Goal: Task Accomplishment & Management: Manage account settings

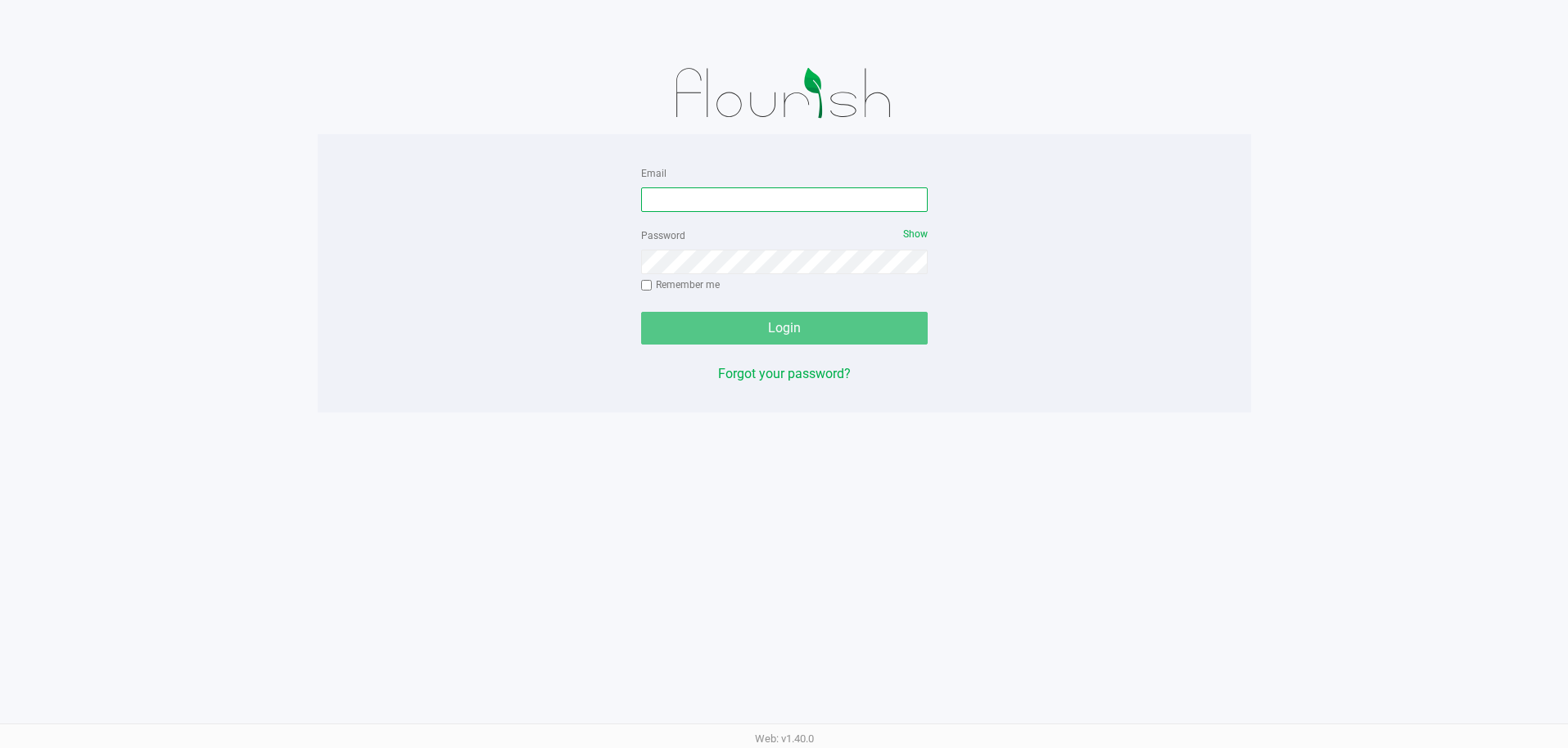
click at [681, 190] on input "Email" at bounding box center [784, 199] width 286 height 25
type input "[EMAIL_ADDRESS][PERSON_NAME][DOMAIN_NAME]"
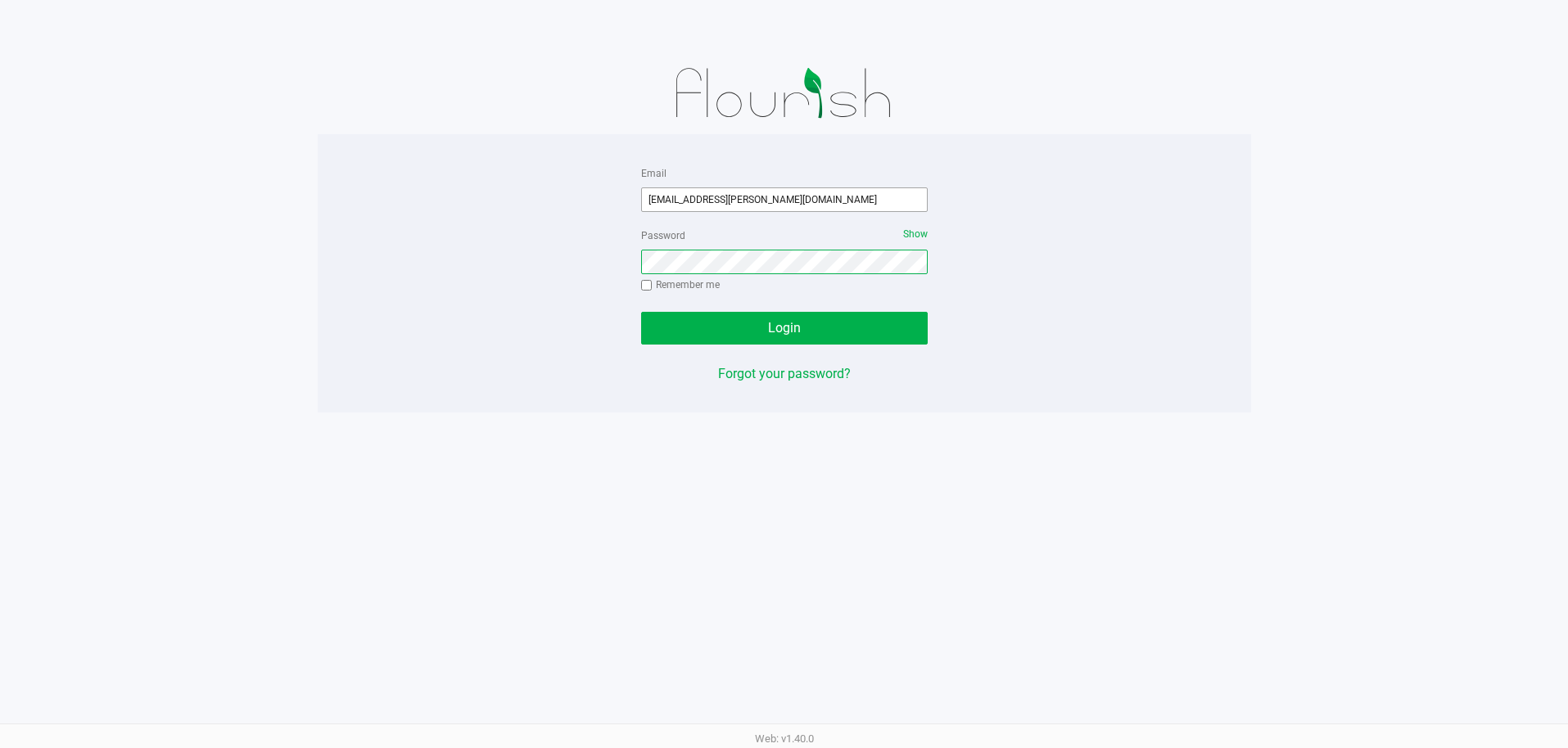
click at [641, 312] on button "Login" at bounding box center [784, 328] width 286 height 33
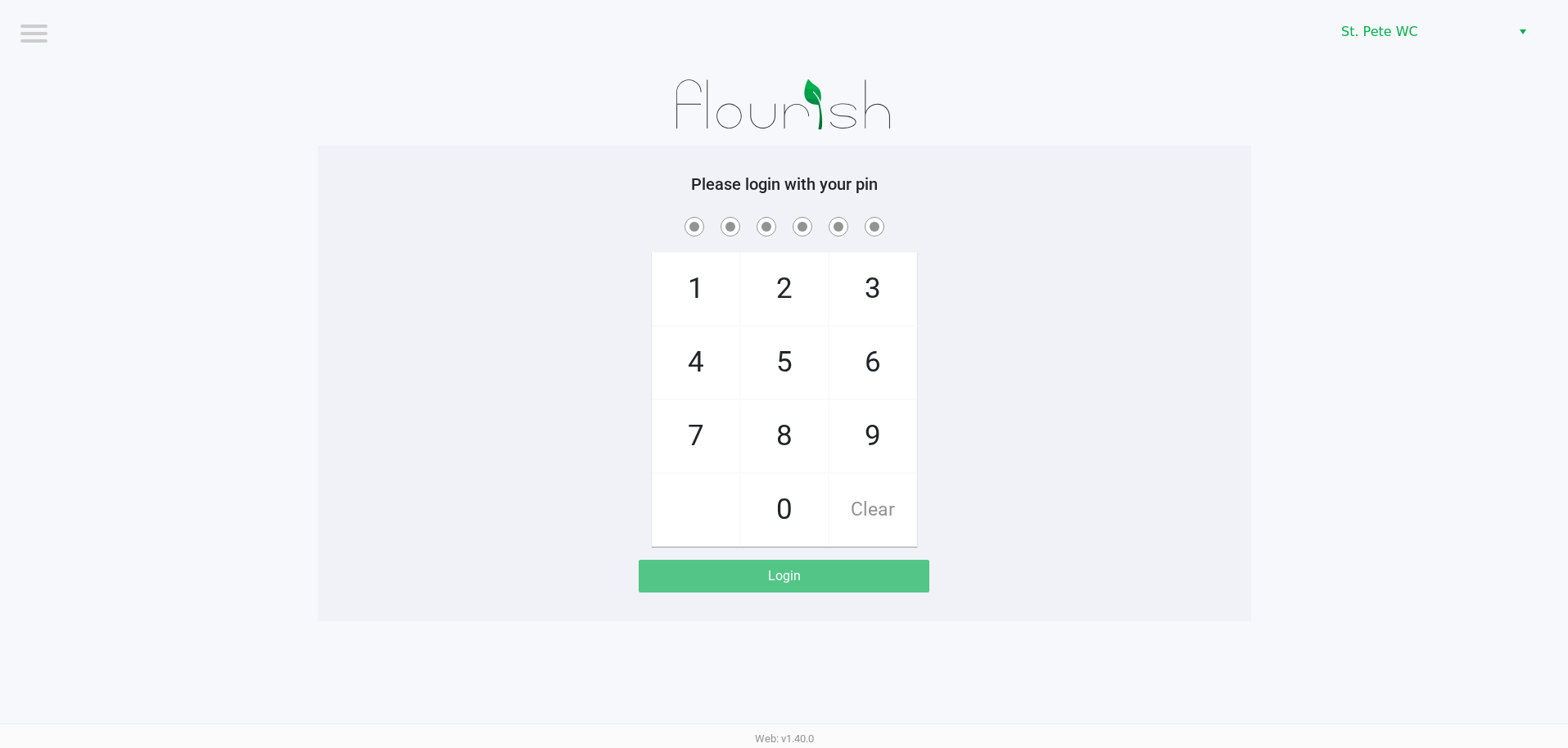
click at [929, 290] on div "1 4 7 2 5 8 0 3 6 9 Clear" at bounding box center [784, 380] width 933 height 334
checkbox input "true"
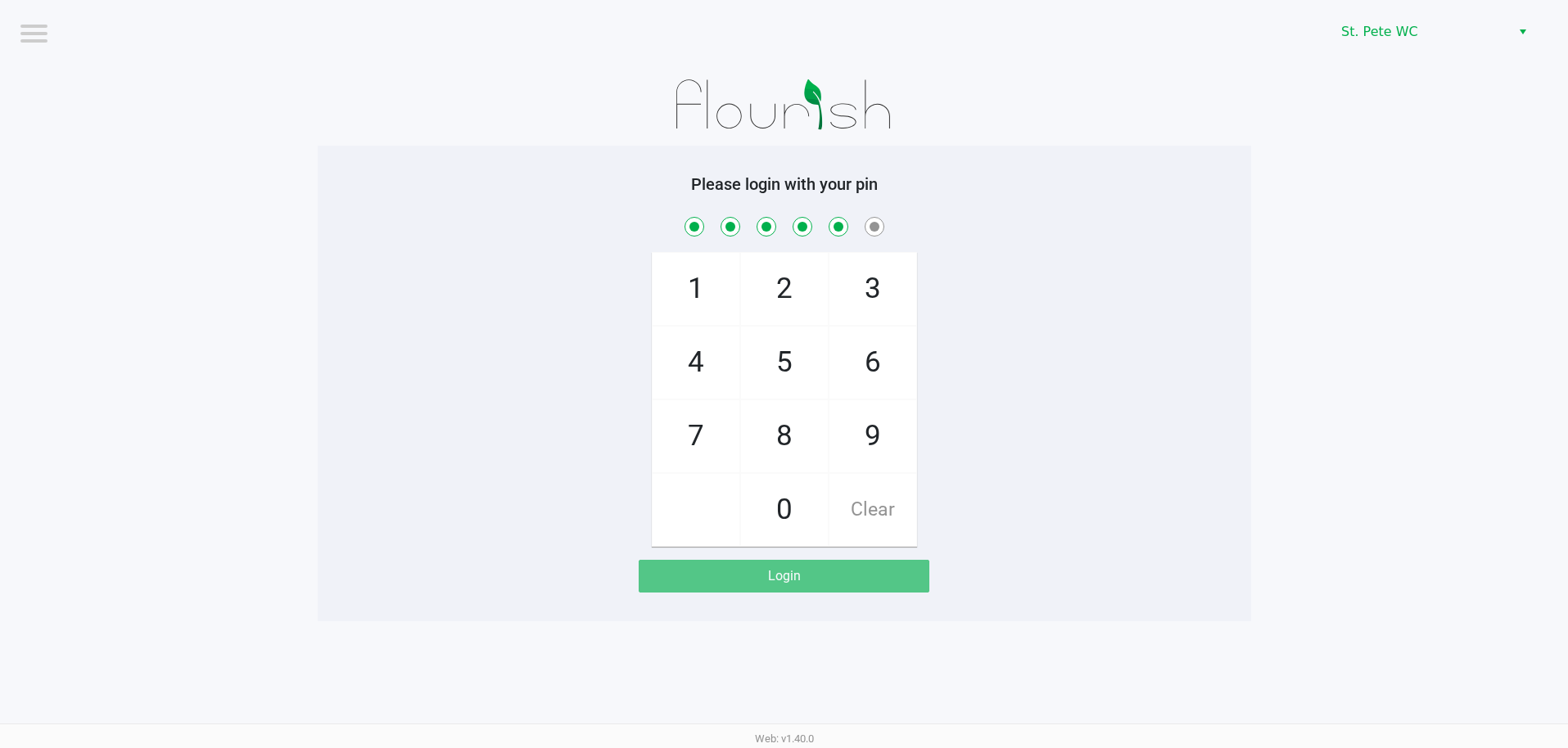
checkbox input "true"
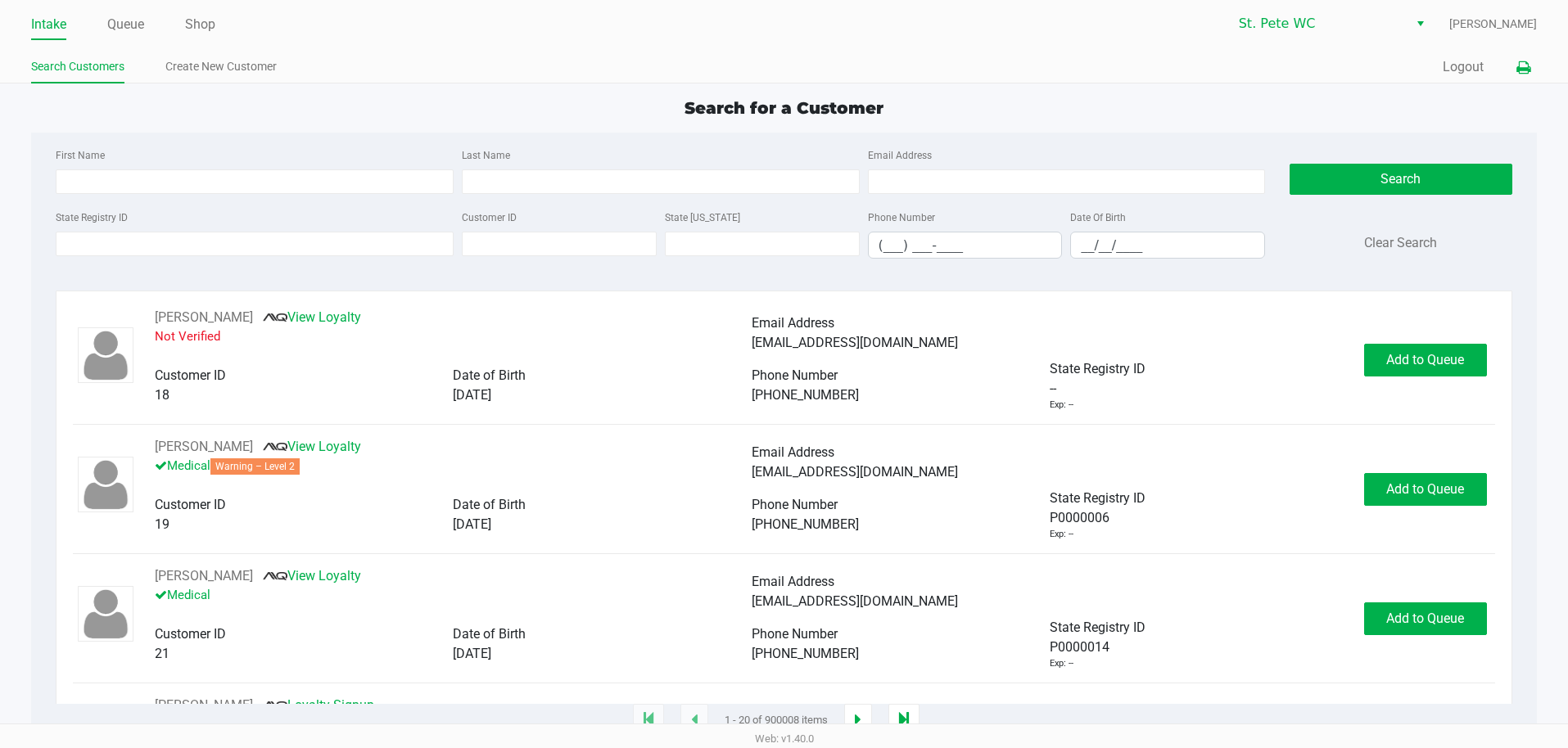
click at [1510, 58] on button at bounding box center [1523, 67] width 27 height 31
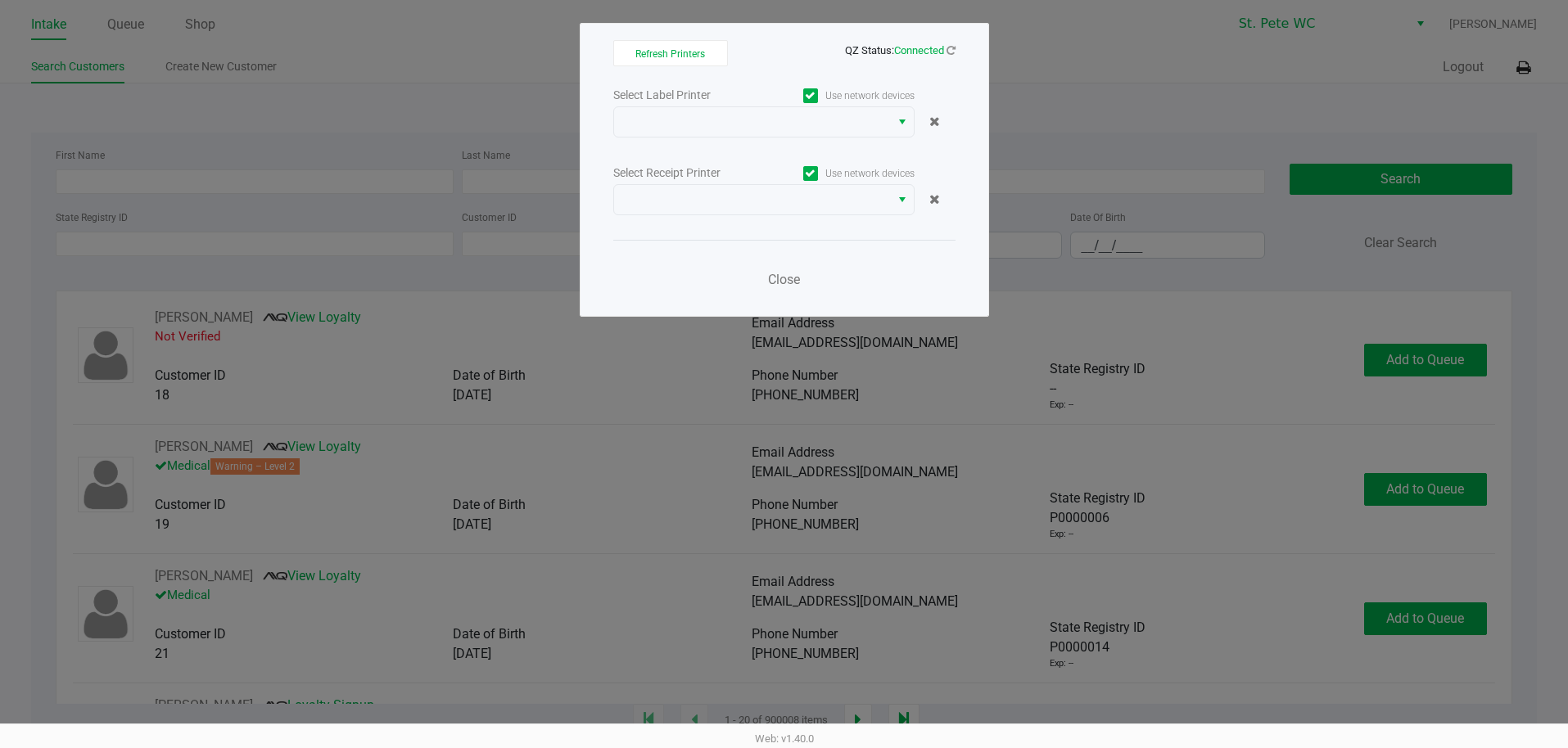
click at [1519, 67] on ngb-modal-window "Refresh Printers QZ Status: Connected Select Label Printer Use network devices …" at bounding box center [784, 374] width 1568 height 748
click at [770, 112] on span at bounding box center [752, 122] width 257 height 20
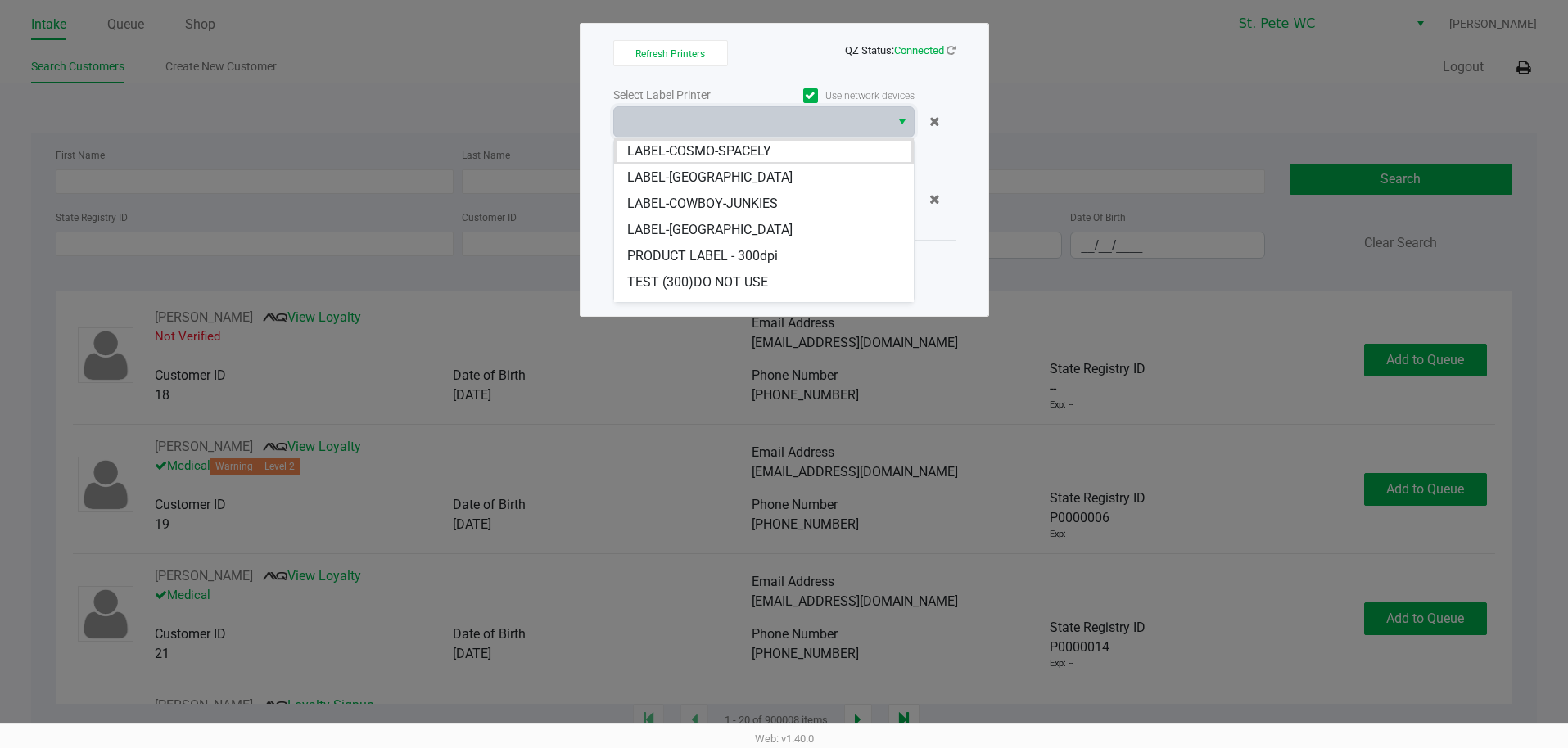
drag, startPoint x: 745, startPoint y: 159, endPoint x: 745, endPoint y: 171, distance: 12.0
click at [745, 158] on span "LABEL-COSMO-SPACELY" at bounding box center [699, 151] width 144 height 20
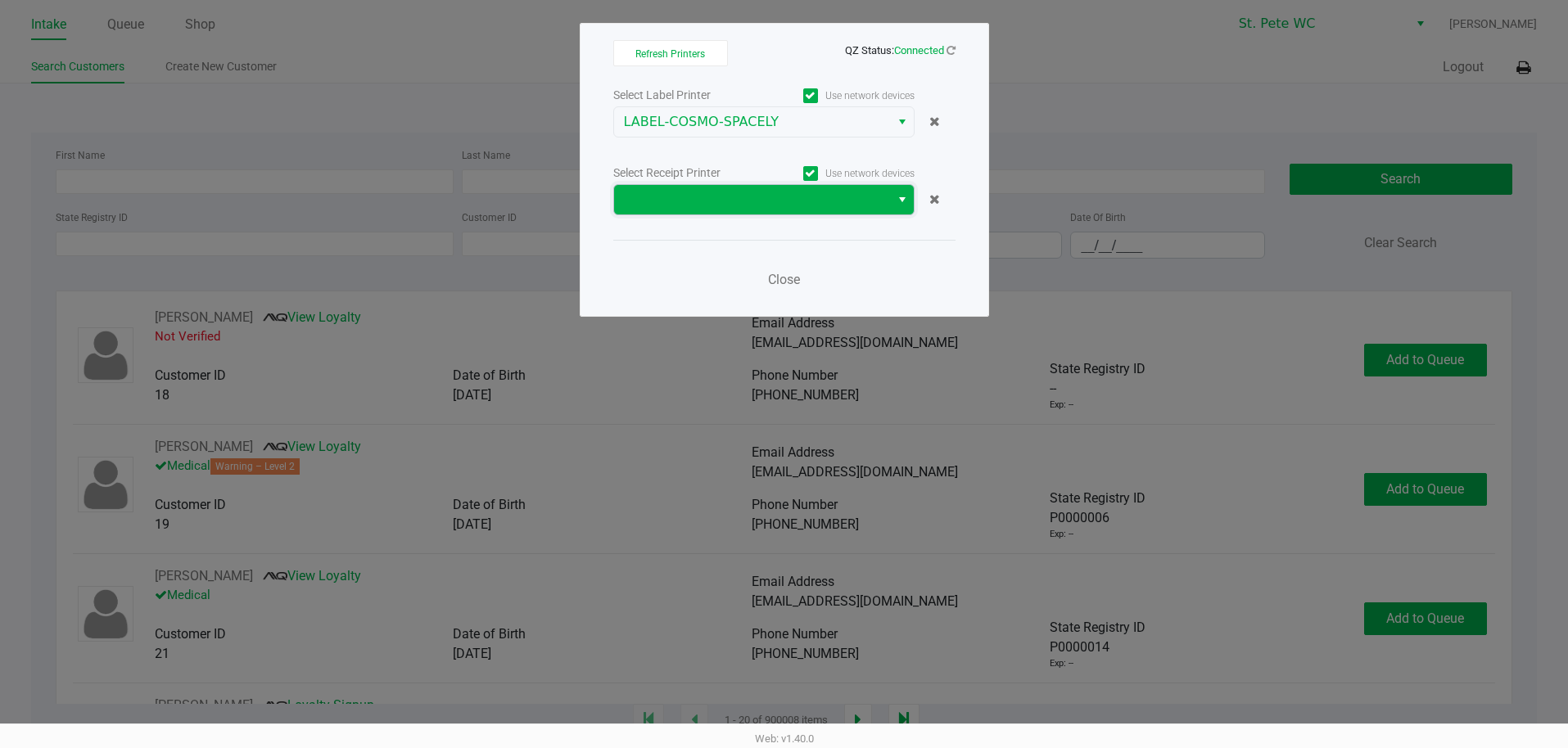
click at [749, 202] on span at bounding box center [752, 199] width 257 height 20
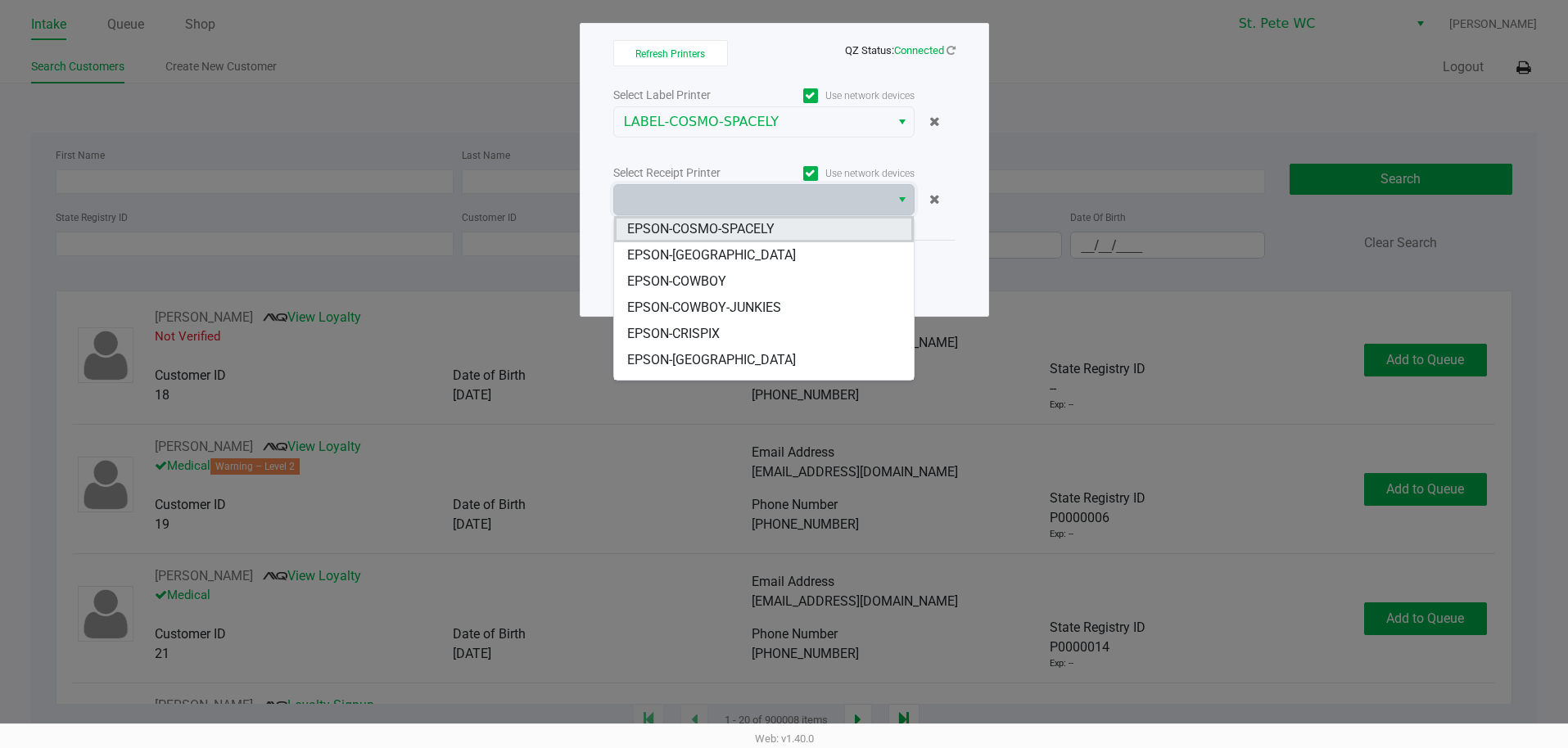
drag, startPoint x: 749, startPoint y: 208, endPoint x: 750, endPoint y: 230, distance: 22.0
click at [750, 230] on span "EPSON-COSMO-SPACELY" at bounding box center [700, 229] width 147 height 20
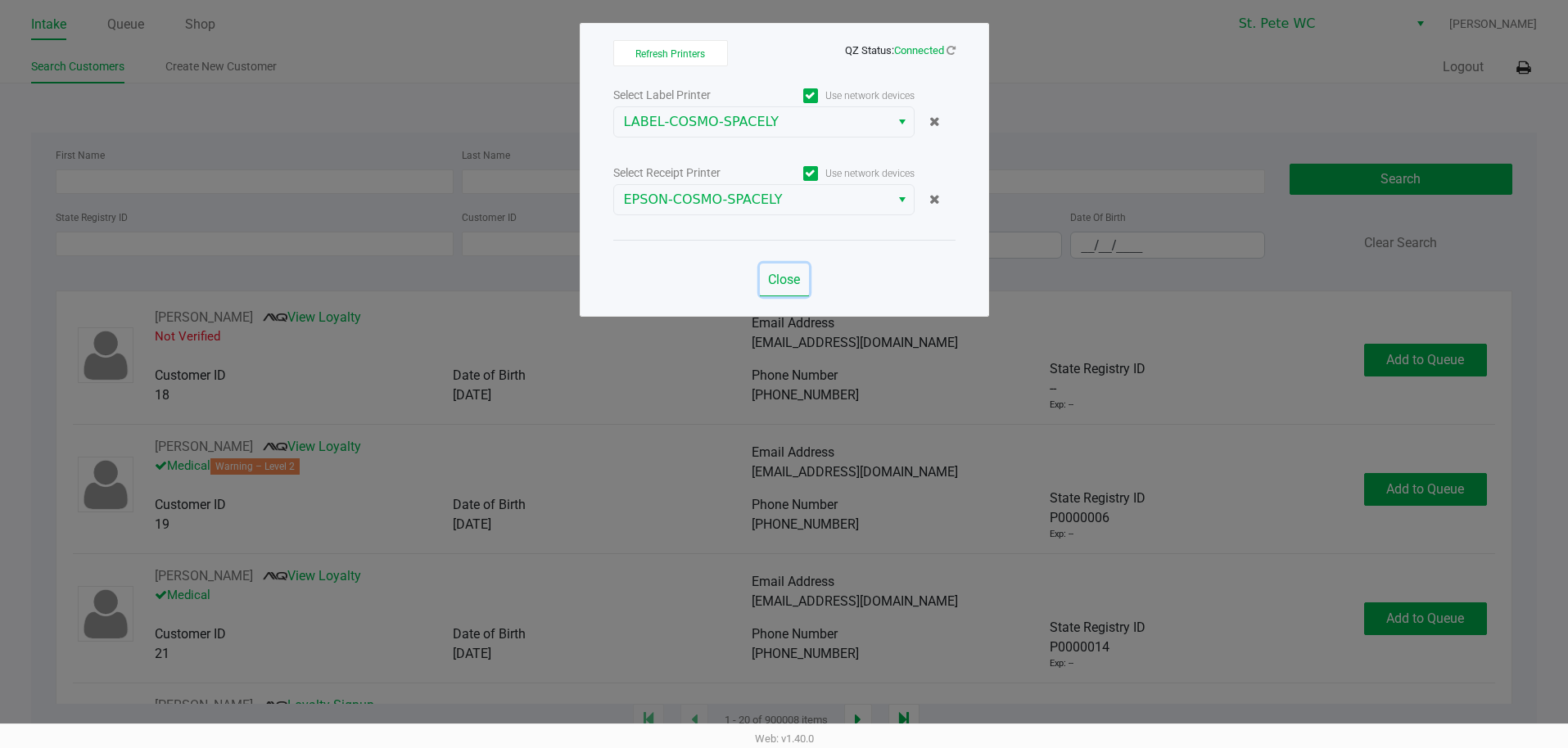
click at [768, 271] on span "Close" at bounding box center [784, 279] width 32 height 16
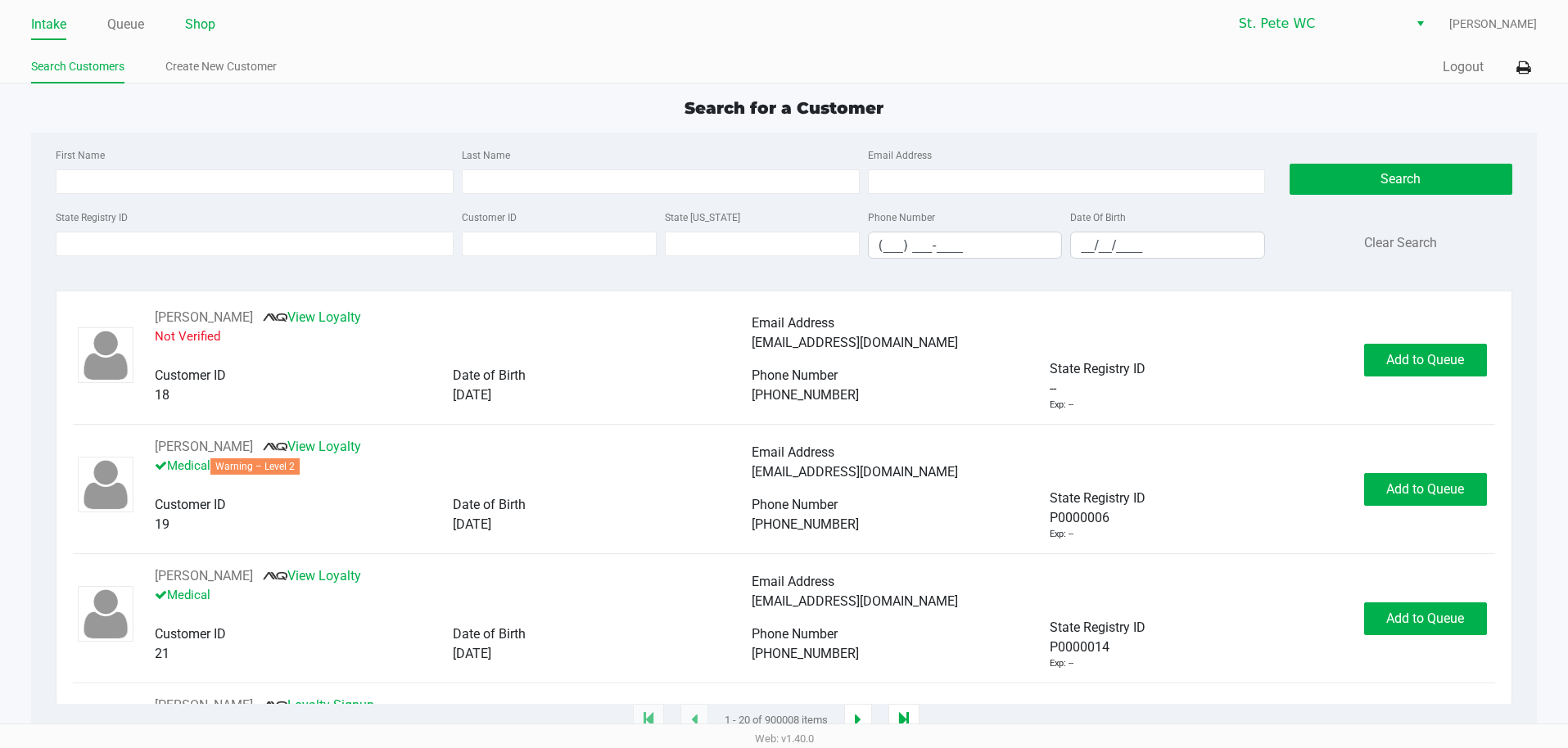
click at [199, 32] on link "Shop" at bounding box center [199, 24] width 31 height 23
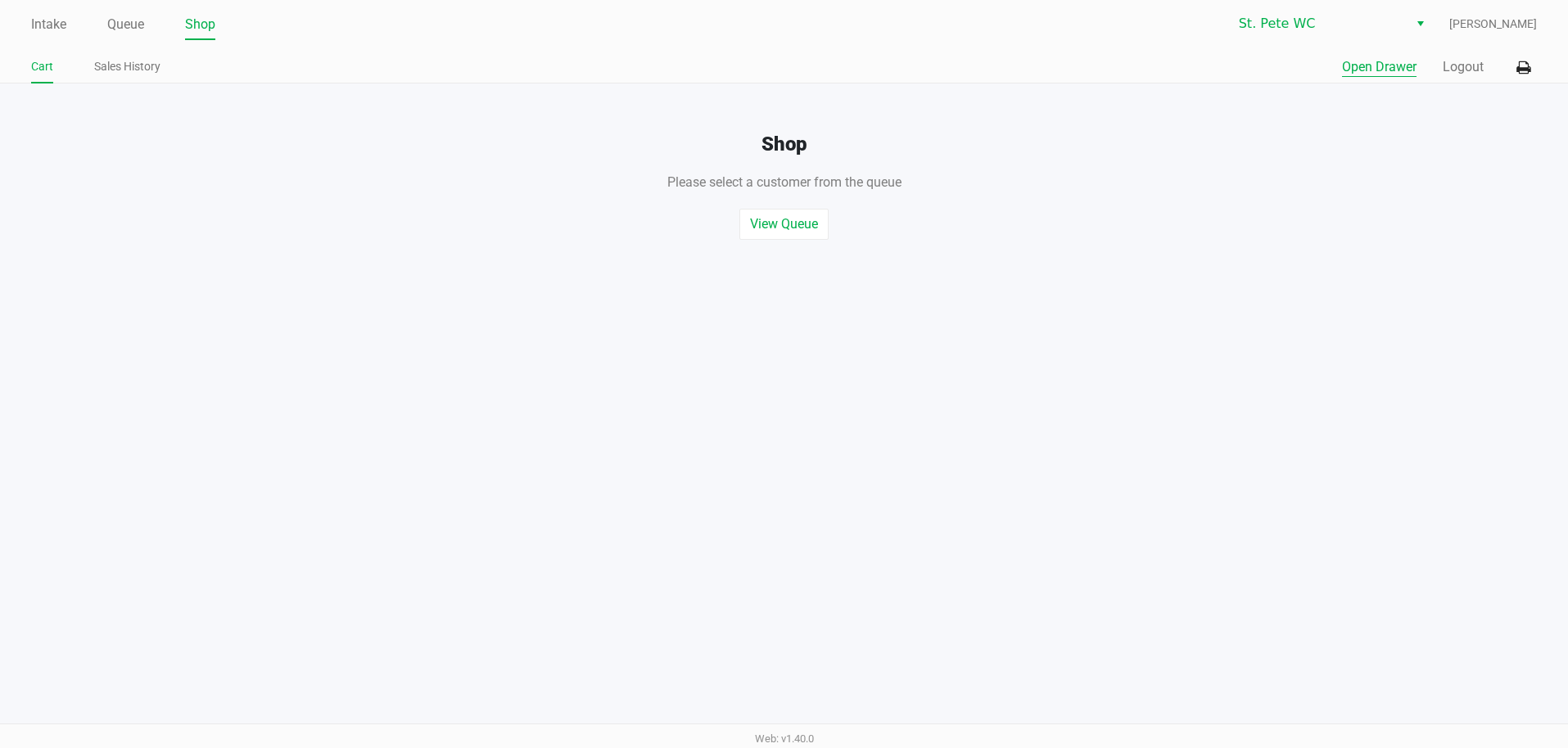
click at [1383, 74] on button "Open Drawer" at bounding box center [1378, 67] width 74 height 20
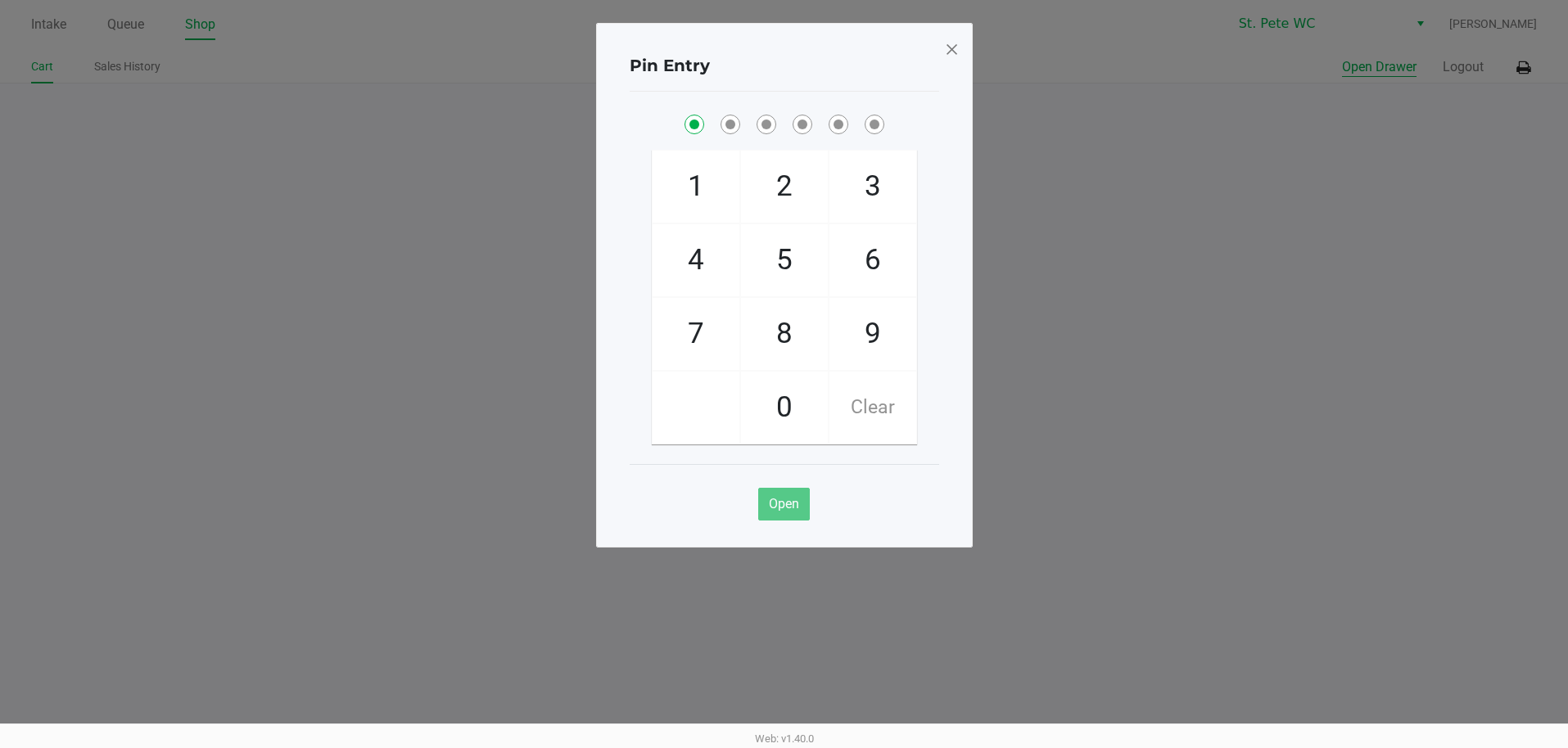
checkbox input "true"
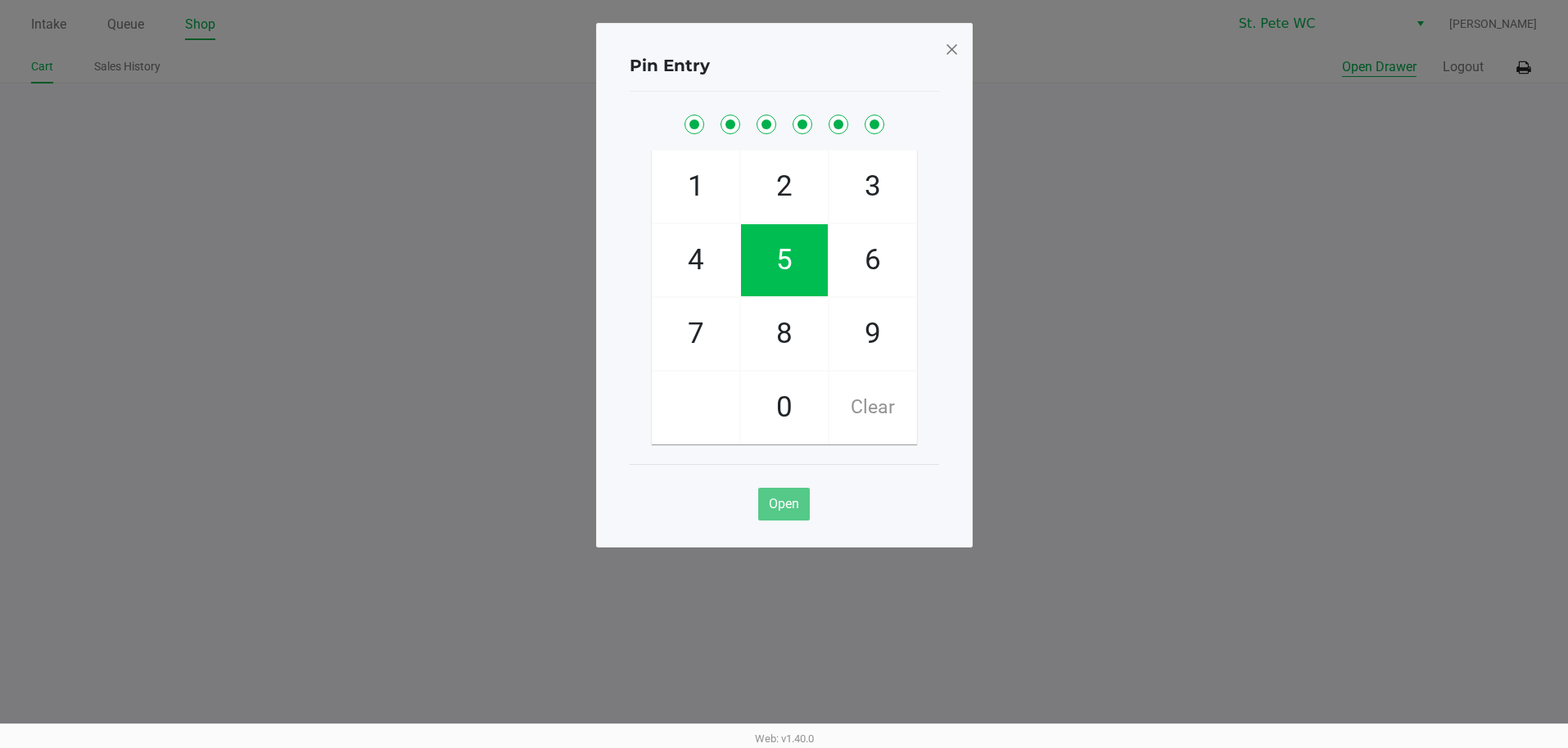
checkbox input "true"
click at [949, 40] on span at bounding box center [951, 48] width 15 height 27
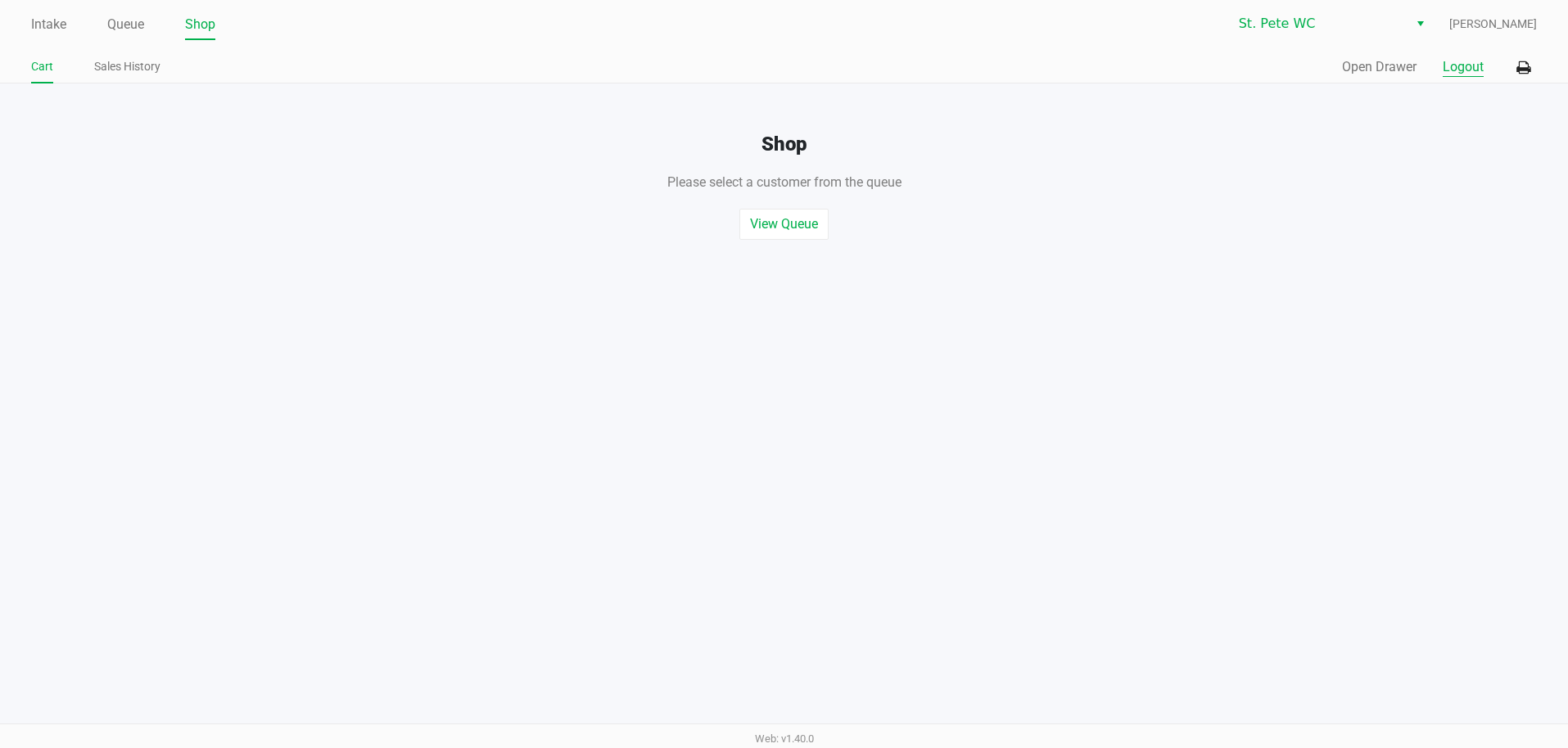
click at [1462, 69] on button "Logout" at bounding box center [1462, 67] width 40 height 20
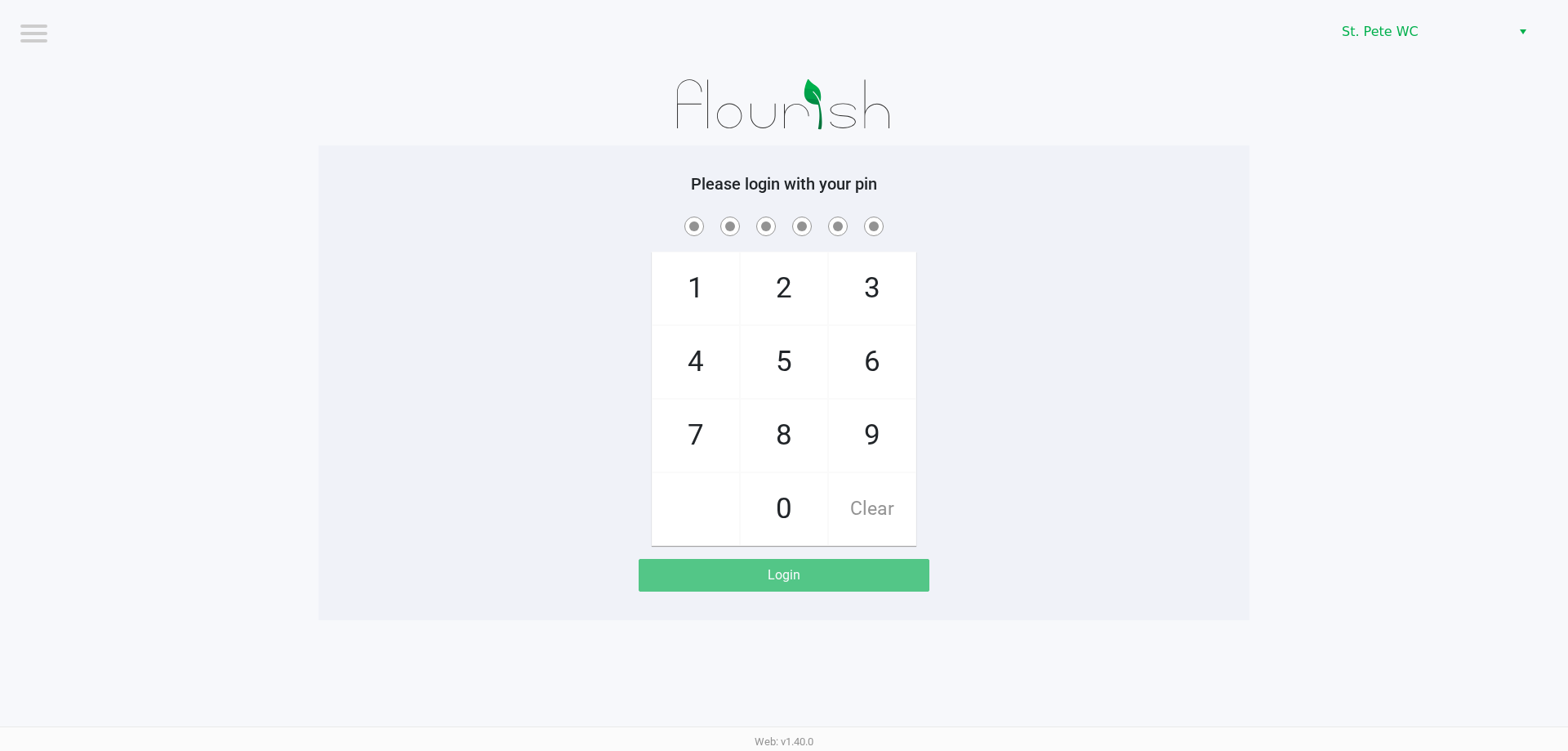
click at [398, 199] on div "Please login with your pin 1 4 7 2 5 8 0 3 6 9 Clear Login" at bounding box center [783, 383] width 931 height 418
checkbox input "true"
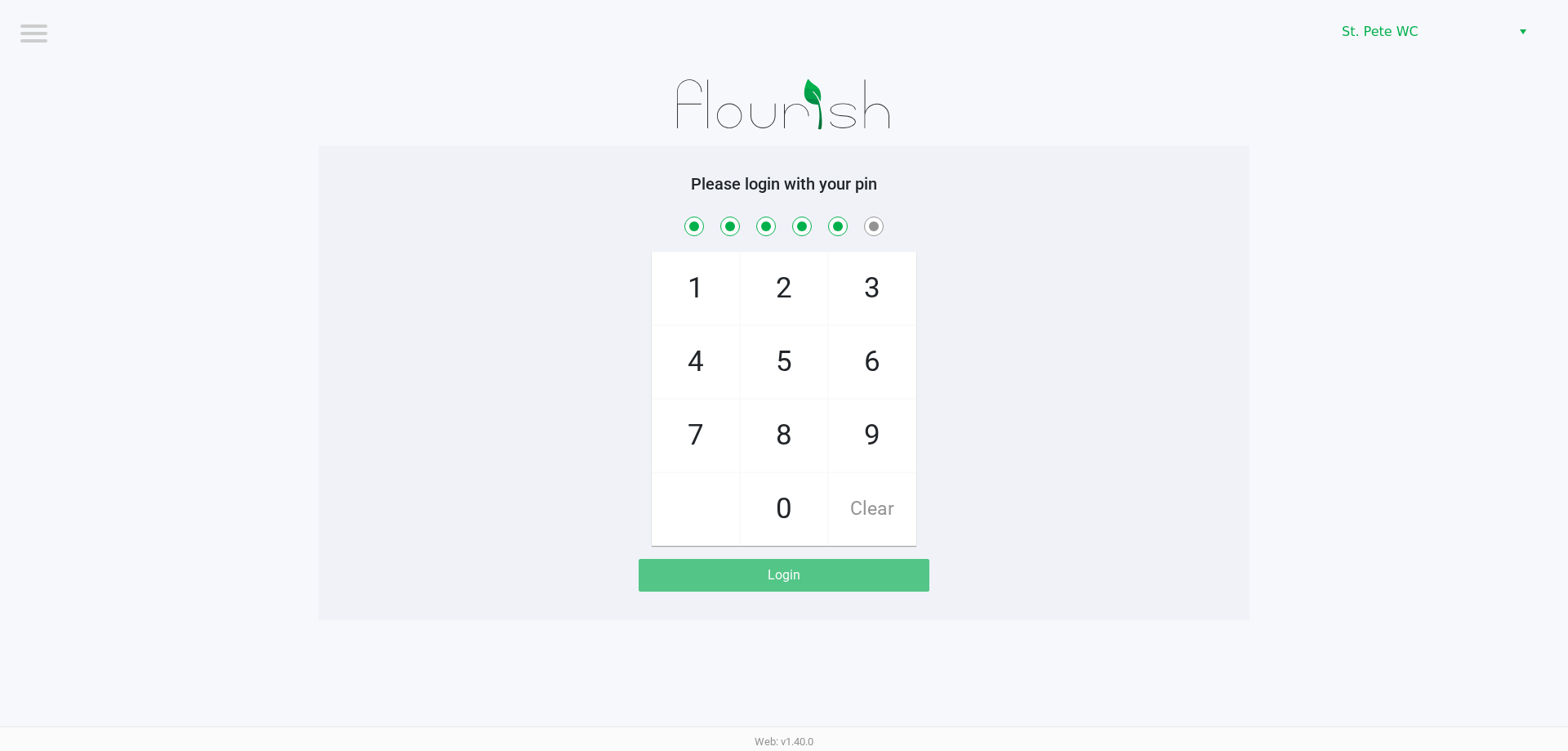
checkbox input "true"
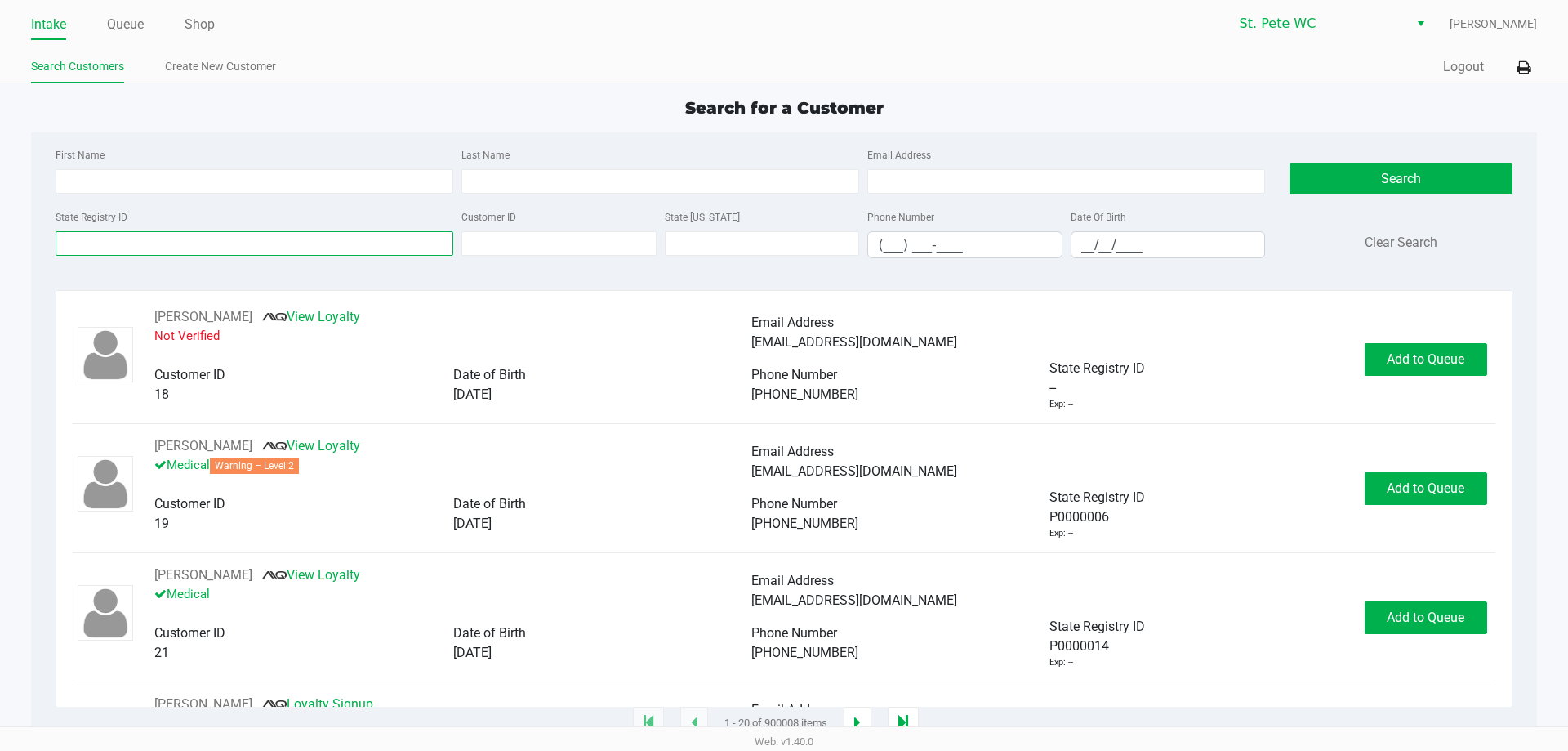
click at [323, 247] on input "State Registry ID" at bounding box center [254, 243] width 398 height 25
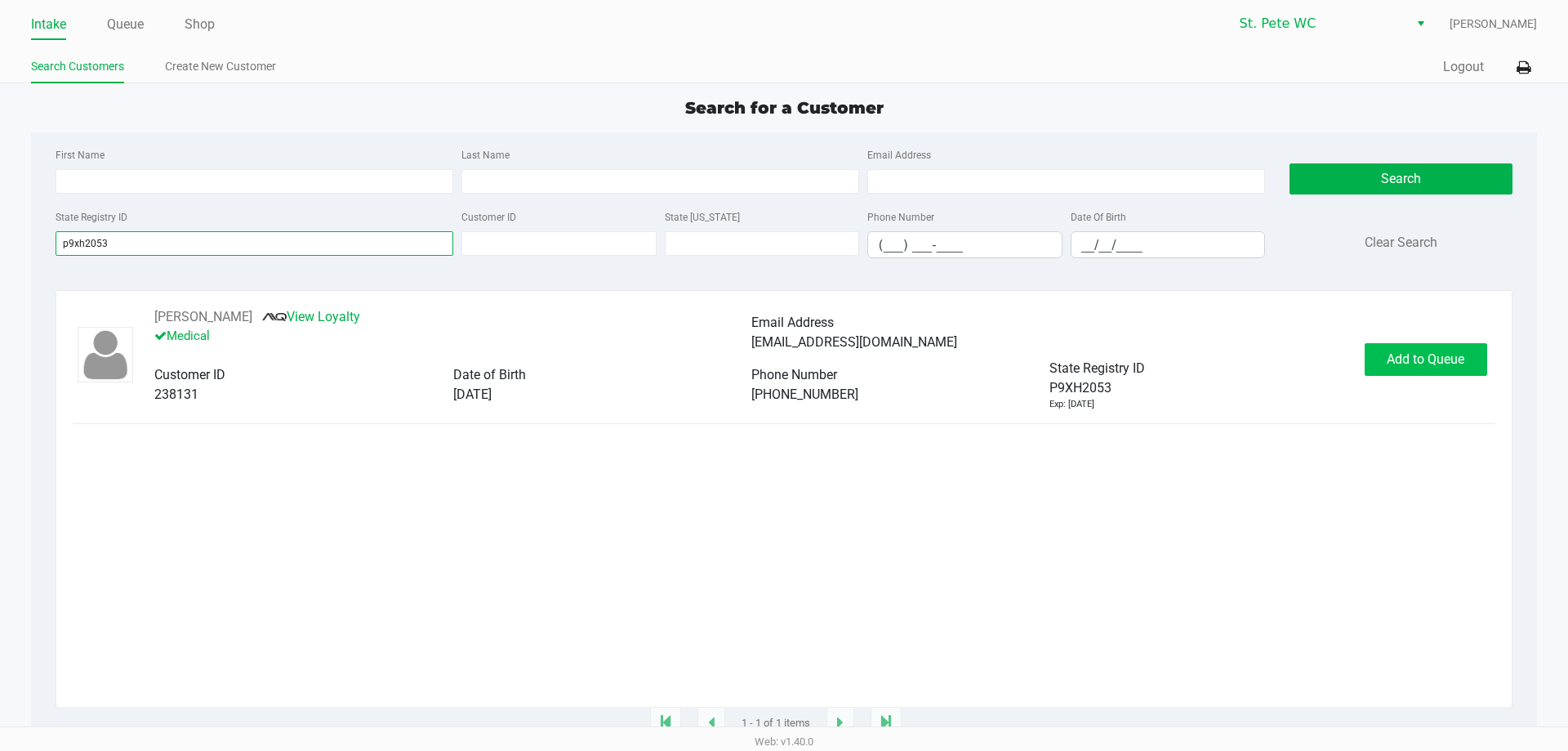
type input "p9xh2053"
click at [1401, 362] on span "Add to Queue" at bounding box center [1425, 360] width 78 height 16
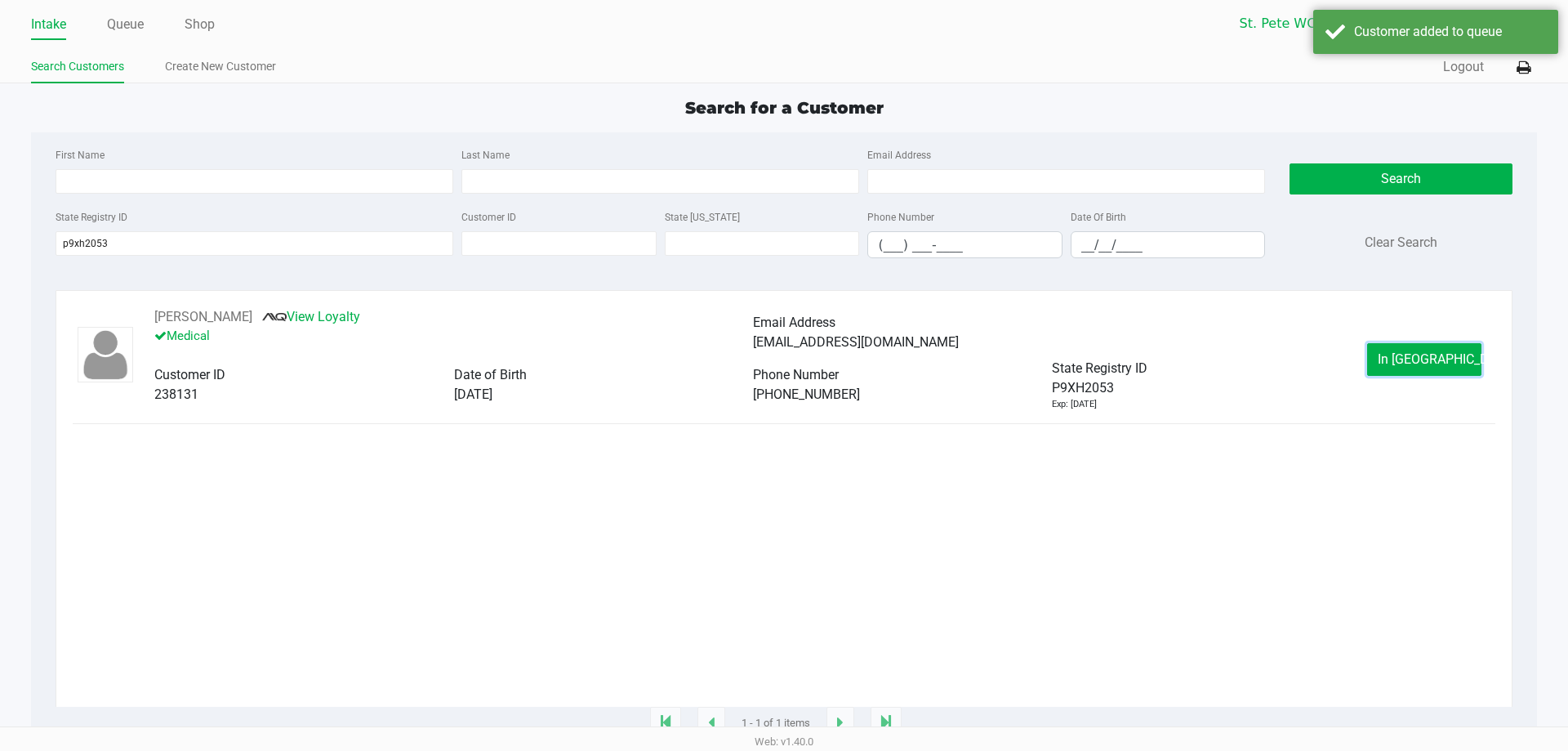
click at [1401, 362] on span "In [GEOGRAPHIC_DATA]" at bounding box center [1446, 360] width 137 height 16
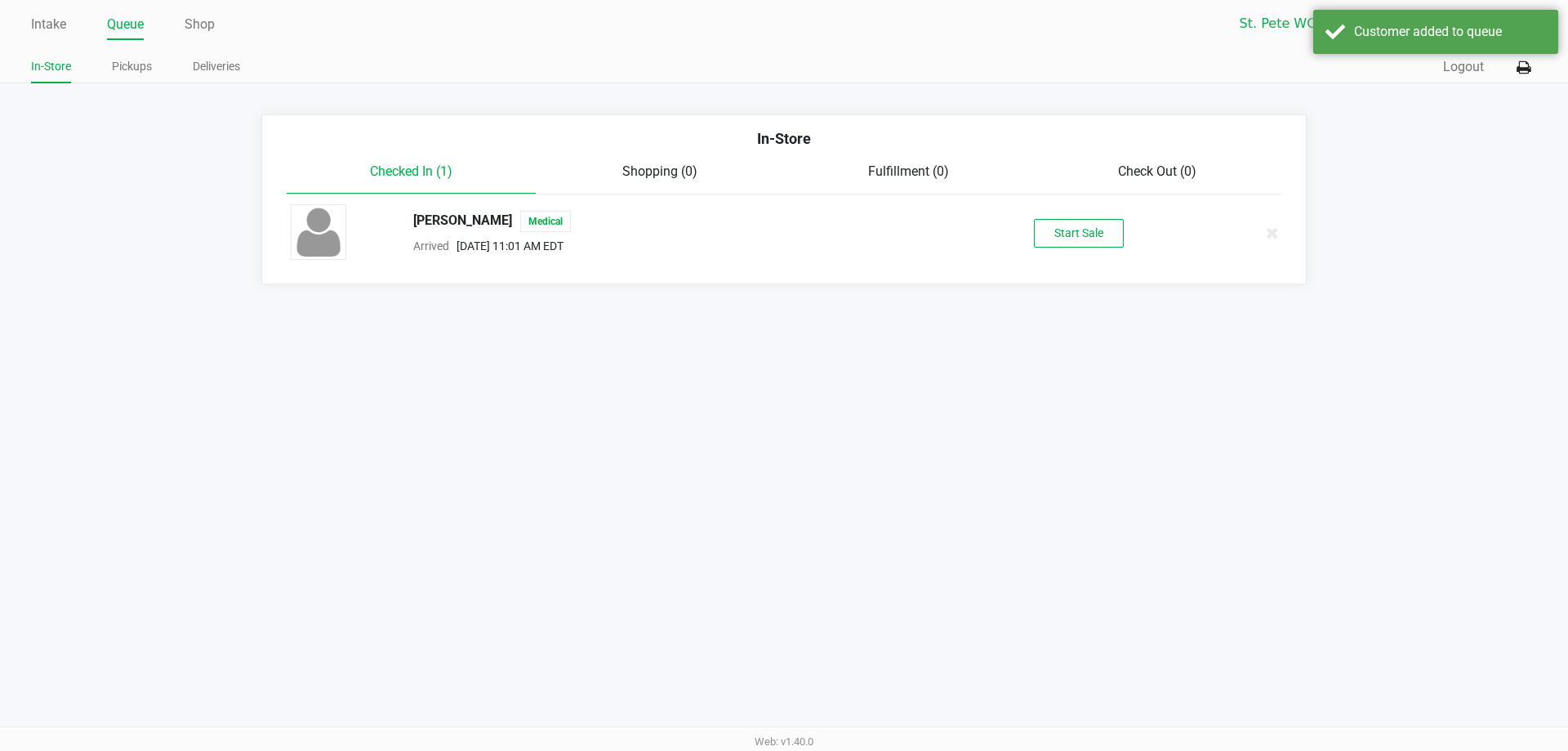
click at [1084, 252] on div "[PERSON_NAME] Medical Arrived [DATE] 11:01 AM EDT Start Sale" at bounding box center [784, 233] width 1012 height 57
click at [1080, 248] on div "[PERSON_NAME] Medical Arrived [DATE] 11:01 AM EDT Start Sale" at bounding box center [784, 233] width 1012 height 57
click at [1079, 245] on button "Start Sale" at bounding box center [1078, 233] width 90 height 29
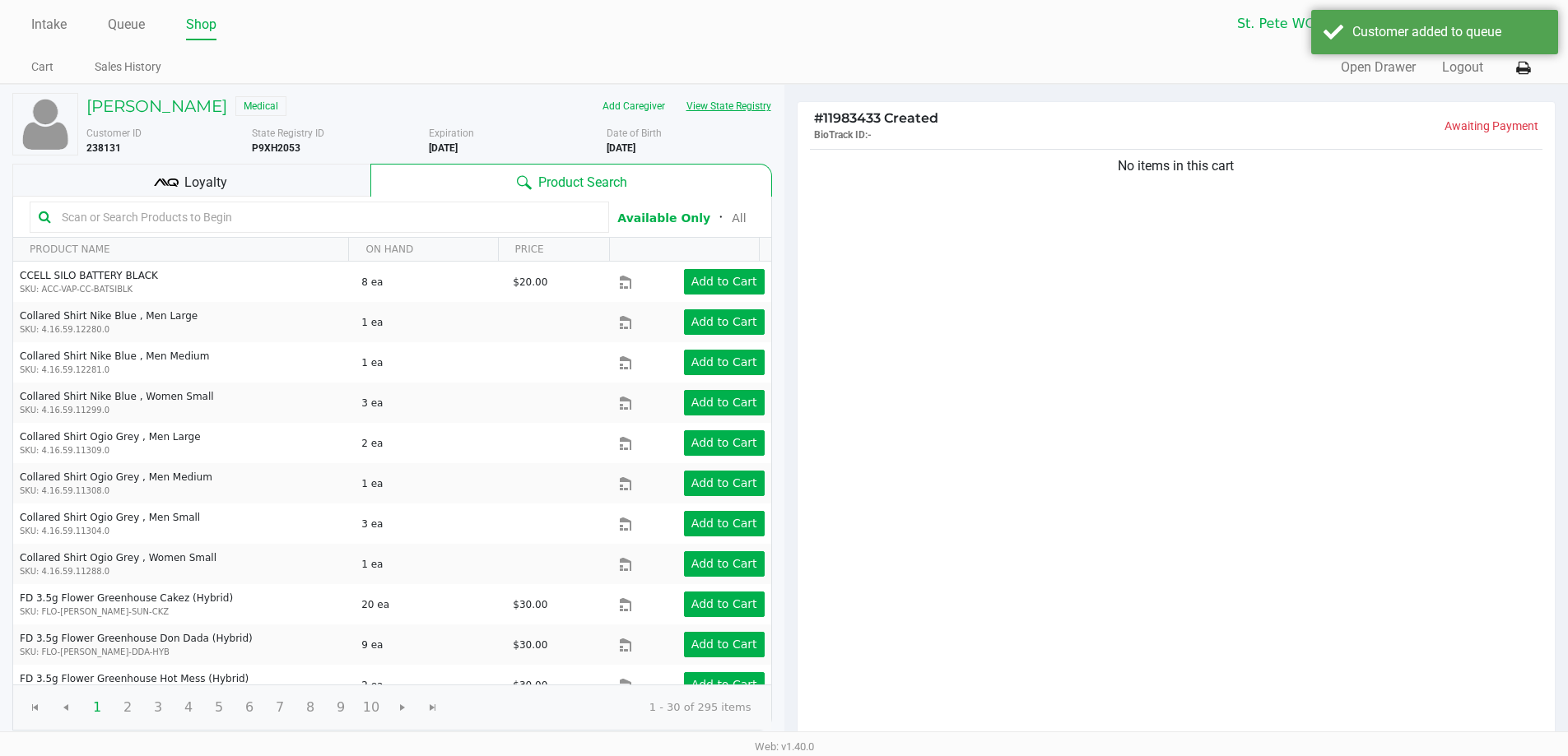
click at [715, 101] on button "View State Registry" at bounding box center [723, 106] width 96 height 27
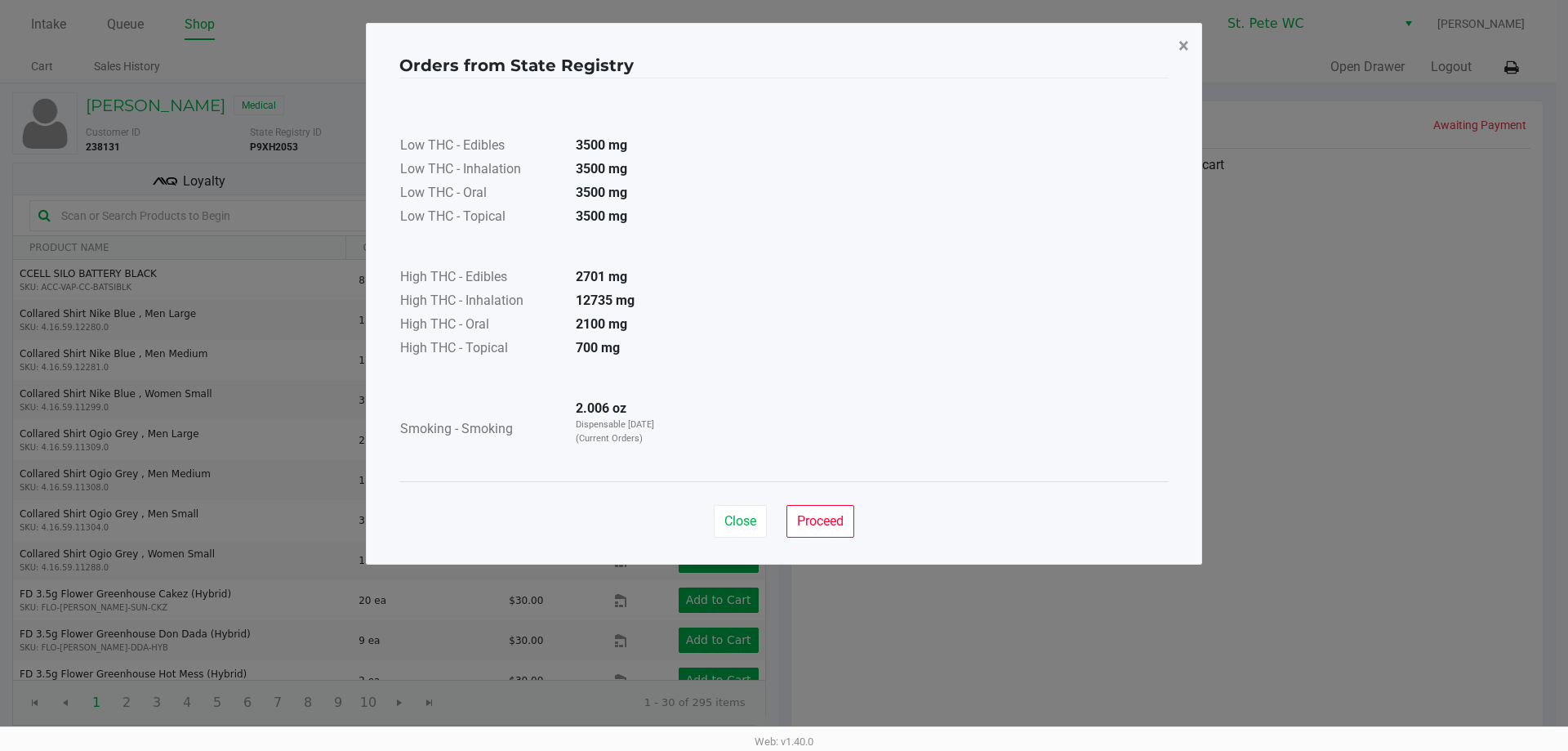
click at [1175, 42] on button "×" at bounding box center [1184, 45] width 36 height 45
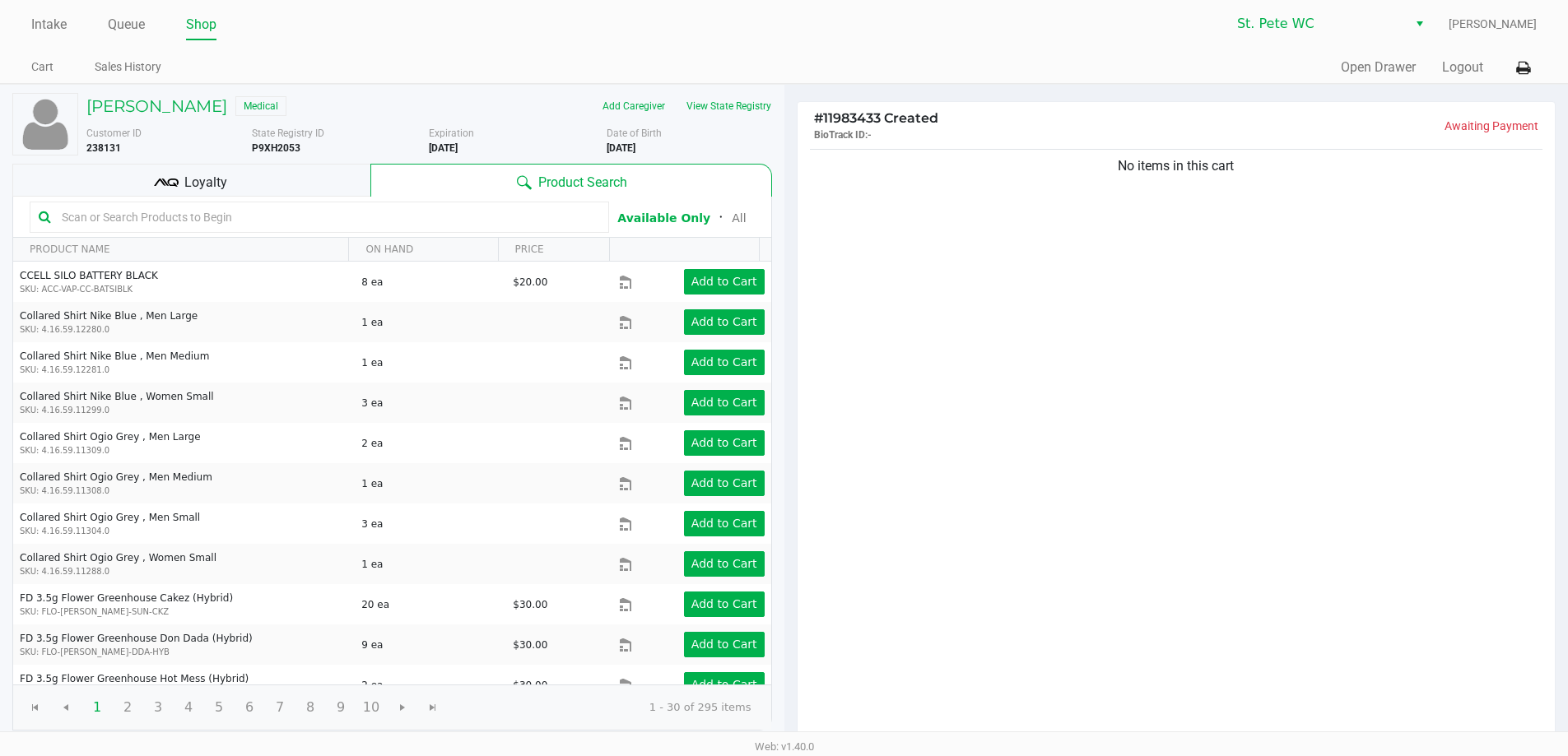
drag, startPoint x: 1037, startPoint y: 282, endPoint x: 896, endPoint y: 297, distance: 141.8
click at [1004, 289] on div "No items in this cart" at bounding box center [1177, 444] width 758 height 597
click at [189, 181] on span "Loyalty" at bounding box center [205, 183] width 43 height 20
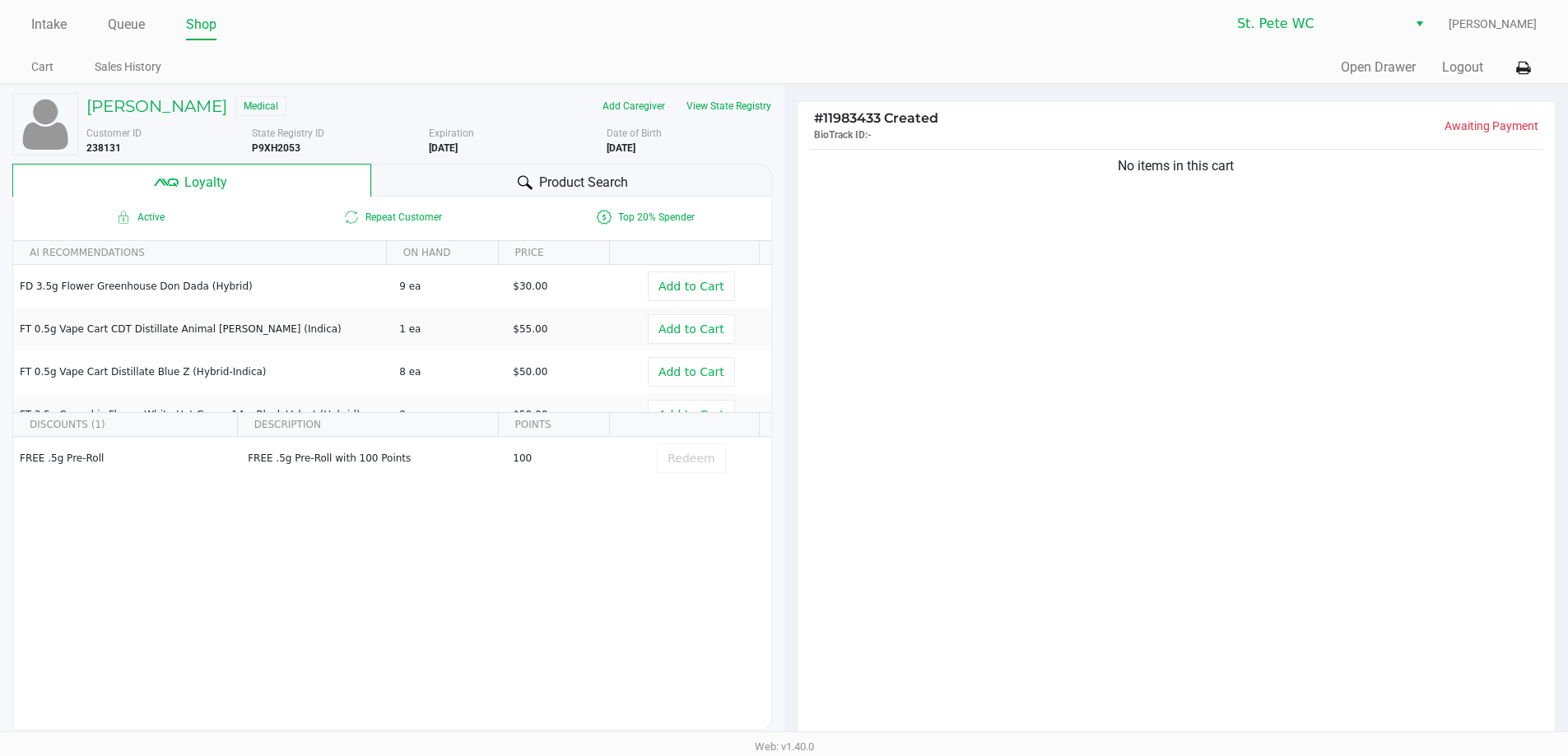
click at [967, 428] on div "No items in this cart" at bounding box center [1177, 444] width 758 height 597
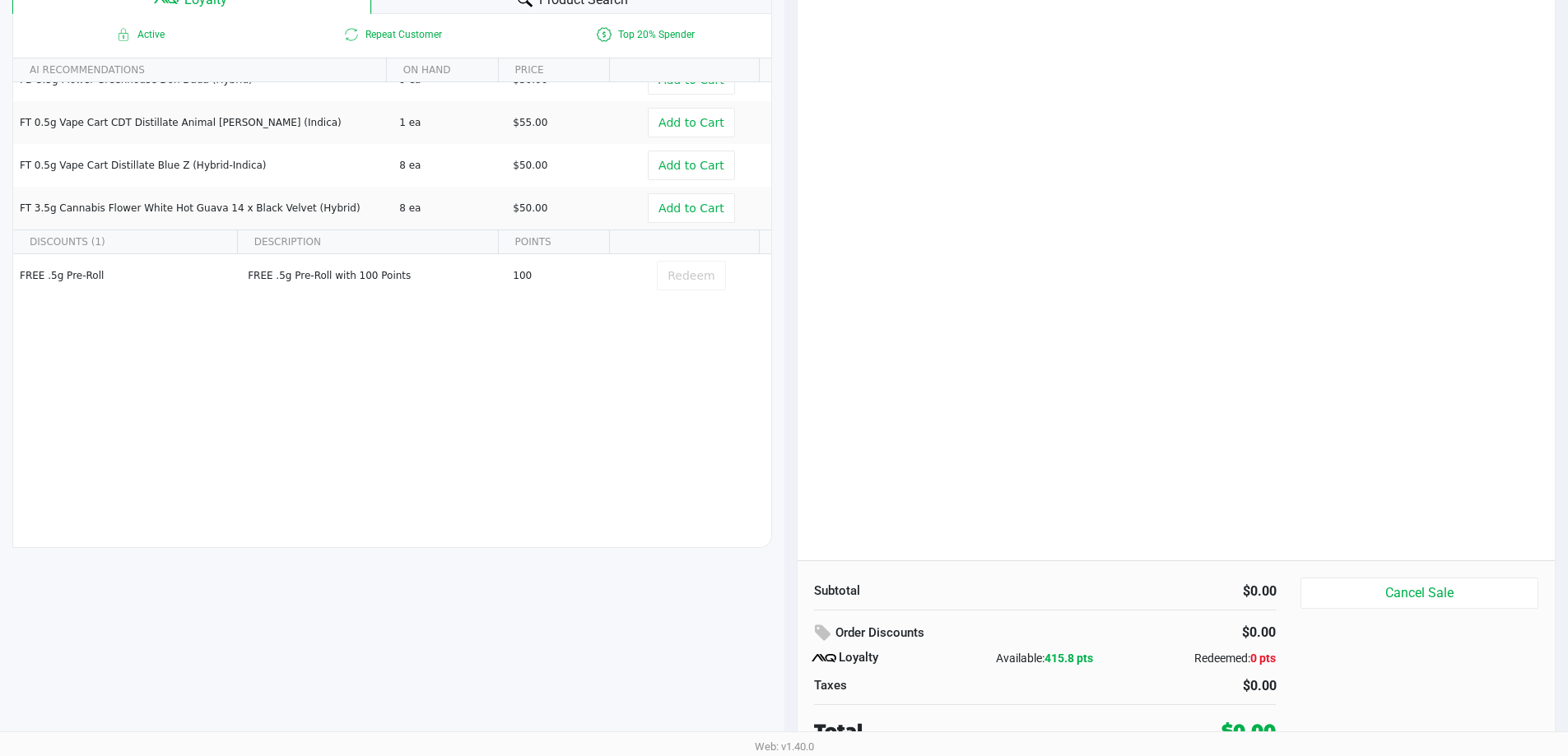
scroll to position [189, 0]
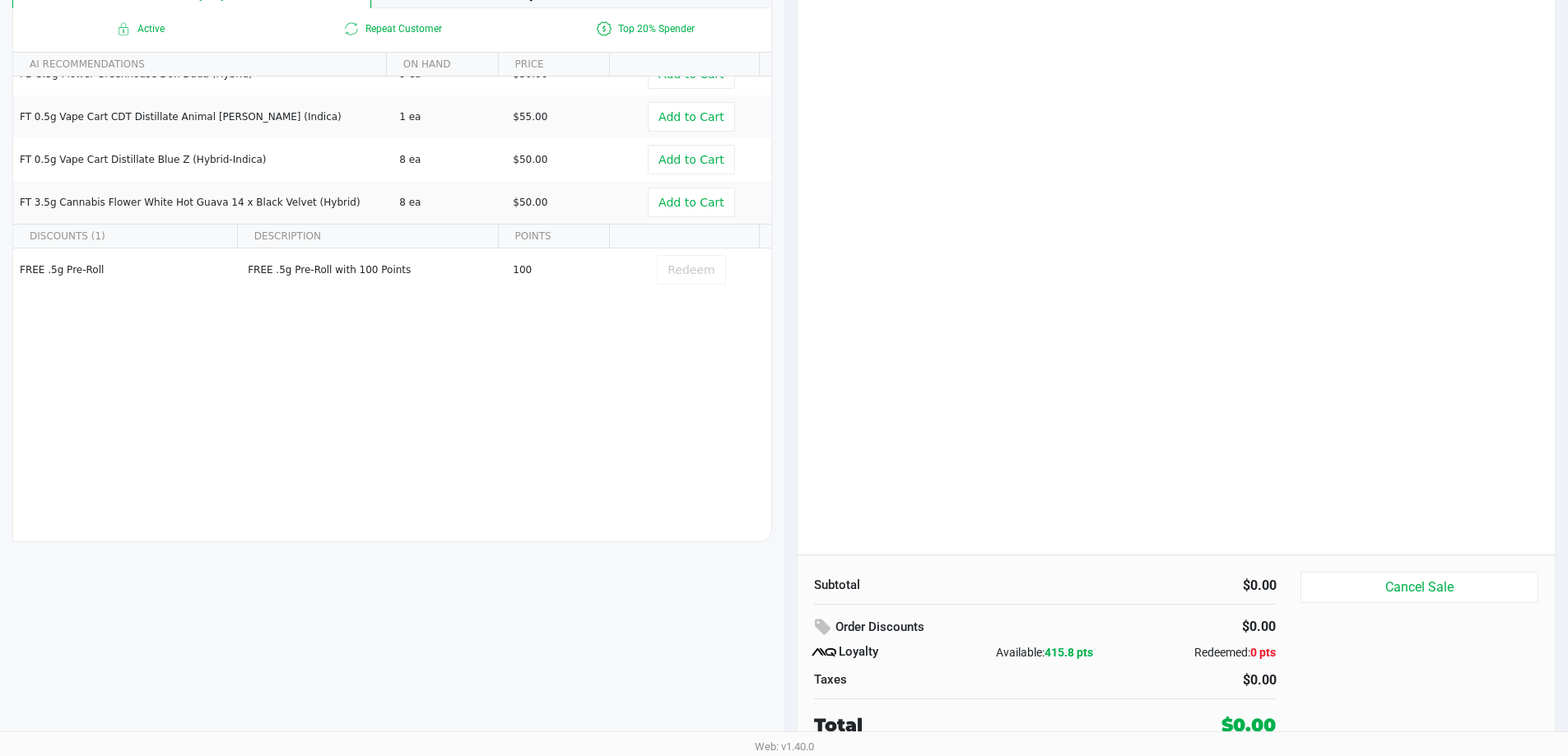
click at [880, 418] on div "No items in this cart" at bounding box center [1177, 256] width 758 height 597
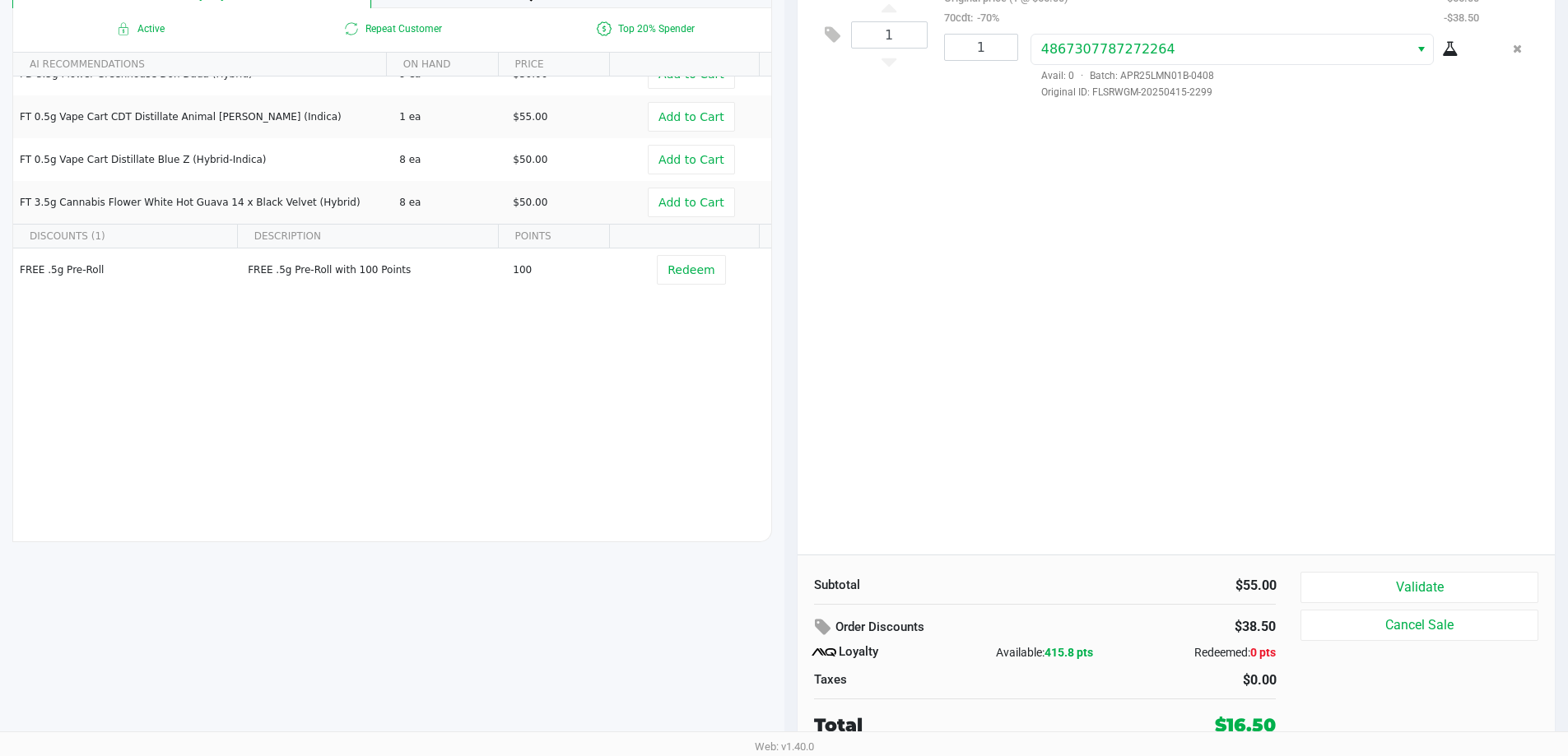
click at [1164, 567] on div "Subtotal $55.00 Order Discounts $38.50 Loyalty Available: 415.8 pts Redeemed: 0…" at bounding box center [1177, 655] width 758 height 200
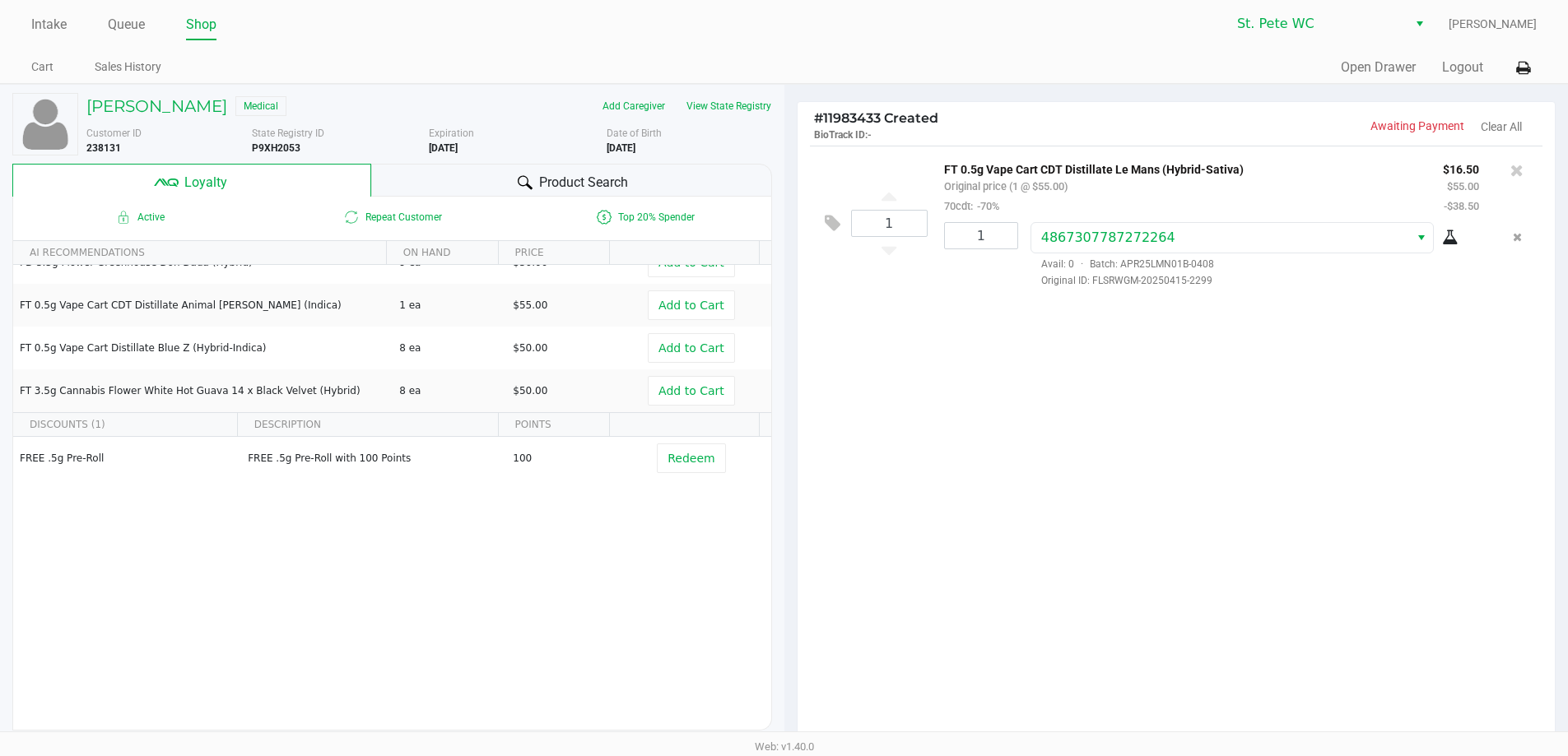
click at [1154, 566] on div "1 FT 0.5g Vape Cart CDT Distillate Le Mans (Hybrid-Sativa) Original price (1 @ …" at bounding box center [1177, 444] width 758 height 597
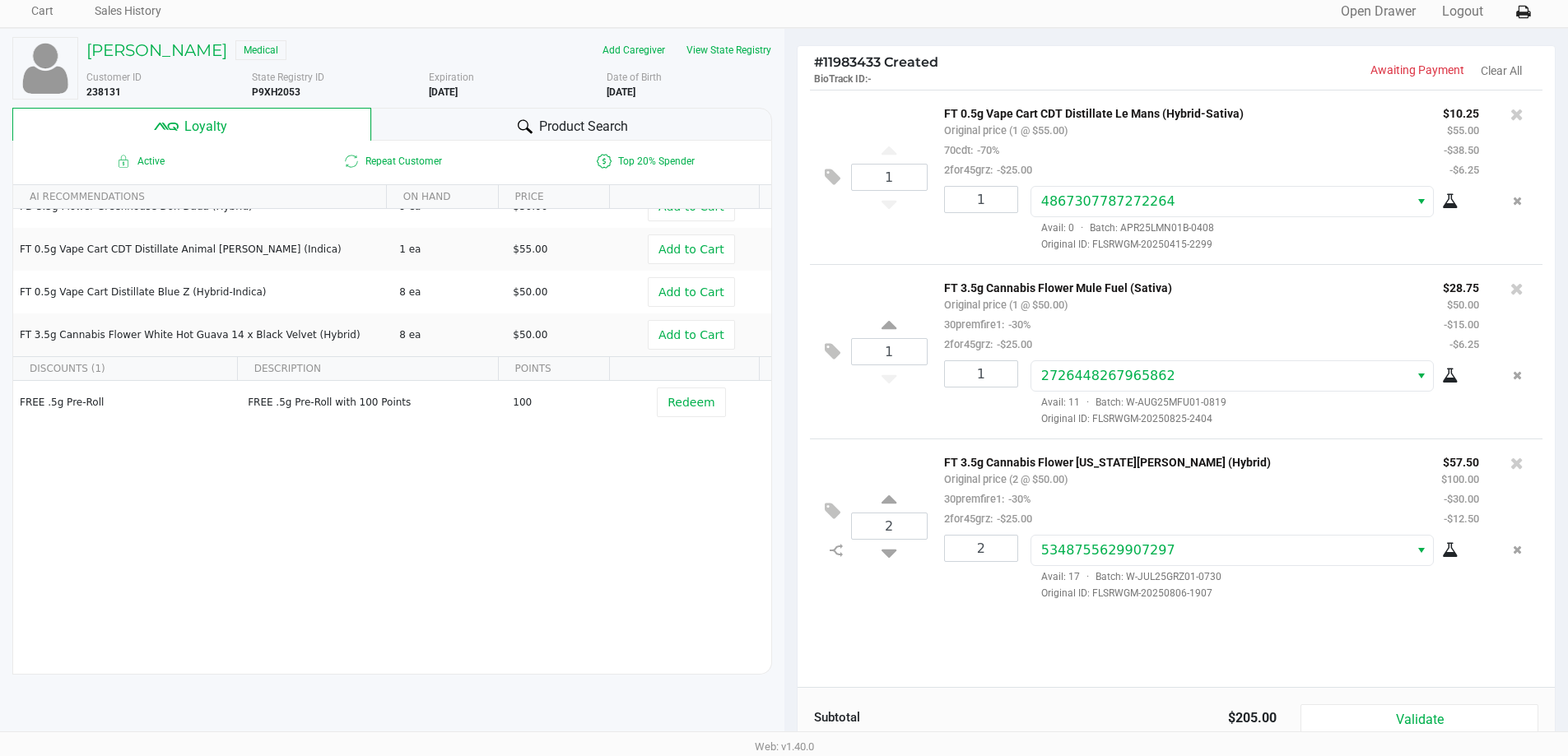
scroll to position [82, 0]
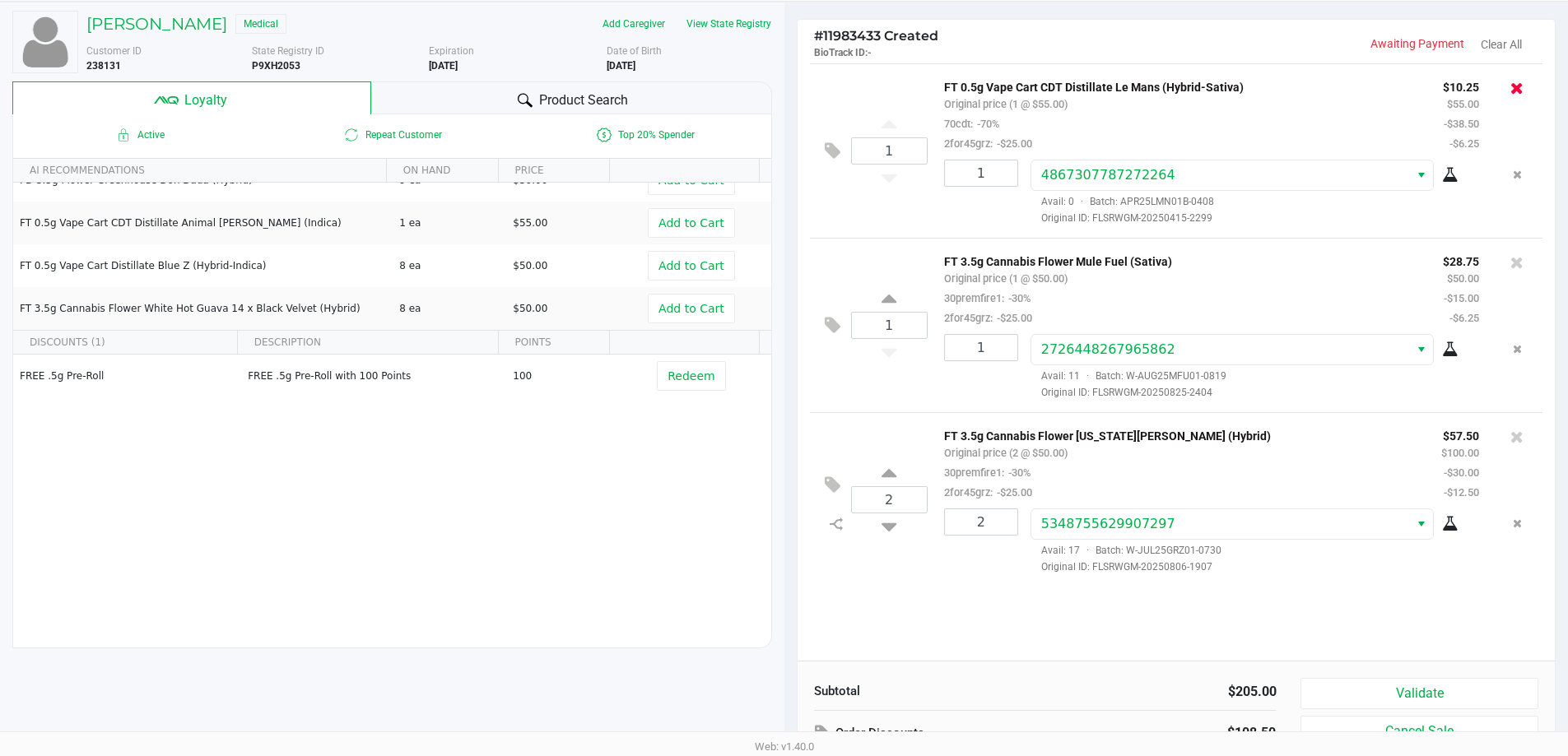
click at [1513, 93] on icon at bounding box center [1516, 87] width 13 height 17
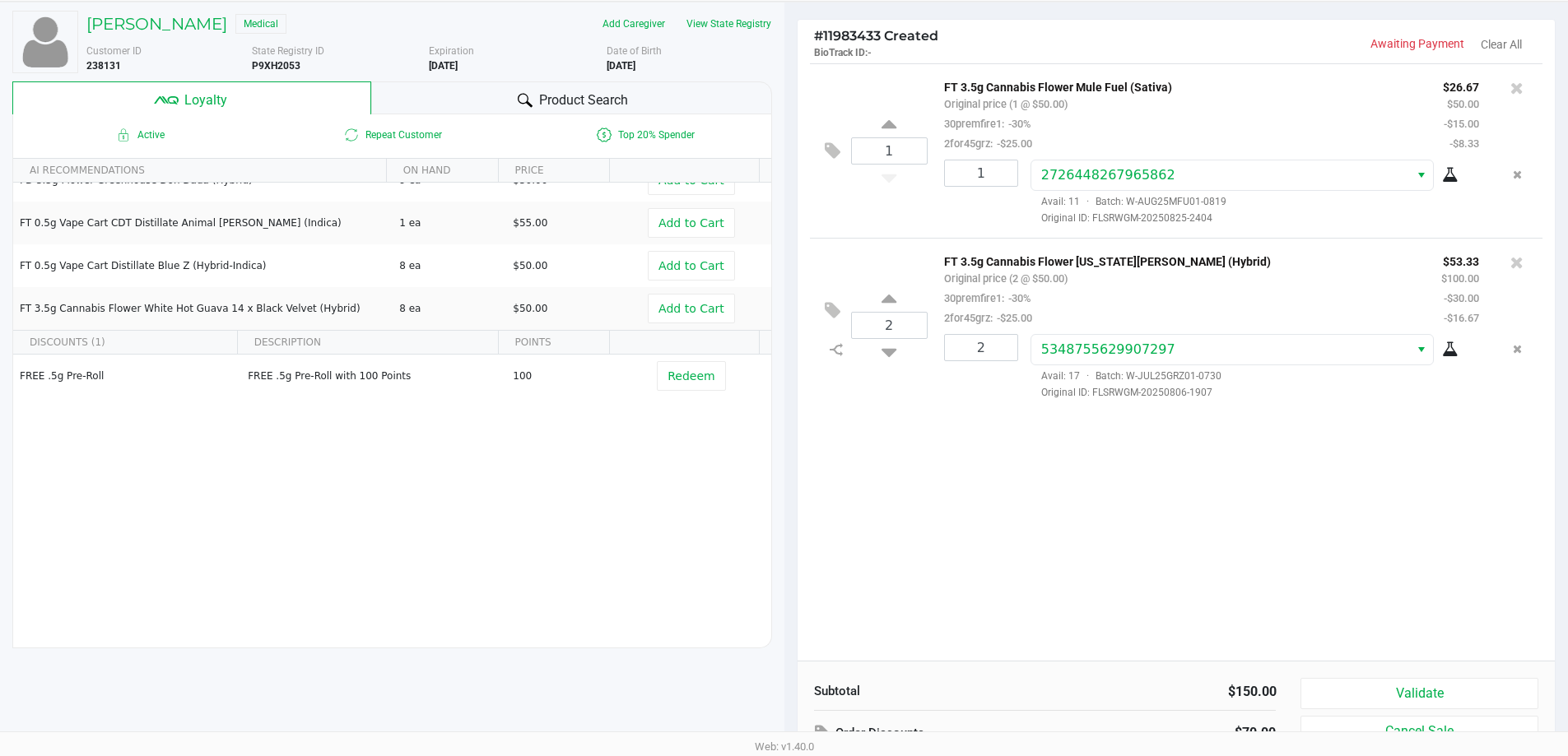
click at [1513, 93] on icon at bounding box center [1516, 87] width 13 height 17
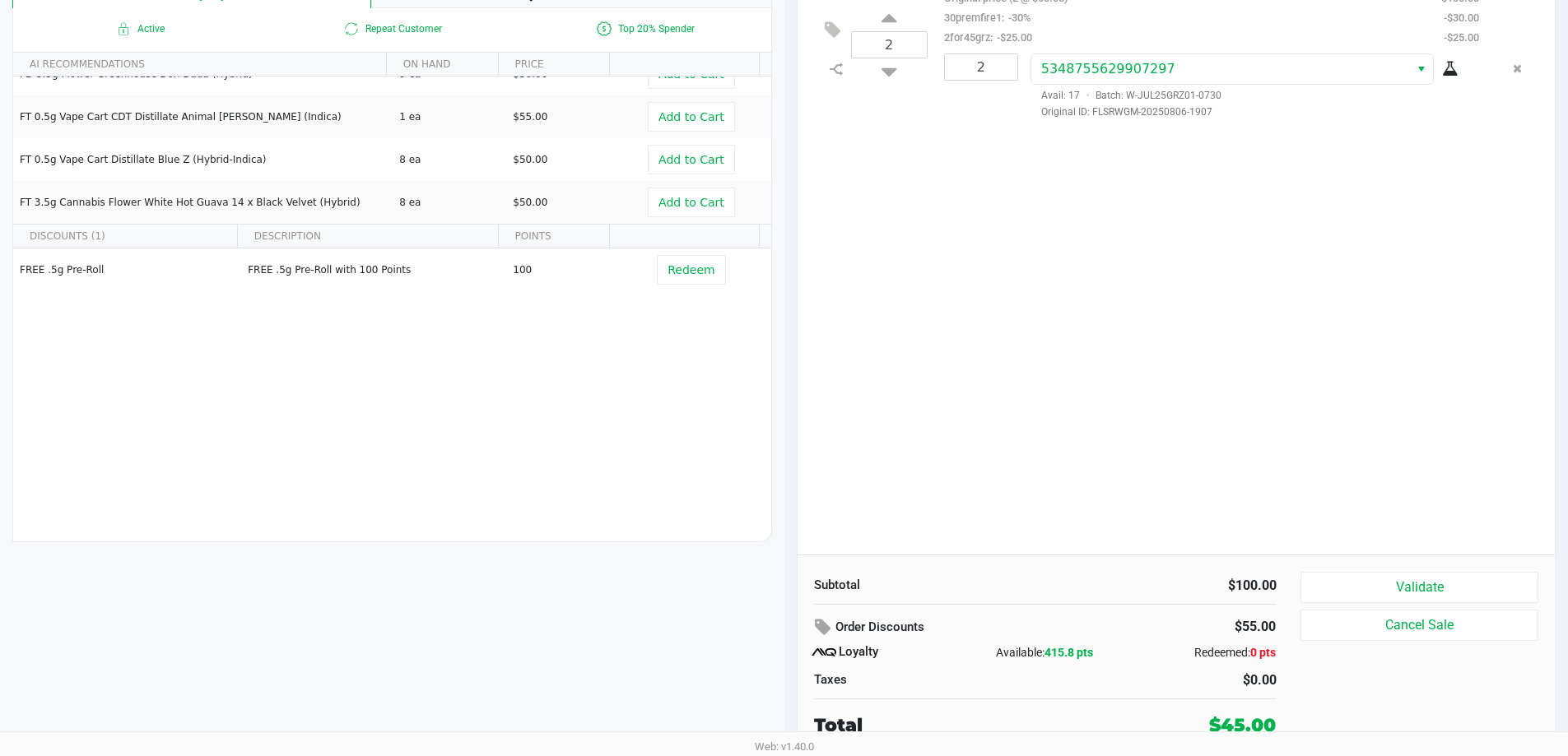
click at [1313, 502] on div "2 FT 3.5g Cannabis Flower [US_STATE][PERSON_NAME] (Hybrid) Original price (2 @ …" at bounding box center [1177, 256] width 758 height 597
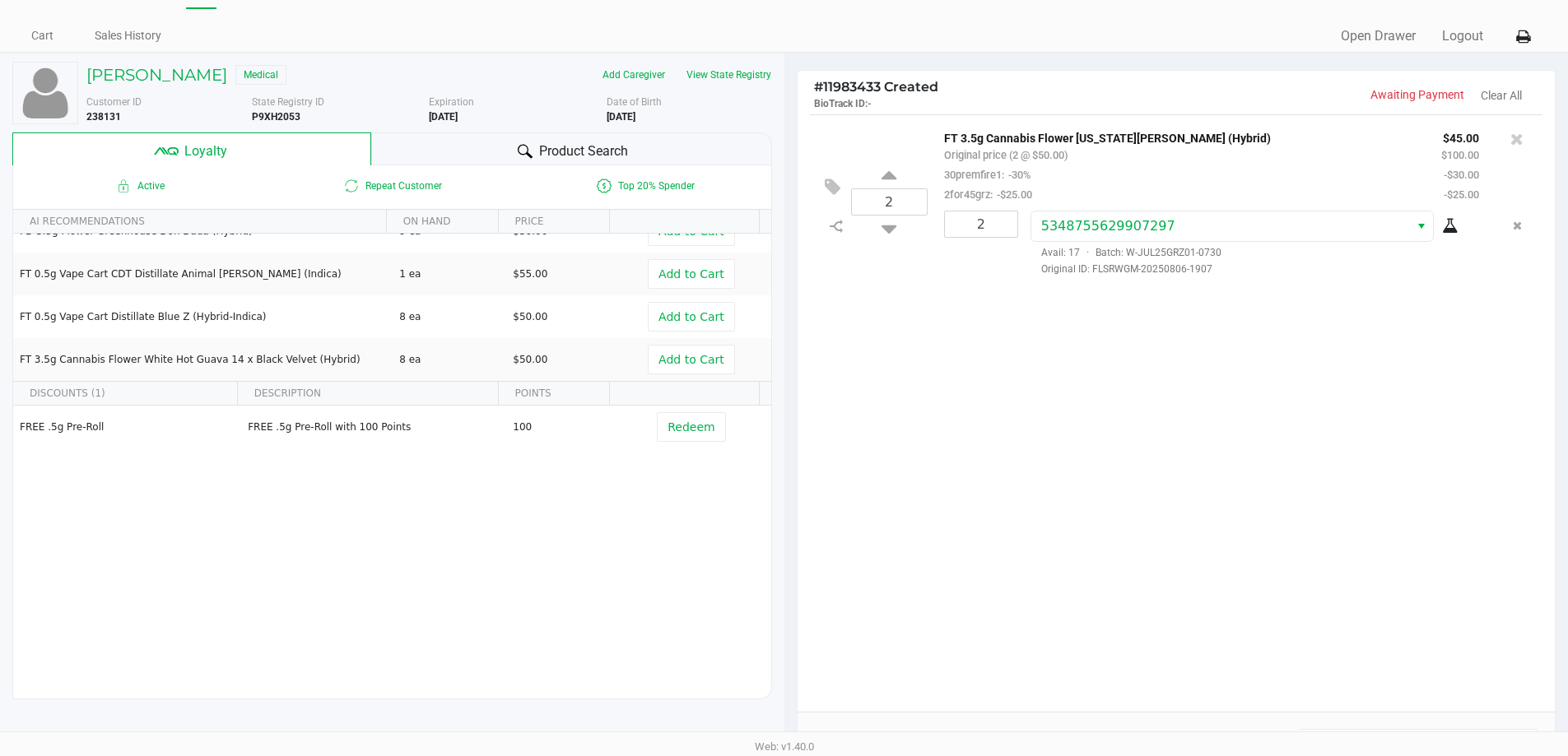
scroll to position [24, 0]
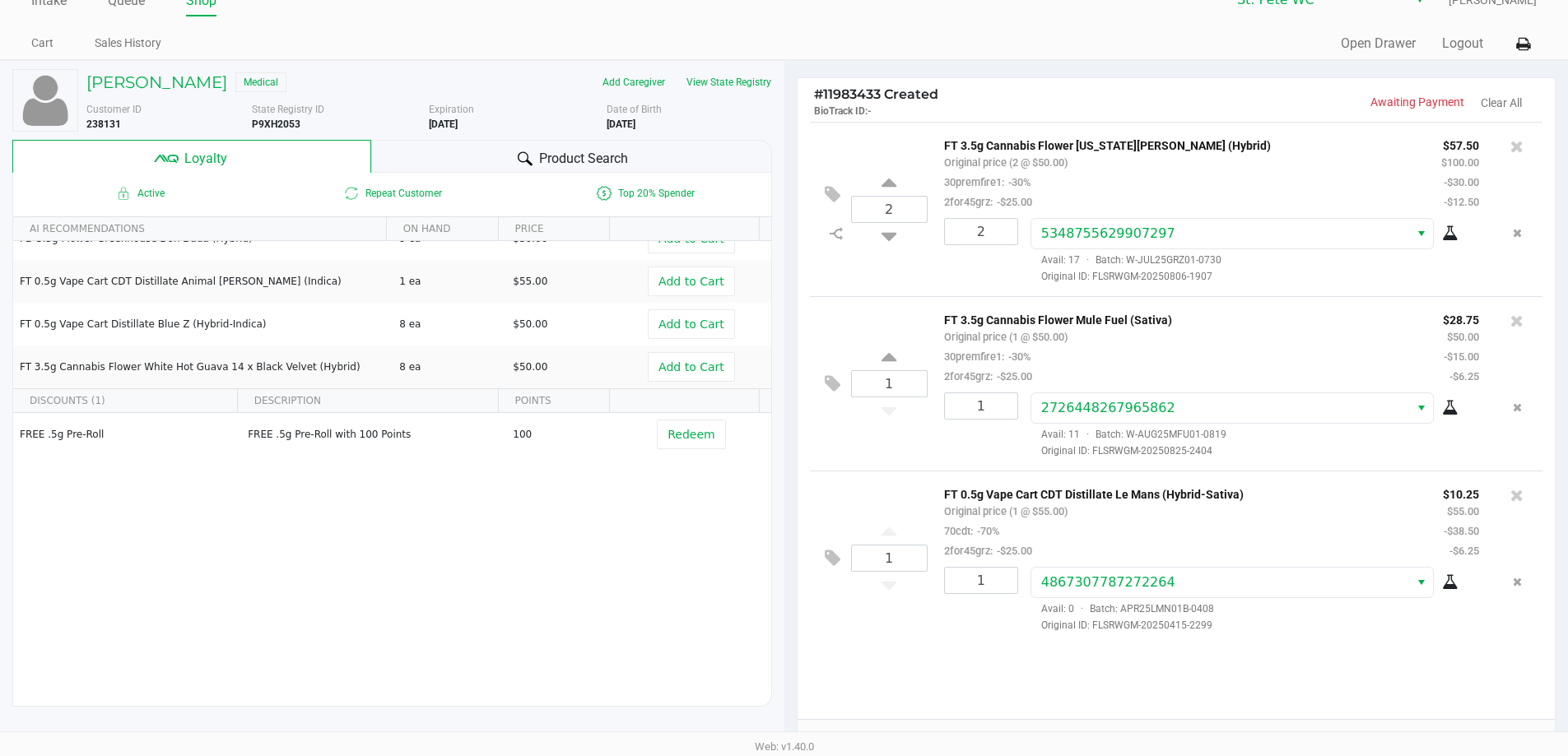
click at [865, 644] on div "1 FT 0.5g Vape Cart CDT Distillate Le Mans (Hybrid-Sativa) Original price (1 @ …" at bounding box center [1176, 558] width 733 height 175
click at [898, 676] on div "2 FT 3.5g Cannabis Flower Georgia Runtz (Hybrid) Original price (2 @ $50.00) 30…" at bounding box center [1177, 421] width 758 height 597
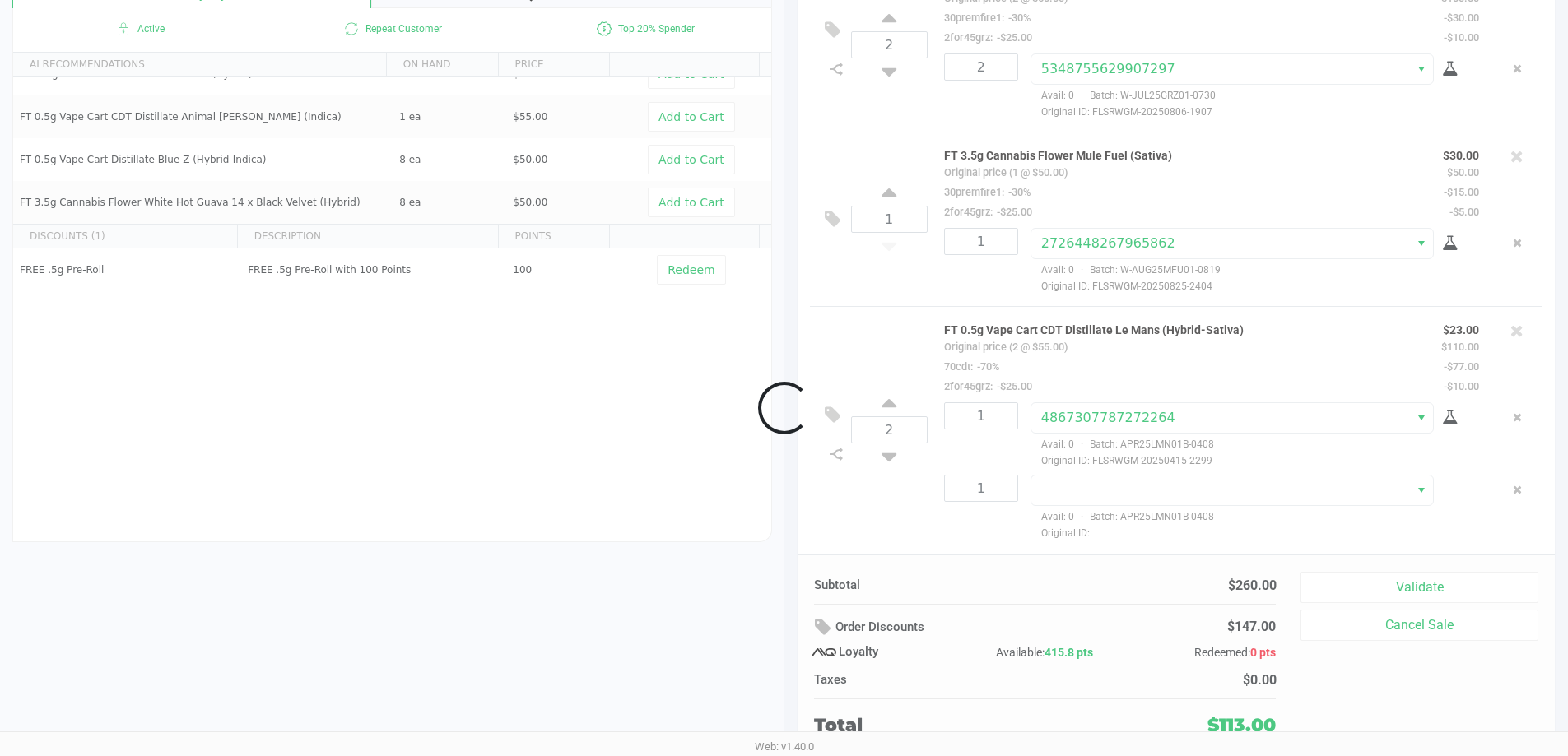
scroll to position [1, 0]
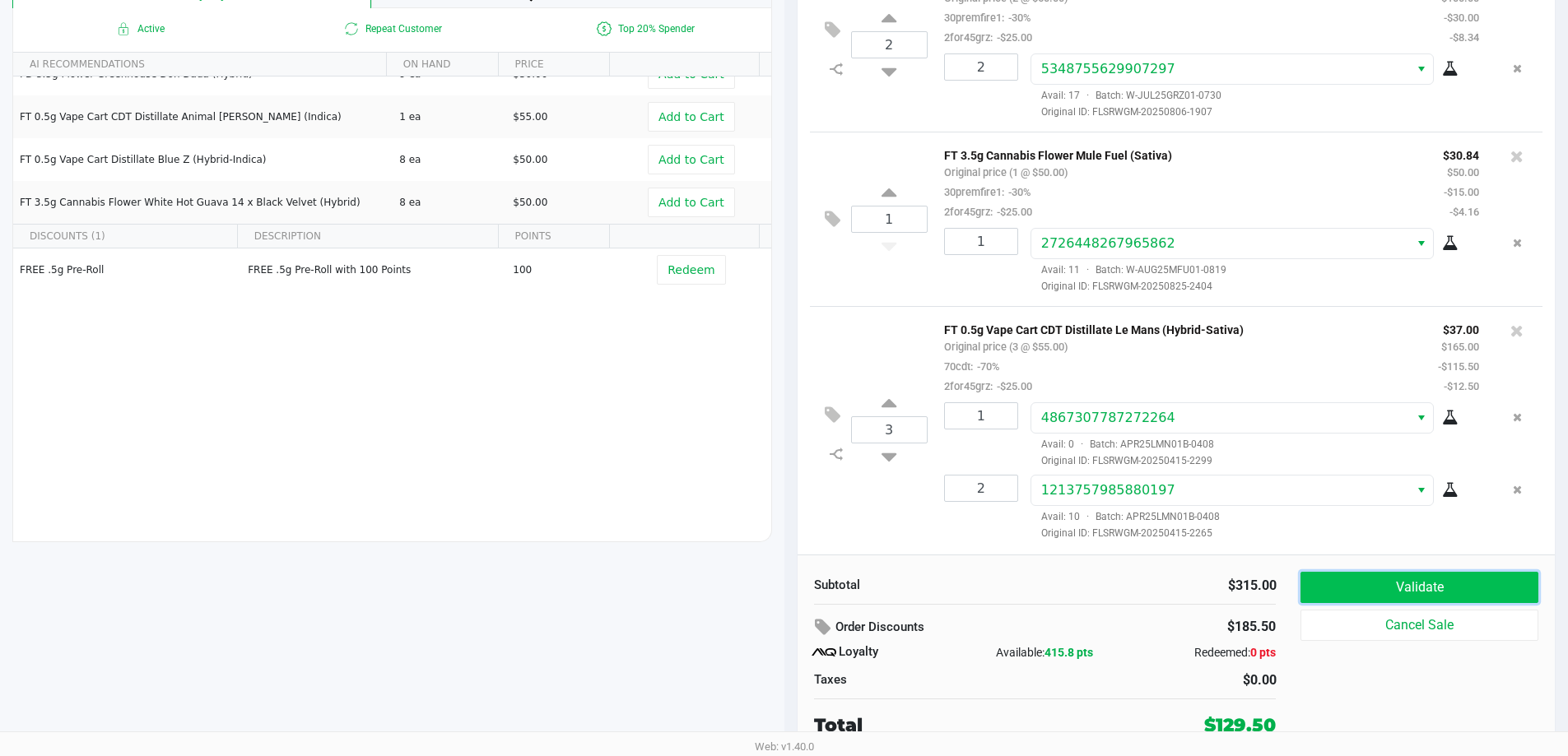
click at [1391, 576] on button "Validate" at bounding box center [1418, 587] width 237 height 32
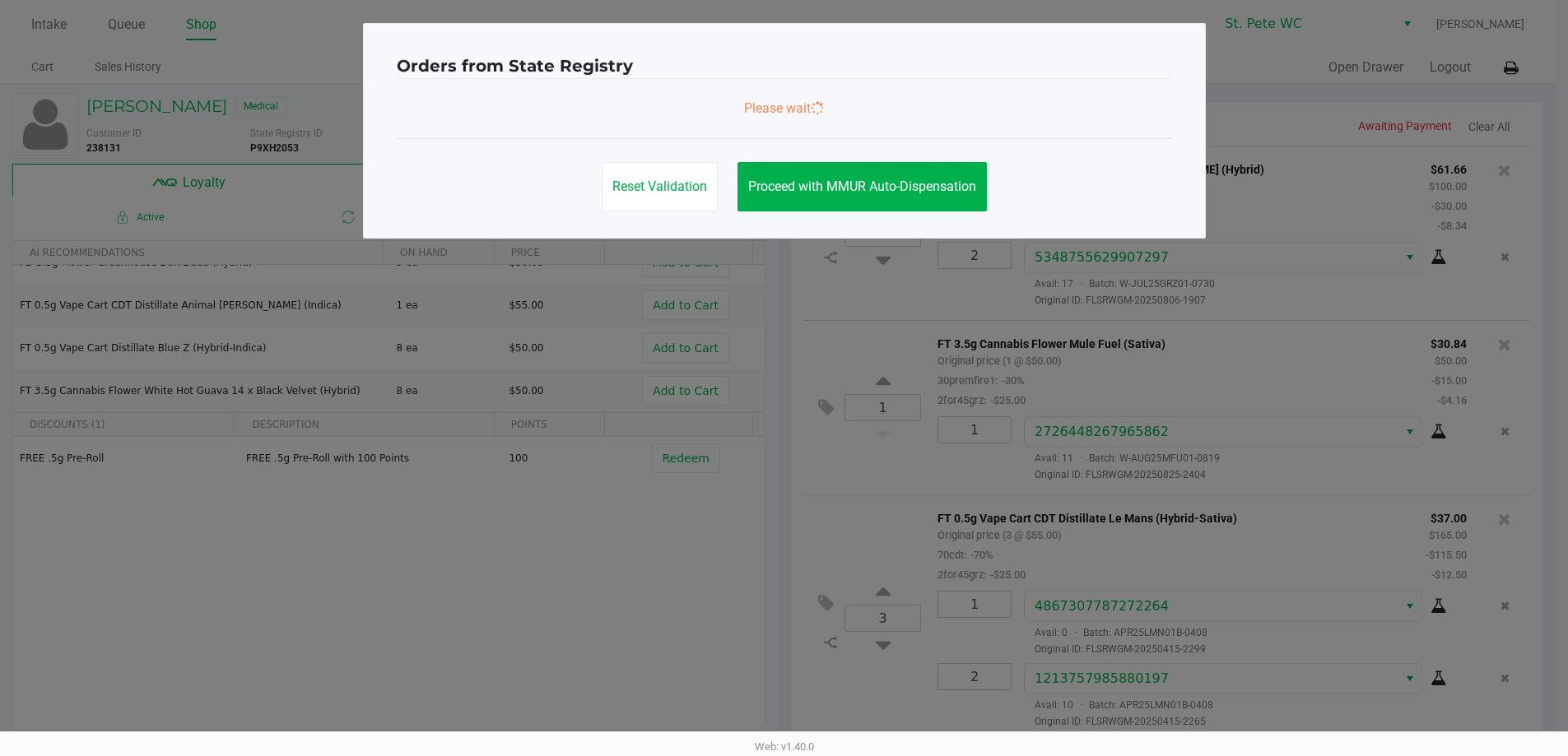
scroll to position [0, 0]
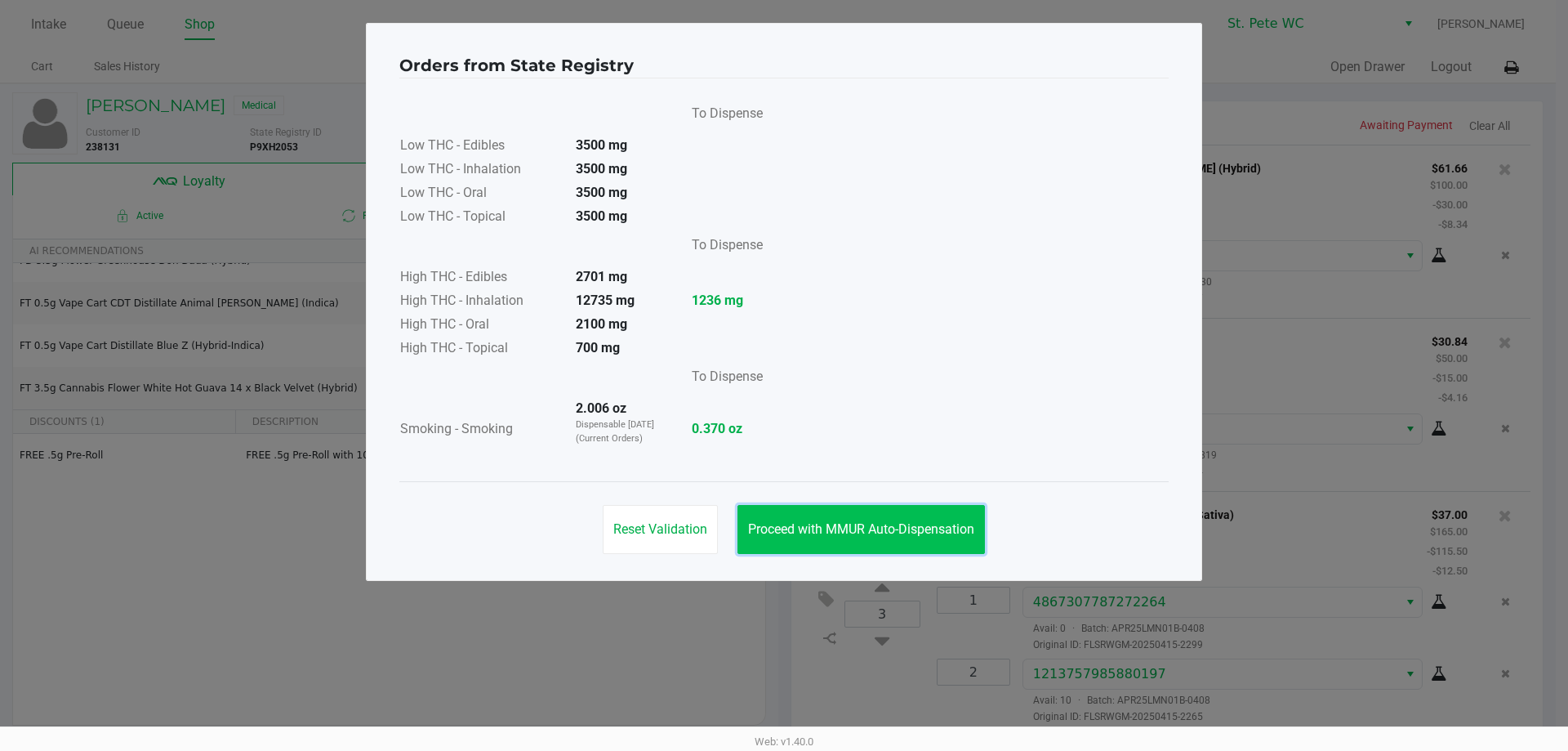
click at [974, 534] on span "Proceed with MMUR Auto-Dispensation" at bounding box center [862, 529] width 227 height 16
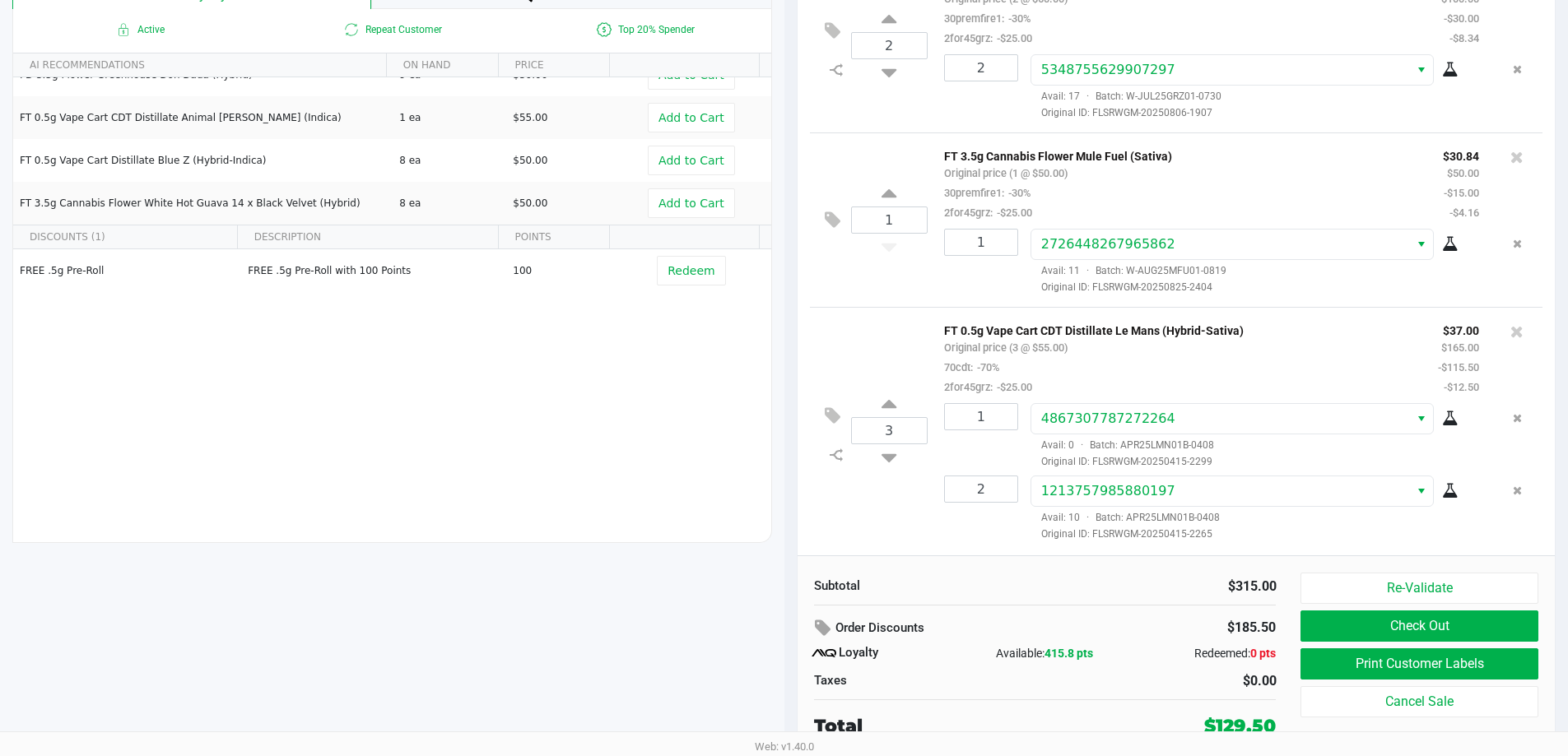
scroll to position [189, 0]
click at [1339, 681] on div "Re-Validate Check Out Print Customer Labels Cancel Sale" at bounding box center [1424, 655] width 249 height 167
click at [1332, 662] on button "Print Customer Labels" at bounding box center [1418, 664] width 237 height 32
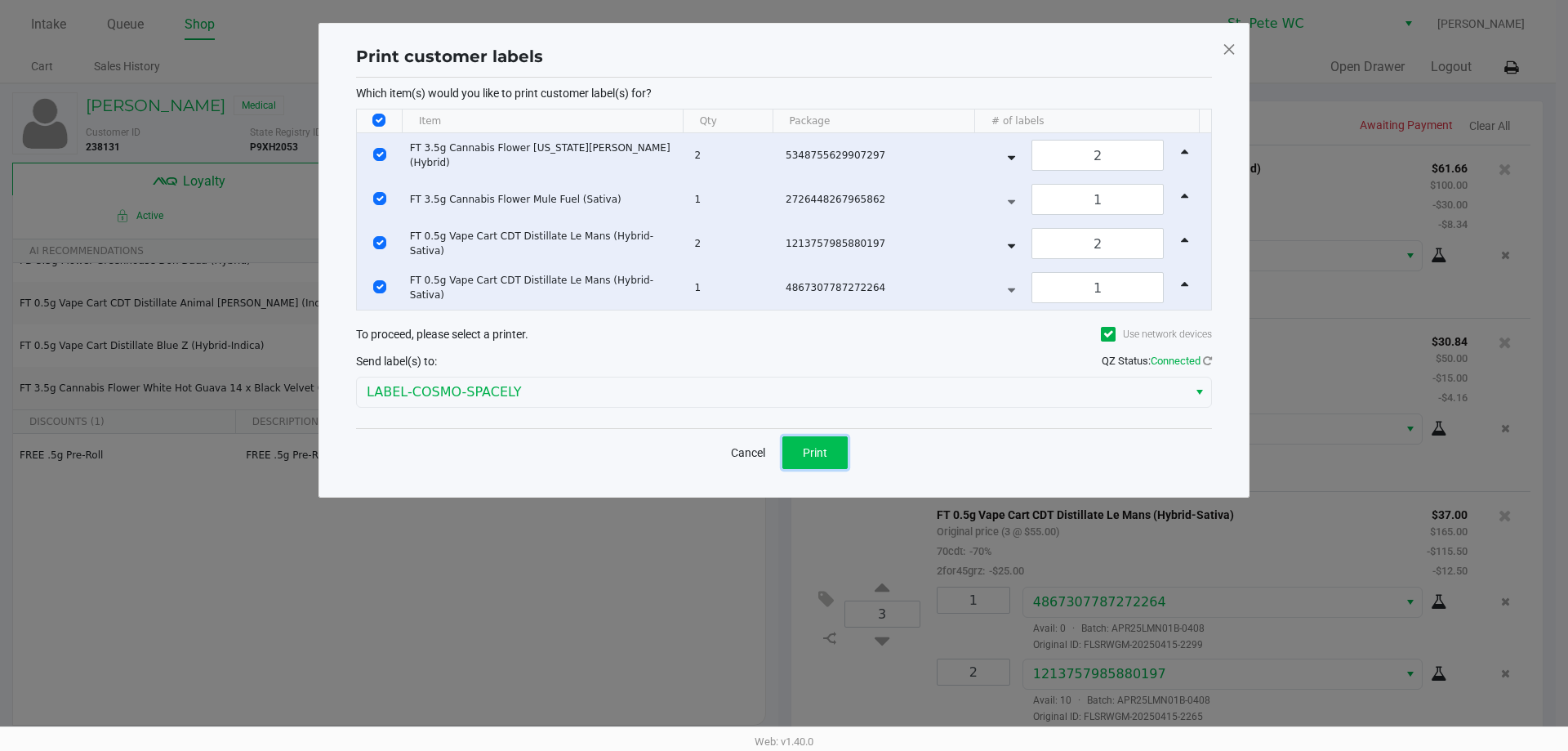
click at [816, 453] on span "Print" at bounding box center [815, 452] width 25 height 13
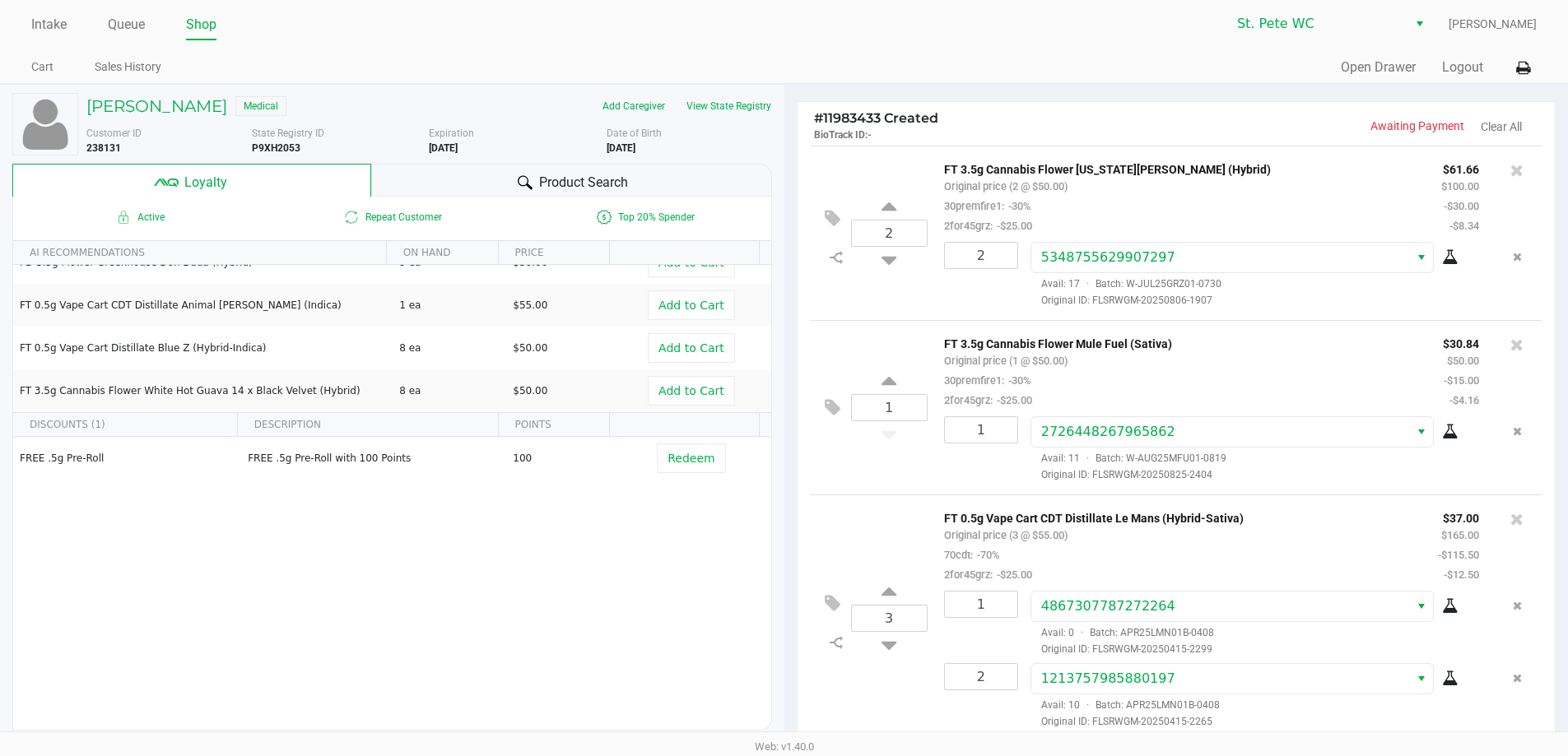
click at [791, 369] on div "# 11983433 Created BioTrack ID: - Awaiting Payment Clear All 2 FT 3.5g Cannabis…" at bounding box center [1176, 514] width 784 height 860
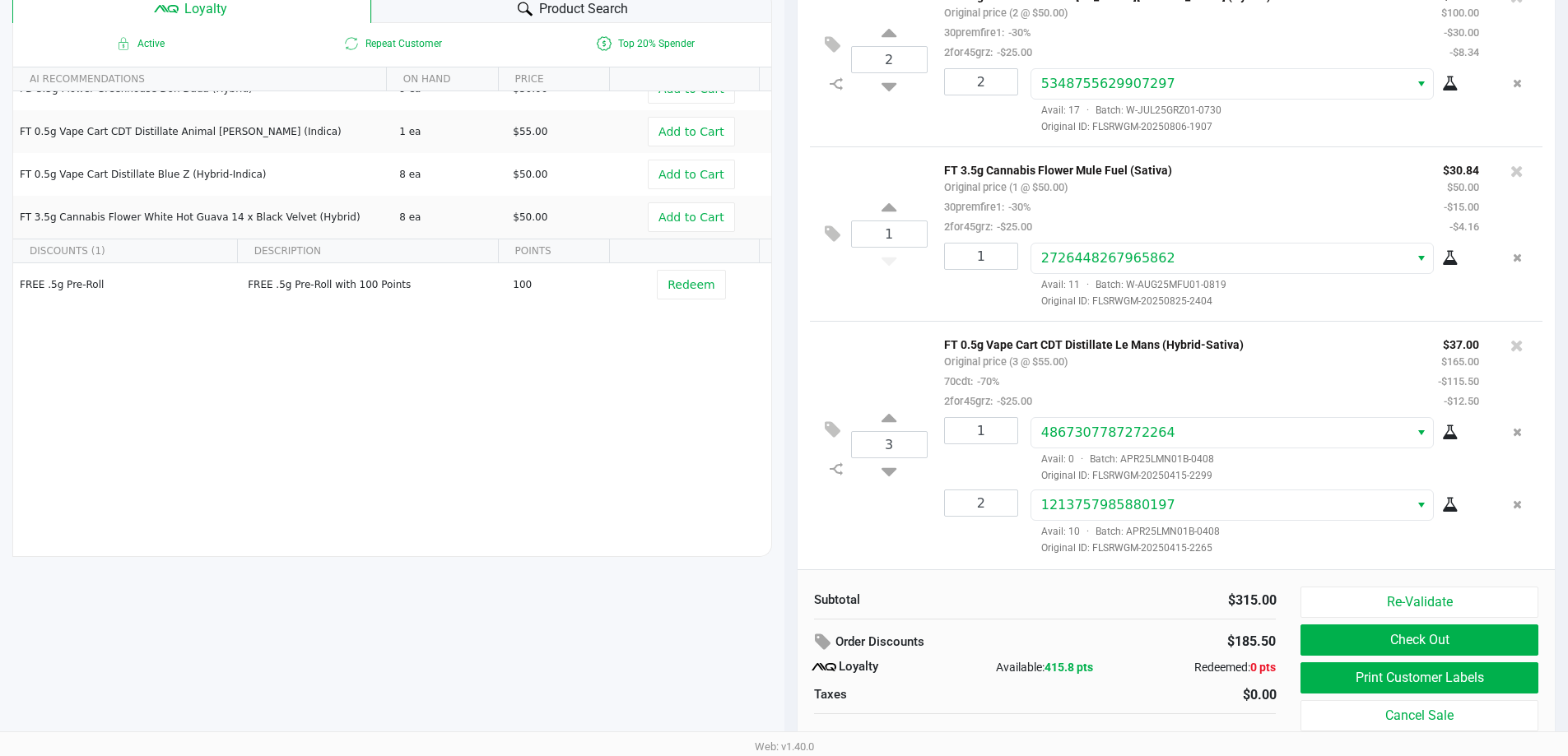
scroll to position [189, 0]
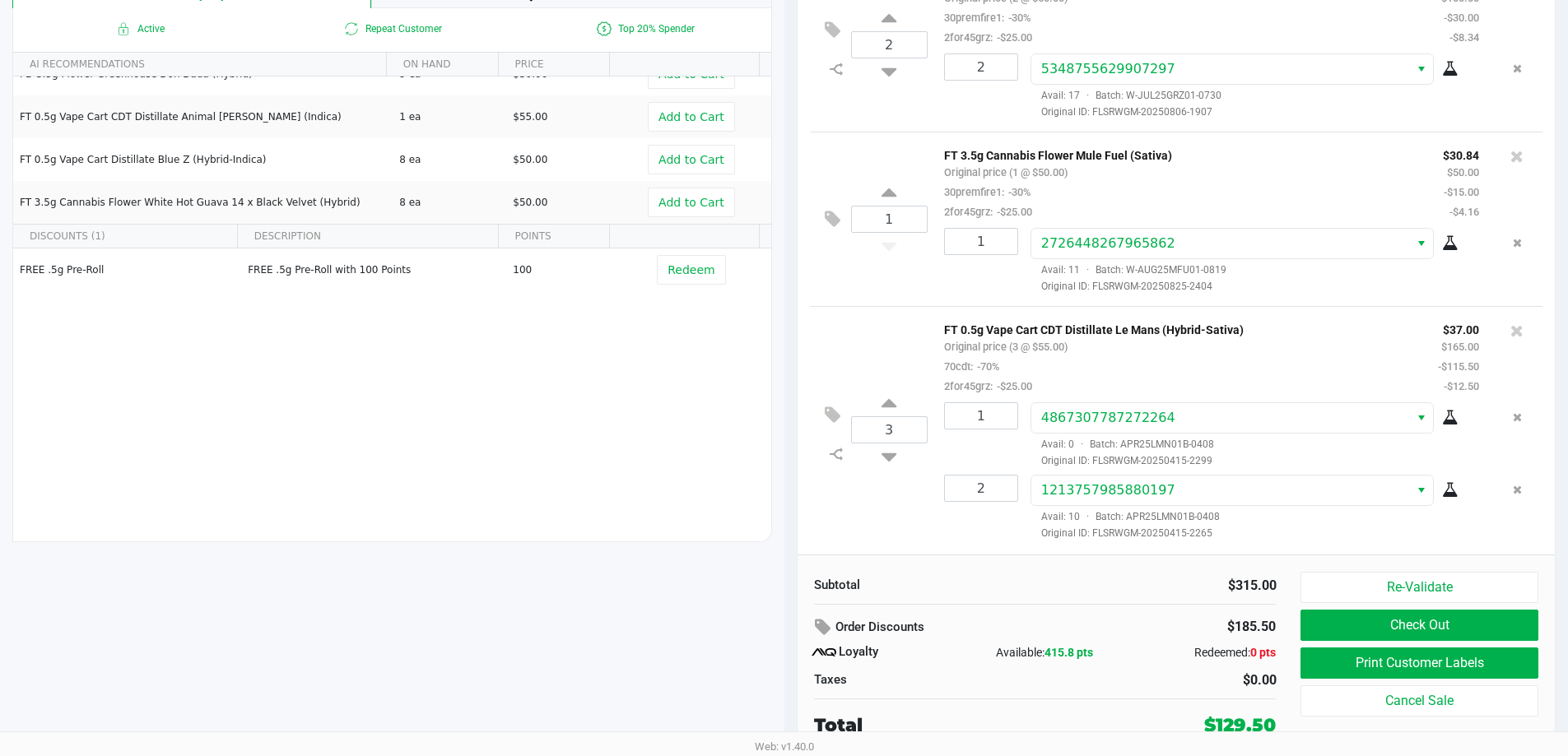
click at [1110, 615] on div "Order Discounts" at bounding box center [964, 628] width 301 height 30
click at [1498, 624] on button "Check Out" at bounding box center [1418, 626] width 237 height 32
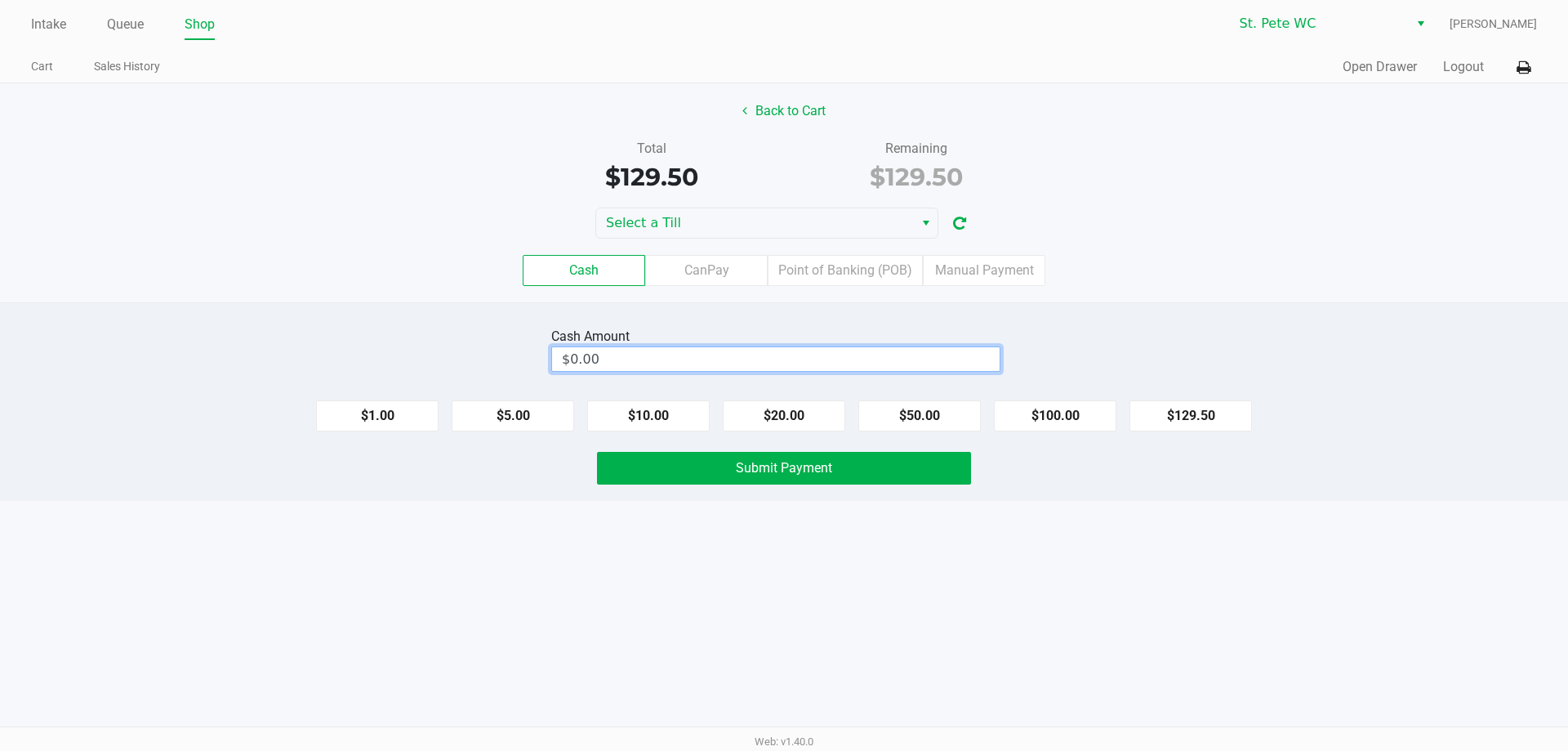
click at [582, 354] on input "$0.00" at bounding box center [776, 359] width 447 height 24
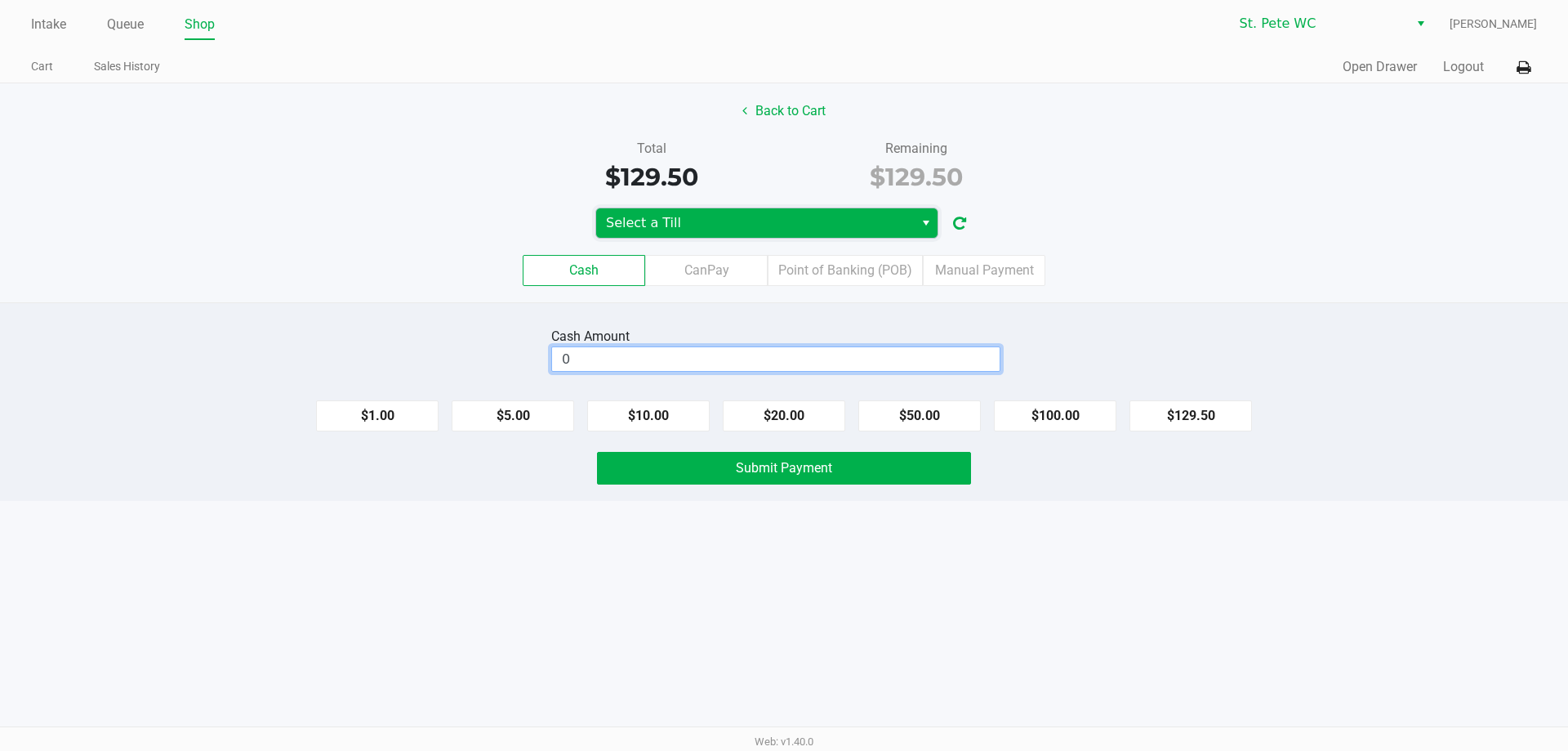
click at [611, 218] on span "Select a Till" at bounding box center [754, 223] width 298 height 20
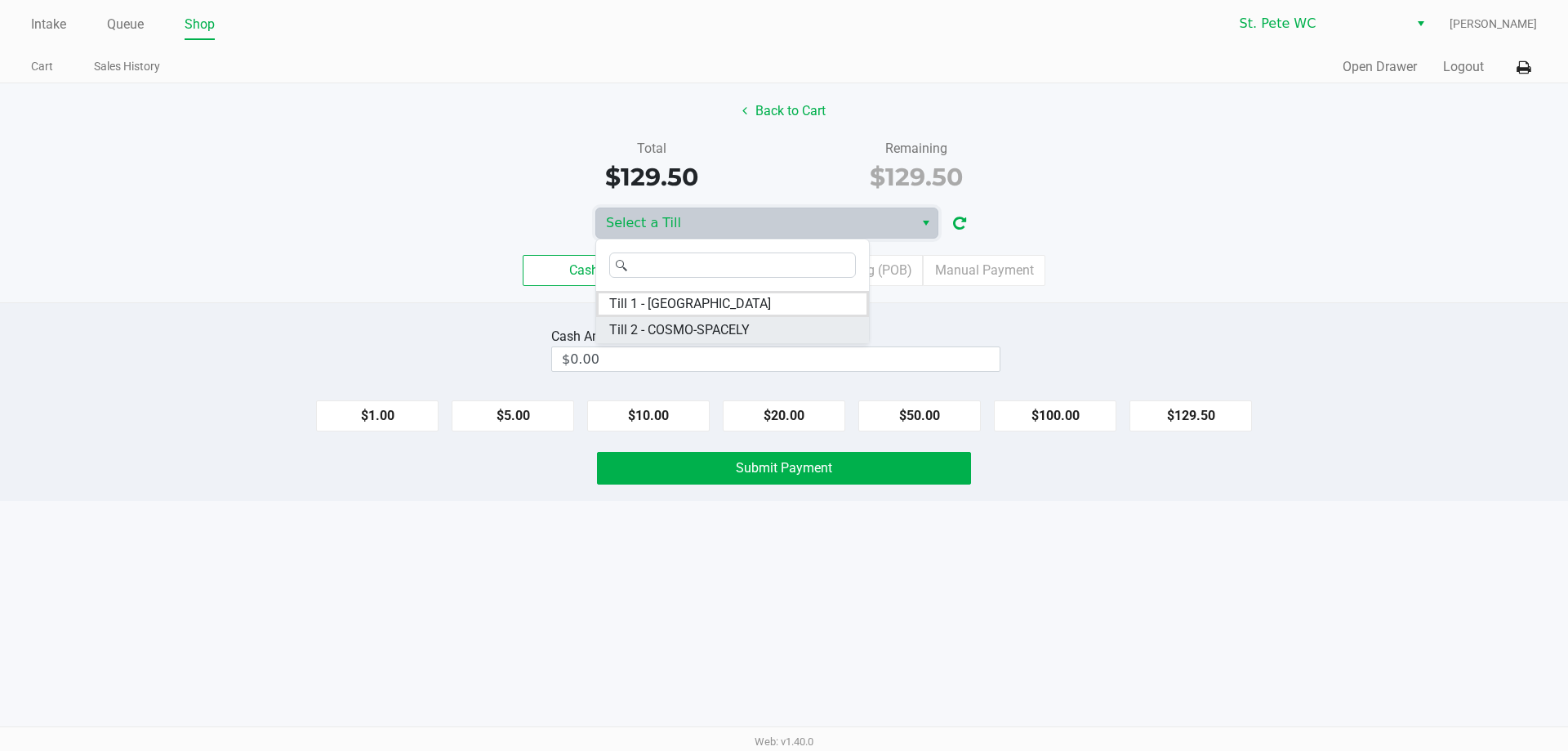
click at [643, 326] on span "Till 2 - COSMO-SPACELY" at bounding box center [680, 330] width 141 height 20
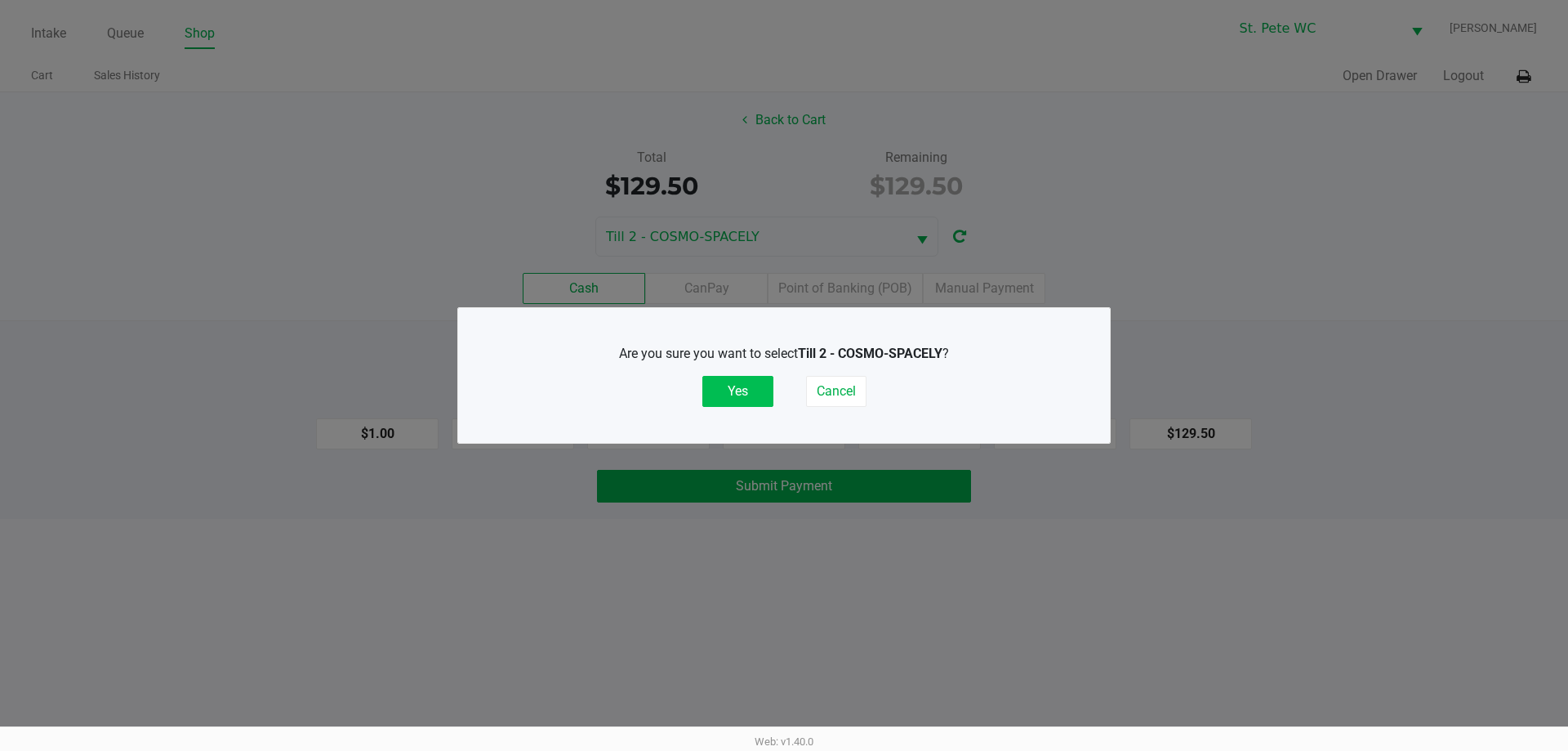
click at [711, 381] on button "Yes" at bounding box center [738, 392] width 71 height 32
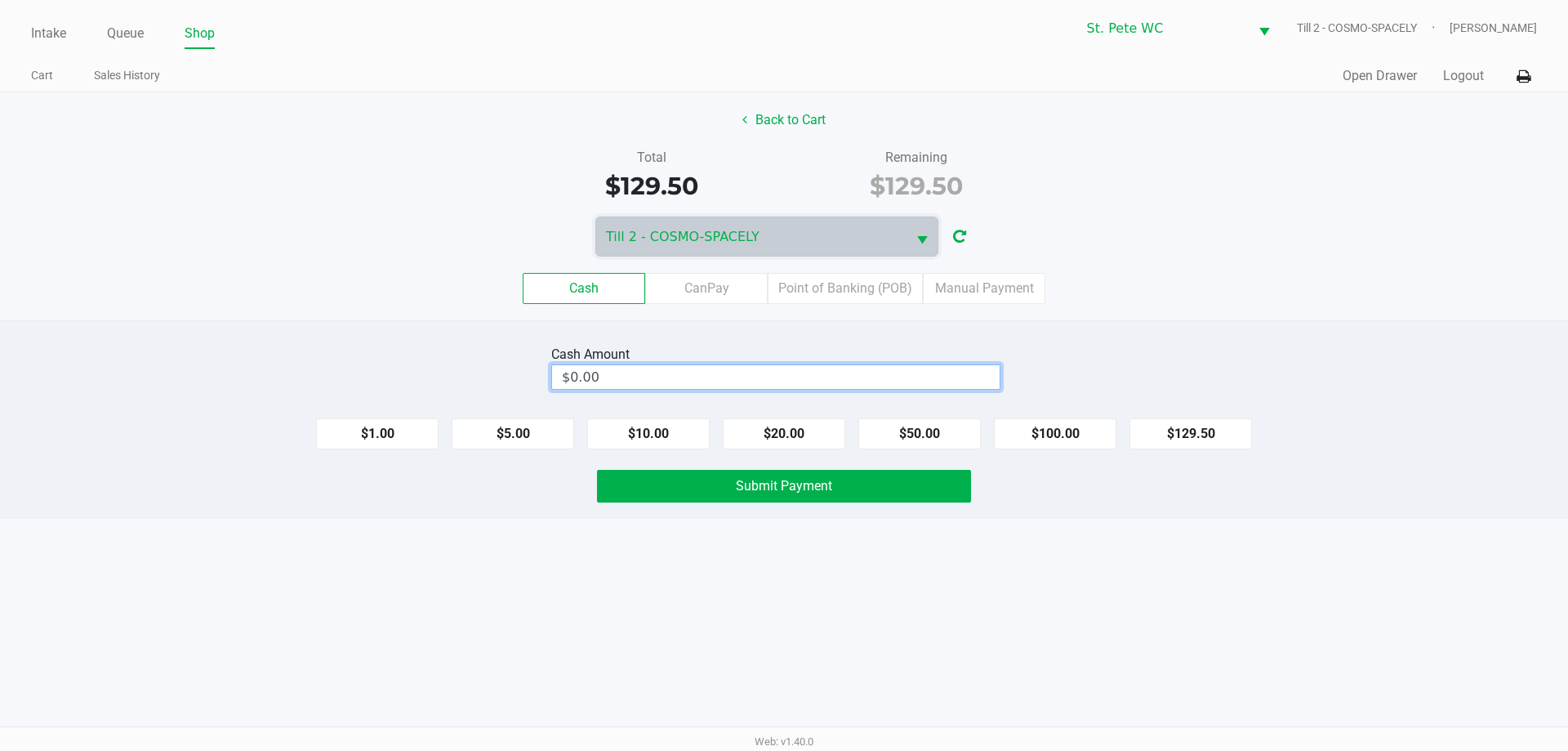
click at [634, 376] on input "$0.00" at bounding box center [776, 377] width 447 height 24
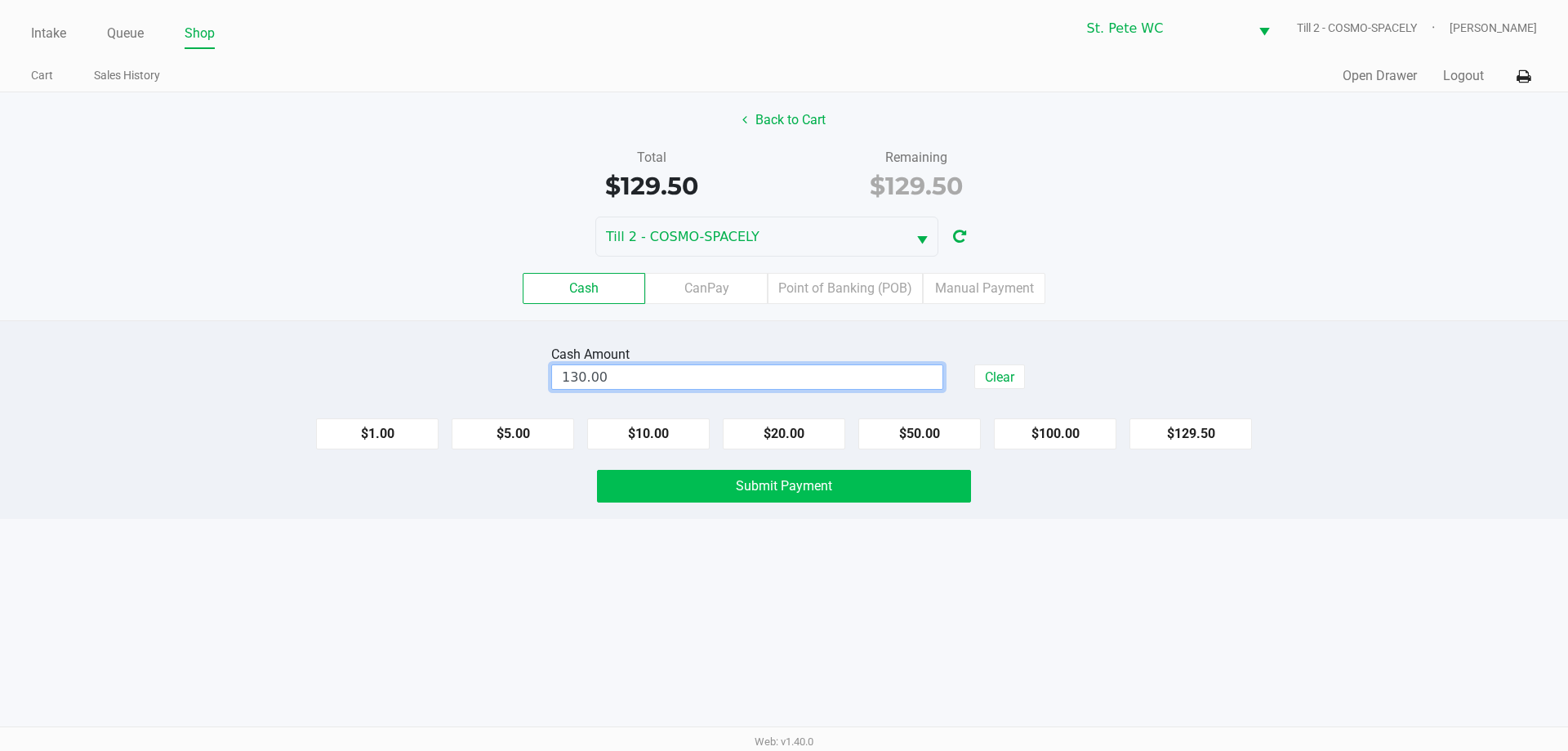
click at [686, 502] on button "Submit Payment" at bounding box center [784, 486] width 374 height 33
type input "$130.00"
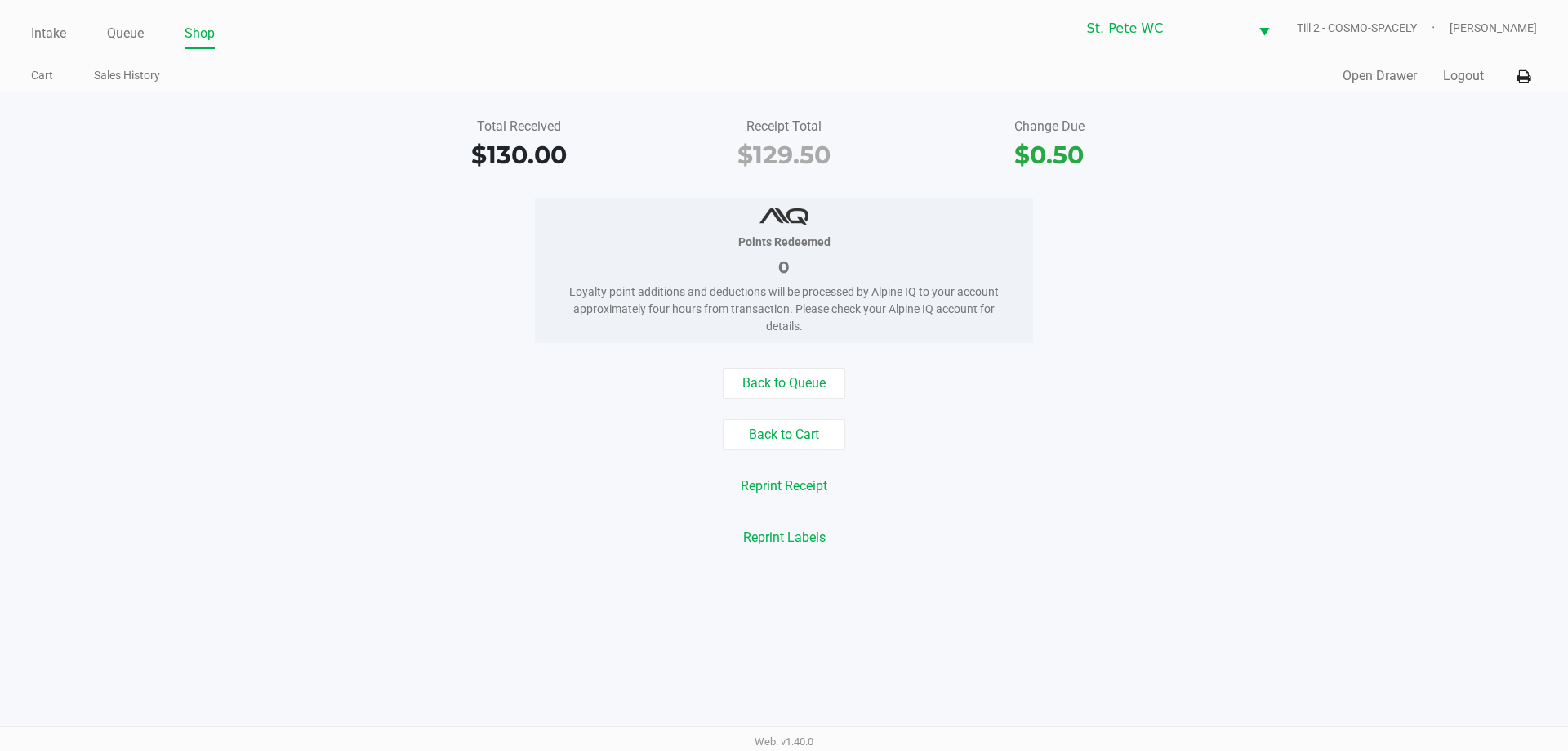
drag, startPoint x: 331, startPoint y: 228, endPoint x: 333, endPoint y: 240, distance: 12.2
click at [333, 234] on div "Points Redeemed 0 Loyalty point additions and deductions will be processed by A…" at bounding box center [784, 271] width 1593 height 146
click at [54, 24] on link "Intake" at bounding box center [49, 33] width 35 height 23
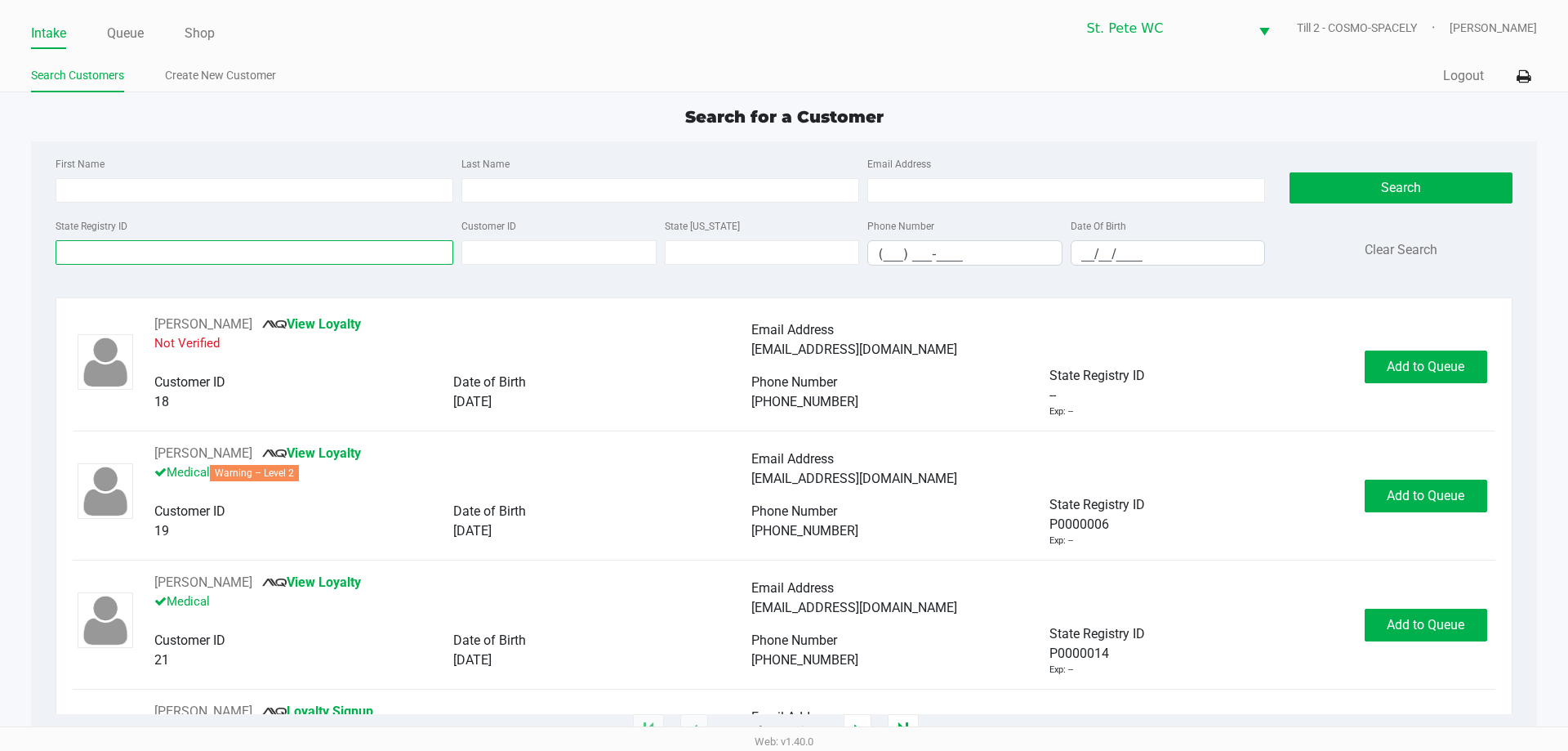
click at [215, 241] on input "State Registry ID" at bounding box center [254, 252] width 398 height 25
click at [484, 124] on div "Search for a Customer" at bounding box center [783, 116] width 1530 height 25
click at [228, 258] on input "State Registry ID" at bounding box center [254, 252] width 398 height 25
click at [135, 32] on link "Queue" at bounding box center [125, 33] width 36 height 23
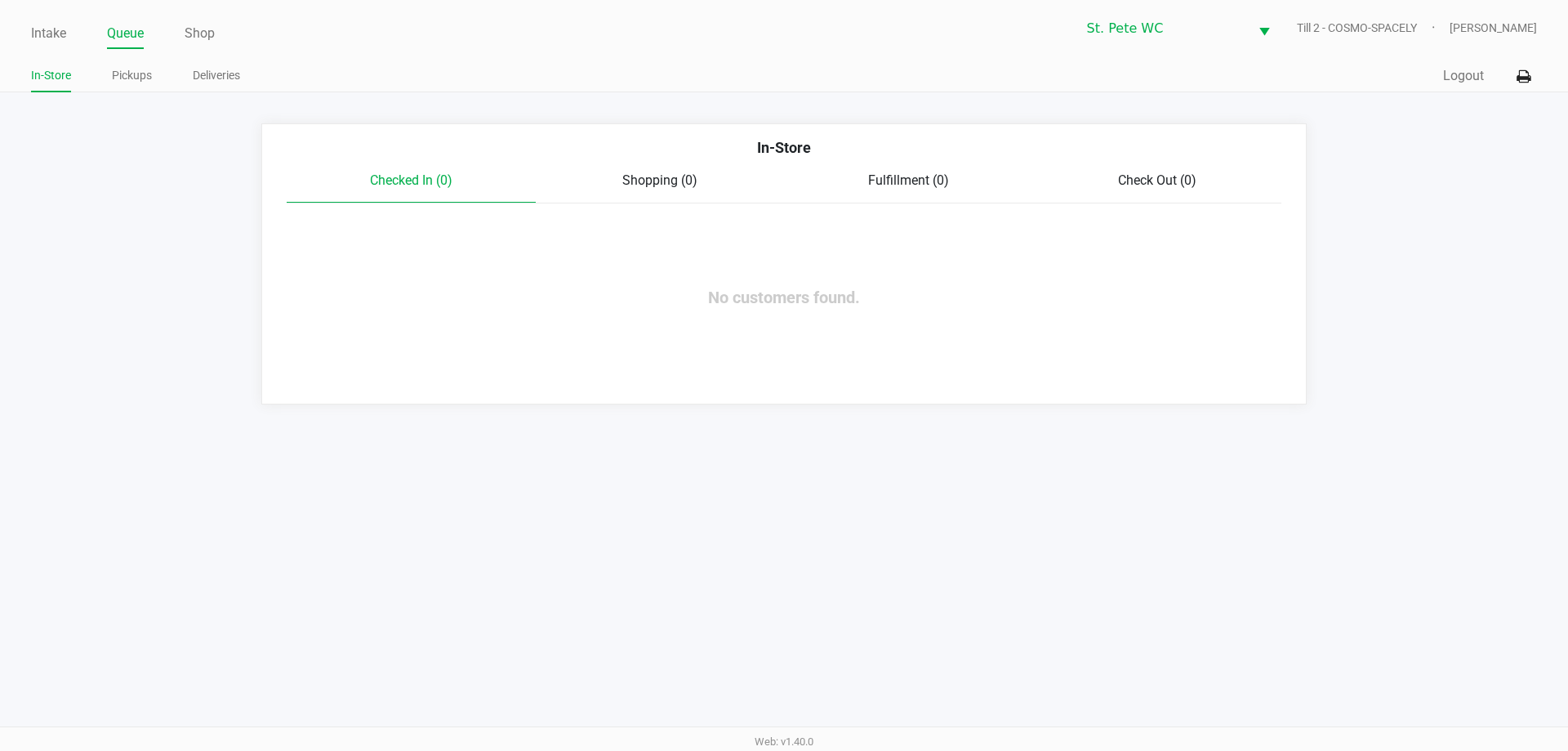
click at [107, 80] on ul "In-Store Pickups Deliveries" at bounding box center [408, 78] width 753 height 28
click at [121, 75] on link "Pickups" at bounding box center [132, 75] width 40 height 21
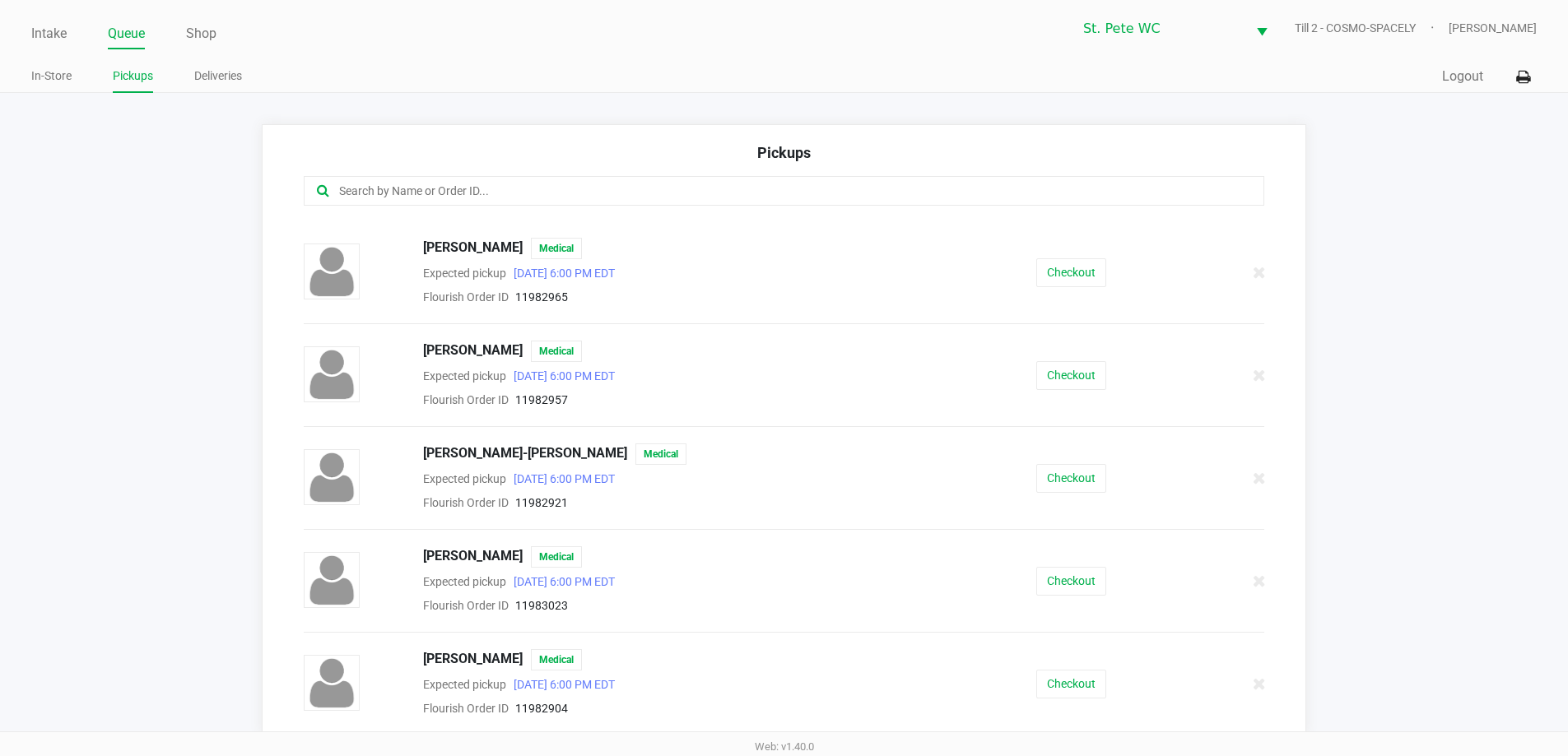
scroll to position [92, 0]
click at [1078, 586] on button "Checkout" at bounding box center [1071, 580] width 69 height 29
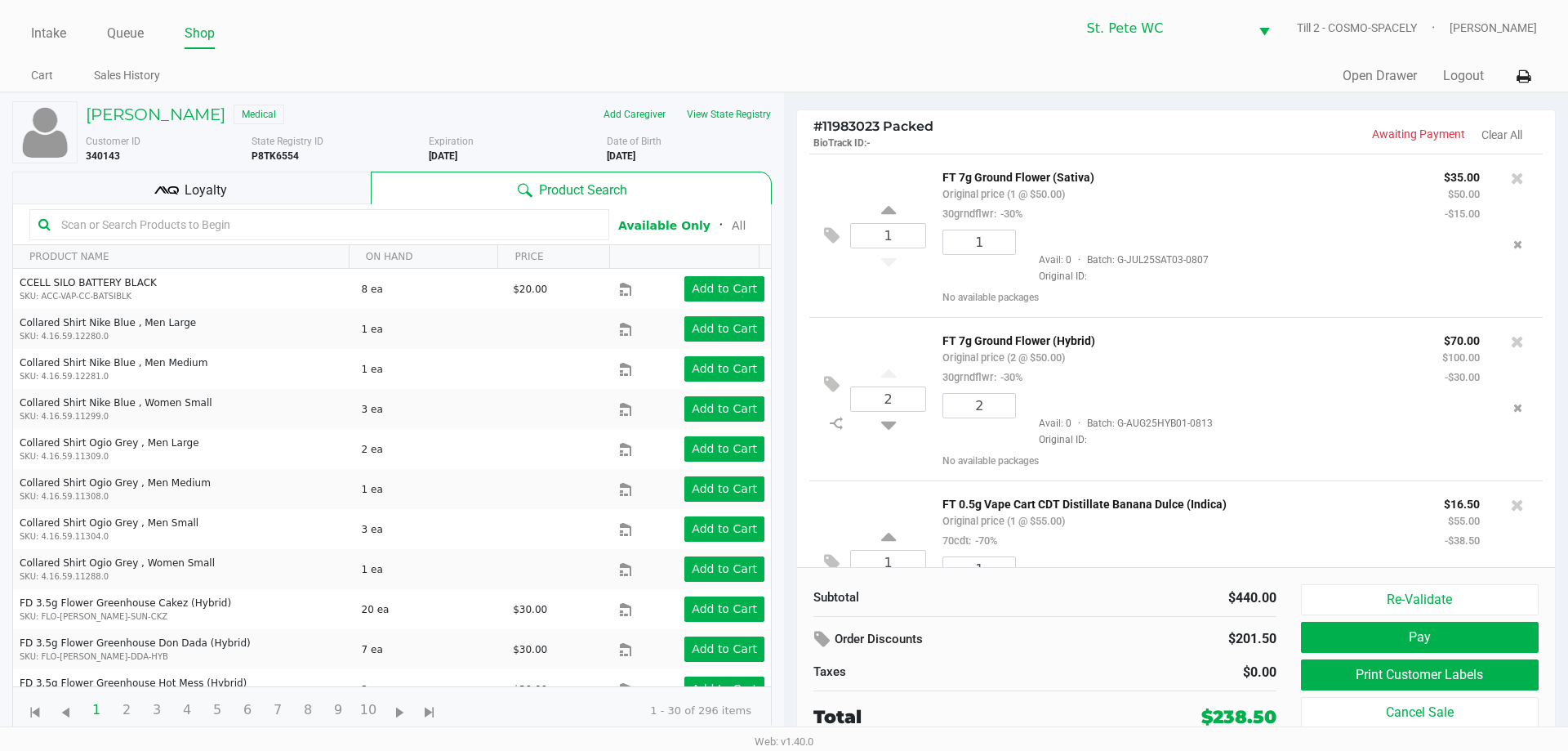
click at [225, 187] on span "Loyalty" at bounding box center [205, 190] width 42 height 20
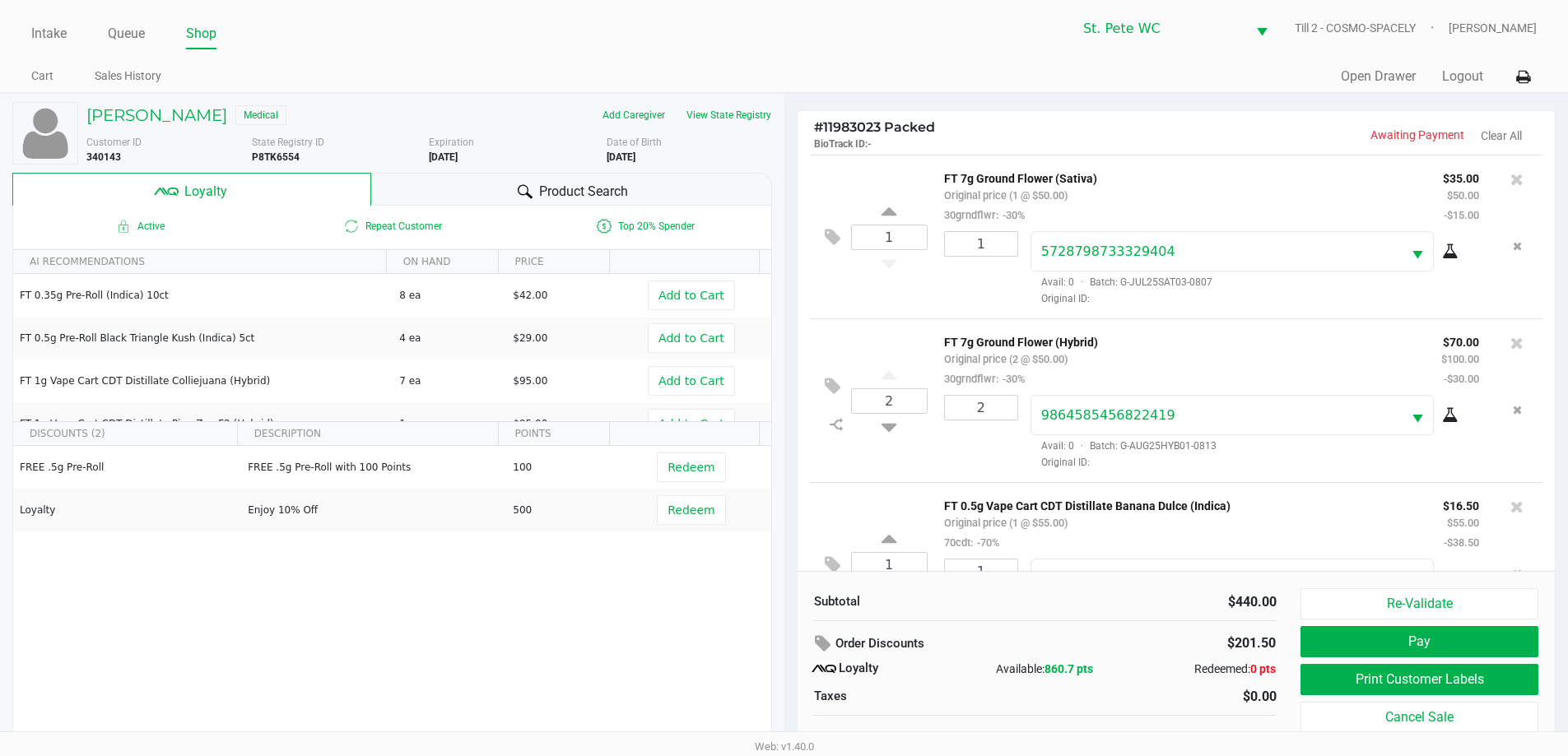
click at [1015, 611] on div "Subtotal" at bounding box center [923, 602] width 243 height 20
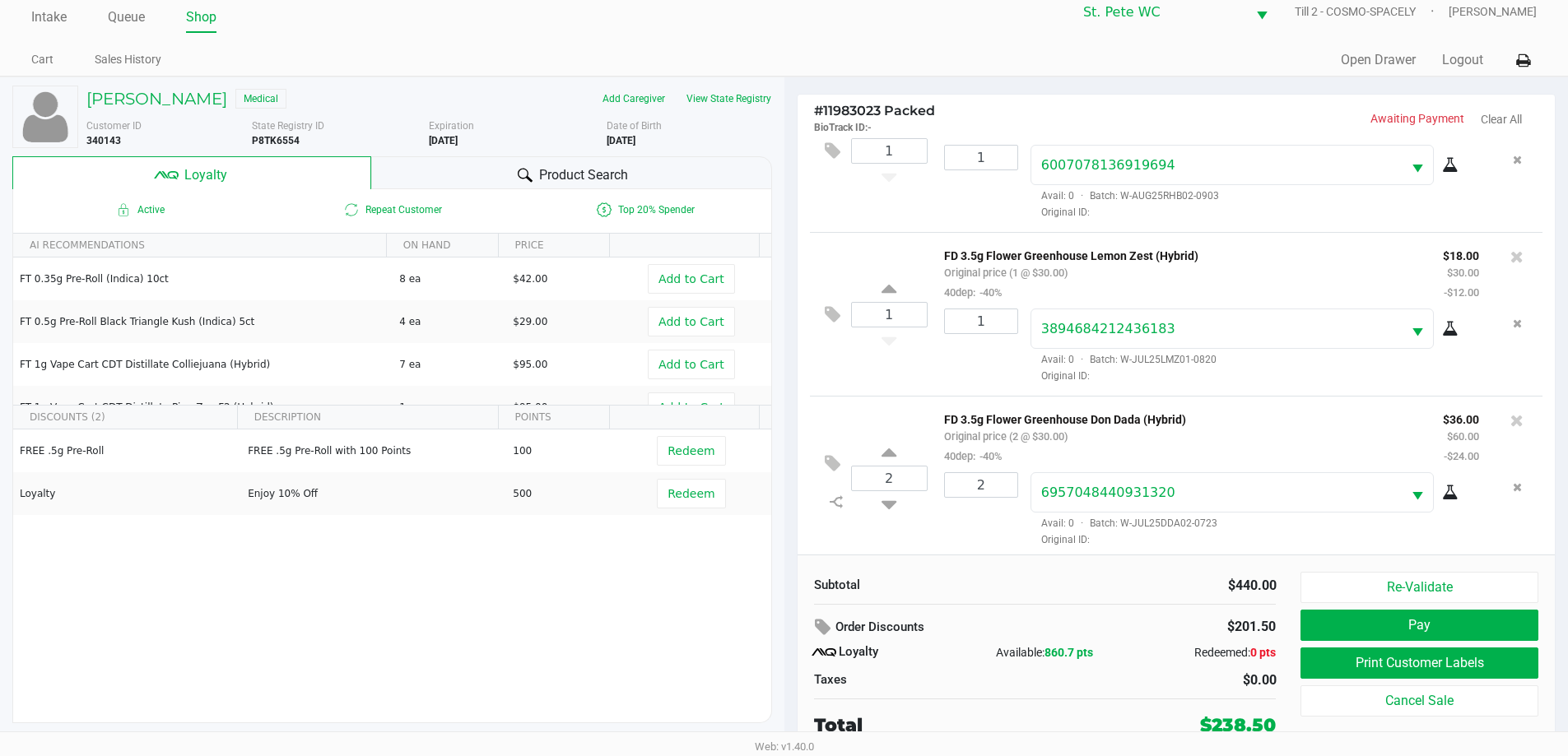
scroll to position [1065, 0]
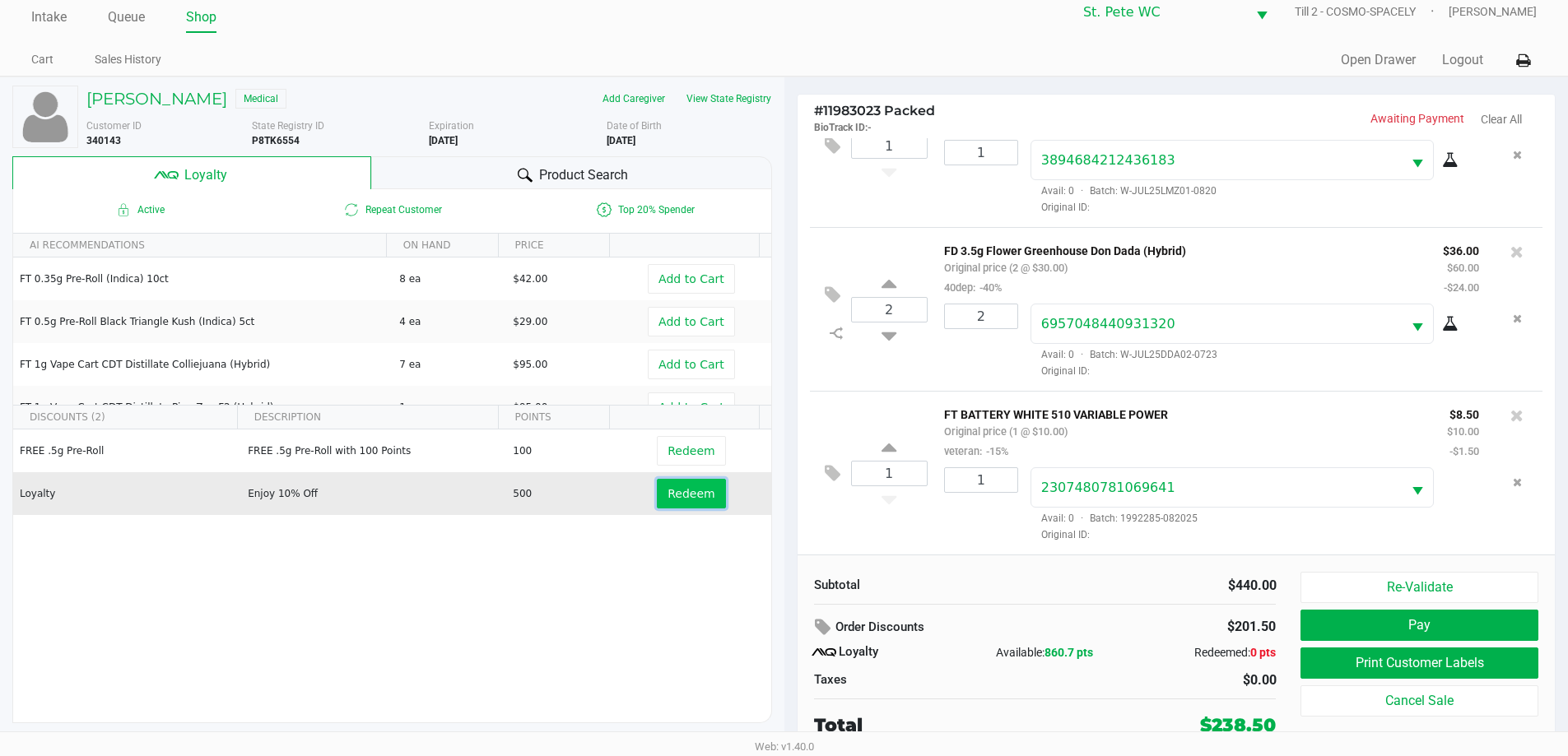
click at [683, 506] on button "Redeem" at bounding box center [691, 494] width 68 height 30
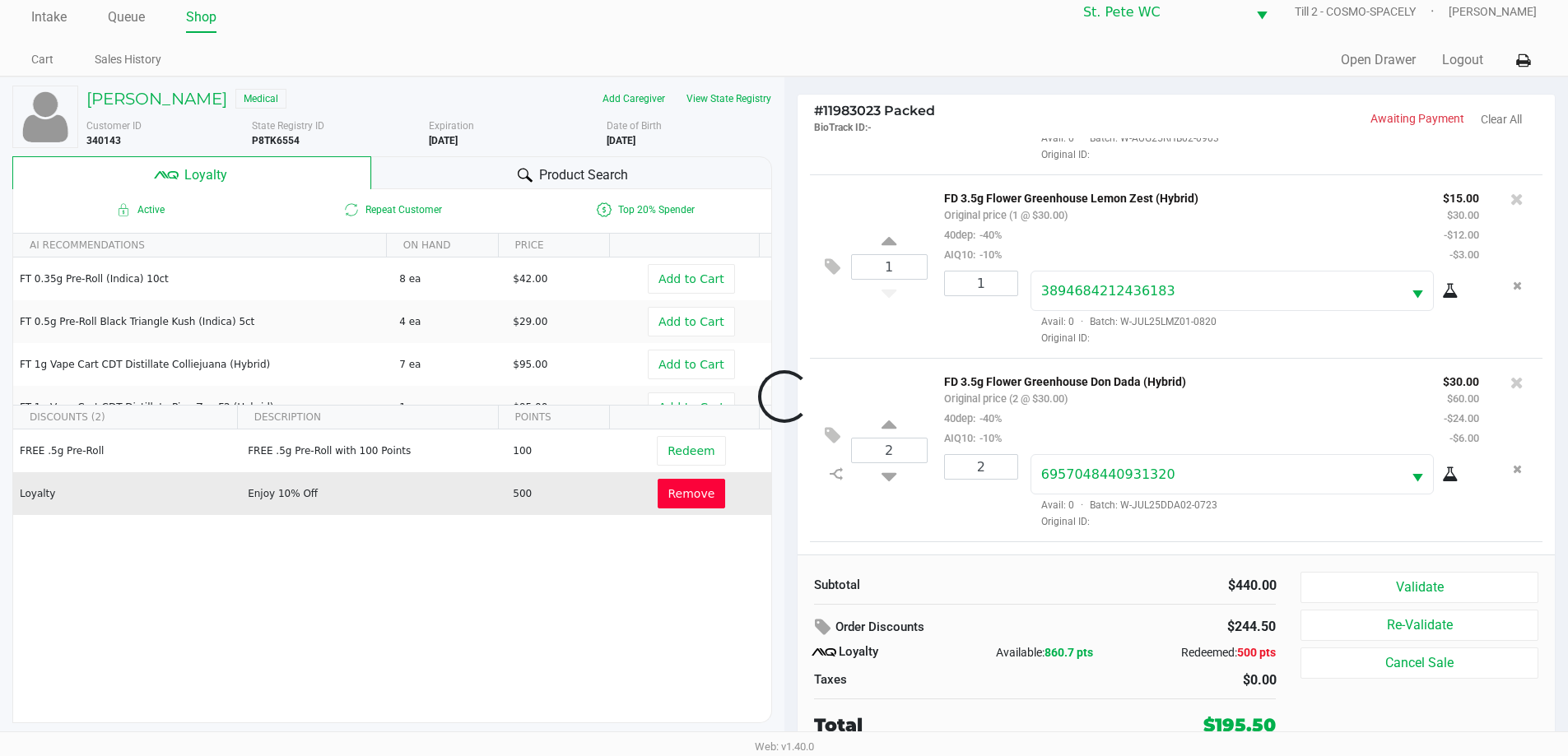
scroll to position [1222, 0]
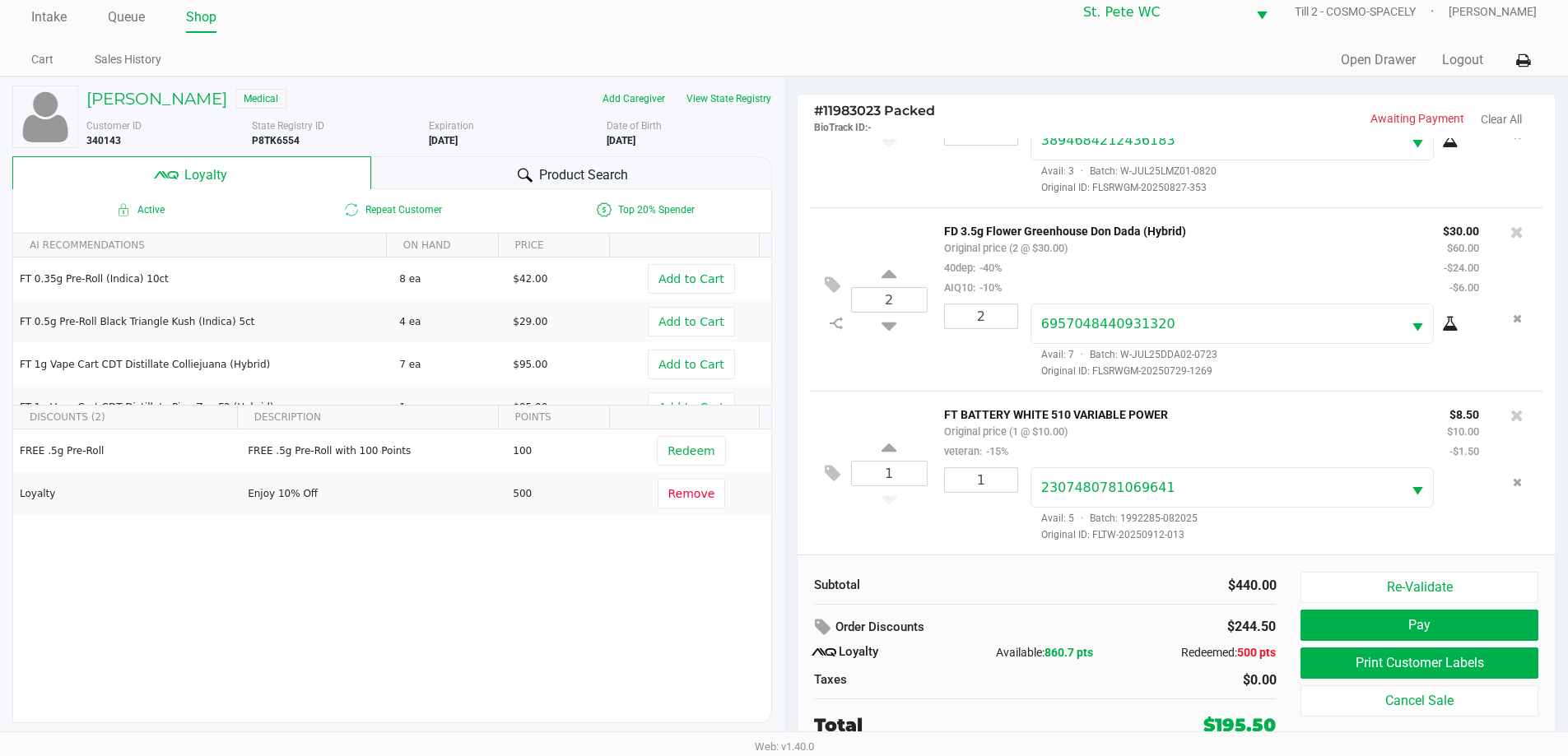
click at [1164, 639] on div "$244.50" at bounding box center [1207, 627] width 138 height 28
click at [515, 180] on div at bounding box center [525, 176] width 20 height 20
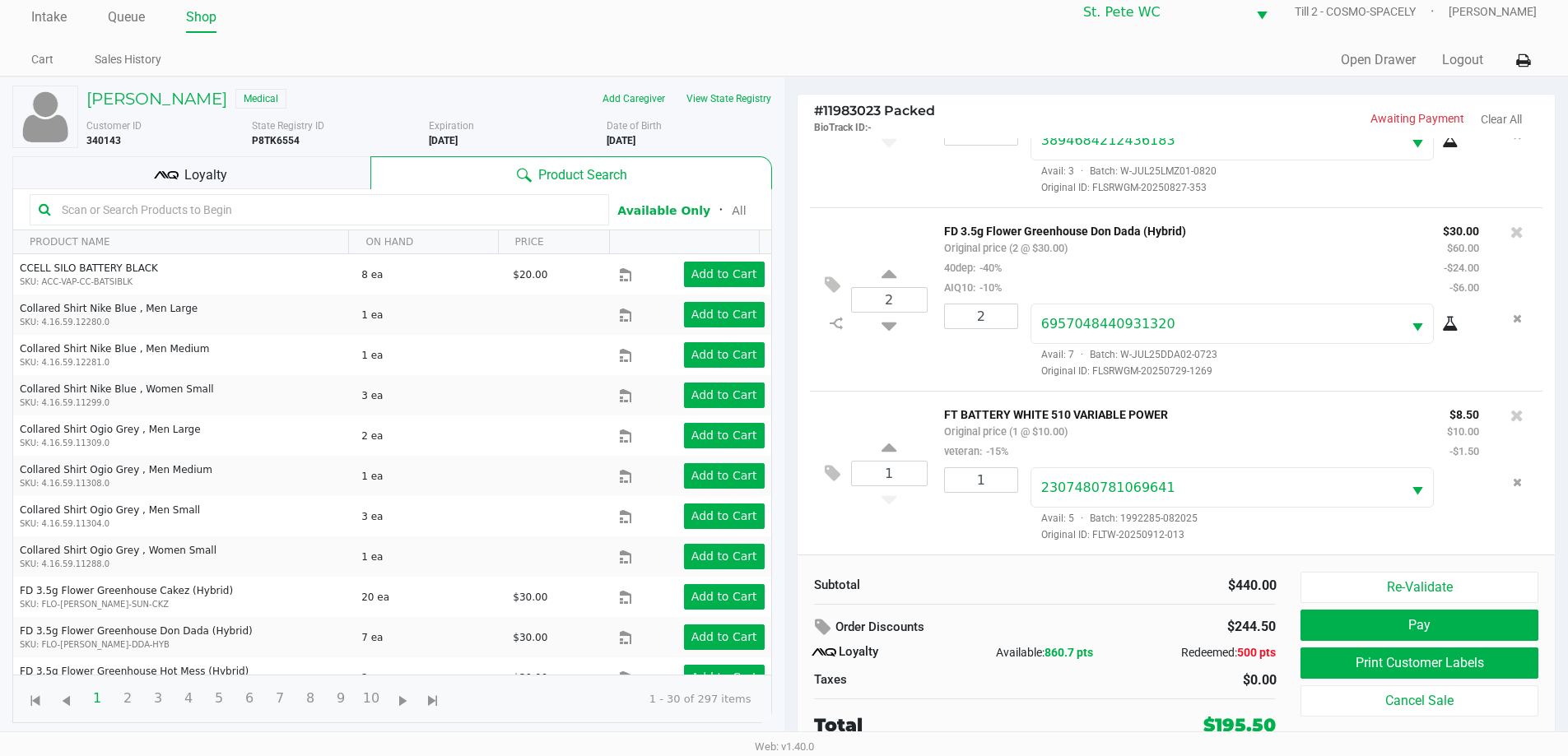
click at [229, 205] on input "text" at bounding box center [327, 209] width 545 height 25
type input "grav"
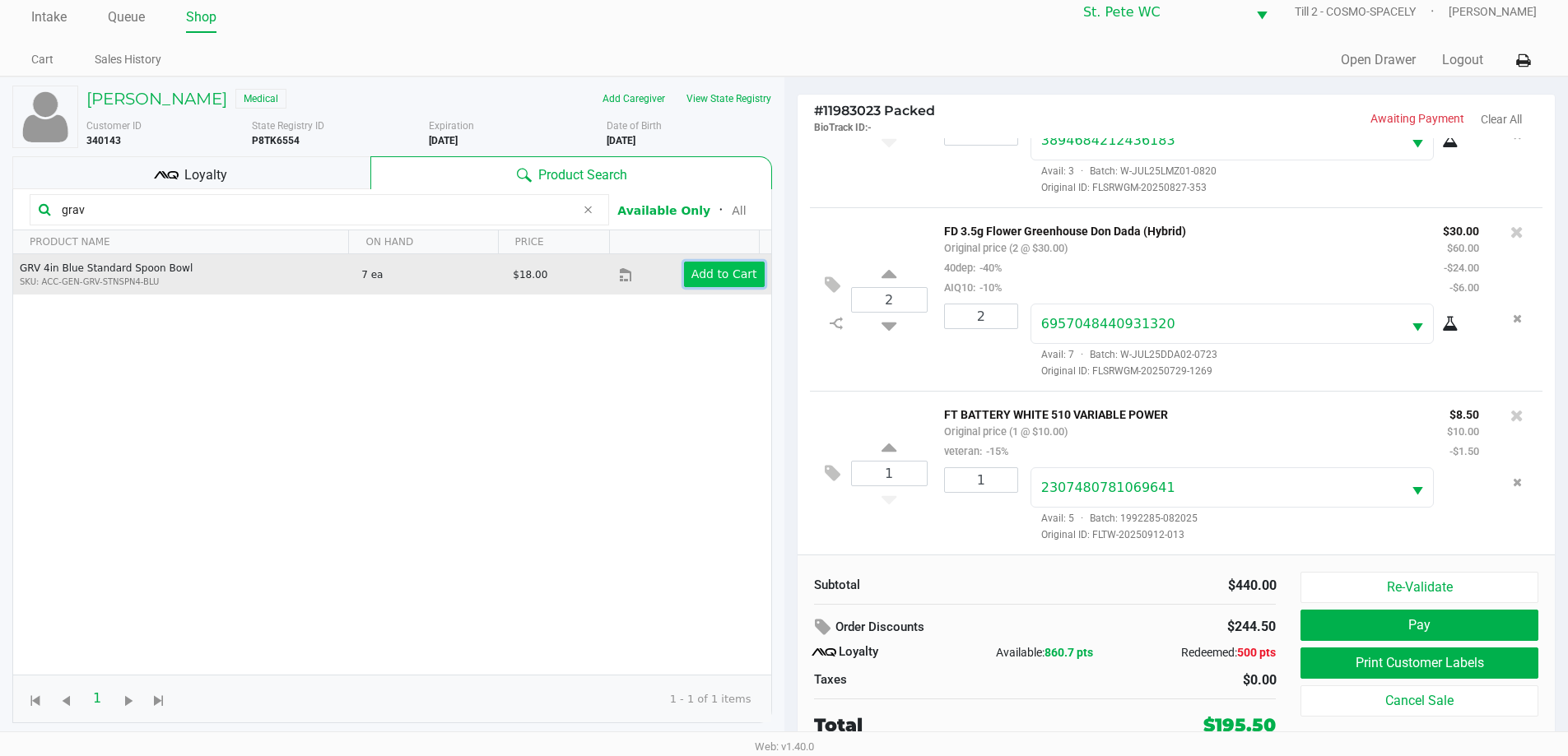
click at [695, 280] on app-button-loader "Add to Cart" at bounding box center [724, 274] width 65 height 13
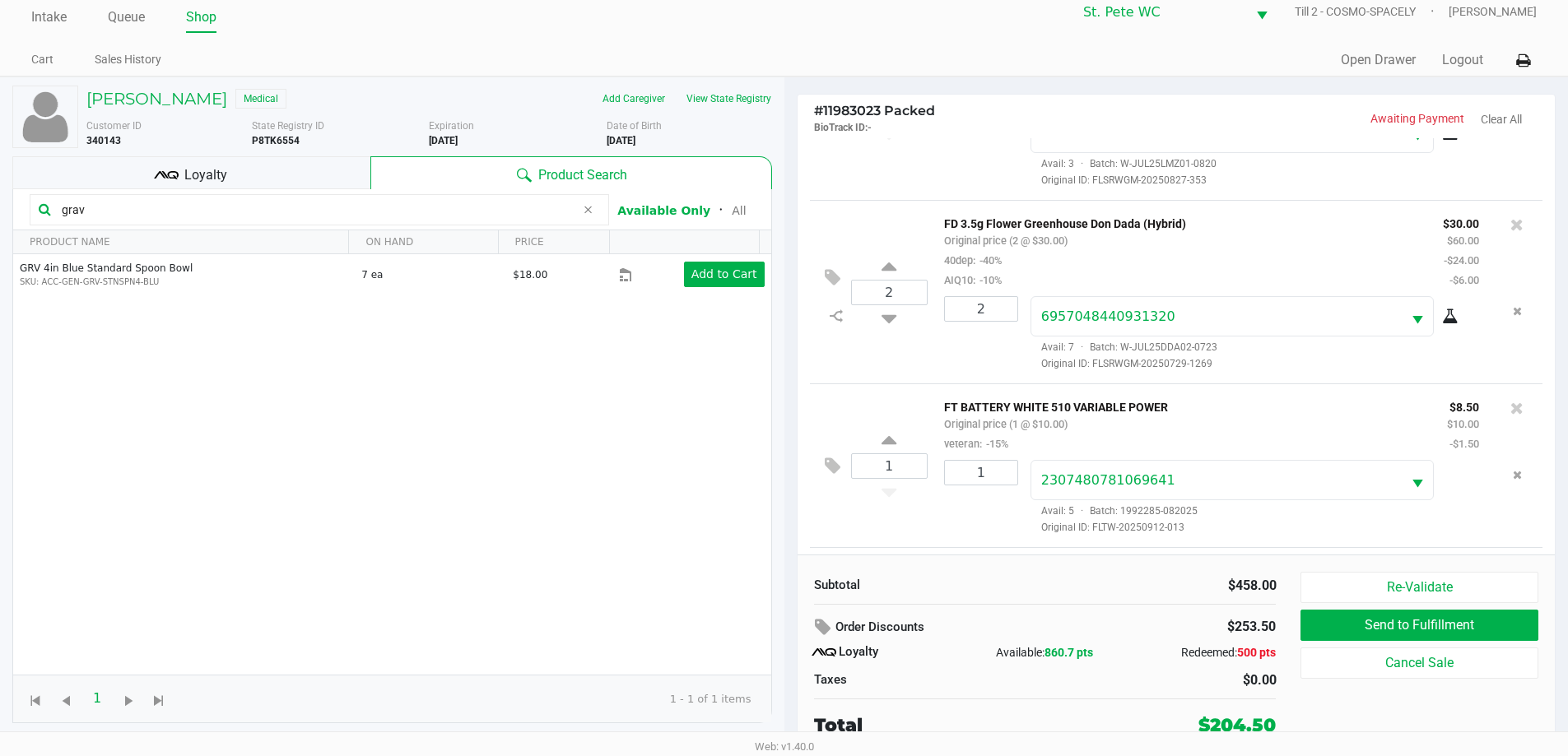
scroll to position [1345, 0]
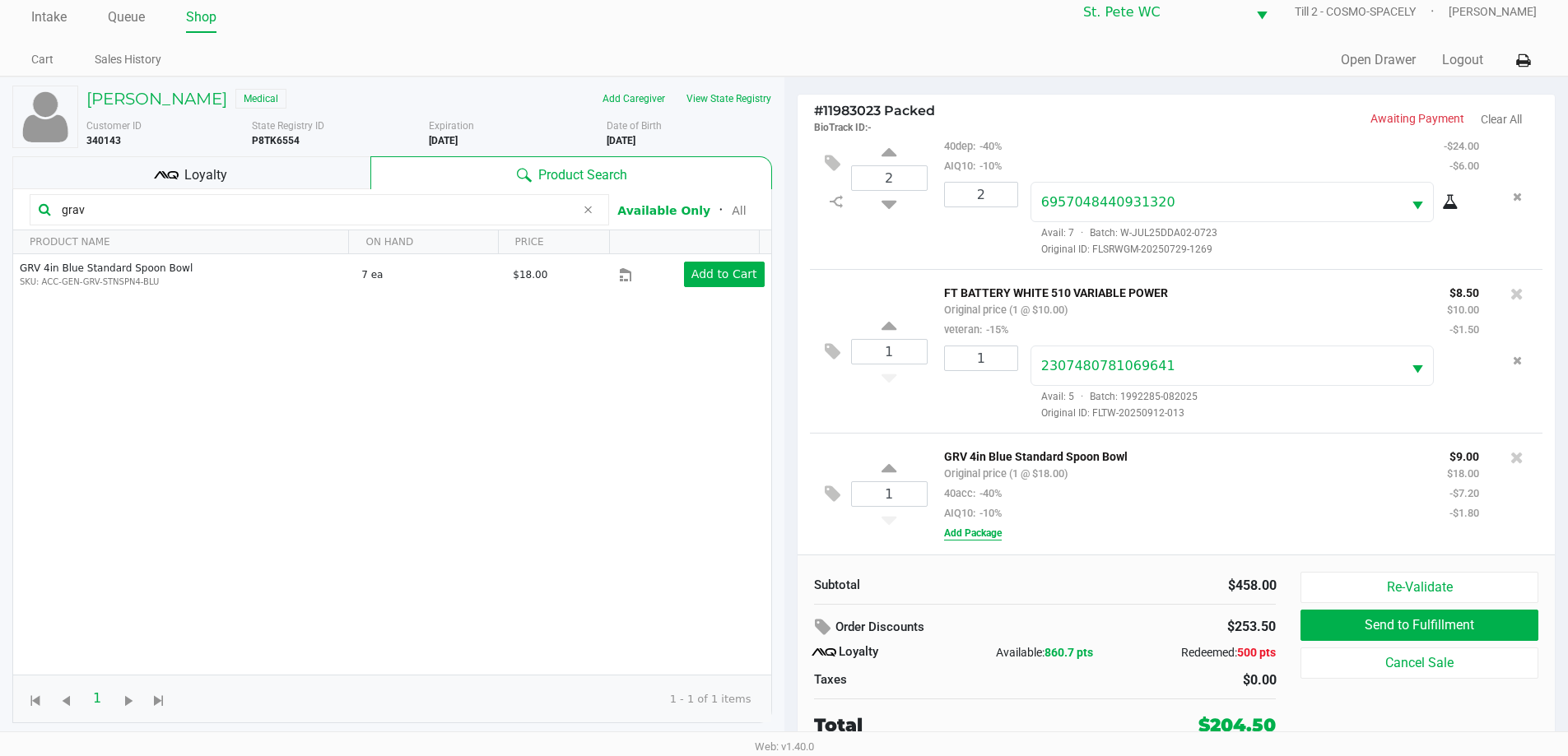
click at [964, 540] on button "Add Package" at bounding box center [973, 533] width 58 height 15
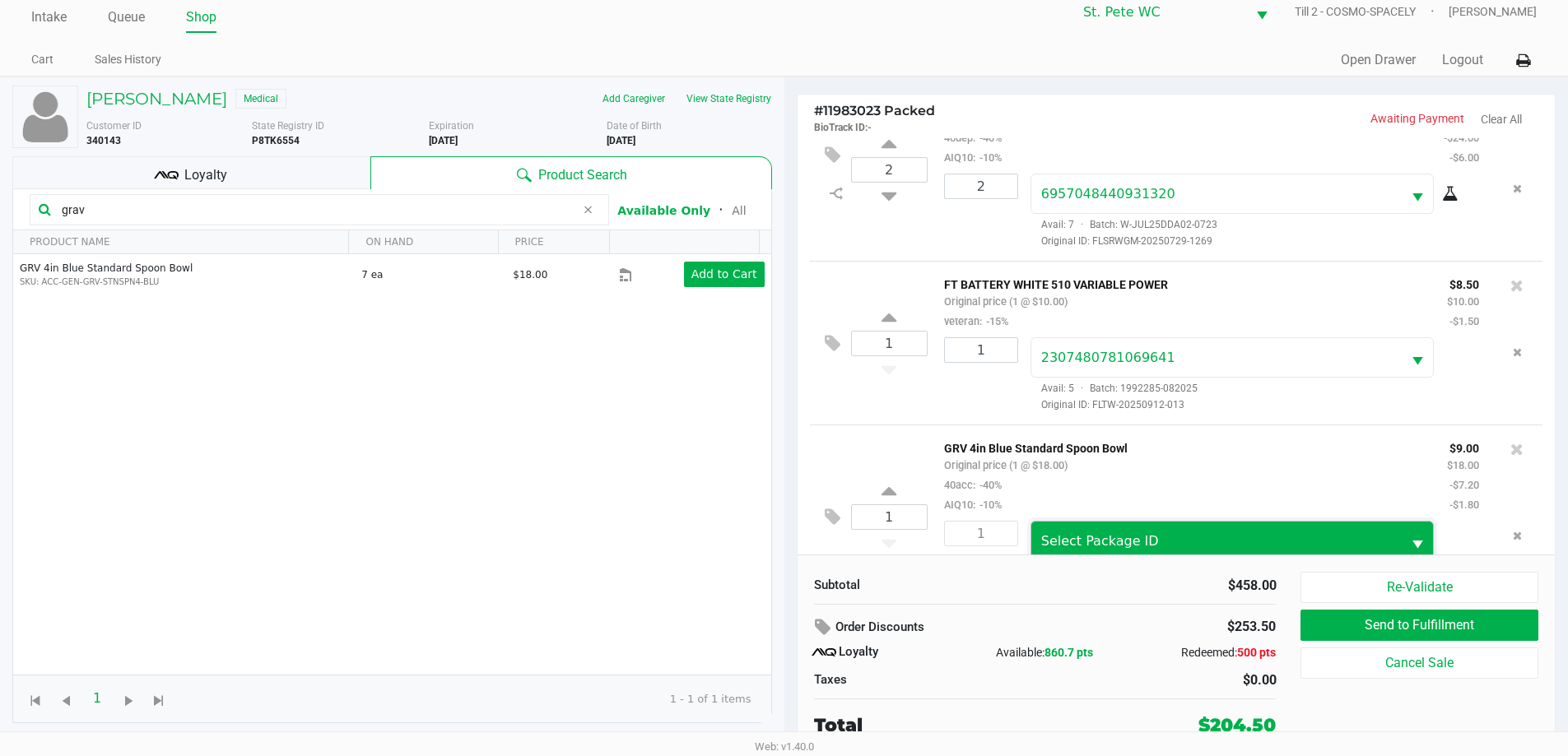
click at [1265, 544] on span "Select Package ID" at bounding box center [1217, 542] width 351 height 20
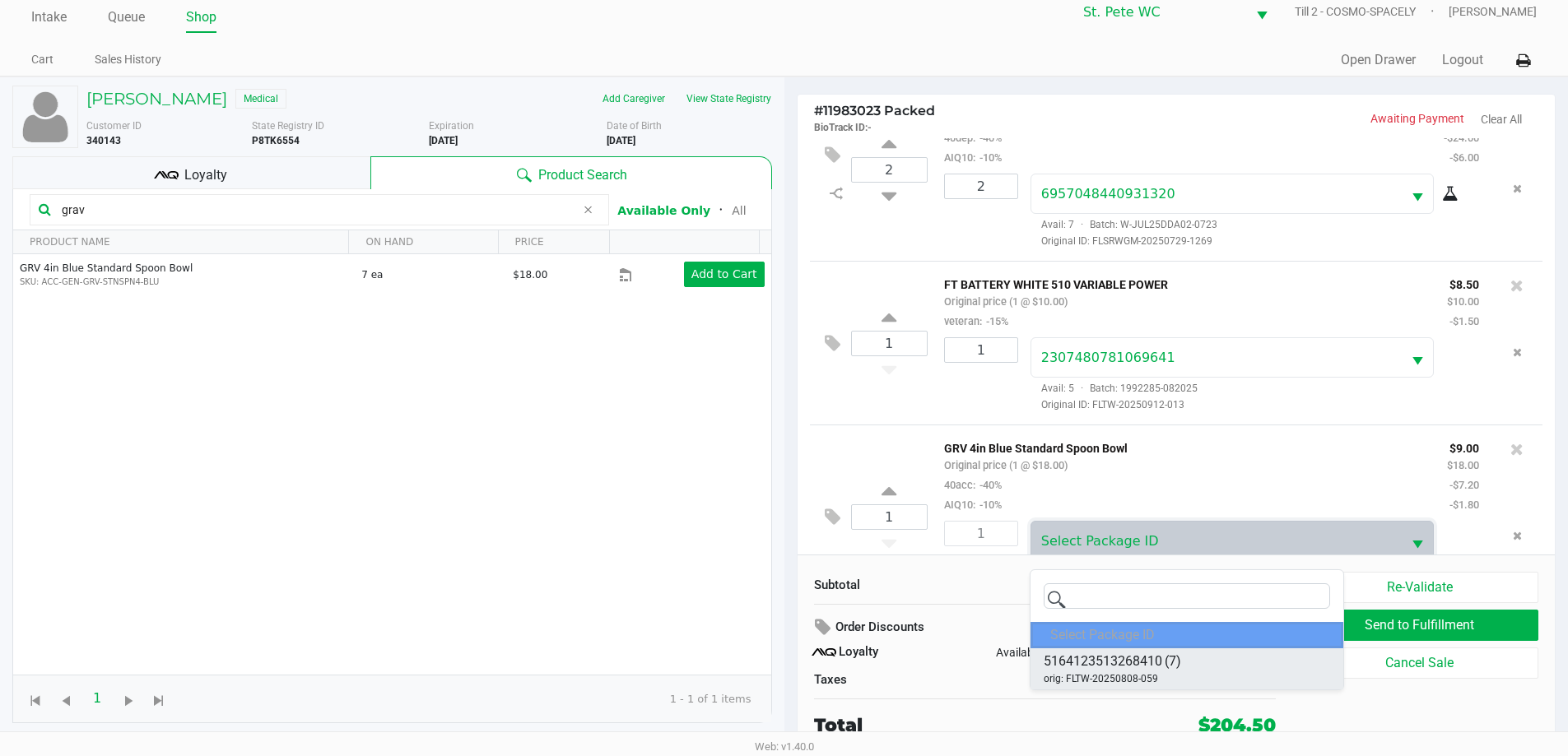
click at [1155, 652] on span "5164123513268410" at bounding box center [1103, 662] width 118 height 20
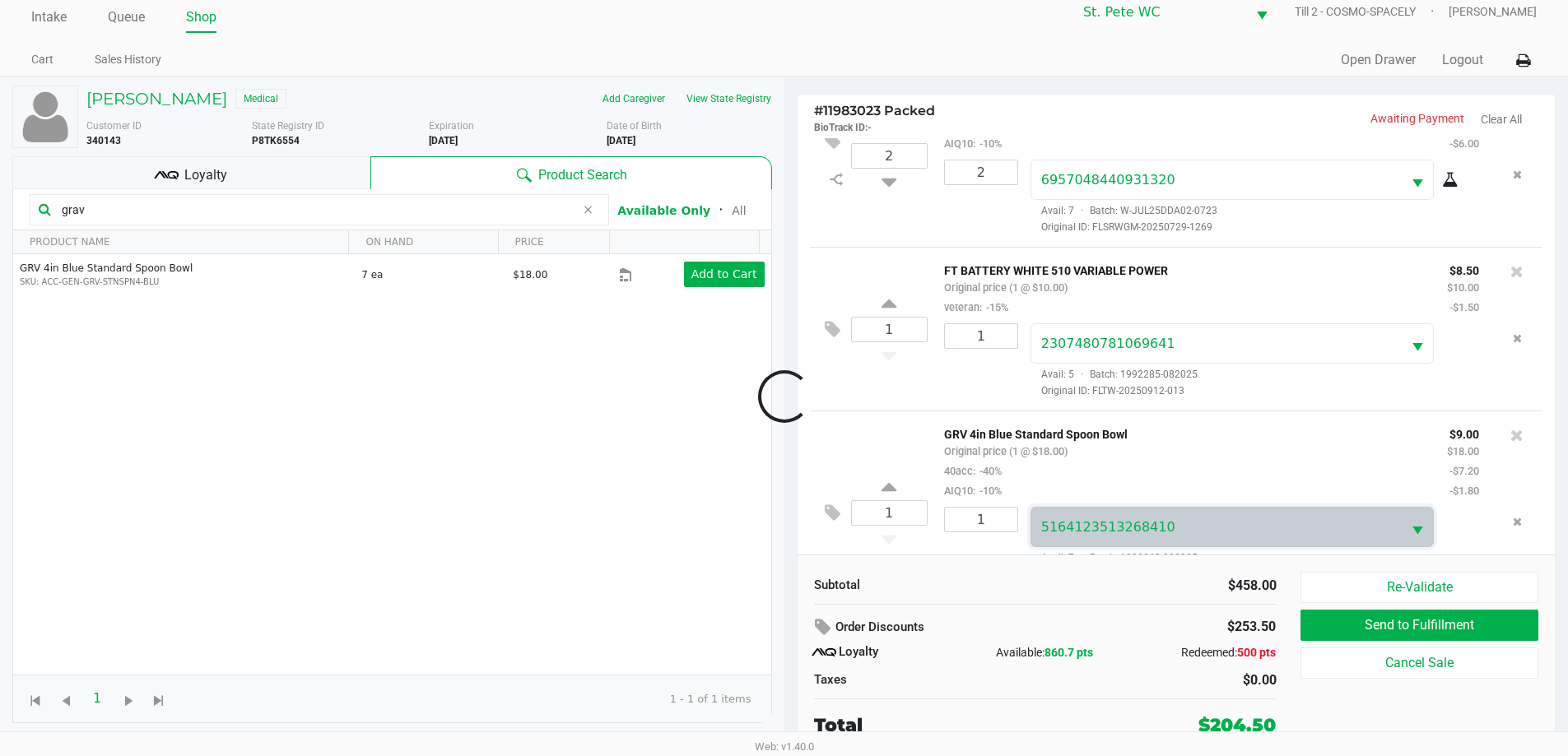
scroll to position [1407, 0]
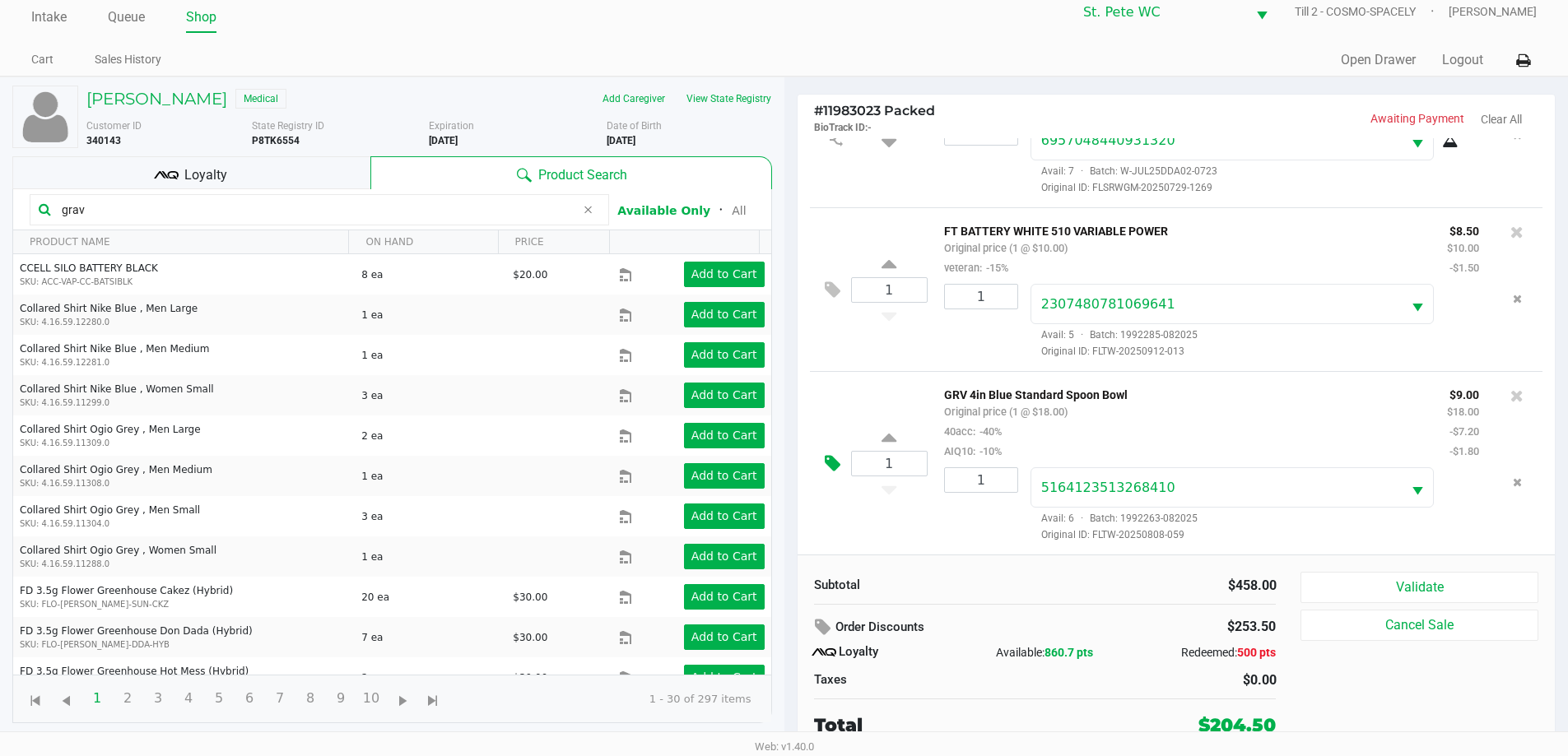
click at [838, 454] on icon at bounding box center [833, 463] width 16 height 19
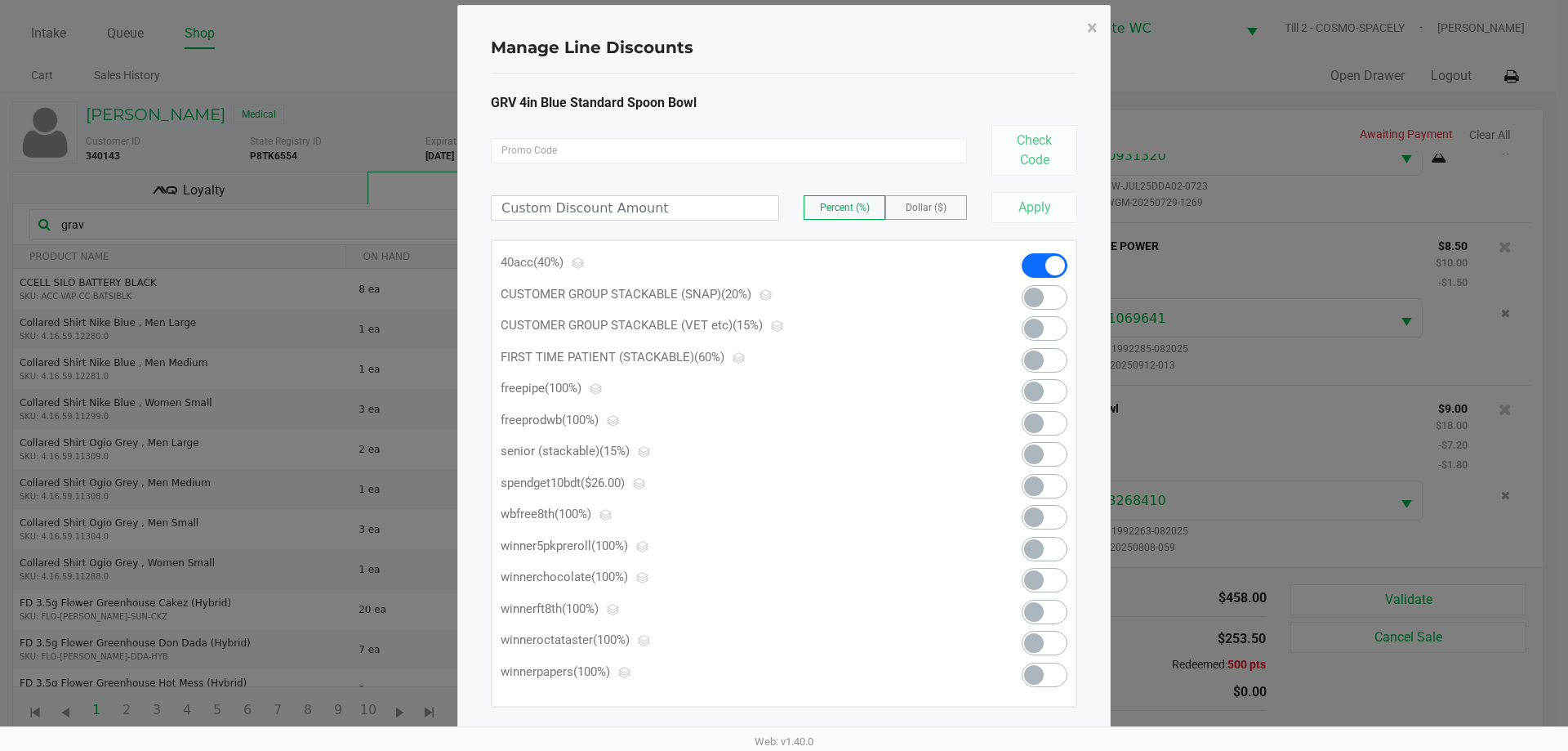
scroll to position [34, 0]
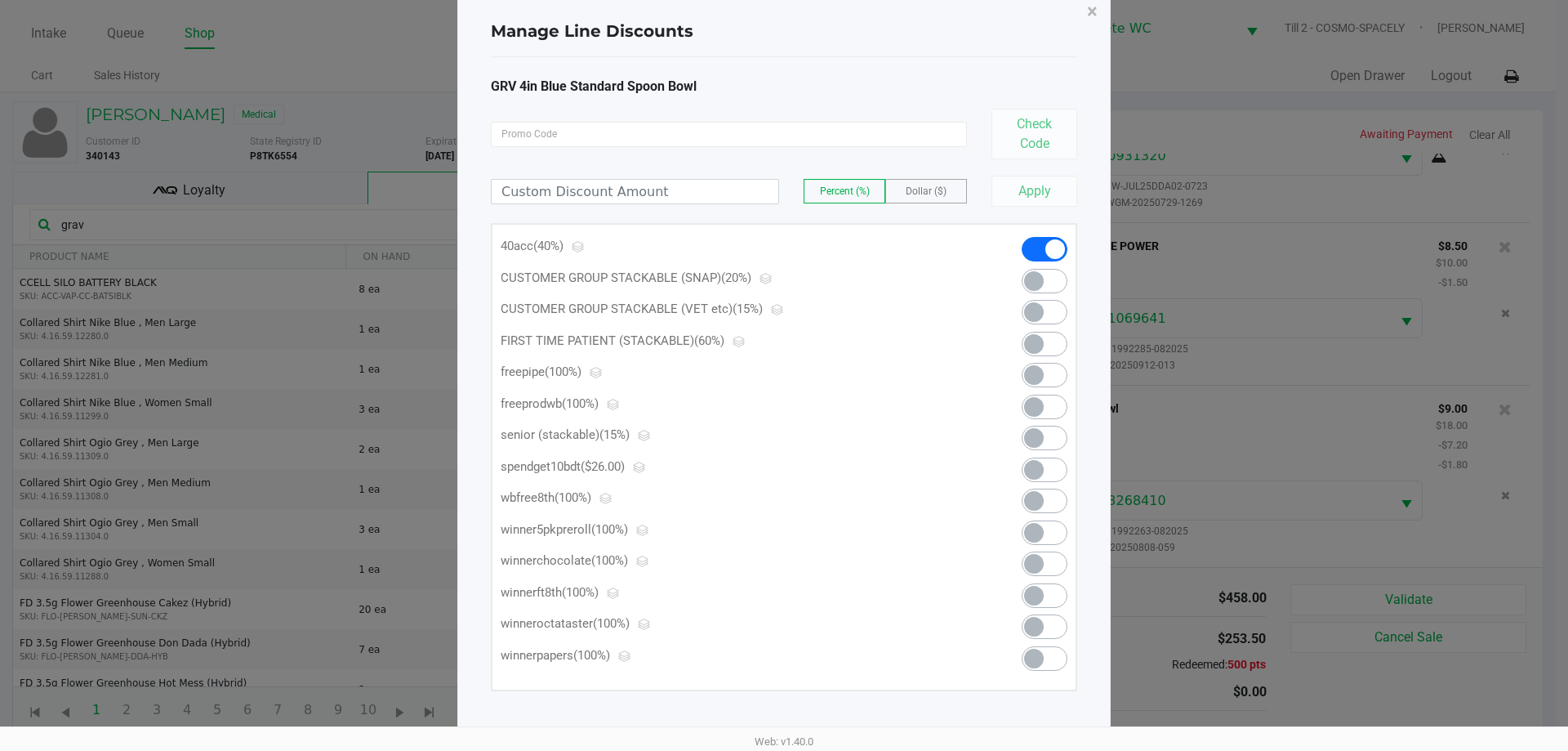
click at [1050, 379] on span at bounding box center [1045, 375] width 45 height 25
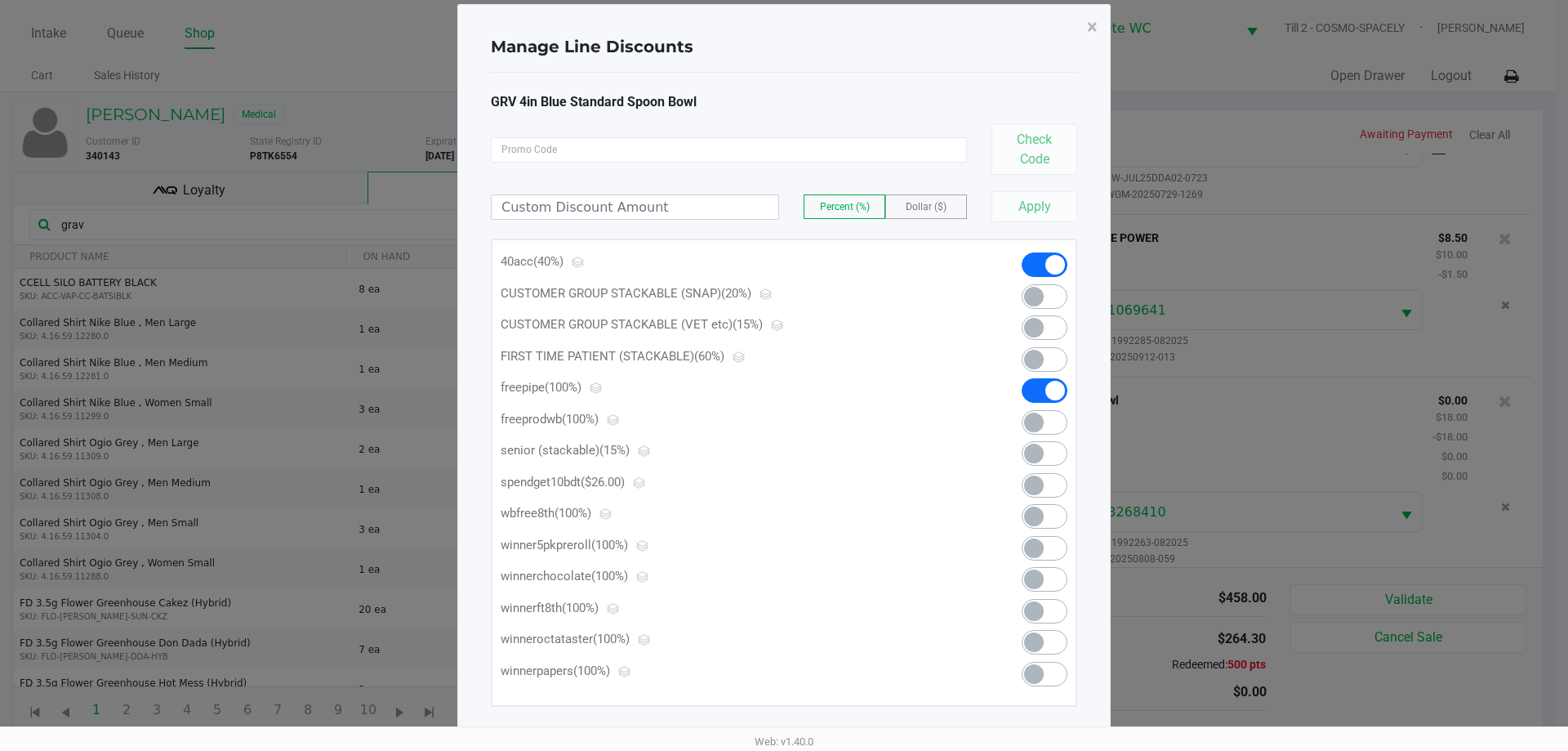
scroll to position [0, 0]
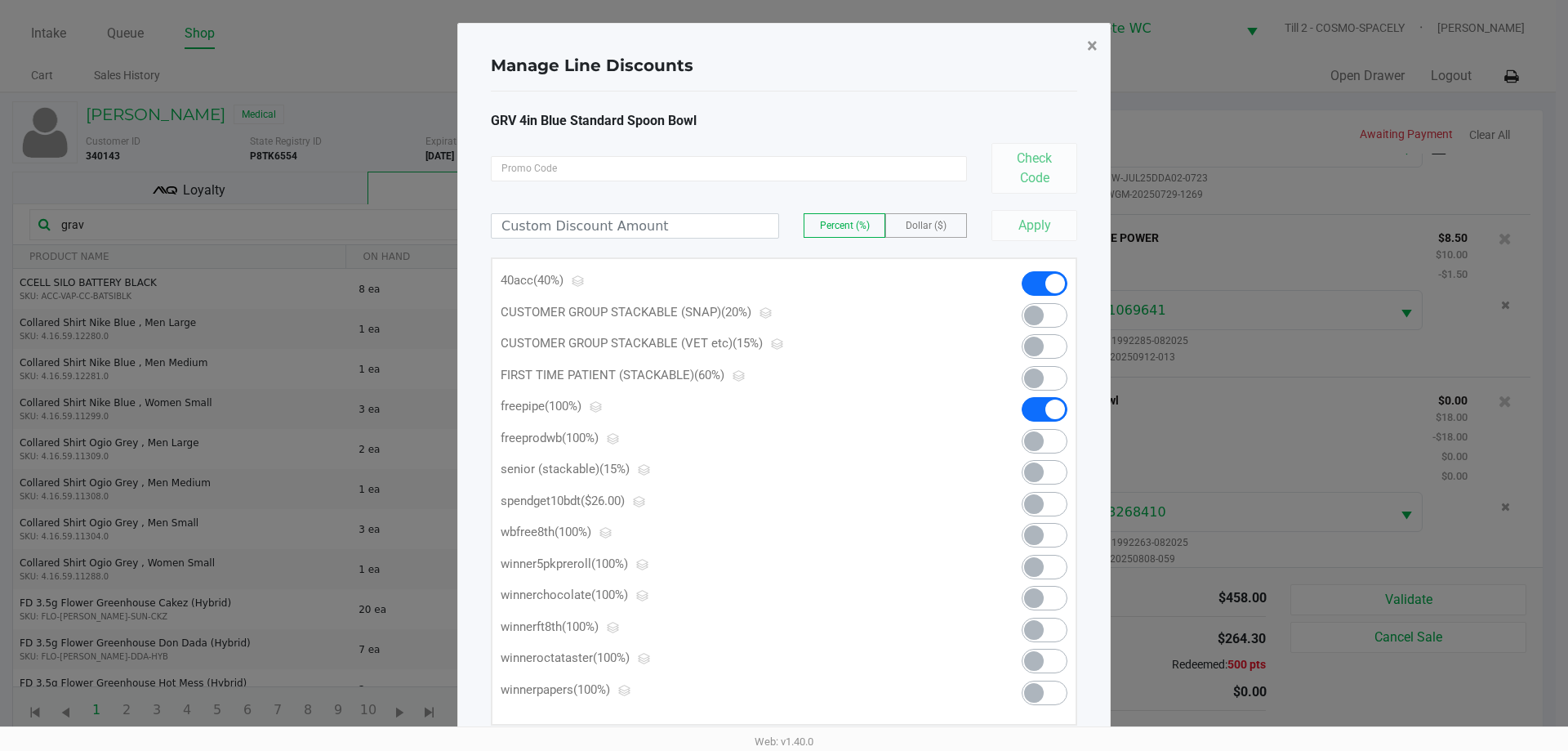
click at [1084, 47] on button "×" at bounding box center [1092, 45] width 36 height 45
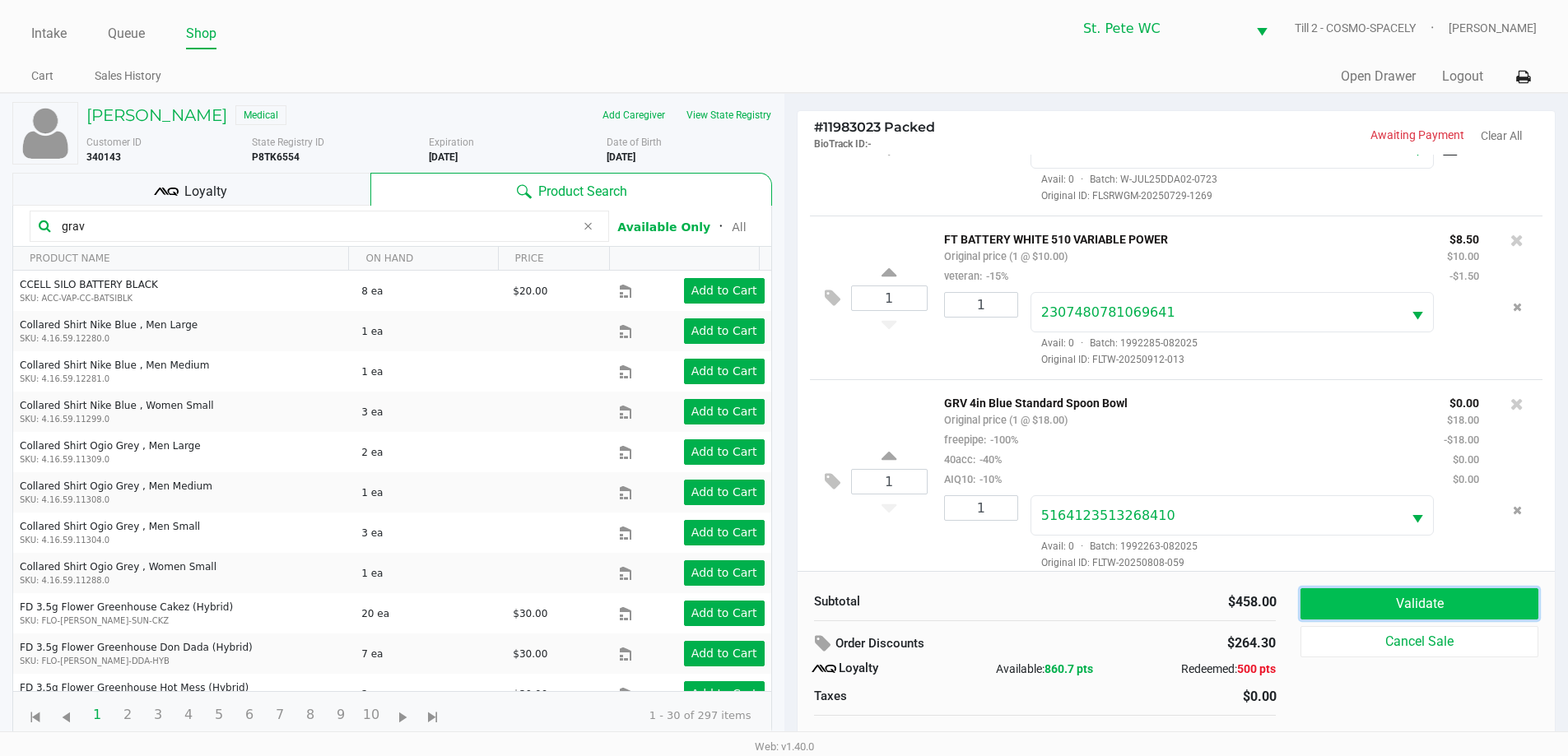
click at [1387, 602] on button "Validate" at bounding box center [1418, 604] width 237 height 32
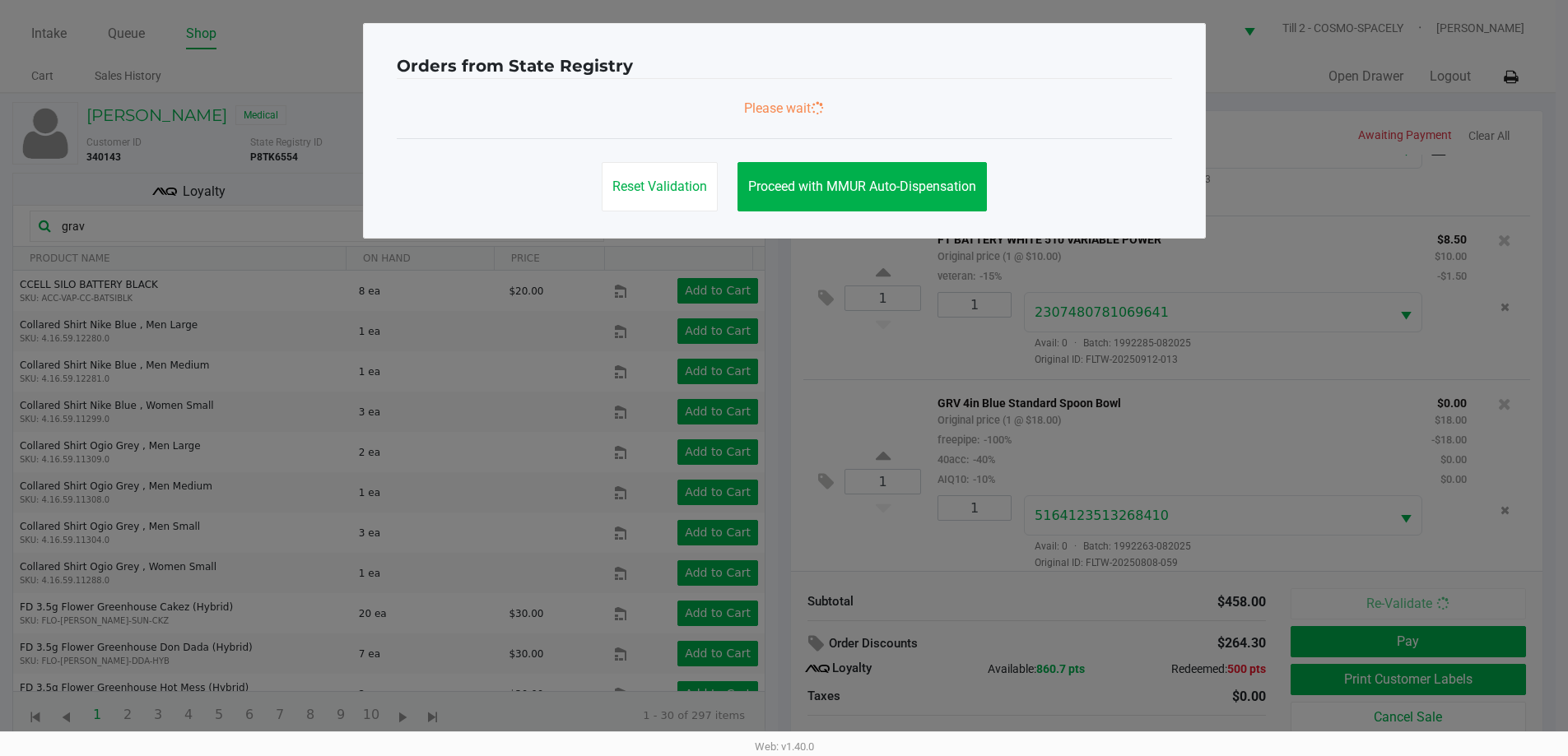
scroll to position [1427, 0]
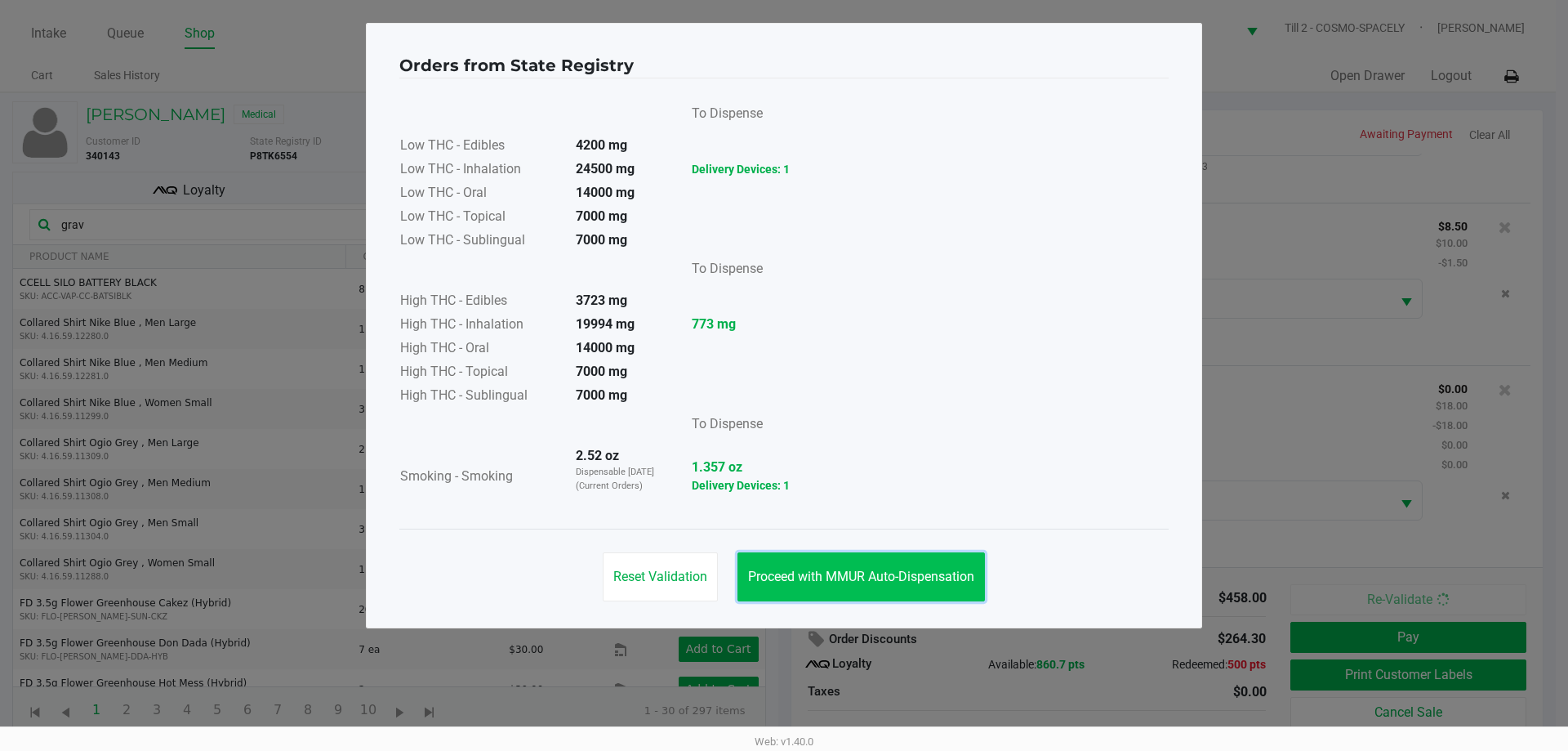
click at [927, 558] on button "Proceed with MMUR Auto-Dispensation" at bounding box center [861, 578] width 247 height 49
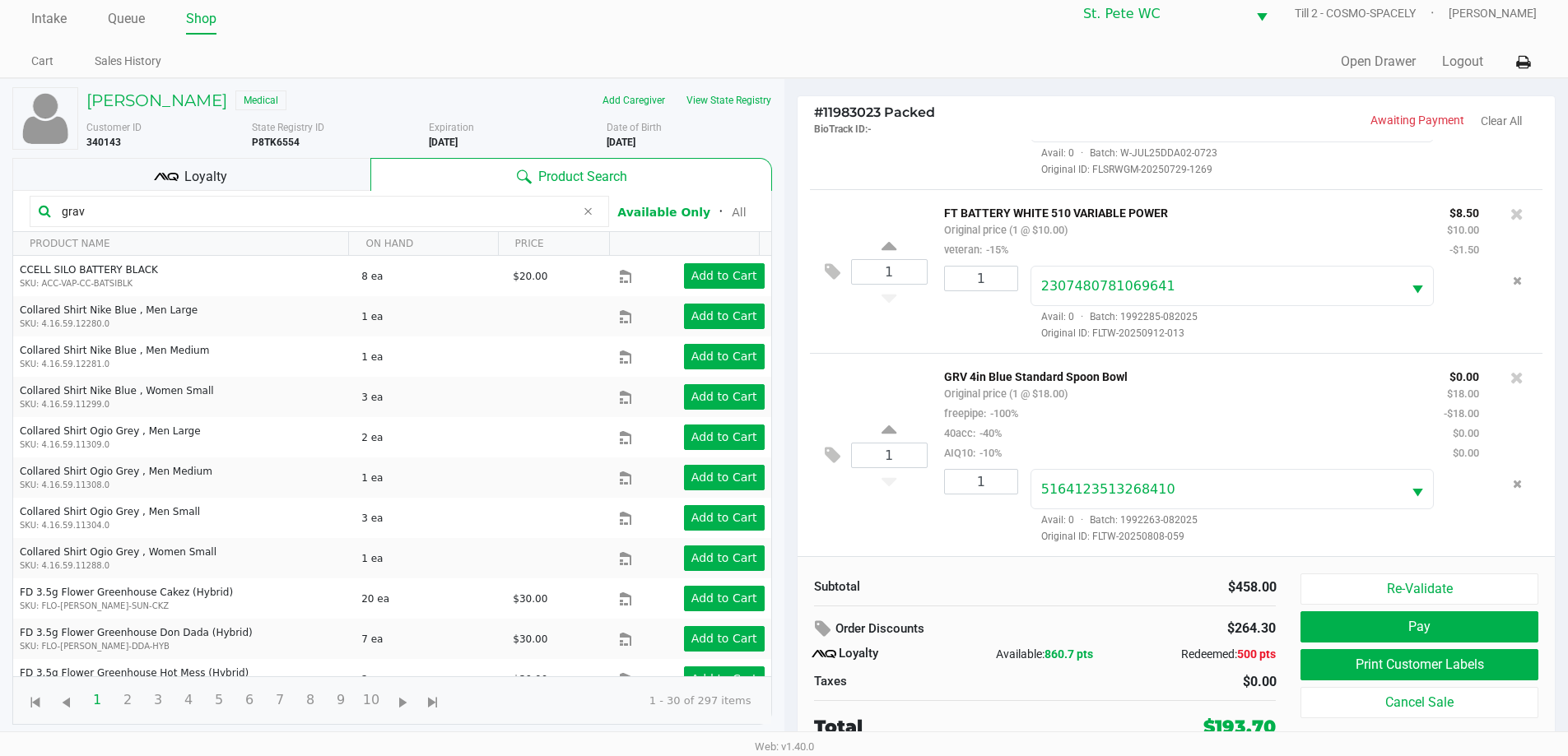
scroll to position [17, 0]
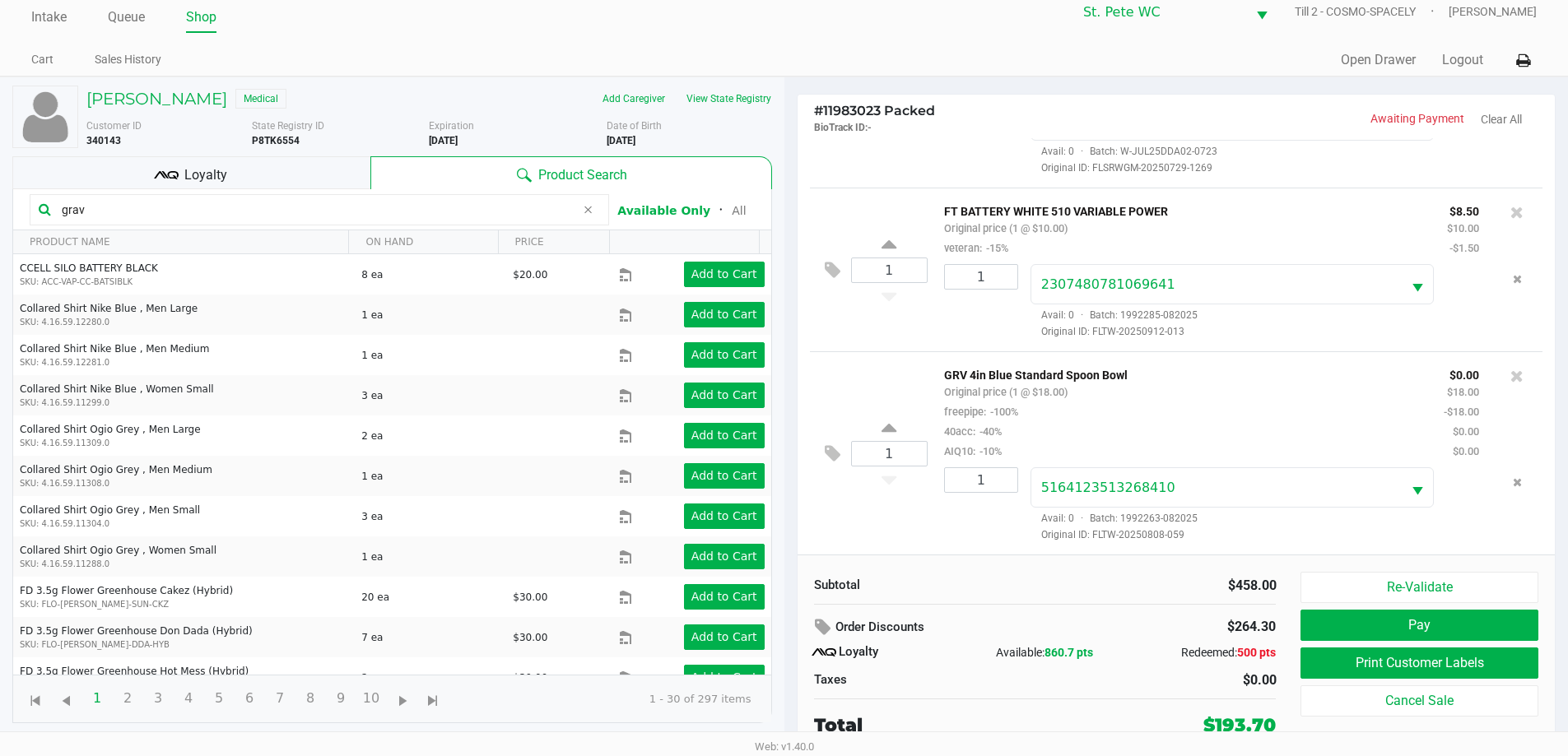
click at [1314, 646] on div "Re-Validate Pay Print Customer Labels Cancel Sale" at bounding box center [1424, 655] width 249 height 167
click at [1327, 667] on button "Print Customer Labels" at bounding box center [1418, 664] width 237 height 32
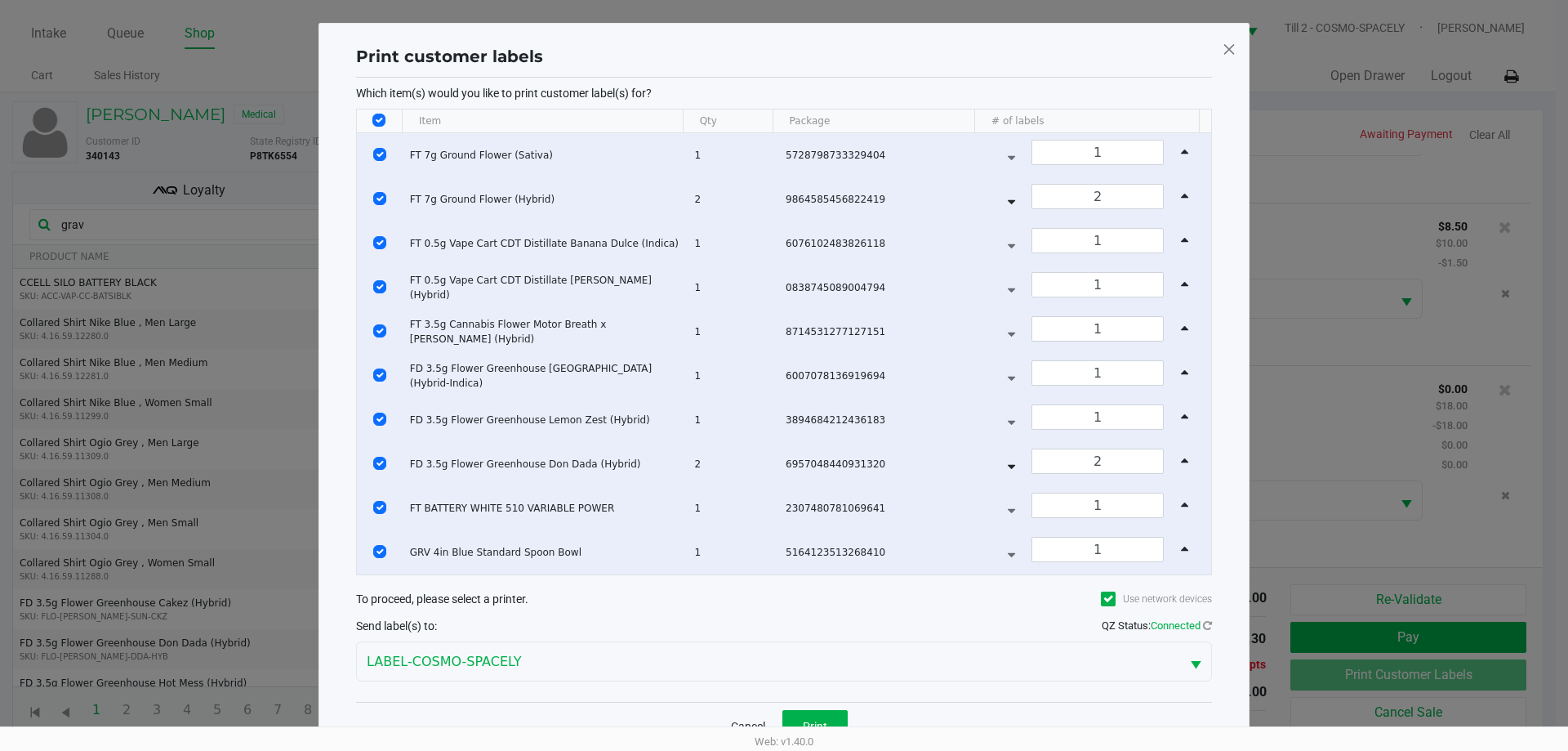
click at [375, 122] on input "Select All Rows" at bounding box center [378, 119] width 13 height 13
checkbox input "false"
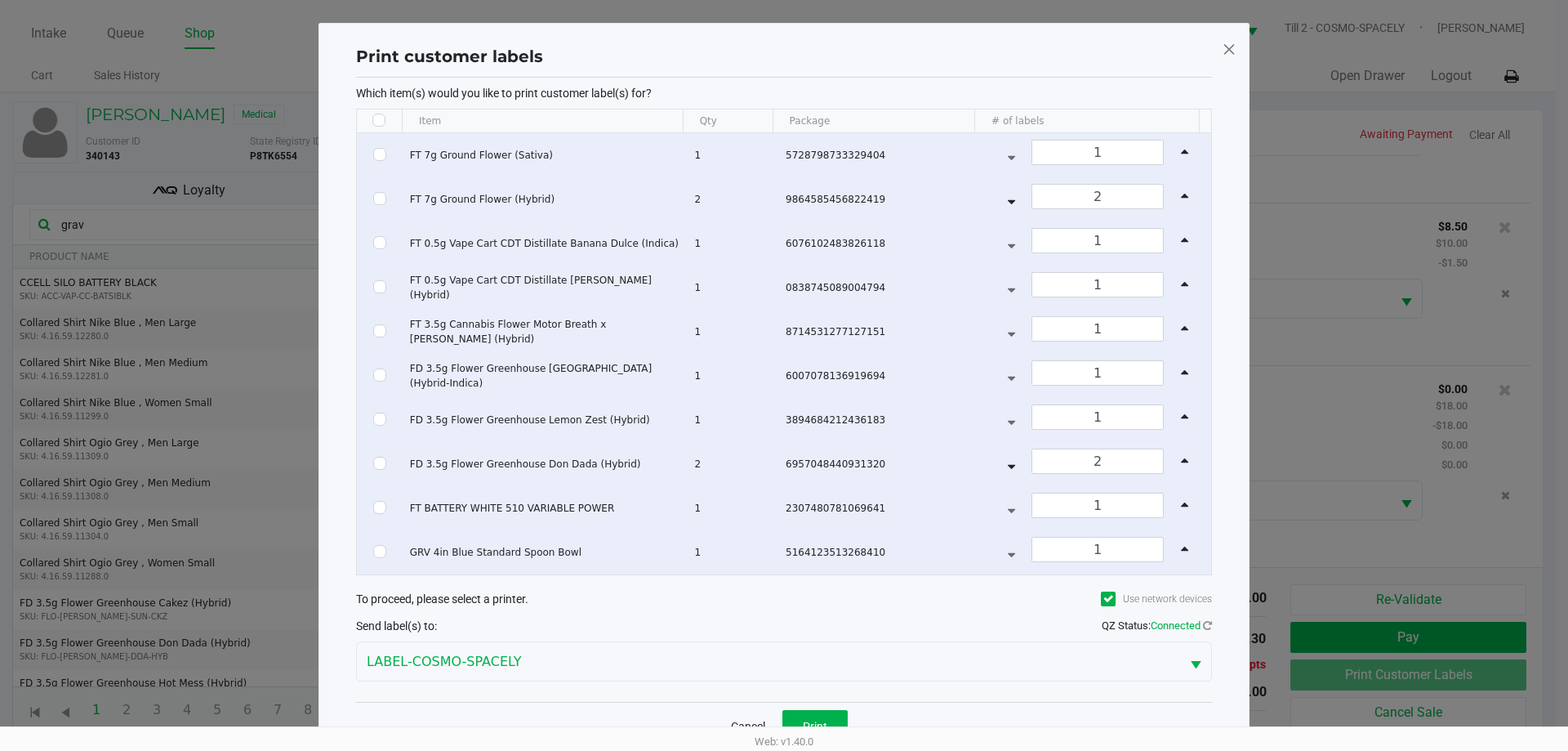
checkbox input "false"
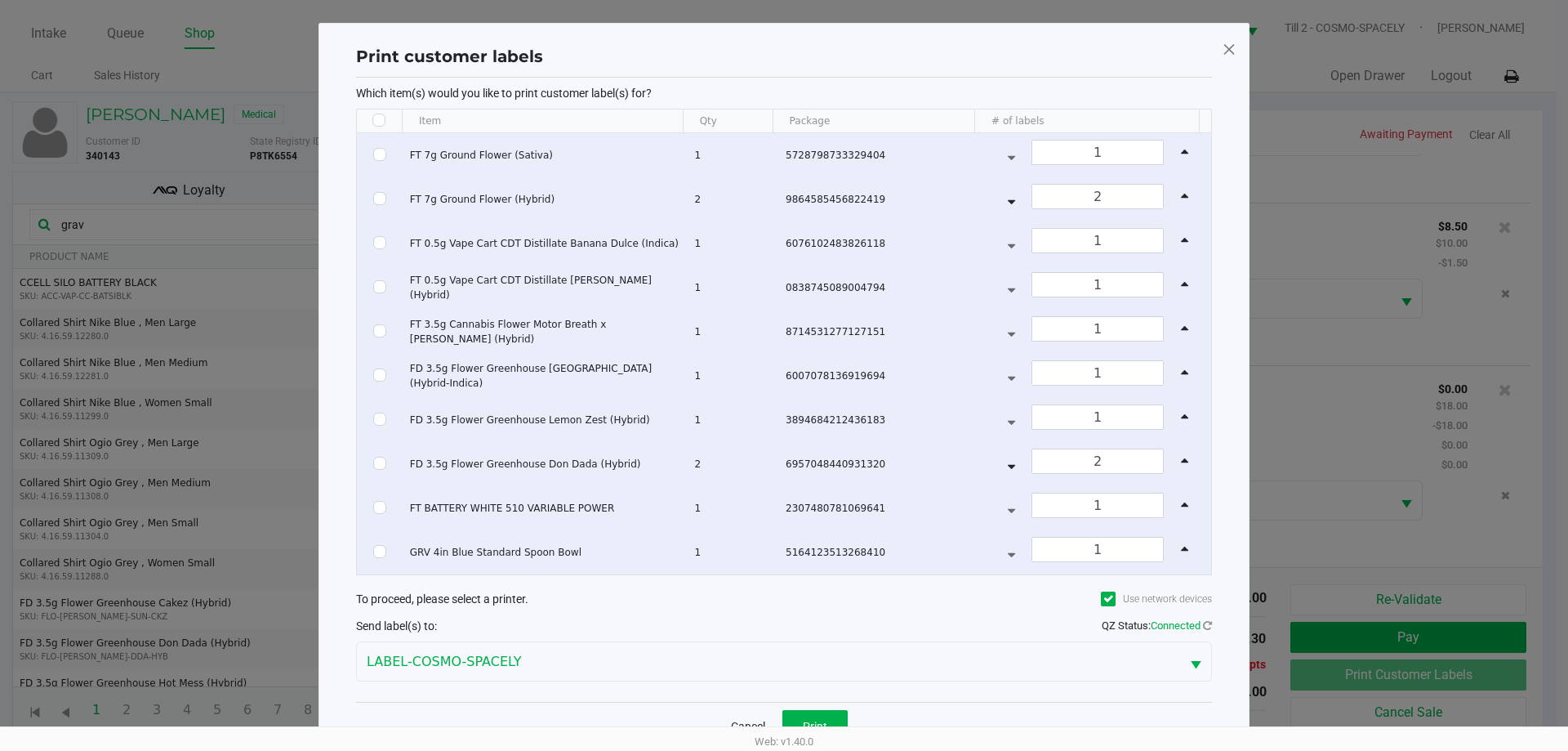
checkbox input "false"
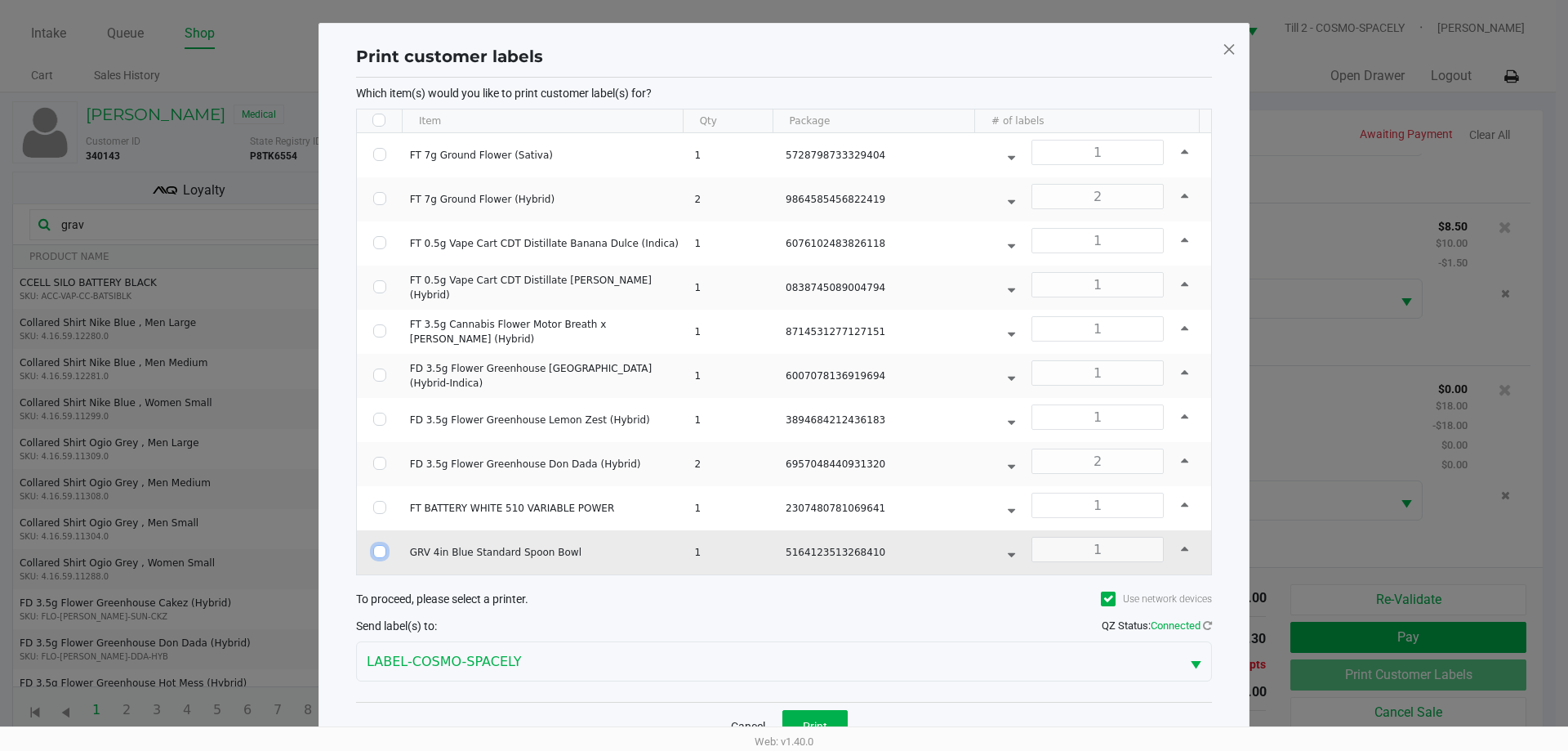
click at [380, 549] on input "Select Row" at bounding box center [379, 551] width 13 height 13
checkbox input "true"
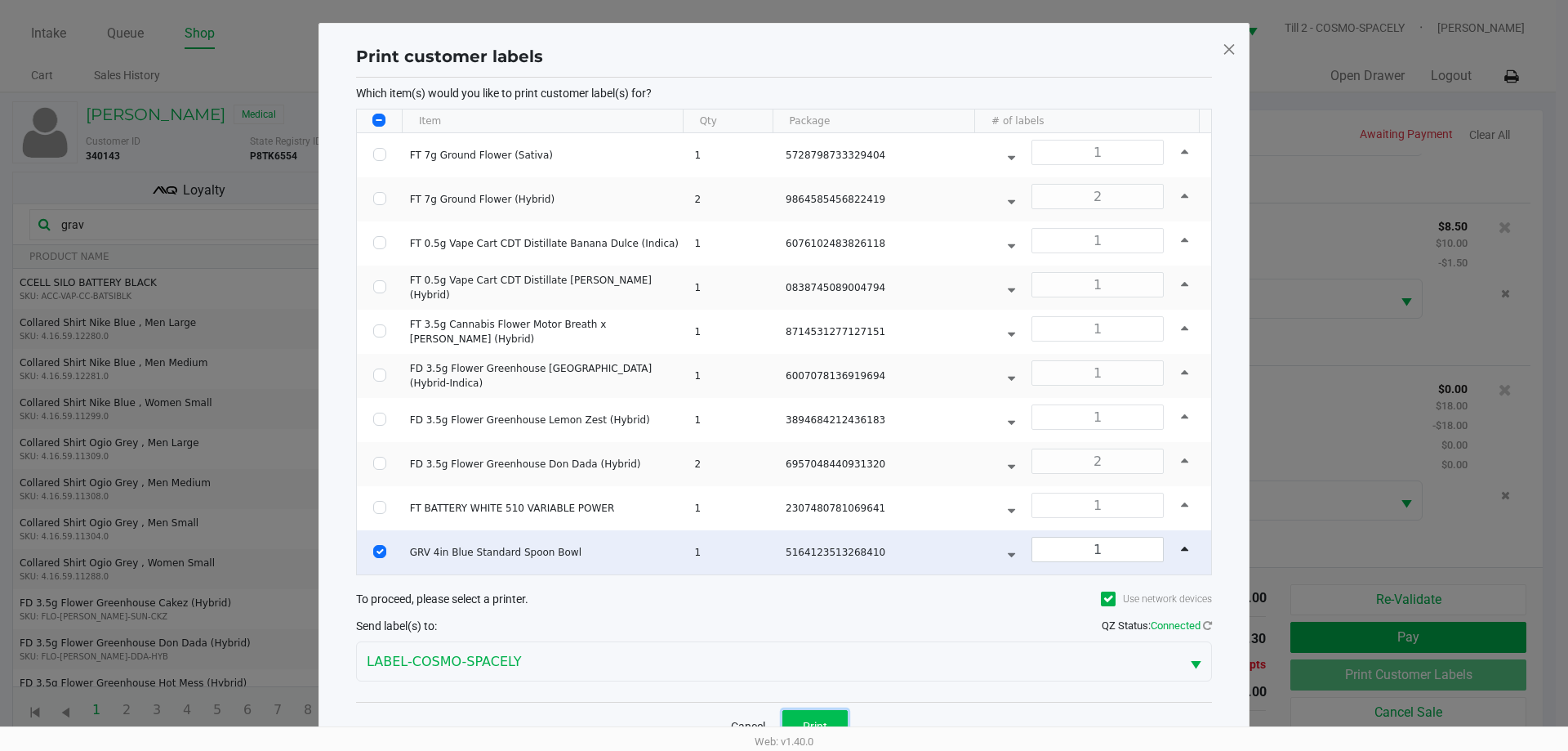
click at [837, 717] on button "Print" at bounding box center [816, 726] width 65 height 33
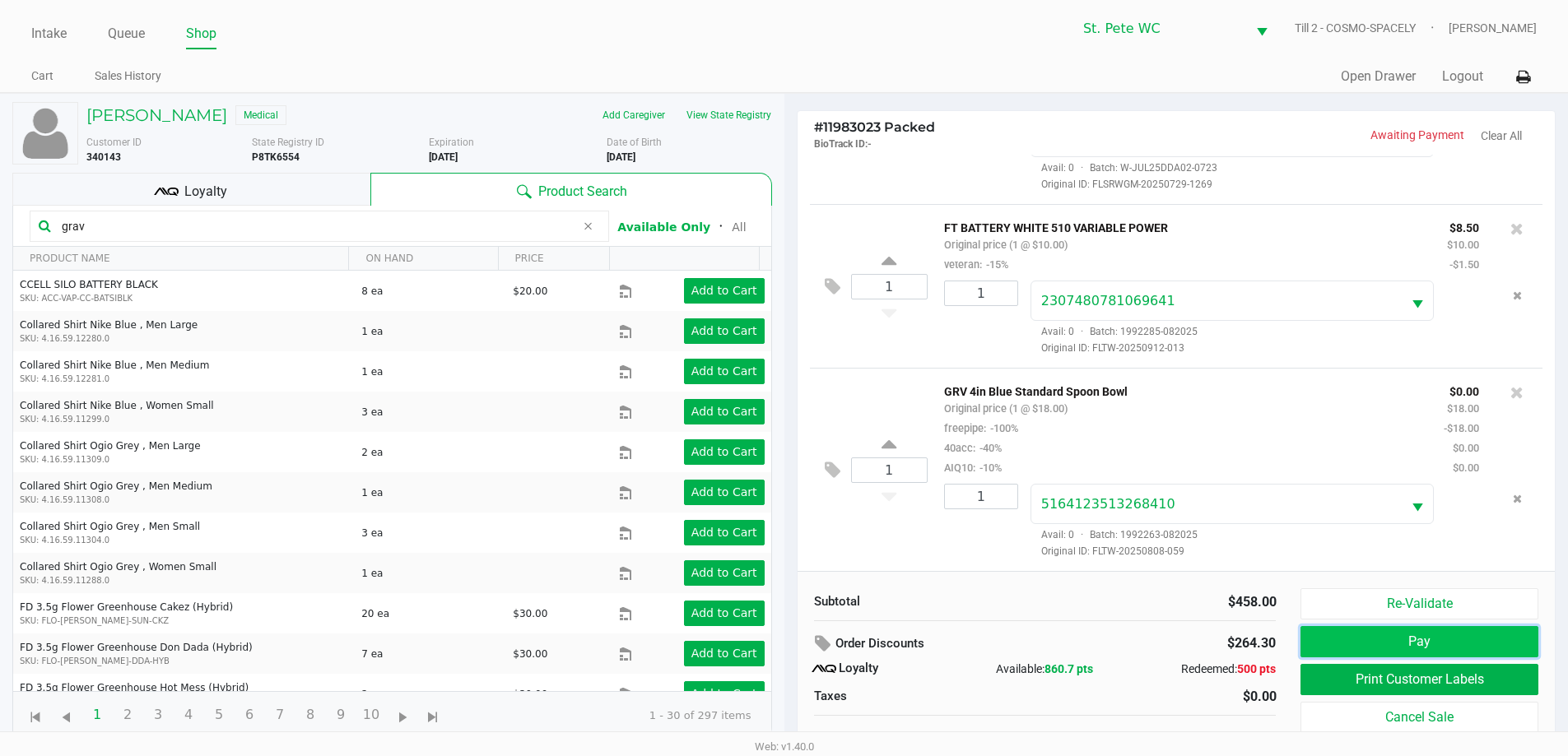
click at [1496, 639] on button "Pay" at bounding box center [1418, 642] width 237 height 32
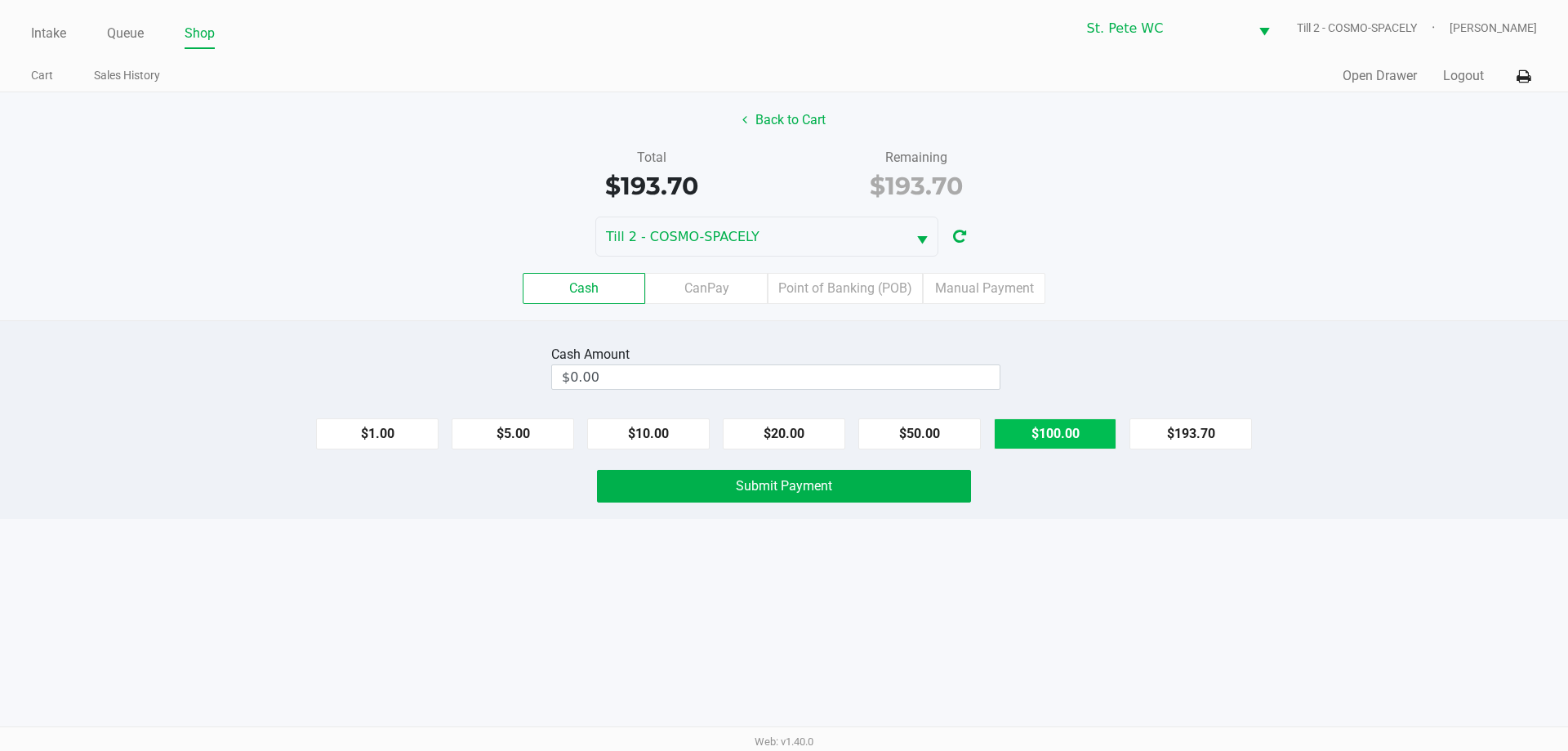
click at [1030, 429] on button "$100.00" at bounding box center [1055, 435] width 122 height 32
click at [1026, 444] on button "$100.00" at bounding box center [1055, 435] width 122 height 32
type input "$200.00"
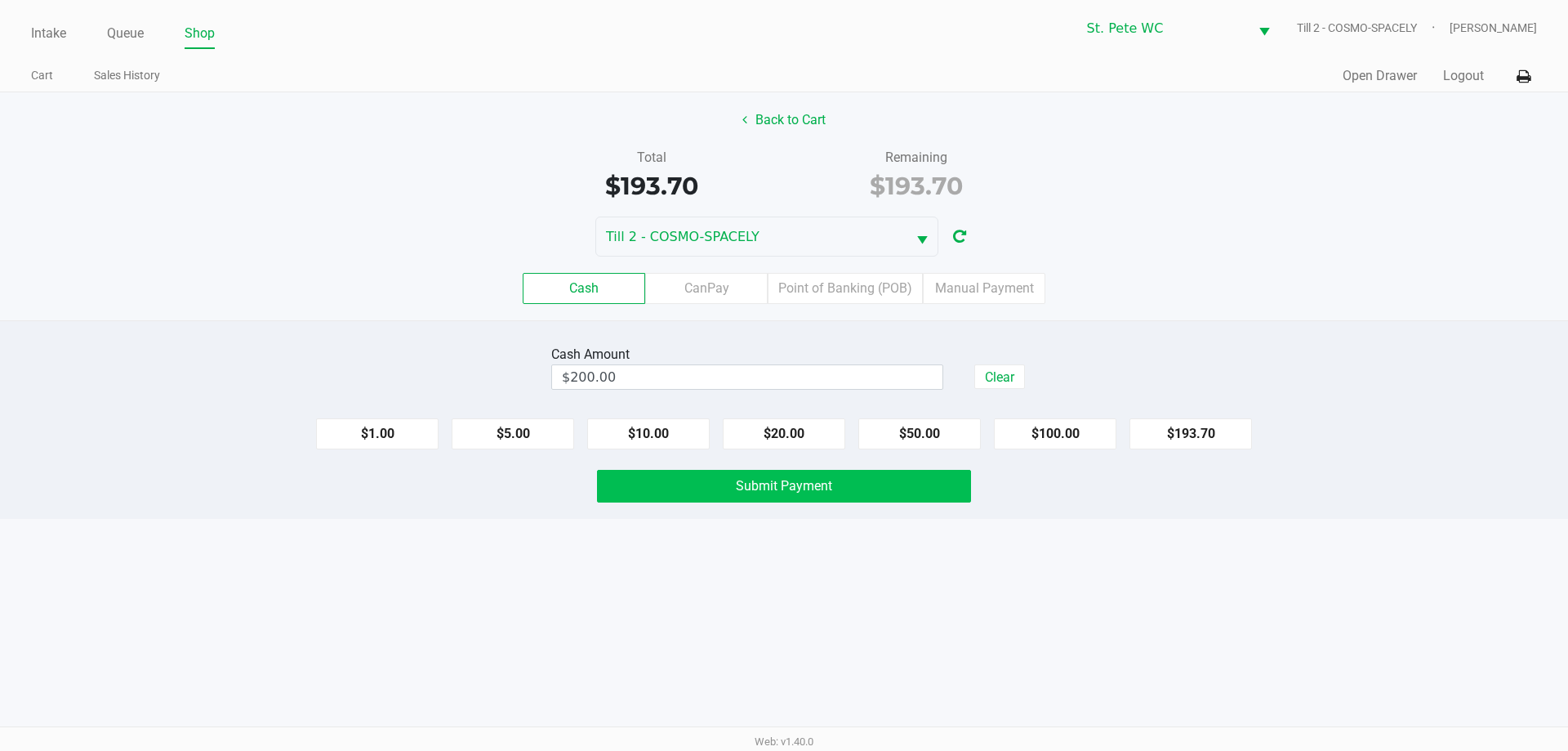
click at [778, 501] on button "Submit Payment" at bounding box center [784, 486] width 374 height 33
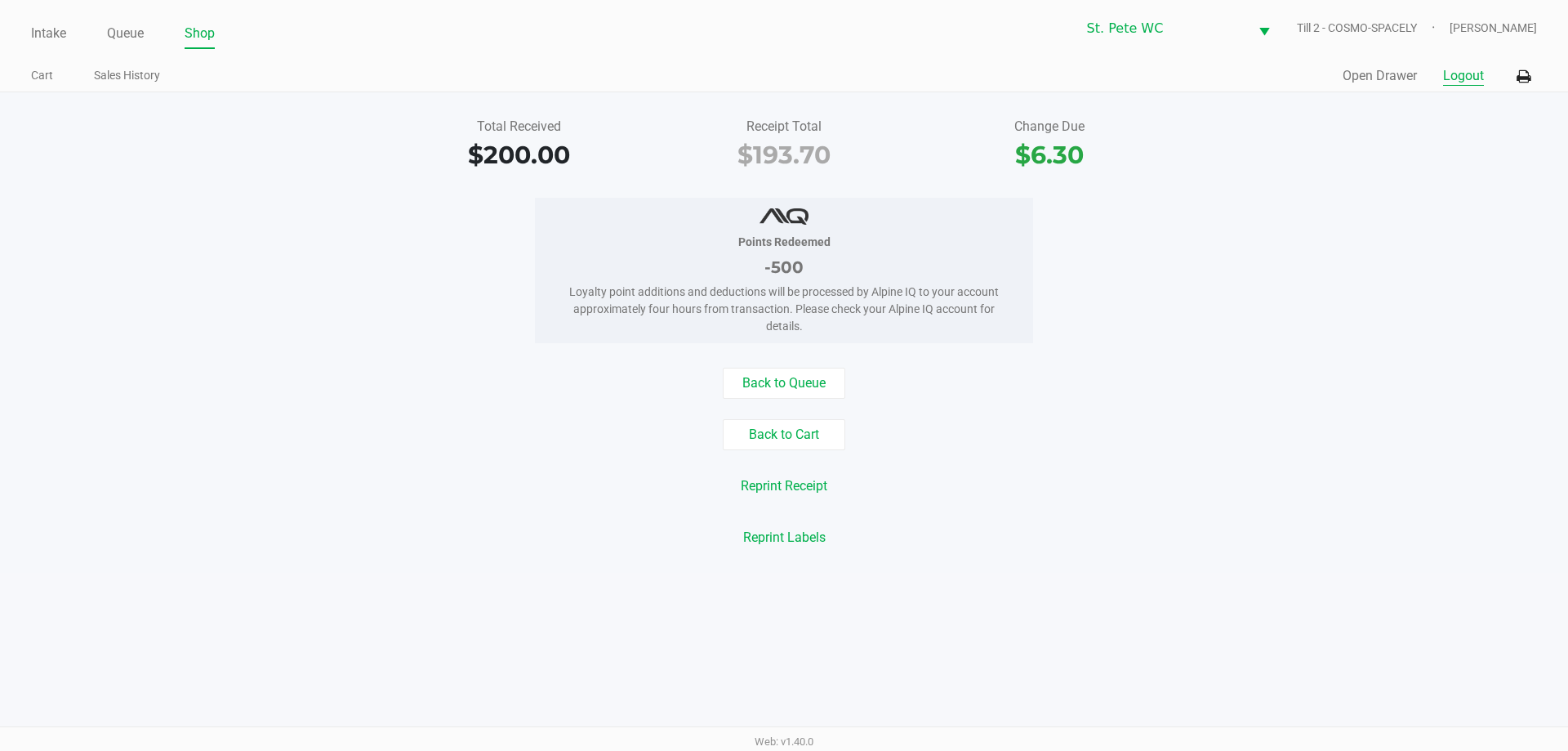
click at [1477, 71] on button "Logout" at bounding box center [1464, 76] width 40 height 20
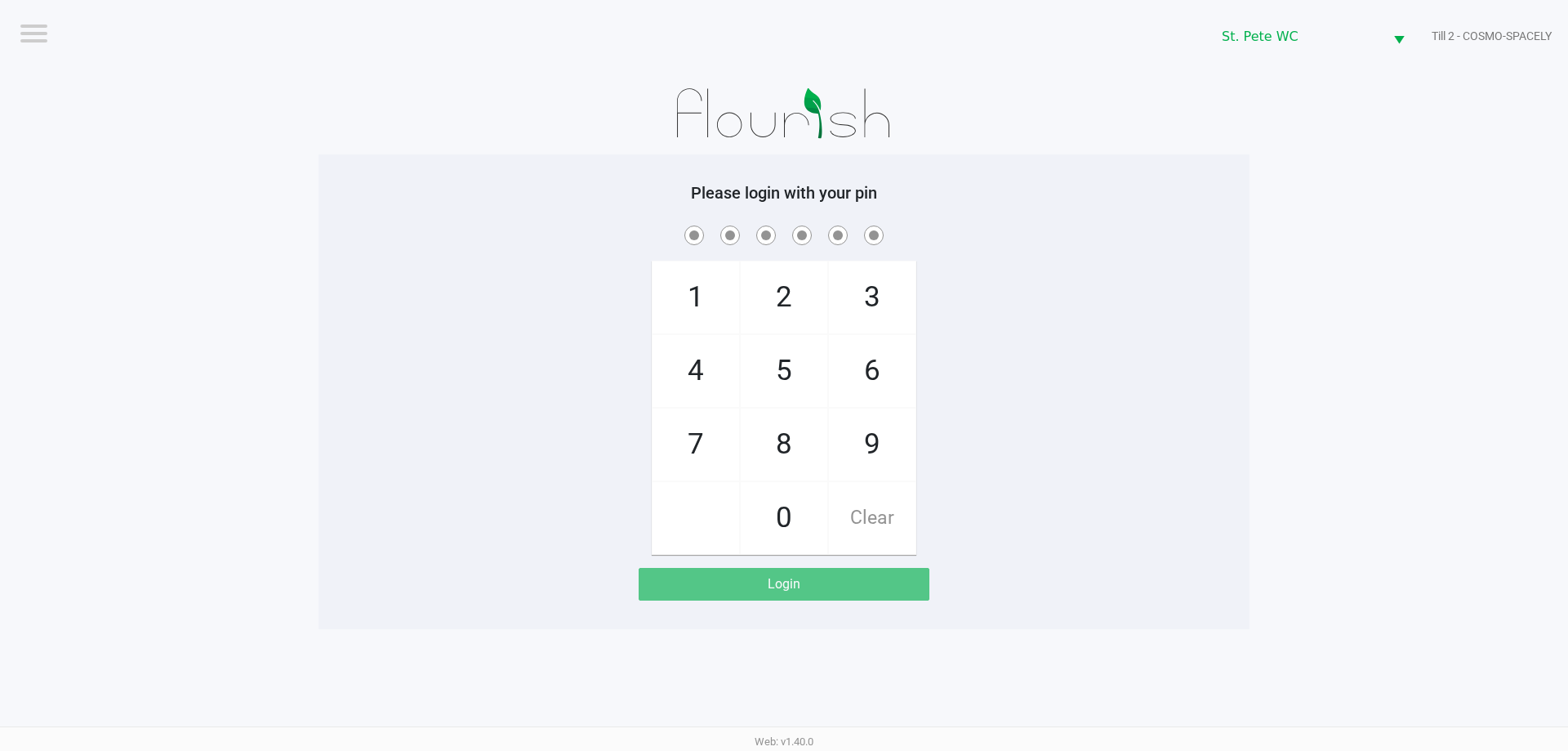
click at [176, 223] on app-pos-login-wrapper "Logout St. Pete WC Till 2 - COSMO-SPACELY Please login with your pin 1 4 7 2 5 …" at bounding box center [784, 314] width 1568 height 630
checkbox input "true"
checkbox input "false"
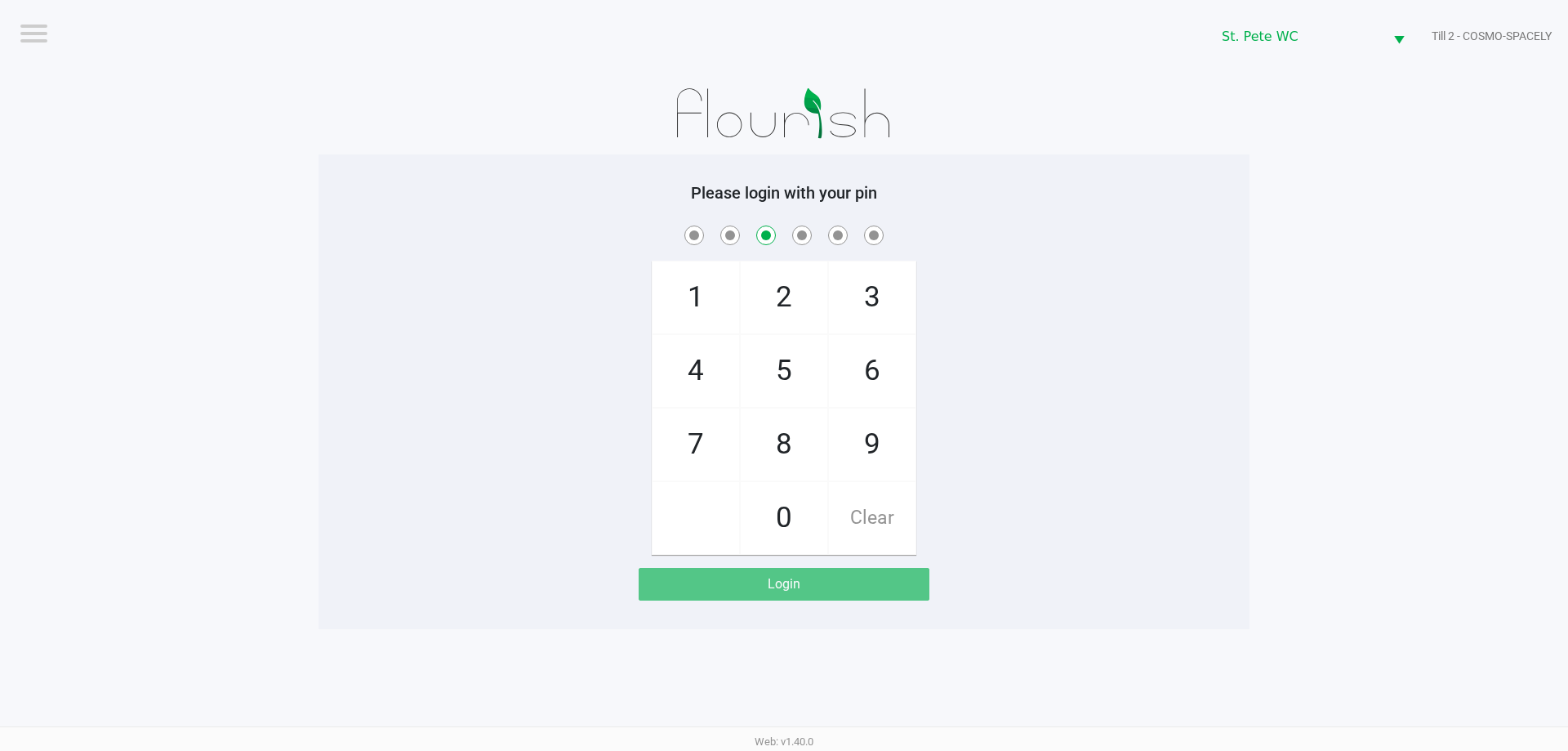
checkbox input "false"
checkbox input "true"
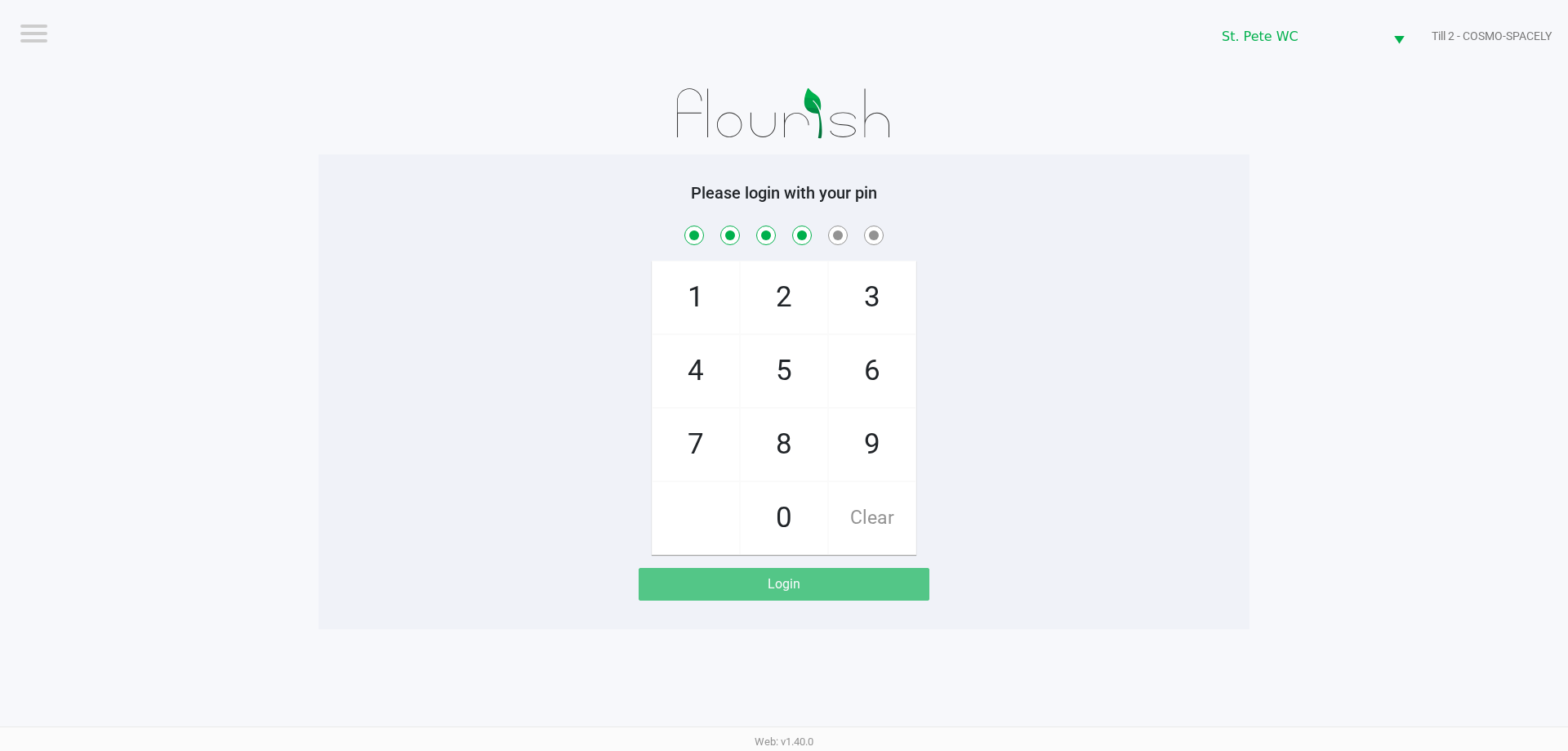
checkbox input "true"
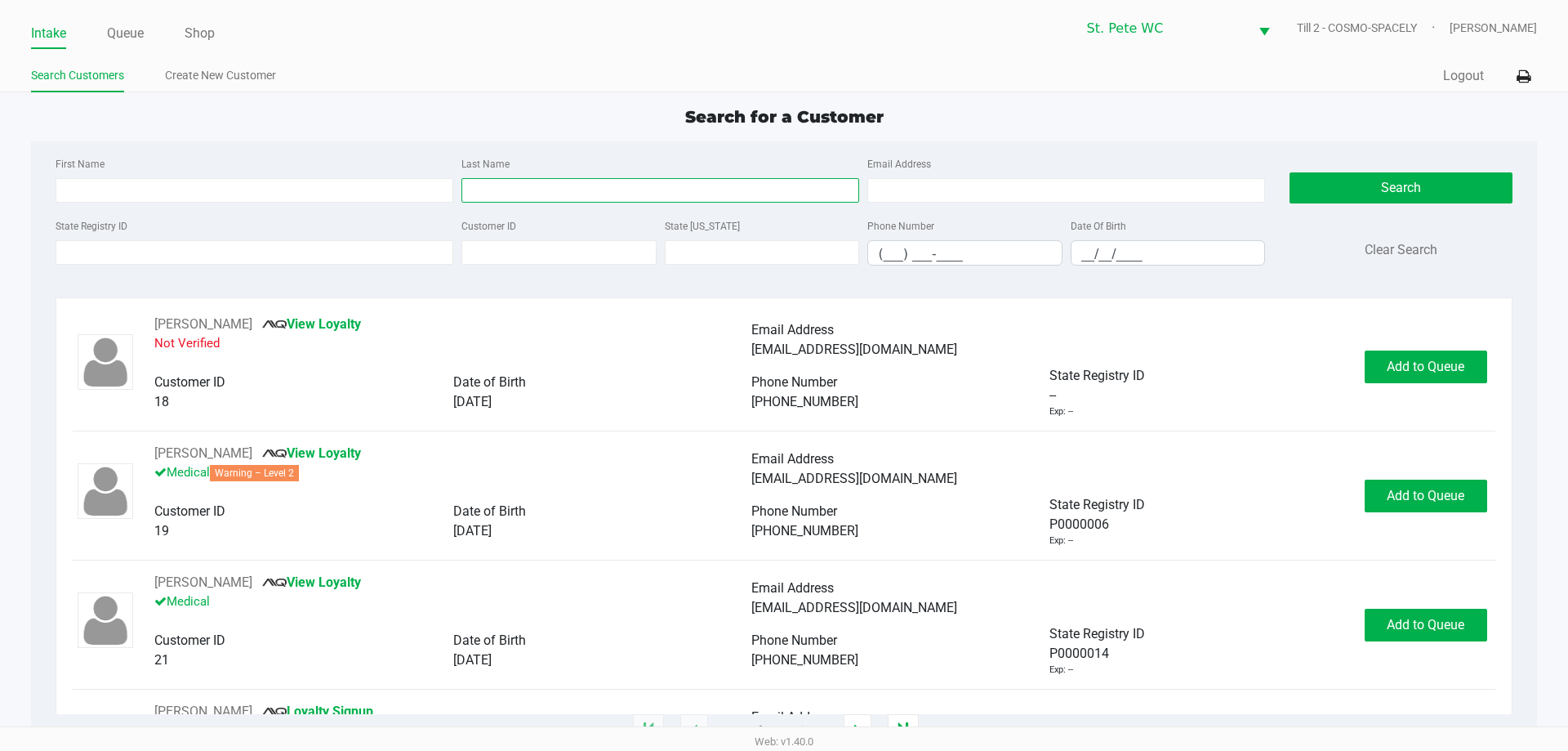
click at [515, 186] on input "Last Name" at bounding box center [661, 190] width 398 height 25
type input "moser"
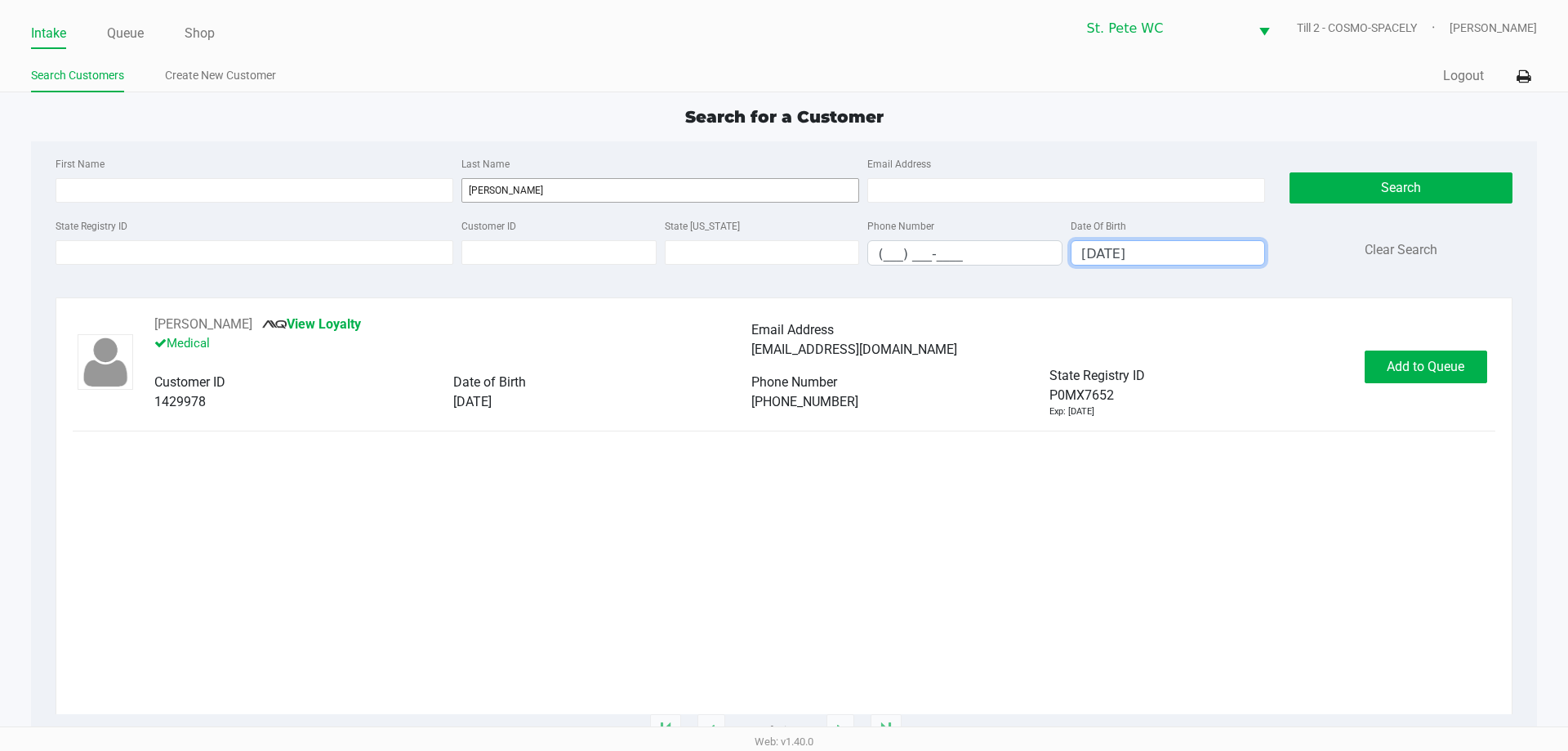
type input "01/21/1979"
click at [1402, 357] on button "Add to Queue" at bounding box center [1426, 367] width 122 height 33
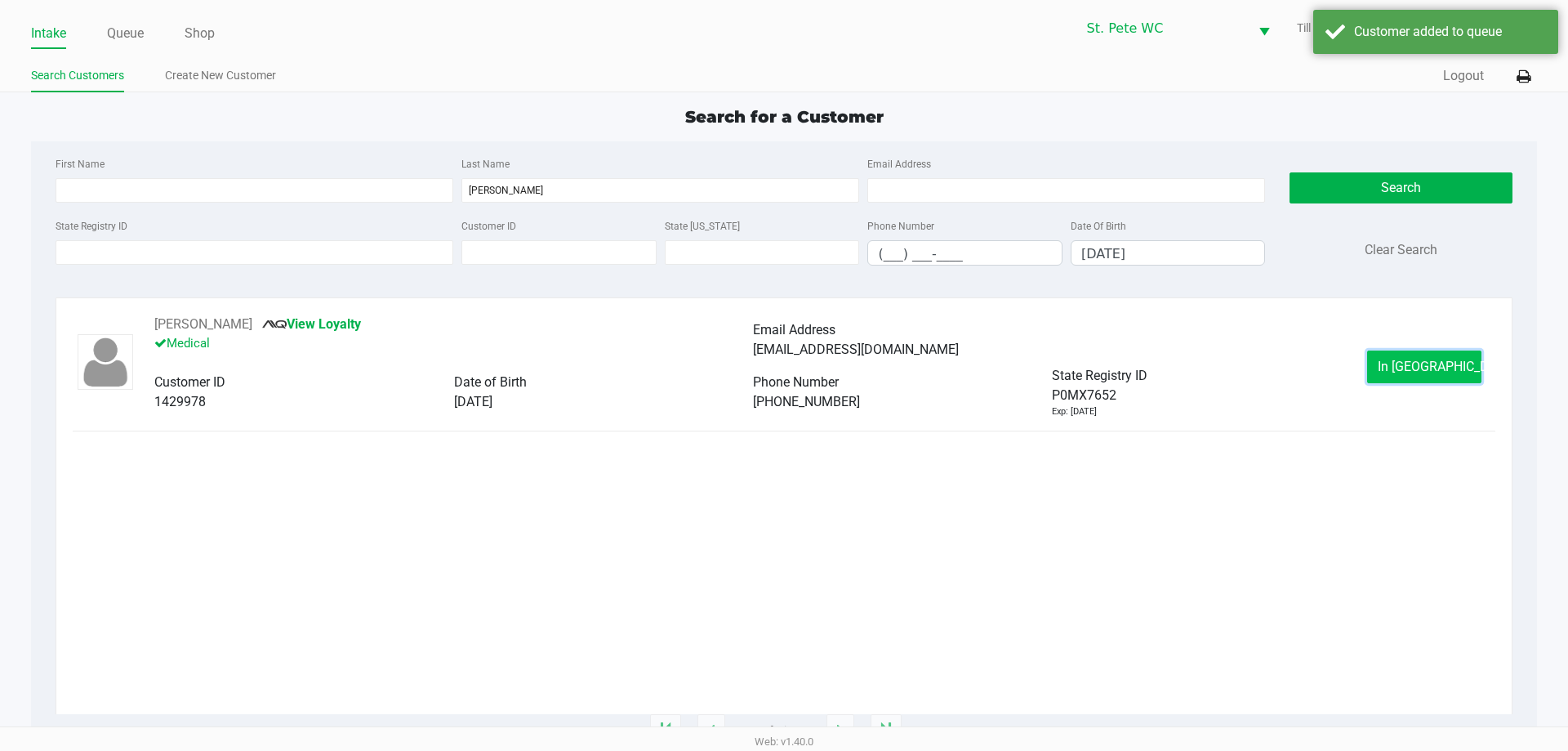
click at [1413, 374] on span "In Queue" at bounding box center [1446, 367] width 137 height 16
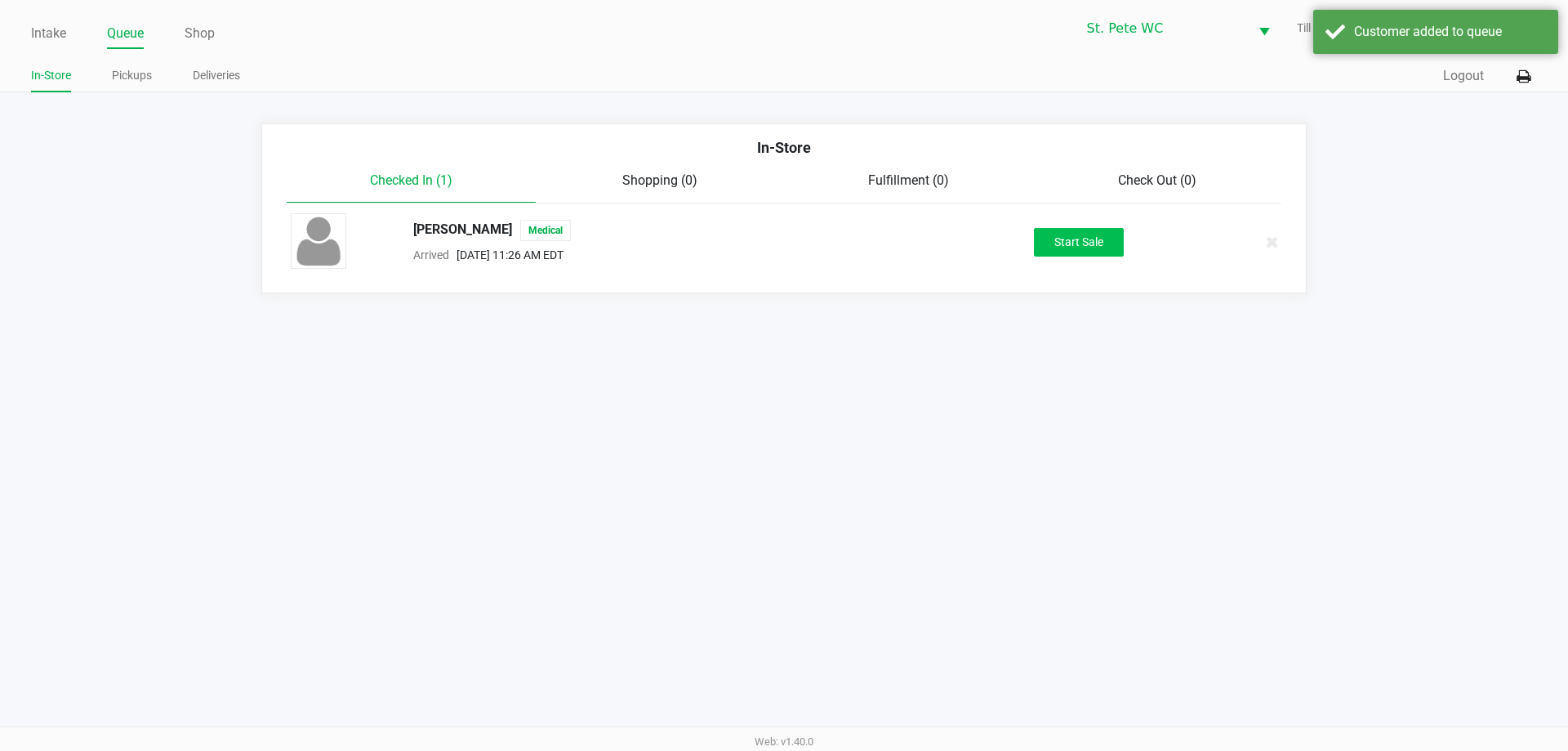
click at [1051, 238] on button "Start Sale" at bounding box center [1078, 241] width 90 height 29
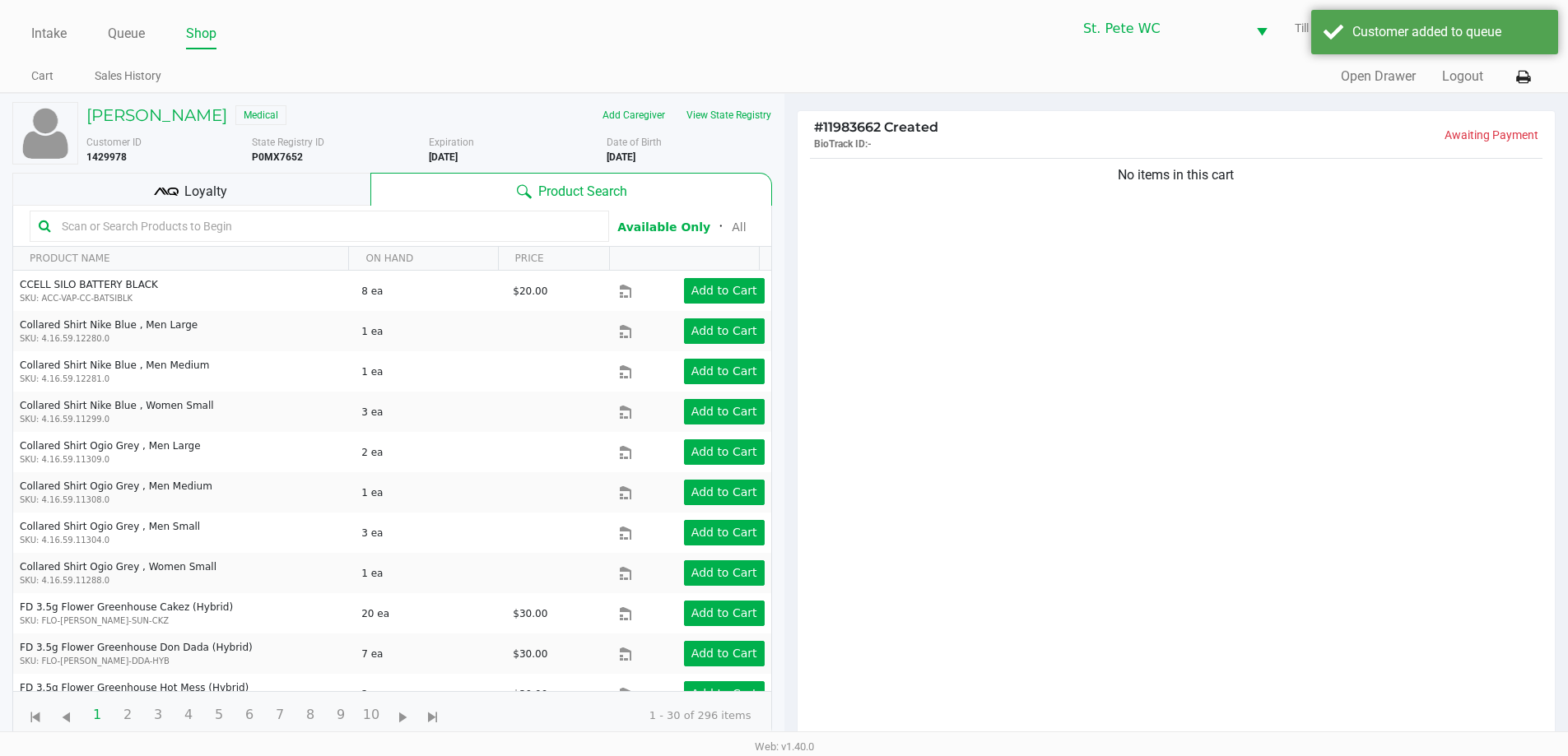
click at [210, 188] on span "Loyalty" at bounding box center [205, 191] width 43 height 20
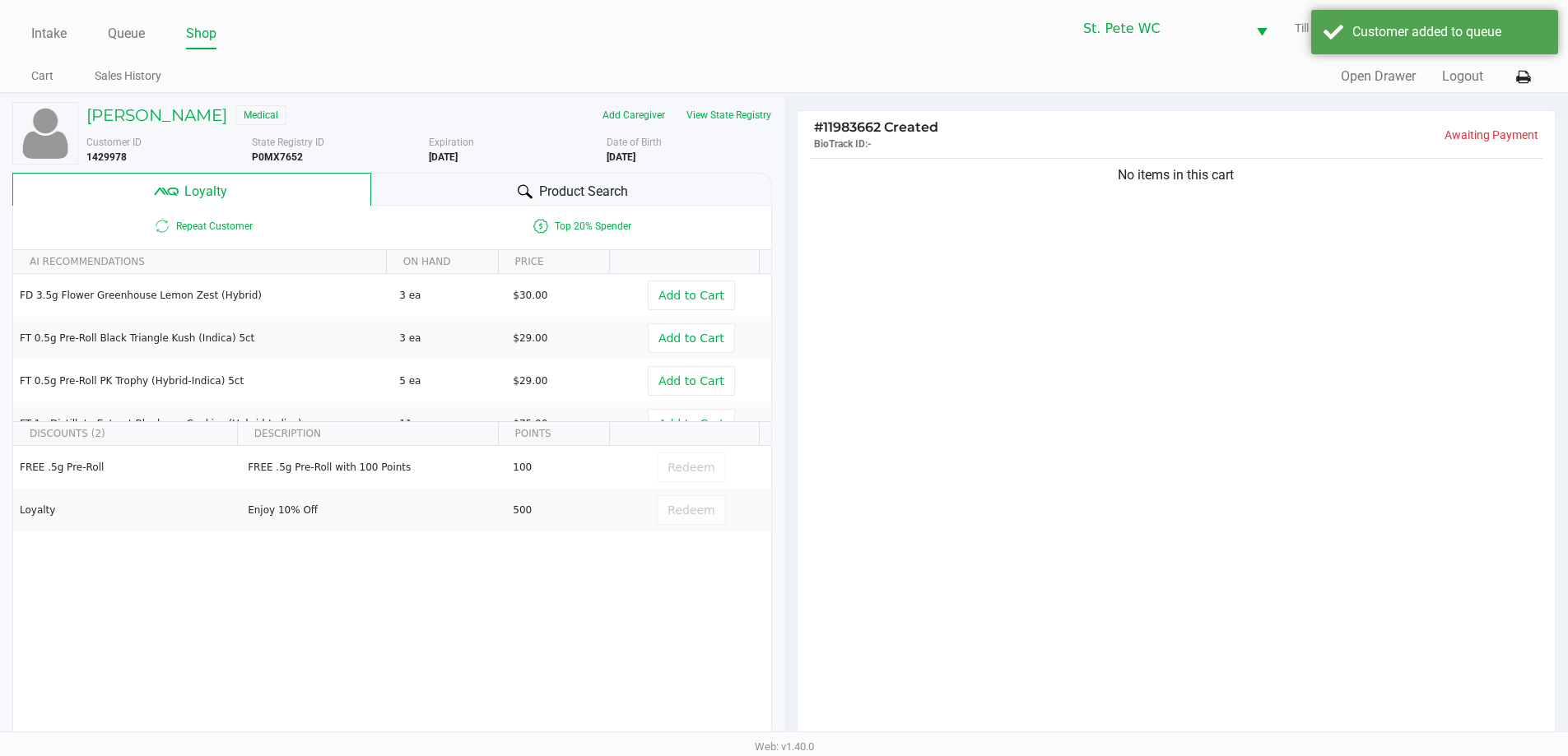
click at [723, 128] on button "View State Registry" at bounding box center [723, 115] width 96 height 27
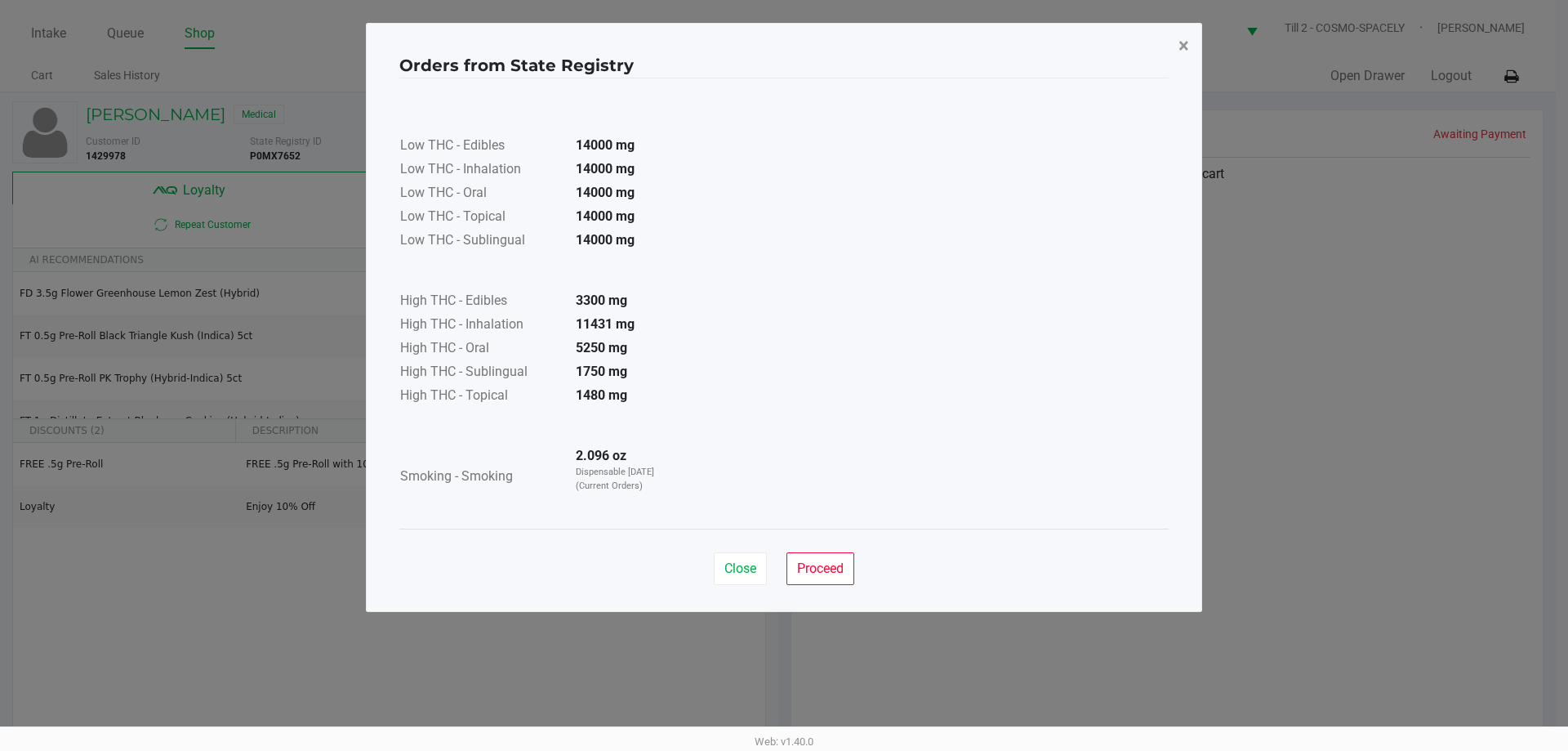
click at [1183, 55] on span "×" at bounding box center [1184, 45] width 11 height 23
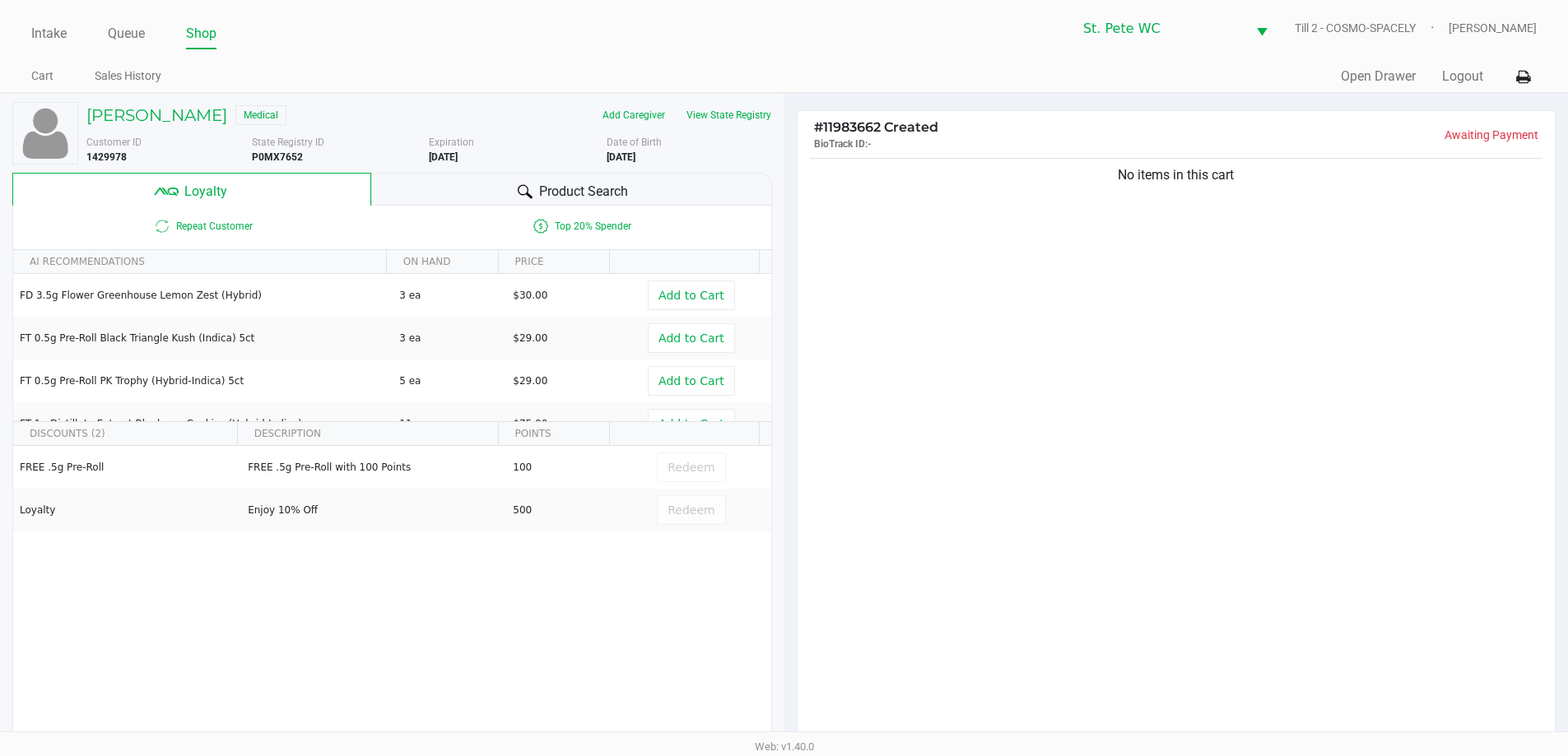
click at [1213, 257] on ngb-modal-window "Orders from State Registry × Low THC - Edibles 14000 mg Low THC - Inhalation 14…" at bounding box center [784, 378] width 1568 height 756
click at [1223, 298] on div "No items in this cart" at bounding box center [1177, 453] width 758 height 597
click at [1223, 330] on div "No items in this cart" at bounding box center [1177, 453] width 758 height 597
click at [696, 114] on button "View State Registry" at bounding box center [723, 115] width 96 height 27
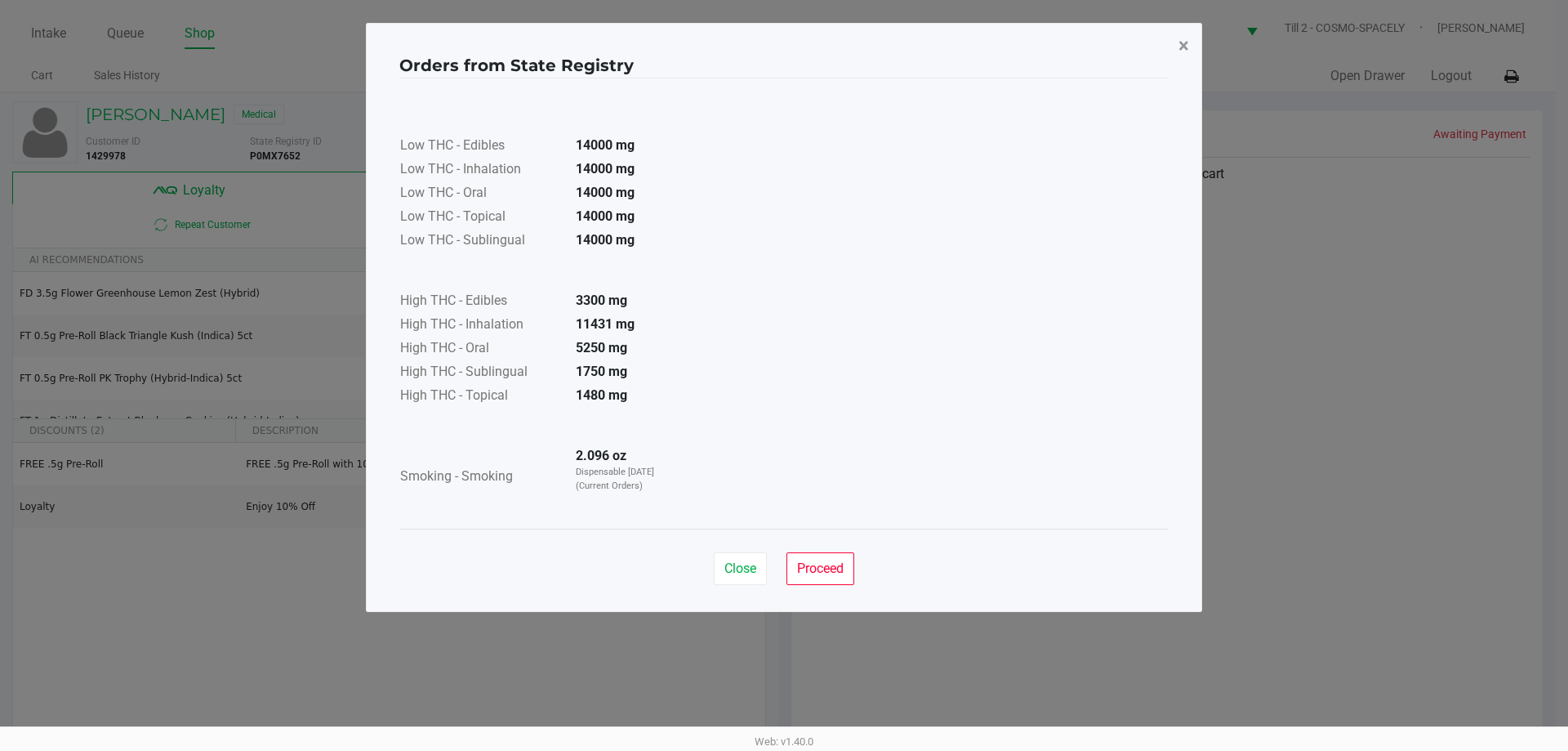
click at [1166, 54] on button "×" at bounding box center [1184, 45] width 36 height 45
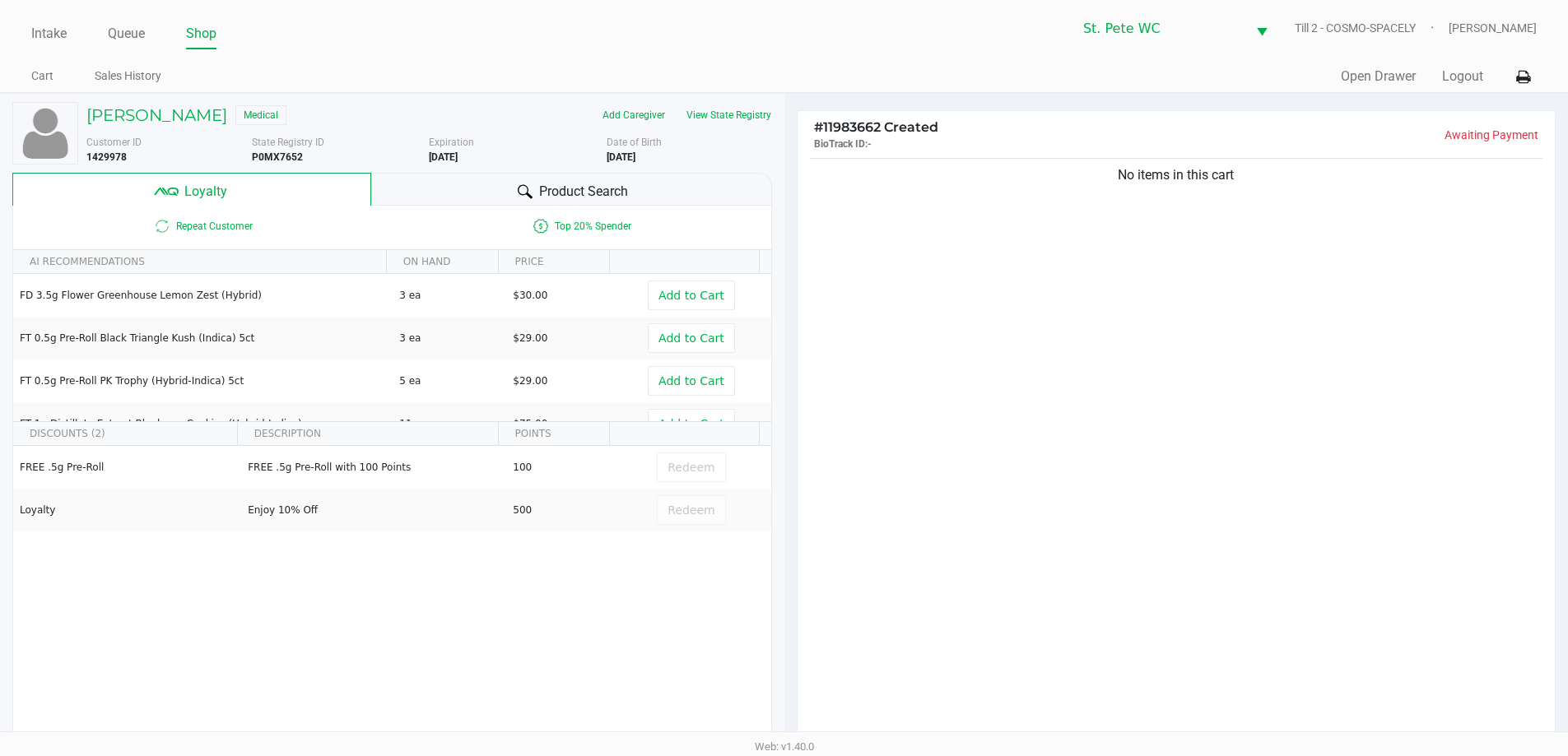
click at [1292, 397] on ngb-modal-window "Orders from State Registry × Low THC - Edibles 14000 mg Low THC - Inhalation 14…" at bounding box center [784, 378] width 1568 height 756
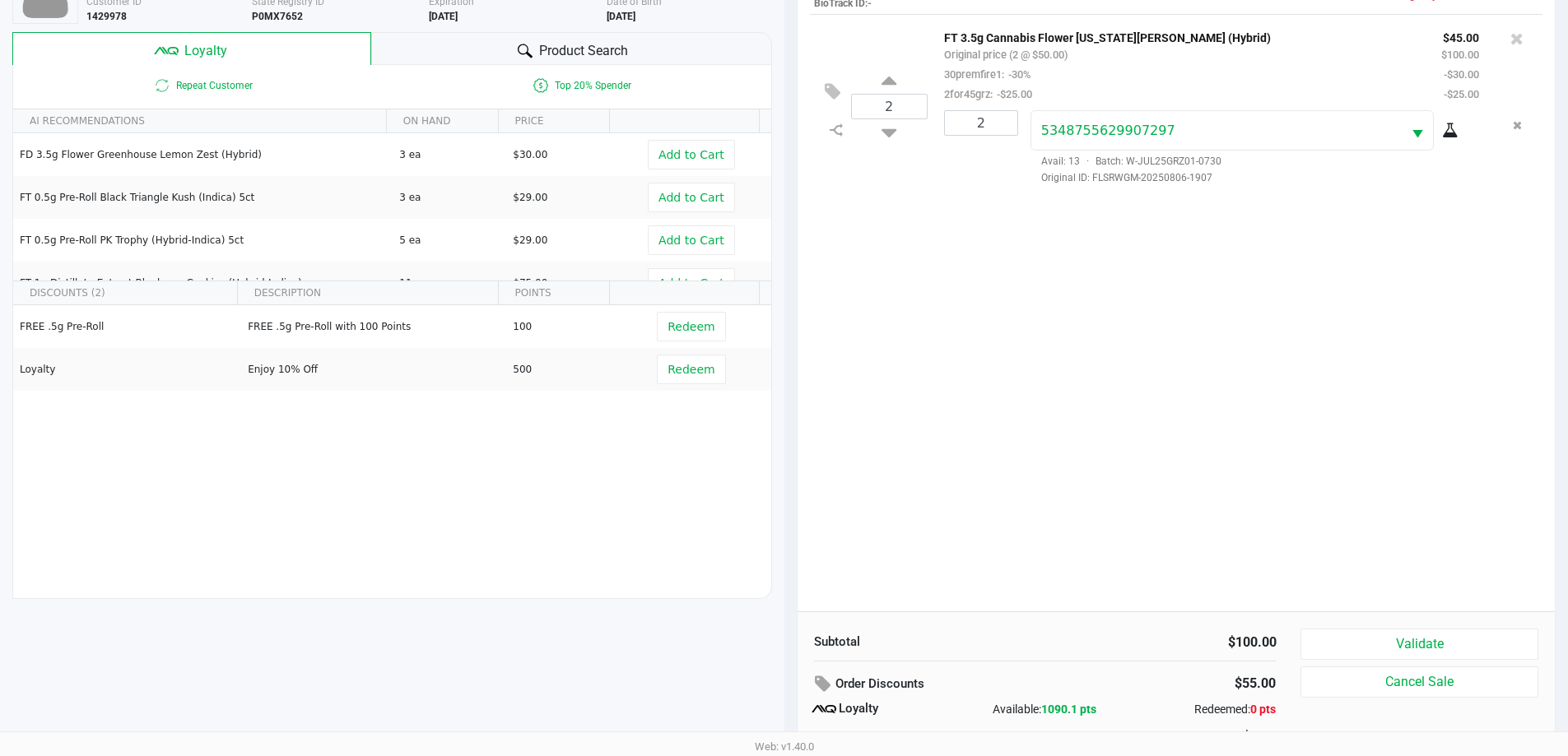
scroll to position [197, 0]
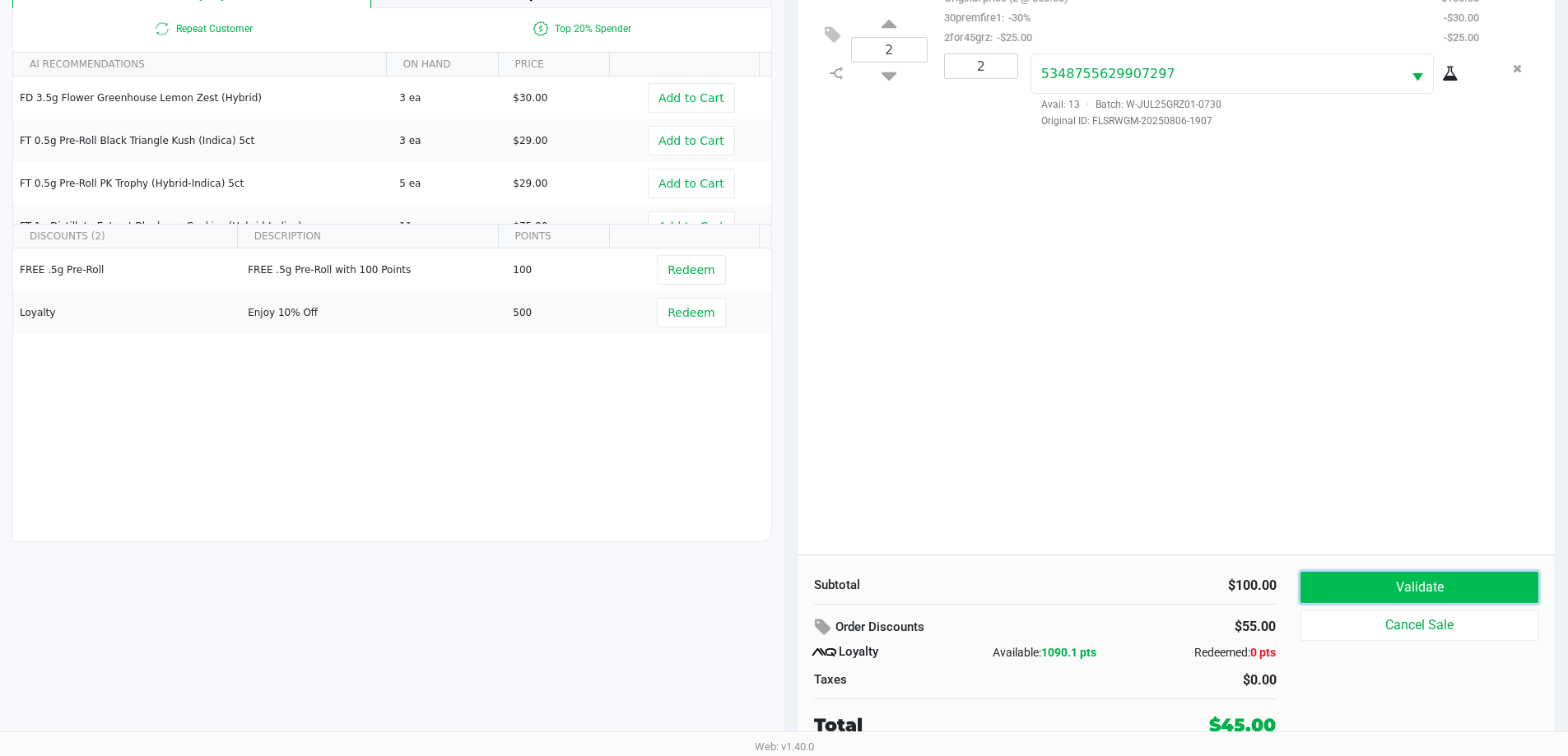
click at [1495, 592] on button "Validate" at bounding box center [1418, 587] width 237 height 32
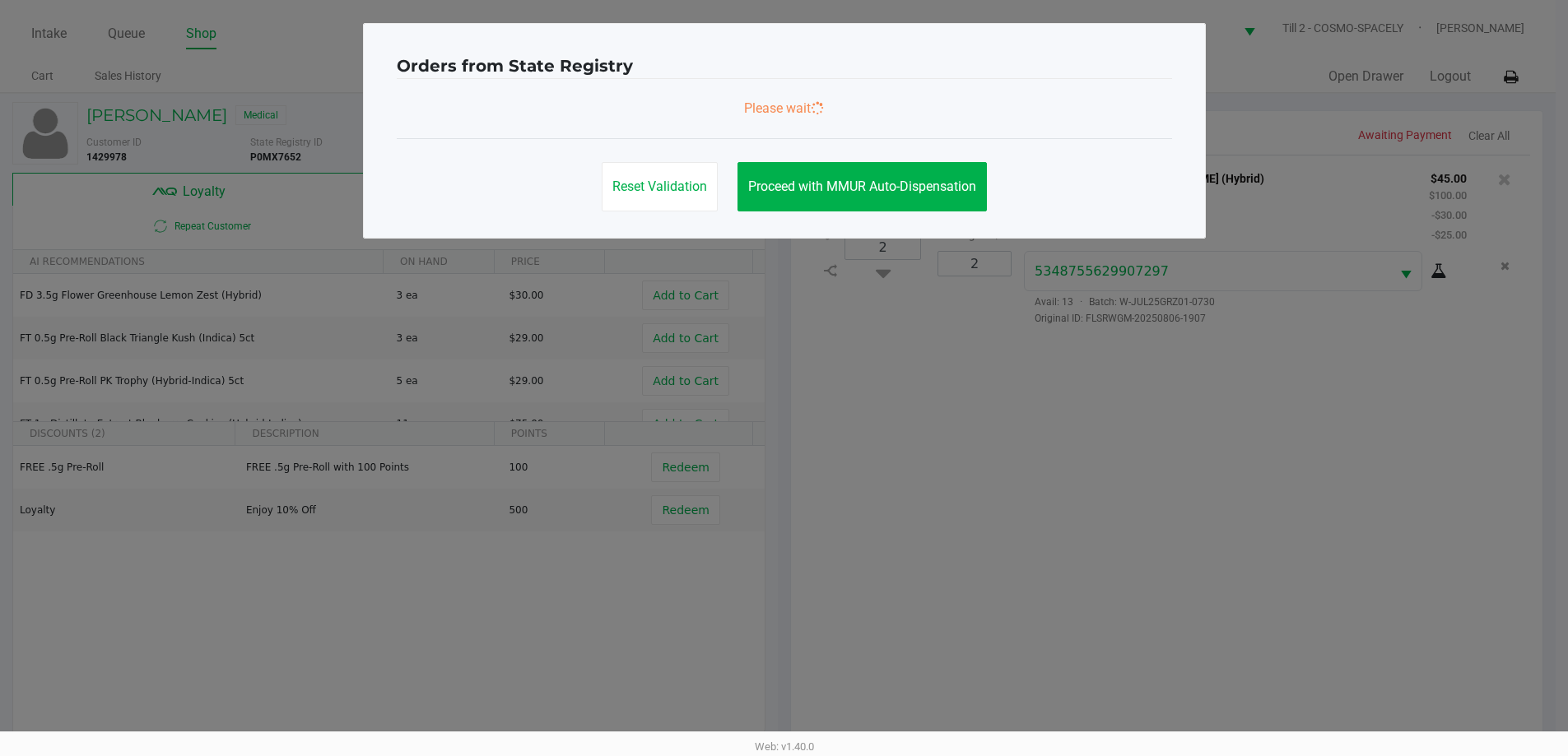
scroll to position [0, 0]
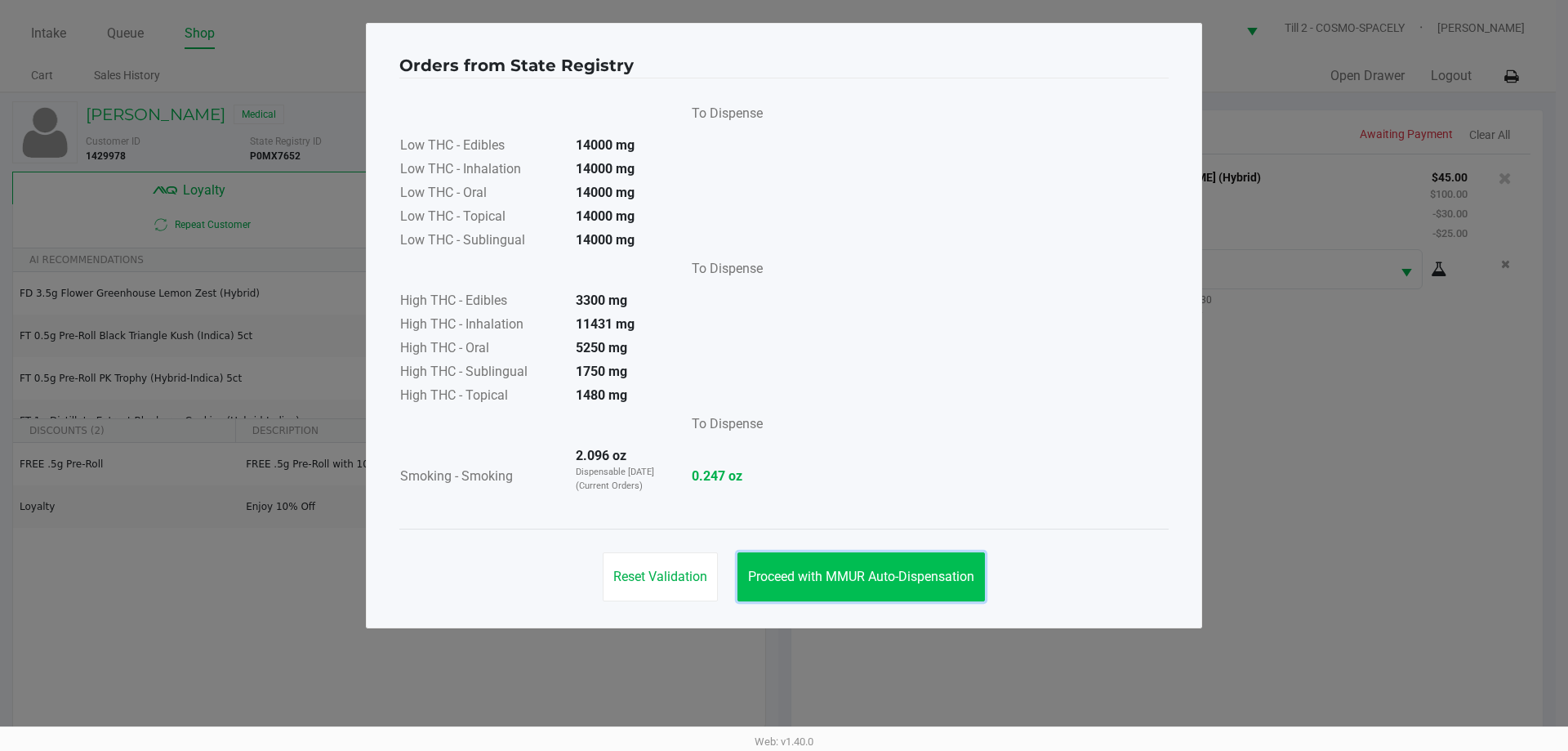
click at [910, 571] on span "Proceed with MMUR Auto-Dispensation" at bounding box center [862, 577] width 227 height 16
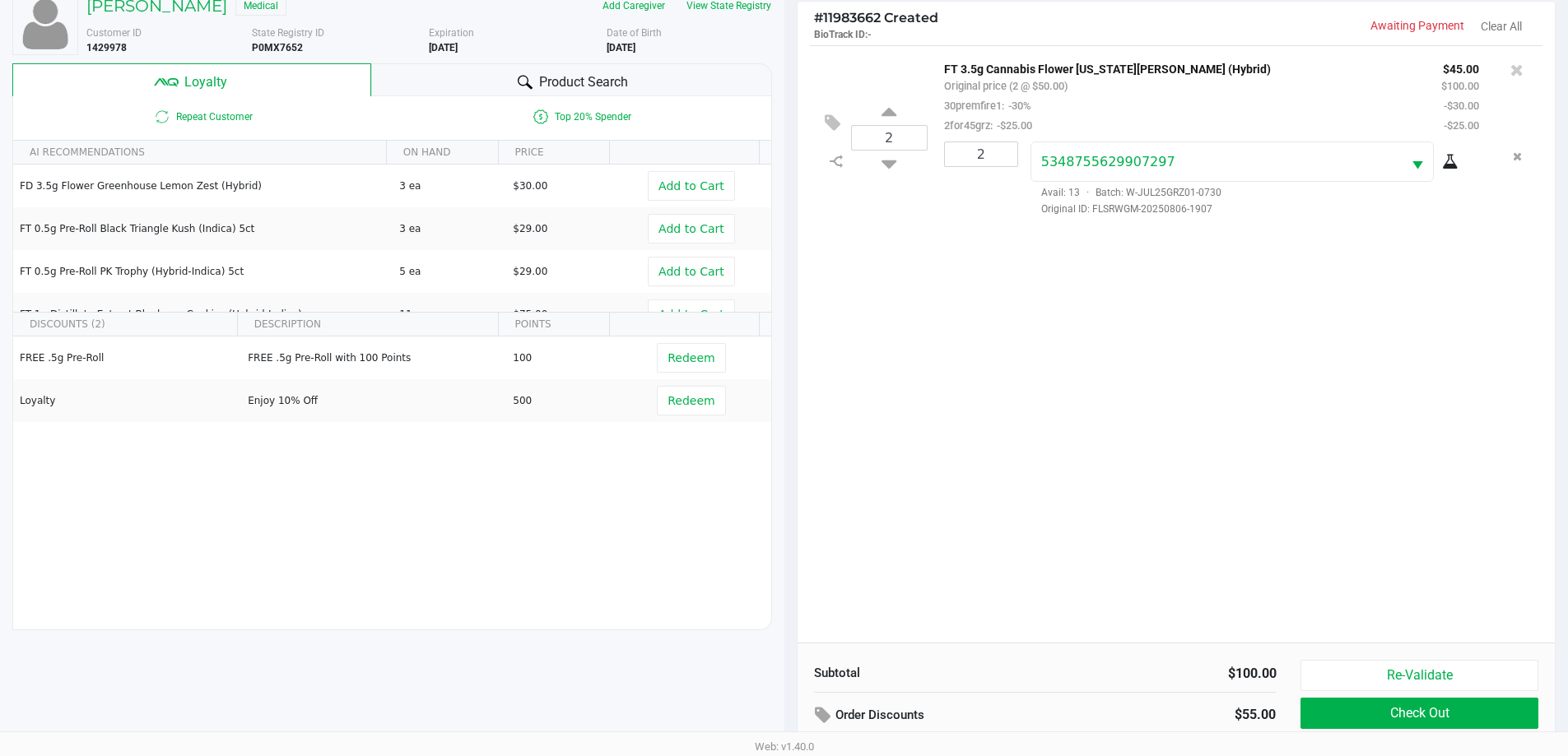
scroll to position [197, 0]
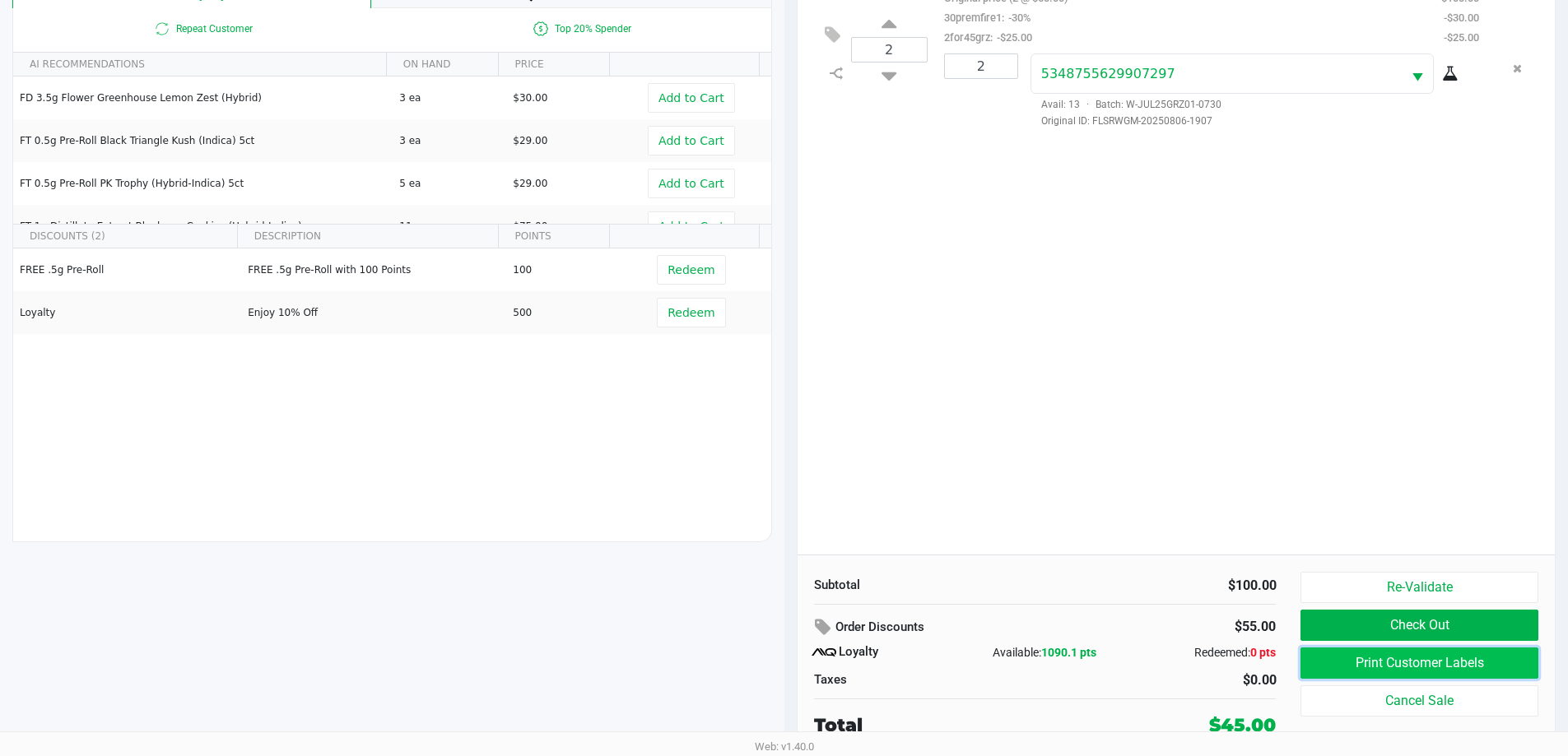
click at [1408, 658] on button "Print Customer Labels" at bounding box center [1418, 664] width 237 height 32
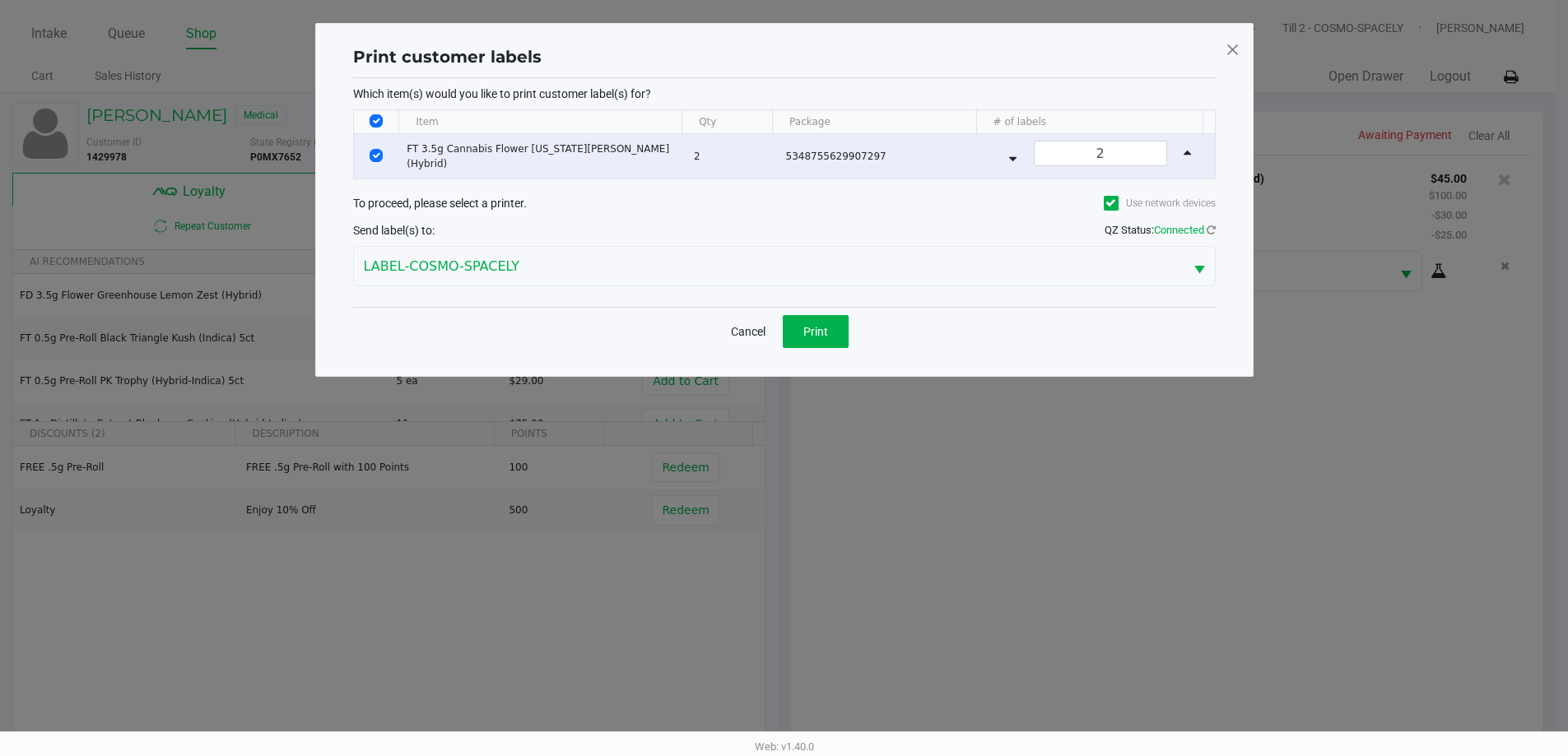
scroll to position [0, 0]
click at [838, 334] on button "Print" at bounding box center [822, 331] width 65 height 33
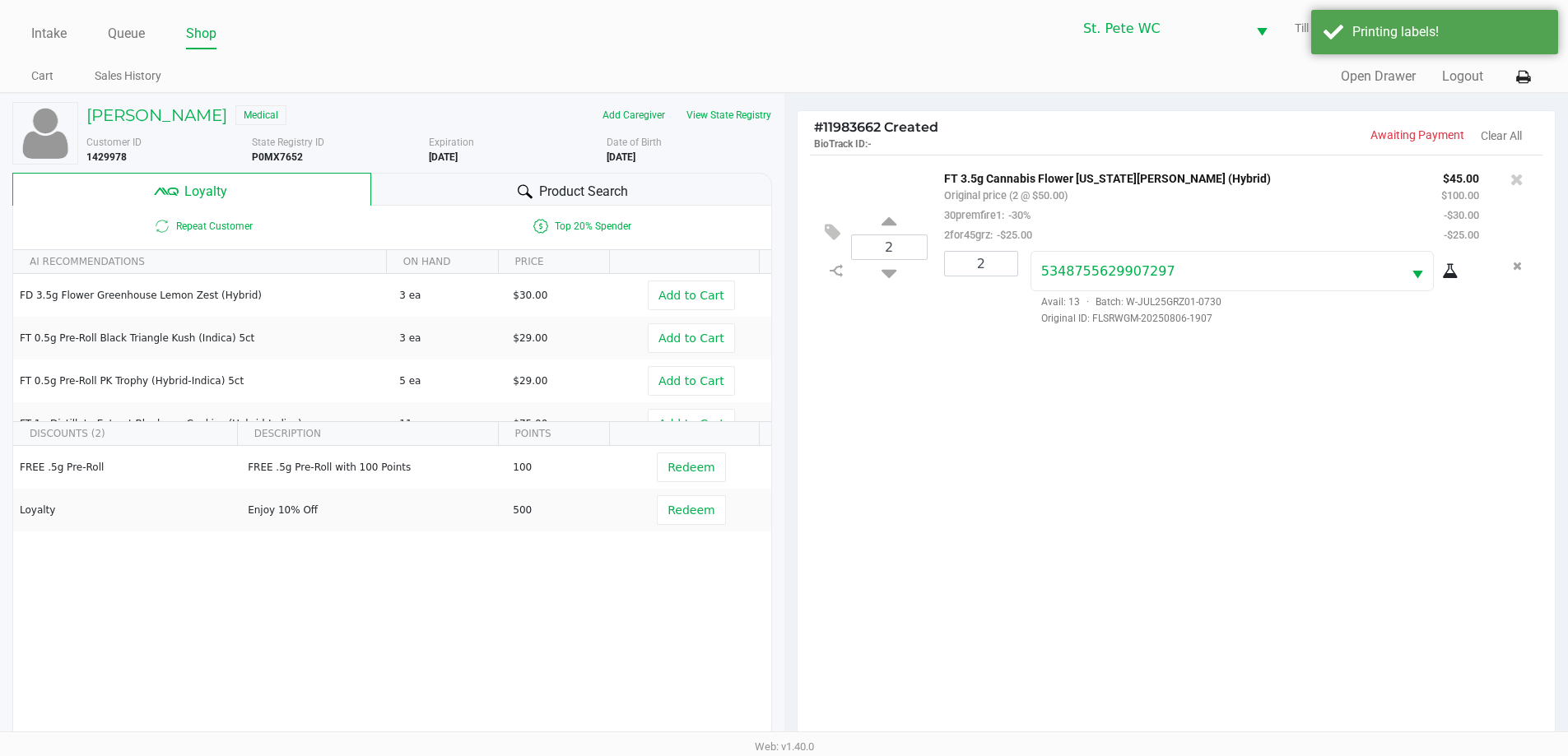
click at [1151, 557] on div "2 FT 3.5g Cannabis Flower Georgia Runtz (Hybrid) Original price (2 @ $50.00) 30…" at bounding box center [1177, 453] width 758 height 597
click at [959, 408] on div "2 FT 3.5g Cannabis Flower Georgia Runtz (Hybrid) Original price (2 @ $50.00) 30…" at bounding box center [1177, 453] width 758 height 597
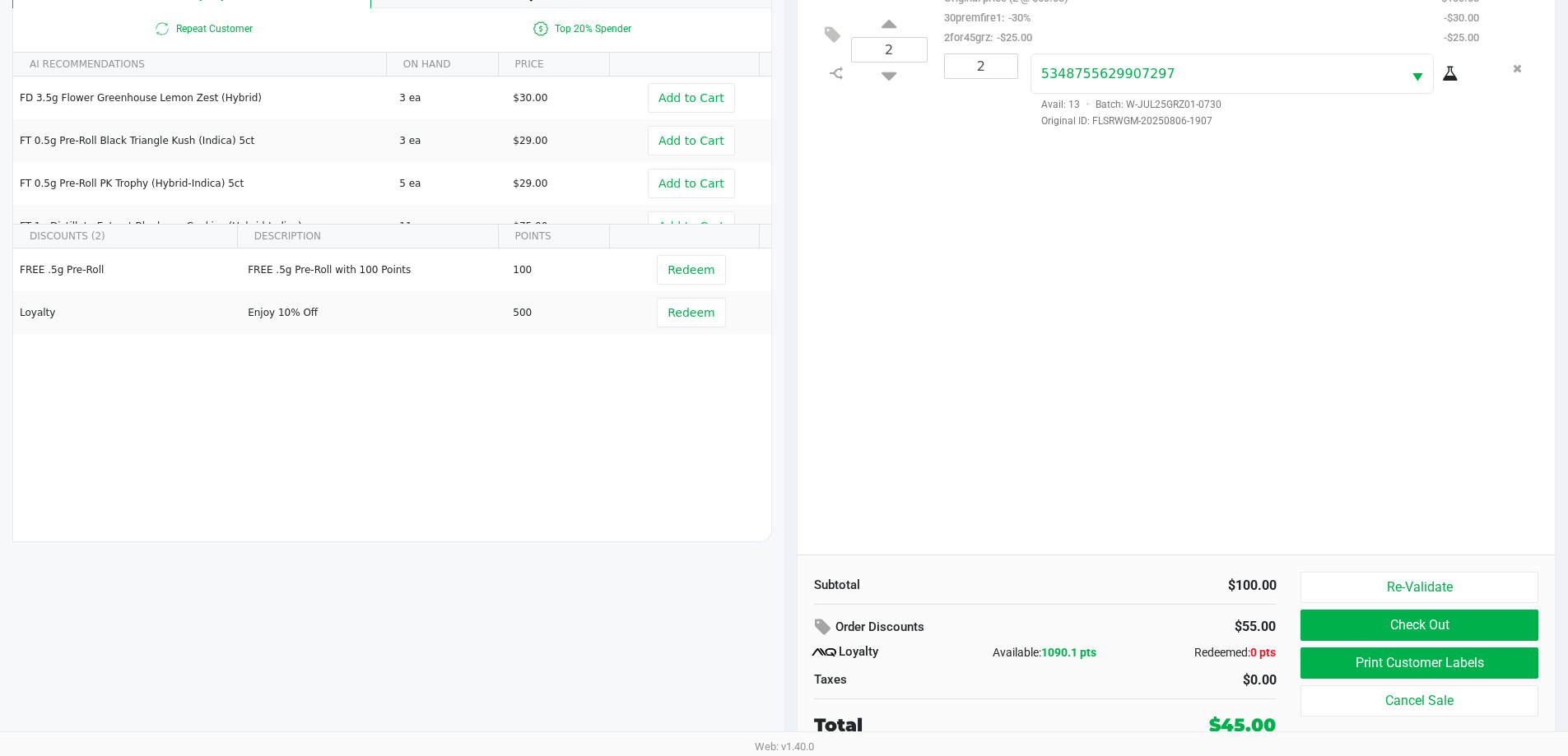
click at [1023, 333] on div "2 FT 3.5g Cannabis Flower Georgia Runtz (Hybrid) Original price (2 @ $50.00) 30…" at bounding box center [1177, 256] width 758 height 597
click at [1027, 340] on div "2 FT 3.5g Cannabis Flower Georgia Runtz (Hybrid) Original price (2 @ $50.00) 30…" at bounding box center [1177, 256] width 758 height 597
click at [914, 379] on div "2 FT 3.5g Cannabis Flower Georgia Runtz (Hybrid) Original price (2 @ $50.00) 30…" at bounding box center [1177, 256] width 758 height 597
click at [1505, 617] on button "Check Out" at bounding box center [1418, 626] width 237 height 32
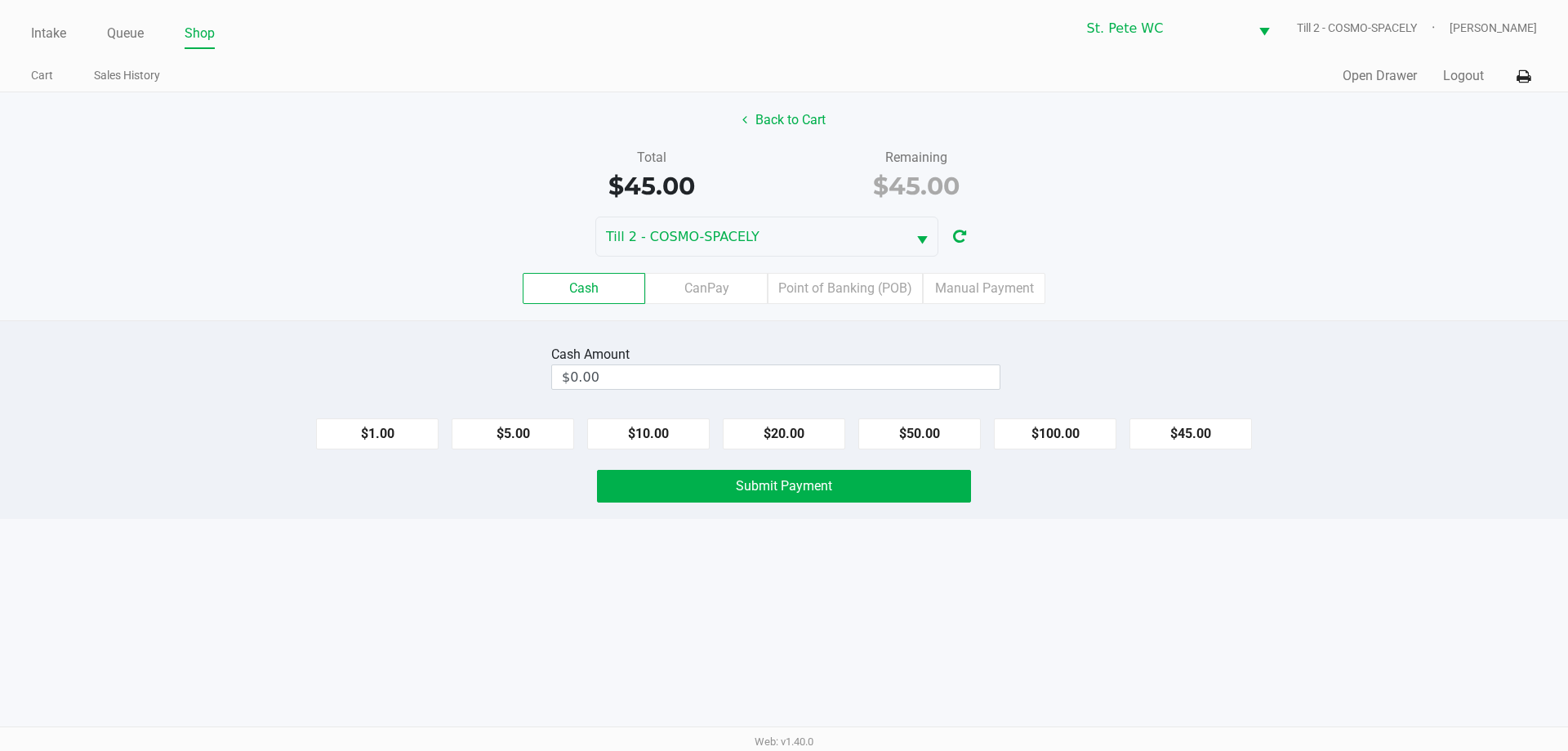
click at [843, 295] on label "Point of Banking (POB)" at bounding box center [846, 289] width 156 height 32
click at [0, 0] on 7 "Point of Banking (POB)" at bounding box center [0, 0] width 0 height 0
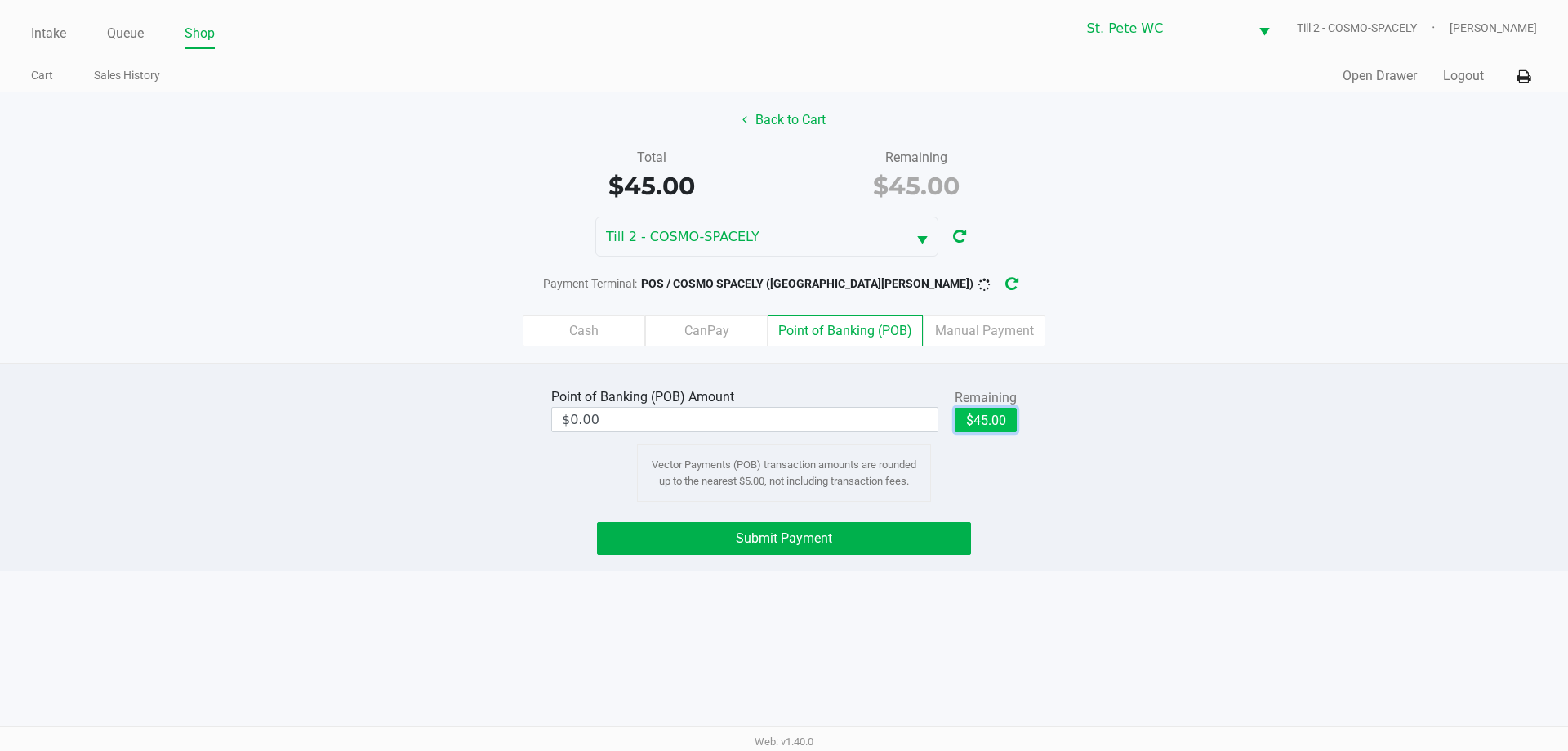
click at [998, 426] on button "$45.00" at bounding box center [986, 420] width 62 height 25
type input "$45.00"
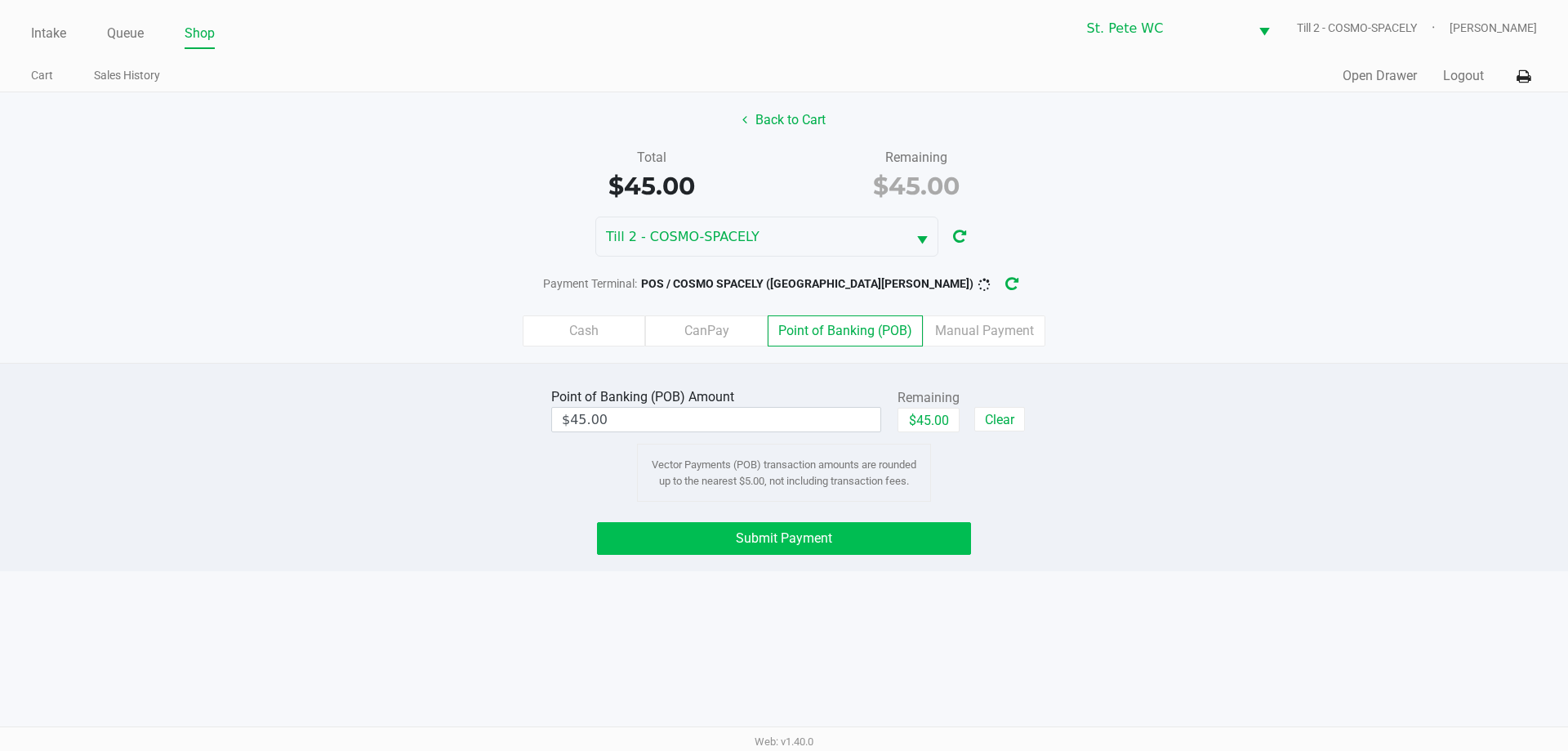
click at [911, 539] on button "Submit Payment" at bounding box center [784, 538] width 374 height 33
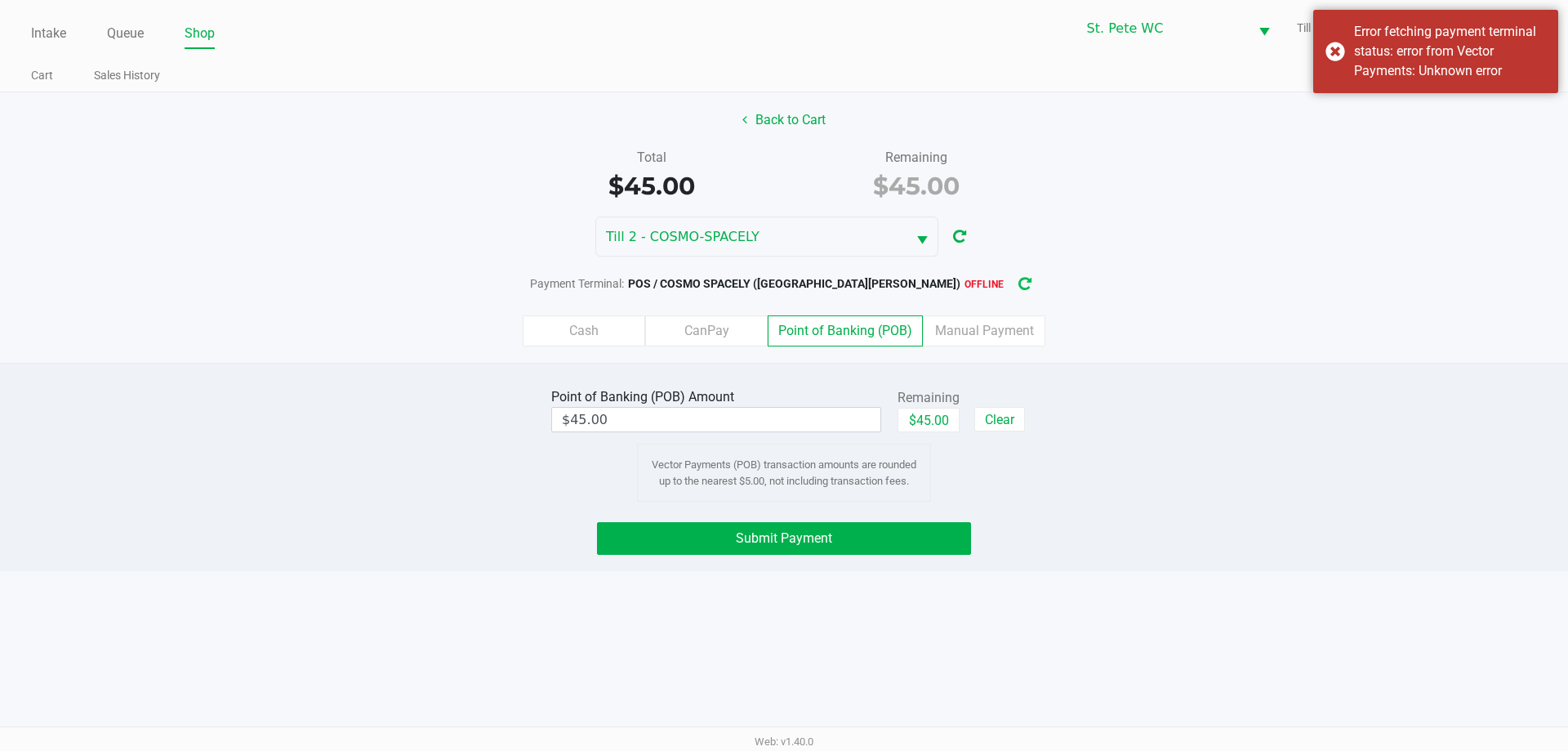
click at [1017, 285] on icon "button" at bounding box center [1024, 284] width 15 height 13
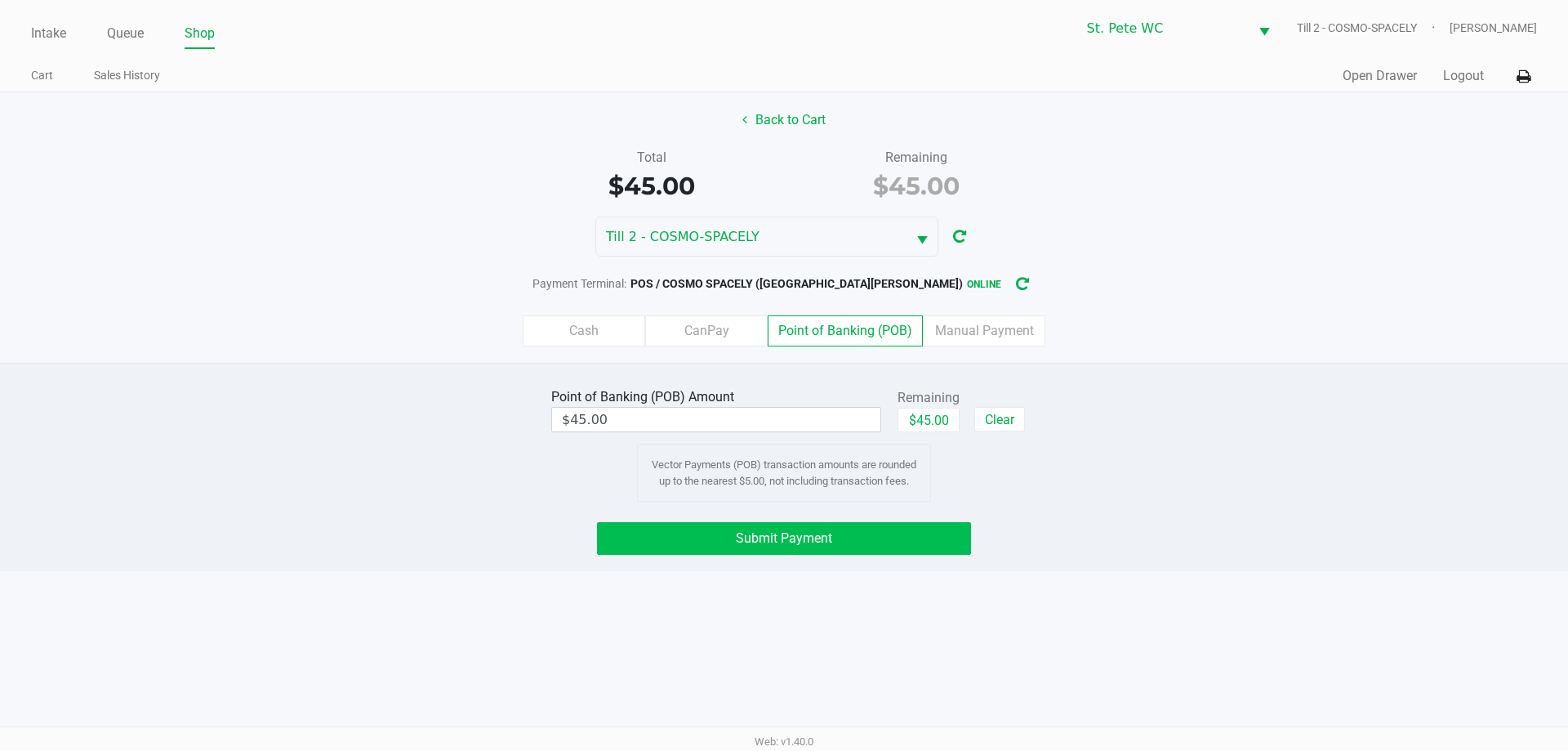
click at [692, 546] on button "Submit Payment" at bounding box center [784, 538] width 374 height 33
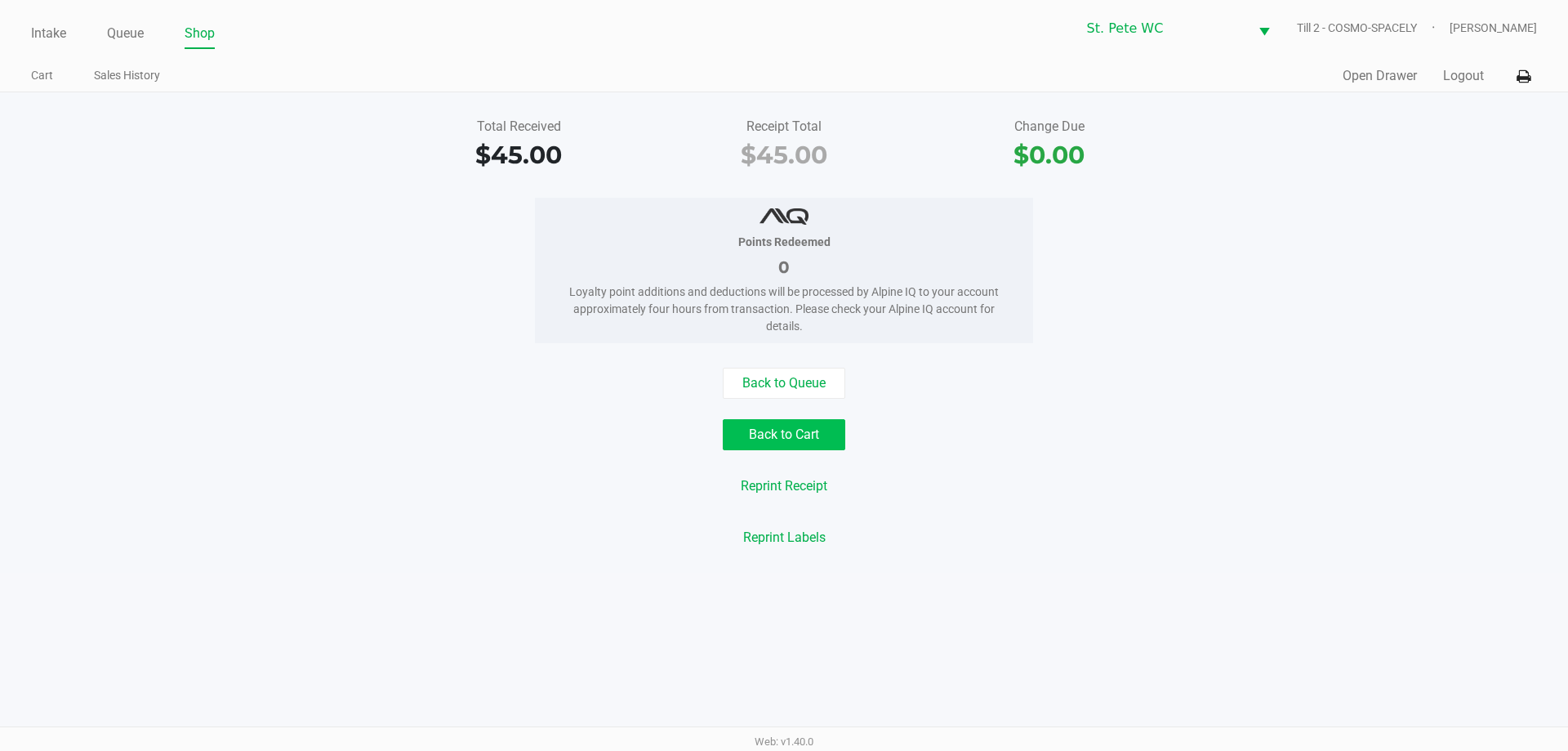
click at [821, 441] on button "Back to Cart" at bounding box center [784, 435] width 122 height 32
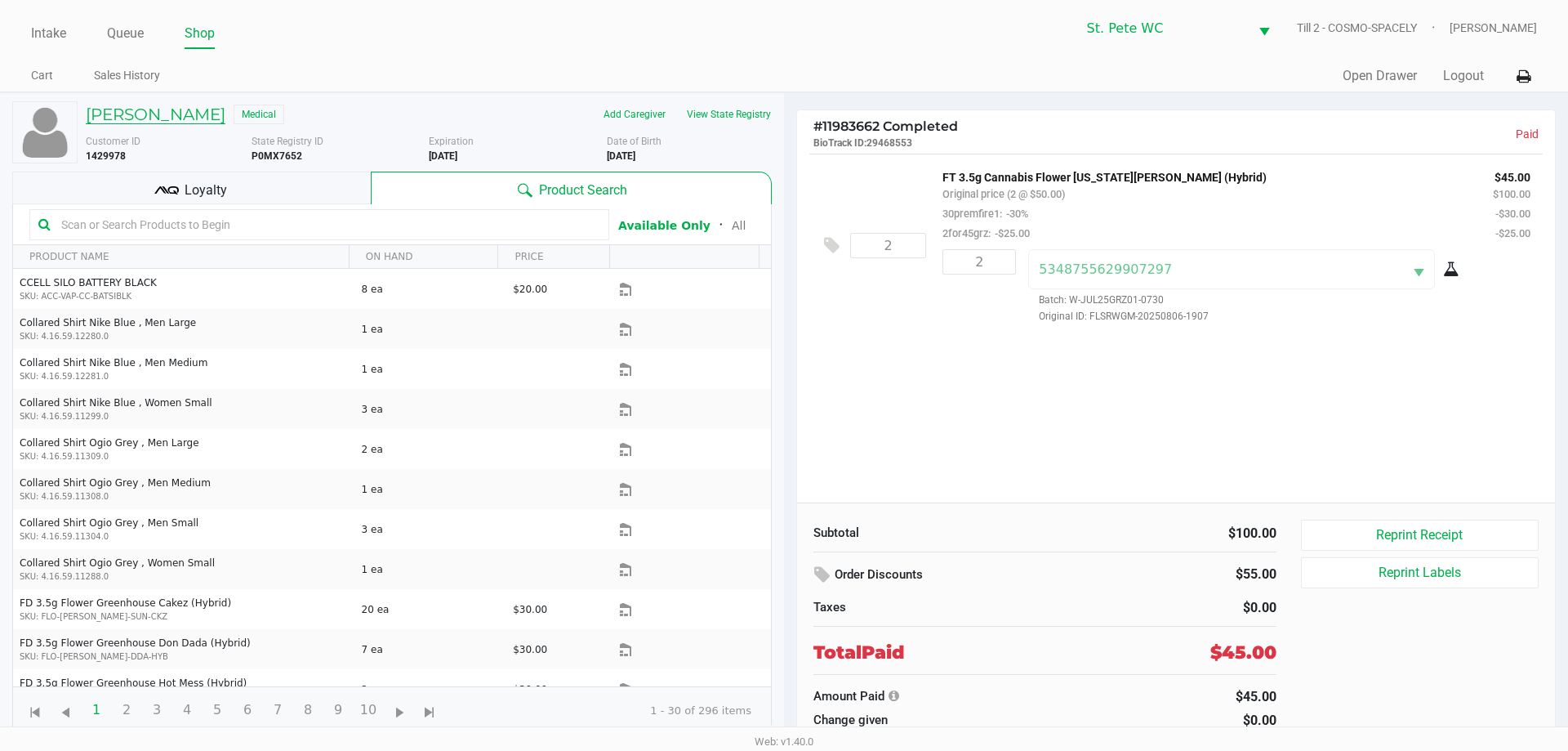
click at [208, 119] on h5 "MICHAEL MOSER" at bounding box center [156, 114] width 140 height 20
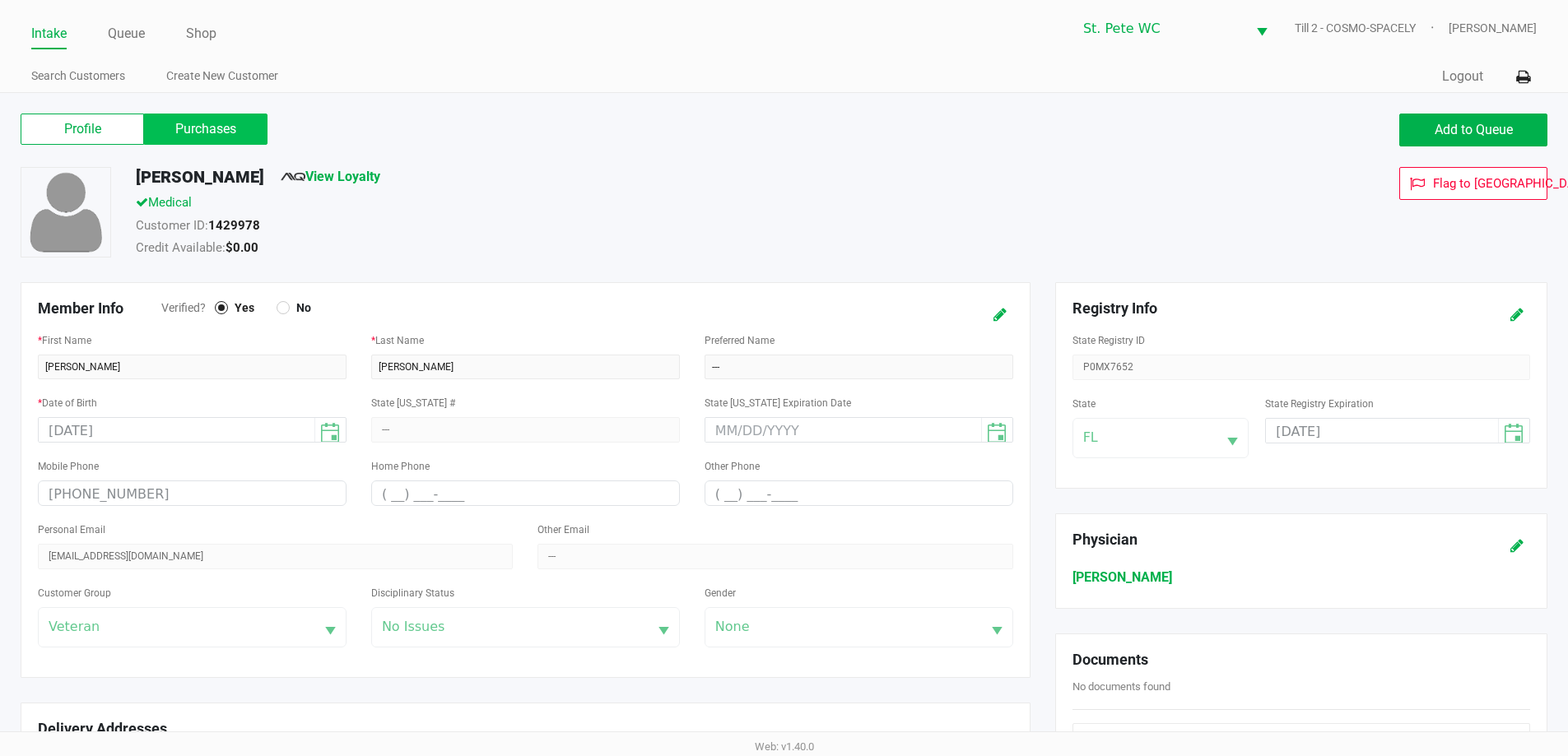
click at [237, 142] on label "Purchases" at bounding box center [205, 129] width 123 height 32
click at [0, 0] on 1 "Purchases" at bounding box center [0, 0] width 0 height 0
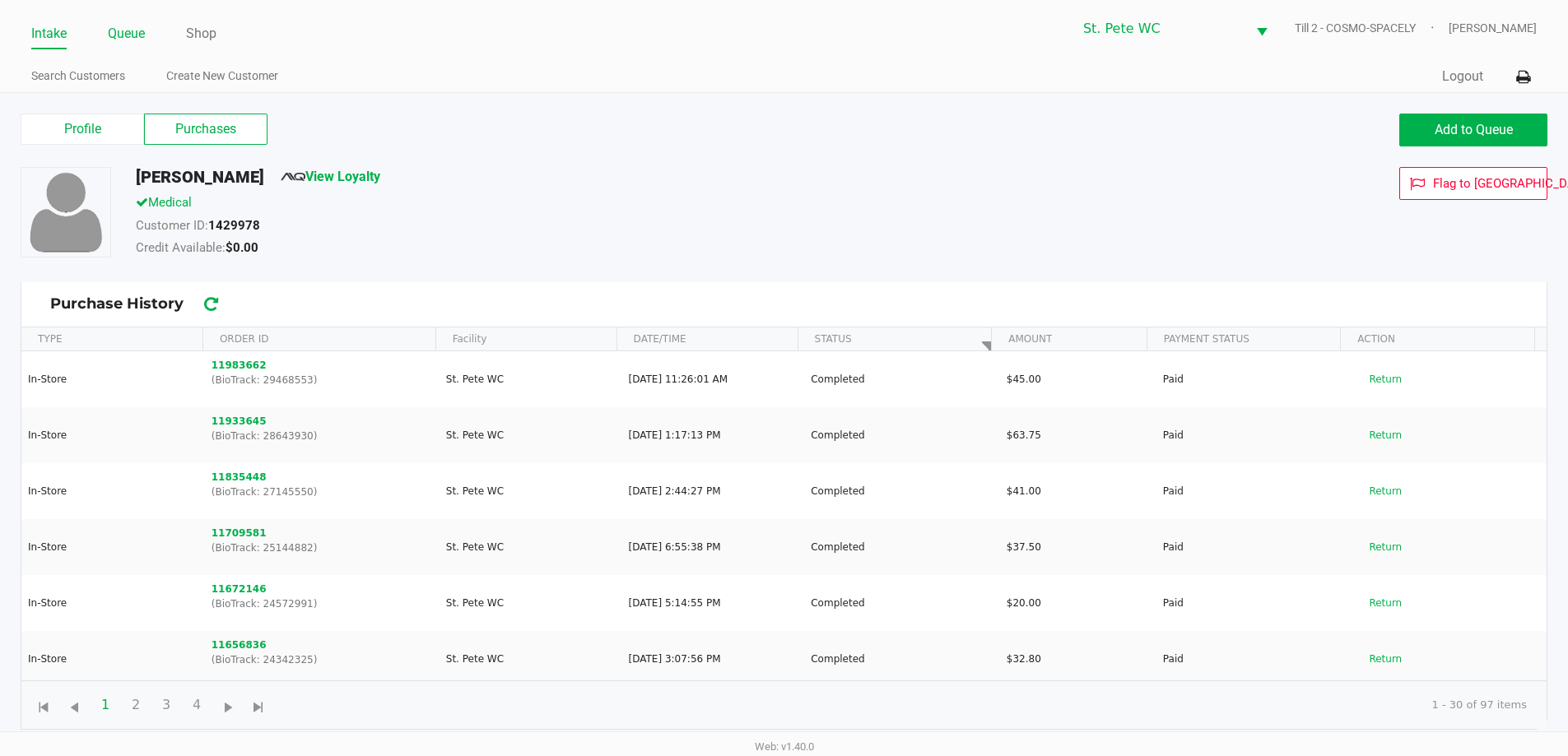
click at [133, 39] on link "Queue" at bounding box center [126, 33] width 37 height 23
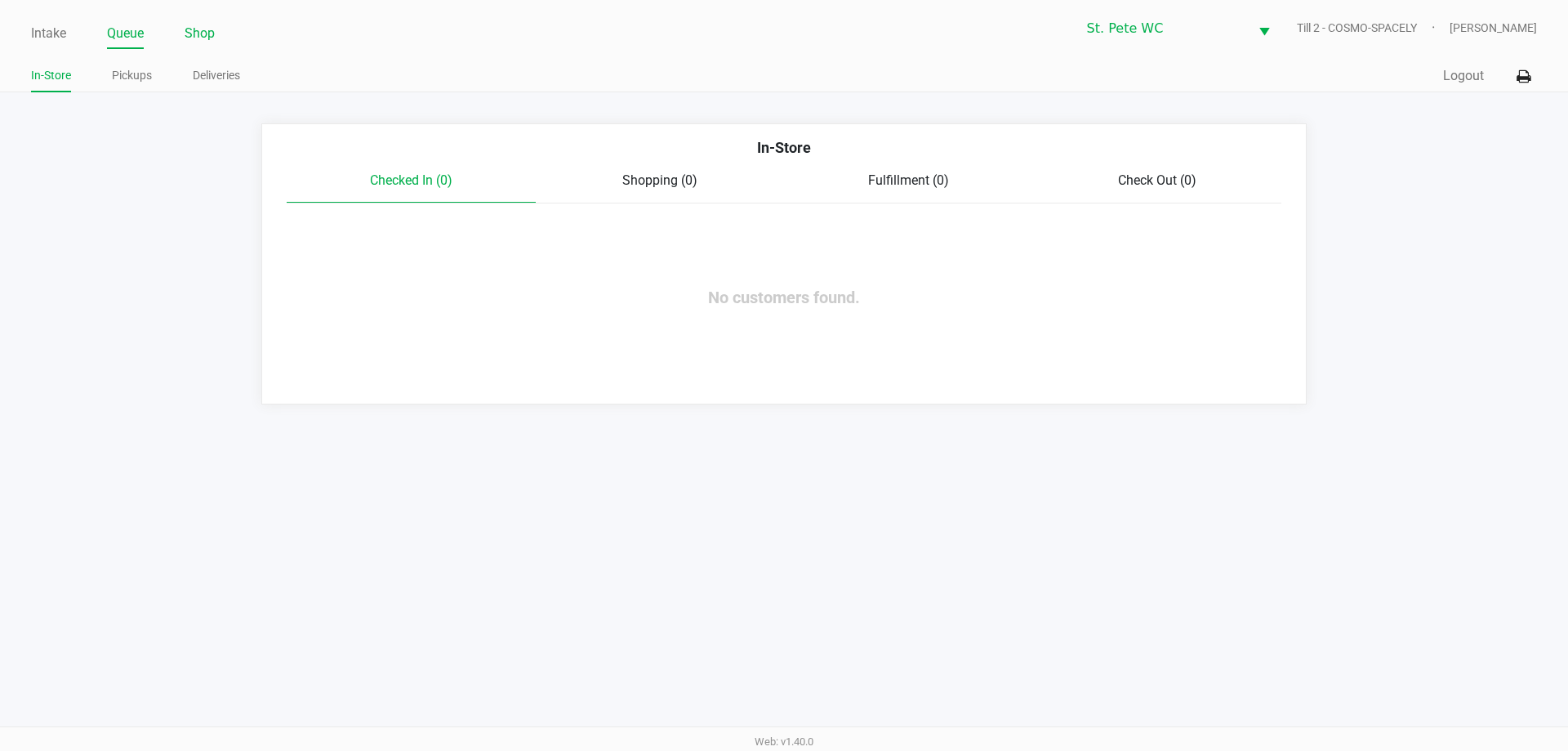
click at [193, 35] on link "Shop" at bounding box center [199, 33] width 31 height 23
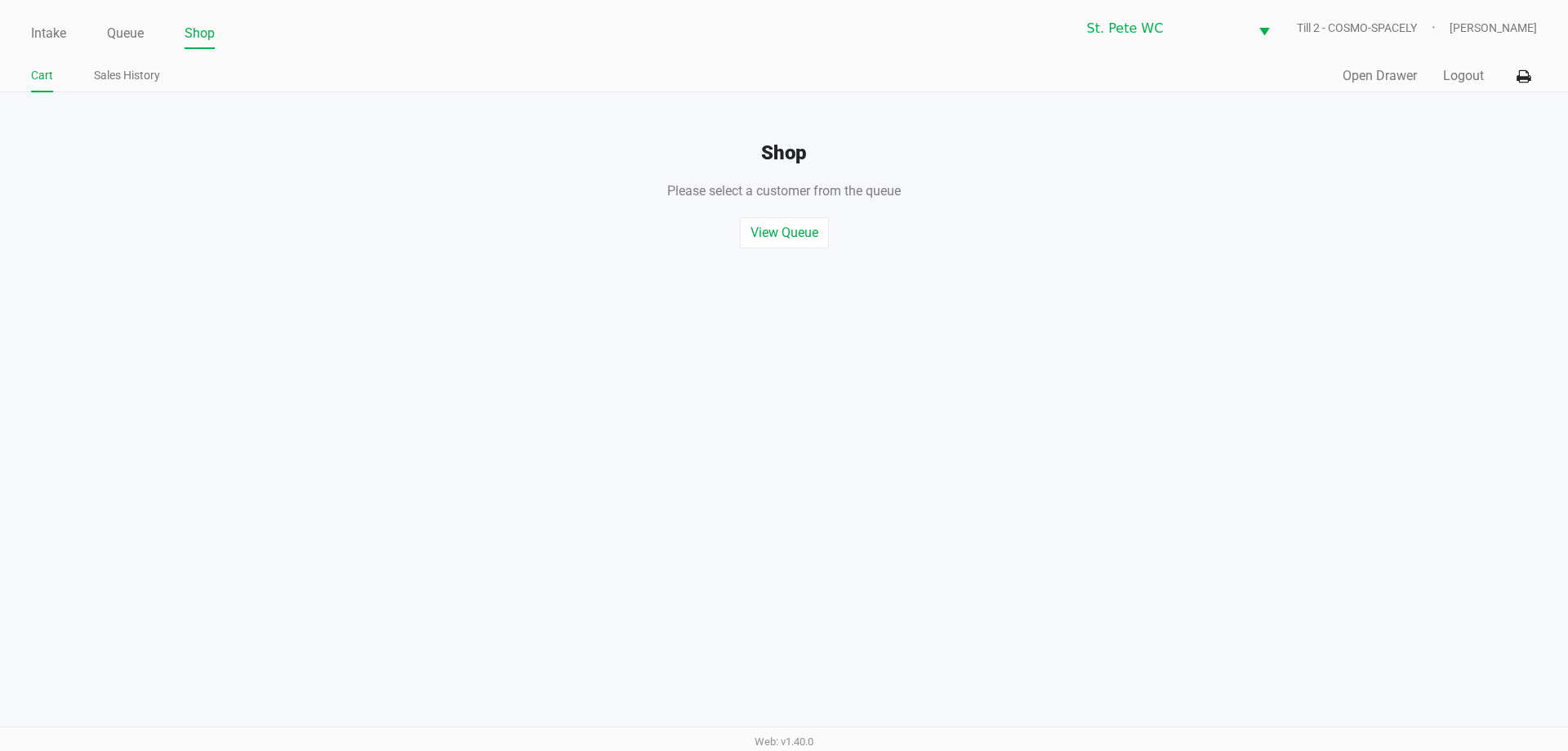
click at [1373, 73] on button "Open Drawer" at bounding box center [1379, 76] width 74 height 20
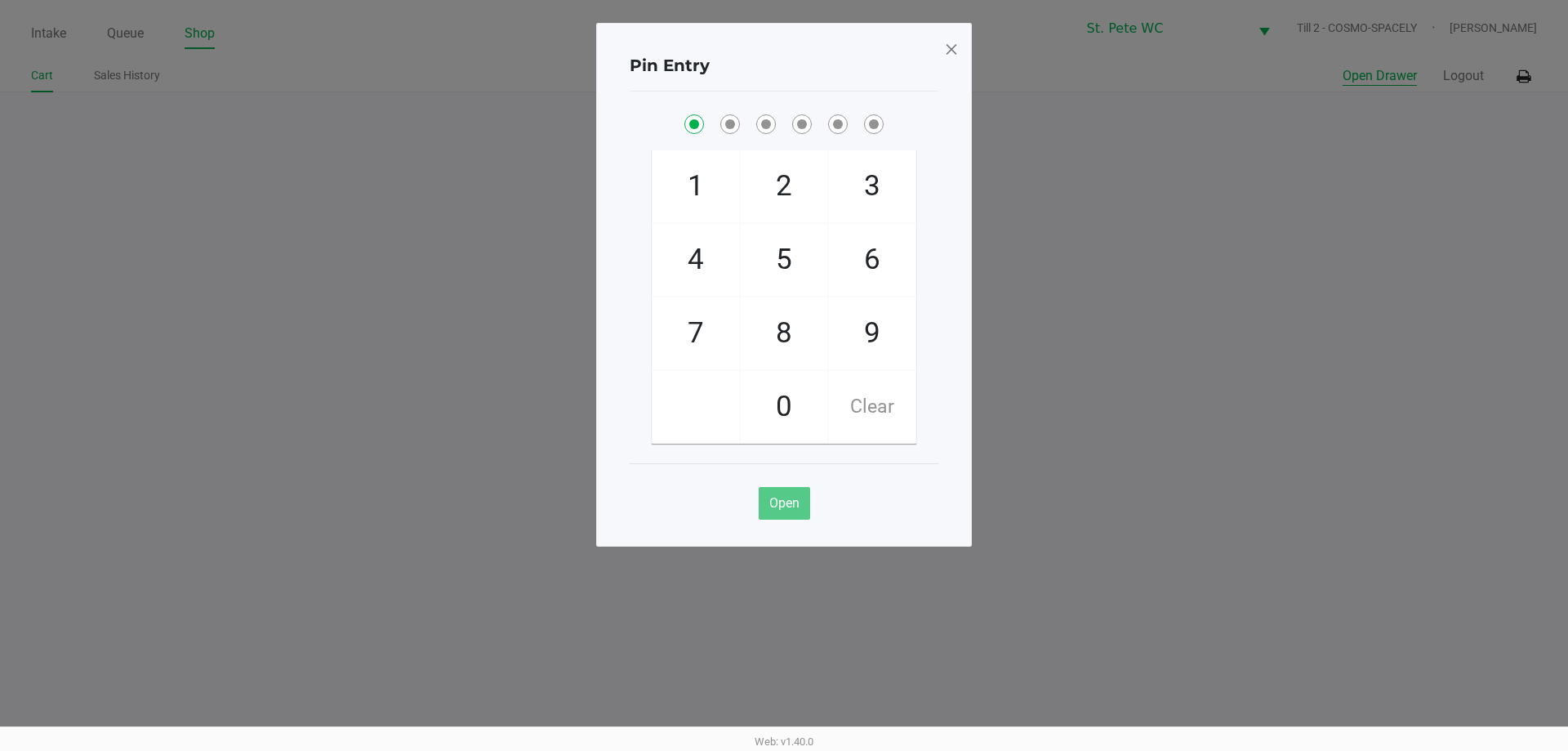
checkbox input "true"
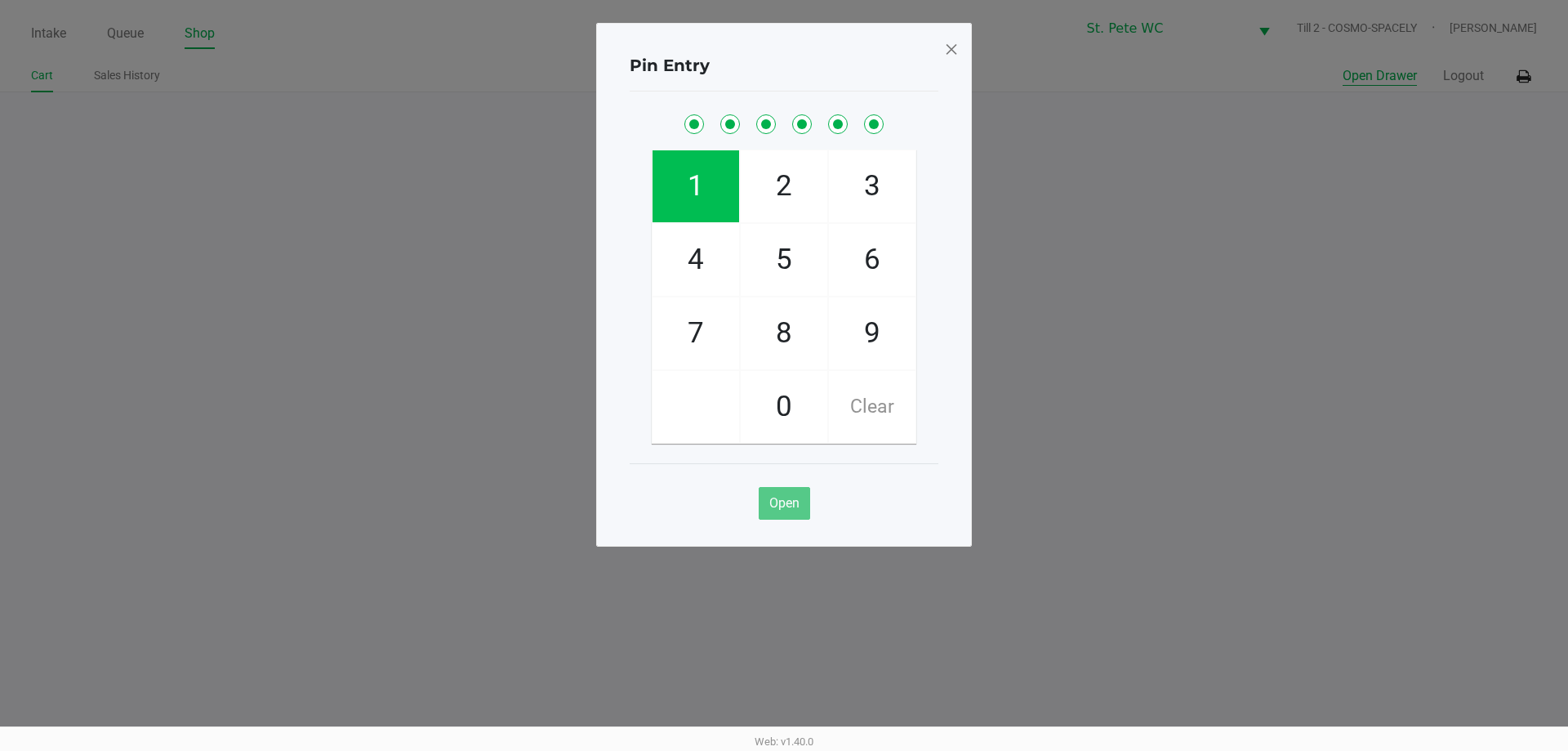
checkbox input "true"
click at [949, 45] on span at bounding box center [951, 48] width 15 height 27
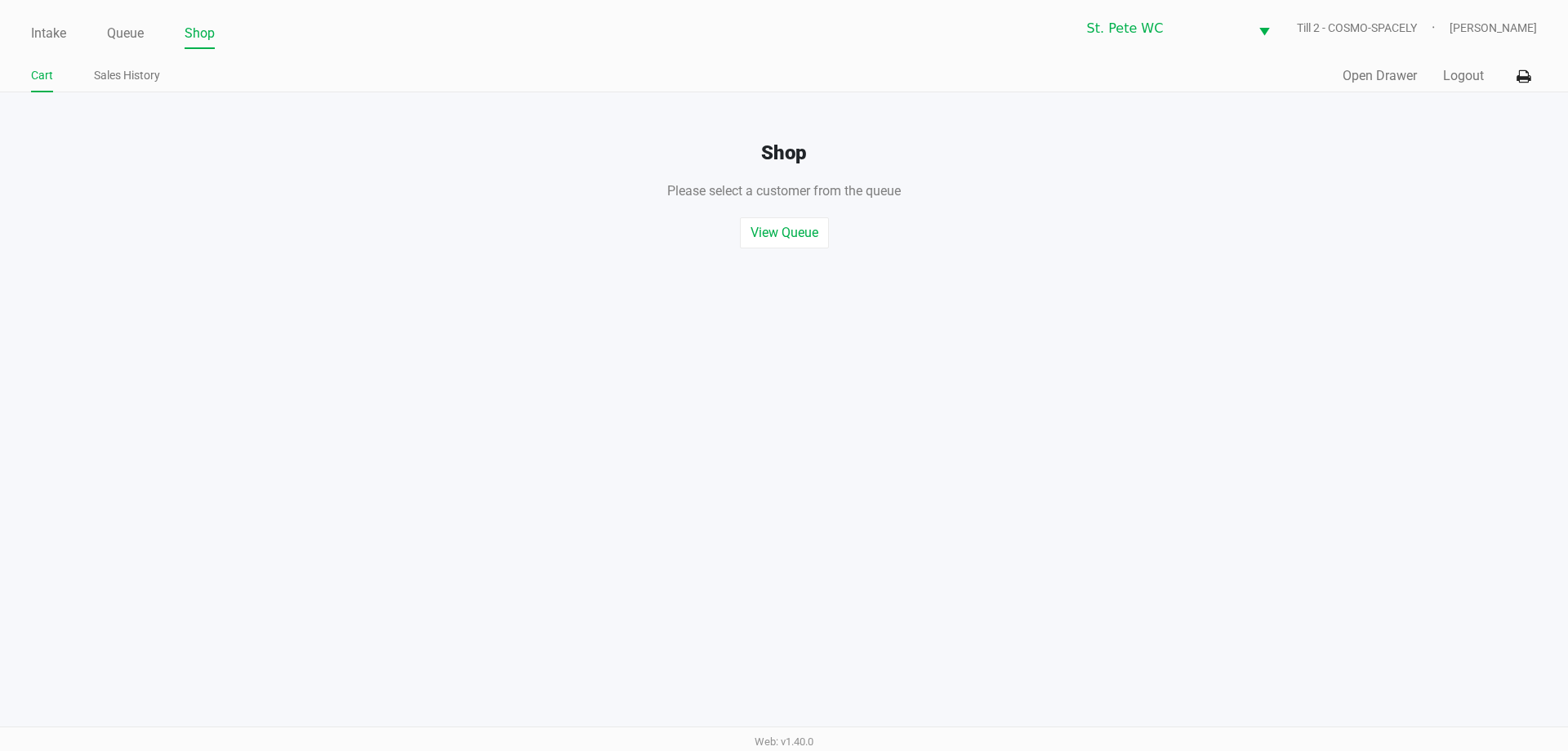
click at [1388, 150] on h4 "Shop" at bounding box center [784, 153] width 1568 height 24
click at [1469, 80] on button "Logout" at bounding box center [1464, 76] width 40 height 20
click at [1444, 368] on div "Intake Queue Shop St. Pete WC Till 2 - COSMO-SPACELY Casey Olivia-Knauf Cart Sa…" at bounding box center [784, 376] width 1568 height 751
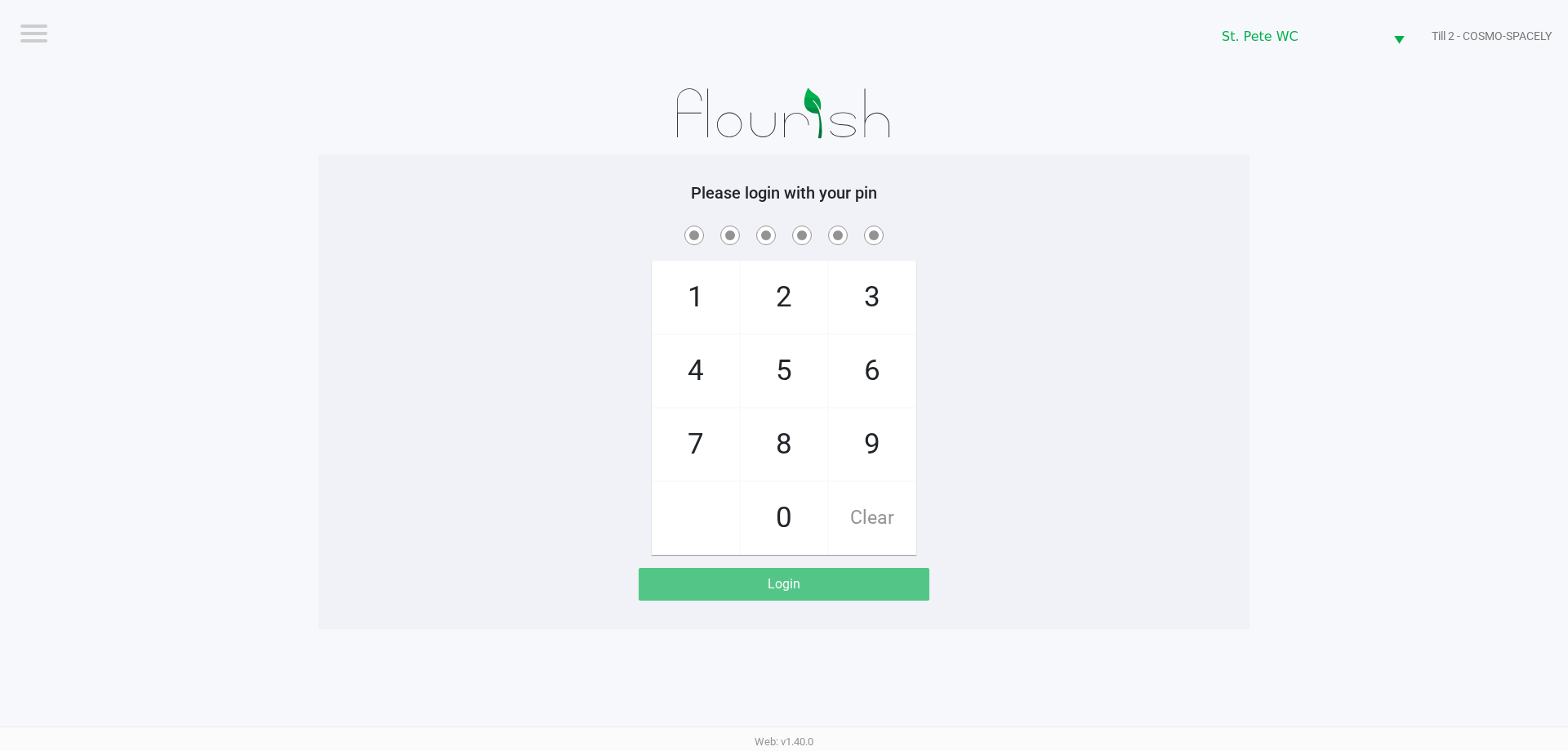
drag, startPoint x: 304, startPoint y: 337, endPoint x: 421, endPoint y: 103, distance: 261.6
click at [304, 333] on app-pos-login-wrapper "Logout St. Pete WC Till 2 - COSMO-SPACELY Please login with your pin 1 4 7 2 5 …" at bounding box center [784, 314] width 1568 height 630
click at [271, 459] on app-pos-login-wrapper "Logout St. Pete WC Till 2 - COSMO-SPACELY Please login with your pin 1 4 7 2 5 …" at bounding box center [784, 314] width 1568 height 630
checkbox input "true"
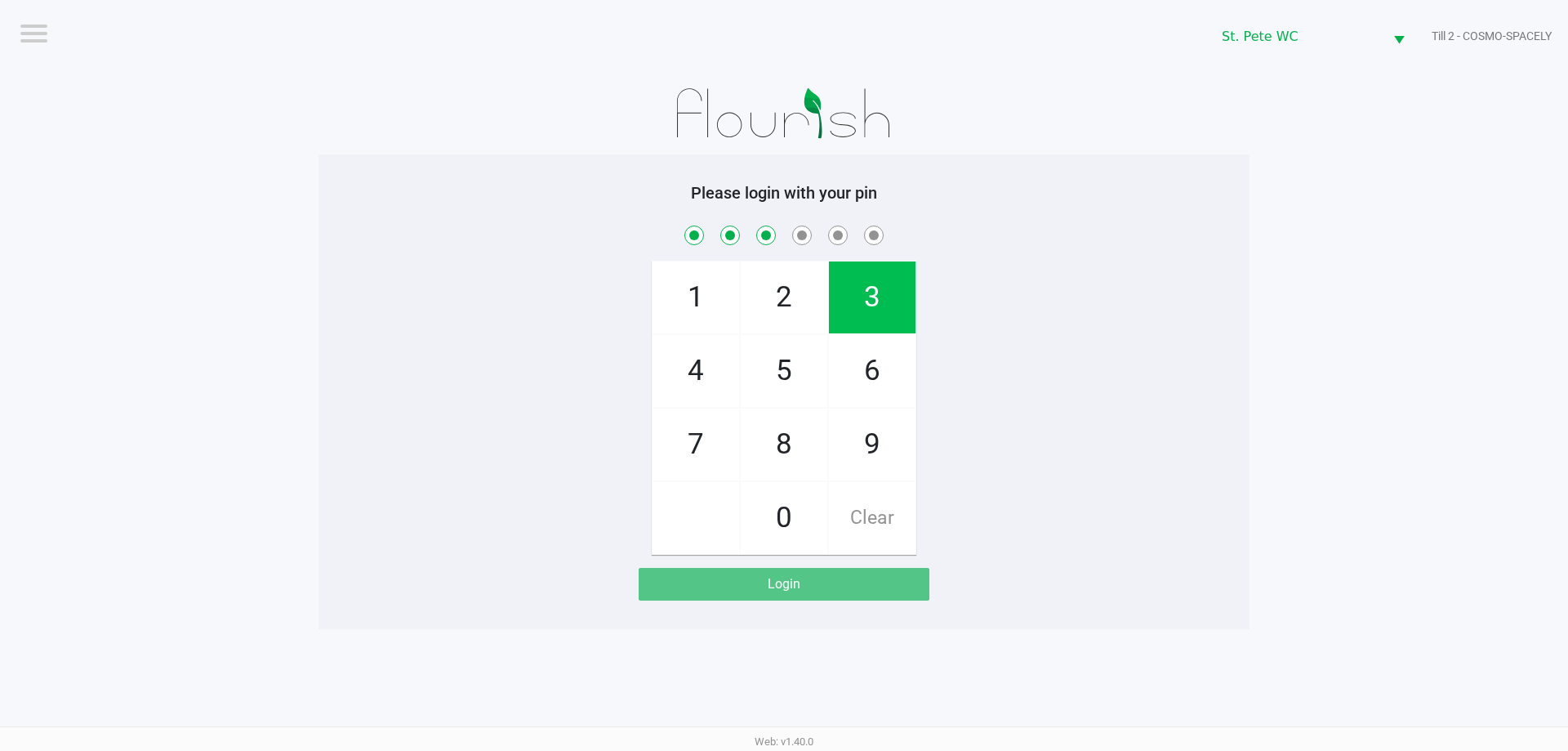
checkbox input "true"
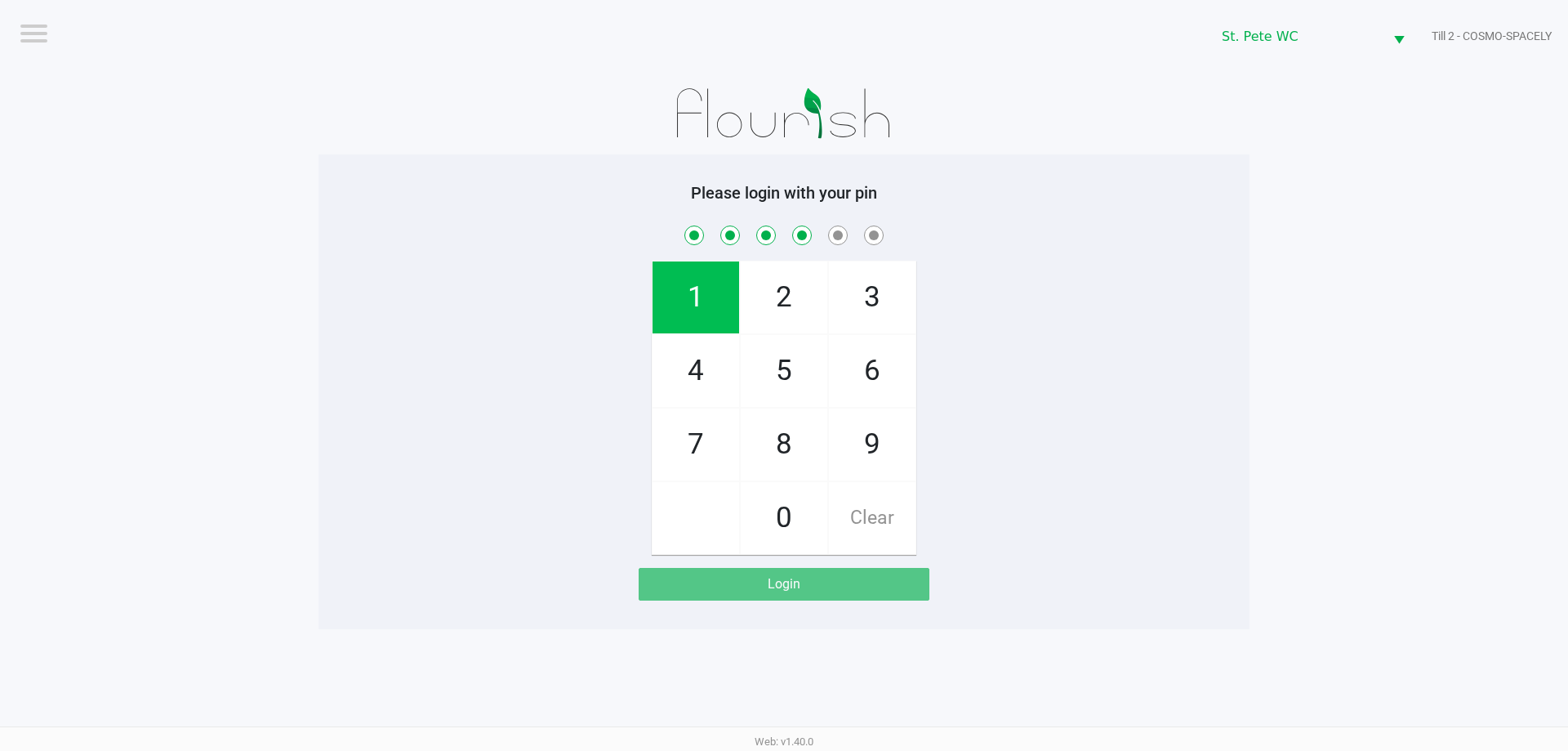
checkbox input "true"
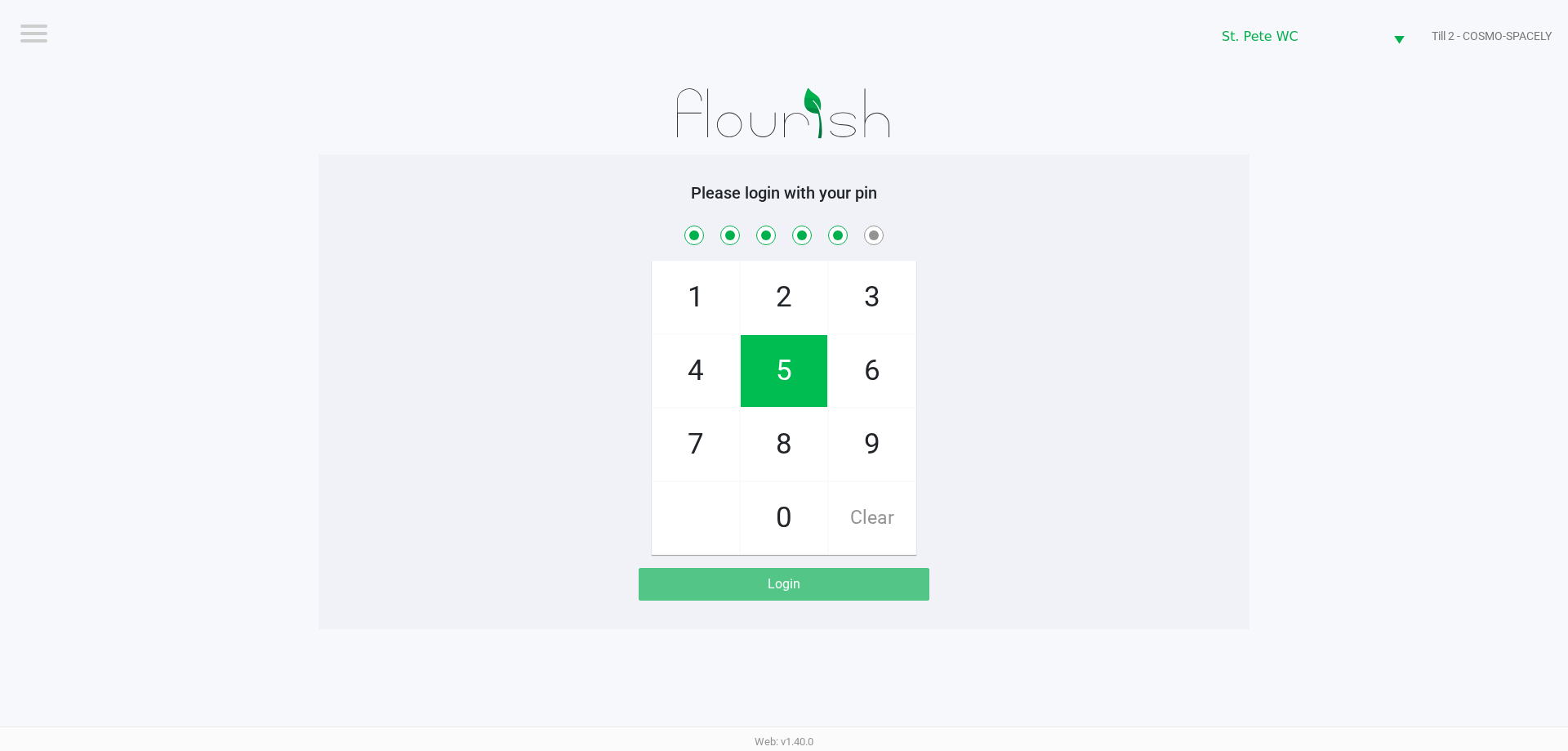
checkbox input "true"
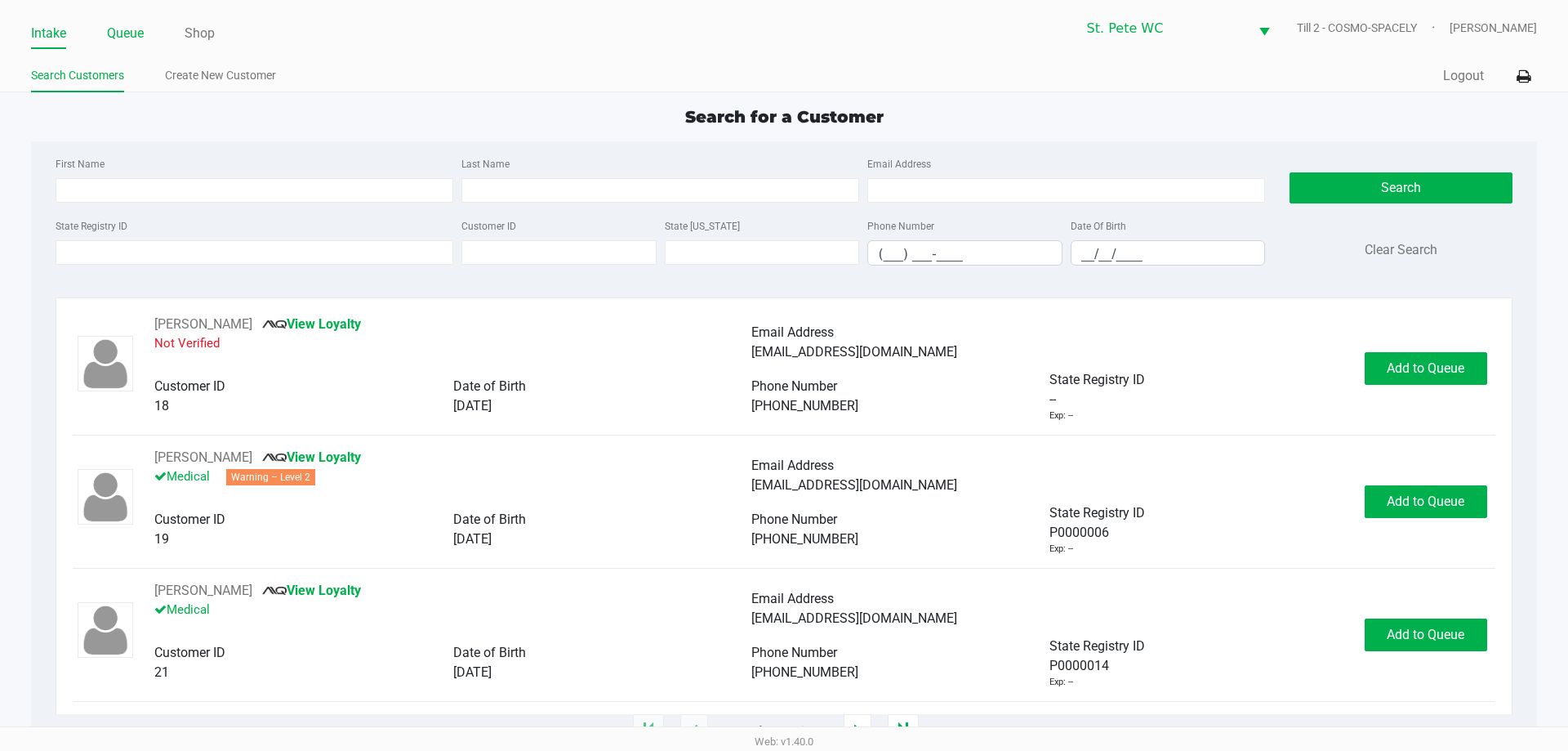
click at [112, 27] on link "Queue" at bounding box center [125, 33] width 36 height 23
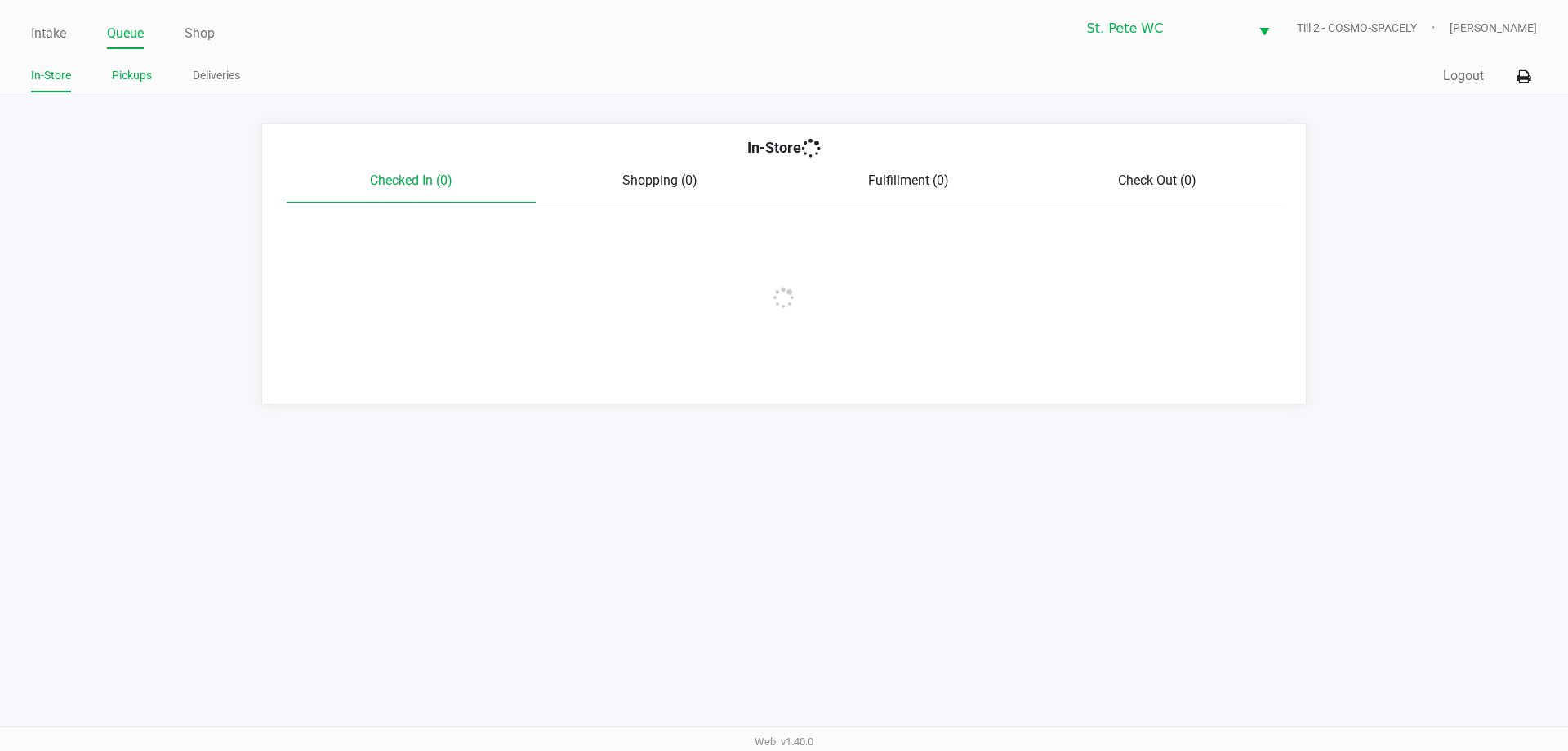
click at [122, 69] on link "Pickups" at bounding box center [132, 75] width 40 height 21
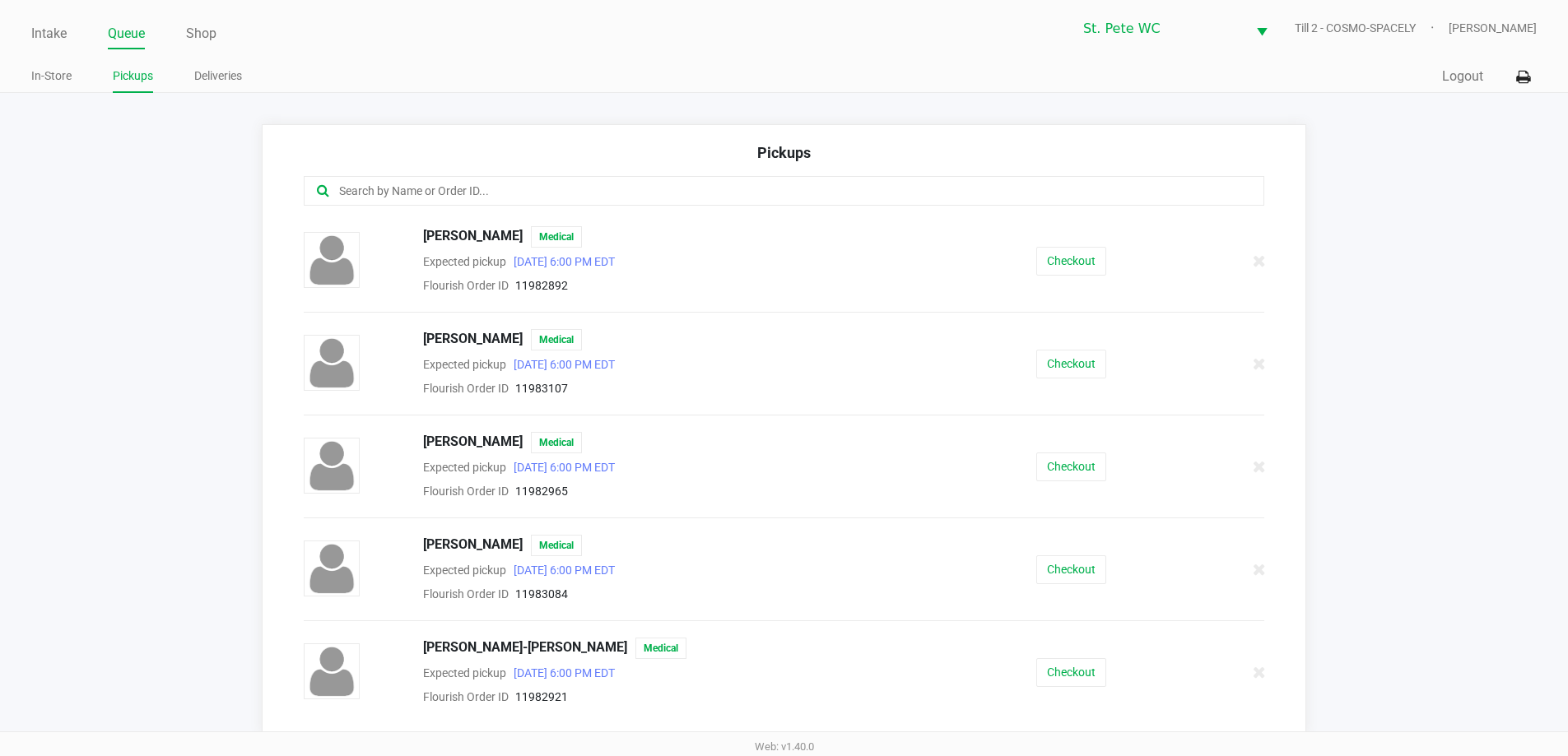
click at [408, 183] on input "text" at bounding box center [758, 190] width 842 height 19
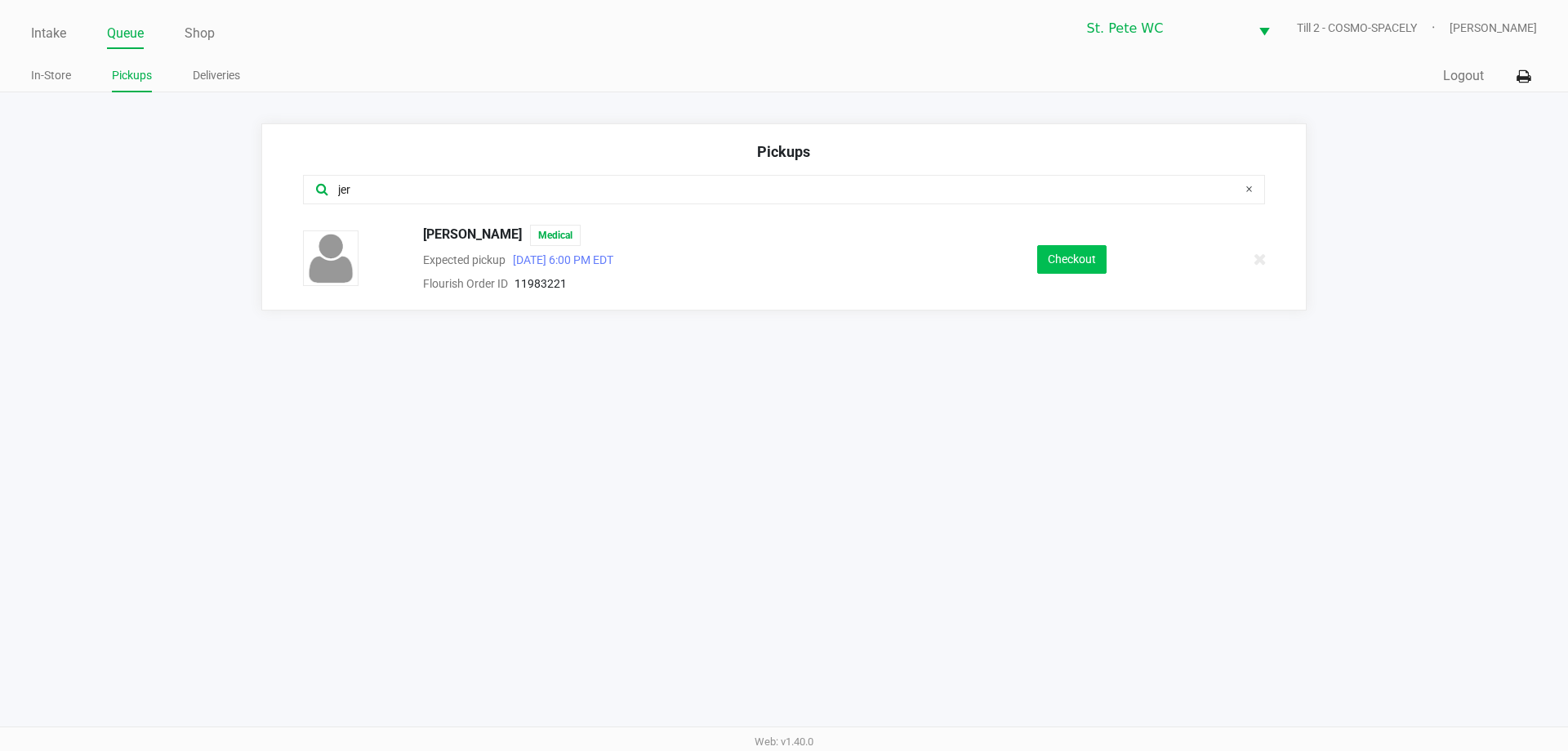
type input "jer"
click at [1087, 250] on button "Checkout" at bounding box center [1072, 259] width 69 height 29
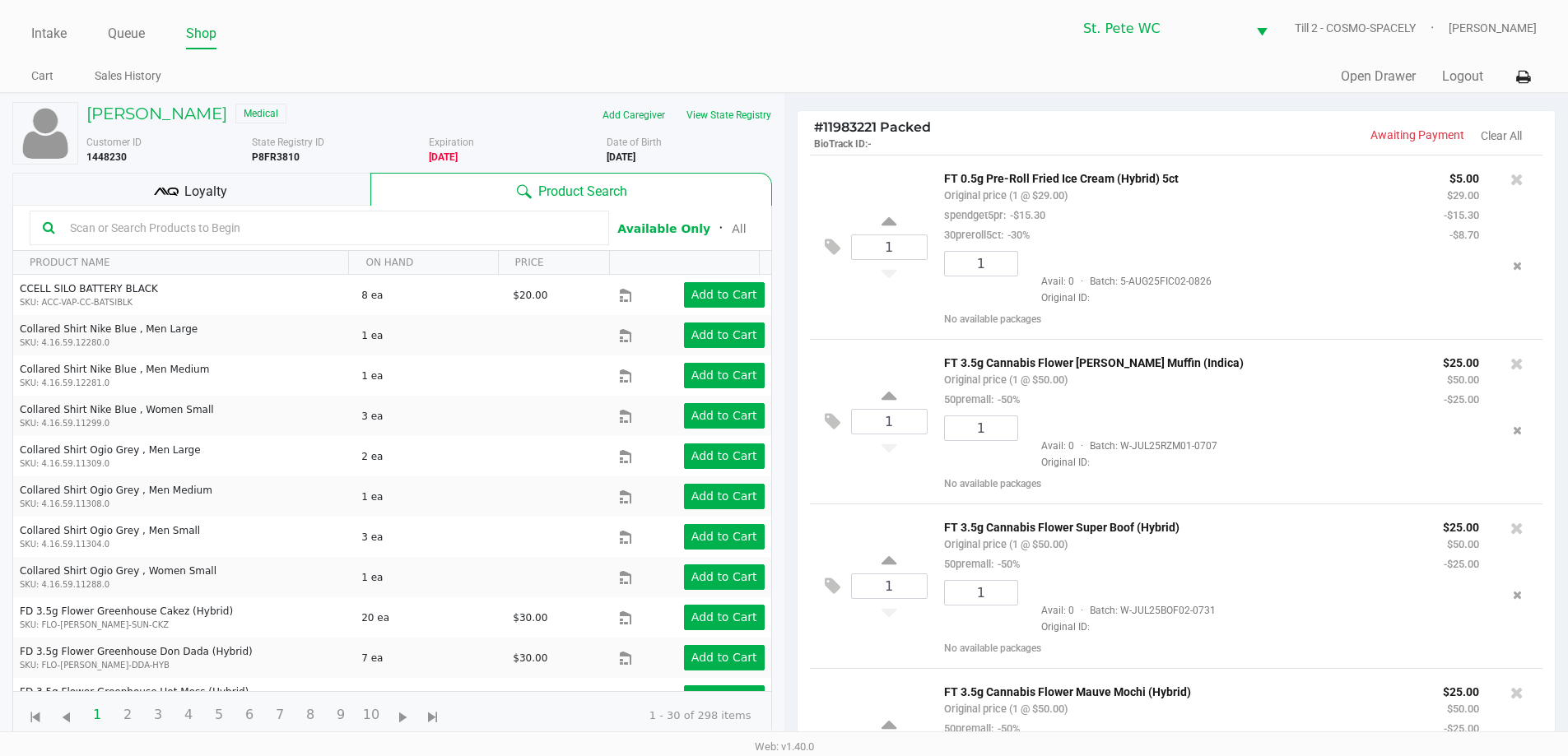
click at [292, 188] on div "Loyalty" at bounding box center [191, 189] width 358 height 33
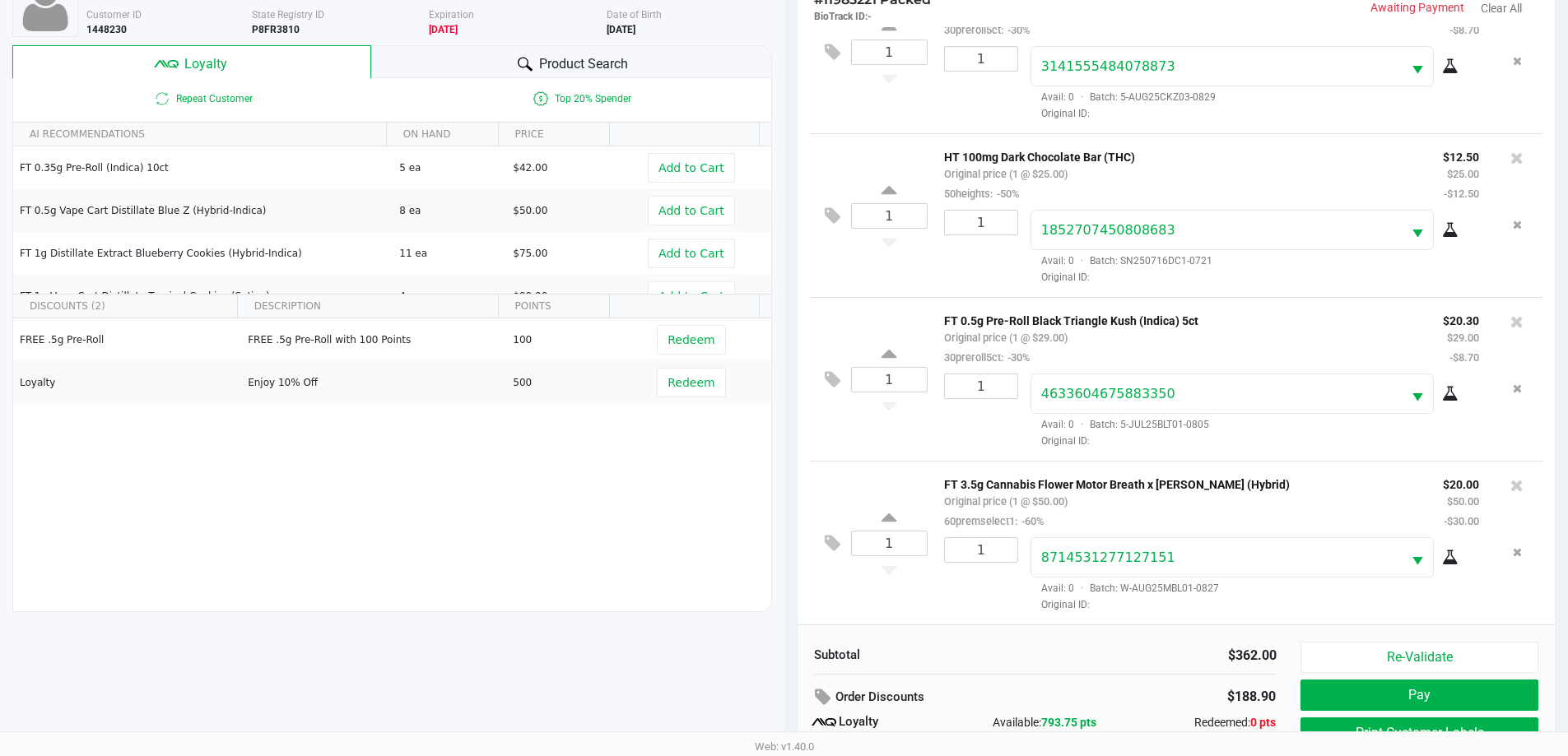
scroll to position [197, 0]
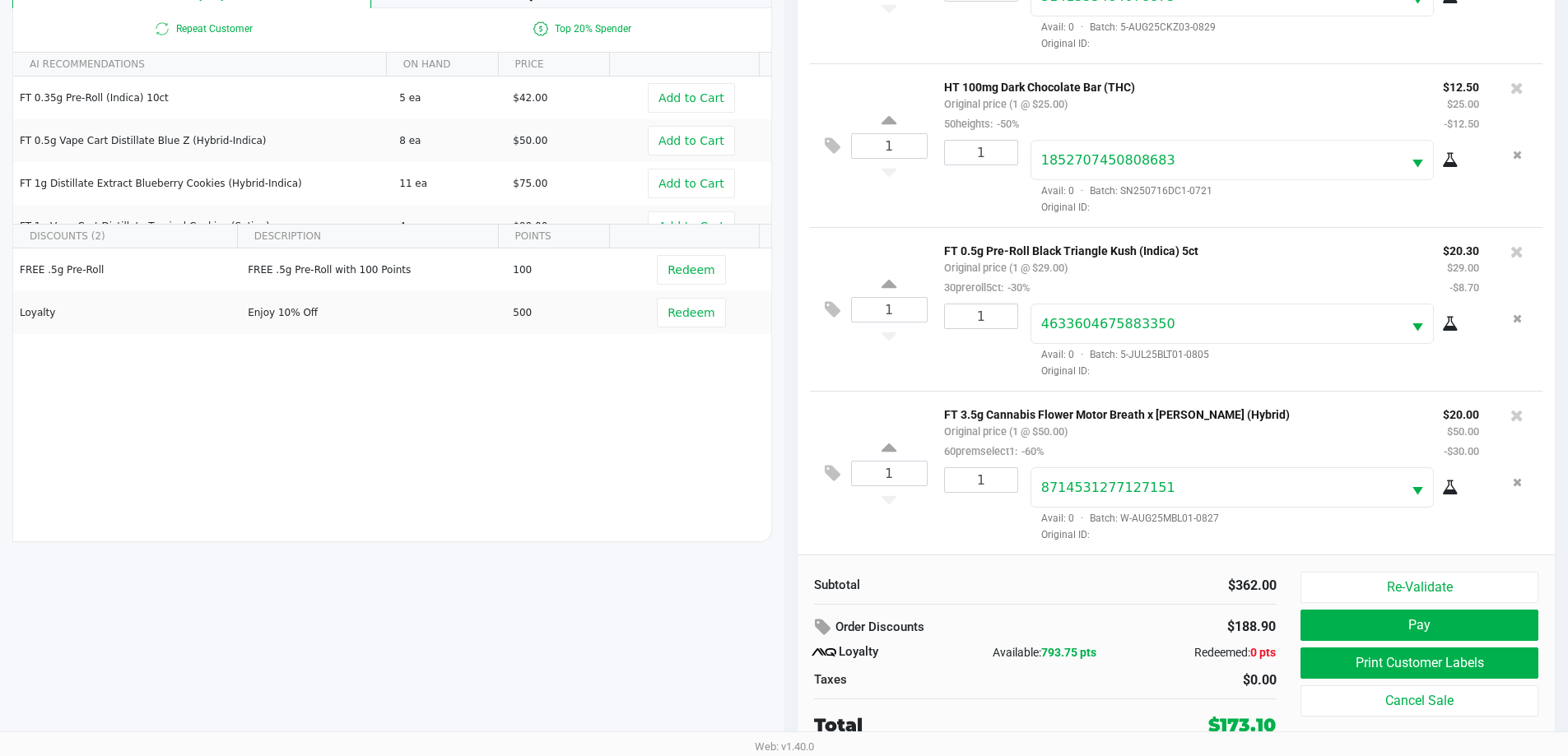
click at [1180, 571] on div "Subtotal $362.00 Order Discounts $188.90 Loyalty Available: 793.75 pts Redeemed…" at bounding box center [1177, 655] width 758 height 200
click at [1126, 591] on div "$362.00" at bounding box center [1167, 586] width 219 height 20
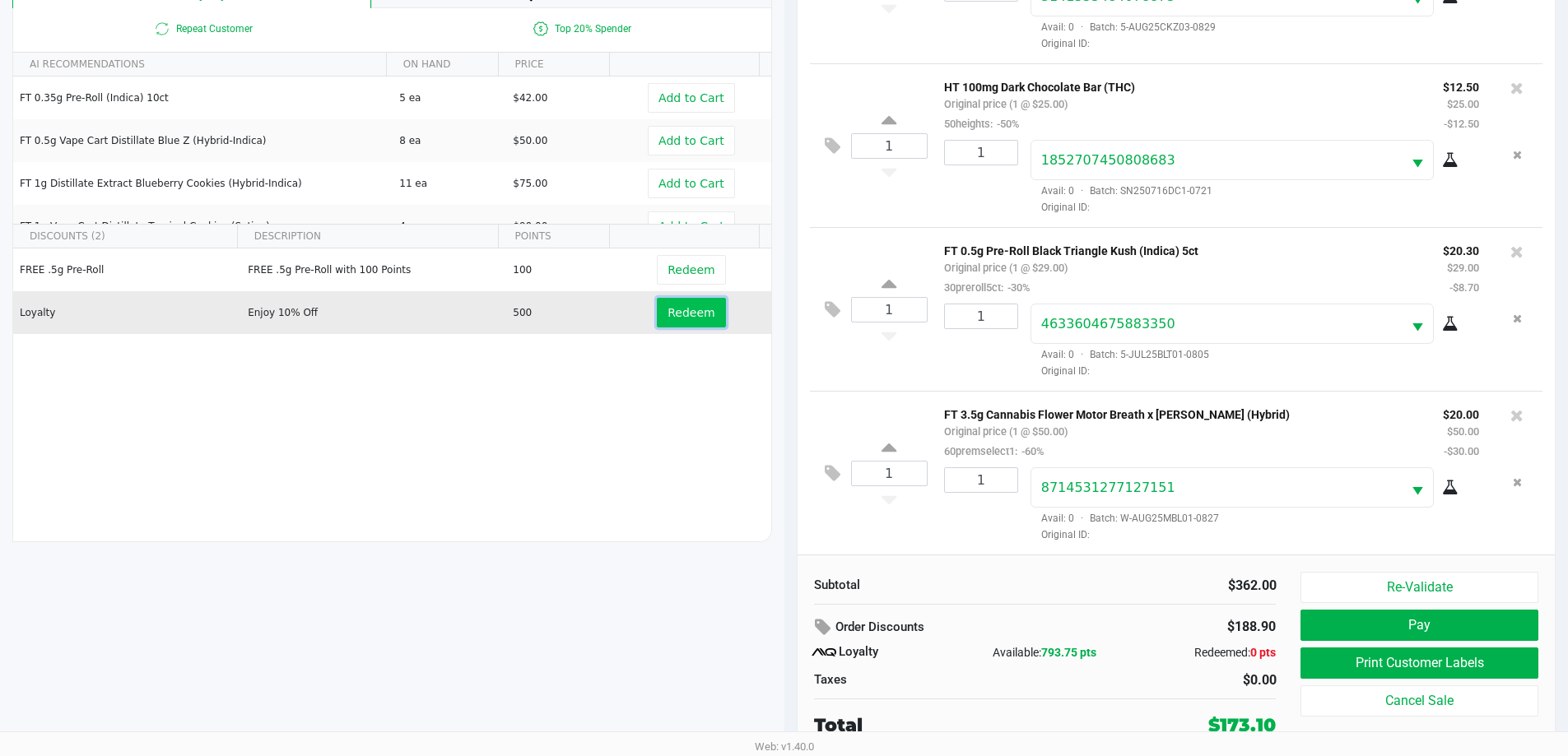
click at [697, 319] on span "Redeem" at bounding box center [691, 313] width 47 height 13
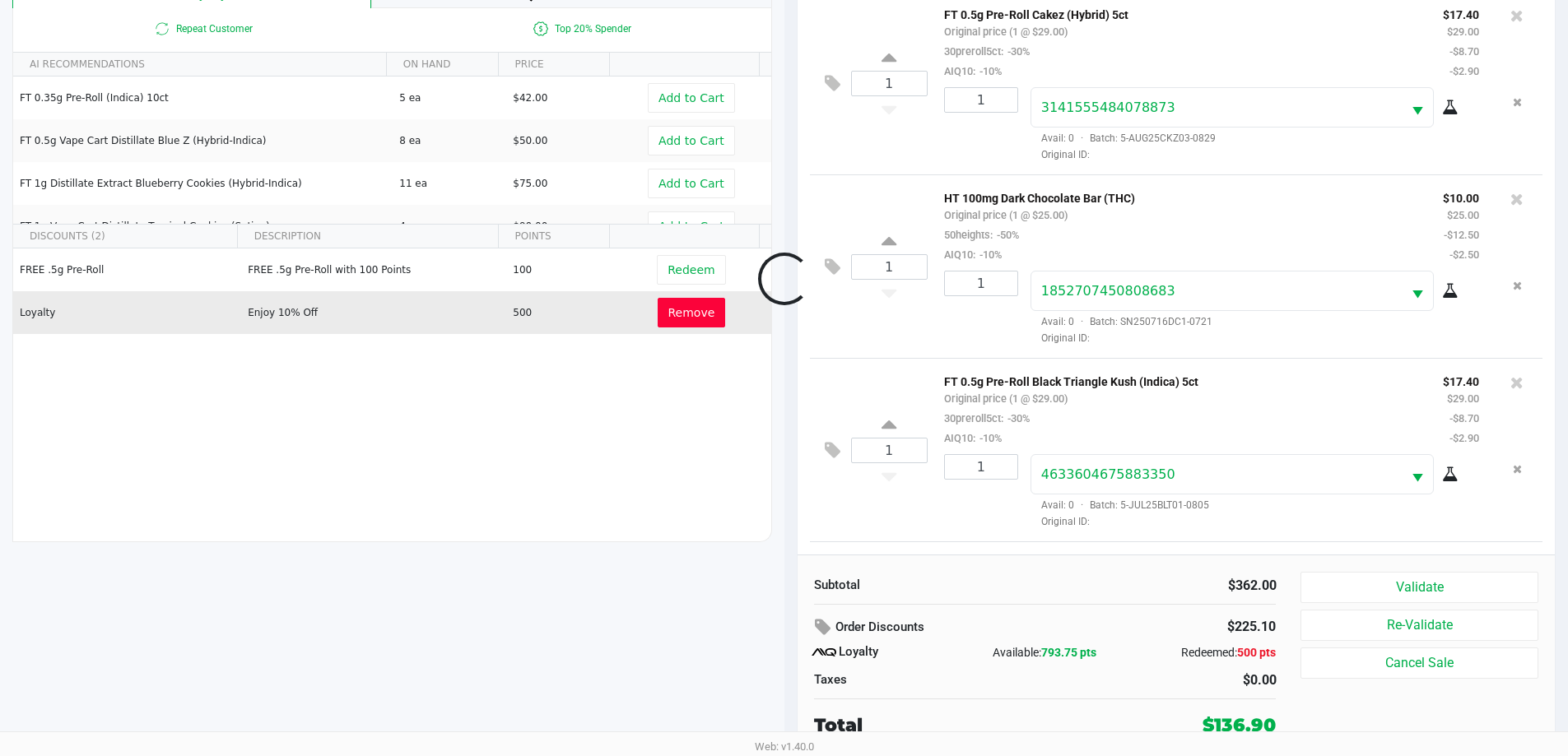
scroll to position [1081, 0]
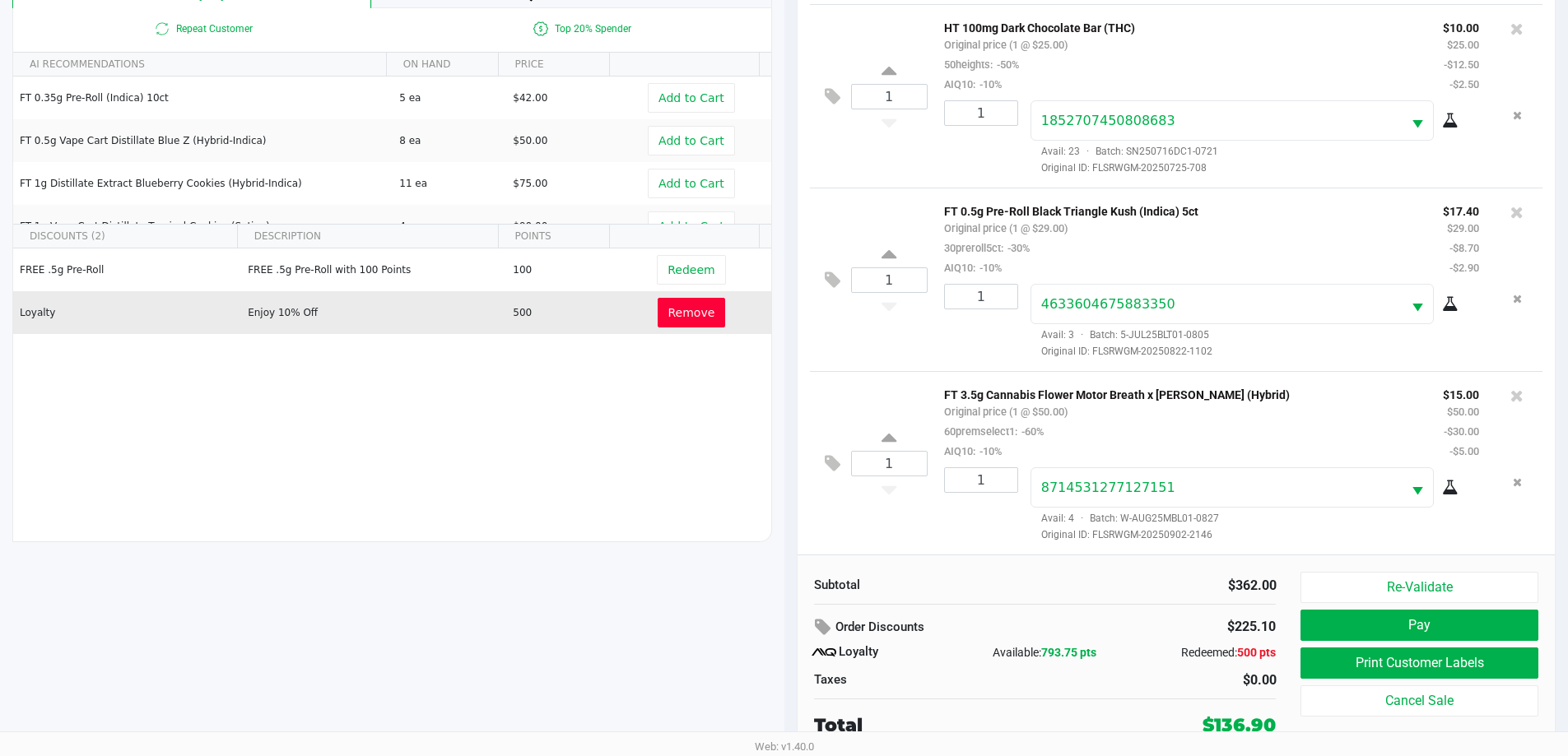
click at [1025, 605] on div "Subtotal $362.00 Order Discounts $225.10 Loyalty Available: 793.75 pts Redeemed…" at bounding box center [1045, 655] width 487 height 167
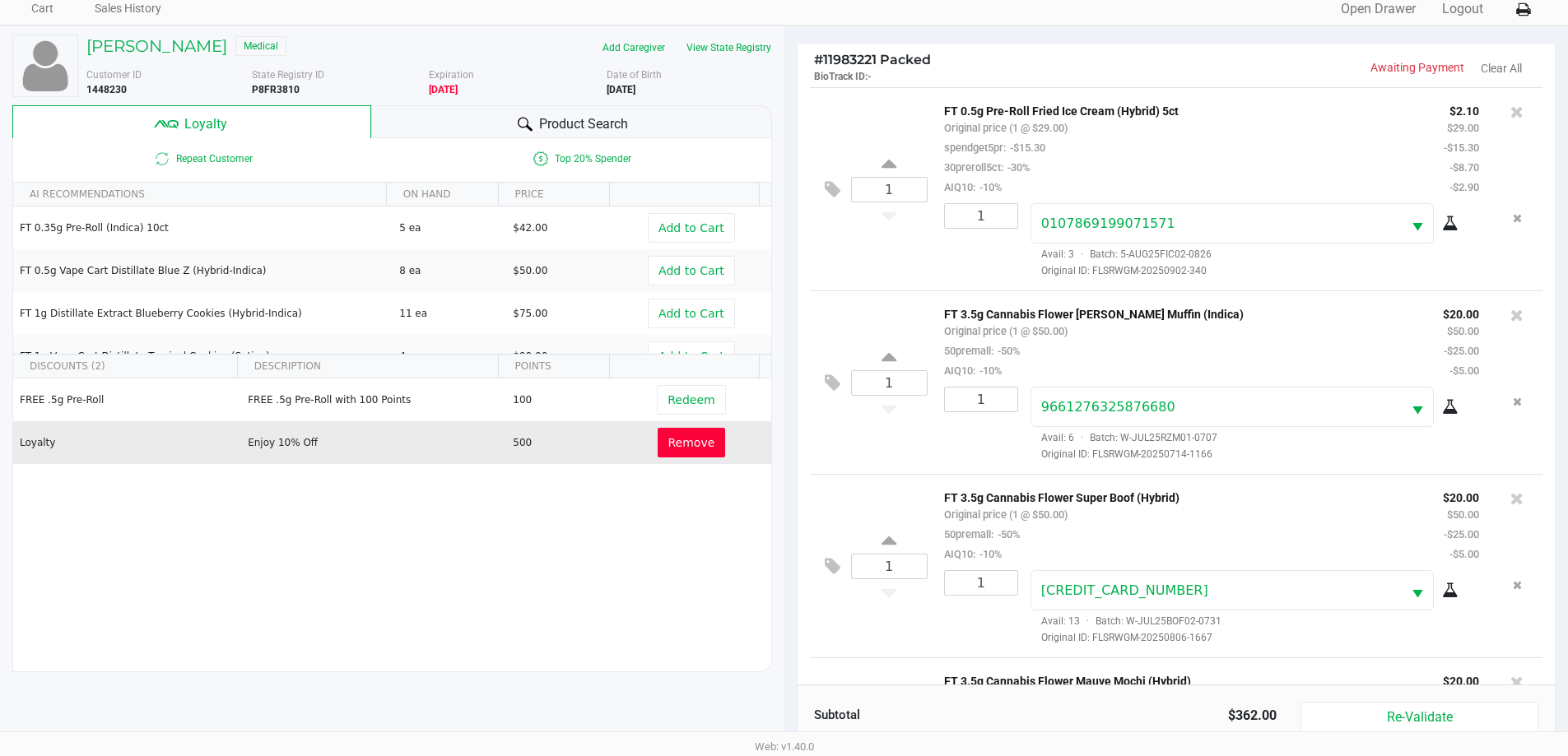
scroll to position [0, 0]
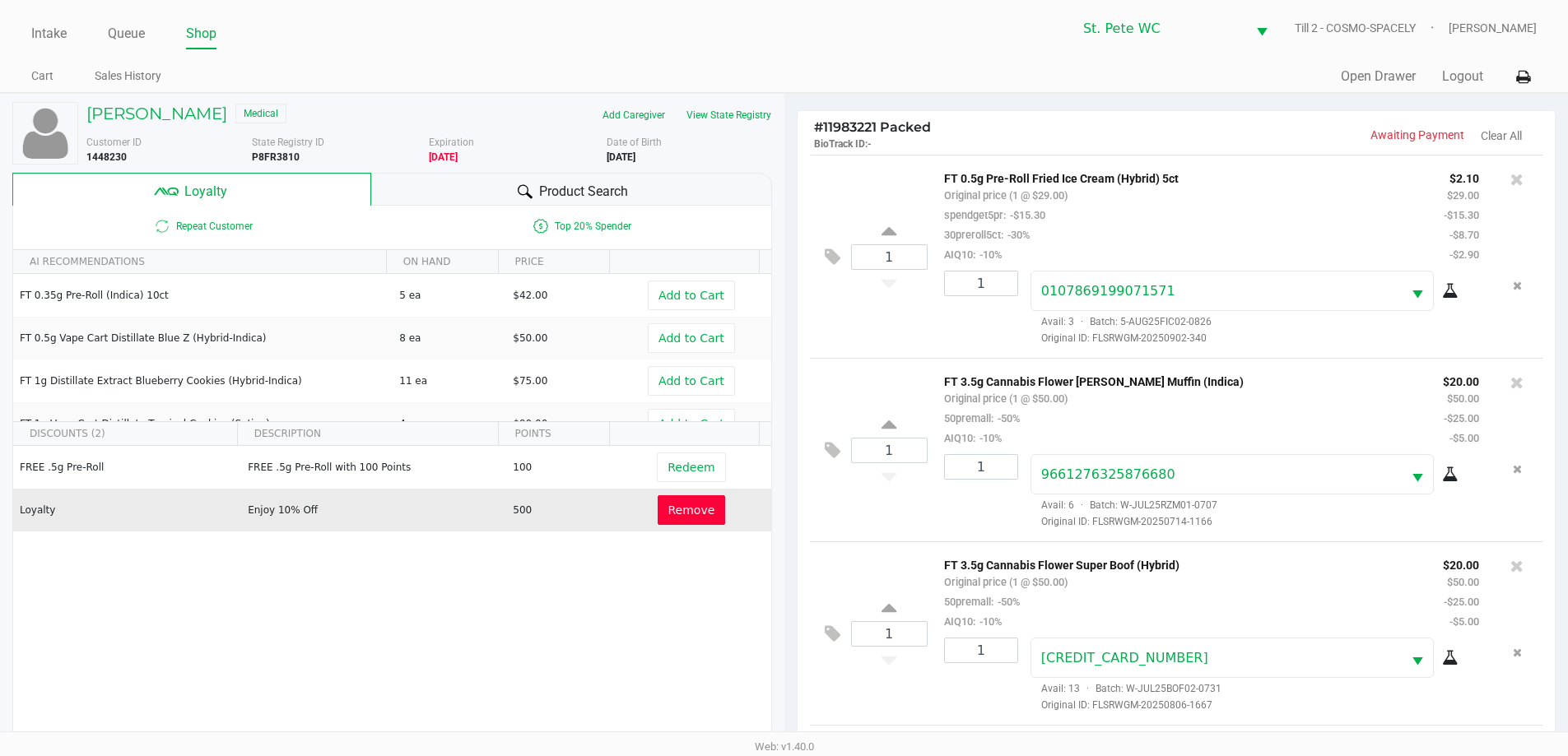
click at [970, 91] on div "Quick Sale Open Drawer Logout" at bounding box center [1160, 76] width 752 height 31
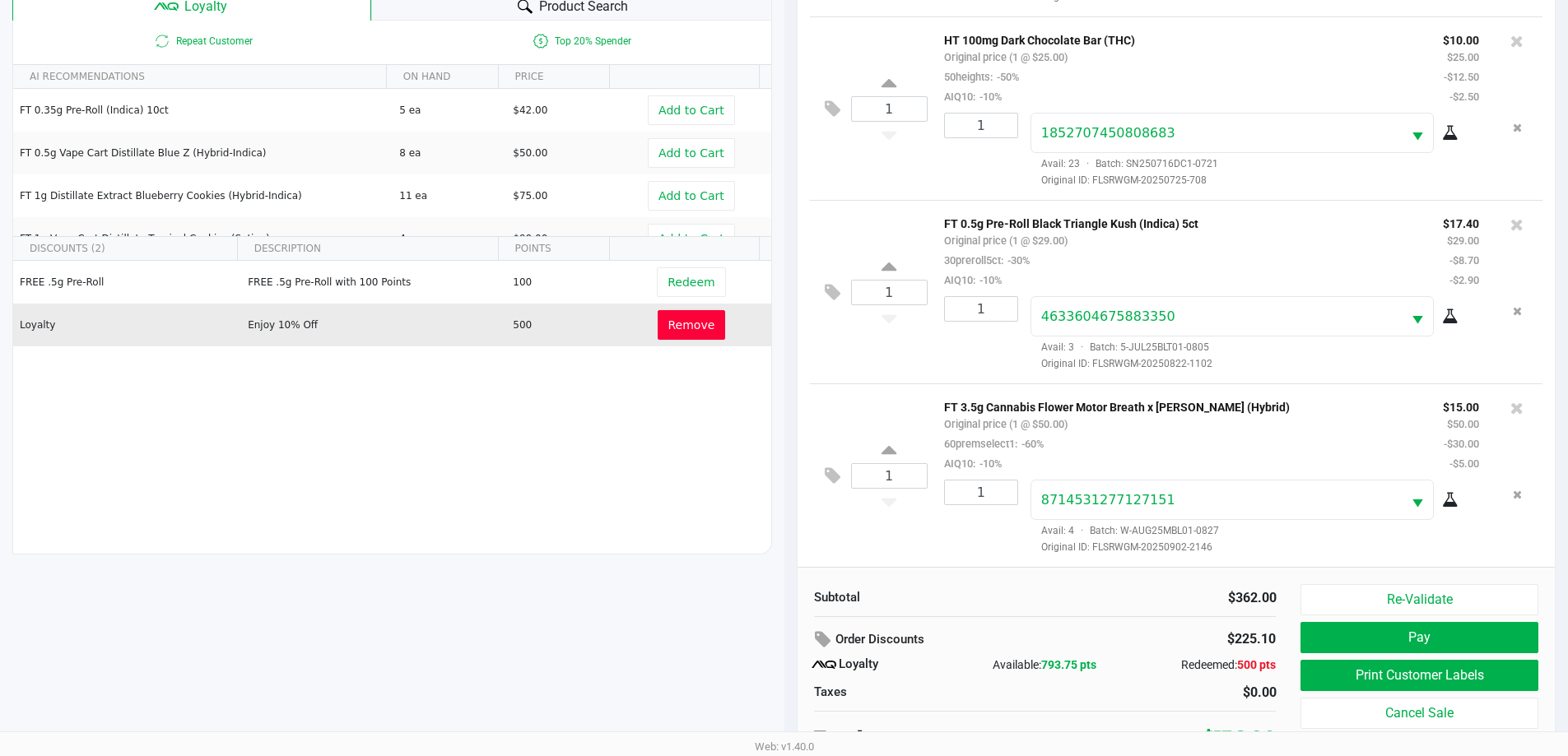
scroll to position [197, 0]
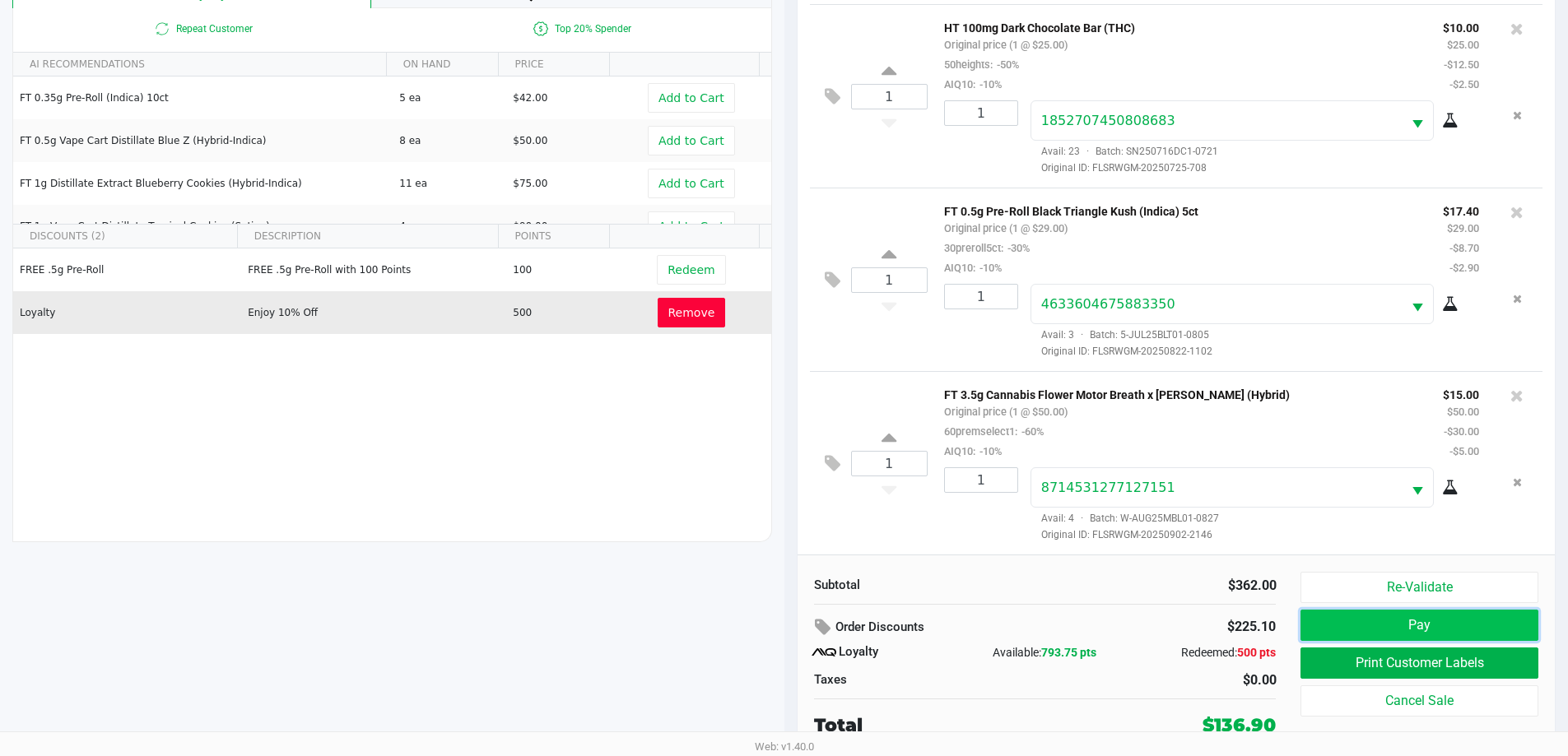
click at [1494, 634] on button "Pay" at bounding box center [1418, 626] width 237 height 32
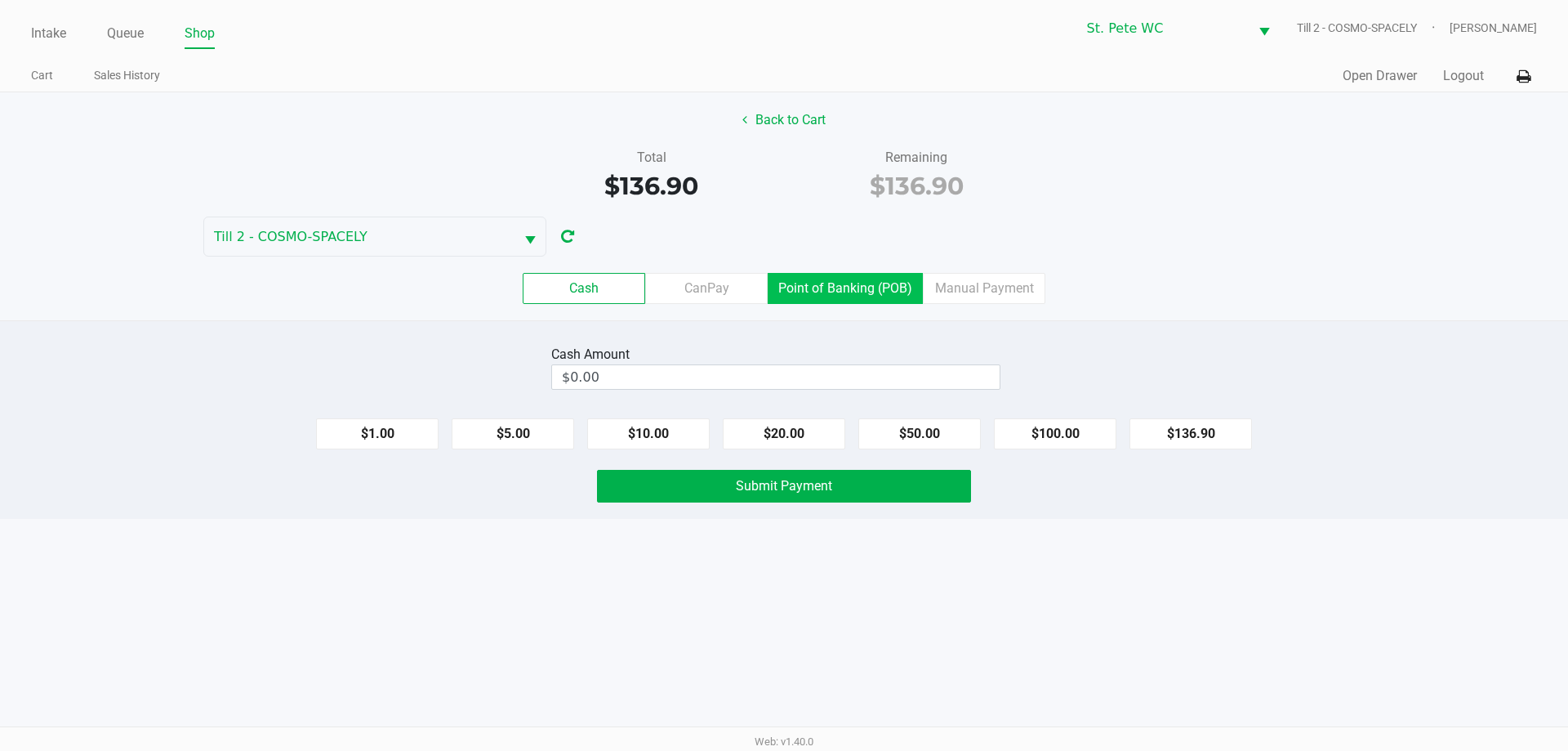
click at [838, 291] on label "Point of Banking (POB)" at bounding box center [846, 289] width 156 height 32
click at [0, 0] on 7 "Point of Banking (POB)" at bounding box center [0, 0] width 0 height 0
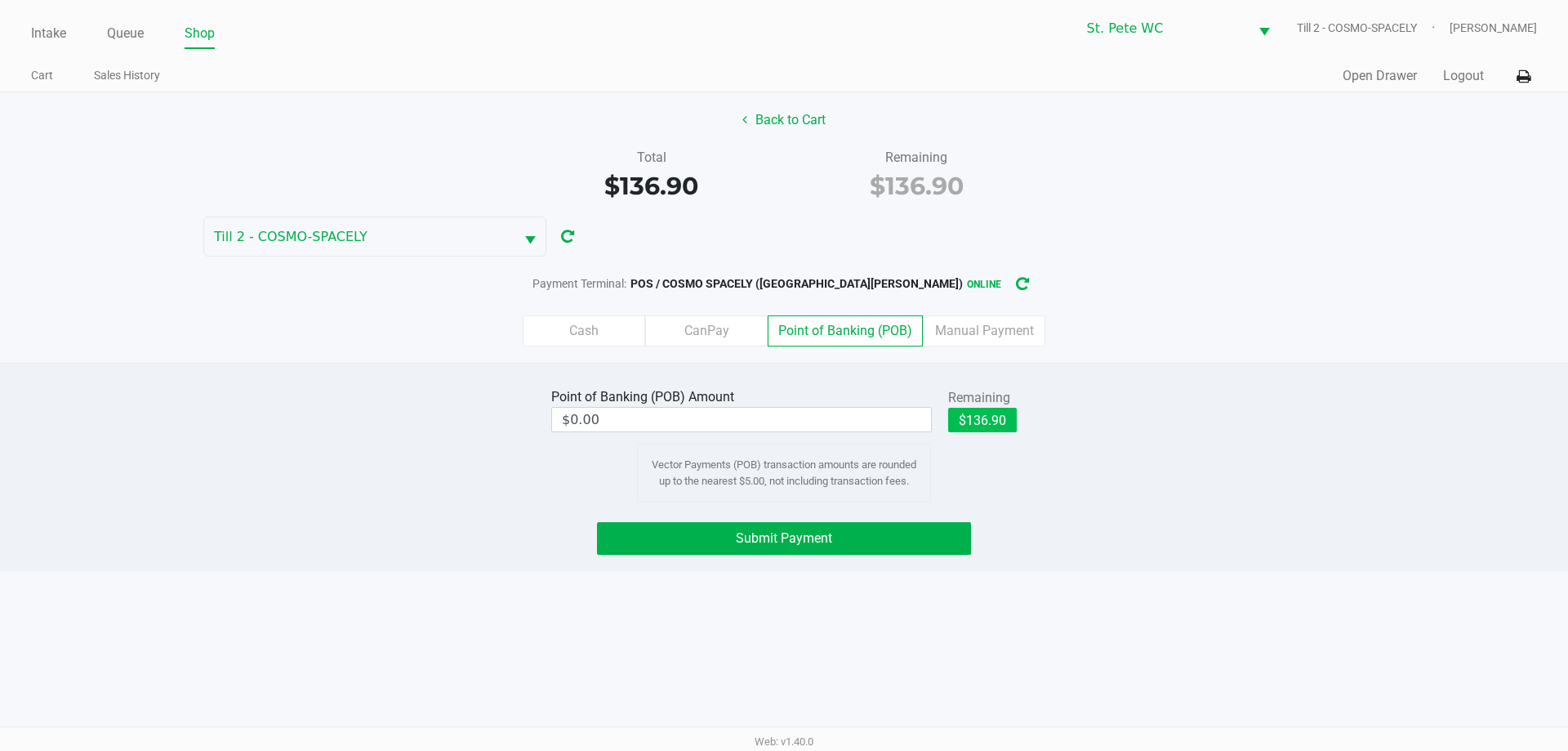
click at [978, 423] on button "$136.90" at bounding box center [983, 420] width 69 height 25
type input "$136.90"
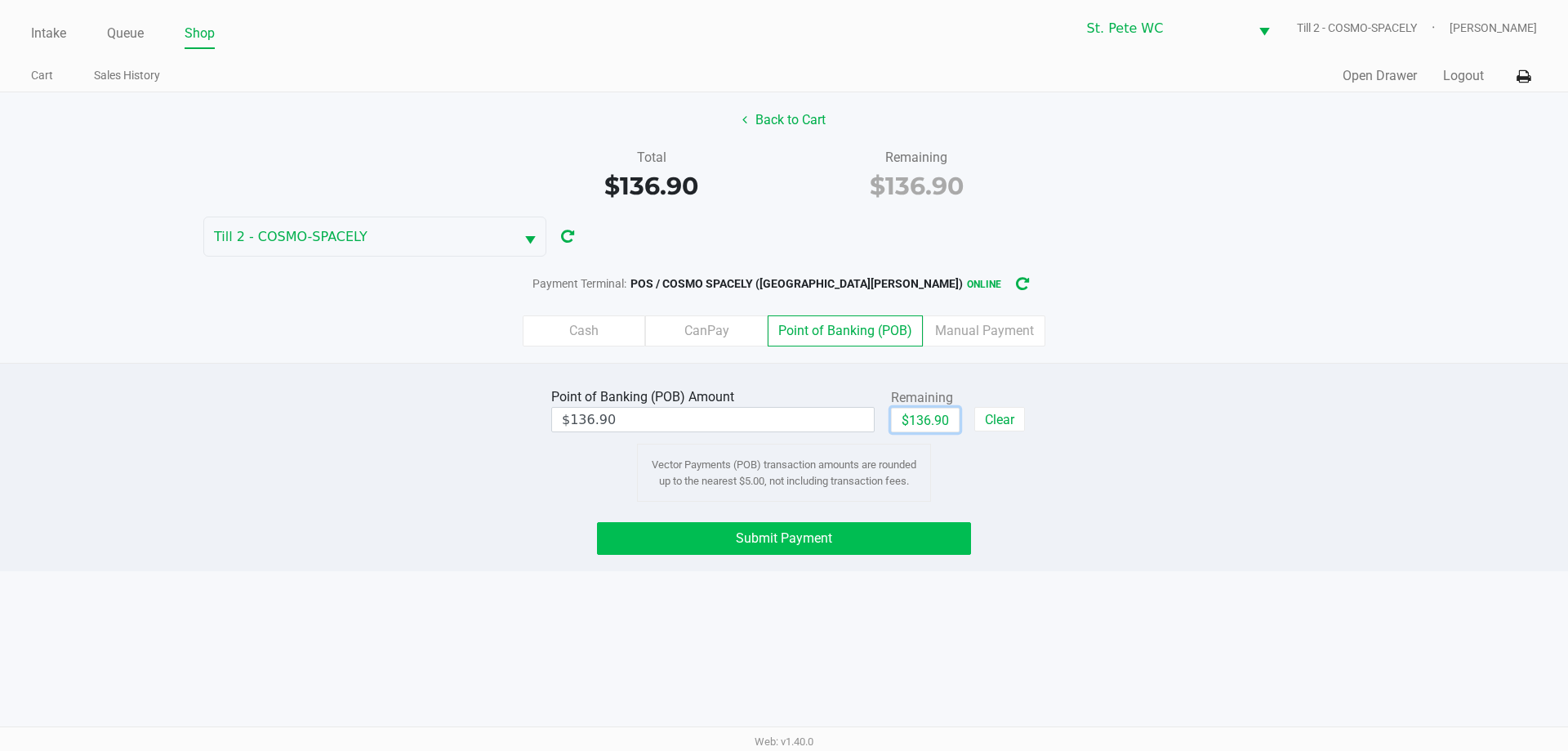
click at [865, 539] on button "Submit Payment" at bounding box center [784, 538] width 374 height 33
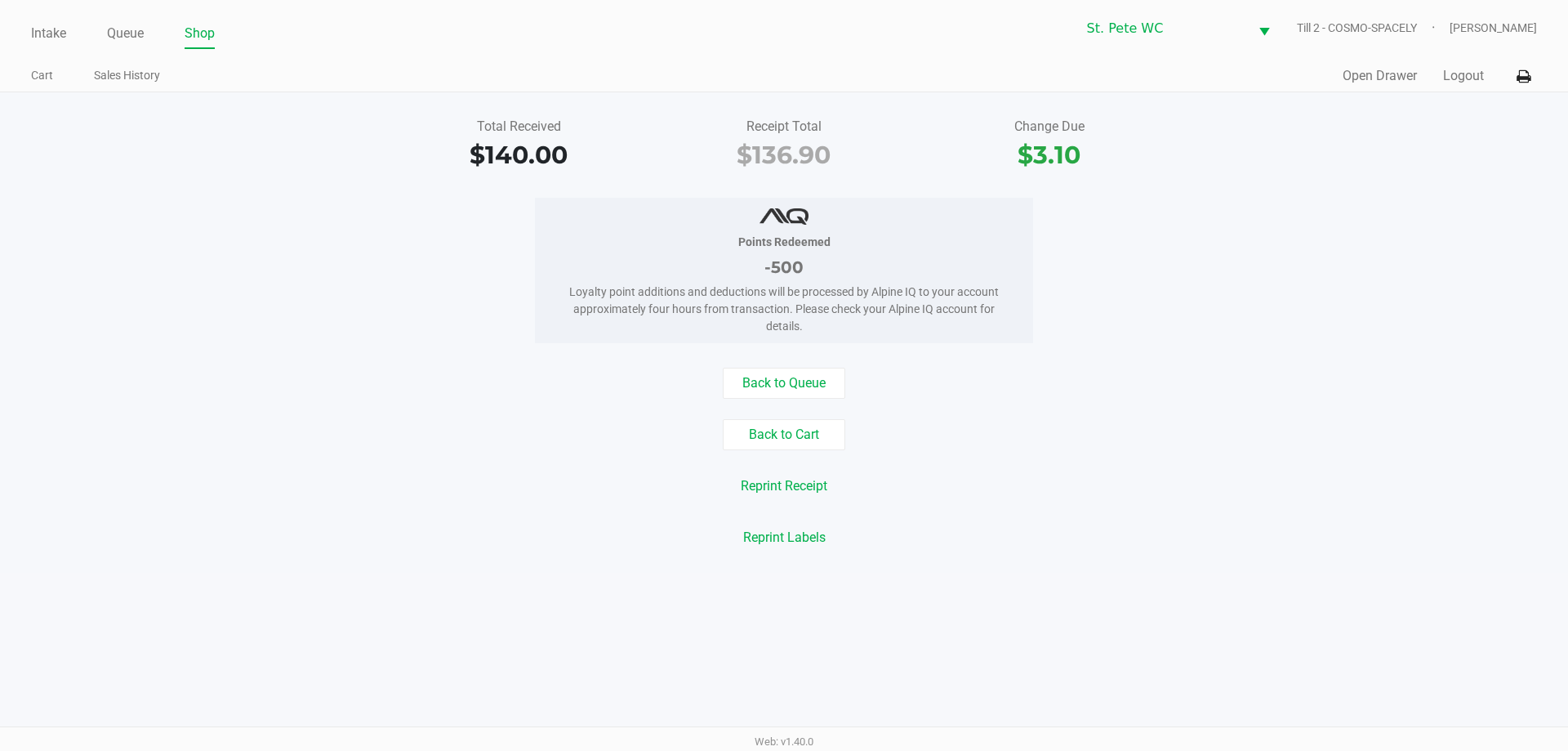
click at [1454, 70] on button "Logout" at bounding box center [1464, 76] width 40 height 20
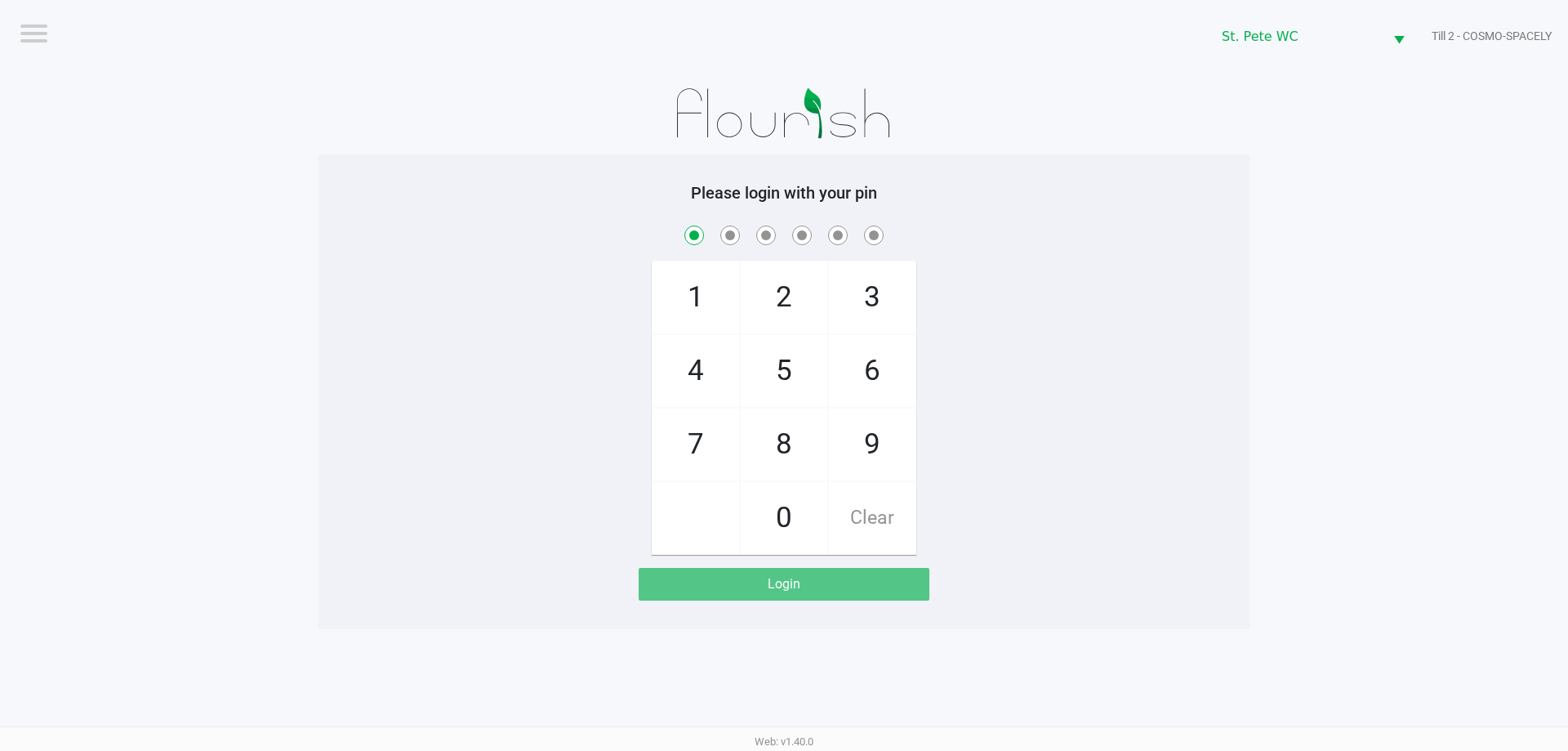
checkbox input "true"
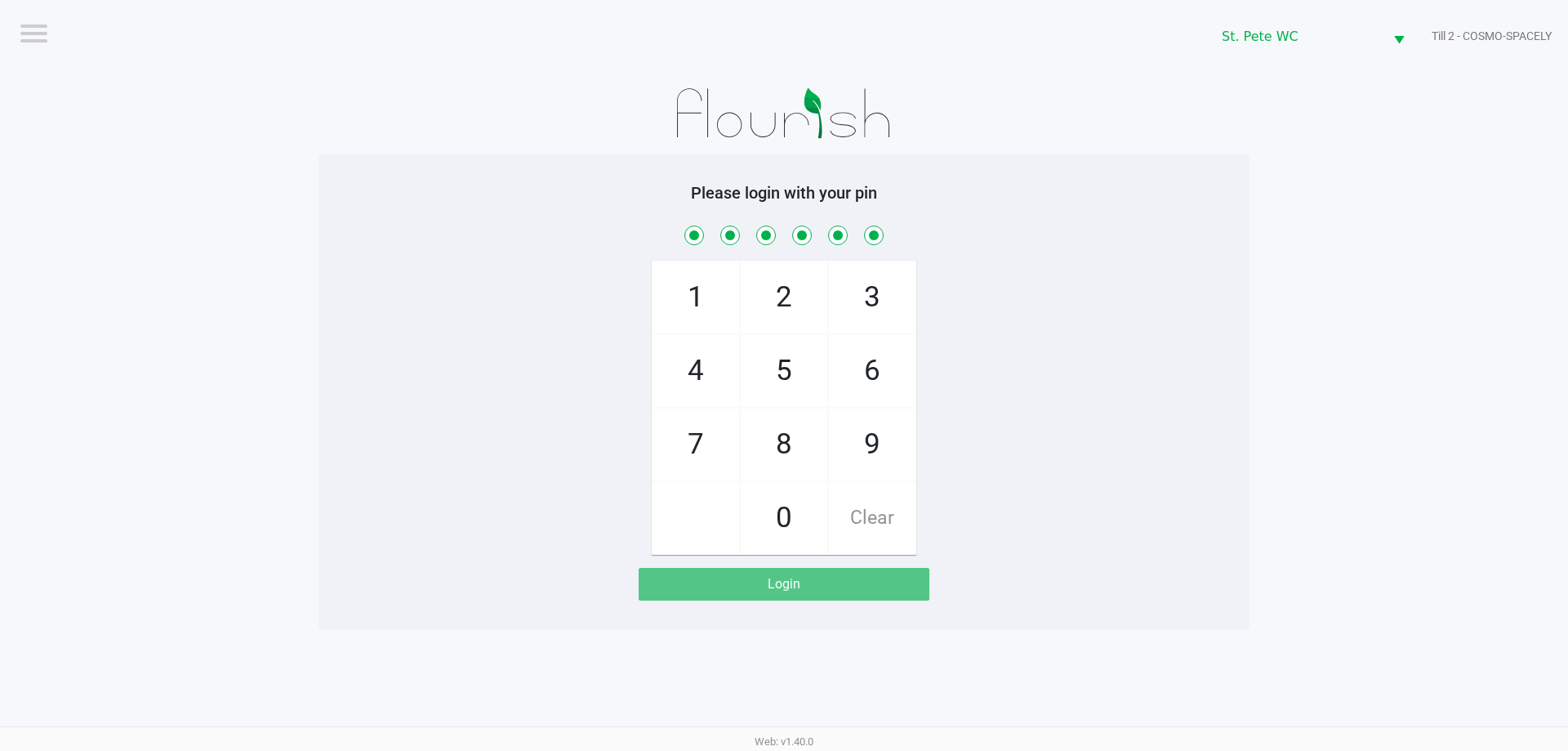
checkbox input "true"
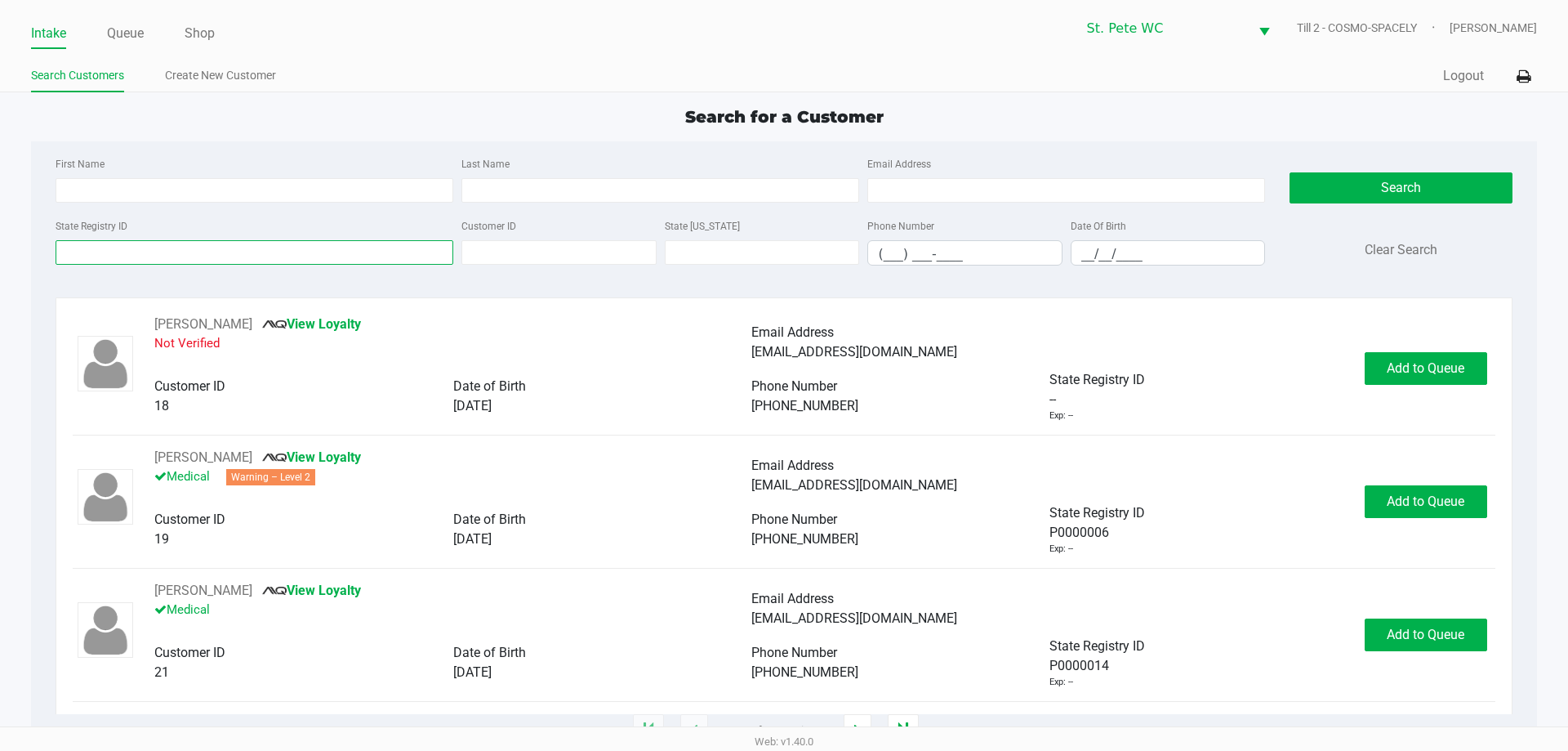
click at [211, 254] on input "State Registry ID" at bounding box center [254, 252] width 398 height 25
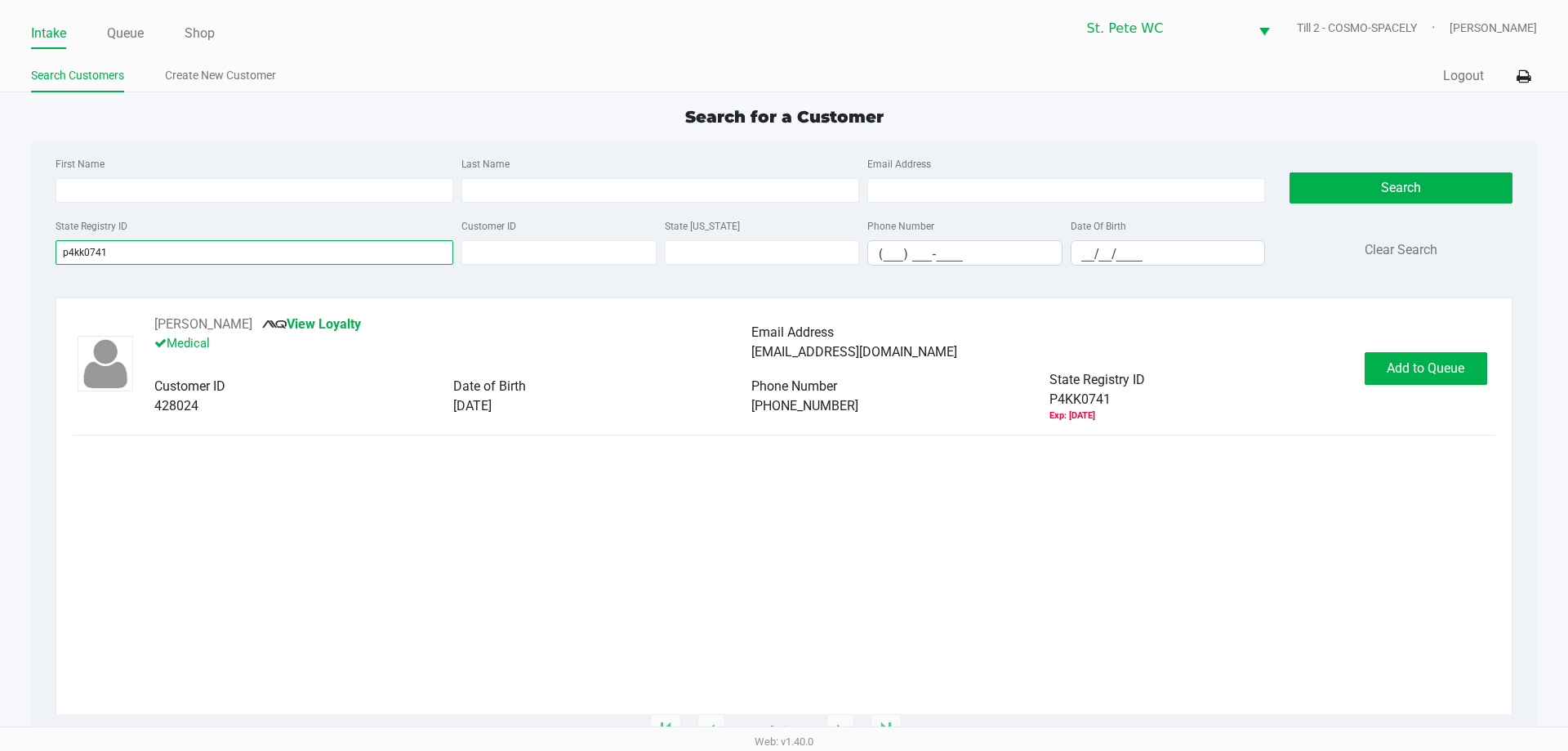
type input "p4kk0741"
click at [1416, 360] on button "Add to Queue" at bounding box center [1426, 368] width 122 height 33
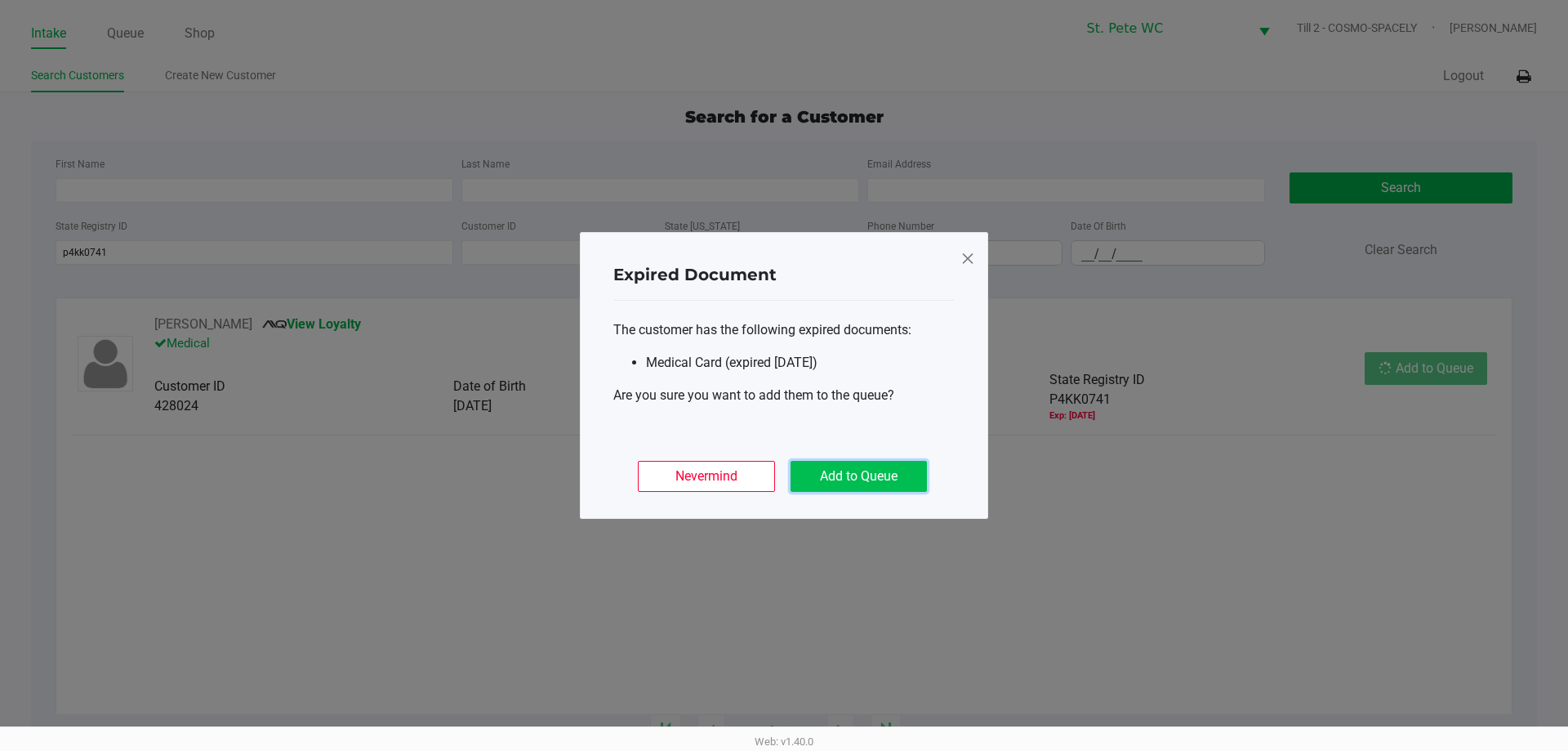
click at [918, 488] on button "Add to Queue" at bounding box center [859, 477] width 137 height 32
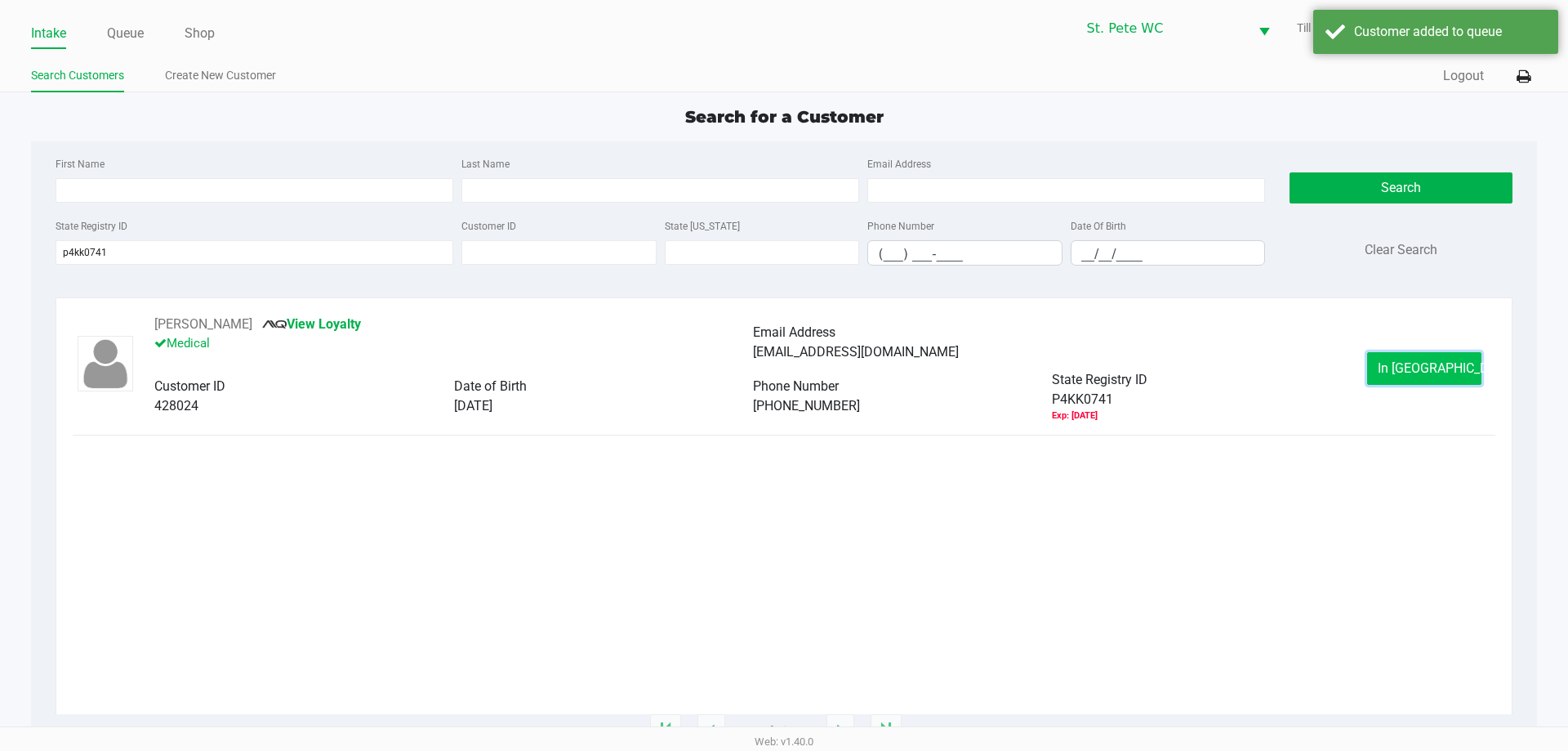
click at [1383, 366] on button "In Queue" at bounding box center [1424, 368] width 114 height 33
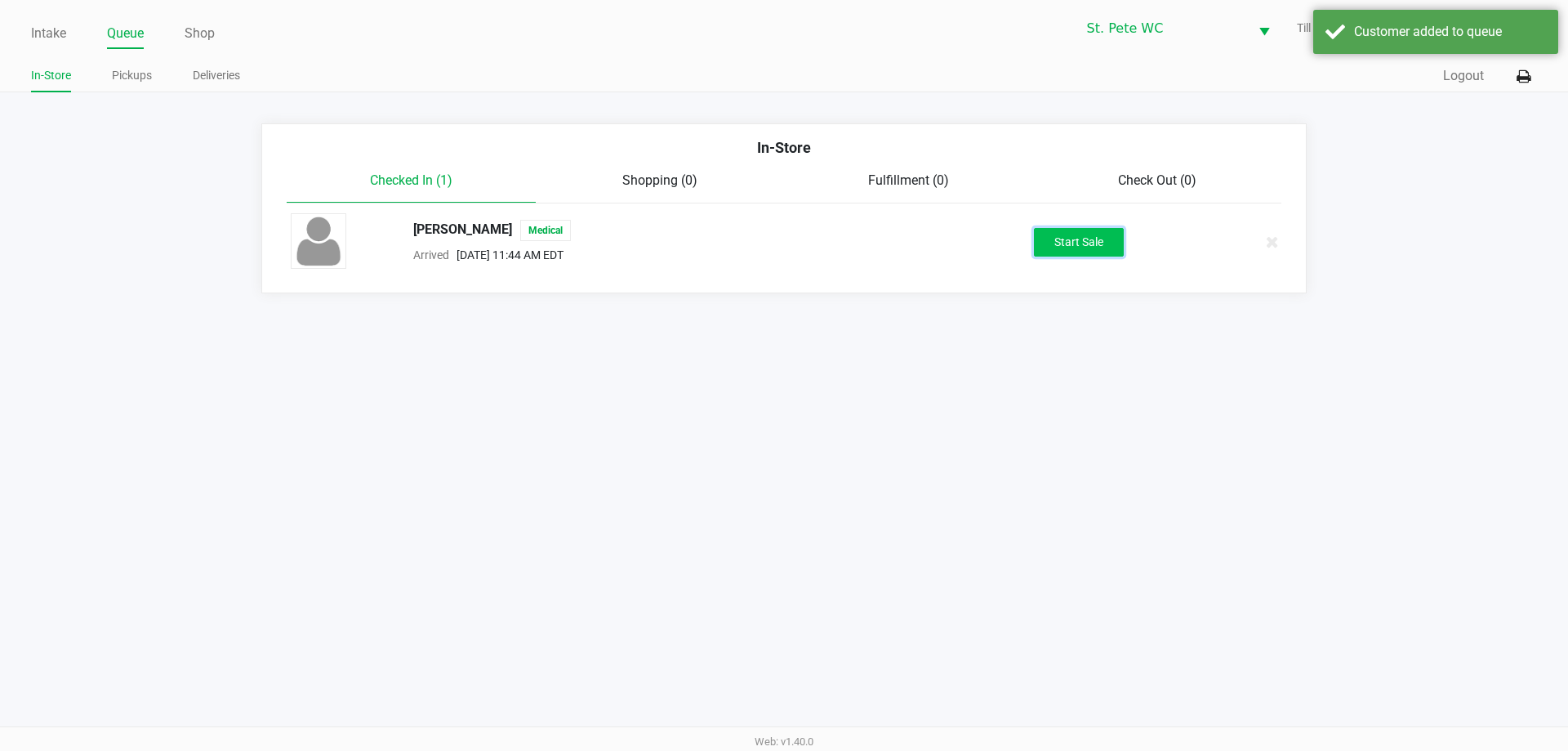
click at [1111, 254] on button "Start Sale" at bounding box center [1078, 241] width 90 height 29
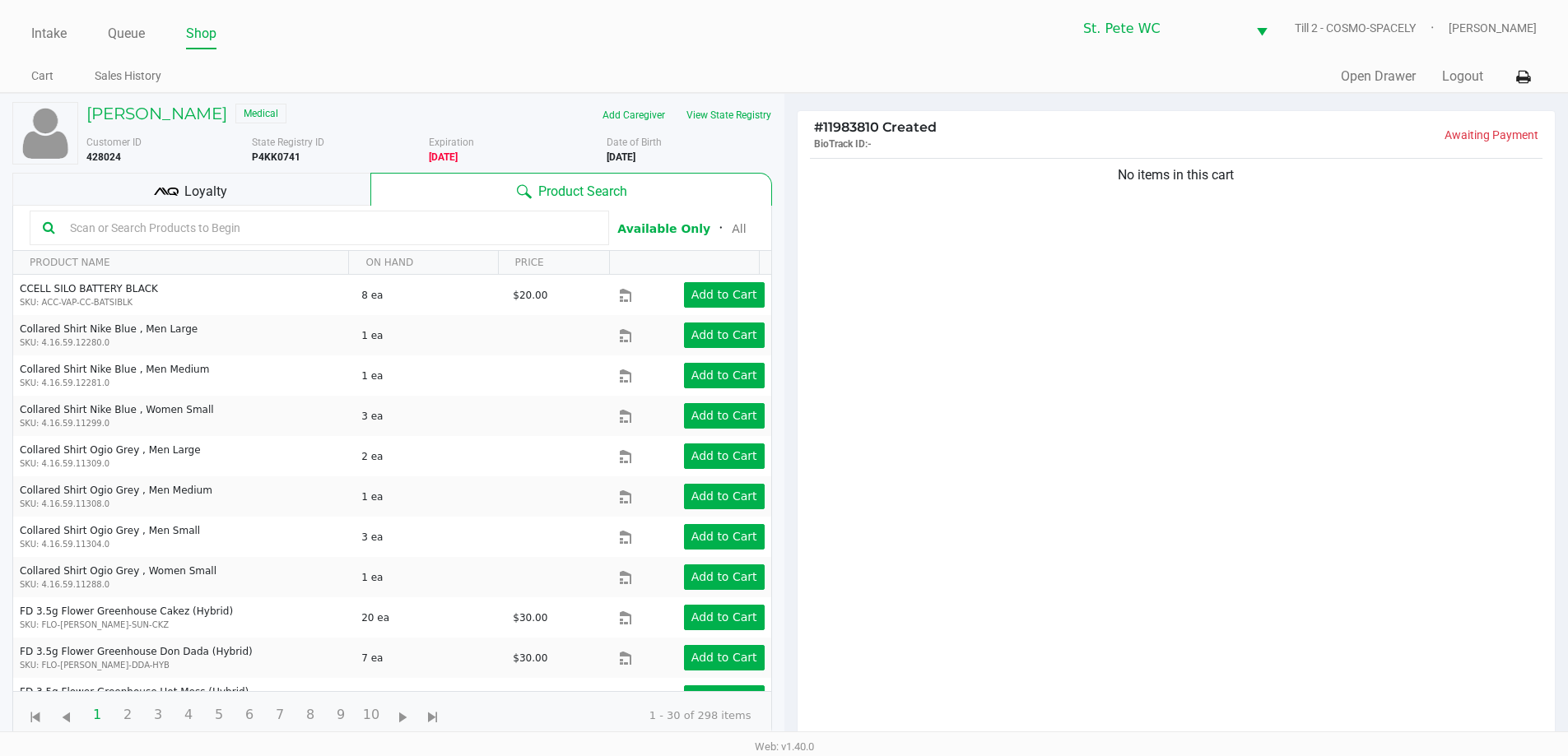
click at [246, 191] on div "Loyalty" at bounding box center [191, 189] width 358 height 33
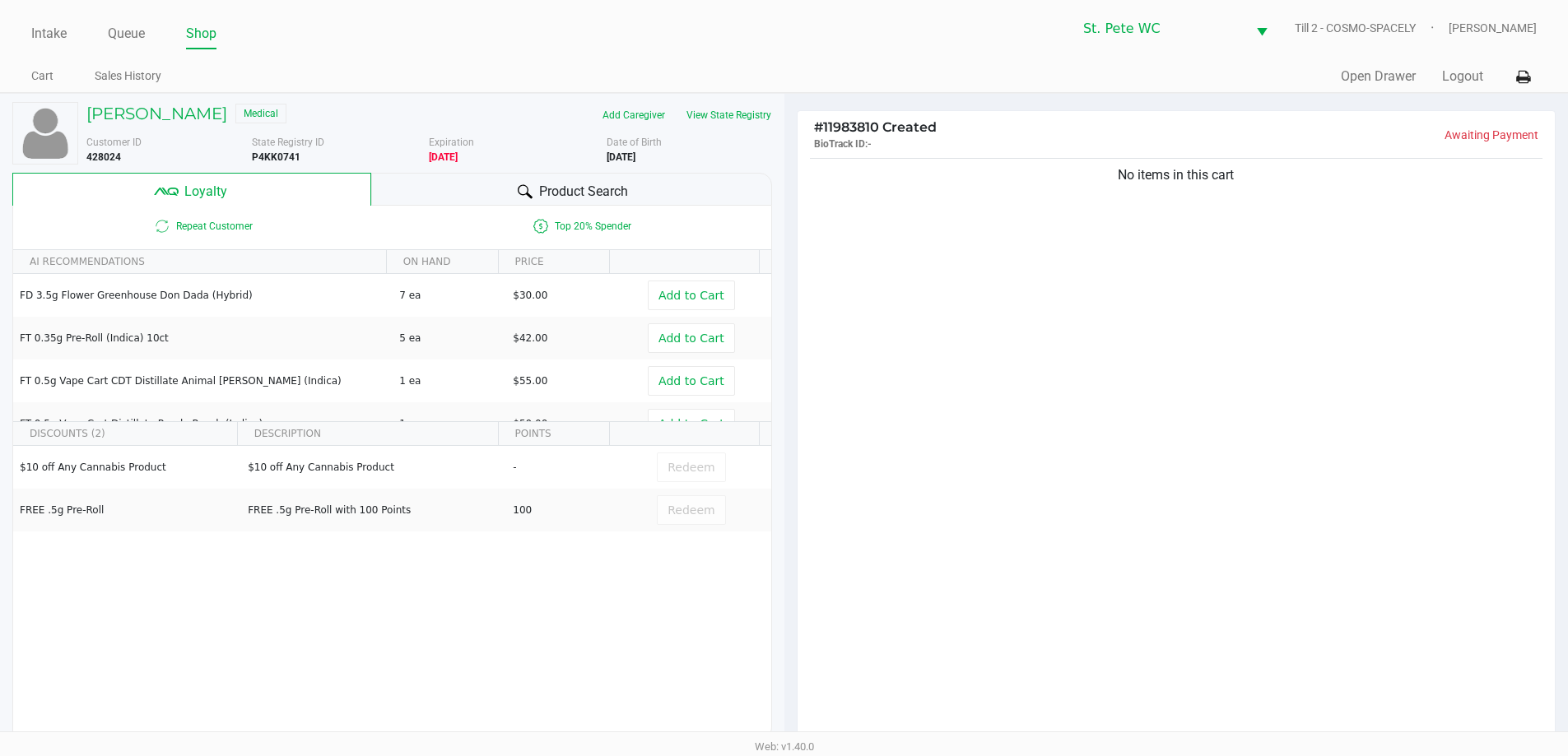
click at [1158, 421] on div "No items in this cart" at bounding box center [1177, 453] width 758 height 597
click at [193, 117] on h5 "JOSHUA SMITH" at bounding box center [157, 114] width 141 height 20
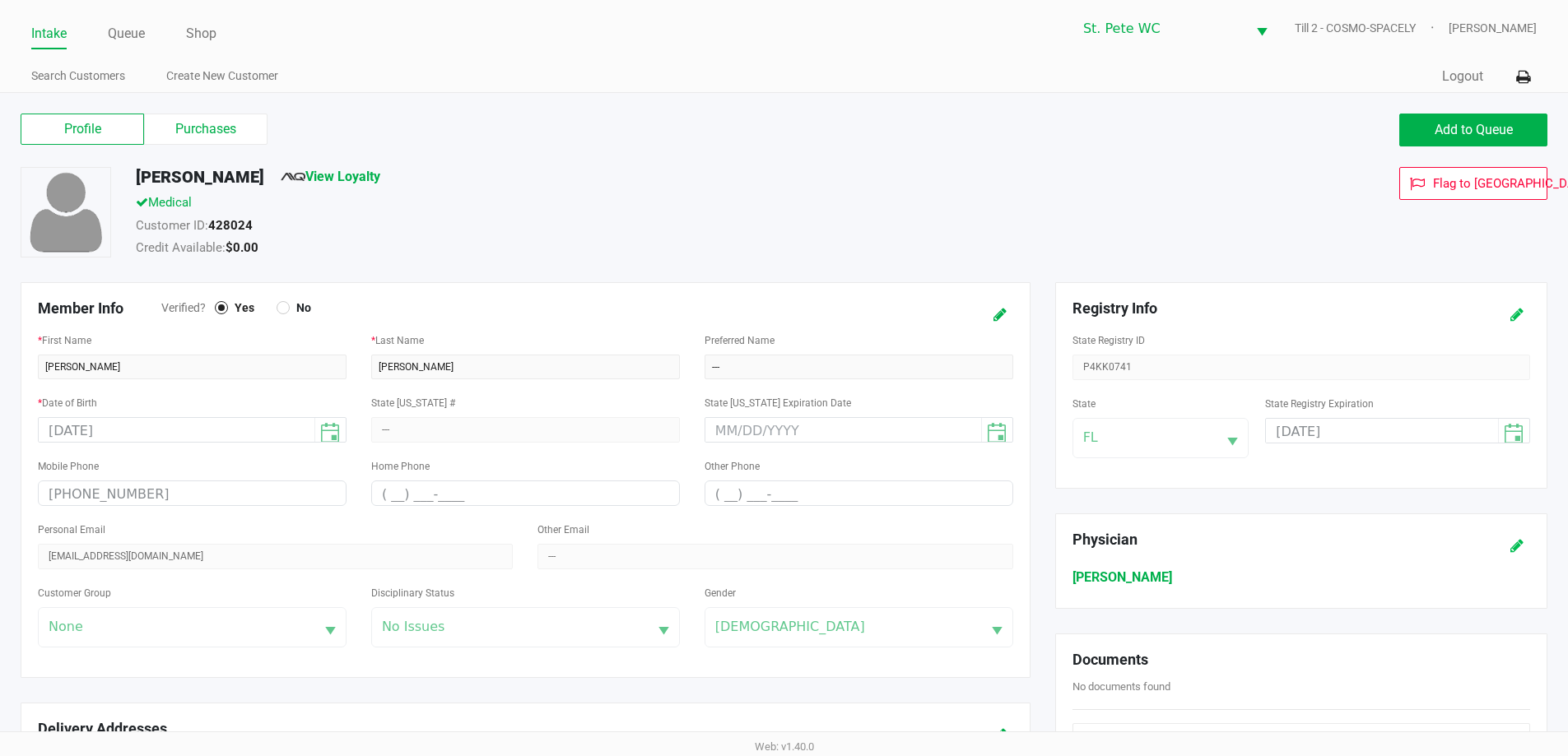
drag, startPoint x: 1506, startPoint y: 302, endPoint x: 1509, endPoint y: 327, distance: 25.2
click at [1509, 320] on button at bounding box center [1516, 315] width 27 height 31
click at [1403, 436] on input "06/09/2025" at bounding box center [1370, 432] width 207 height 26
type input "06/09/2026"
click at [1533, 308] on div at bounding box center [1502, 315] width 80 height 31
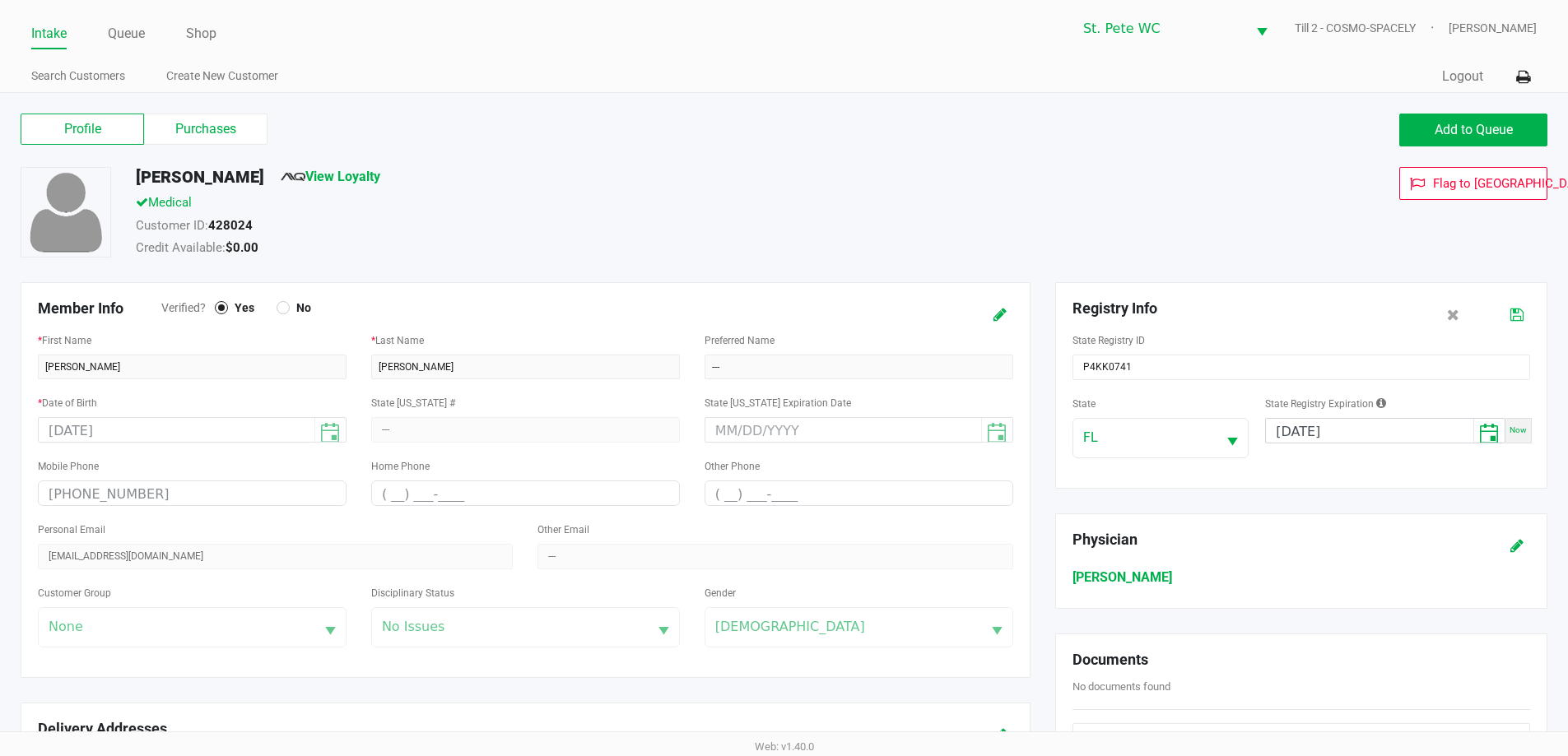
click at [1526, 318] on button at bounding box center [1516, 315] width 27 height 31
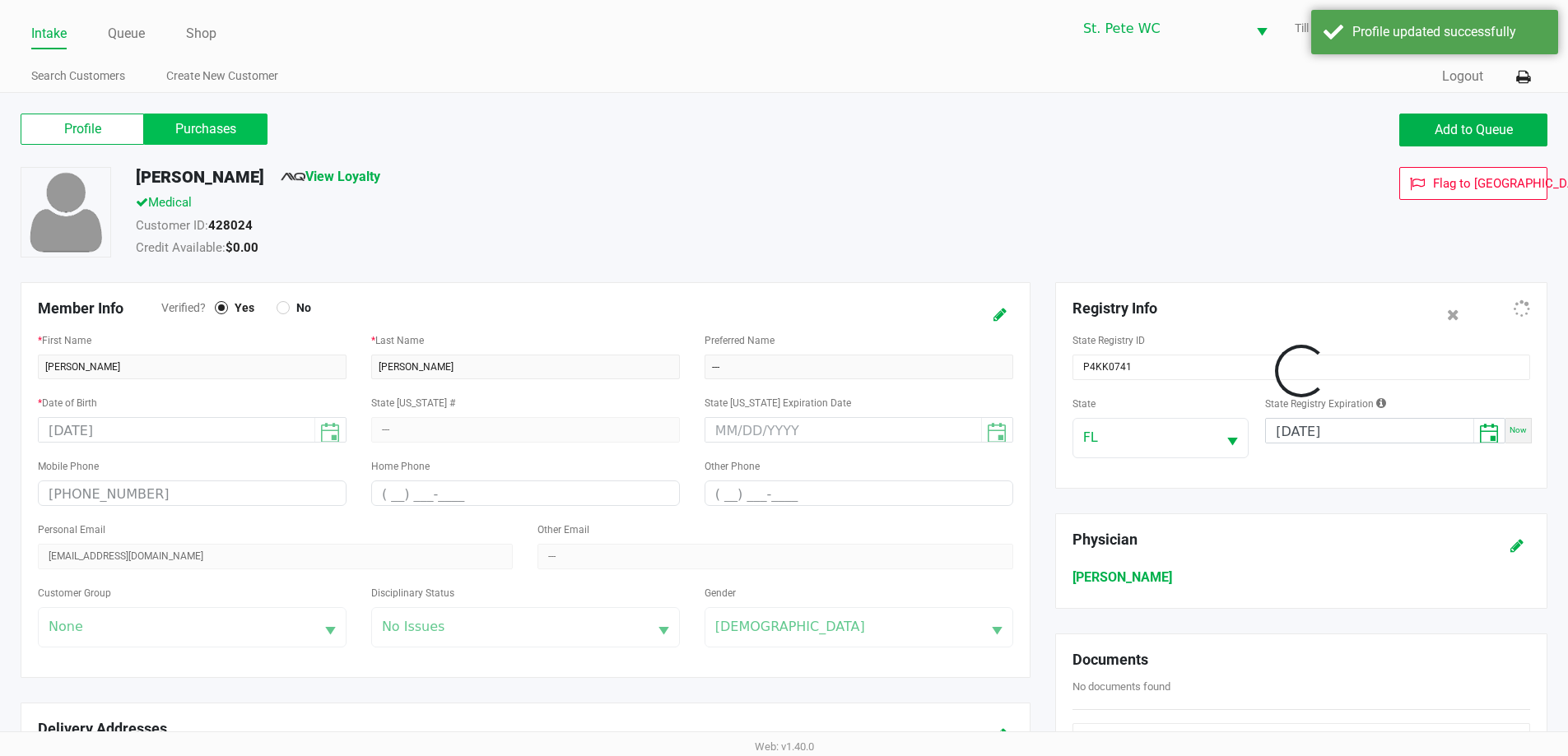
click at [236, 133] on label "Purchases" at bounding box center [205, 129] width 123 height 32
click at [0, 0] on 1 "Purchases" at bounding box center [0, 0] width 0 height 0
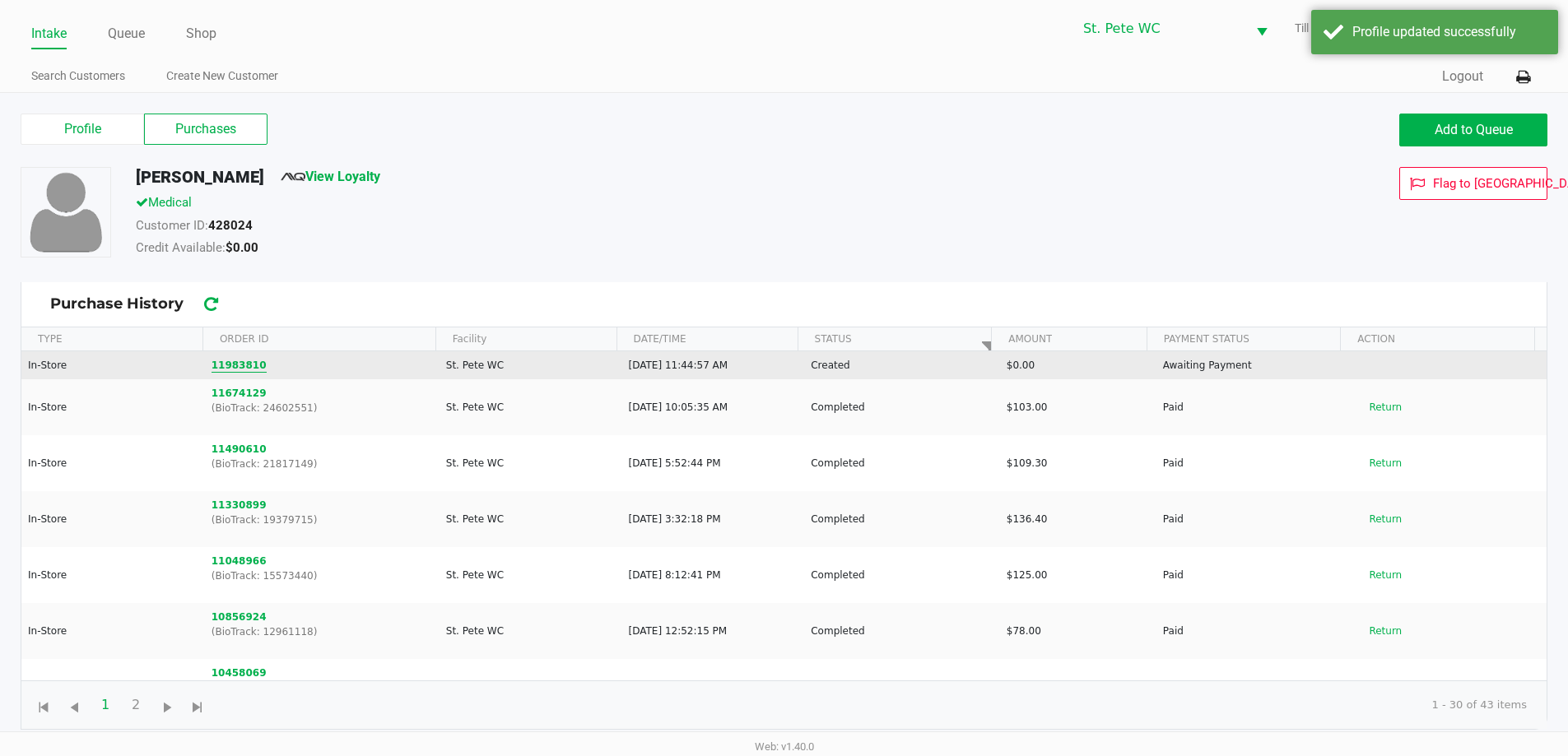
click at [228, 366] on button "11983810" at bounding box center [239, 365] width 56 height 15
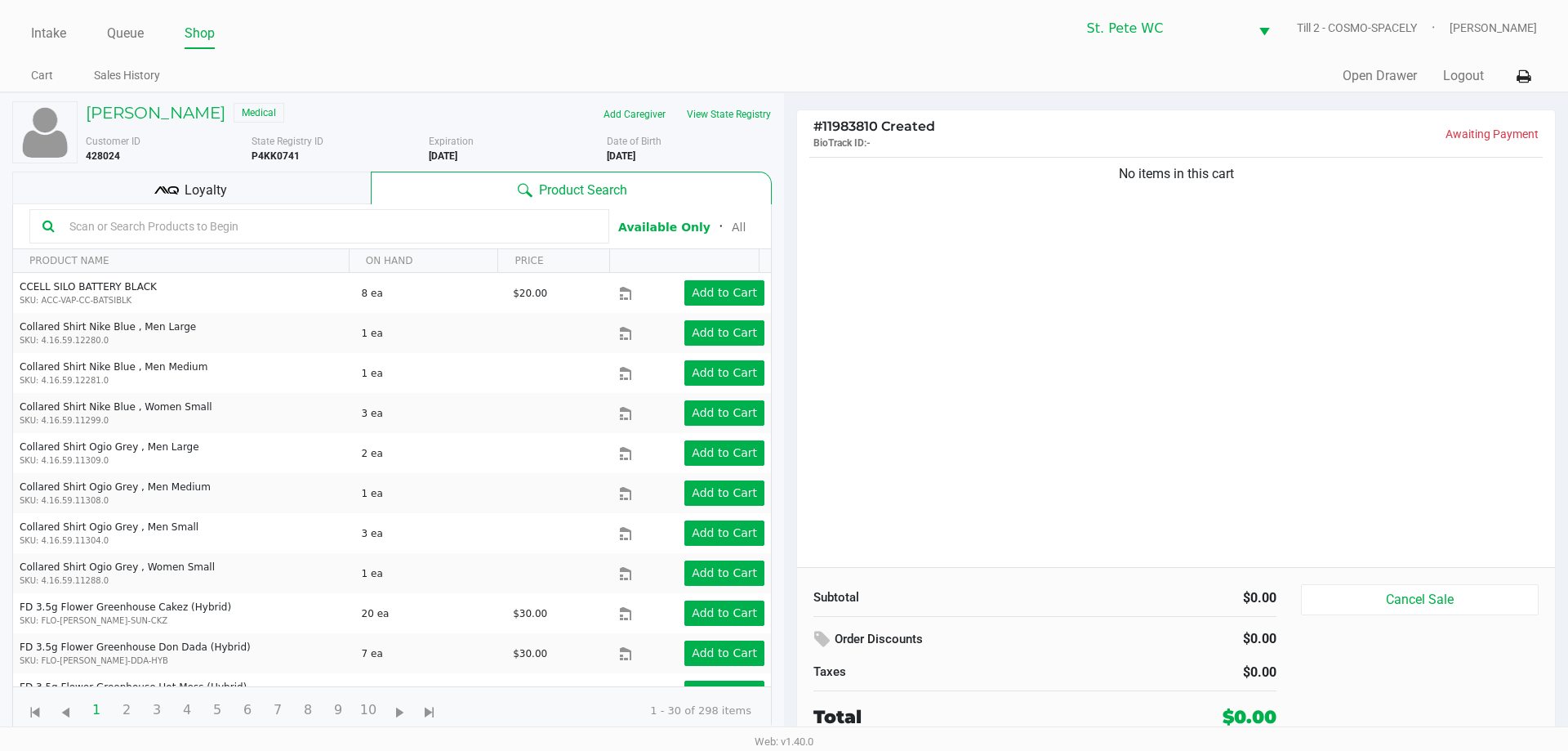
click at [1166, 376] on div "No items in this cart" at bounding box center [1176, 361] width 758 height 414
click at [334, 178] on div "Loyalty" at bounding box center [191, 187] width 359 height 33
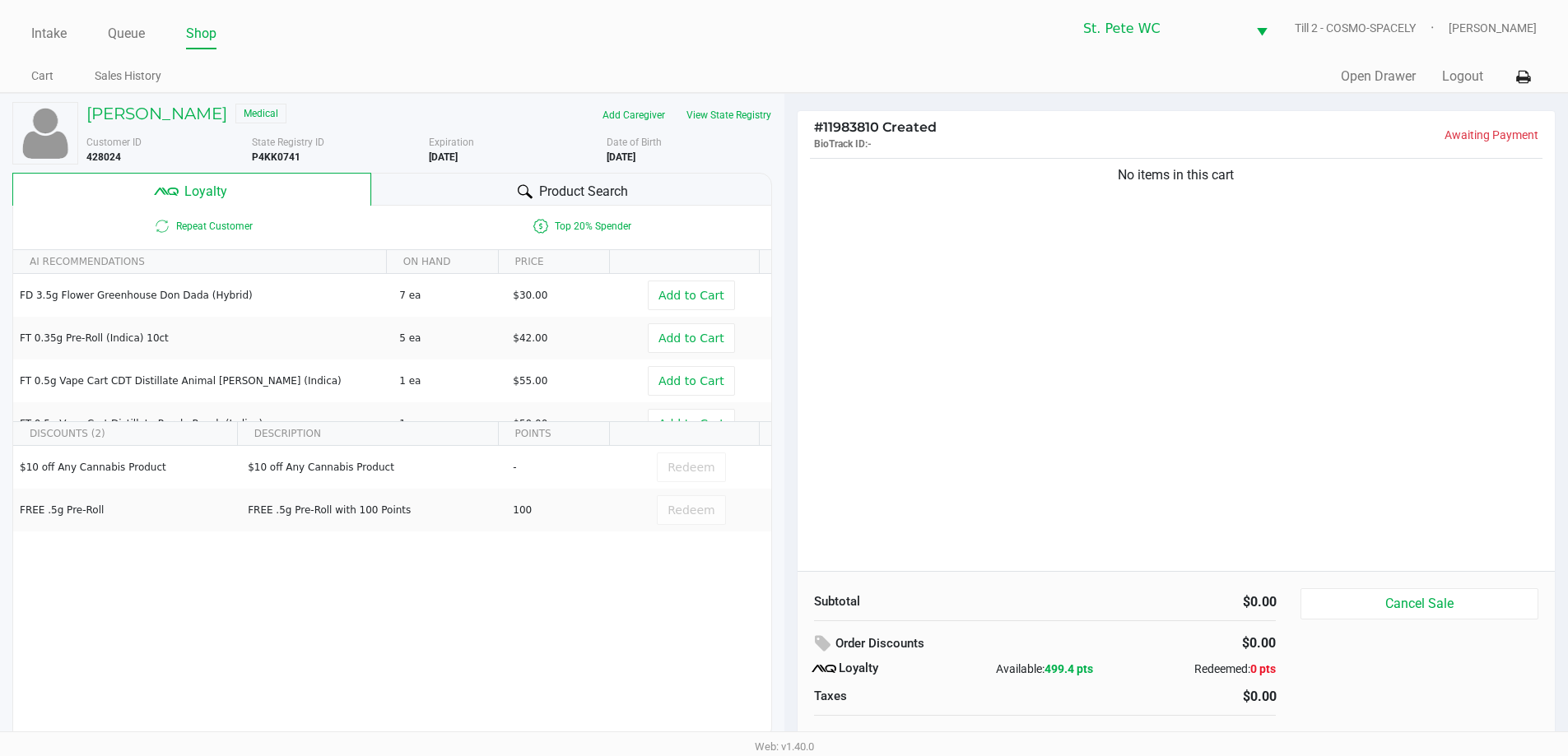
click at [980, 302] on div "No items in this cart" at bounding box center [1177, 363] width 758 height 417
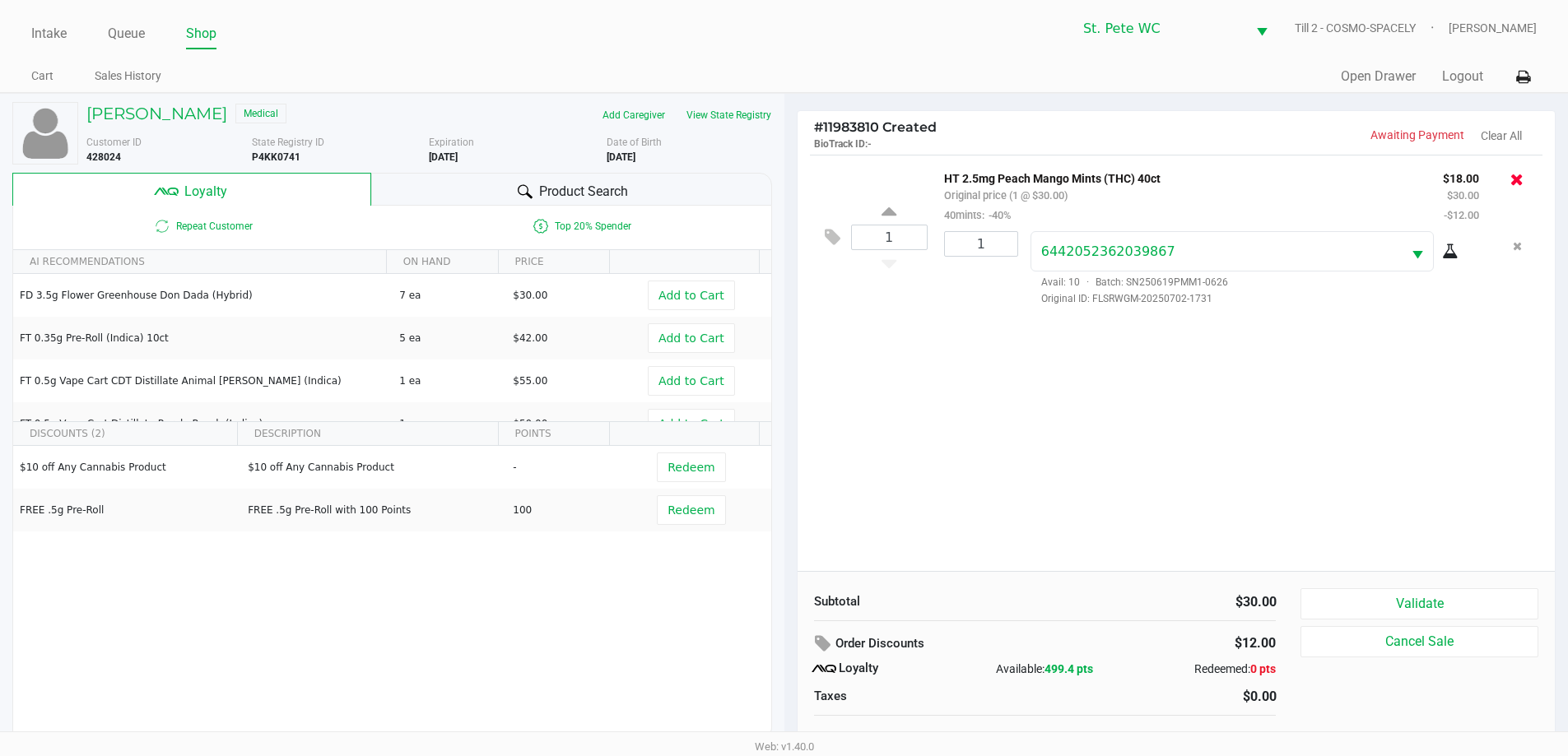
click at [1512, 181] on icon at bounding box center [1516, 180] width 13 height 17
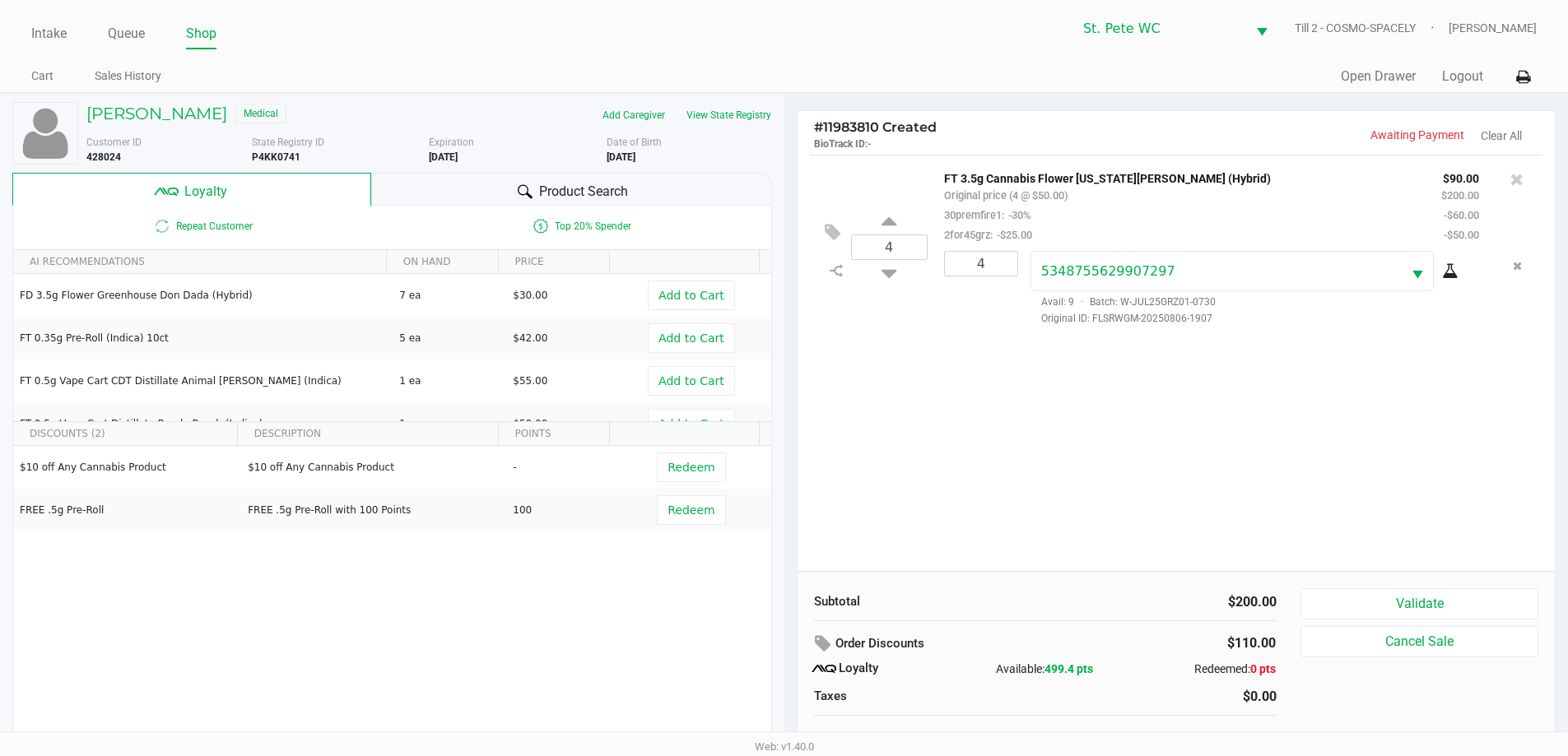
click at [1218, 461] on div "4 FT 3.5g Cannabis Flower Georgia Runtz (Hybrid) Original price (4 @ $50.00) 30…" at bounding box center [1177, 363] width 758 height 417
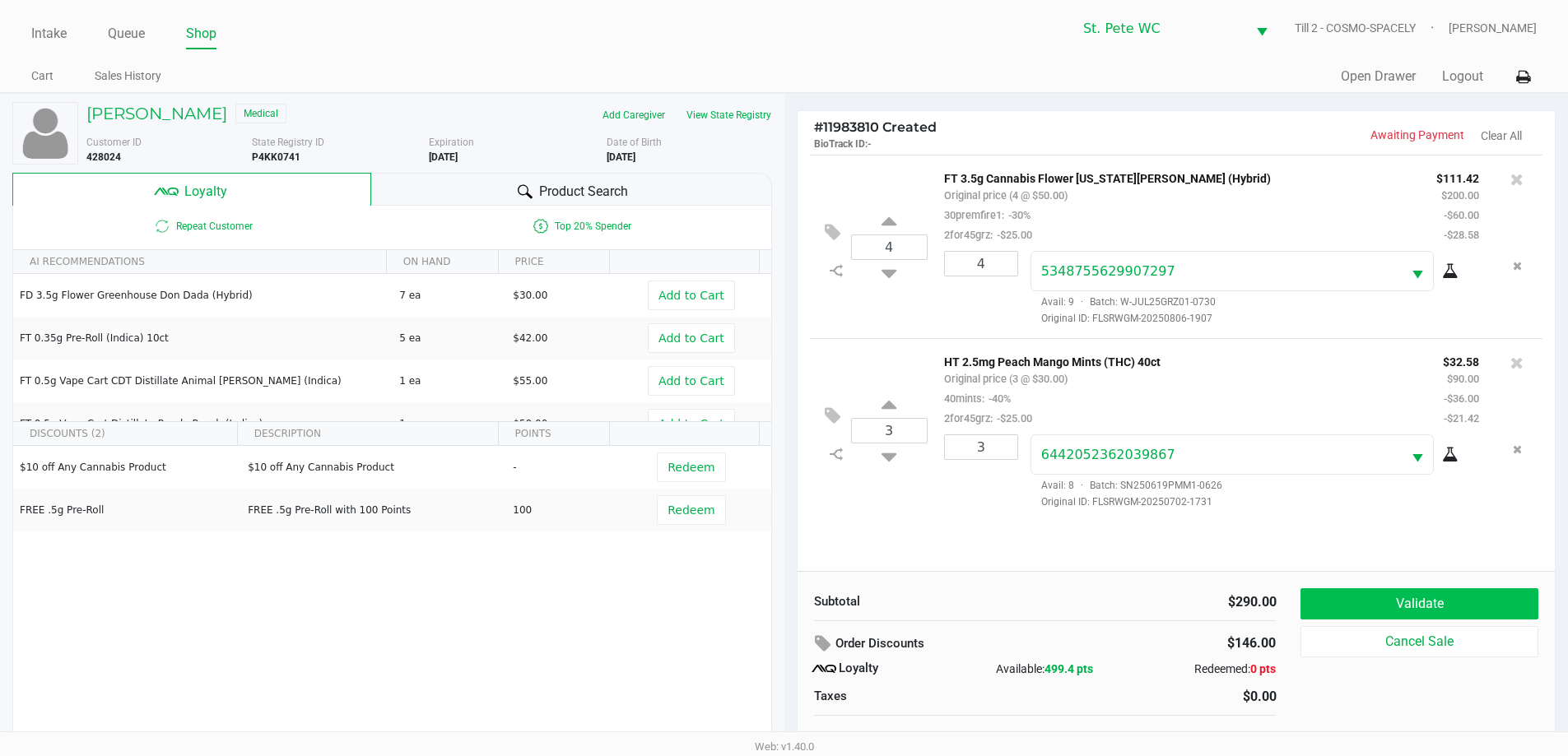
click at [1504, 608] on button "Validate" at bounding box center [1418, 604] width 237 height 32
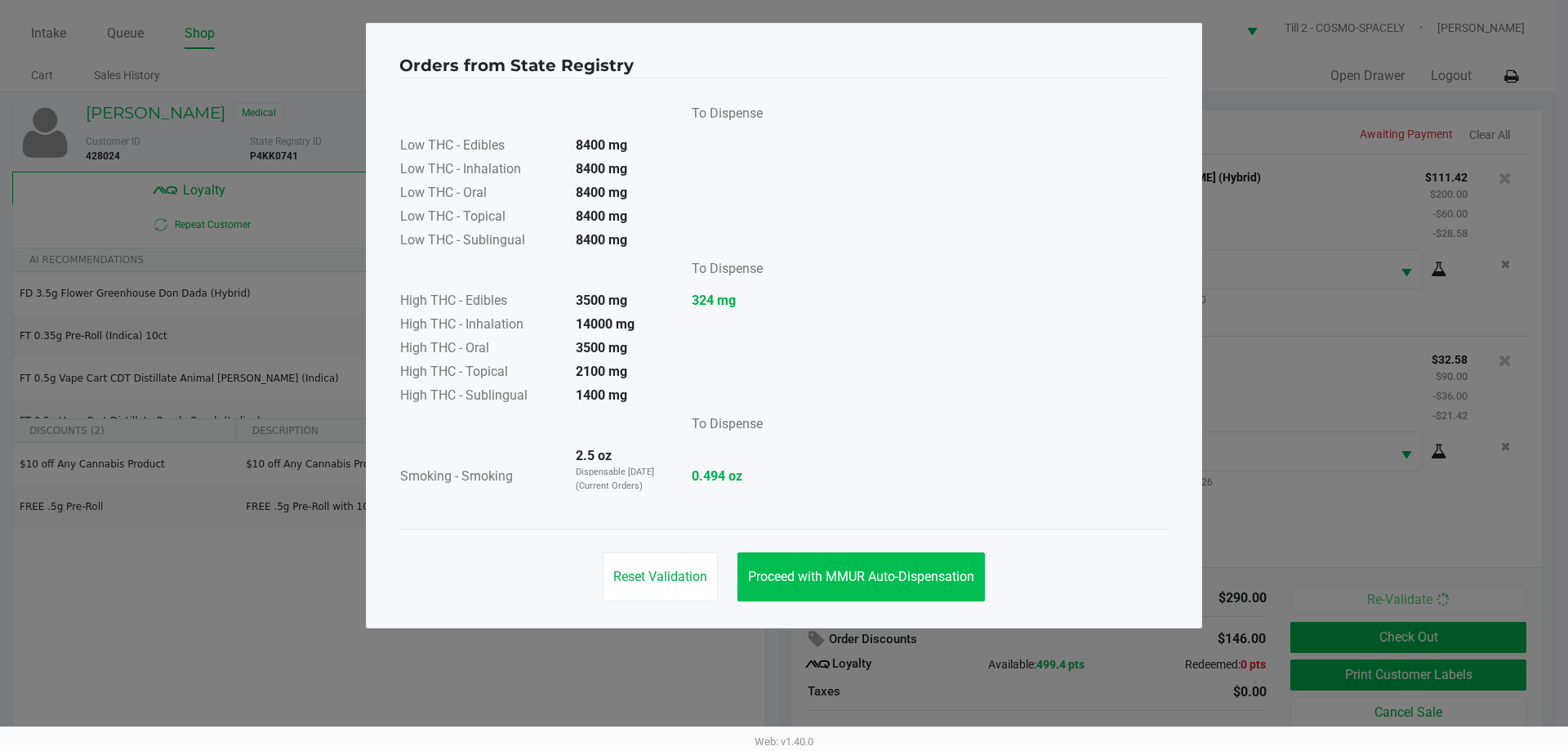
click at [936, 557] on button "Proceed with MMUR Auto-Dispensation" at bounding box center [861, 578] width 247 height 49
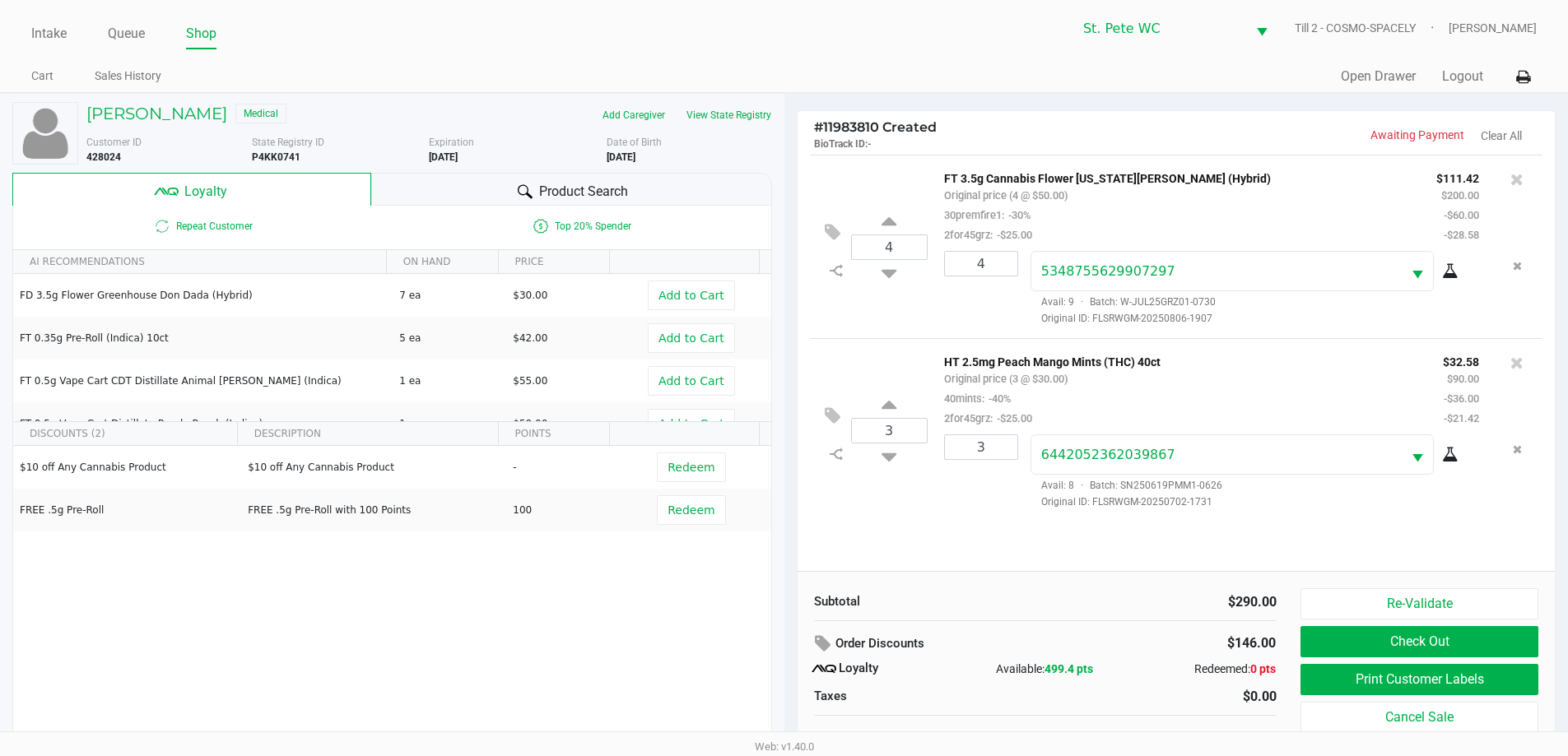
scroll to position [17, 0]
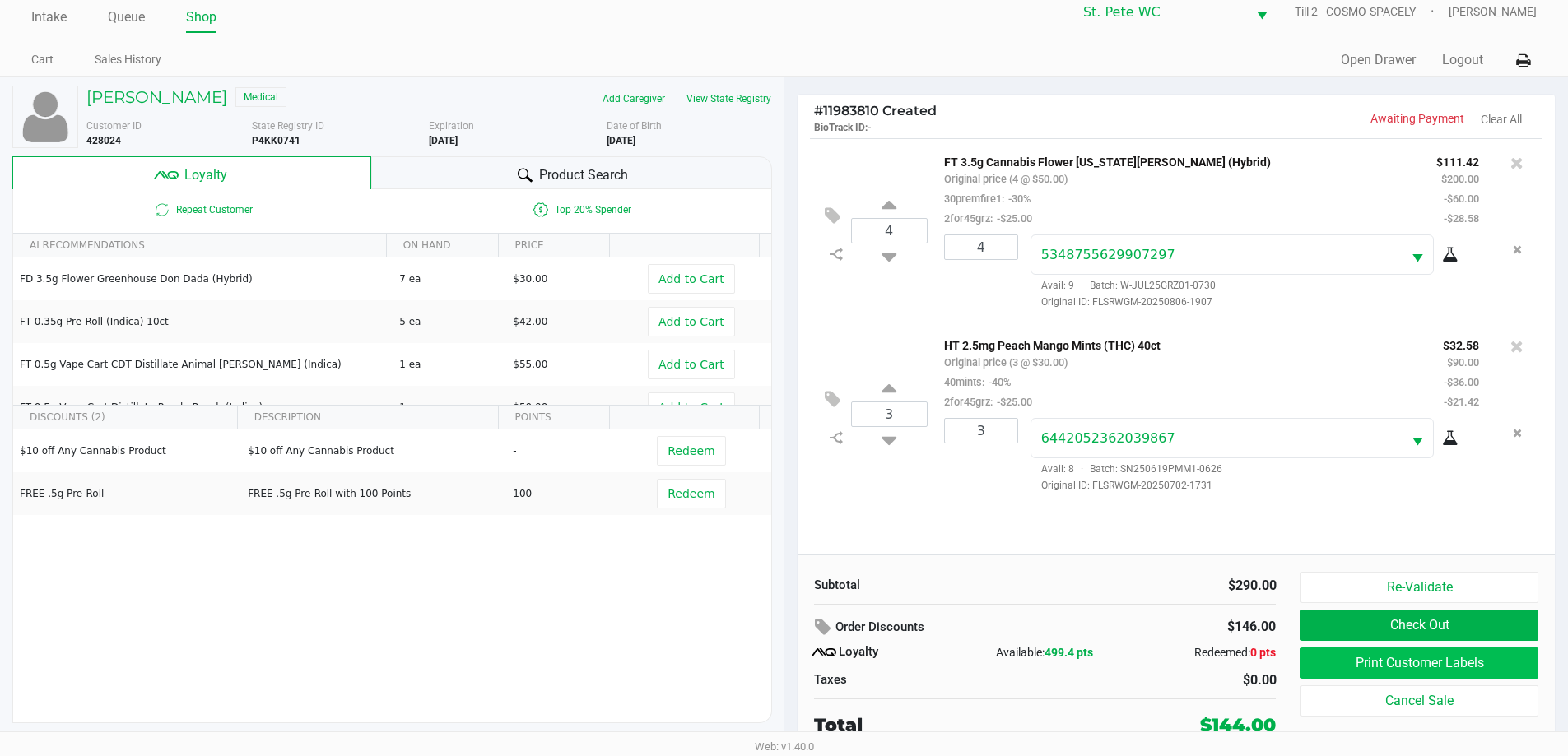
click at [1489, 657] on button "Print Customer Labels" at bounding box center [1418, 664] width 237 height 32
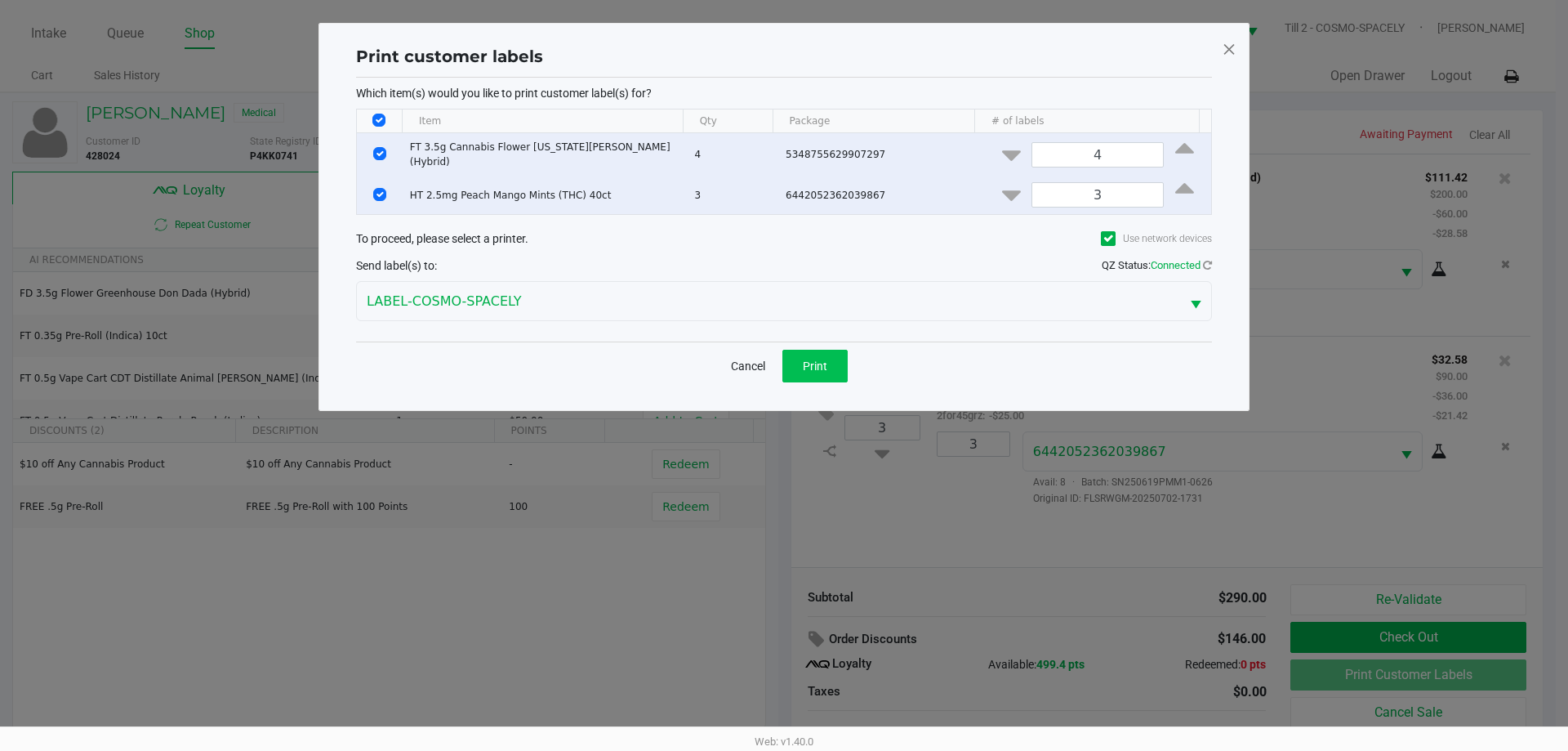
click at [824, 373] on button "Print" at bounding box center [816, 366] width 65 height 33
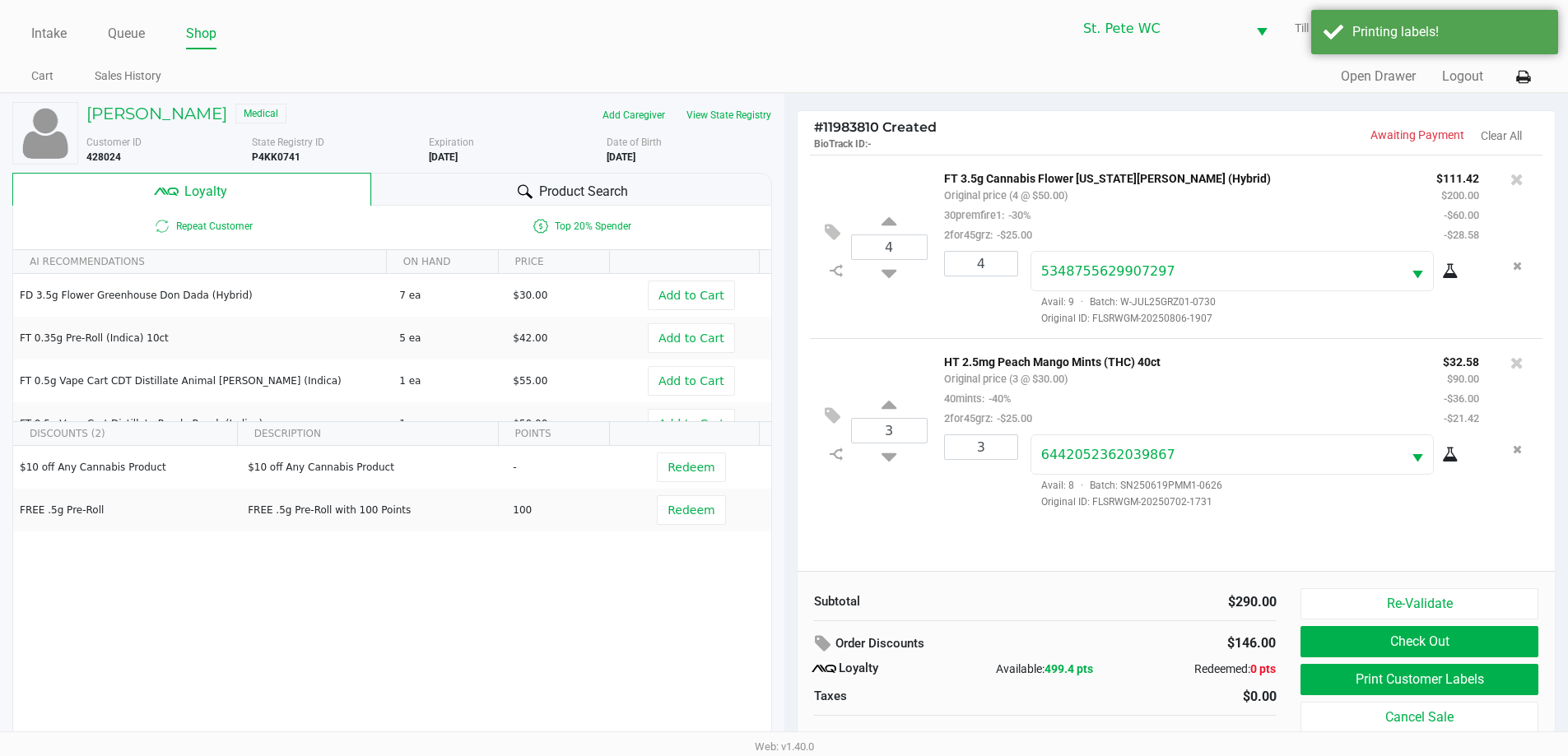
scroll to position [17, 0]
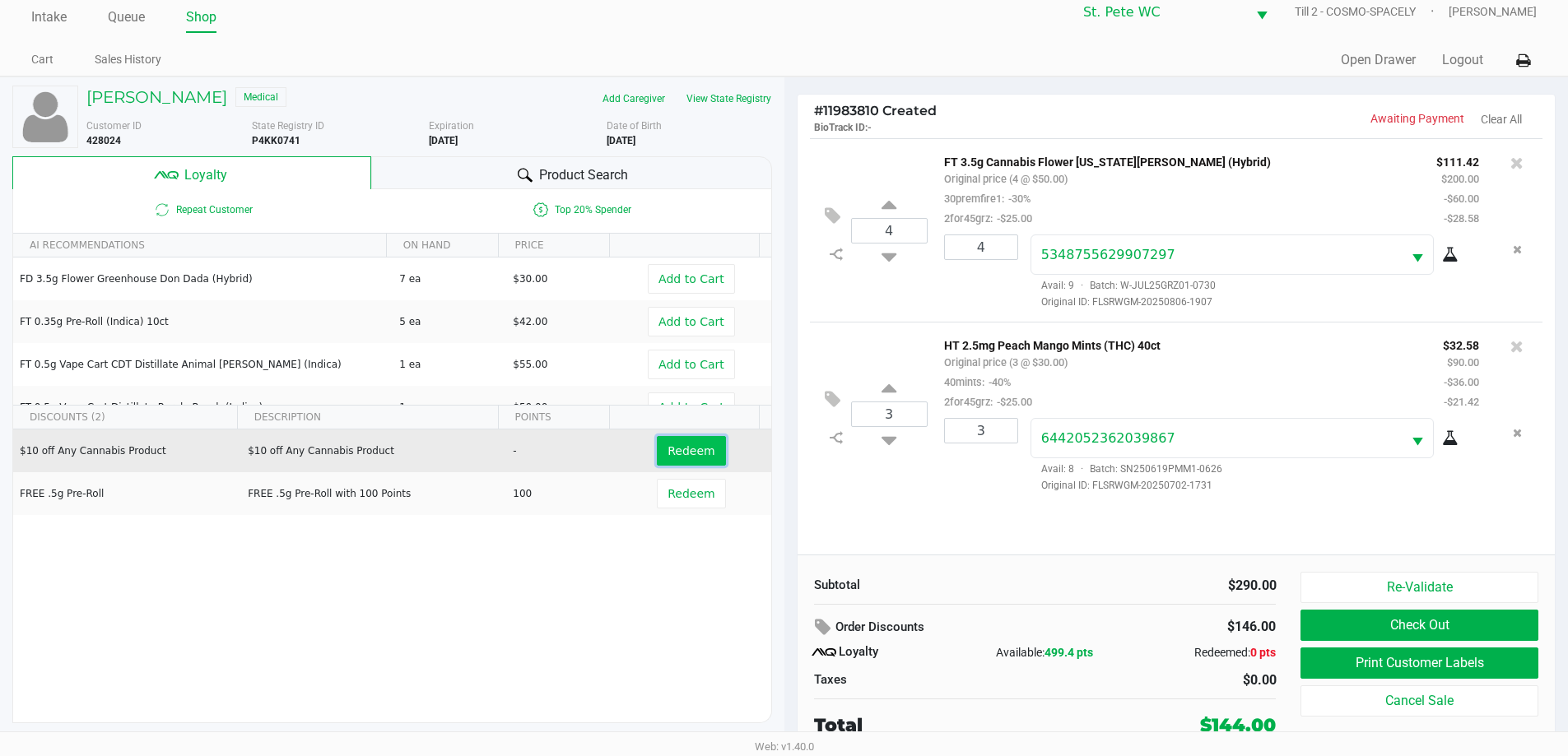
click at [689, 451] on span "Redeem" at bounding box center [691, 450] width 47 height 13
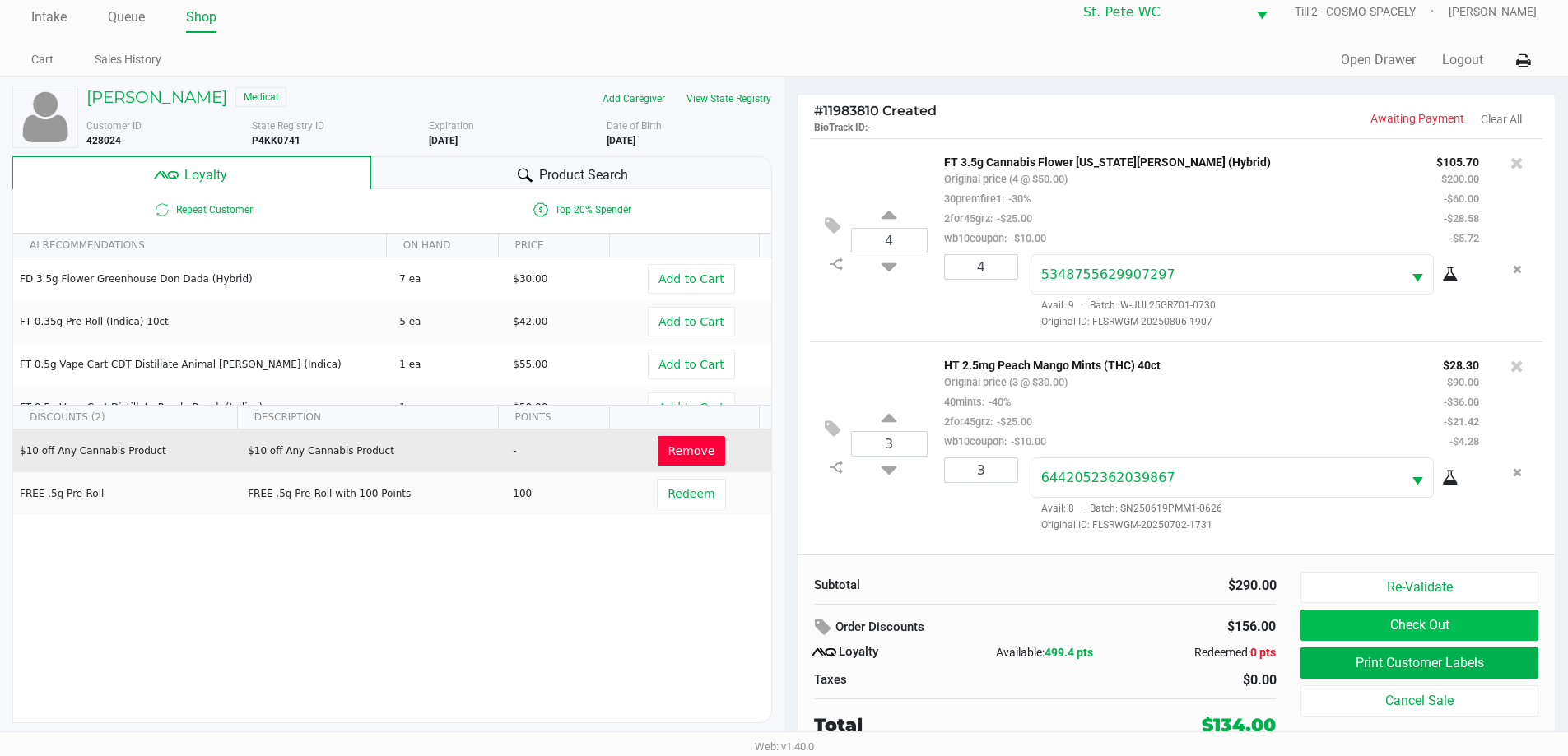
click at [1508, 622] on button "Check Out" at bounding box center [1418, 626] width 237 height 32
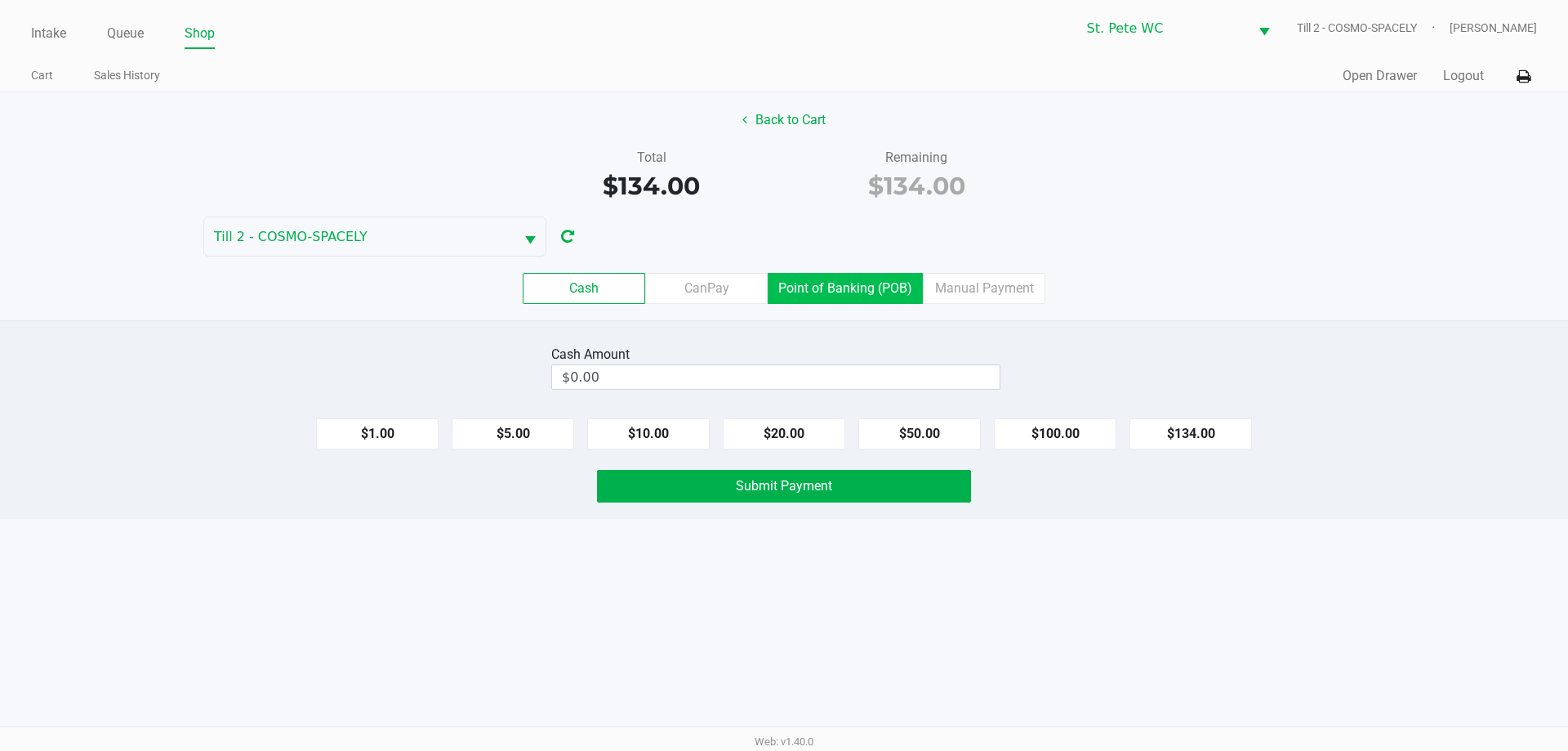
click at [869, 285] on label "Point of Banking (POB)" at bounding box center [846, 289] width 156 height 32
click at [0, 0] on 7 "Point of Banking (POB)" at bounding box center [0, 0] width 0 height 0
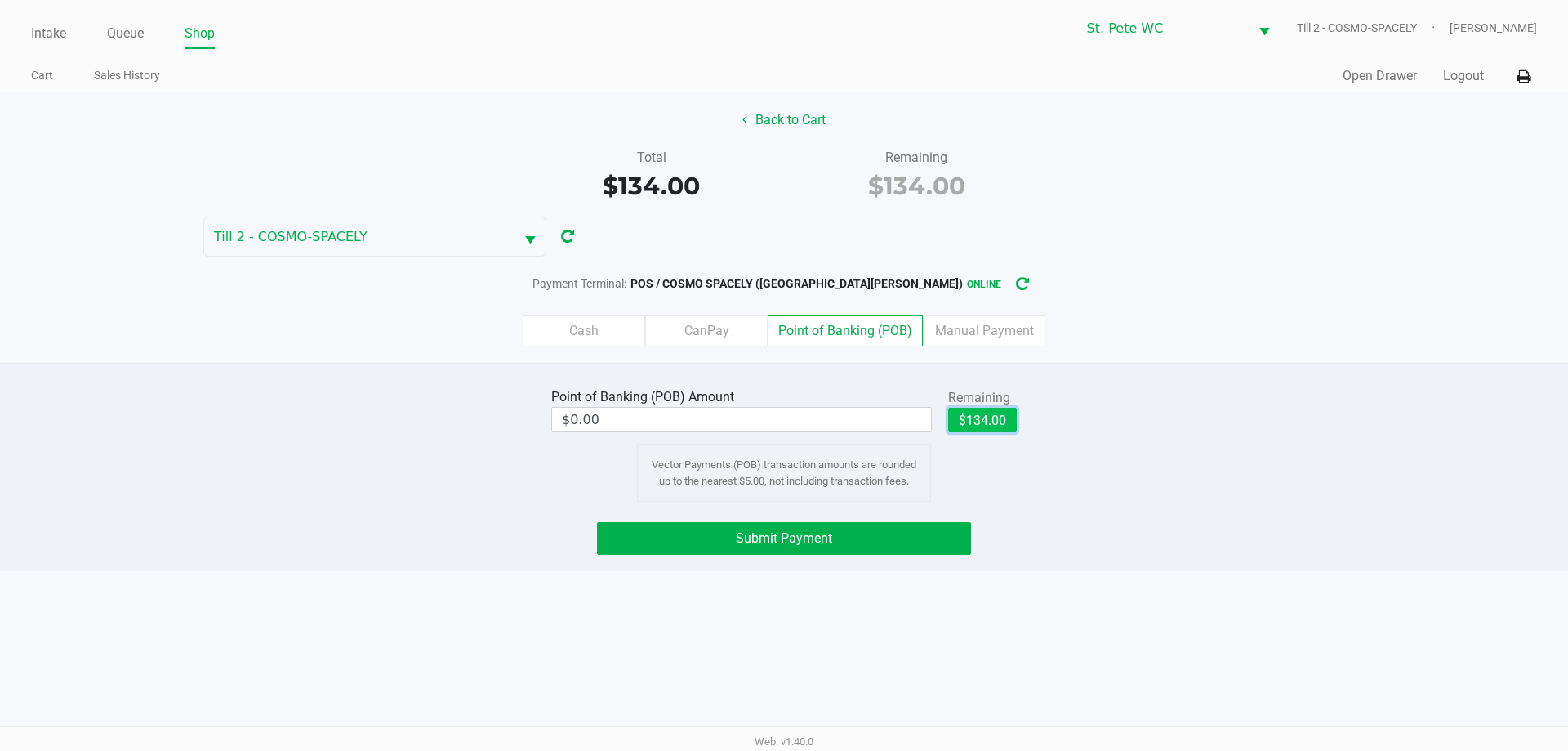
click at [989, 429] on button "$134.00" at bounding box center [983, 420] width 69 height 25
type input "$134.00"
click at [920, 527] on button "Submit Payment" at bounding box center [784, 538] width 374 height 33
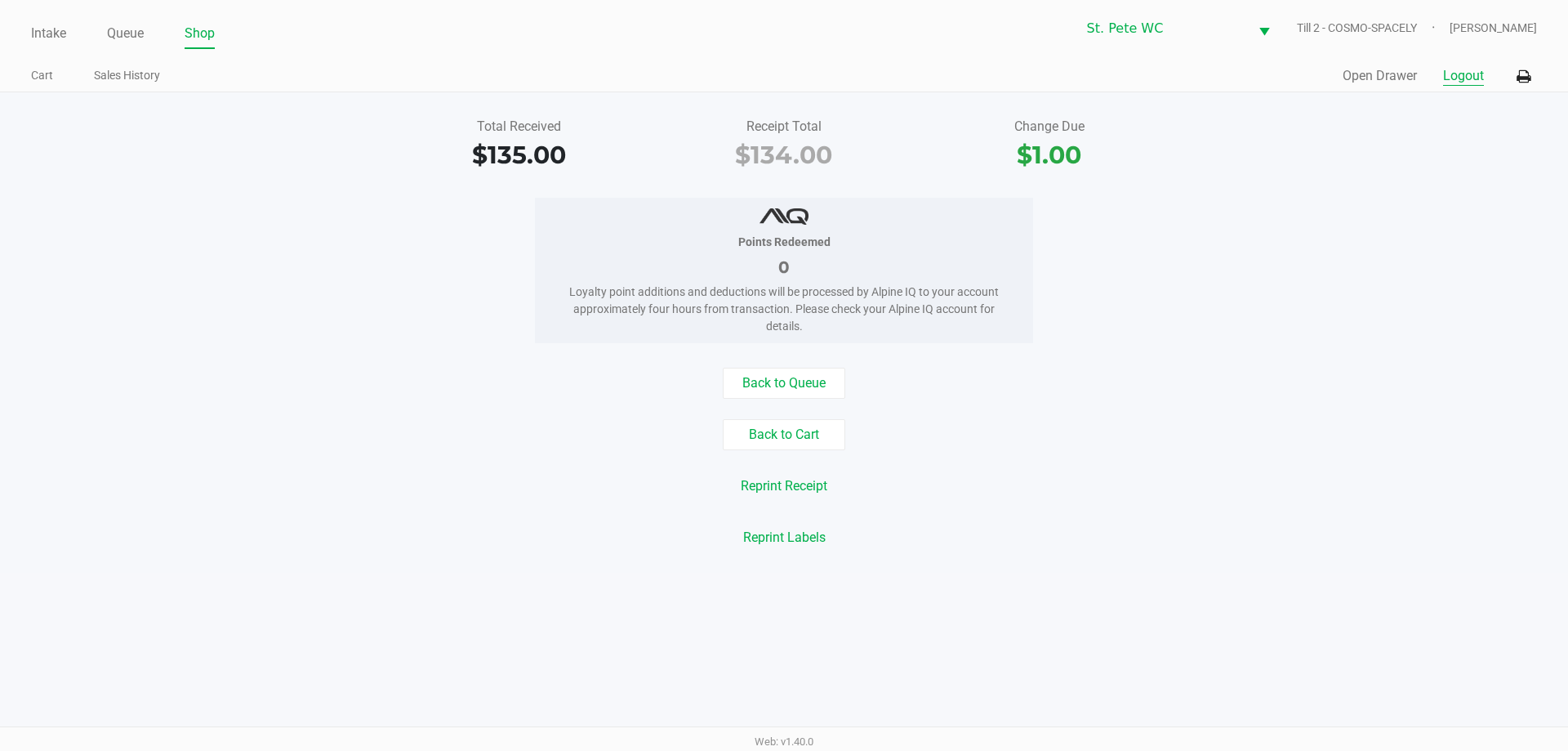
click at [1470, 77] on button "Logout" at bounding box center [1464, 76] width 40 height 20
click at [1394, 316] on div "Points Redeemed 0 Loyalty point additions and deductions will be processed by A…" at bounding box center [784, 271] width 1593 height 146
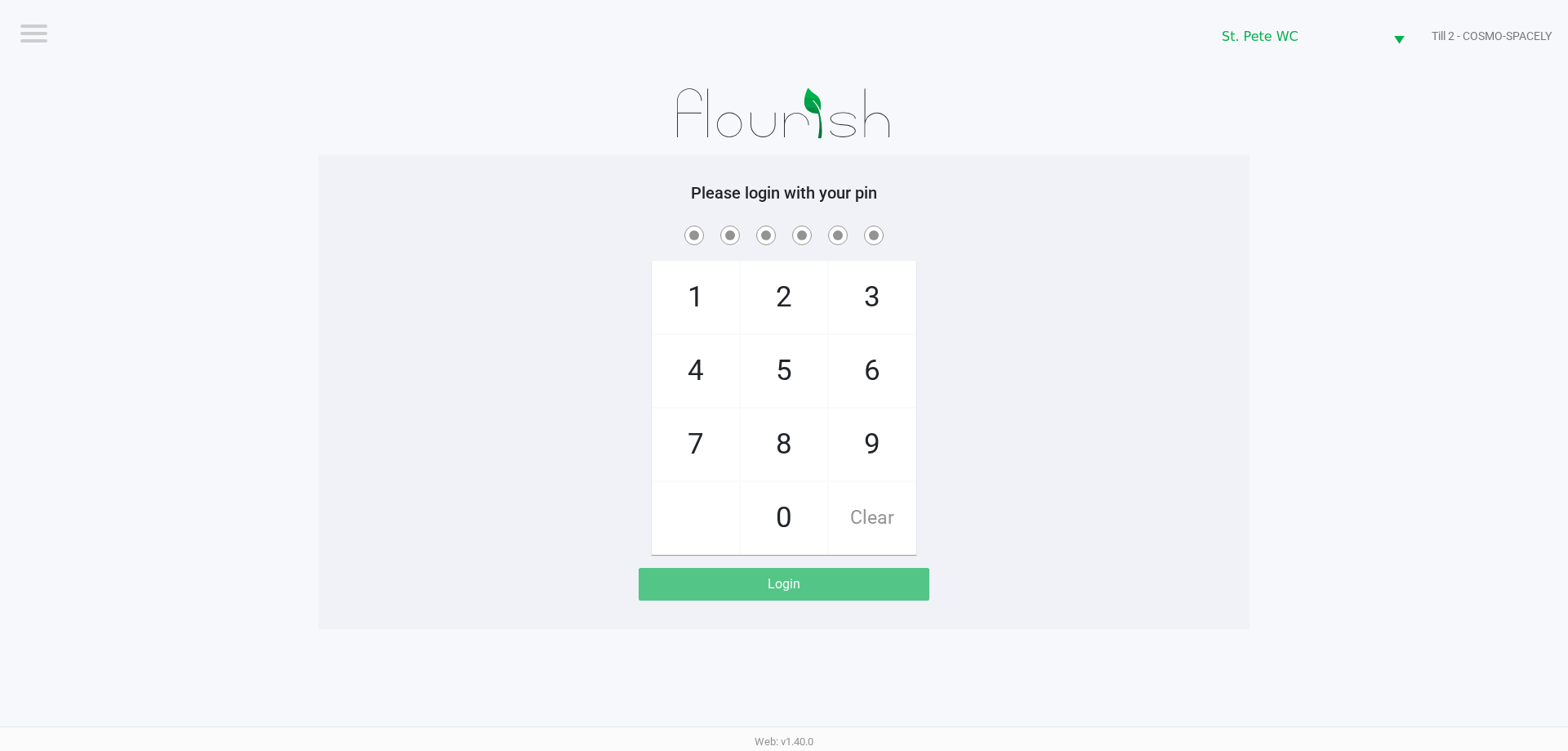
click at [194, 252] on app-pos-login-wrapper "Logout St. Pete WC Till 2 - COSMO-SPACELY Please login with your pin 1 4 7 2 5 …" at bounding box center [784, 314] width 1568 height 630
checkbox input "true"
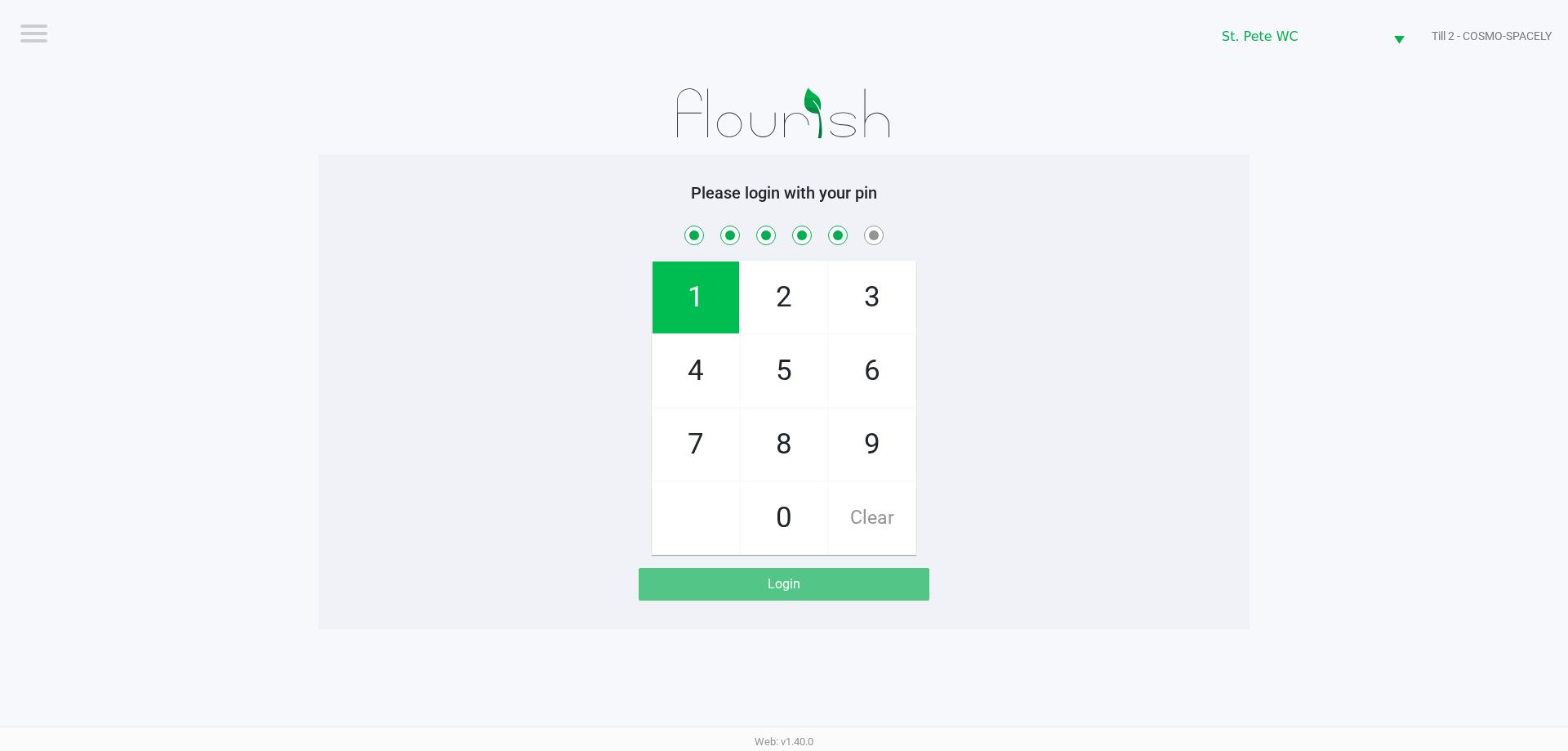
checkbox input "true"
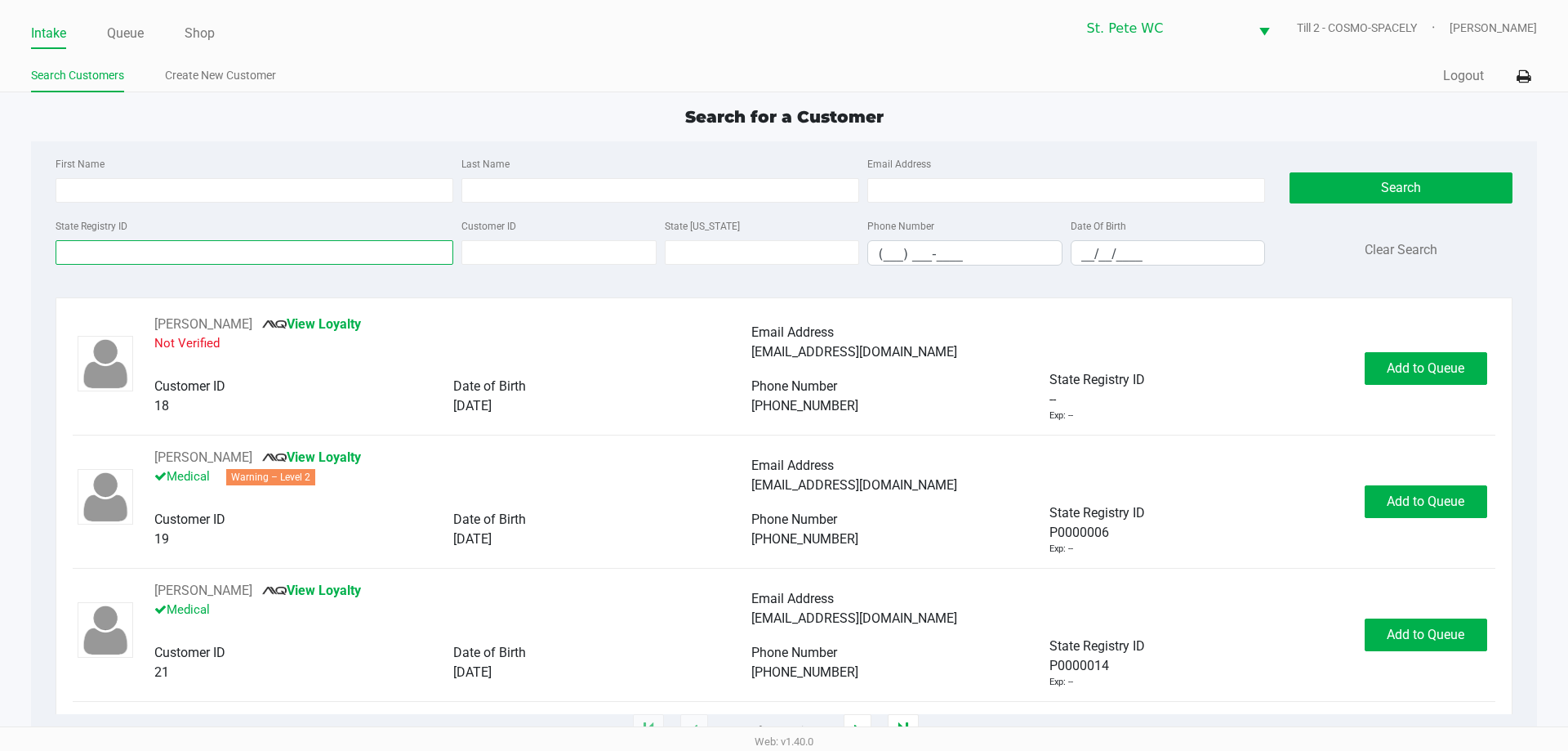
click at [265, 257] on input "State Registry ID" at bounding box center [254, 252] width 398 height 25
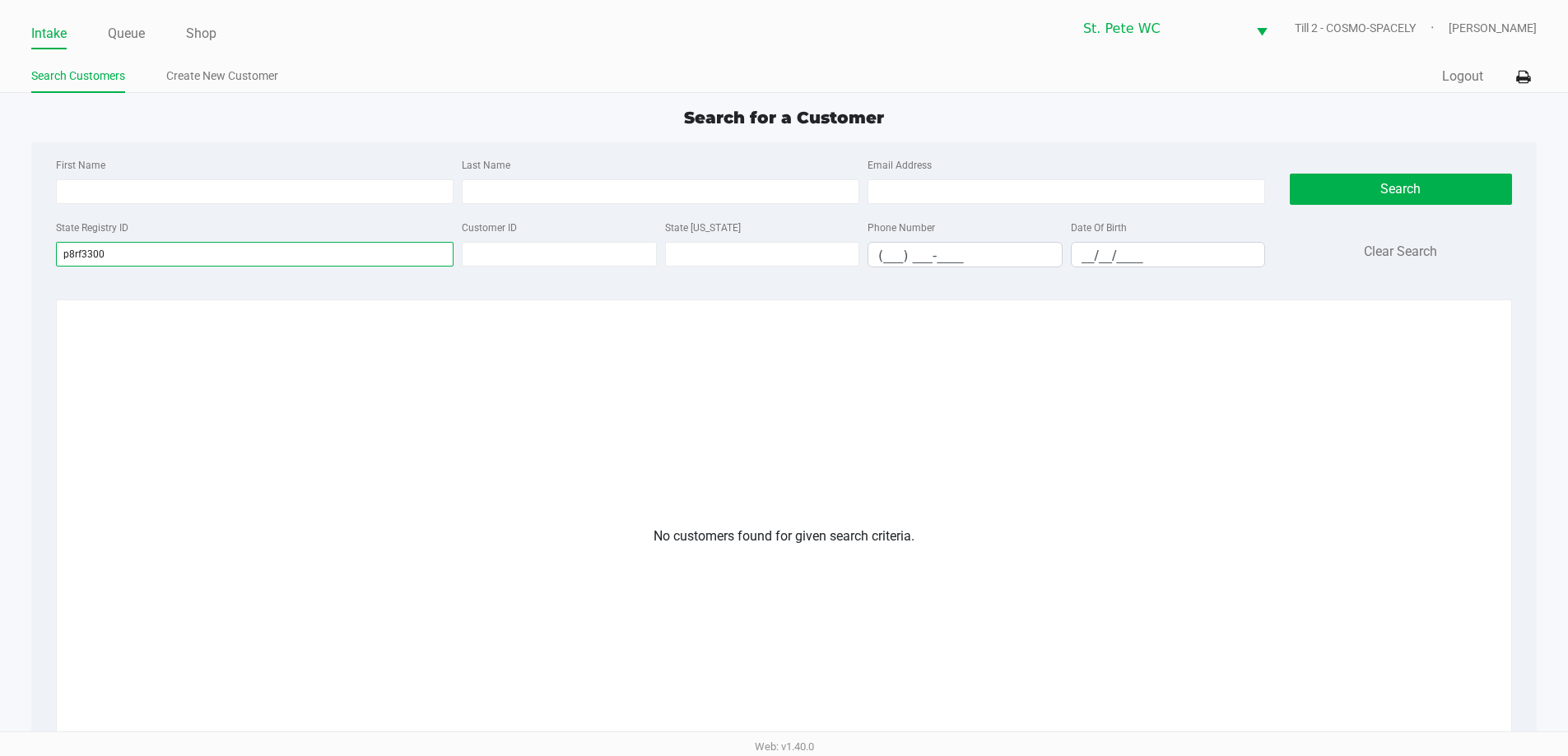
click at [192, 249] on input "p8rf3300" at bounding box center [254, 254] width 398 height 25
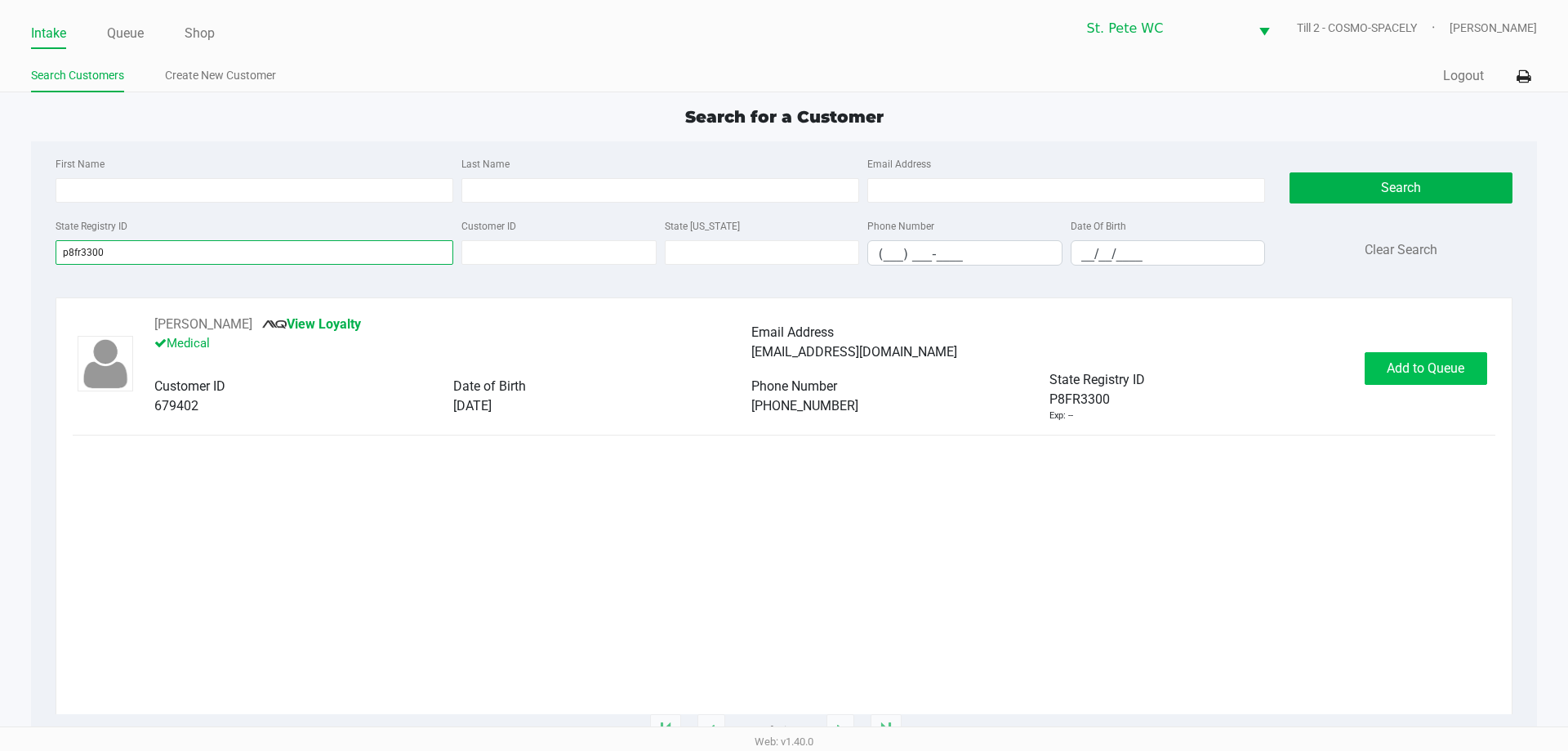
type input "p8fr3300"
click at [1428, 376] on button "Add to Queue" at bounding box center [1426, 368] width 122 height 33
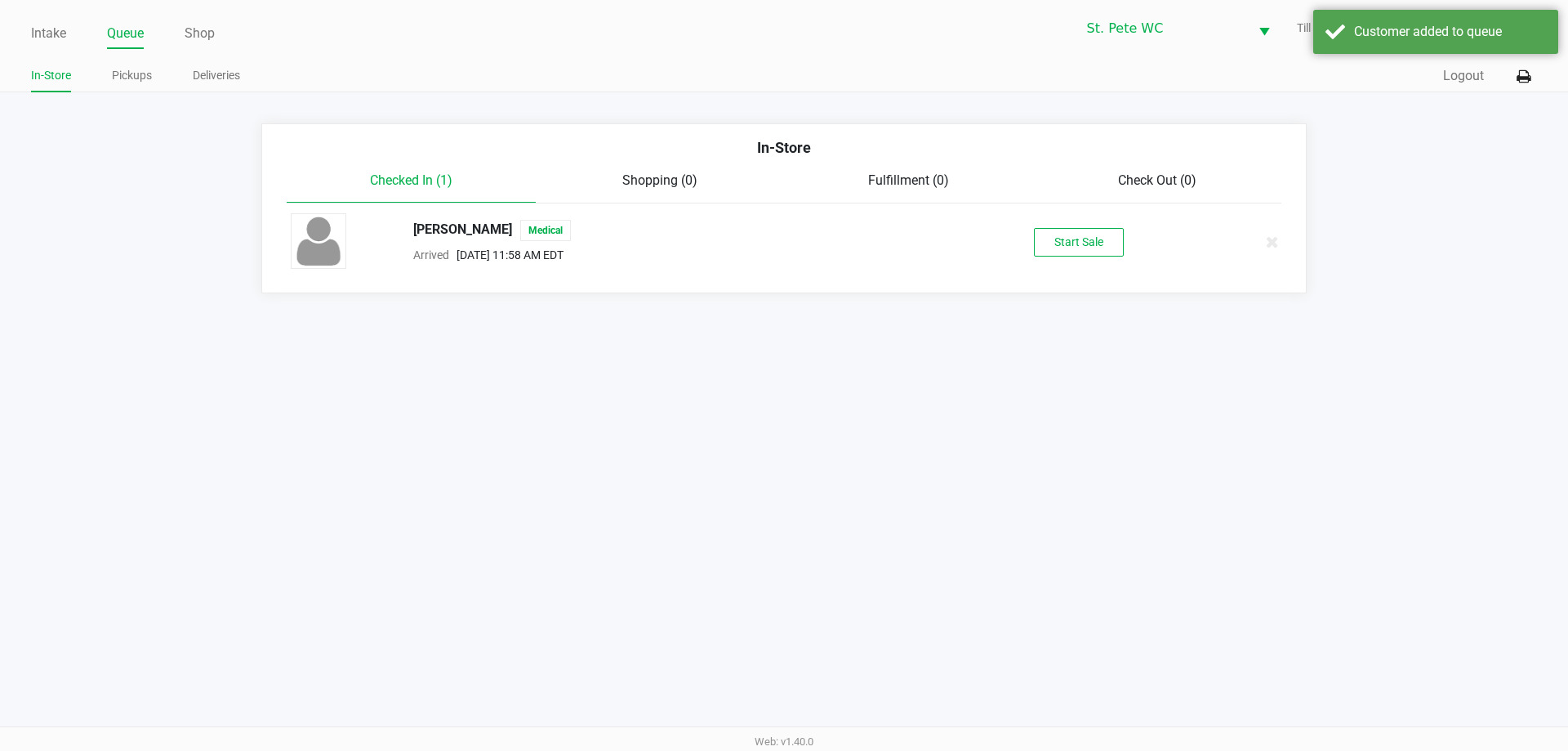
click at [1428, 376] on div "Intake Queue Shop St. Pete WC Till 2 - COSMO-SPACELY Casey Olivia-Knauf In-Stor…" at bounding box center [784, 376] width 1568 height 751
click at [1095, 252] on button "Start Sale" at bounding box center [1078, 241] width 90 height 29
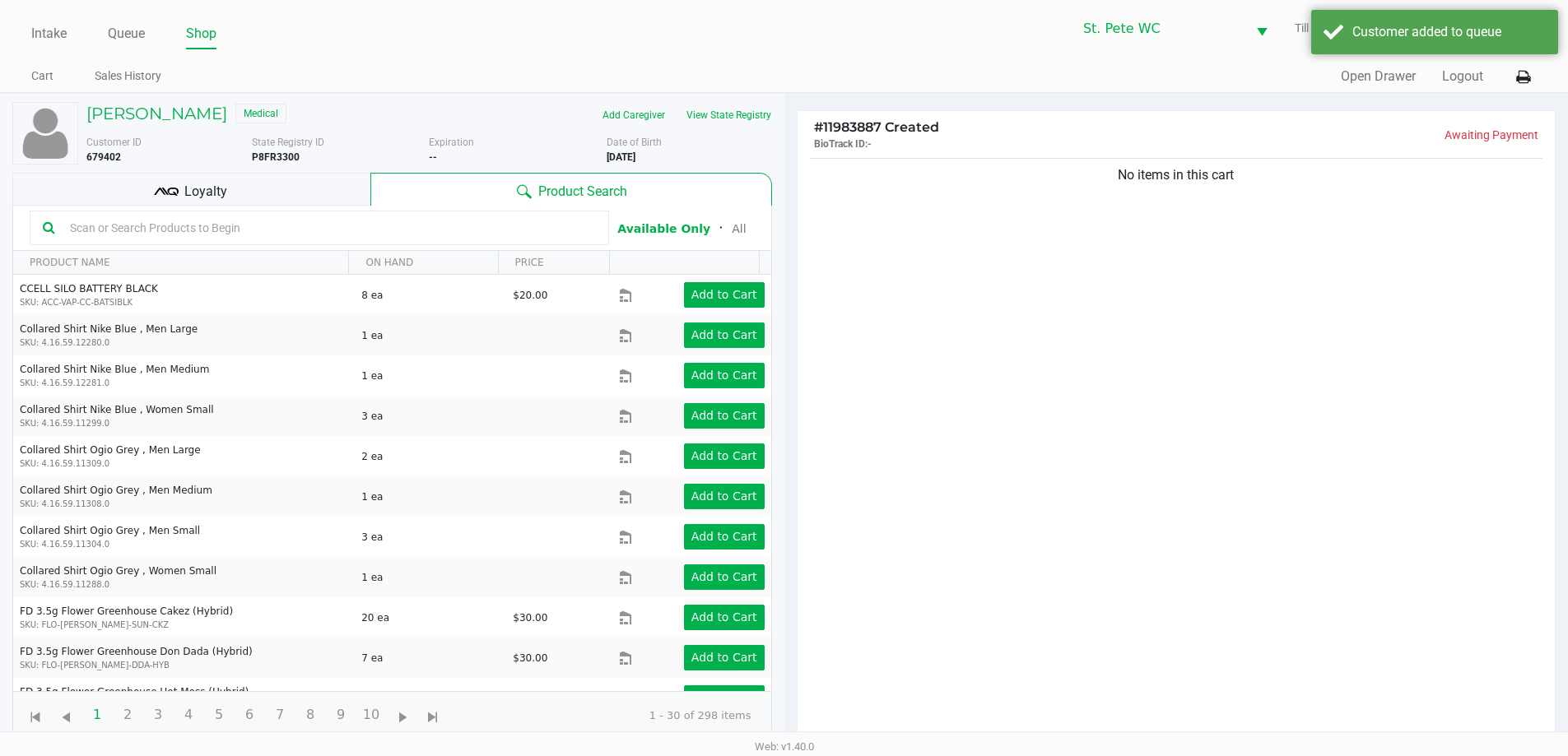
click at [335, 164] on div "State Registry ID P8FR3300" at bounding box center [340, 150] width 178 height 30
click at [333, 173] on div "Loyalty" at bounding box center [191, 189] width 358 height 33
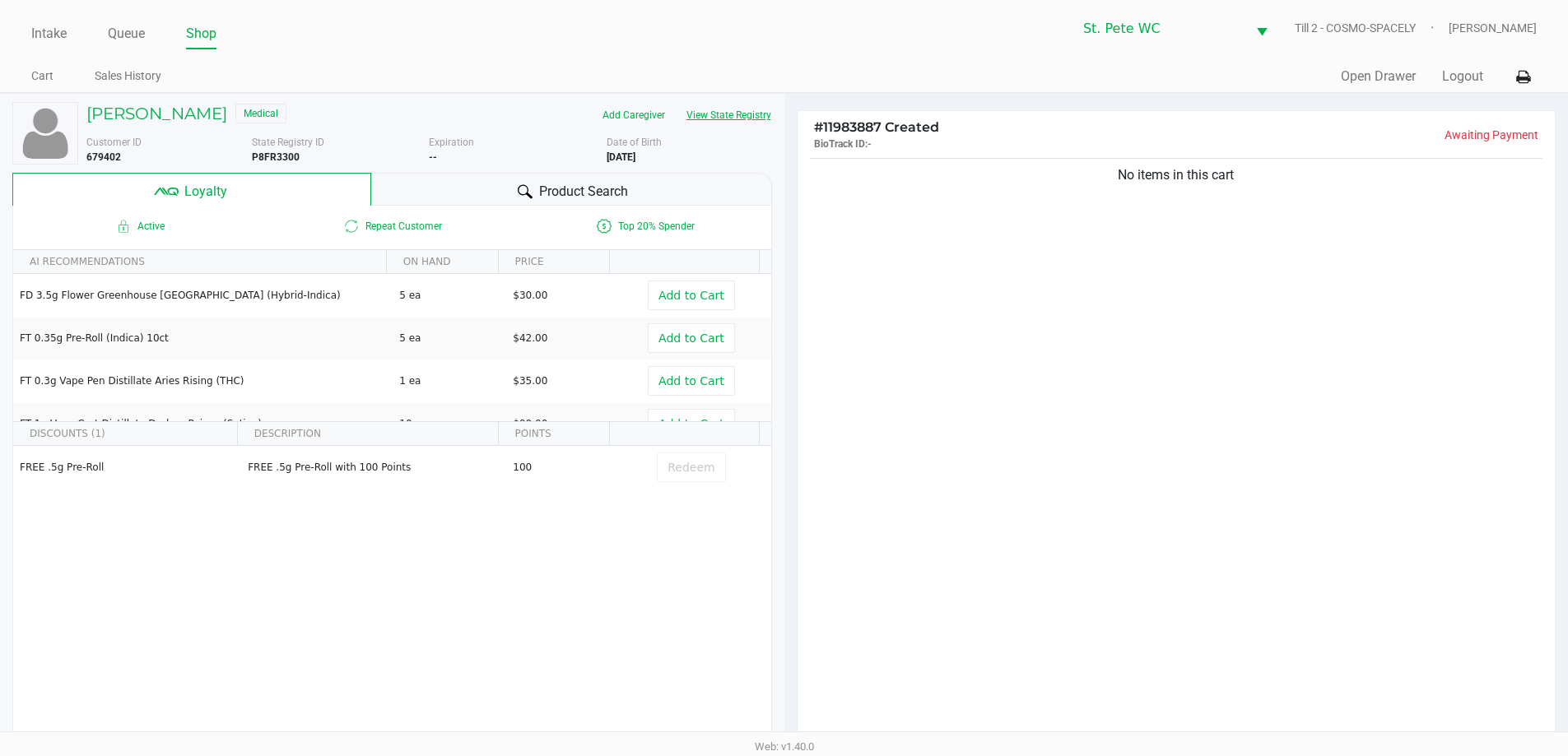
click at [699, 116] on button "View State Registry" at bounding box center [723, 115] width 96 height 27
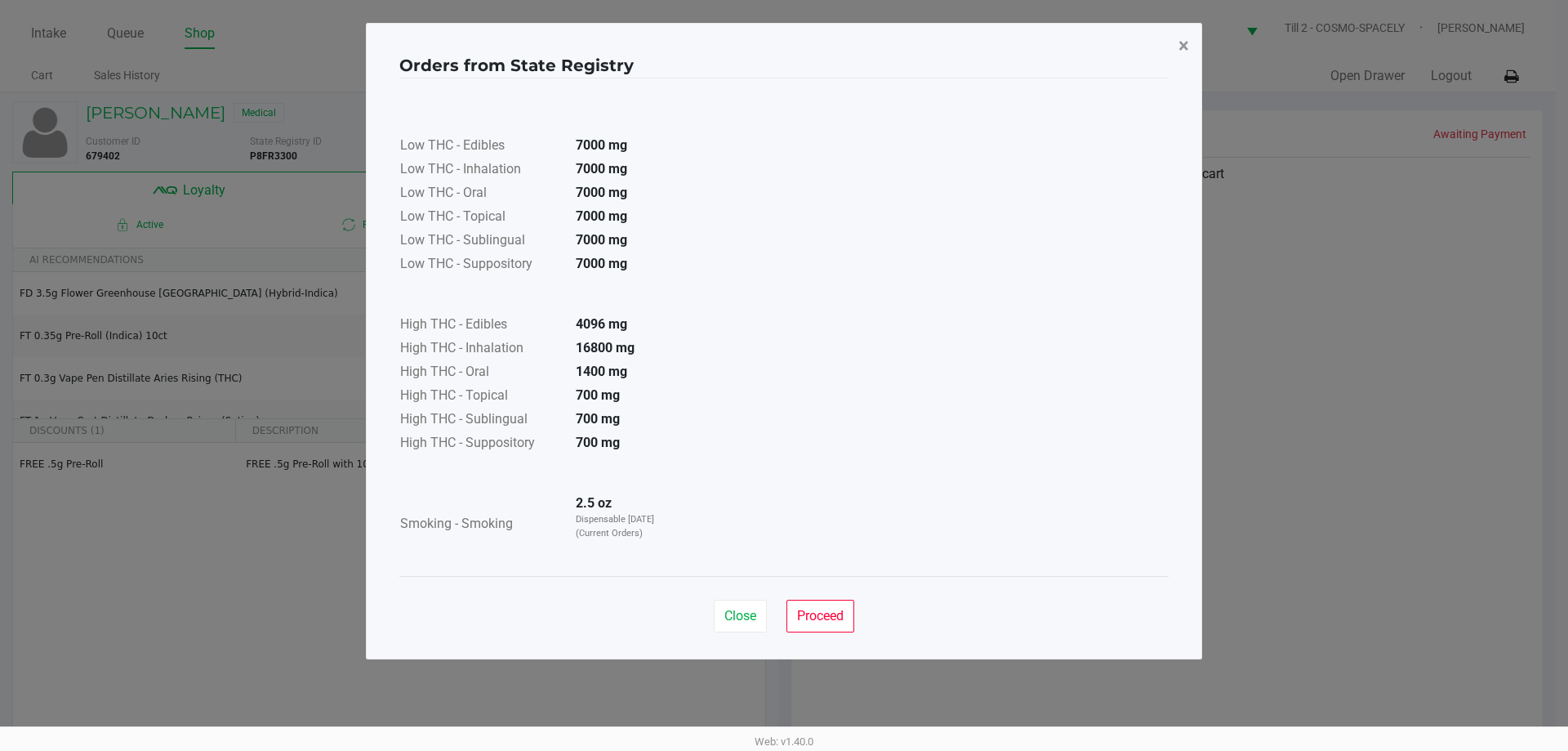
click at [1190, 41] on button "×" at bounding box center [1184, 45] width 36 height 45
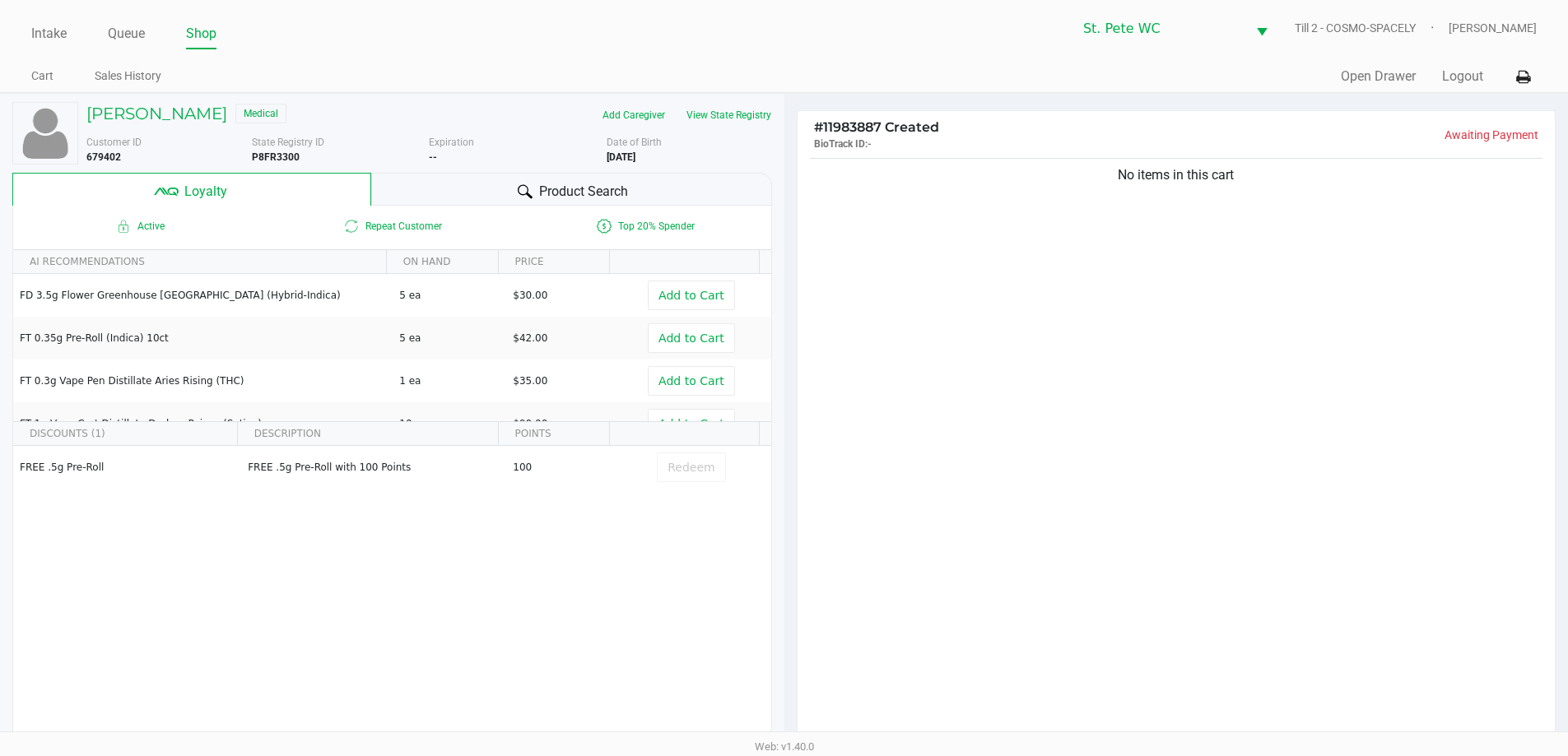
click at [1179, 305] on div "No items in this cart" at bounding box center [1177, 453] width 758 height 597
drag, startPoint x: 958, startPoint y: 298, endPoint x: 596, endPoint y: 82, distance: 421.5
click at [958, 299] on div "No items in this cart" at bounding box center [1177, 453] width 758 height 597
click at [936, 430] on div "No items in this cart" at bounding box center [1177, 453] width 758 height 597
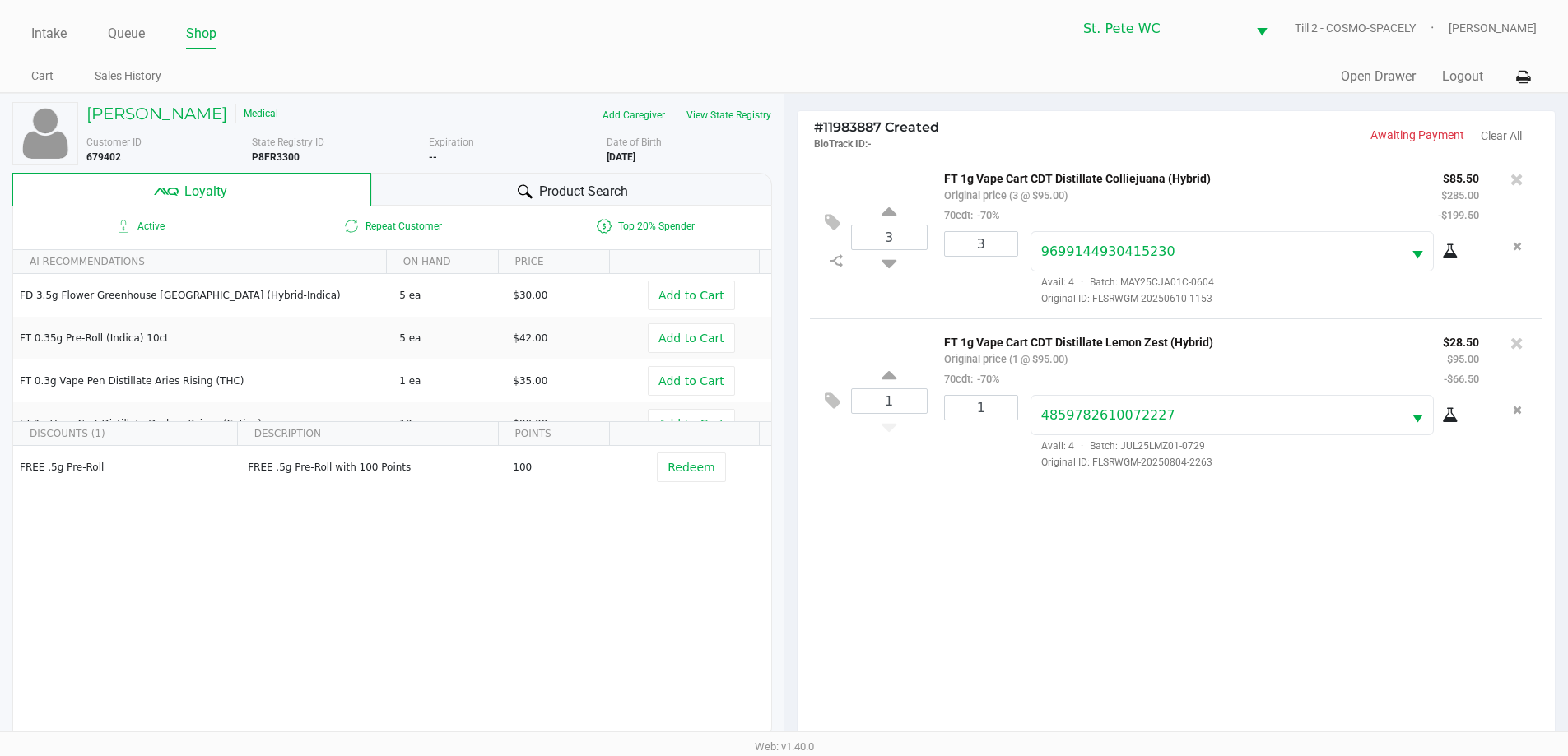
click at [927, 530] on div "3 FT 1g Vape Cart CDT Distillate Colliejuana (Hybrid) Original price (3 @ $95.0…" at bounding box center [1177, 453] width 758 height 597
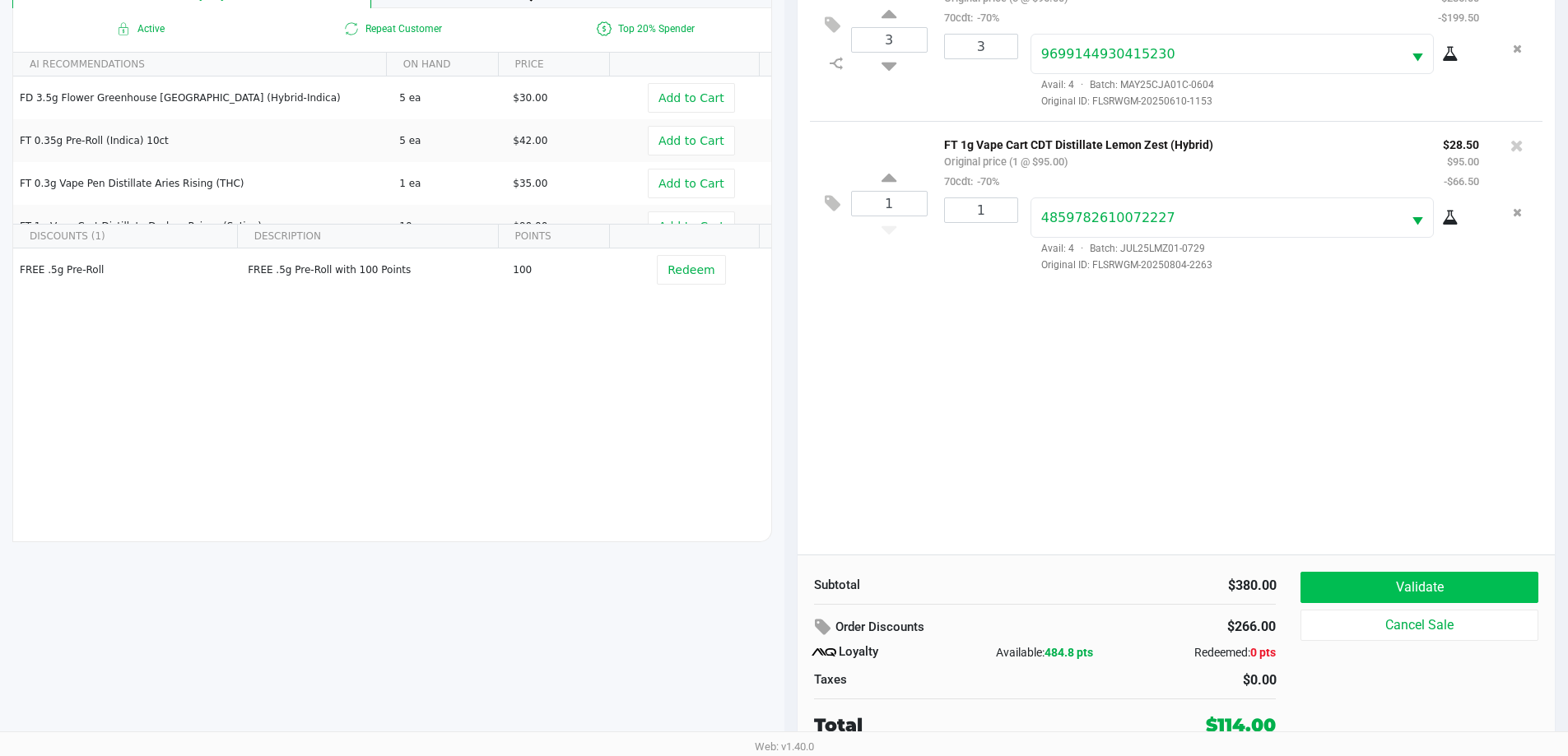
click at [1480, 583] on button "Validate" at bounding box center [1418, 587] width 237 height 32
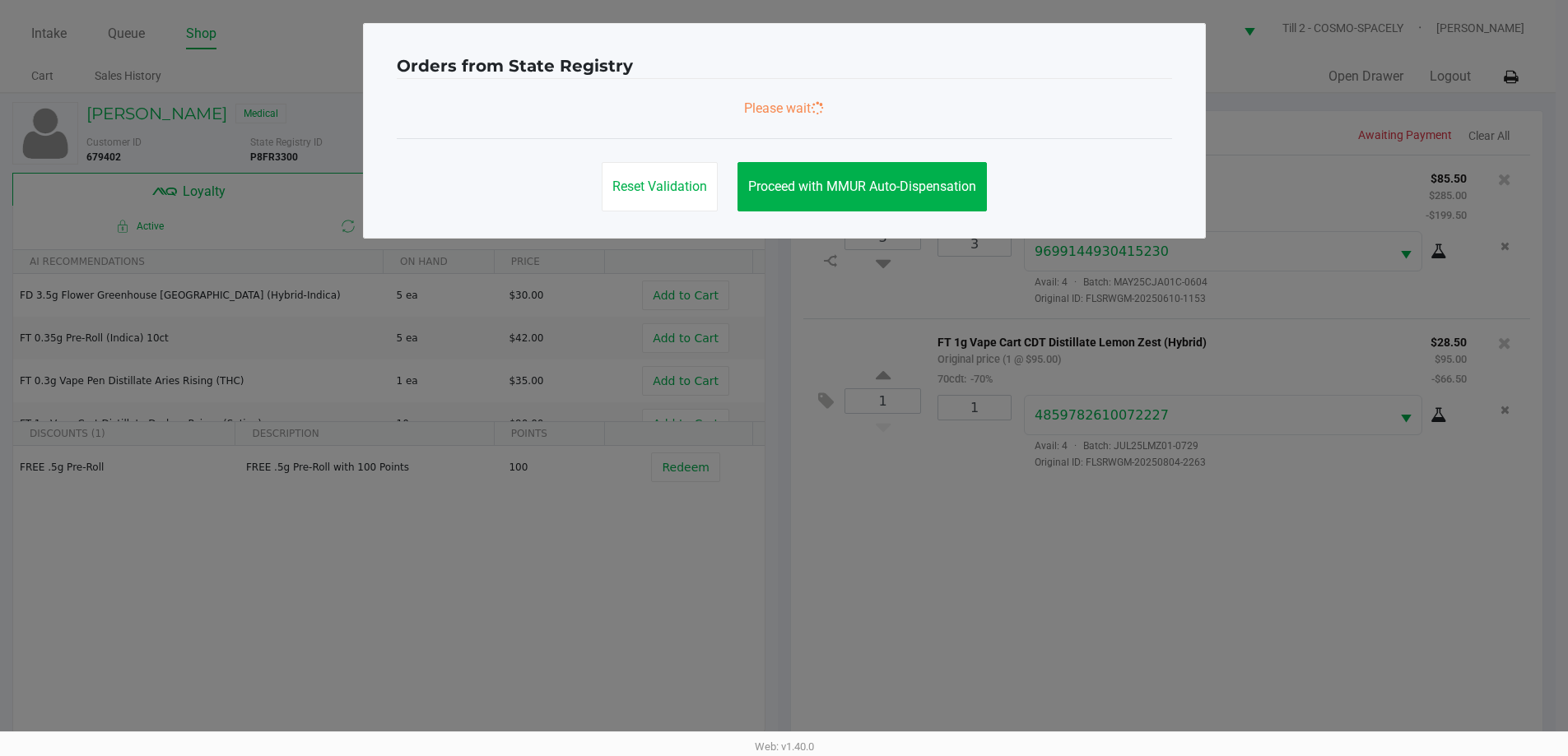
scroll to position [0, 0]
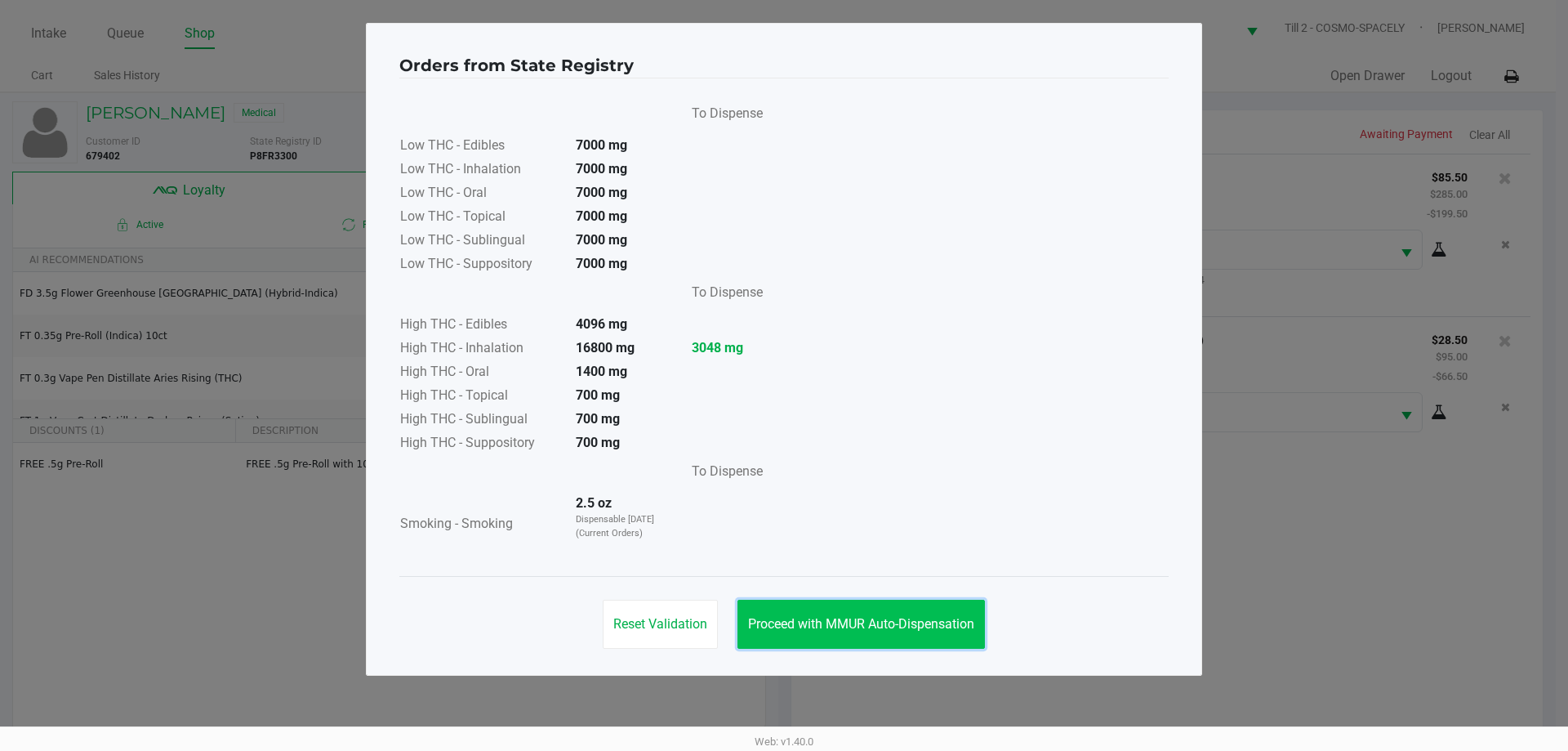
click at [907, 627] on span "Proceed with MMUR Auto-Dispensation" at bounding box center [862, 624] width 227 height 16
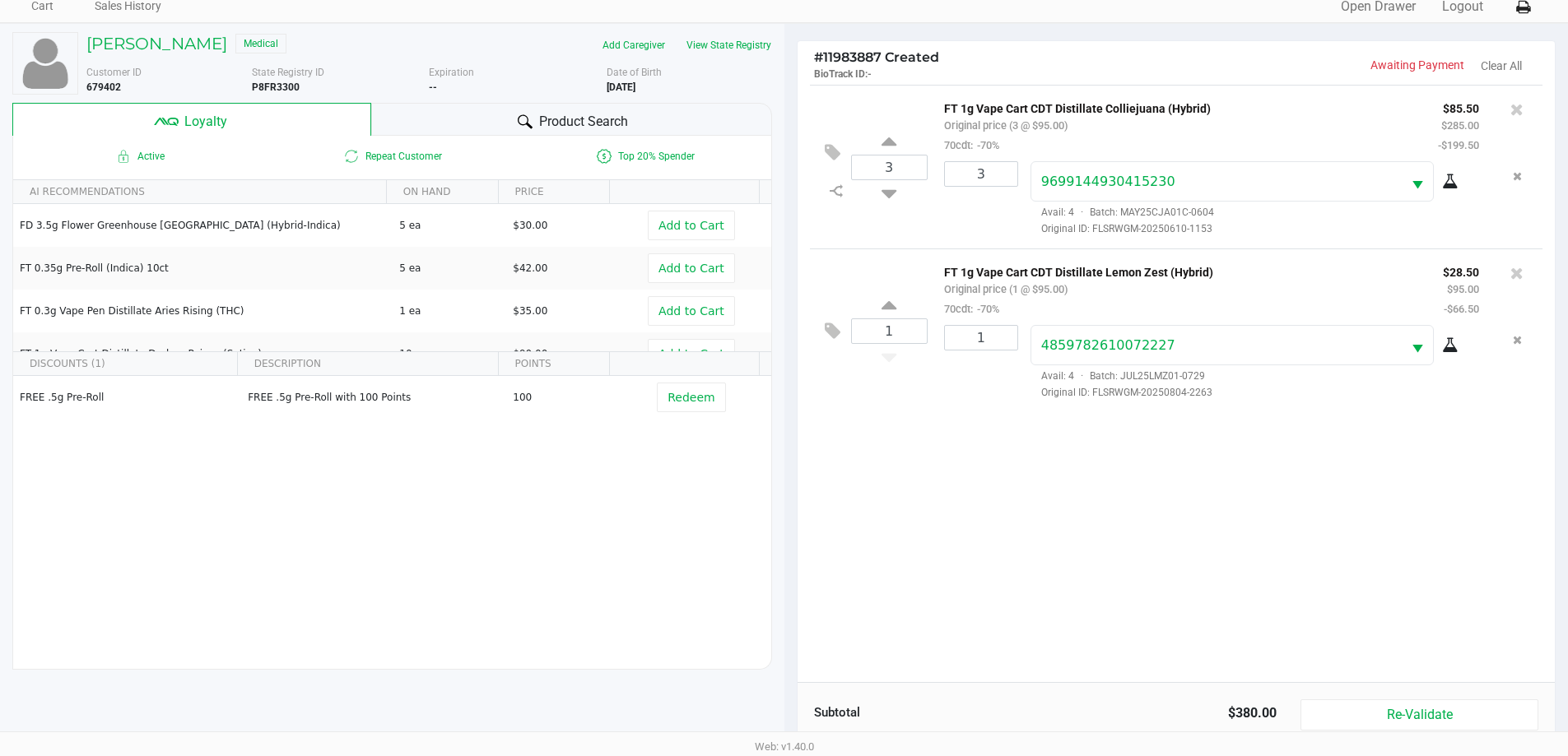
scroll to position [197, 0]
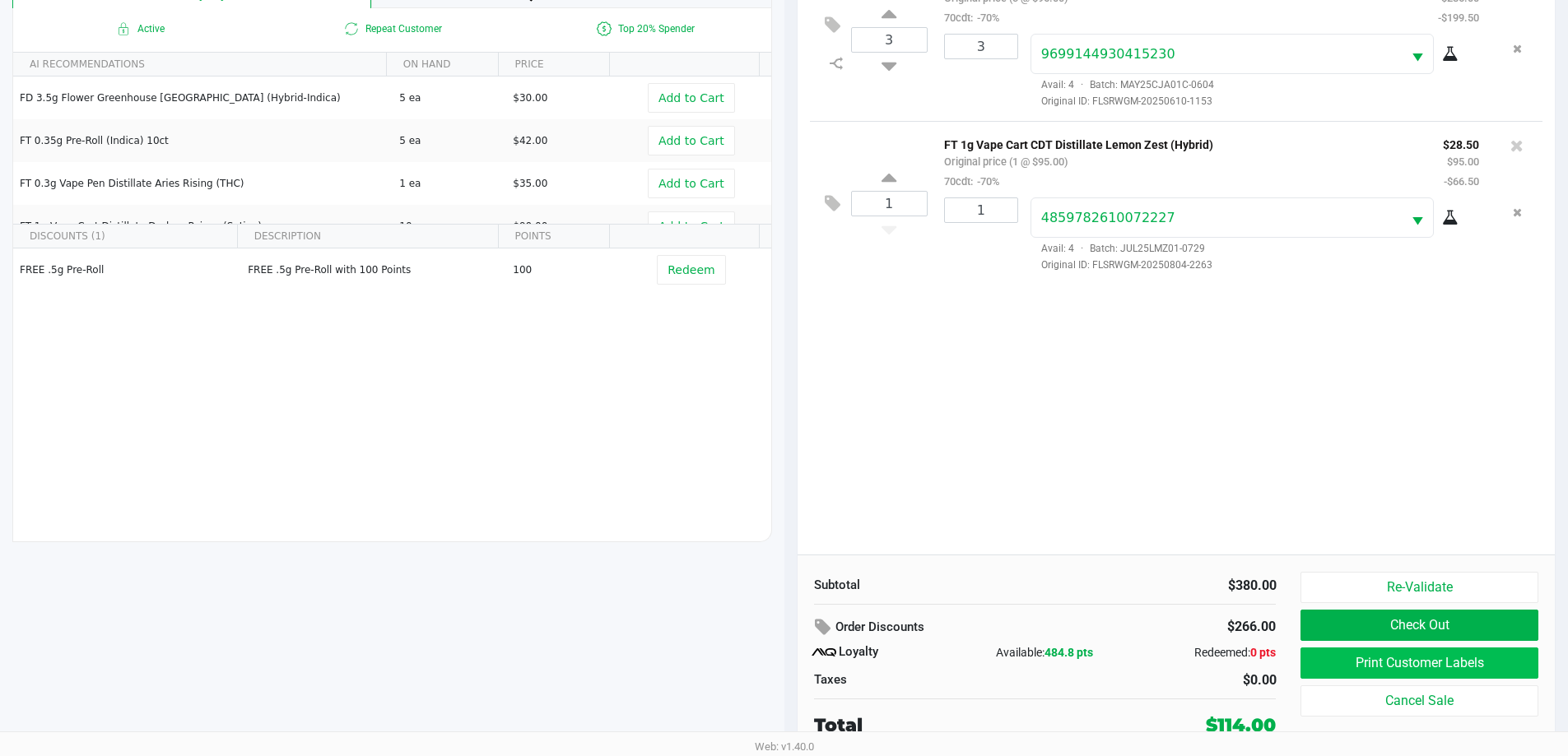
click at [1457, 671] on button "Print Customer Labels" at bounding box center [1418, 664] width 237 height 32
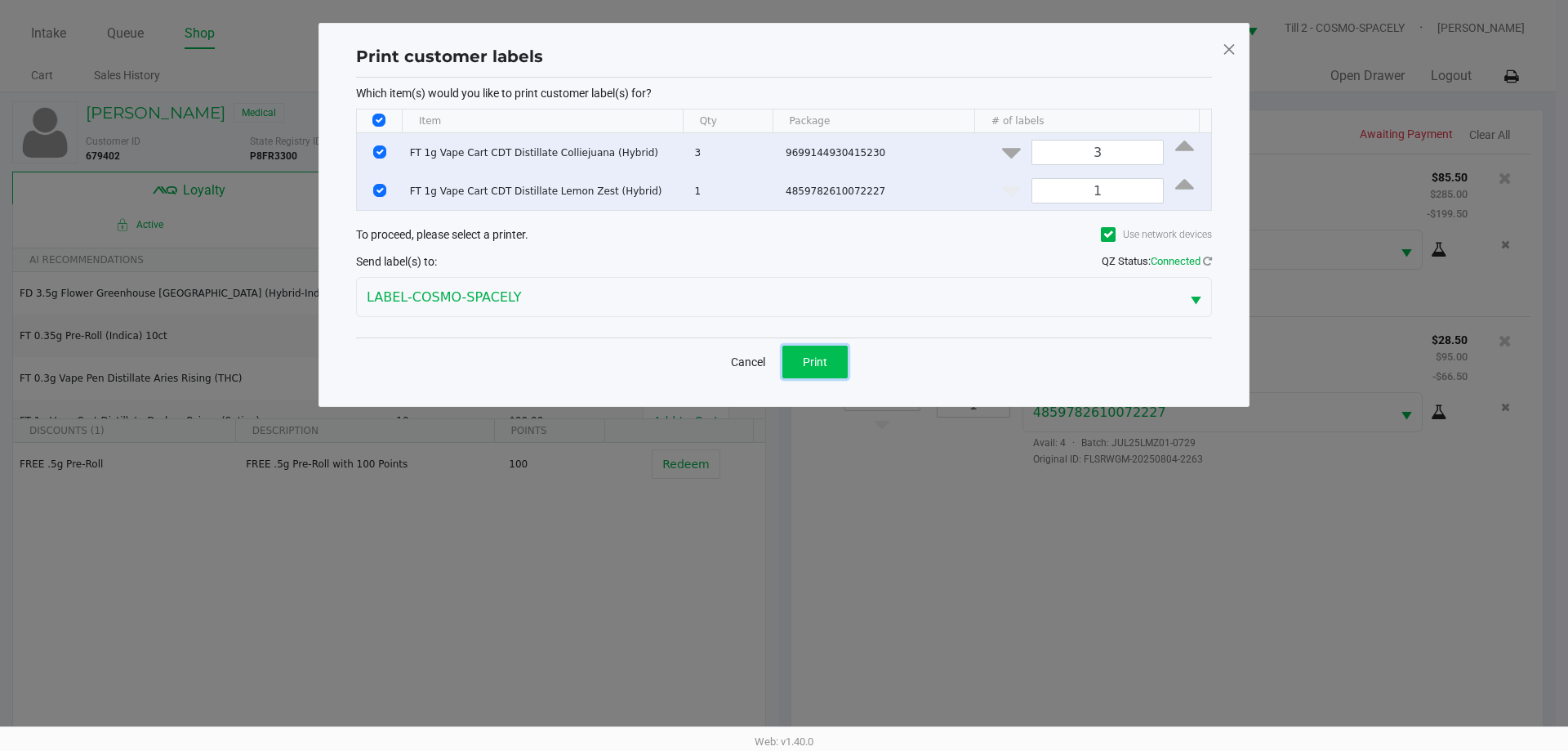
click at [795, 375] on button "Print" at bounding box center [816, 362] width 65 height 33
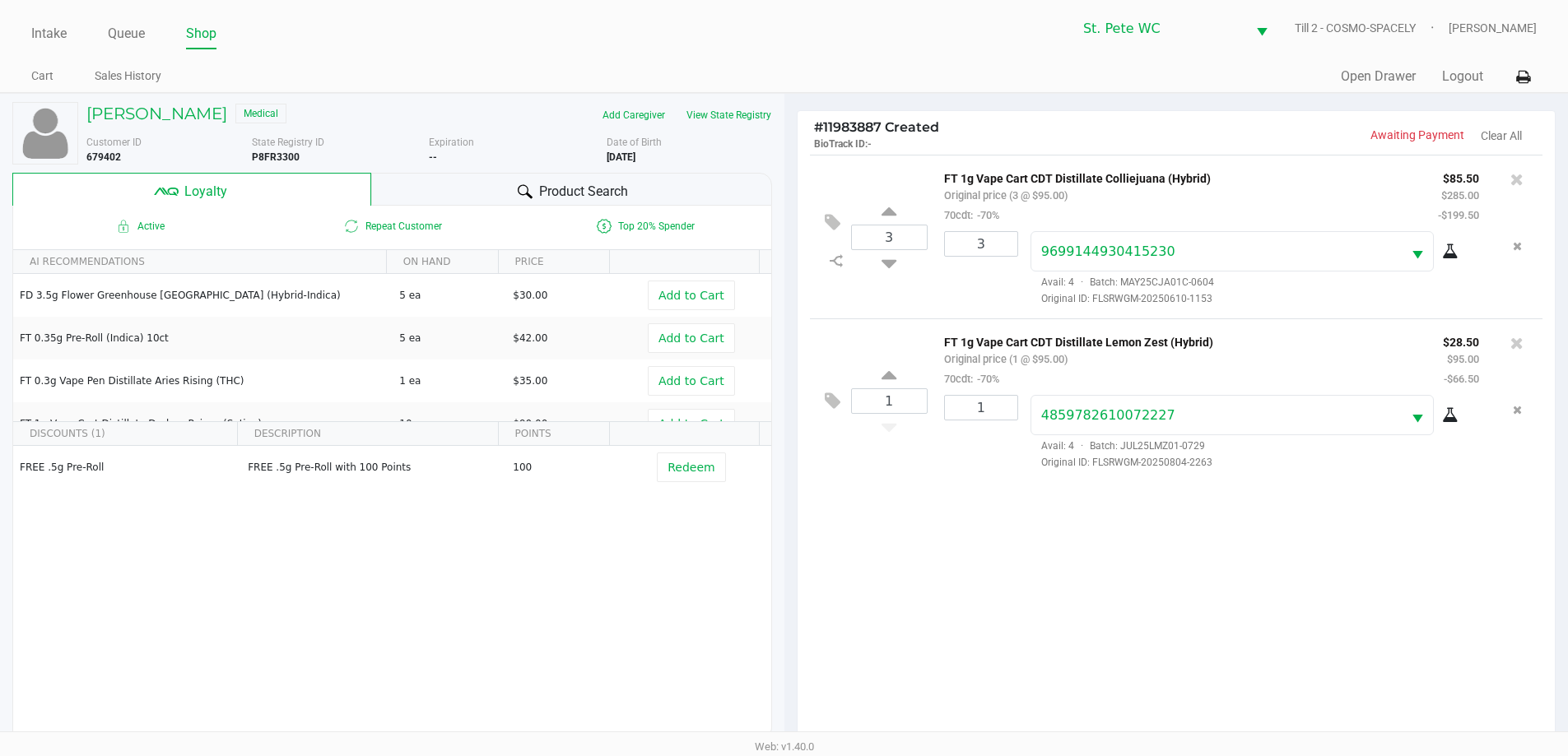
scroll to position [197, 0]
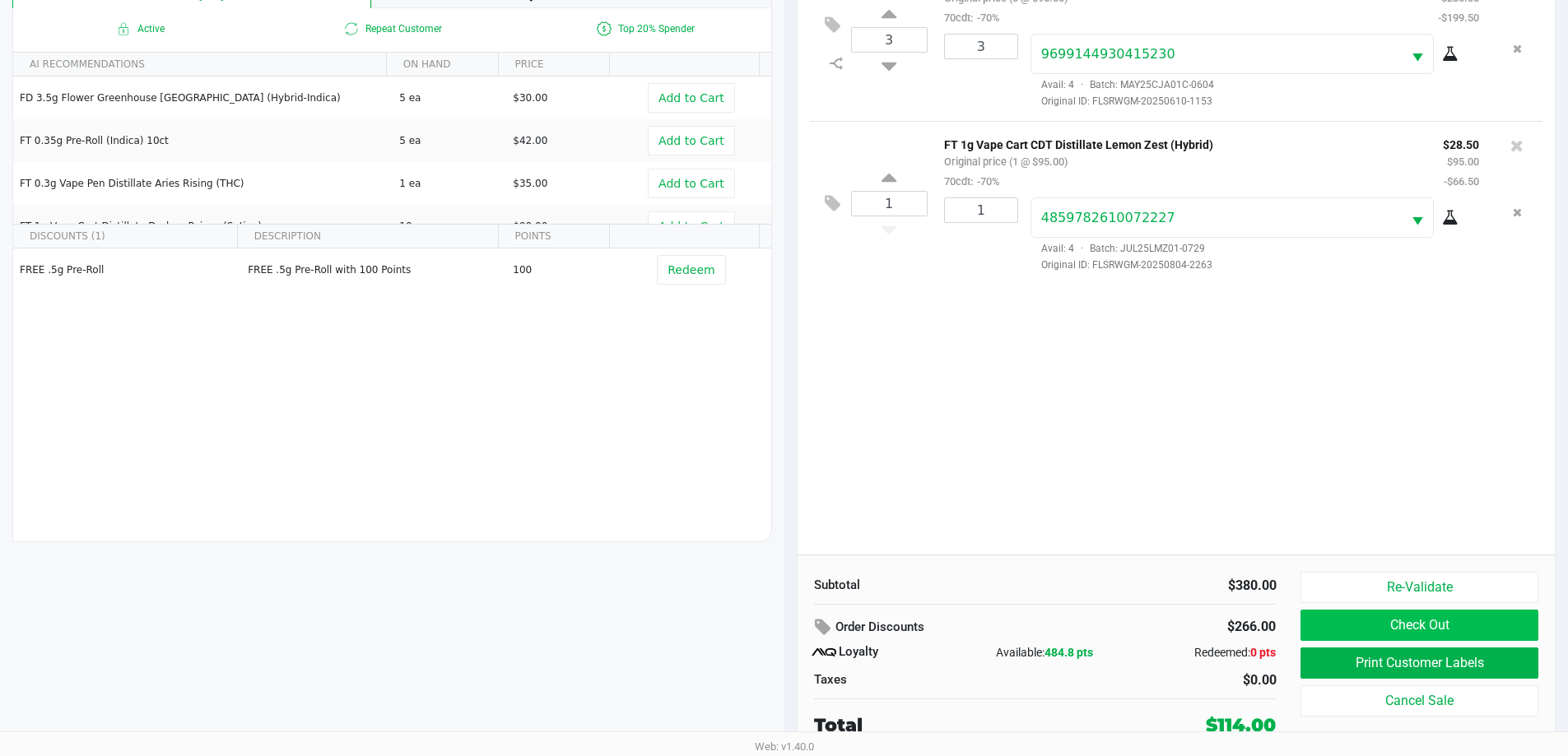
click at [1462, 636] on button "Check Out" at bounding box center [1418, 626] width 237 height 32
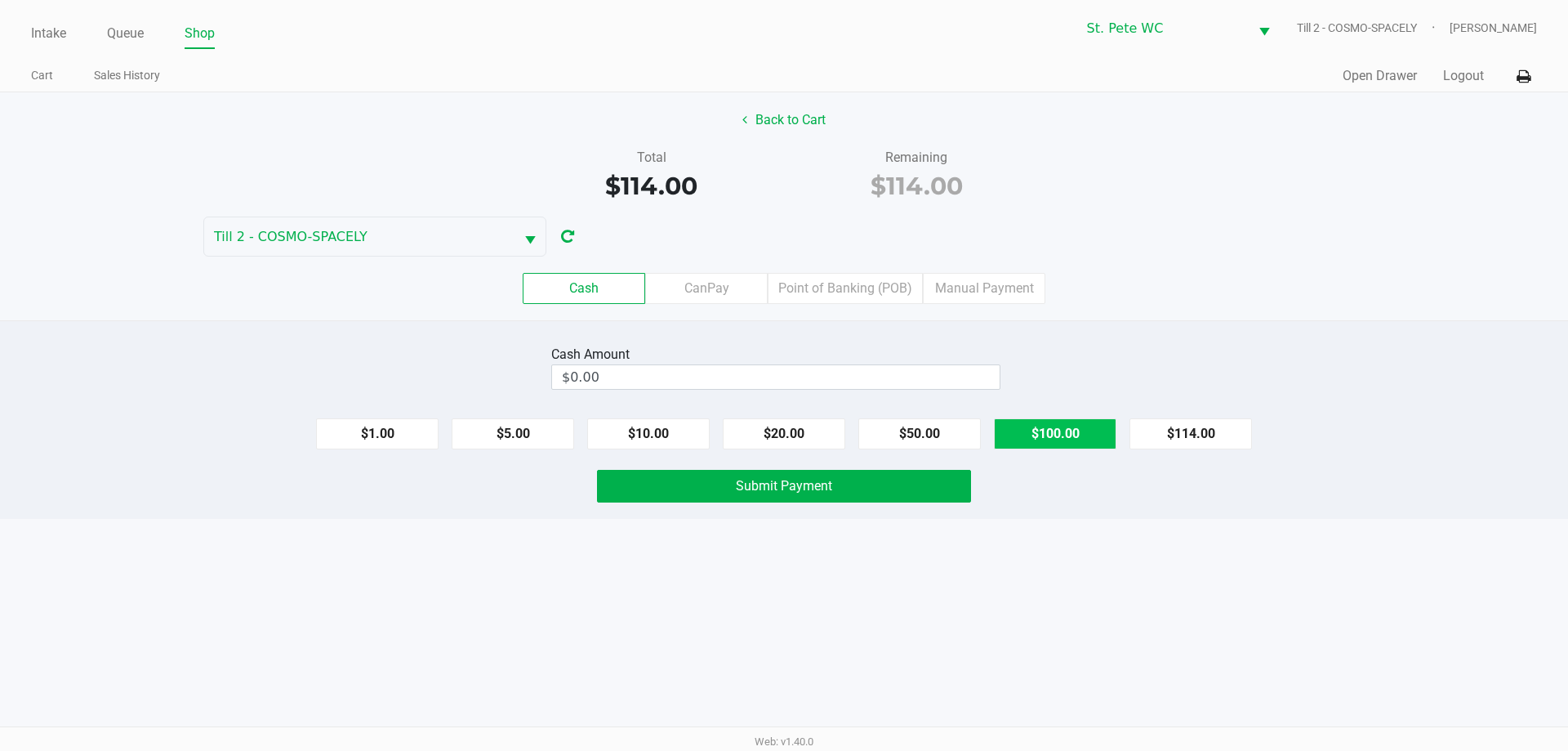
click at [1042, 445] on button "$100.00" at bounding box center [1055, 435] width 122 height 32
click at [762, 428] on button "$20.00" at bounding box center [784, 435] width 122 height 32
type input "$120.00"
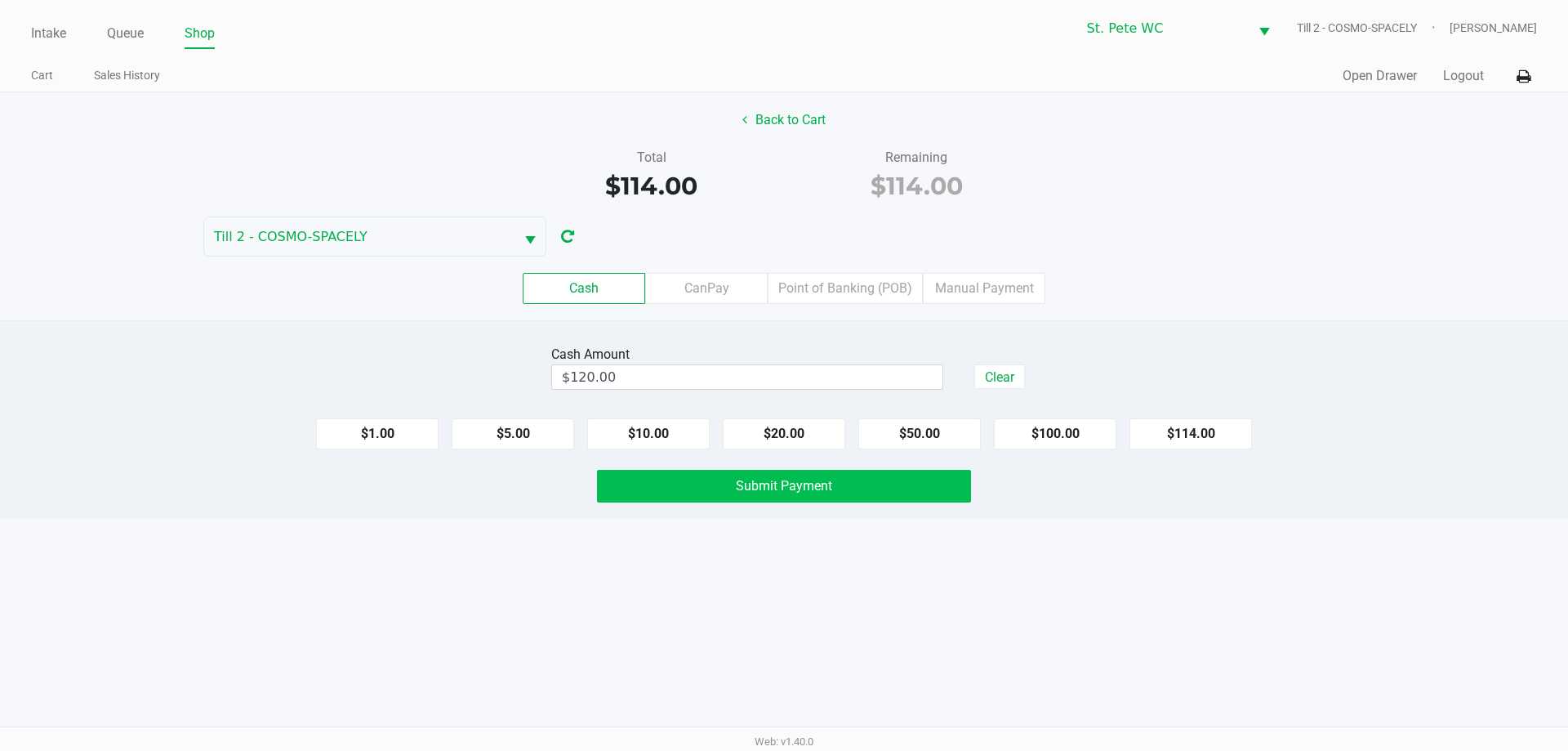
click at [765, 498] on button "Submit Payment" at bounding box center [784, 486] width 374 height 33
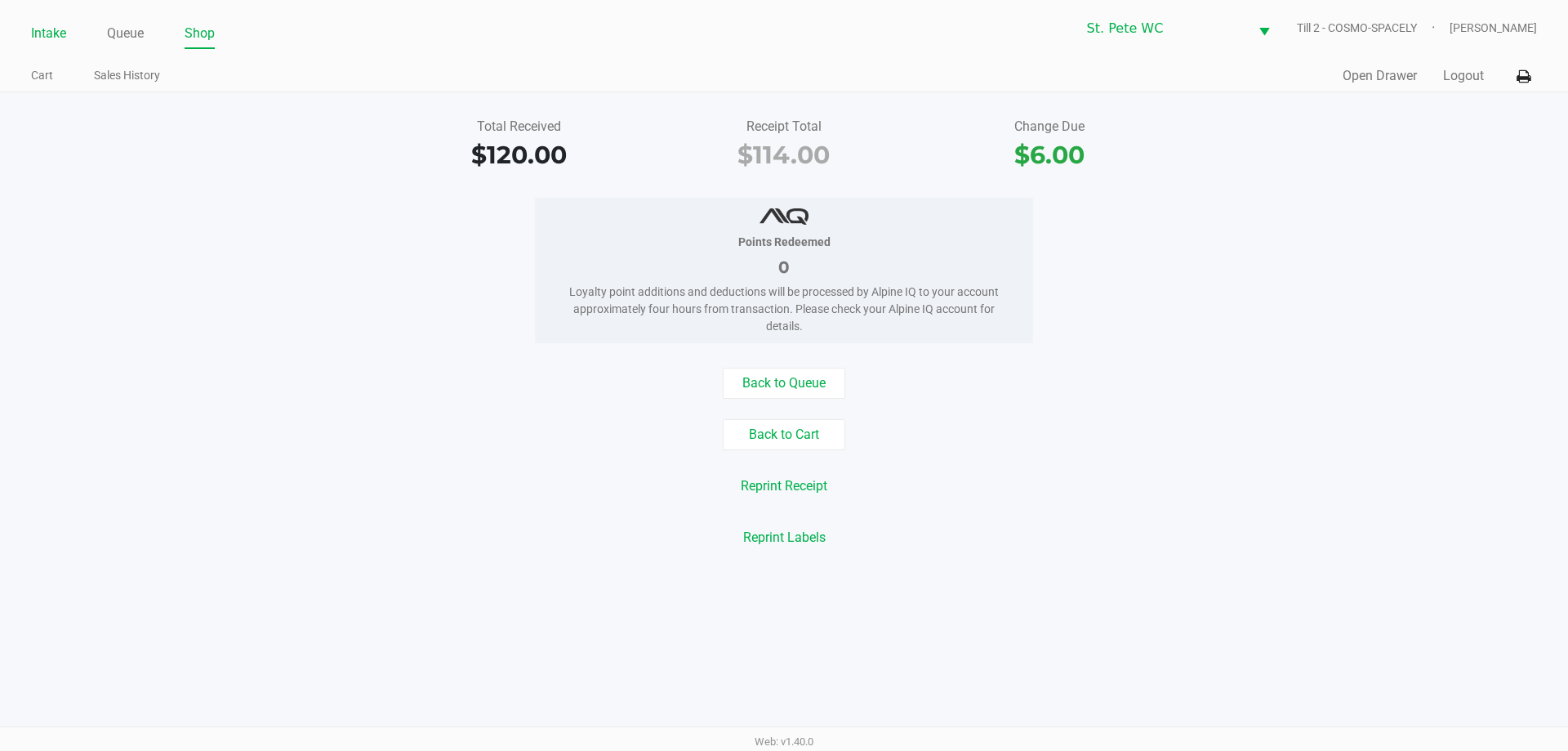
click at [39, 26] on link "Intake" at bounding box center [49, 33] width 35 height 23
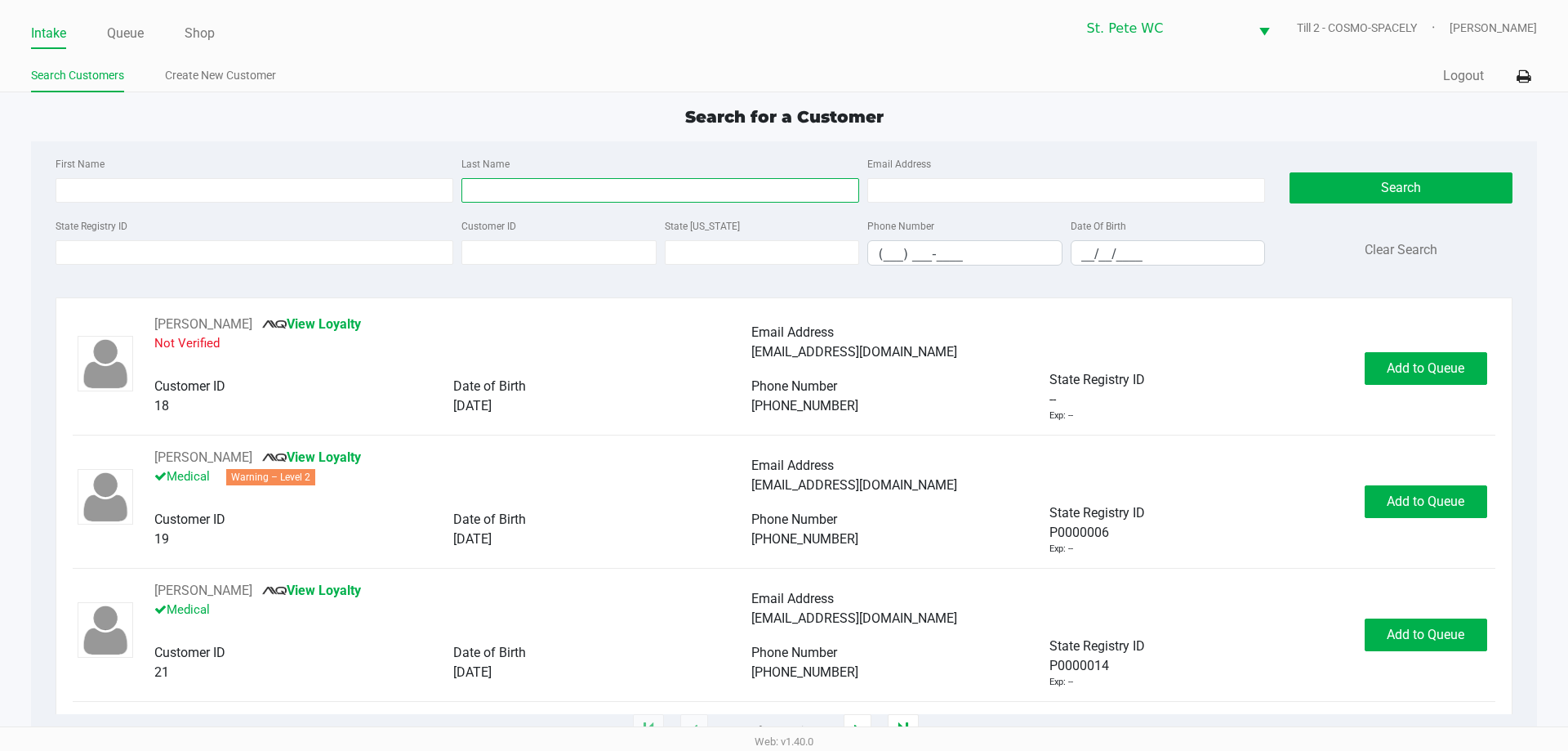
click at [487, 189] on input "Last Name" at bounding box center [661, 190] width 398 height 25
type input "griffin"
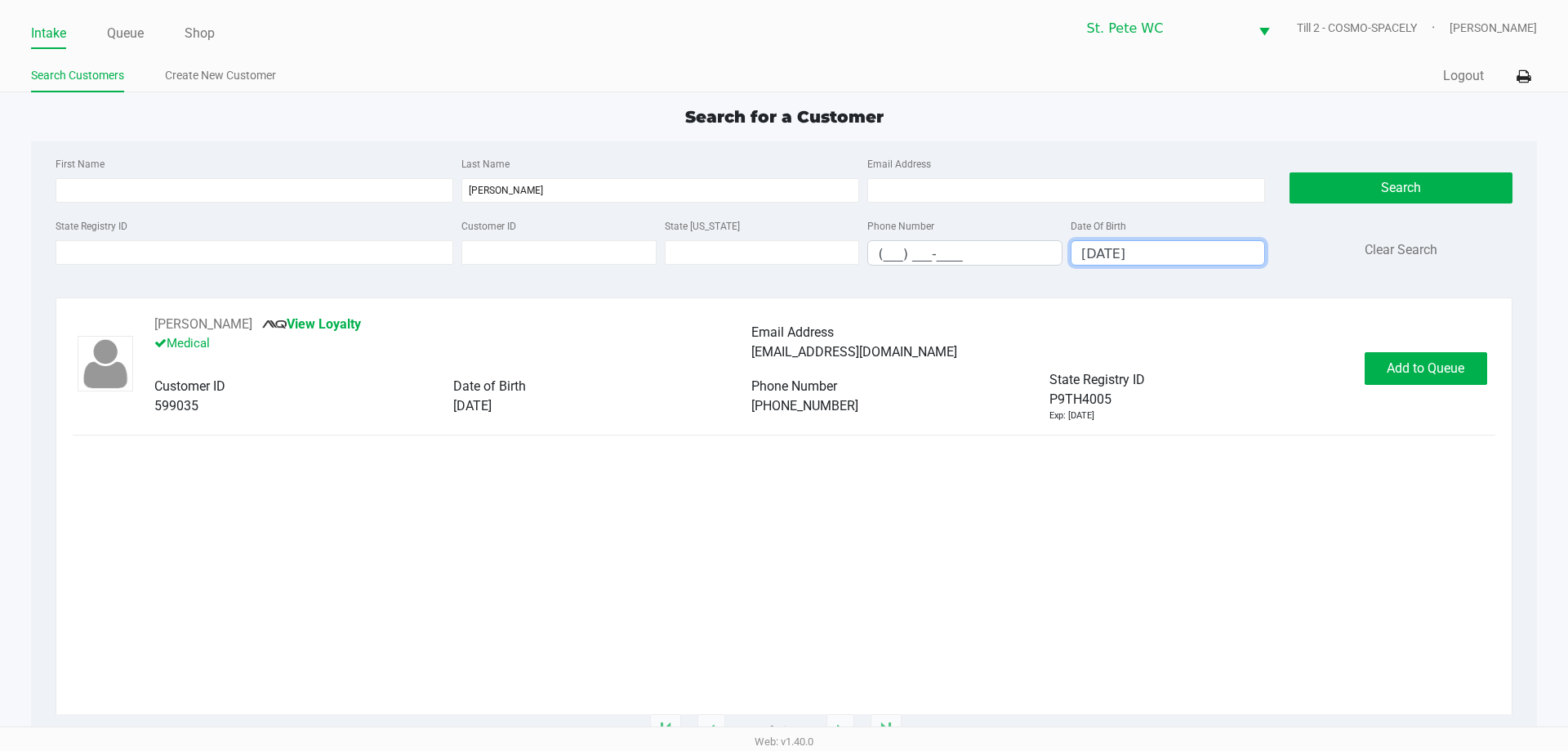
type input "07/30/1970"
click at [1430, 360] on button "Add to Queue" at bounding box center [1426, 368] width 122 height 33
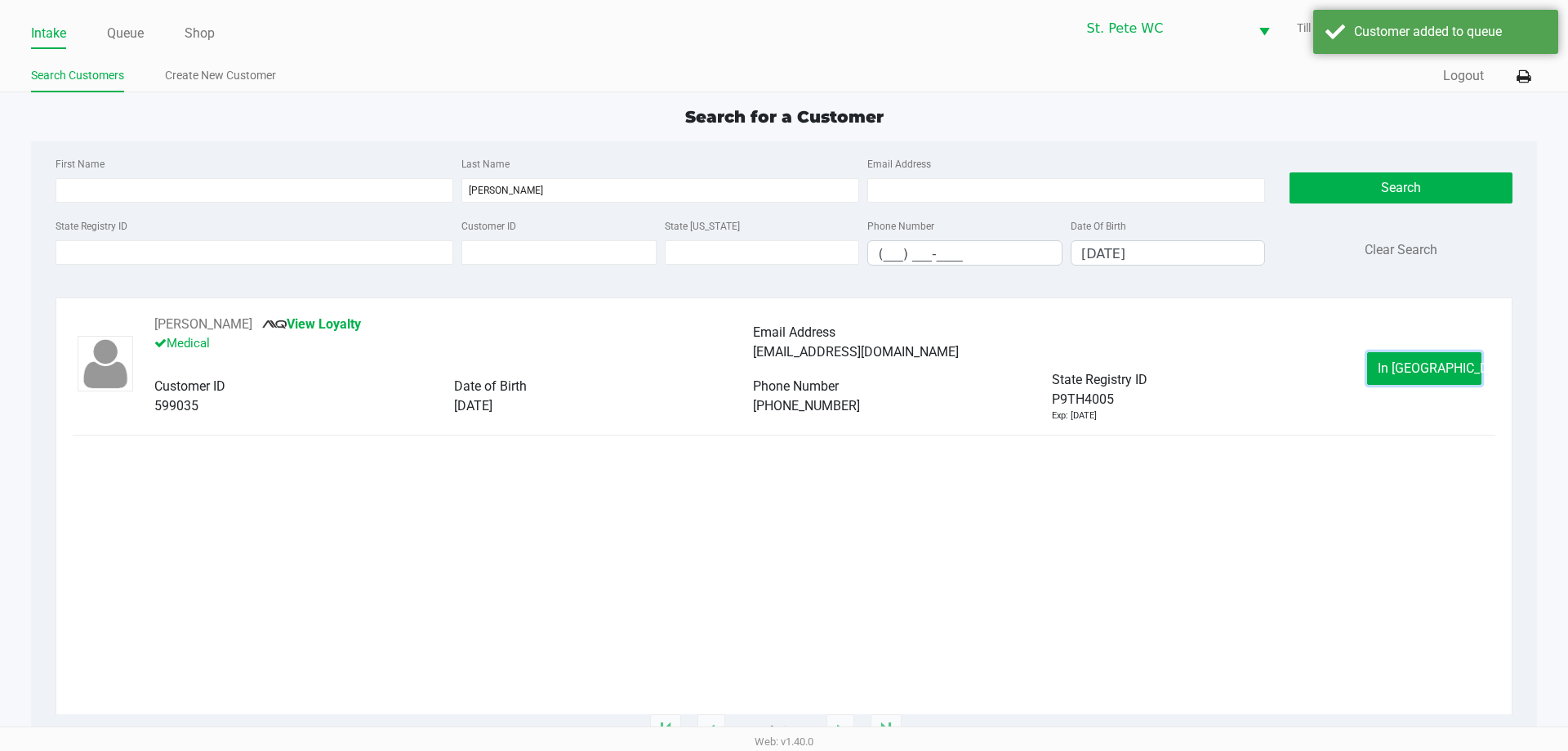
click at [1386, 372] on button "In Queue" at bounding box center [1424, 368] width 114 height 33
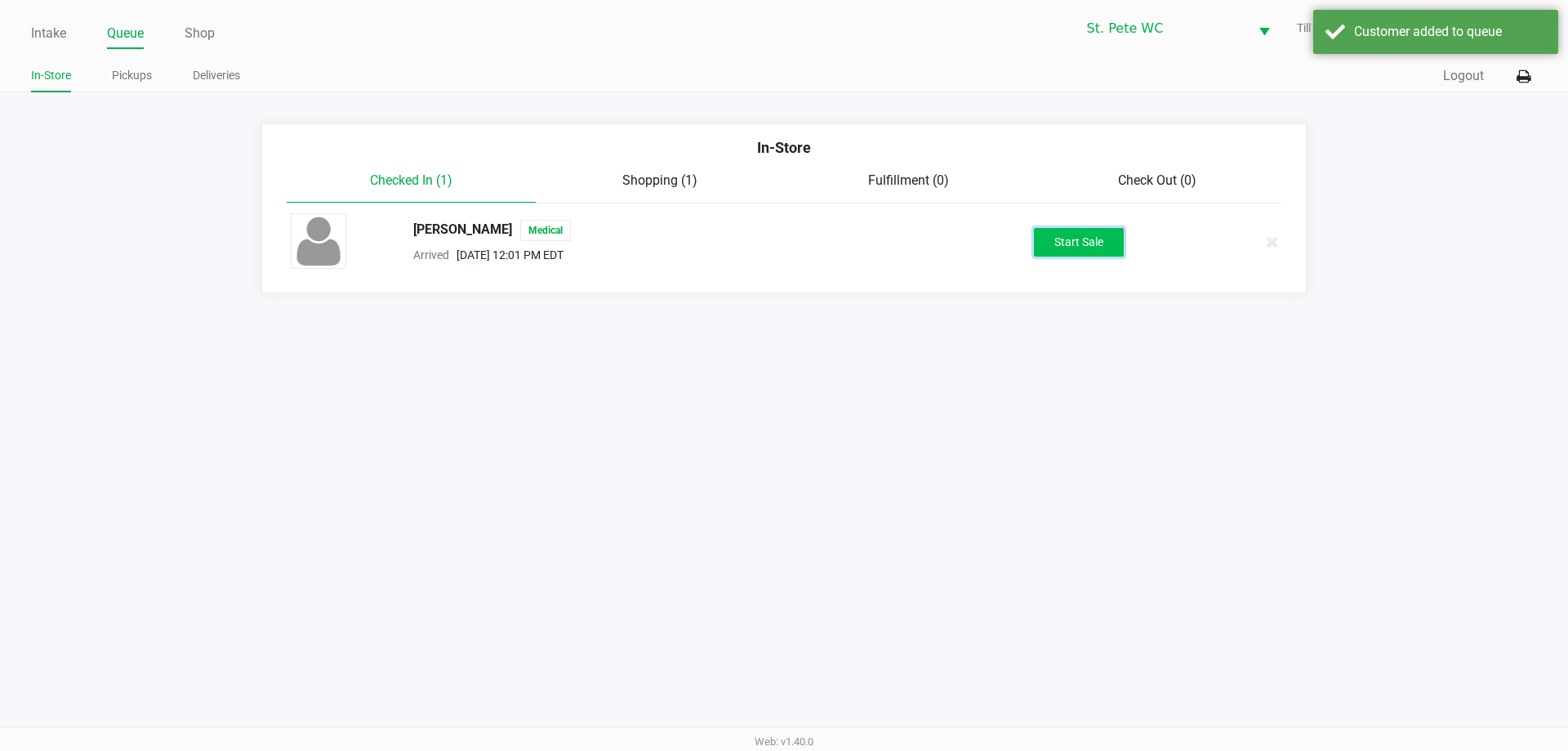
click at [1091, 251] on button "Start Sale" at bounding box center [1078, 241] width 90 height 29
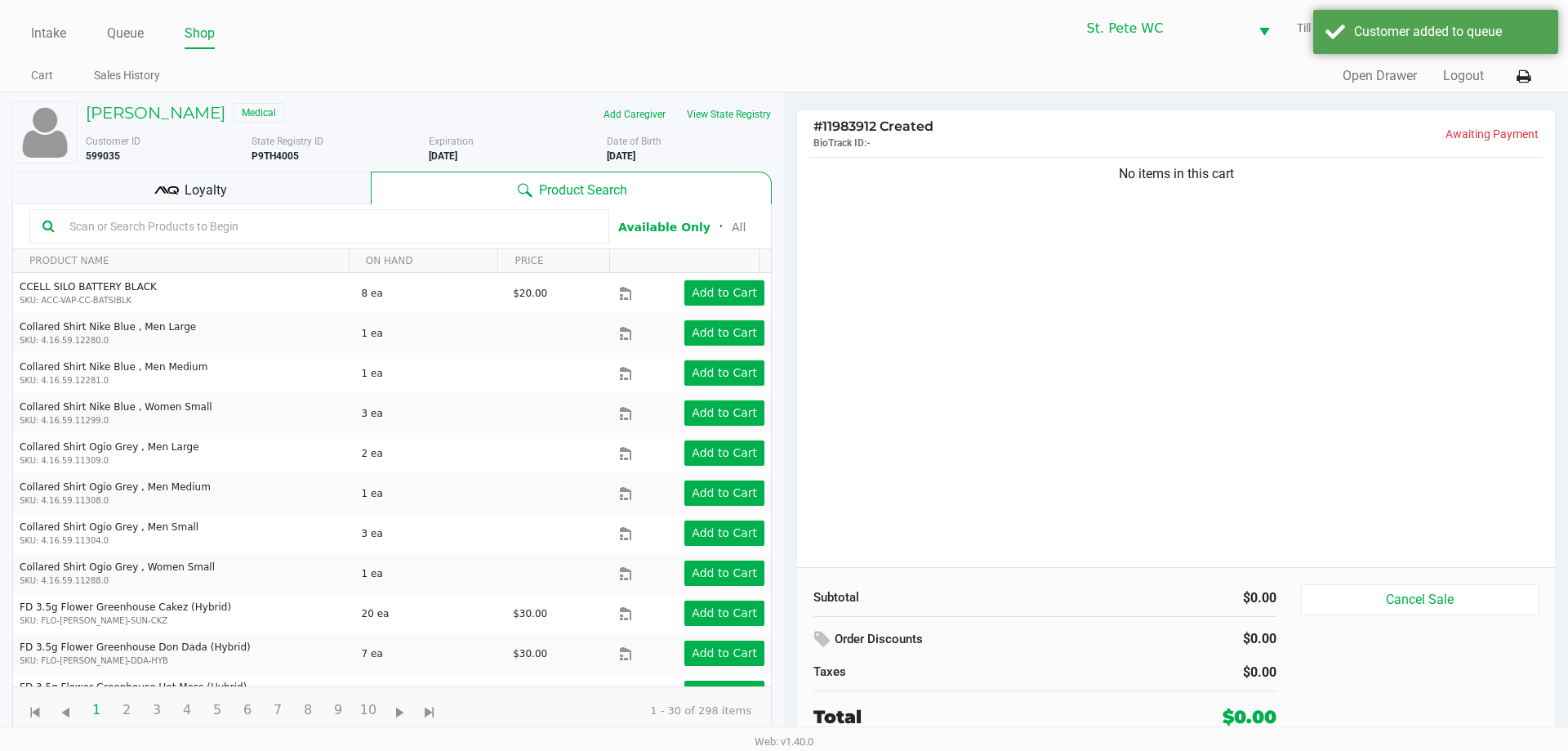
click at [326, 185] on div "Loyalty" at bounding box center [191, 187] width 359 height 33
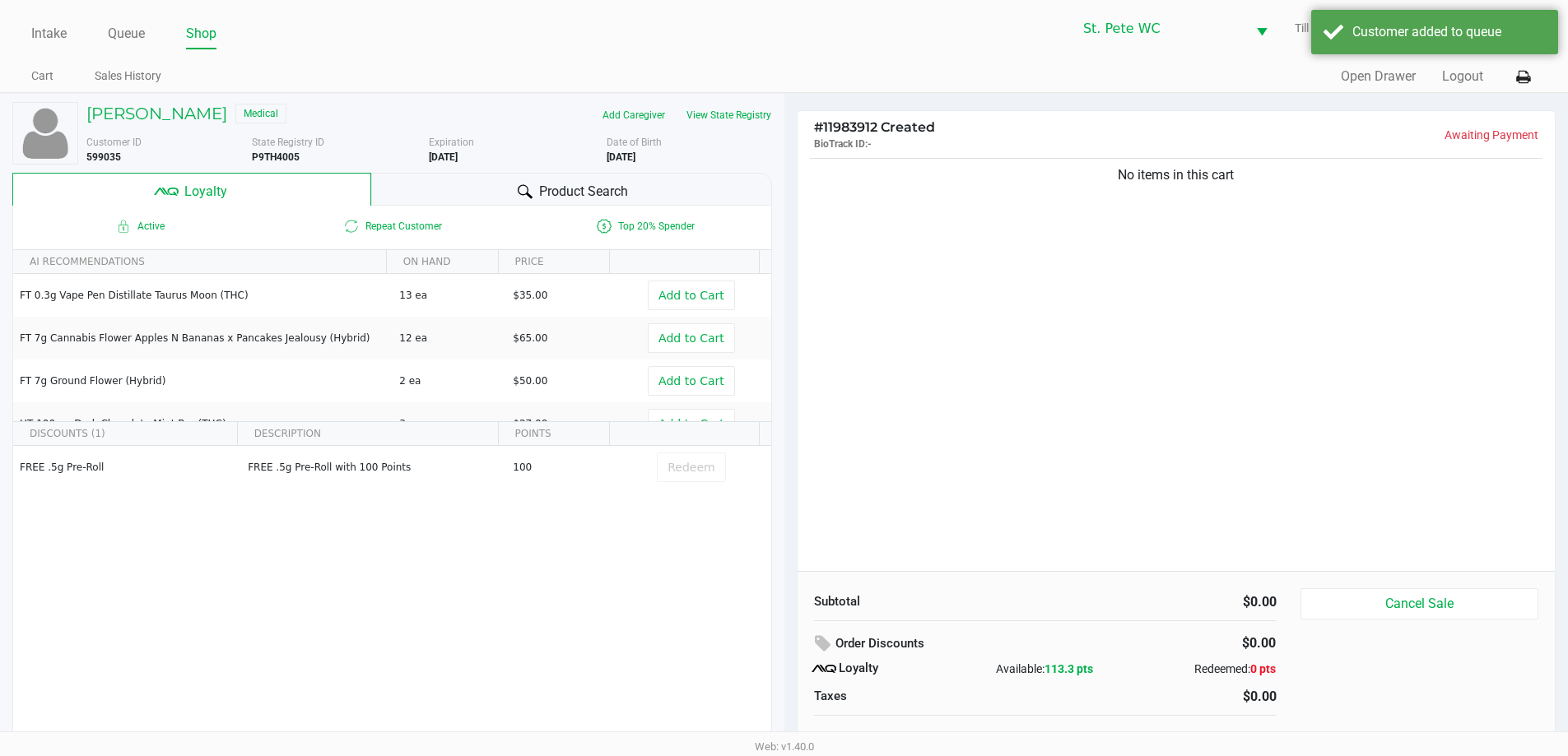
click at [1167, 364] on div "No items in this cart" at bounding box center [1177, 363] width 758 height 417
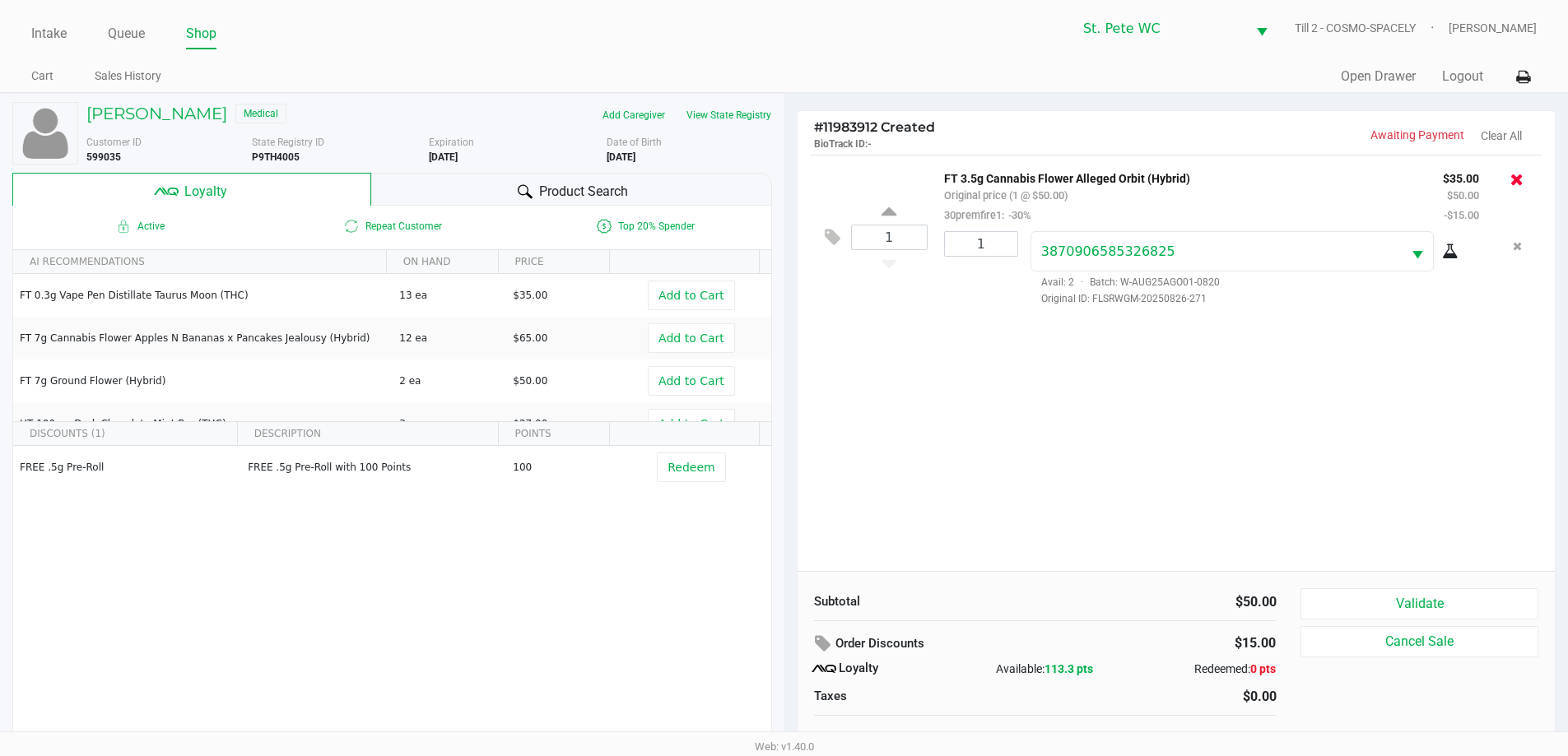
click at [1522, 180] on icon at bounding box center [1516, 180] width 13 height 17
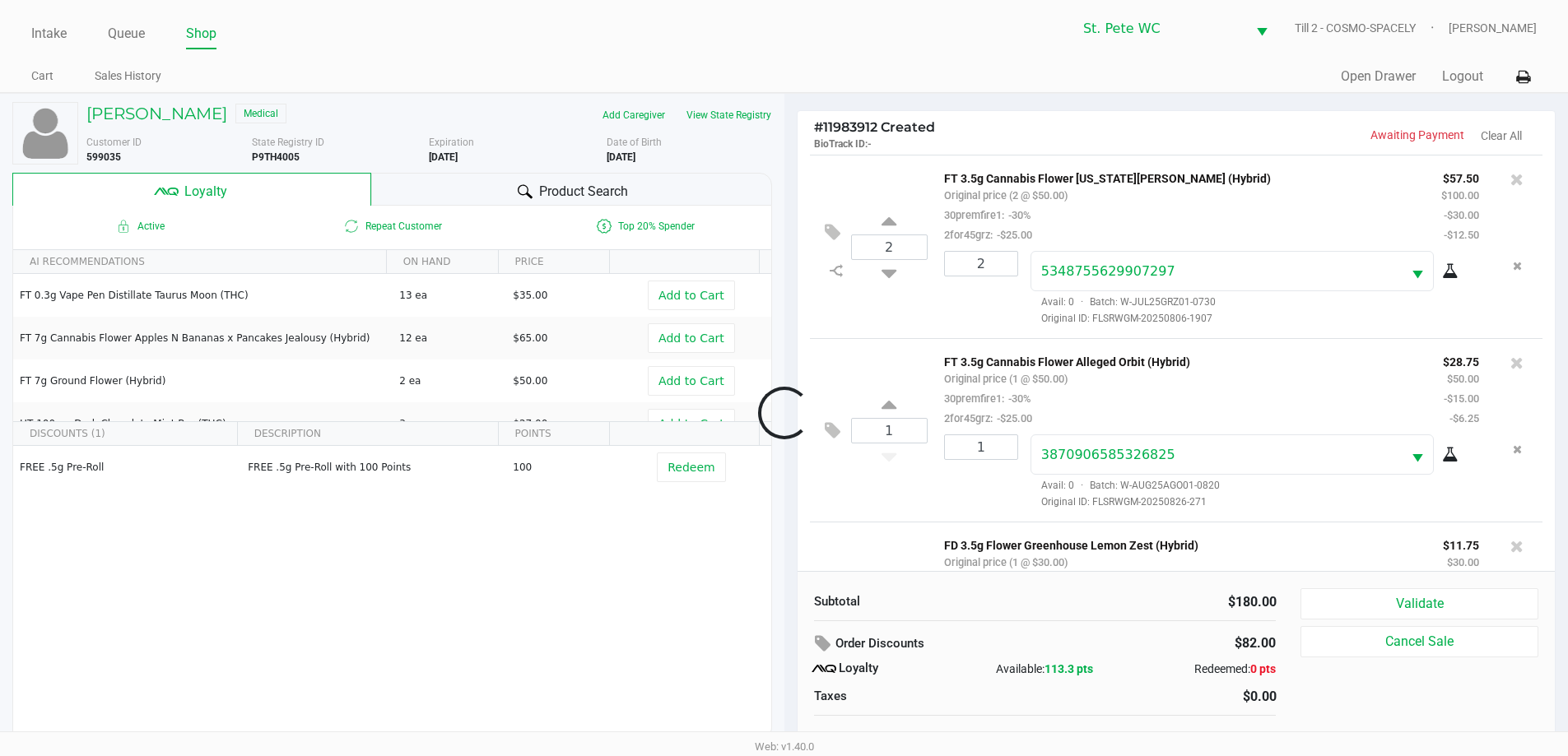
scroll to position [137, 0]
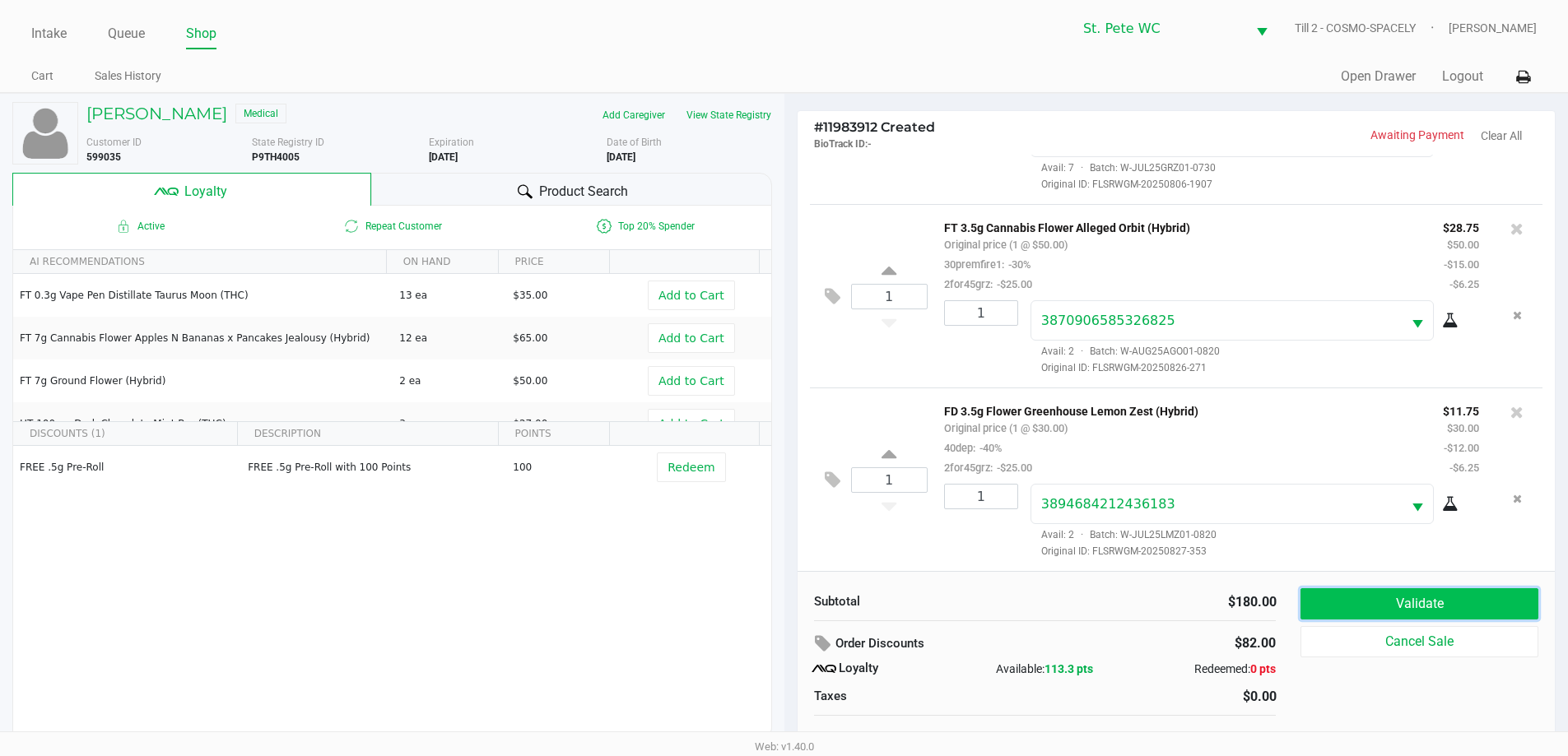
click at [1477, 605] on button "Validate" at bounding box center [1418, 604] width 237 height 32
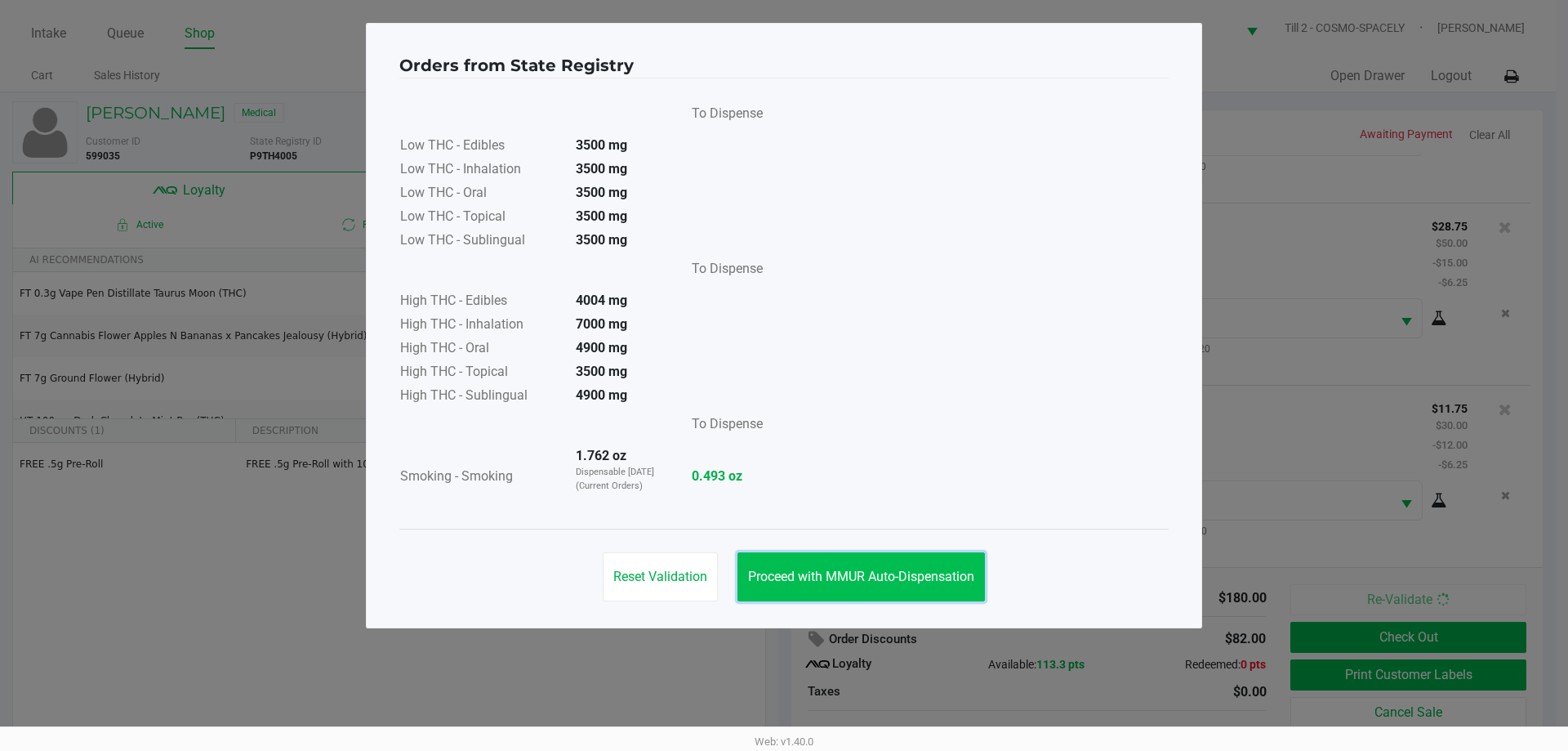
click at [876, 580] on span "Proceed with MMUR Auto-Dispensation" at bounding box center [862, 577] width 227 height 16
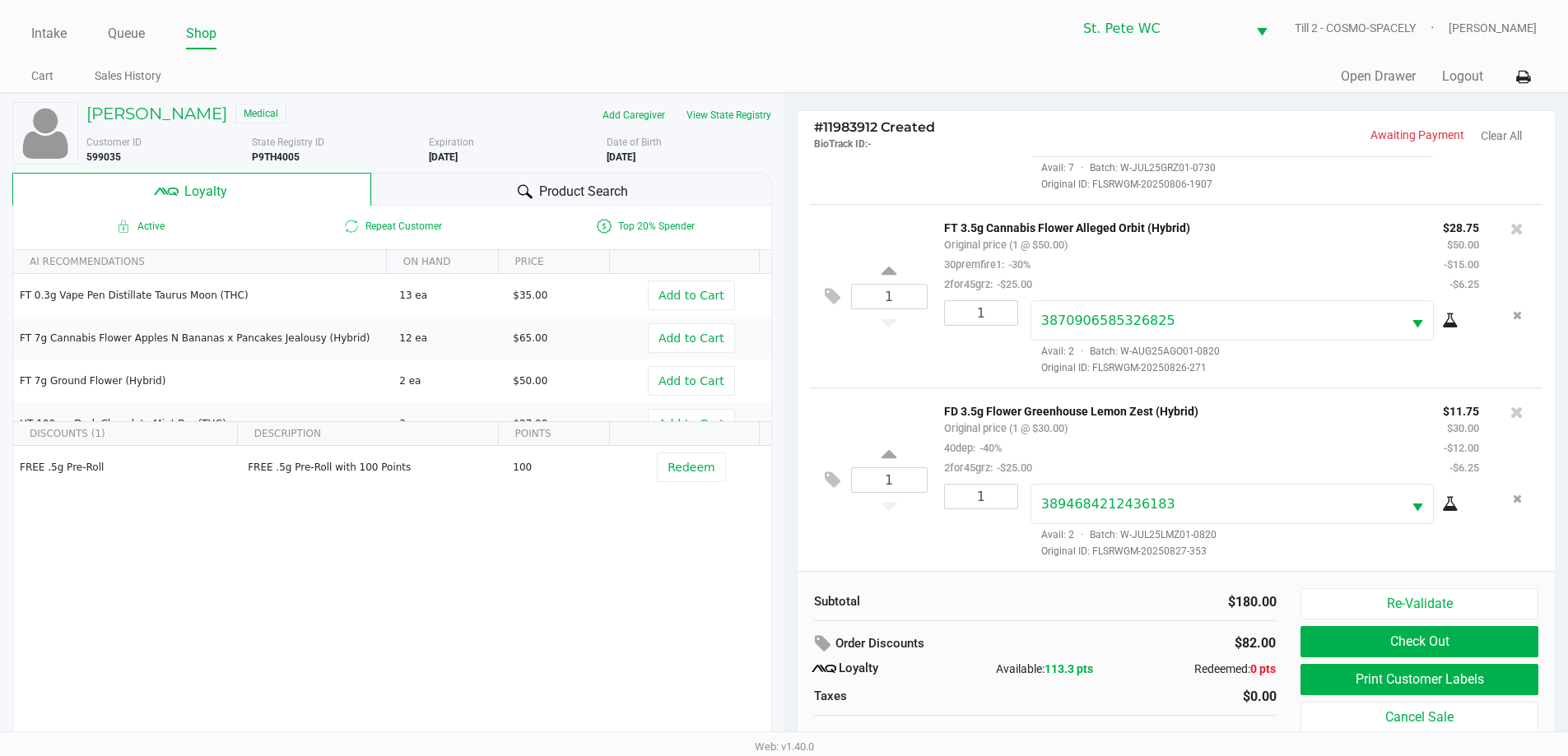
scroll to position [17, 0]
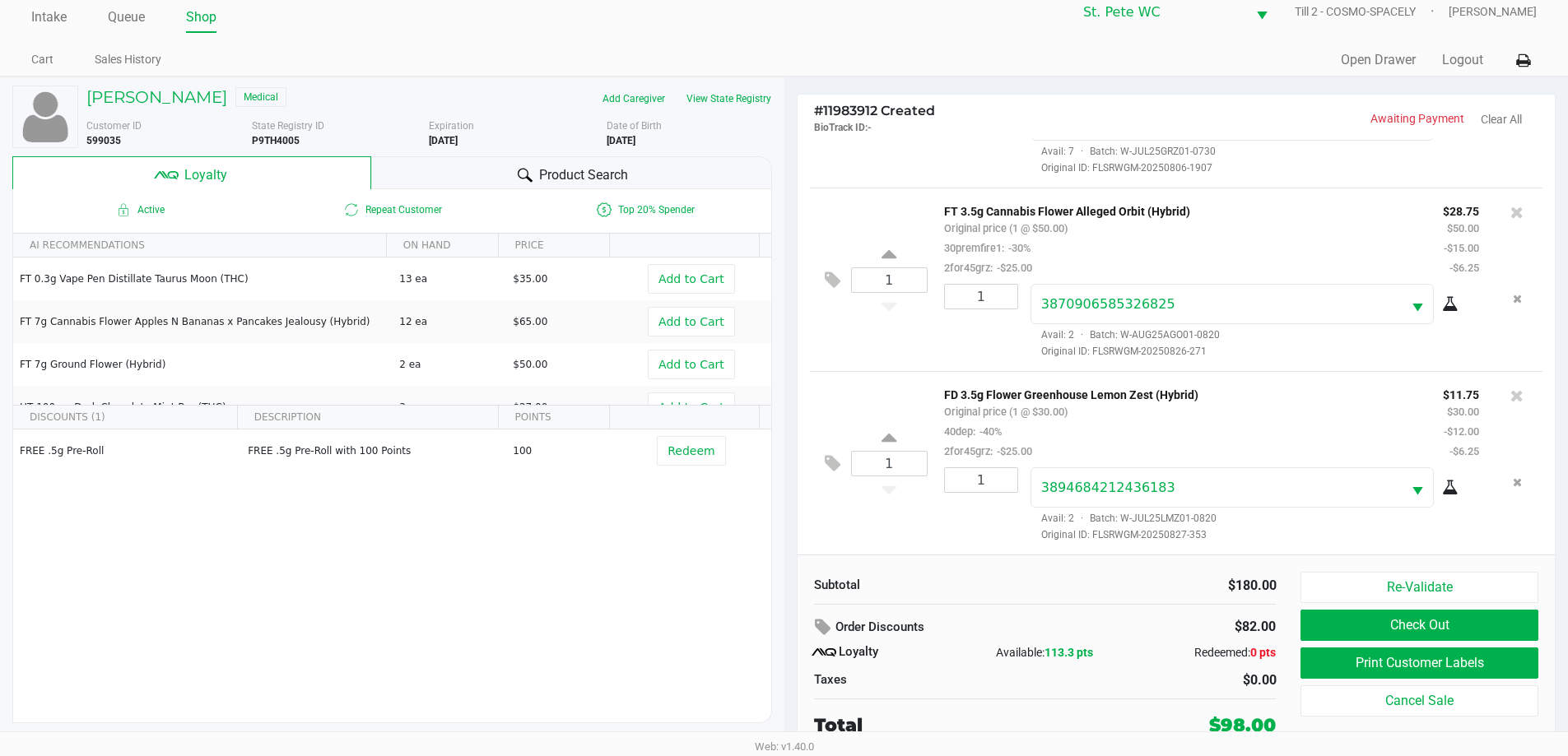
click at [1478, 672] on button "Print Customer Labels" at bounding box center [1418, 664] width 237 height 32
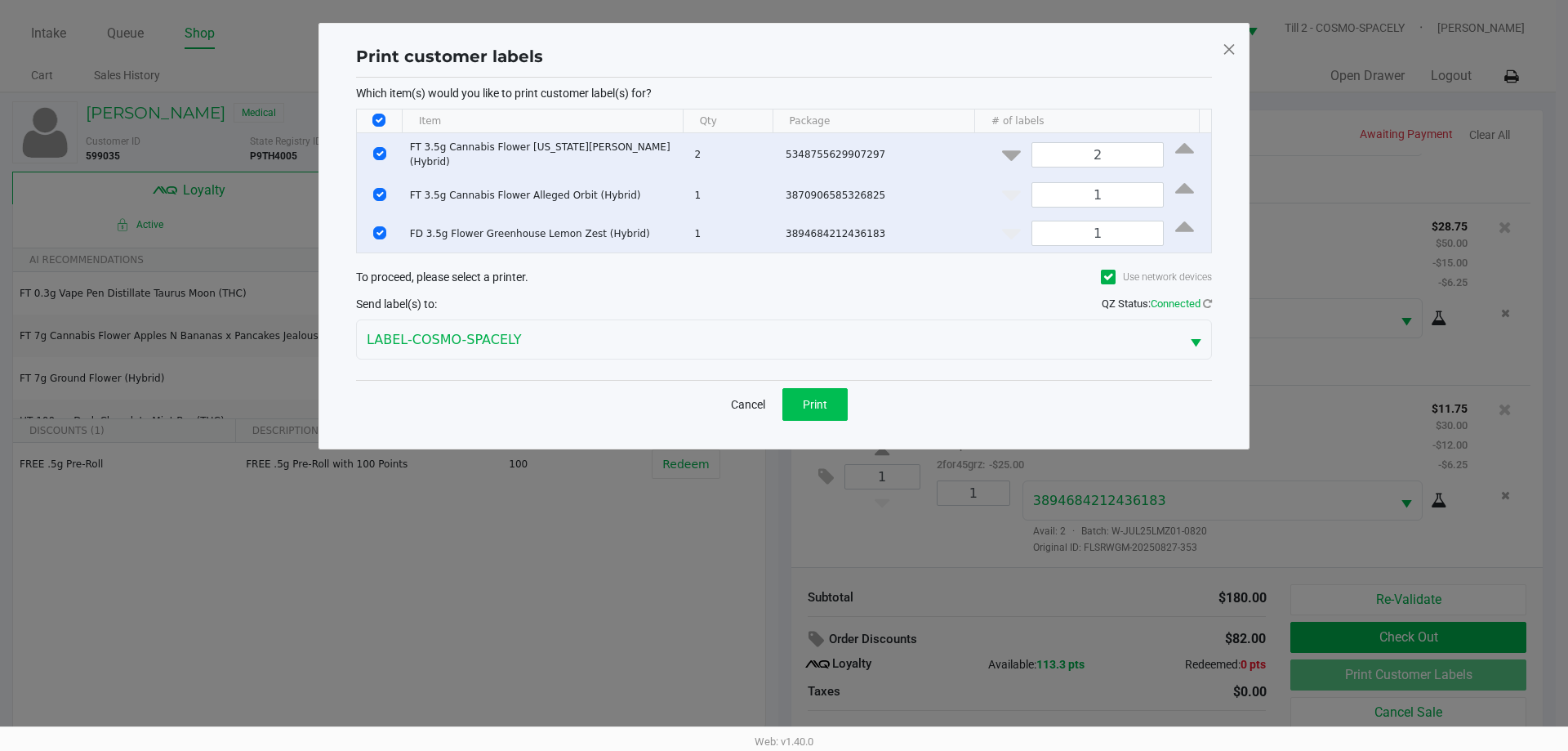
click at [825, 403] on span "Print" at bounding box center [815, 404] width 25 height 13
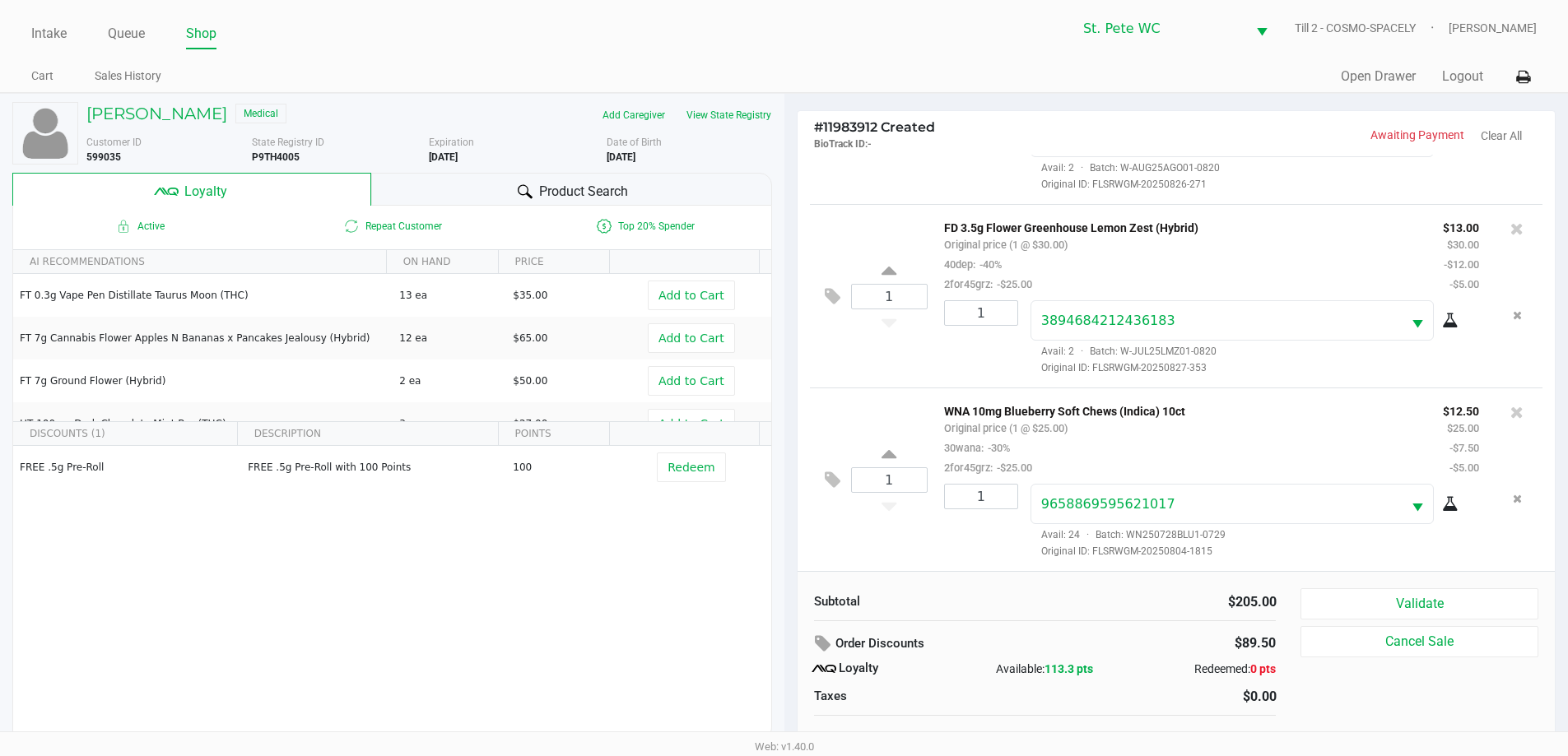
scroll to position [17, 0]
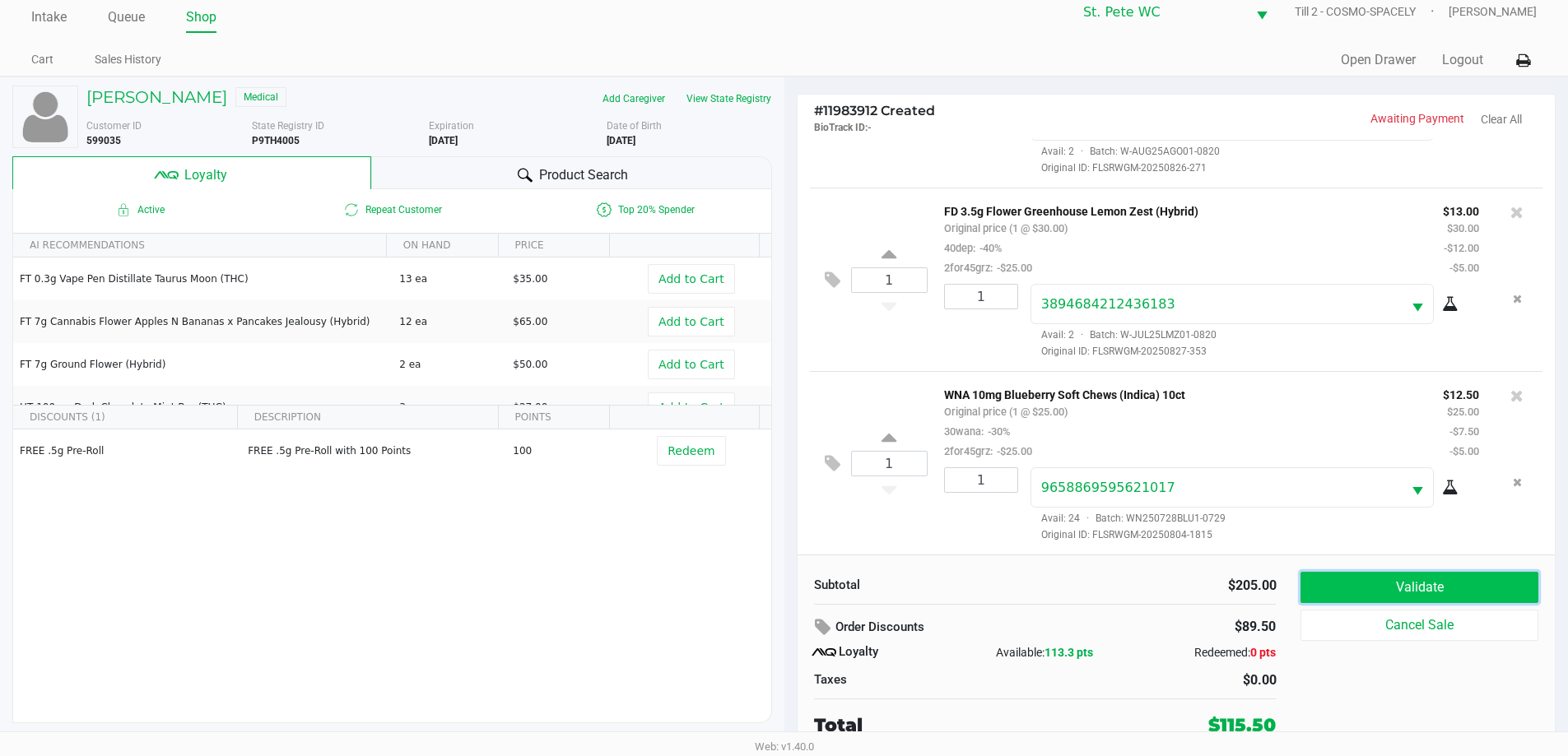
click at [1480, 587] on button "Validate" at bounding box center [1418, 587] width 237 height 32
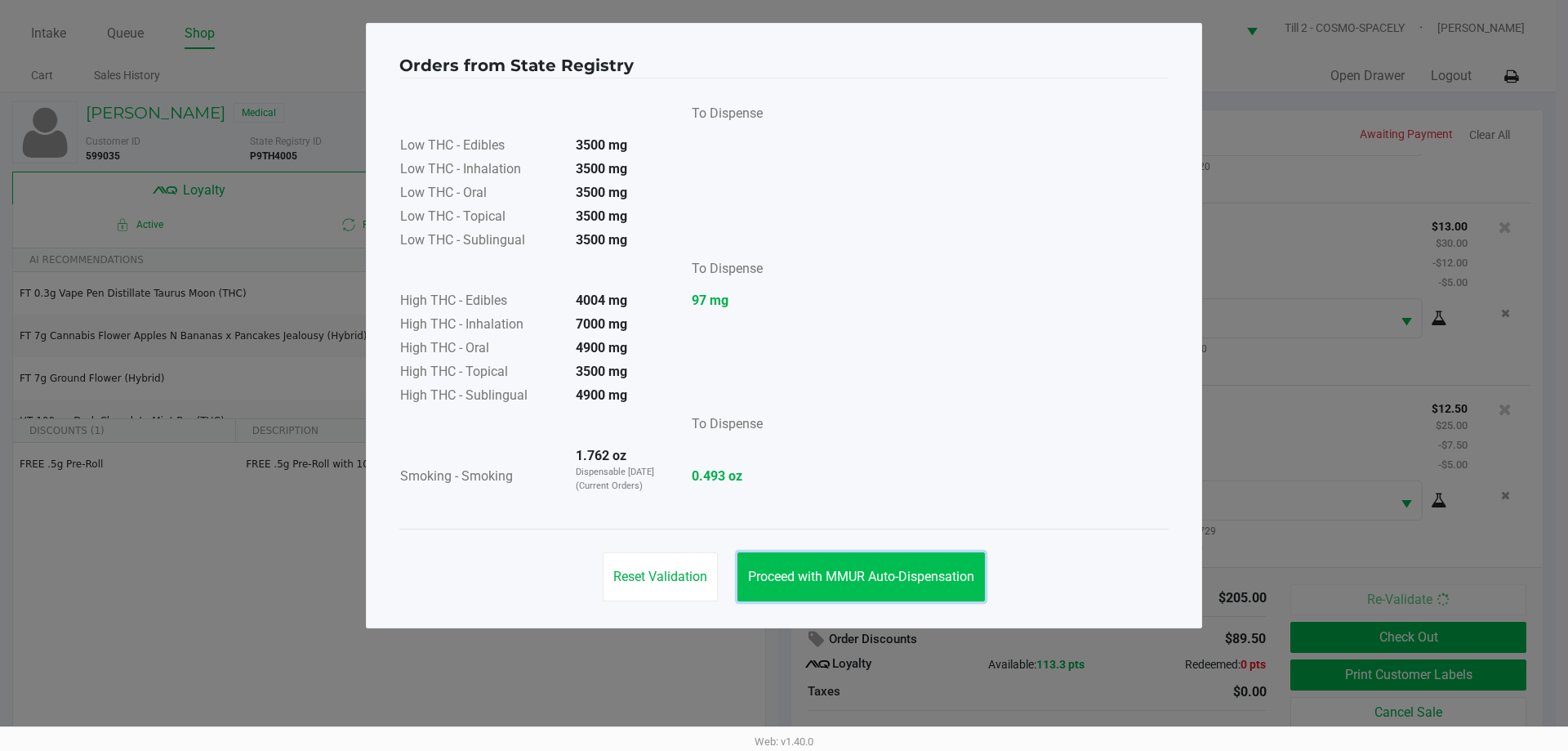
click at [931, 580] on span "Proceed with MMUR Auto-Dispensation" at bounding box center [862, 577] width 227 height 16
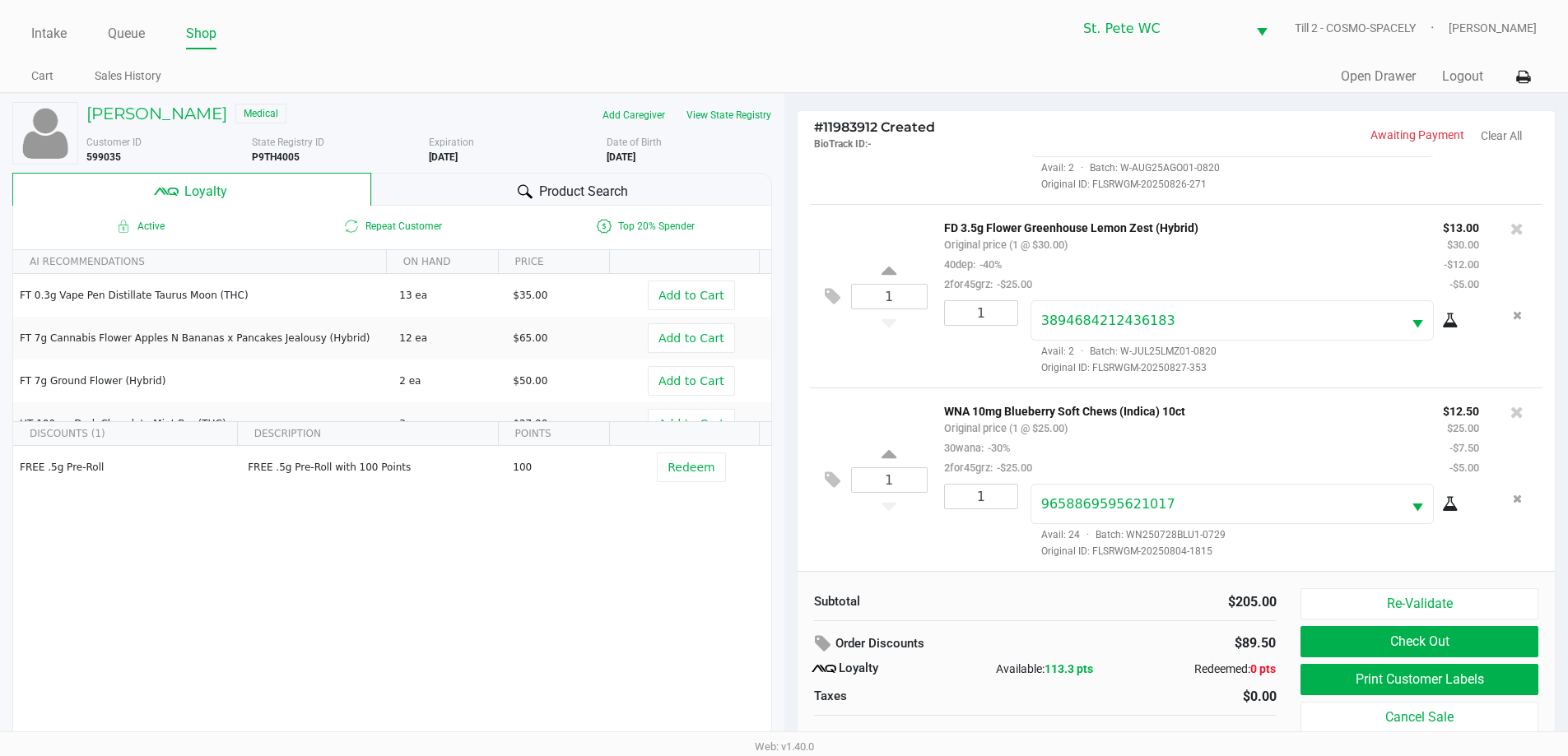
scroll to position [17, 0]
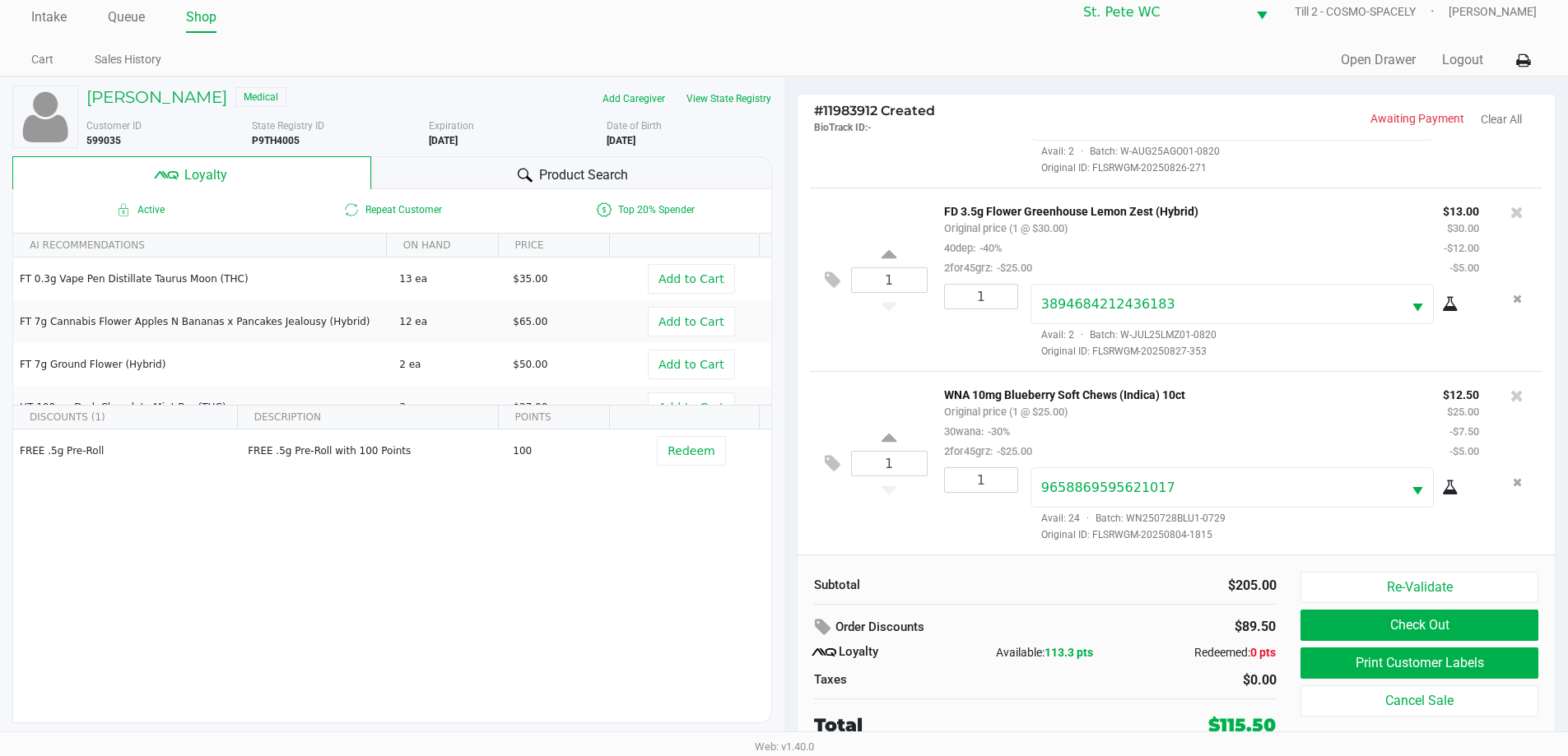
click at [1467, 668] on button "Print Customer Labels" at bounding box center [1418, 664] width 237 height 32
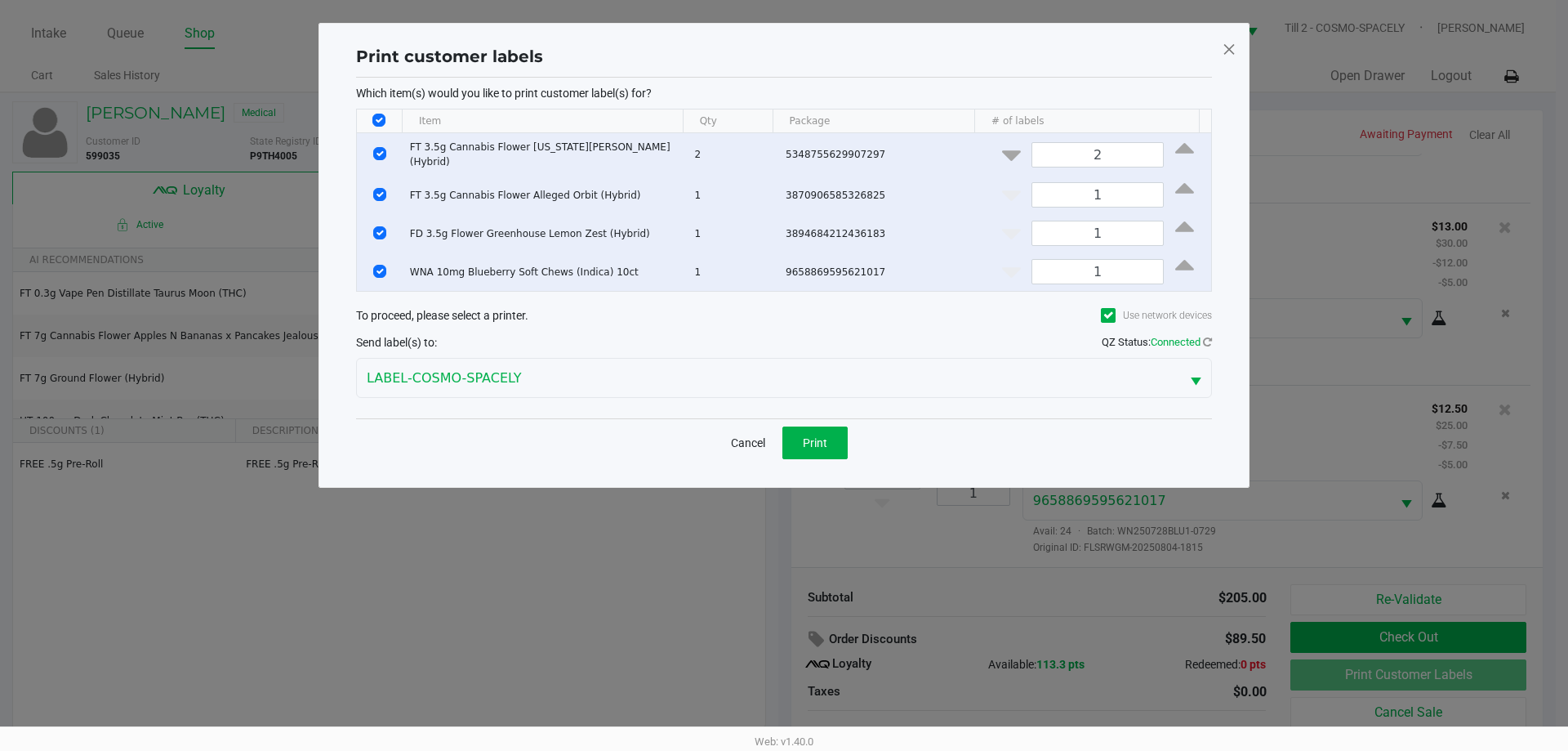
click at [380, 120] on input "Select All Rows" at bounding box center [378, 119] width 13 height 13
checkbox input "false"
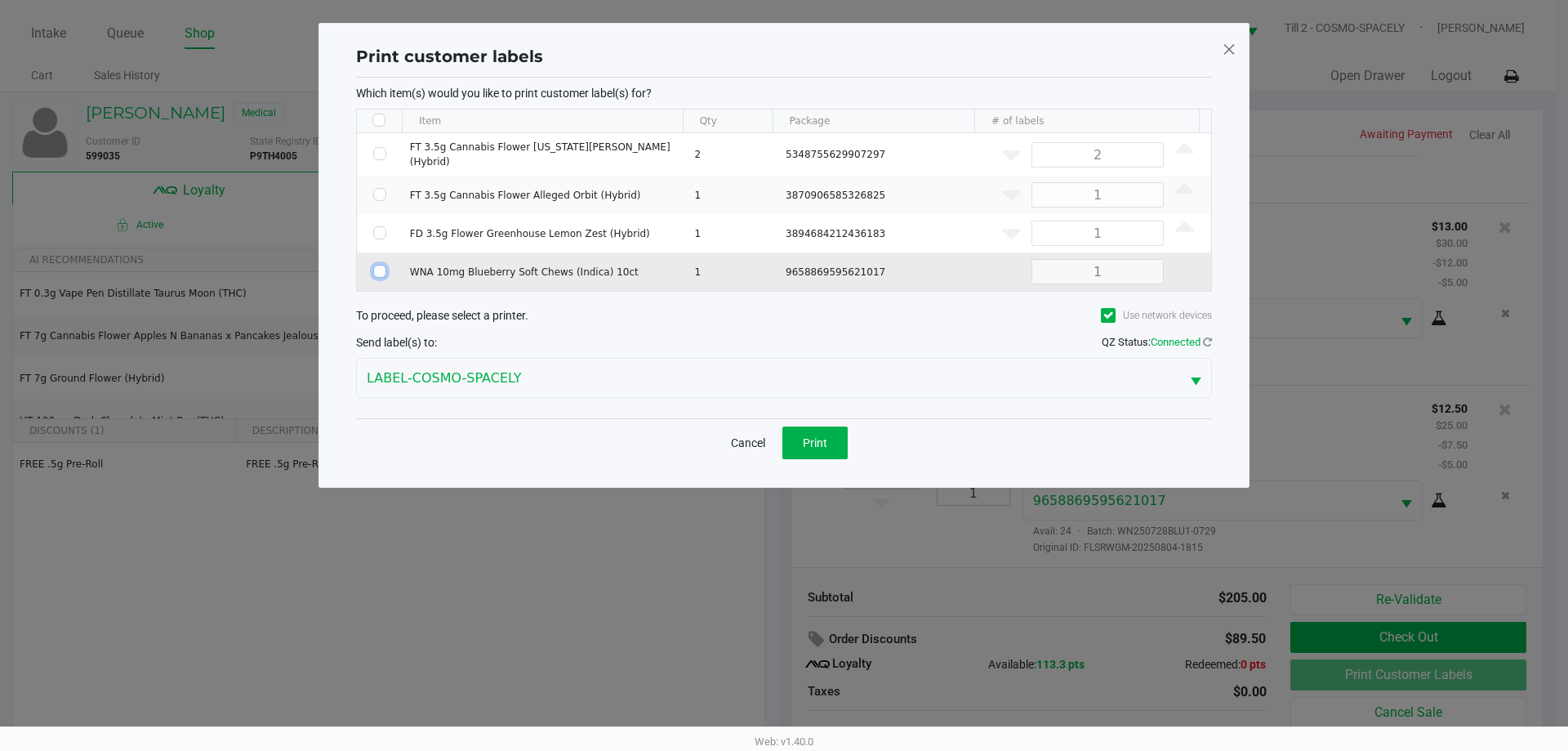
click at [381, 268] on input "Select Row" at bounding box center [379, 271] width 13 height 13
checkbox input "true"
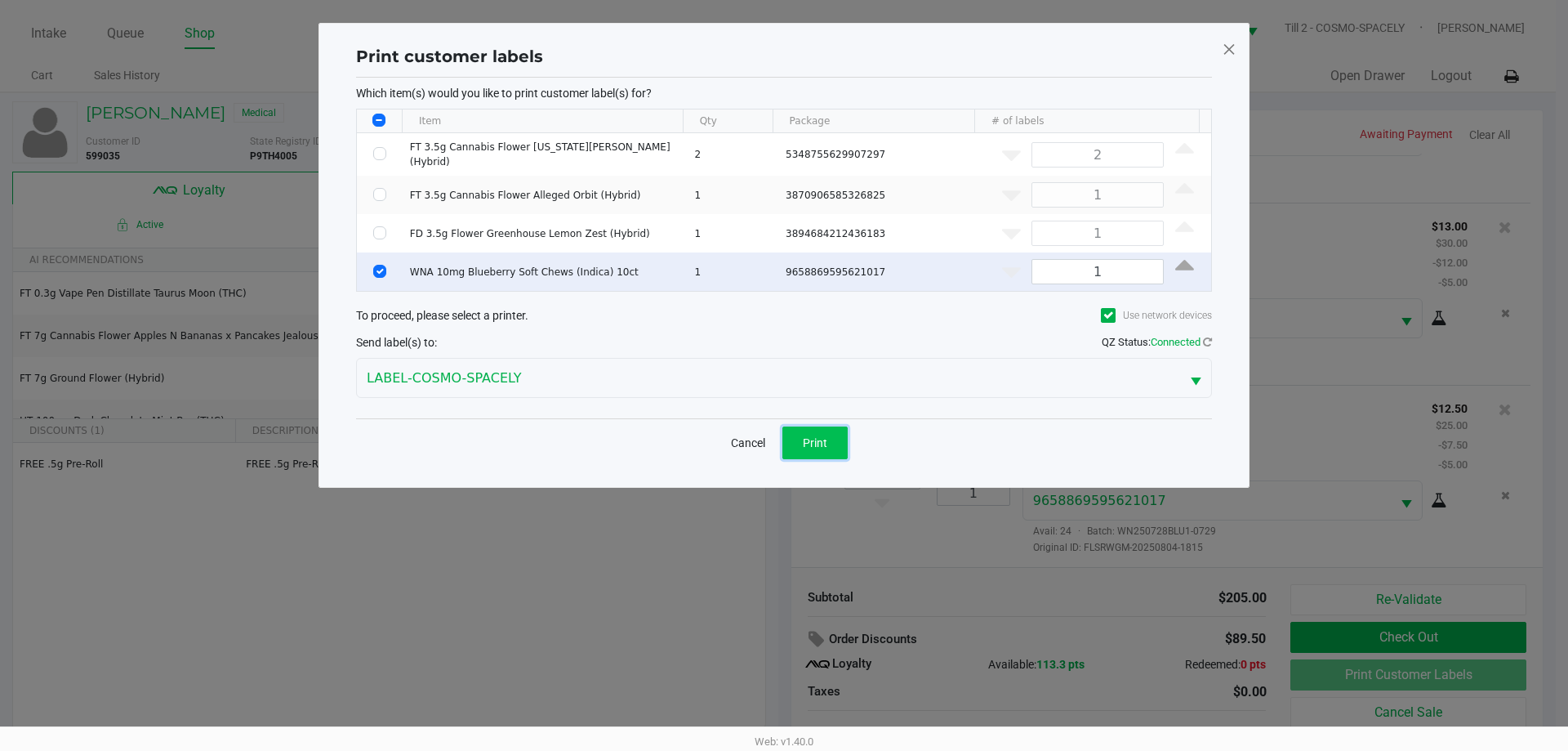
click at [830, 449] on button "Print" at bounding box center [816, 443] width 65 height 33
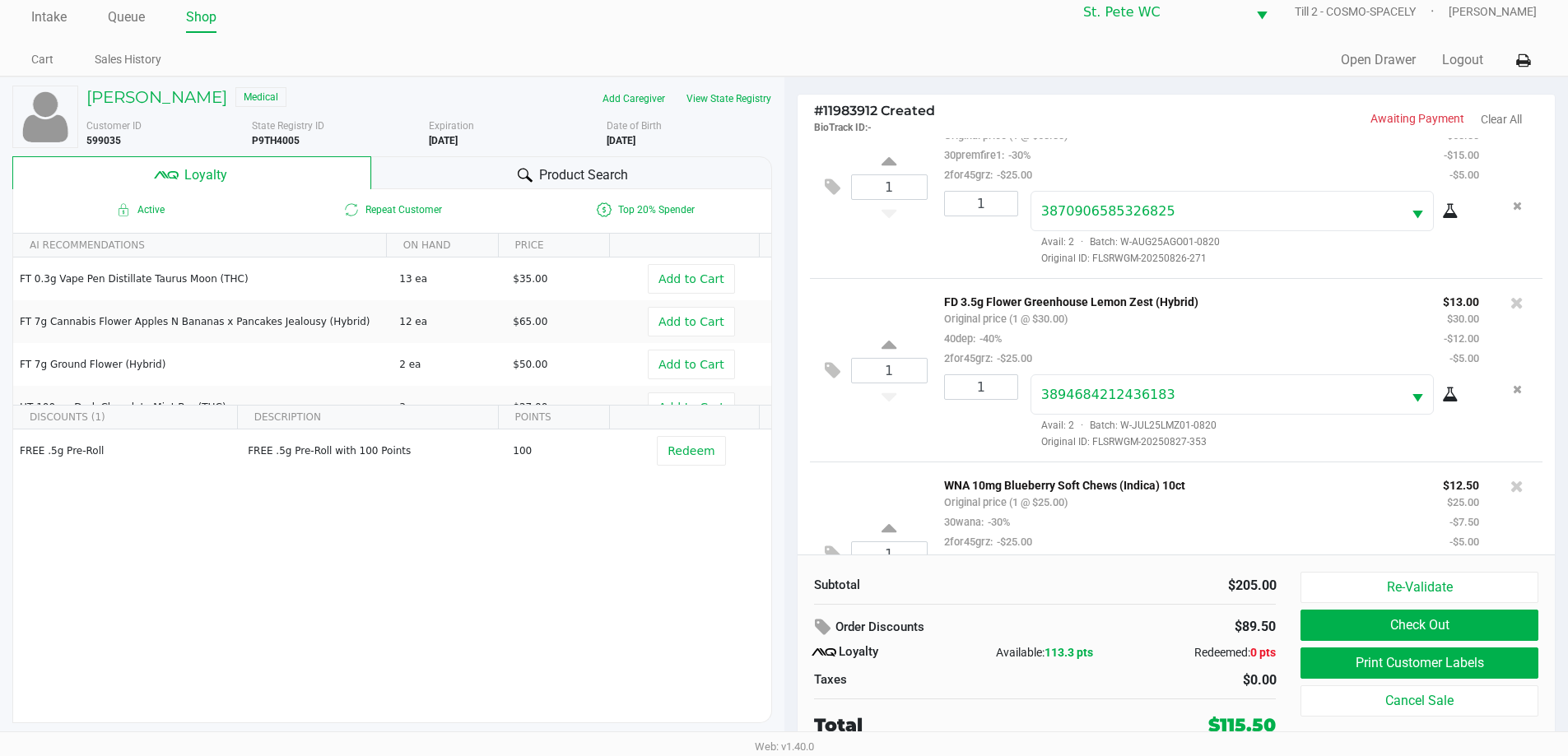
scroll to position [320, 0]
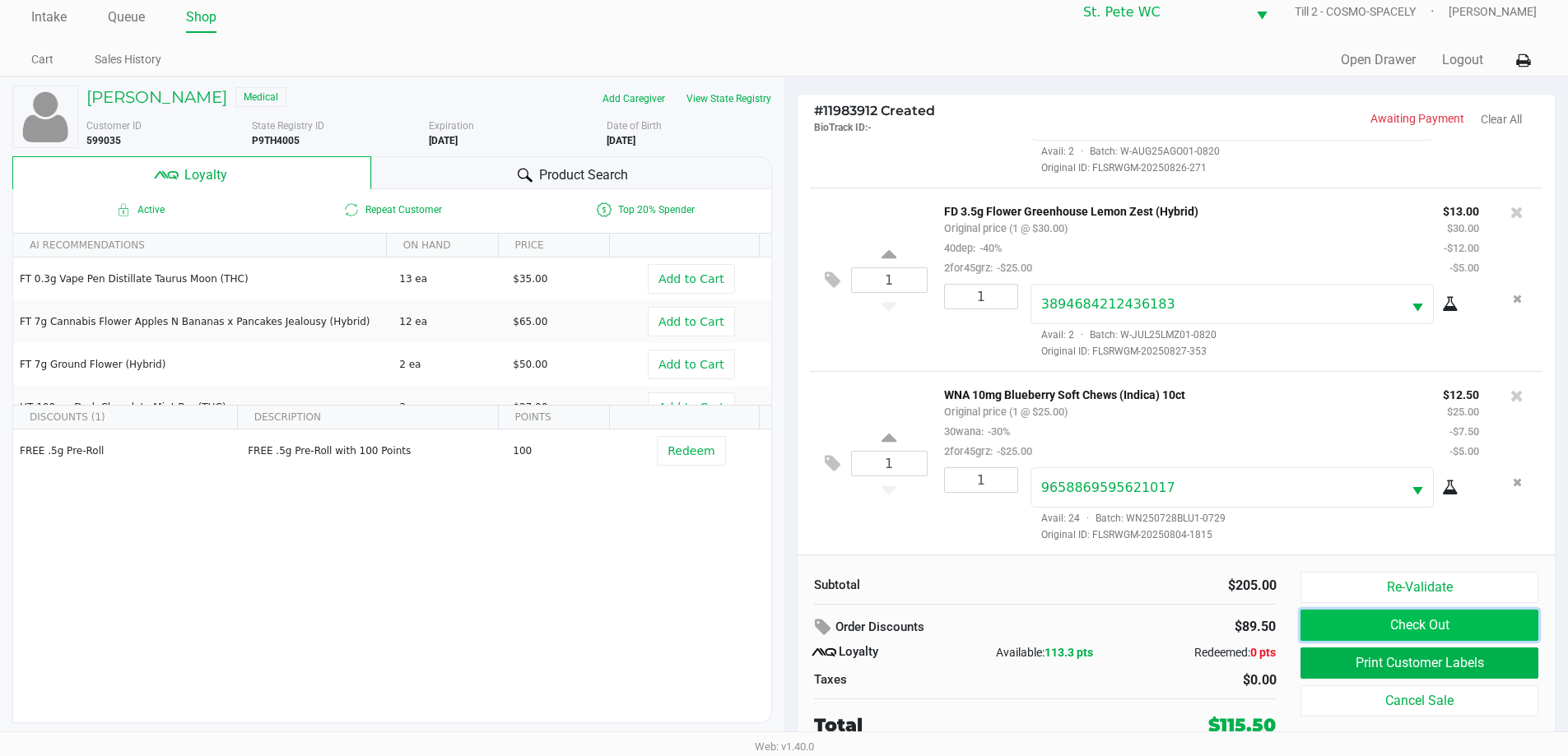
click at [1360, 617] on button "Check Out" at bounding box center [1418, 626] width 237 height 32
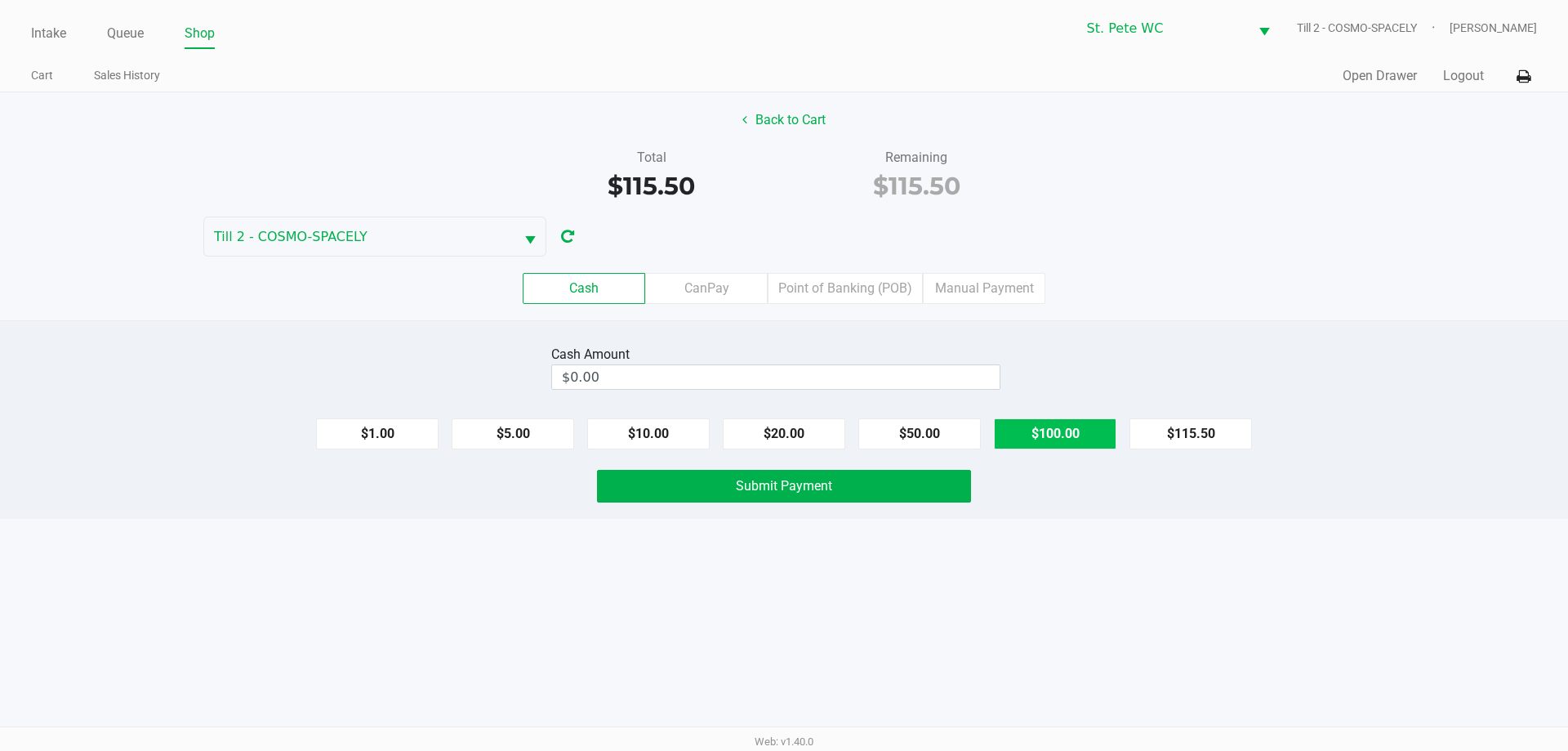
click at [1022, 429] on button "$100.00" at bounding box center [1055, 435] width 122 height 32
click at [968, 433] on button "$50.00" at bounding box center [920, 435] width 122 height 32
type input "$150.00"
click at [927, 491] on button "Submit Payment" at bounding box center [784, 486] width 374 height 33
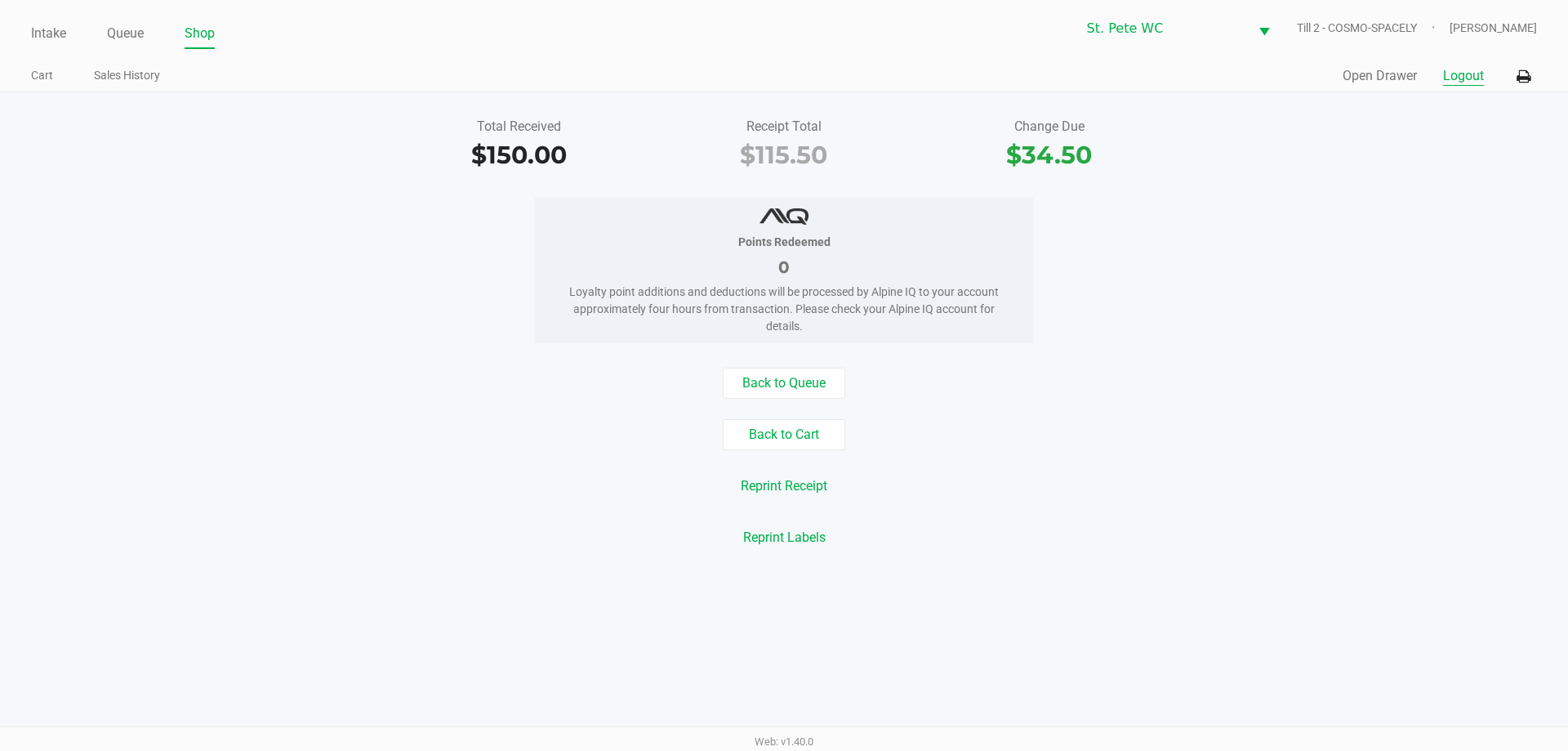
click at [1464, 84] on button "Logout" at bounding box center [1464, 76] width 40 height 20
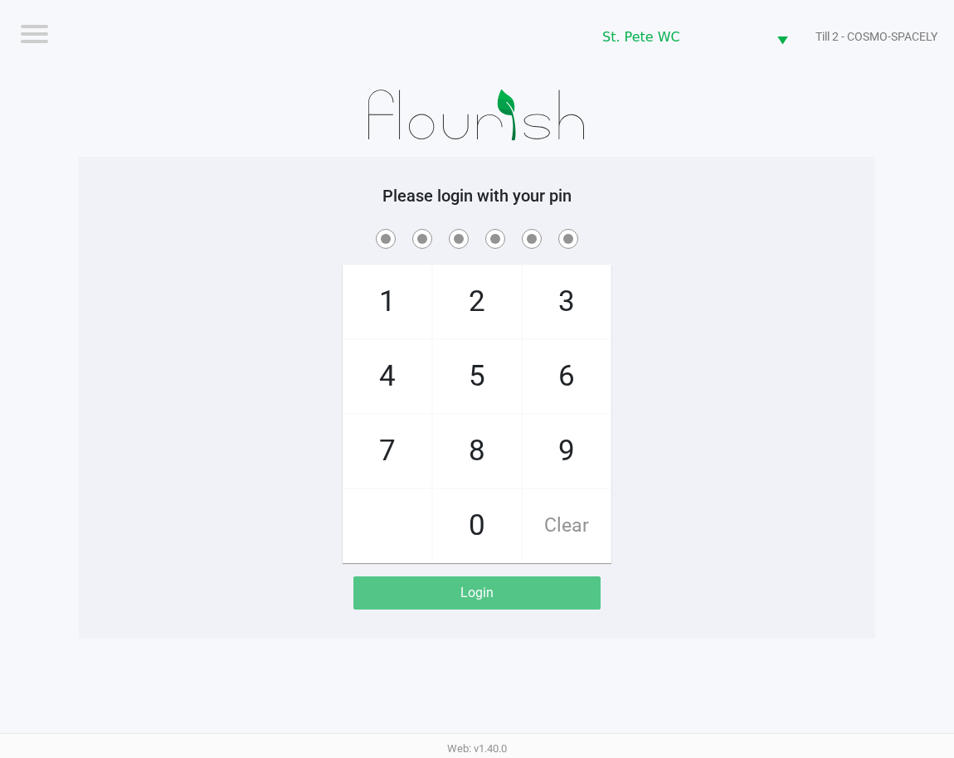
click at [803, 246] on span at bounding box center [476, 239] width 771 height 26
checkbox input "true"
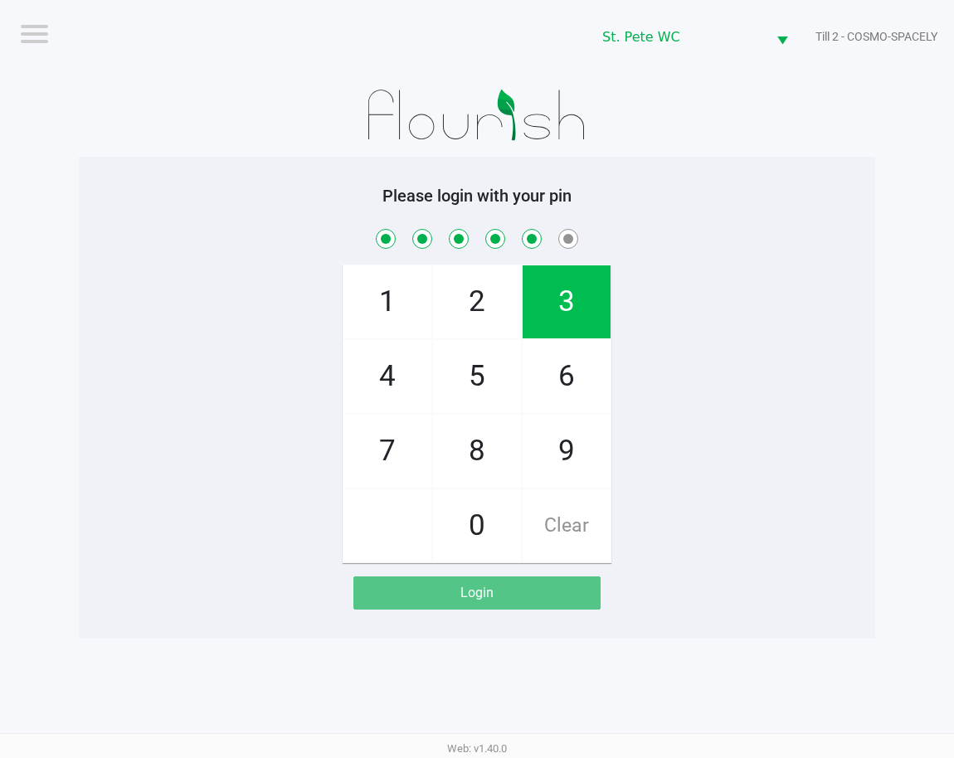
checkbox input "true"
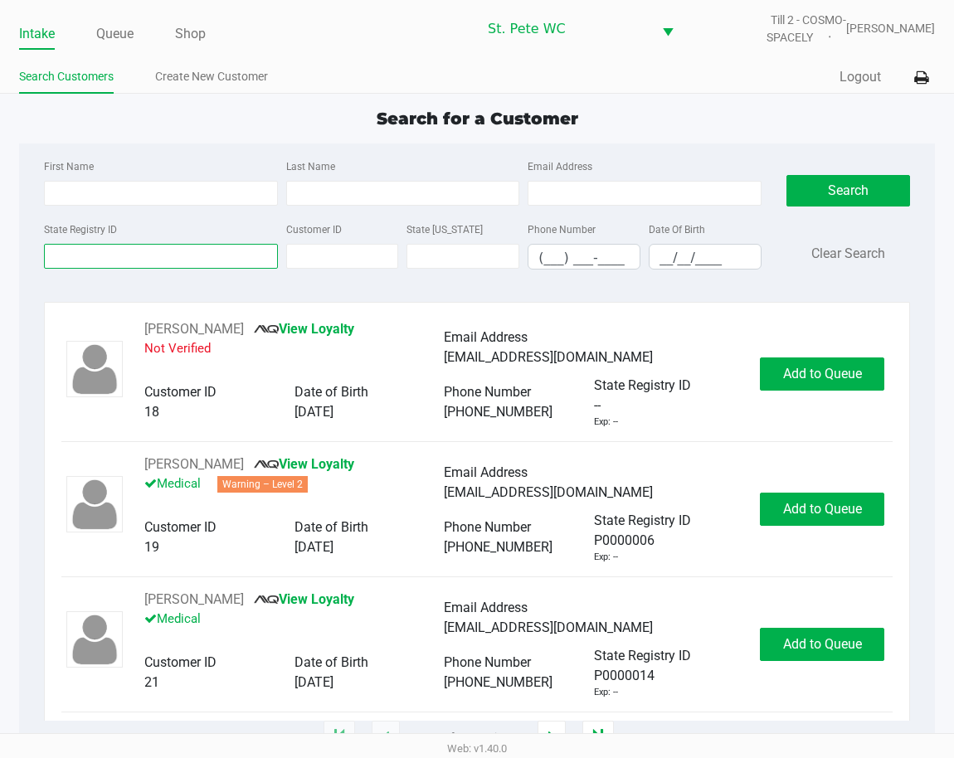
click at [124, 258] on input "State Registry ID" at bounding box center [161, 256] width 234 height 25
type input "p3tx2544"
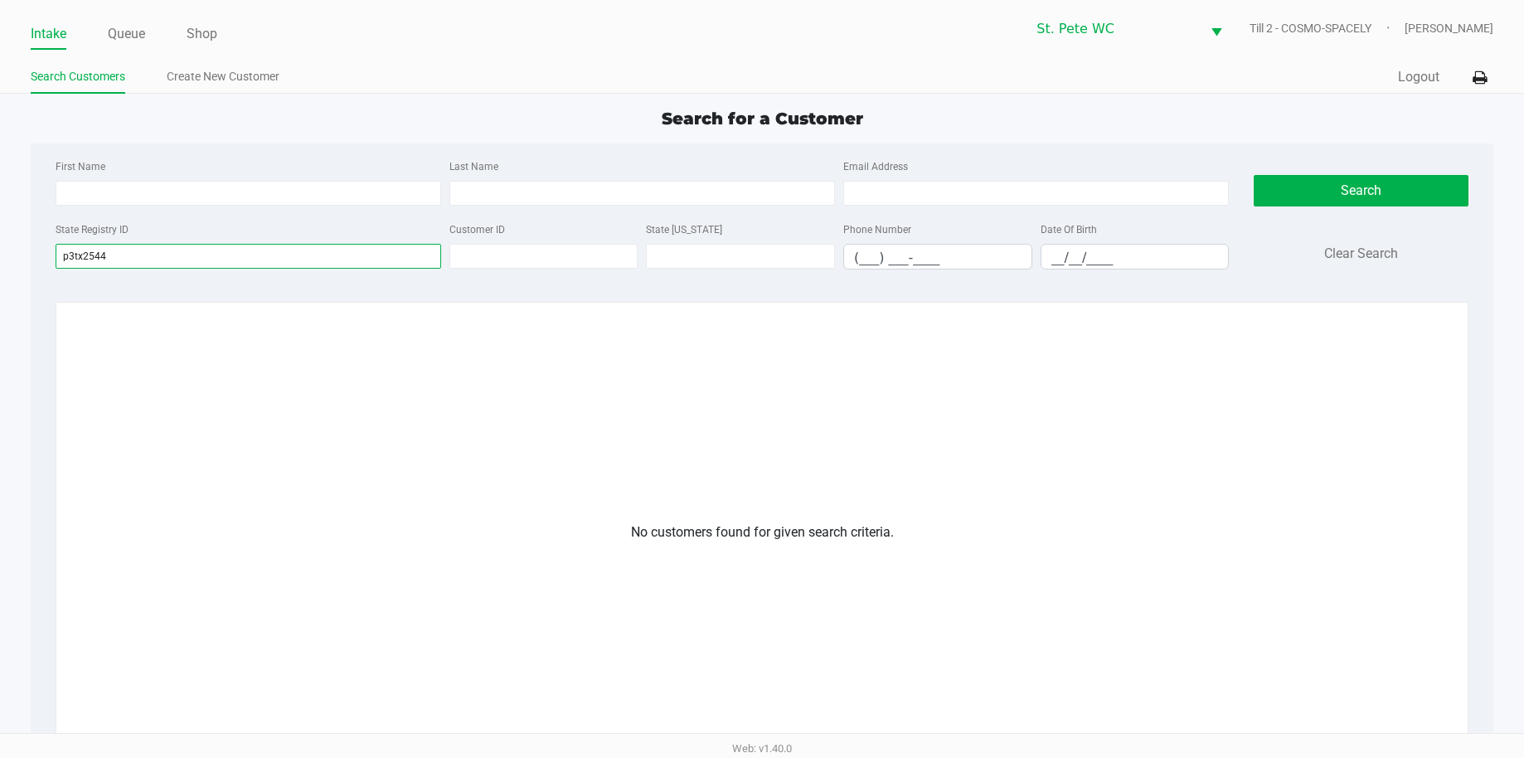
click at [278, 248] on input "p3tx2544" at bounding box center [249, 256] width 386 height 25
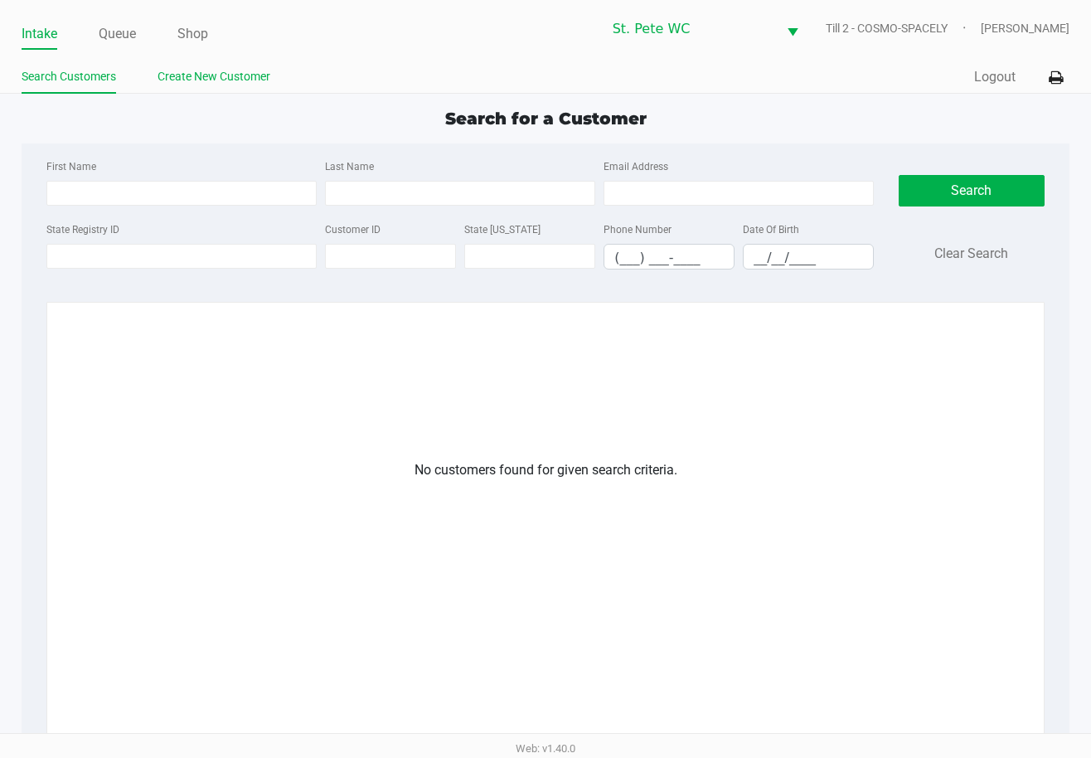
click at [177, 83] on link "Create New Customer" at bounding box center [214, 76] width 113 height 21
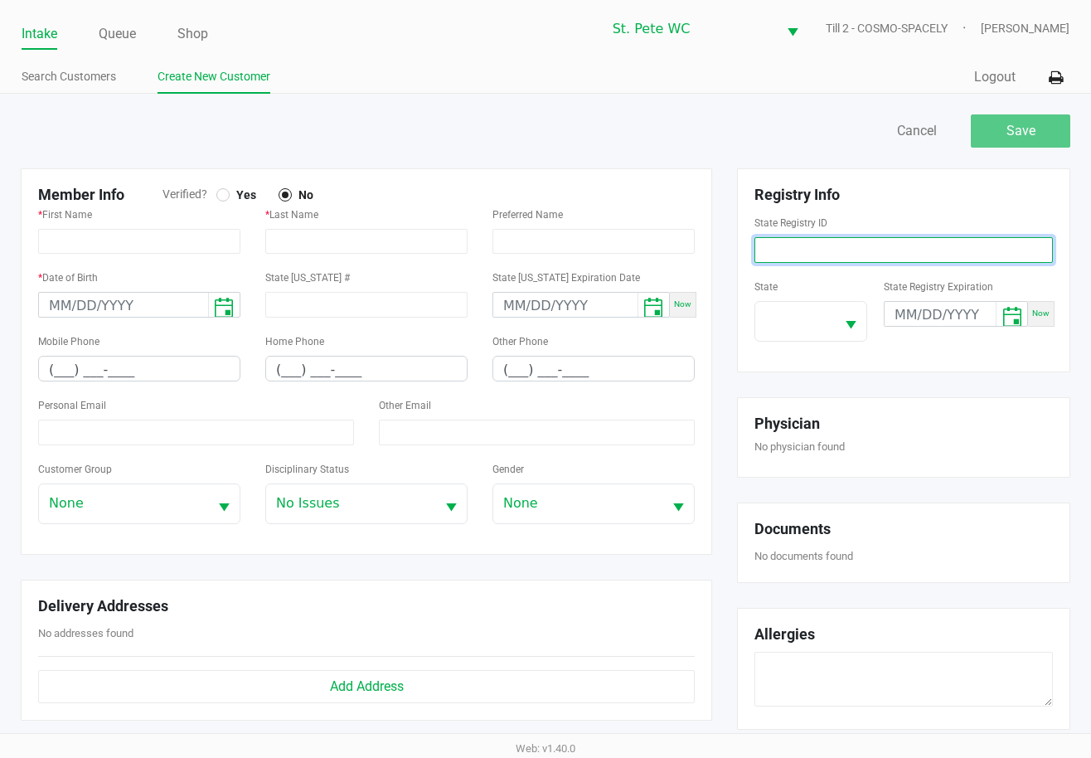
click at [817, 253] on input at bounding box center [904, 250] width 299 height 26
paste input "P3TX2544"
type input "P3TX2544"
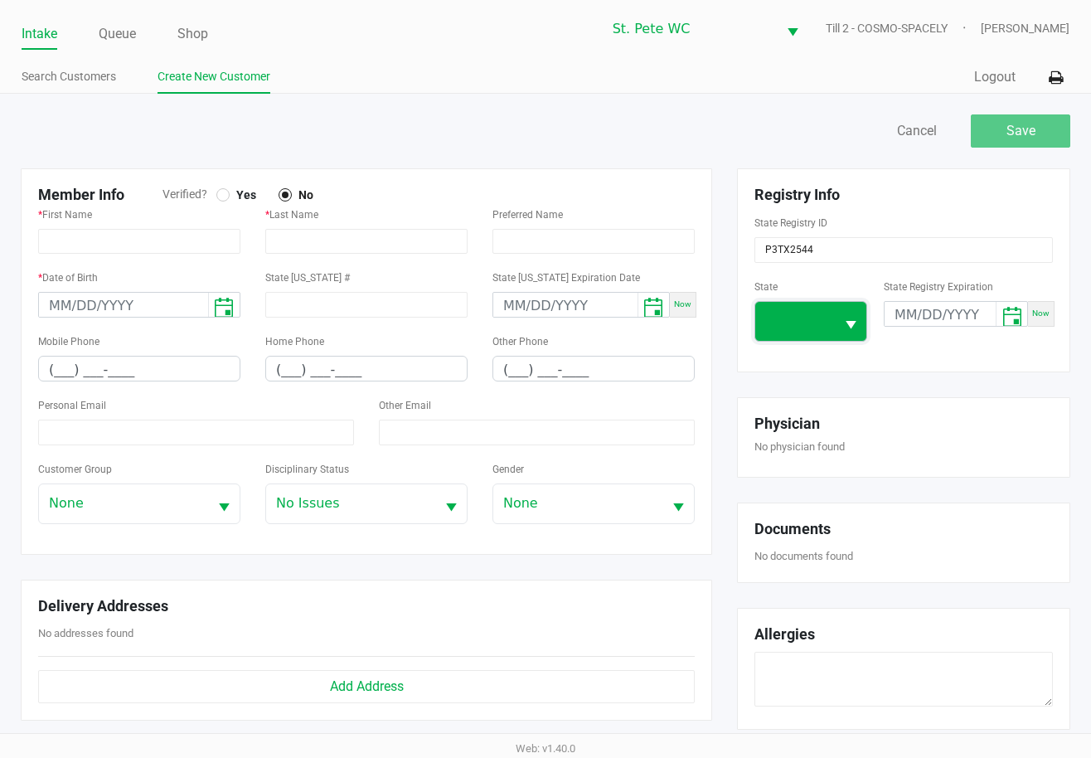
click at [801, 323] on span at bounding box center [796, 321] width 60 height 20
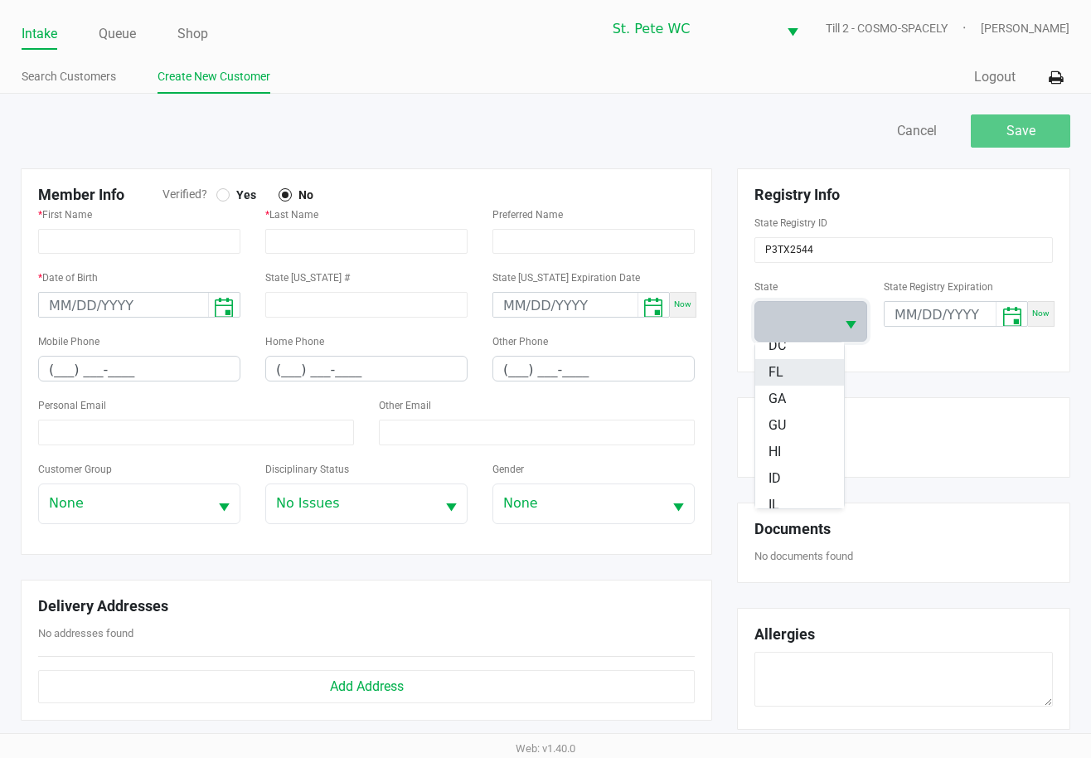
click at [819, 376] on li "FL" at bounding box center [800, 372] width 89 height 27
click at [897, 323] on input "month/day/year" at bounding box center [940, 315] width 111 height 26
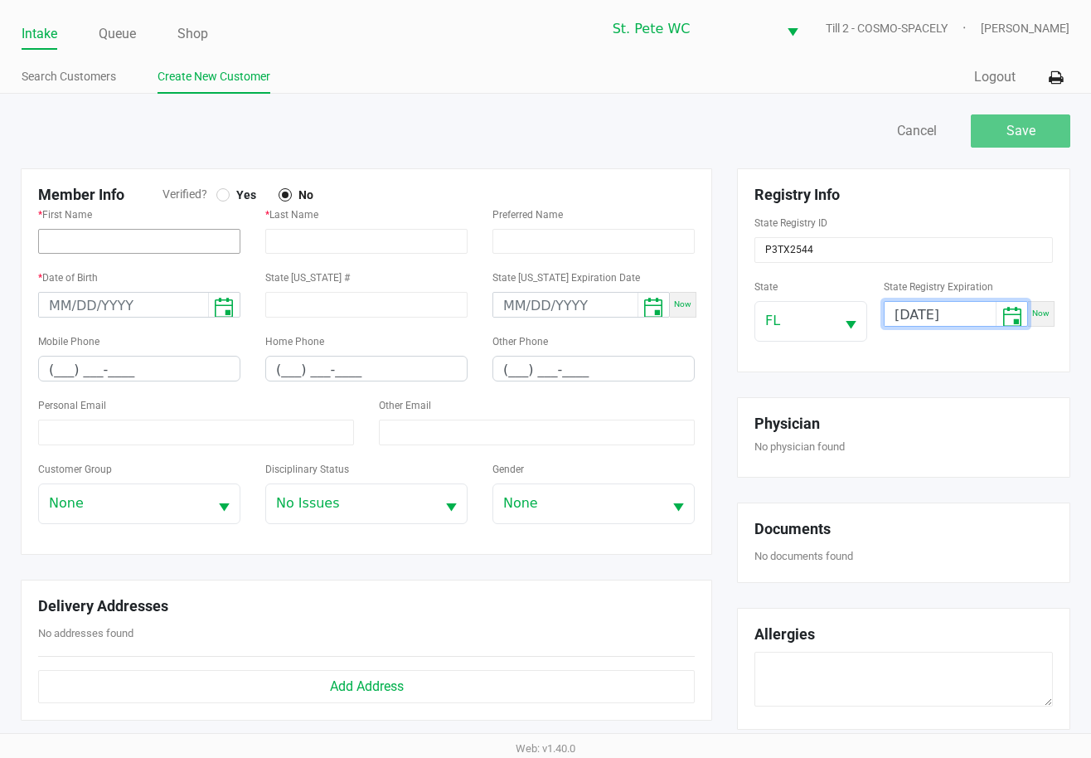
type input "04/22/2026"
click at [157, 242] on input "text" at bounding box center [139, 241] width 202 height 25
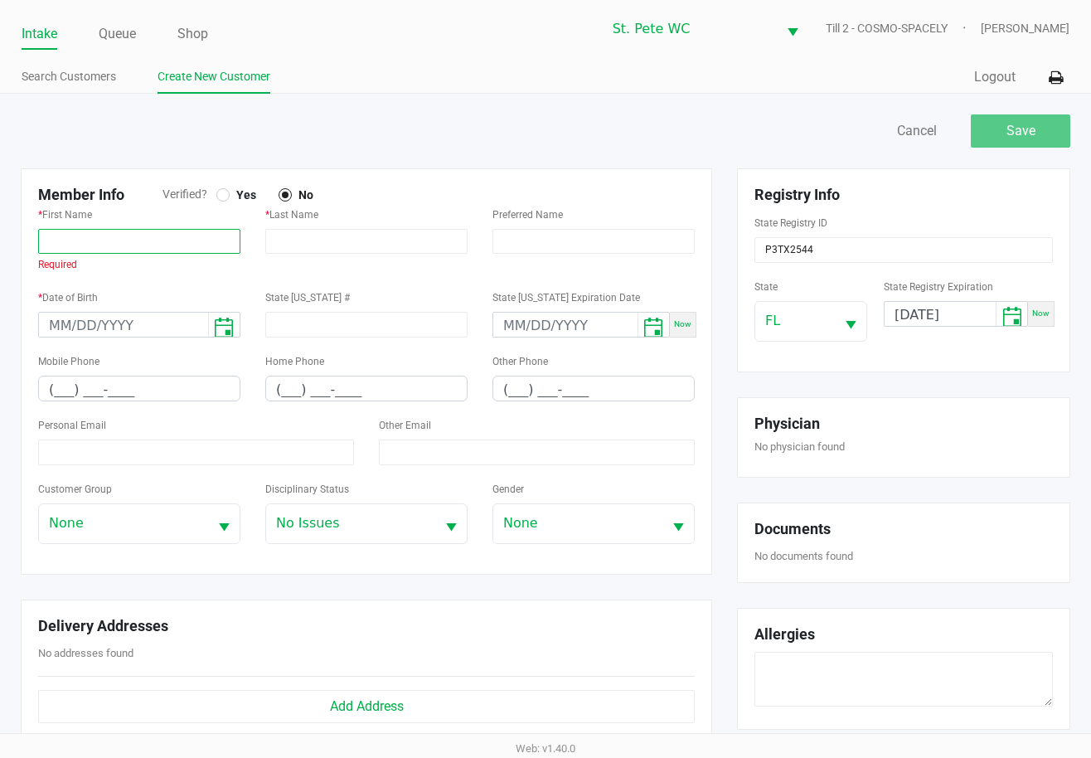
click at [117, 250] on input "text" at bounding box center [139, 241] width 202 height 25
paste input "SAMANTHA"
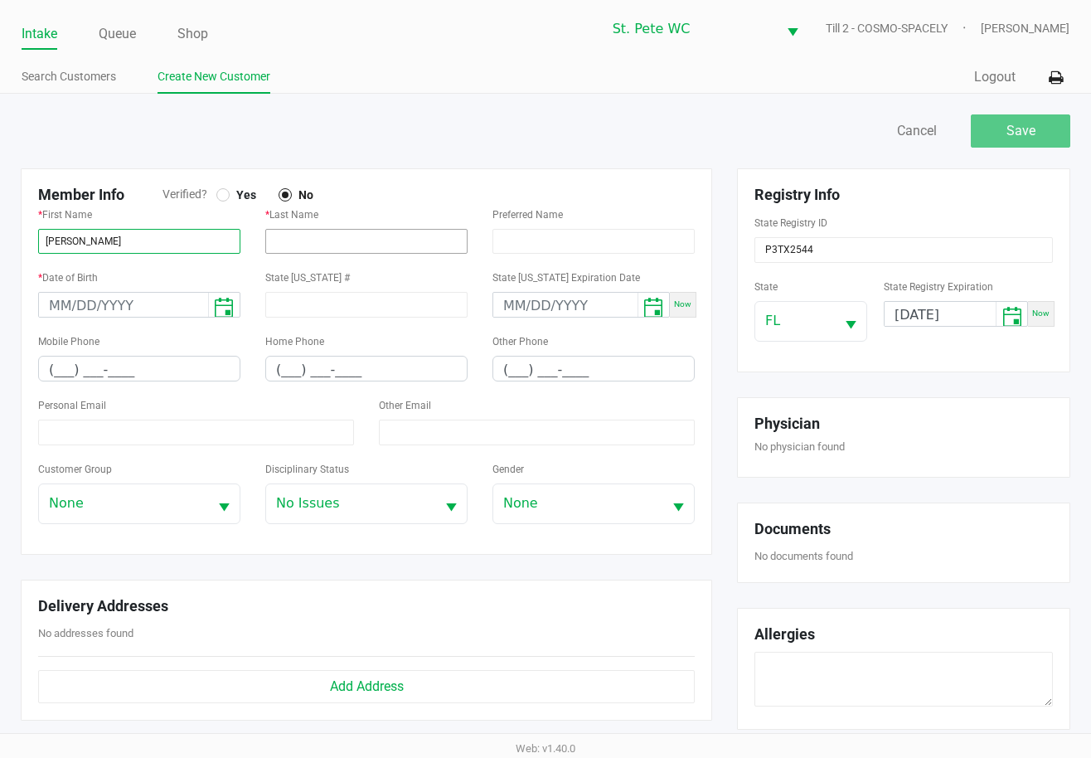
type input "SAMANTHA"
click at [284, 249] on input "text" at bounding box center [366, 241] width 202 height 25
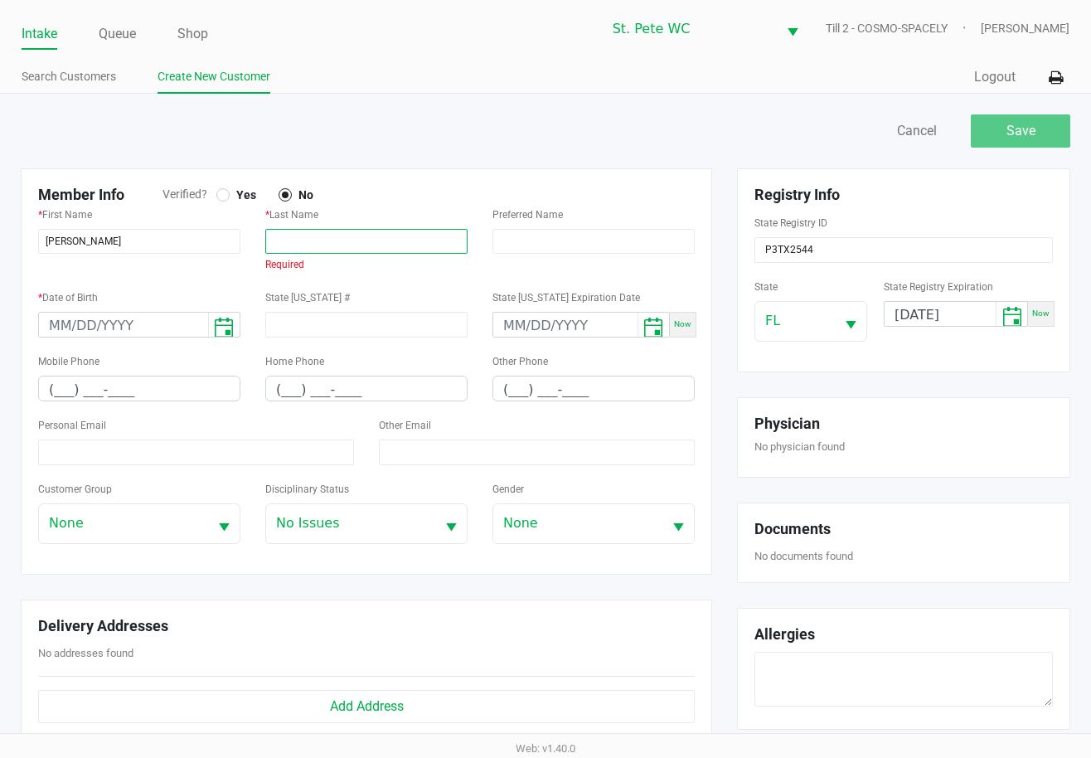
click at [309, 251] on input "text" at bounding box center [366, 241] width 202 height 25
paste input "HEINS"
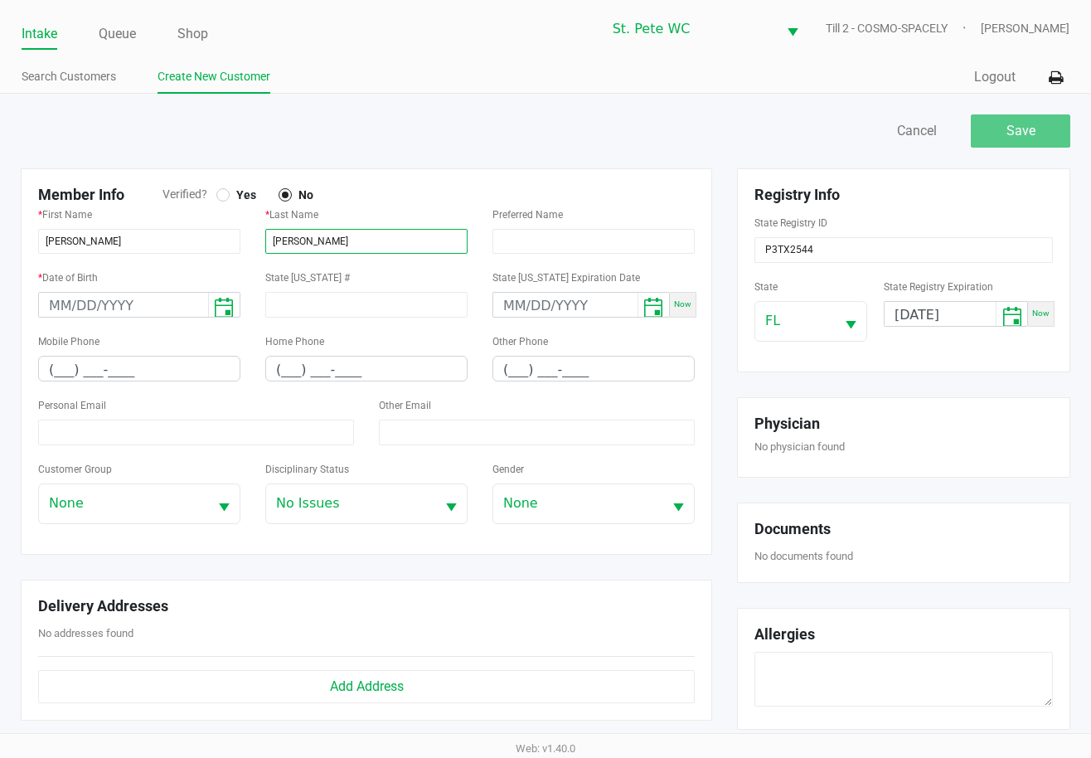
type input "HEINS"
click at [231, 194] on span "Yes" at bounding box center [243, 194] width 27 height 15
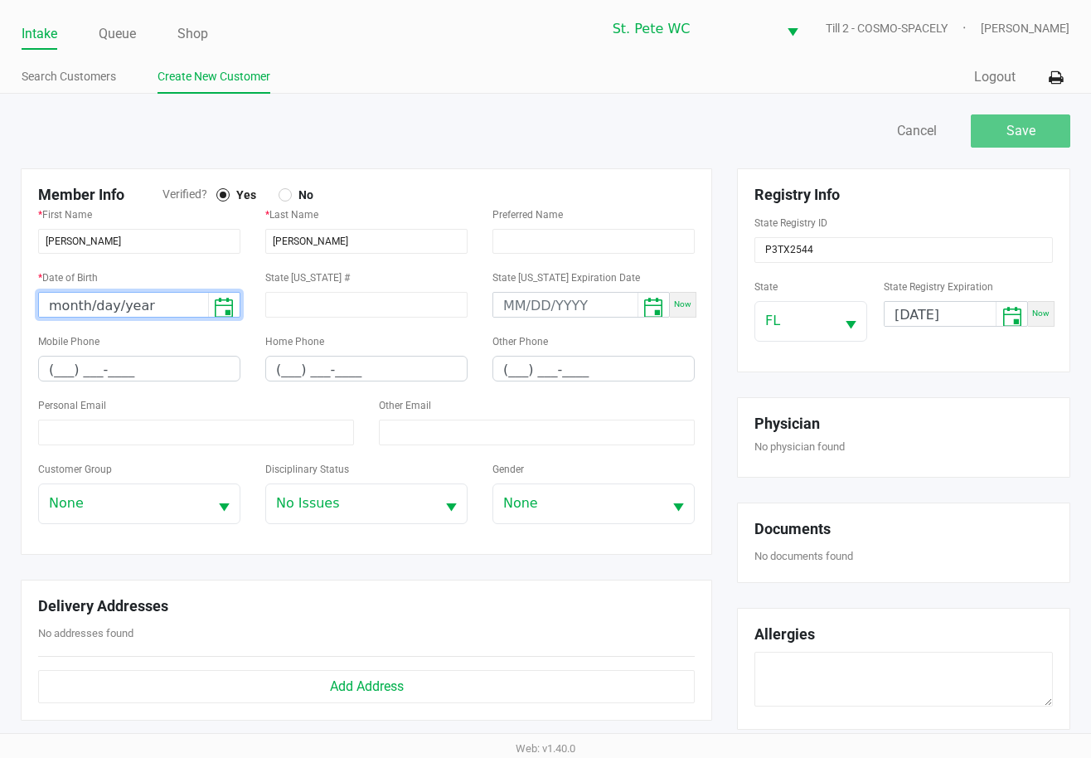
click at [59, 309] on input "month/day/year" at bounding box center [123, 306] width 169 height 26
type input "04/01/1989"
click at [54, 360] on input "(___) ___-____" at bounding box center [139, 370] width 201 height 26
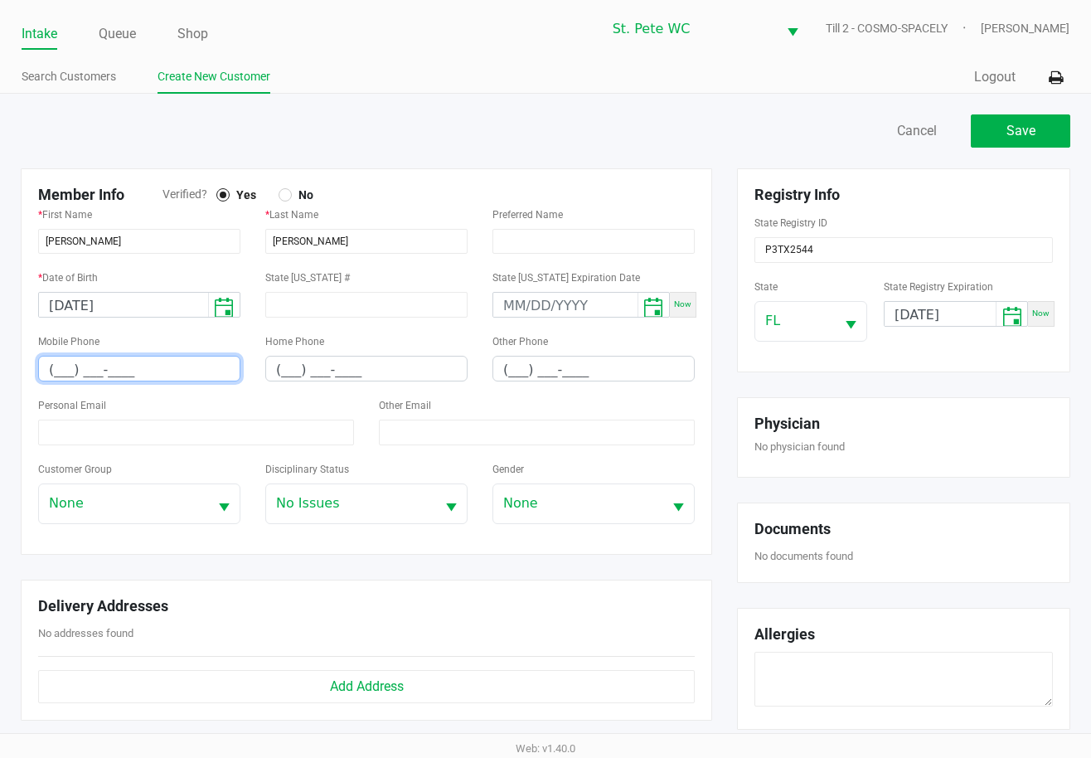
click at [51, 373] on input "(___) ___-____" at bounding box center [139, 370] width 201 height 26
type input "(727) 563-4903"
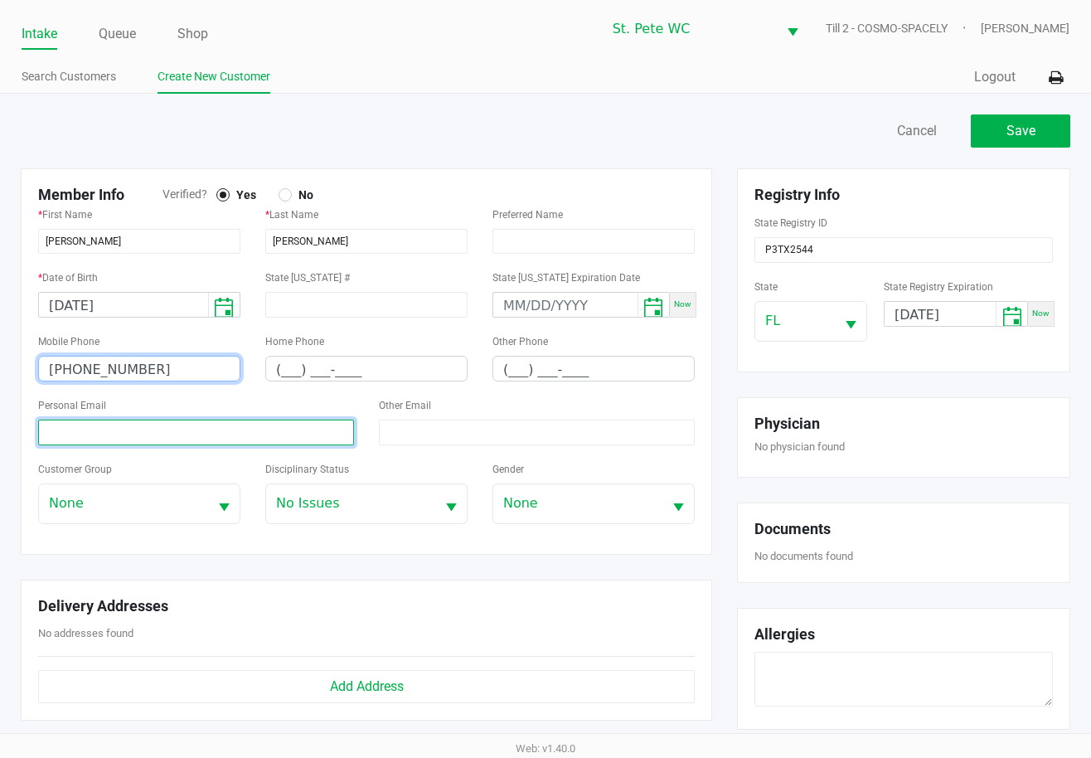
click at [313, 435] on input at bounding box center [196, 433] width 316 height 26
click at [108, 430] on input at bounding box center [196, 433] width 316 height 26
paste input "greensam420@icloud.com"
click at [47, 443] on input "greensam420@icloud.com" at bounding box center [196, 433] width 316 height 26
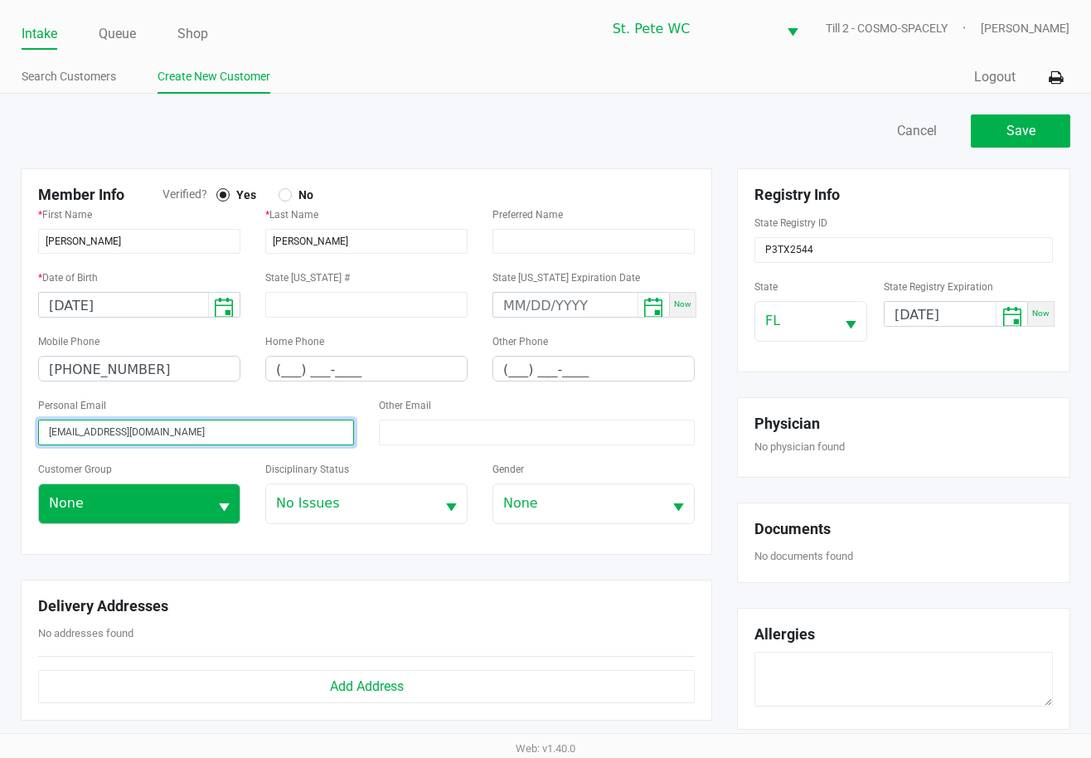
type input "greensam420@icloud.com"
click at [200, 500] on span "None" at bounding box center [123, 503] width 169 height 39
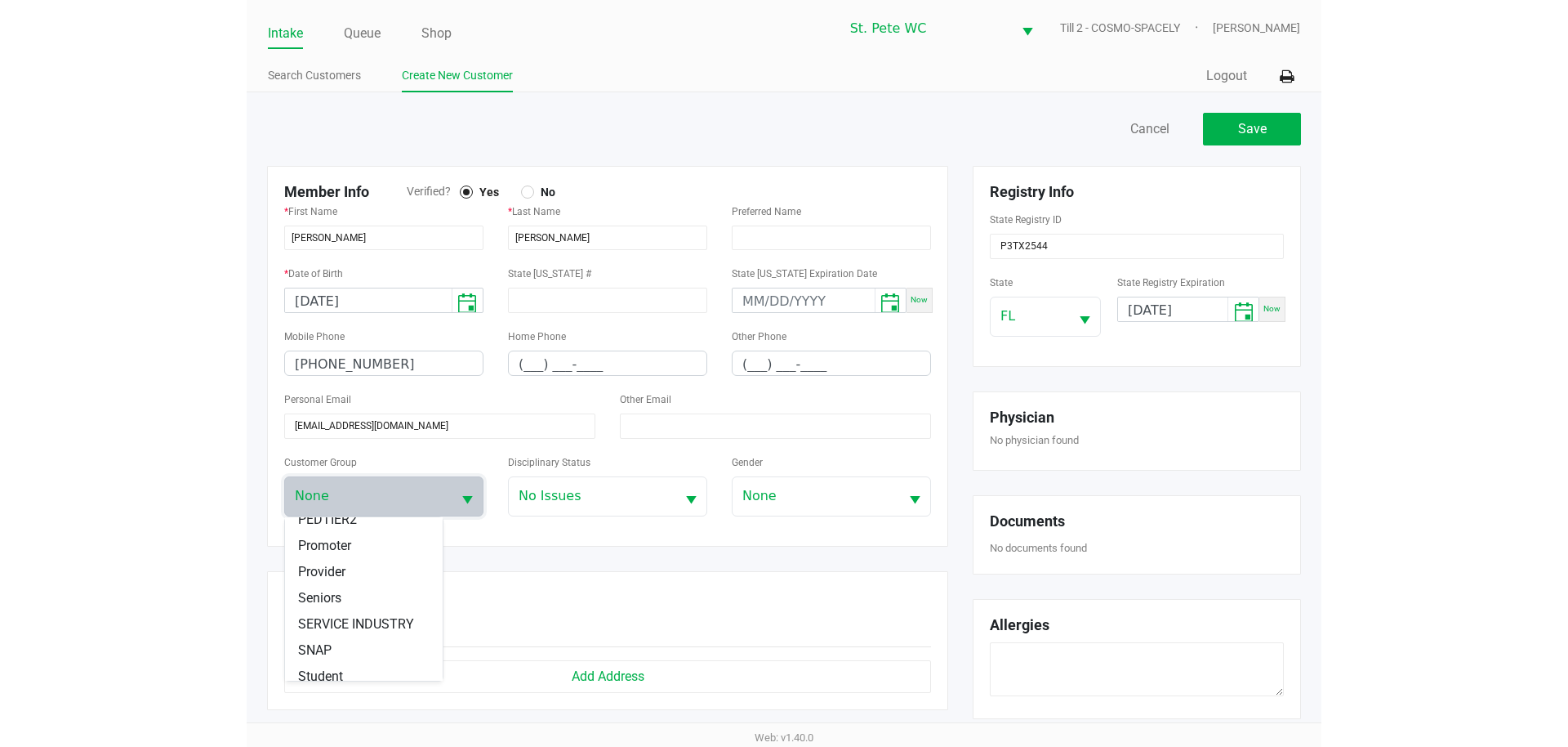
scroll to position [229, 0]
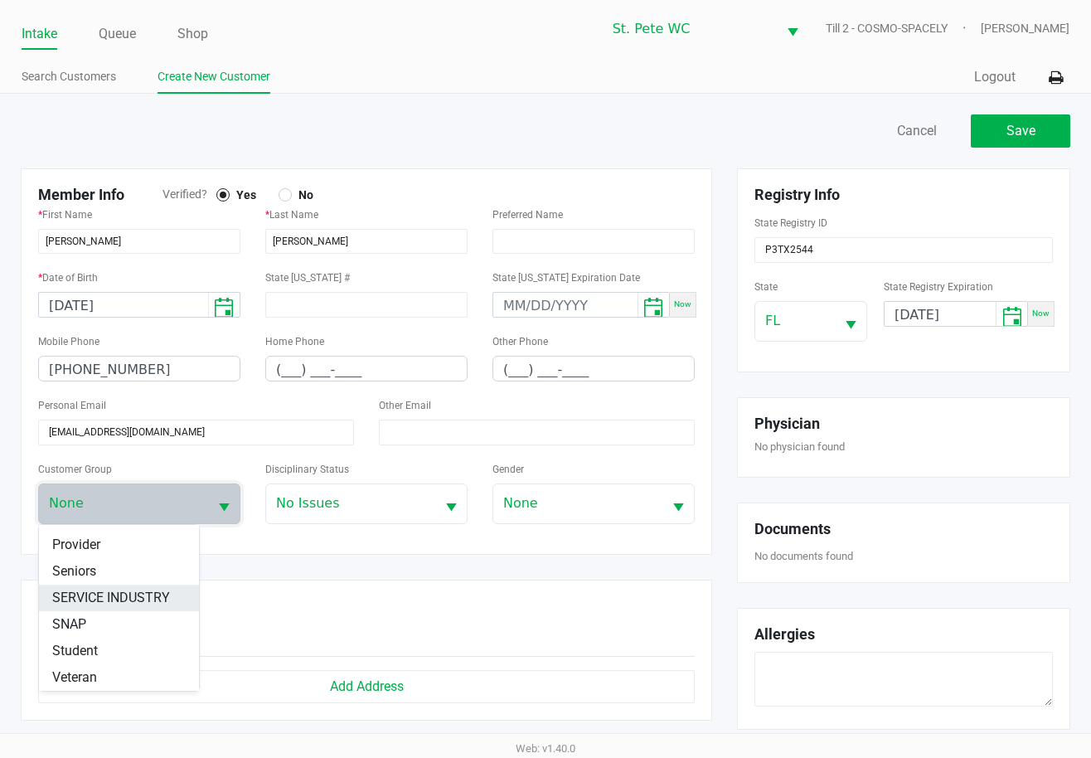
click at [153, 600] on span "SERVICE INDUSTRY" at bounding box center [111, 598] width 118 height 20
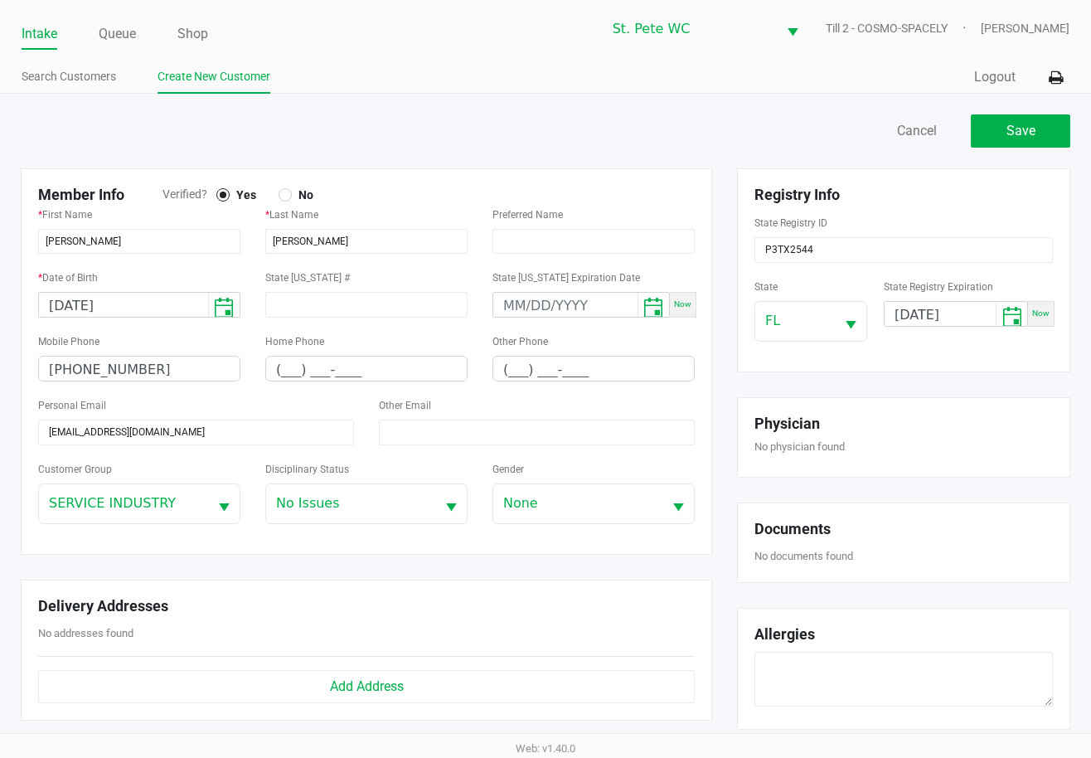
click at [235, 463] on div "Customer Group SERVICE INDUSTRY" at bounding box center [139, 492] width 202 height 66
drag, startPoint x: 1038, startPoint y: 120, endPoint x: 1046, endPoint y: 125, distance: 9.0
click at [1037, 120] on button "Save" at bounding box center [1021, 130] width 100 height 33
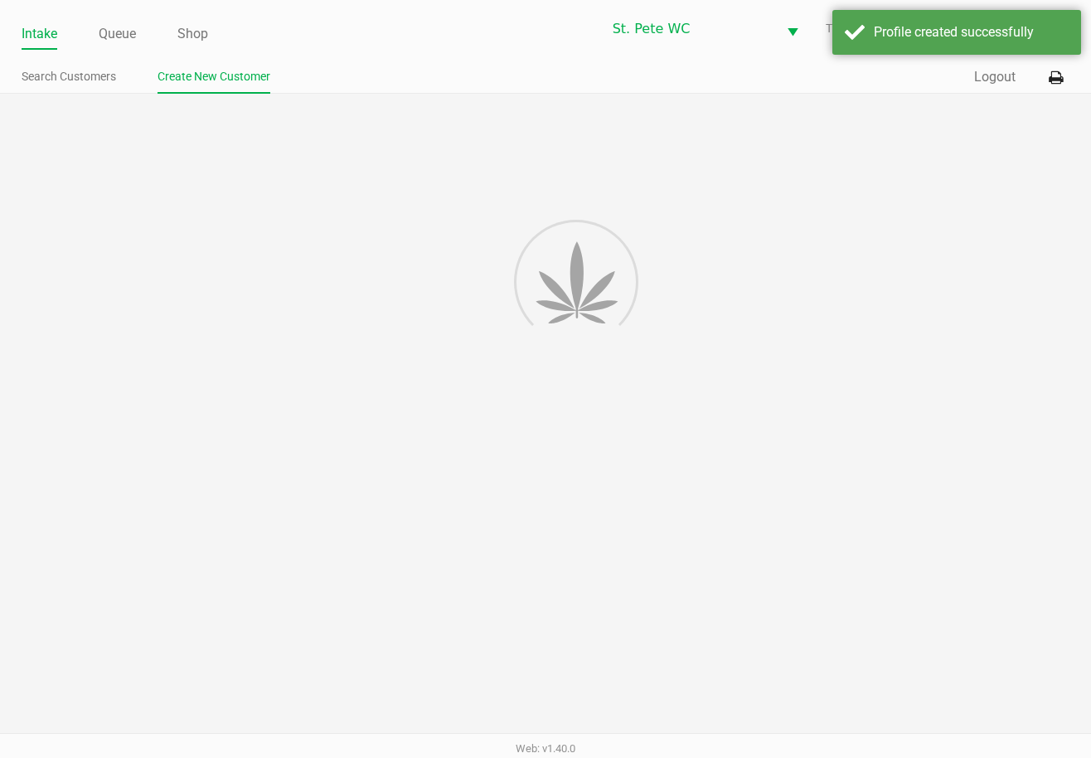
type input "---"
type input "( __) ___-____"
type input "---"
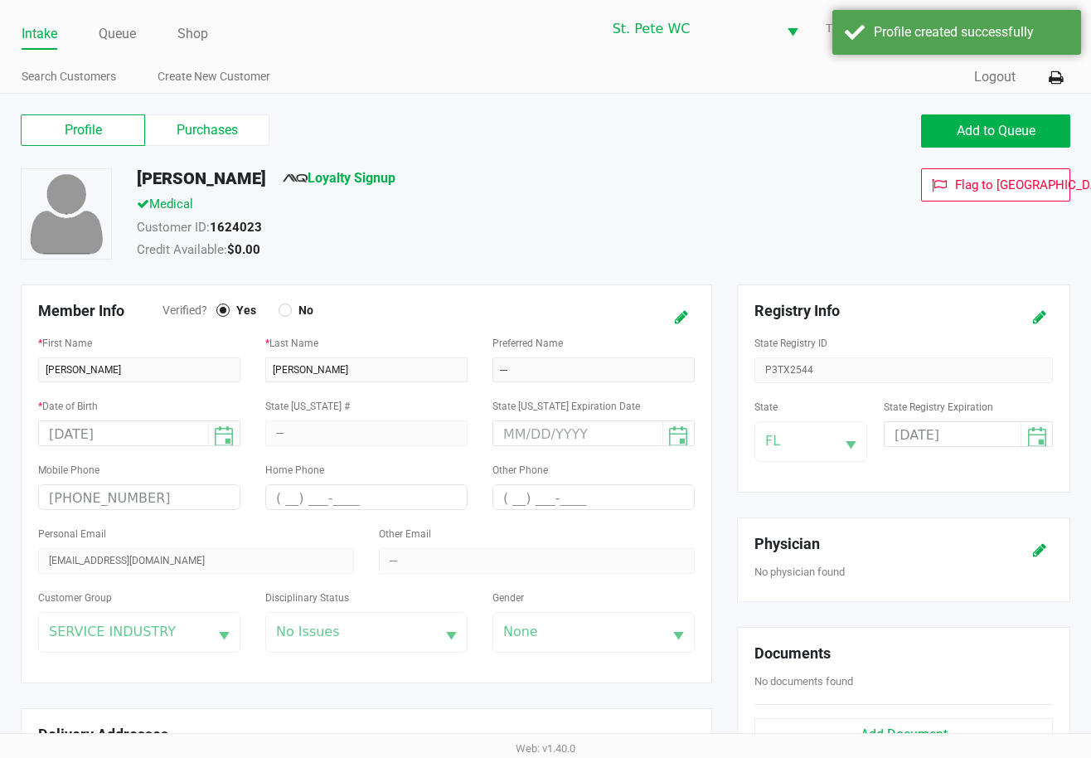
click at [1007, 151] on div "Profile Purchases Add to Queue" at bounding box center [545, 139] width 1075 height 58
click at [1001, 147] on div "Profile Purchases Add to Queue" at bounding box center [545, 139] width 1075 height 58
click at [1003, 124] on span "Add to Queue" at bounding box center [996, 131] width 79 height 16
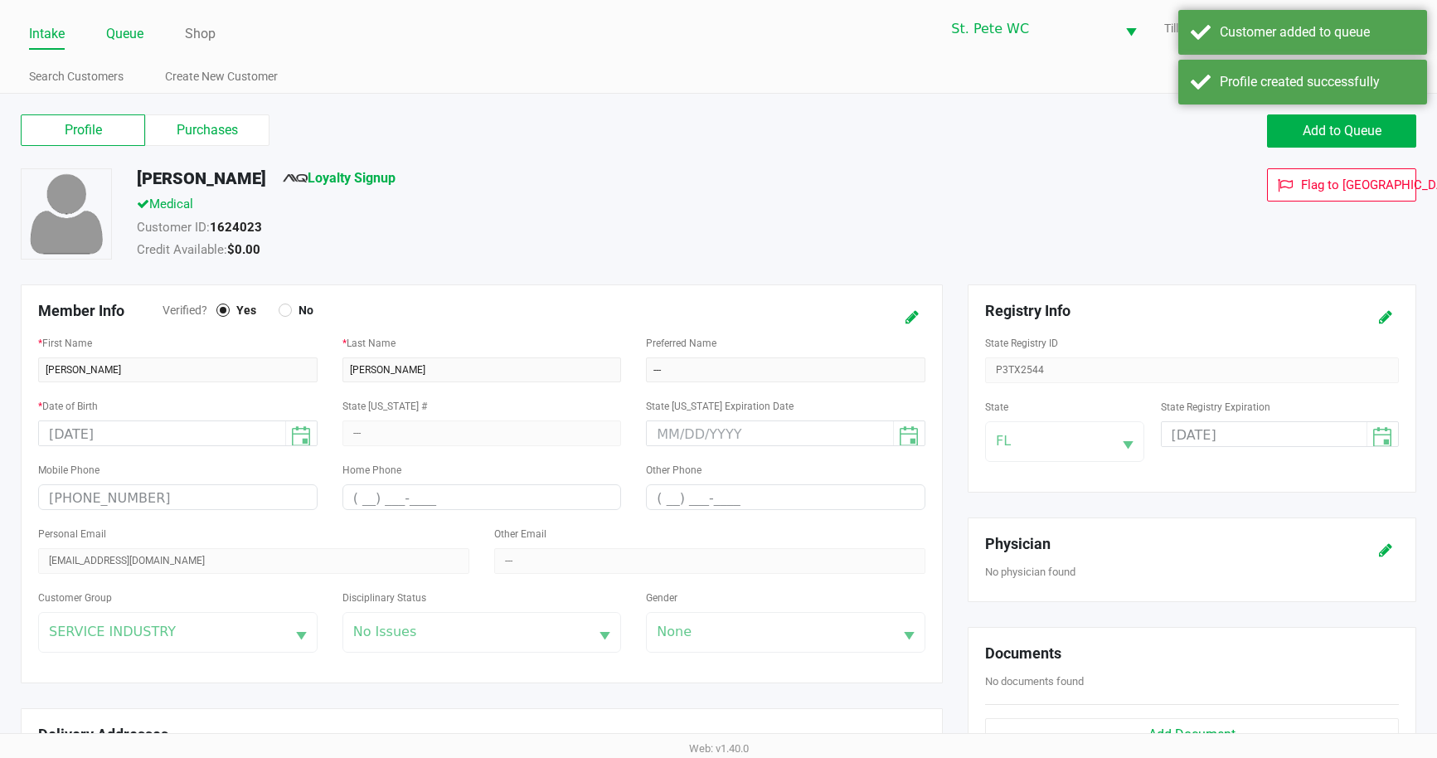
click at [132, 32] on link "Queue" at bounding box center [124, 33] width 37 height 23
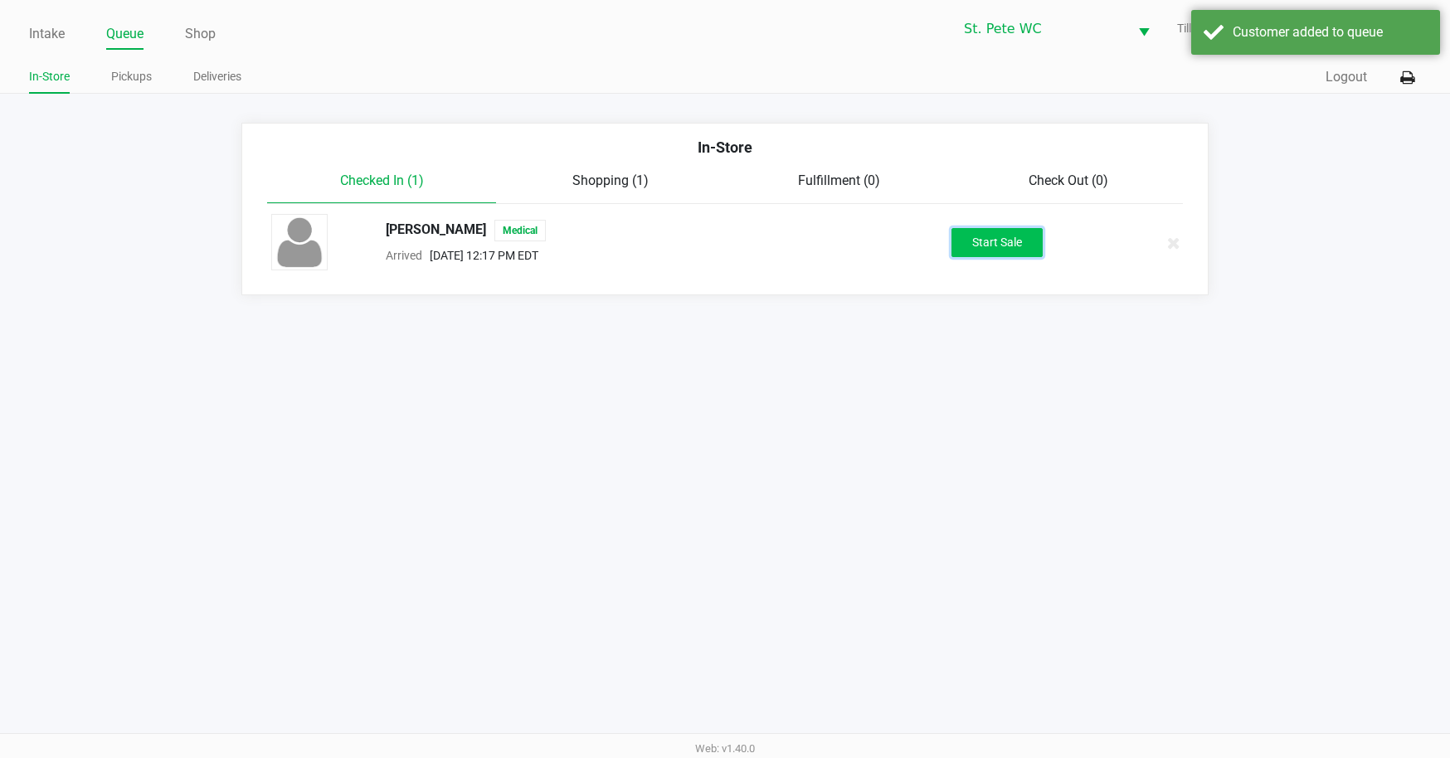
click at [985, 250] on button "Start Sale" at bounding box center [996, 242] width 91 height 29
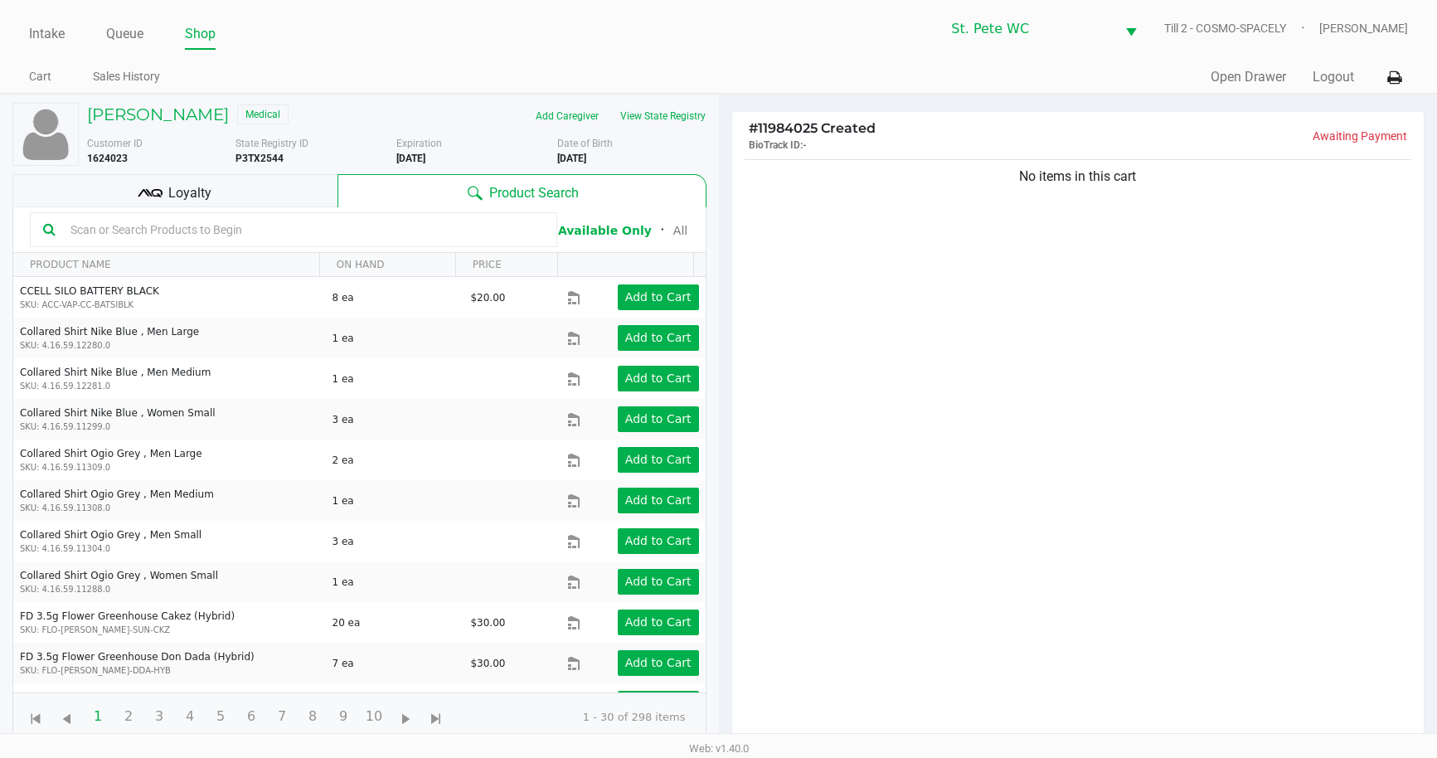
click at [1002, 249] on div "No items in this cart" at bounding box center [1078, 455] width 693 height 598
drag, startPoint x: 183, startPoint y: 168, endPoint x: 184, endPoint y: 185, distance: 16.6
click at [184, 174] on div "SAMANTHA HEINS Medical Add Caregiver View State Registry Customer ID 1624023 St…" at bounding box center [359, 422] width 694 height 655
click at [184, 185] on span "Loyalty" at bounding box center [189, 193] width 43 height 20
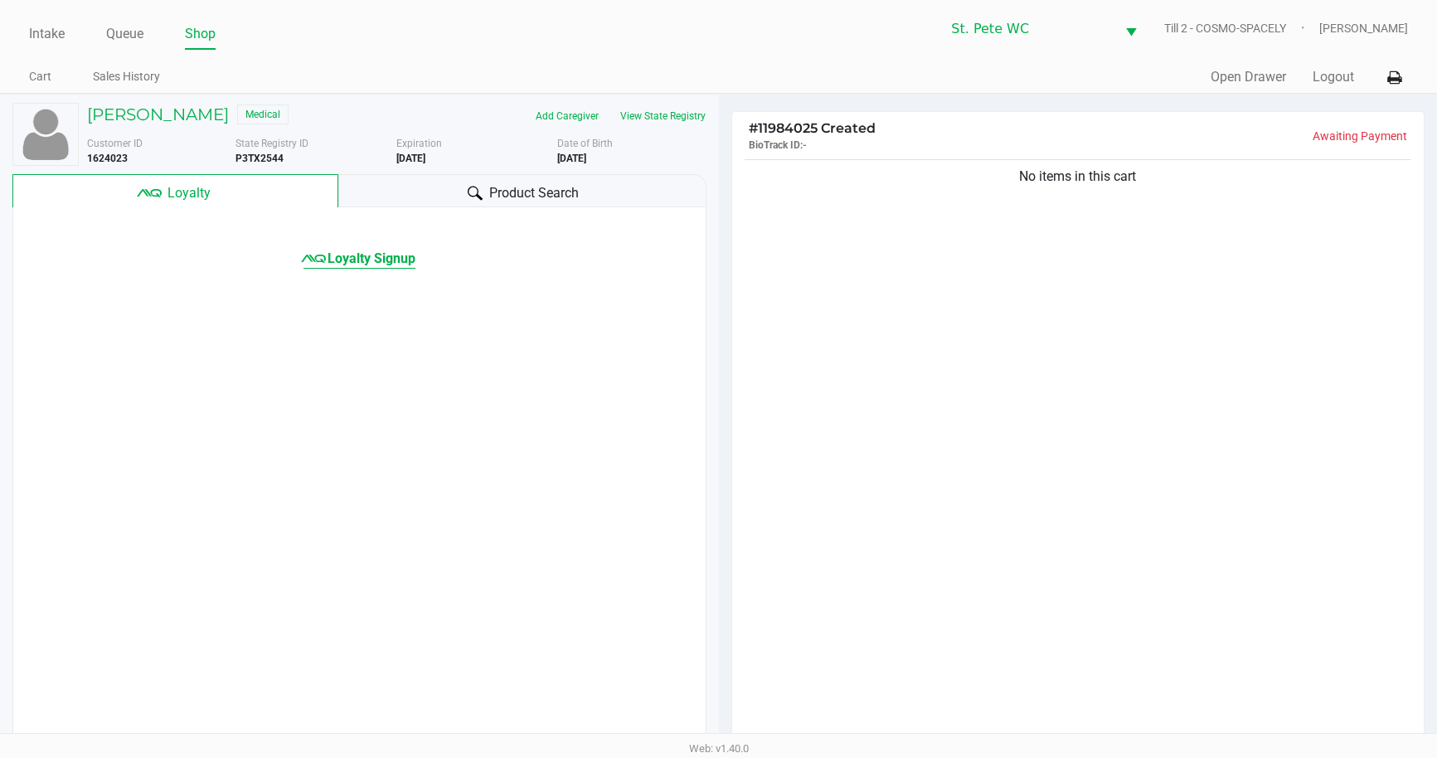
click at [396, 252] on span "Loyalty Signup" at bounding box center [372, 259] width 88 height 20
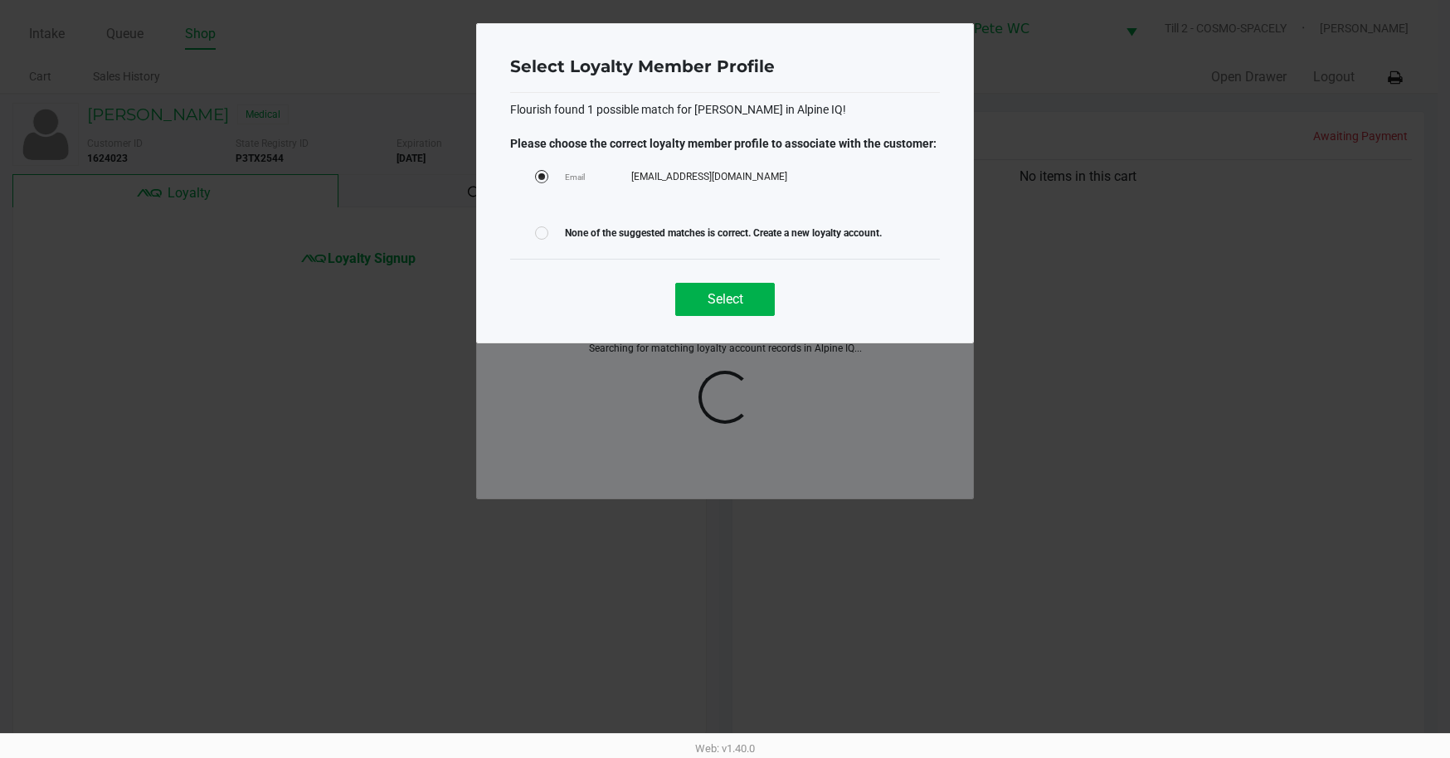
click at [751, 318] on div "Select" at bounding box center [725, 292] width 430 height 67
click at [748, 303] on button "Select" at bounding box center [725, 299] width 100 height 33
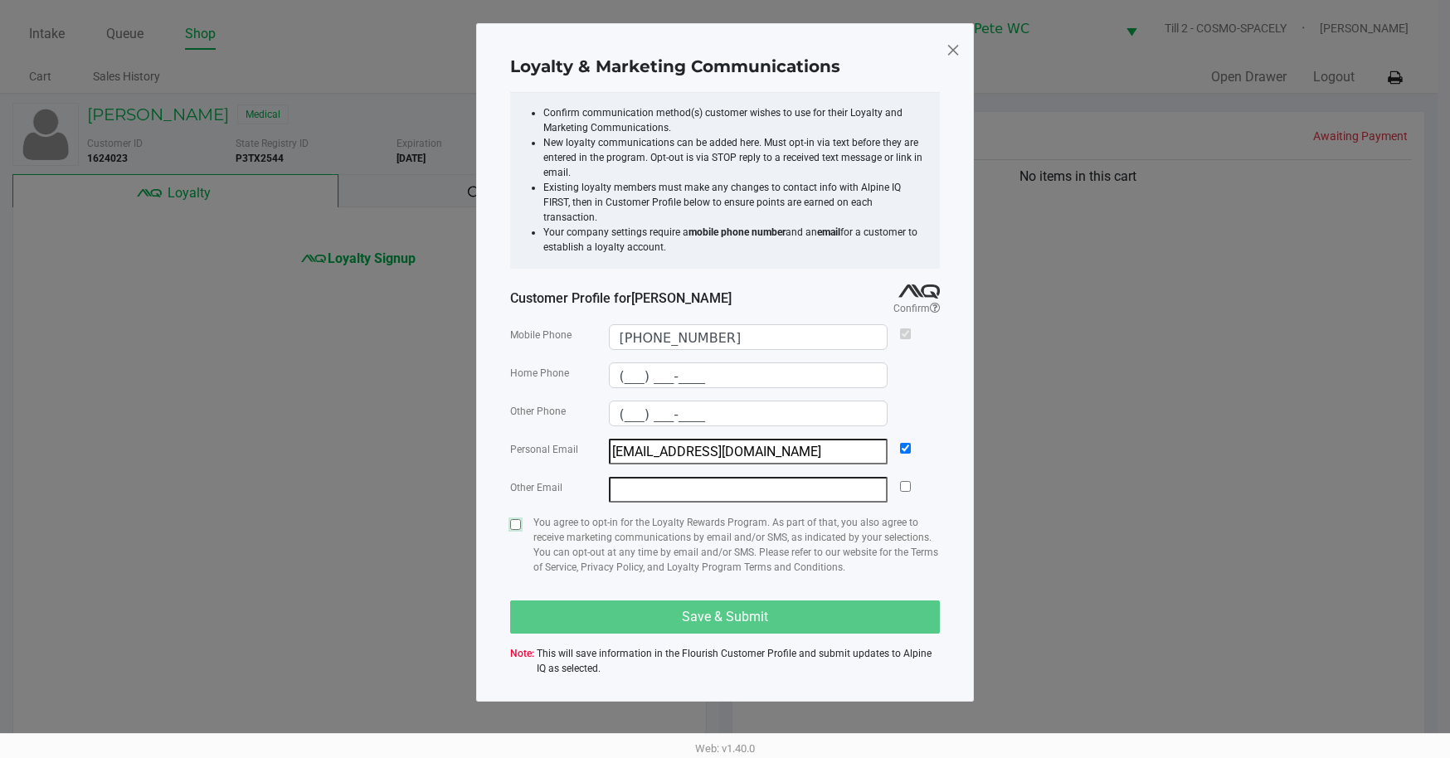
click at [513, 519] on input "checkbox" at bounding box center [515, 524] width 11 height 11
checkbox input "true"
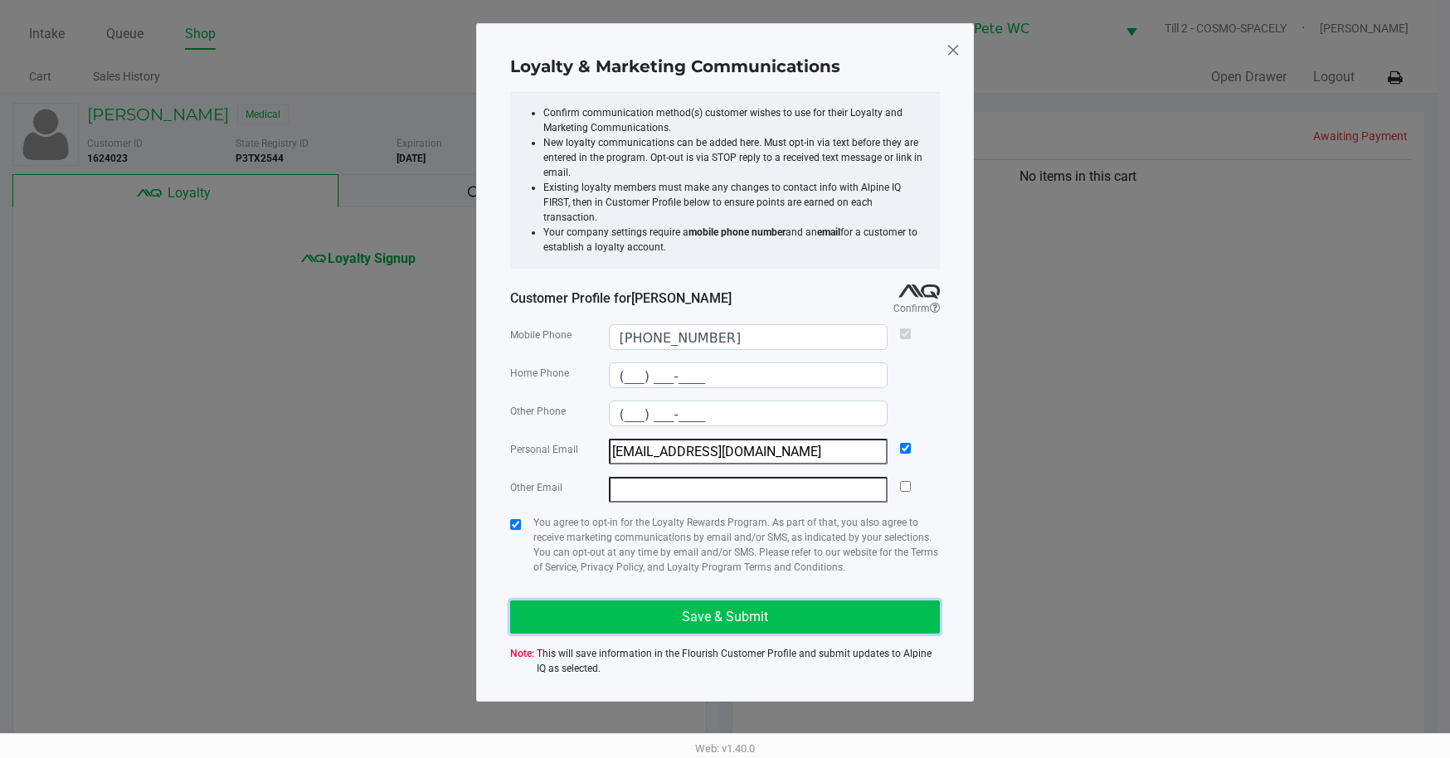
click at [604, 600] on button "Save & Submit" at bounding box center [725, 616] width 430 height 33
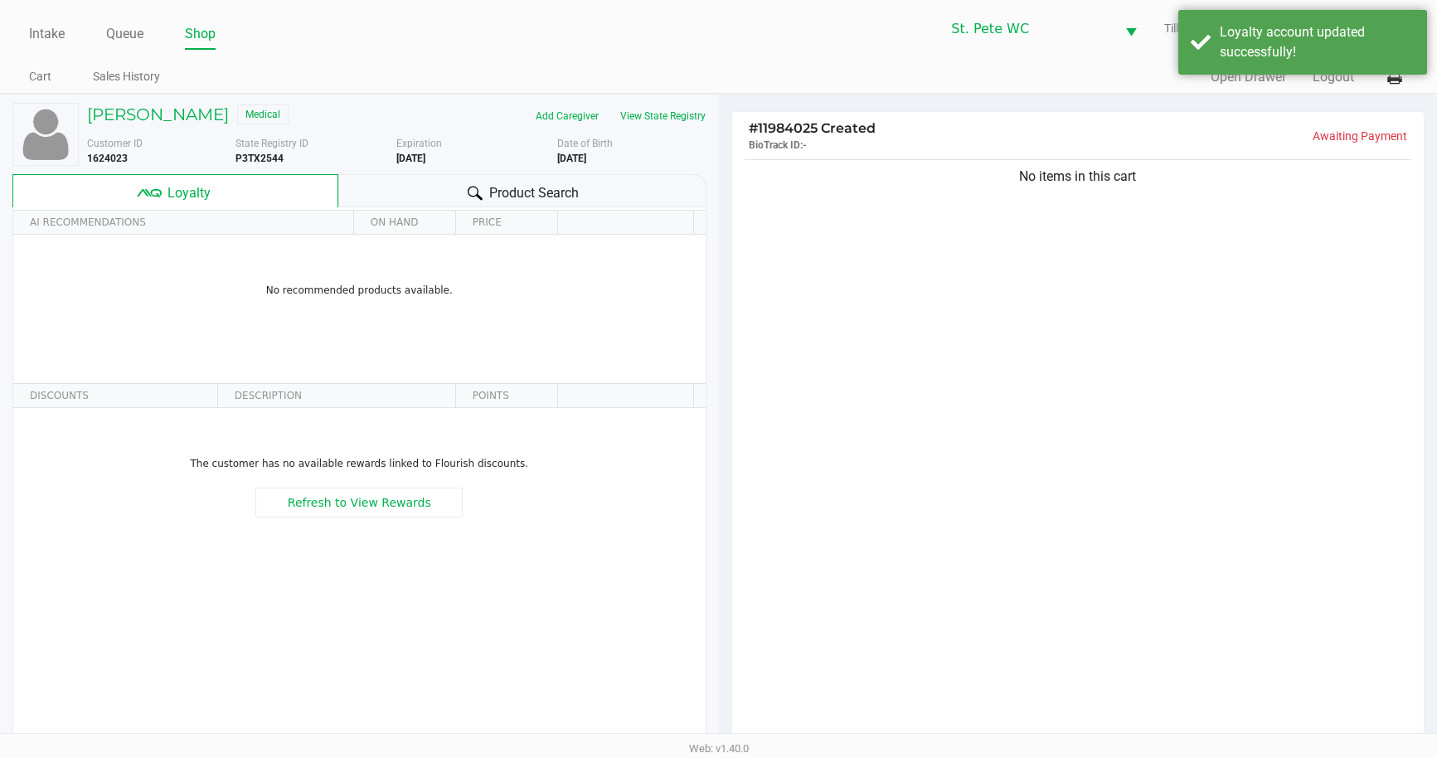
click at [1223, 331] on div "No items in this cart" at bounding box center [1078, 455] width 693 height 598
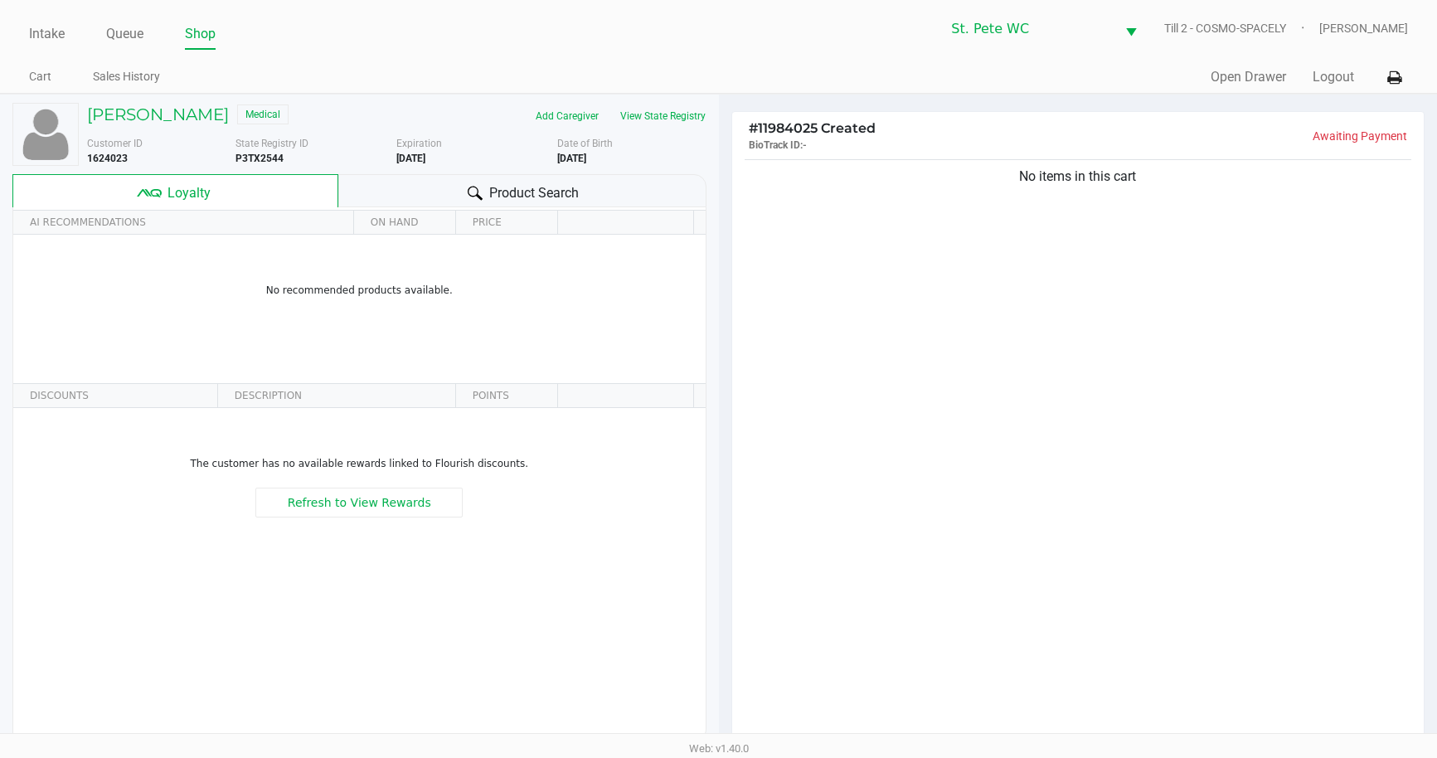
click at [805, 405] on div "No items in this cart" at bounding box center [1078, 455] width 693 height 598
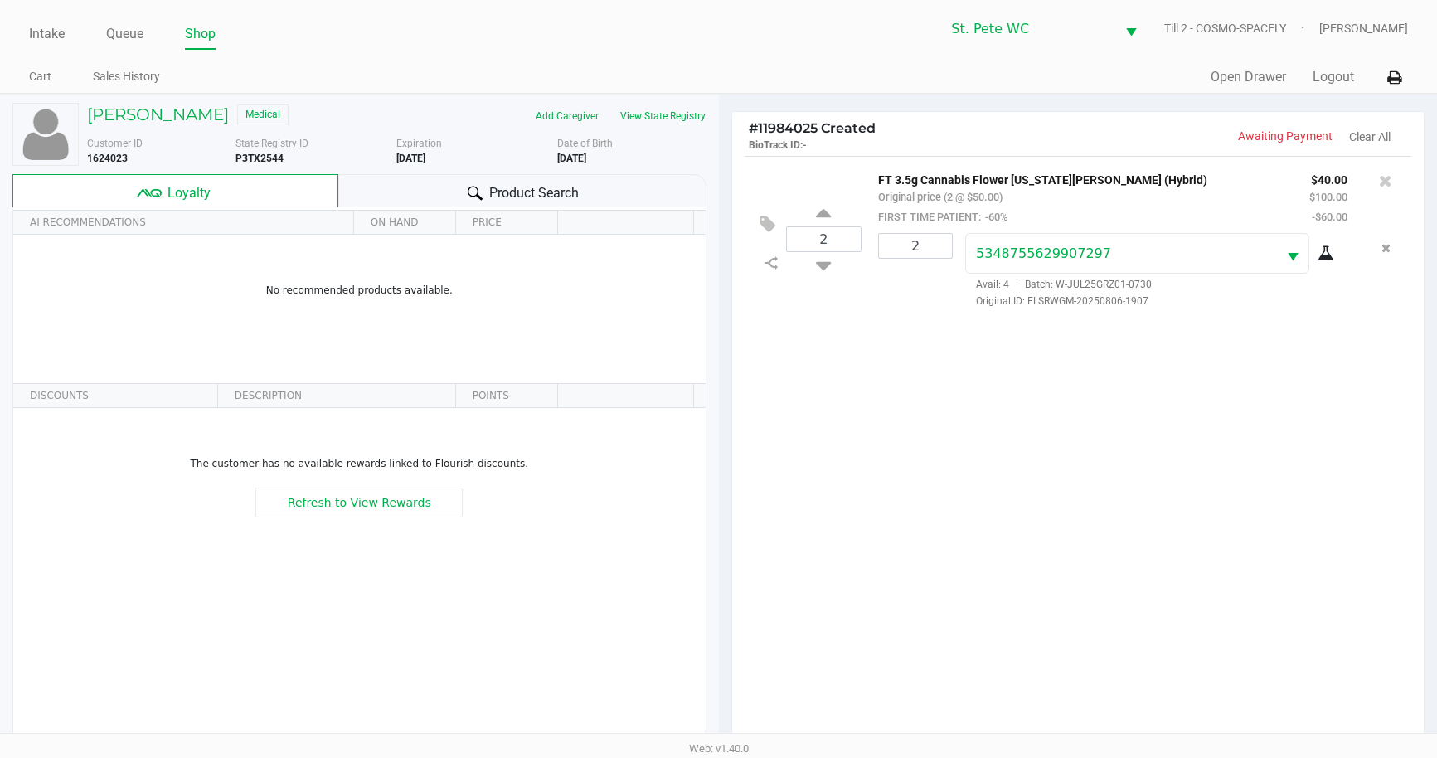
click at [892, 537] on div "2 FT 3.5g Cannabis Flower Georgia Runtz (Hybrid) Original price (2 @ $50.00) FI…" at bounding box center [1078, 455] width 693 height 598
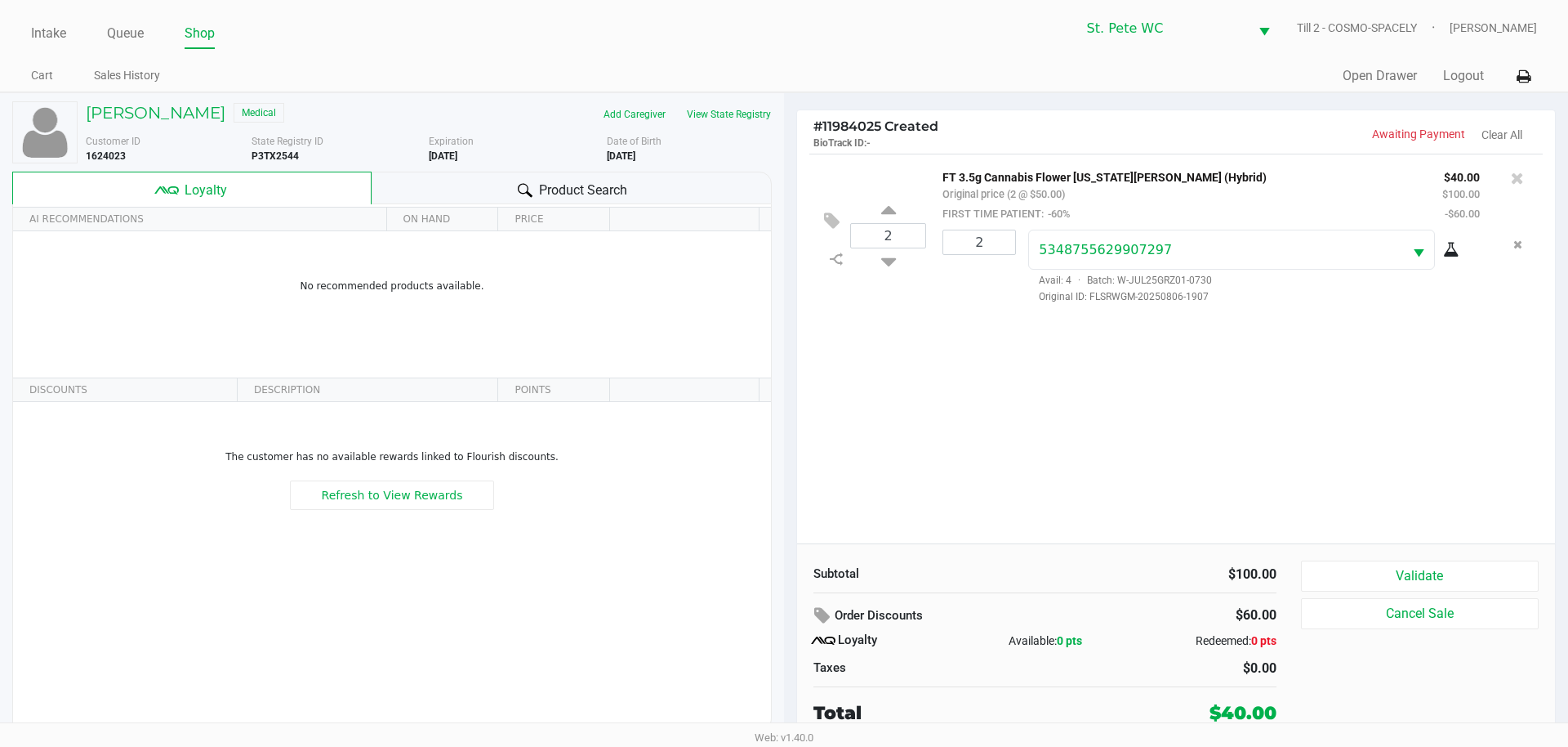
click at [1275, 460] on div "2 FT 3.5g Cannabis Flower Georgia Runtz (Hybrid) Original price (2 @ $50.00) FI…" at bounding box center [1176, 349] width 758 height 390
click at [1083, 482] on div "2 FT 3.5g Cannabis Flower Georgia Runtz (Hybrid) Original price (2 @ $50.00) FI…" at bounding box center [1176, 349] width 758 height 390
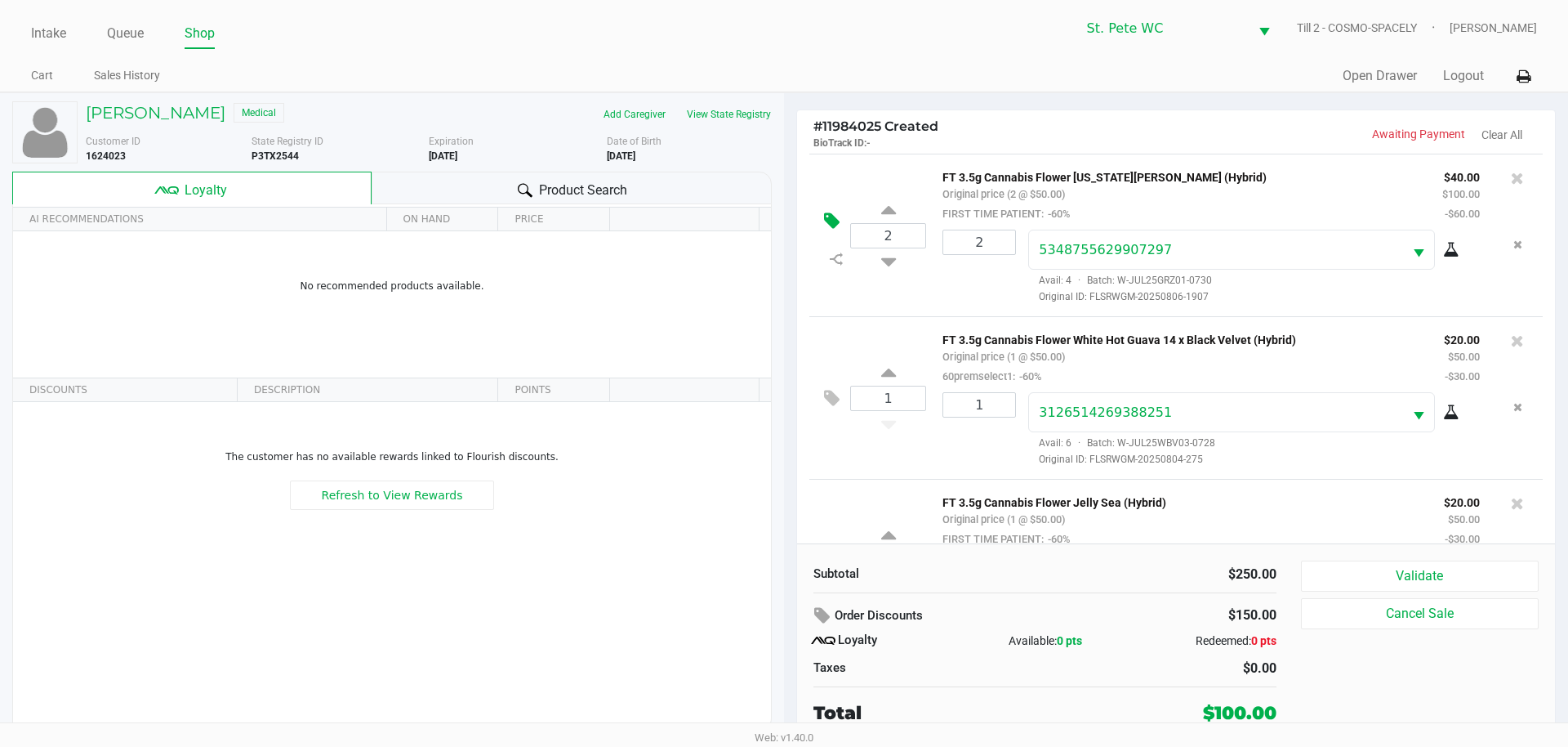
click at [830, 227] on icon at bounding box center [832, 221] width 16 height 19
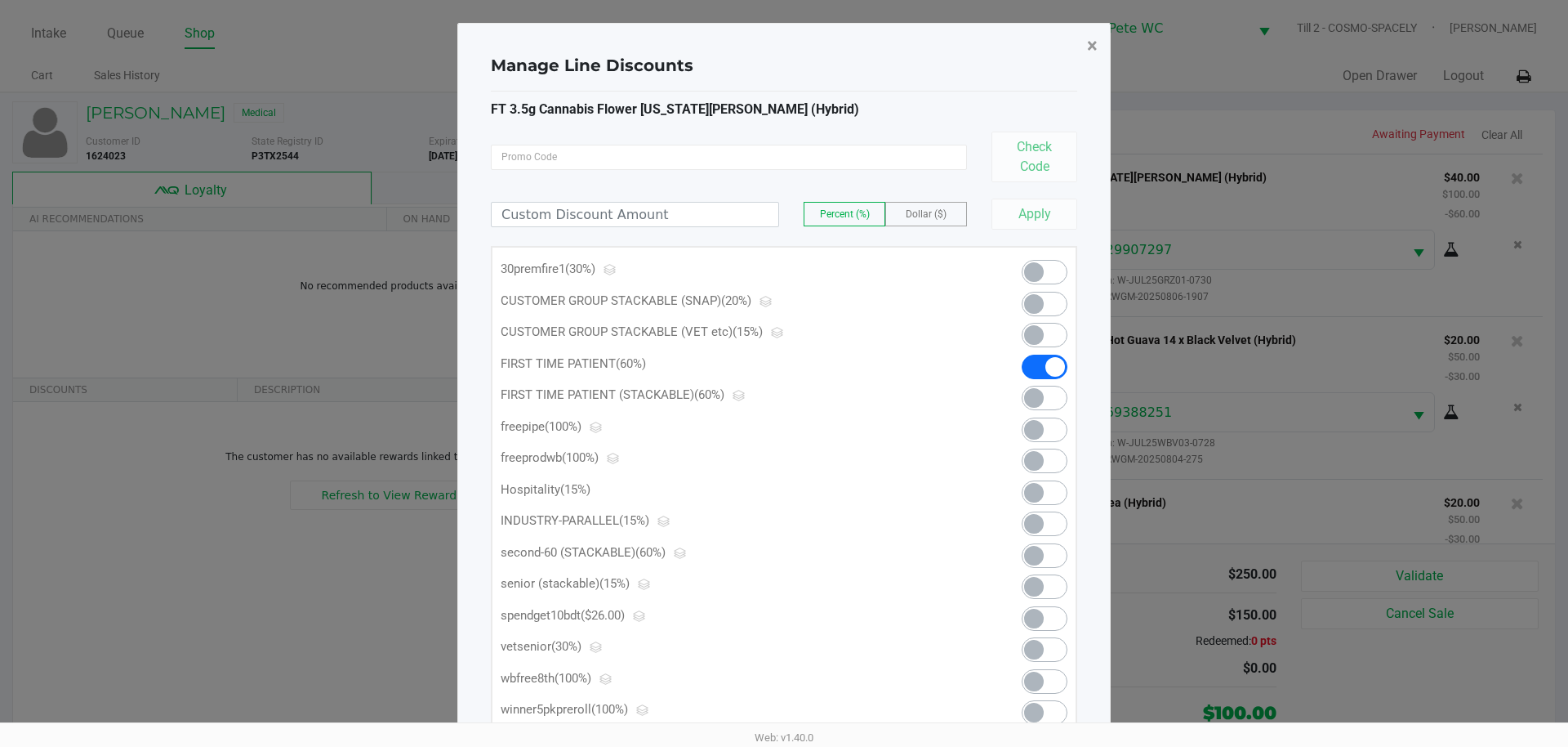
click at [1079, 43] on button "×" at bounding box center [1092, 45] width 36 height 45
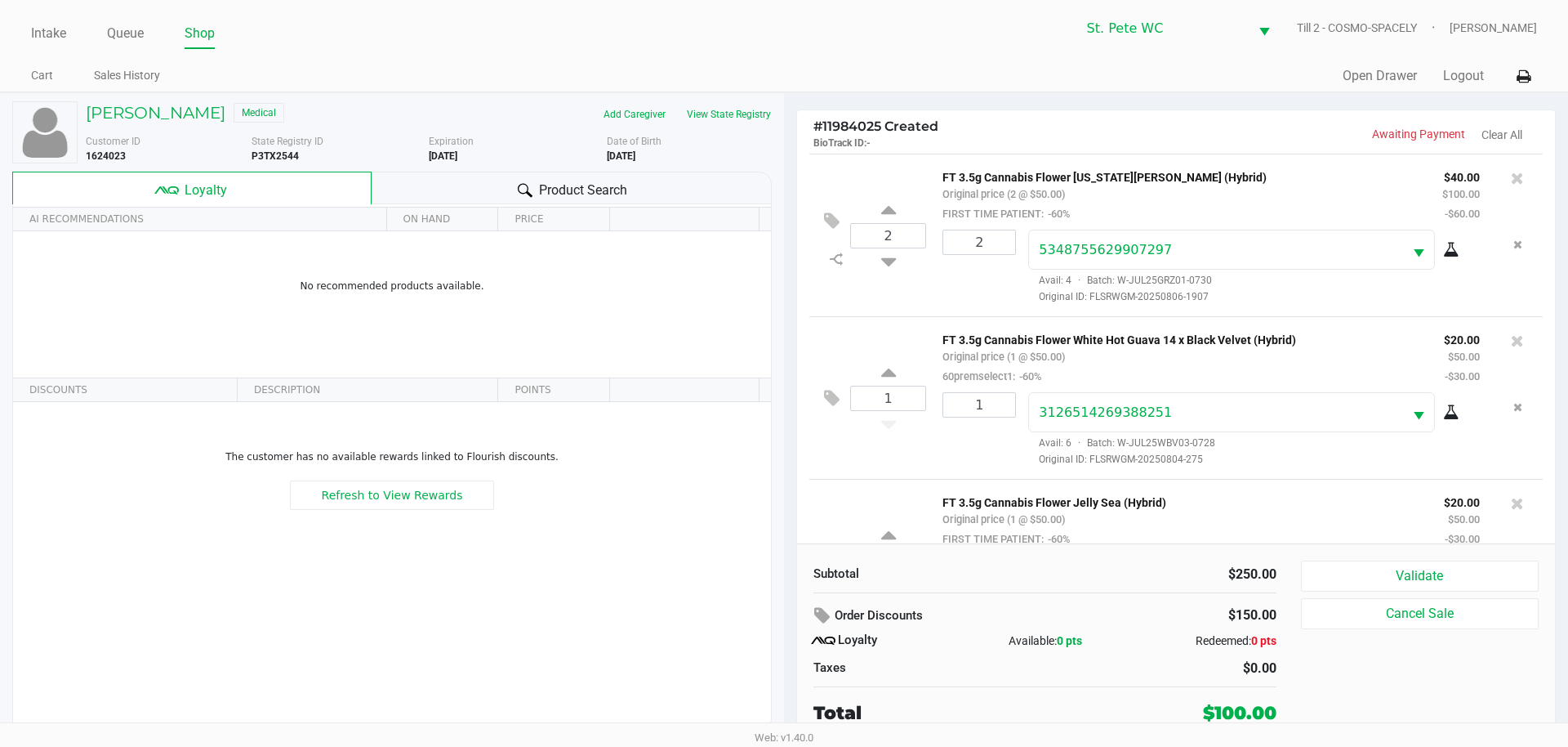
click at [1061, 614] on div "Order Discounts" at bounding box center [963, 616] width 300 height 30
click at [1071, 577] on div "$250.00" at bounding box center [1167, 575] width 220 height 20
click at [1180, 576] on div "$250.00" at bounding box center [1167, 575] width 220 height 20
click at [1173, 587] on div "Subtotal $250.00 Order Discounts $150.00 Loyalty Available: 0 pts Redeemed: 0 p…" at bounding box center [1045, 644] width 488 height 166
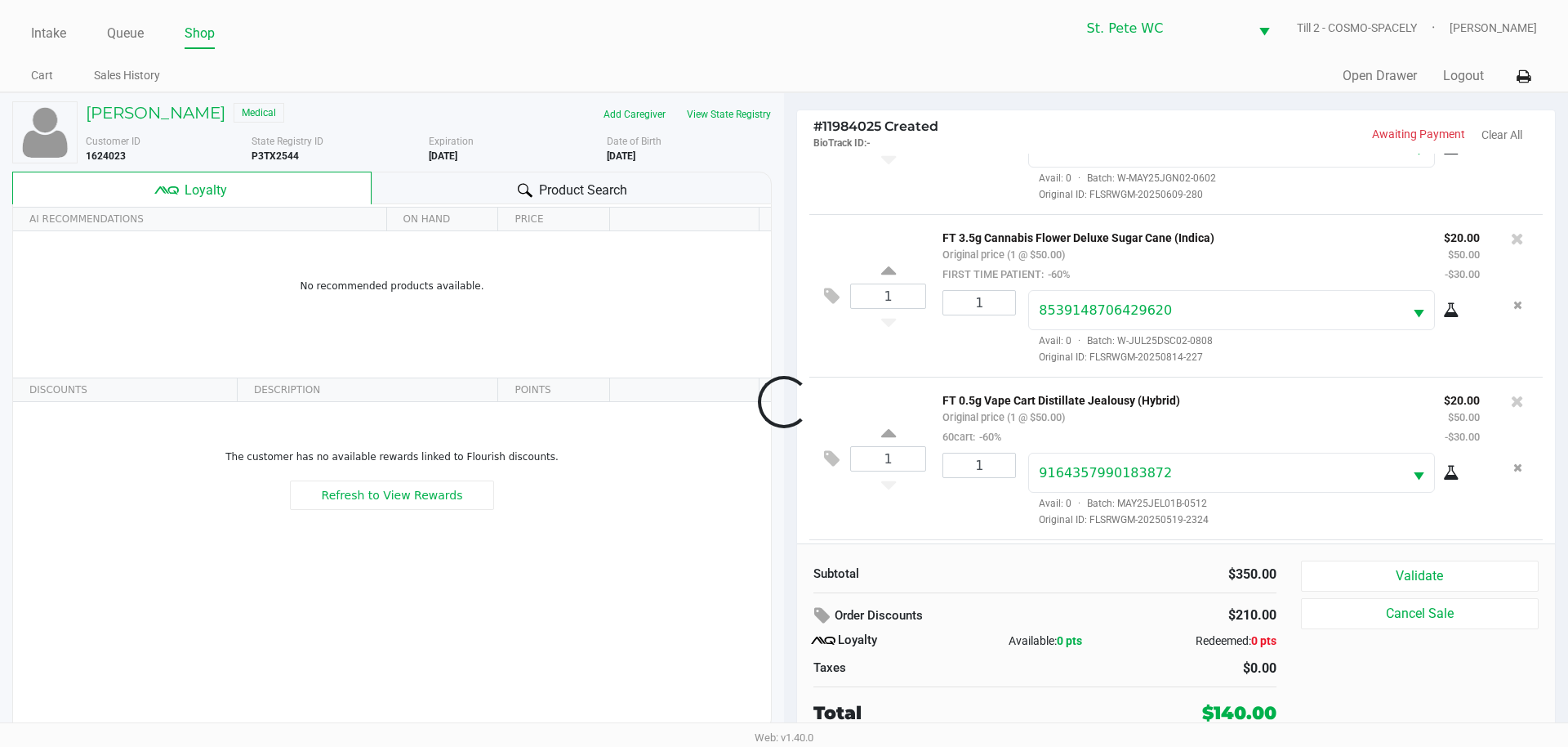
scroll to position [591, 0]
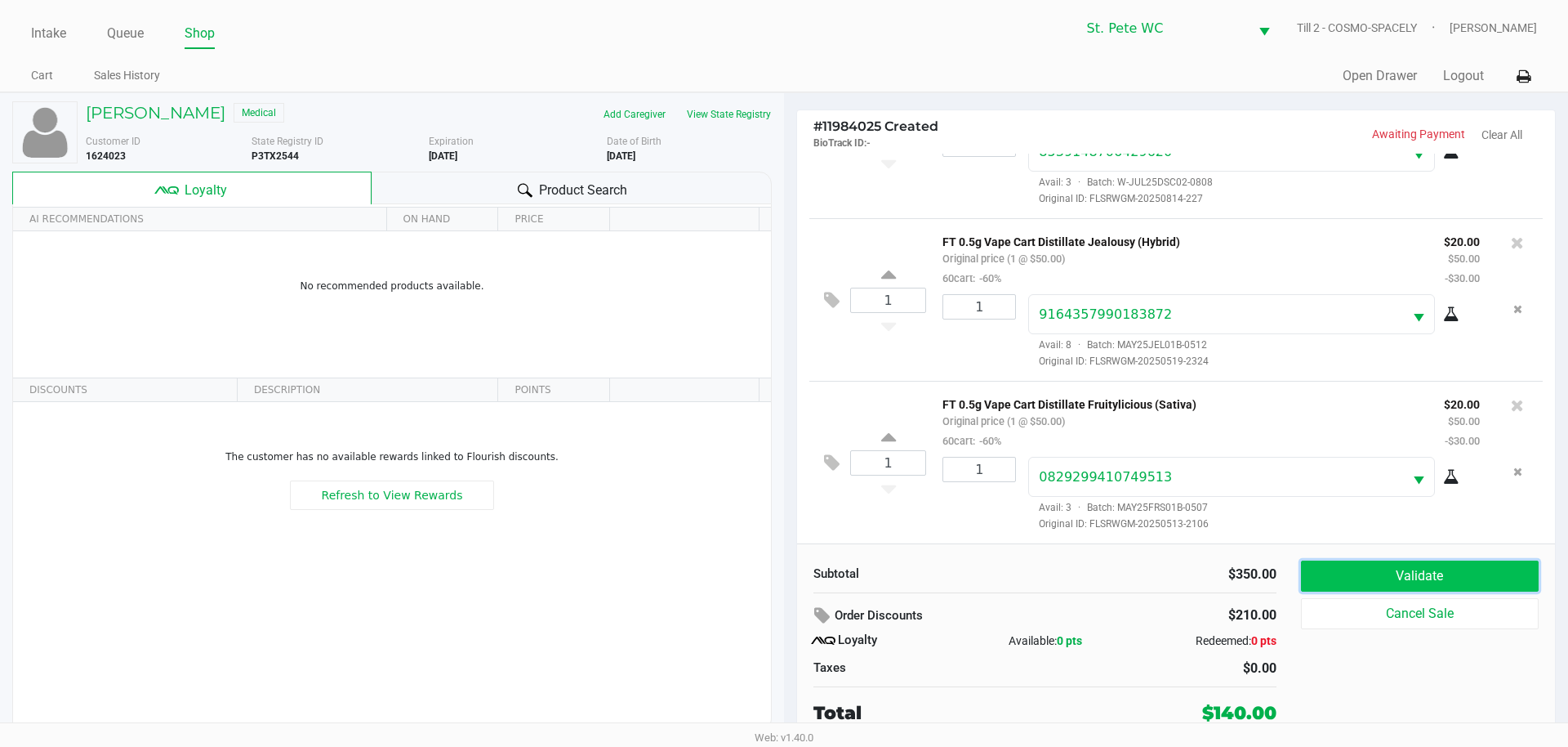
click at [1480, 576] on button "Validate" at bounding box center [1419, 577] width 237 height 32
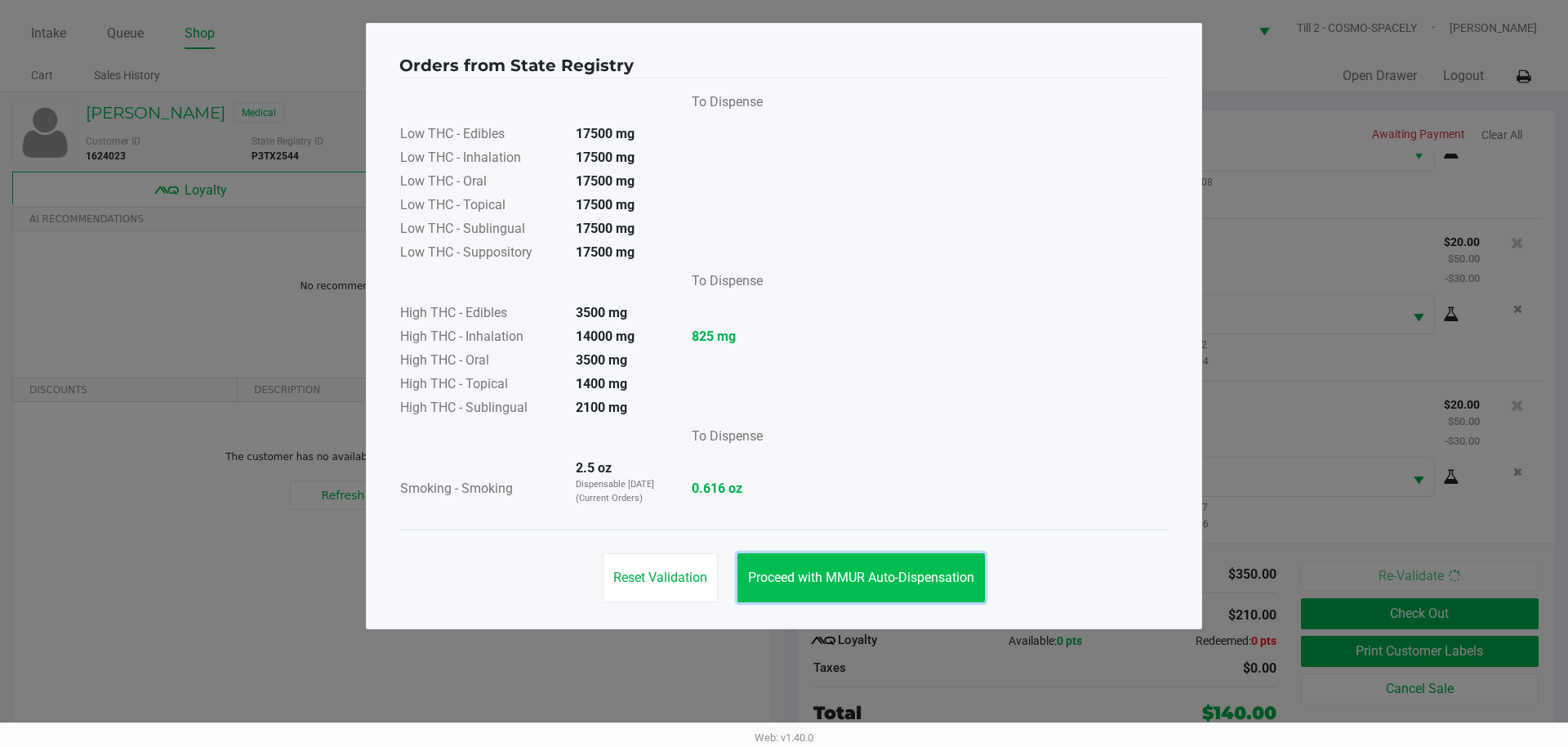
click at [906, 586] on button "Proceed with MMUR Auto-Dispensation" at bounding box center [861, 577] width 247 height 49
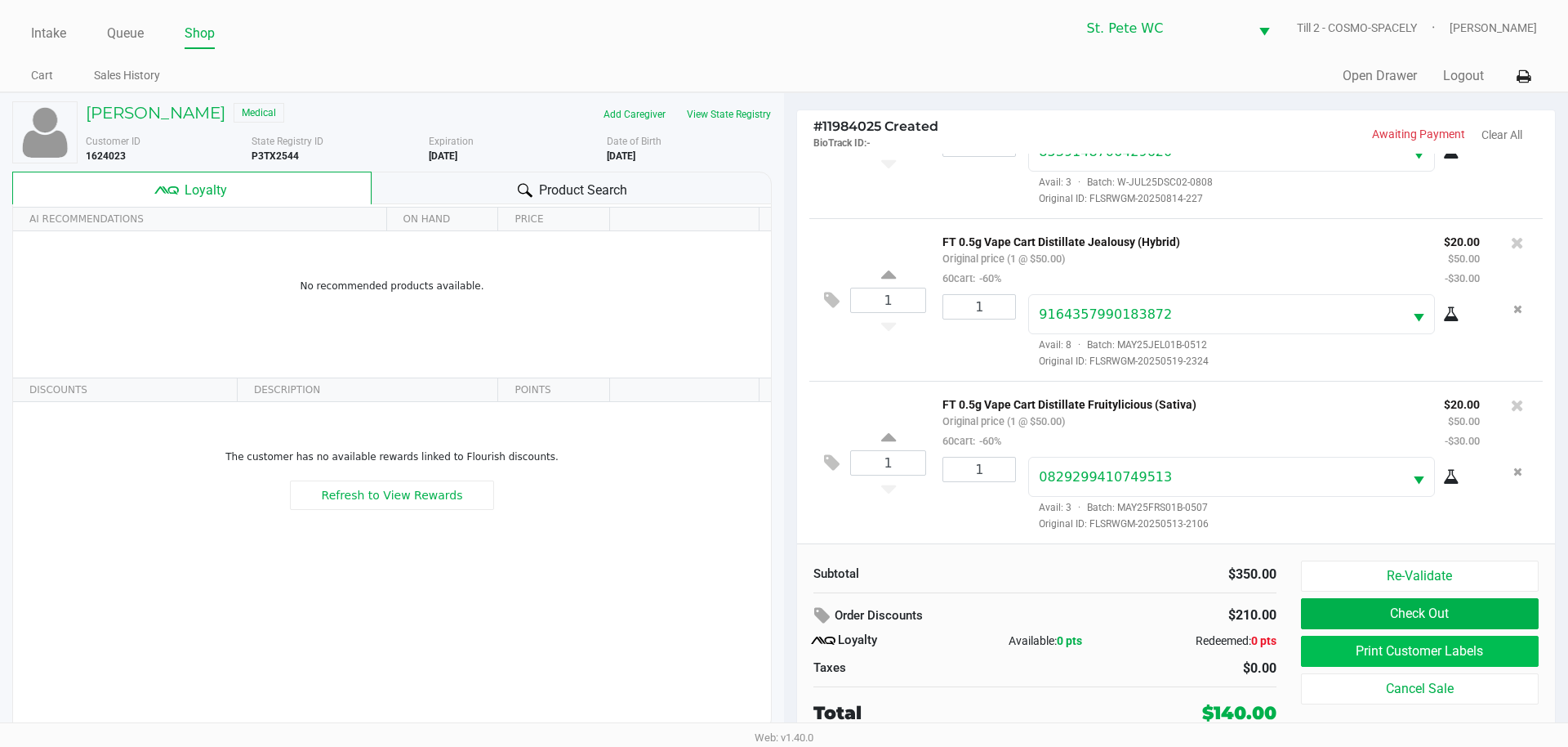
click at [1308, 652] on button "Print Customer Labels" at bounding box center [1419, 651] width 237 height 32
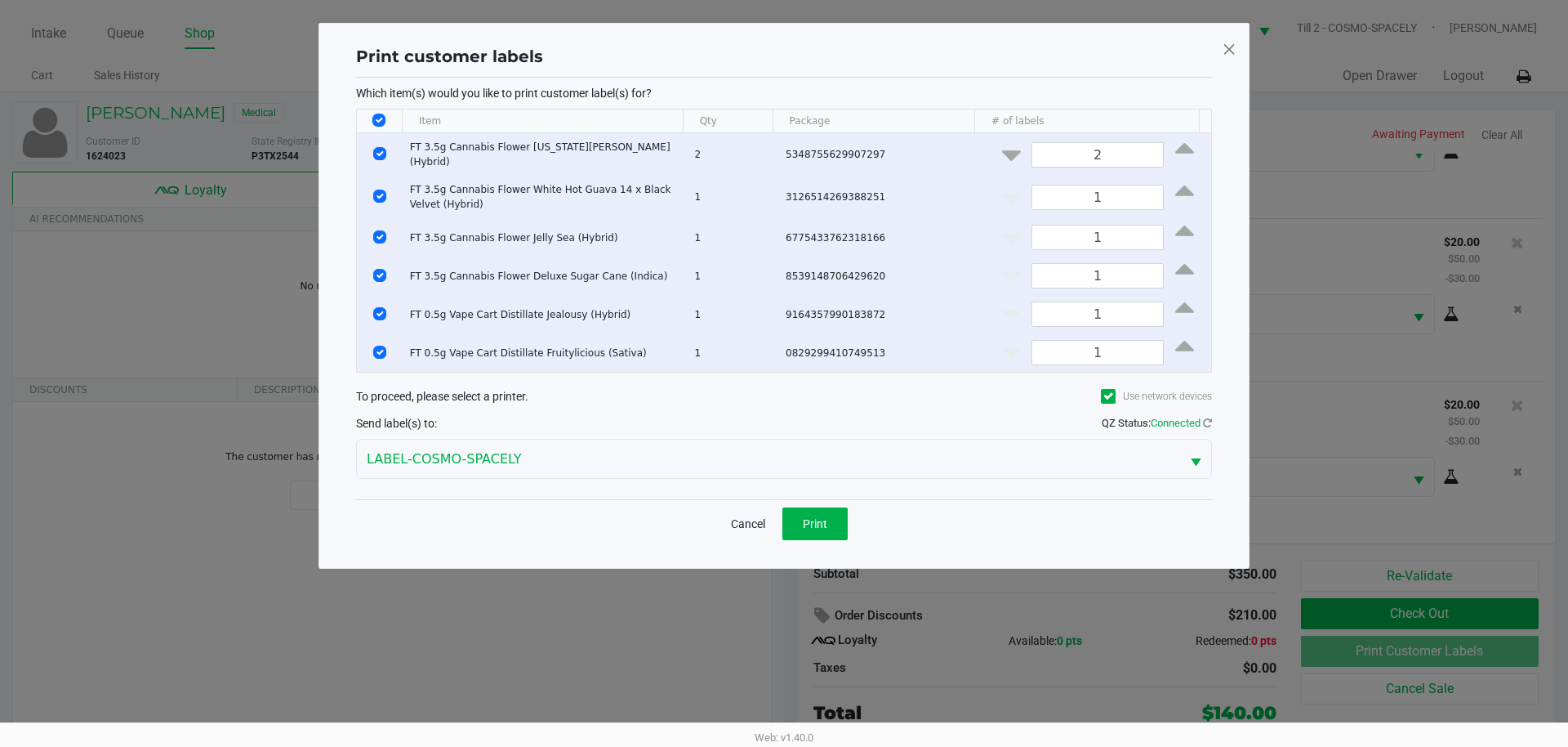
click at [1228, 39] on span at bounding box center [1229, 48] width 15 height 27
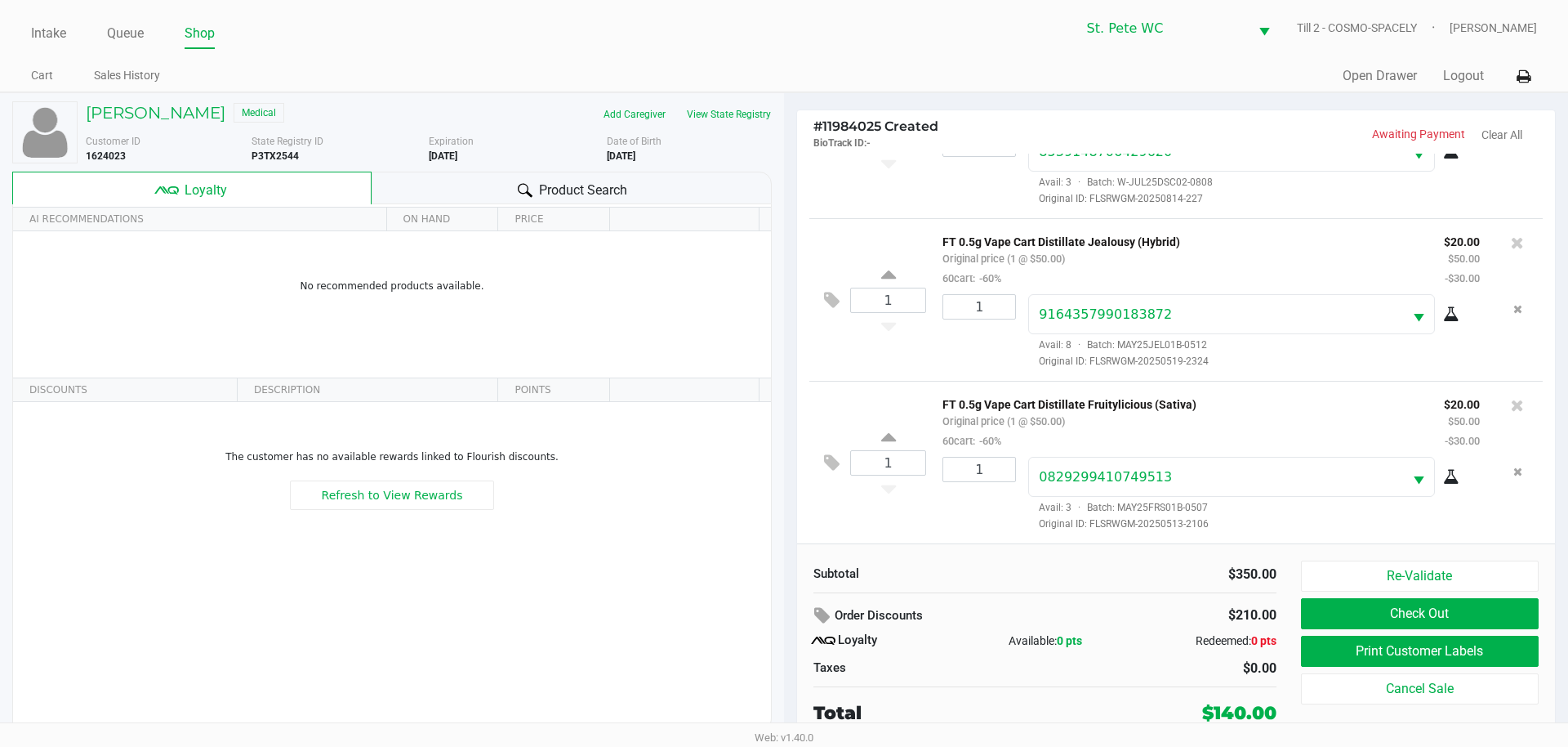
click at [1118, 562] on div "Subtotal $350.00" at bounding box center [1045, 573] width 488 height 24
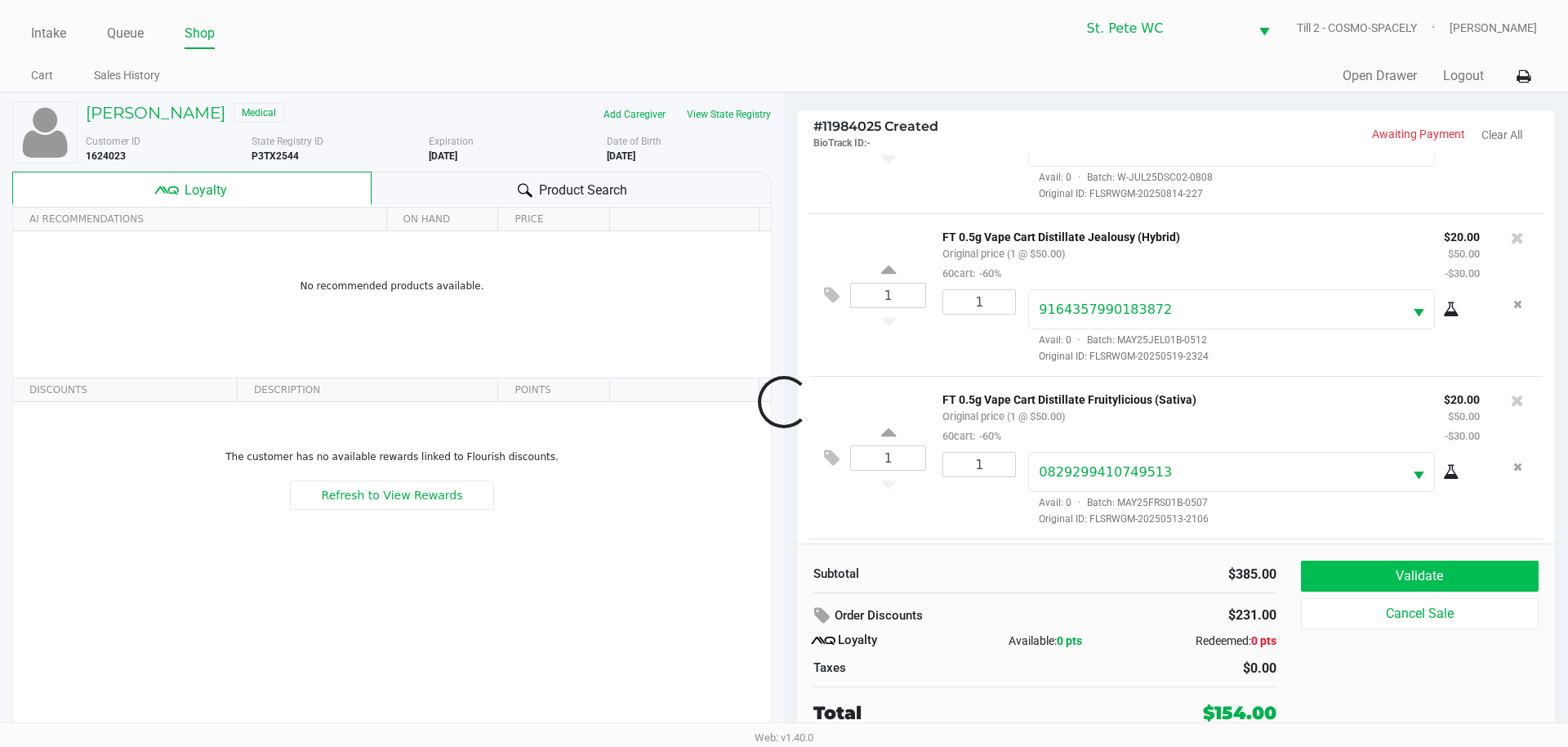
scroll to position [755, 0]
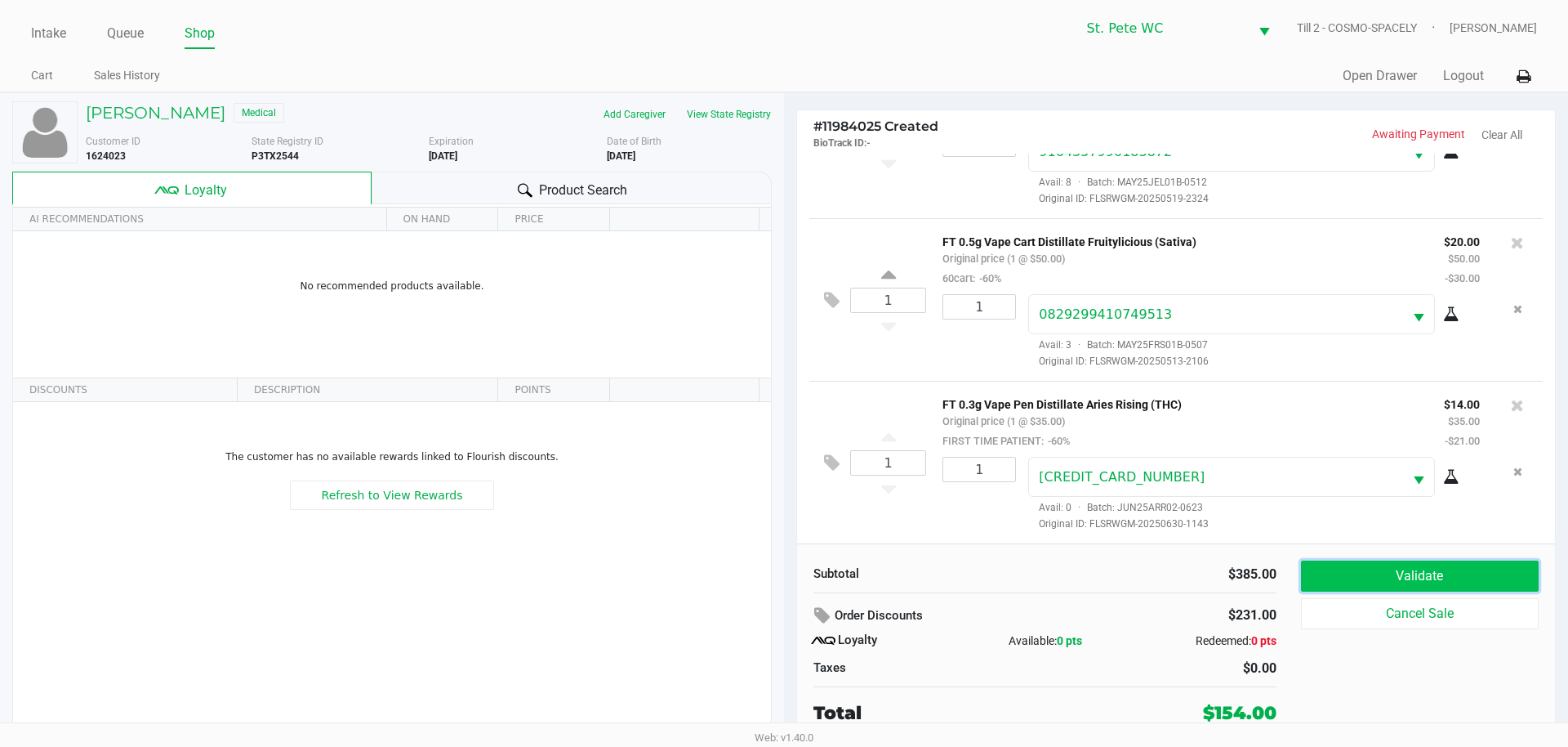
click at [1389, 582] on button "Validate" at bounding box center [1419, 577] width 237 height 32
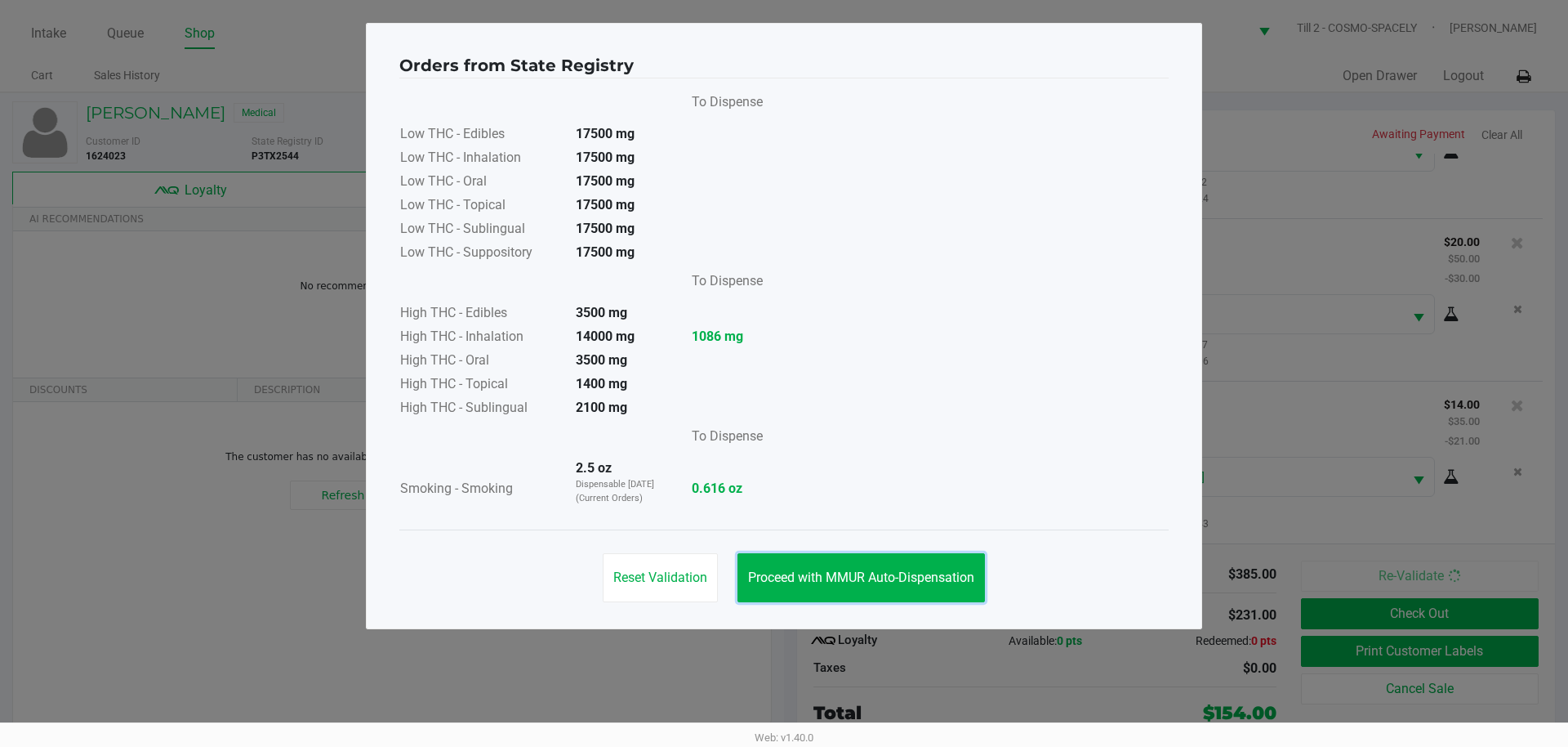
drag, startPoint x: 961, startPoint y: 573, endPoint x: 1170, endPoint y: 653, distance: 223.8
click at [960, 573] on span "Proceed with MMUR Auto-Dispensation" at bounding box center [862, 577] width 227 height 16
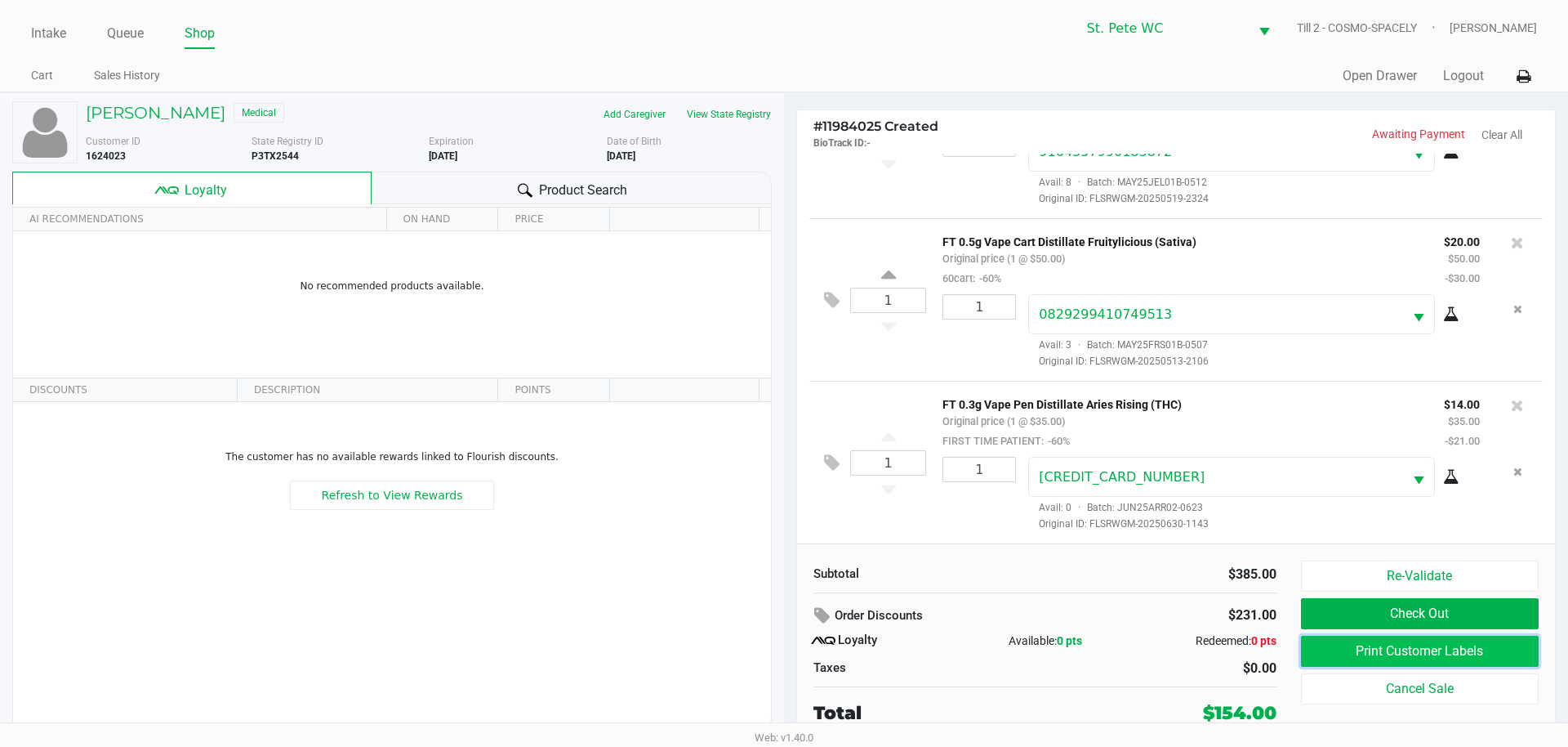
click at [1334, 658] on button "Print Customer Labels" at bounding box center [1419, 651] width 237 height 32
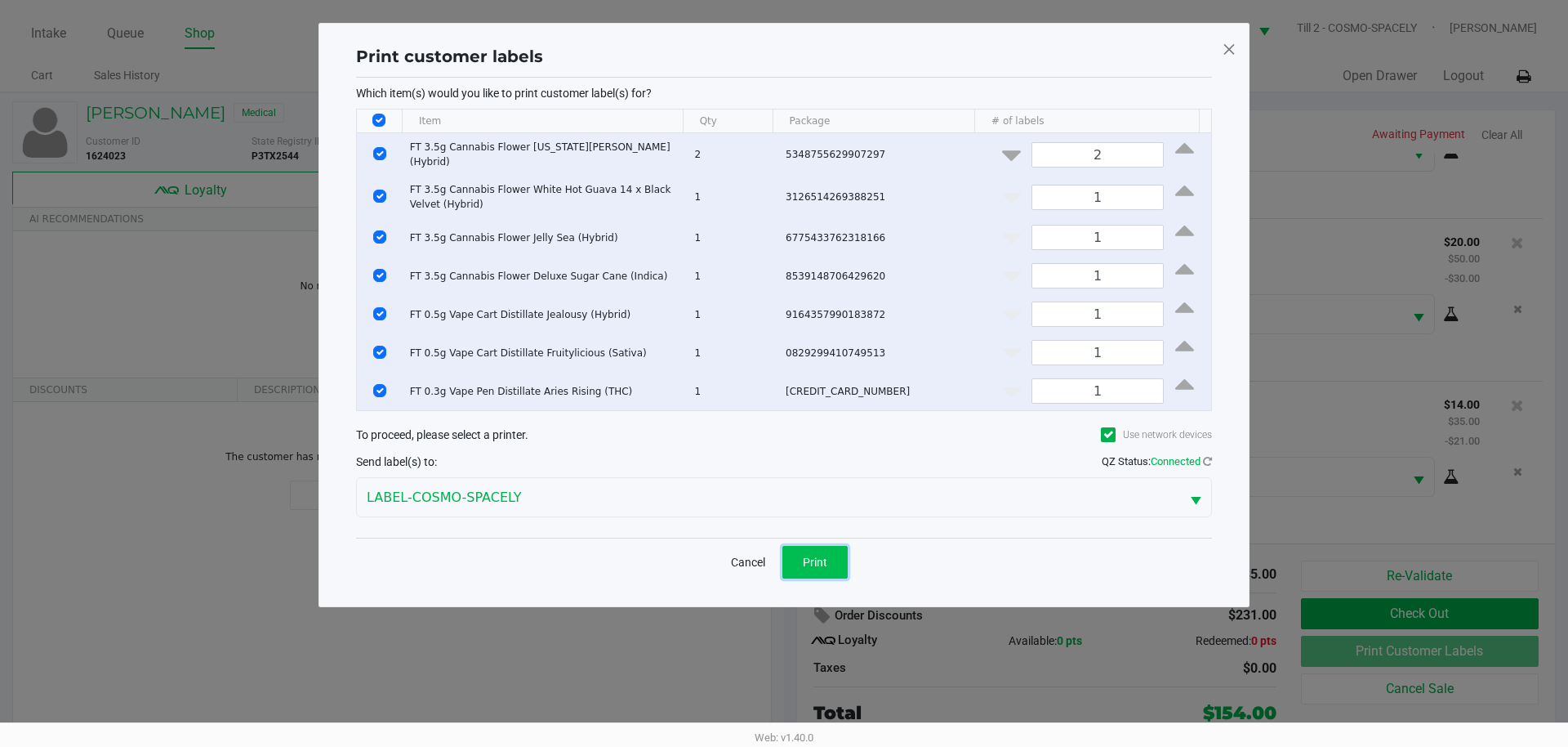
click at [825, 558] on span "Print" at bounding box center [815, 562] width 25 height 13
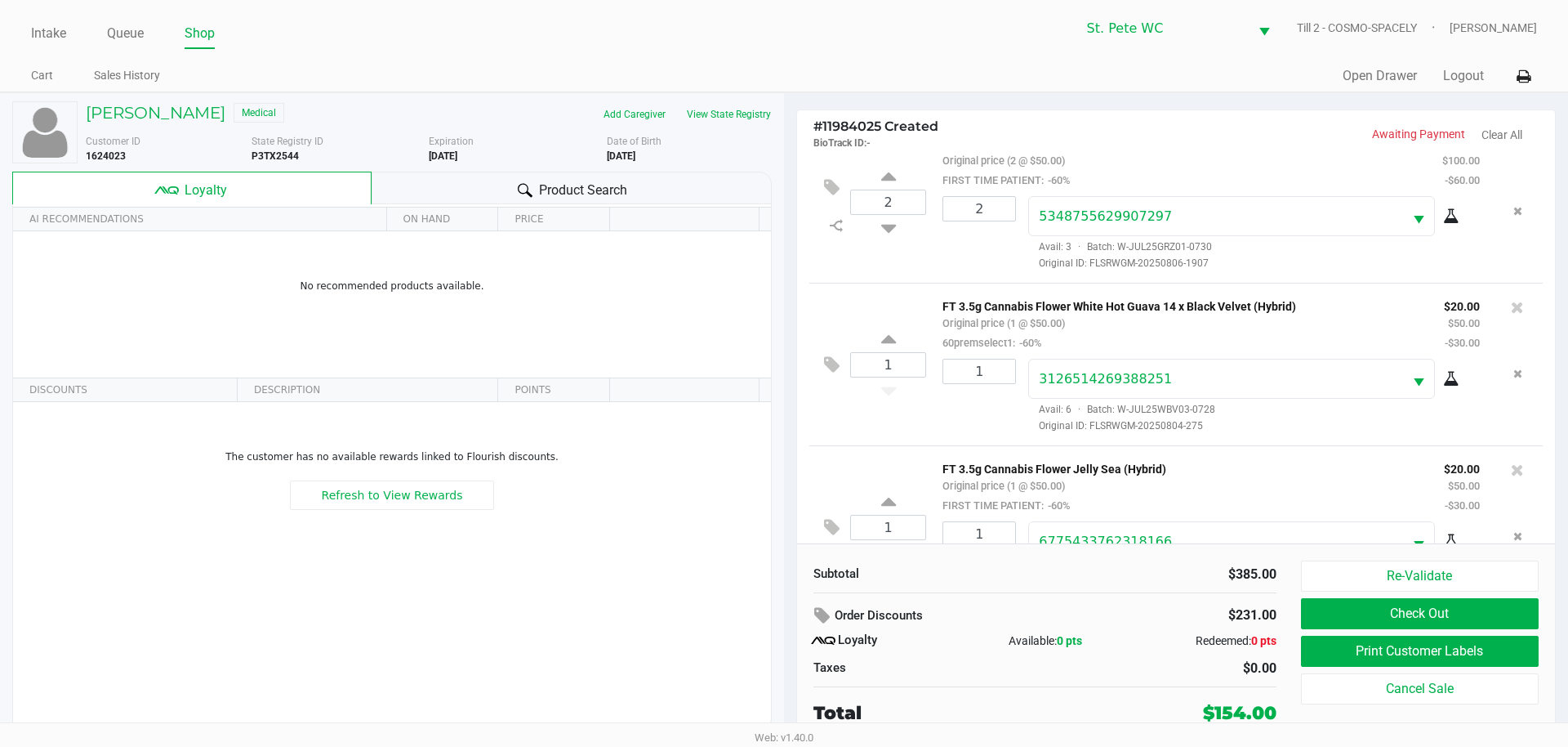
scroll to position [0, 0]
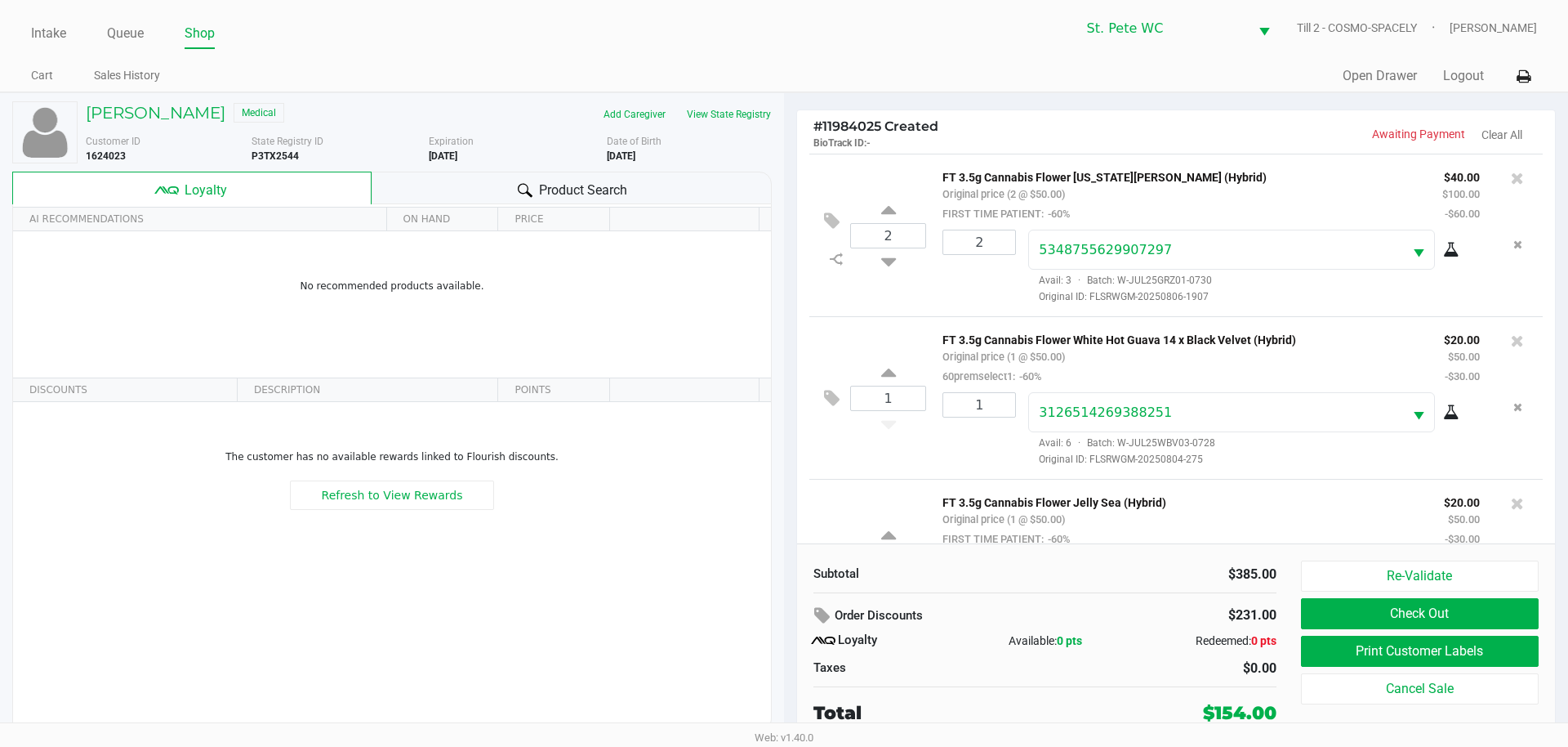
click at [1032, 141] on p "BioTrack ID: -" at bounding box center [995, 142] width 362 height 16
click at [833, 228] on icon at bounding box center [832, 221] width 16 height 19
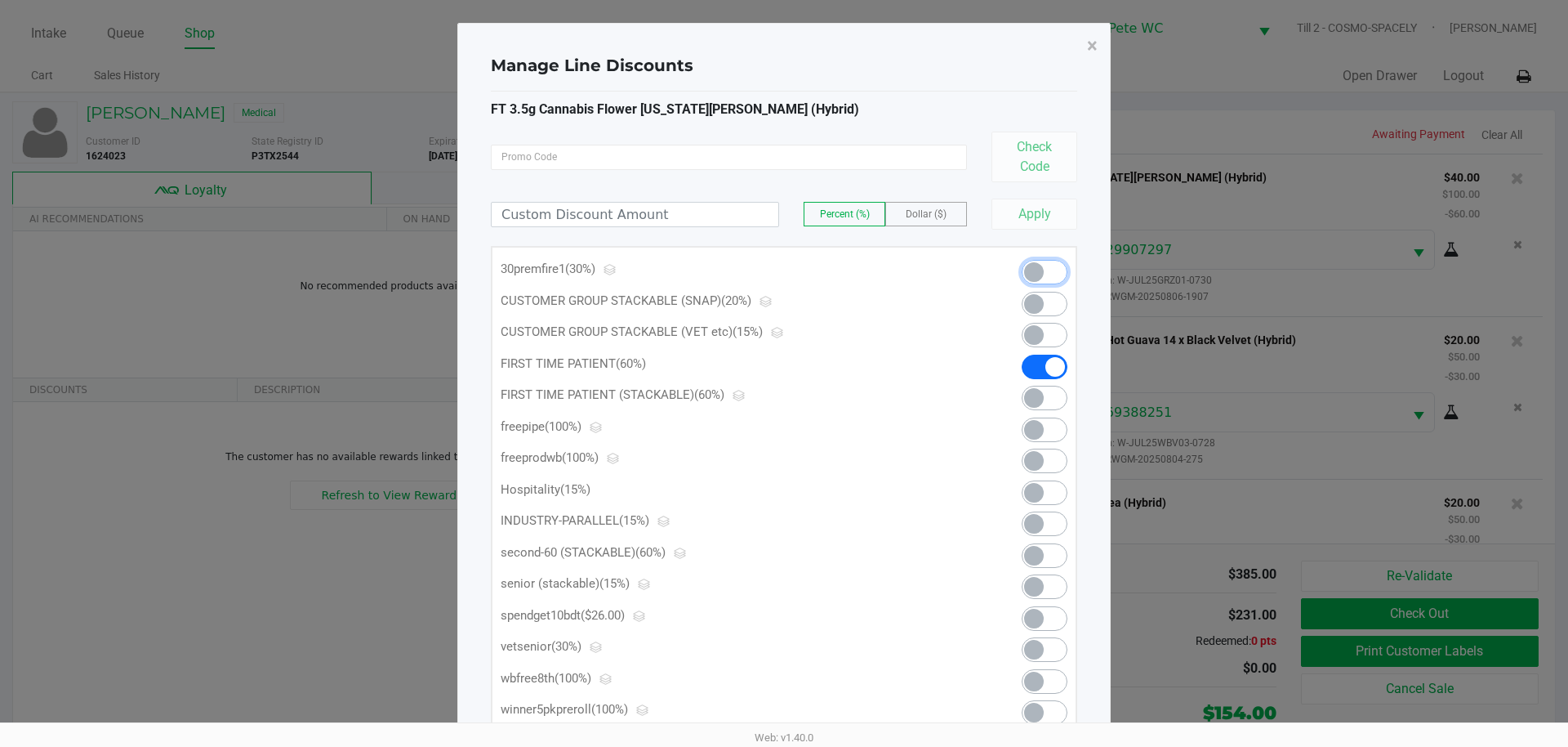
click at [1051, 279] on span at bounding box center [1045, 272] width 45 height 25
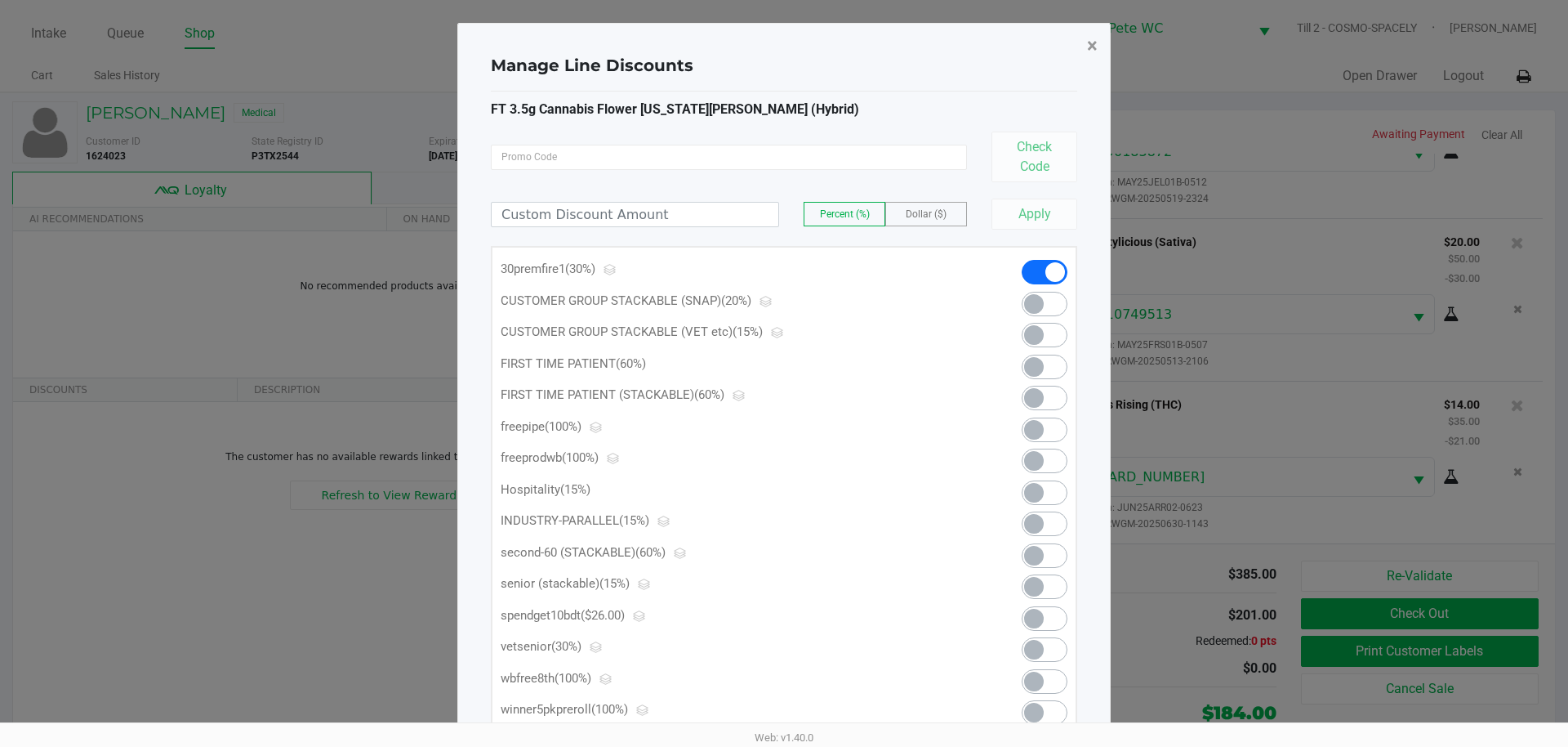
click at [1092, 47] on span "×" at bounding box center [1092, 45] width 11 height 23
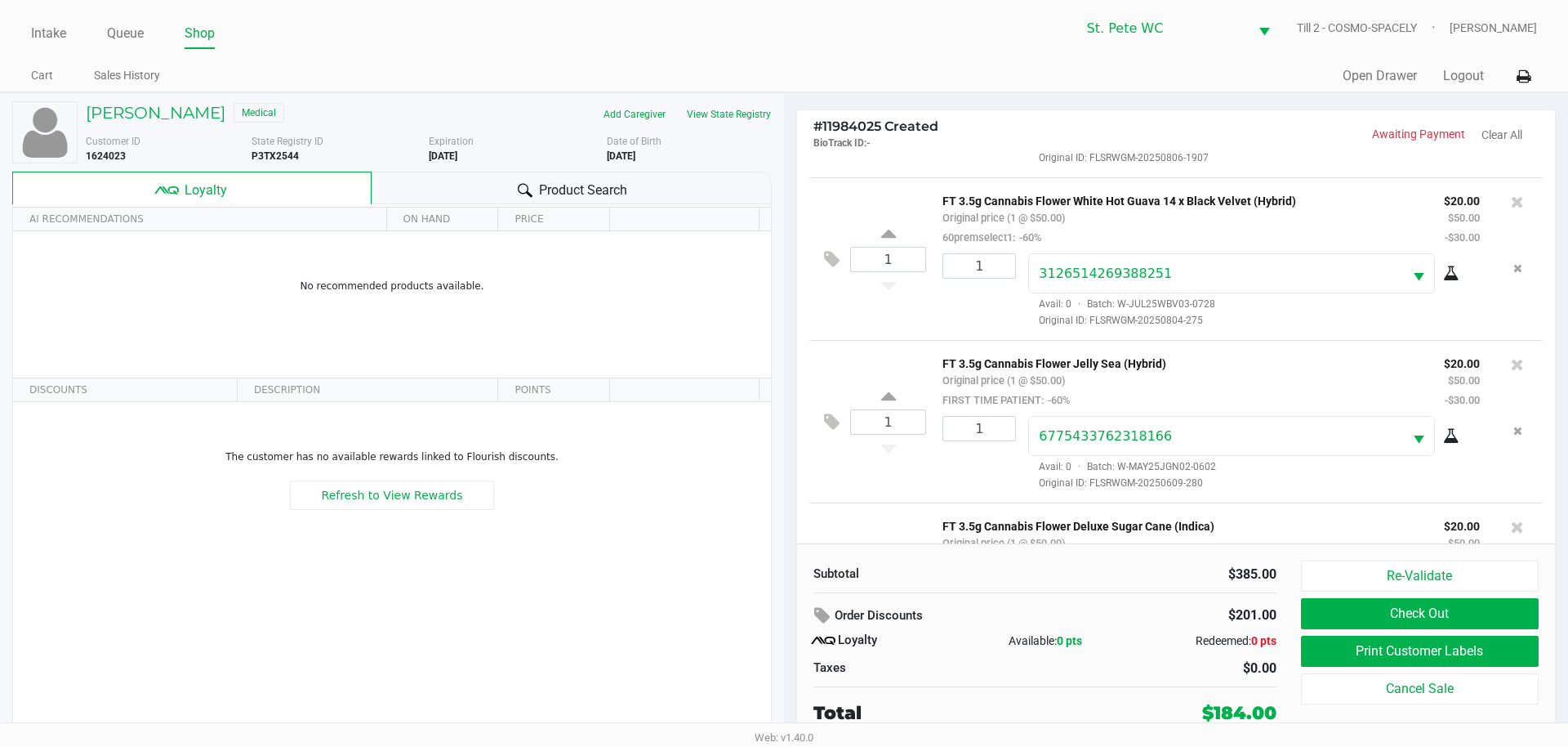
scroll to position [0, 0]
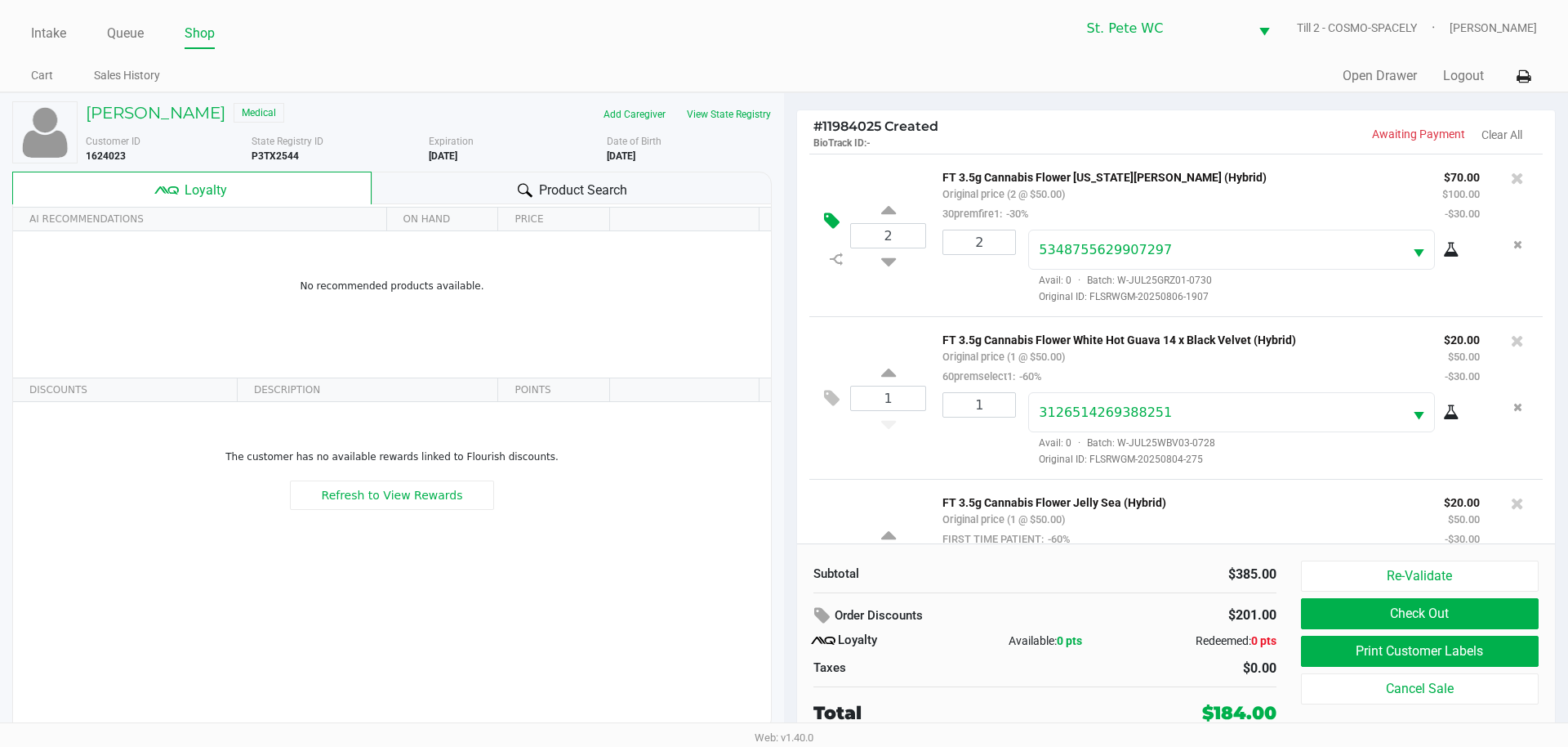
click at [833, 224] on icon at bounding box center [832, 221] width 16 height 19
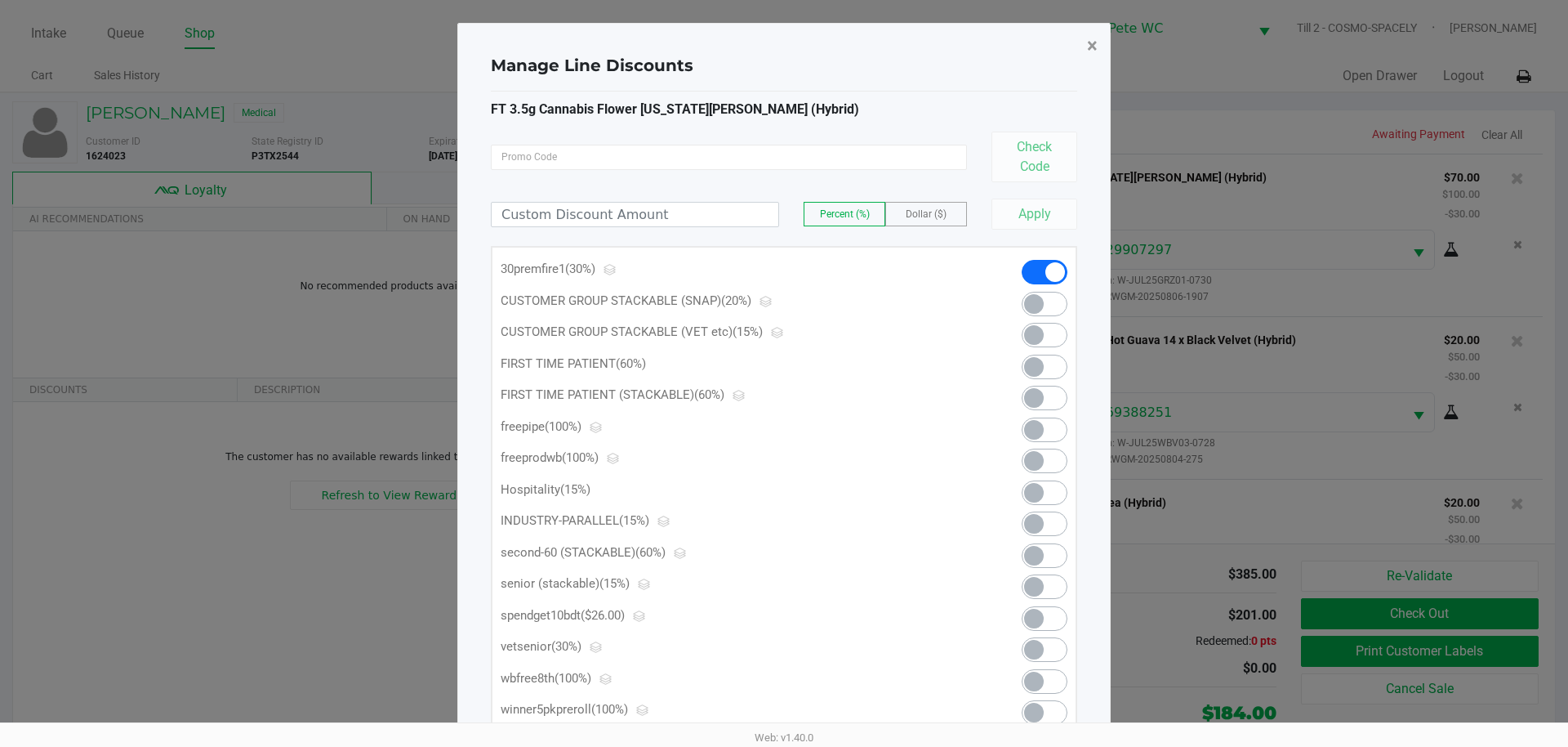
click at [1089, 54] on span "×" at bounding box center [1092, 45] width 11 height 23
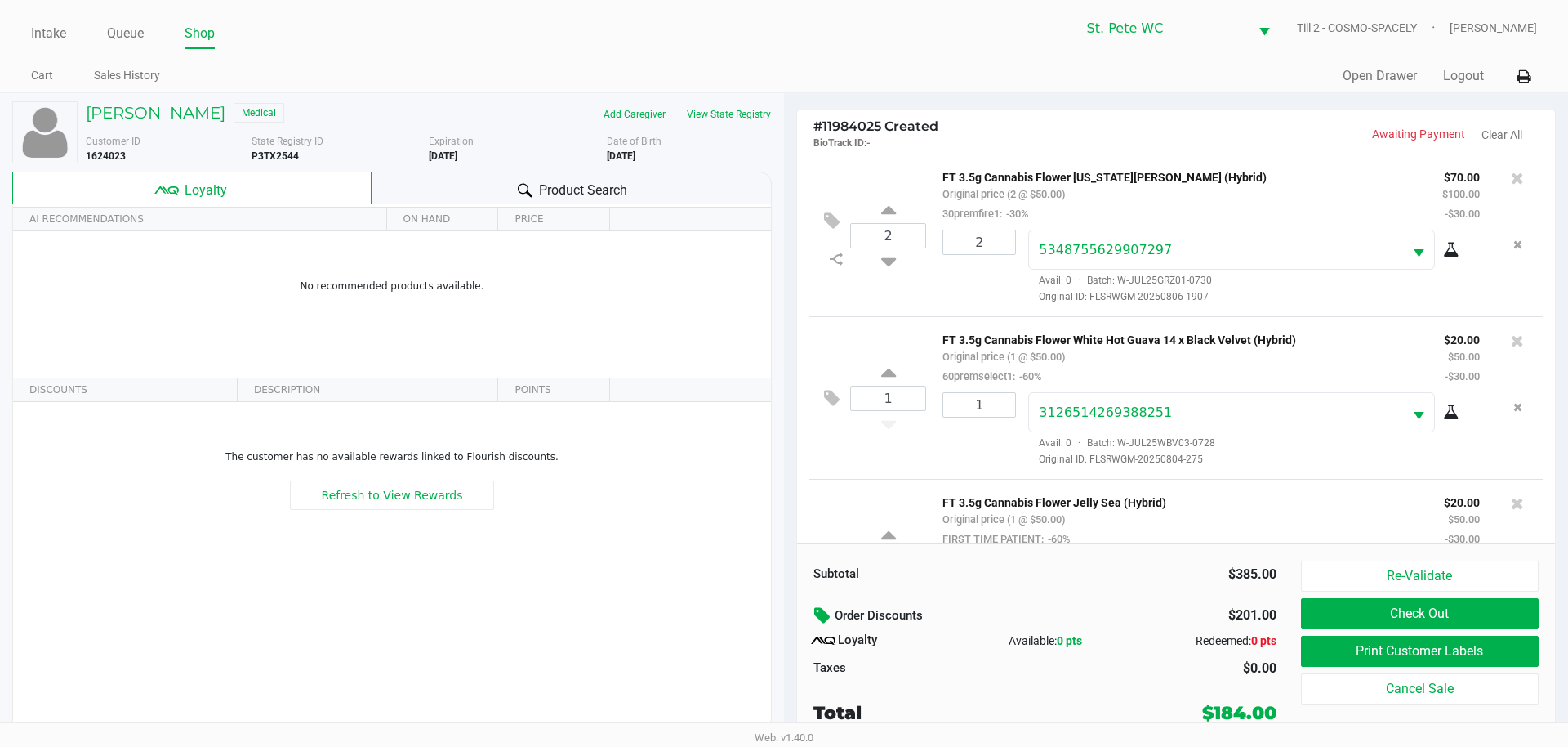
click at [821, 615] on icon at bounding box center [824, 615] width 20 height 19
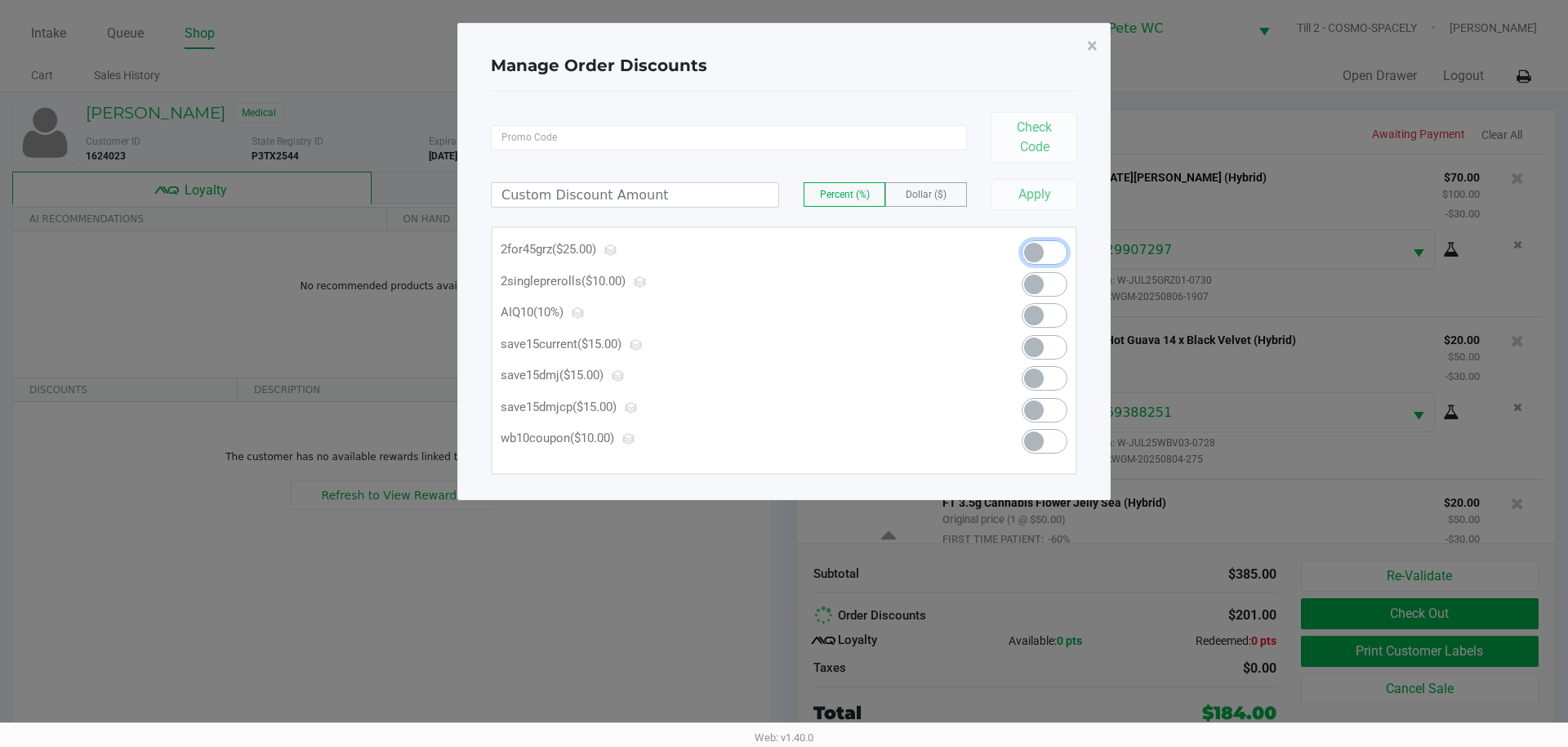
click at [1045, 246] on span at bounding box center [1045, 252] width 45 height 25
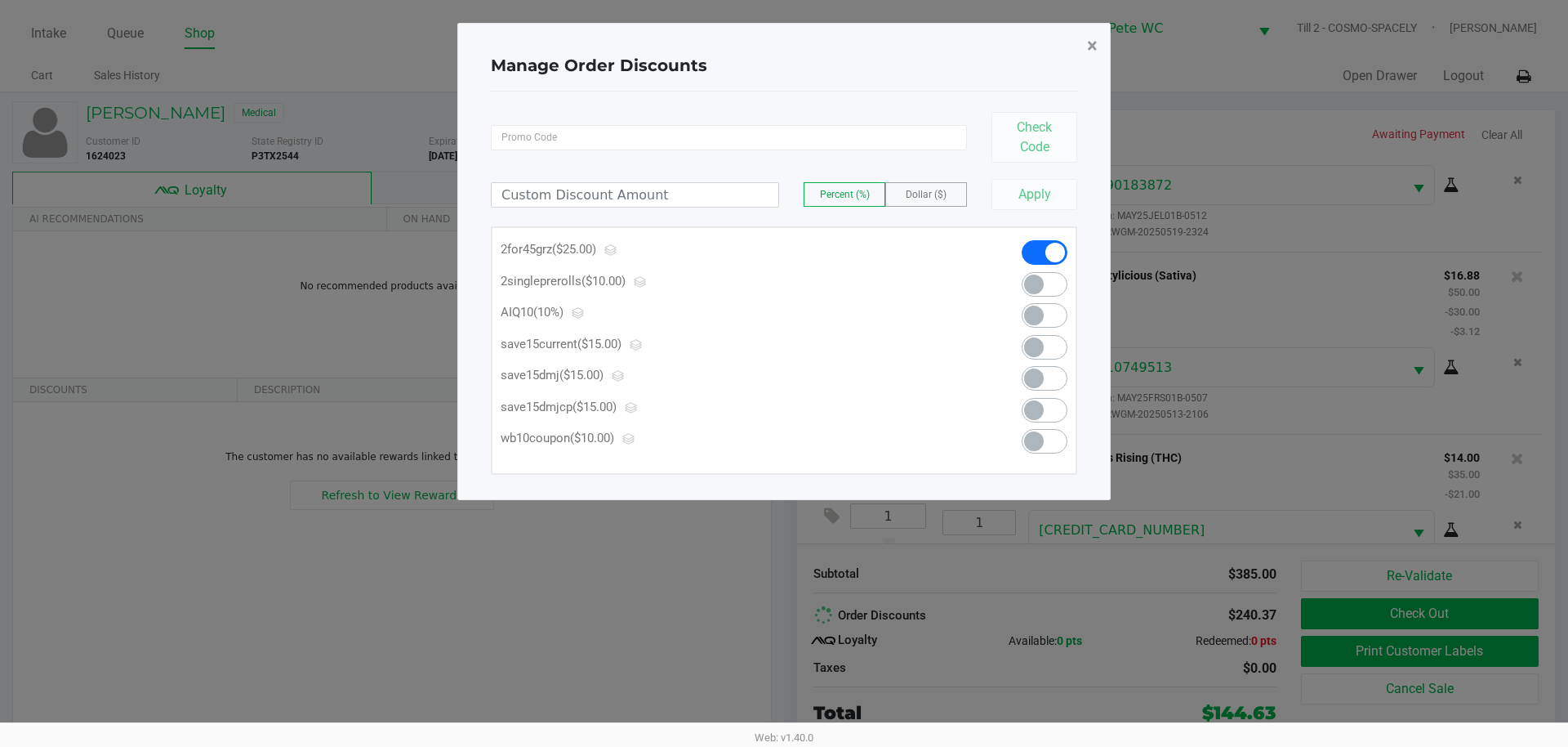
click at [1096, 51] on span "×" at bounding box center [1092, 45] width 11 height 23
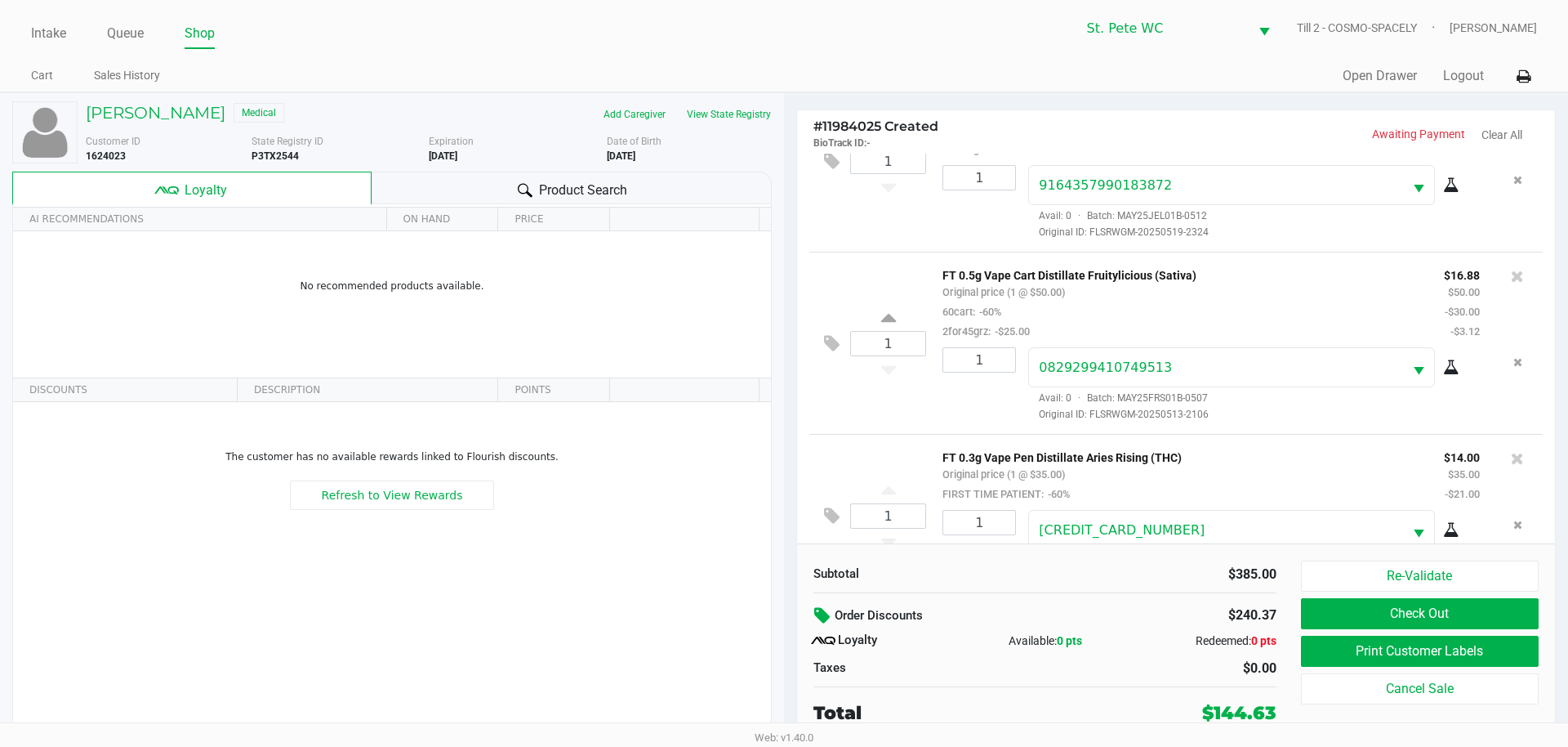
click at [1139, 615] on div "$240.37" at bounding box center [1208, 615] width 138 height 28
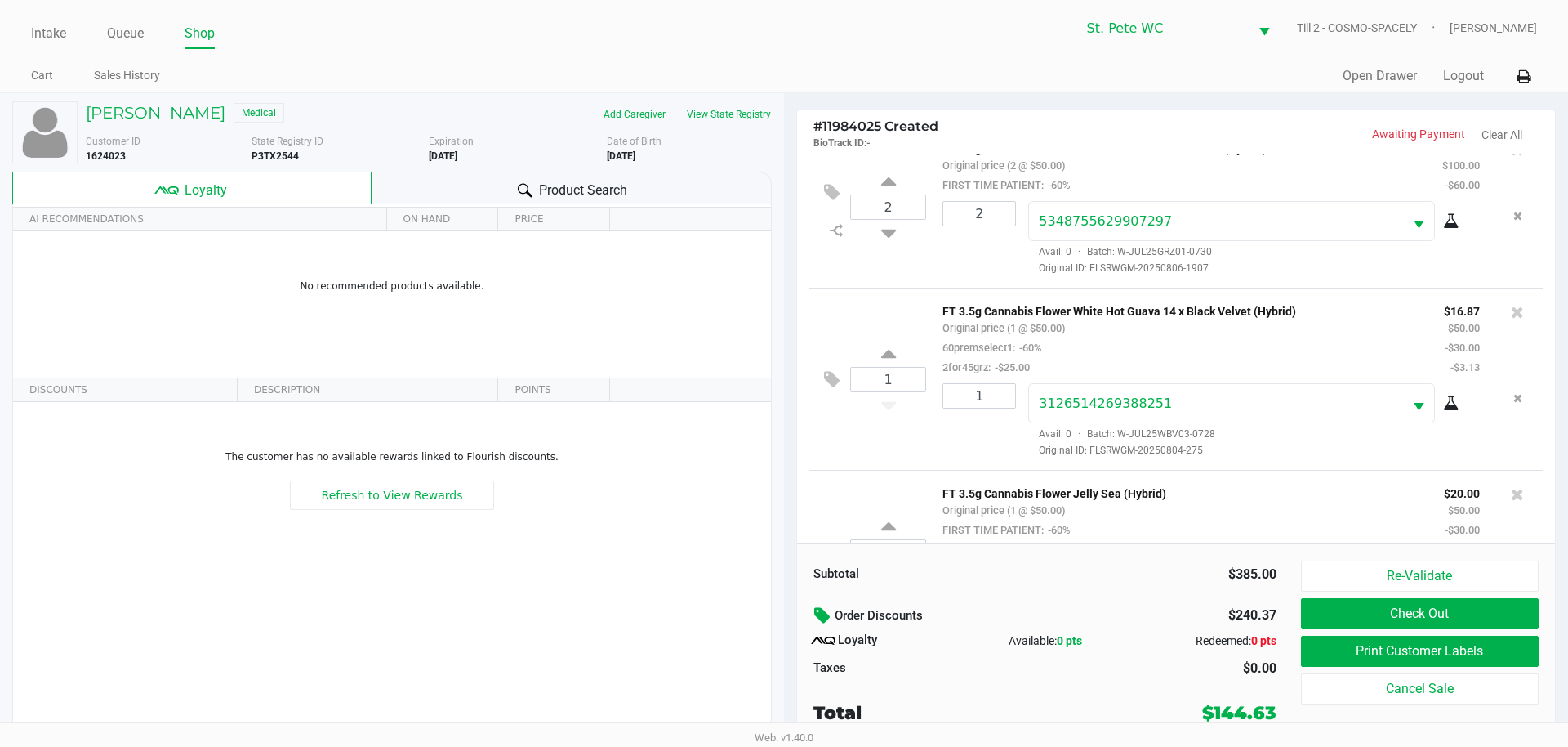
scroll to position [0, 0]
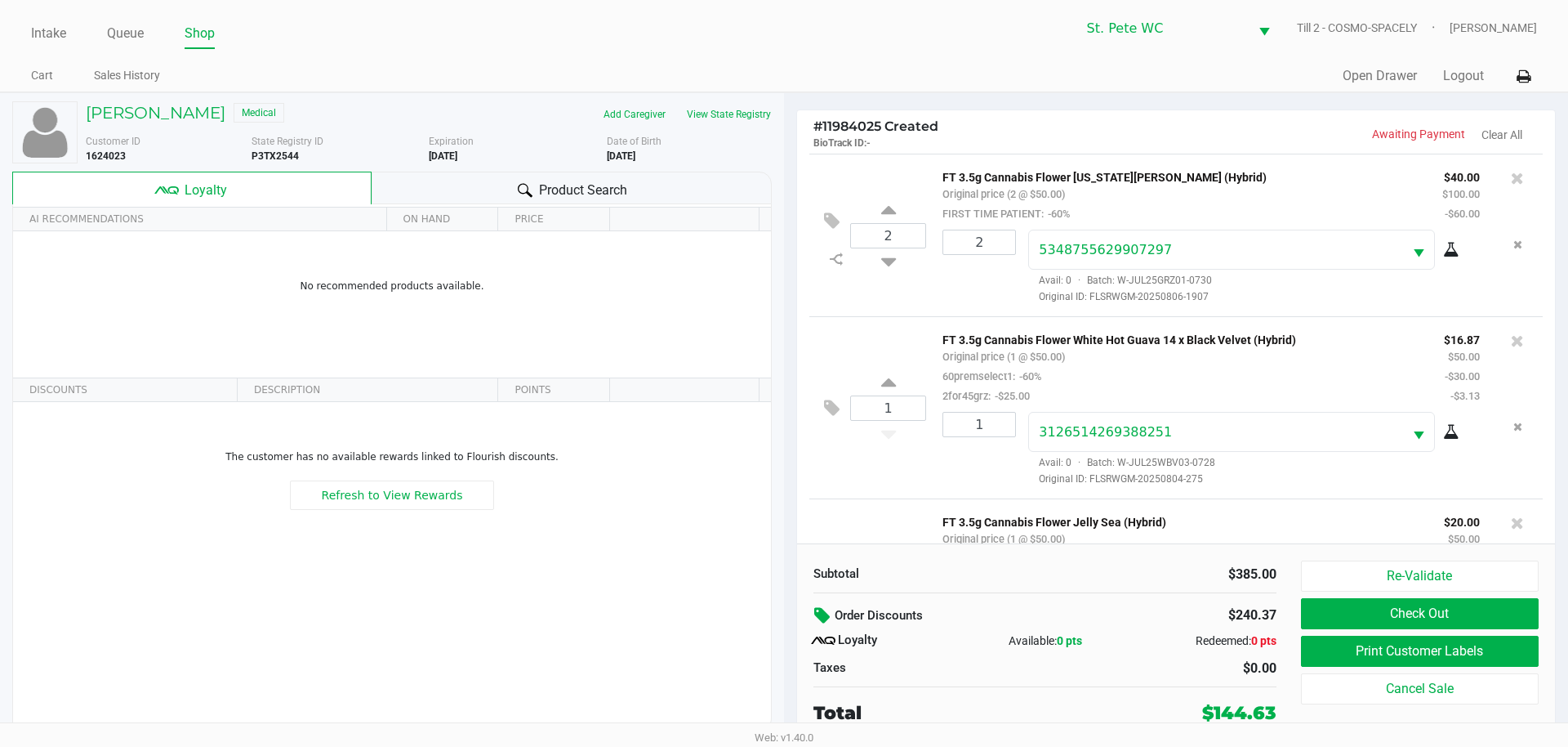
click at [822, 614] on icon at bounding box center [824, 615] width 20 height 19
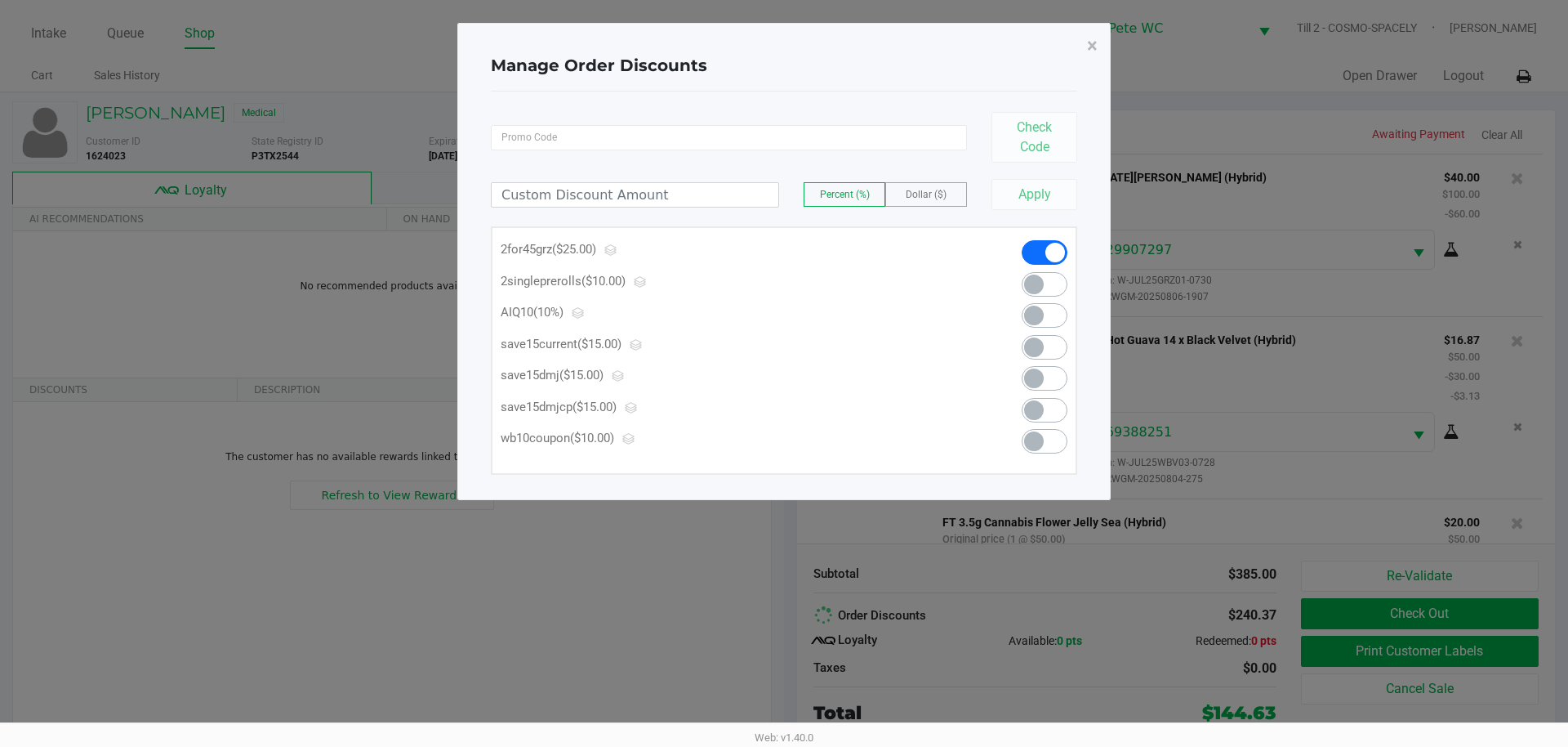
click at [1046, 254] on span at bounding box center [1056, 252] width 20 height 20
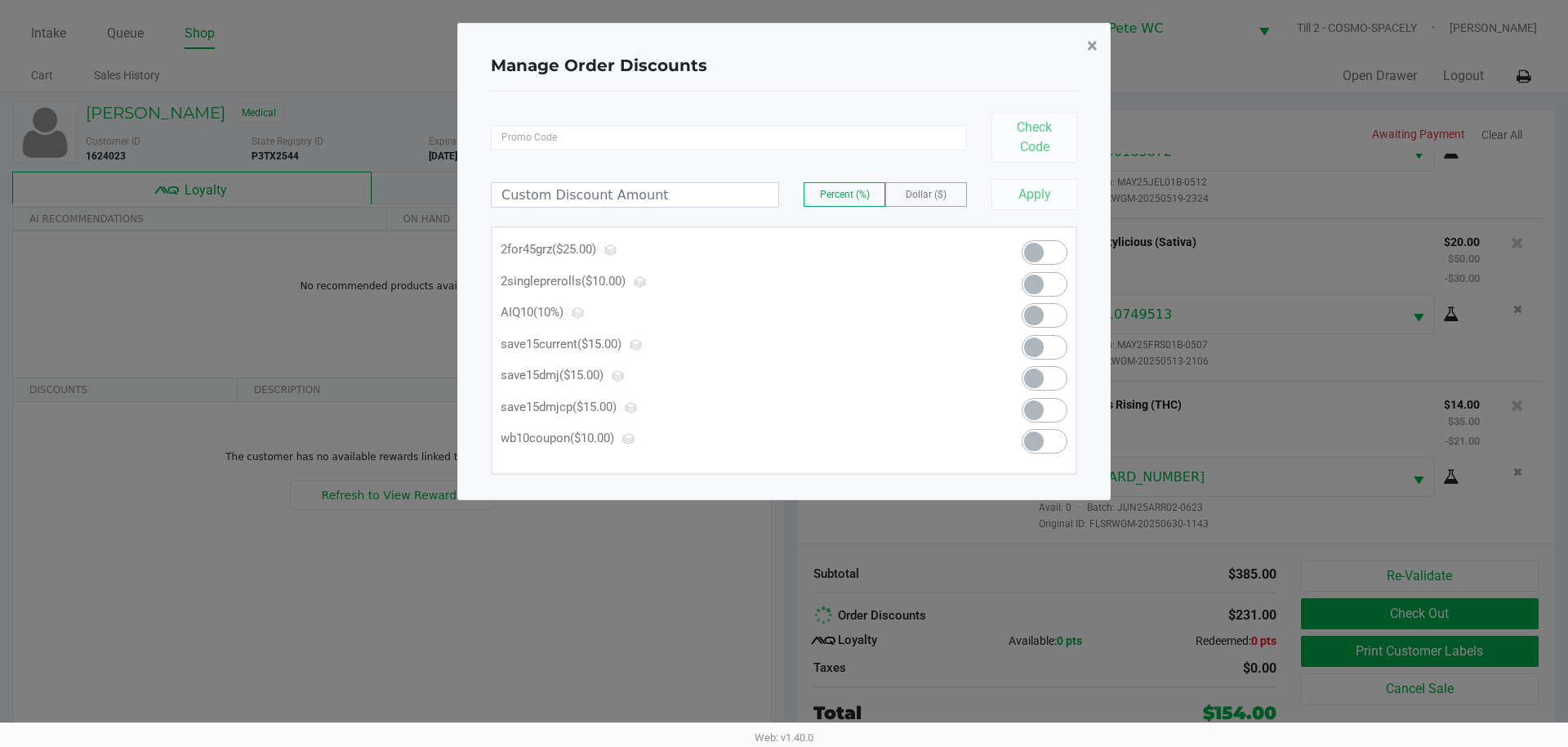
click at [1075, 46] on button "×" at bounding box center [1092, 45] width 36 height 45
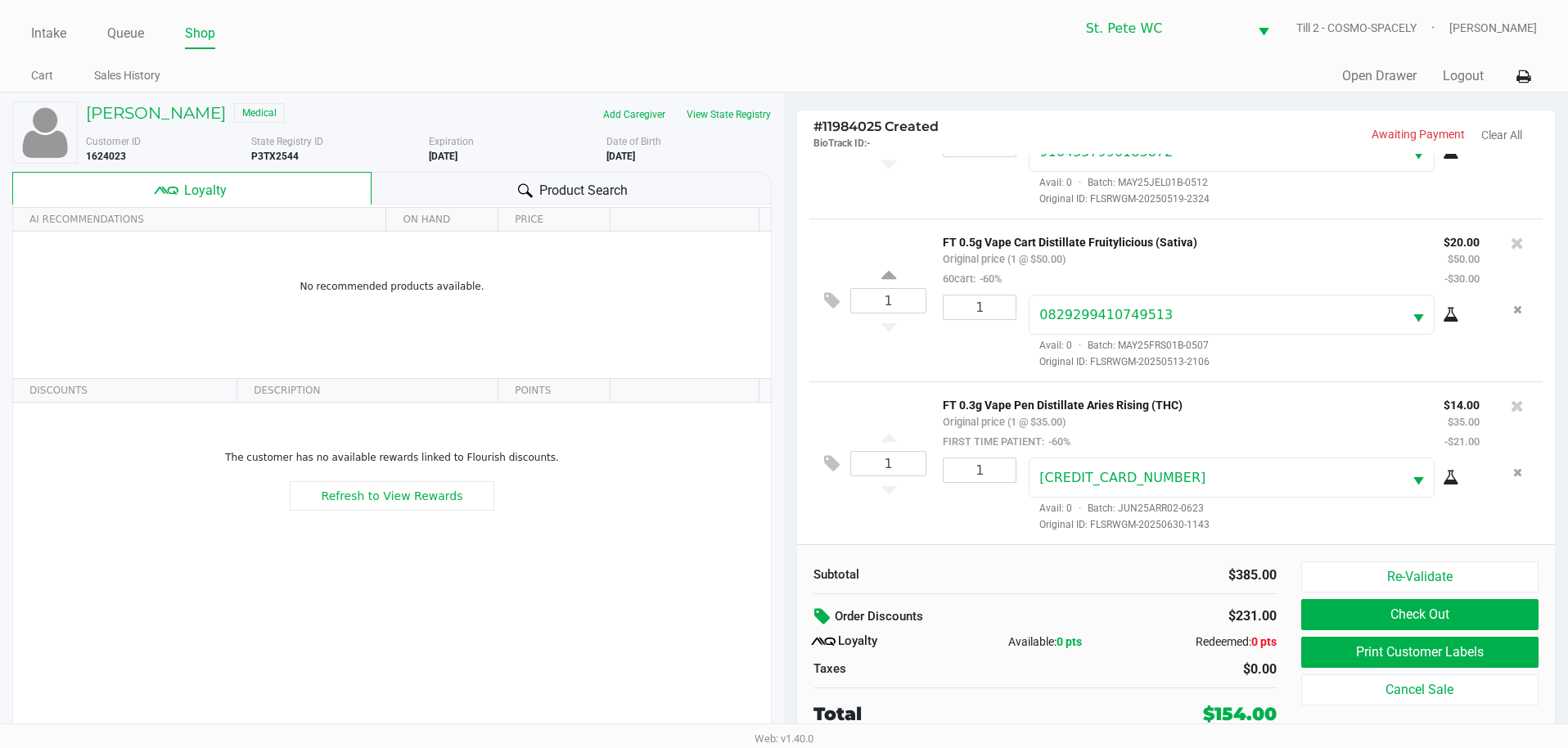
click at [824, 612] on icon at bounding box center [824, 616] width 20 height 19
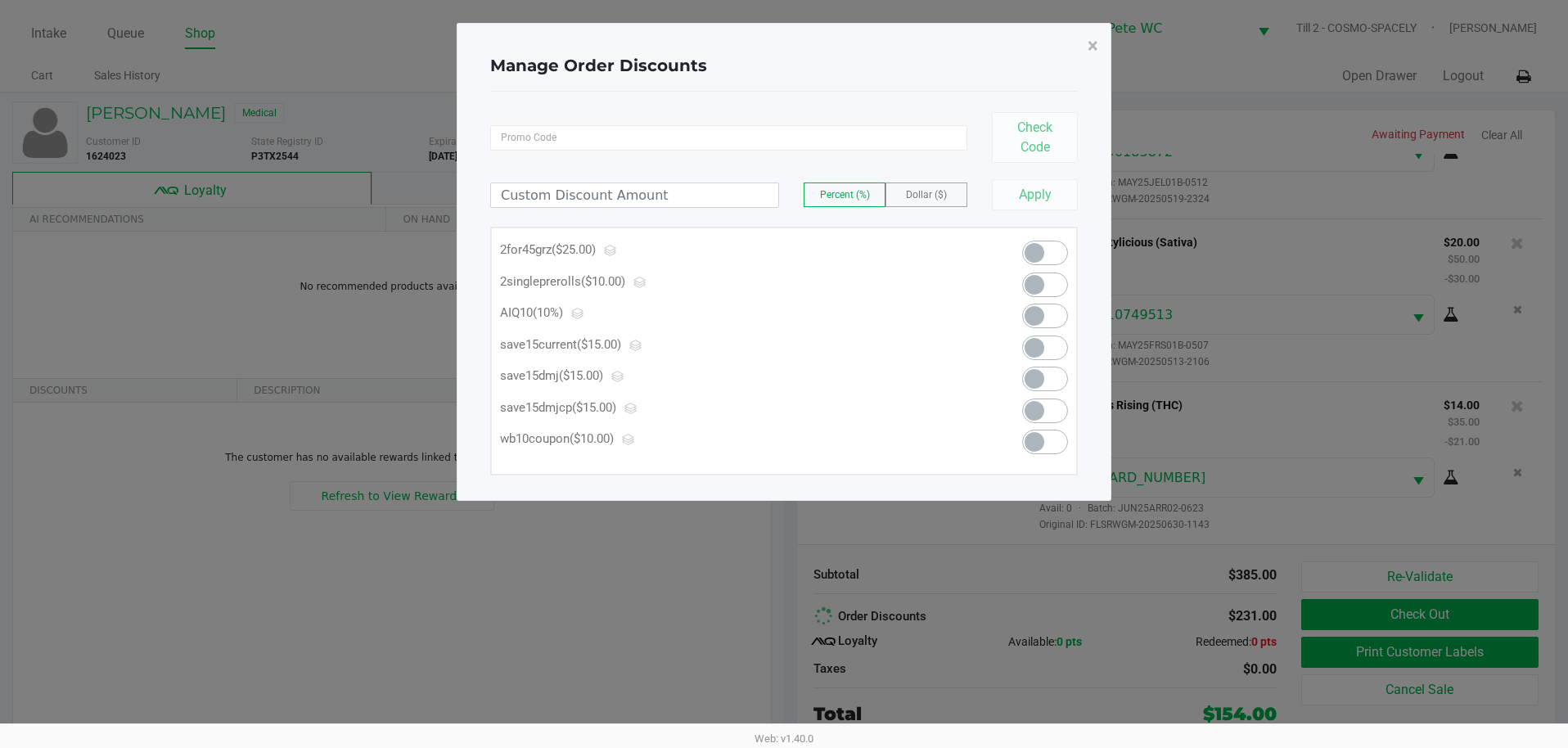
click at [1052, 254] on span at bounding box center [1045, 253] width 45 height 25
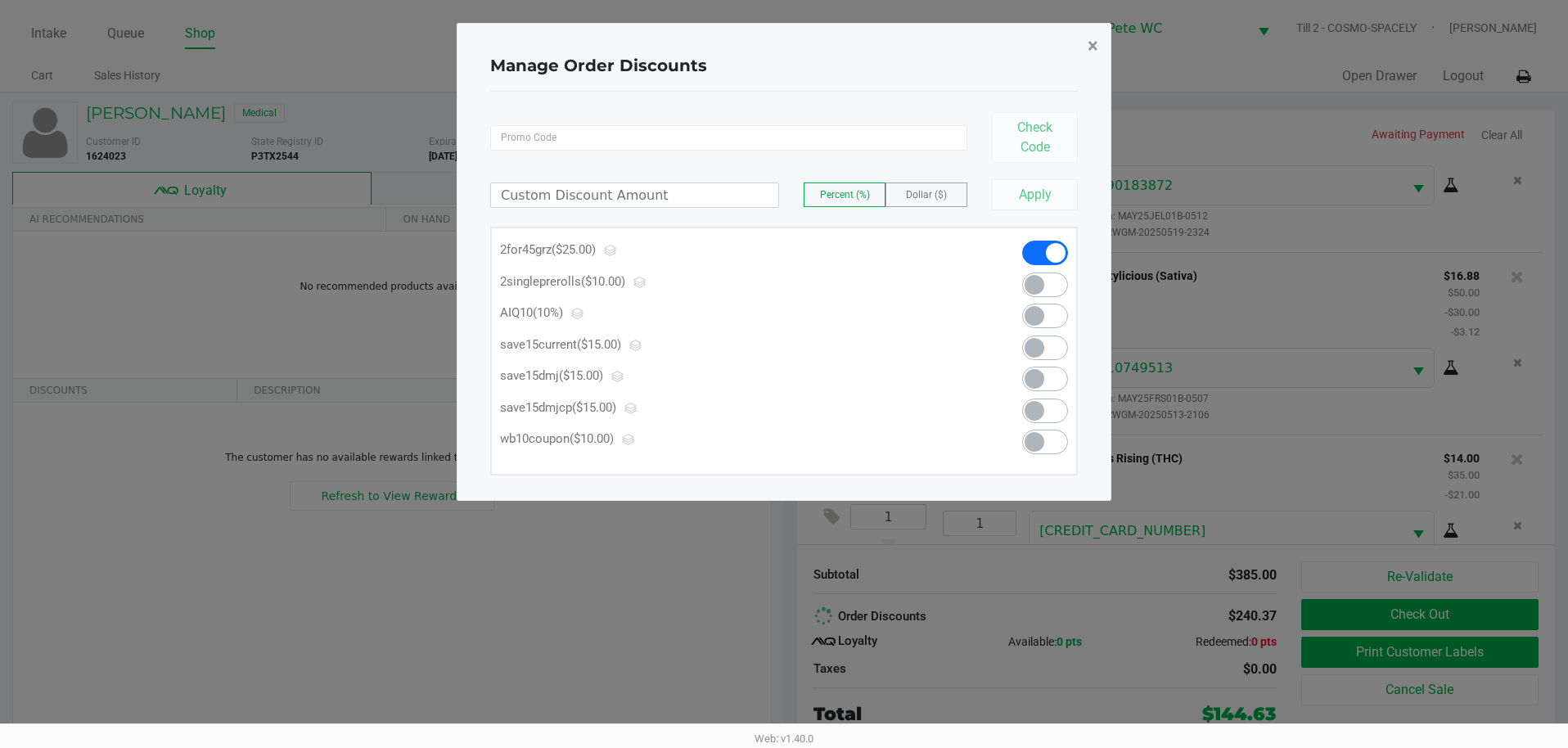
click at [1087, 36] on span "×" at bounding box center [1092, 45] width 11 height 23
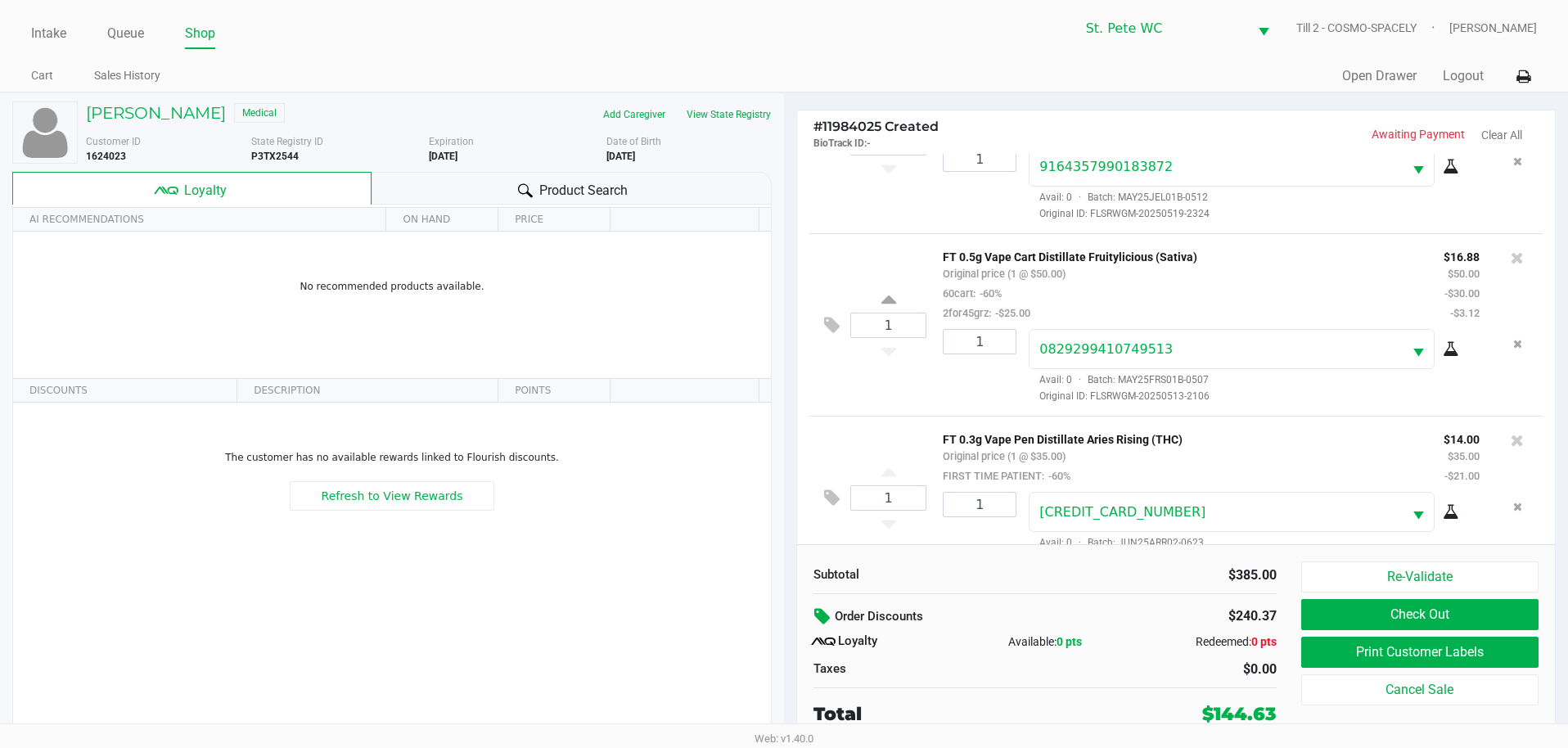
scroll to position [814, 0]
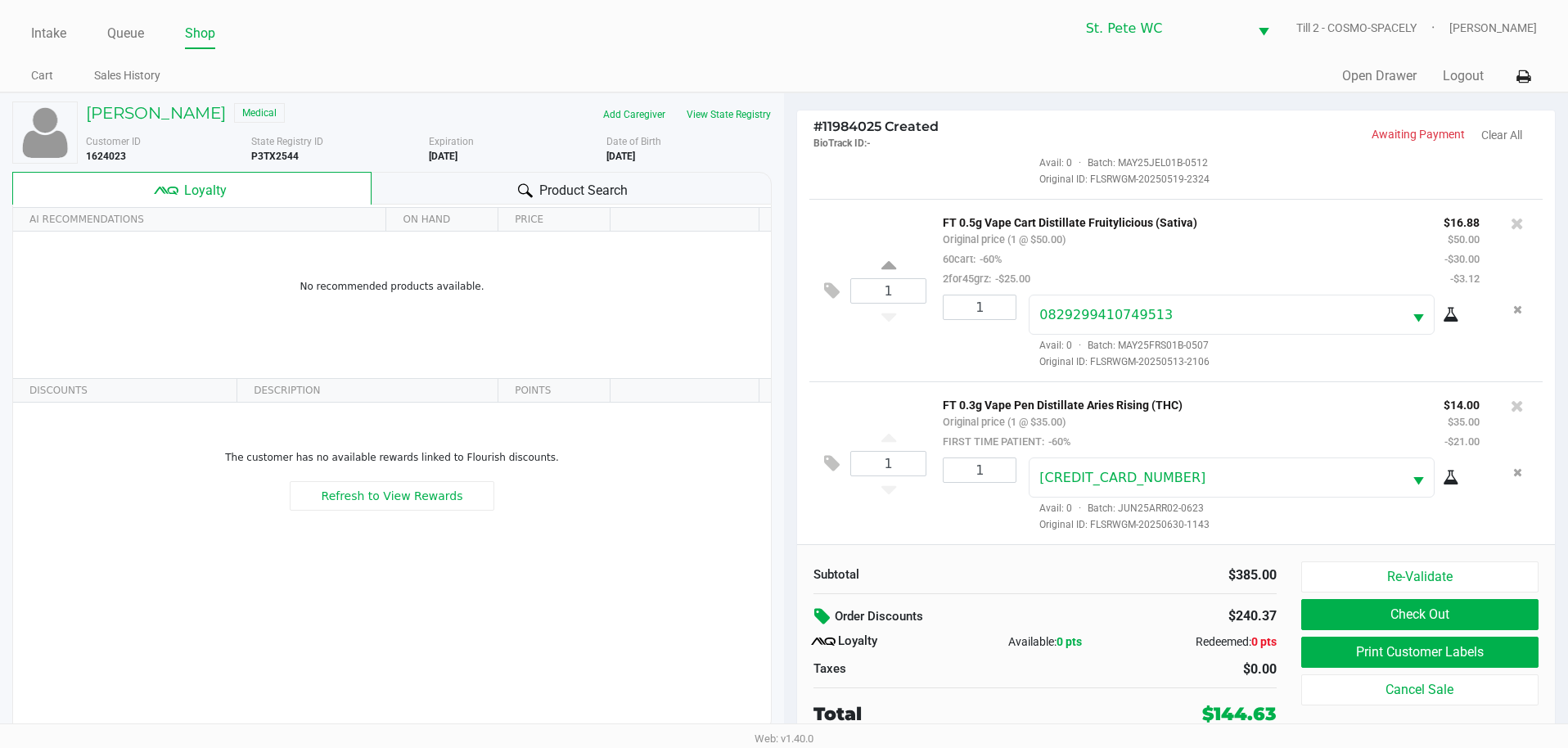
click at [1182, 607] on div "$240.37" at bounding box center [1208, 616] width 138 height 28
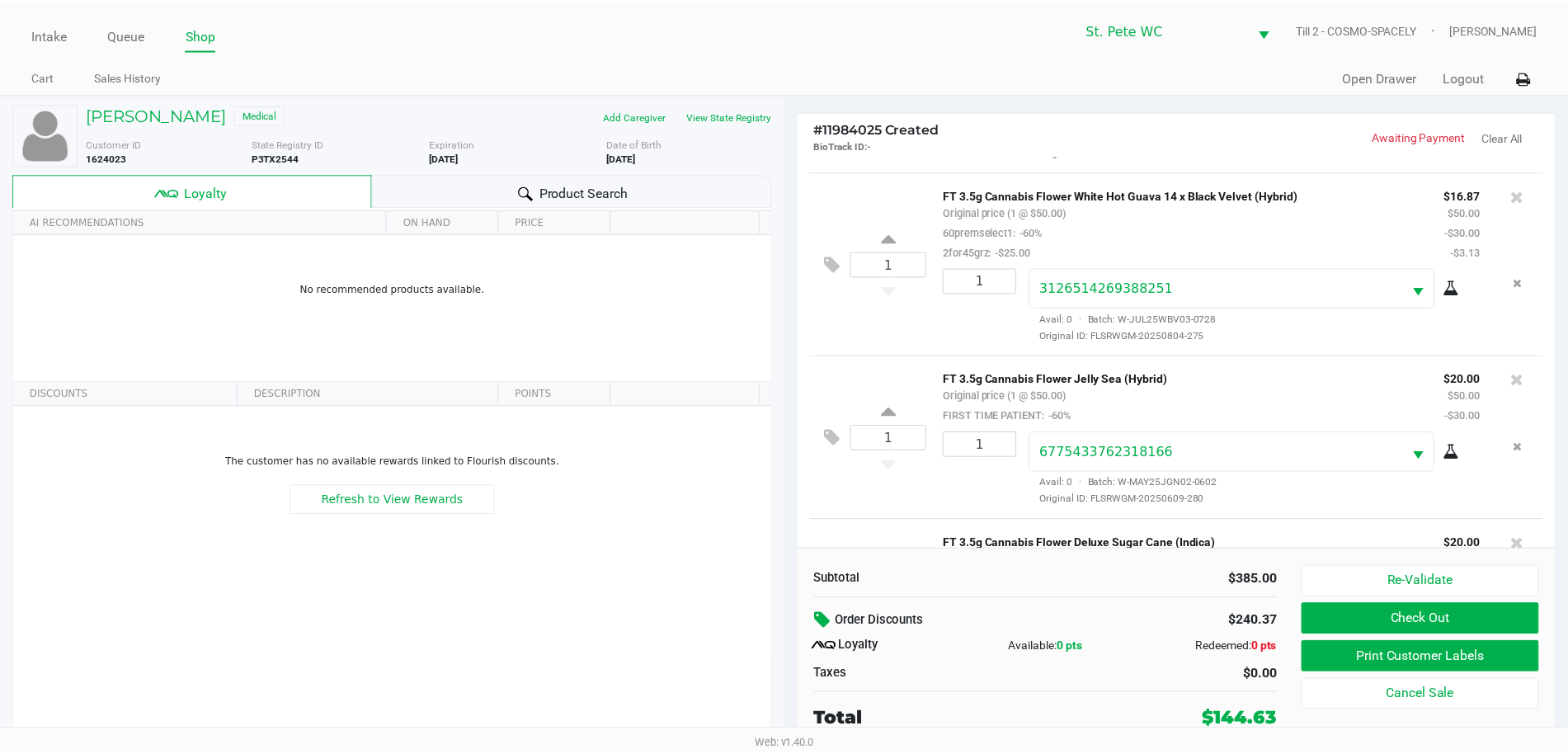
scroll to position [79, 0]
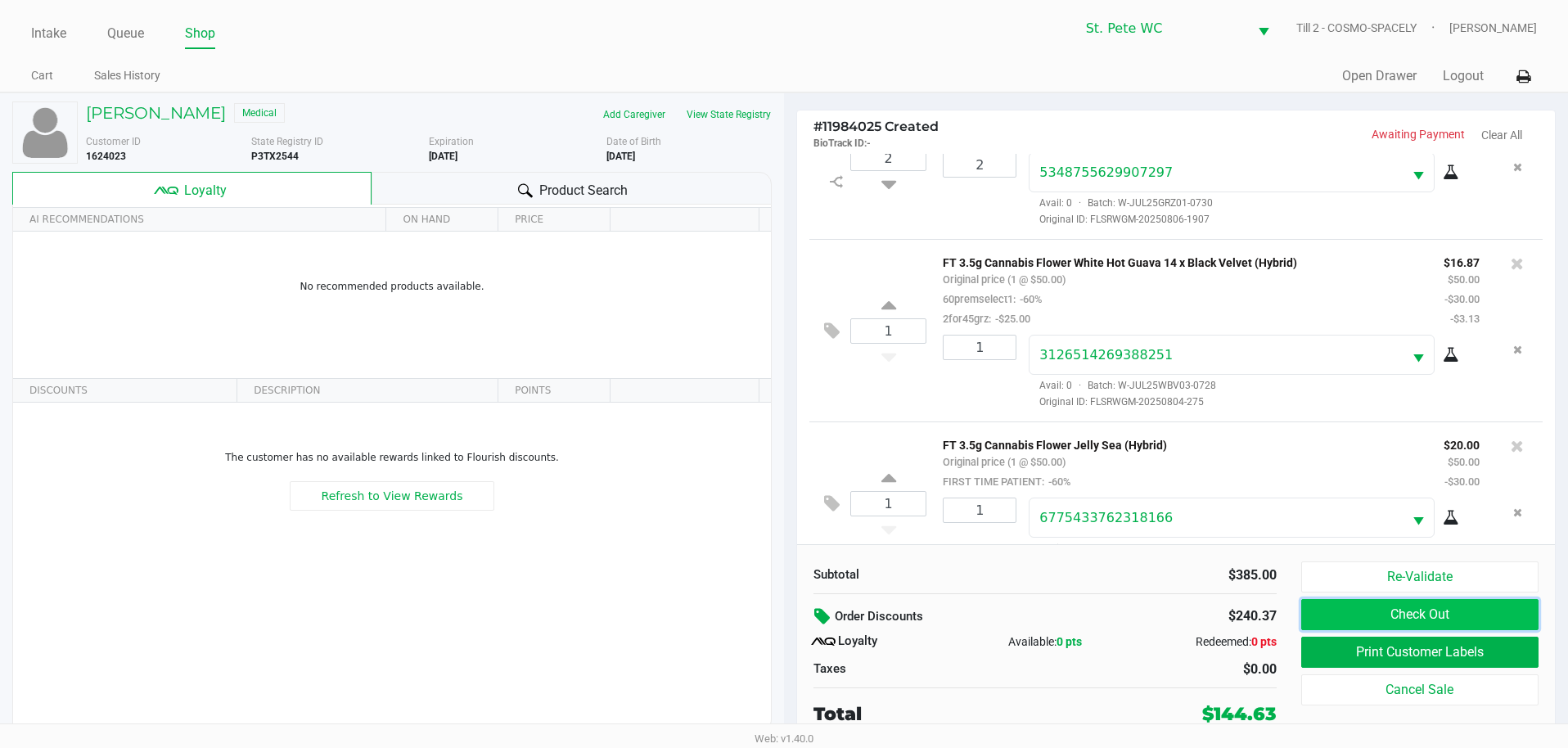
click at [1487, 617] on button "Check Out" at bounding box center [1420, 615] width 238 height 32
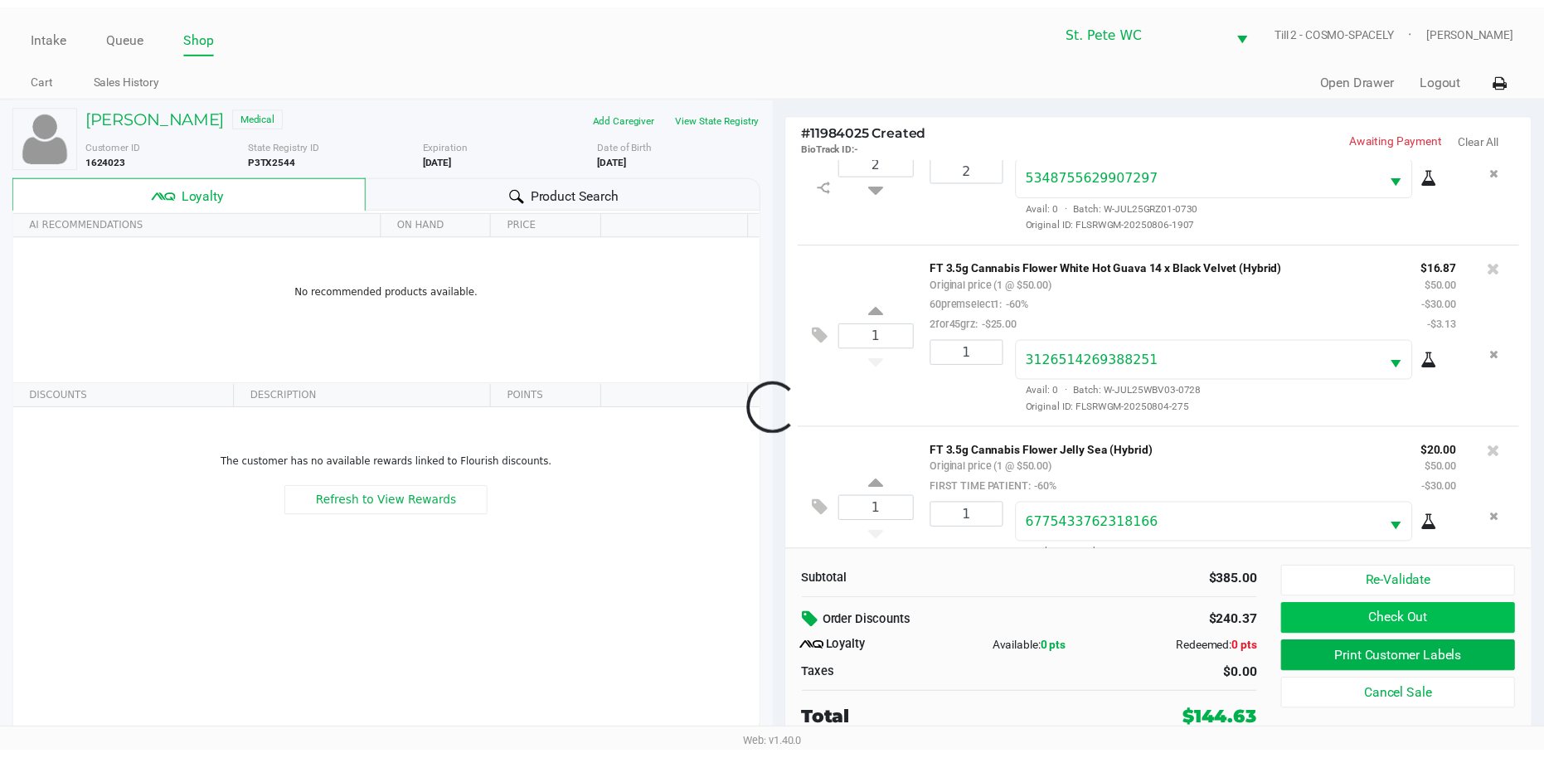
scroll to position [825, 0]
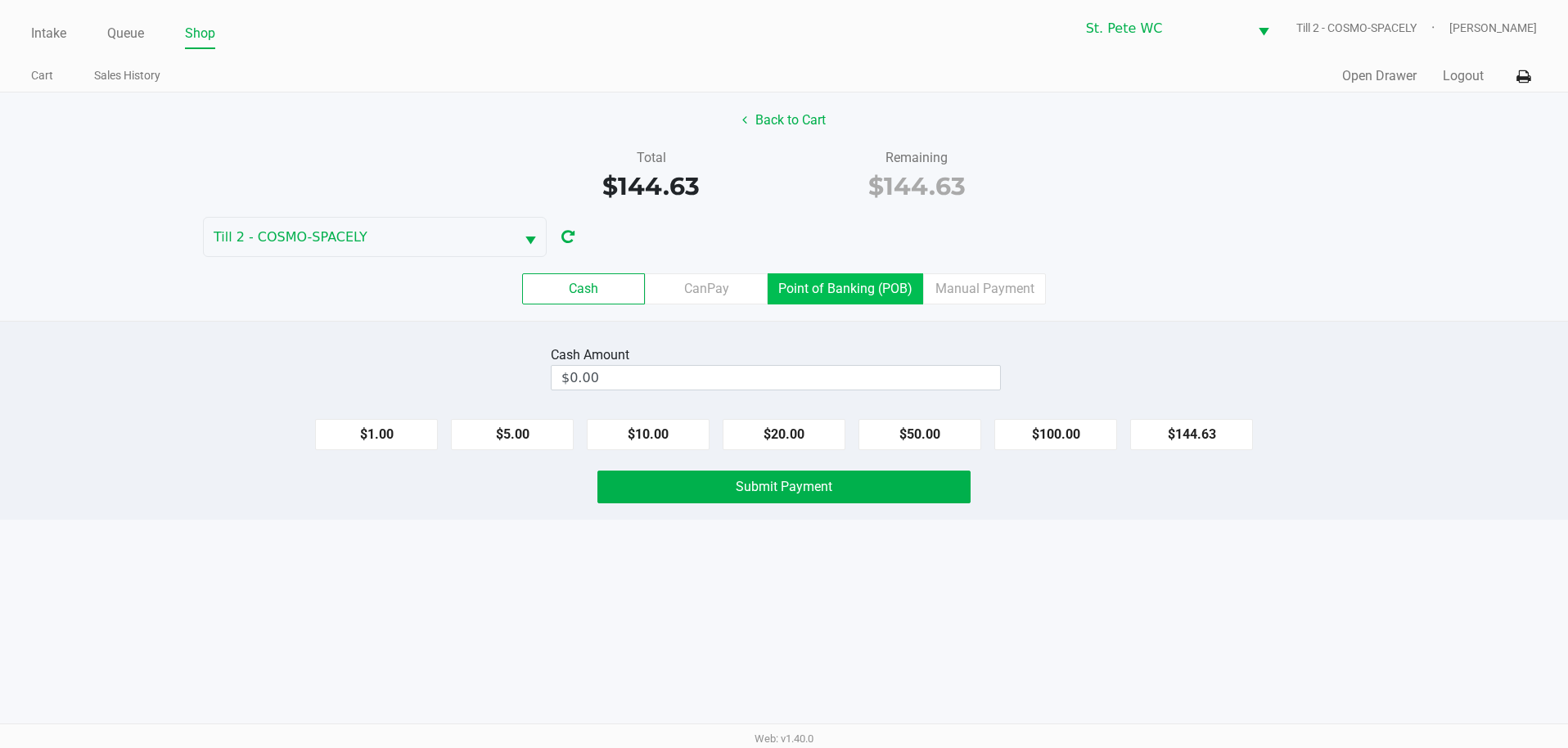
click at [855, 300] on label "Point of Banking (POB)" at bounding box center [846, 289] width 156 height 32
click at [0, 0] on 7 "Point of Banking (POB)" at bounding box center [0, 0] width 0 height 0
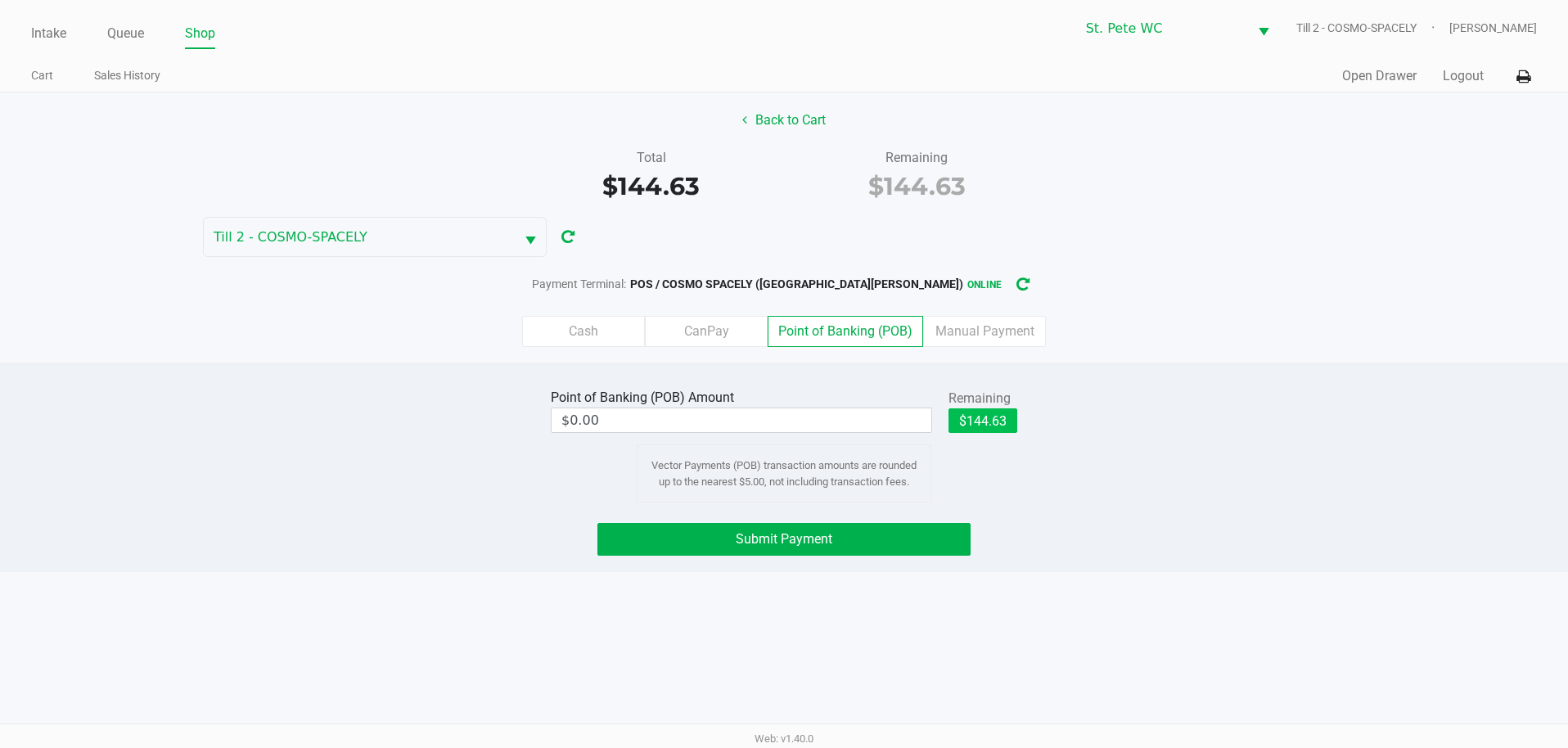
click at [996, 429] on button "$144.63" at bounding box center [983, 420] width 69 height 25
type input "$144.63"
click at [922, 530] on button "Submit Payment" at bounding box center [784, 539] width 374 height 33
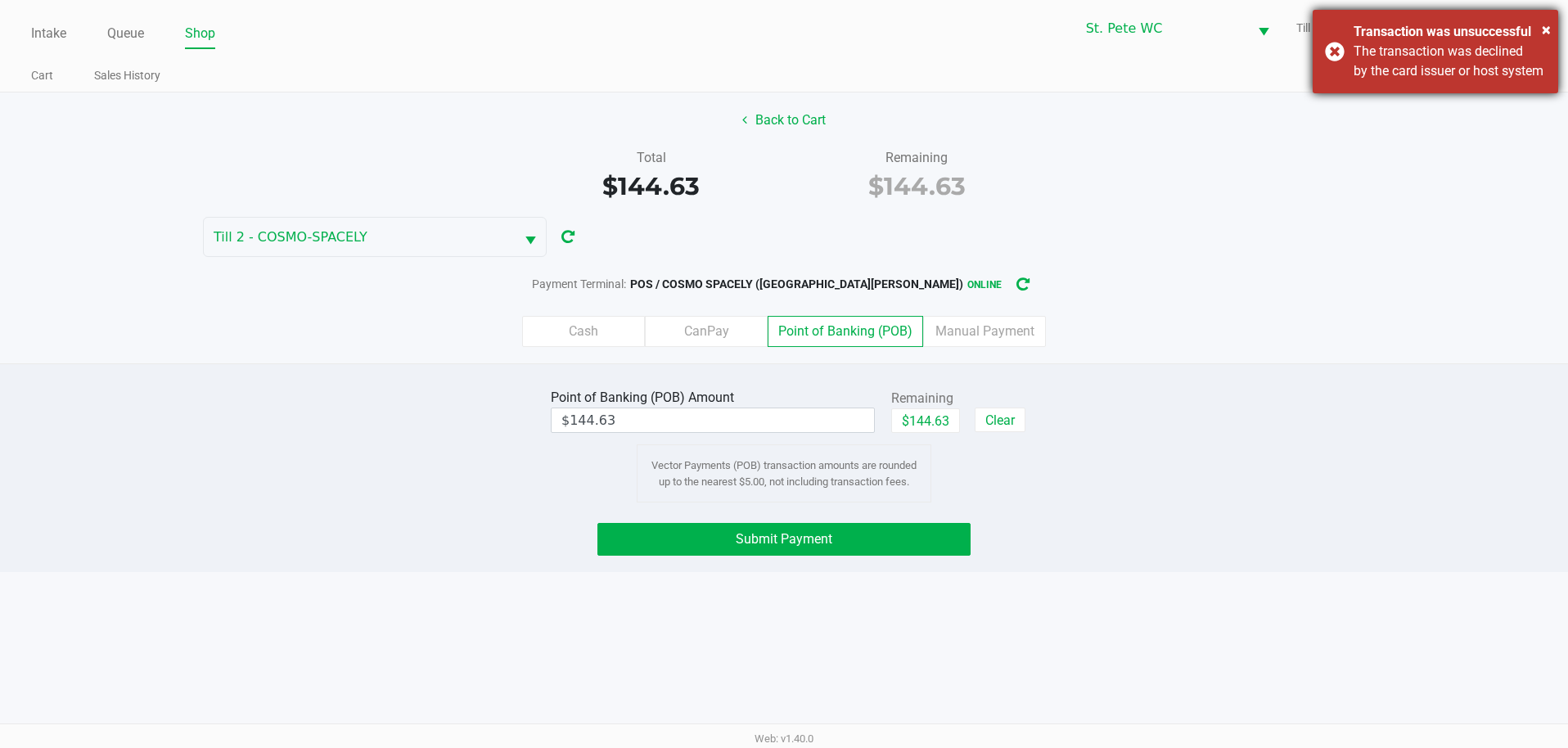
click at [1331, 68] on div "× Transaction was unsuccessful The transaction was declined by the card issuer …" at bounding box center [1435, 51] width 246 height 84
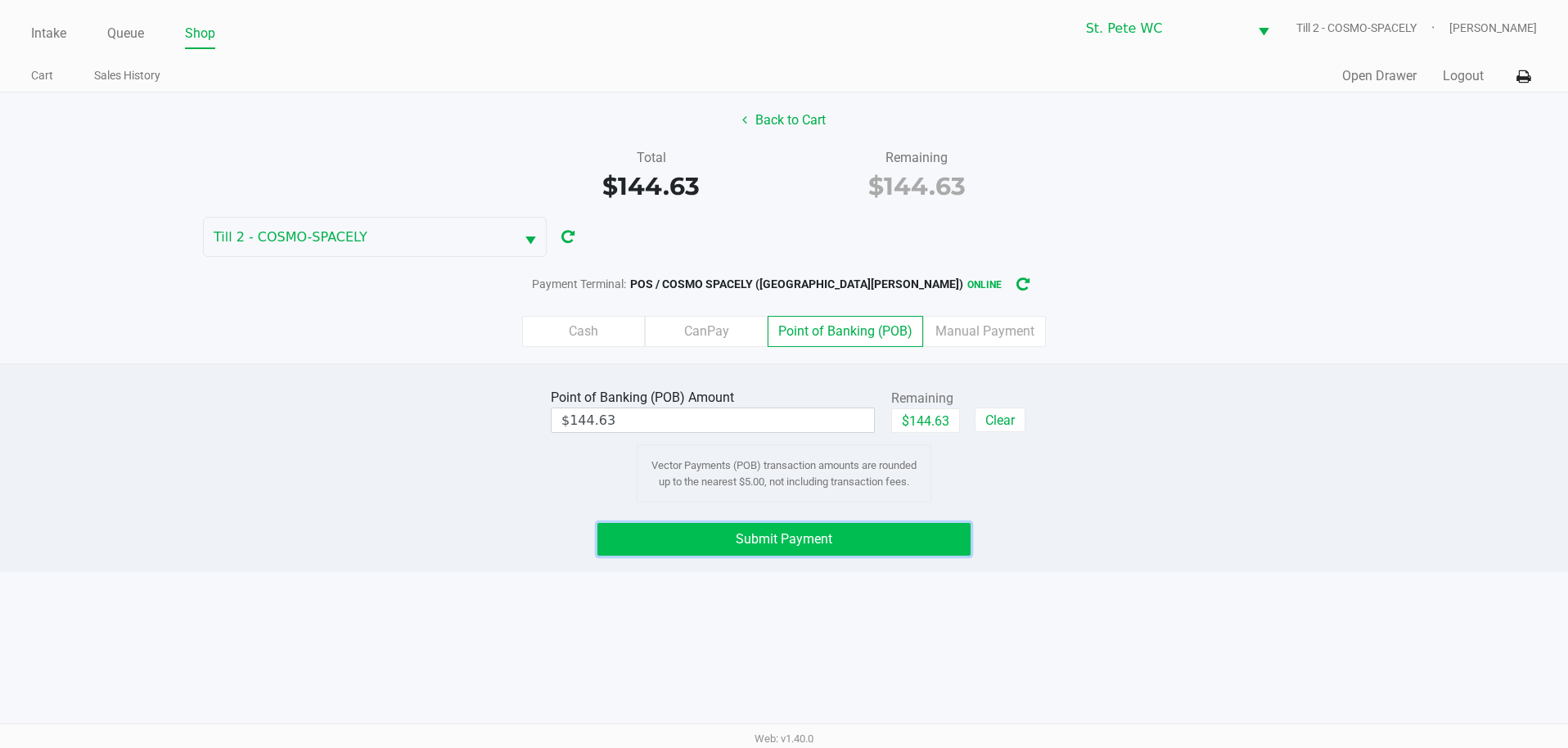
click at [864, 552] on button "Submit Payment" at bounding box center [784, 539] width 374 height 33
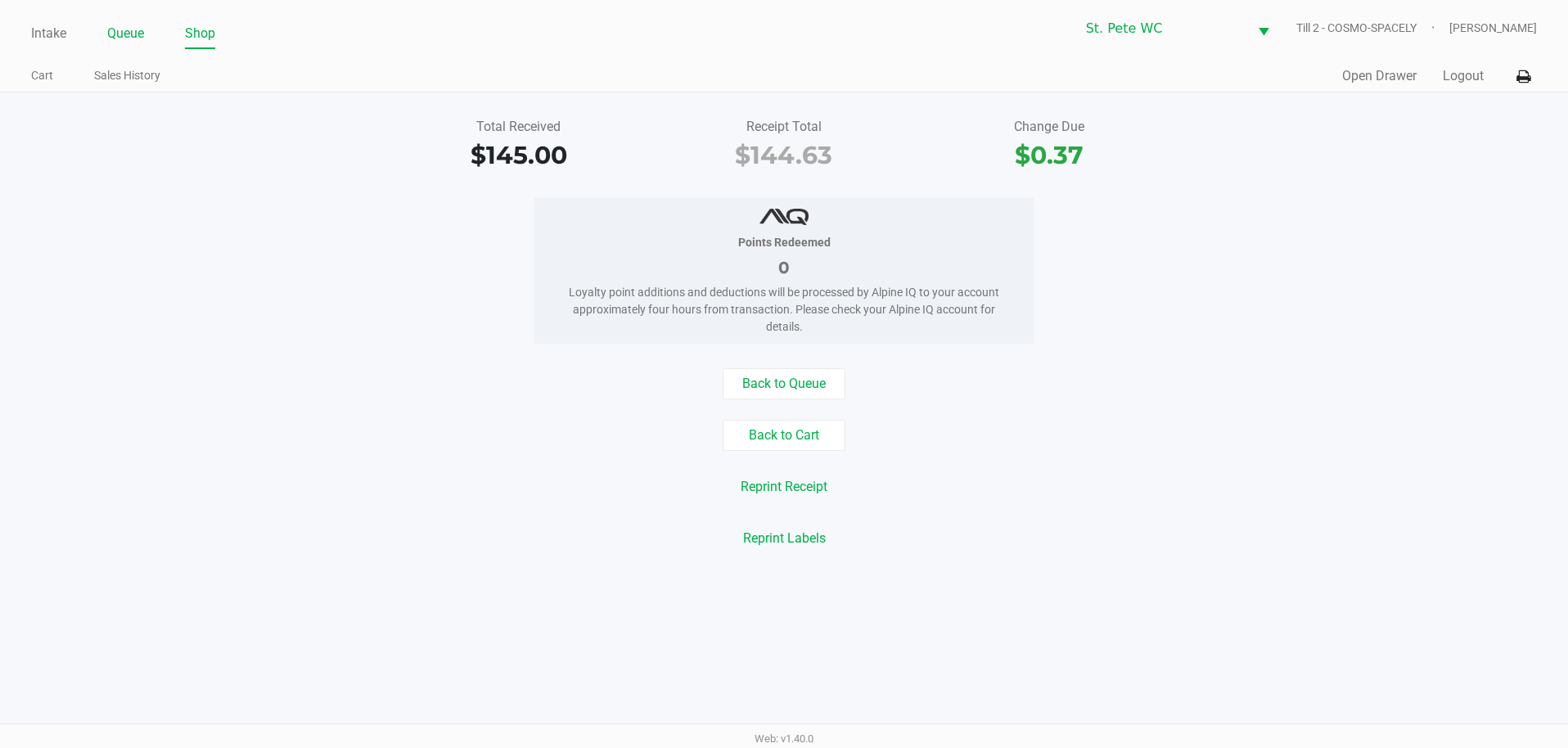
click at [142, 26] on link "Queue" at bounding box center [125, 33] width 37 height 23
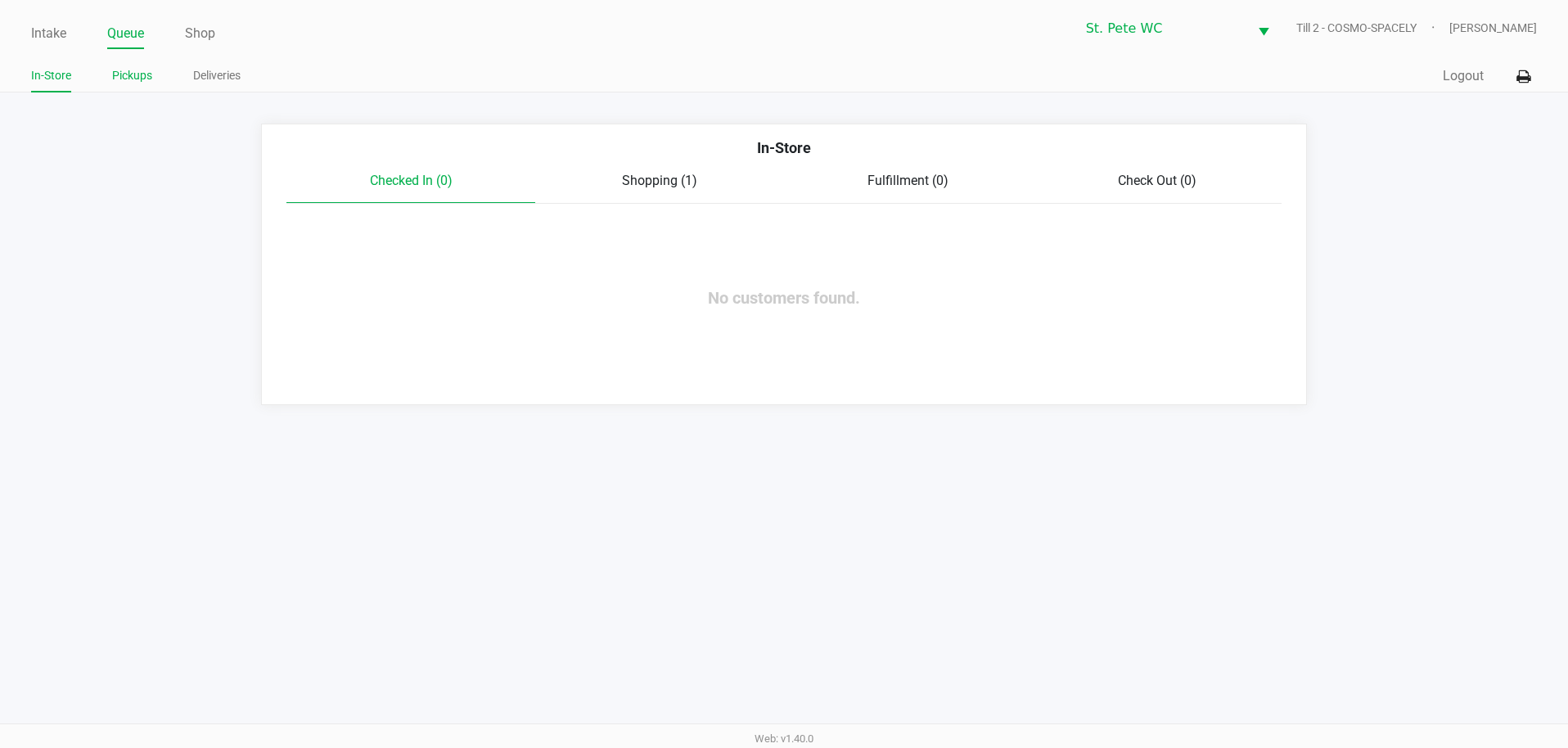
click at [134, 76] on link "Pickups" at bounding box center [132, 75] width 40 height 21
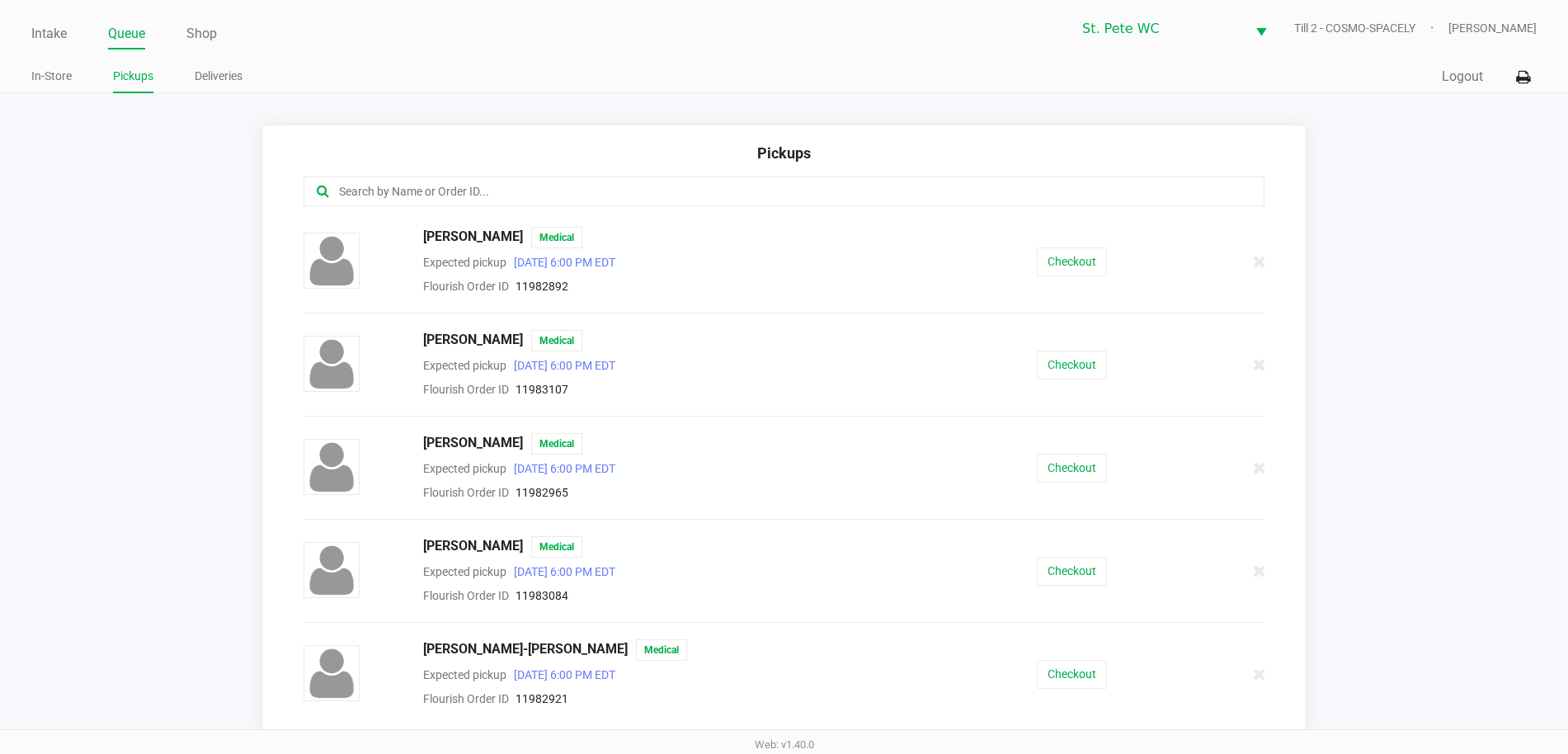
click at [793, 187] on input "text" at bounding box center [758, 191] width 841 height 19
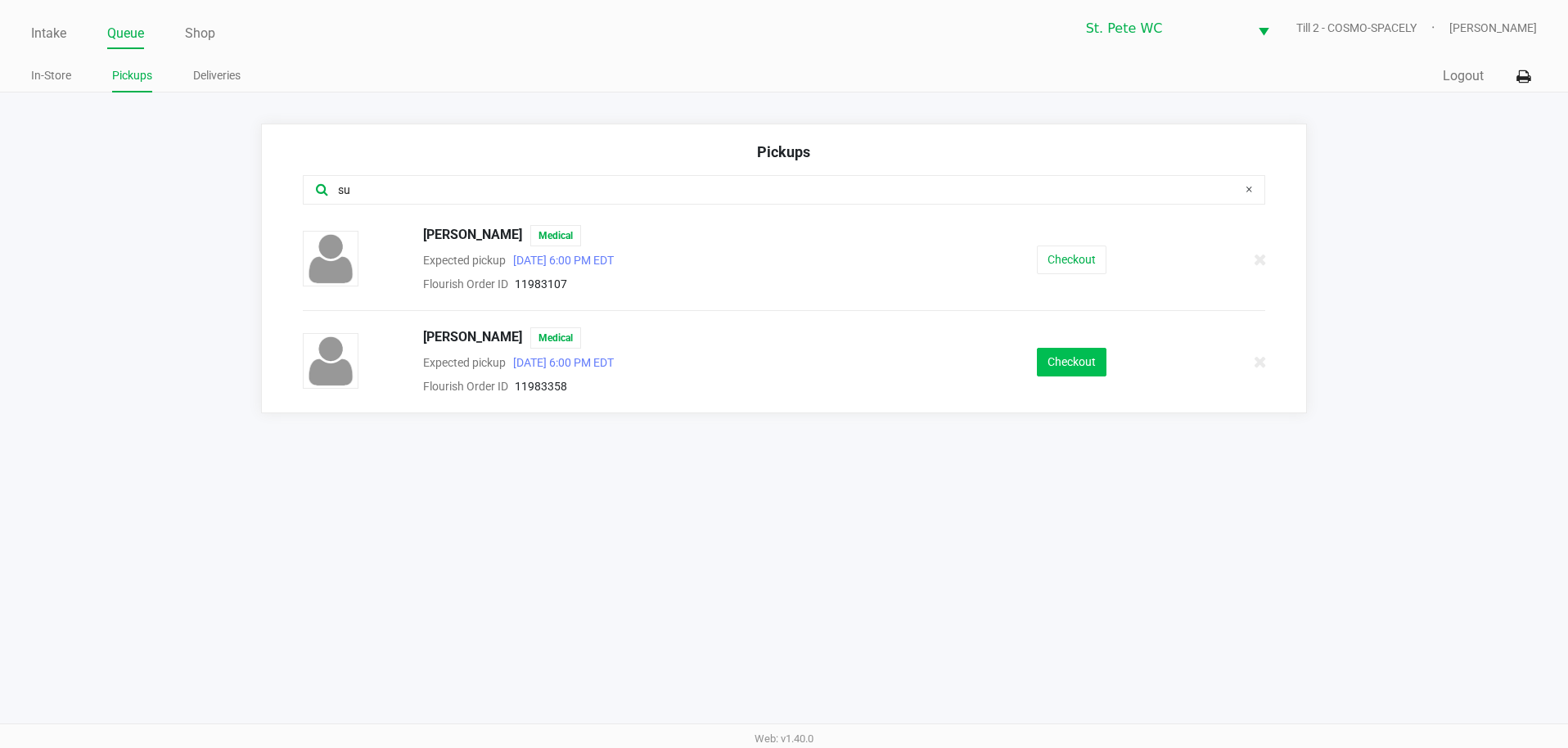
type input "su"
click at [1053, 362] on button "Checkout" at bounding box center [1072, 361] width 69 height 29
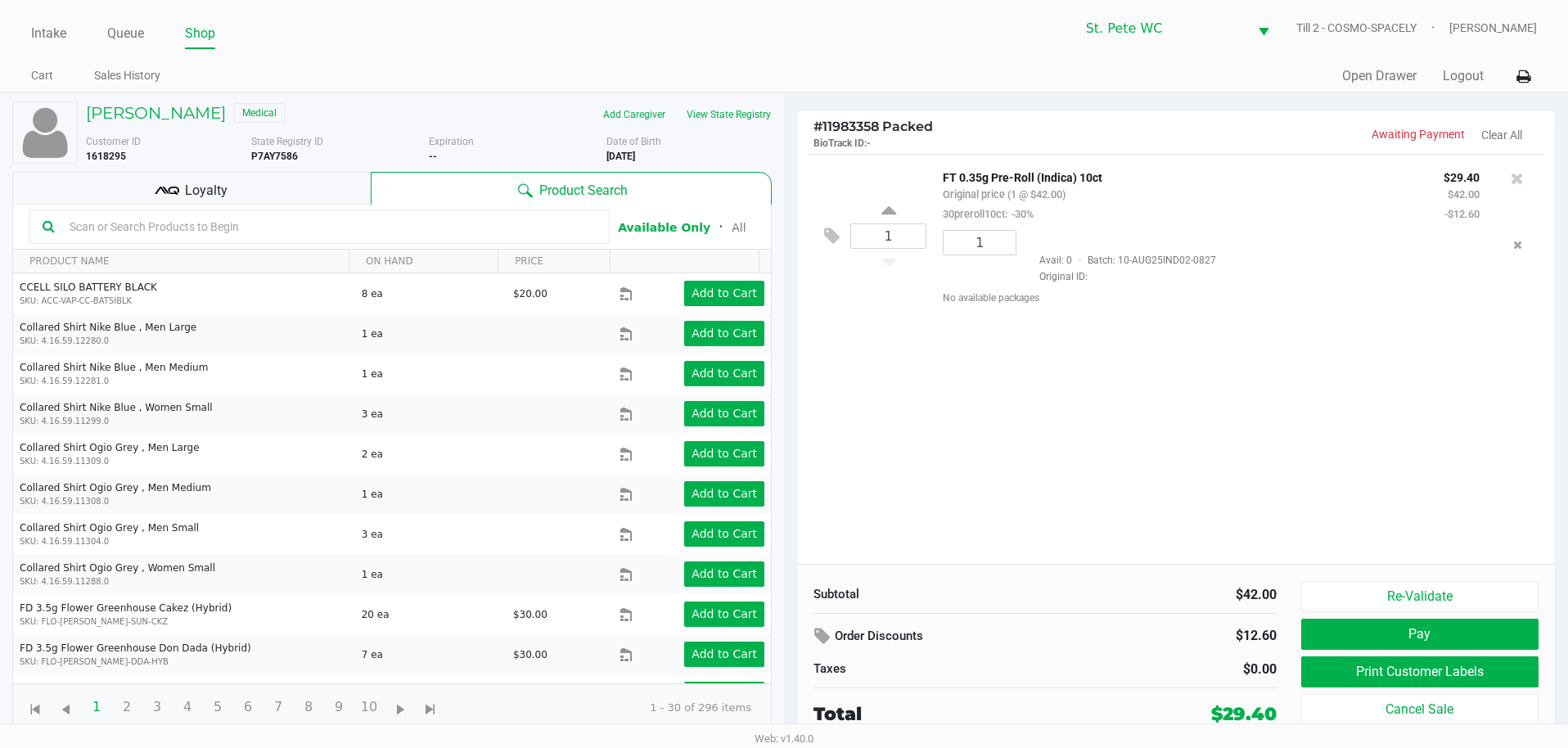
click at [1186, 411] on div "1 FT 0.35g Pre-Roll (Indica) 10ct Original price (1 @ $42.00) 30preroll10ct: -3…" at bounding box center [1176, 359] width 758 height 411
click at [1487, 628] on button "Pay" at bounding box center [1420, 635] width 238 height 32
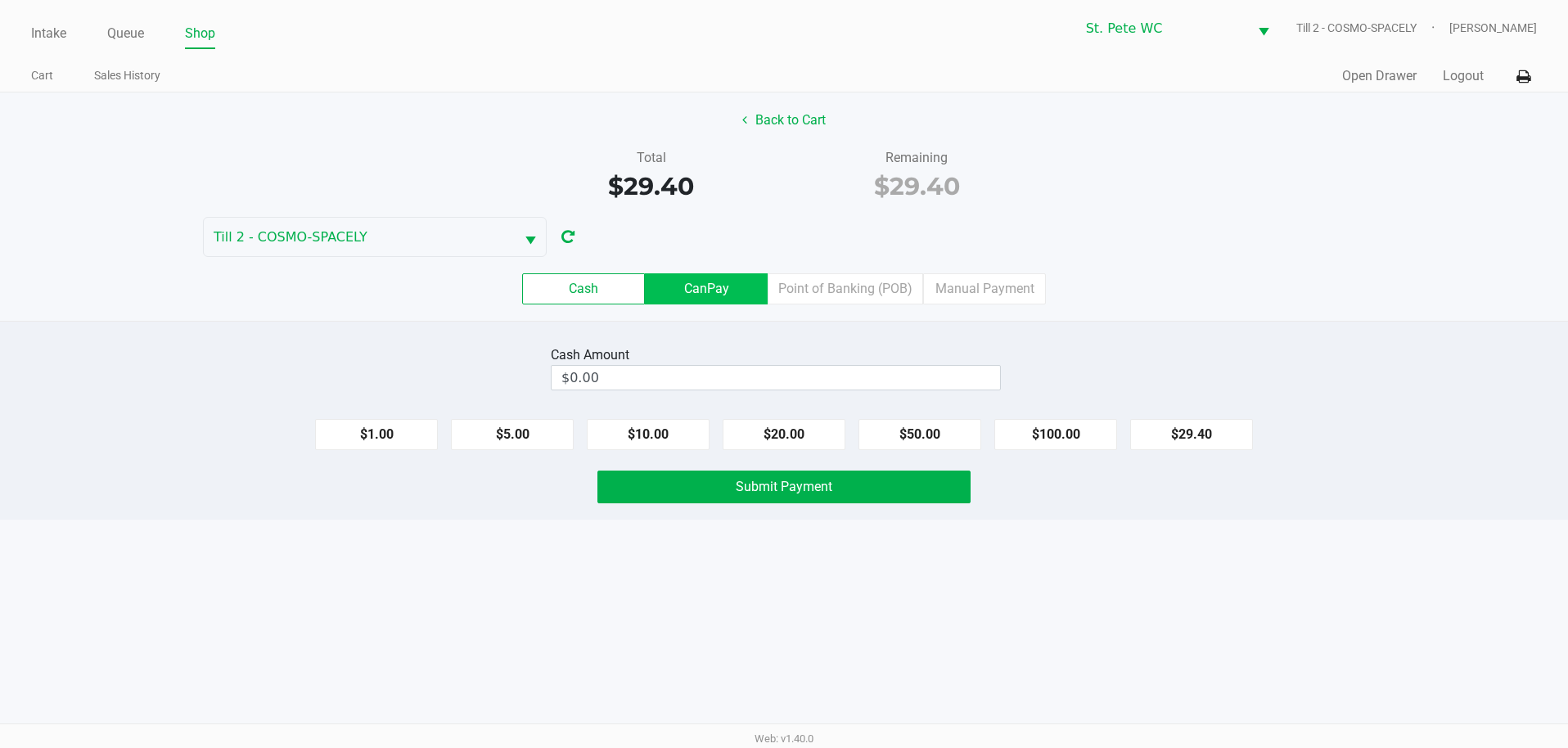
click at [690, 293] on label "CanPay" at bounding box center [707, 289] width 122 height 32
click at [0, 0] on 2 "CanPay" at bounding box center [0, 0] width 0 height 0
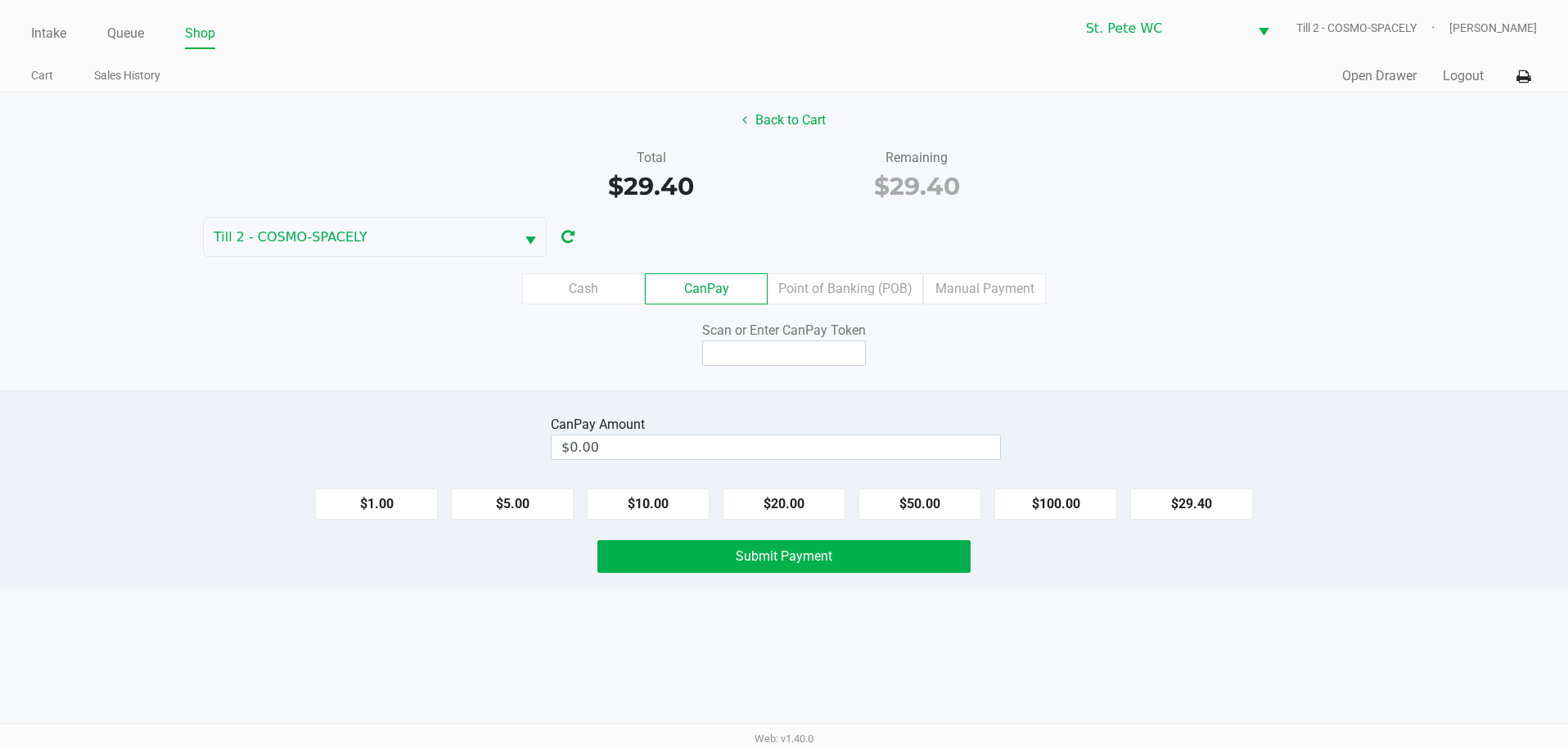
click at [1174, 504] on button "$29.40" at bounding box center [1191, 504] width 122 height 32
type input "$29.40"
click at [815, 349] on input at bounding box center [784, 353] width 164 height 26
type input "Q6613851Q"
click at [693, 558] on button "Submit Payment" at bounding box center [784, 556] width 374 height 33
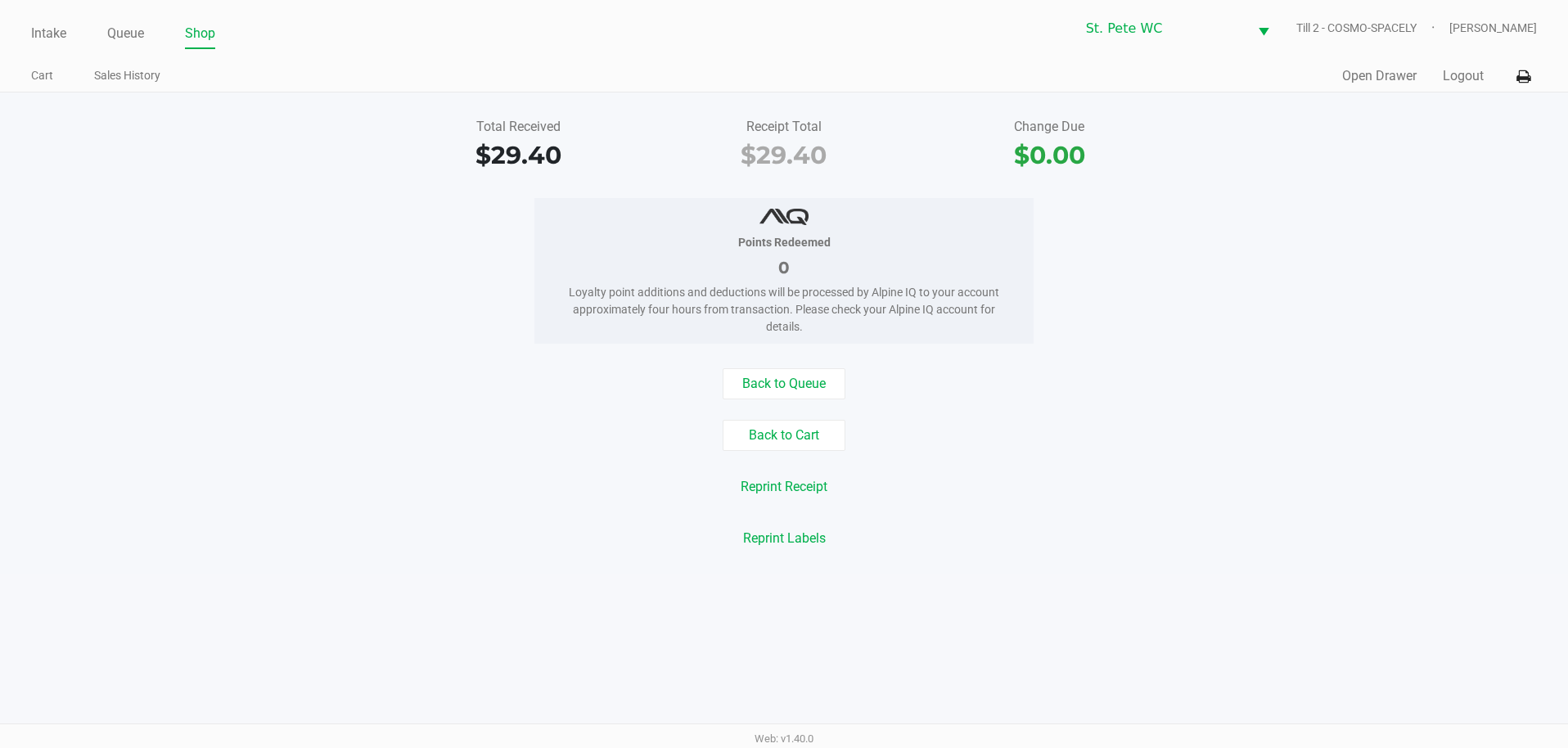
click at [1381, 83] on button "Open Drawer" at bounding box center [1379, 76] width 74 height 20
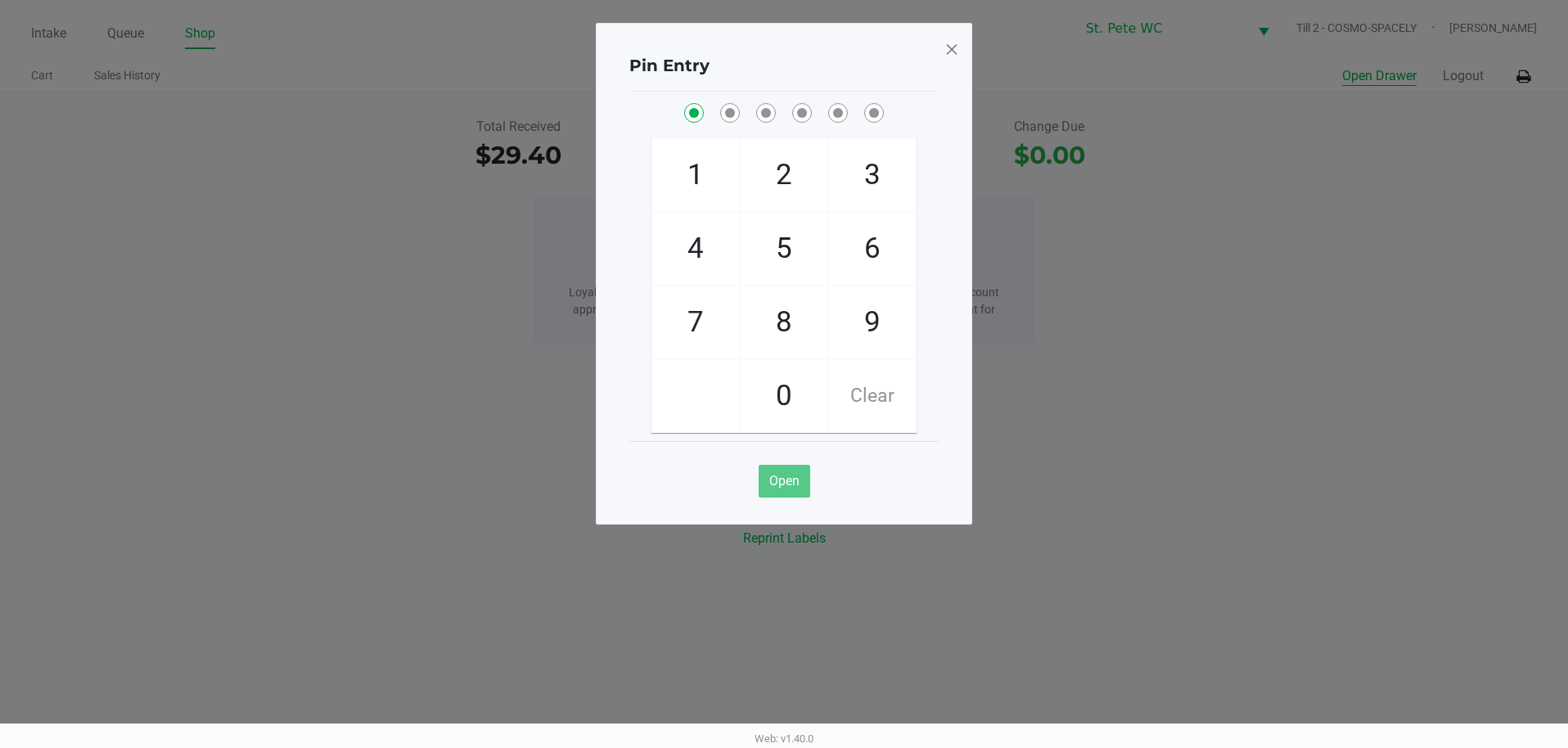
checkbox input "true"
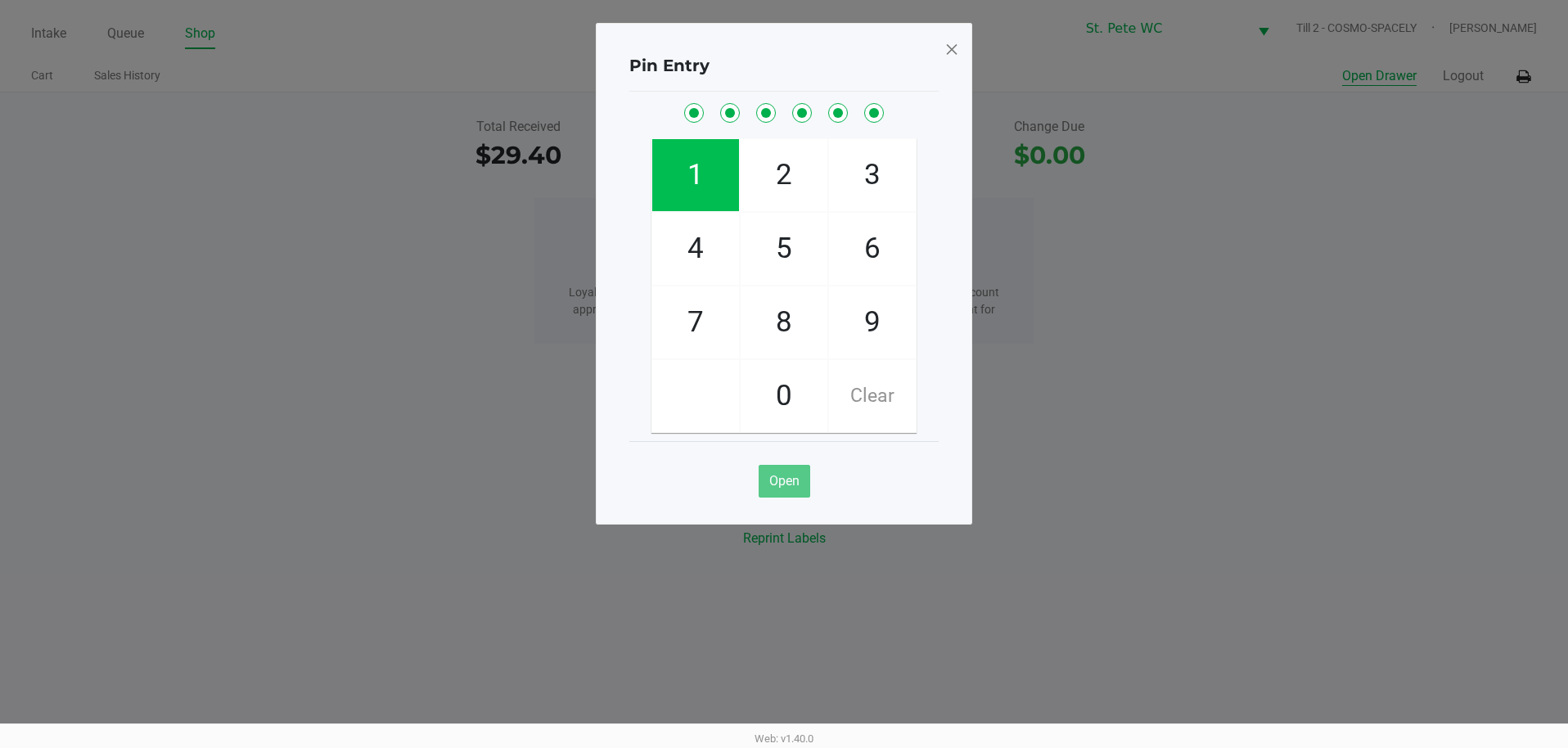
checkbox input "true"
click at [947, 50] on span at bounding box center [951, 48] width 15 height 27
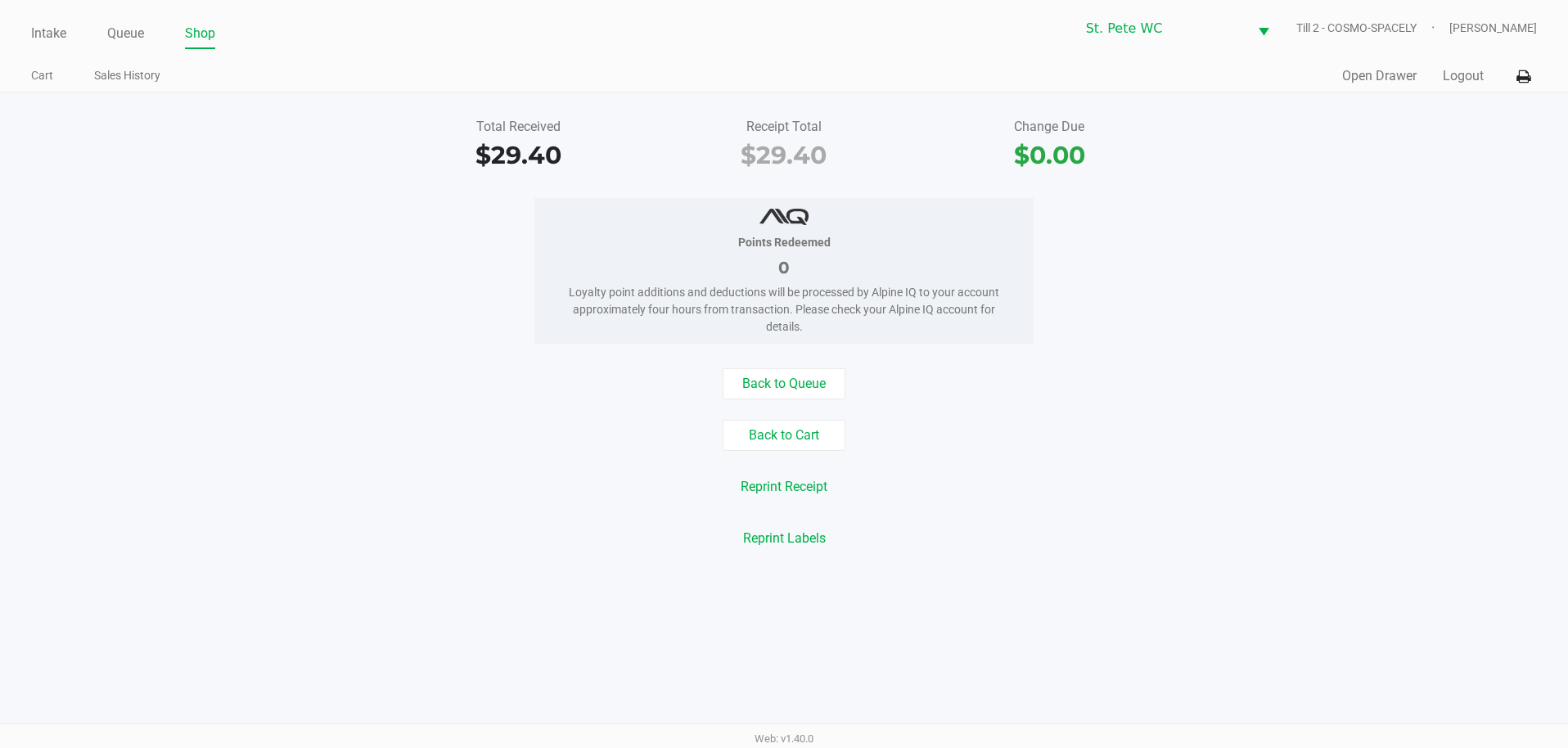
click at [1123, 156] on div "$0.00" at bounding box center [1049, 155] width 241 height 37
click at [1448, 74] on button "Logout" at bounding box center [1462, 76] width 40 height 20
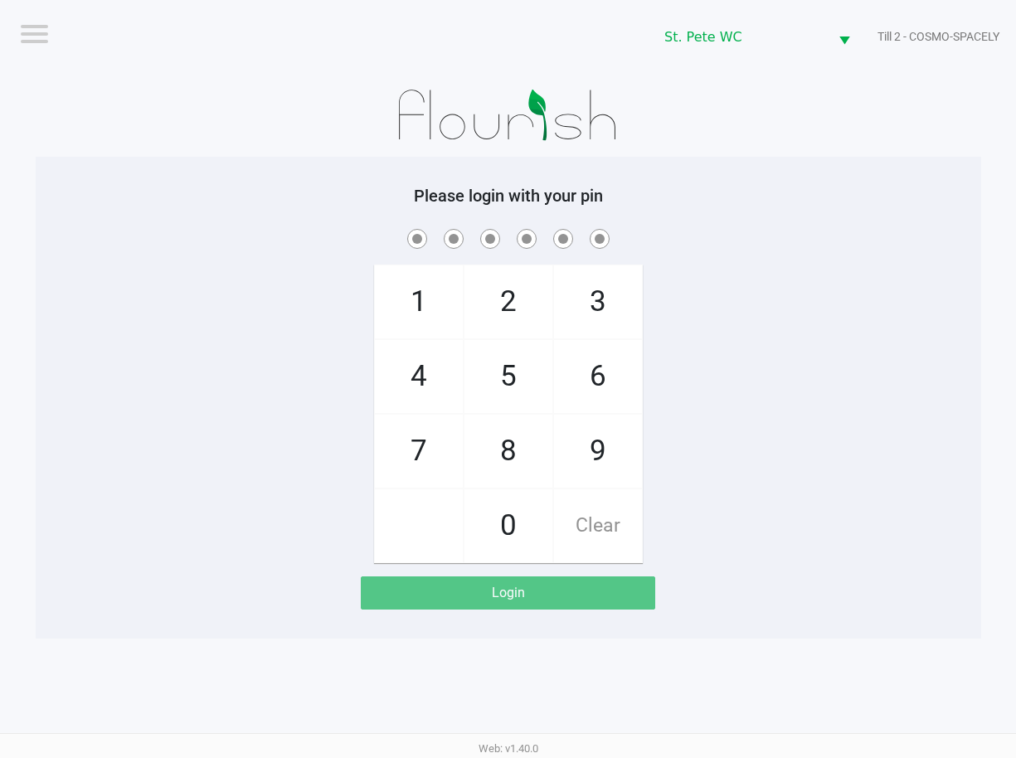
drag, startPoint x: 809, startPoint y: 338, endPoint x: 808, endPoint y: 323, distance: 14.2
click at [809, 337] on div "1 4 7 2 5 8 0 3 6 9 Clear" at bounding box center [508, 395] width 945 height 338
checkbox input "true"
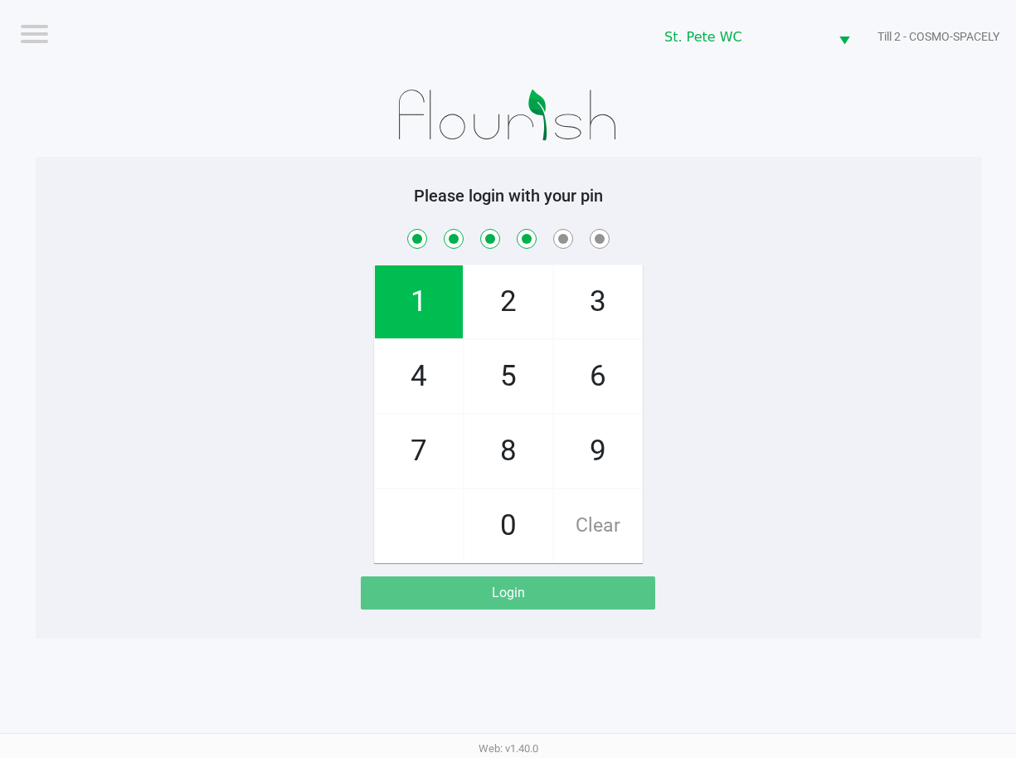
checkbox input "true"
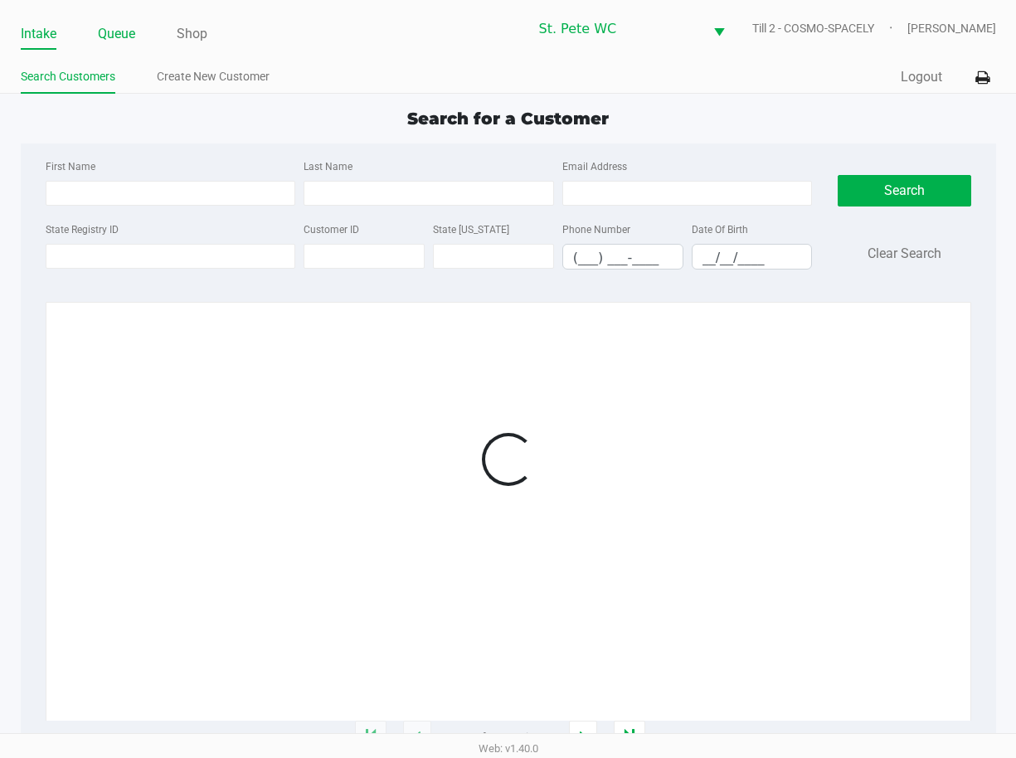
click at [110, 35] on link "Queue" at bounding box center [116, 33] width 37 height 23
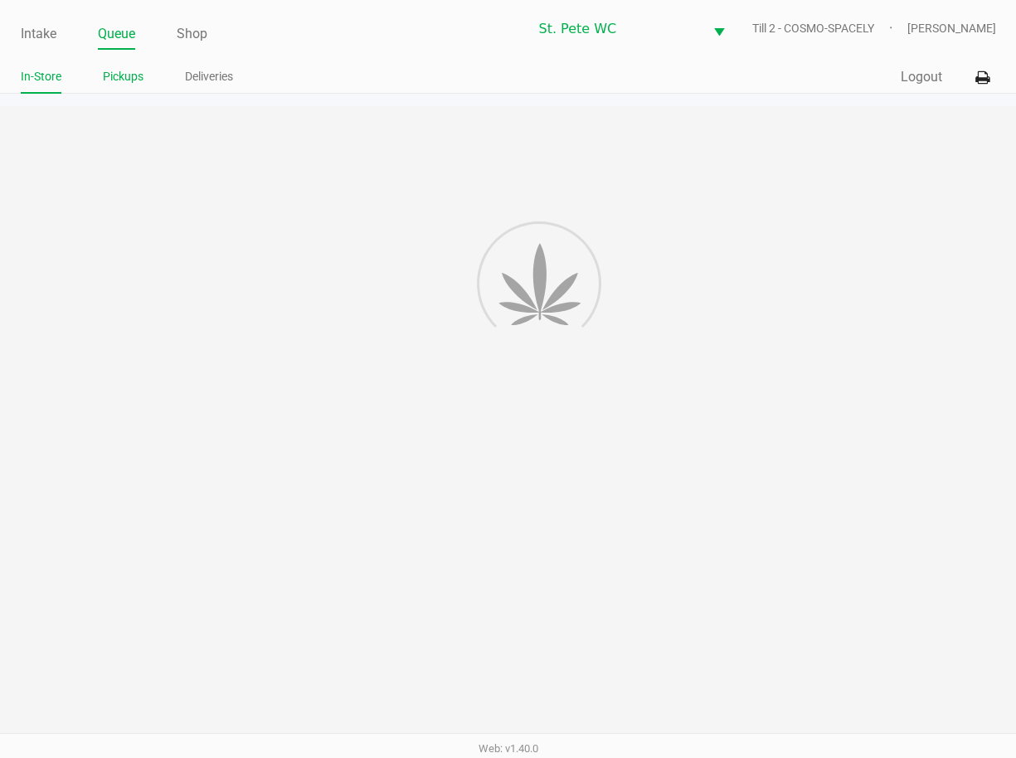
click at [117, 70] on link "Pickups" at bounding box center [123, 76] width 41 height 21
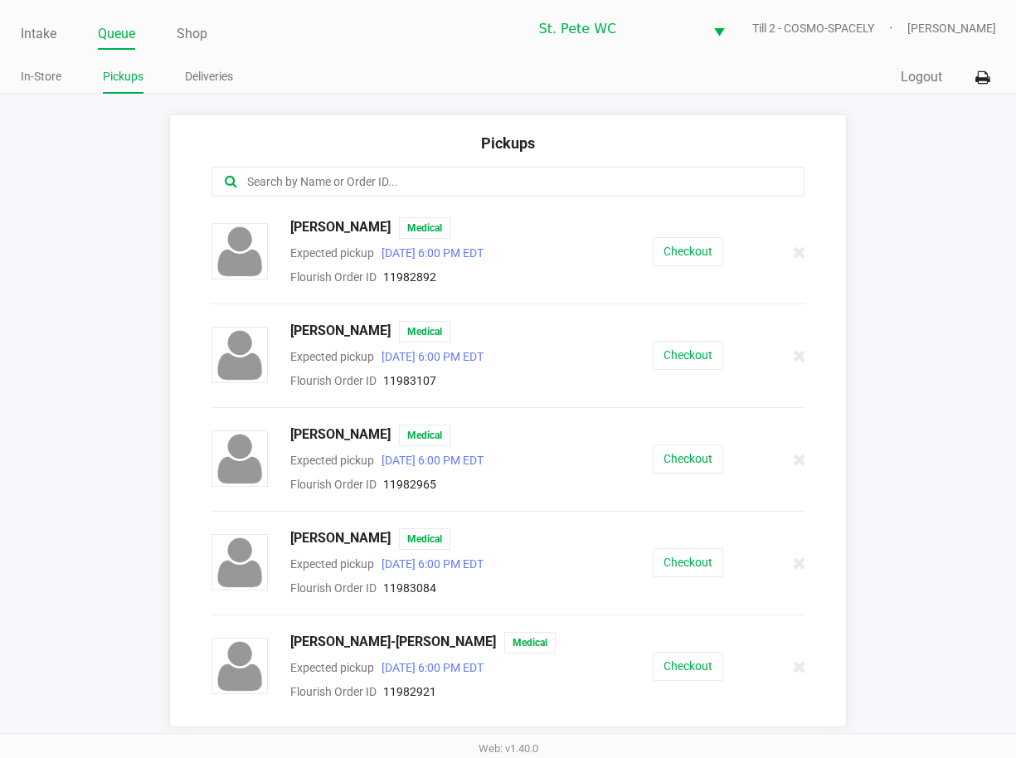
click at [394, 188] on input "text" at bounding box center [499, 182] width 509 height 19
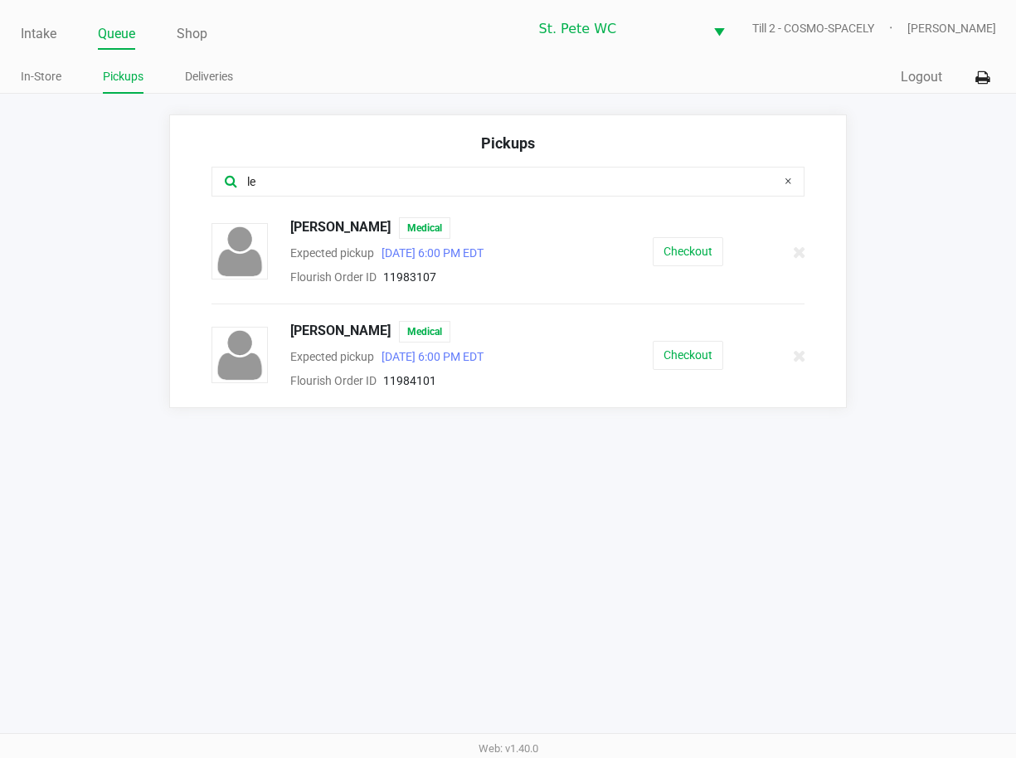
type input "le"
click at [707, 357] on button "Checkout" at bounding box center [688, 355] width 70 height 29
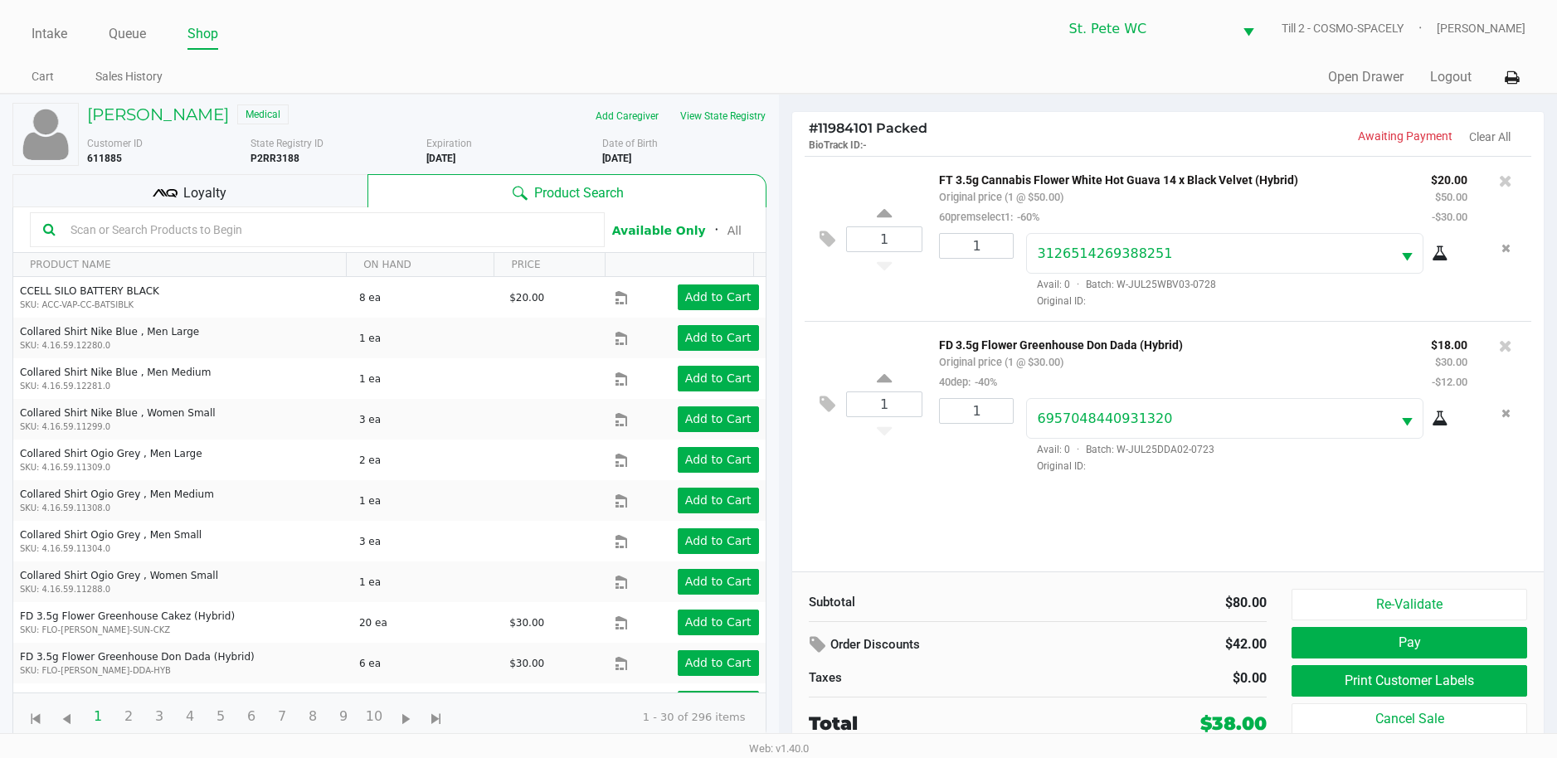
click at [267, 179] on div "Loyalty" at bounding box center [189, 190] width 355 height 33
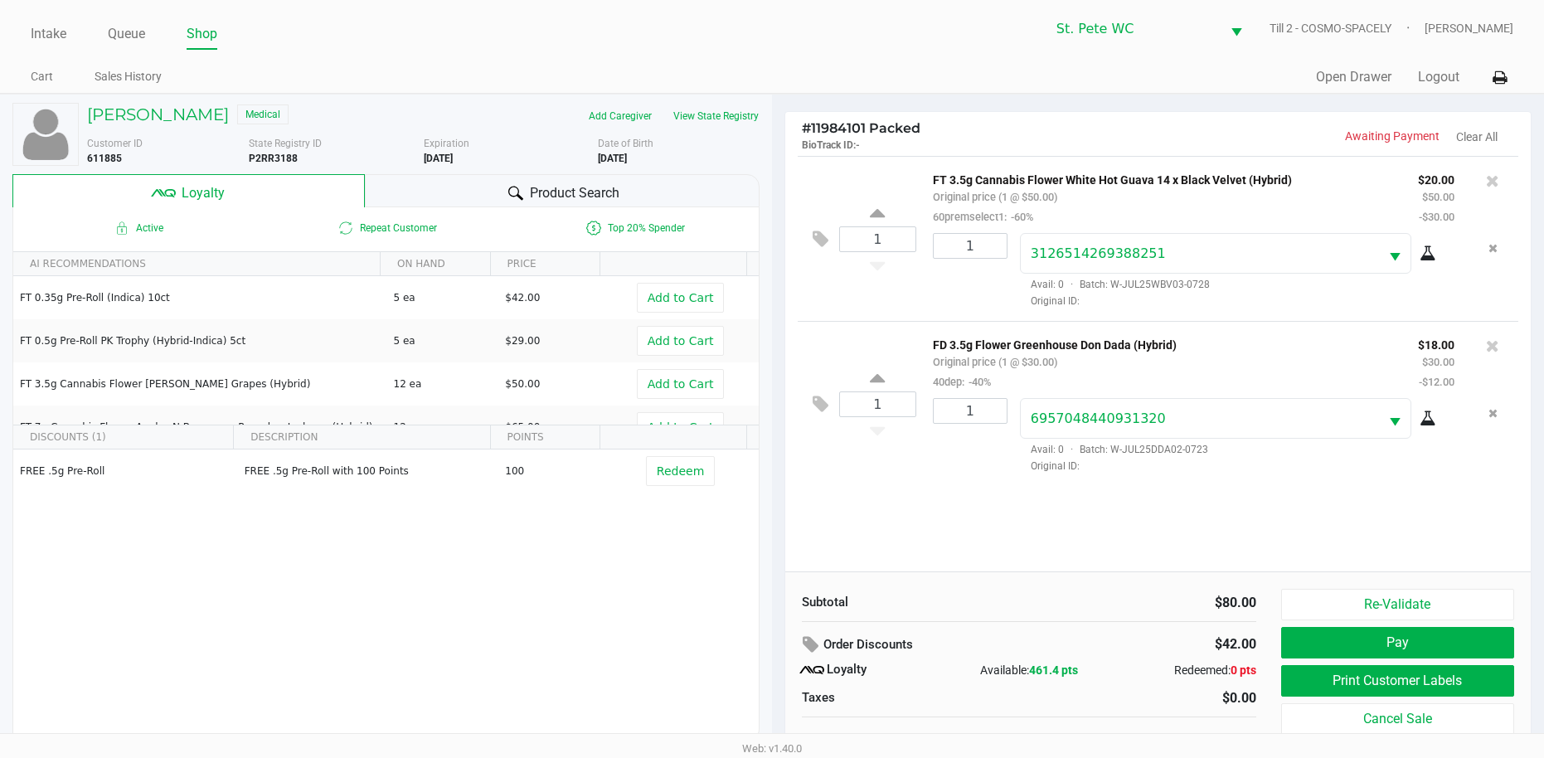
click at [934, 542] on div "1 FT 3.5g Cannabis Flower White Hot Guava 14 x Black Velvet (Hybrid) Original p…" at bounding box center [1158, 364] width 746 height 416
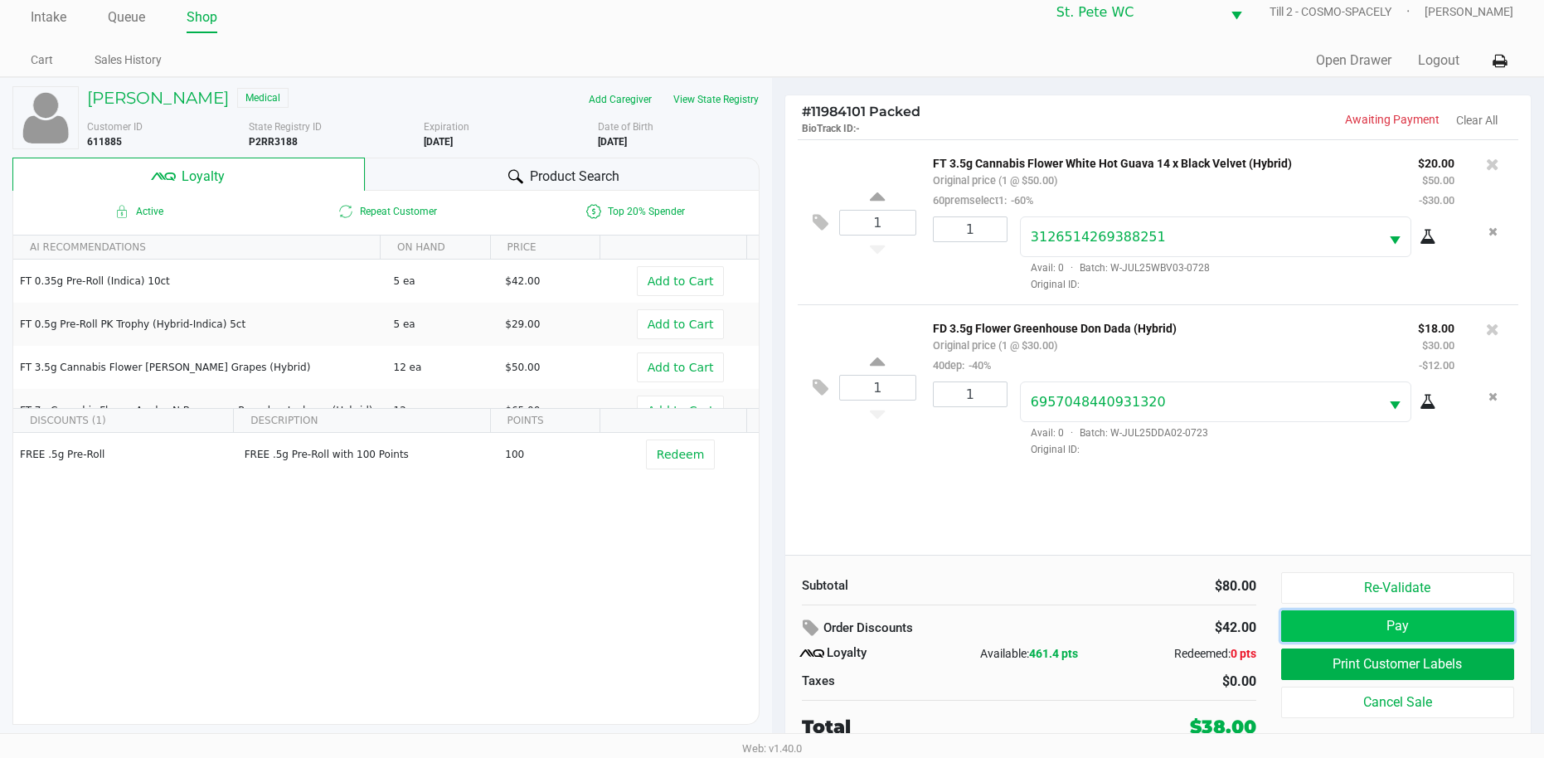
click at [1470, 619] on button "Pay" at bounding box center [1397, 626] width 233 height 32
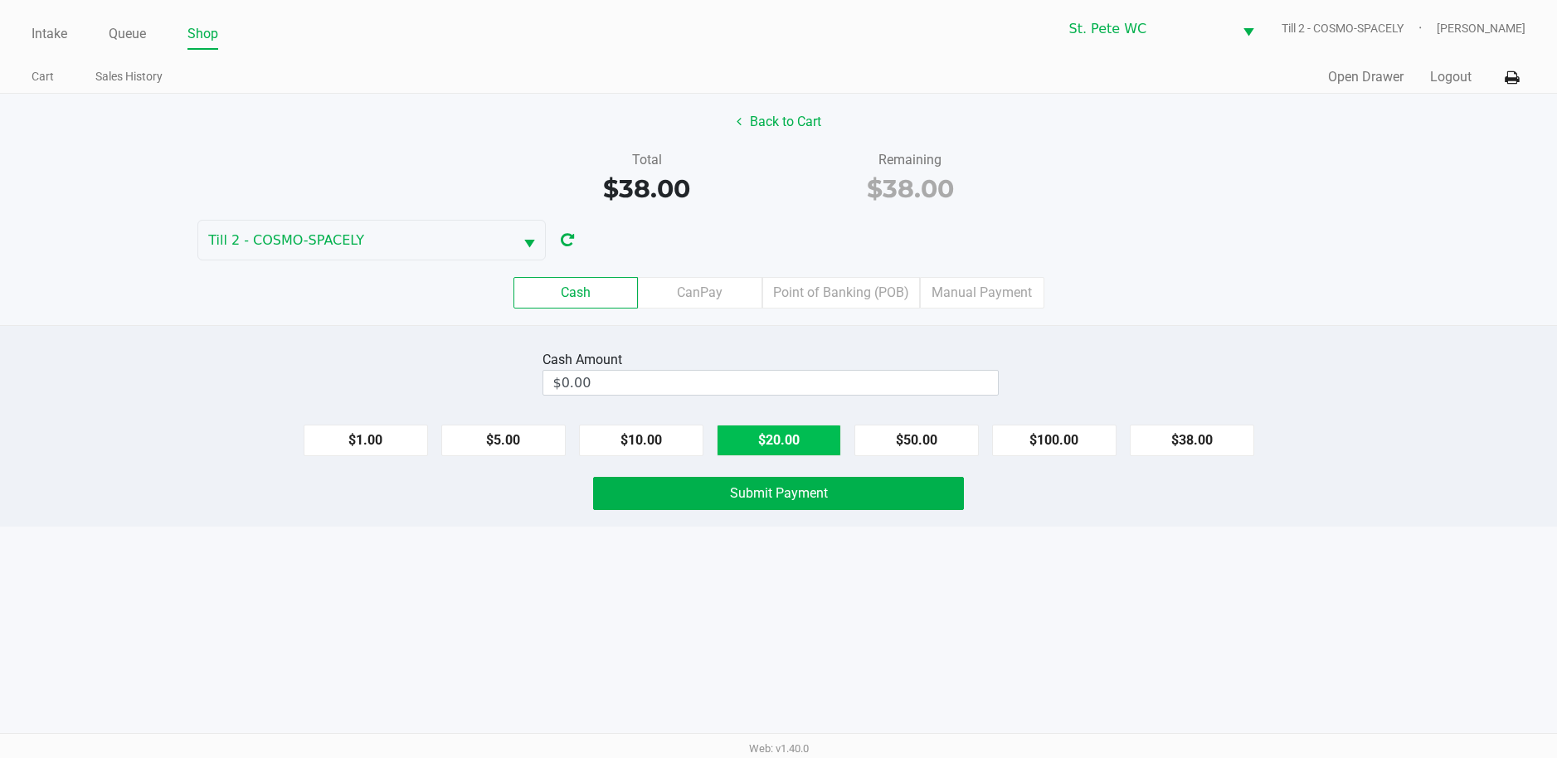
click at [754, 440] on button "$20.00" at bounding box center [779, 441] width 124 height 32
click at [755, 445] on button "$20.00" at bounding box center [779, 441] width 124 height 32
type input "$40.00"
click at [775, 503] on button "Submit Payment" at bounding box center [778, 493] width 371 height 33
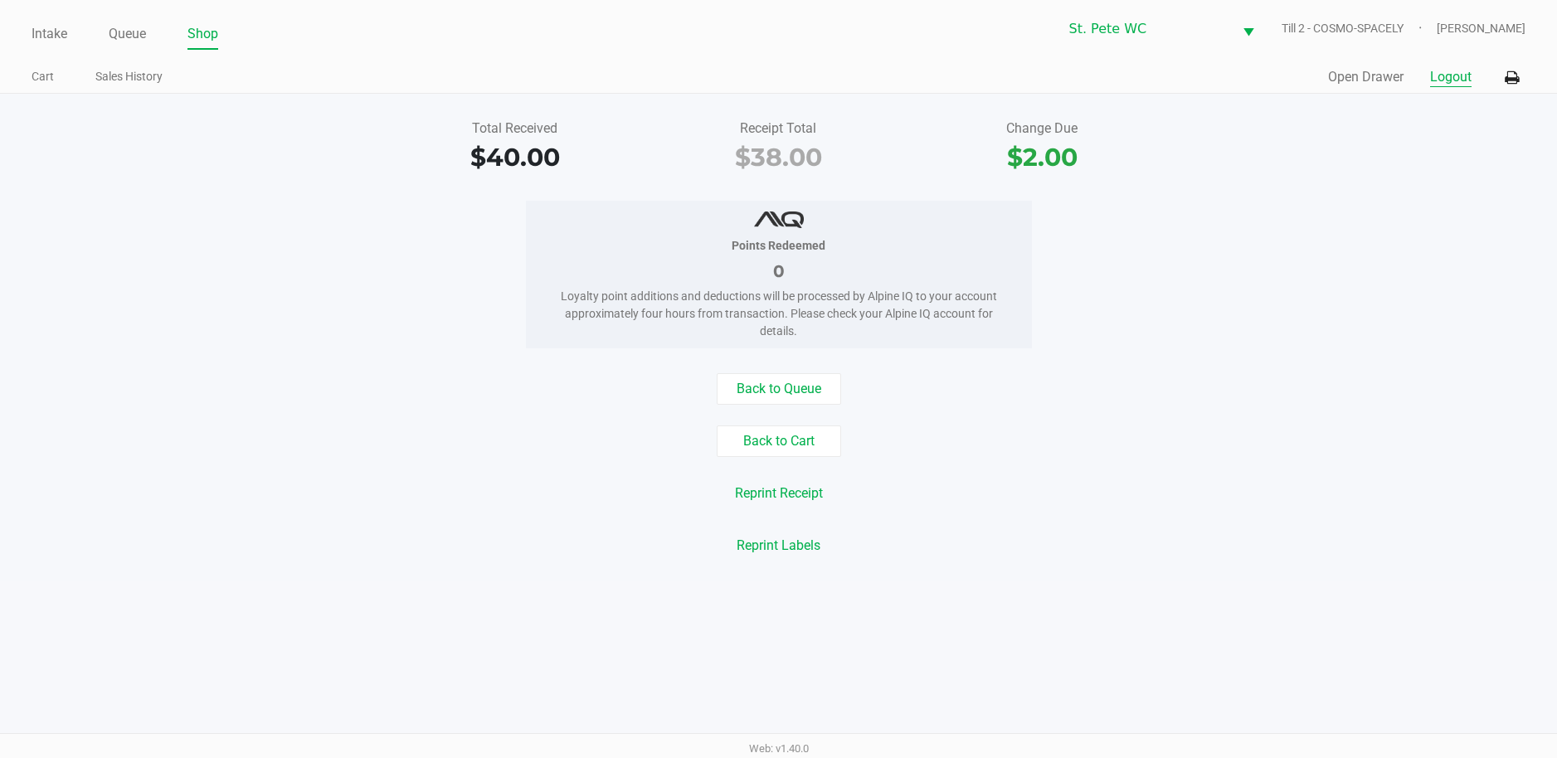
click at [1452, 83] on button "Logout" at bounding box center [1450, 77] width 41 height 20
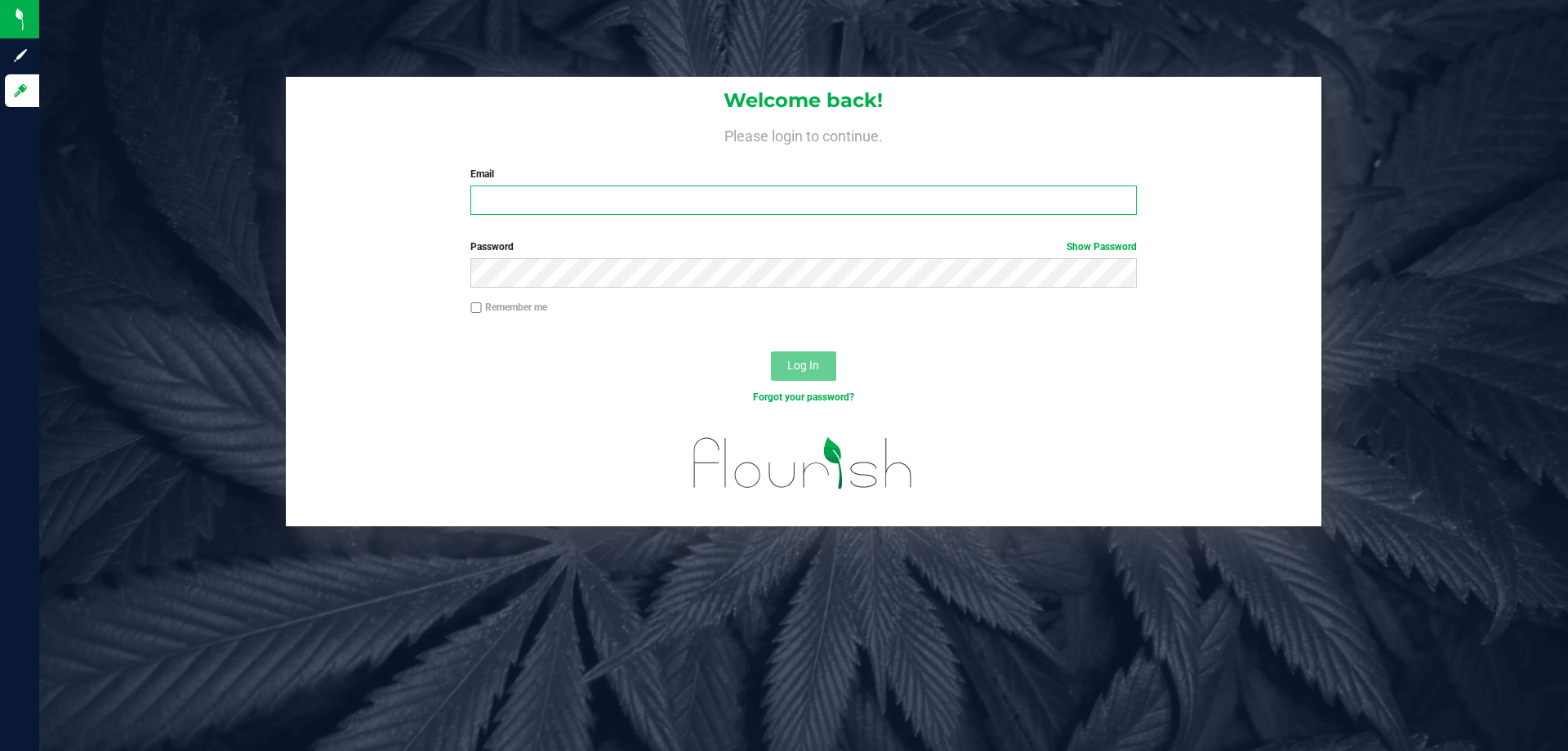
click at [687, 213] on input "Email" at bounding box center [804, 200] width 666 height 30
type input "[EMAIL_ADDRESS][PERSON_NAME][DOMAIN_NAME]"
click at [771, 352] on button "Log In" at bounding box center [804, 367] width 65 height 30
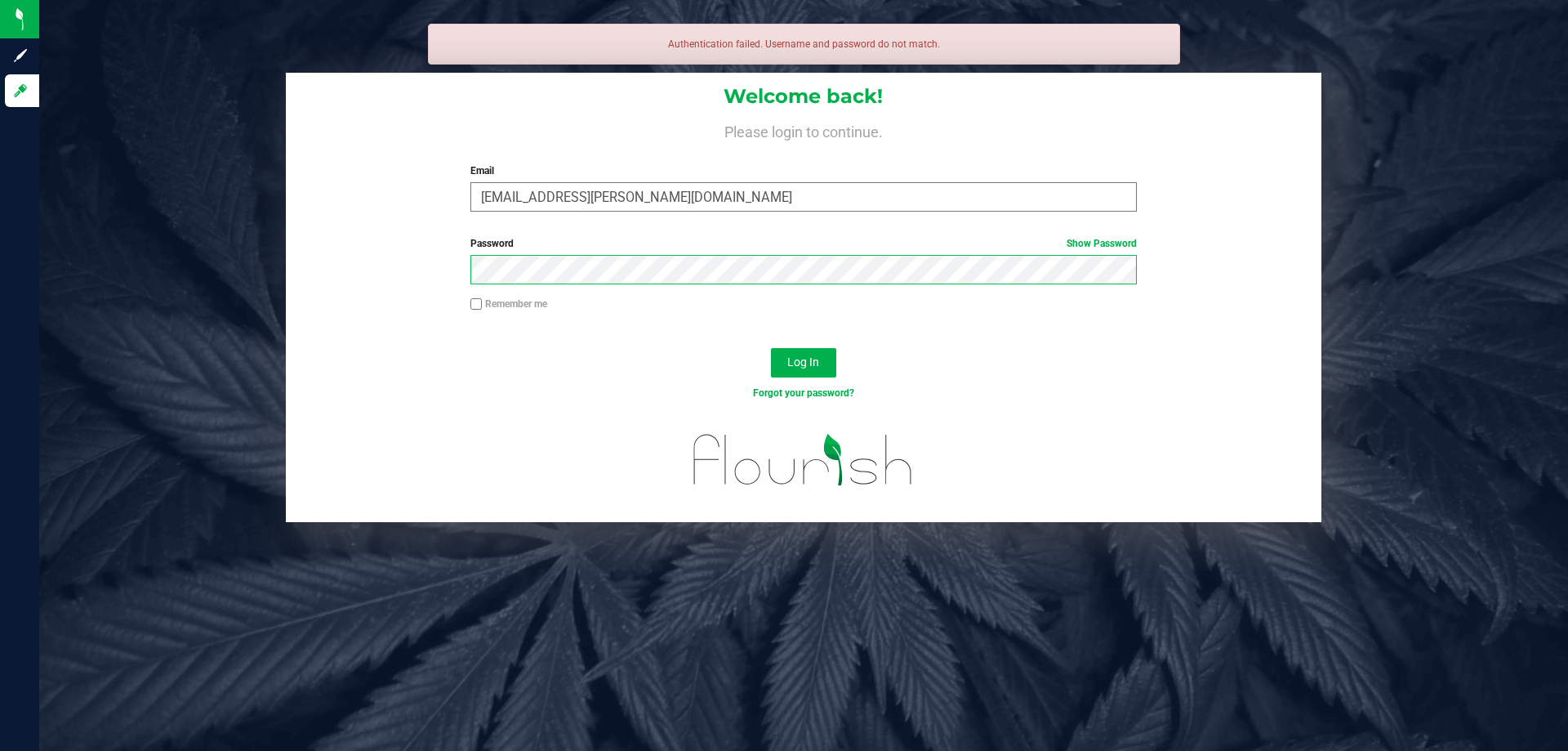
click at [771, 348] on button "Log In" at bounding box center [804, 363] width 65 height 30
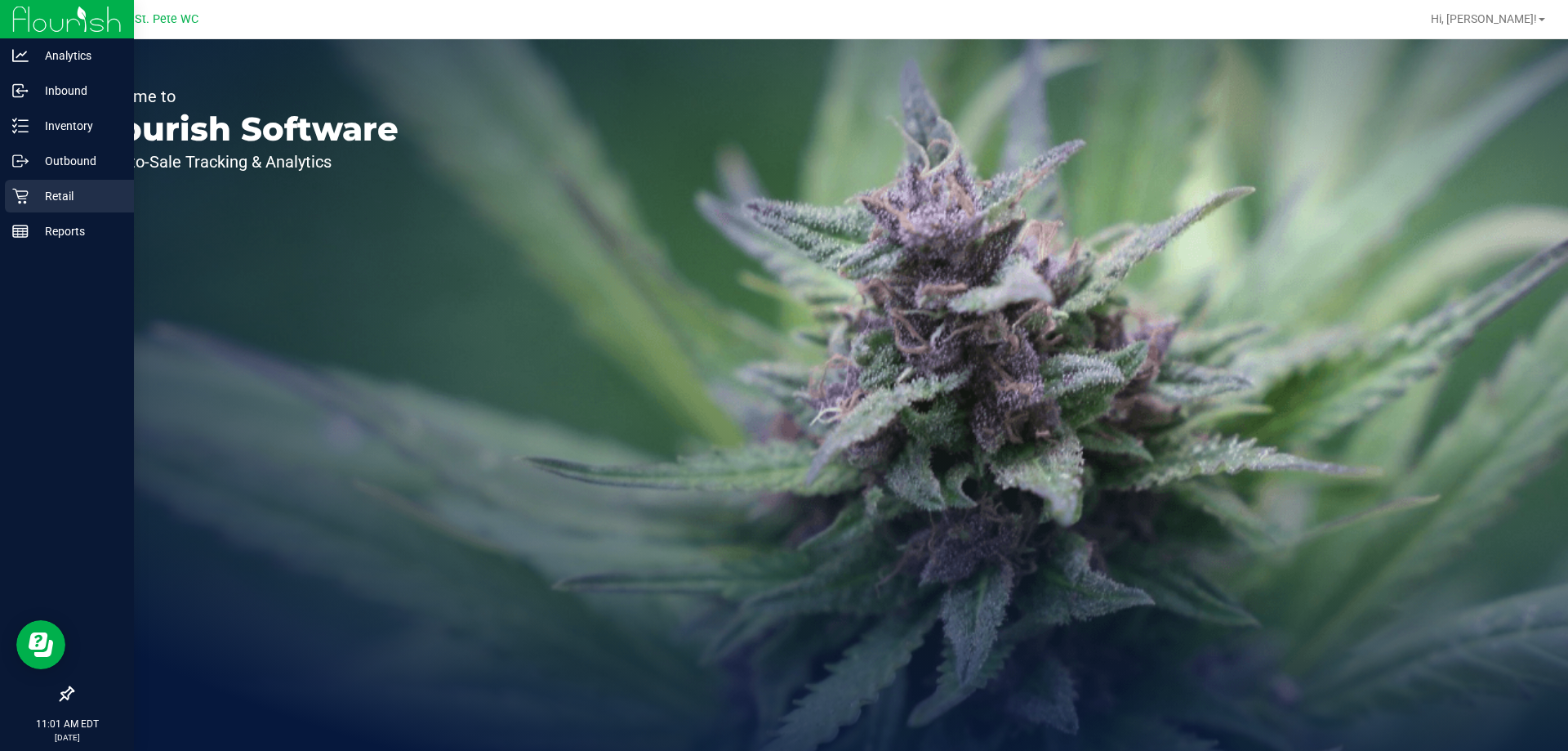
click at [52, 191] on p "Retail" at bounding box center [78, 196] width 98 height 20
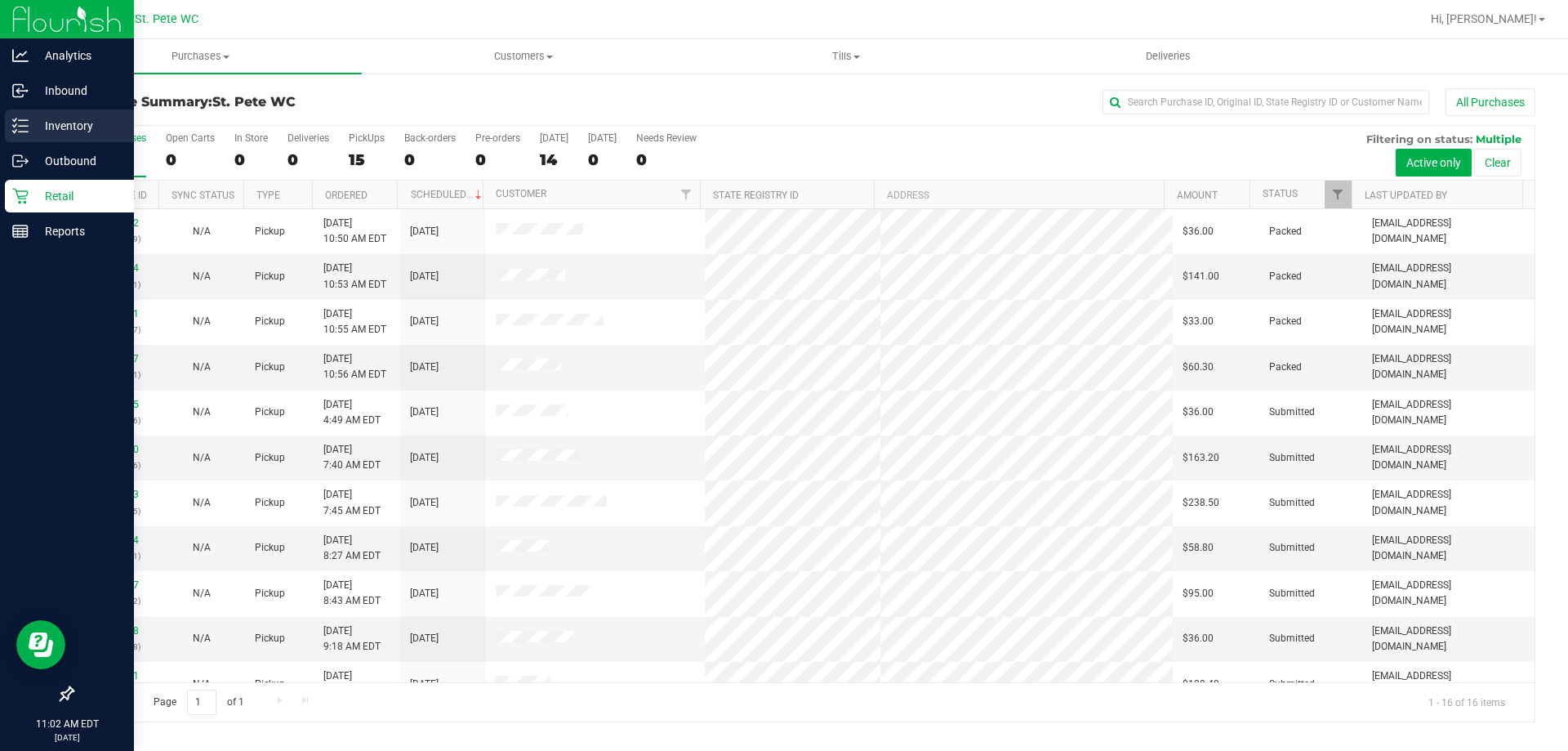
click at [22, 140] on div "Inventory" at bounding box center [69, 125] width 129 height 33
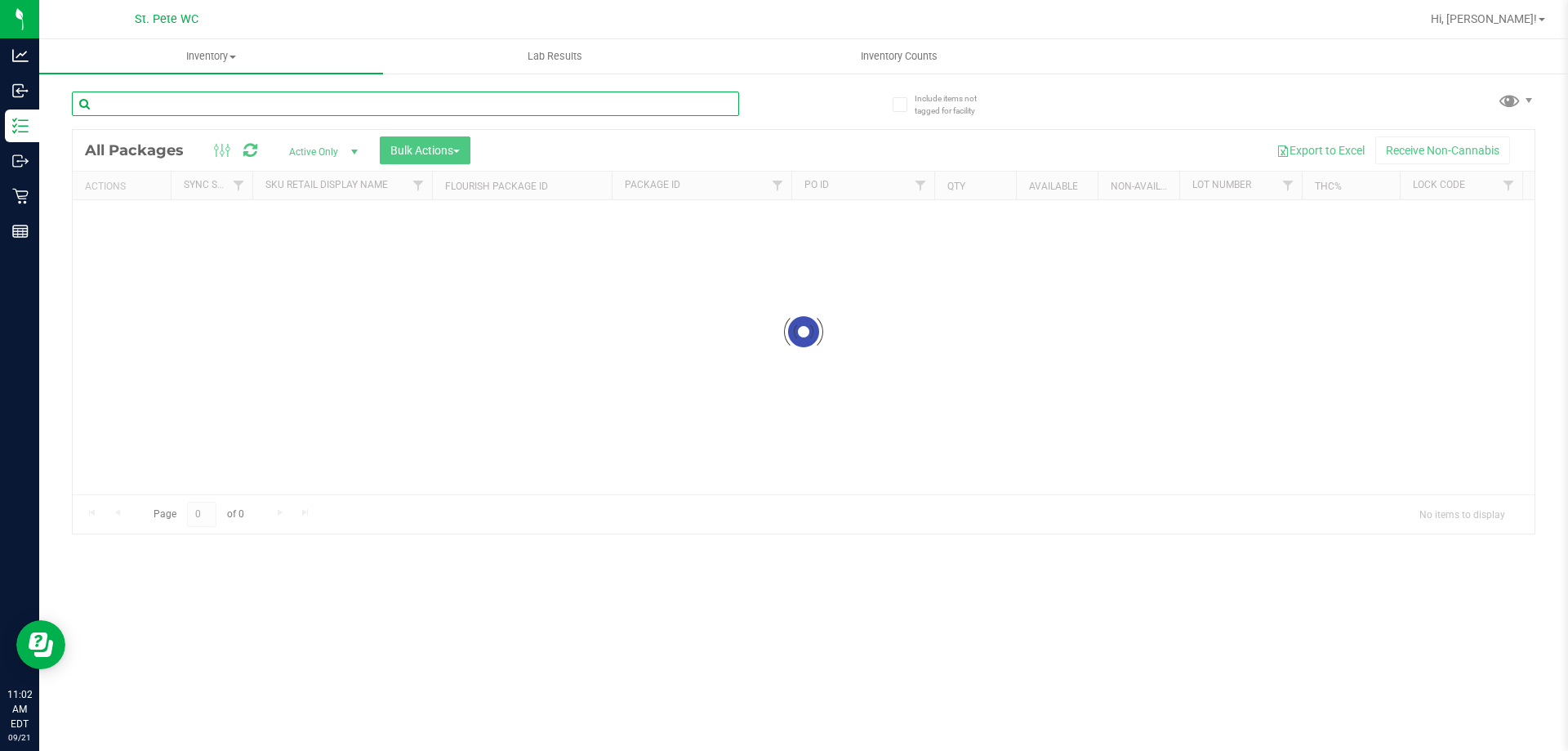
click at [229, 95] on input "text" at bounding box center [406, 103] width 668 height 25
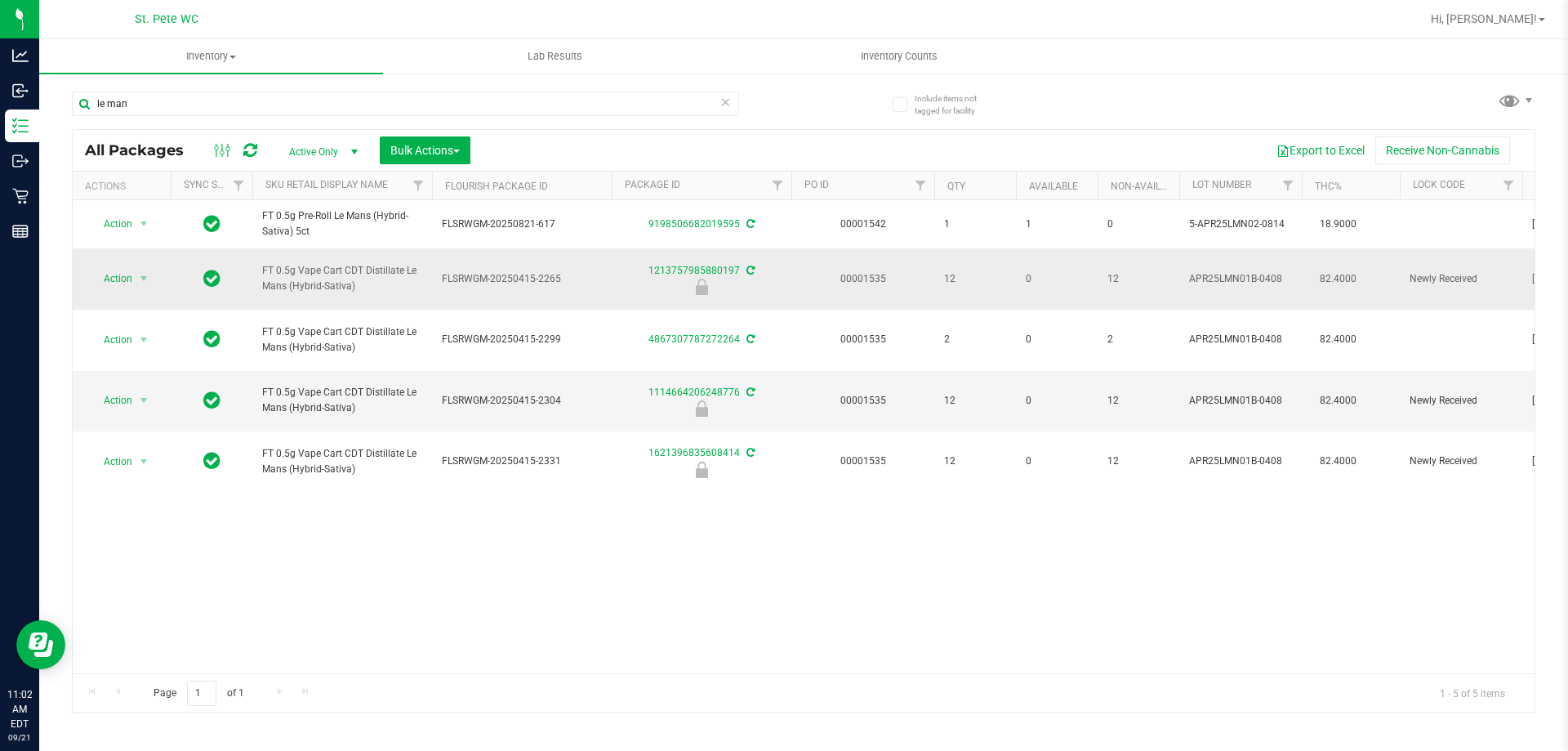
drag, startPoint x: 367, startPoint y: 280, endPoint x: 266, endPoint y: 272, distance: 101.3
click at [266, 272] on span "FT 0.5g Vape Cart CDT Distillate Le Mans (Hybrid-Sativa)" at bounding box center [342, 279] width 161 height 32
click at [271, 290] on span "FT 0.5g Vape Cart CDT Distillate Le Mans (Hybrid-Sativa)" at bounding box center [342, 279] width 161 height 32
click at [357, 292] on span "FT 0.5g Vape Cart CDT Distillate Le Mans (Hybrid-Sativa)" at bounding box center [342, 279] width 161 height 32
drag, startPoint x: 346, startPoint y: 287, endPoint x: 266, endPoint y: 265, distance: 83.0
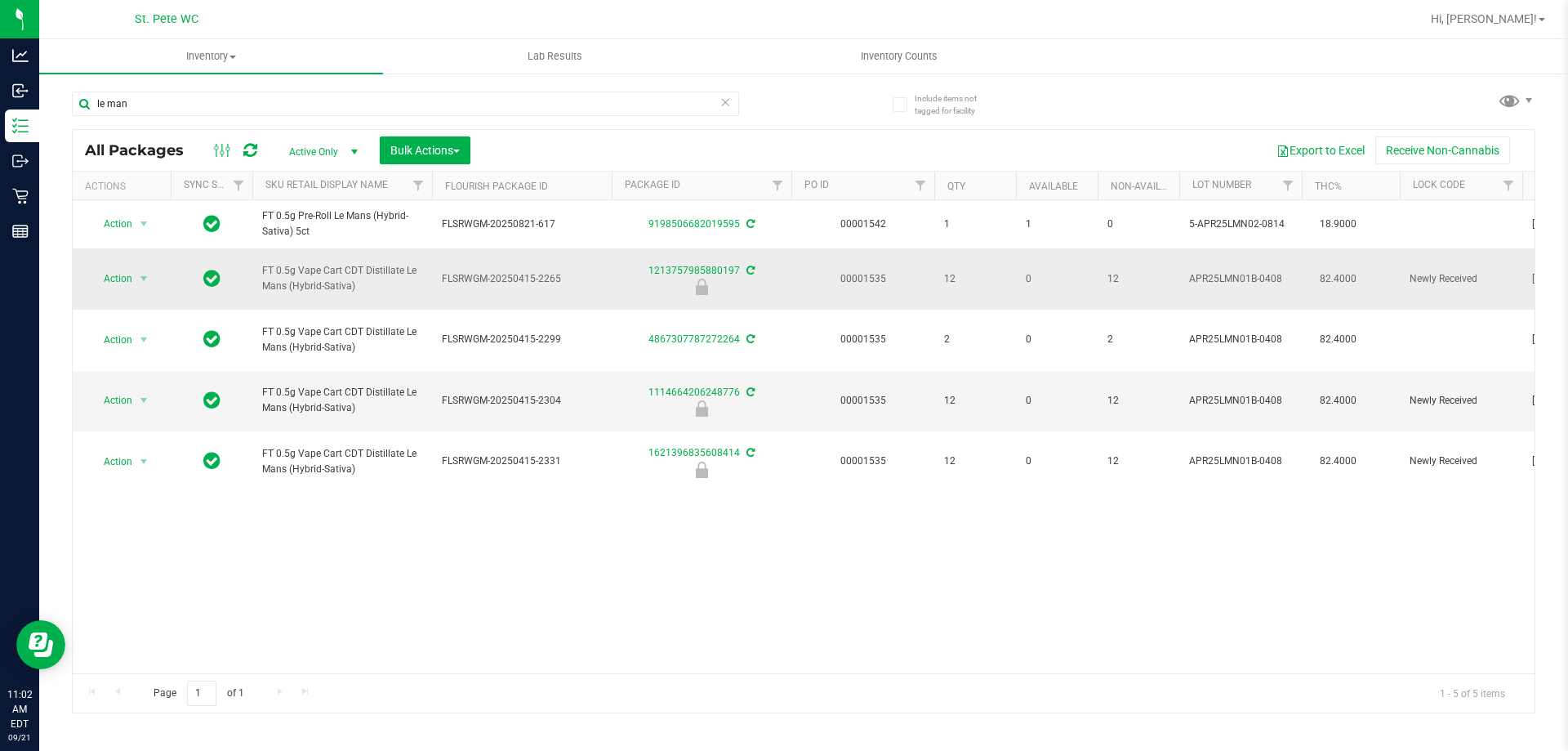
click at [266, 265] on span "FT 0.5g Vape Cart CDT Distillate Le Mans (Hybrid-Sativa)" at bounding box center [342, 279] width 161 height 32
copy span "FT 0.5g Vape Cart CDT Distillate Le Mans (Hybrid-Sativa)"
click at [138, 103] on input "le man" at bounding box center [406, 103] width 668 height 25
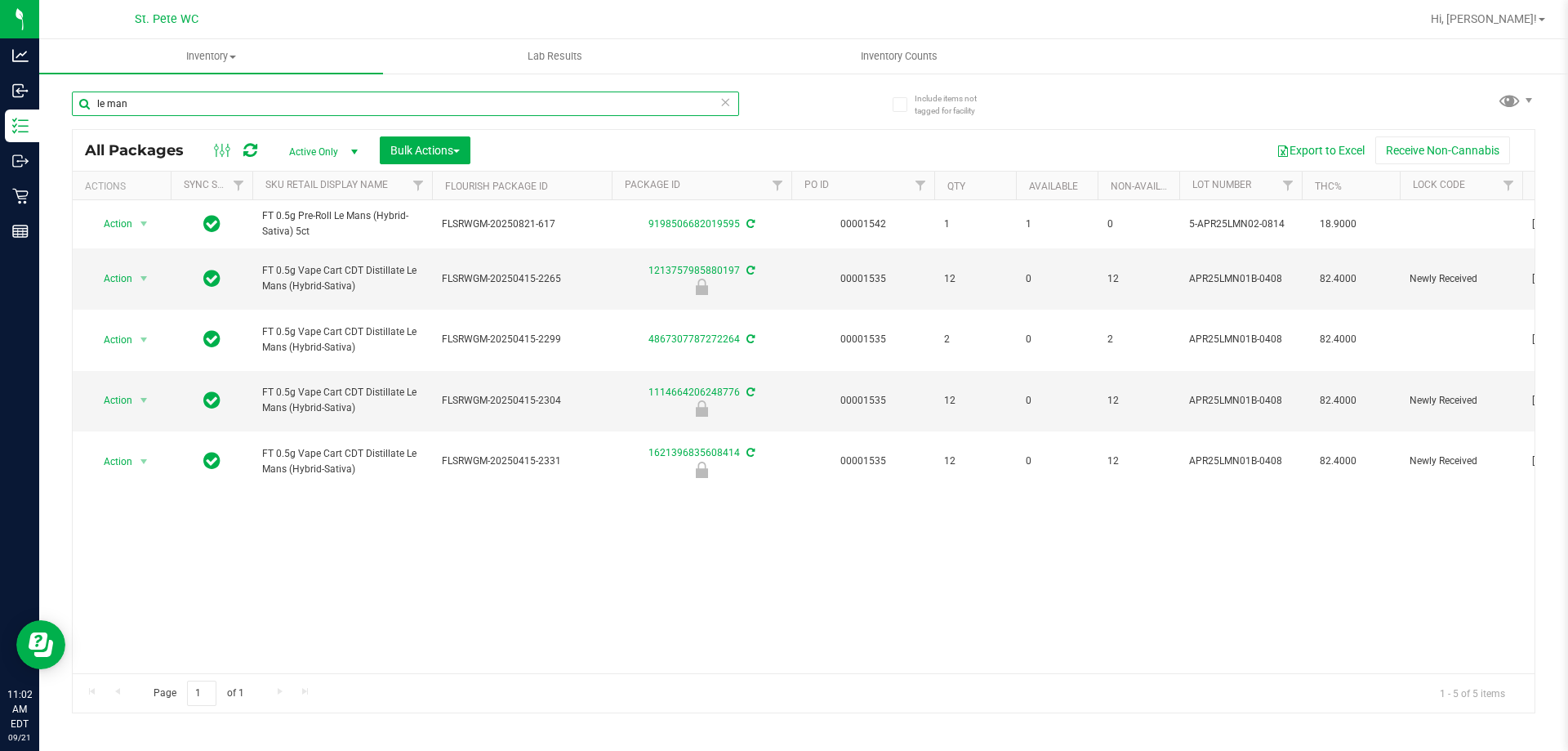
click at [138, 103] on input "le man" at bounding box center [406, 103] width 668 height 25
paste input "FT 0.5g Vape Cart CDT Distillate Le Mans (Hybrid-Sativa)"
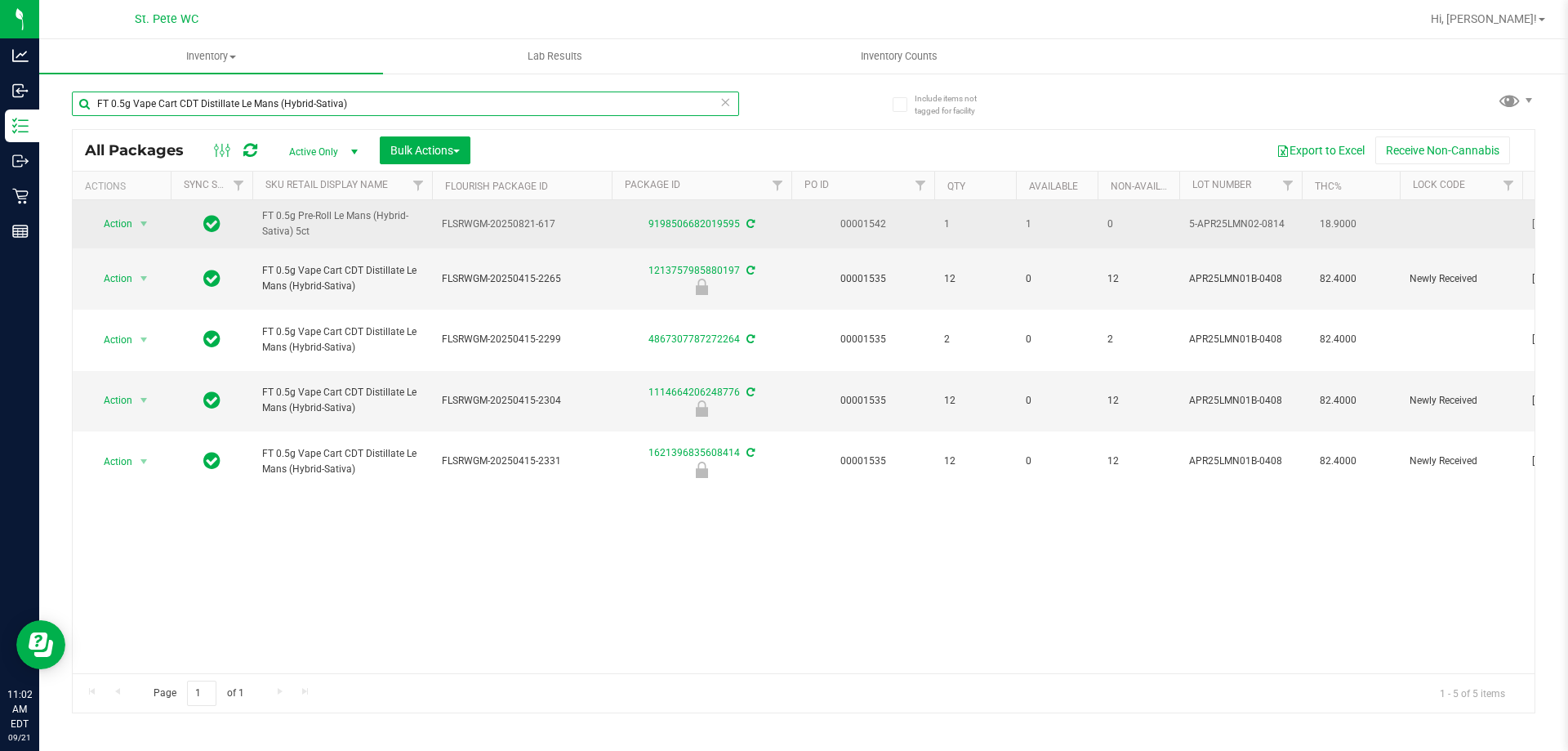
type input "FT 0.5g Vape Cart CDT Distillate Le Mans (Hybrid-Sativa)"
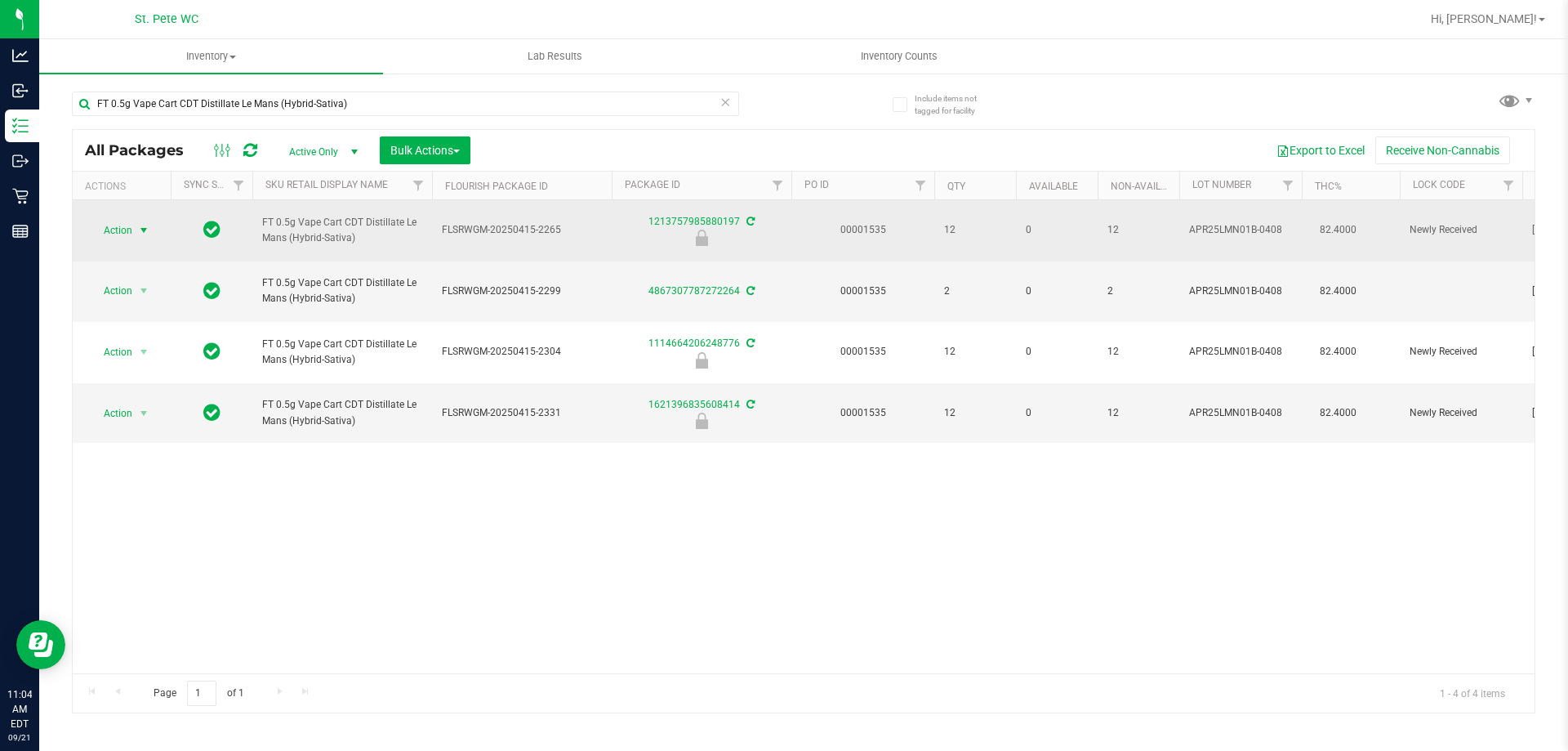
click at [112, 230] on span "Action" at bounding box center [110, 230] width 44 height 23
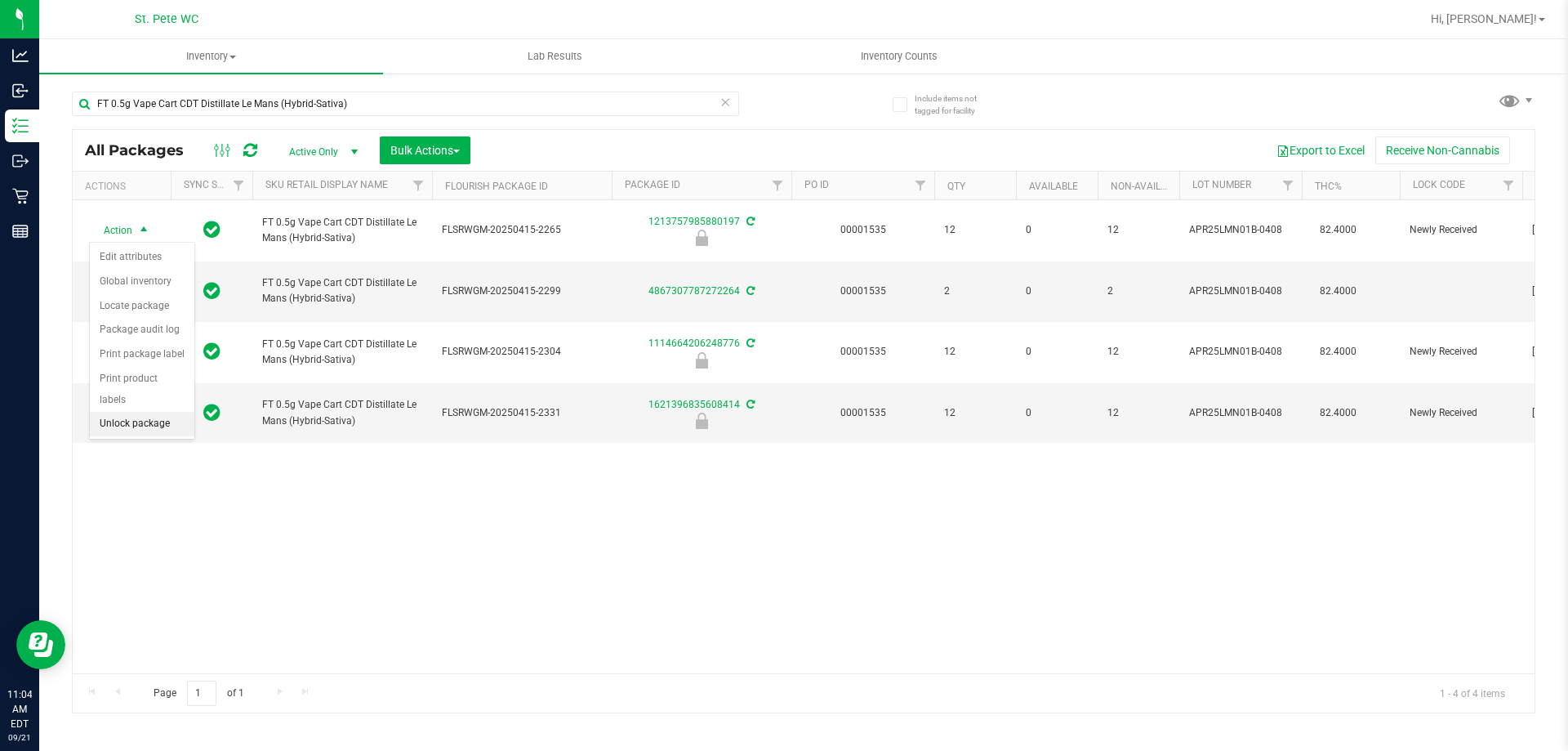
click at [109, 412] on li "Unlock package" at bounding box center [142, 424] width 104 height 25
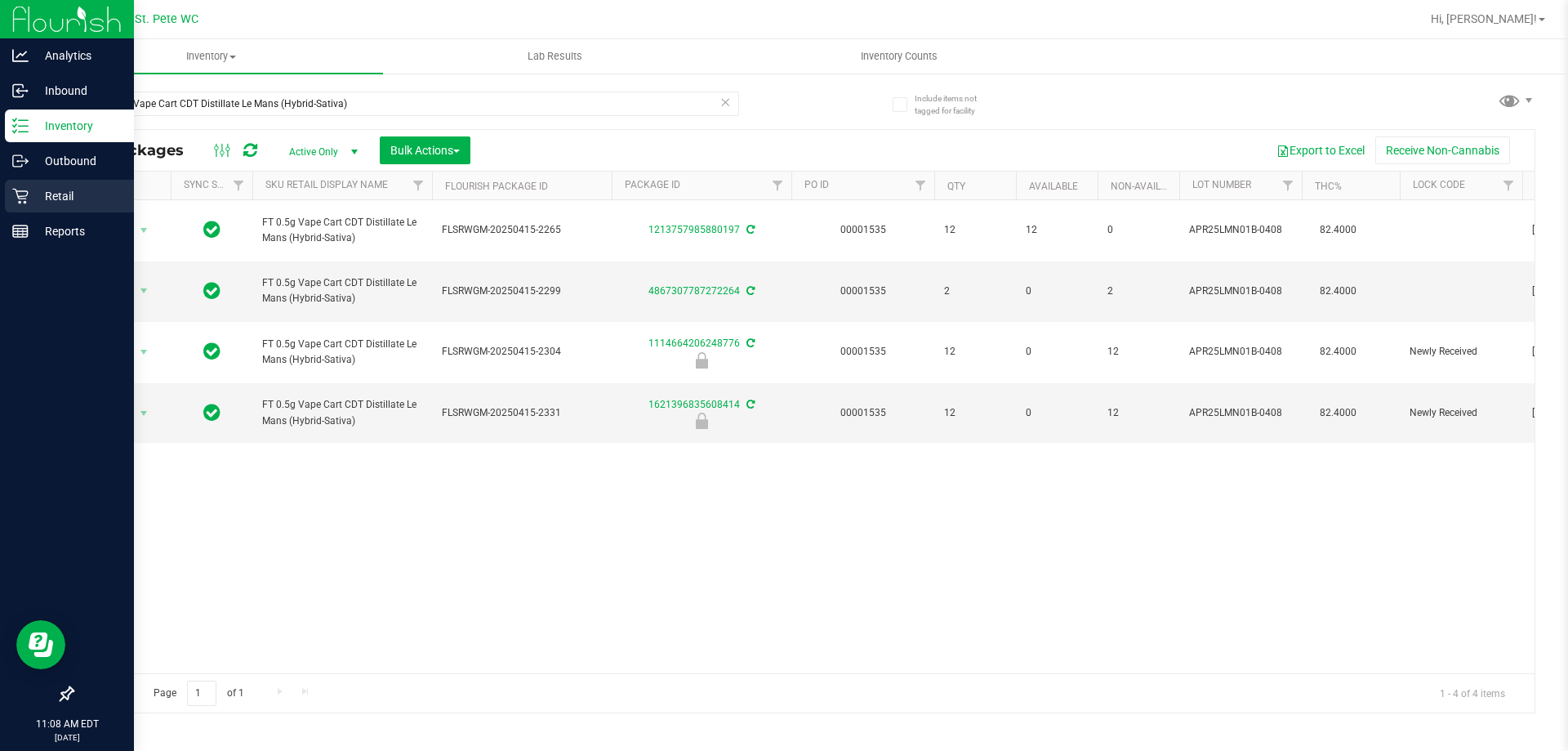
click at [25, 204] on icon at bounding box center [20, 197] width 16 height 16
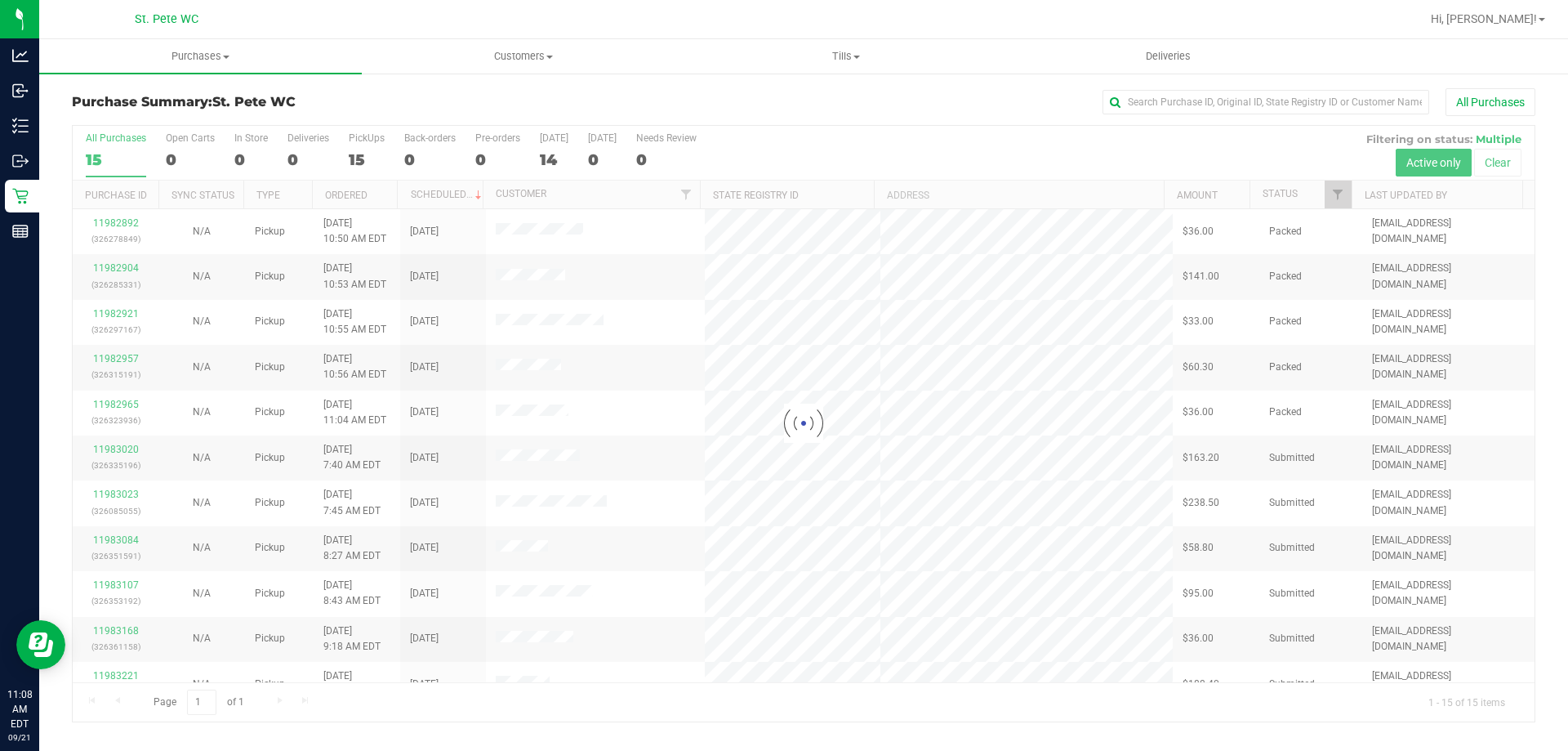
click at [1354, 186] on div at bounding box center [804, 424] width 1463 height 596
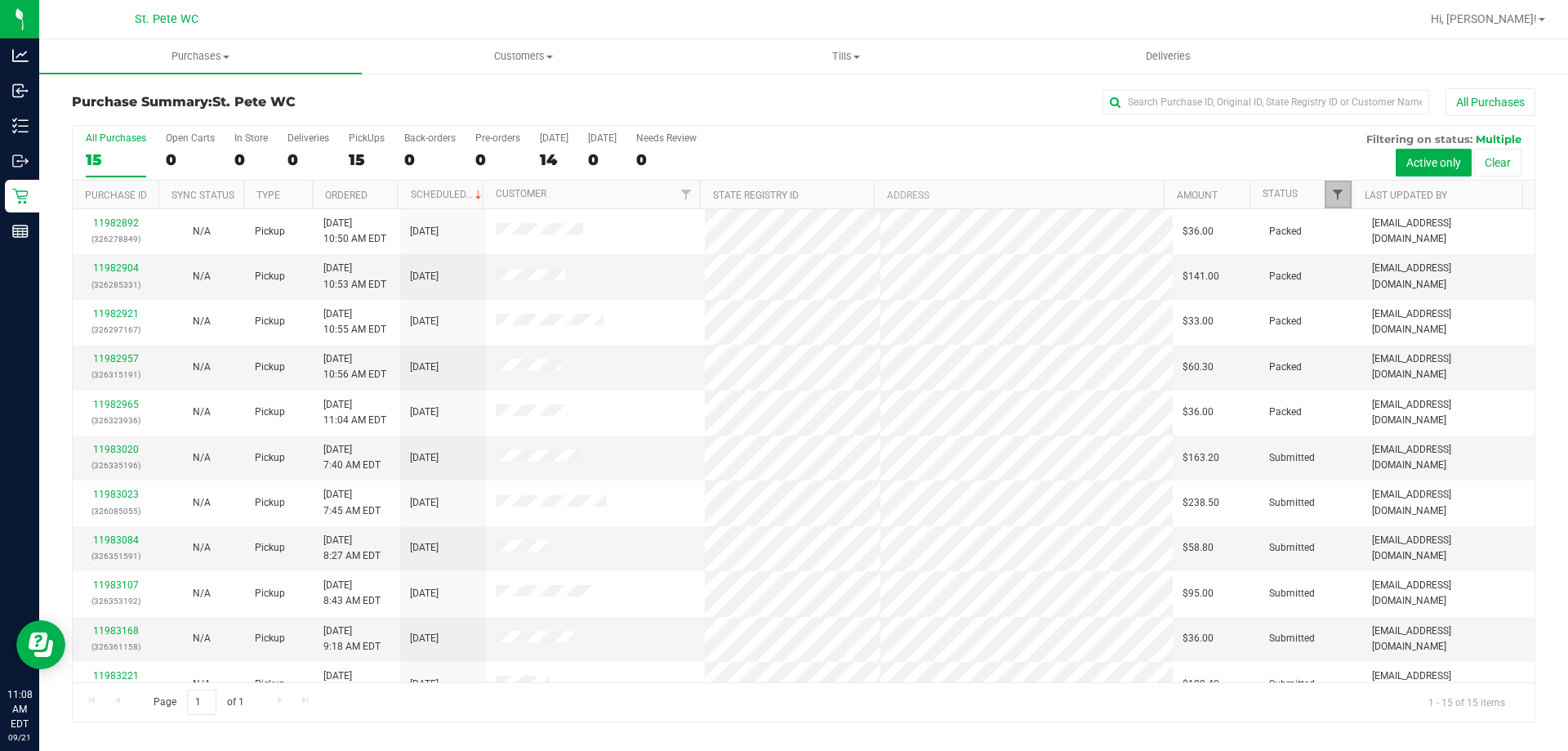
click at [1339, 195] on span "Filter" at bounding box center [1338, 194] width 13 height 13
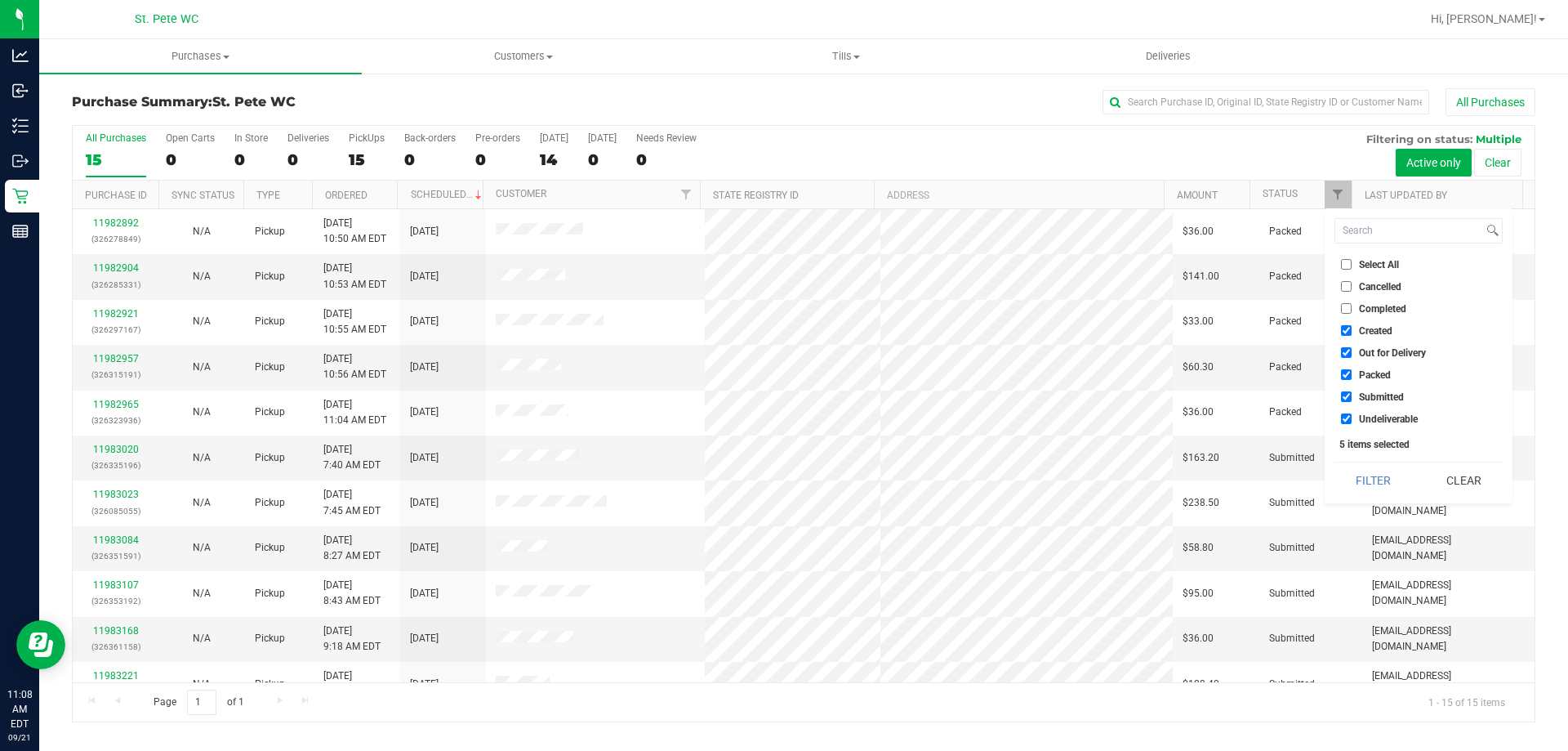
click at [1381, 332] on span "Created" at bounding box center [1376, 331] width 33 height 10
click at [1352, 332] on input "Created" at bounding box center [1346, 330] width 11 height 11
checkbox input "false"
click at [1385, 355] on span "Out for Delivery" at bounding box center [1393, 353] width 67 height 10
click at [1352, 355] on input "Out for Delivery" at bounding box center [1346, 352] width 11 height 11
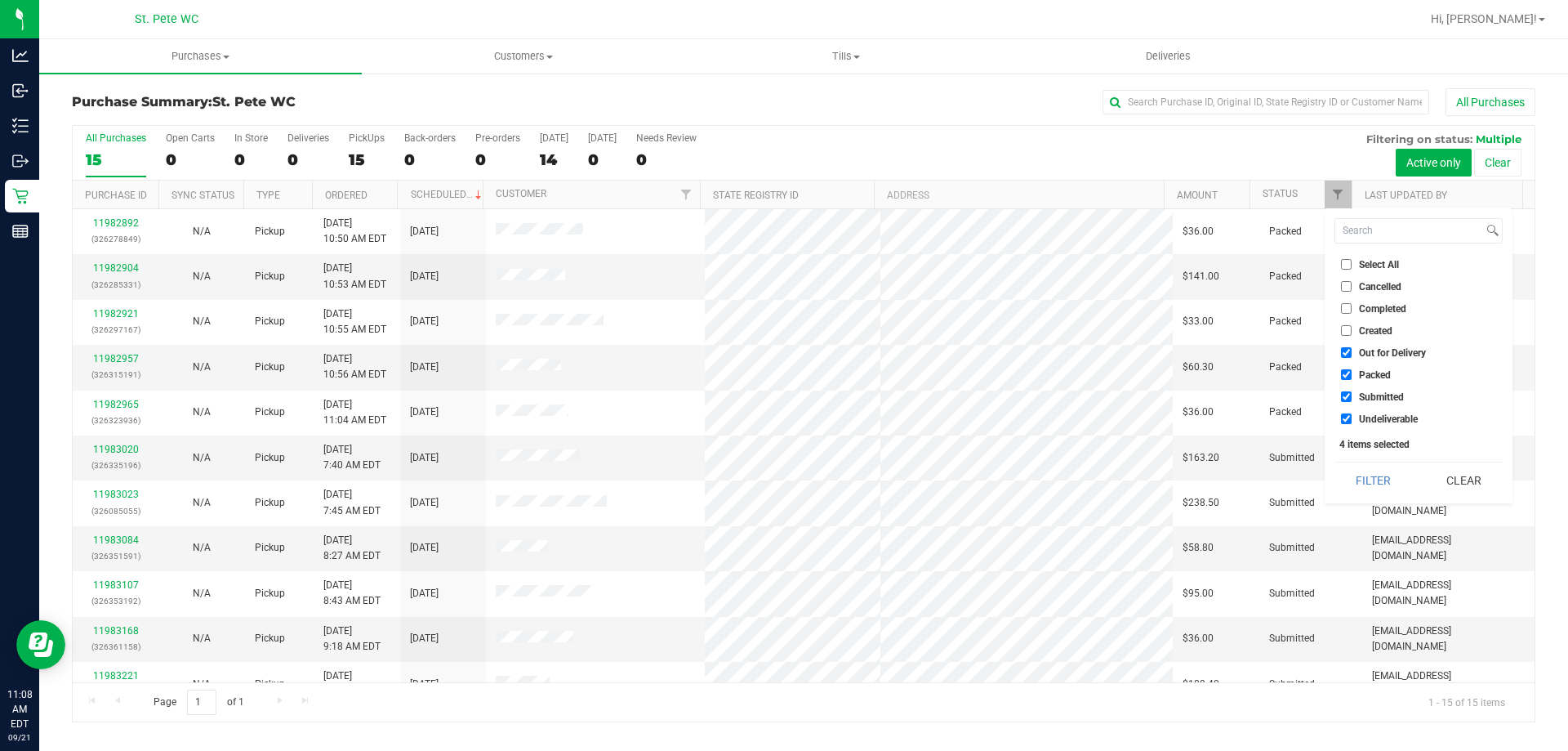
checkbox input "false"
click at [1372, 395] on span "Submitted" at bounding box center [1382, 397] width 45 height 10
click at [1352, 395] on input "Submitted" at bounding box center [1346, 396] width 11 height 11
checkbox input "false"
click at [1372, 419] on span "Undeliverable" at bounding box center [1389, 419] width 59 height 10
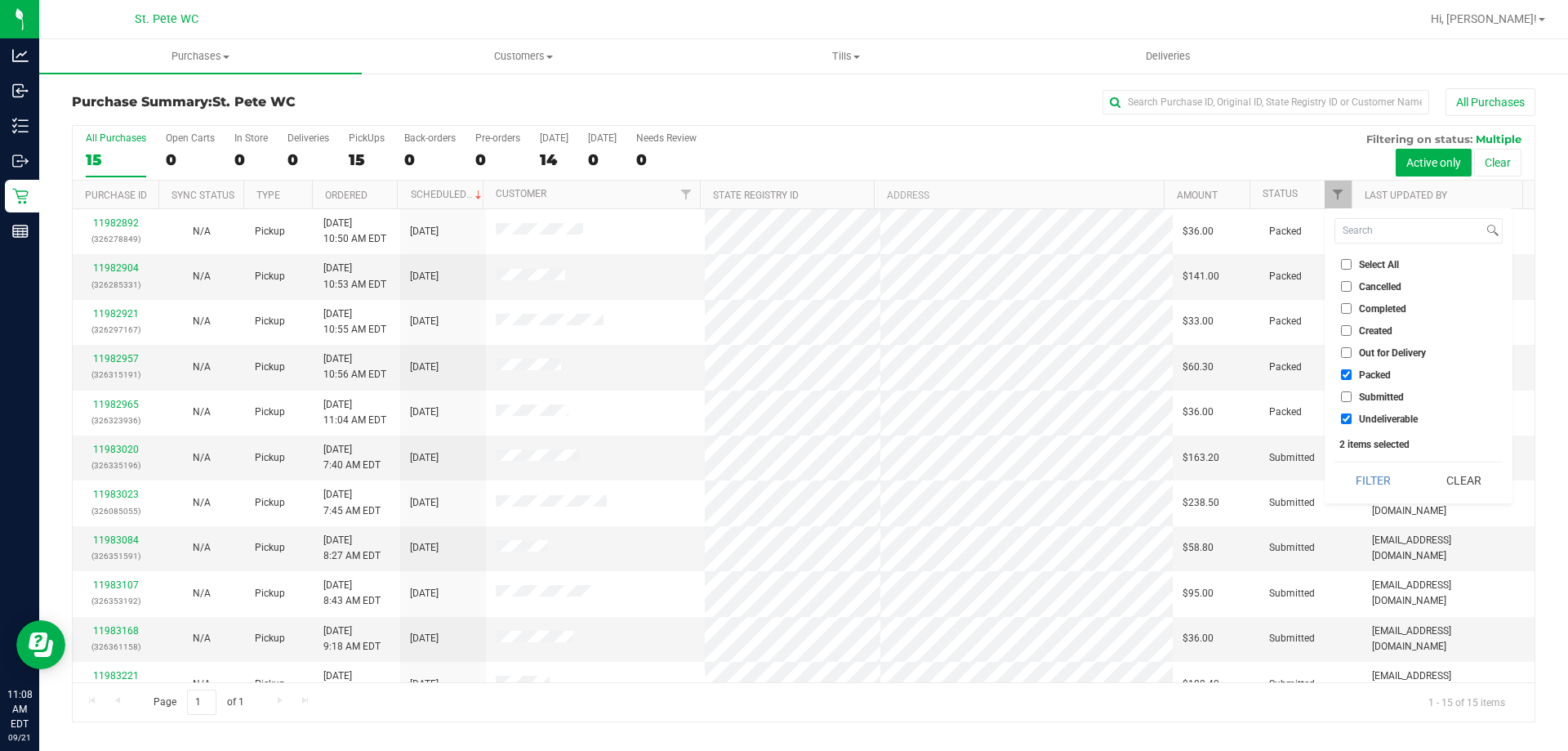
click at [1352, 419] on input "Undeliverable" at bounding box center [1346, 419] width 11 height 11
checkbox input "false"
click at [1370, 376] on span "Packed" at bounding box center [1375, 376] width 32 height 10
click at [1352, 376] on input "Packed" at bounding box center [1346, 375] width 11 height 11
checkbox input "false"
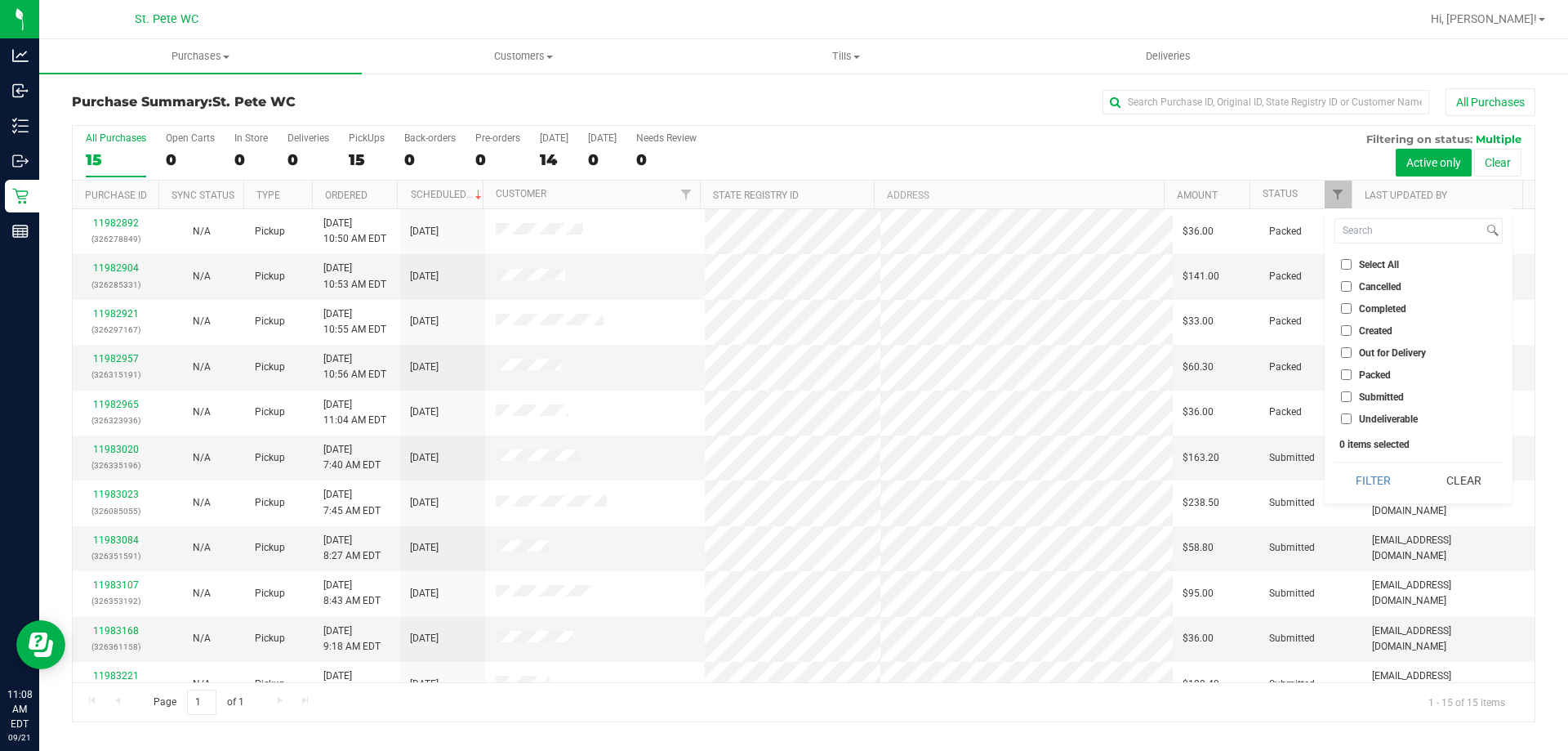
click at [1351, 397] on input "Submitted" at bounding box center [1346, 396] width 11 height 11
checkbox input "true"
click at [1365, 491] on button "Filter" at bounding box center [1374, 480] width 79 height 35
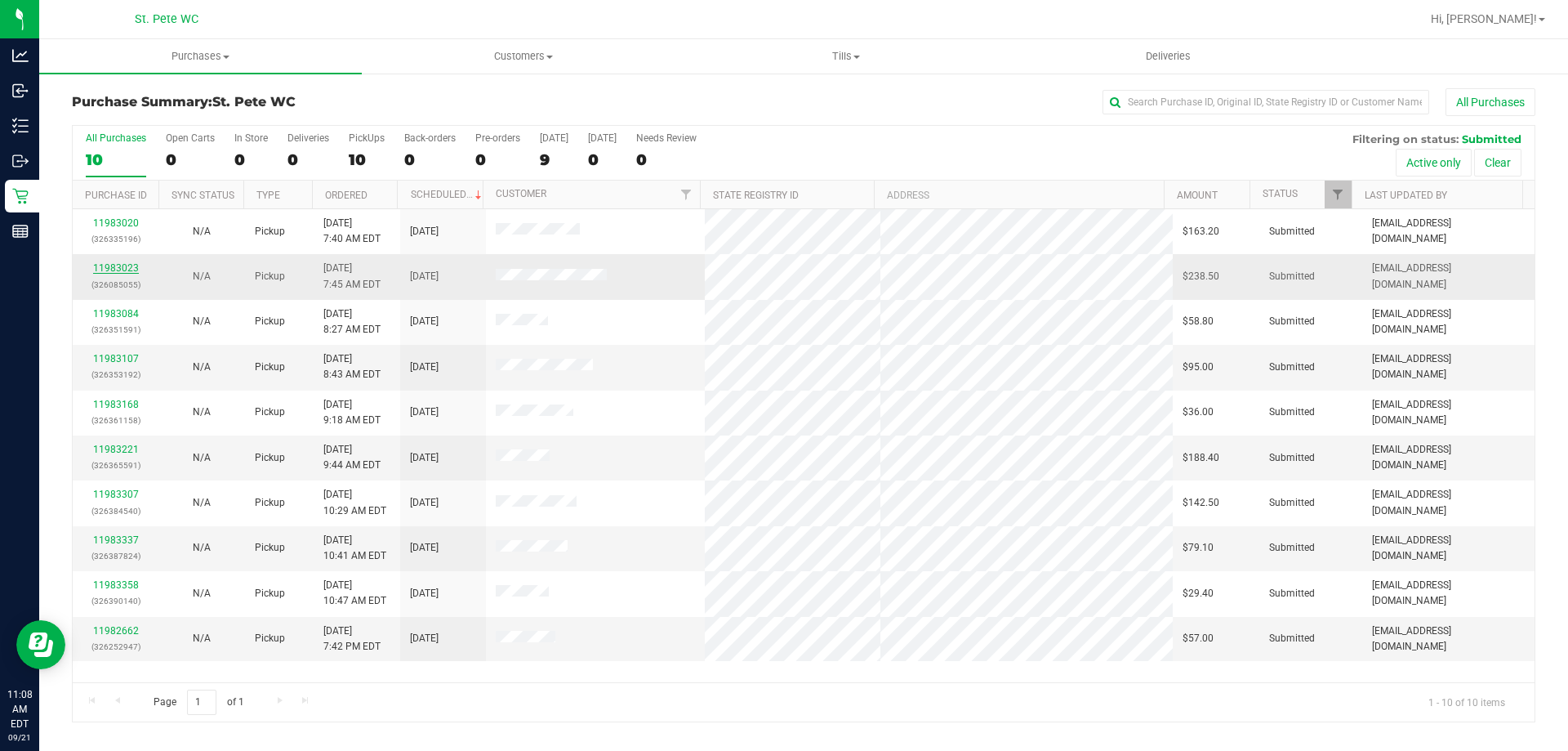
click at [111, 268] on link "11983023" at bounding box center [116, 268] width 45 height 12
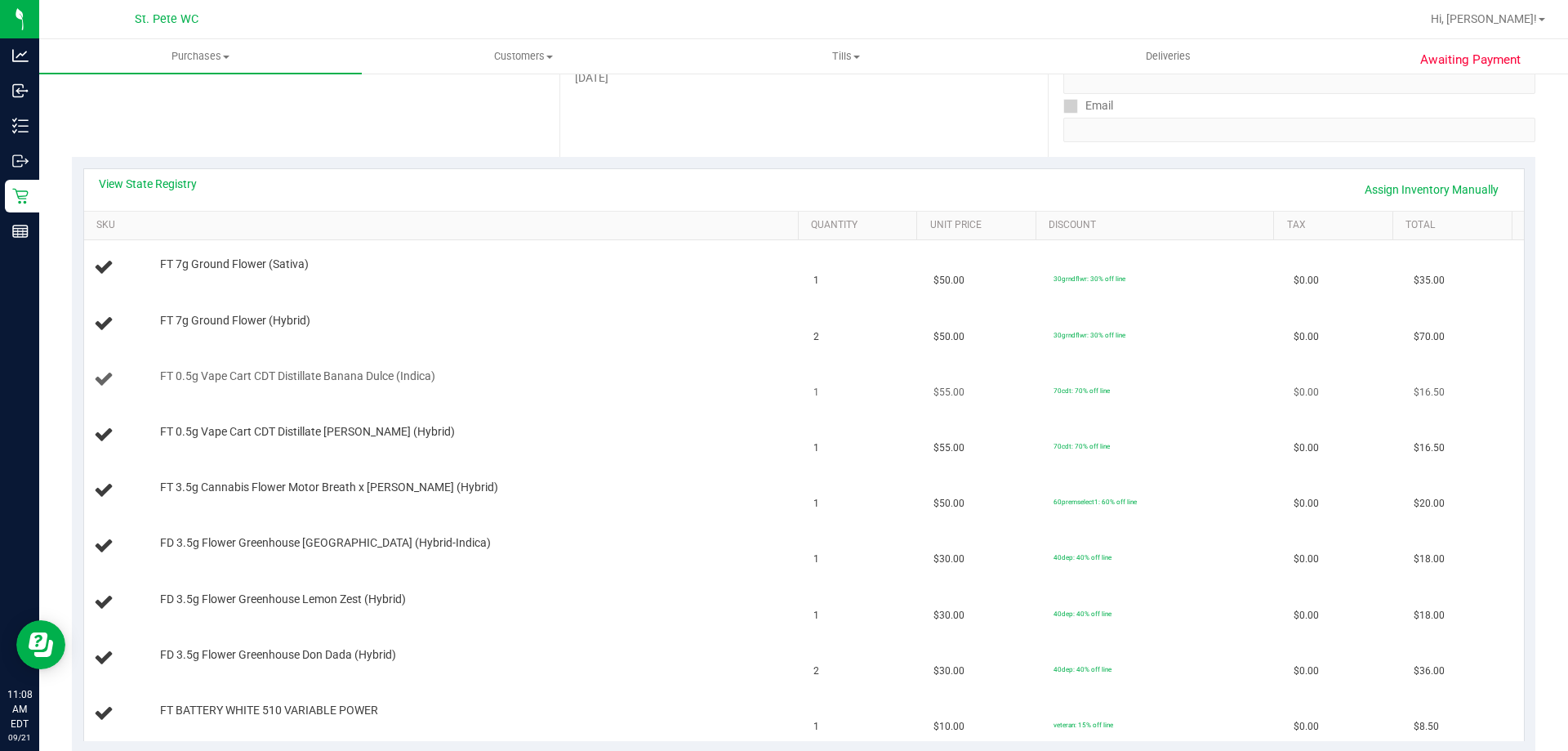
scroll to position [82, 0]
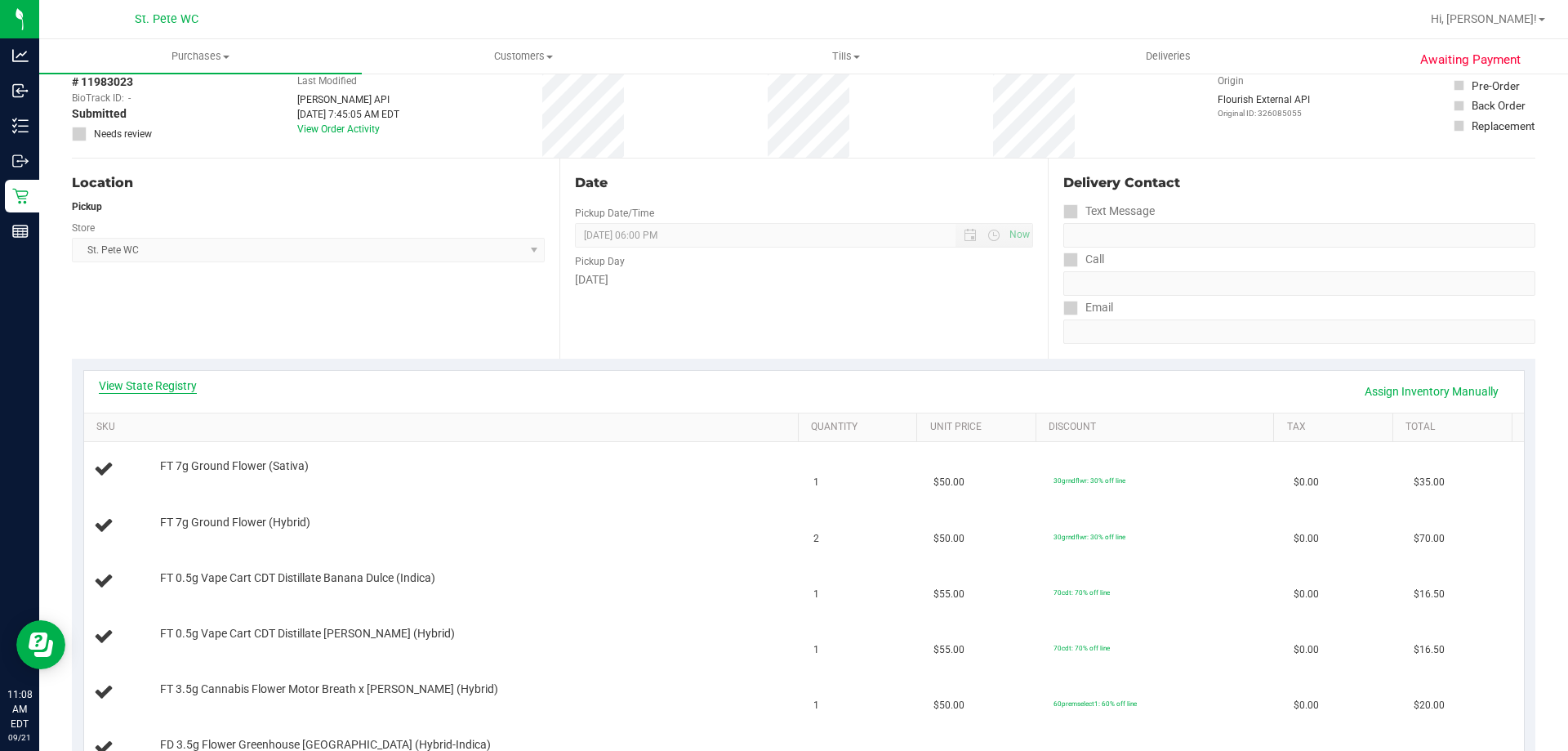
click at [151, 390] on link "View State Registry" at bounding box center [148, 385] width 98 height 17
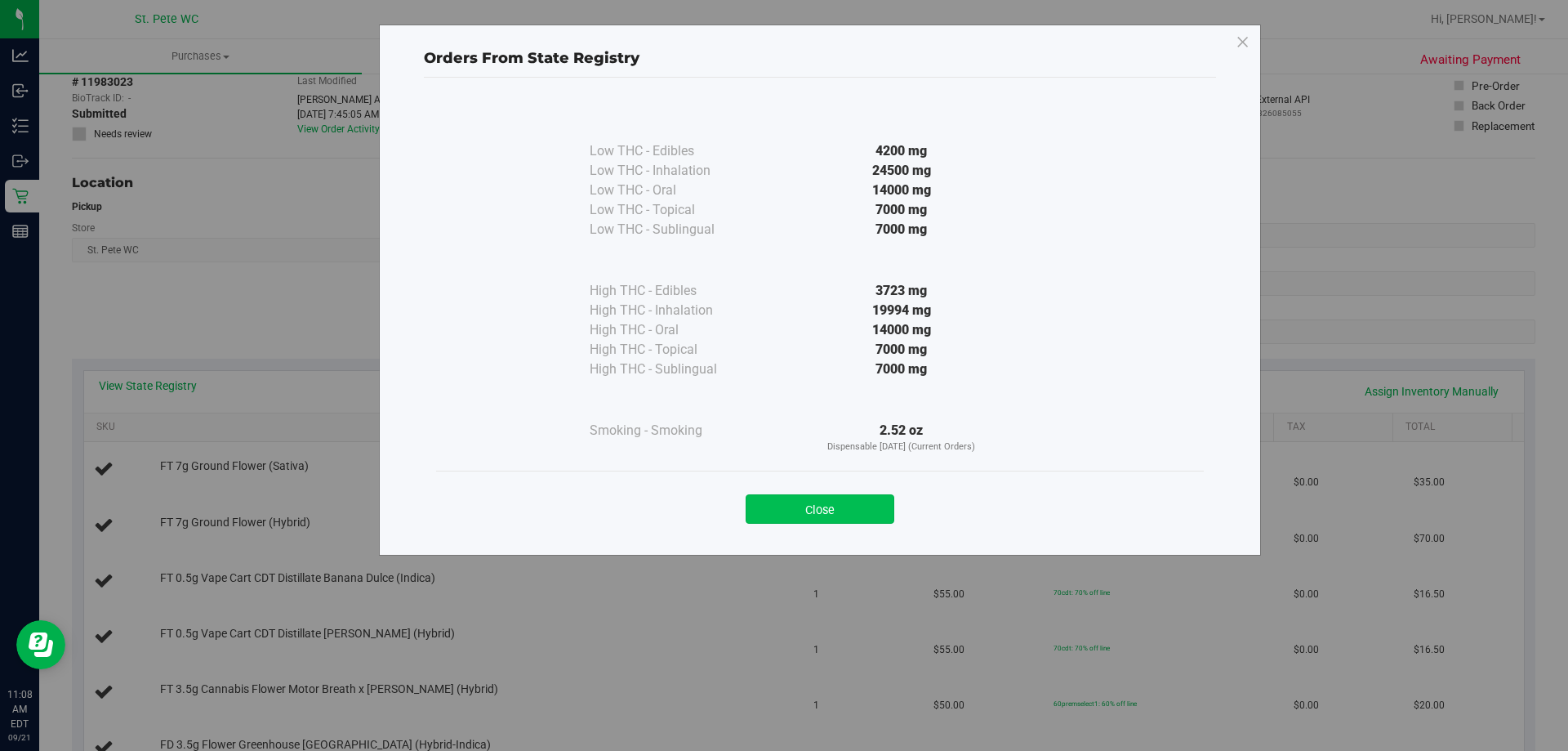
click at [811, 503] on button "Close" at bounding box center [819, 510] width 149 height 30
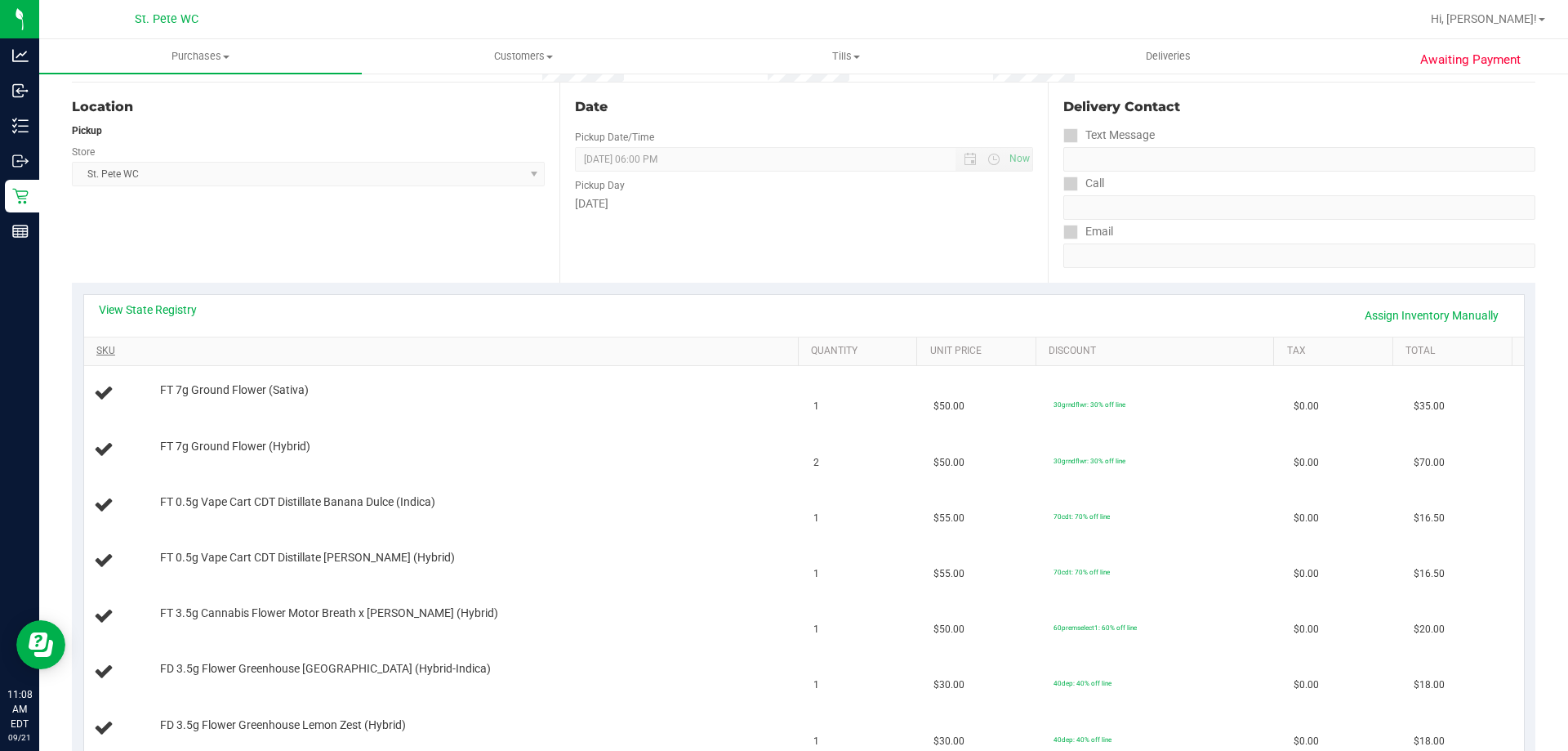
scroll to position [245, 0]
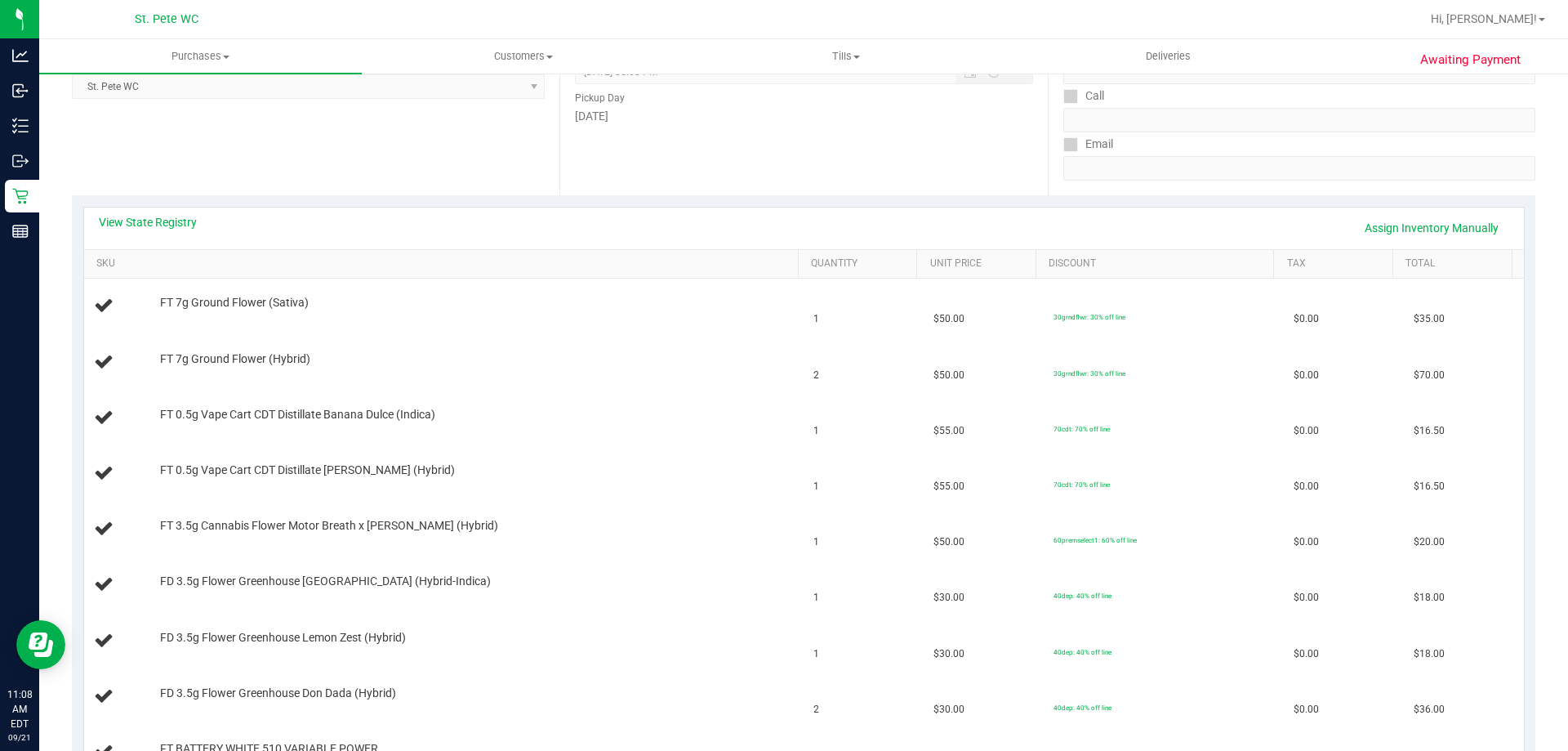
click at [525, 216] on div "View State Registry Assign Inventory Manually" at bounding box center [804, 228] width 1410 height 28
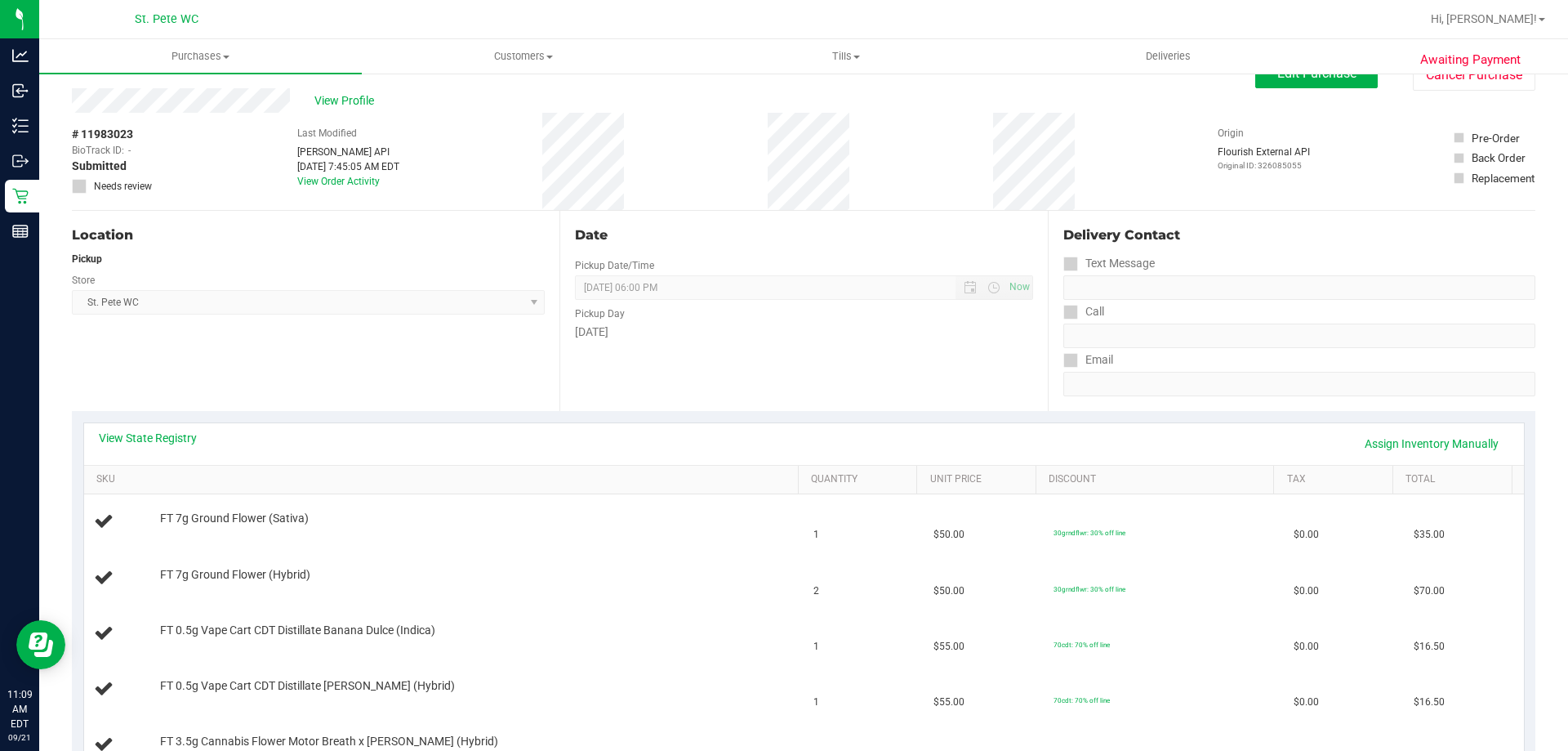
scroll to position [0, 0]
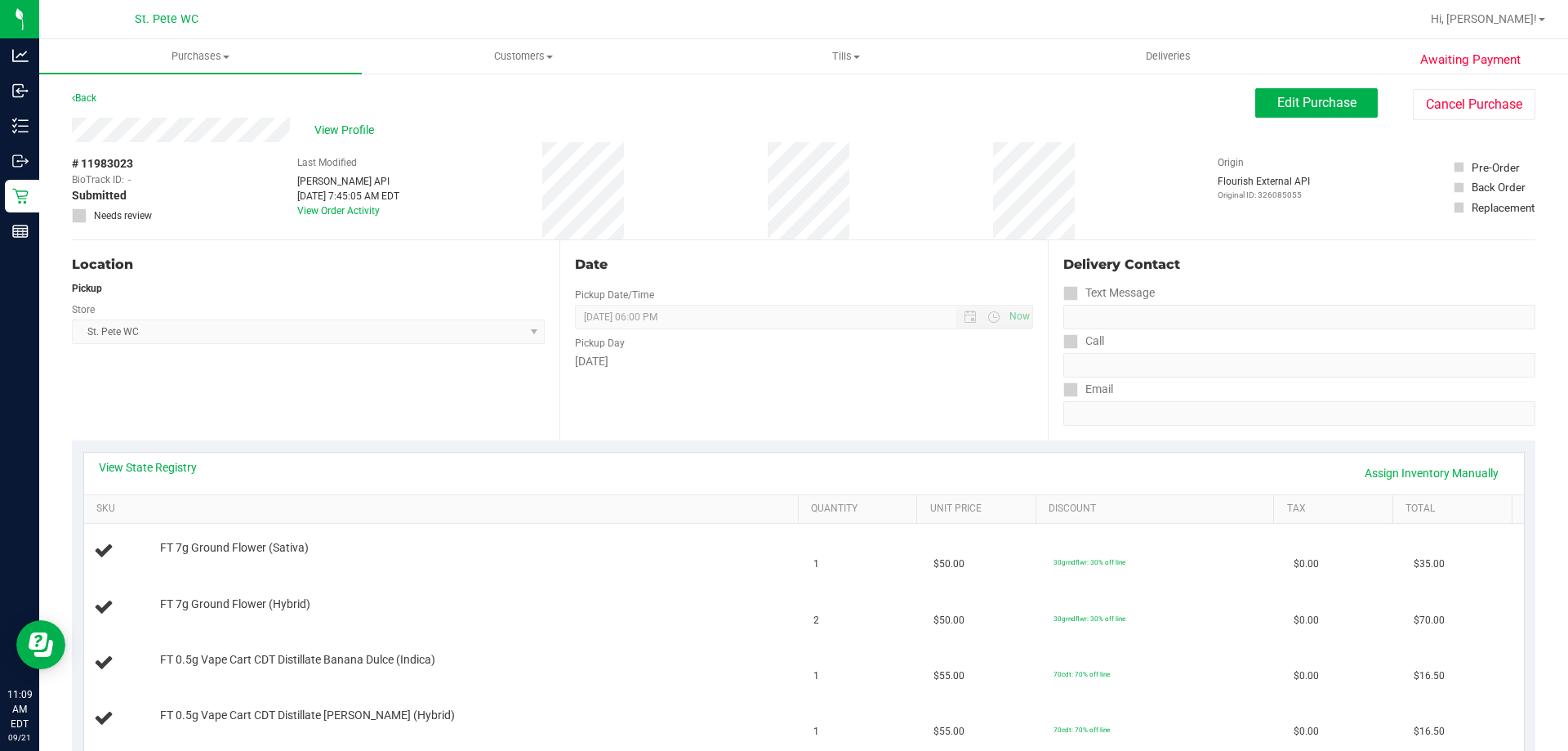
click at [467, 419] on div "Location Pickup Store [GEOGRAPHIC_DATA][PERSON_NAME] WC Select Store [PERSON_NA…" at bounding box center [315, 340] width 488 height 200
click at [328, 367] on div "Location Pickup Store [GEOGRAPHIC_DATA][PERSON_NAME] WC Select Store [PERSON_NA…" at bounding box center [315, 340] width 488 height 200
click at [408, 434] on div "Location Pickup Store [GEOGRAPHIC_DATA][PERSON_NAME] WC Select Store [PERSON_NA…" at bounding box center [315, 340] width 488 height 200
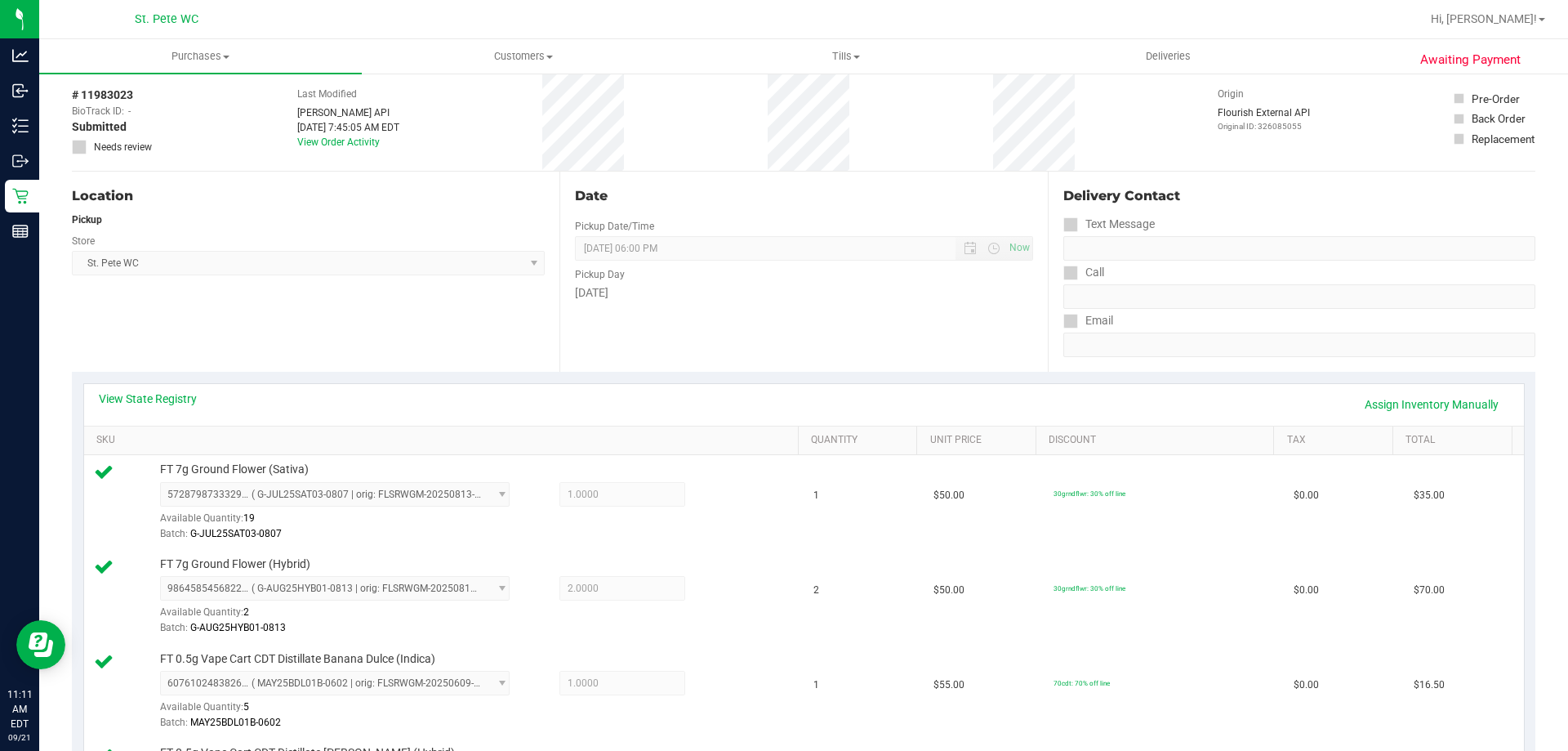
scroll to position [164, 0]
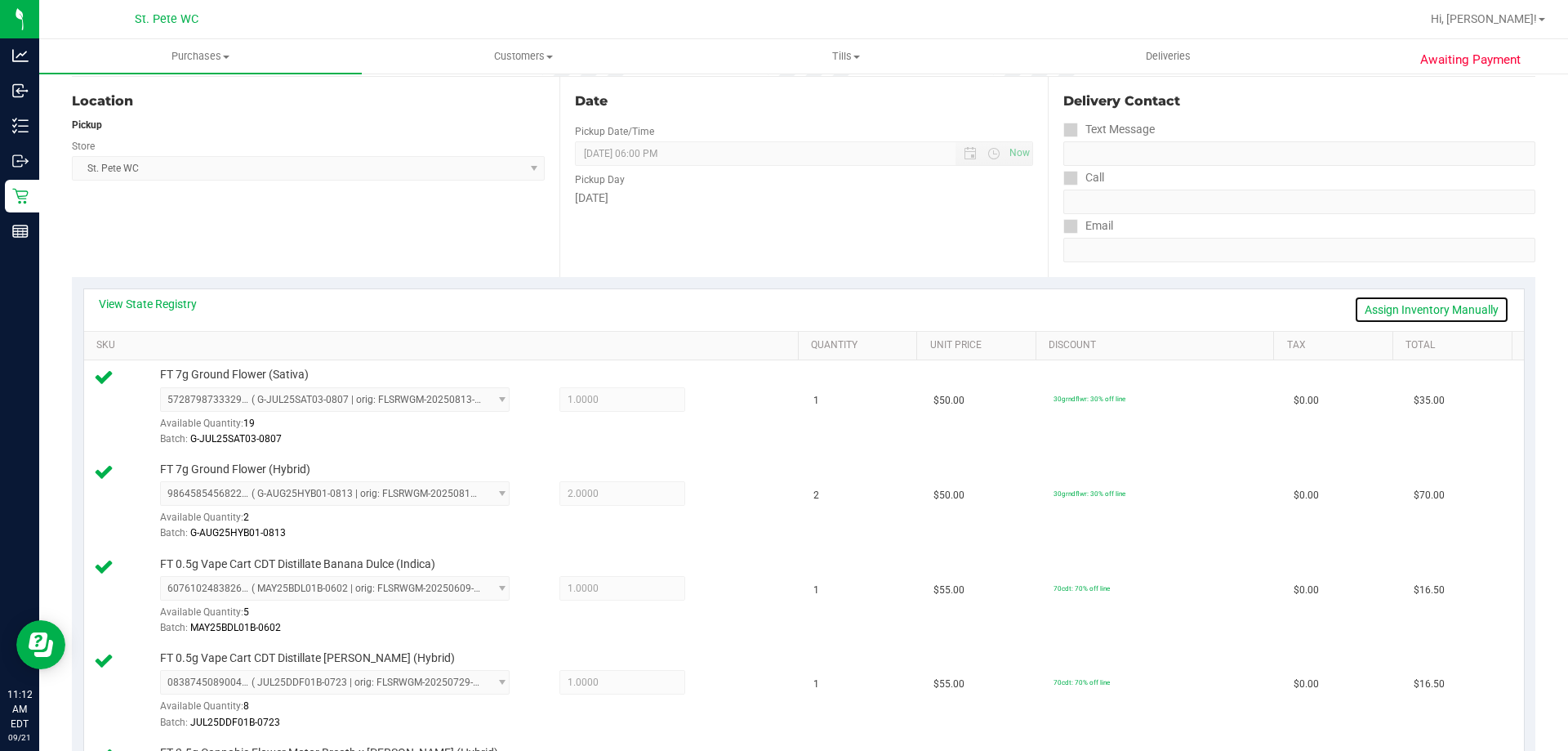
click at [1393, 310] on link "Assign Inventory Manually" at bounding box center [1432, 309] width 156 height 28
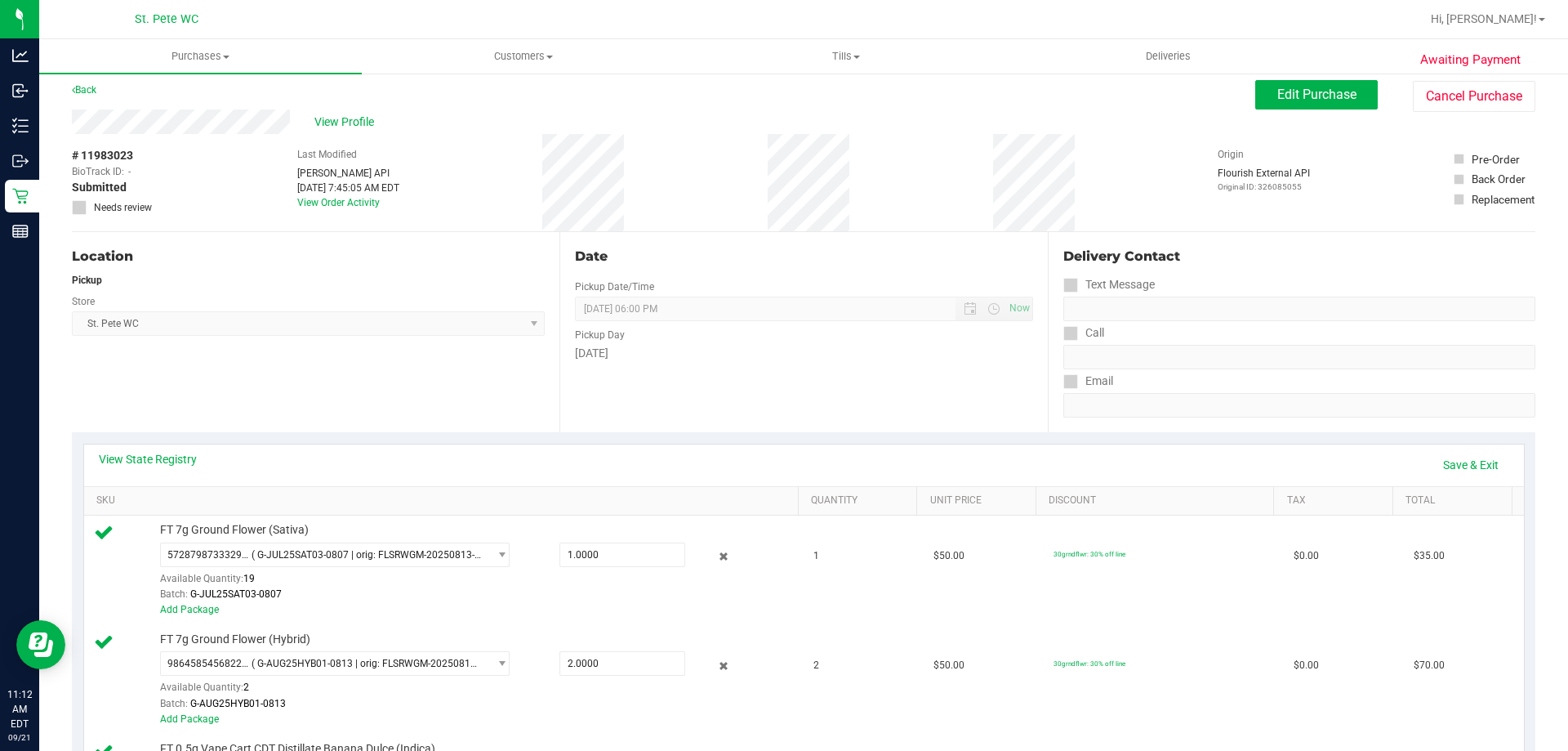
scroll to position [0, 0]
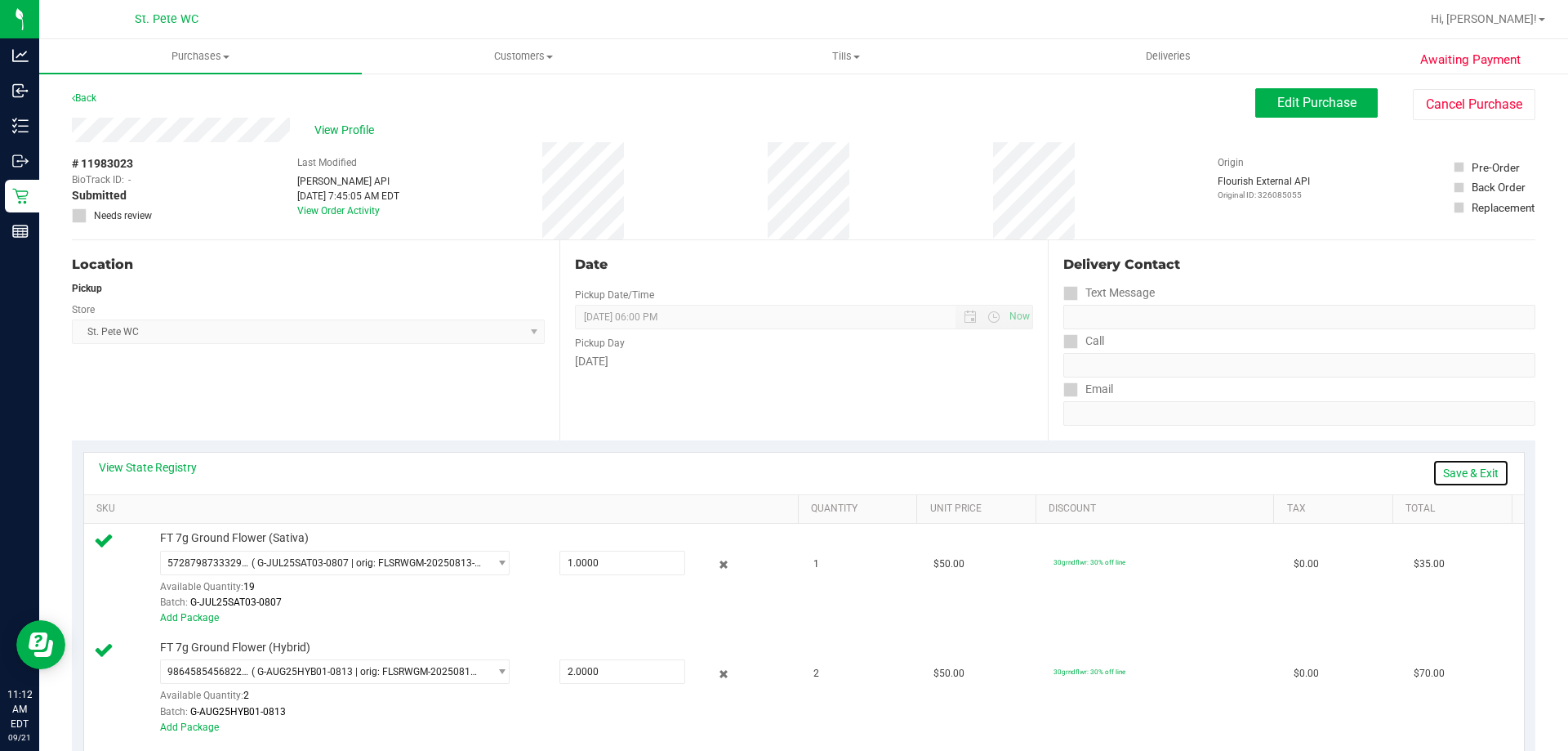
click at [1468, 479] on link "Save & Exit" at bounding box center [1471, 473] width 77 height 28
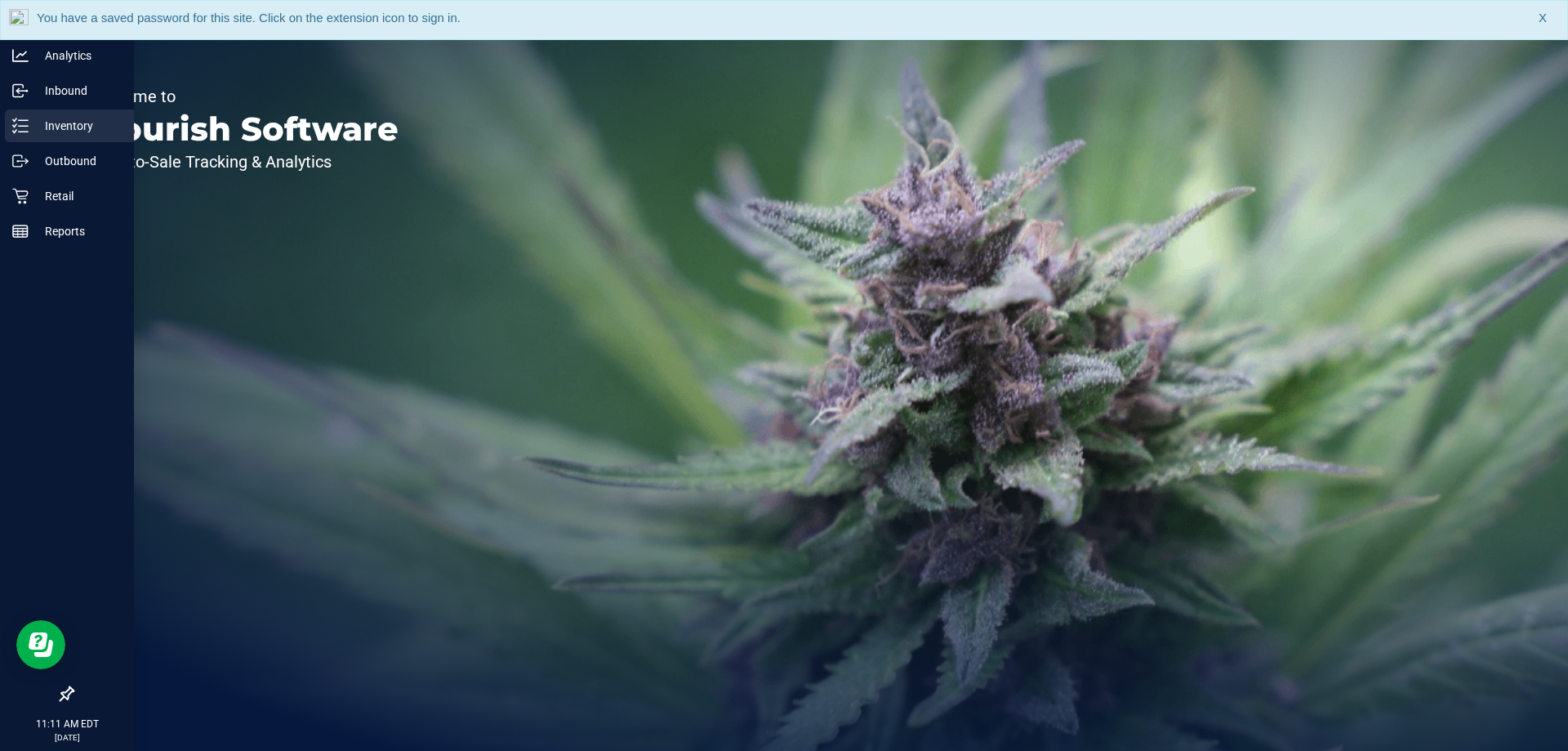
click at [70, 117] on p "Inventory" at bounding box center [78, 126] width 98 height 20
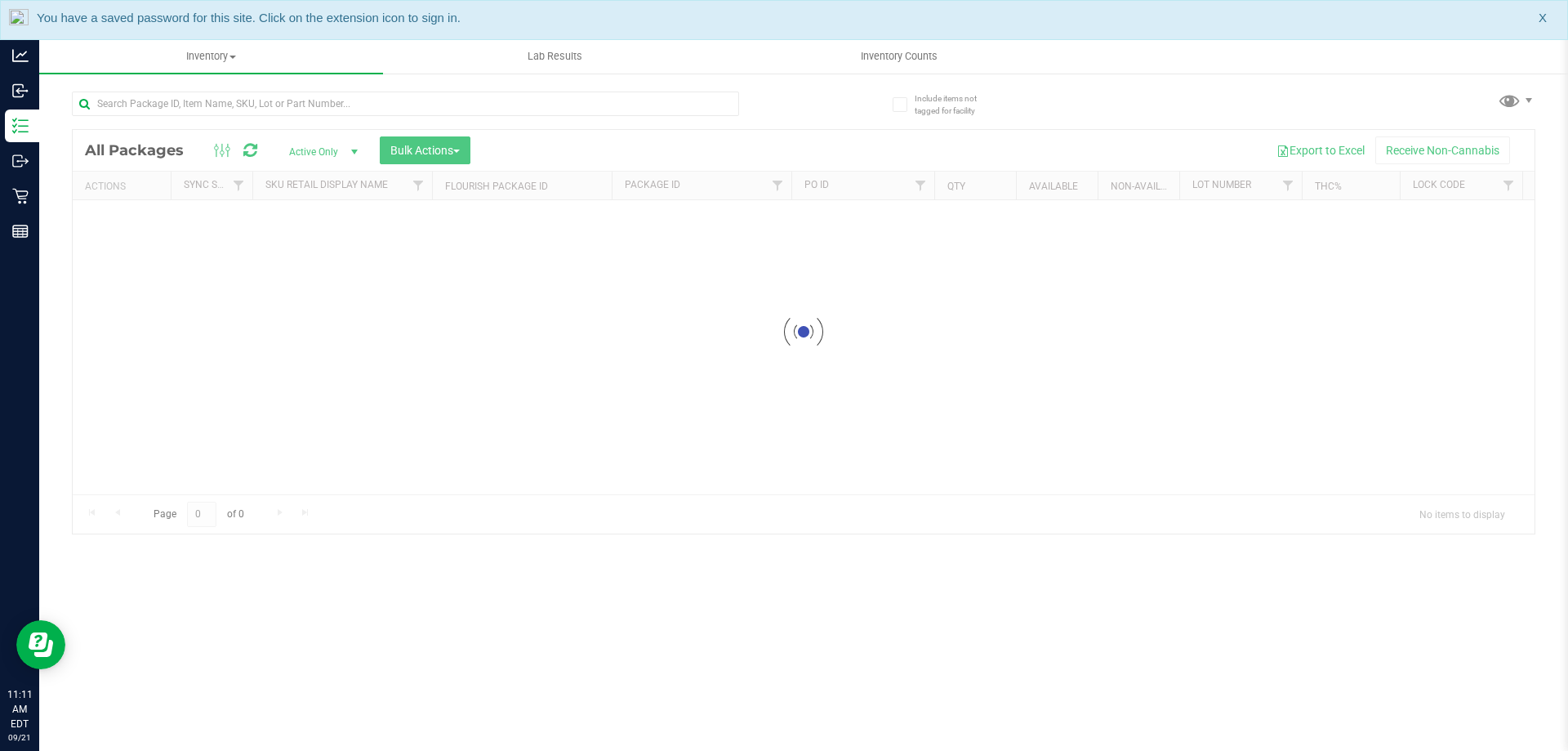
click at [148, 117] on div at bounding box center [406, 110] width 668 height 37
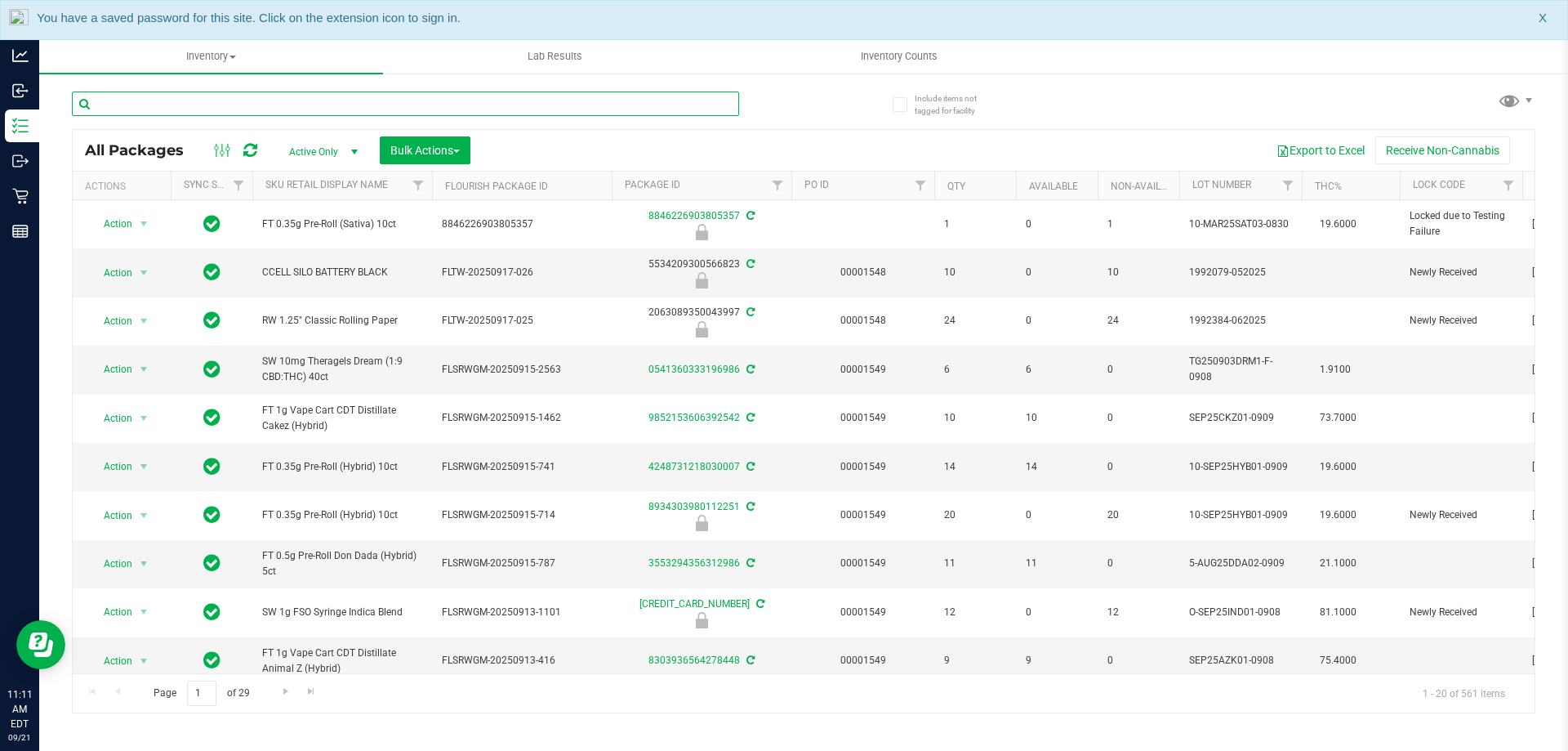
click at [142, 104] on input "text" at bounding box center [406, 103] width 668 height 25
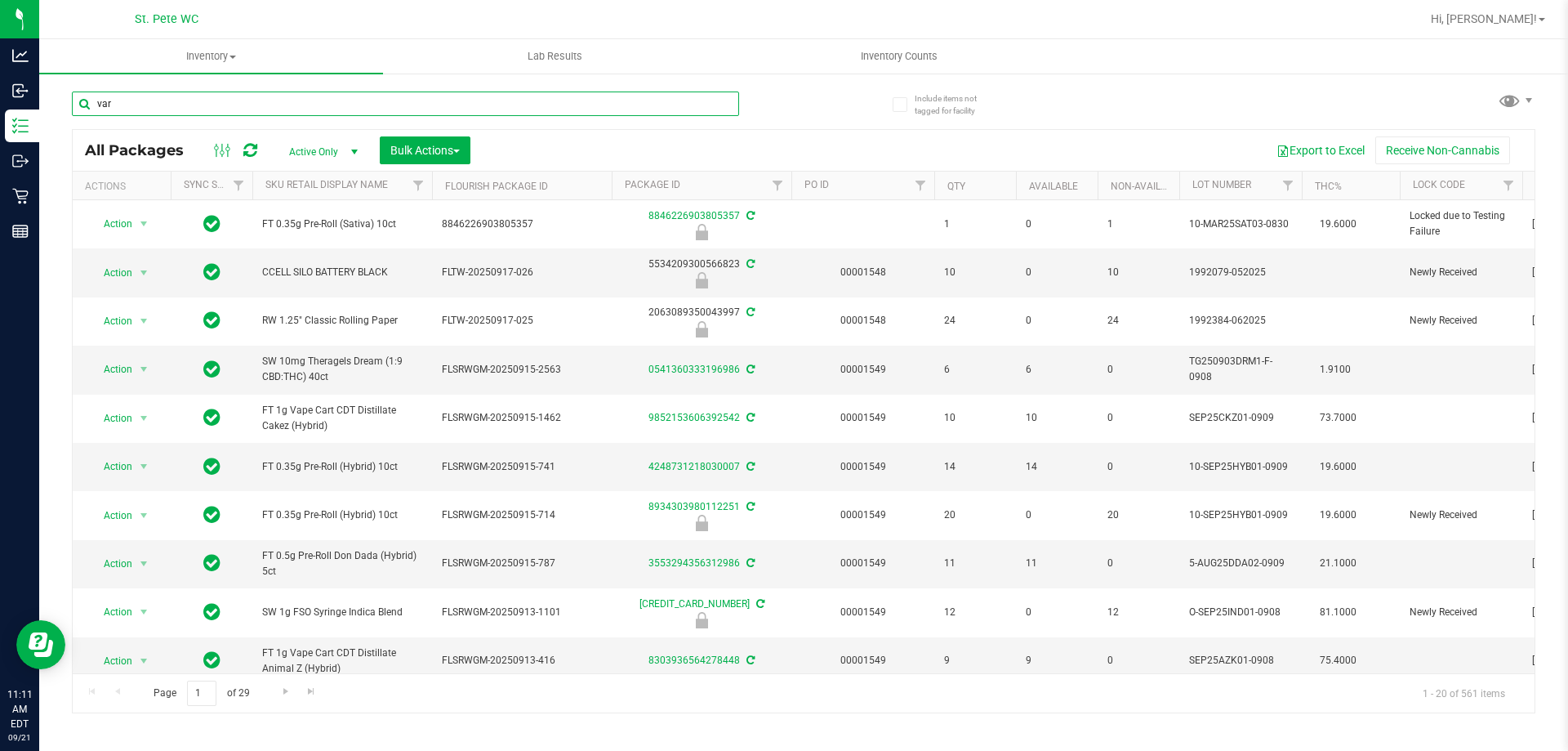
type input "var"
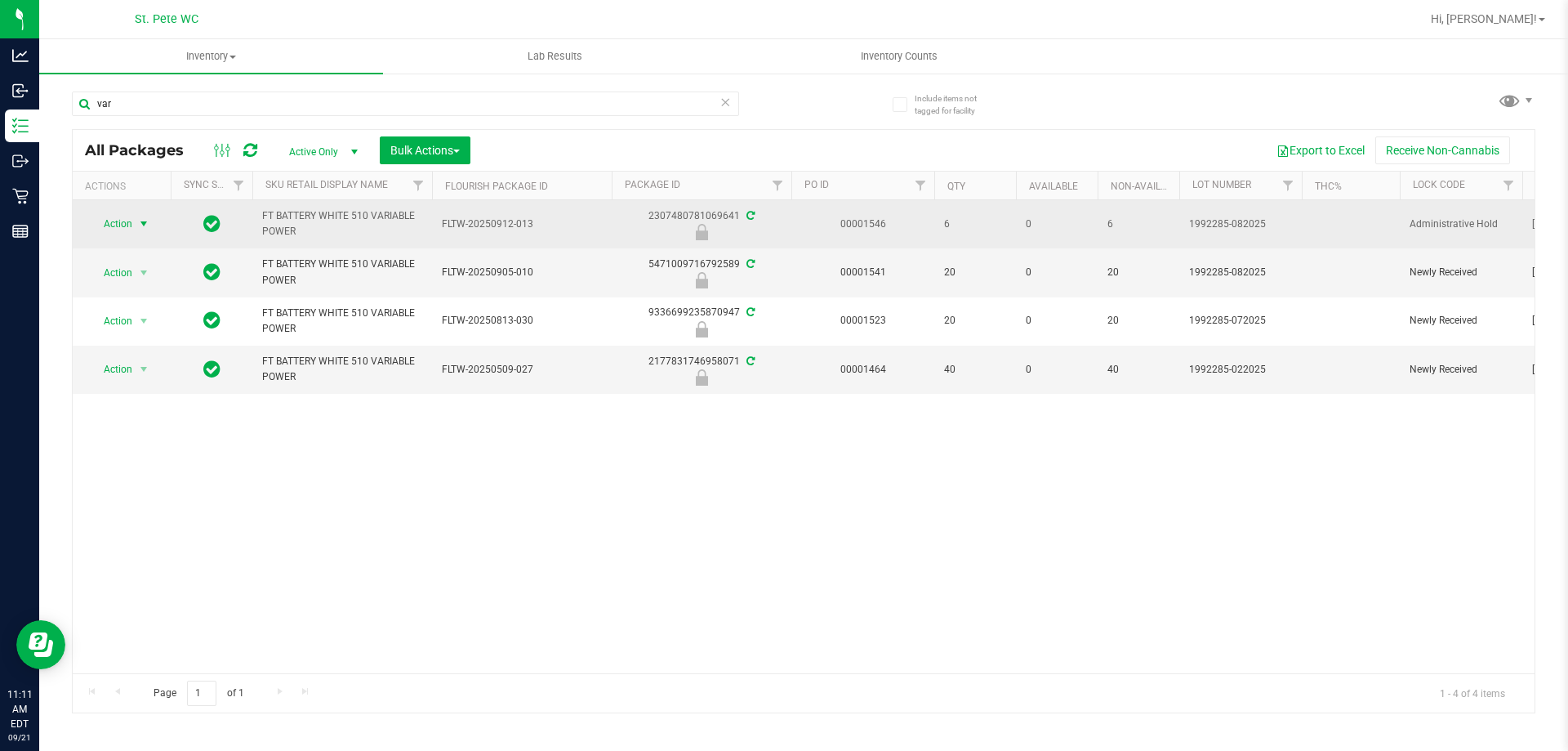
click at [107, 229] on span "Action" at bounding box center [110, 224] width 44 height 23
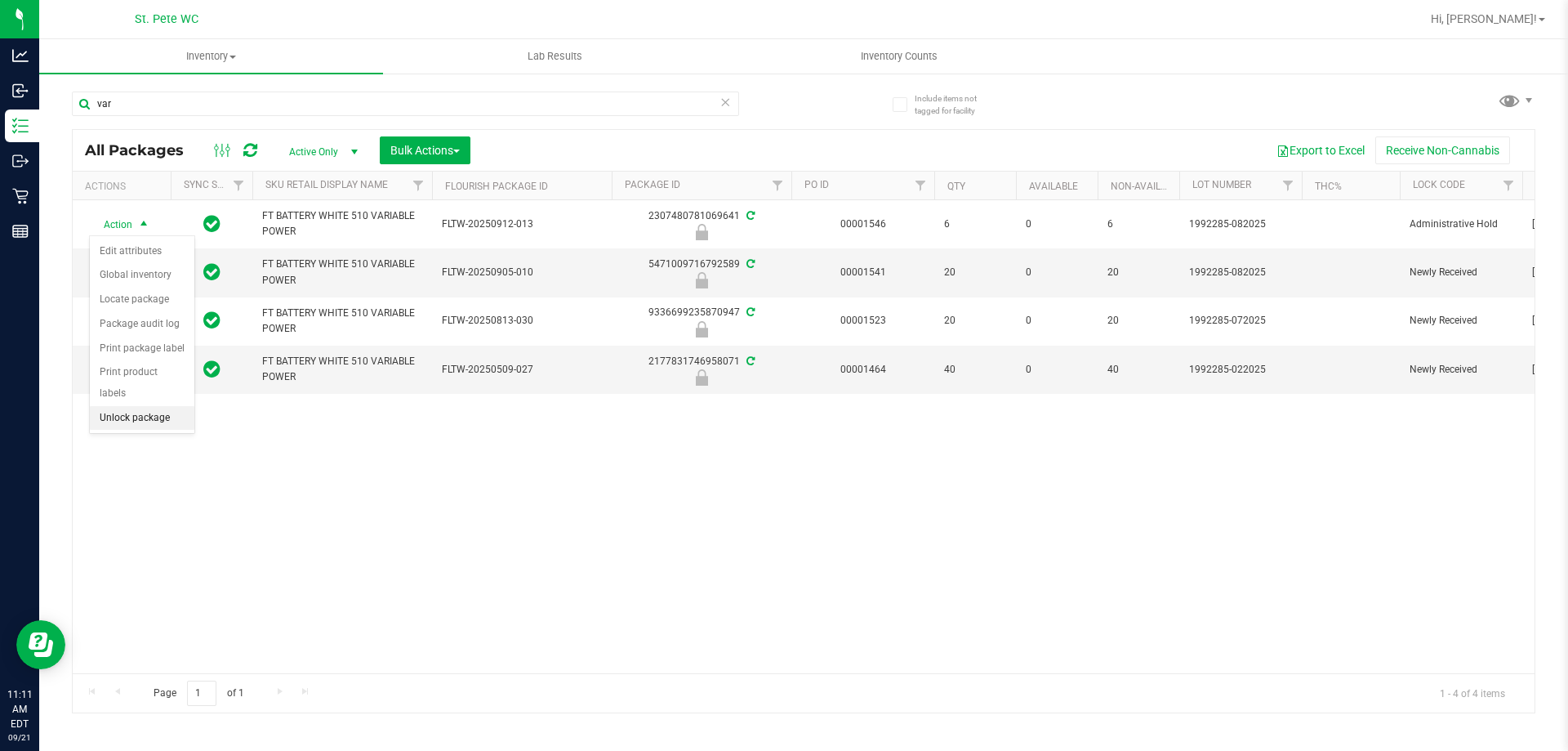
click at [132, 406] on li "Unlock package" at bounding box center [142, 418] width 104 height 25
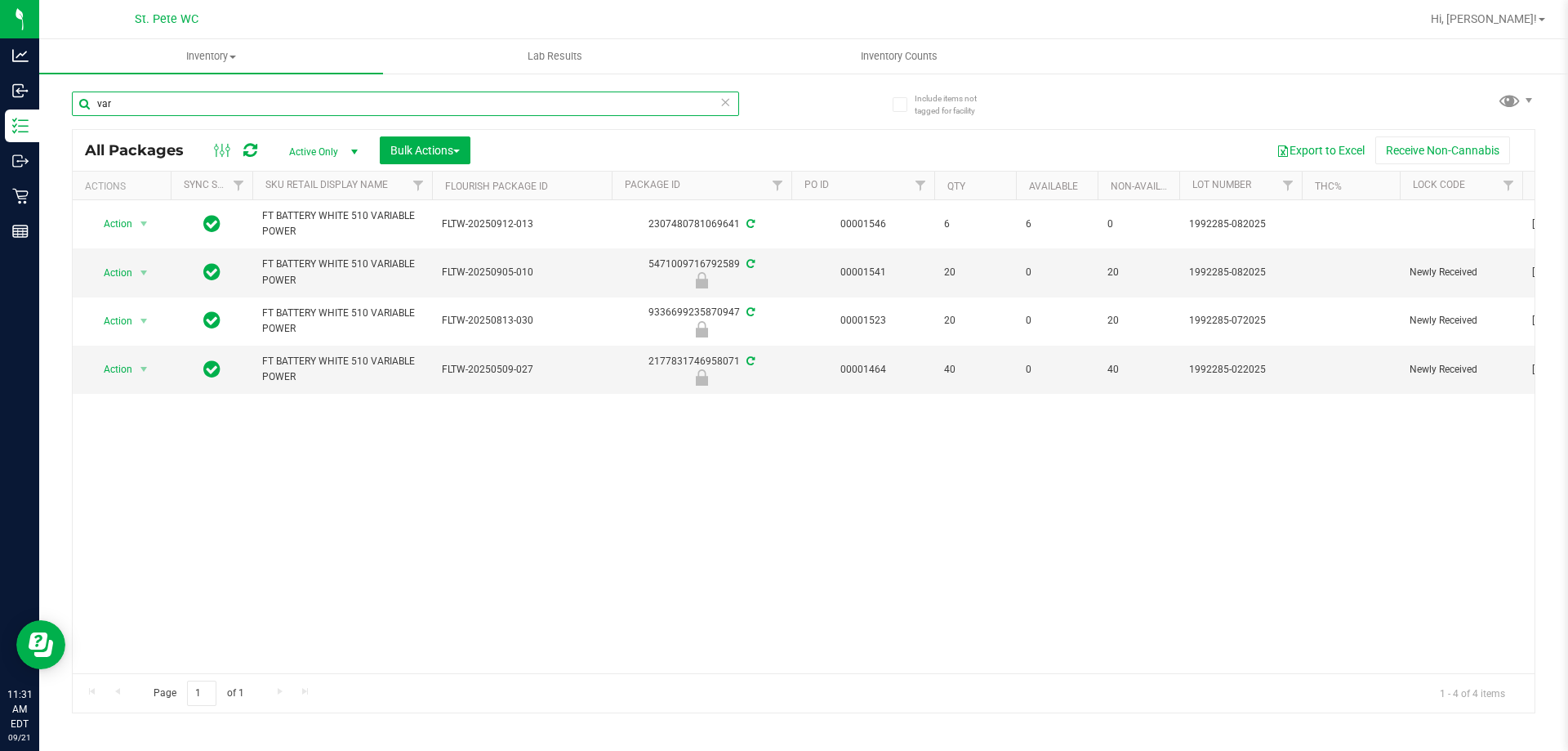
click at [151, 114] on input "var" at bounding box center [406, 103] width 668 height 25
click at [150, 112] on input "var" at bounding box center [406, 103] width 668 height 25
type input "2904"
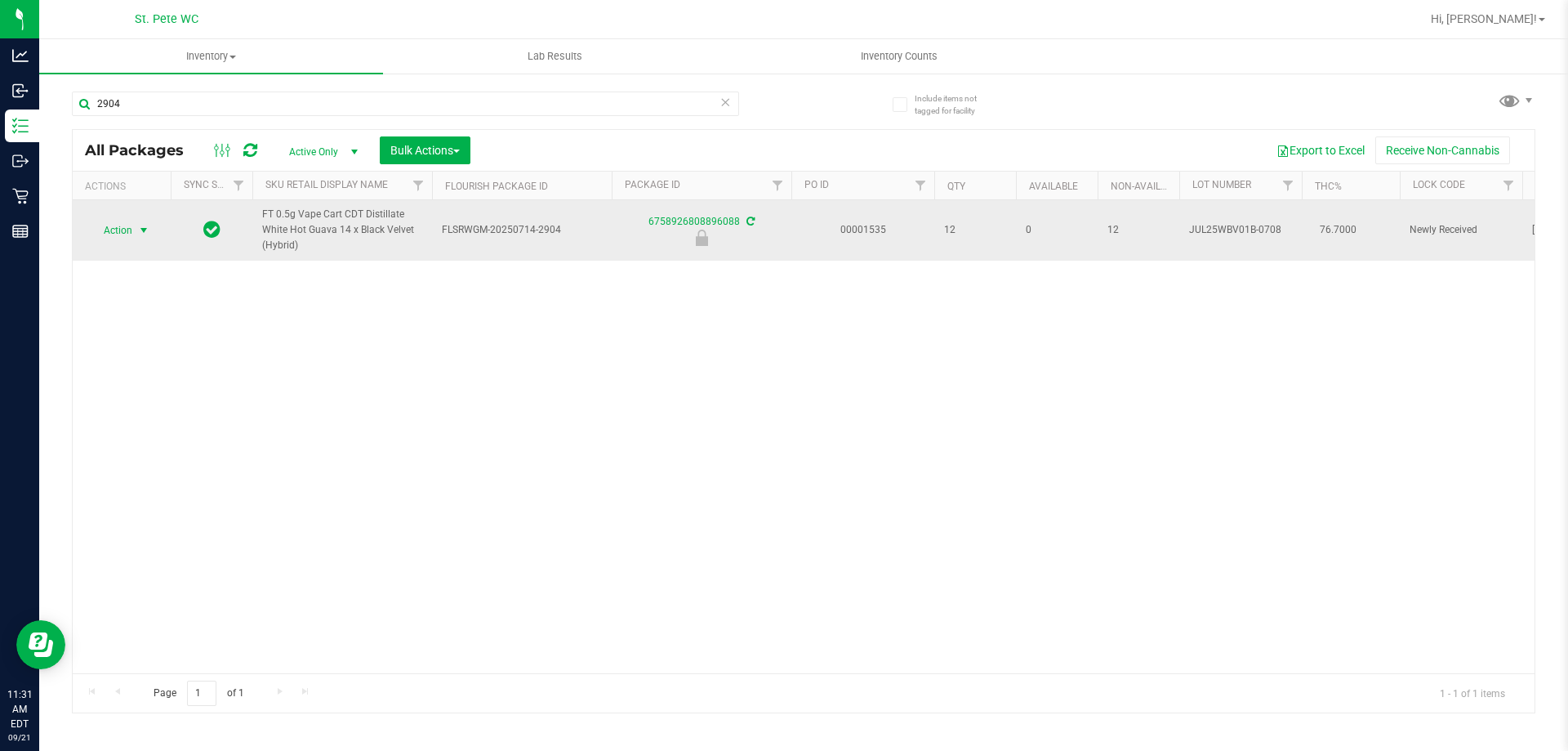
click at [140, 230] on span "select" at bounding box center [143, 230] width 13 height 13
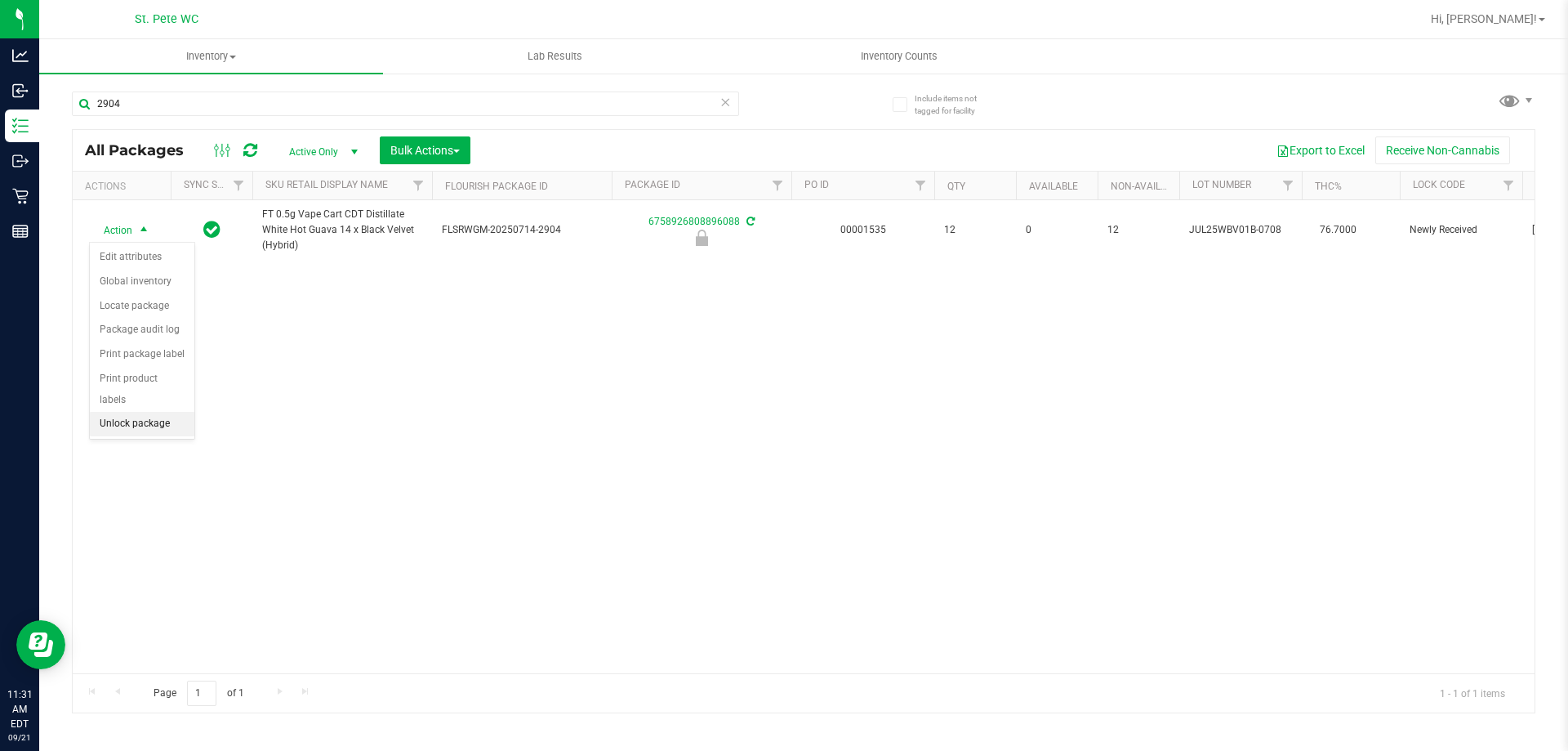
click at [137, 412] on li "Unlock package" at bounding box center [142, 424] width 104 height 25
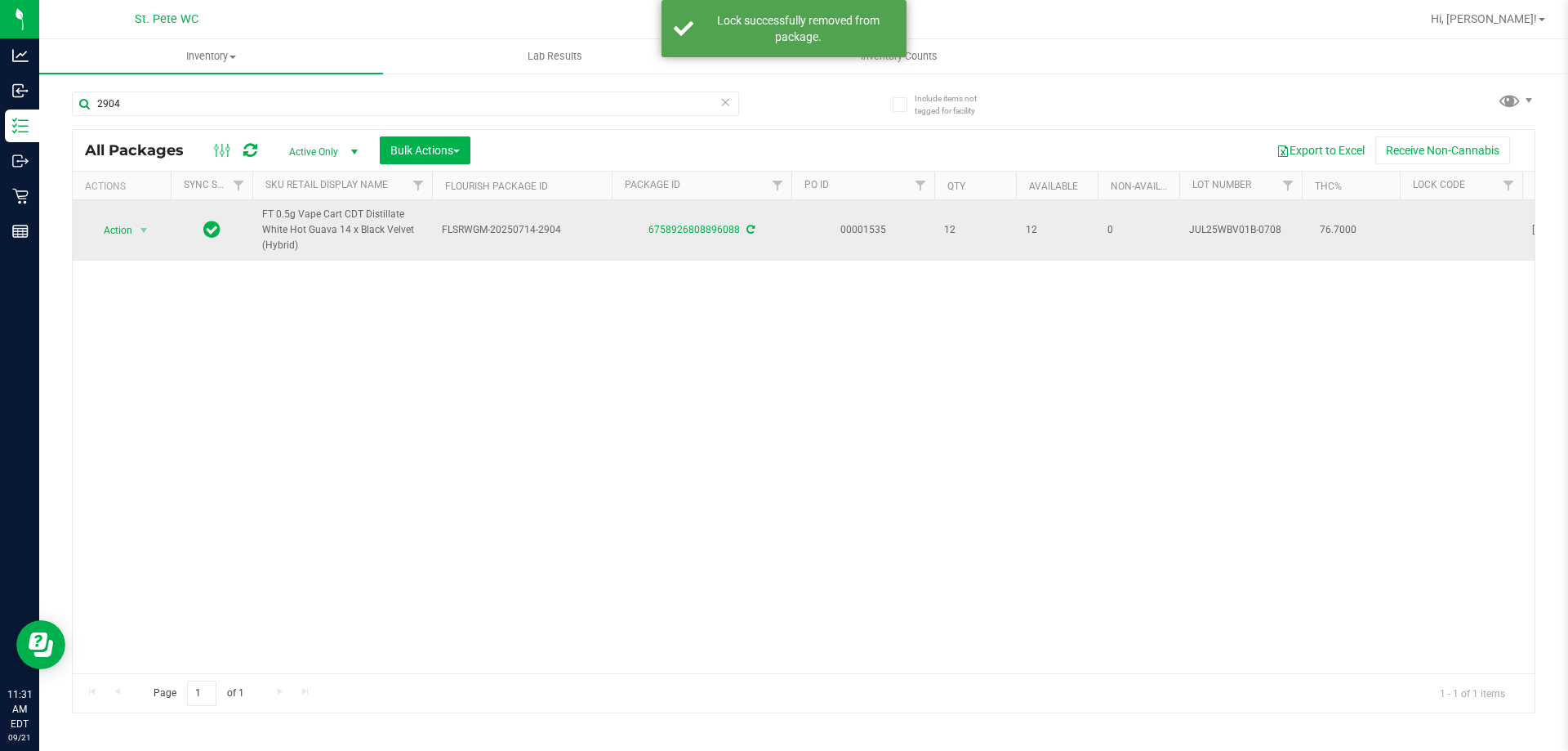
click at [338, 240] on span "FT 0.5g Vape Cart CDT Distillate White Hot Guava 14 x Black Velvet (Hybrid)" at bounding box center [342, 231] width 161 height 47
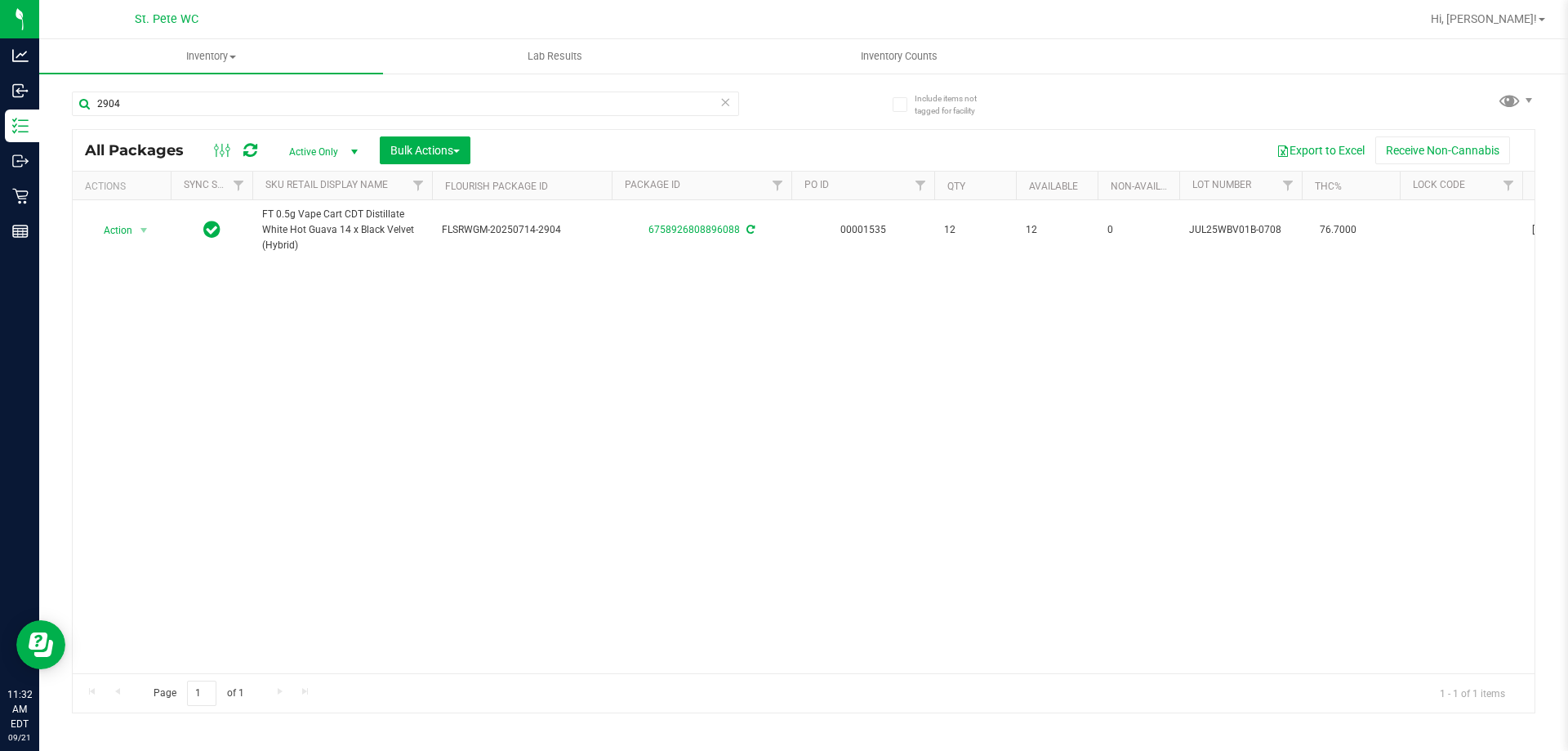
click at [486, 445] on div "Action Action Adjust qty Create package Edit attributes Global inventory Locate…" at bounding box center [804, 437] width 1463 height 473
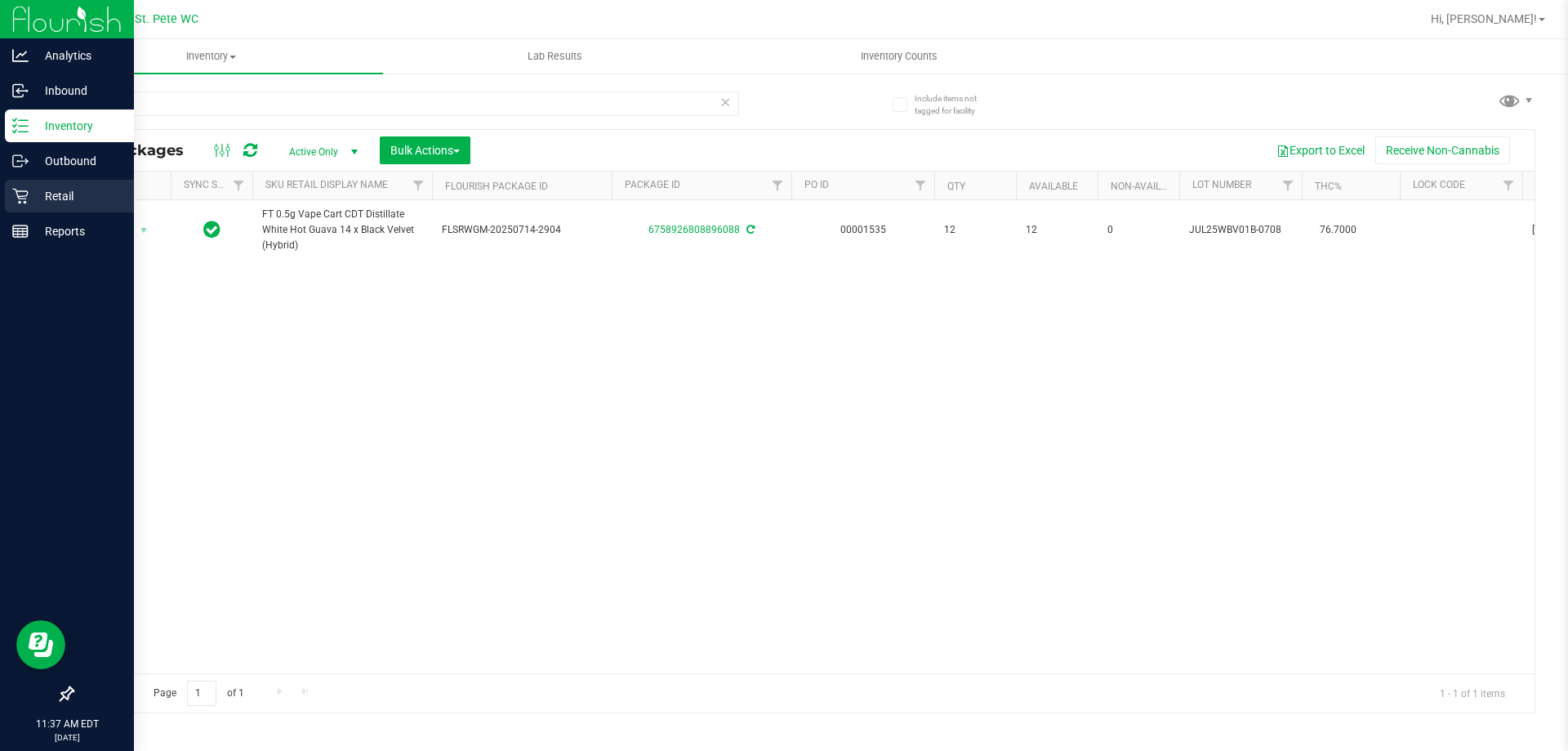
click at [25, 184] on div "Retail" at bounding box center [69, 195] width 129 height 33
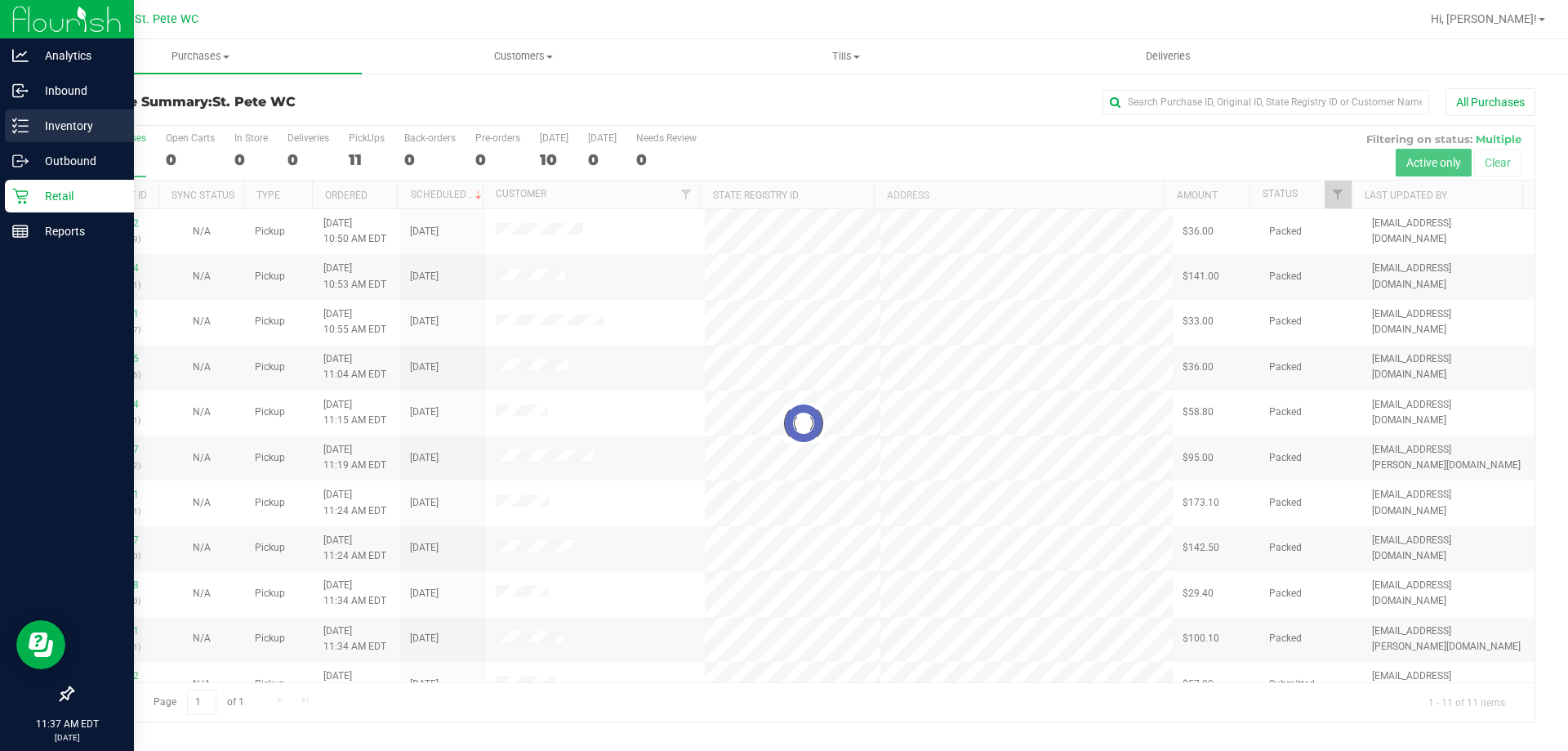
click at [32, 139] on div "Inventory" at bounding box center [69, 125] width 129 height 33
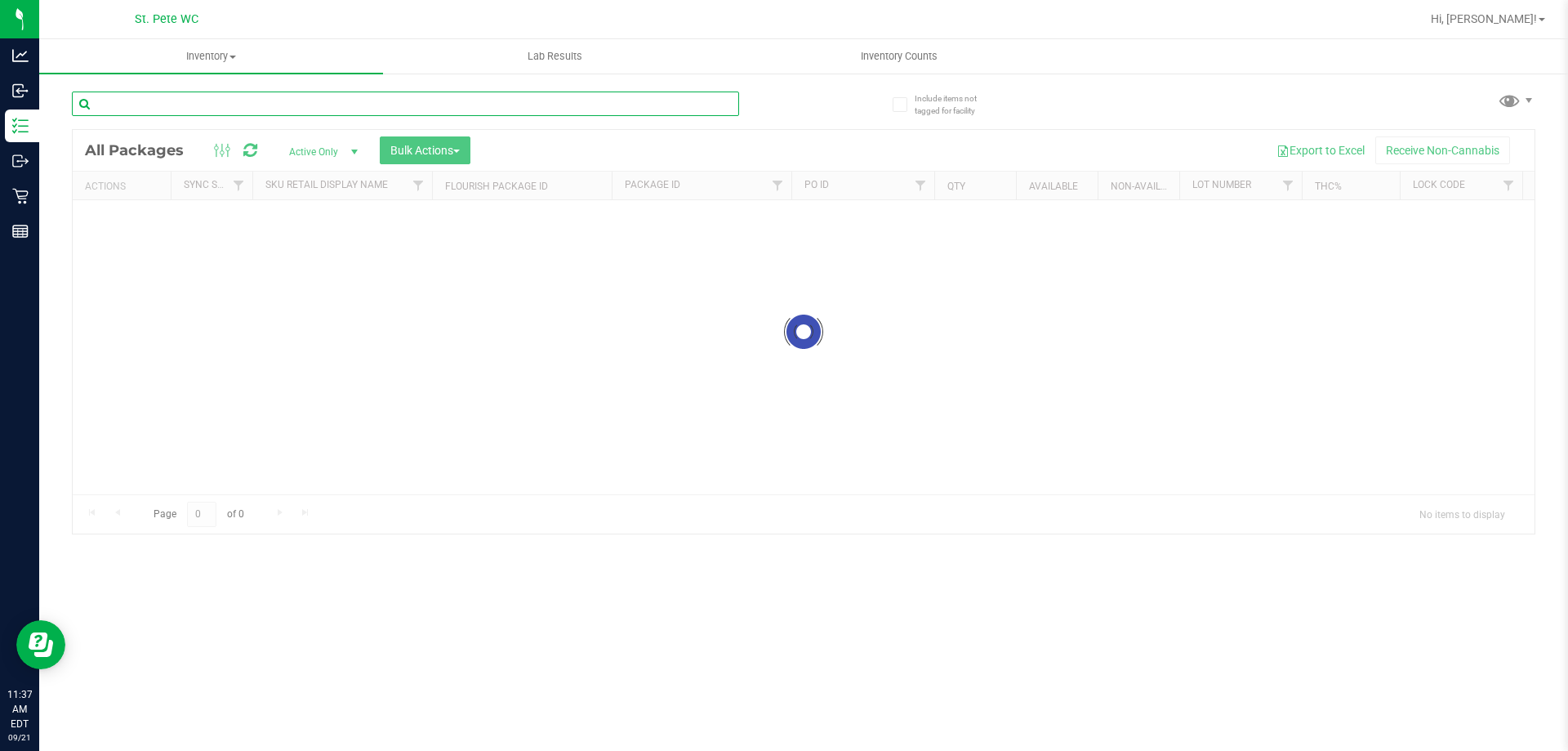
click at [236, 103] on input "text" at bounding box center [406, 103] width 668 height 25
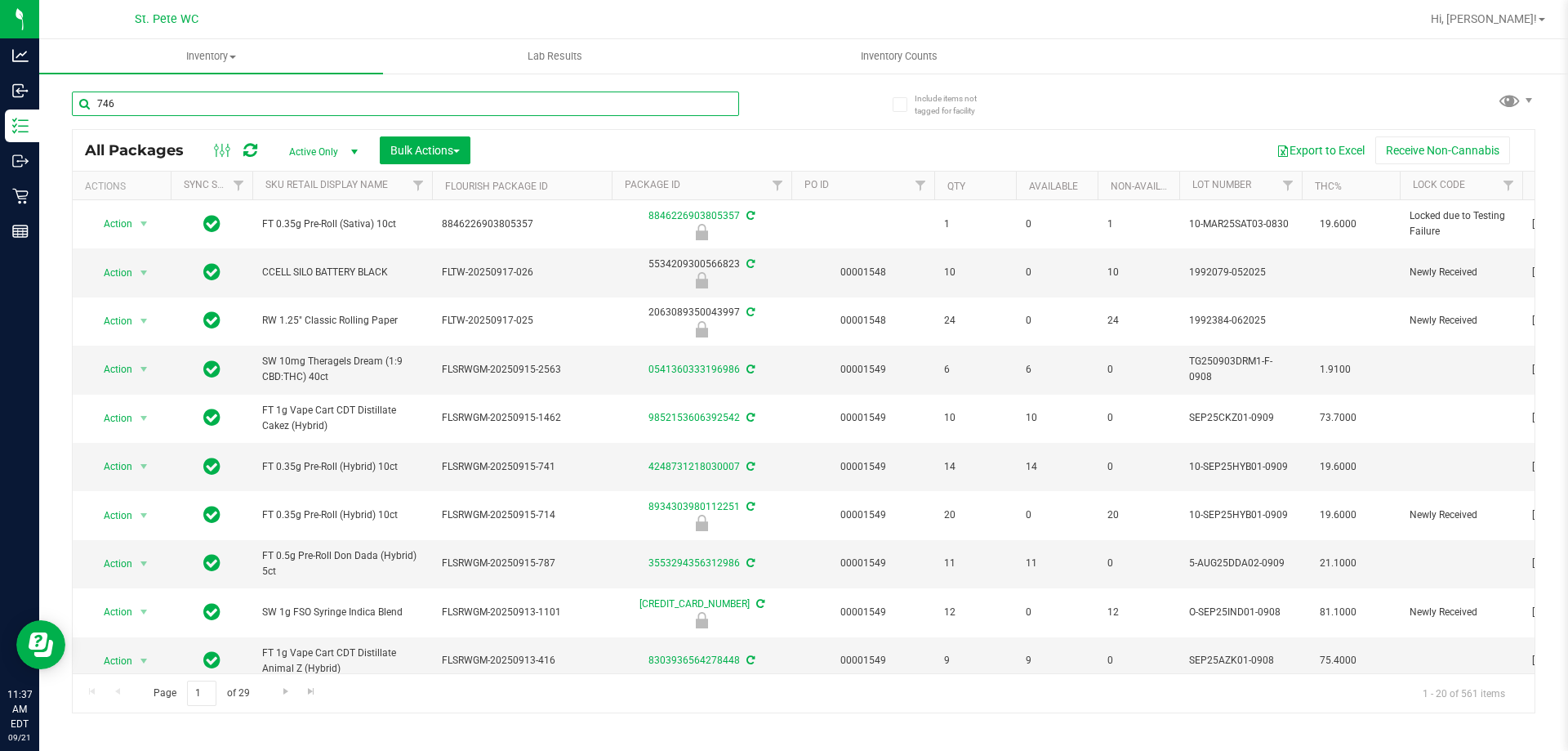
type input "746"
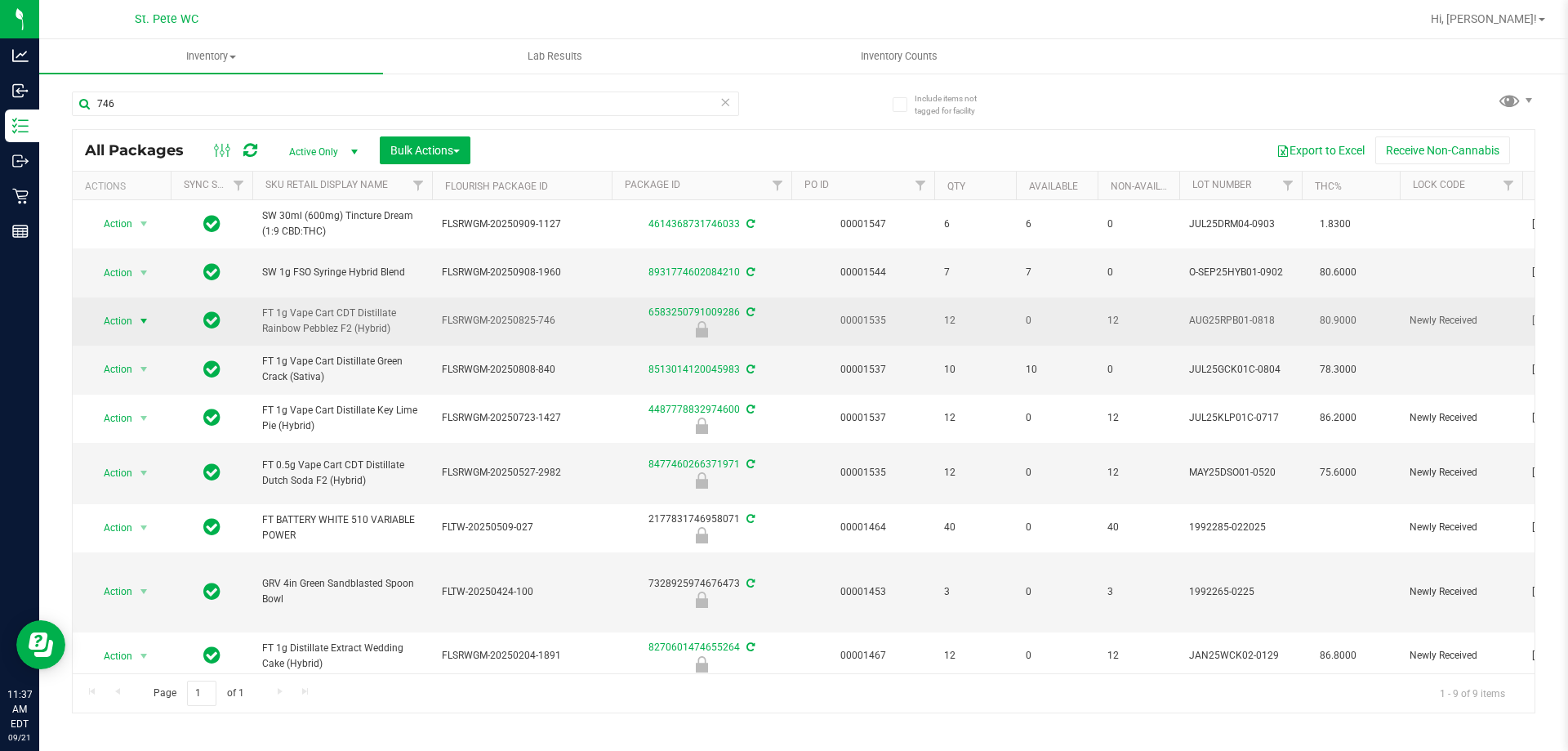
click at [137, 324] on span "select" at bounding box center [144, 320] width 21 height 23
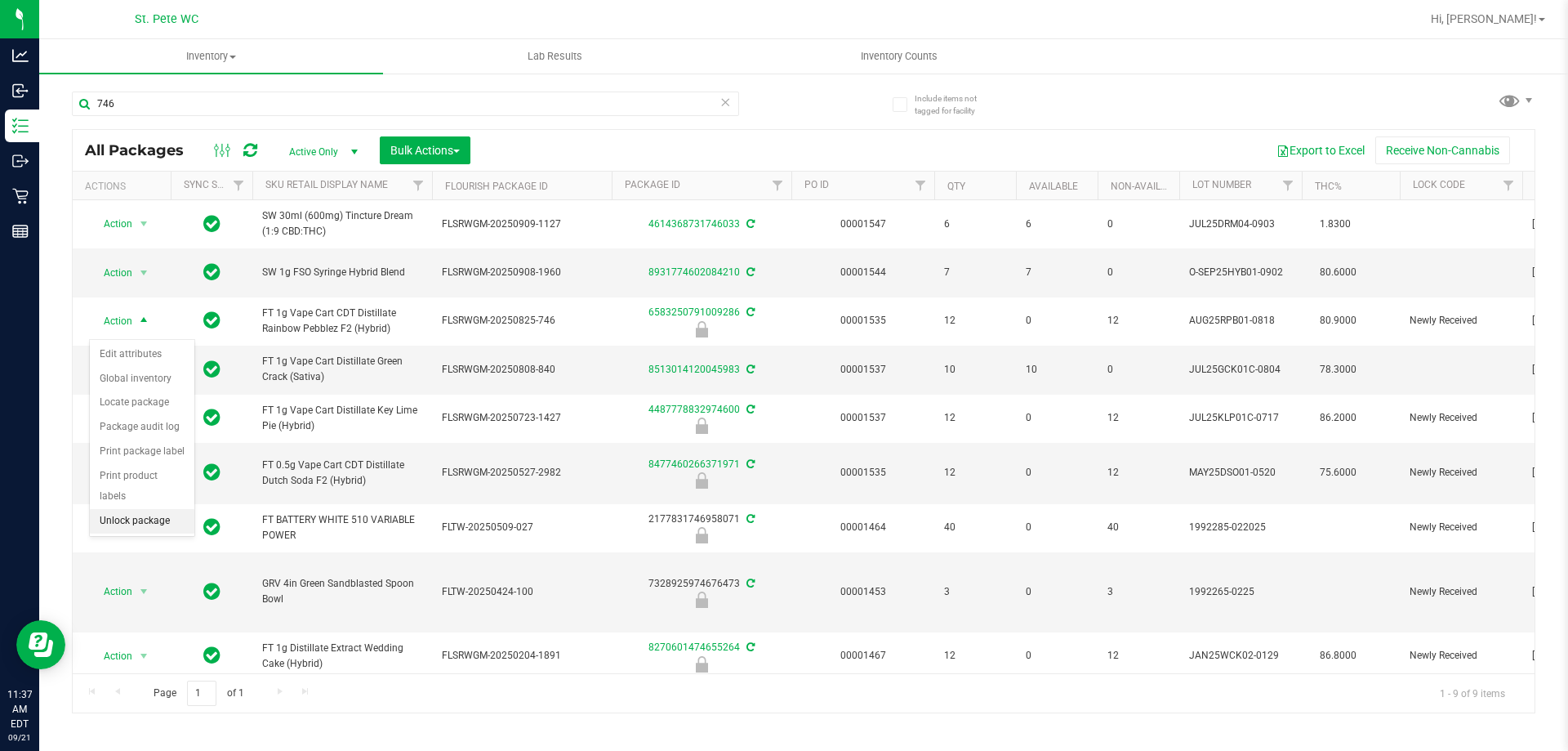
click at [137, 510] on li "Unlock package" at bounding box center [142, 521] width 104 height 25
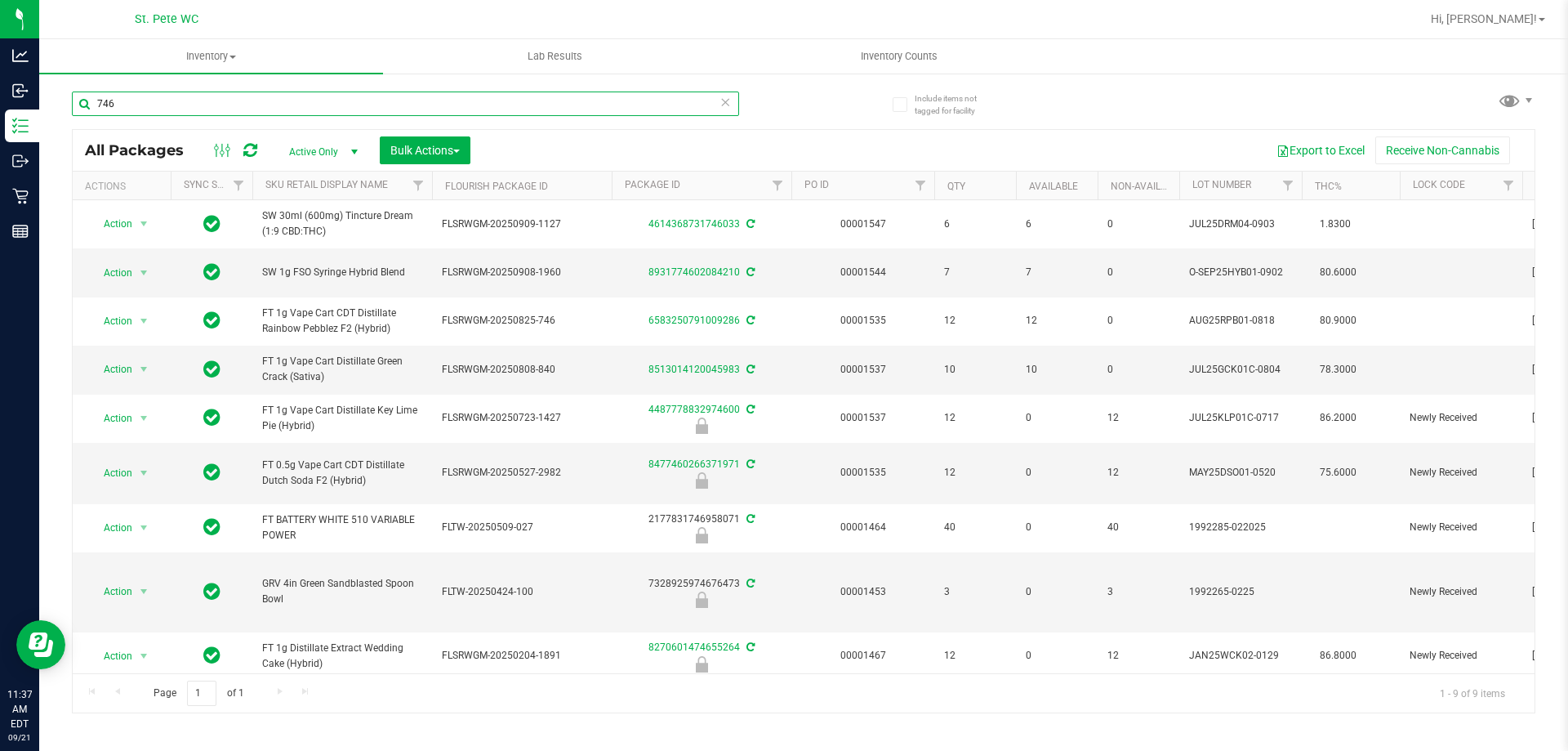
click at [490, 103] on input "746" at bounding box center [406, 103] width 668 height 25
type input "1168"
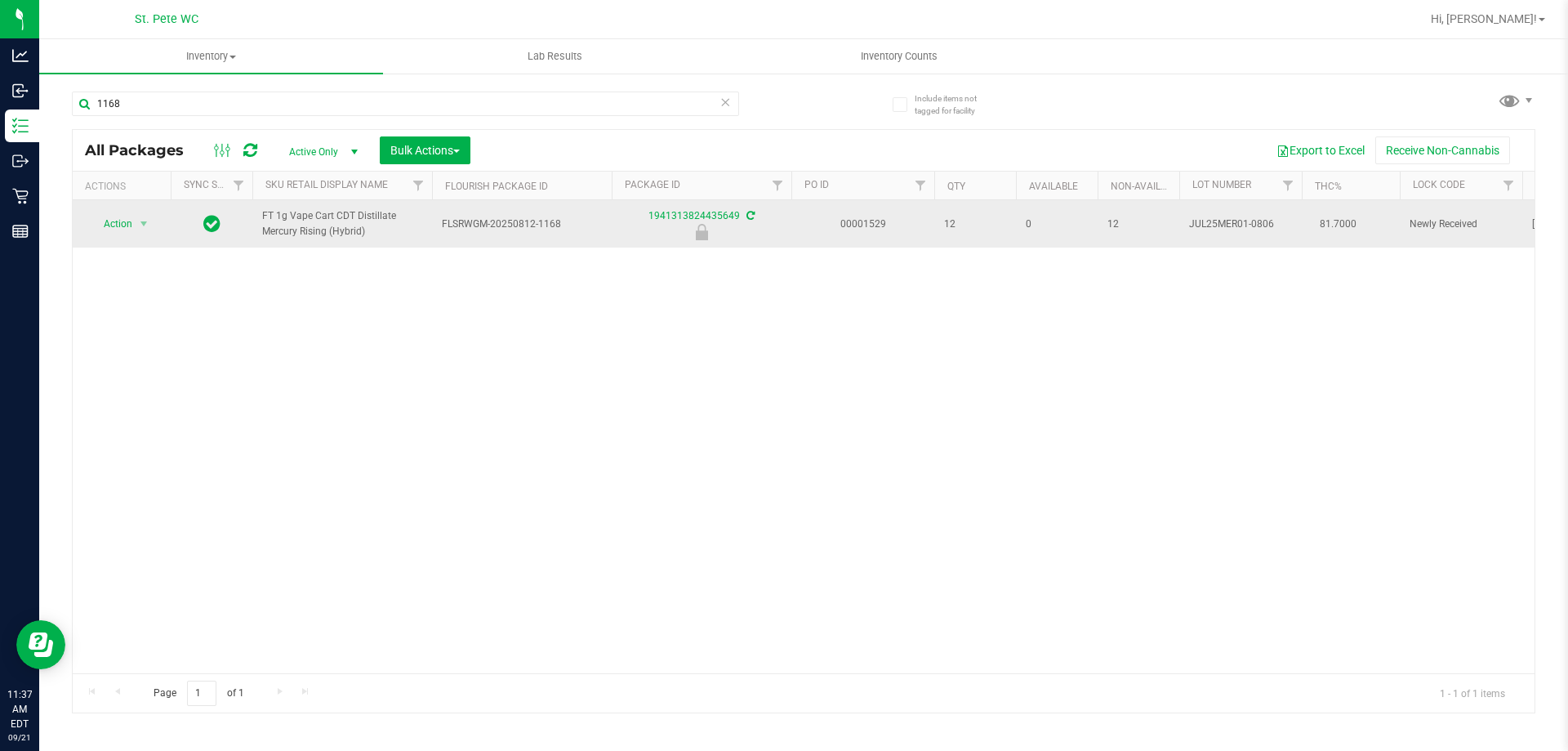
click at [121, 227] on span "Action" at bounding box center [110, 224] width 44 height 23
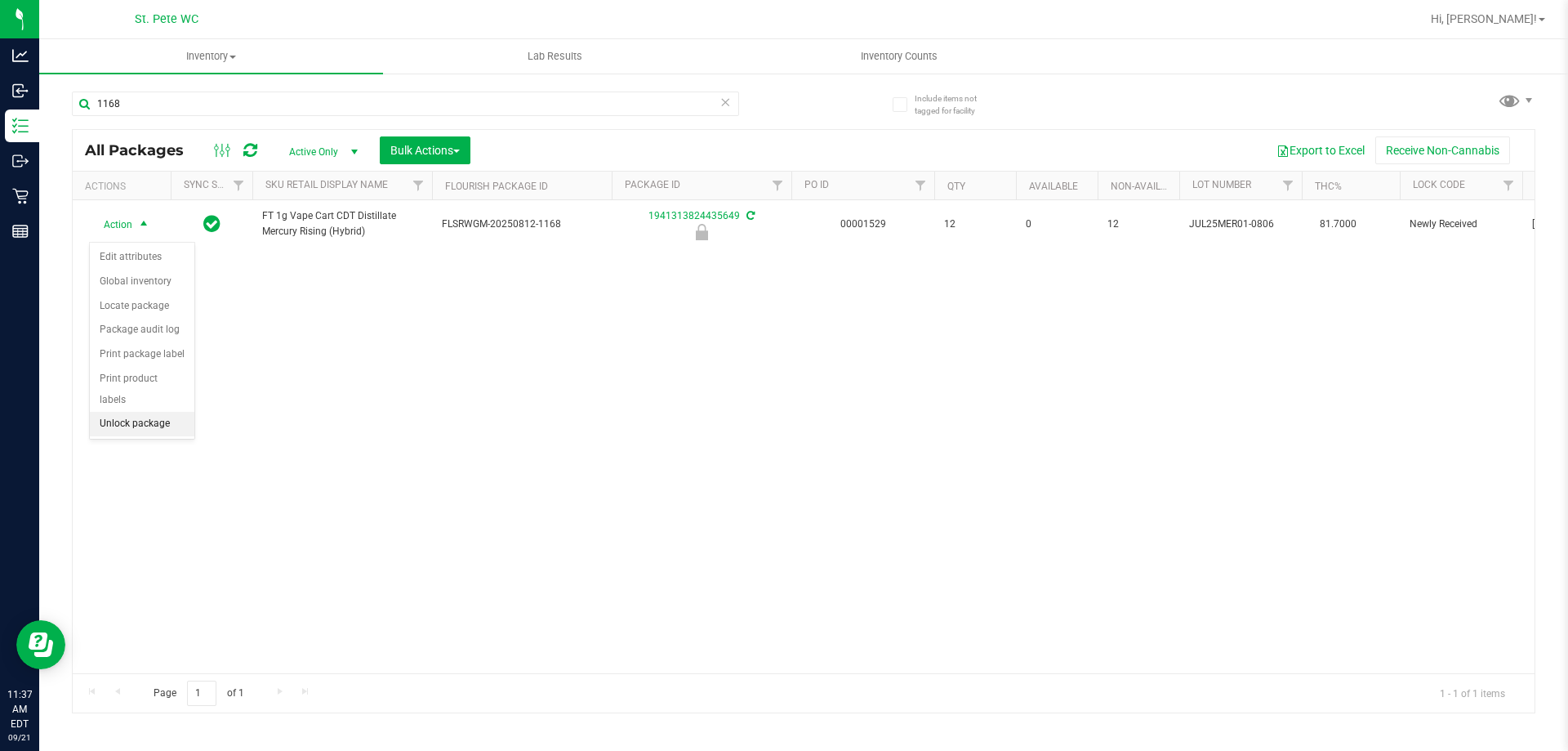
click at [162, 412] on li "Unlock package" at bounding box center [142, 424] width 104 height 25
click at [792, 434] on div "Action Action Adjust qty Create package Edit attributes Global inventory Locate…" at bounding box center [804, 437] width 1463 height 473
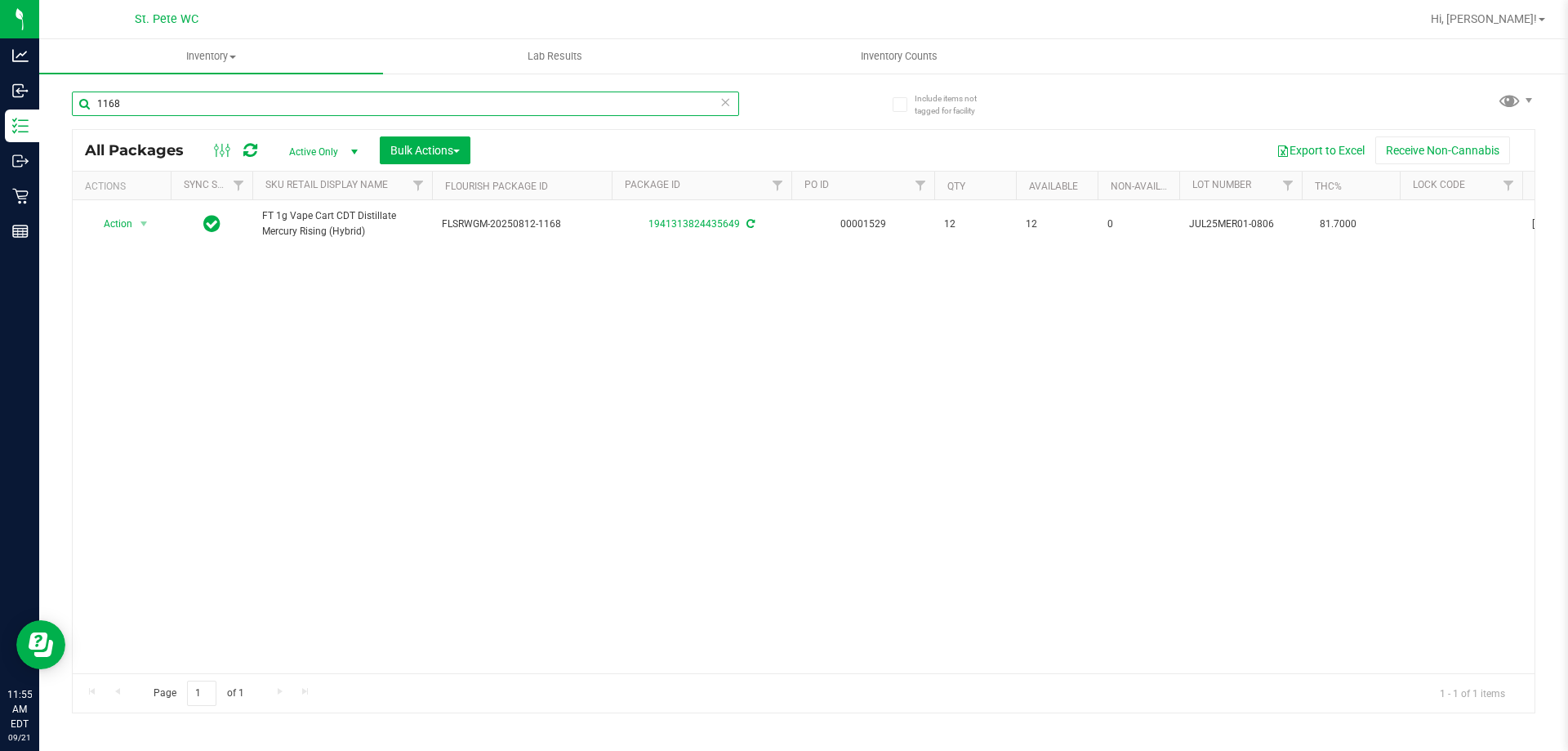
click at [123, 107] on input "1168" at bounding box center [406, 103] width 668 height 25
click at [105, 107] on input "1168" at bounding box center [406, 103] width 668 height 25
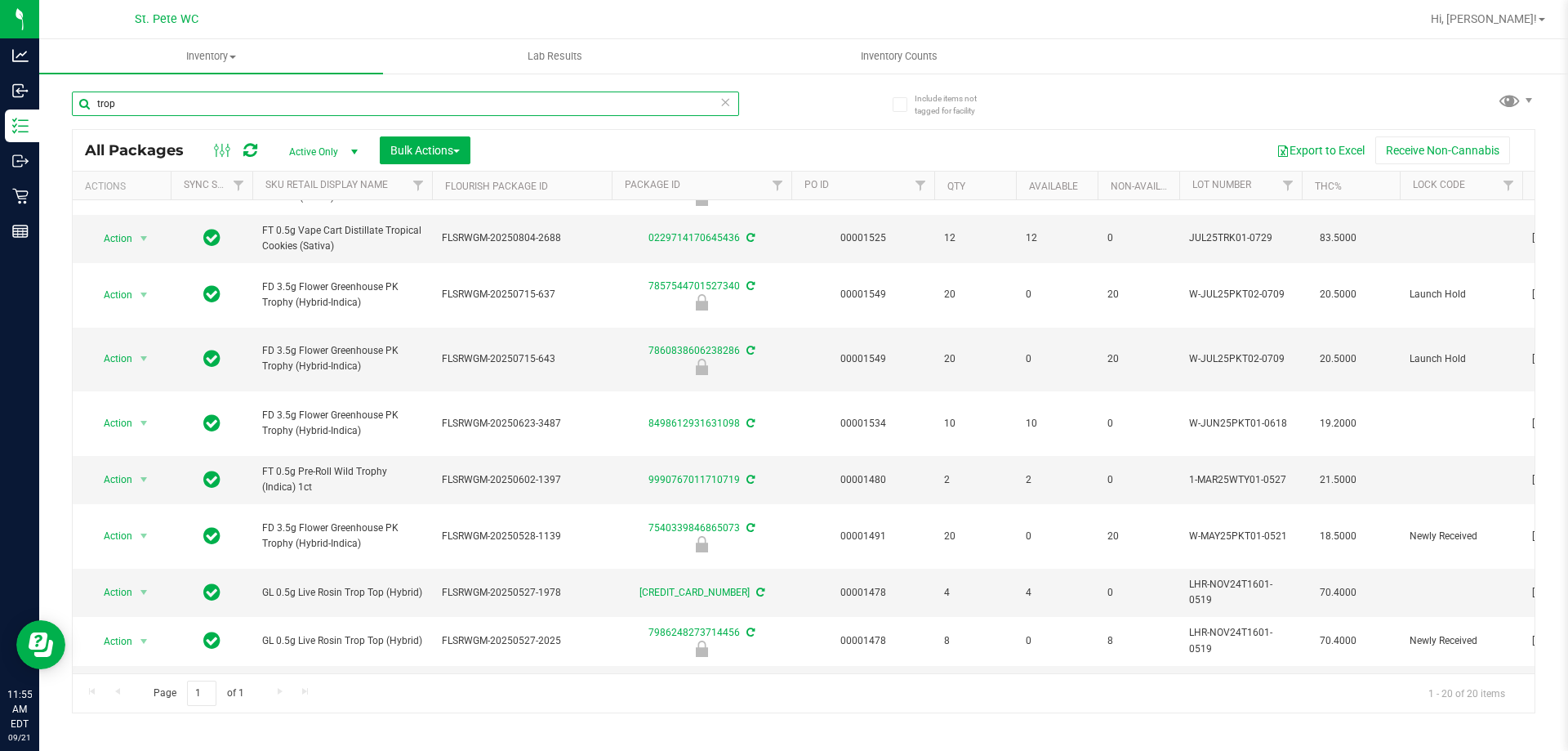
scroll to position [264, 0]
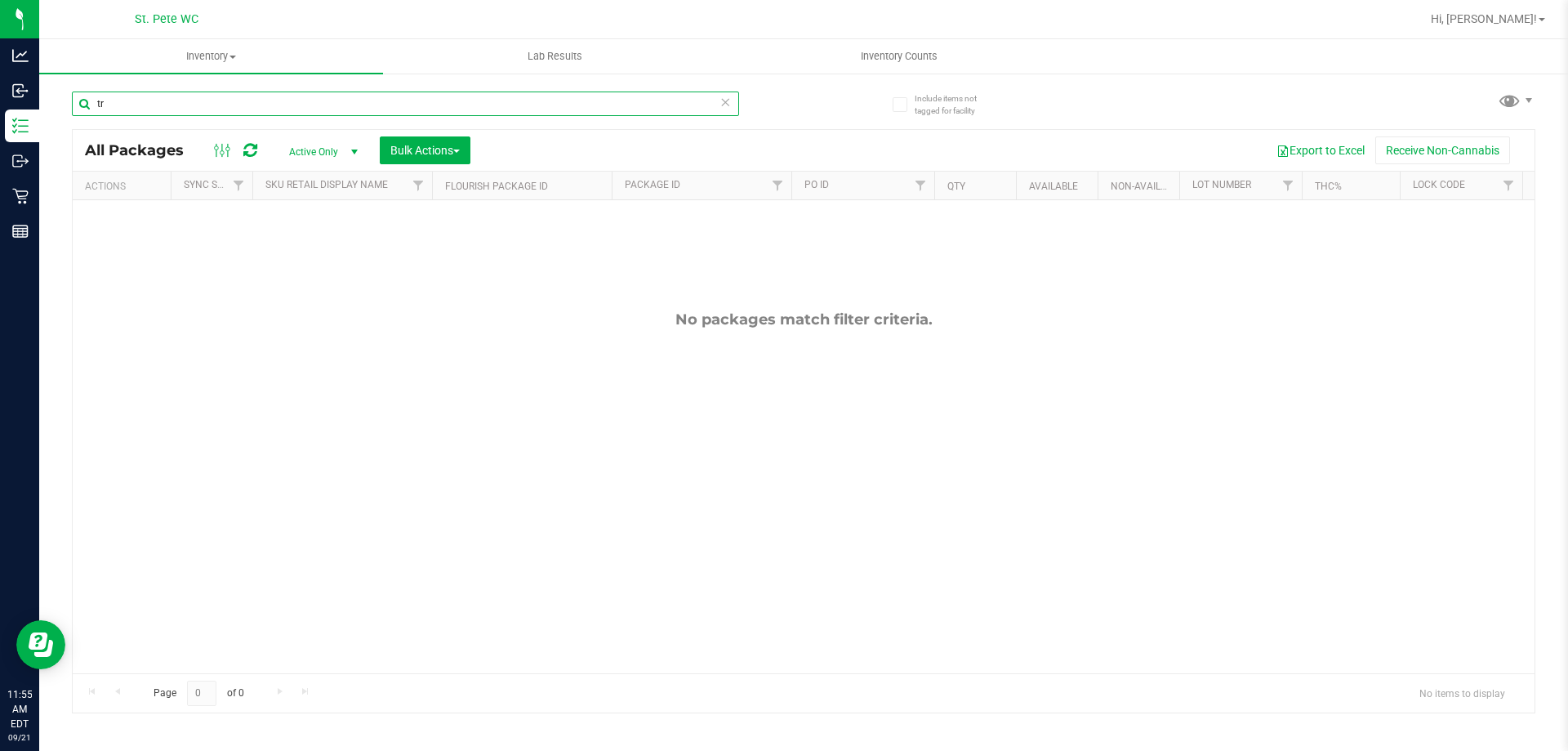
type input "t"
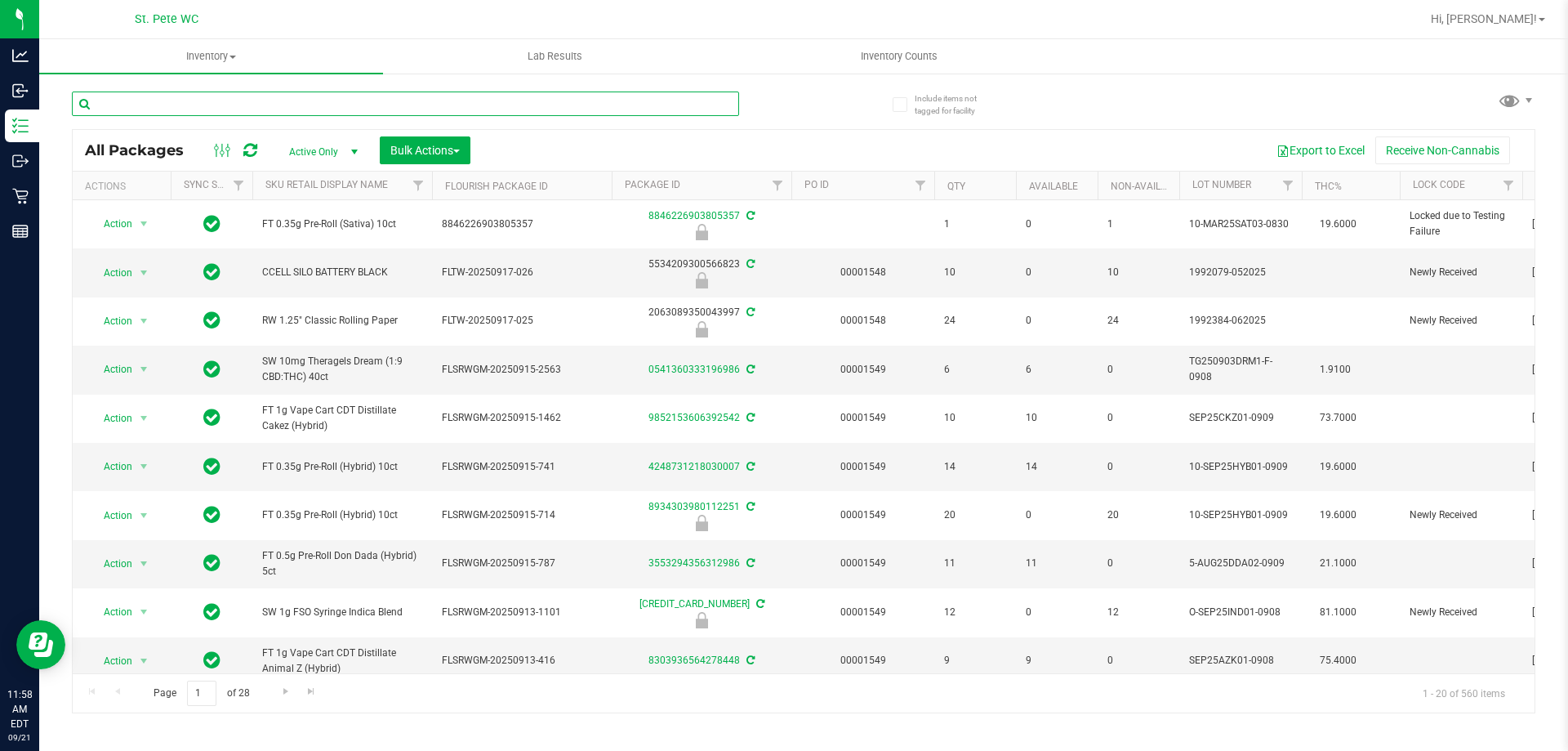
click at [266, 108] on input "text" at bounding box center [406, 103] width 668 height 25
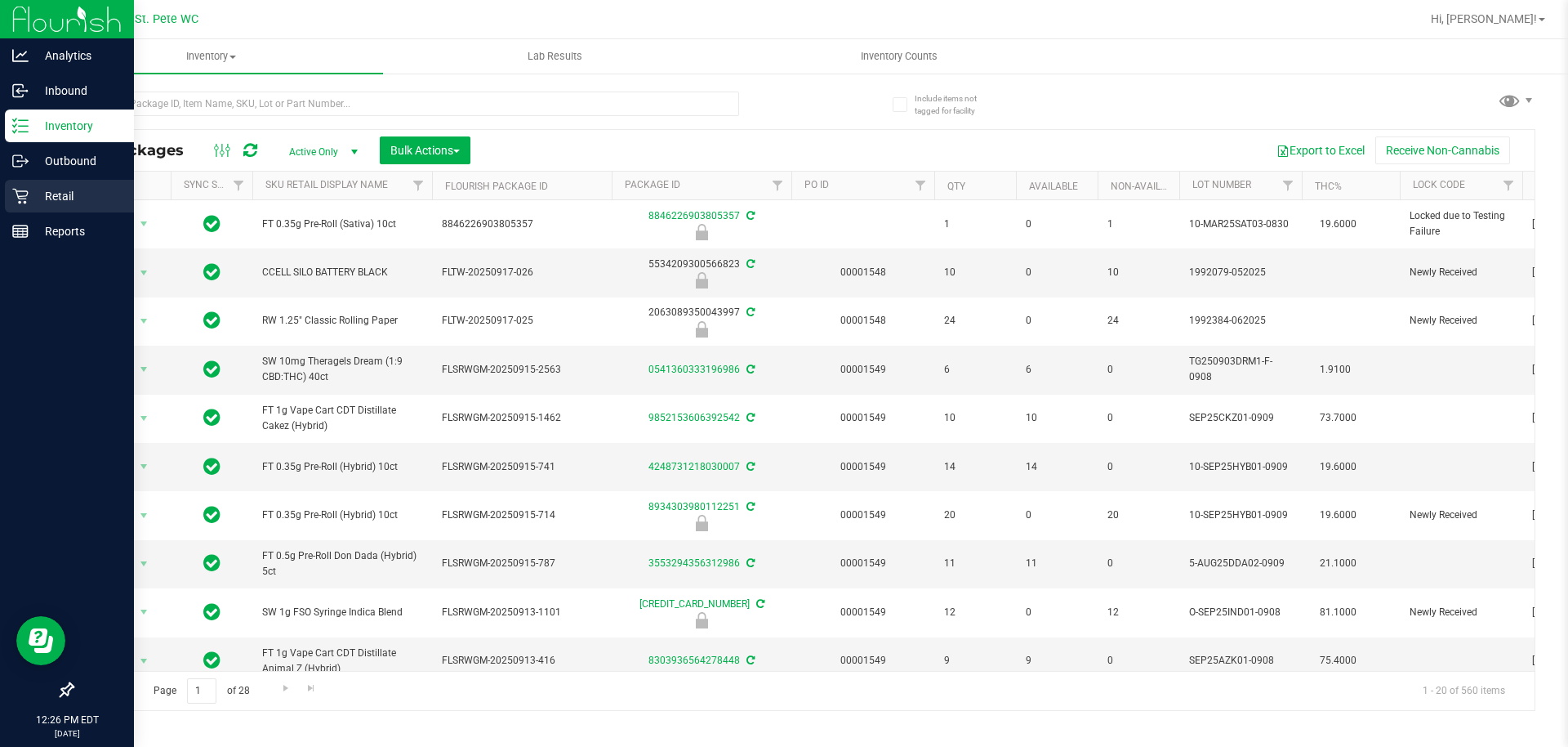
click at [71, 209] on div "Retail" at bounding box center [69, 195] width 129 height 33
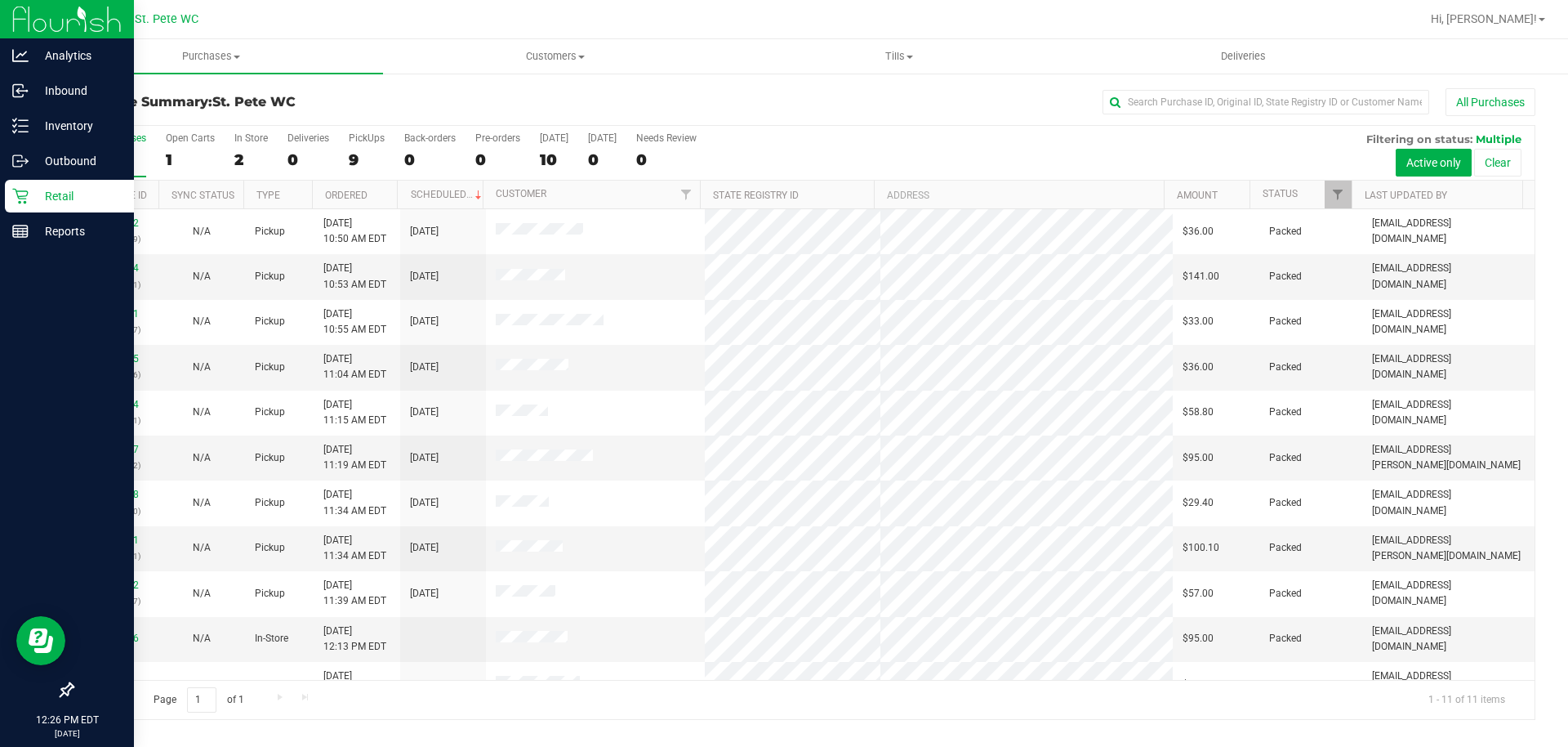
scroll to position [27, 0]
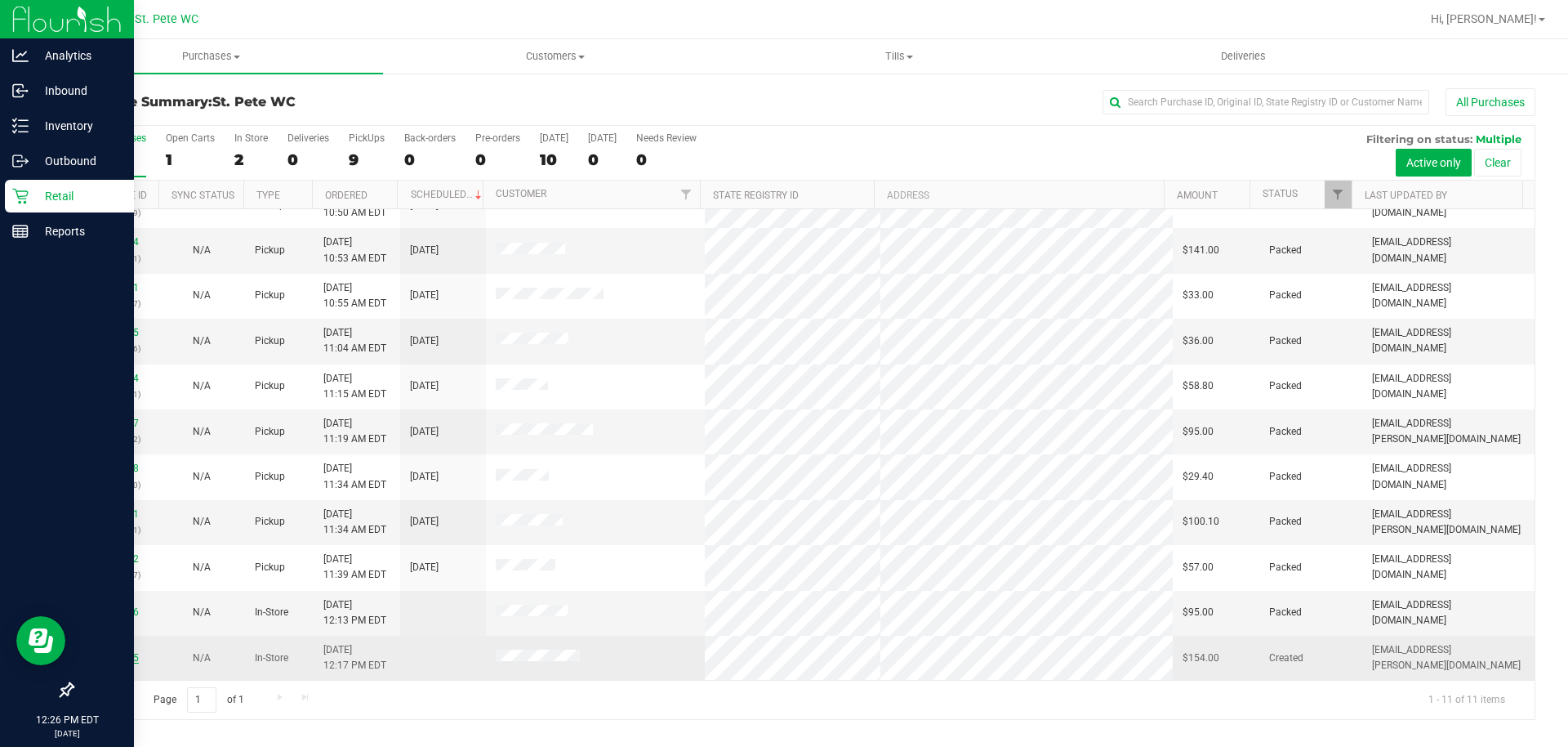
click at [126, 657] on link "11984025" at bounding box center [116, 658] width 45 height 12
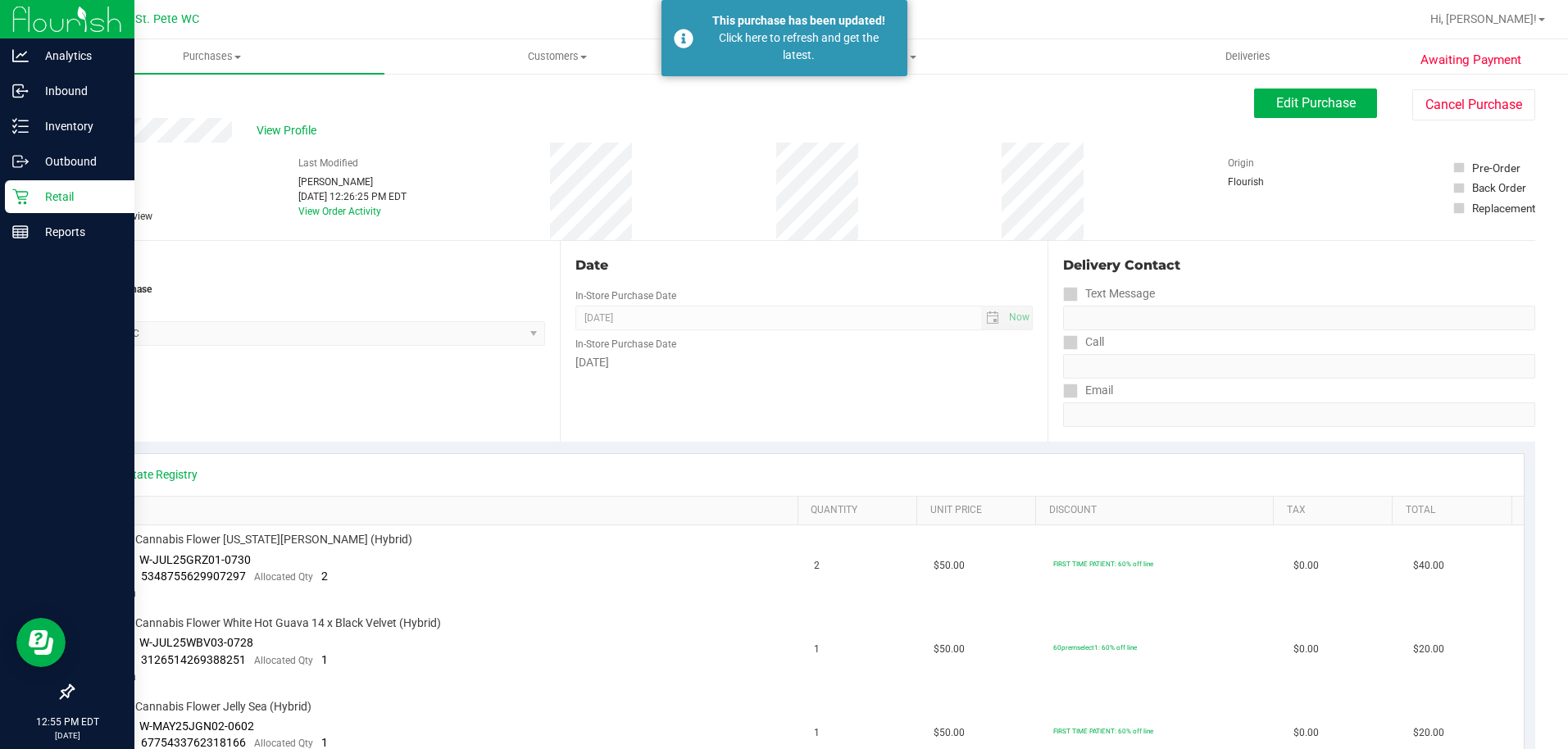
click at [50, 208] on div "Retail" at bounding box center [69, 196] width 129 height 33
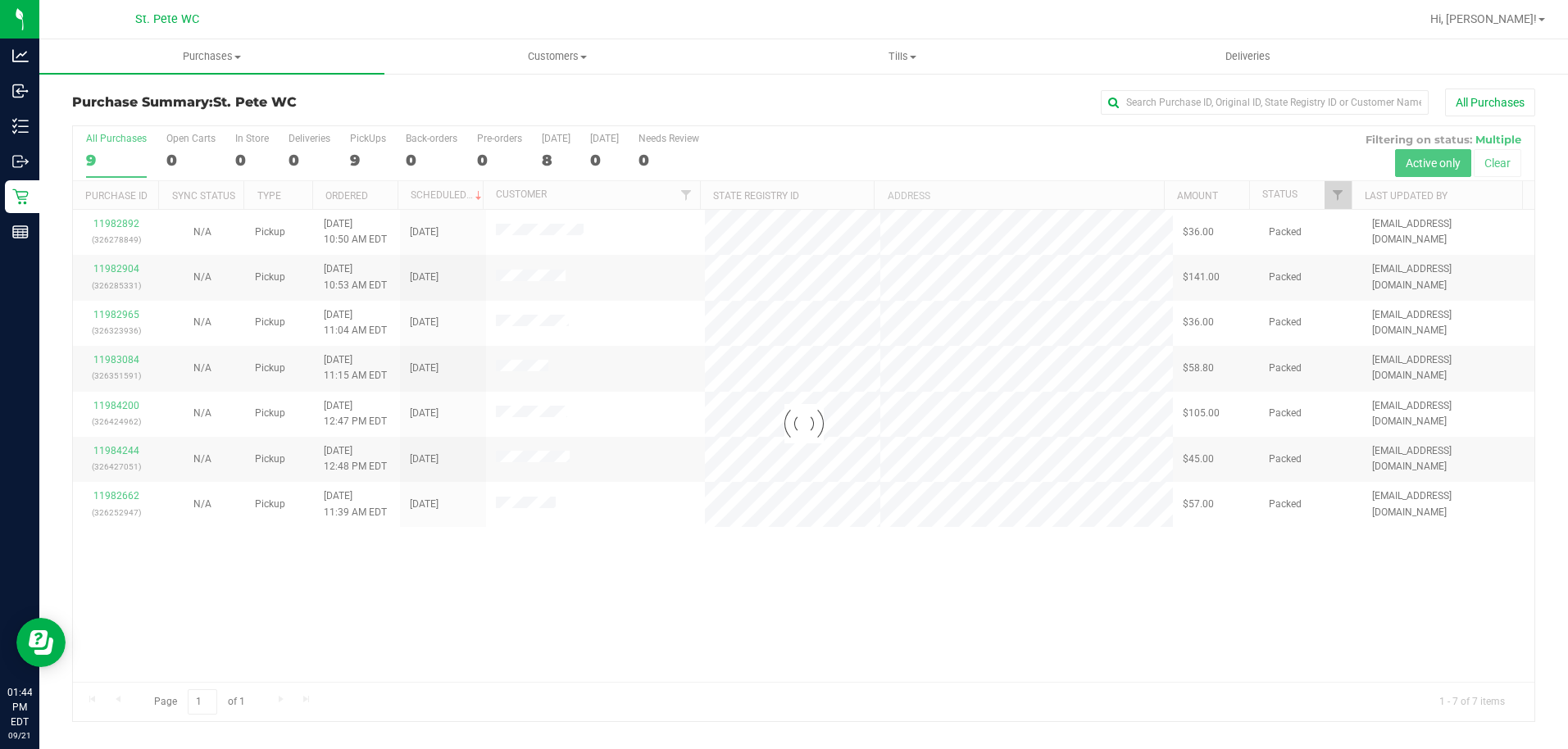
click at [1059, 603] on div at bounding box center [803, 424] width 1461 height 595
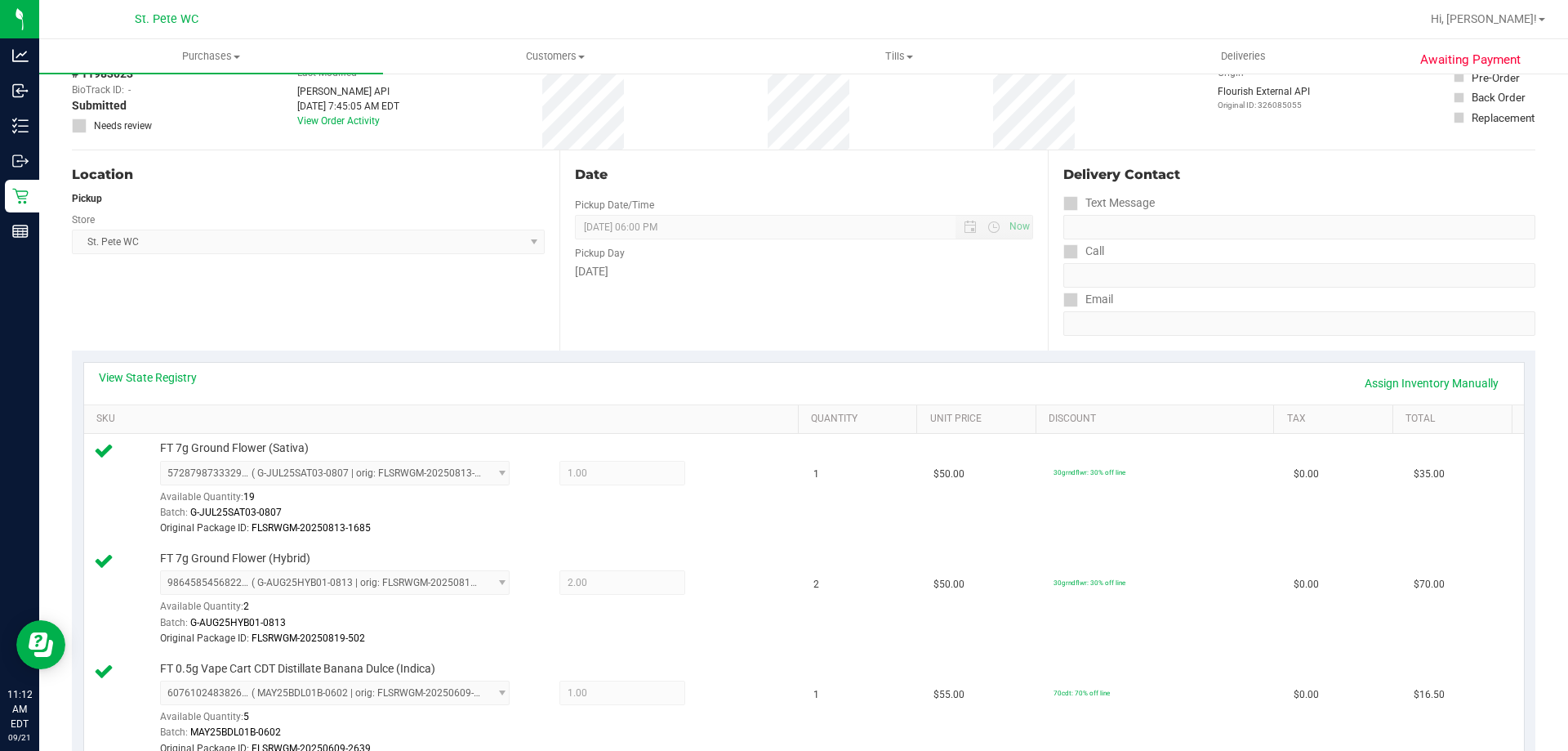
scroll to position [82, 0]
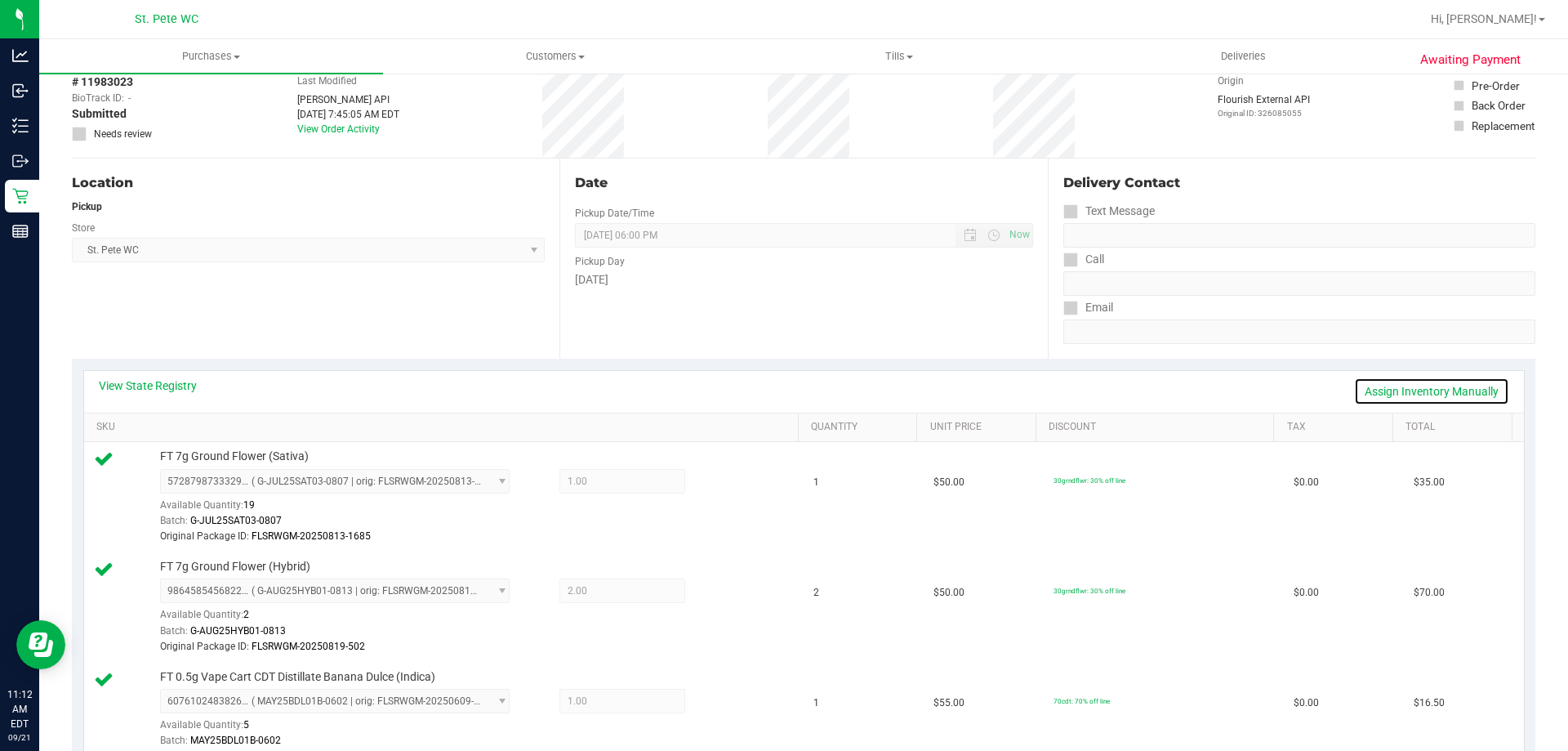
click at [1423, 390] on link "Assign Inventory Manually" at bounding box center [1432, 391] width 156 height 28
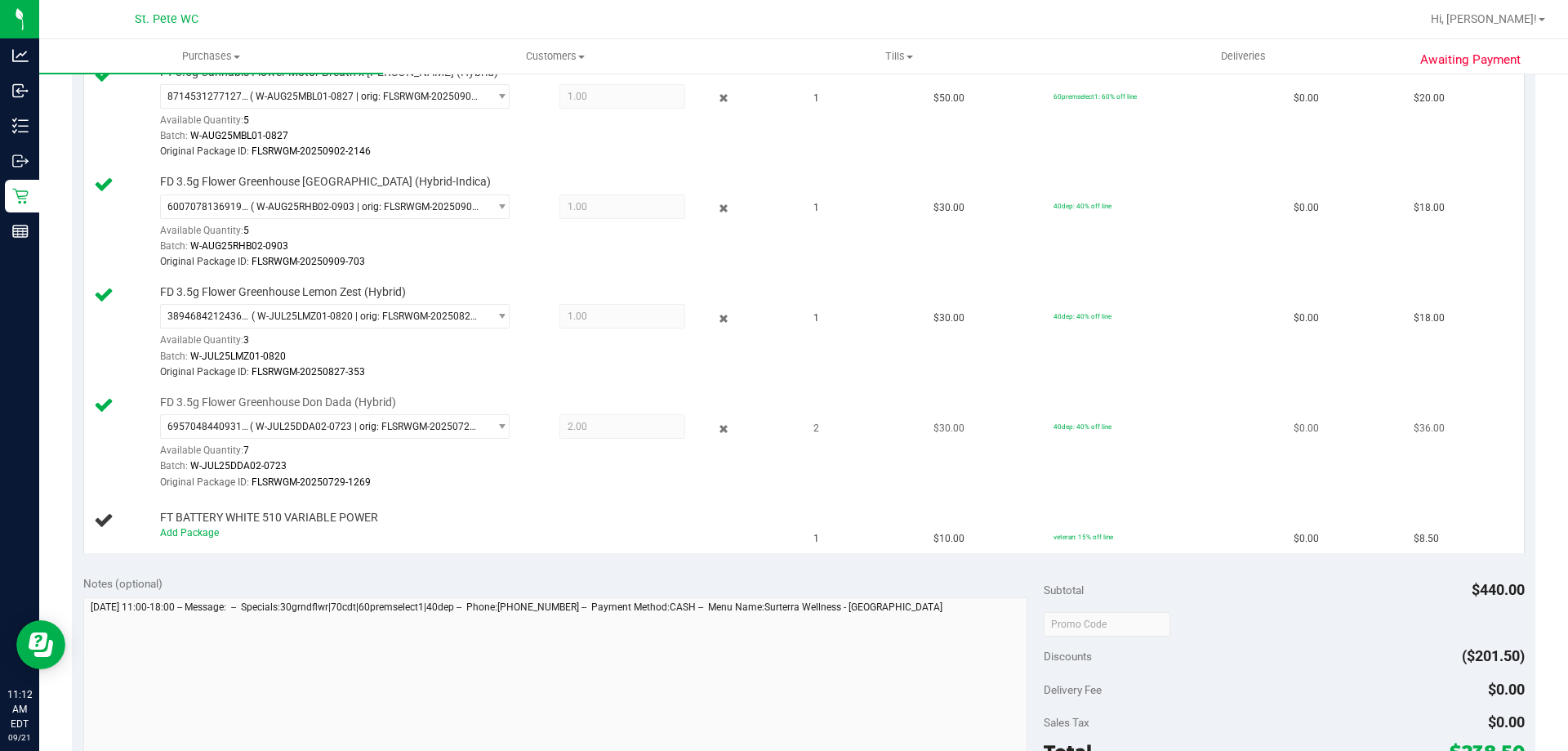
scroll to position [1062, 0]
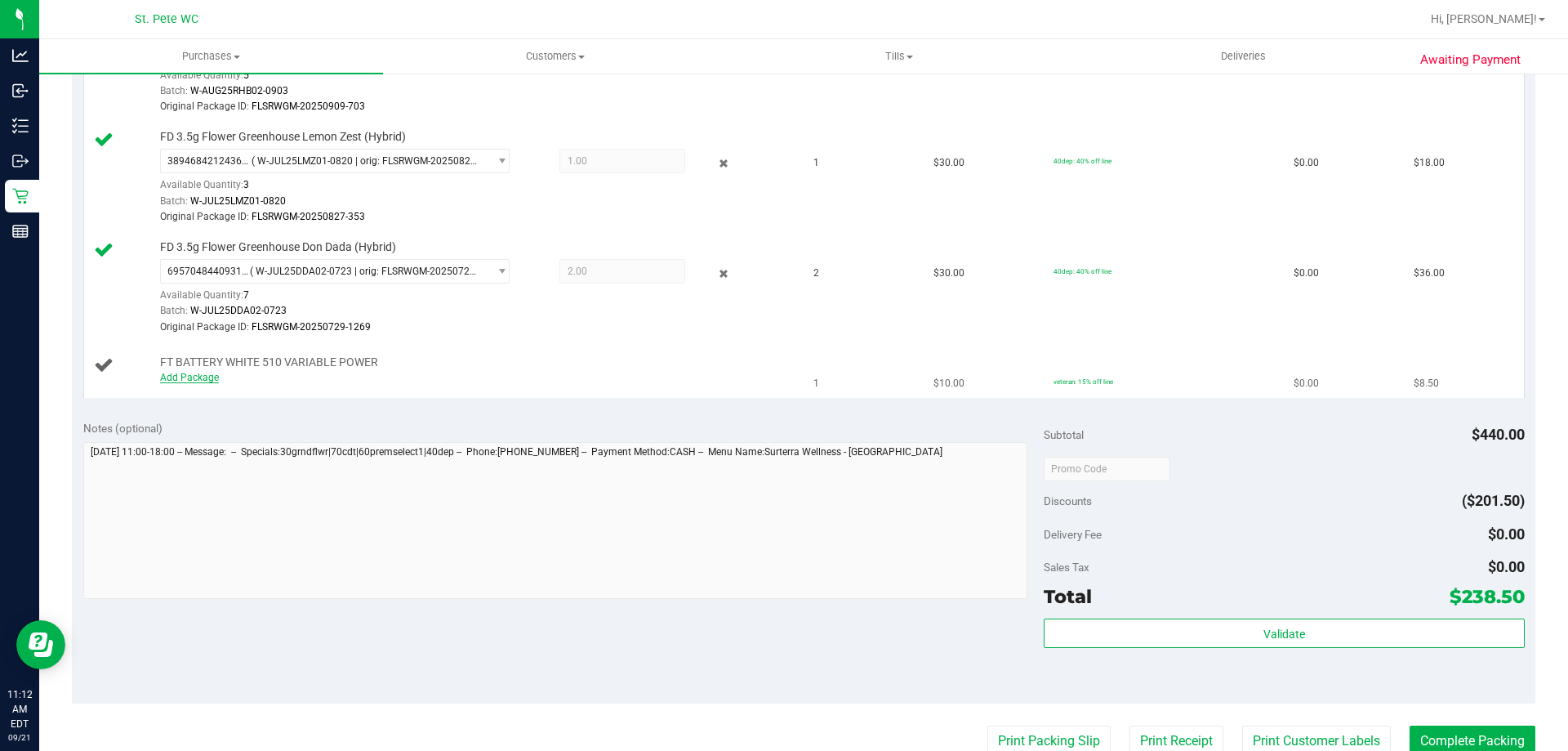
click at [202, 380] on link "Add Package" at bounding box center [190, 377] width 59 height 12
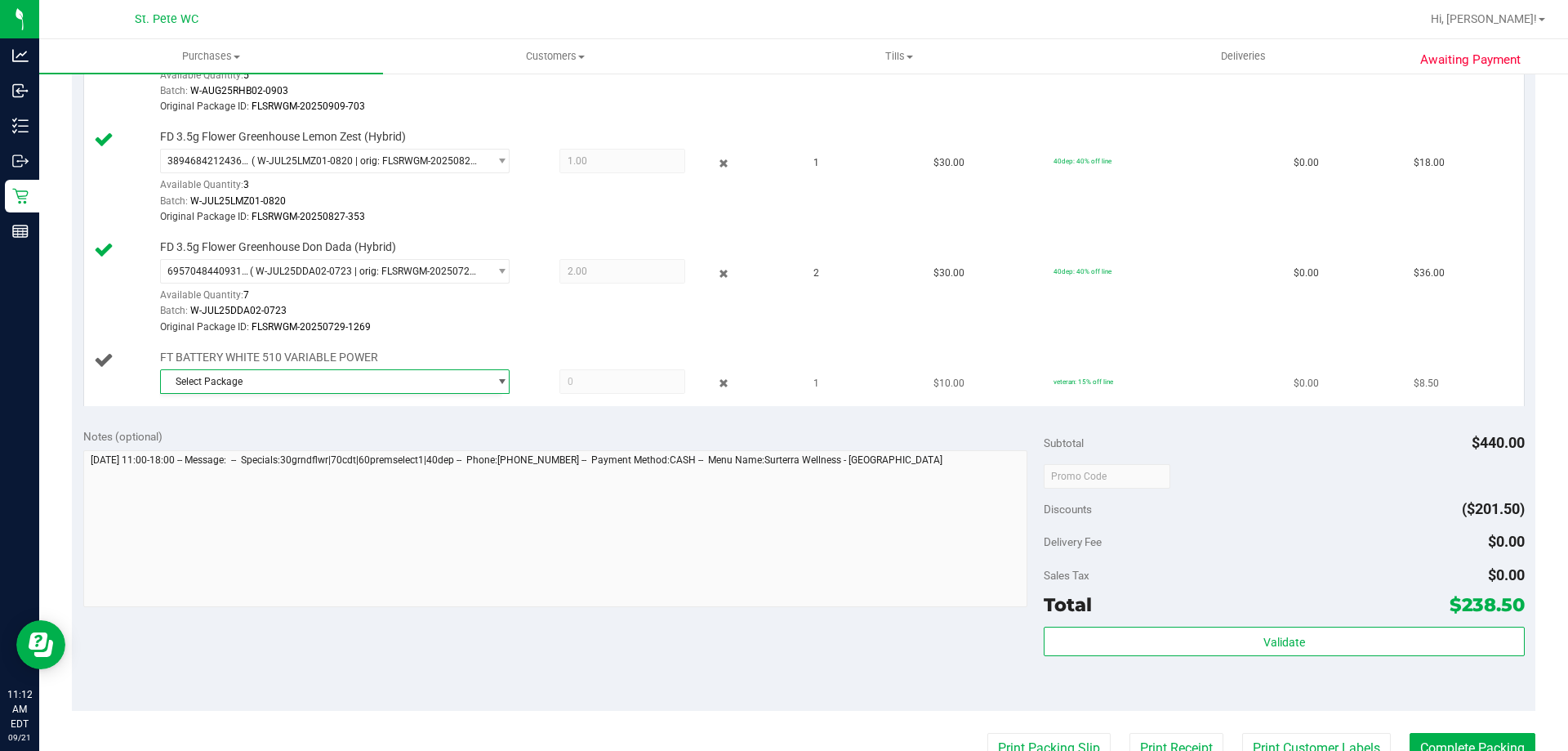
drag, startPoint x: 478, startPoint y: 429, endPoint x: 478, endPoint y: 381, distance: 48.0
click at [478, 428] on div "Select Package 2307480781069641 ( 1992285-082025 | orig: FLTW-20250912-013 ) No…" at bounding box center [331, 429] width 343 height 70
click at [478, 379] on span "Select Package" at bounding box center [324, 381] width 328 height 23
click at [445, 447] on span "( 1992285-082025 | orig: FLTW-20250912-013 )" at bounding box center [368, 449] width 209 height 12
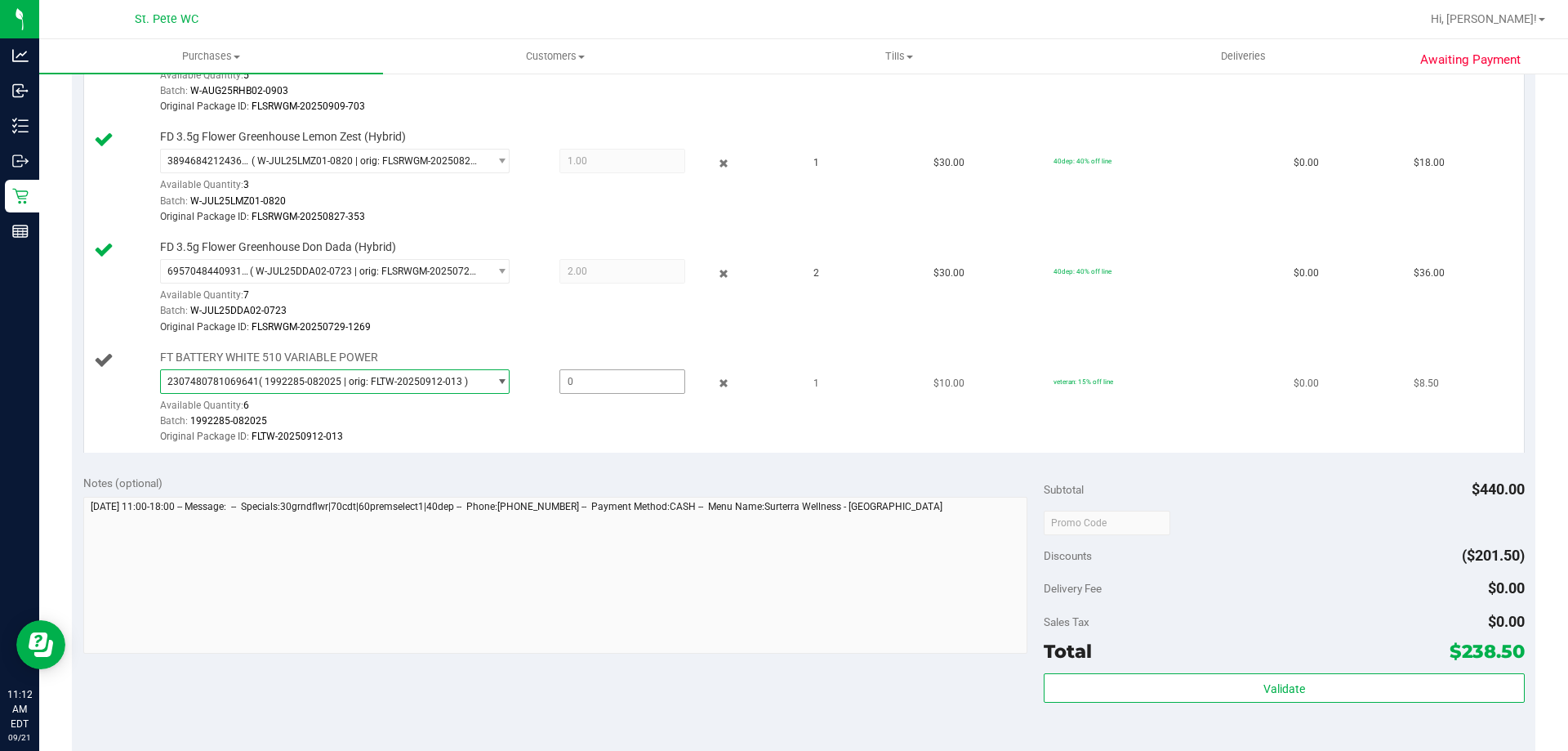
click at [568, 384] on span at bounding box center [622, 381] width 126 height 25
type input "1"
type input "1.0000"
click at [631, 451] on td "FT BATTERY WHITE 510 VARIABLE POWER 2307480781069641 ( 1992285-082025 | orig: F…" at bounding box center [444, 397] width 721 height 109
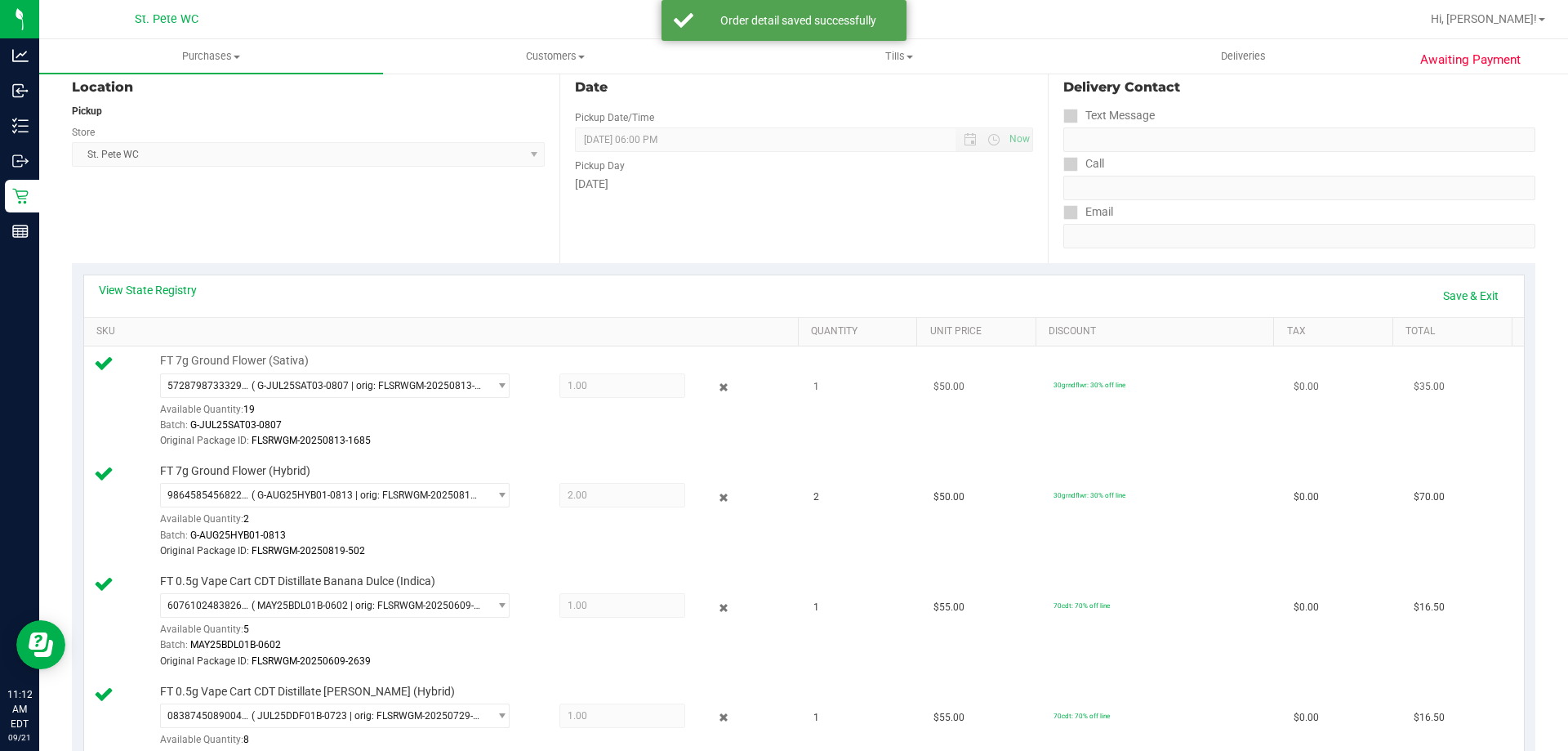
scroll to position [0, 0]
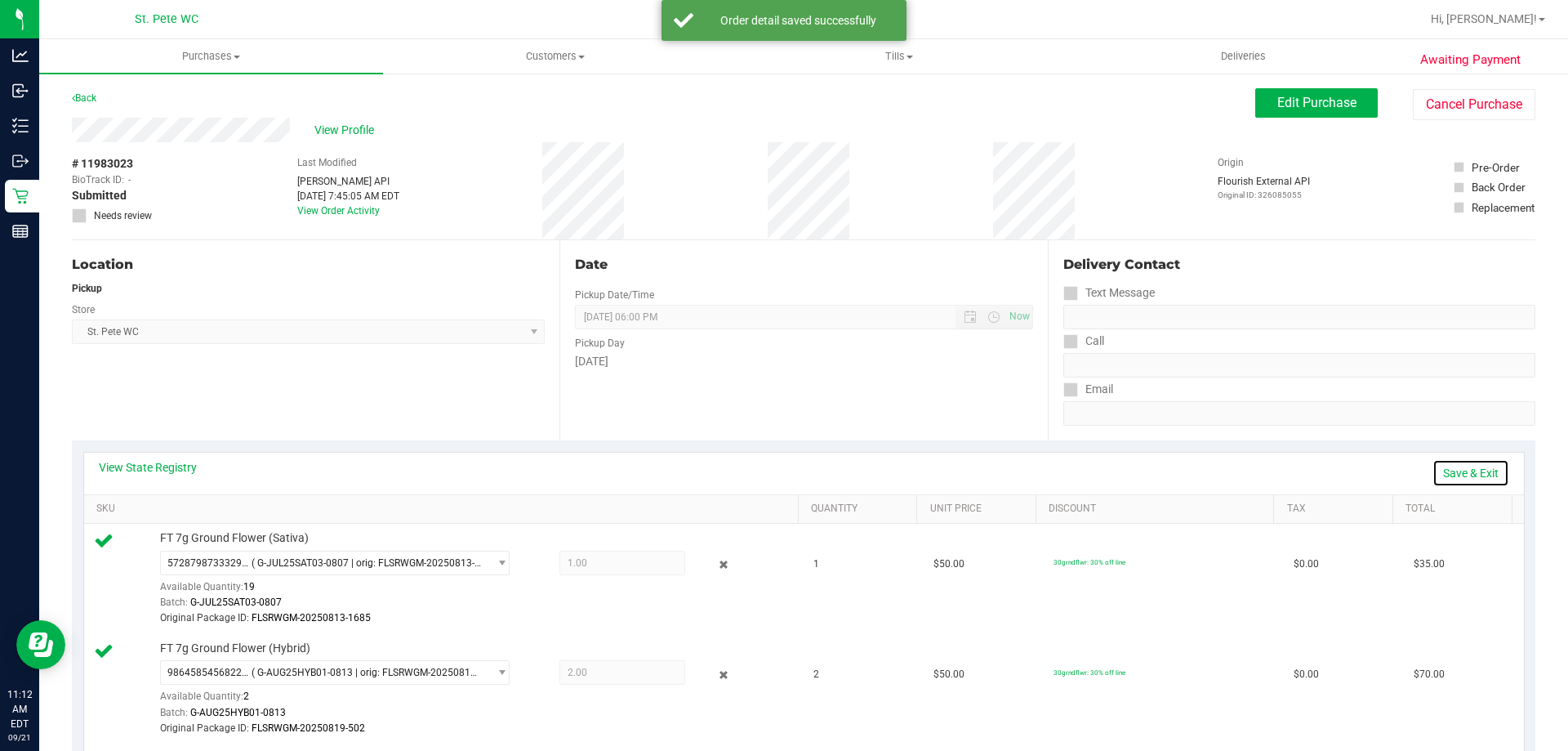
click at [1472, 477] on link "Save & Exit" at bounding box center [1471, 473] width 77 height 28
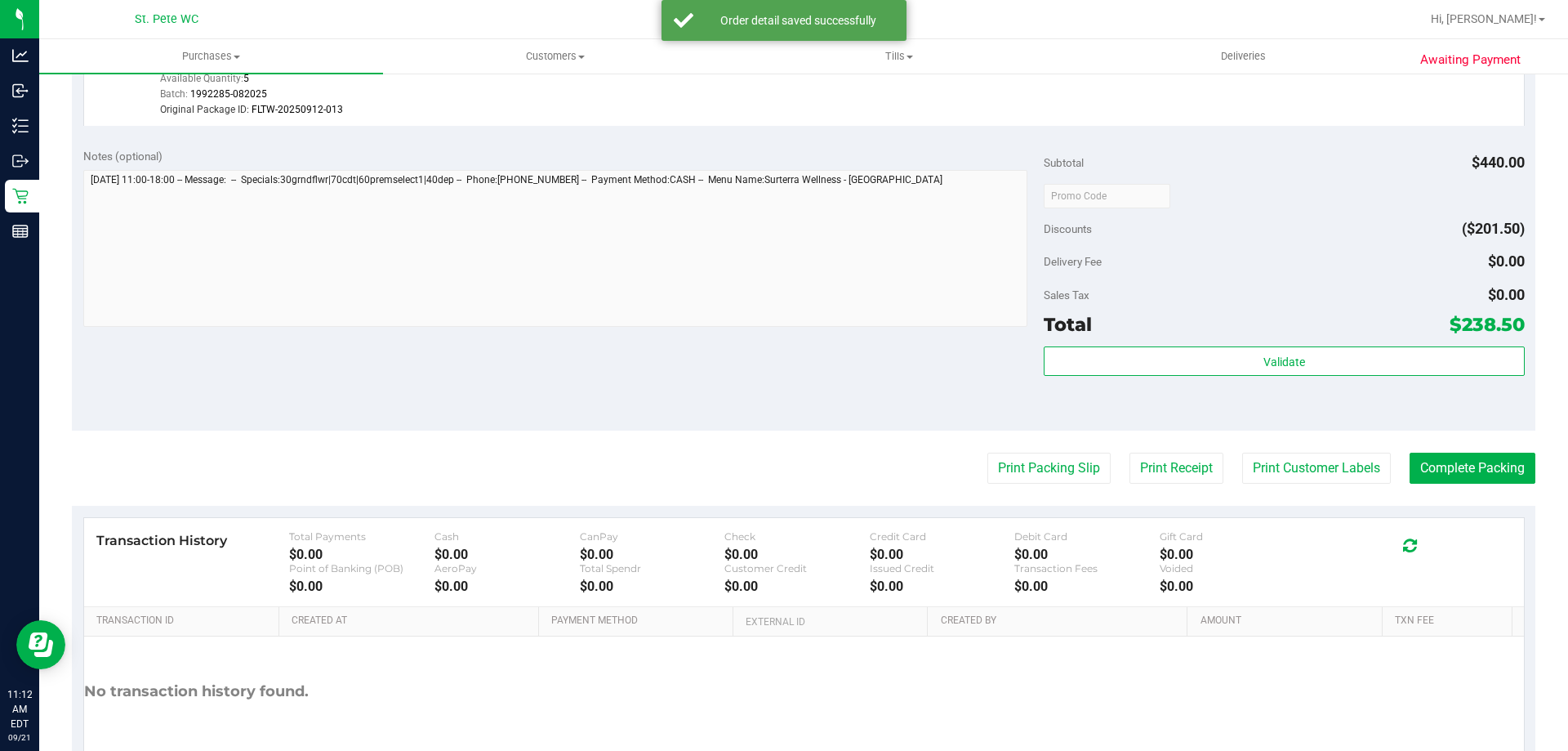
scroll to position [1482, 0]
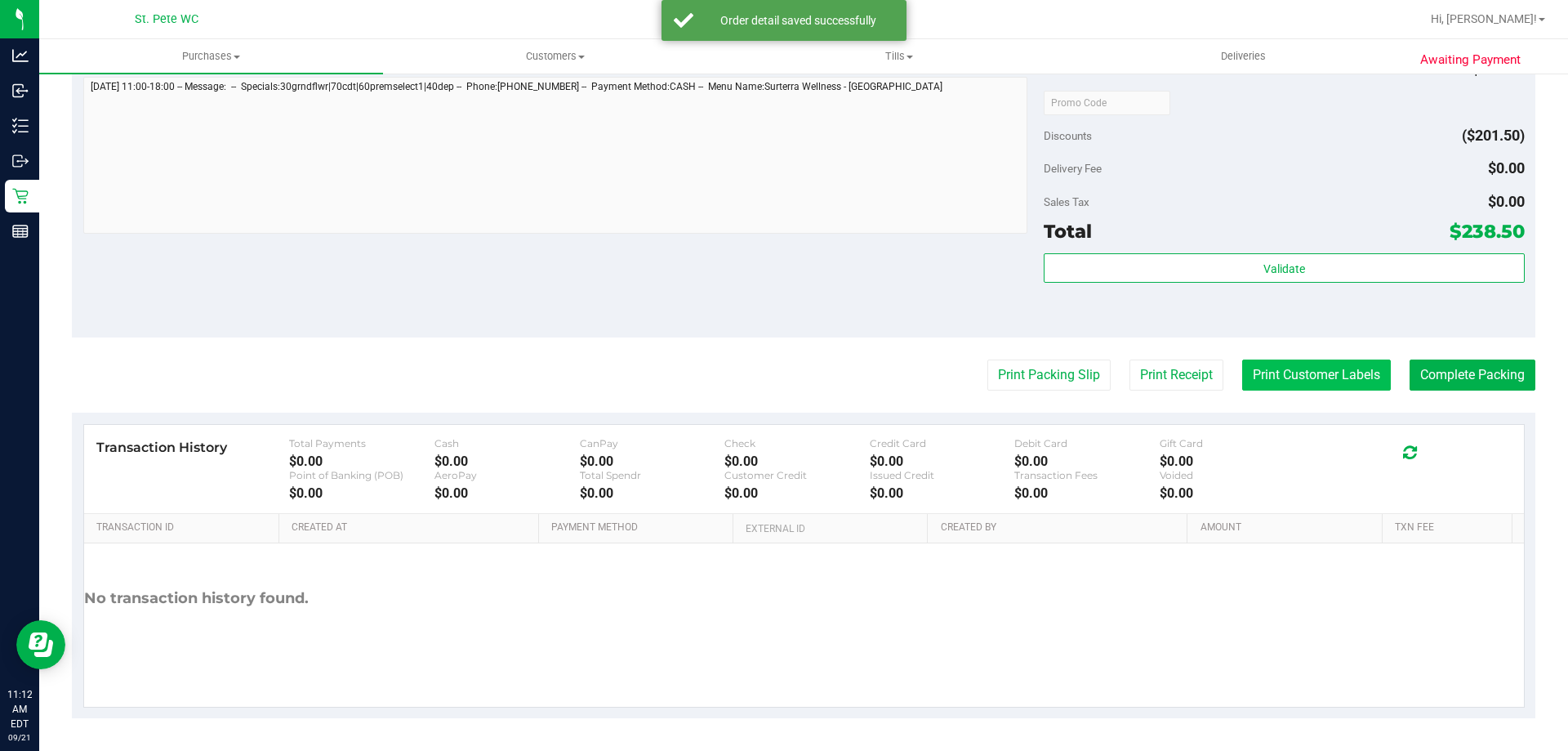
click at [1351, 387] on button "Print Customer Labels" at bounding box center [1316, 376] width 149 height 32
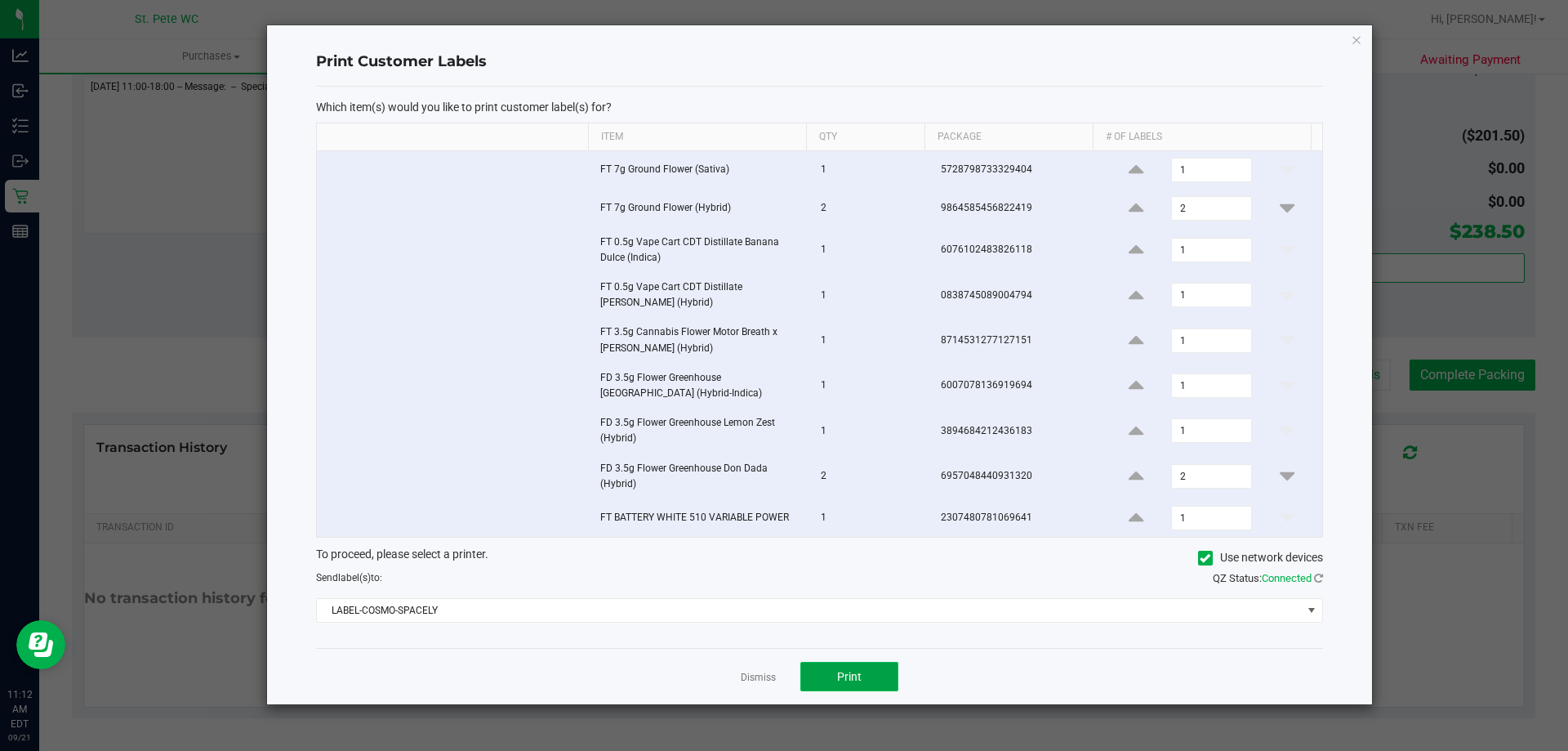
click at [864, 674] on button "Print" at bounding box center [850, 677] width 98 height 30
click at [1361, 41] on icon "button" at bounding box center [1357, 39] width 12 height 20
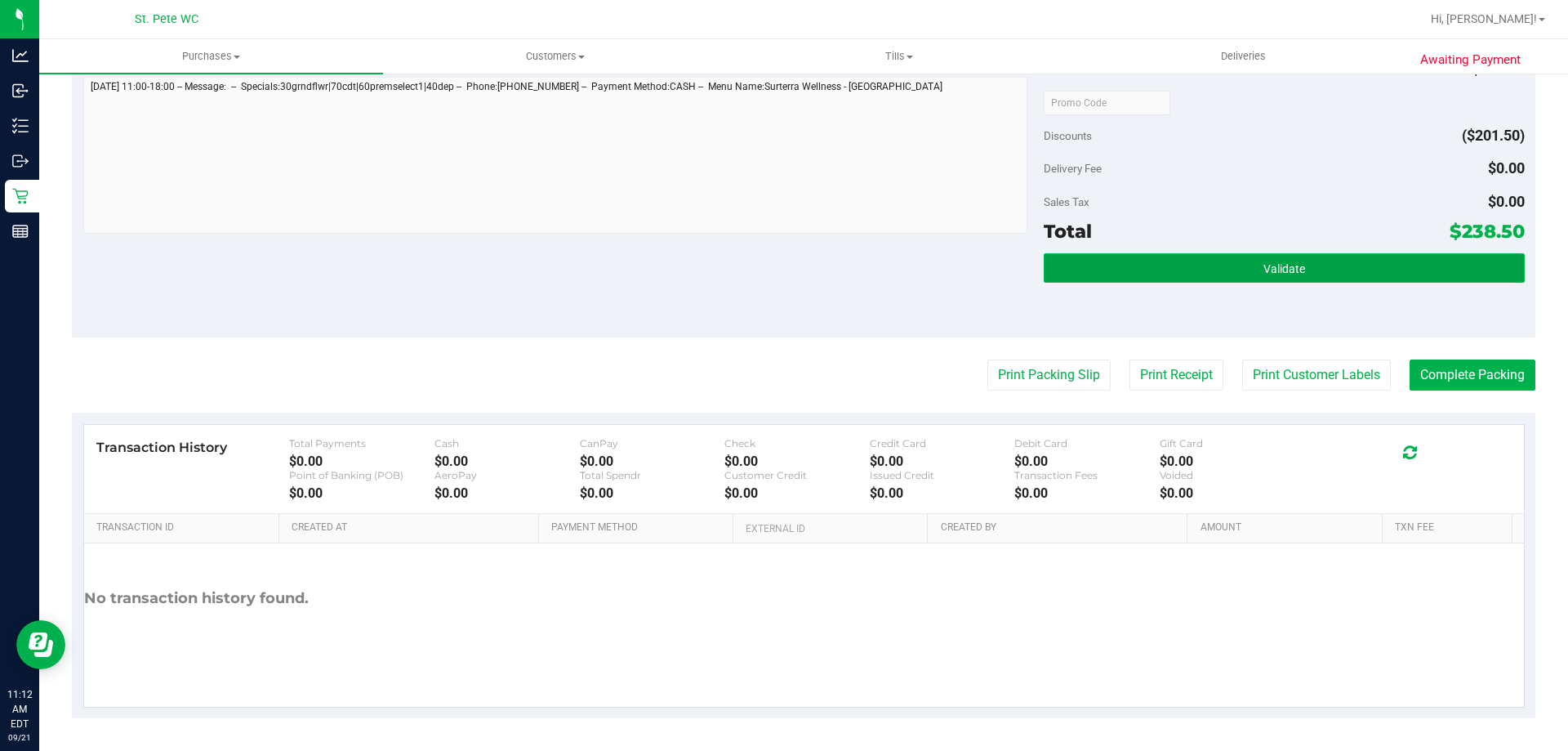
click at [1328, 280] on button "Validate" at bounding box center [1284, 268] width 481 height 30
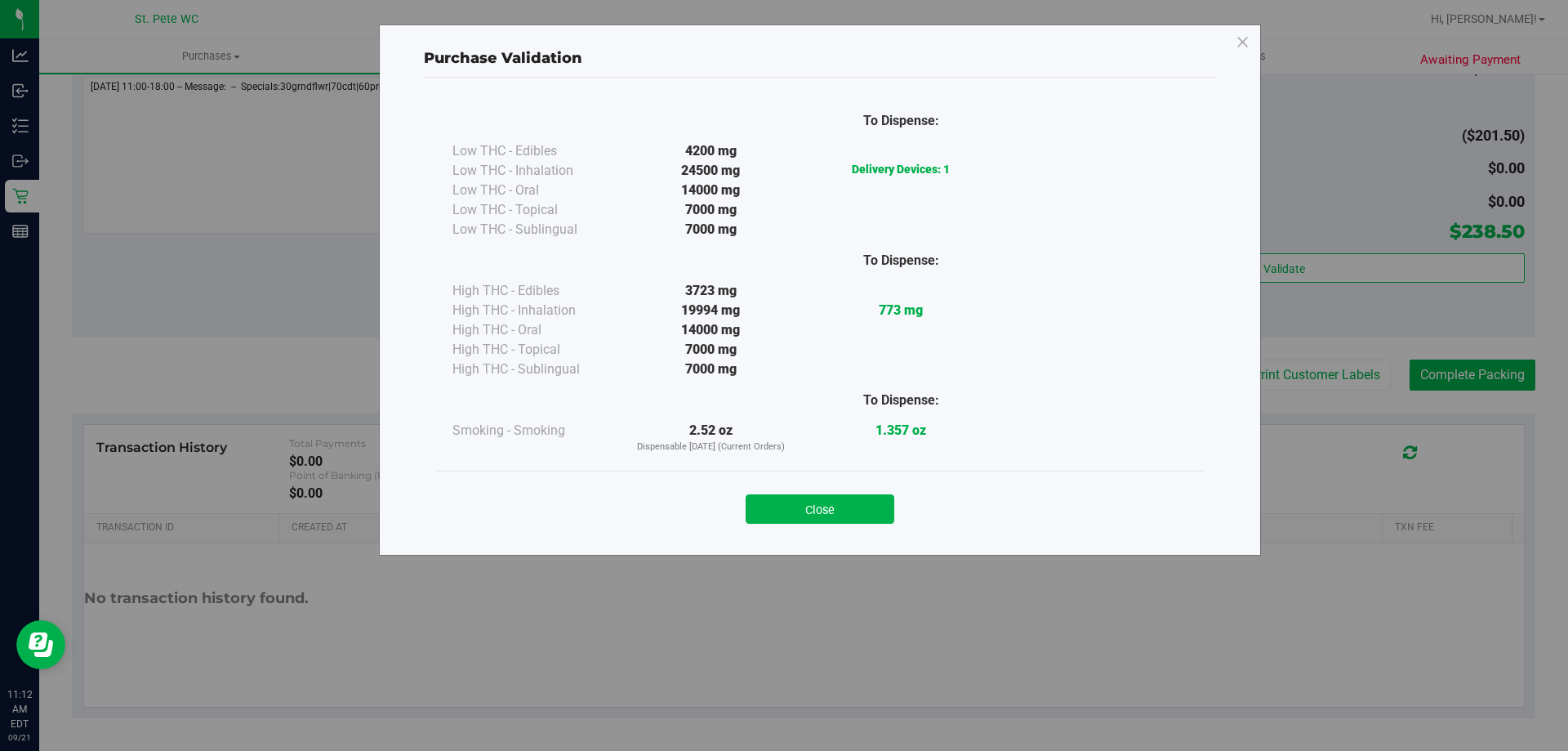
click at [822, 506] on button "Close" at bounding box center [819, 510] width 149 height 30
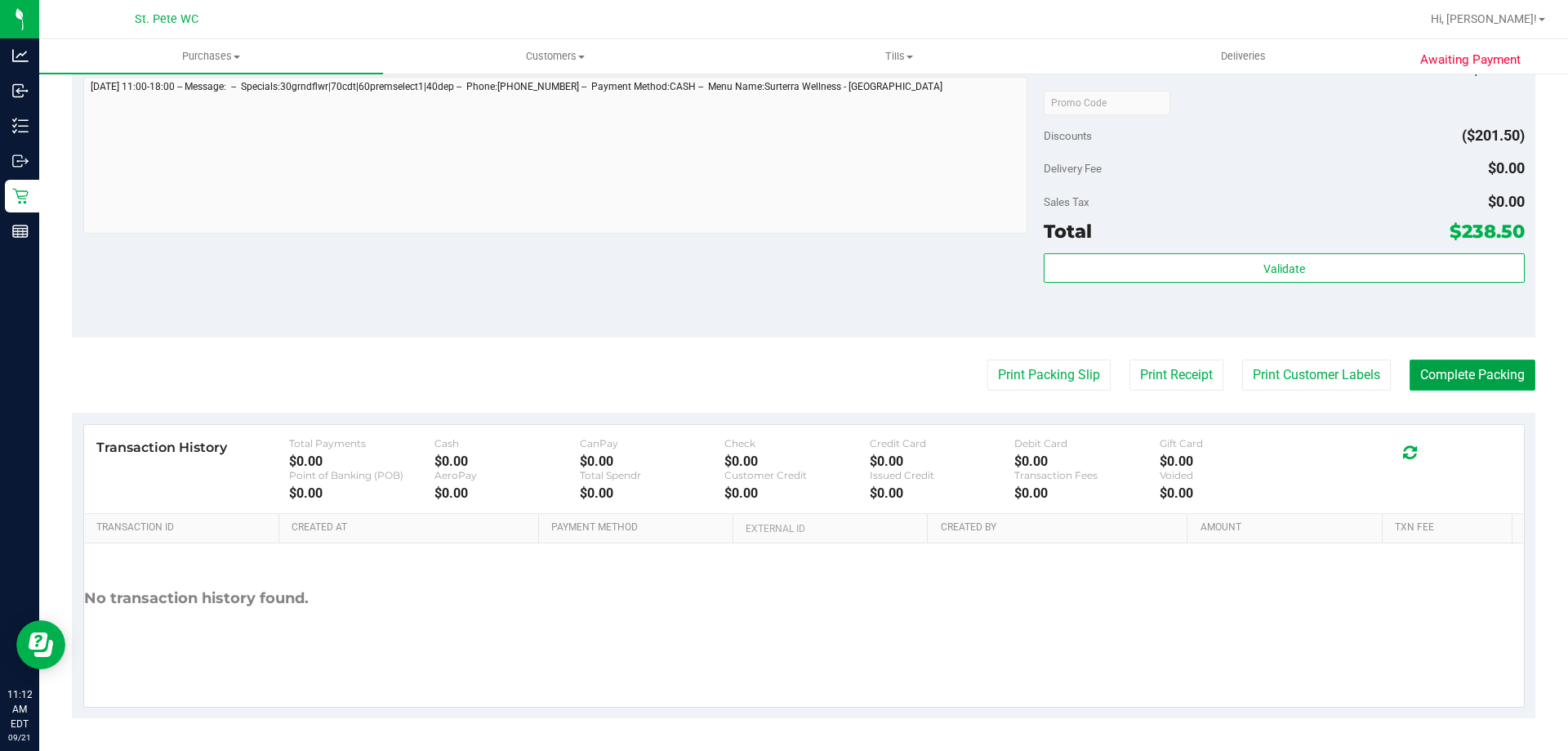
click at [1501, 372] on button "Complete Packing" at bounding box center [1472, 376] width 126 height 32
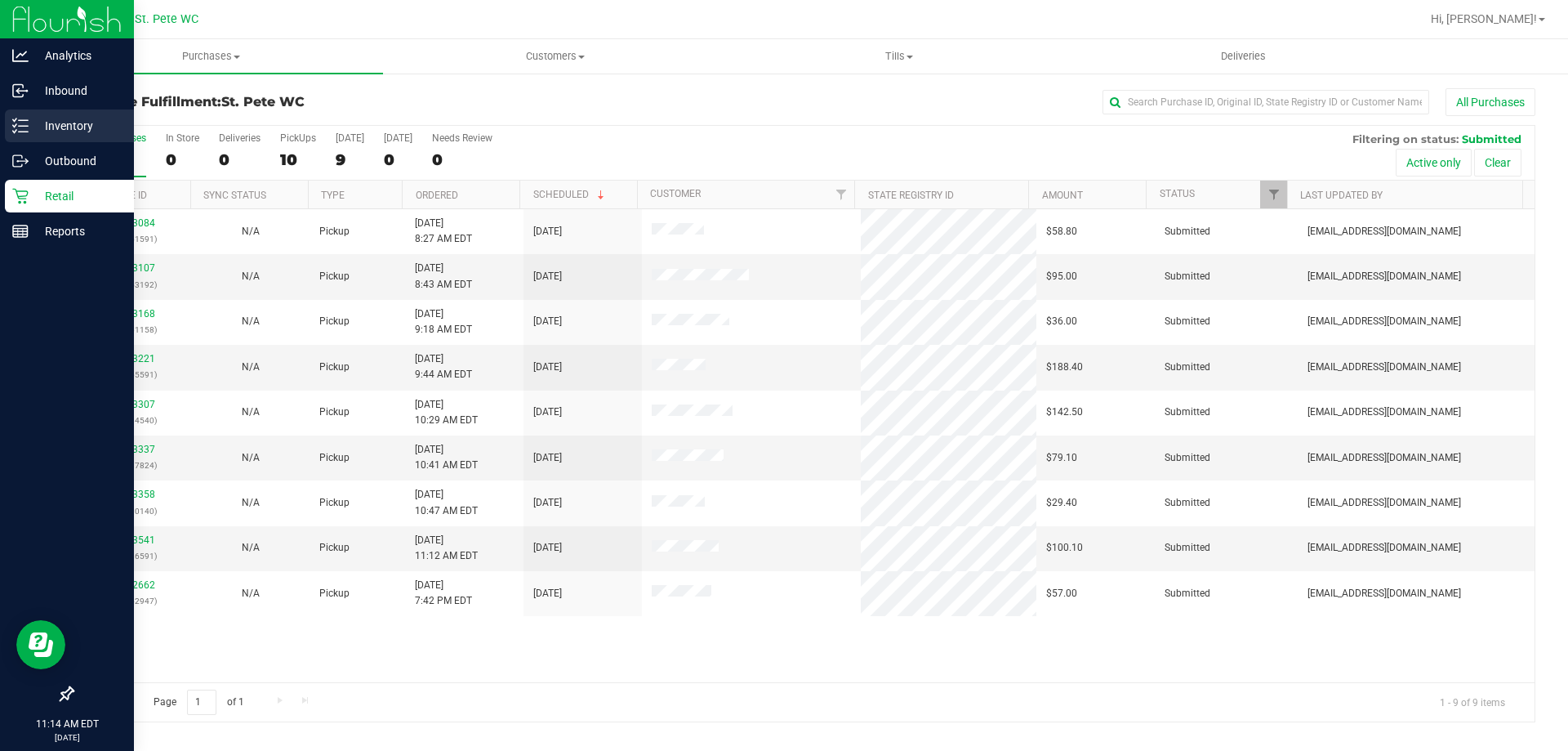
click at [17, 132] on icon at bounding box center [20, 125] width 17 height 17
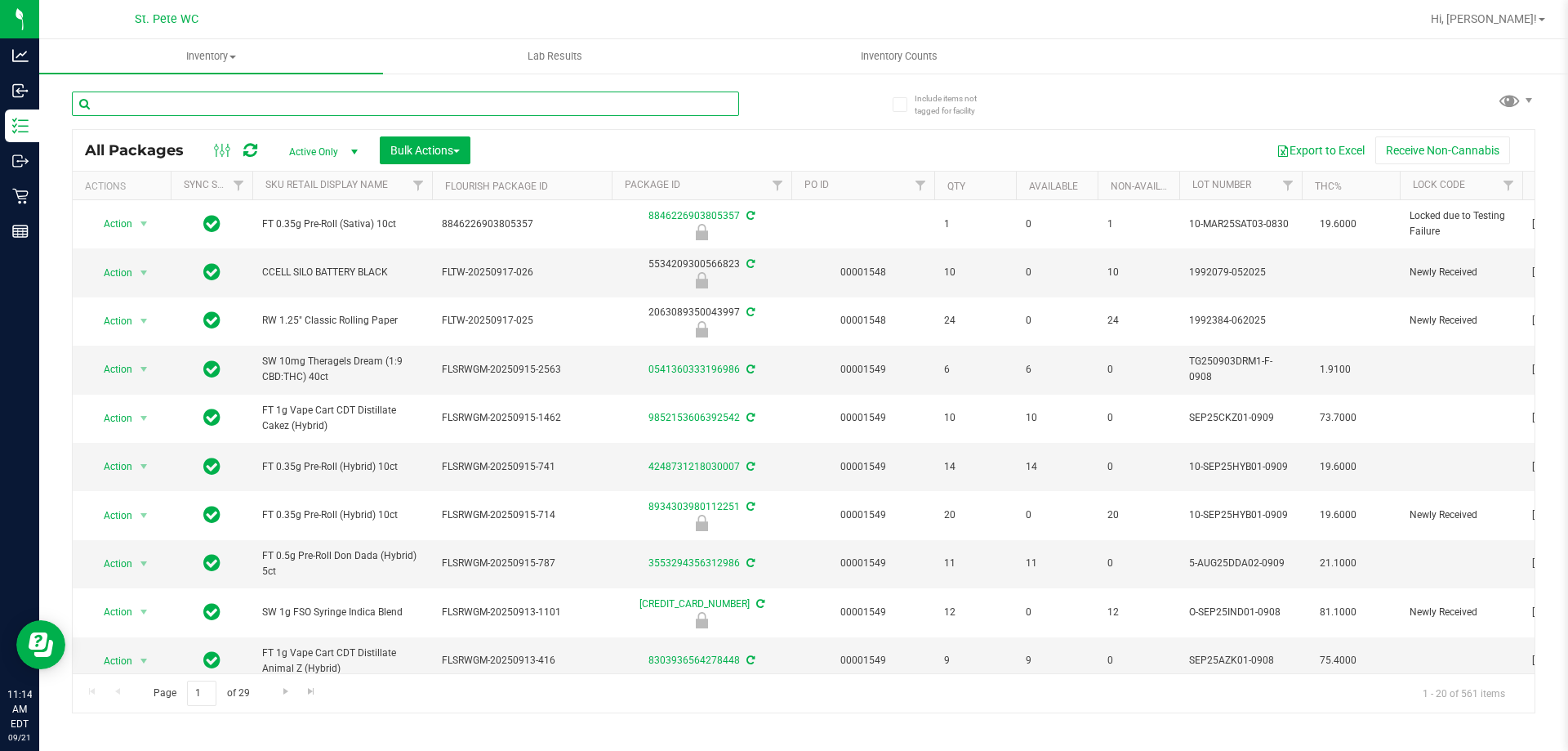
click at [171, 105] on input "text" at bounding box center [406, 103] width 668 height 25
type input "grav"
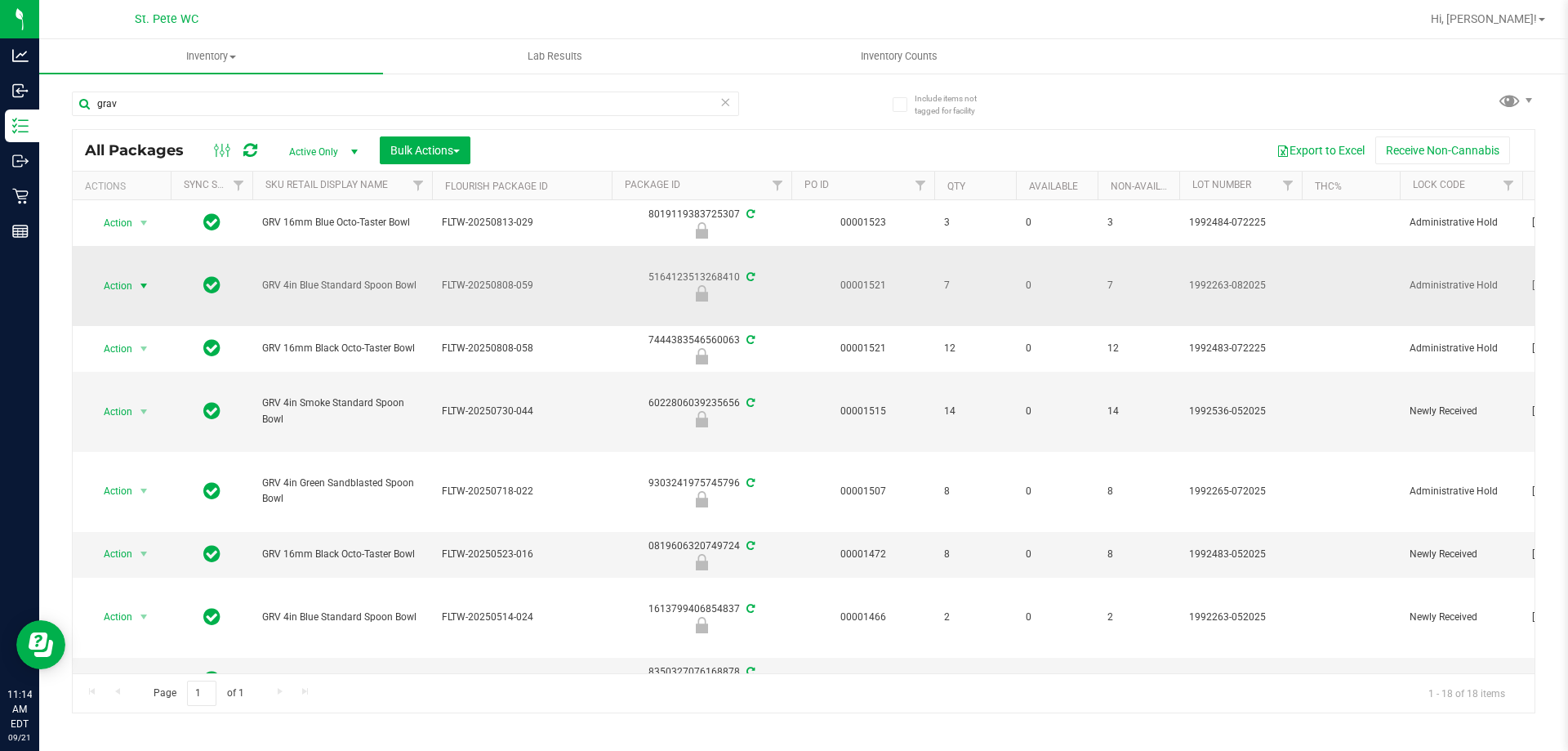
click at [127, 291] on span "Action" at bounding box center [110, 286] width 44 height 23
click at [137, 467] on li "Unlock package" at bounding box center [142, 479] width 104 height 25
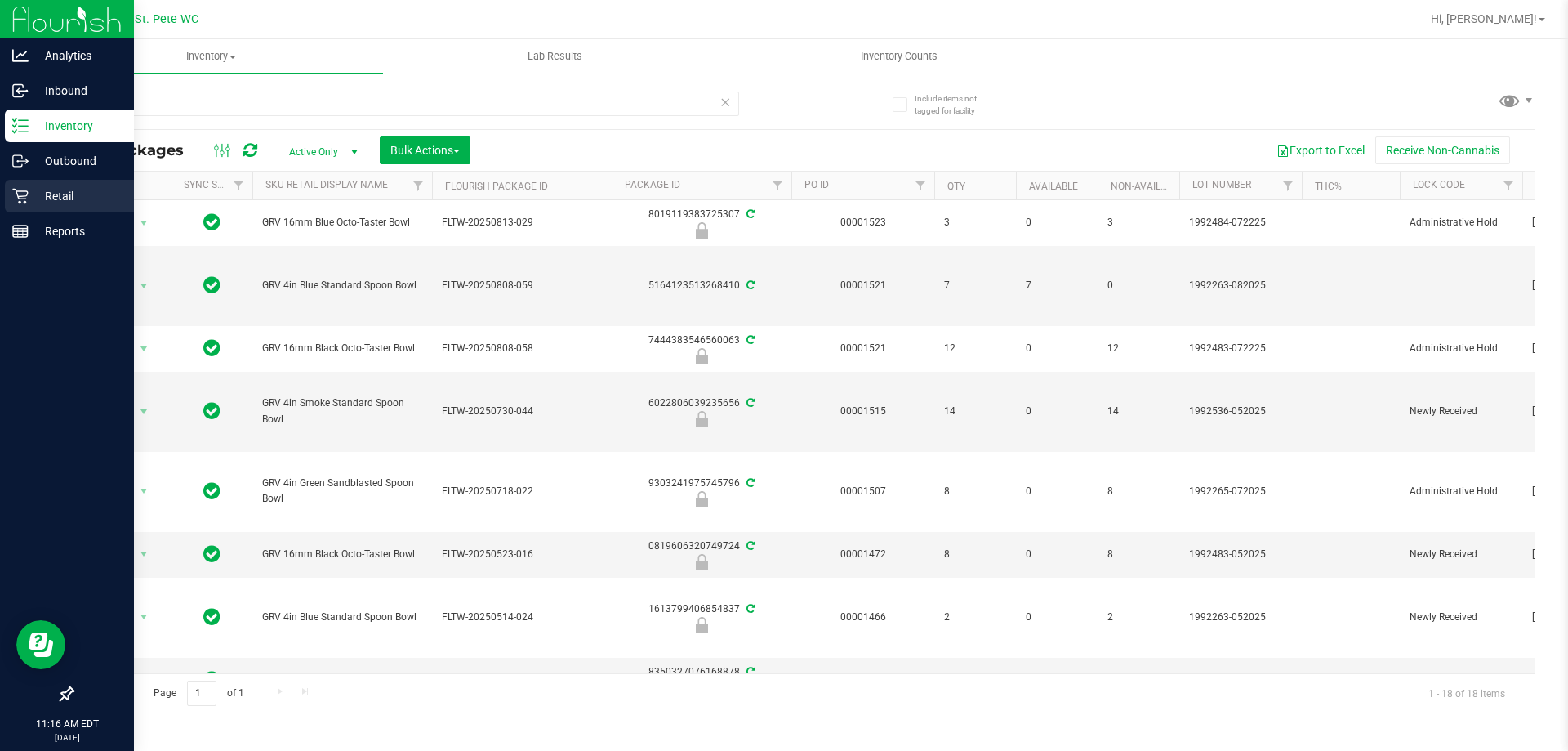
click at [32, 186] on p "Retail" at bounding box center [78, 196] width 98 height 20
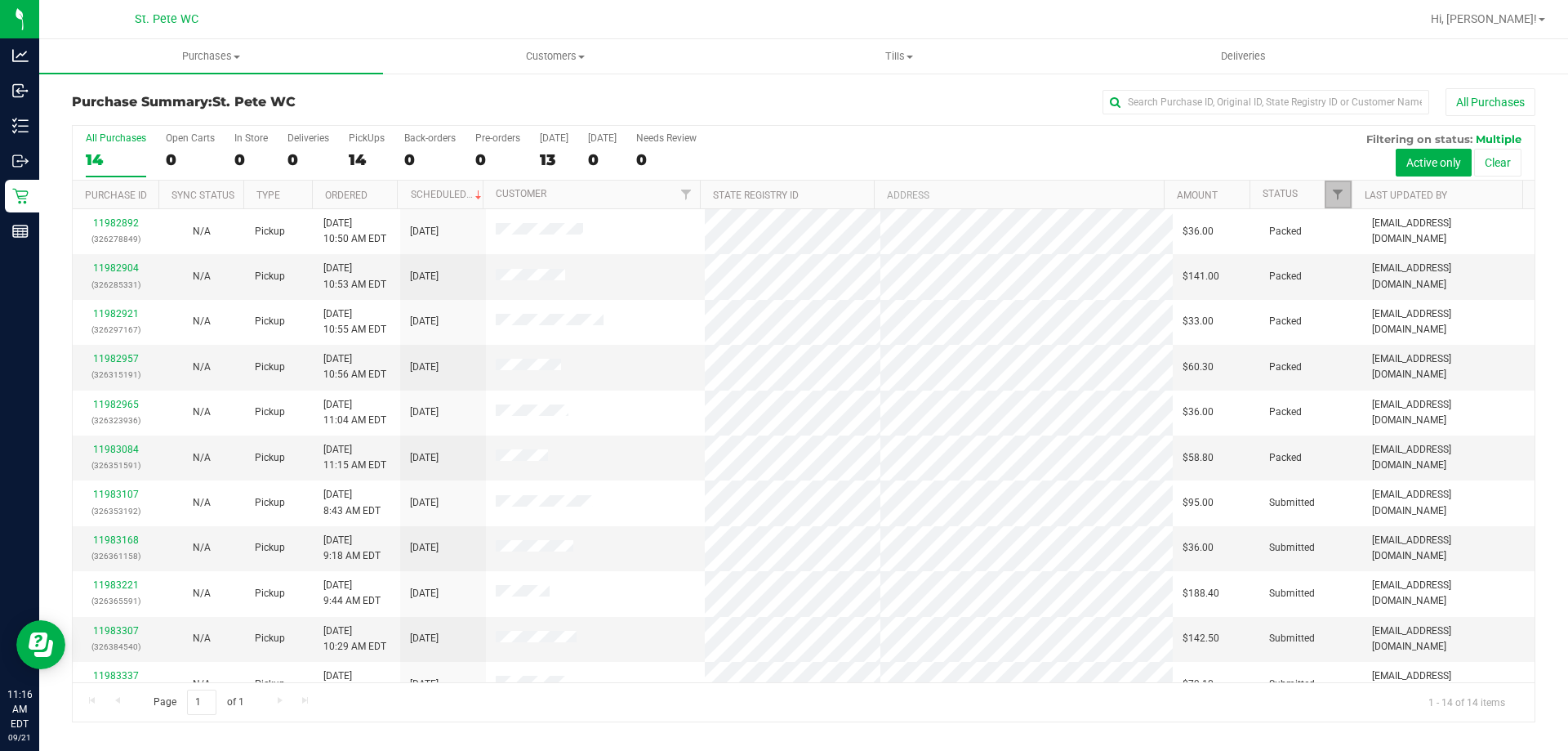
click at [1342, 187] on link "Filter" at bounding box center [1338, 194] width 27 height 28
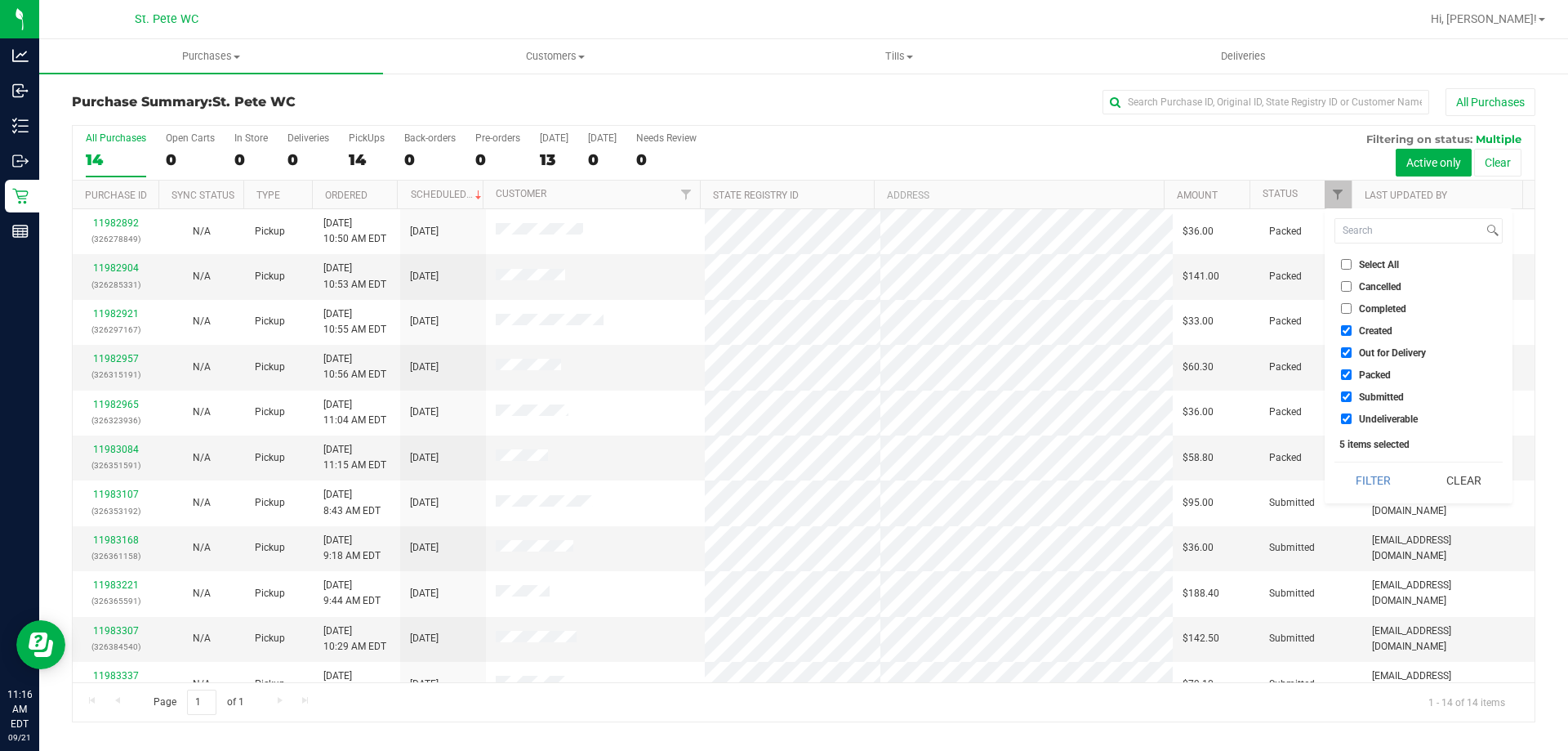
click at [1359, 333] on span "Created" at bounding box center [1376, 331] width 33 height 10
click at [1352, 333] on input "Created" at bounding box center [1346, 330] width 11 height 11
checkbox input "false"
drag, startPoint x: 1361, startPoint y: 352, endPoint x: 1360, endPoint y: 372, distance: 20.0
click at [1362, 353] on span "Out for Delivery" at bounding box center [1393, 353] width 67 height 10
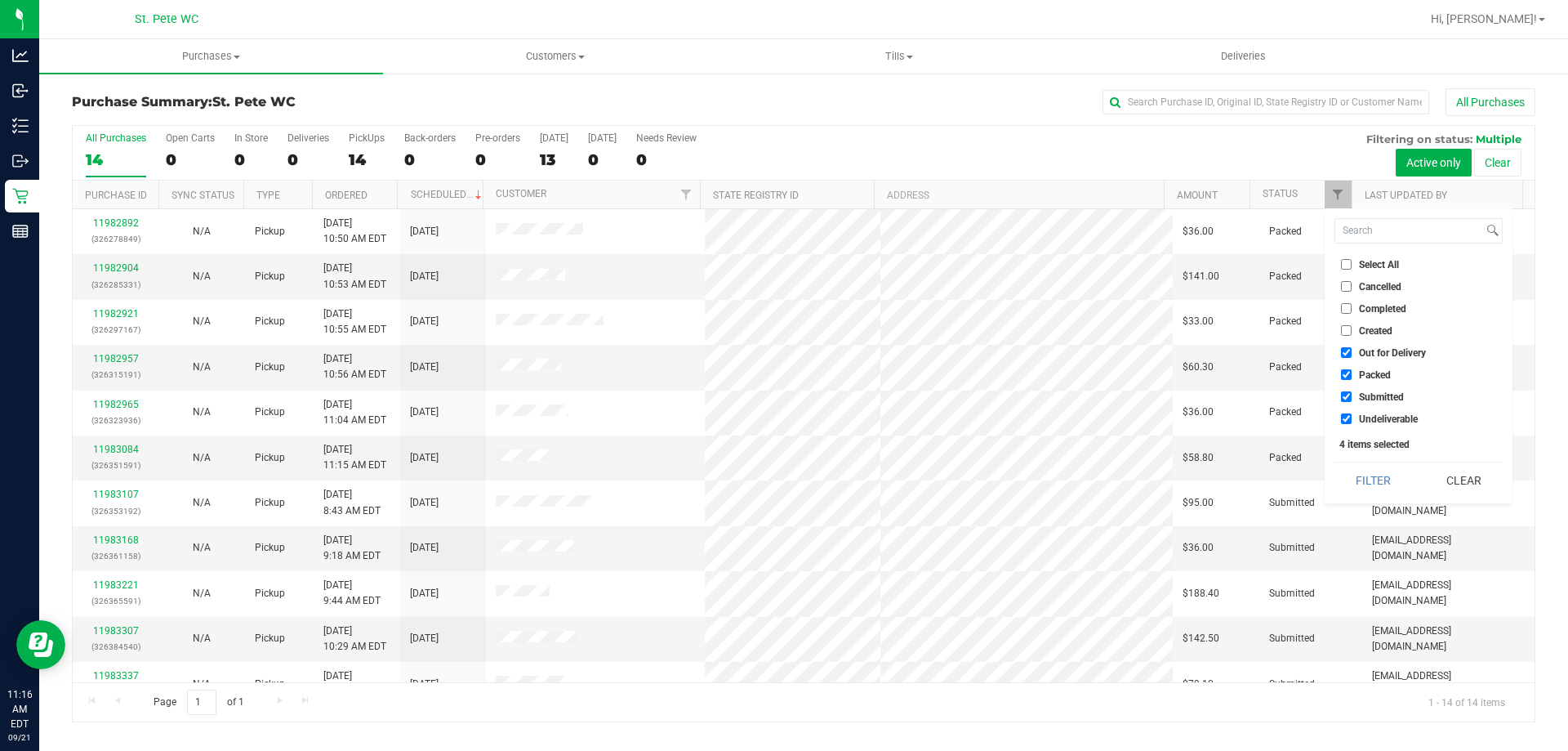
click at [1360, 372] on span "Packed" at bounding box center [1375, 376] width 32 height 10
click at [1352, 372] on input "Packed" at bounding box center [1346, 375] width 11 height 11
checkbox input "false"
click at [1360, 348] on span "Out for Delivery" at bounding box center [1393, 353] width 67 height 10
click at [1352, 348] on input "Out for Delivery" at bounding box center [1346, 352] width 11 height 11
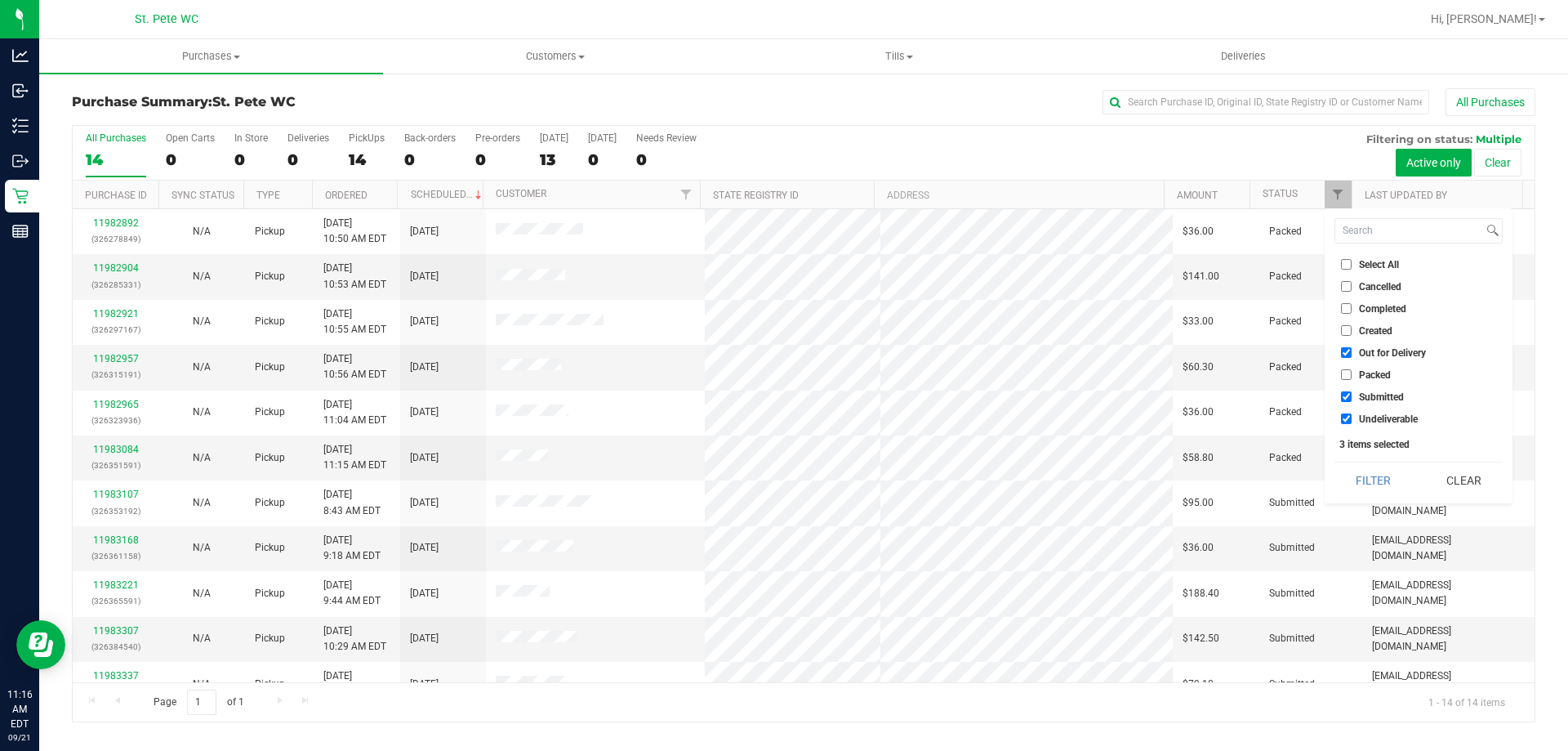
checkbox input "false"
click at [1368, 414] on span "Undeliverable" at bounding box center [1389, 419] width 59 height 10
click at [1352, 414] on input "Undeliverable" at bounding box center [1346, 419] width 11 height 11
checkbox input "false"
drag, startPoint x: 1354, startPoint y: 477, endPoint x: 1334, endPoint y: 492, distance: 25.0
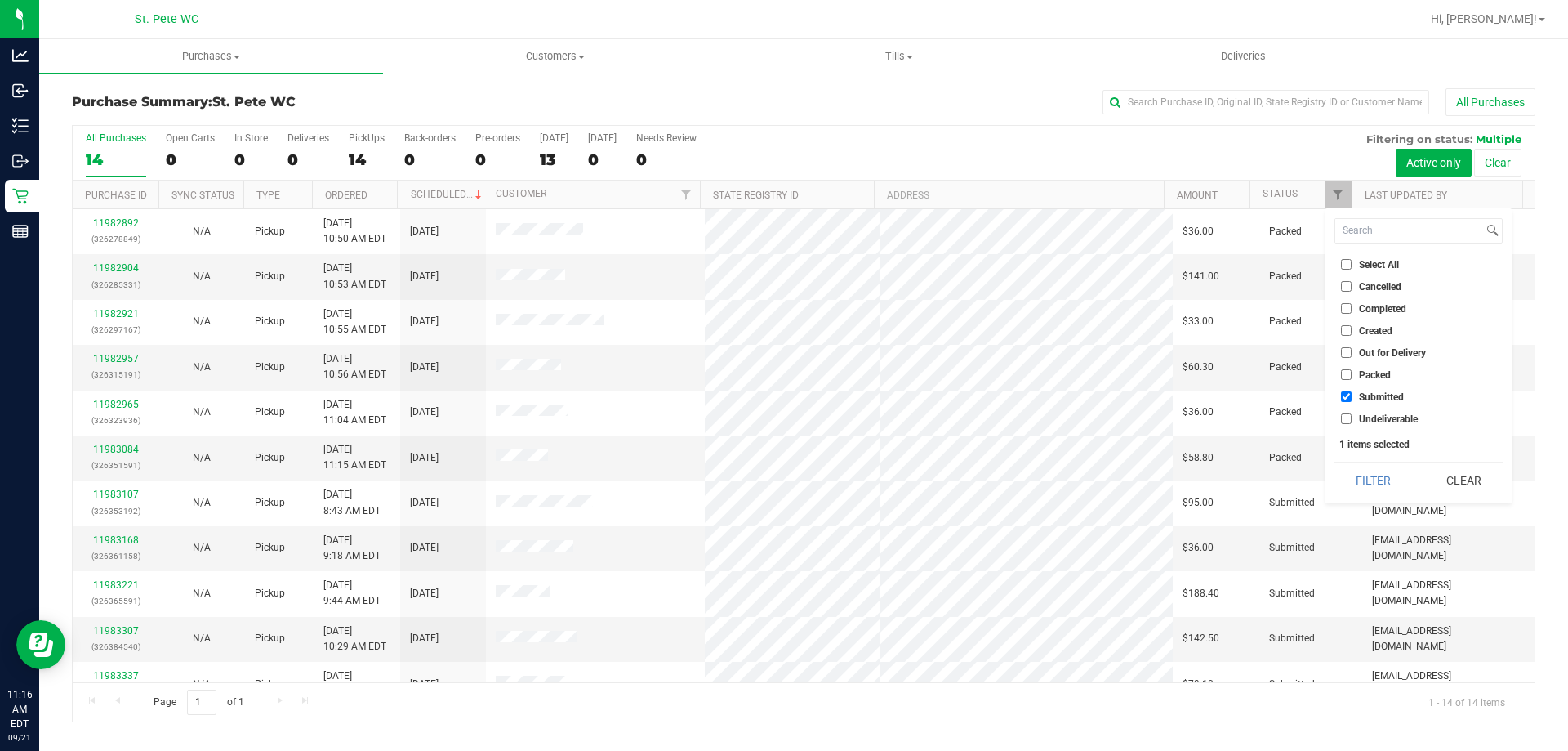
click at [1354, 480] on button "Filter" at bounding box center [1374, 480] width 79 height 35
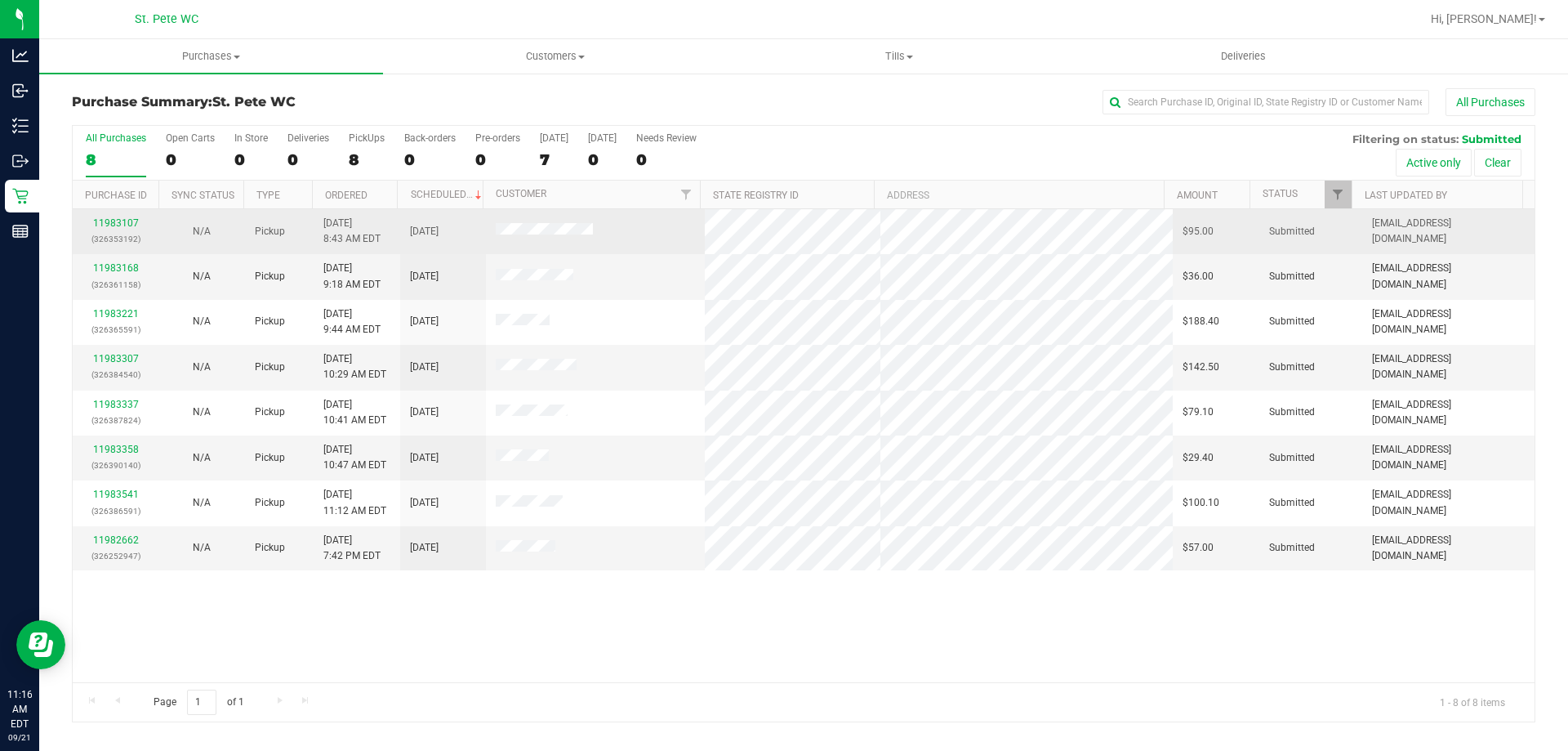
click at [125, 217] on div "11983107 (326353192)" at bounding box center [115, 232] width 66 height 32
click at [124, 221] on link "11983107" at bounding box center [116, 224] width 45 height 12
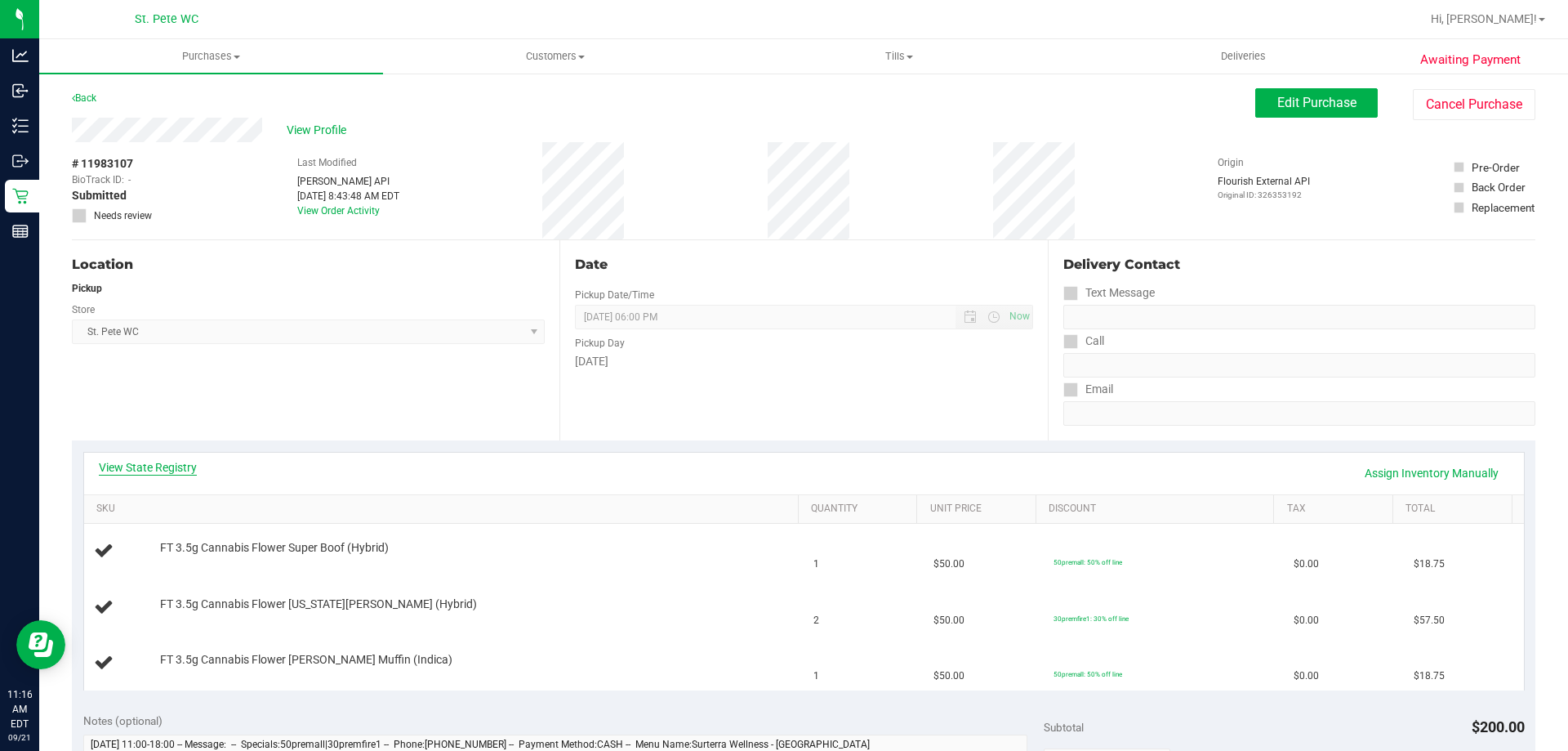
click at [189, 465] on link "View State Registry" at bounding box center [148, 467] width 98 height 17
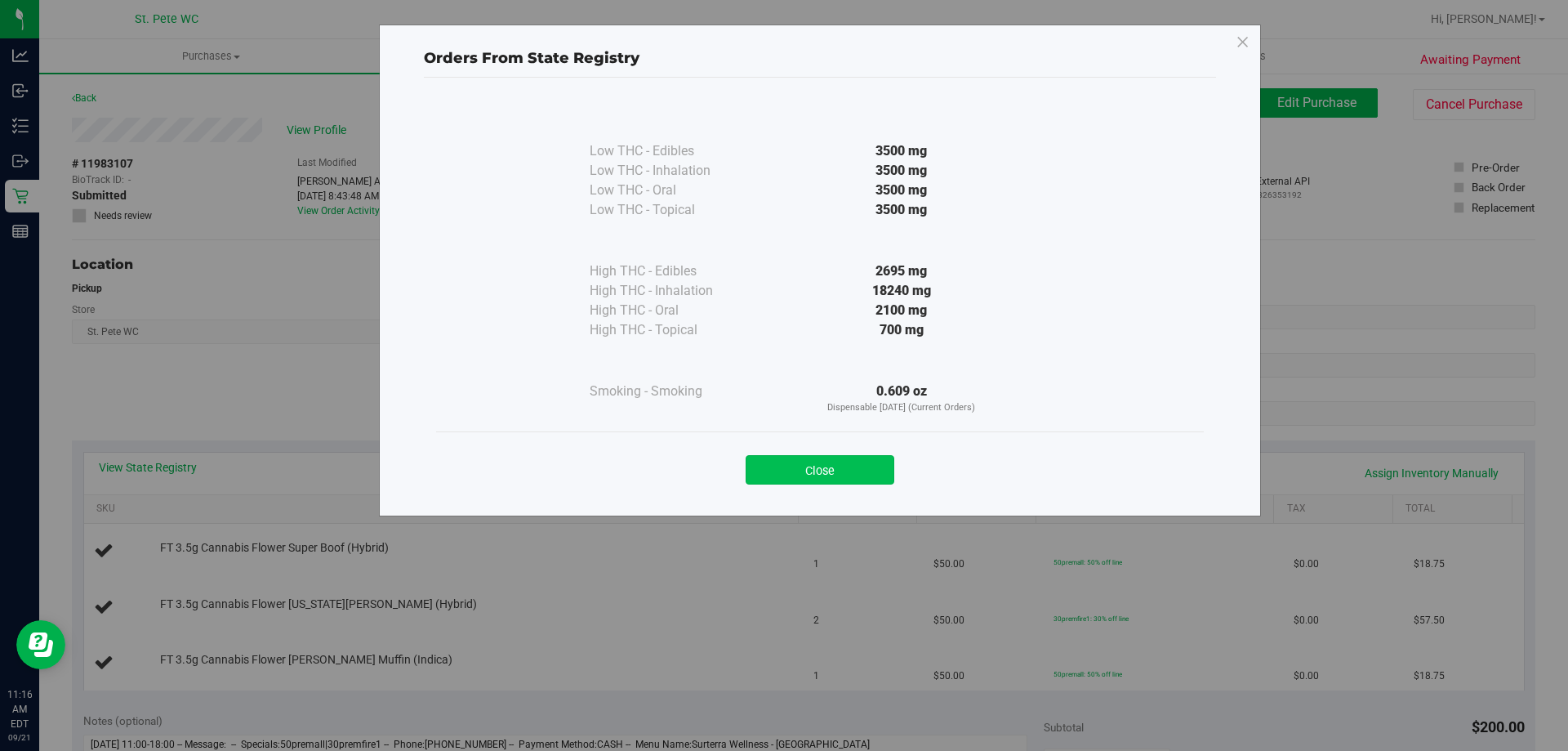
click at [761, 476] on button "Close" at bounding box center [819, 470] width 149 height 30
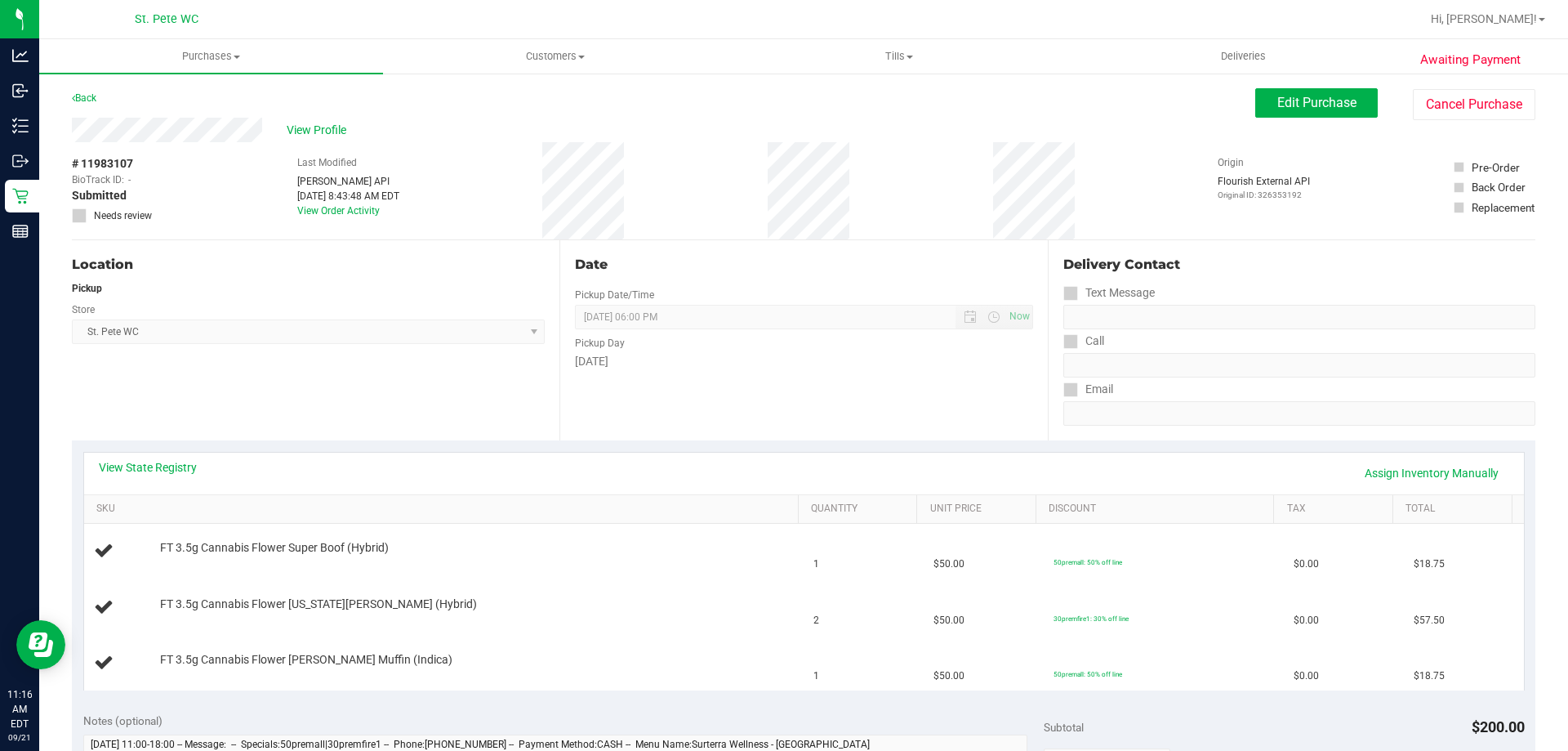
click at [481, 424] on div "Location Pickup Store St. Pete WC Select Store Bonita Springs WC Boynton Beach …" at bounding box center [315, 340] width 488 height 200
click at [1287, 84] on div "Awaiting Payment Back Edit Purchase Cancel Purchase View Profile # 11983107 Bio…" at bounding box center [804, 740] width 1530 height 1337
click at [1286, 97] on span "Edit Purchase" at bounding box center [1317, 102] width 79 height 16
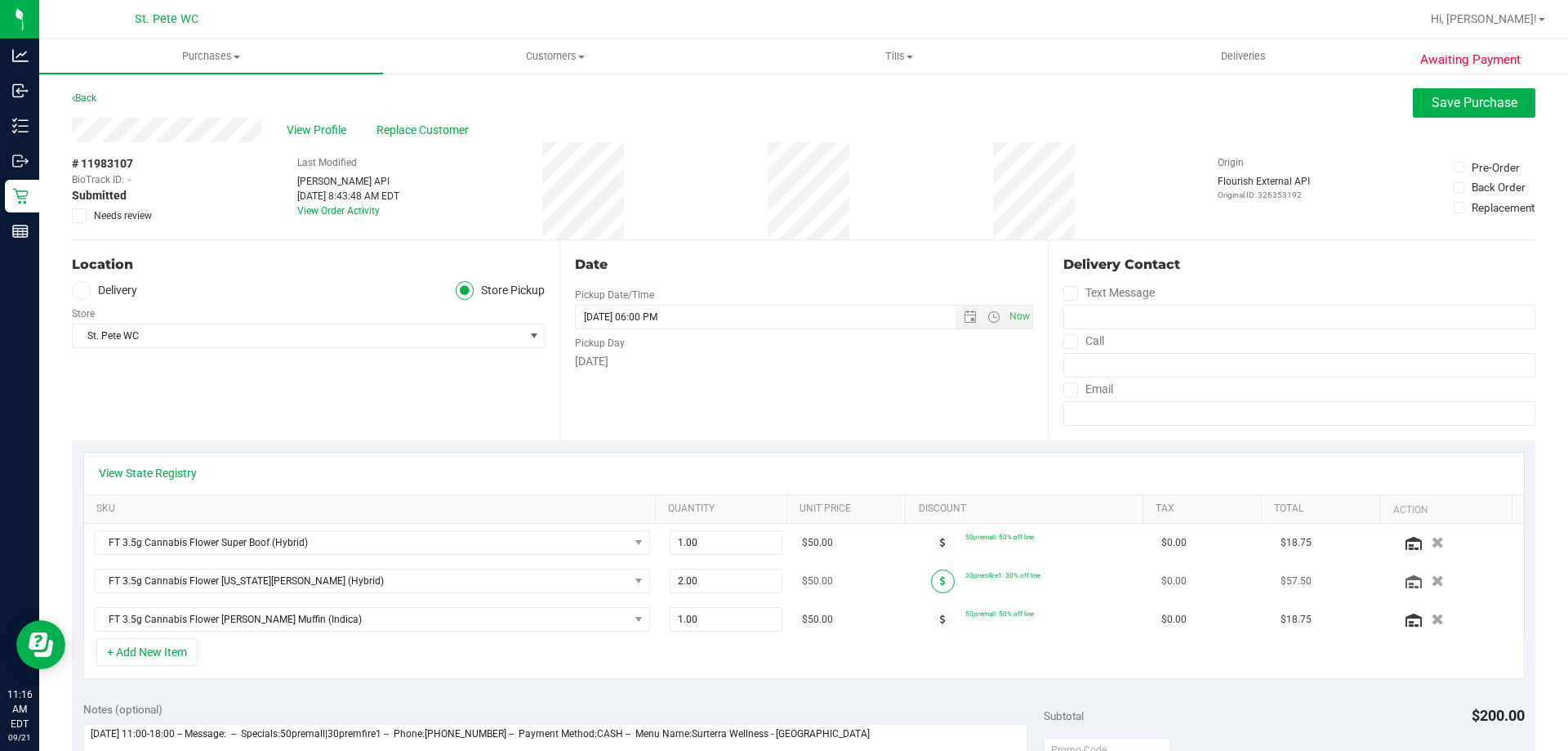
click at [931, 576] on span at bounding box center [943, 581] width 24 height 24
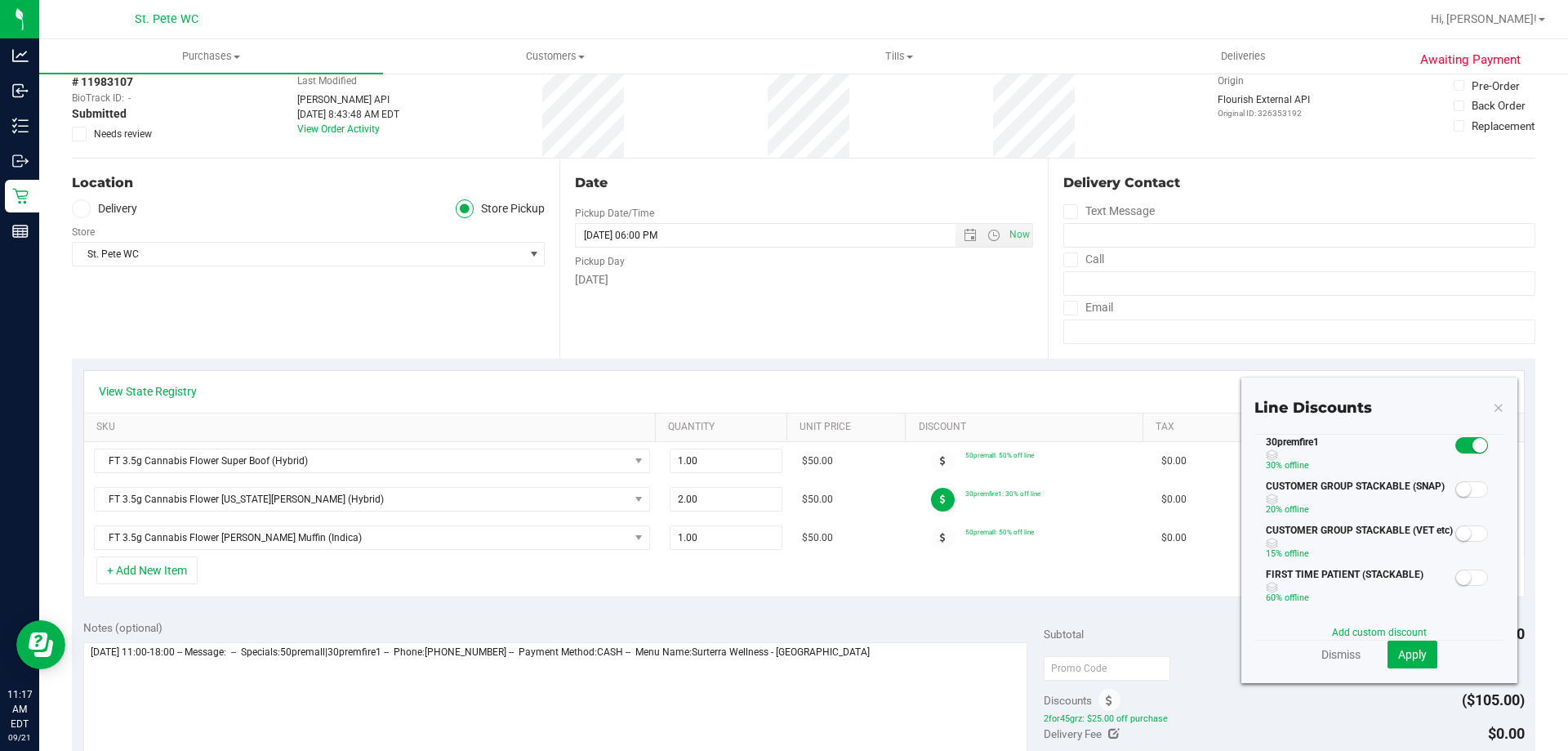
click at [1493, 410] on icon at bounding box center [1499, 407] width 12 height 20
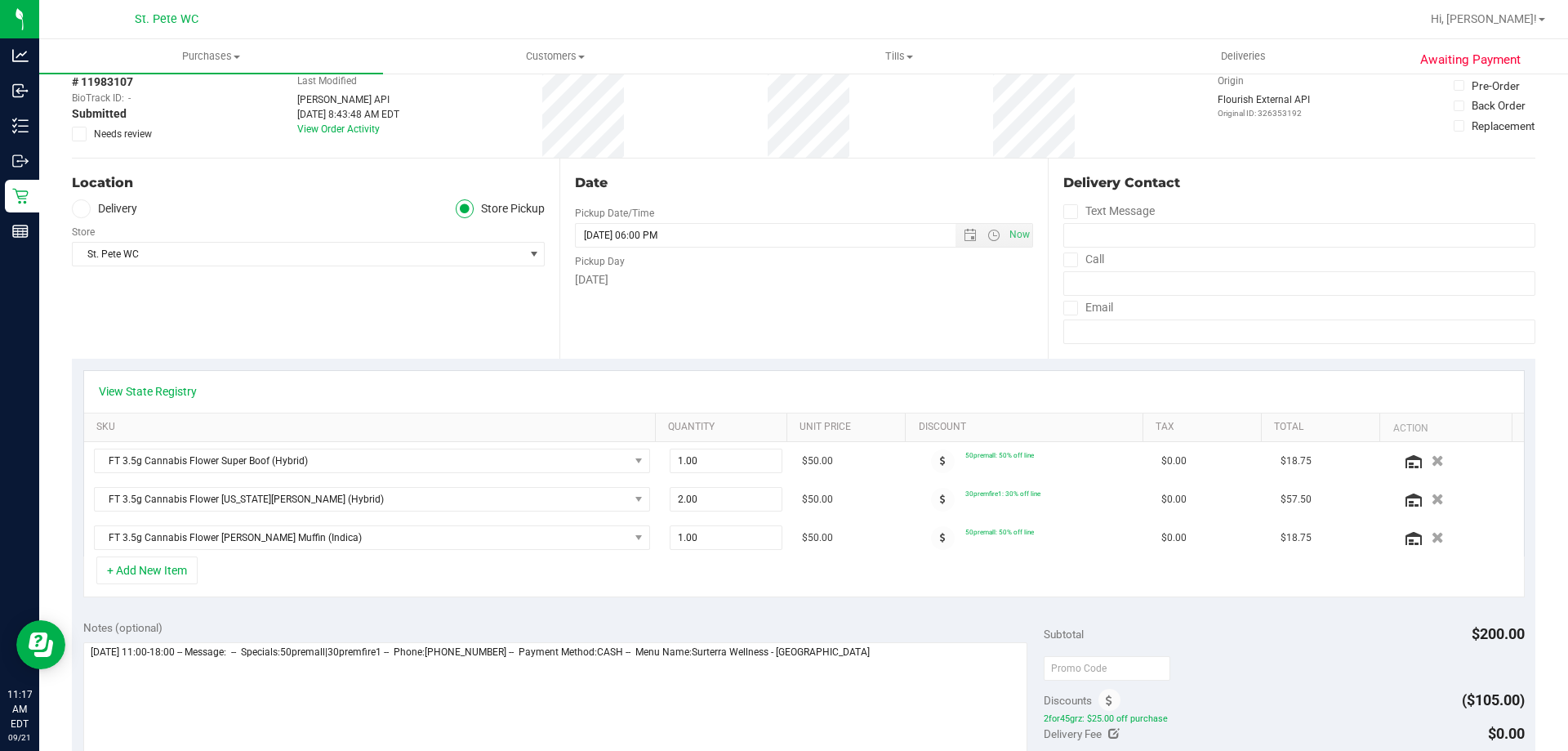
click at [1314, 389] on div "View State Registry" at bounding box center [804, 391] width 1410 height 17
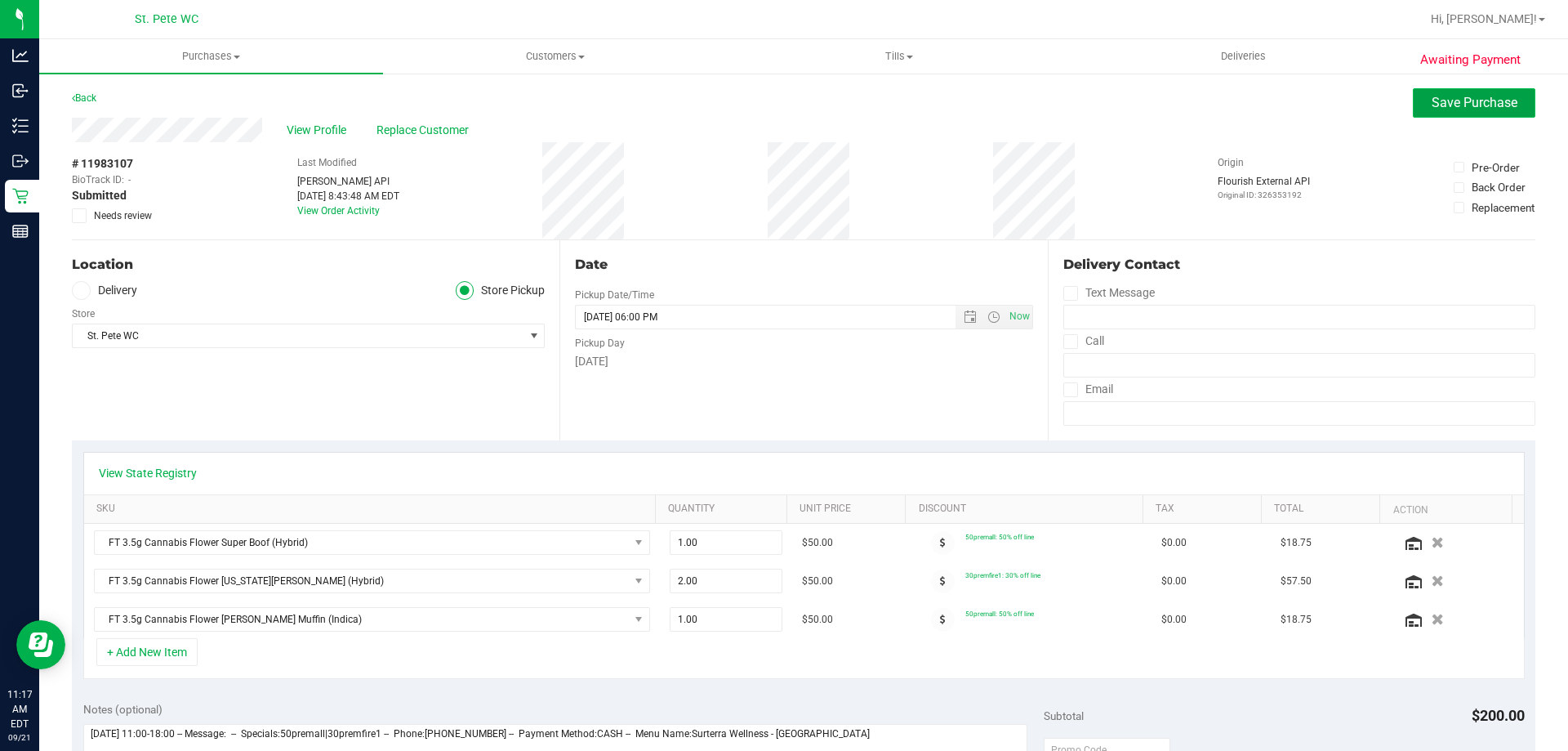
click at [1475, 108] on span "Save Purchase" at bounding box center [1474, 102] width 86 height 16
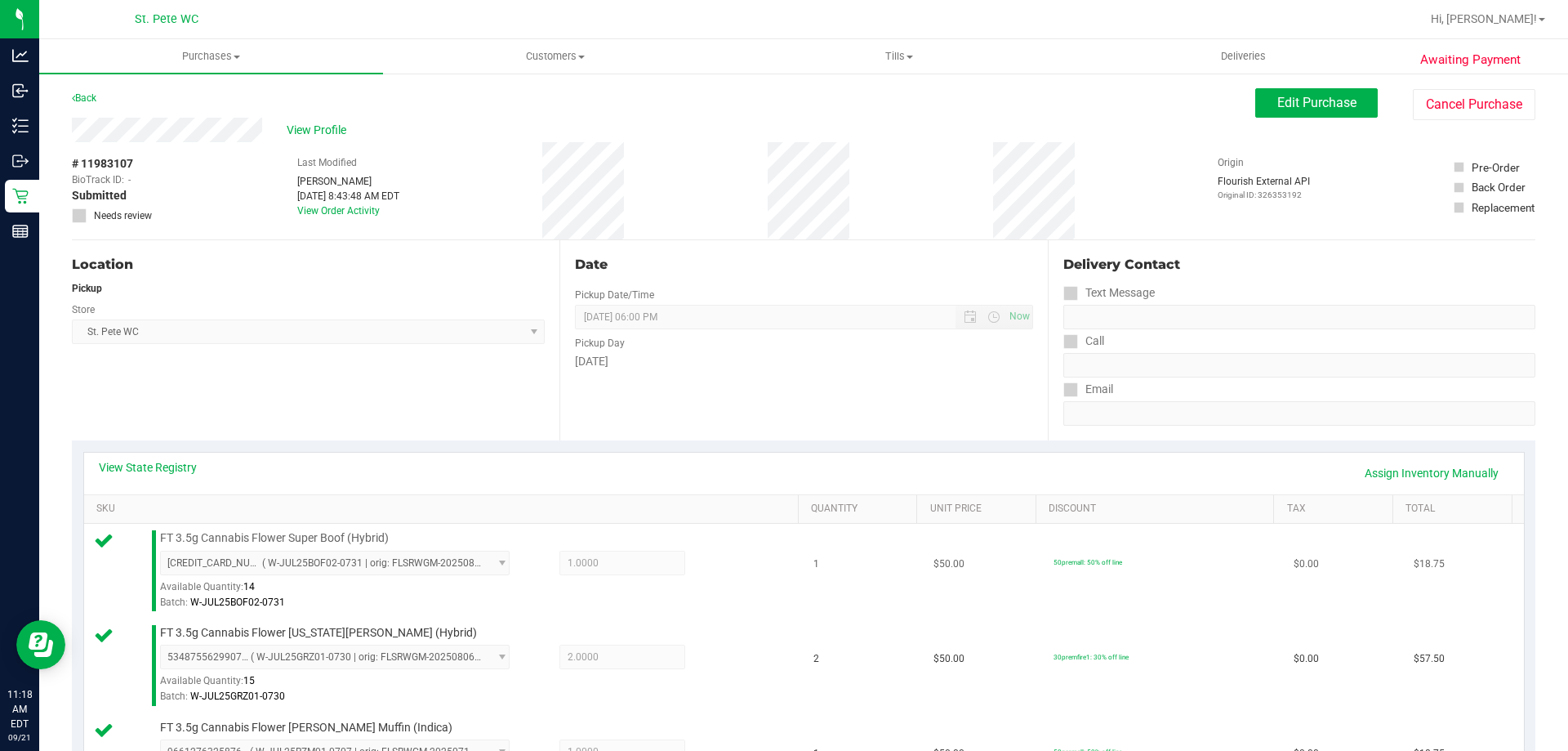
click at [1044, 566] on td "50premall: 50% off line" at bounding box center [1164, 572] width 240 height 95
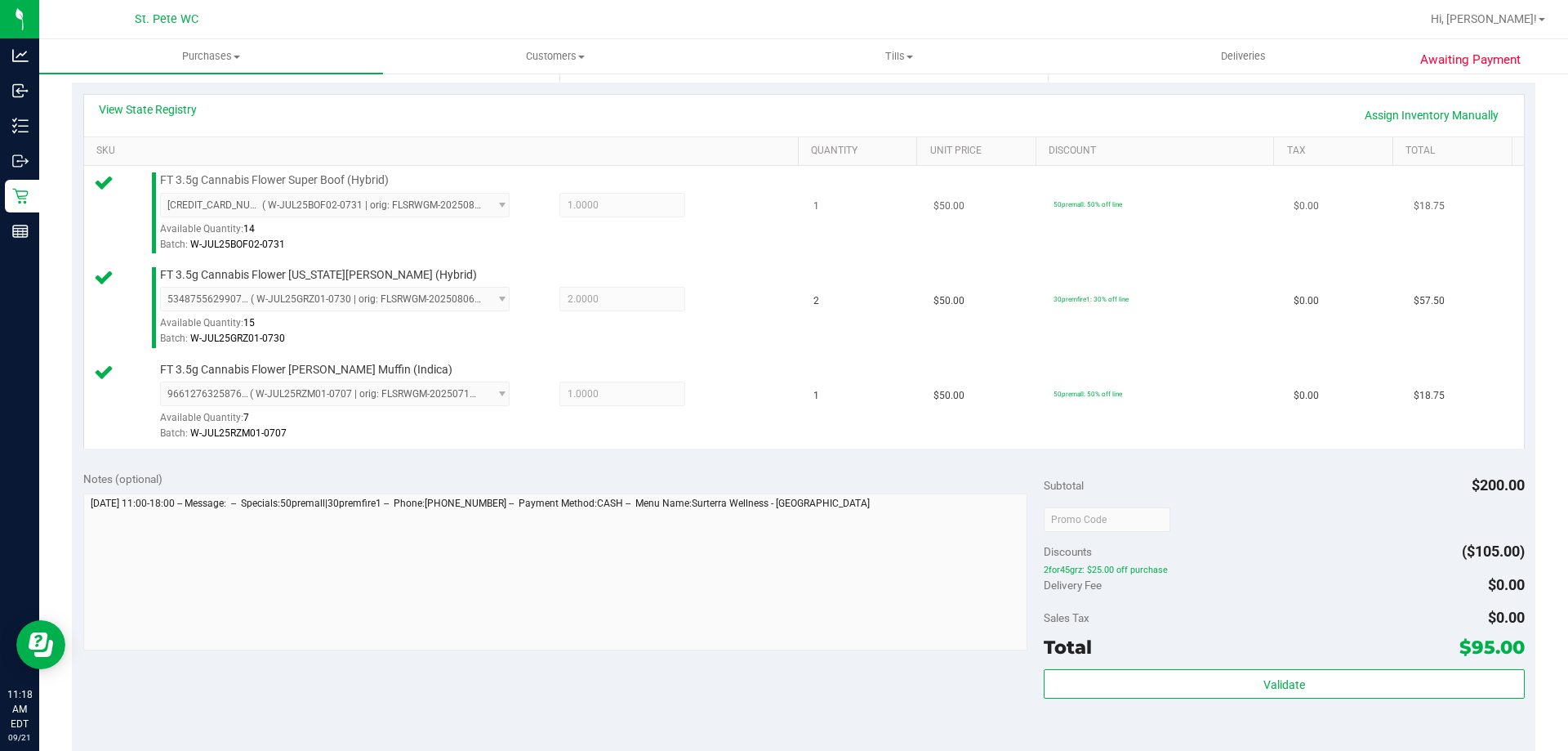
scroll to position [389, 0]
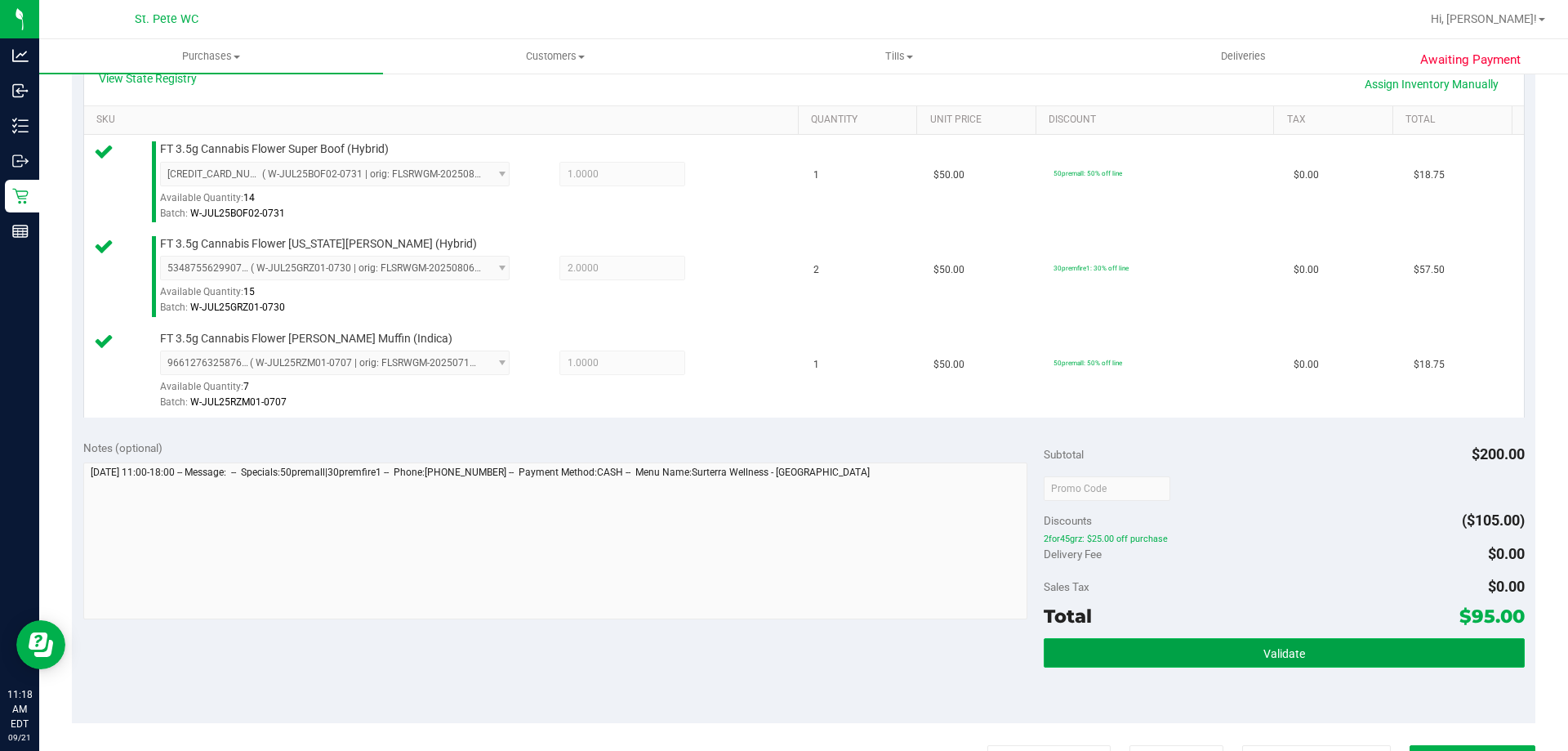
click at [1197, 644] on button "Validate" at bounding box center [1284, 653] width 481 height 30
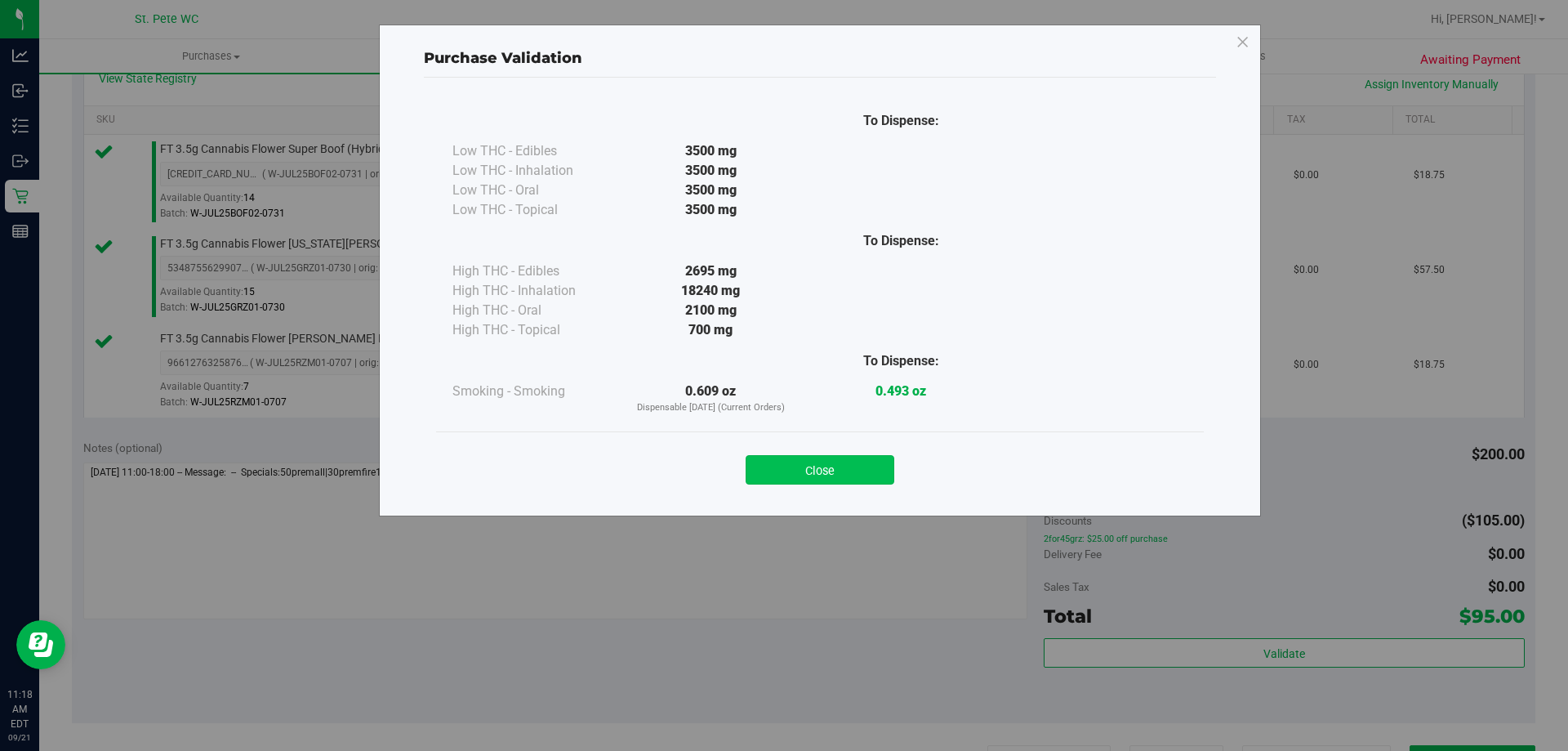
click at [817, 467] on button "Close" at bounding box center [819, 470] width 149 height 30
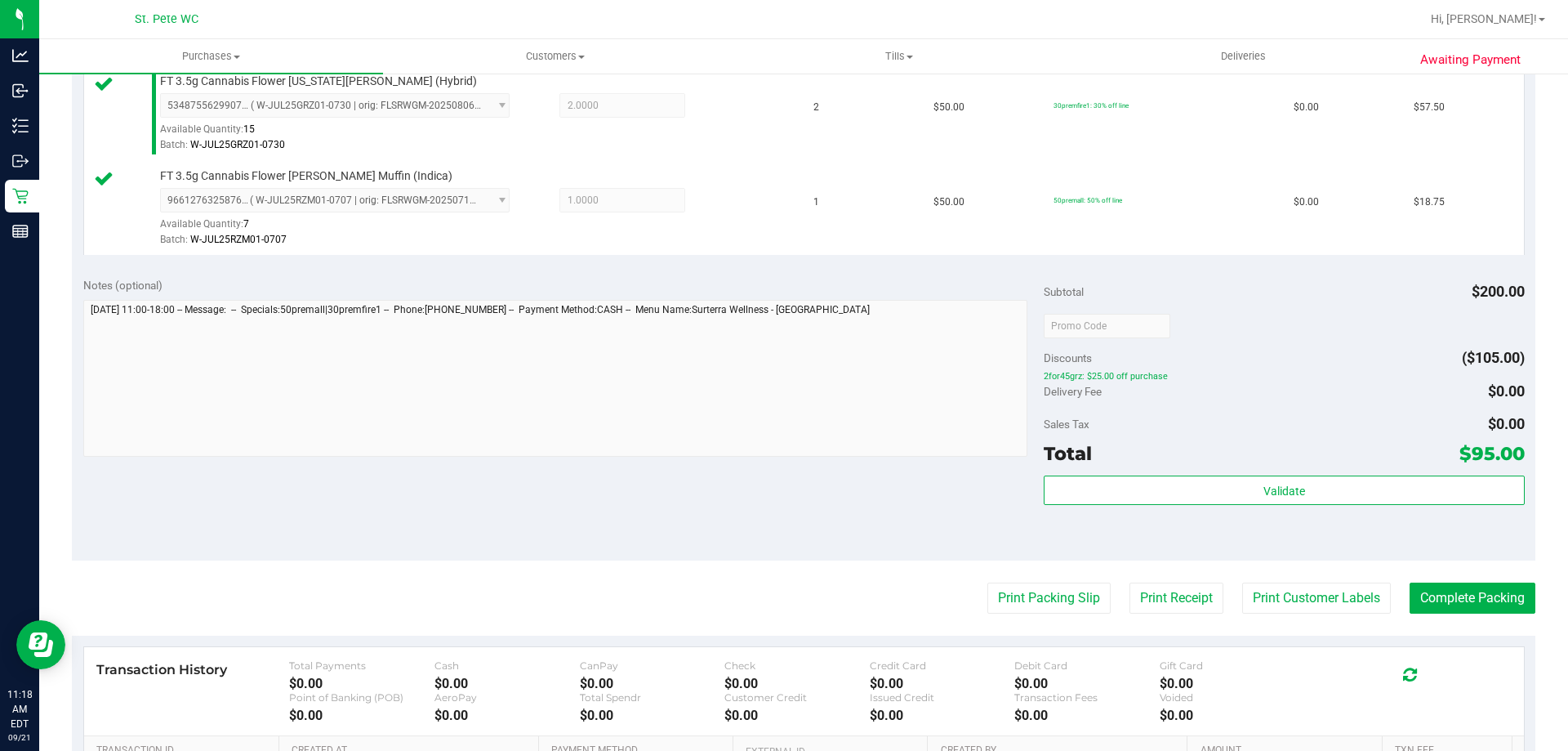
scroll to position [578, 0]
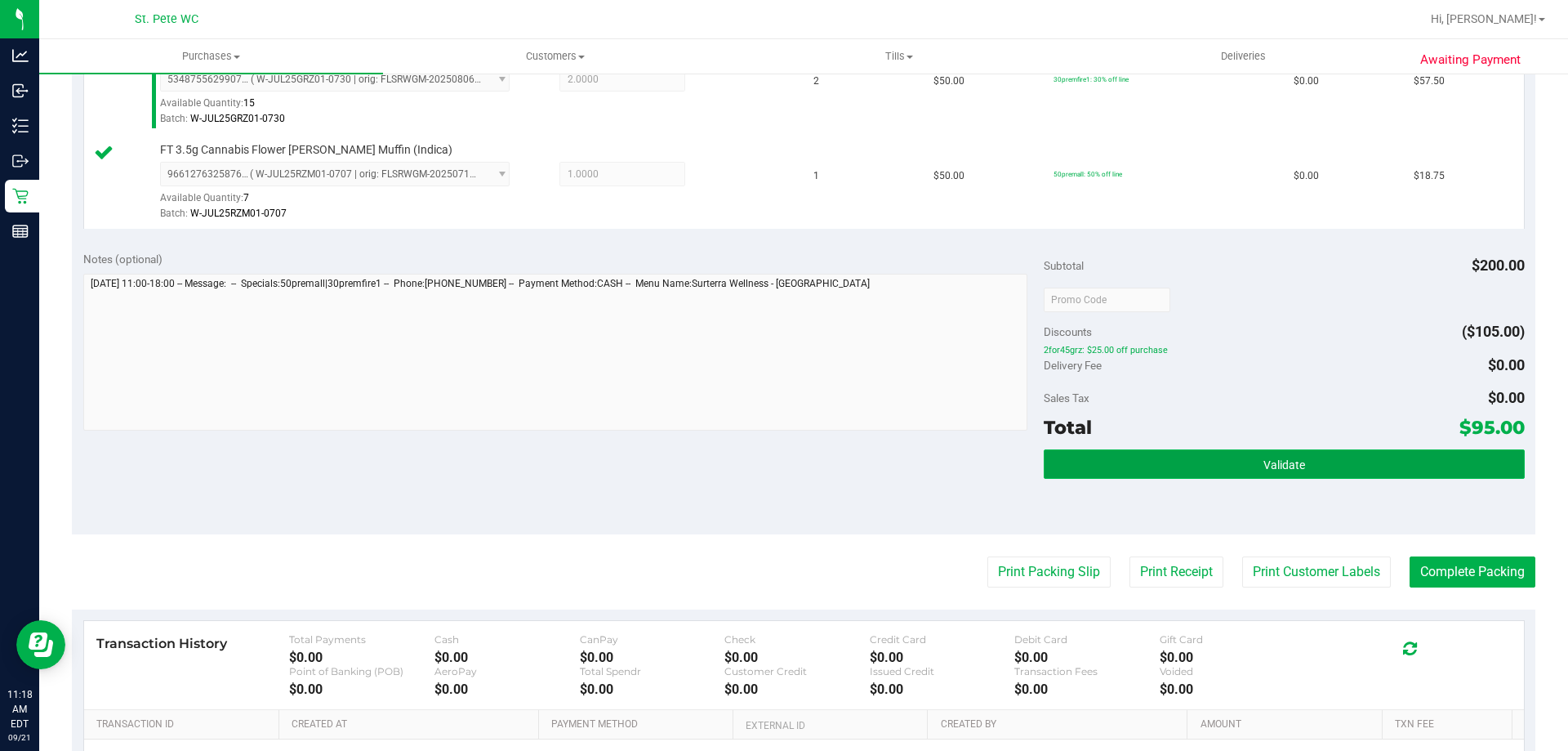
click at [1100, 462] on button "Validate" at bounding box center [1284, 464] width 481 height 30
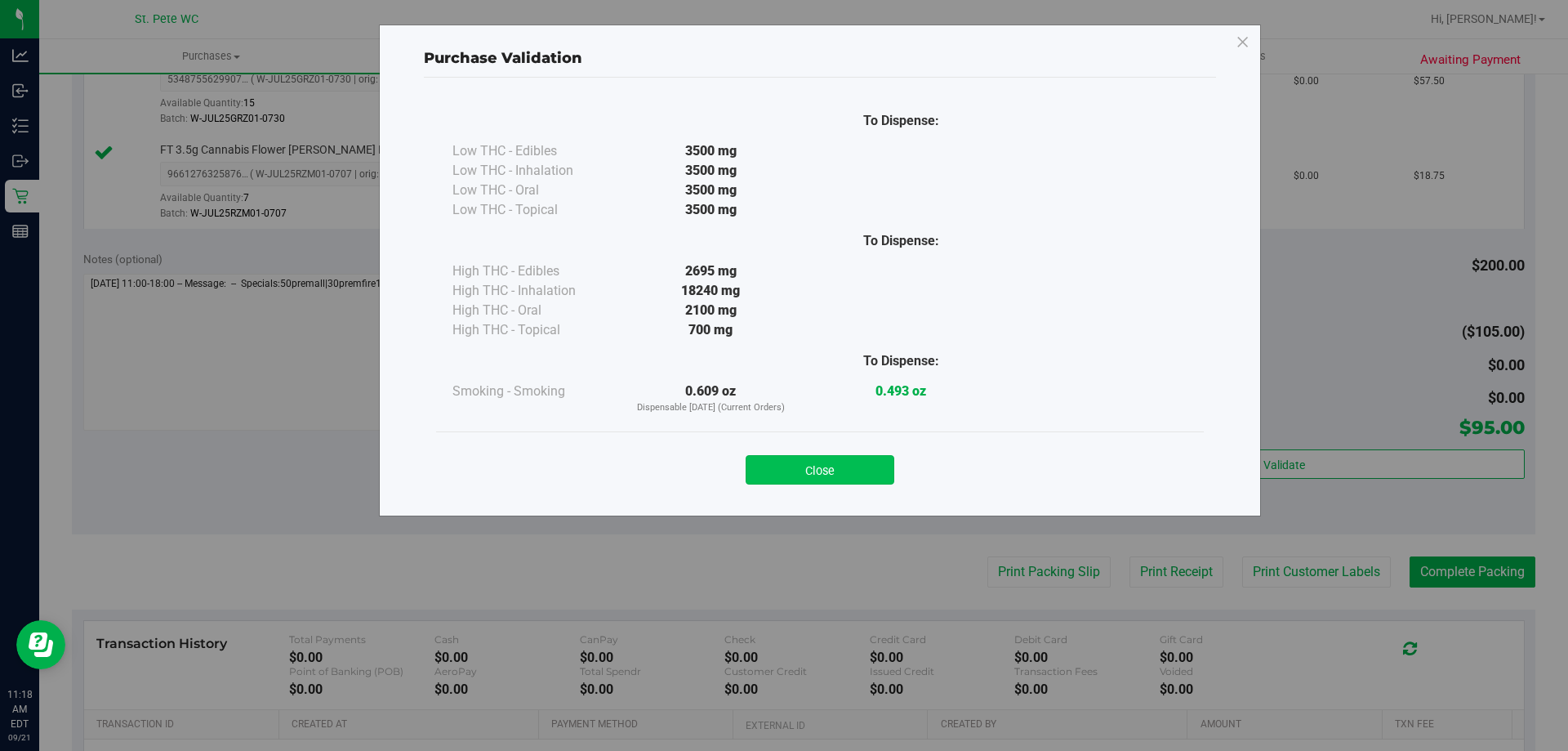
click at [778, 470] on button "Close" at bounding box center [819, 470] width 149 height 30
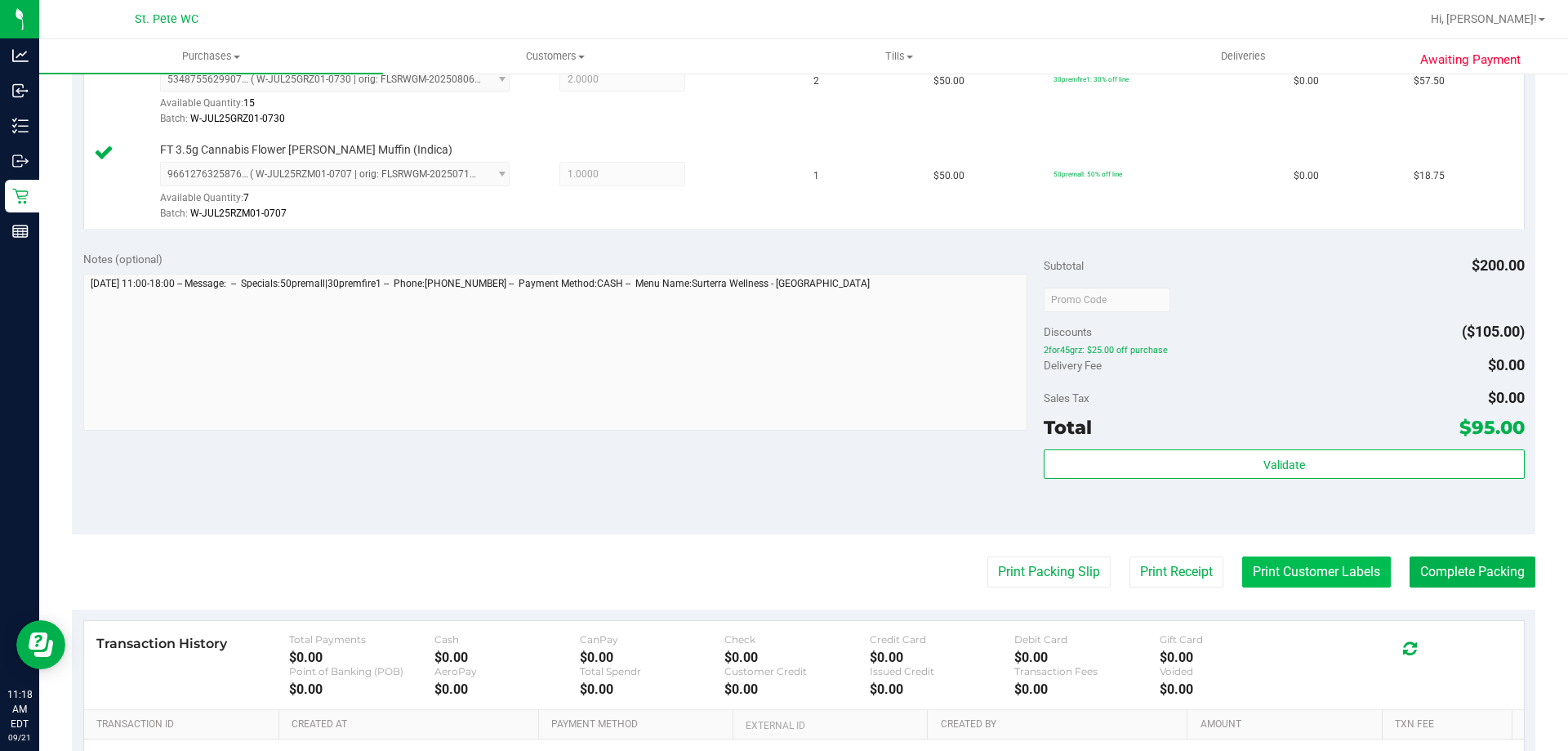
click at [1250, 580] on button "Print Customer Labels" at bounding box center [1316, 573] width 149 height 32
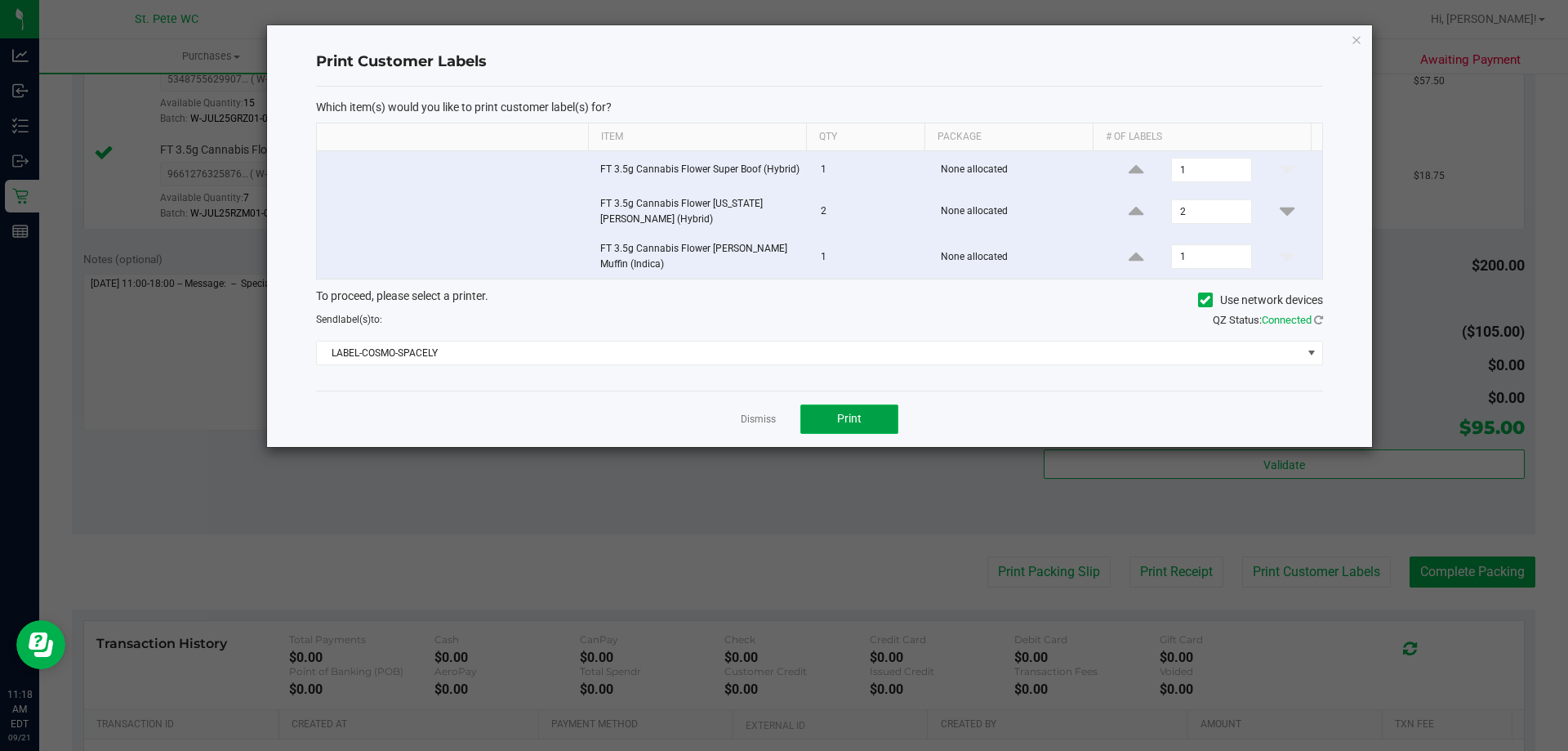
click at [841, 425] on span "Print" at bounding box center [849, 418] width 25 height 13
click at [1357, 40] on icon "button" at bounding box center [1357, 39] width 12 height 20
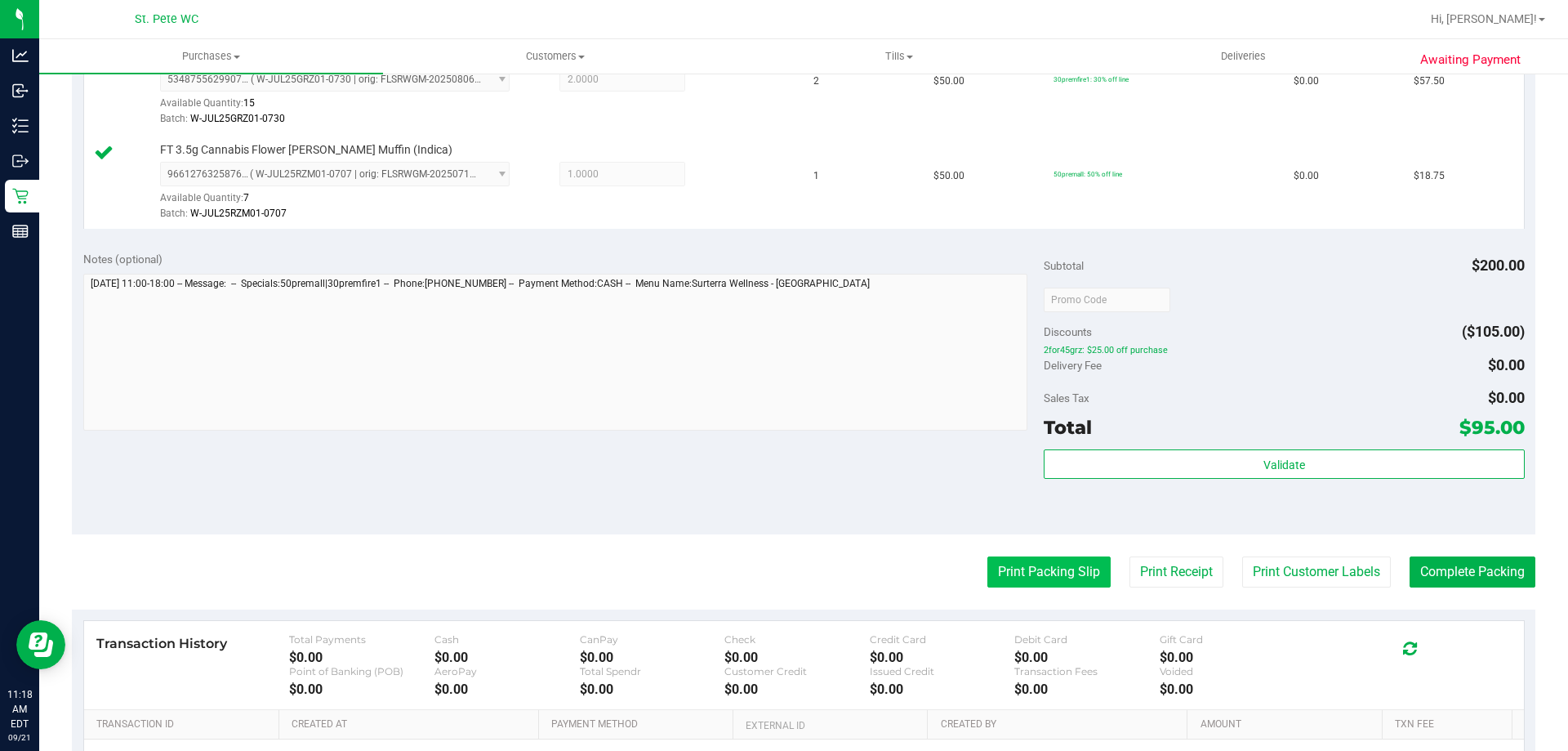
click at [1005, 581] on button "Print Packing Slip" at bounding box center [1049, 573] width 123 height 32
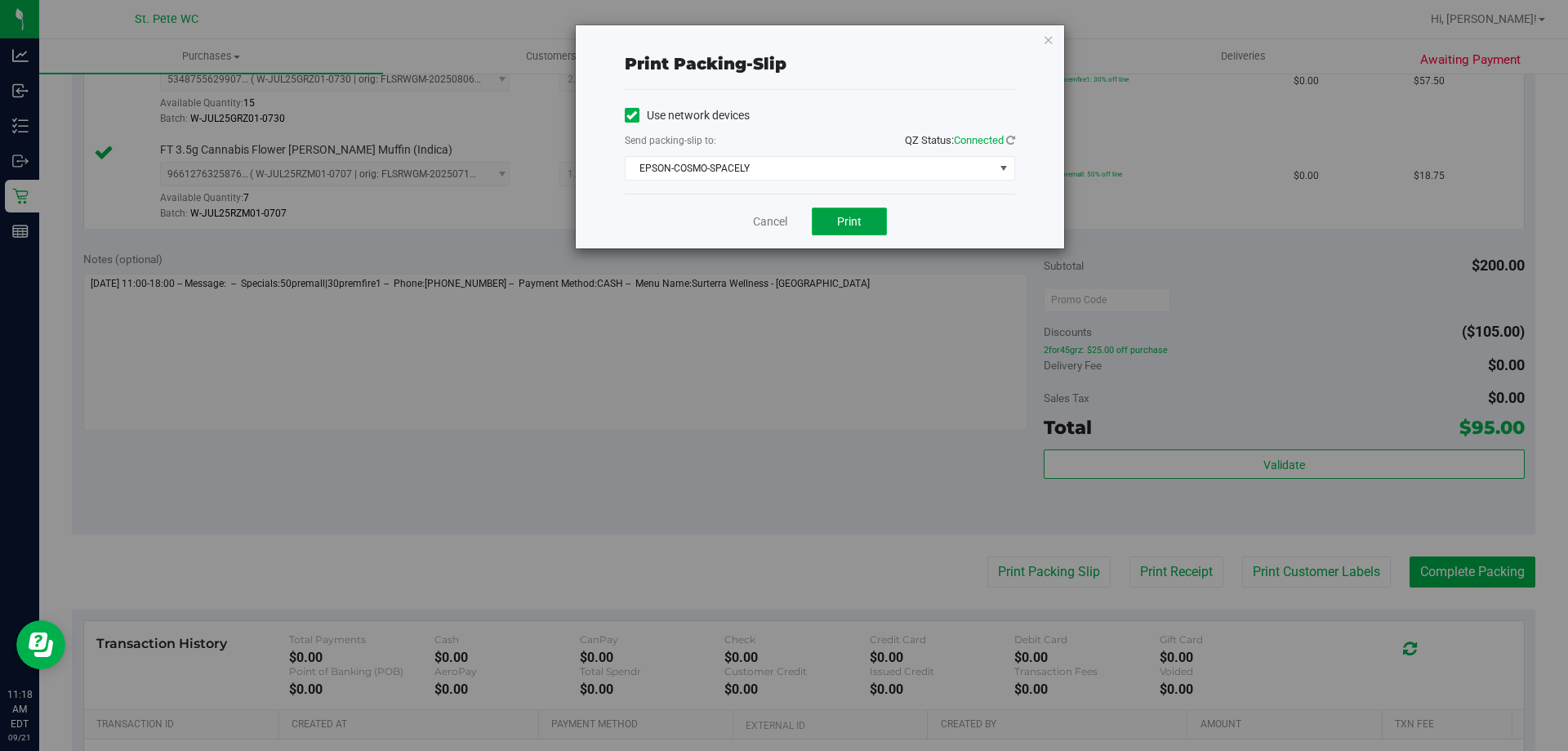
click at [828, 226] on button "Print" at bounding box center [849, 222] width 75 height 28
click at [1047, 34] on icon "button" at bounding box center [1049, 39] width 12 height 20
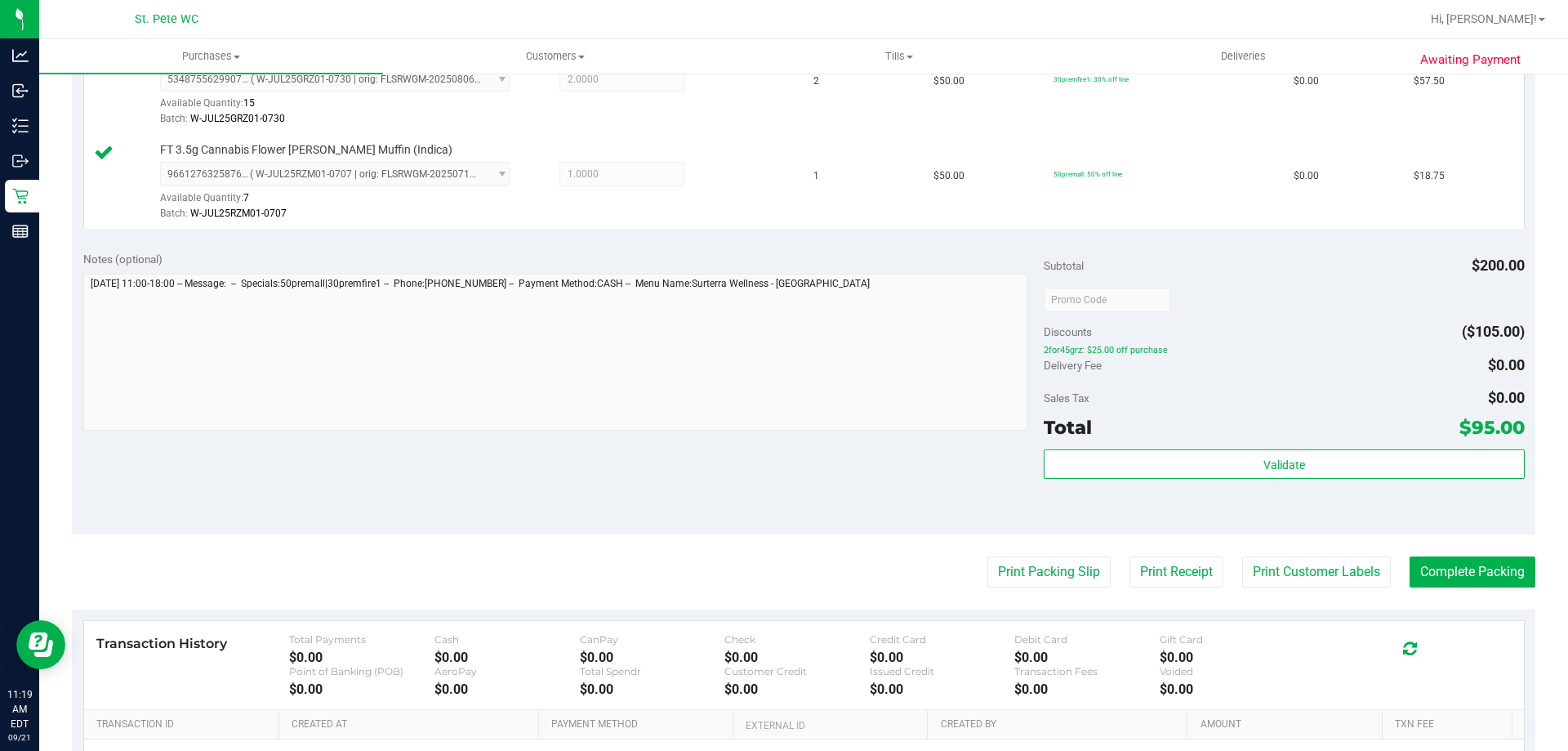
click at [1199, 524] on div "Notes (optional) Subtotal $200.00 Discounts ($105.00) 2for45grz: $25.00 off pur…" at bounding box center [804, 387] width 1464 height 295
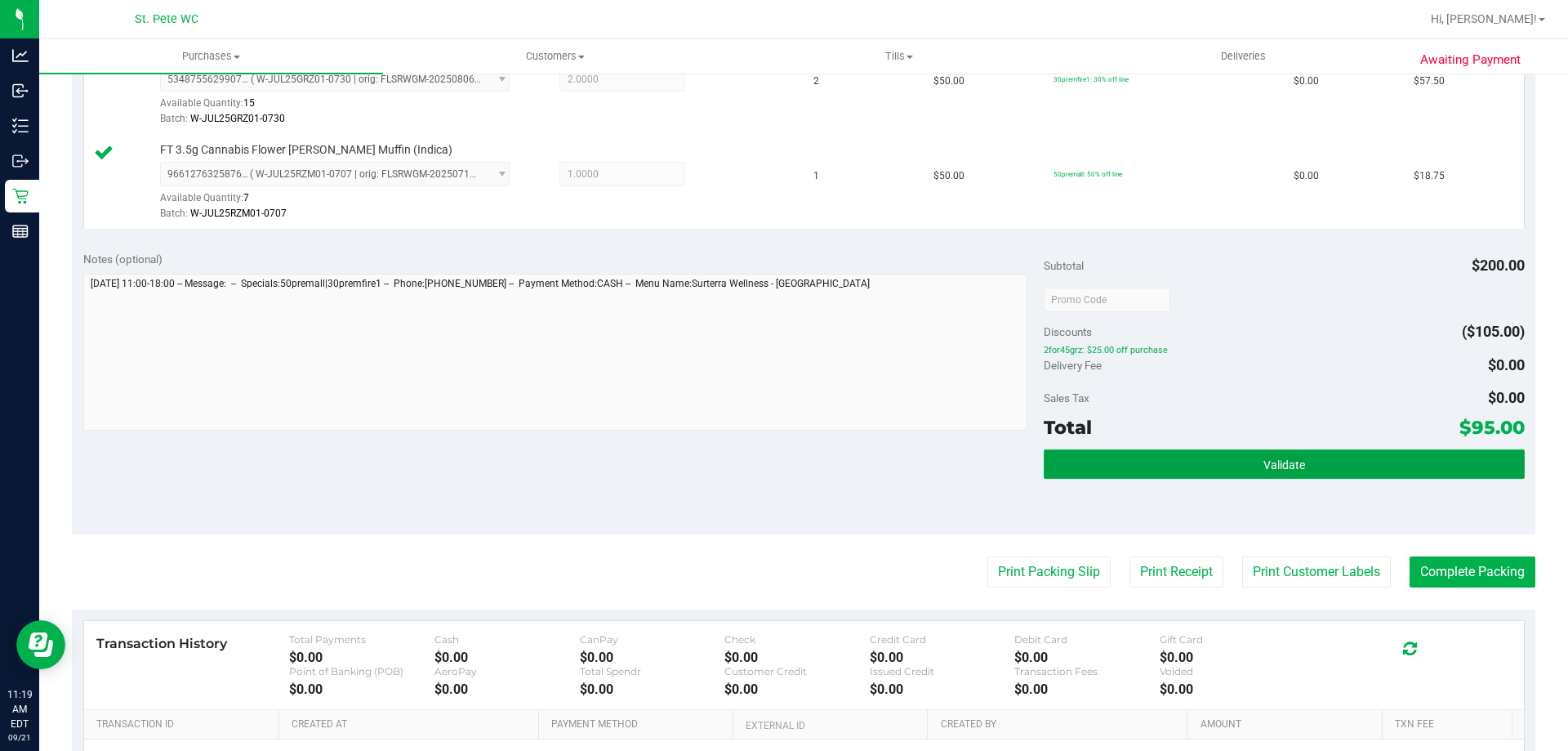
click at [1158, 468] on button "Validate" at bounding box center [1284, 464] width 481 height 30
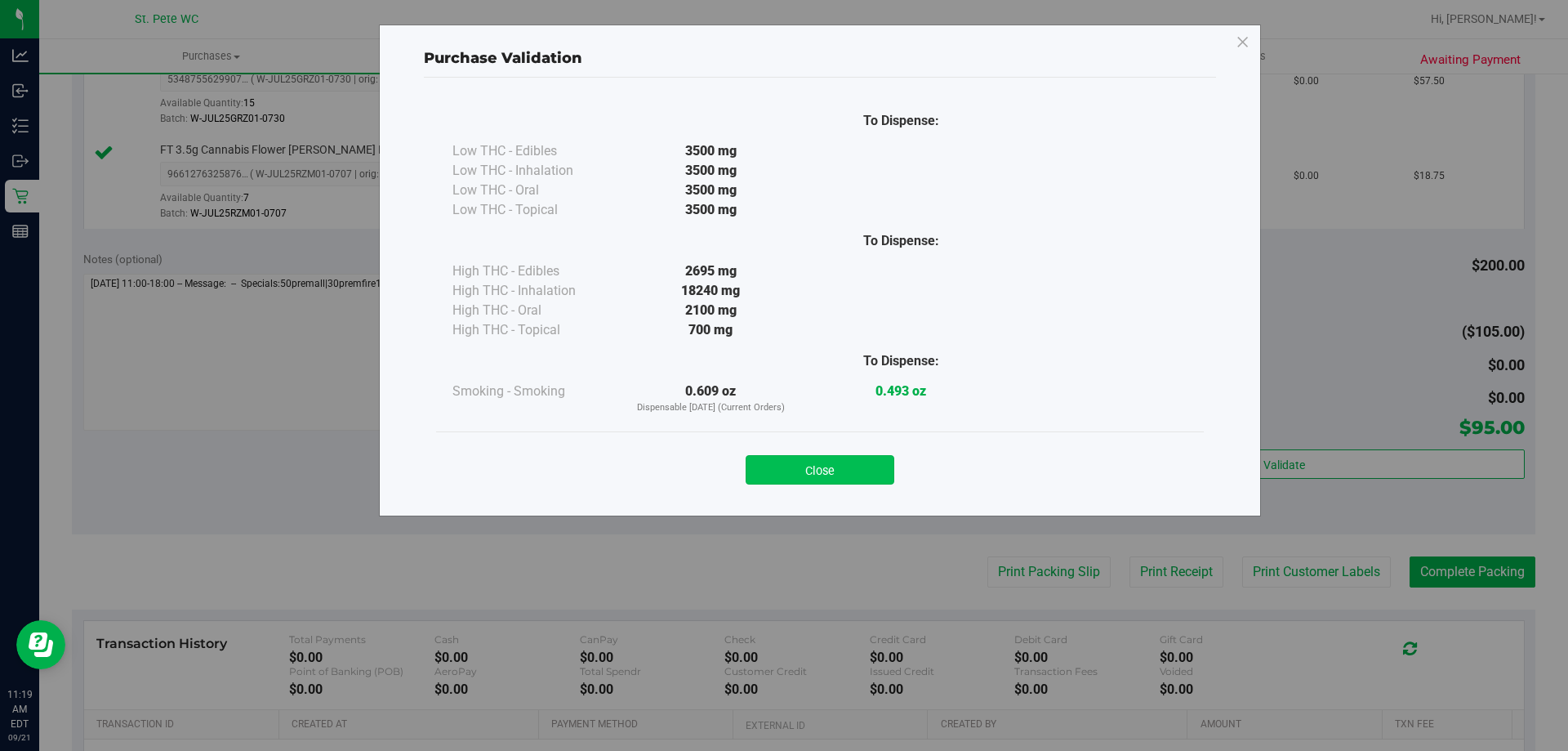
click at [796, 468] on button "Close" at bounding box center [819, 470] width 149 height 30
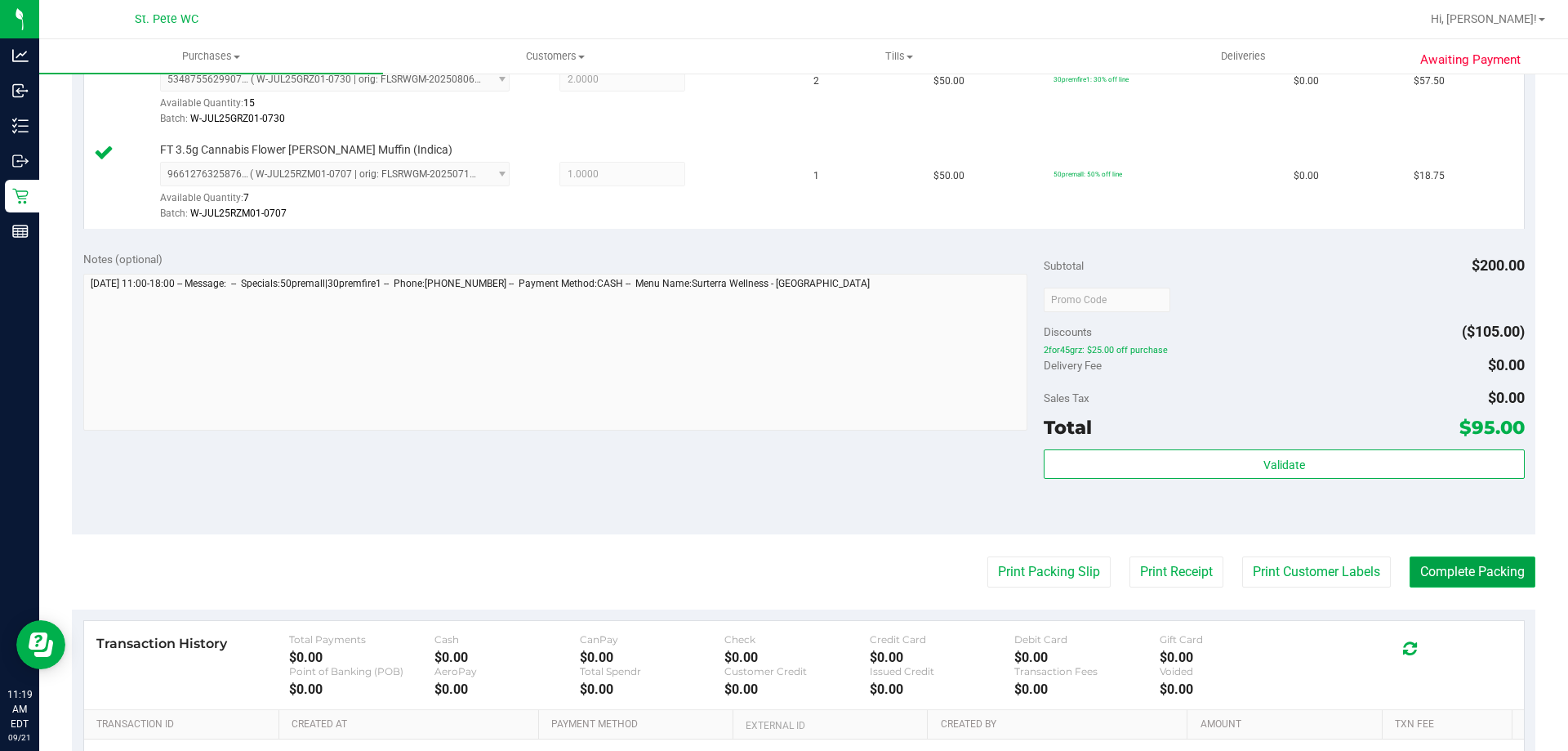
click at [1423, 573] on button "Complete Packing" at bounding box center [1472, 573] width 126 height 32
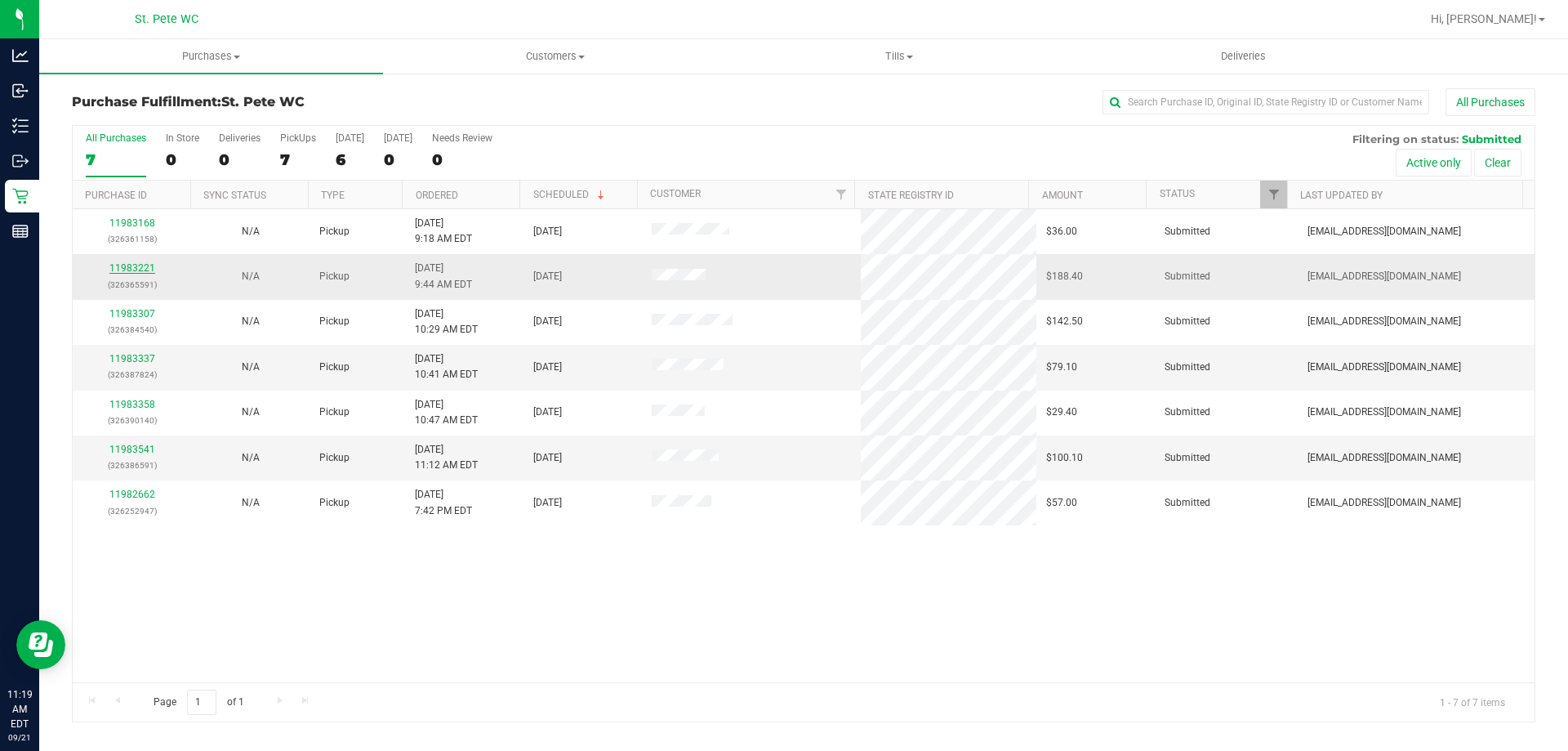
click at [135, 262] on link "11983221" at bounding box center [132, 268] width 45 height 12
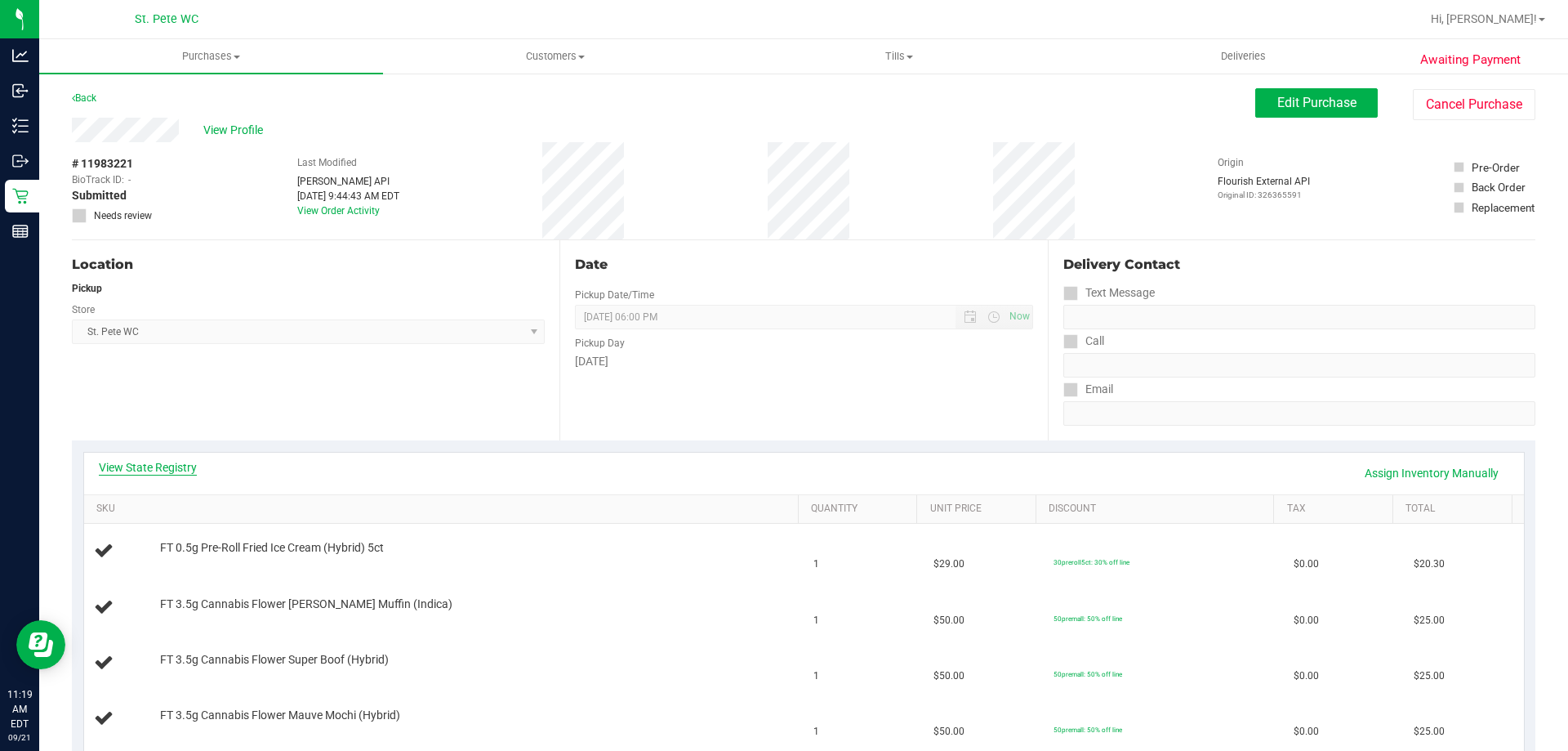
click at [141, 467] on link "View State Registry" at bounding box center [148, 467] width 98 height 17
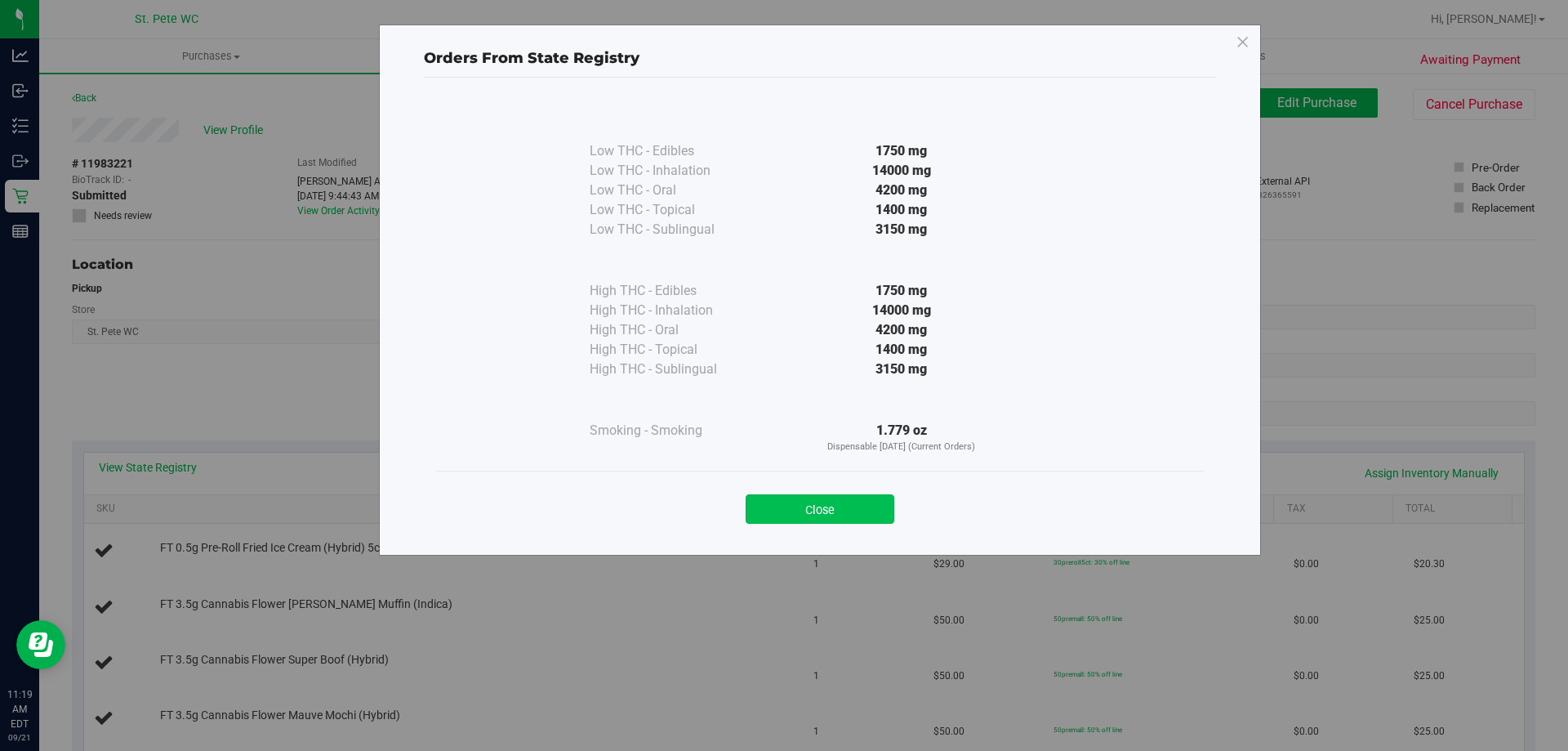
click at [778, 509] on button "Close" at bounding box center [819, 510] width 149 height 30
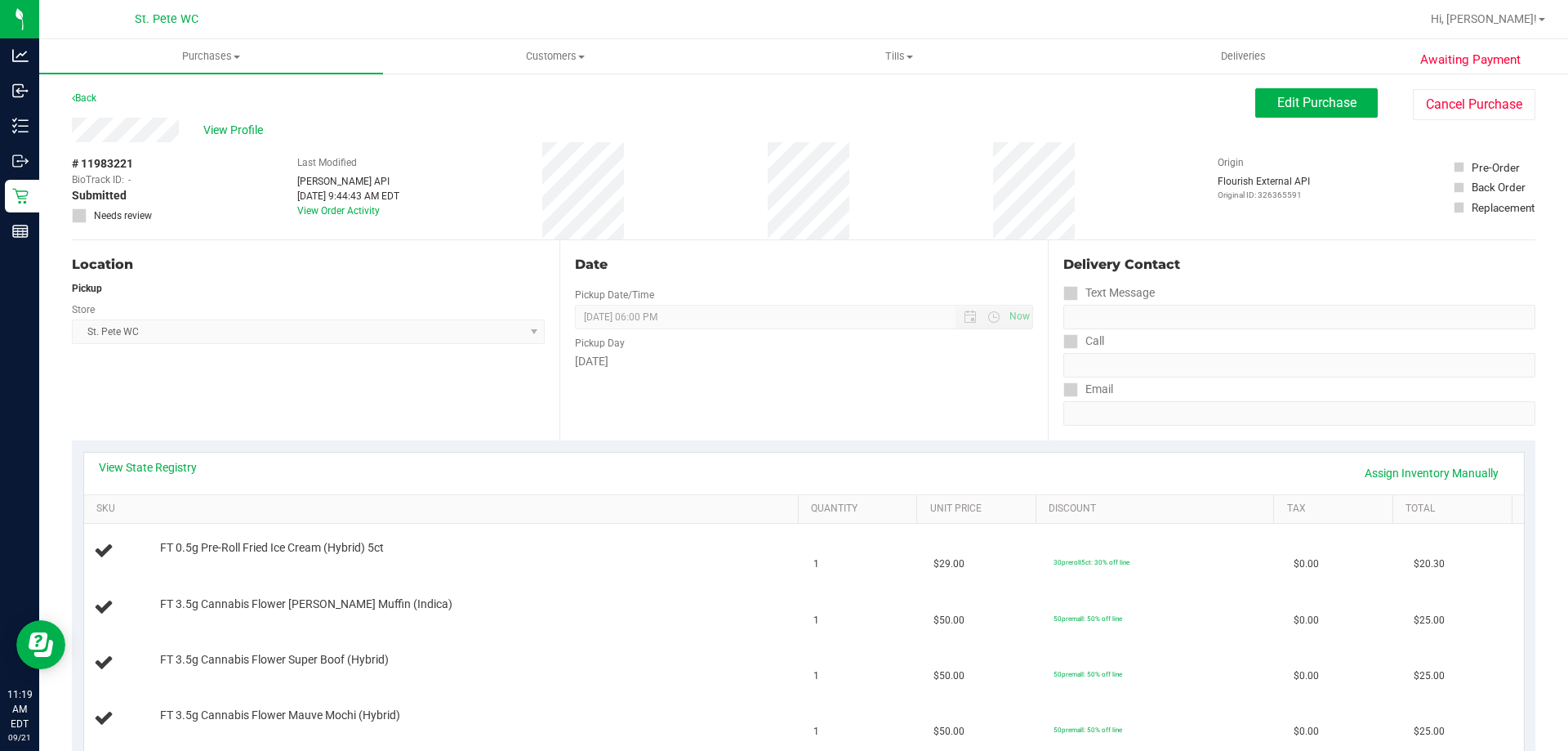
click at [600, 459] on div "View State Registry Assign Inventory Manually" at bounding box center [804, 473] width 1410 height 28
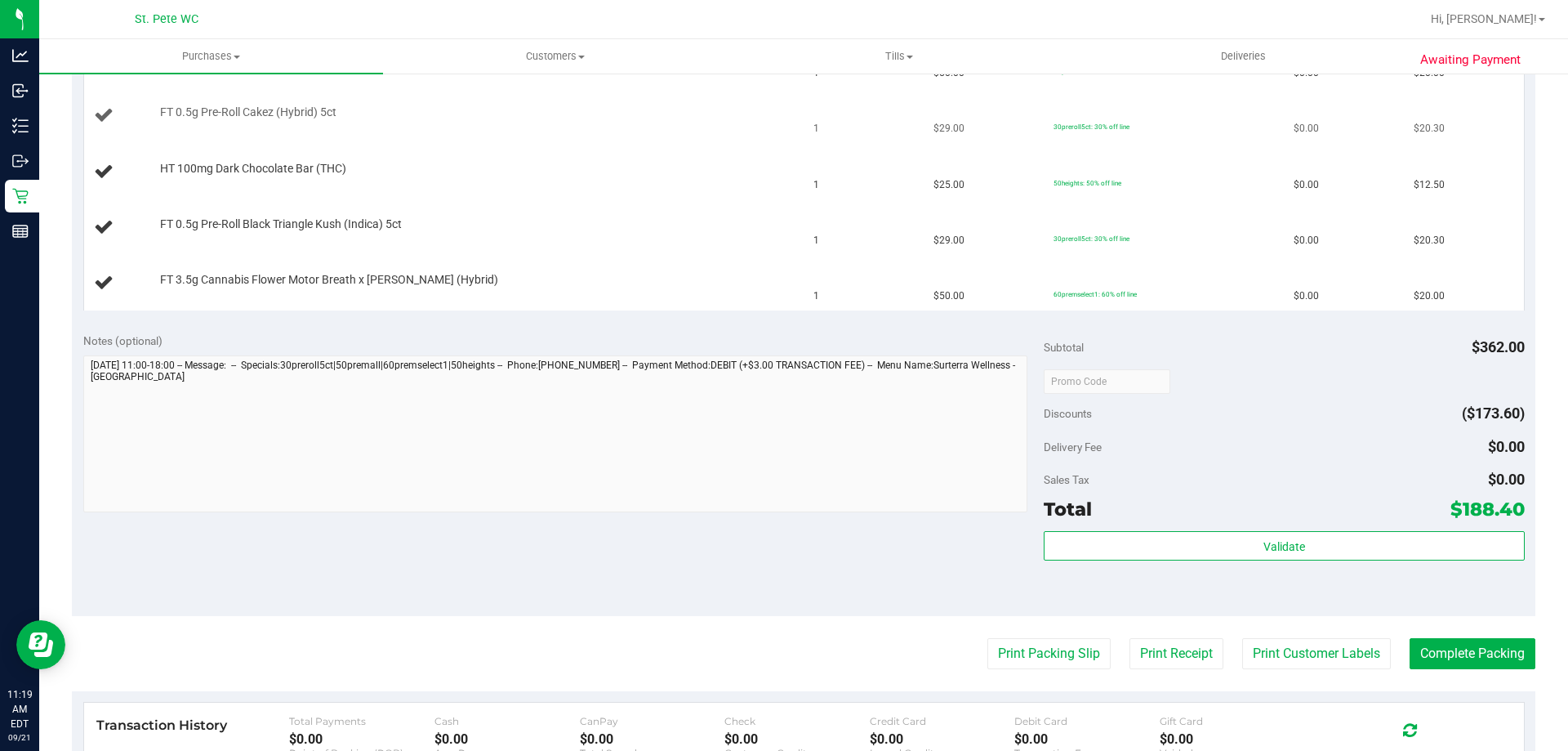
scroll to position [733, 0]
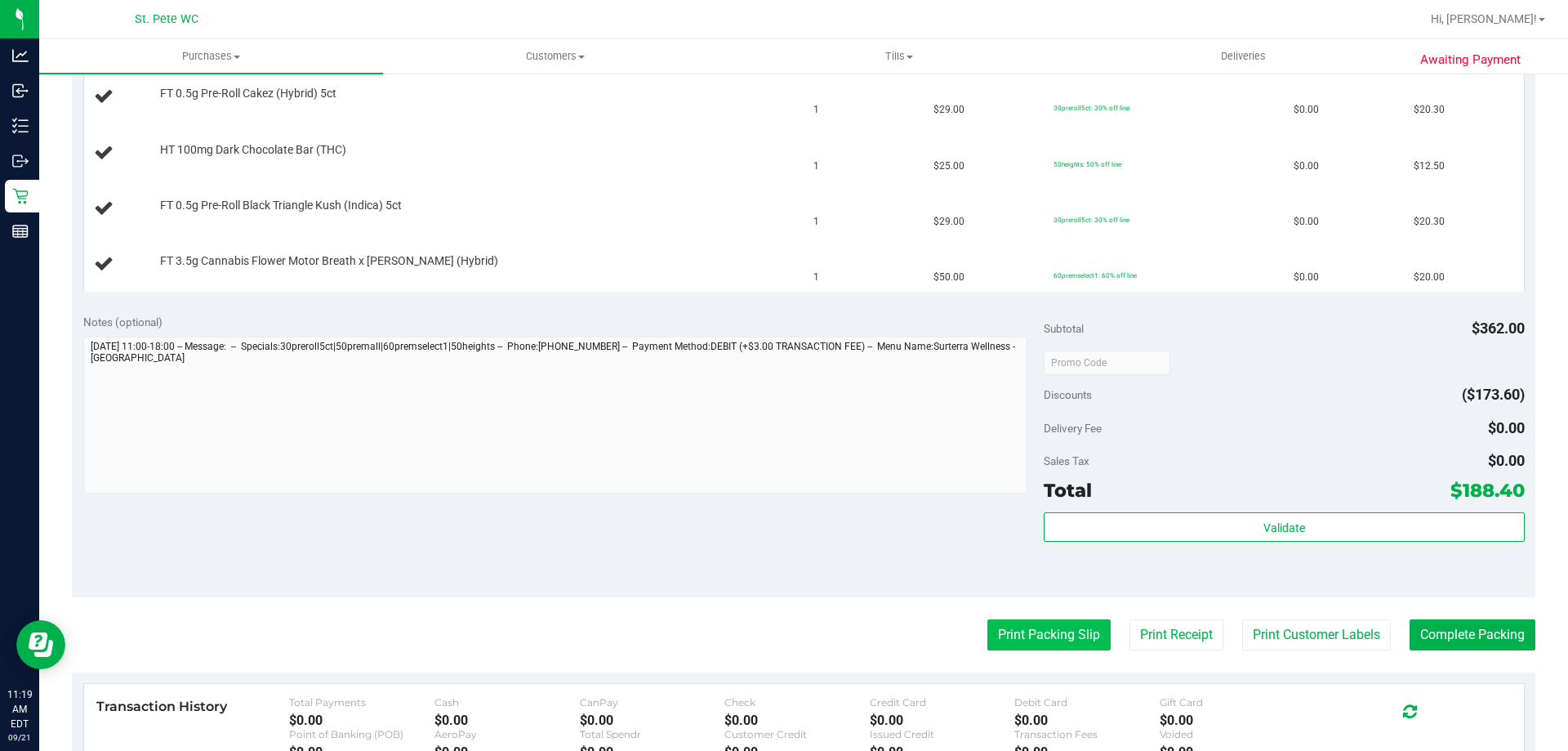
click at [1036, 622] on button "Print Packing Slip" at bounding box center [1049, 636] width 123 height 32
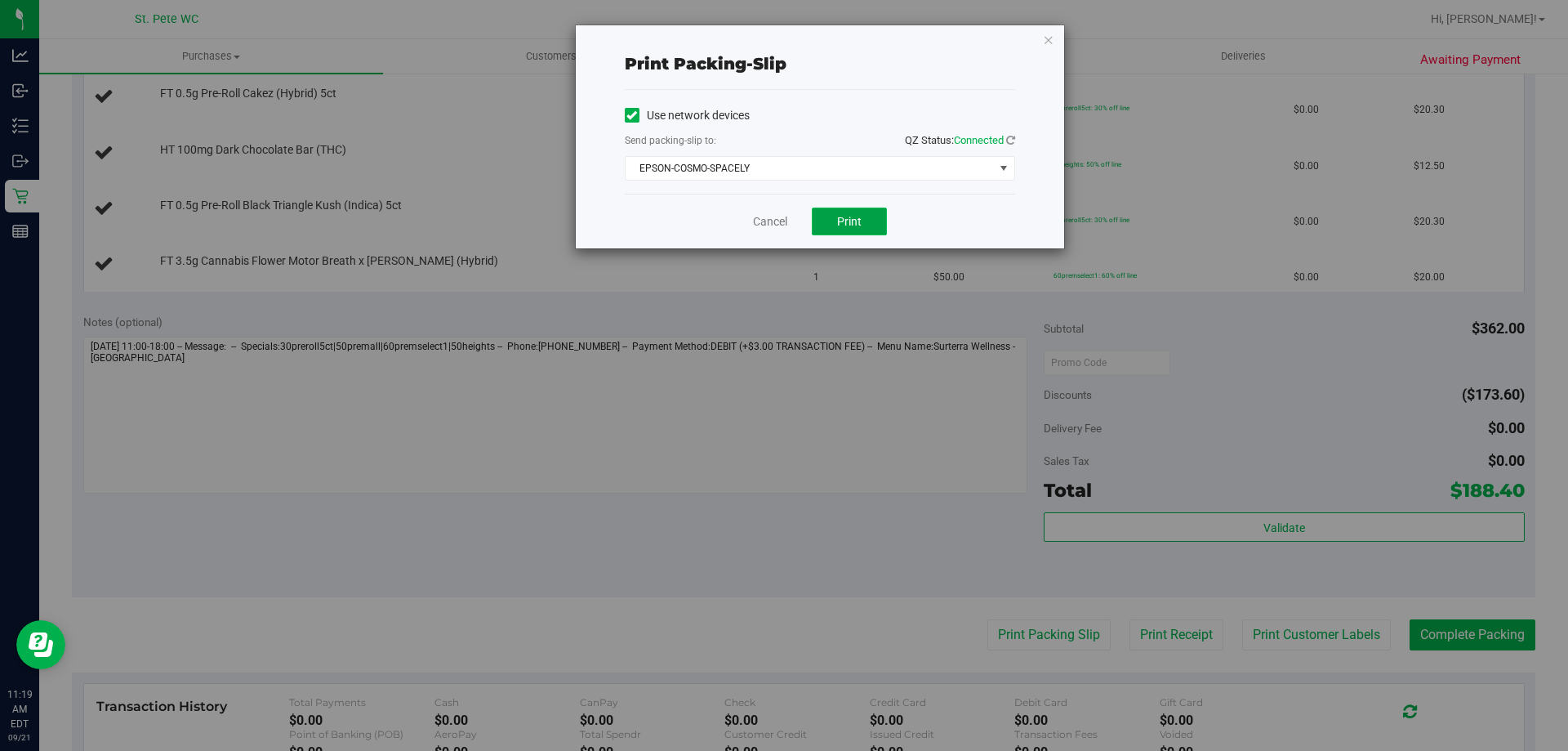
click at [856, 233] on button "Print" at bounding box center [849, 222] width 75 height 28
click at [1048, 45] on icon "button" at bounding box center [1049, 39] width 12 height 20
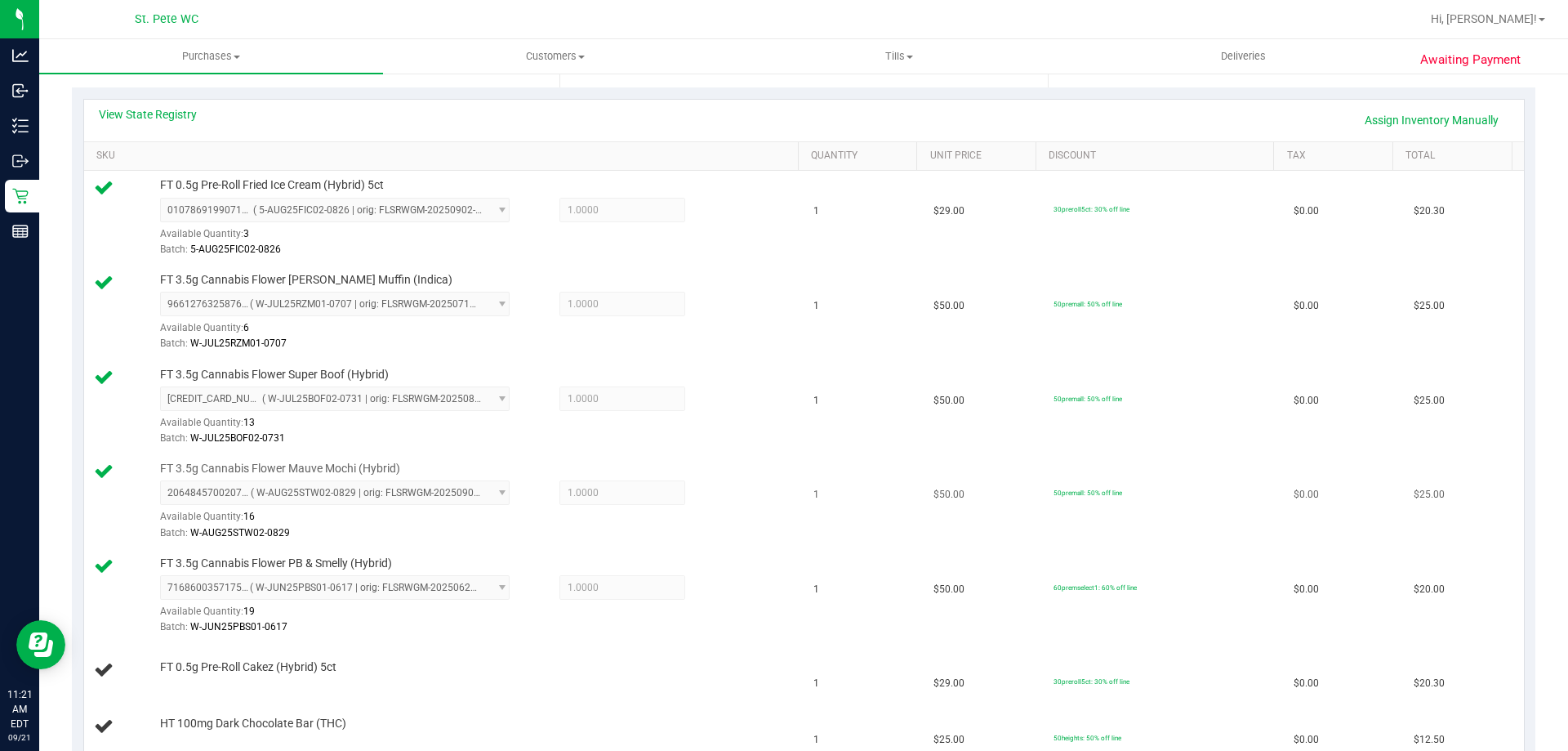
click at [961, 474] on td "$50.00" at bounding box center [984, 502] width 120 height 95
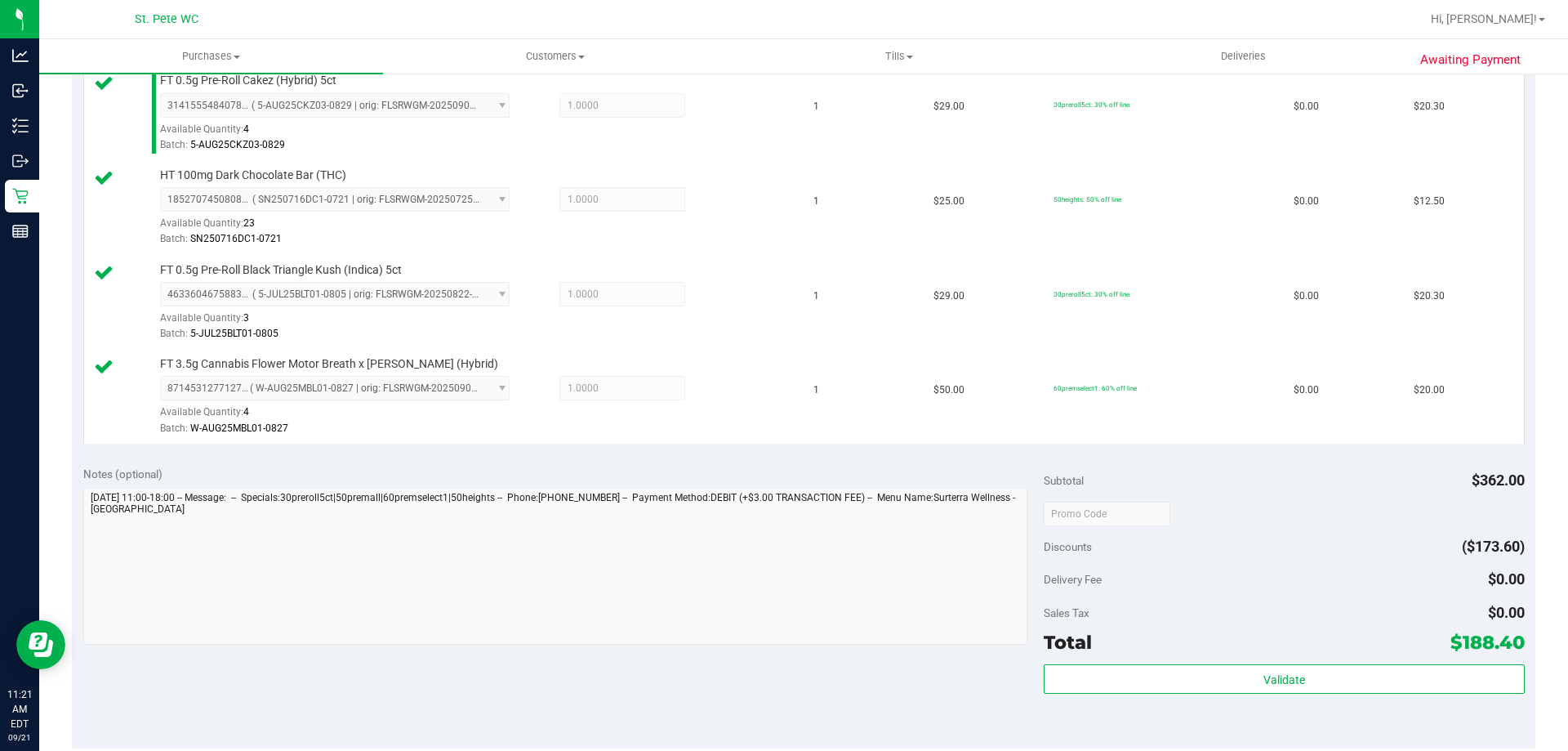
scroll to position [969, 0]
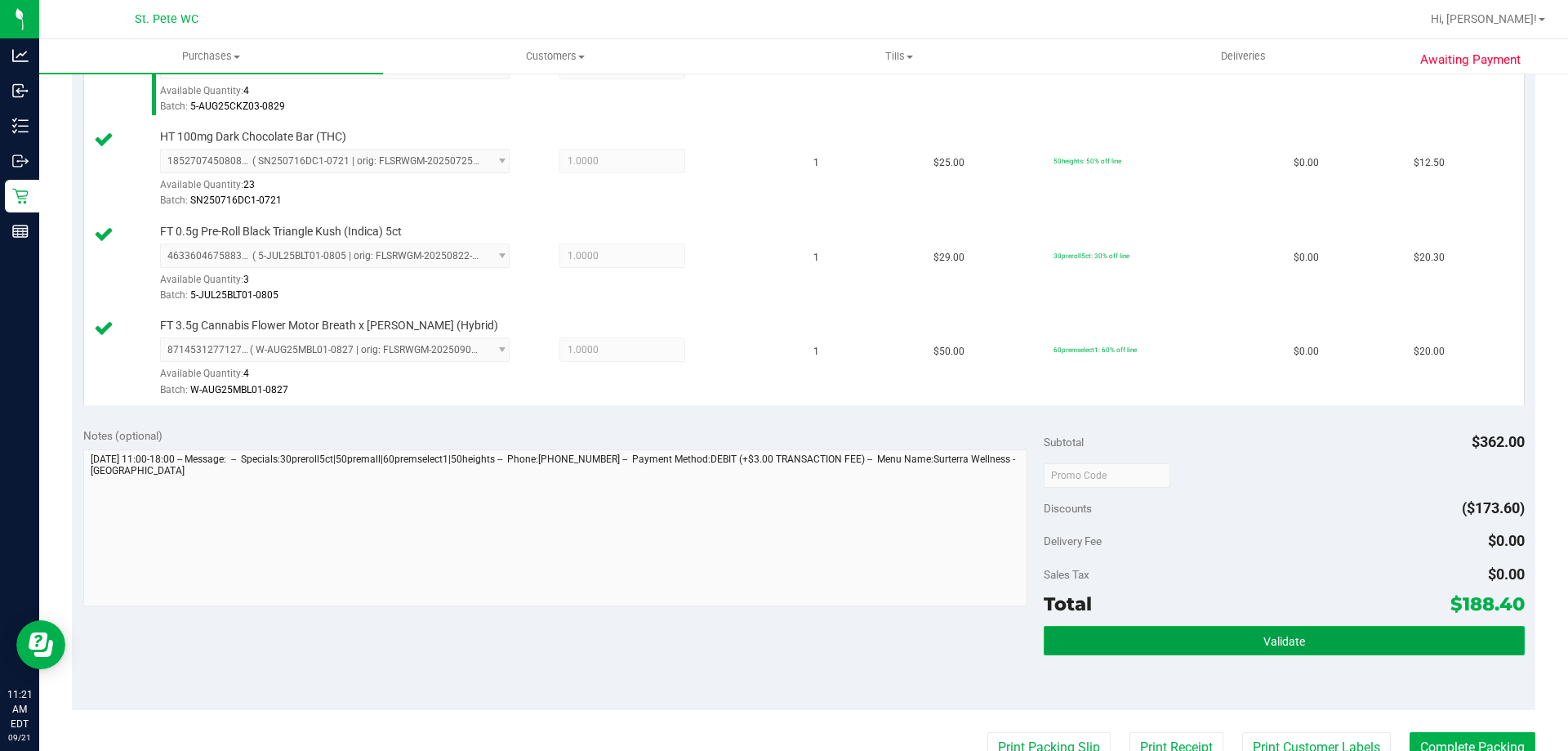
click at [1090, 627] on button "Validate" at bounding box center [1284, 641] width 481 height 30
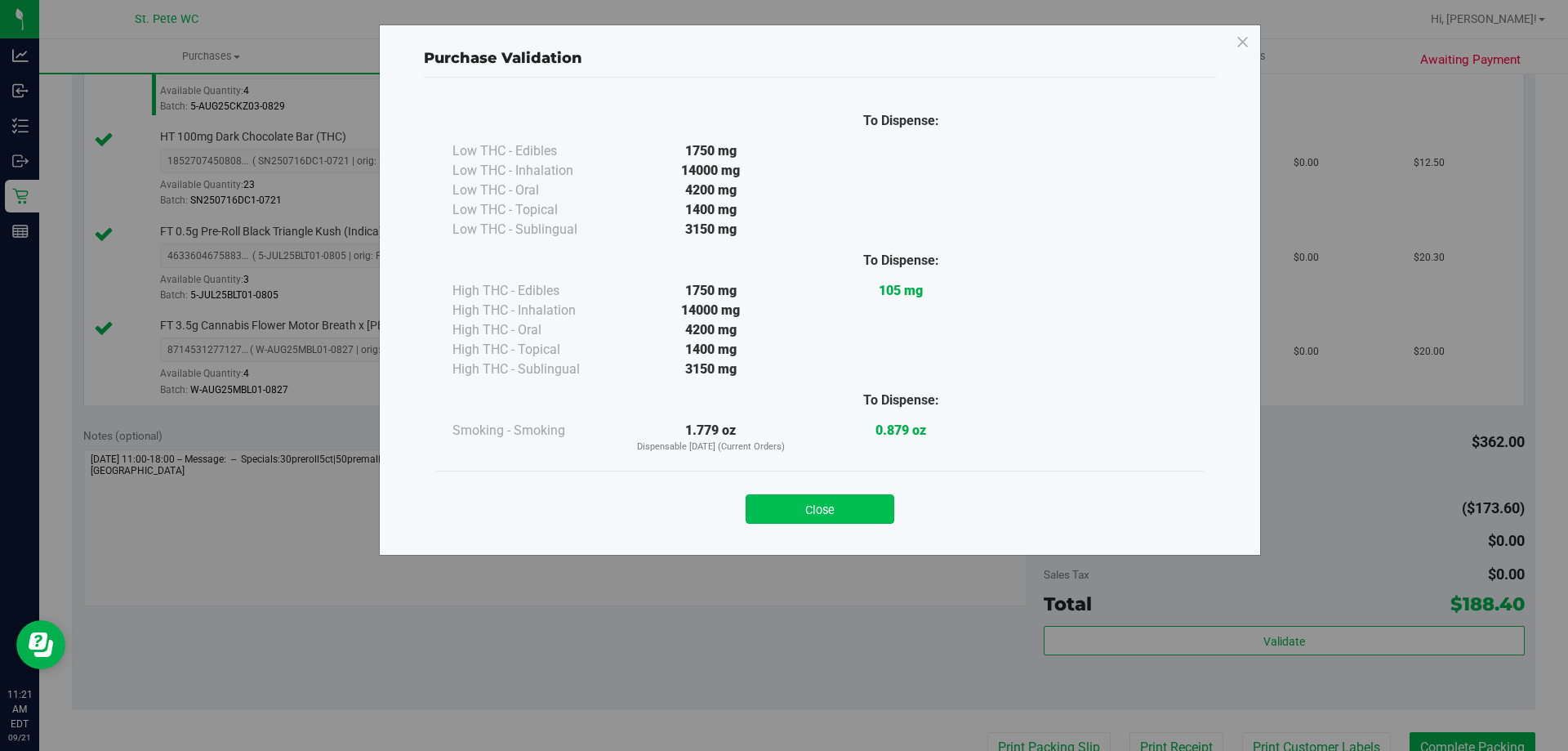
click at [805, 511] on button "Close" at bounding box center [819, 510] width 149 height 30
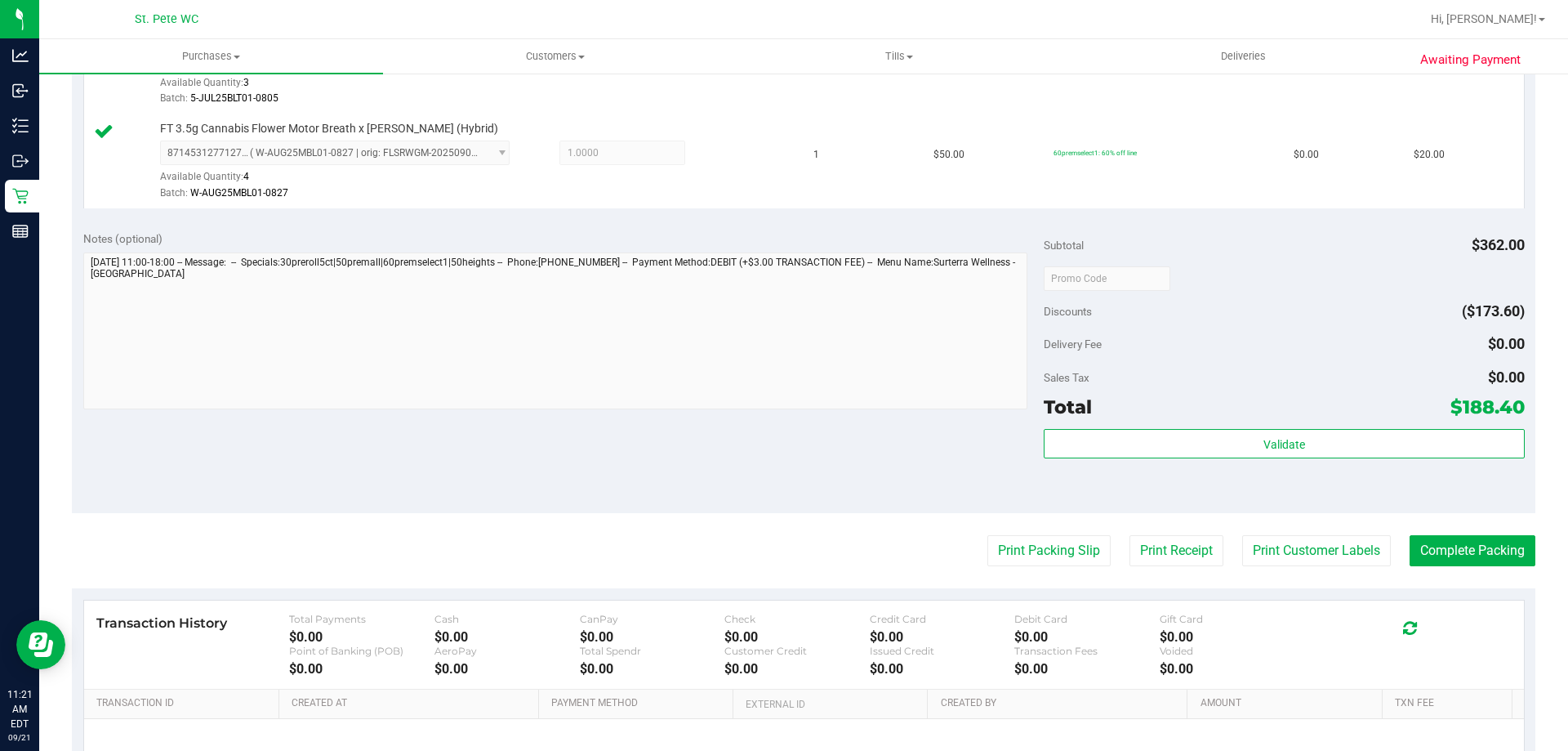
scroll to position [1234, 0]
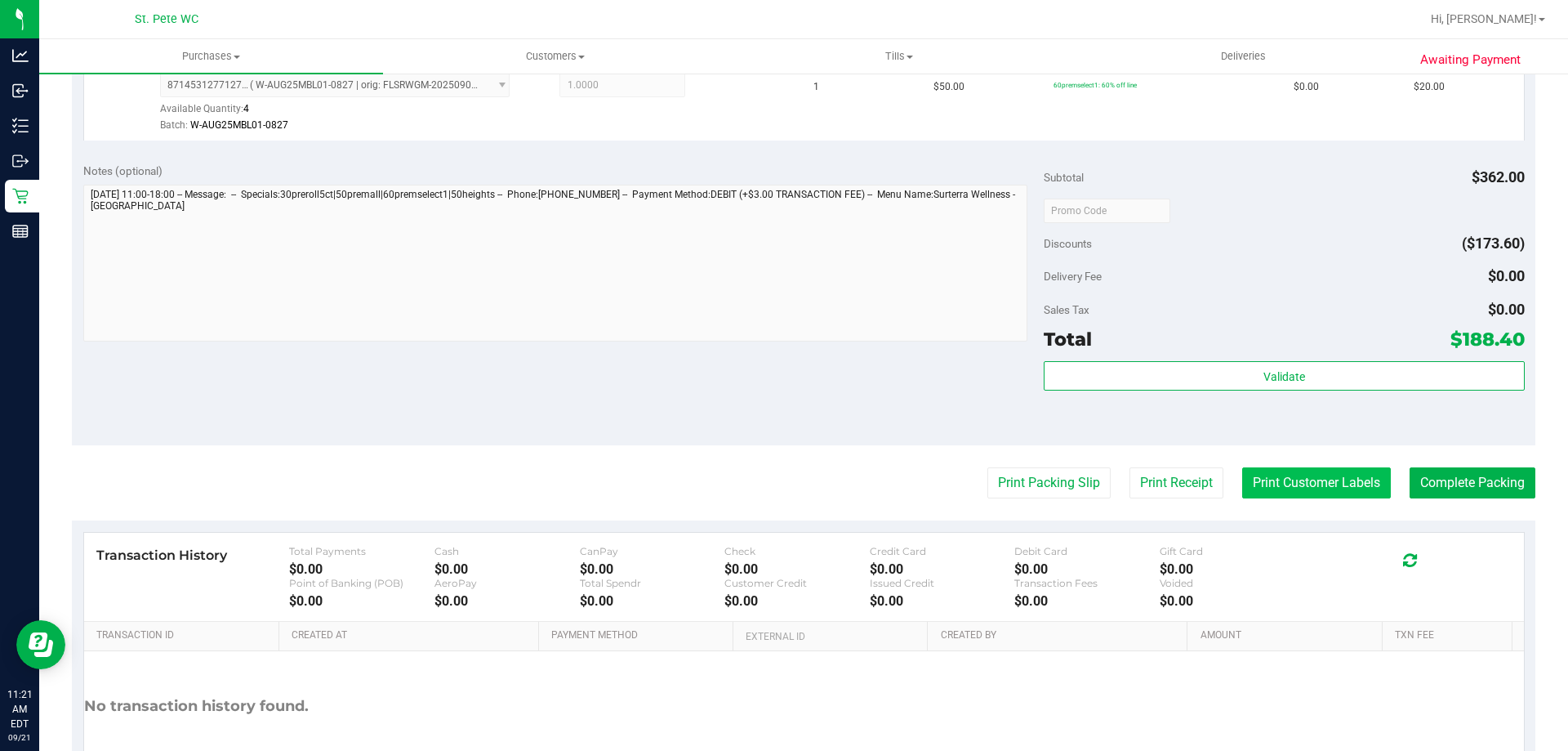
click at [1328, 494] on button "Print Customer Labels" at bounding box center [1316, 483] width 149 height 32
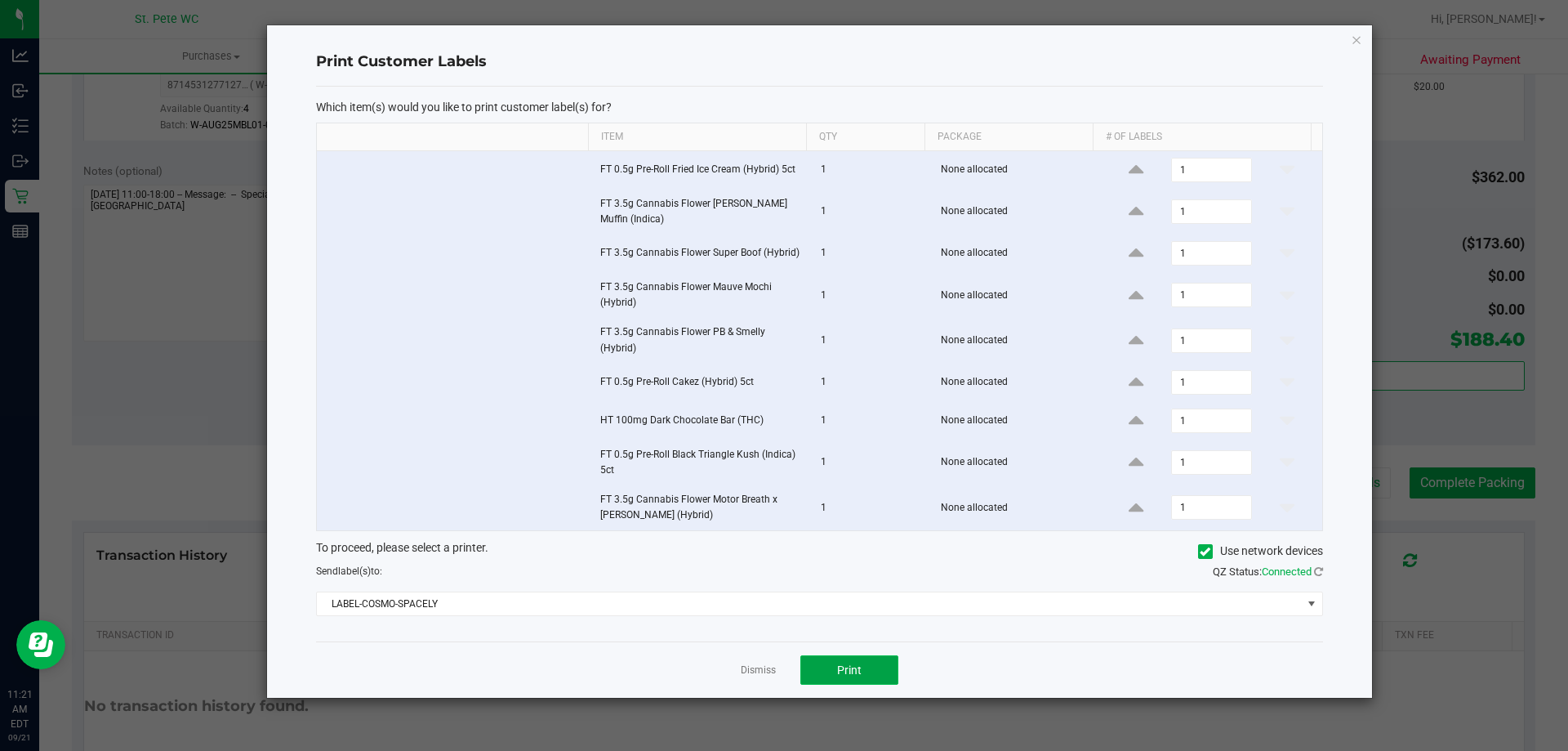
click at [830, 666] on button "Print" at bounding box center [850, 670] width 98 height 30
click at [1357, 42] on icon "button" at bounding box center [1357, 39] width 12 height 20
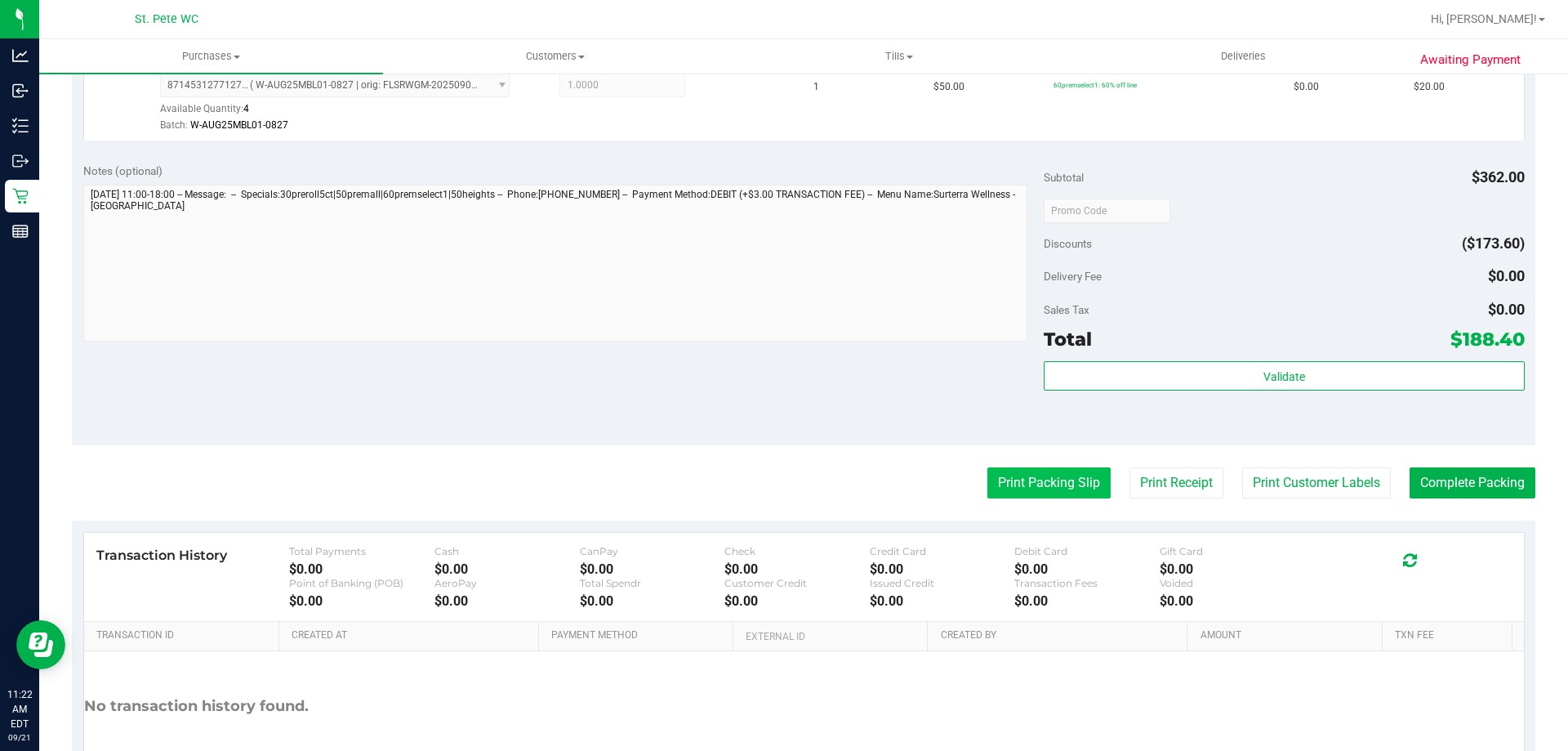
click at [1028, 475] on button "Print Packing Slip" at bounding box center [1049, 483] width 123 height 32
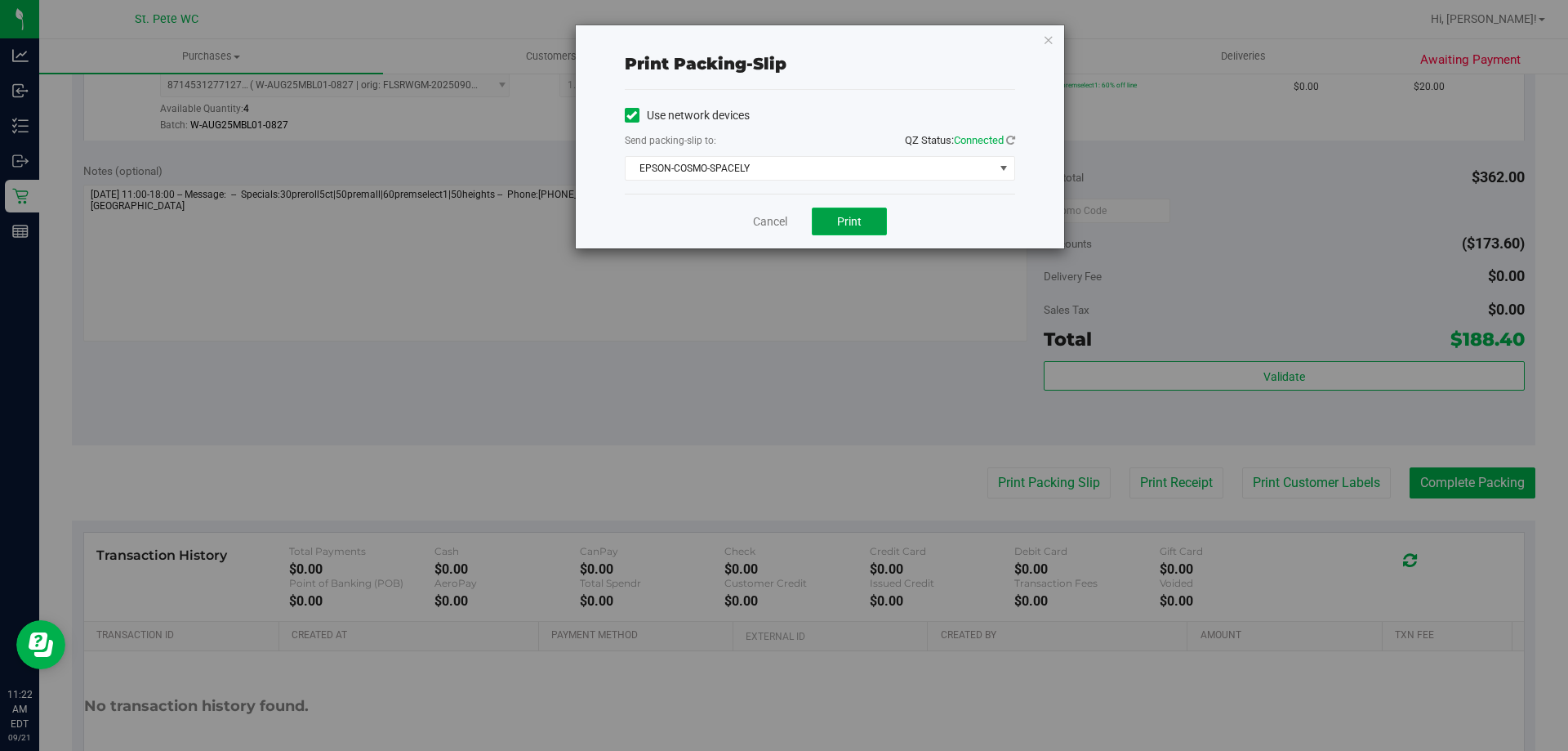
click at [845, 231] on button "Print" at bounding box center [849, 222] width 75 height 28
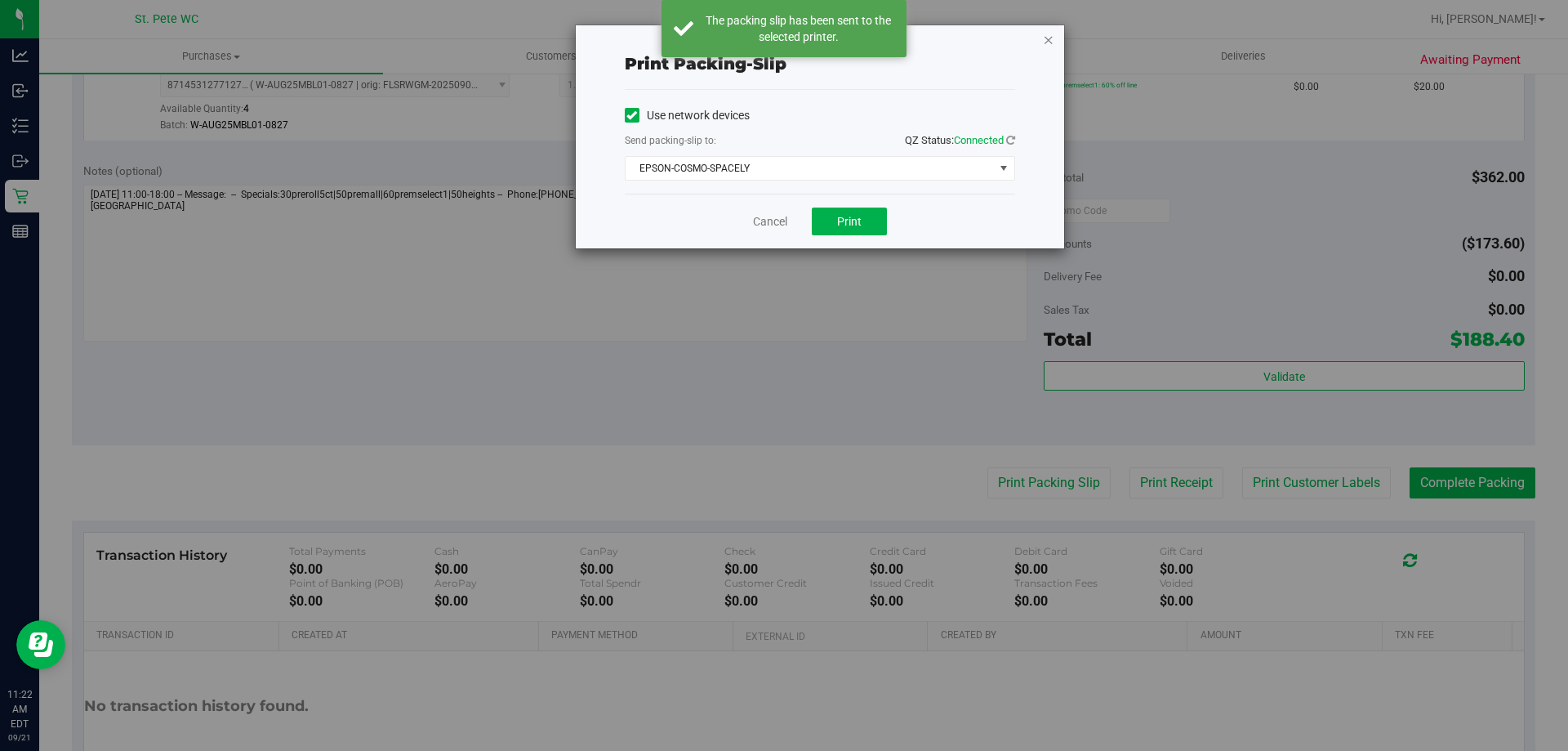
click at [1050, 38] on icon "button" at bounding box center [1049, 39] width 12 height 20
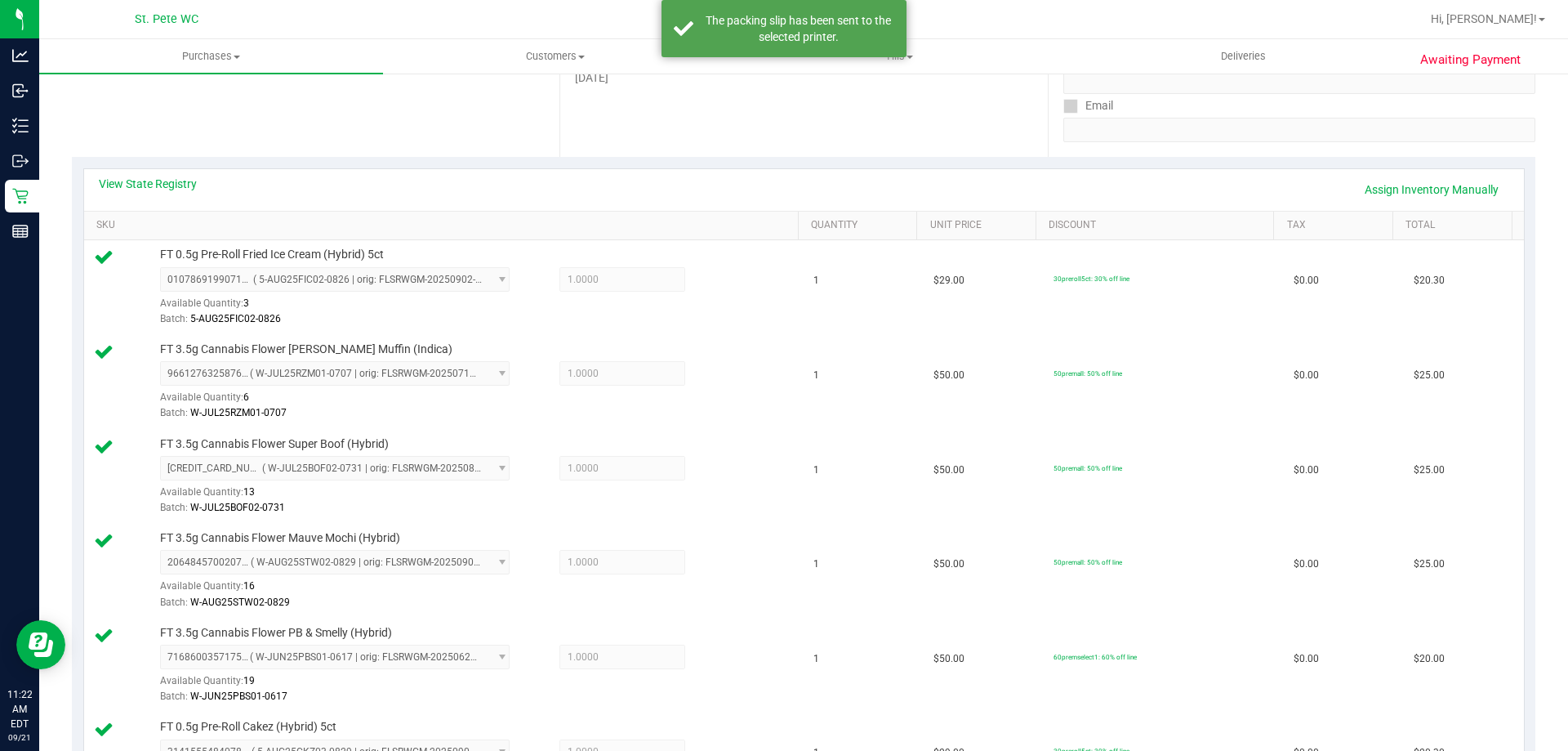
scroll to position [0, 0]
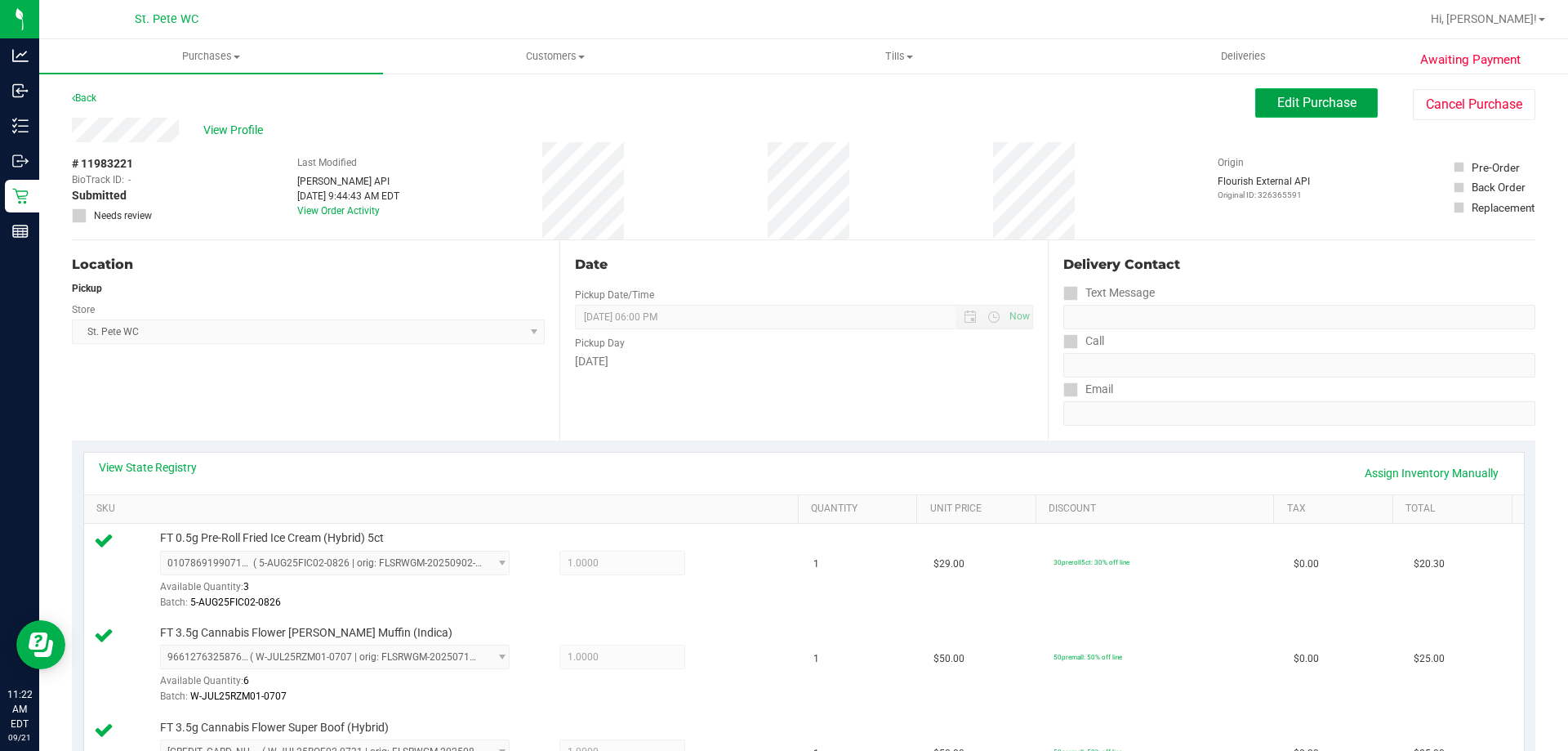
click at [1277, 100] on span "Edit Purchase" at bounding box center [1317, 102] width 79 height 16
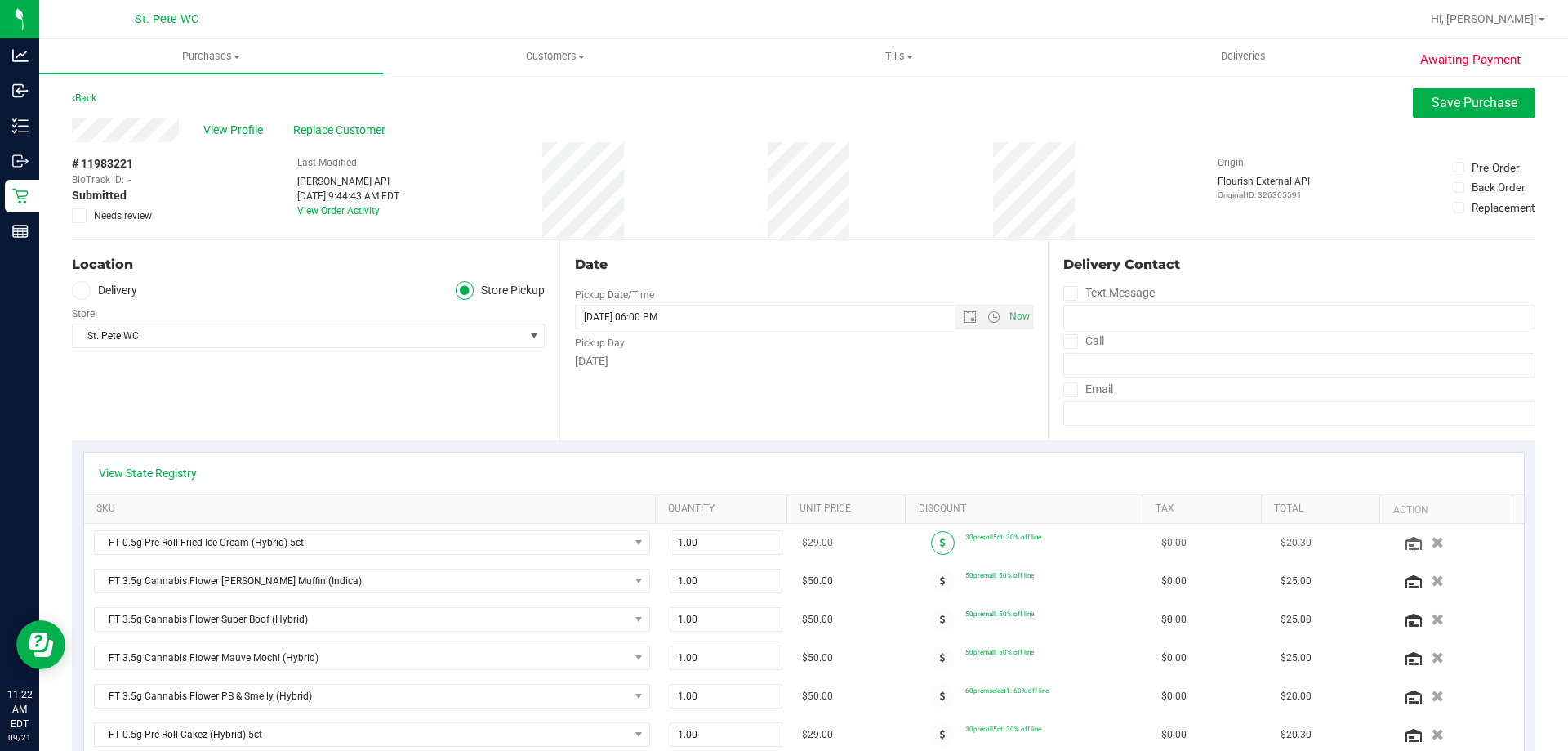
click at [935, 542] on span at bounding box center [943, 543] width 24 height 24
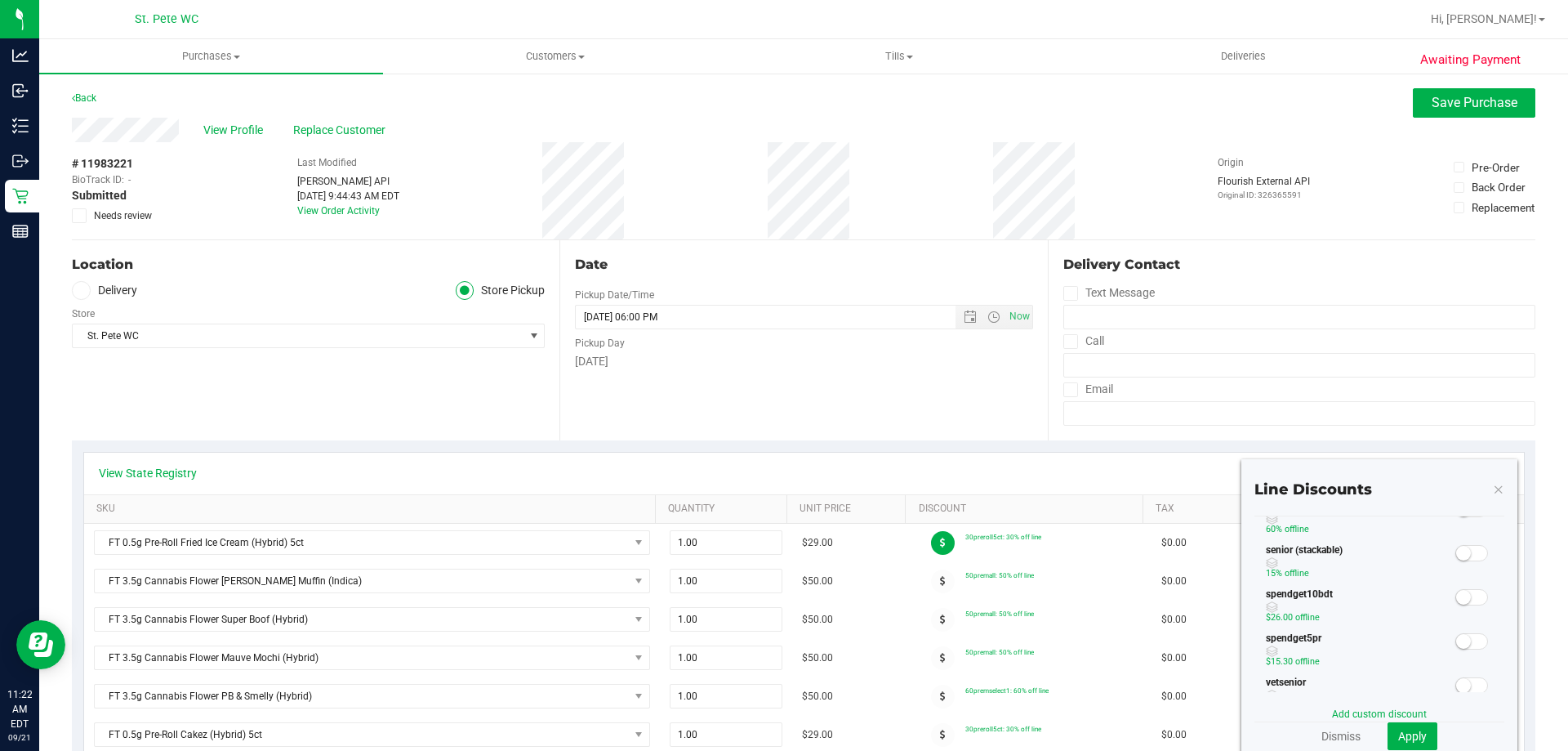
scroll to position [409, 0]
click at [1461, 562] on span at bounding box center [1471, 560] width 33 height 17
click at [1411, 730] on span "Apply" at bounding box center [1412, 736] width 29 height 13
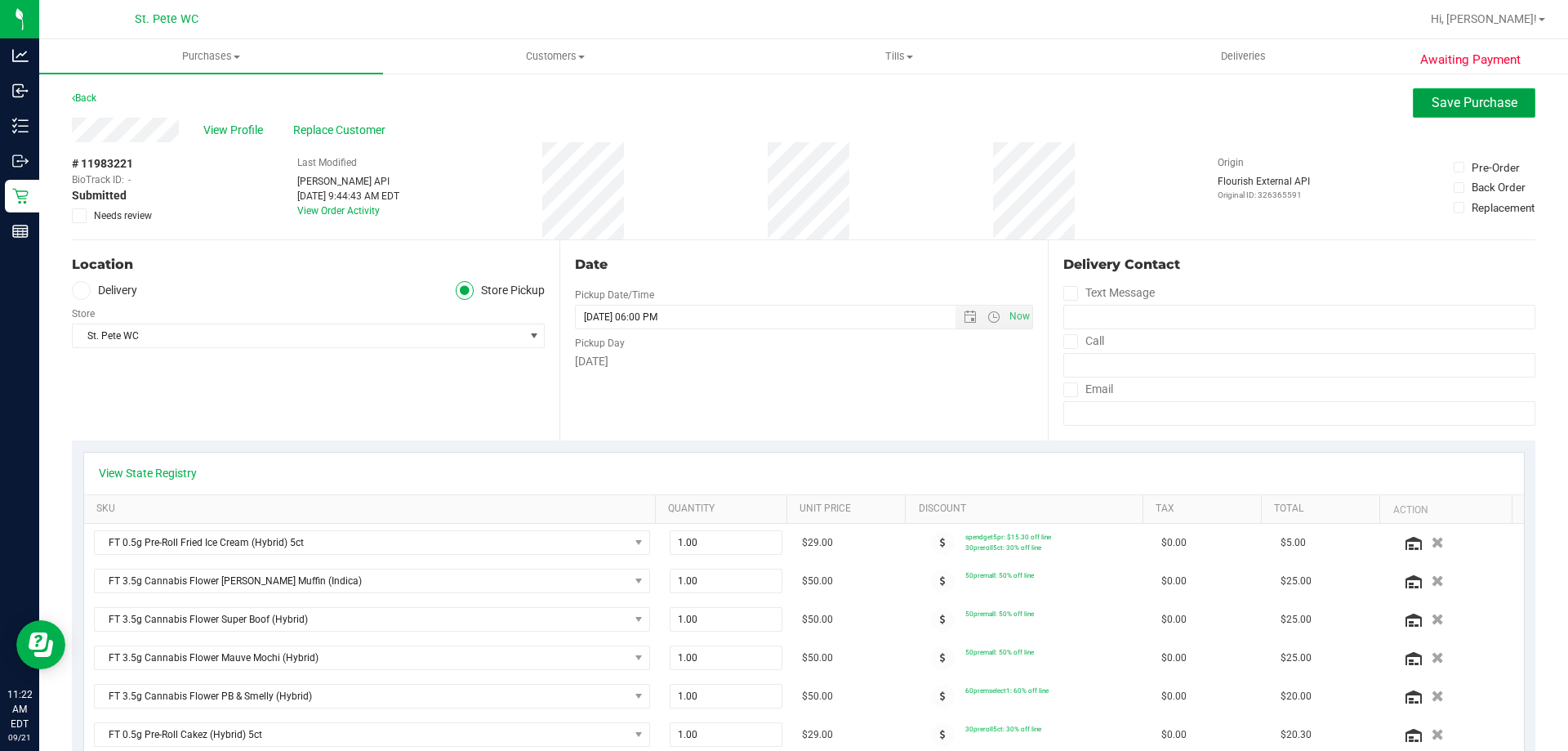
click at [1432, 108] on span "Save Purchase" at bounding box center [1474, 102] width 86 height 16
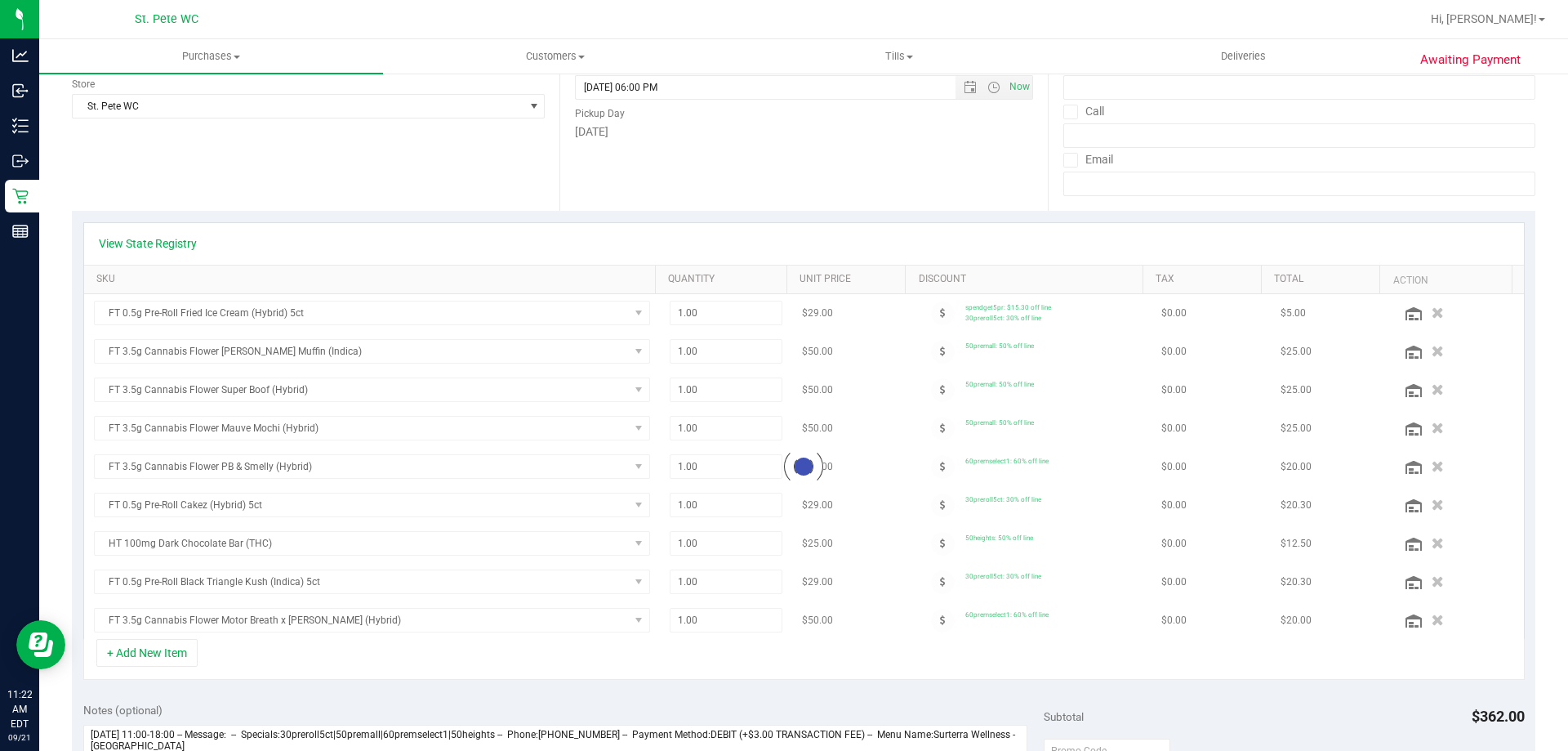
scroll to position [327, 0]
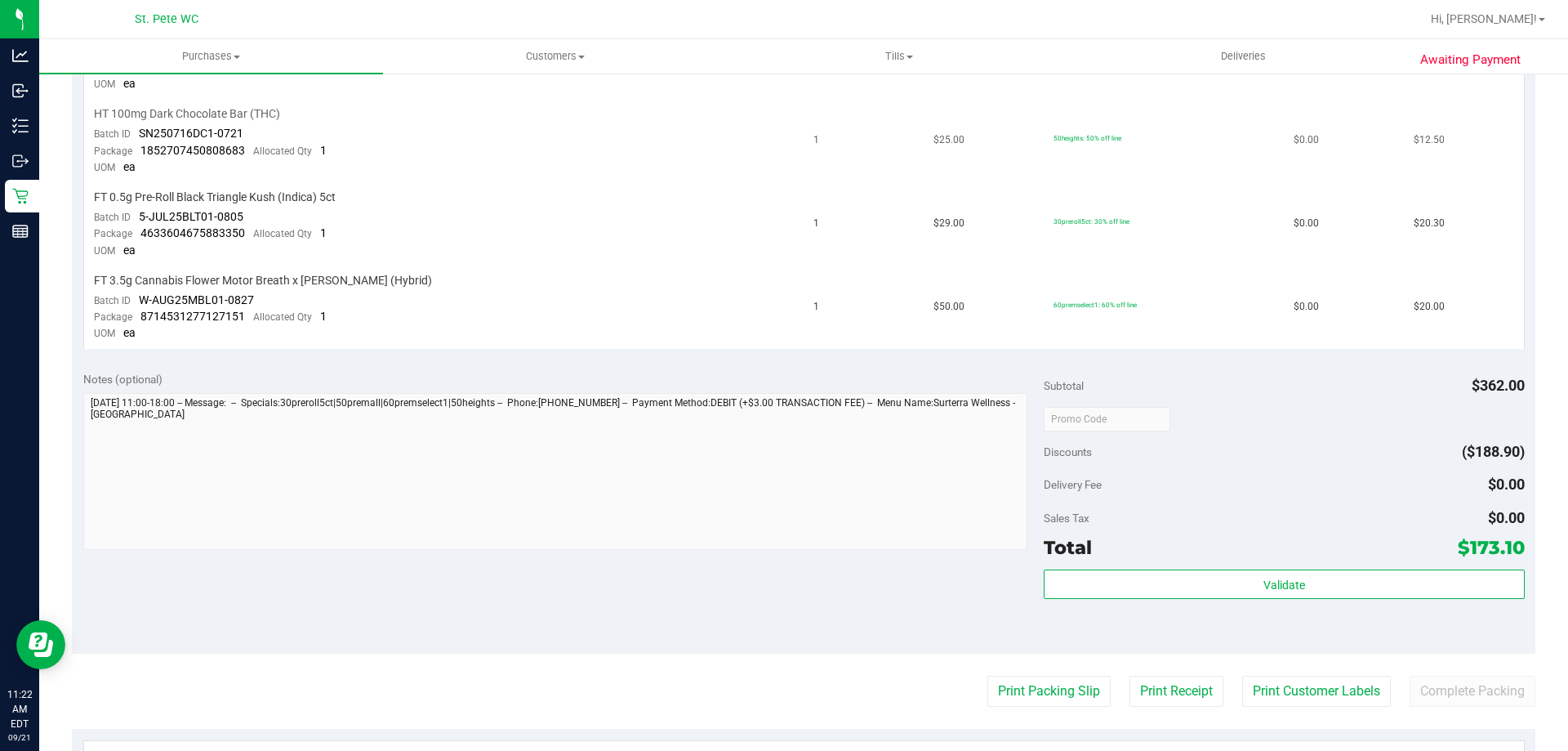
scroll to position [1062, 0]
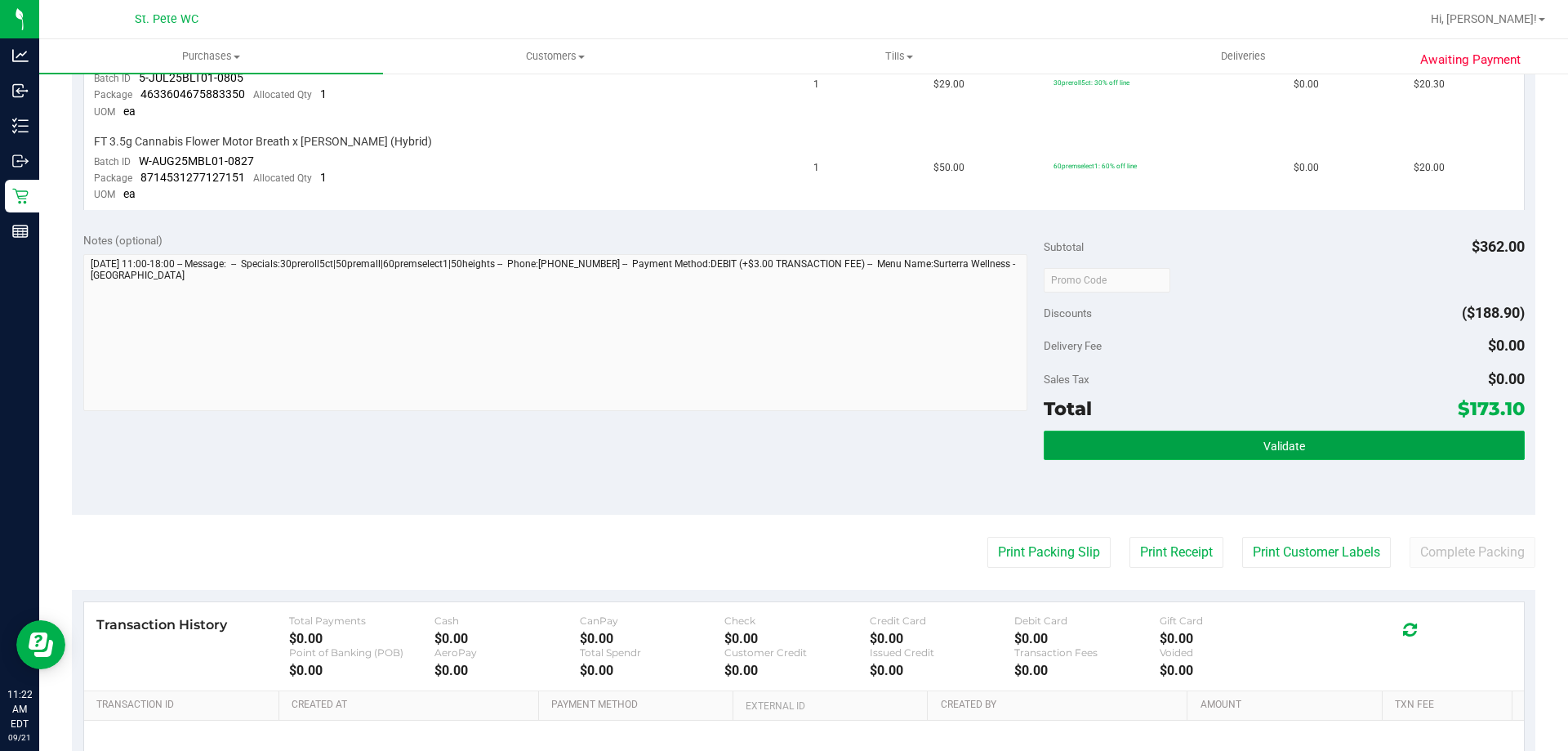
click at [1221, 458] on button "Validate" at bounding box center [1284, 445] width 481 height 30
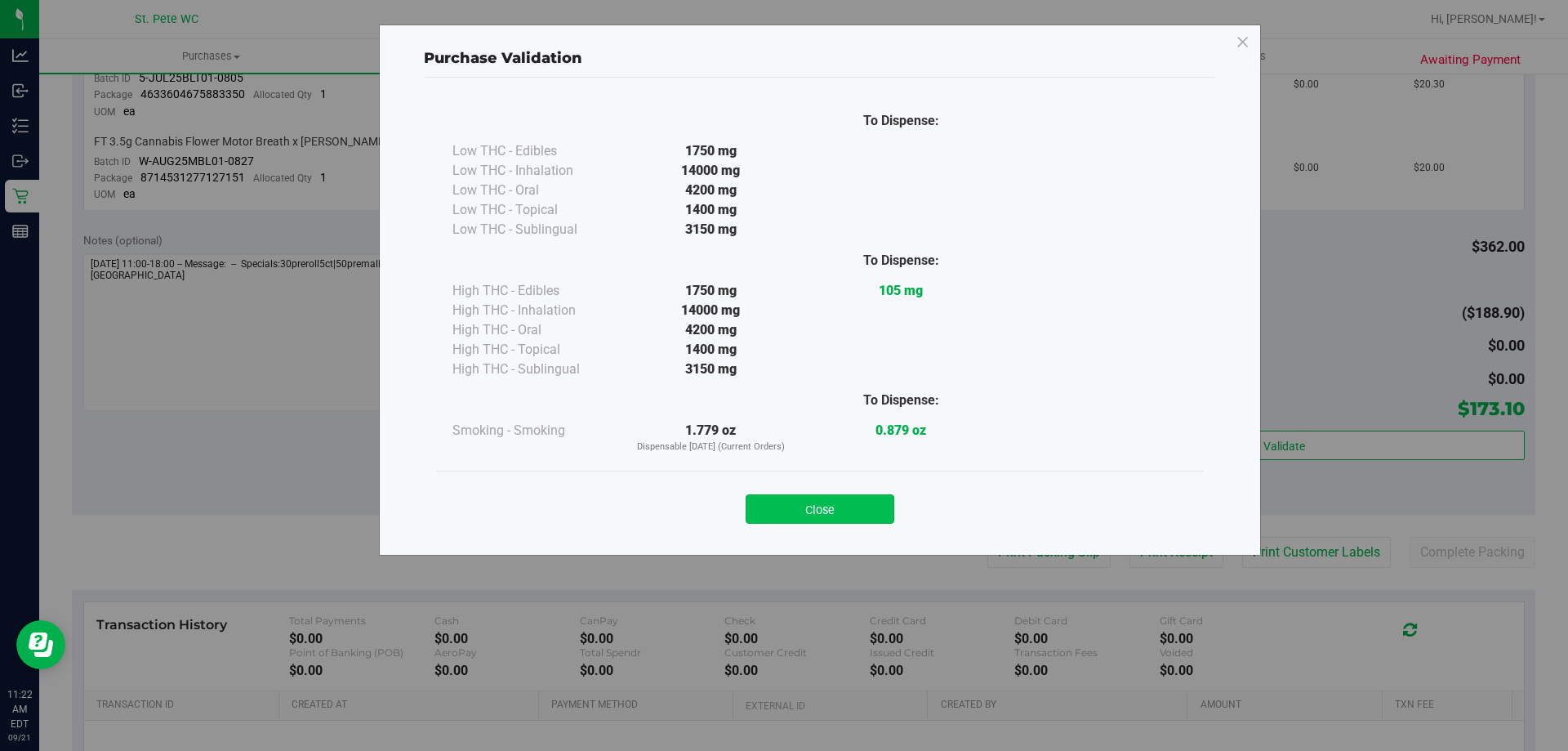
click at [863, 508] on button "Close" at bounding box center [819, 510] width 149 height 30
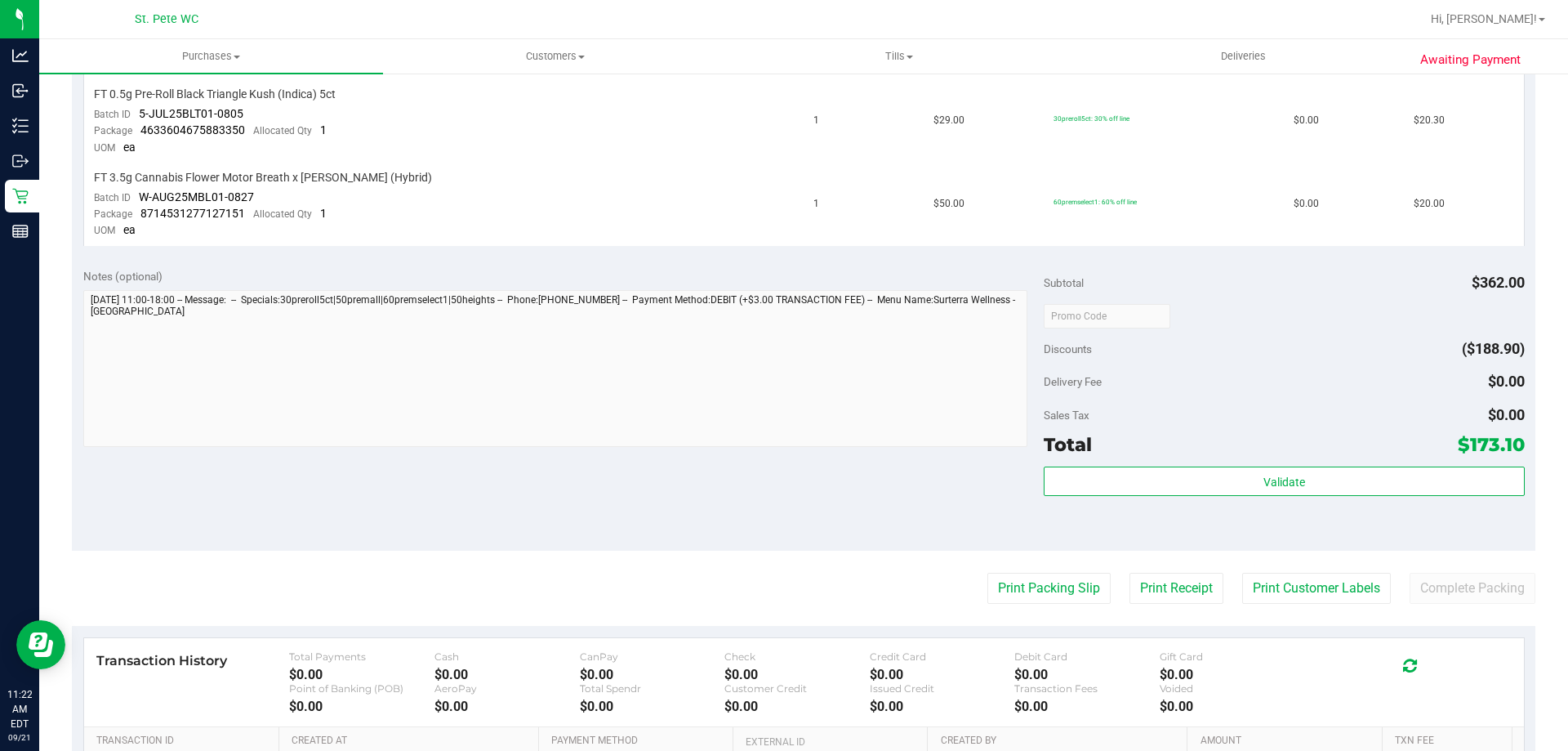
scroll to position [981, 0]
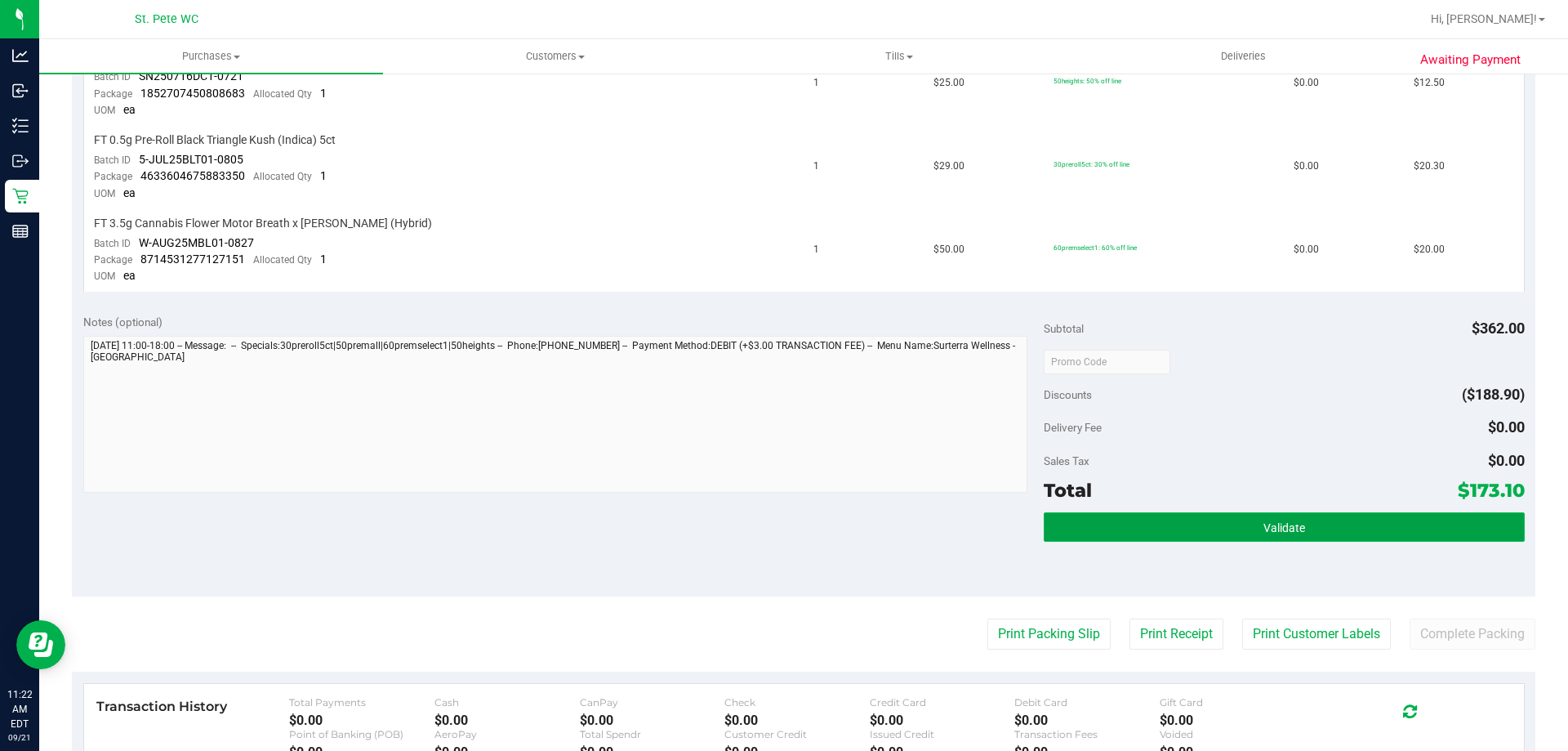
click at [1342, 523] on button "Validate" at bounding box center [1284, 527] width 481 height 30
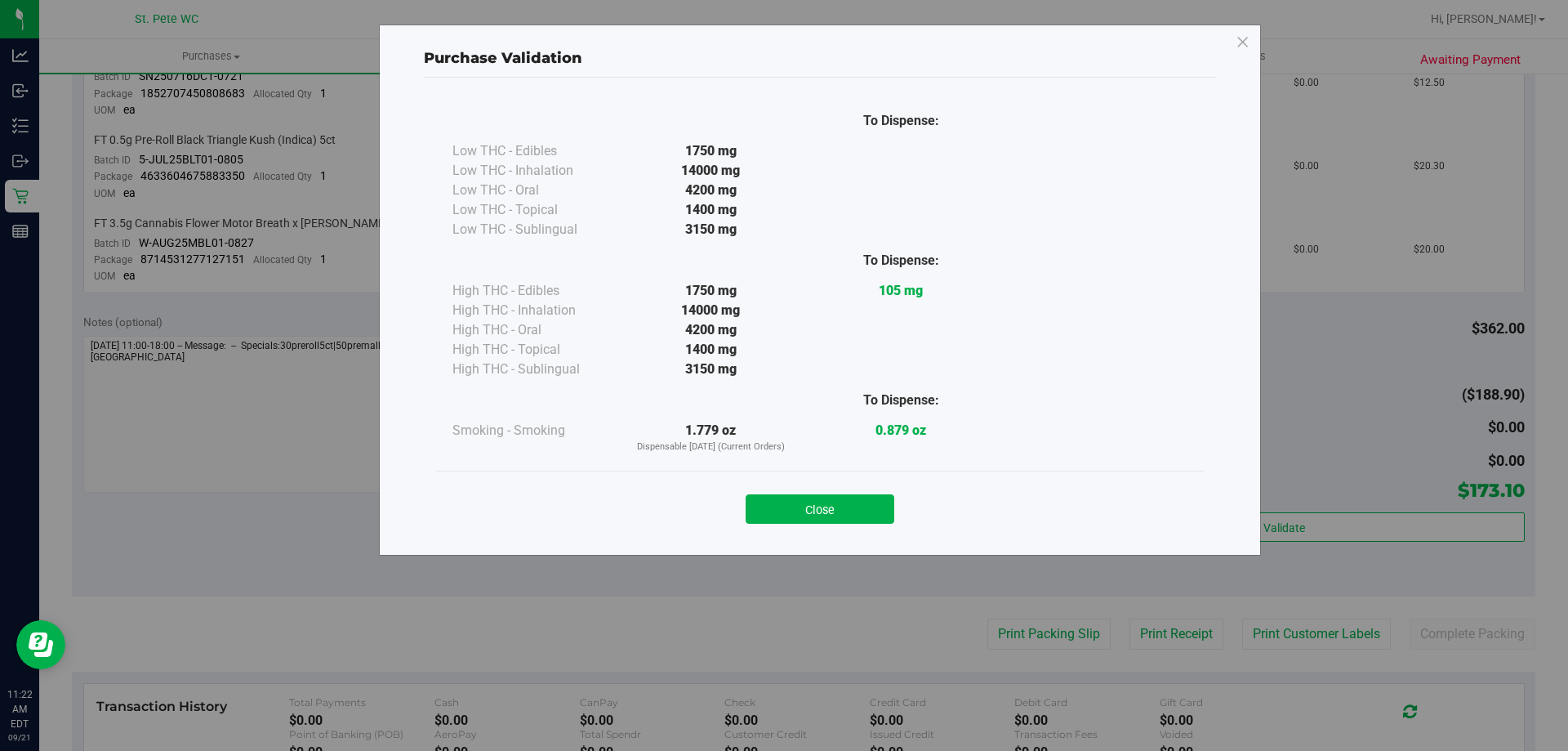
click at [816, 524] on div "Close" at bounding box center [820, 504] width 768 height 66
click at [816, 515] on button "Close" at bounding box center [819, 510] width 149 height 30
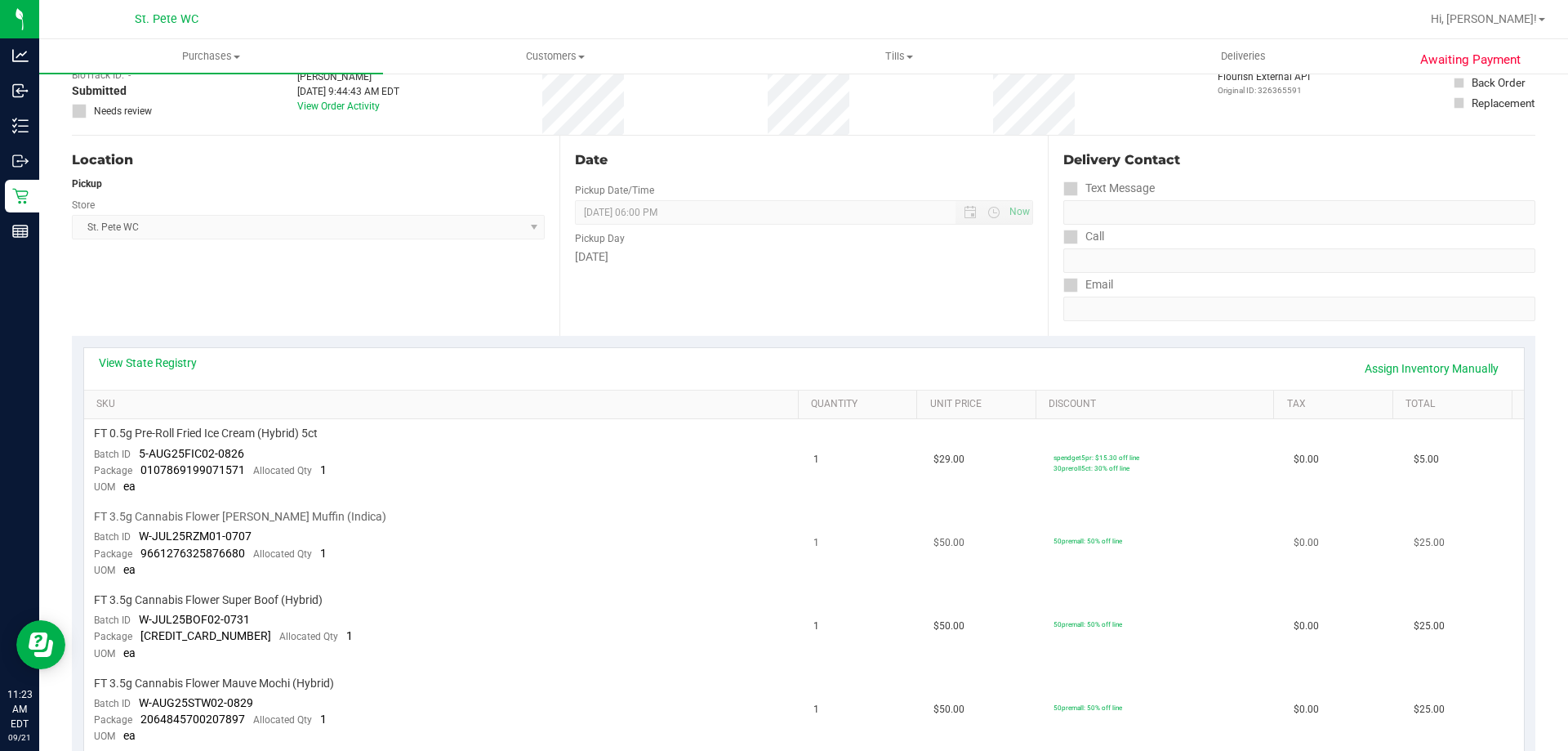
scroll to position [0, 0]
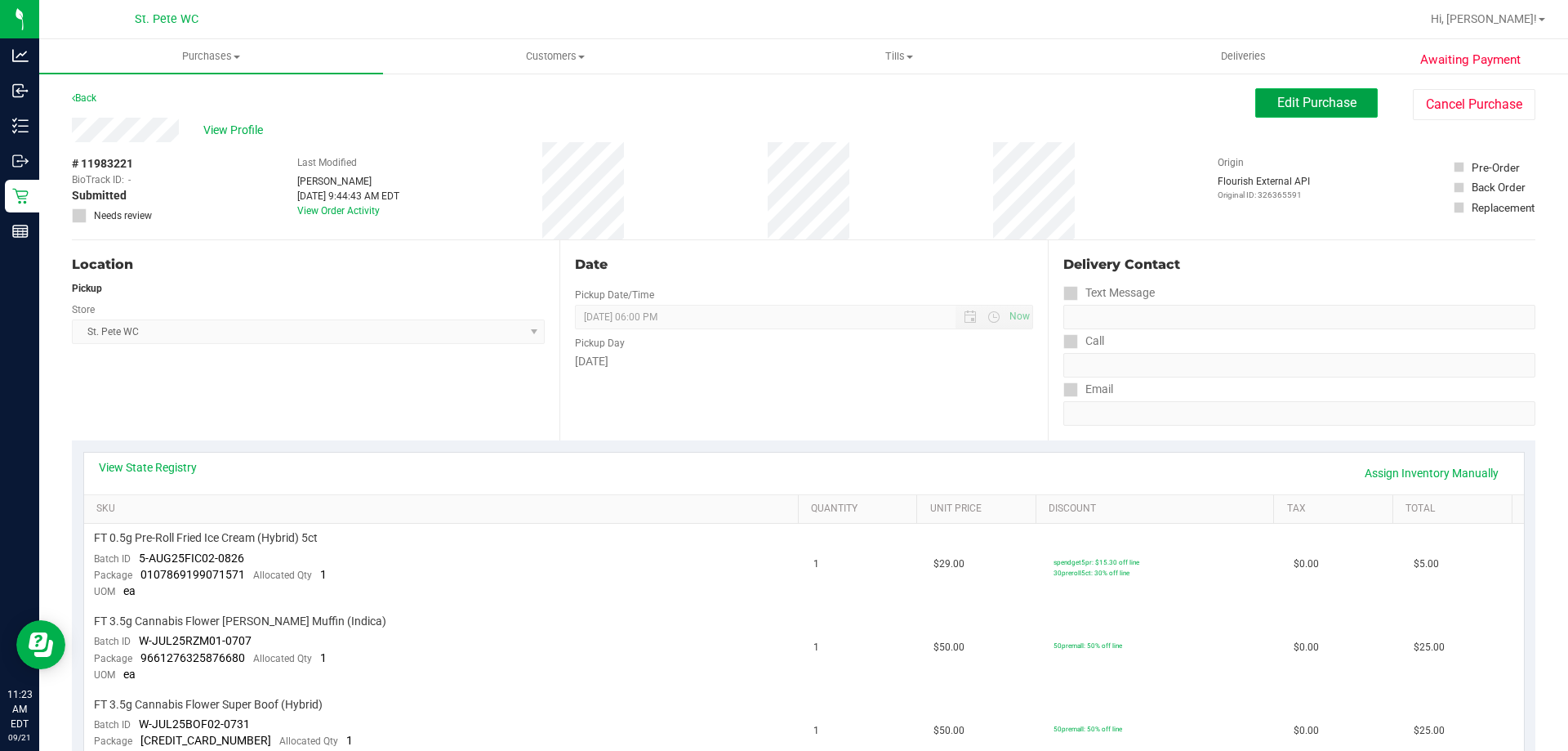
click at [1290, 102] on span "Edit Purchase" at bounding box center [1317, 102] width 79 height 16
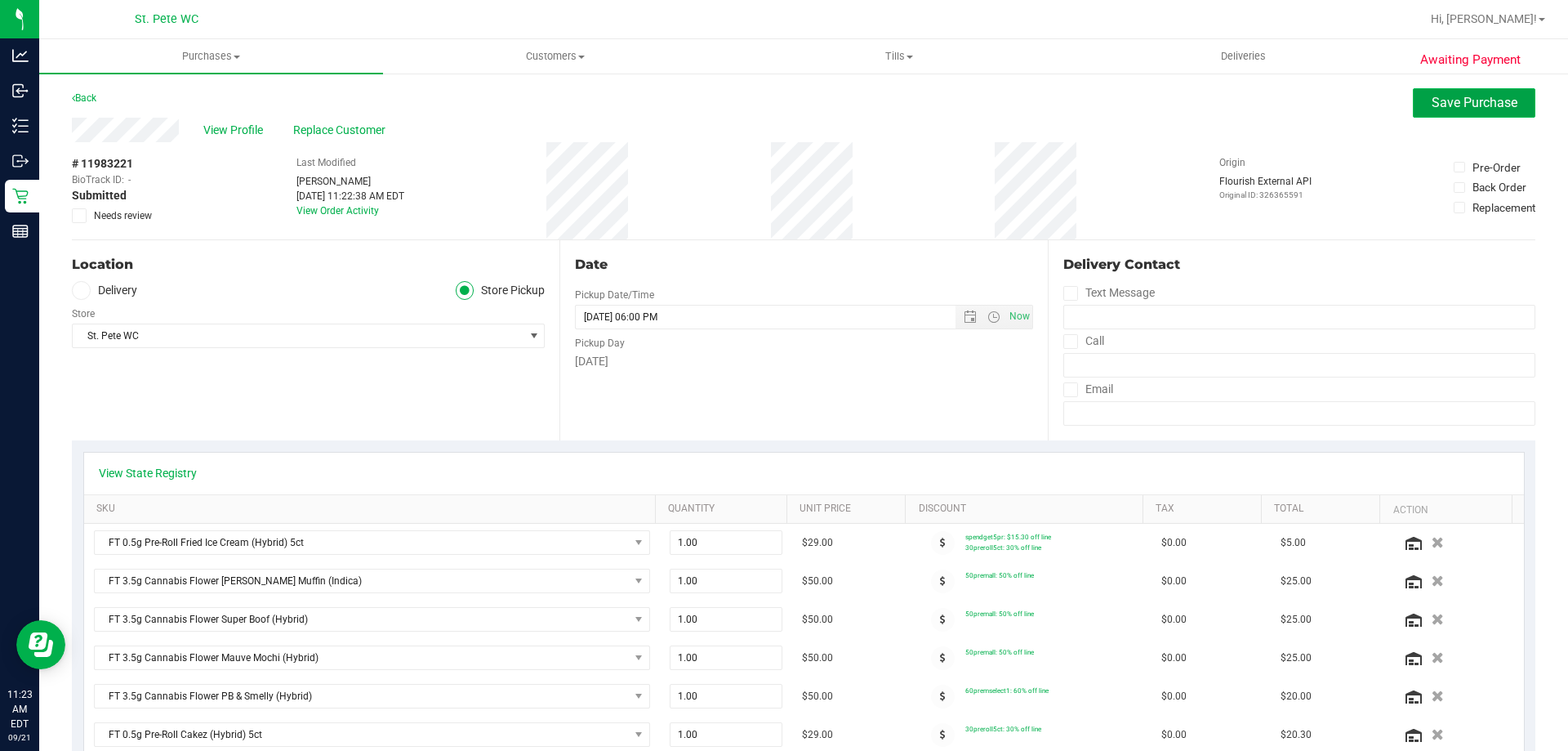
click at [1453, 106] on span "Save Purchase" at bounding box center [1474, 102] width 86 height 16
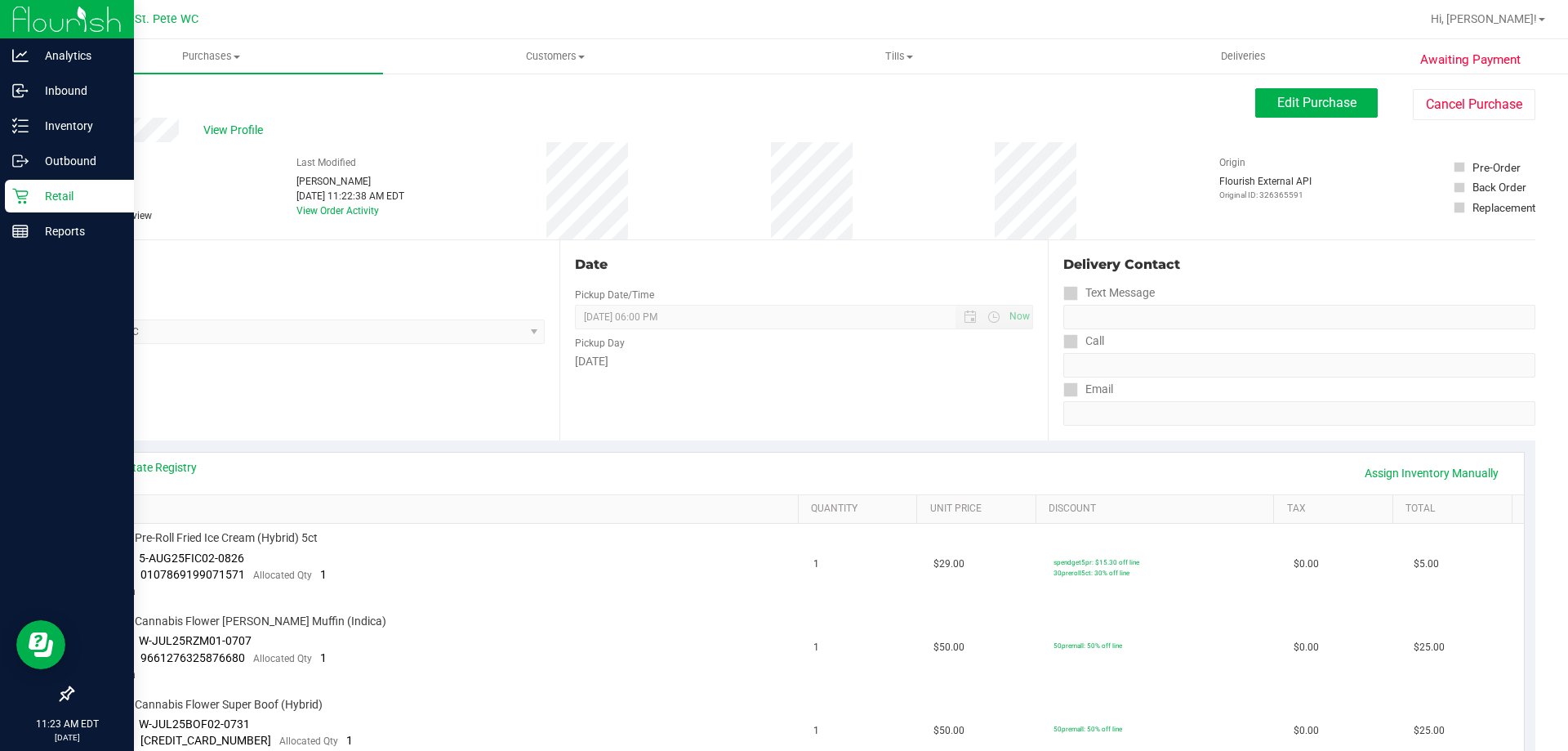
click at [29, 199] on p "Retail" at bounding box center [78, 196] width 98 height 20
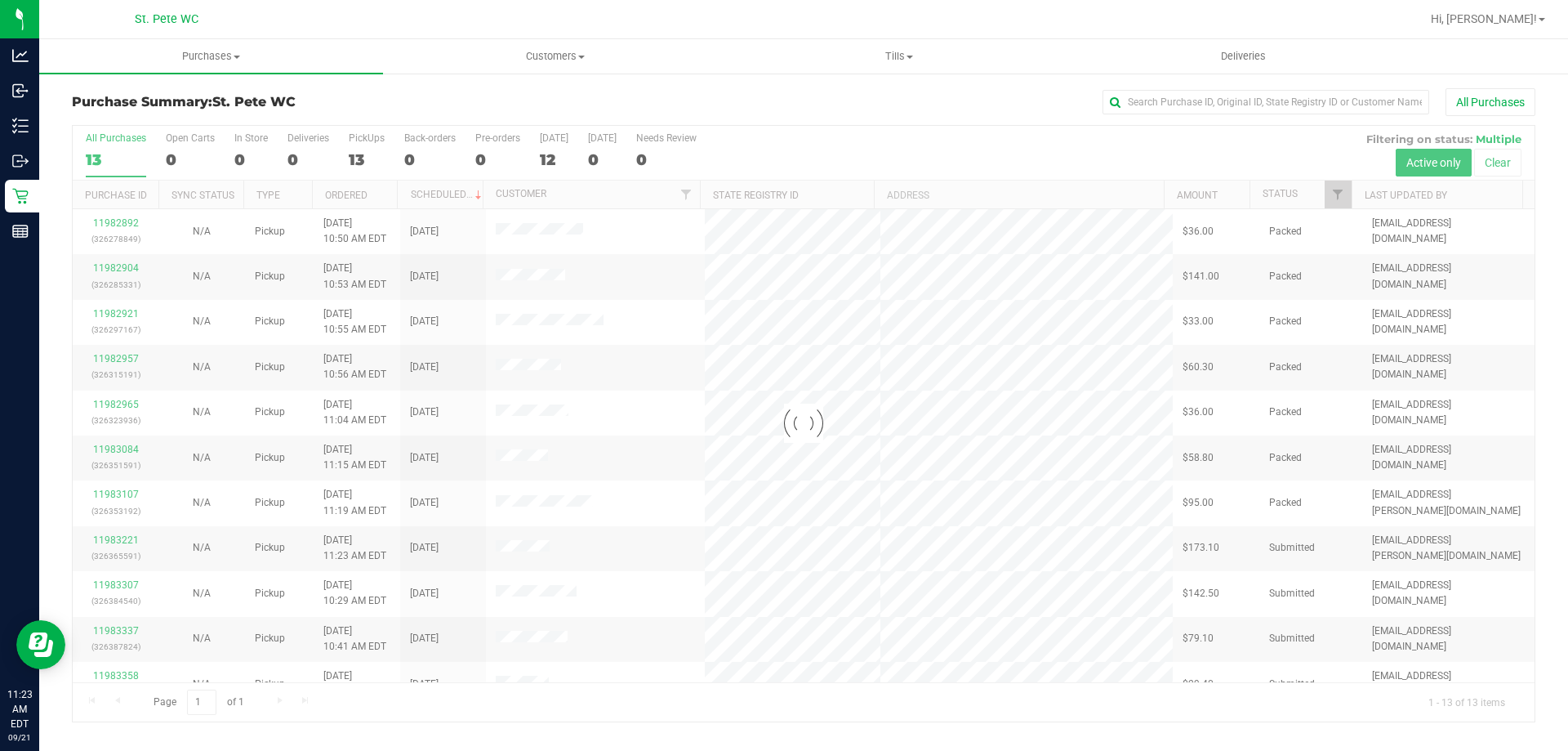
click at [1342, 190] on div at bounding box center [804, 424] width 1463 height 596
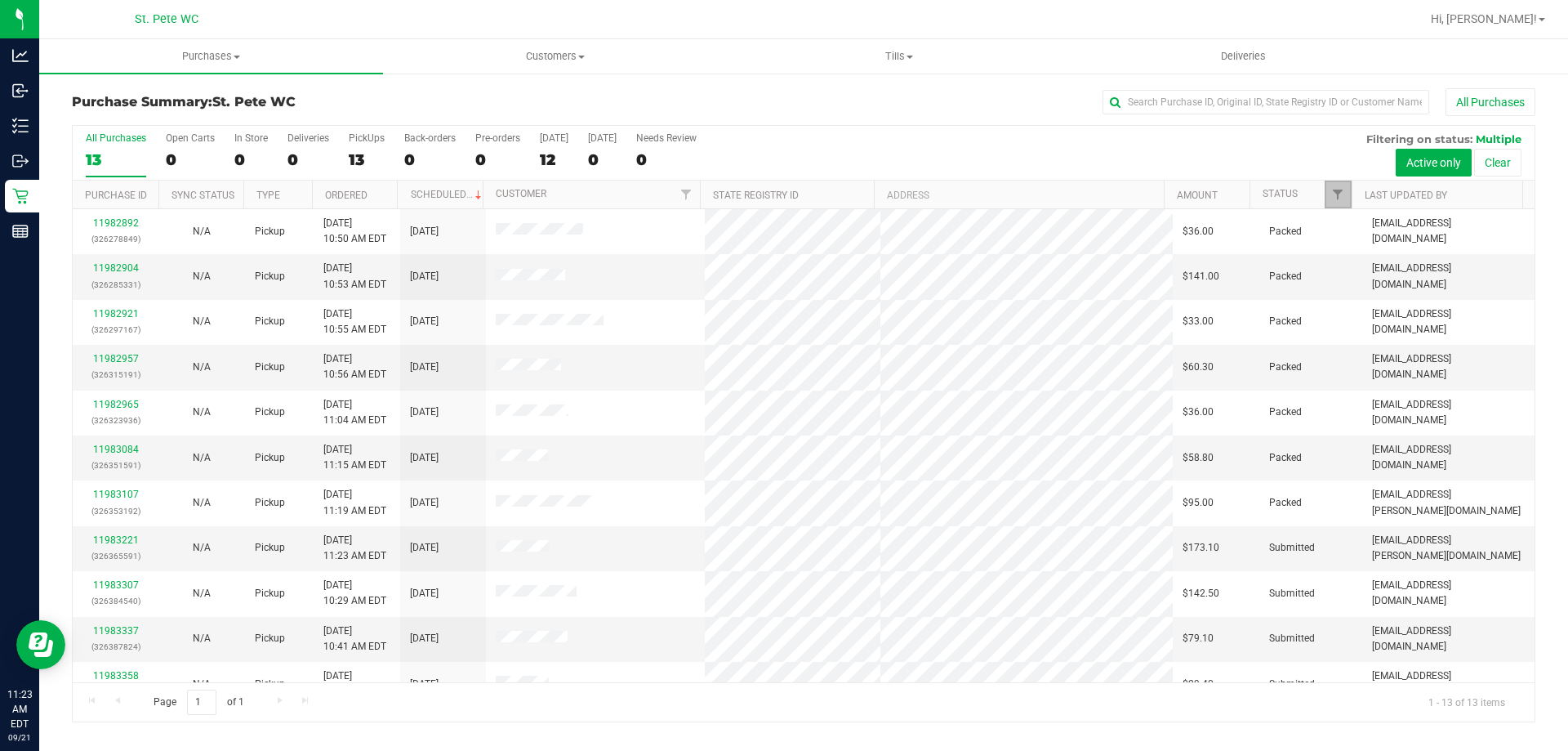
click at [1342, 190] on span "Filter" at bounding box center [1338, 194] width 13 height 13
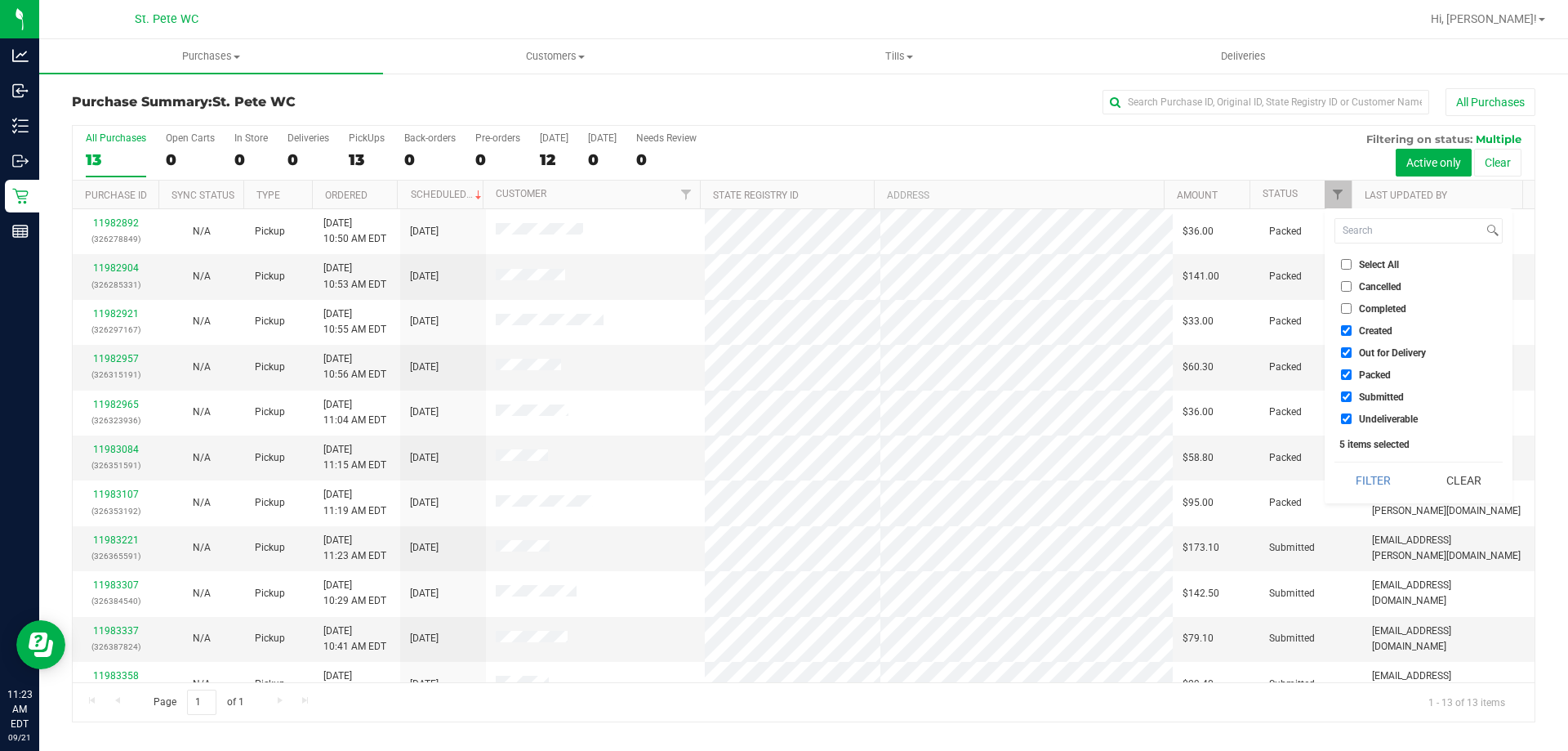
click at [1367, 320] on ul "Select All Cancelled Completed Created Out for Delivery Packed Submitted Undeli…" at bounding box center [1418, 342] width 168 height 171
click at [1376, 341] on ul "Select All Cancelled Completed Created Out for Delivery Packed Submitted Undeli…" at bounding box center [1418, 342] width 168 height 171
click at [1374, 328] on span "Created" at bounding box center [1376, 331] width 33 height 10
click at [1352, 328] on input "Created" at bounding box center [1346, 330] width 11 height 11
checkbox input "false"
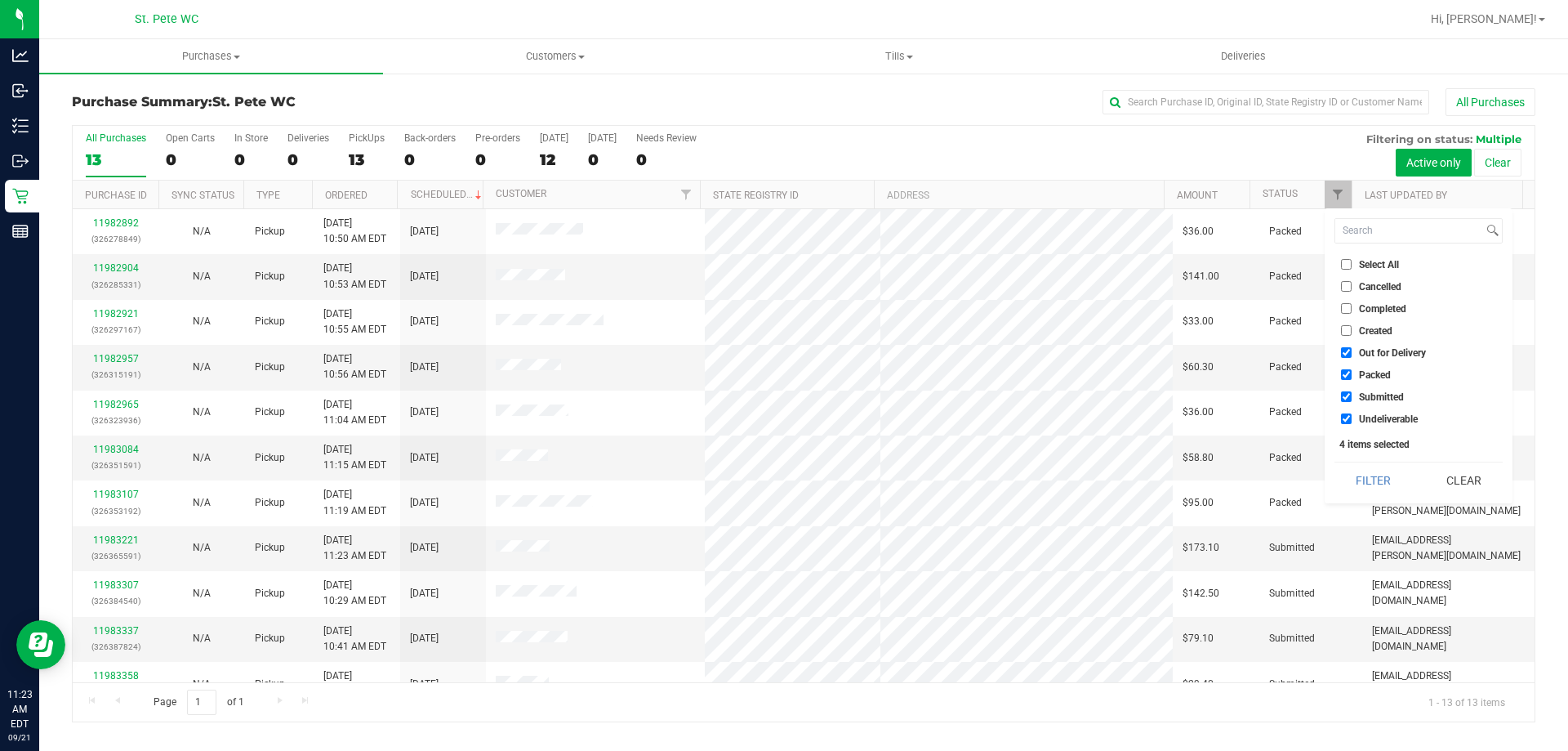
click at [1375, 352] on span "Out for Delivery" at bounding box center [1393, 353] width 67 height 10
click at [1352, 352] on input "Out for Delivery" at bounding box center [1346, 352] width 11 height 11
checkbox input "false"
click at [1372, 372] on span "Packed" at bounding box center [1375, 376] width 32 height 10
click at [1352, 372] on input "Packed" at bounding box center [1346, 375] width 11 height 11
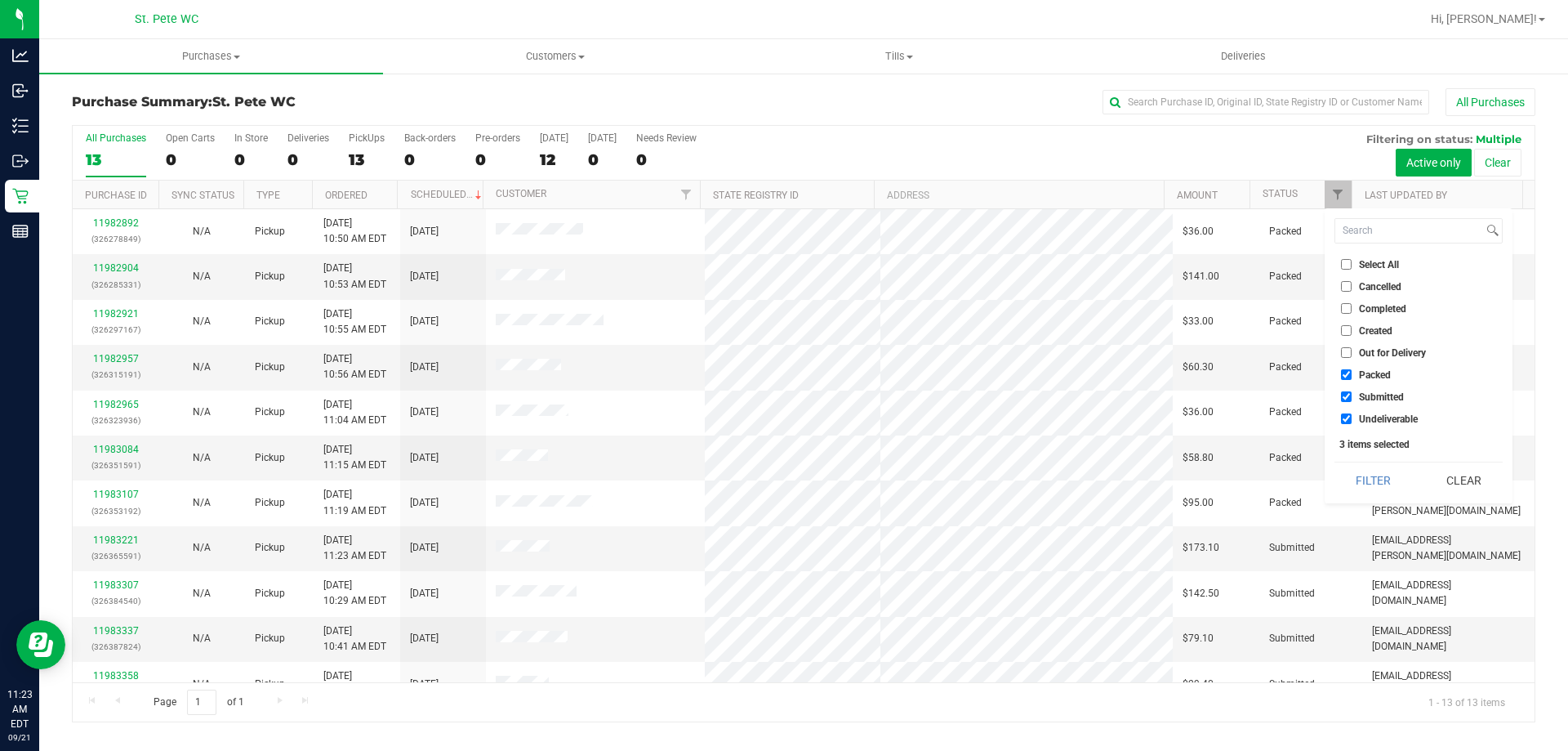
checkbox input "false"
click at [1371, 423] on span "Undeliverable" at bounding box center [1389, 419] width 59 height 10
click at [1352, 423] on input "Undeliverable" at bounding box center [1346, 419] width 11 height 11
checkbox input "false"
click at [1369, 474] on button "Filter" at bounding box center [1374, 480] width 79 height 35
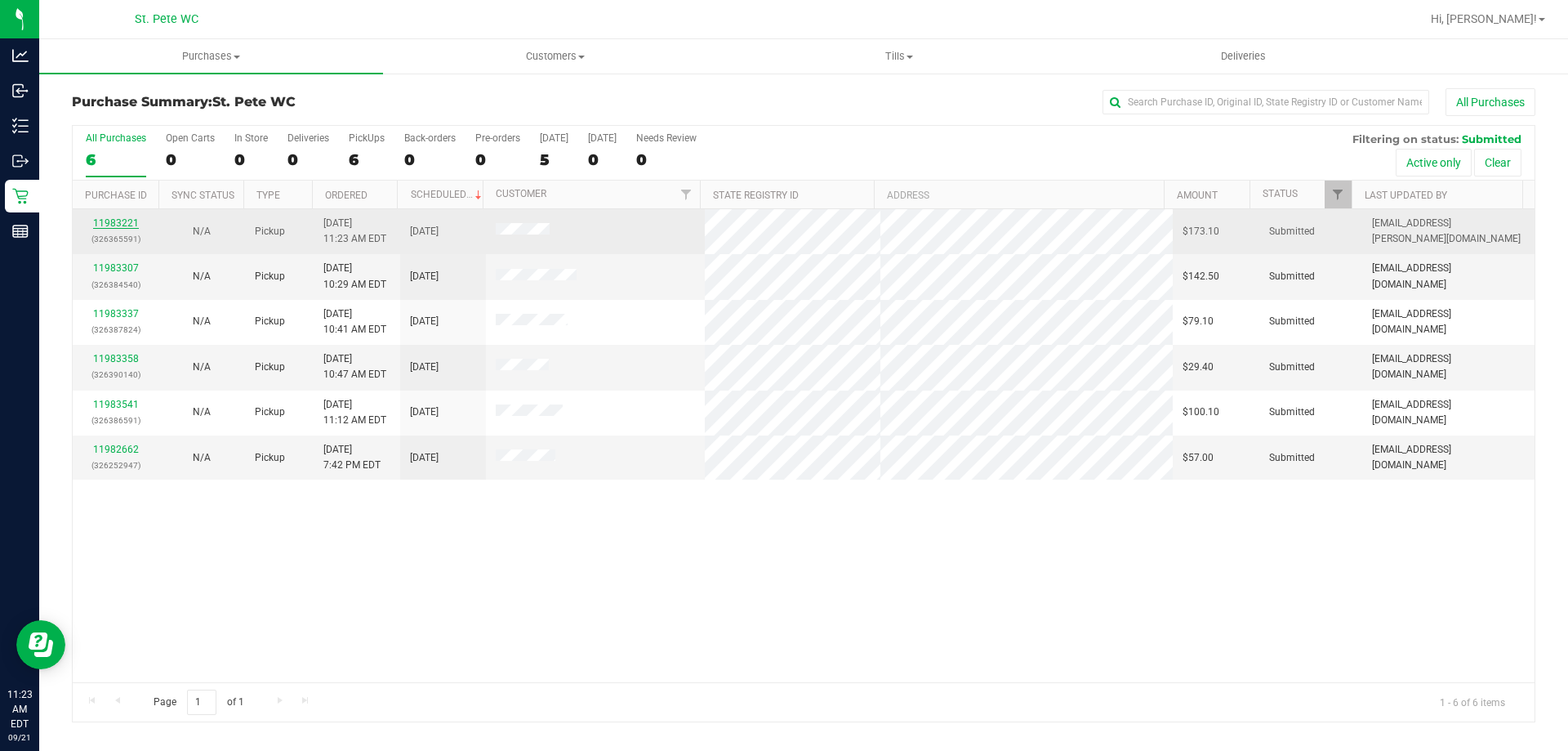
click at [122, 218] on link "11983221" at bounding box center [116, 224] width 45 height 12
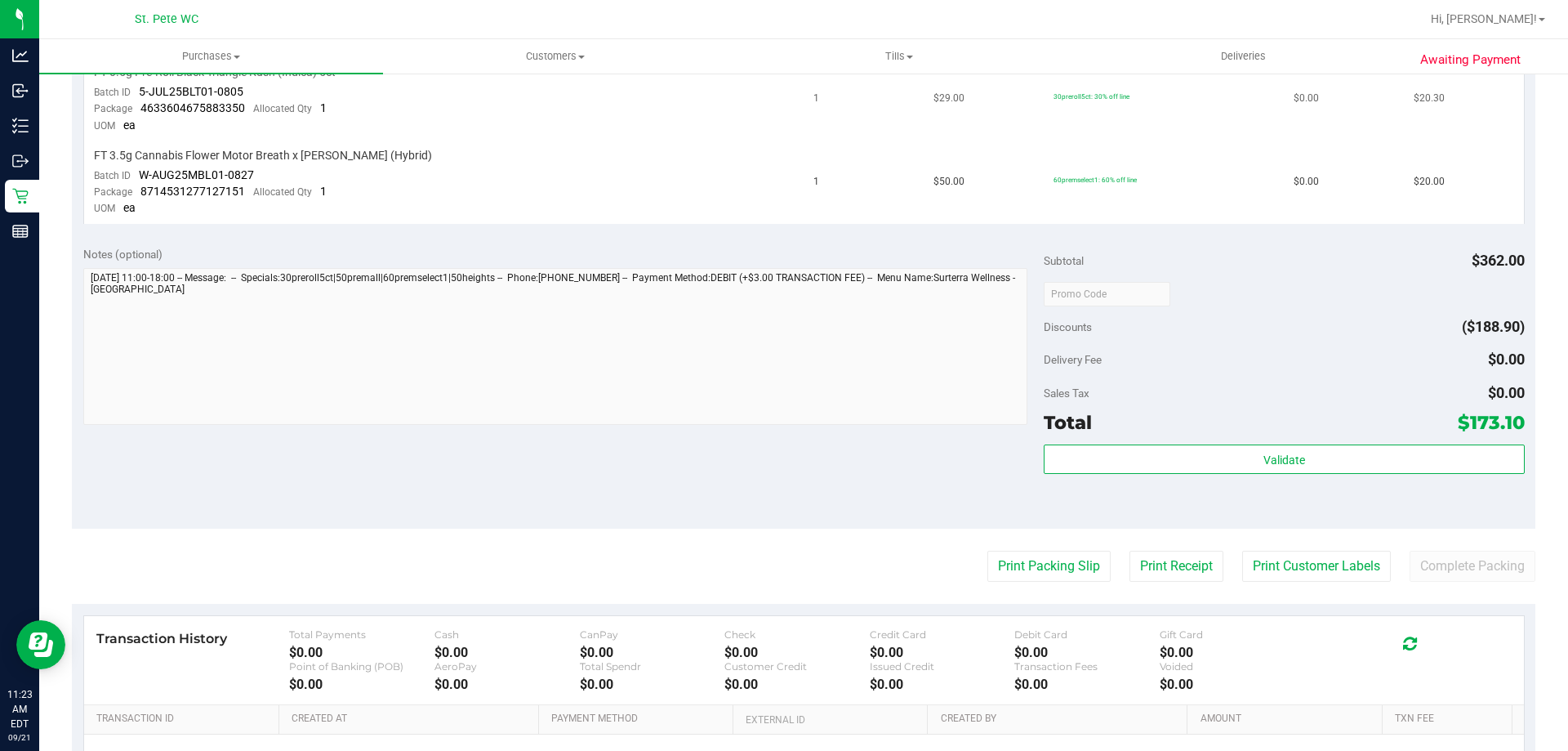
scroll to position [1062, 0]
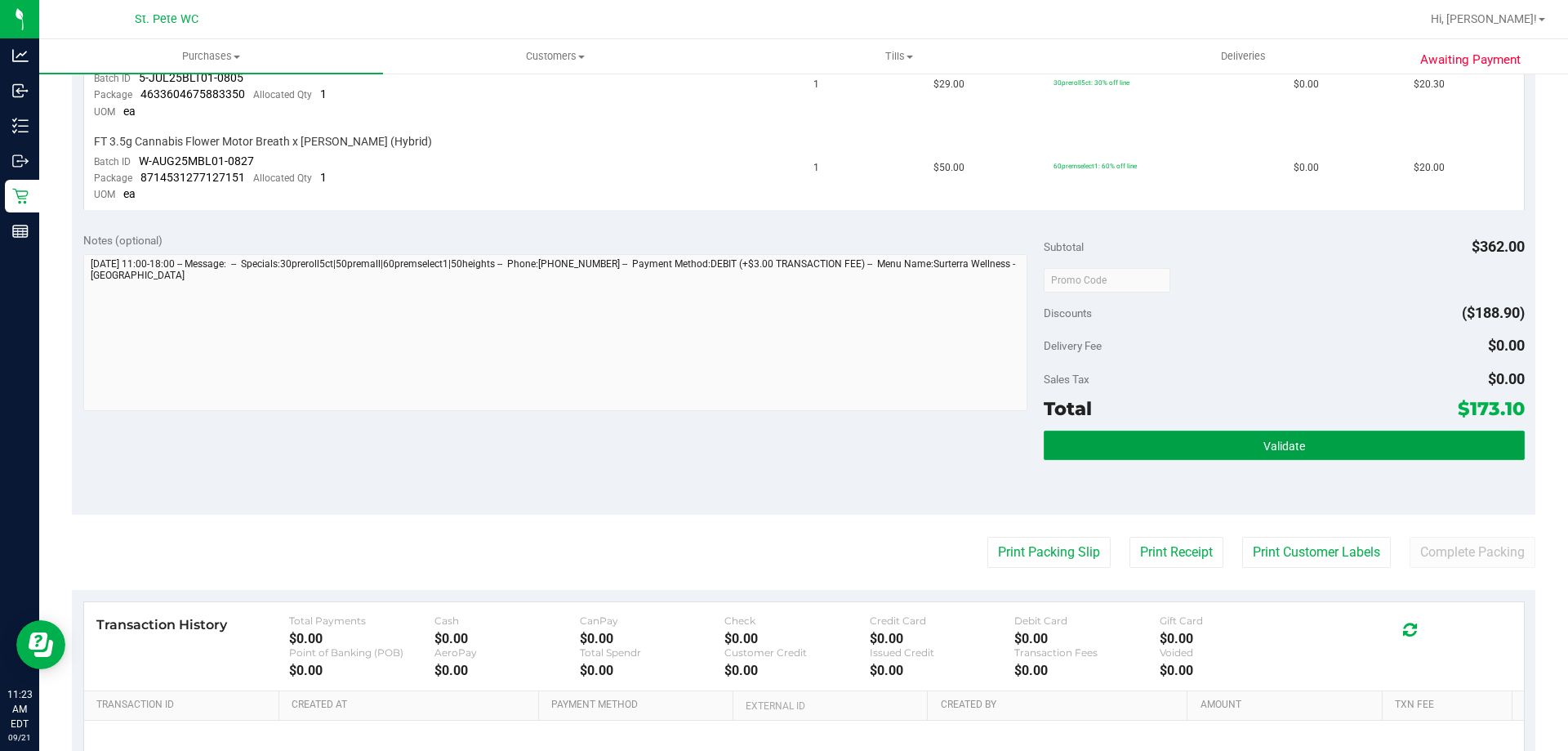
click at [1149, 444] on button "Validate" at bounding box center [1284, 445] width 481 height 30
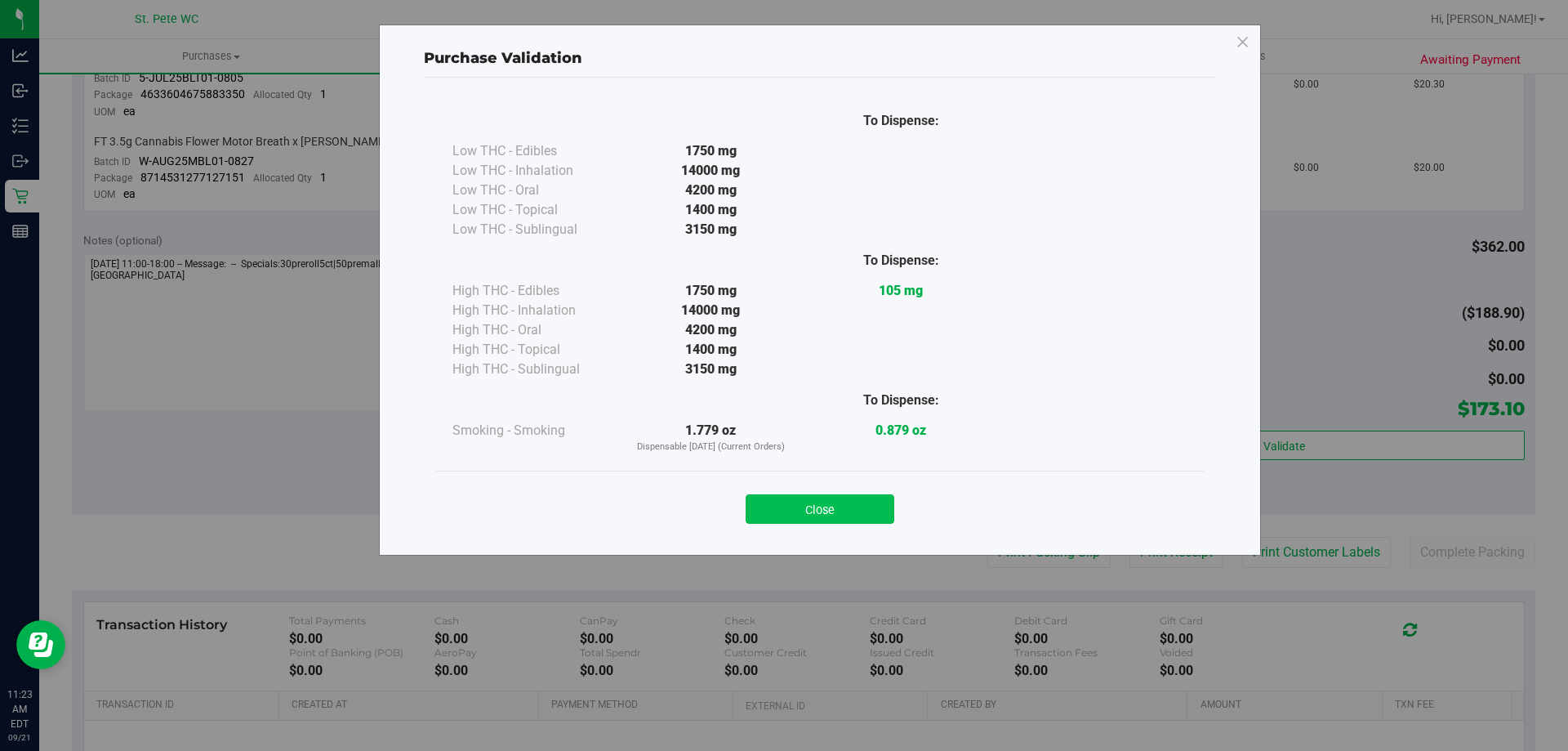
click at [850, 496] on button "Close" at bounding box center [819, 510] width 149 height 30
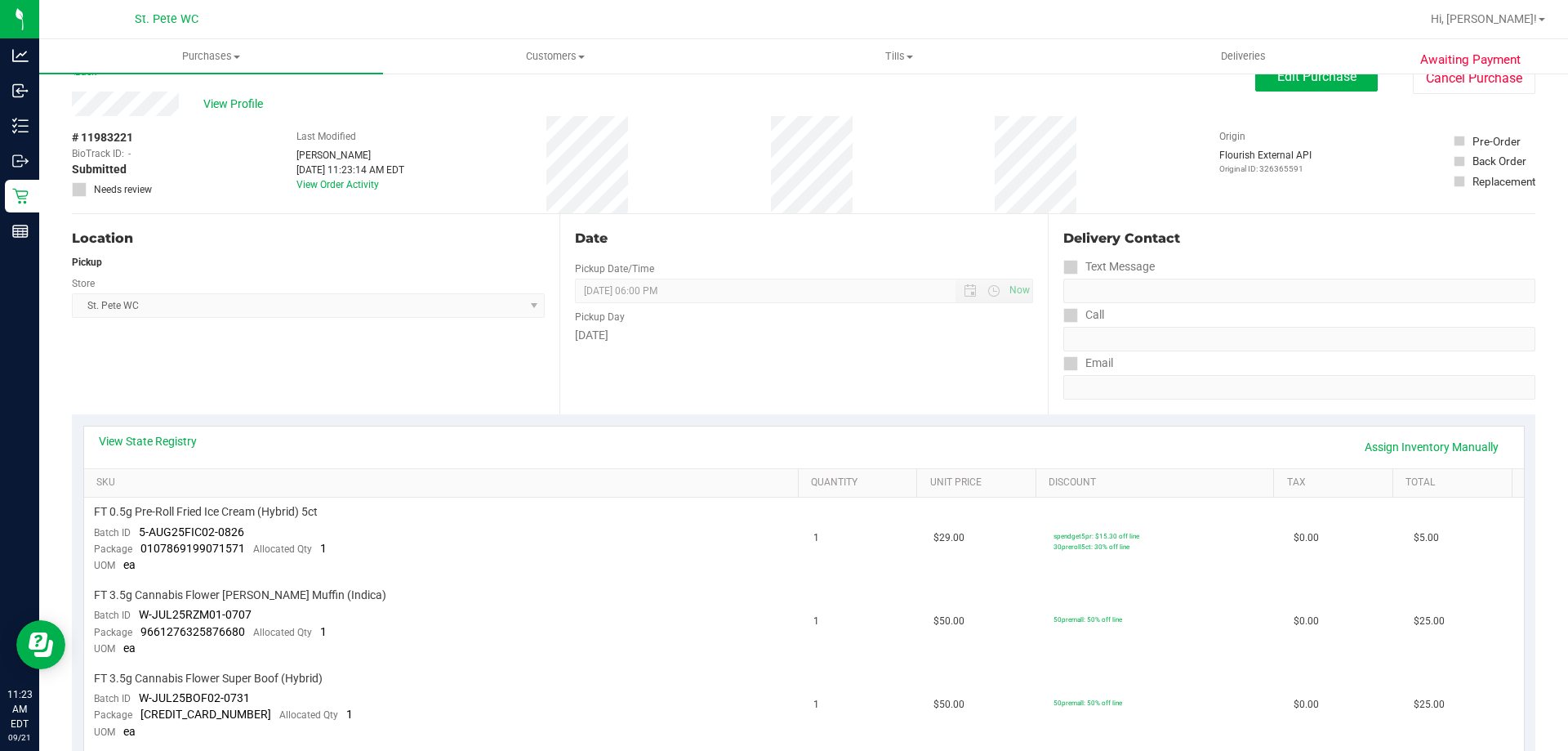
scroll to position [0, 0]
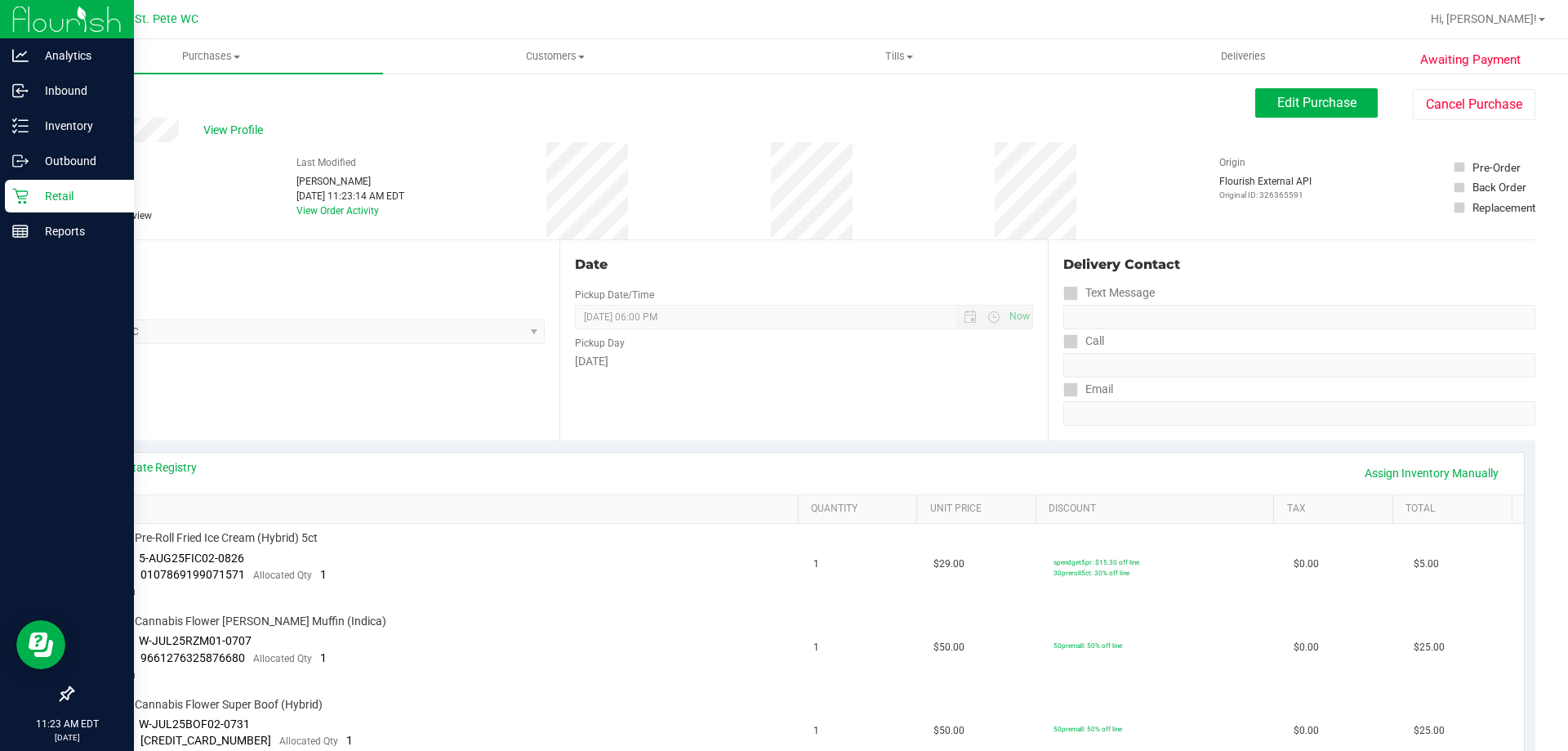
click at [28, 185] on div "Retail" at bounding box center [69, 195] width 129 height 33
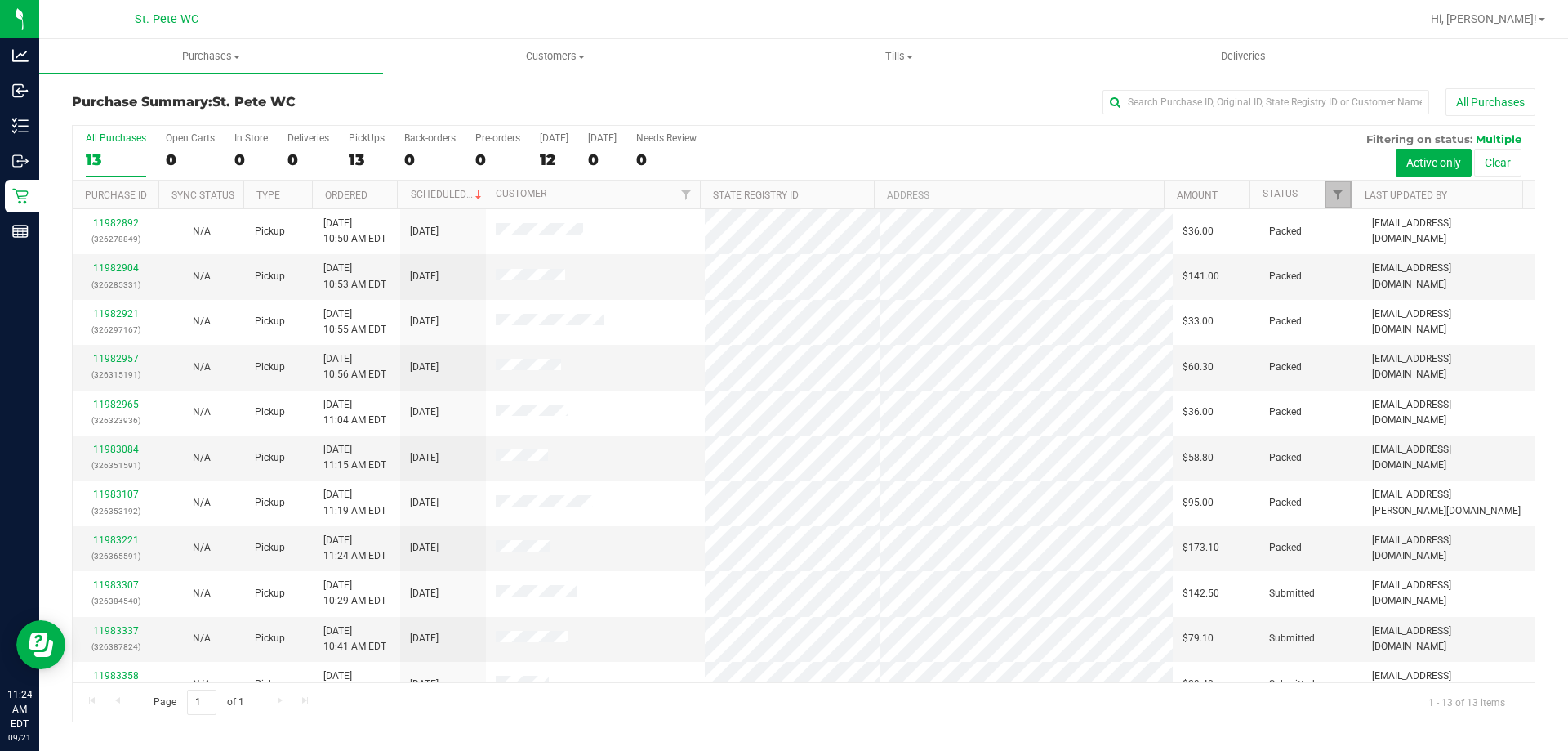
click at [1339, 202] on link "Filter" at bounding box center [1338, 194] width 27 height 28
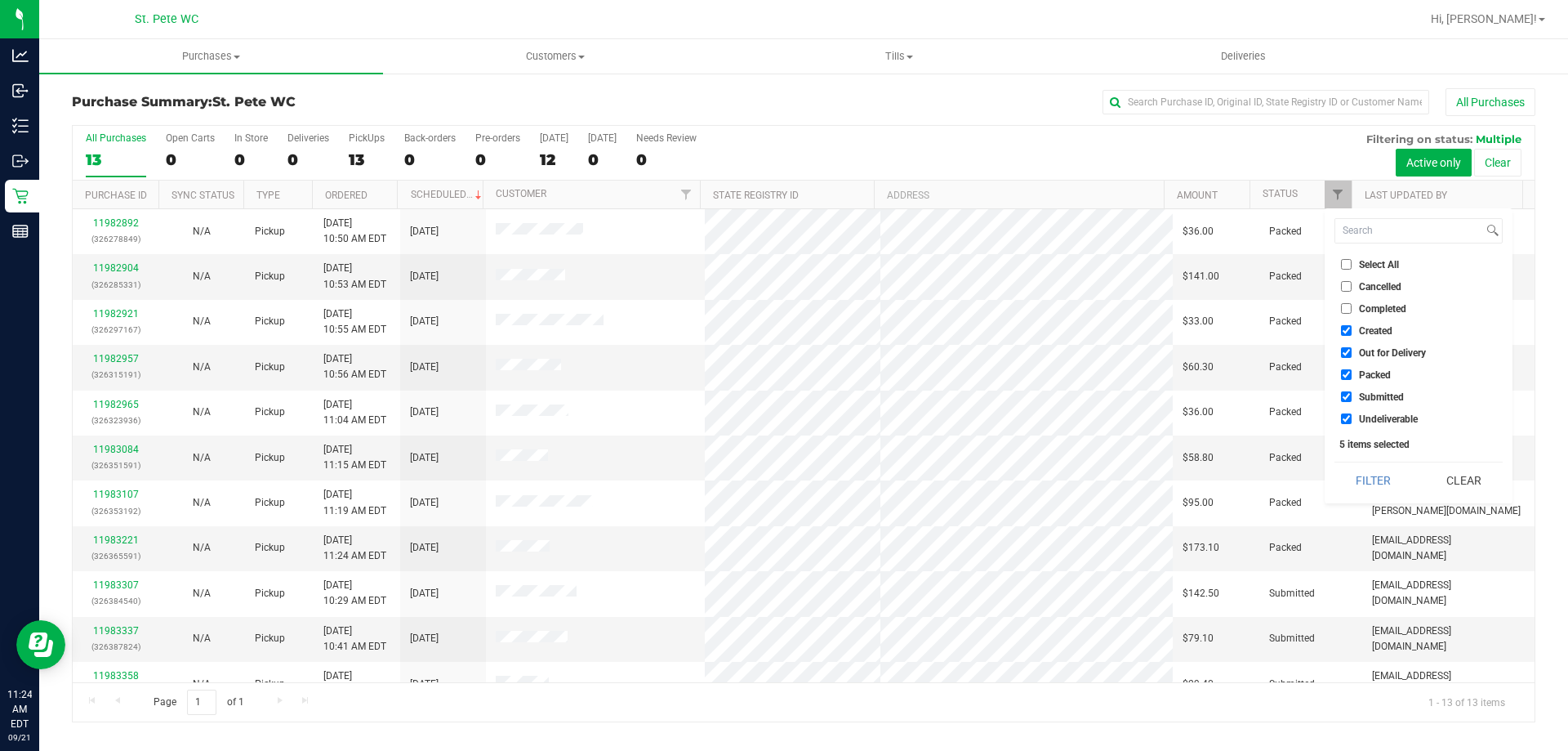
click at [1376, 330] on span "Created" at bounding box center [1376, 331] width 33 height 10
click at [1352, 330] on input "Created" at bounding box center [1346, 330] width 11 height 11
checkbox input "false"
click at [1376, 351] on span "Out for Delivery" at bounding box center [1393, 353] width 67 height 10
click at [1352, 351] on input "Out for Delivery" at bounding box center [1346, 352] width 11 height 11
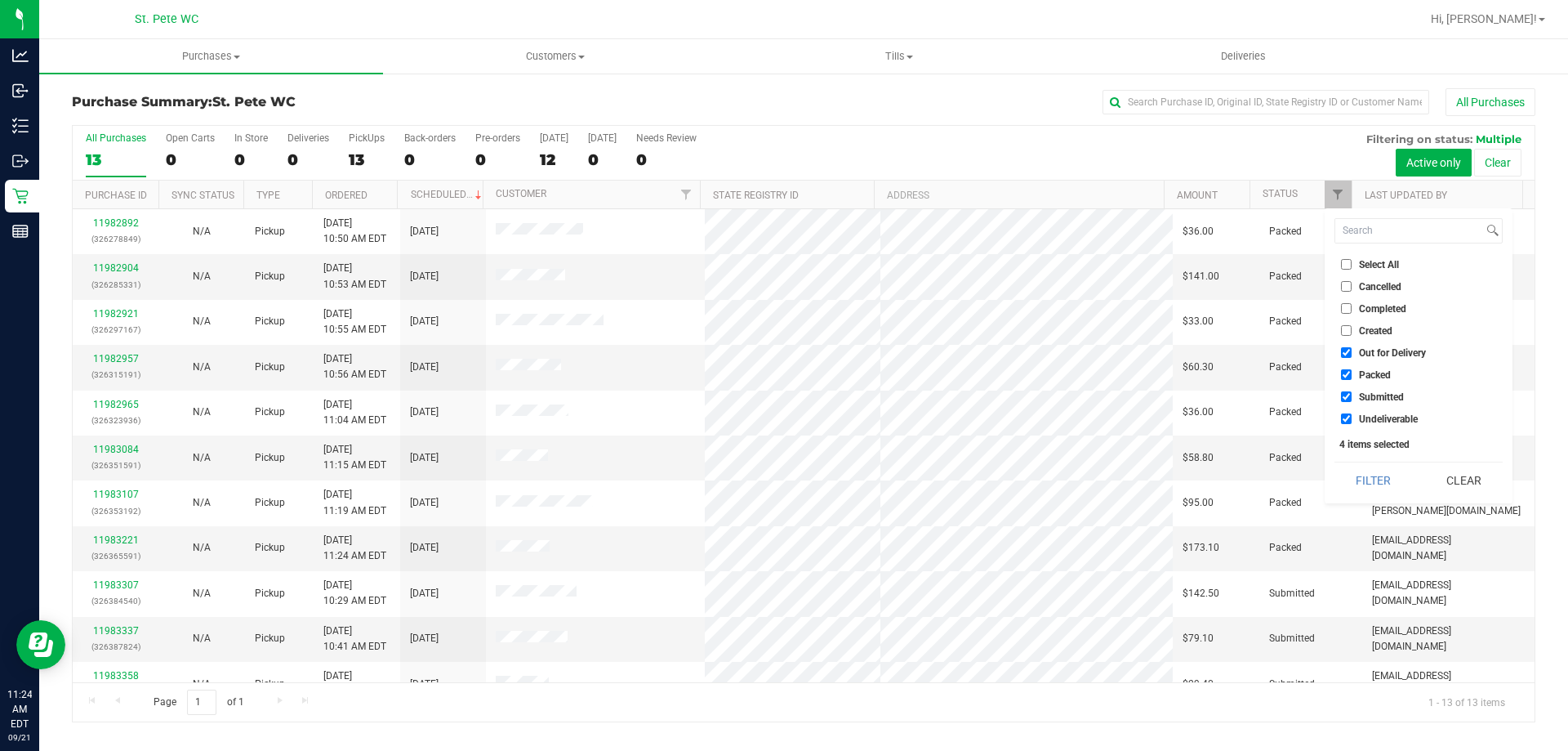
checkbox input "false"
click at [1378, 376] on span "Packed" at bounding box center [1375, 376] width 32 height 10
click at [1352, 376] on input "Packed" at bounding box center [1346, 375] width 11 height 11
checkbox input "false"
click at [1379, 411] on li "Undeliverable" at bounding box center [1418, 418] width 168 height 17
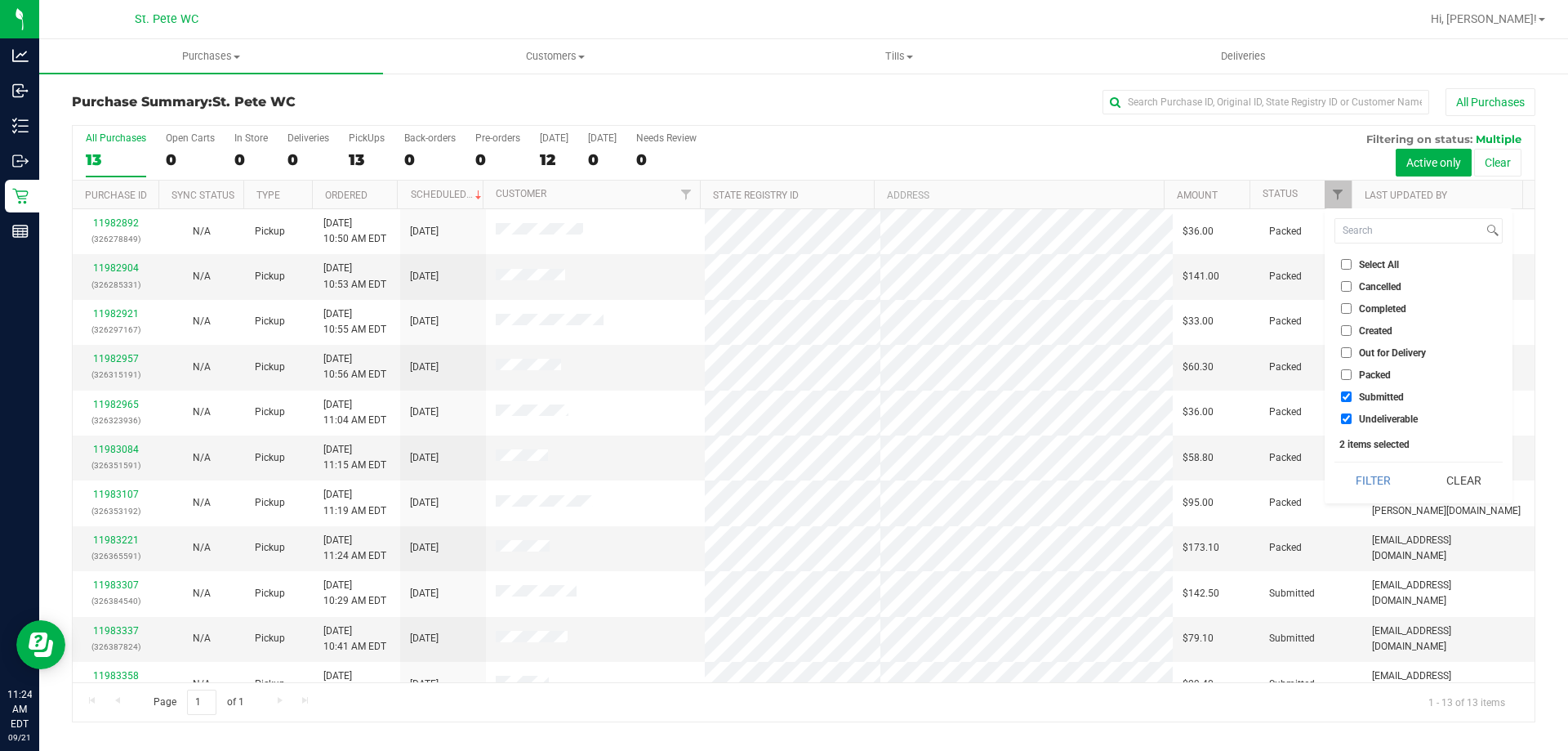
click at [1388, 415] on span "Undeliverable" at bounding box center [1389, 419] width 59 height 10
click at [1352, 415] on input "Undeliverable" at bounding box center [1346, 419] width 11 height 11
checkbox input "false"
click at [1380, 472] on button "Filter" at bounding box center [1374, 480] width 79 height 35
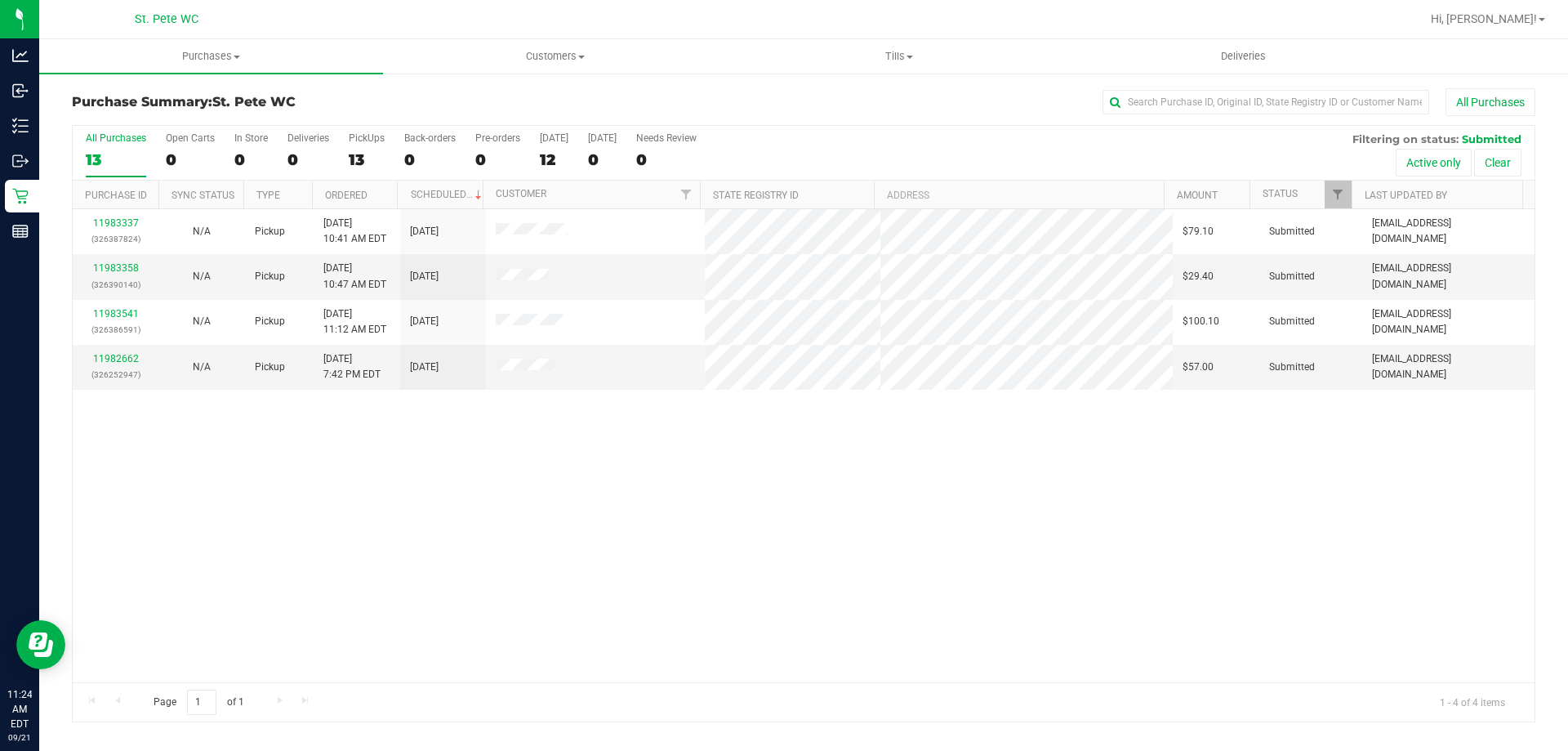
click at [1118, 657] on div "11983337 (326387824) N/A Pickup [DATE] 10:41 AM EDT 9/21/2025 $79.10 Submitted …" at bounding box center [804, 445] width 1463 height 473
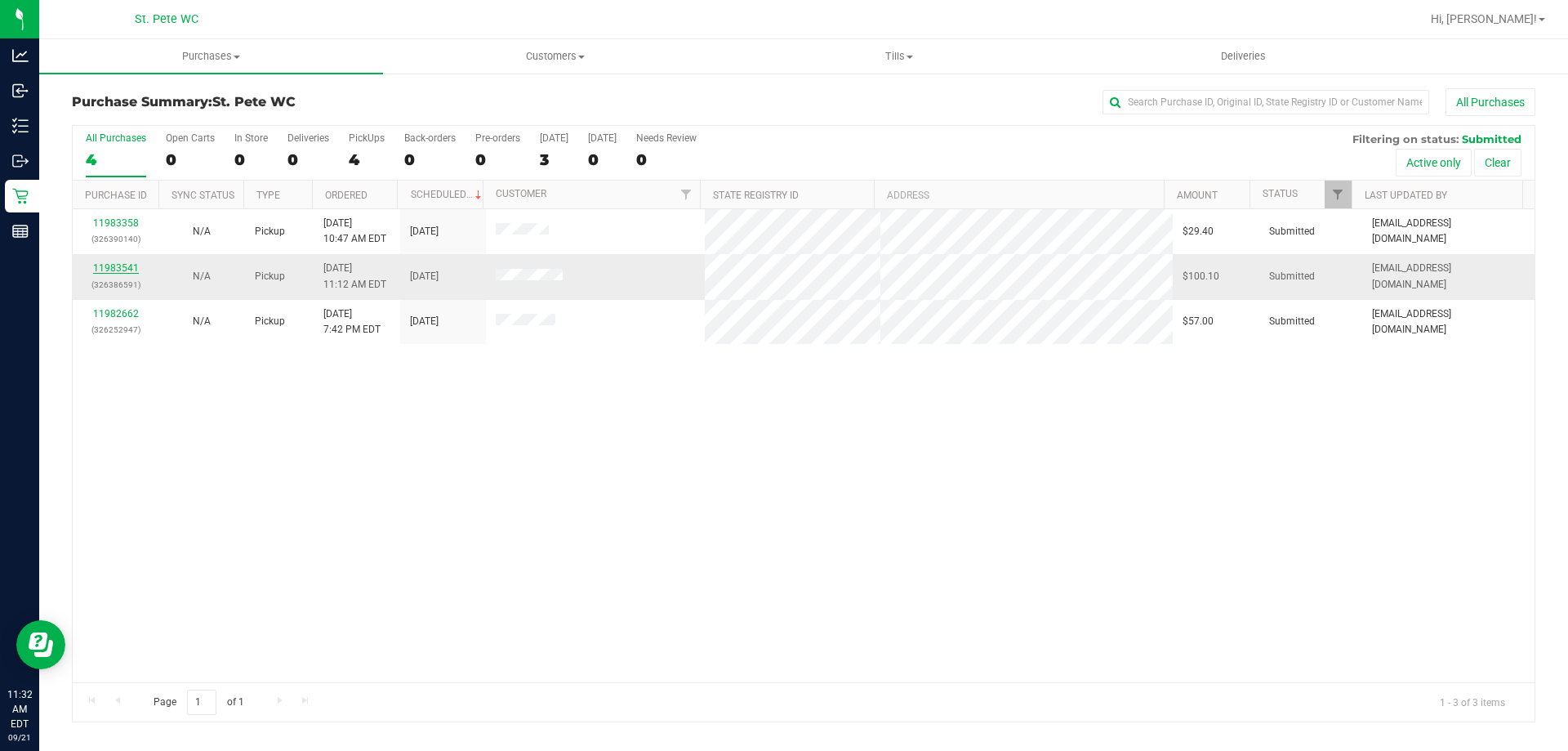
click at [130, 264] on link "11983541" at bounding box center [116, 268] width 45 height 12
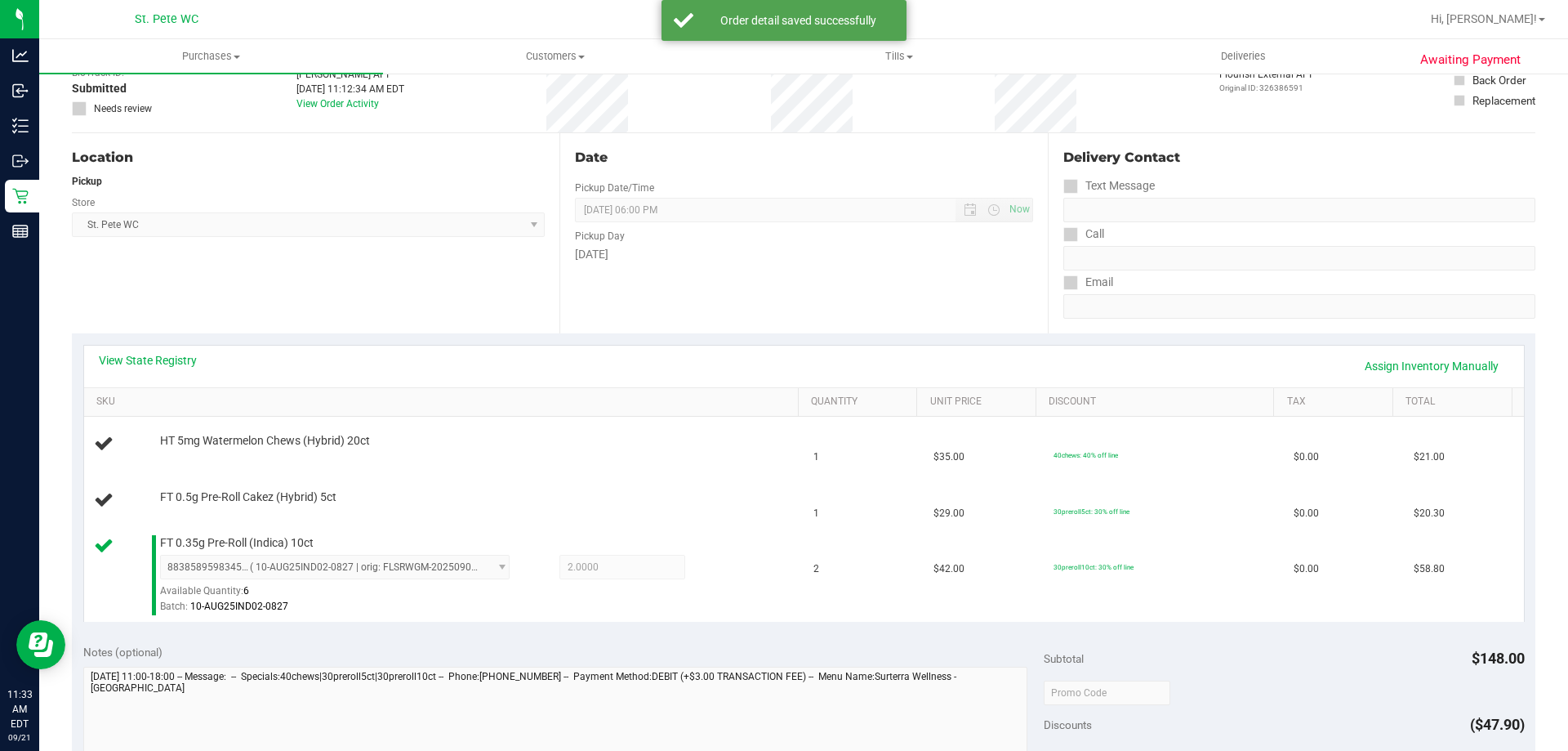
scroll to position [109, 0]
click at [1225, 485] on td "30preroll5ct: 30% off line" at bounding box center [1164, 499] width 240 height 55
click at [1223, 482] on td "30preroll5ct: 30% off line" at bounding box center [1164, 499] width 240 height 55
click at [1247, 469] on td "40chews: 40% off line" at bounding box center [1164, 442] width 240 height 55
click at [763, 580] on div "8838589598345842 ( 10-AUG25IND02-0827 | orig: FLSRWGM-20250902-2526 ) 883858959…" at bounding box center [476, 582] width 630 height 60
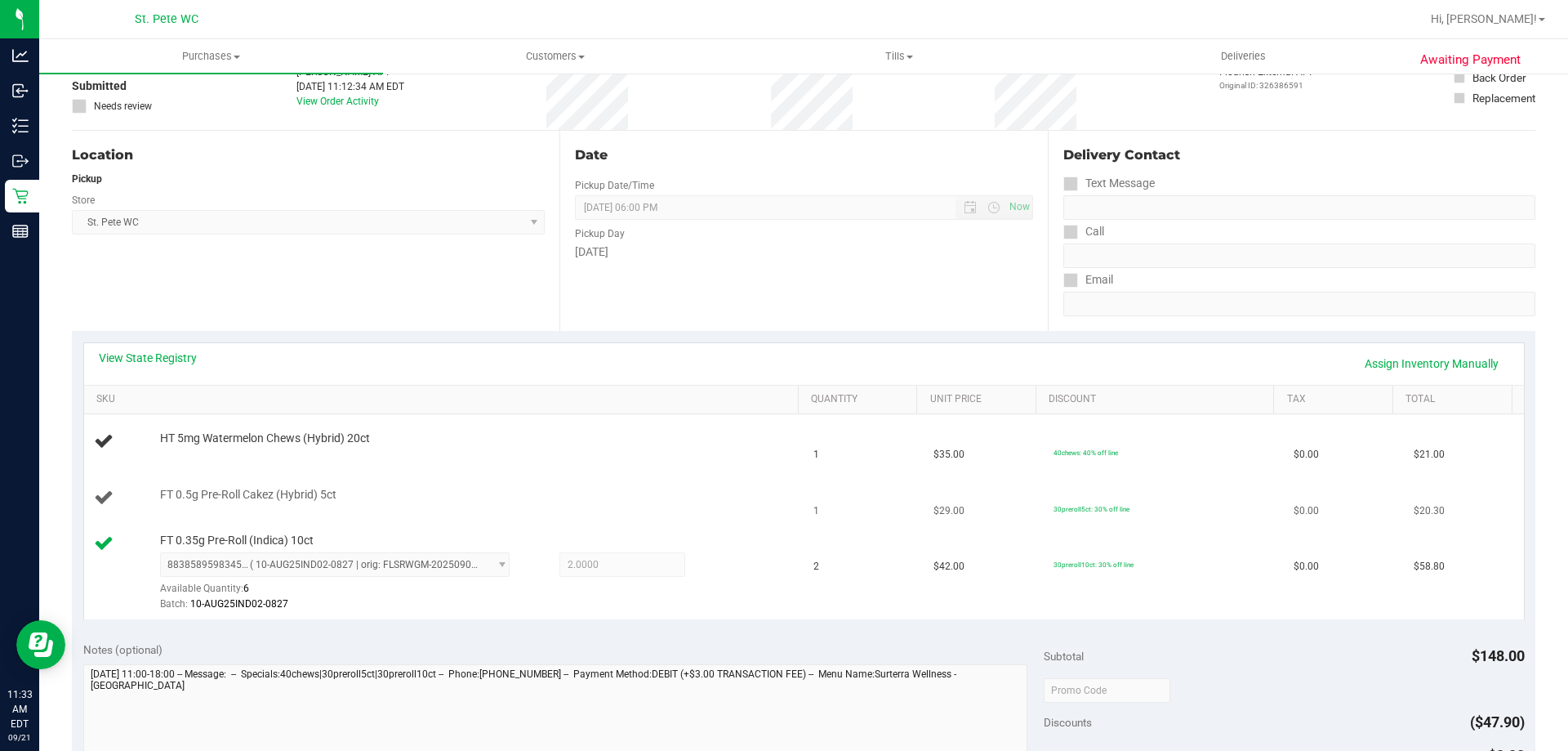
click at [754, 491] on div "FT 0.5g Pre-Roll Cakez (Hybrid) 5ct" at bounding box center [471, 495] width 639 height 17
click at [769, 366] on div "View State Registry Assign Inventory Manually" at bounding box center [804, 364] width 1410 height 28
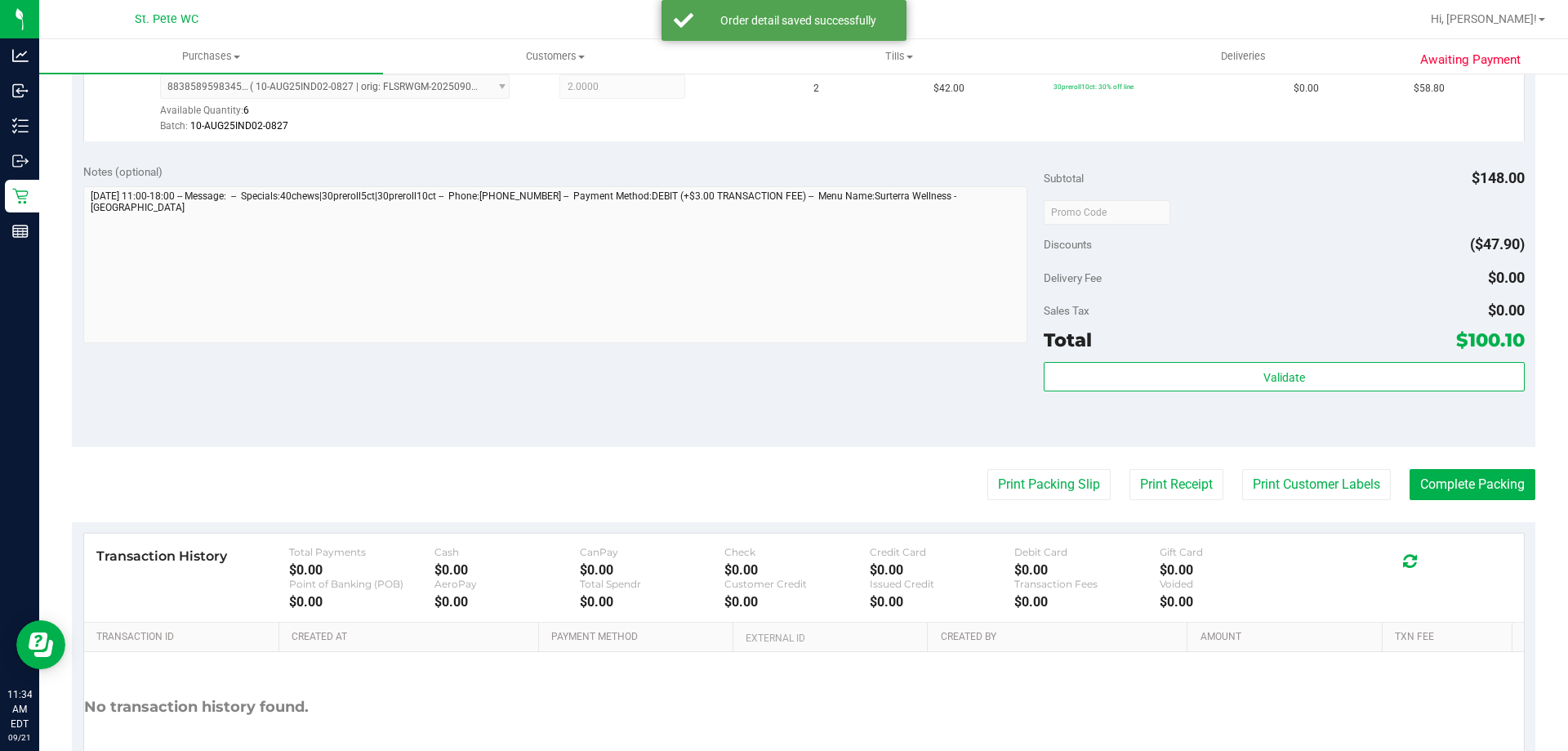
scroll to position [685, 0]
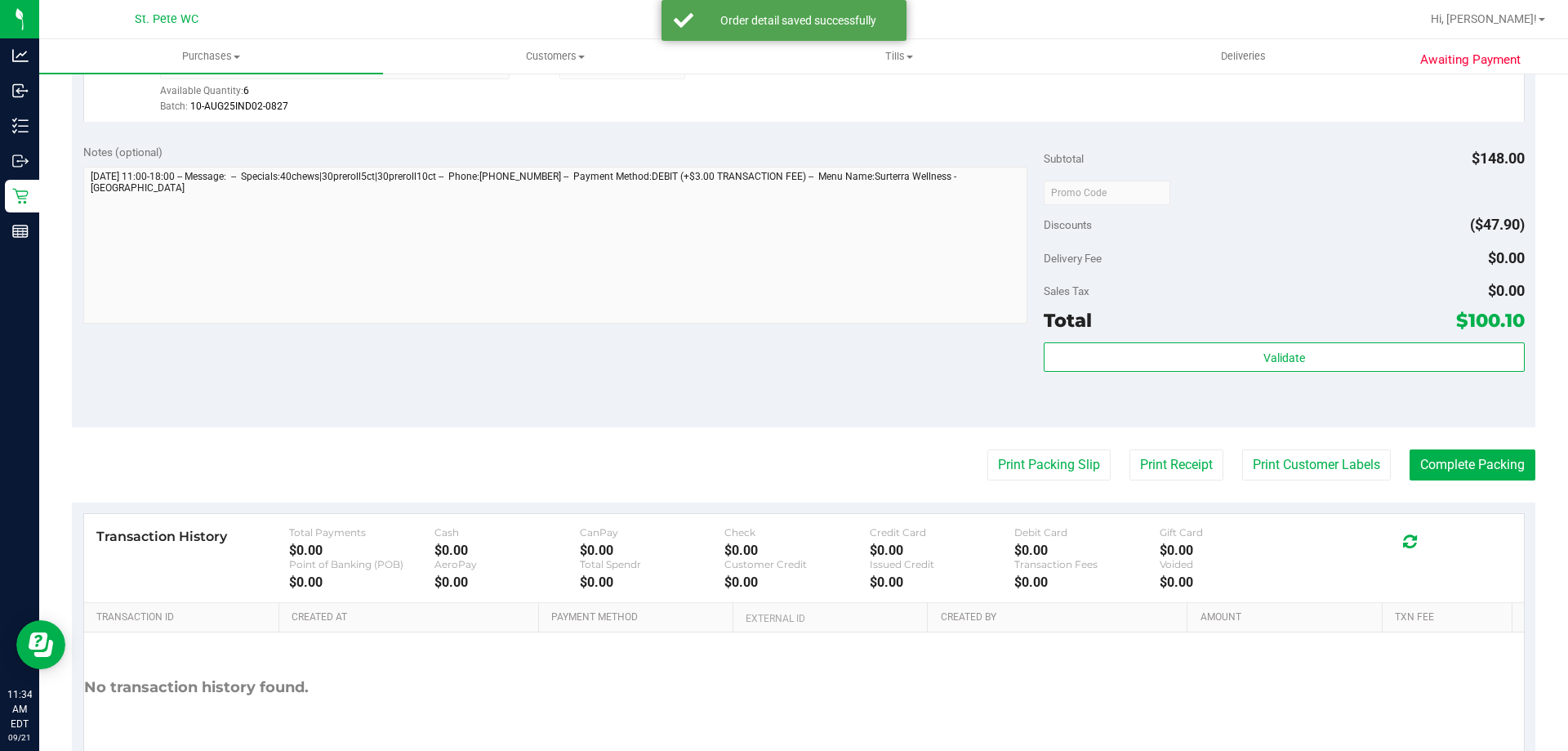
click at [1063, 388] on div "Validate" at bounding box center [1284, 379] width 481 height 74
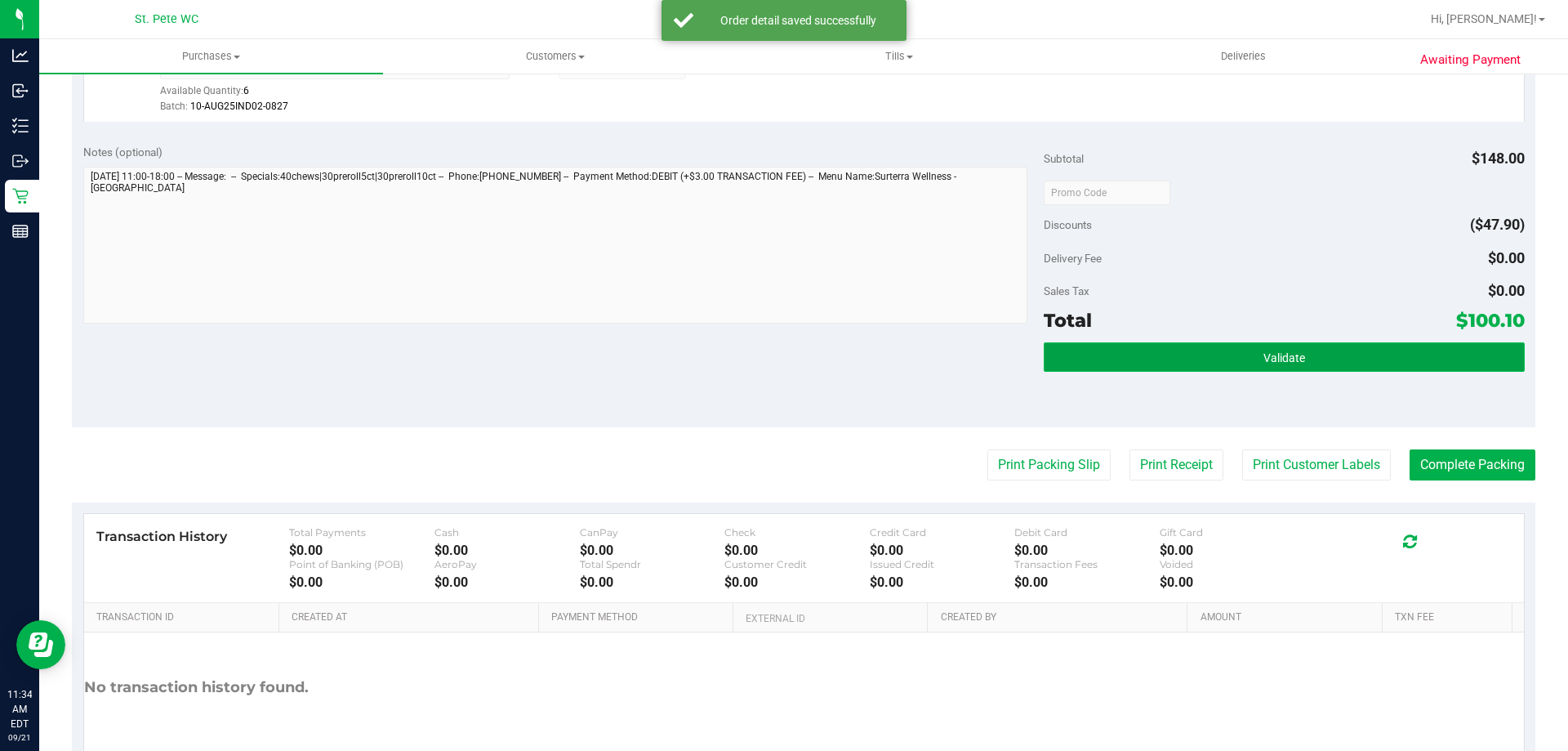
click at [1063, 359] on button "Validate" at bounding box center [1284, 358] width 481 height 30
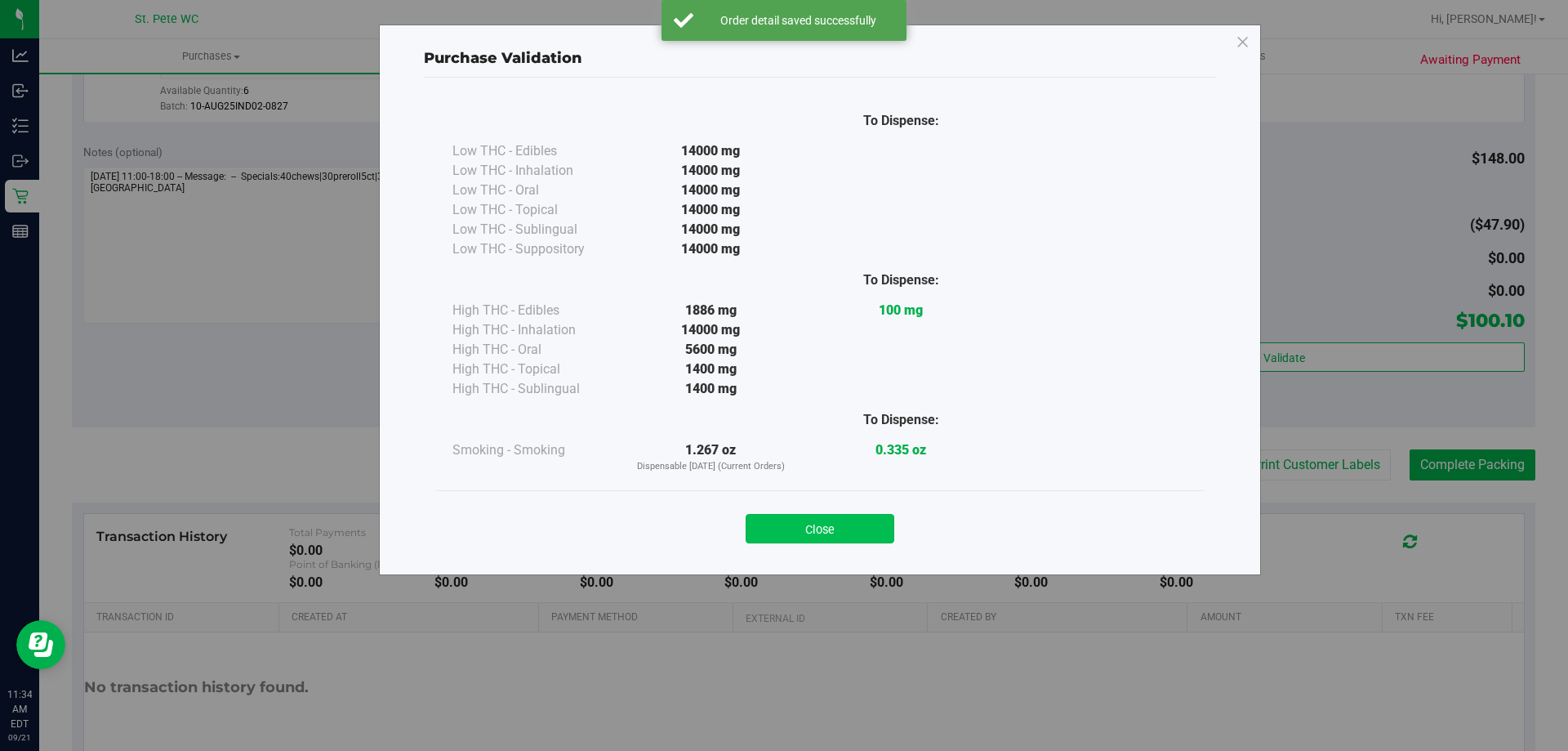
click at [856, 519] on button "Close" at bounding box center [819, 529] width 149 height 30
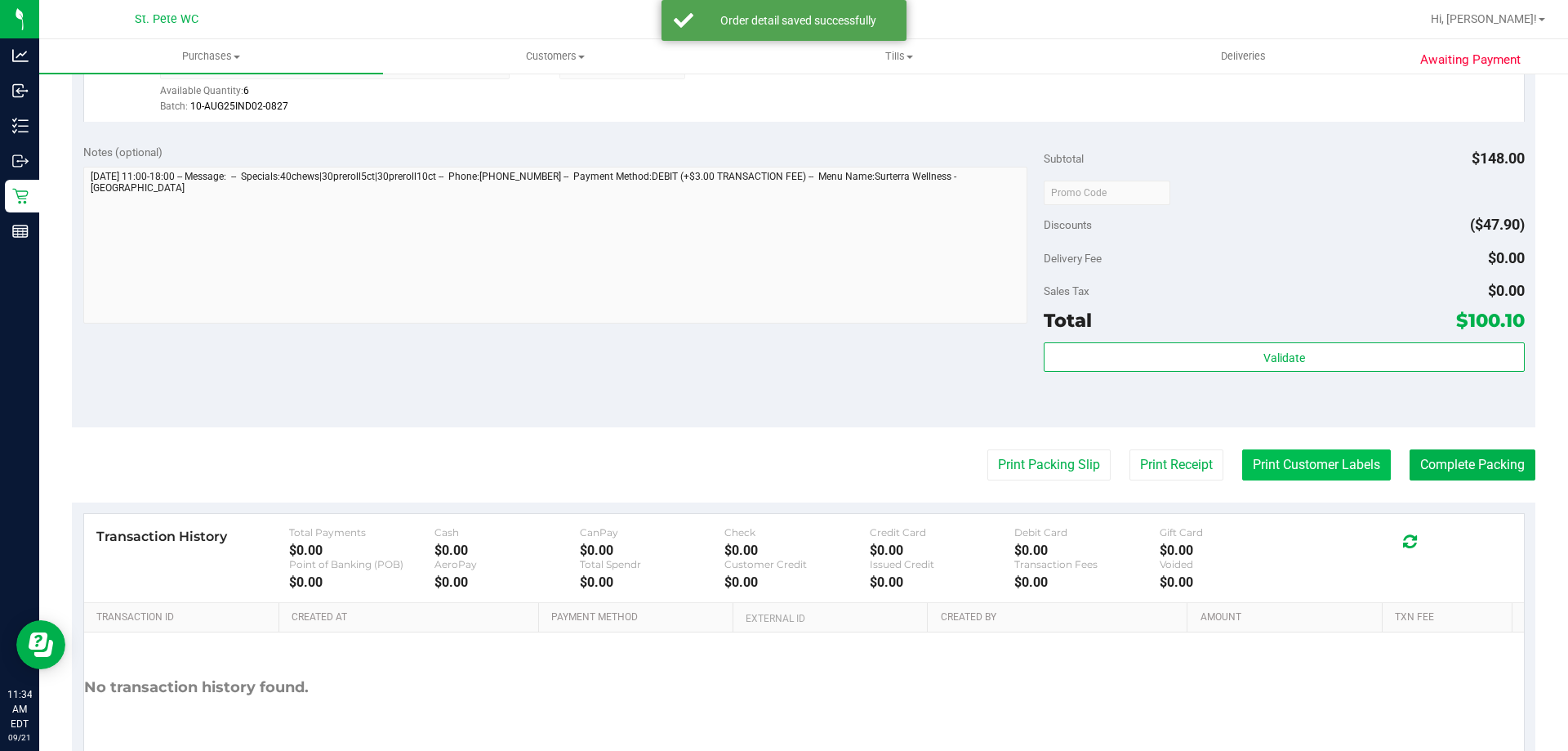
click at [1285, 463] on button "Print Customer Labels" at bounding box center [1316, 465] width 149 height 32
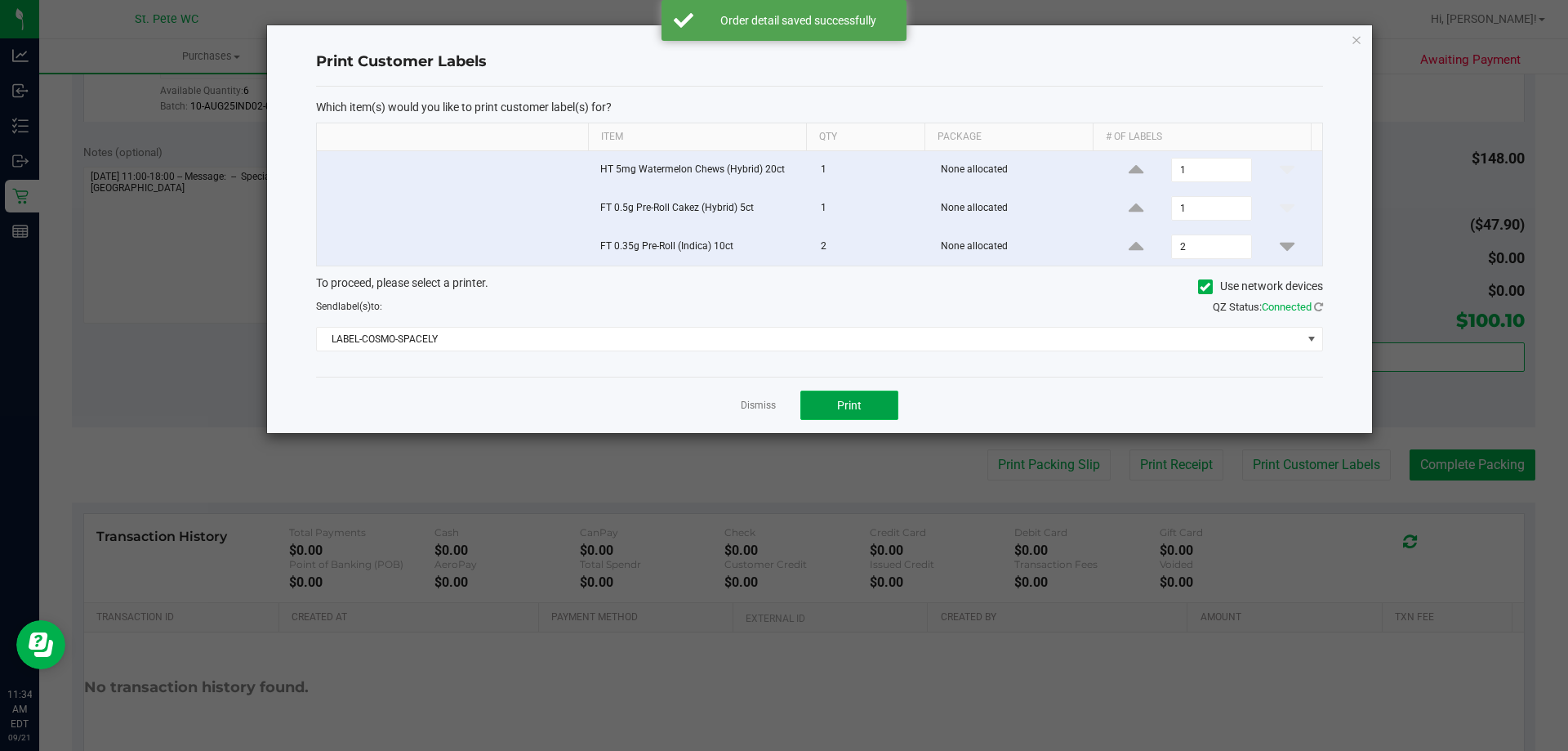
click at [843, 408] on span "Print" at bounding box center [849, 405] width 25 height 13
click at [1357, 38] on icon "button" at bounding box center [1357, 39] width 12 height 20
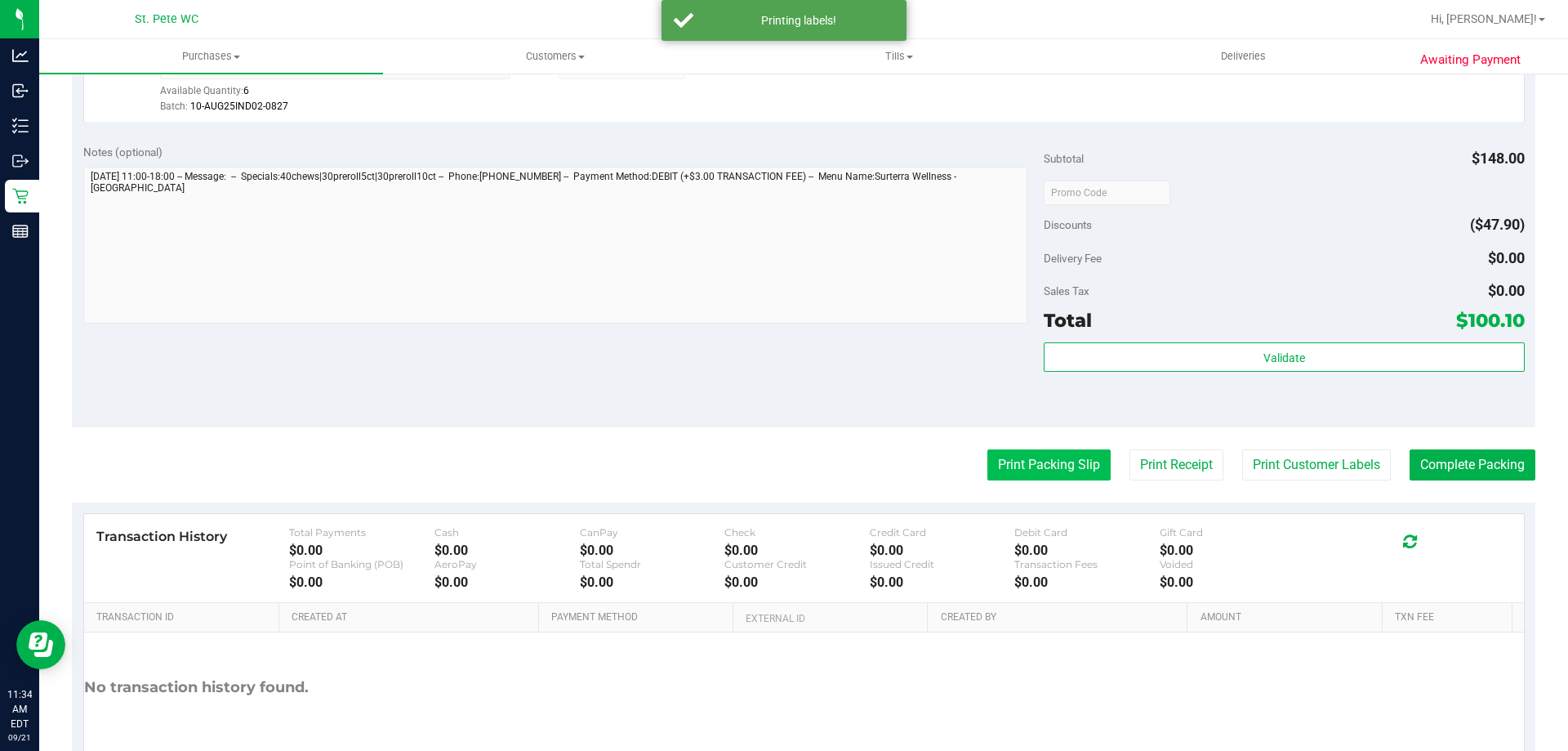
click at [990, 465] on button "Print Packing Slip" at bounding box center [1049, 465] width 123 height 32
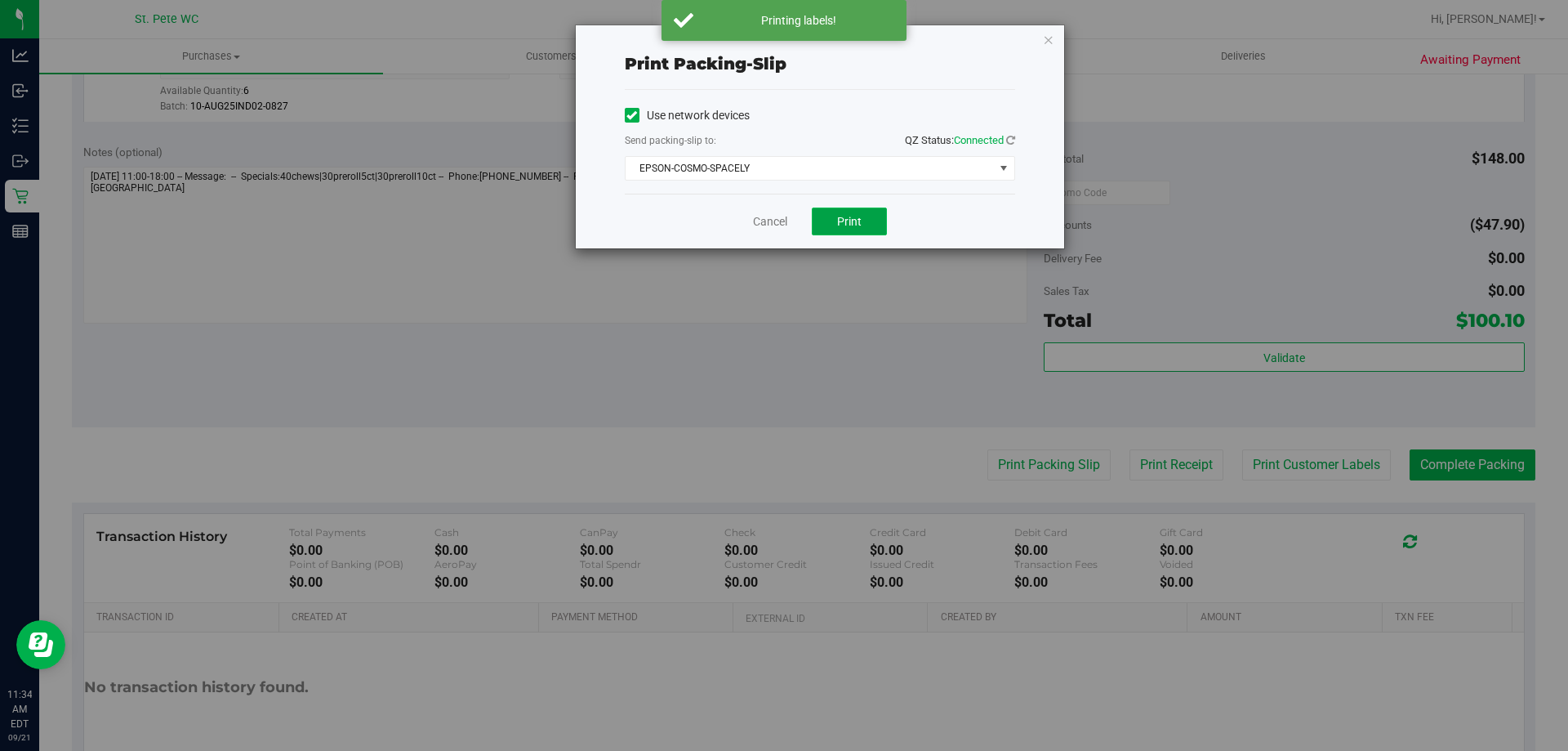
click at [829, 235] on button "Print" at bounding box center [849, 222] width 75 height 28
click at [1048, 34] on icon "button" at bounding box center [1049, 39] width 12 height 20
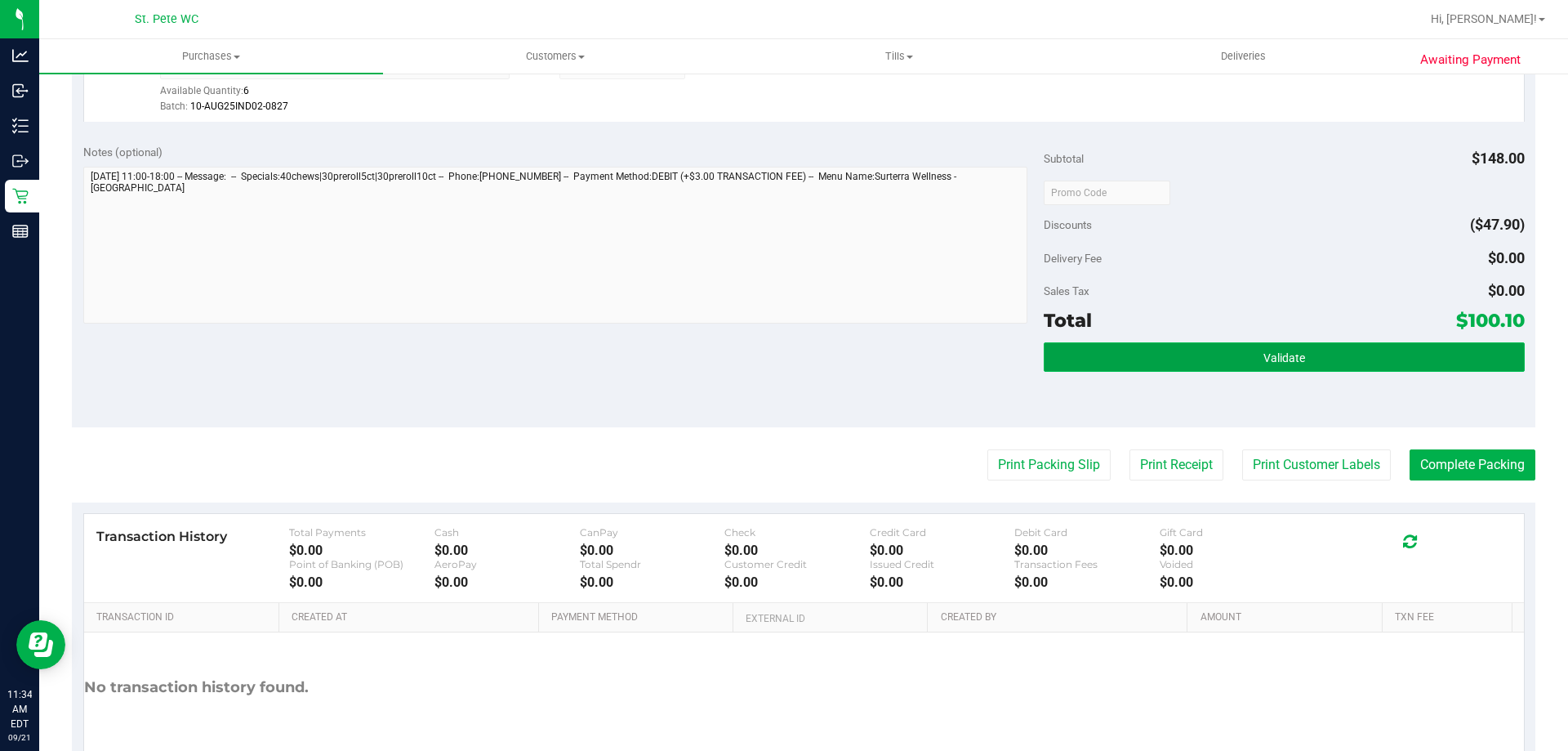
click at [1129, 350] on button "Validate" at bounding box center [1284, 358] width 481 height 30
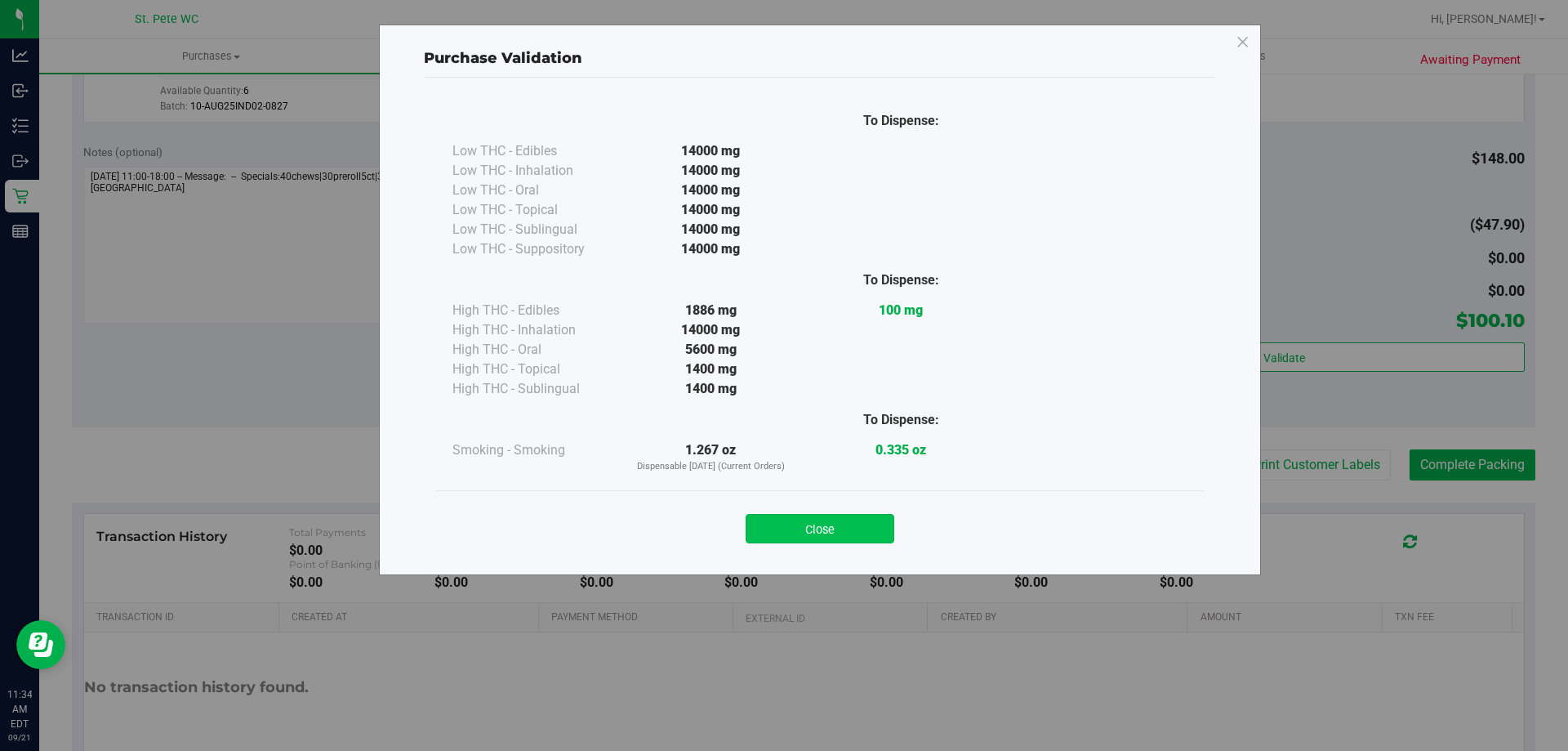
click at [852, 527] on button "Close" at bounding box center [819, 529] width 149 height 30
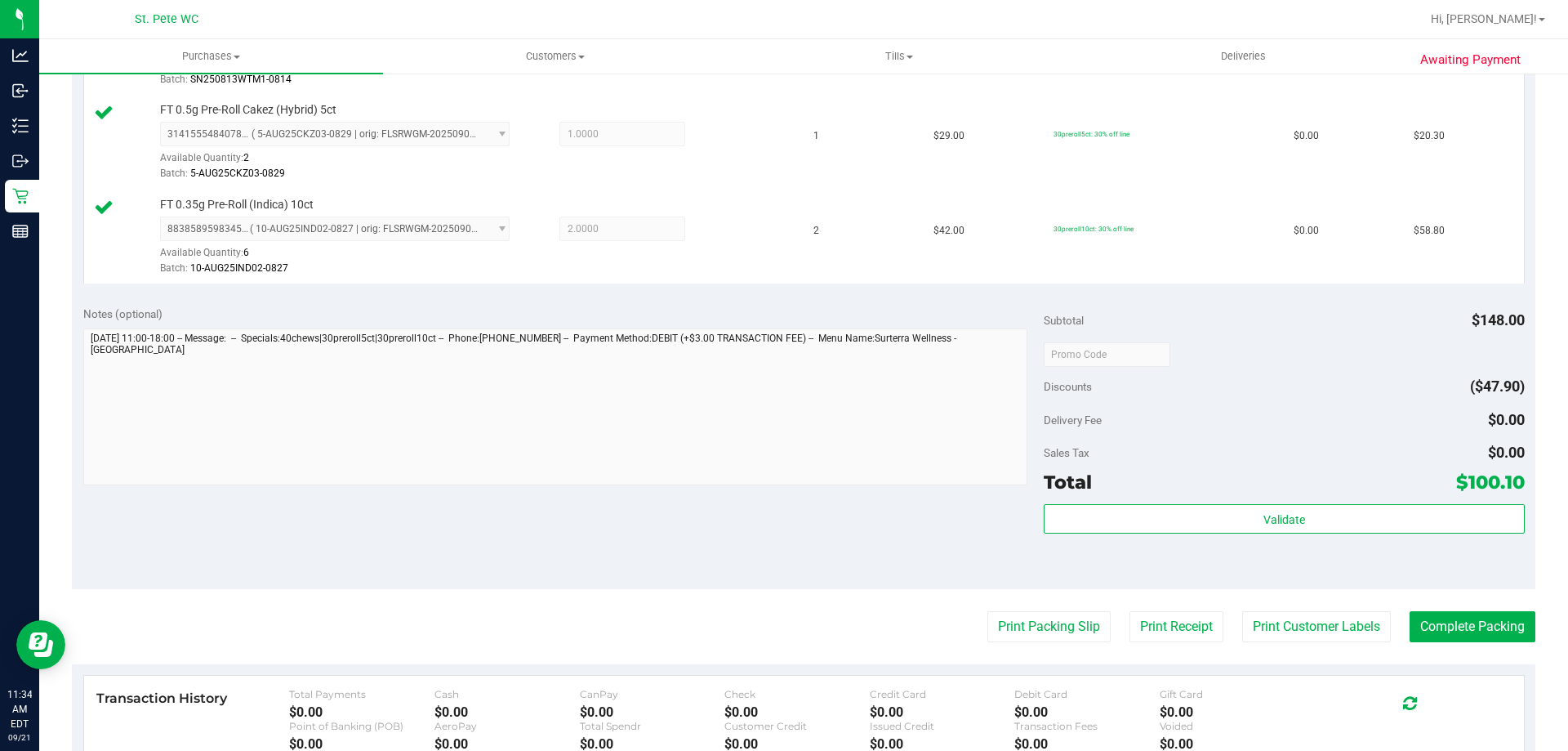
scroll to position [503, 0]
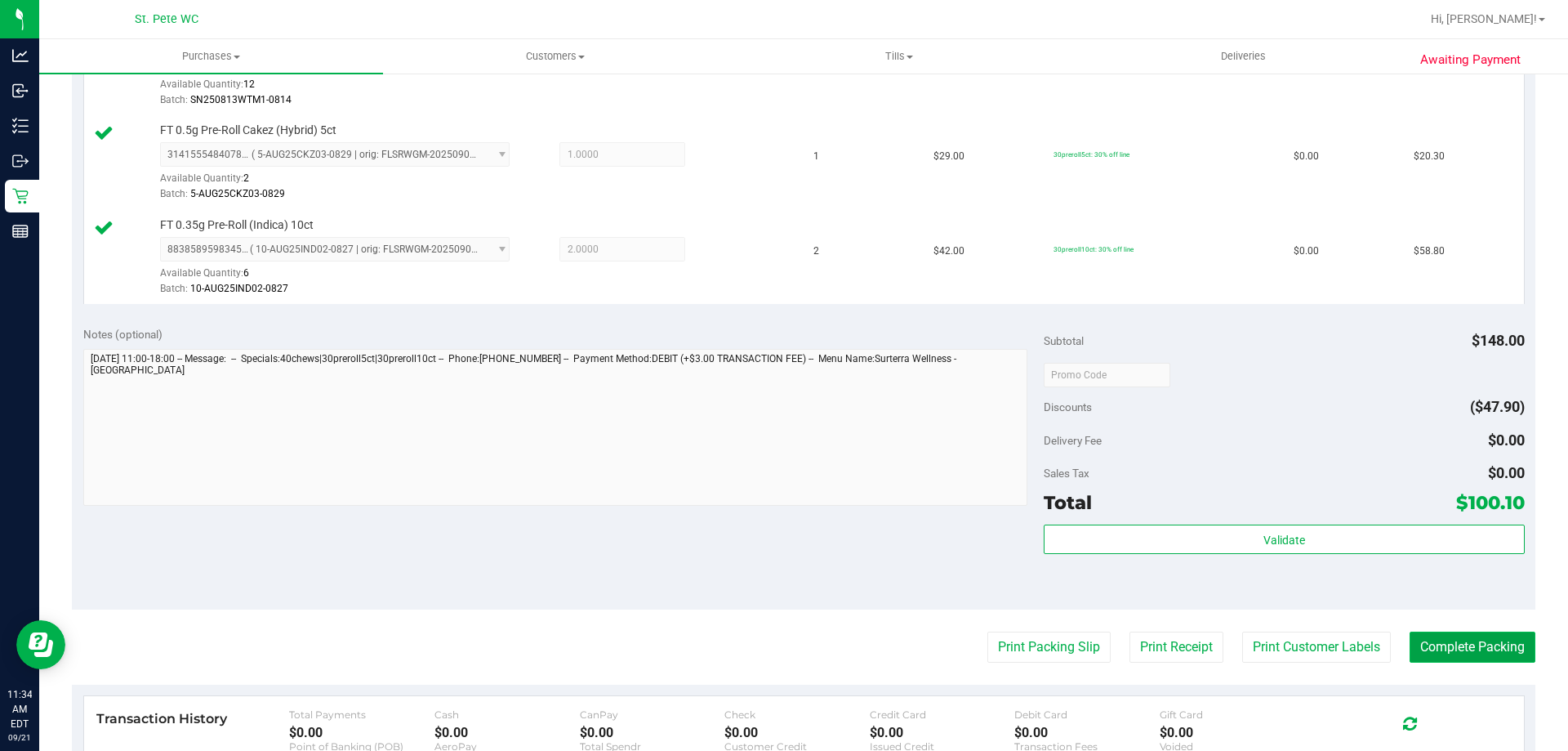
click at [1475, 662] on button "Complete Packing" at bounding box center [1472, 648] width 126 height 32
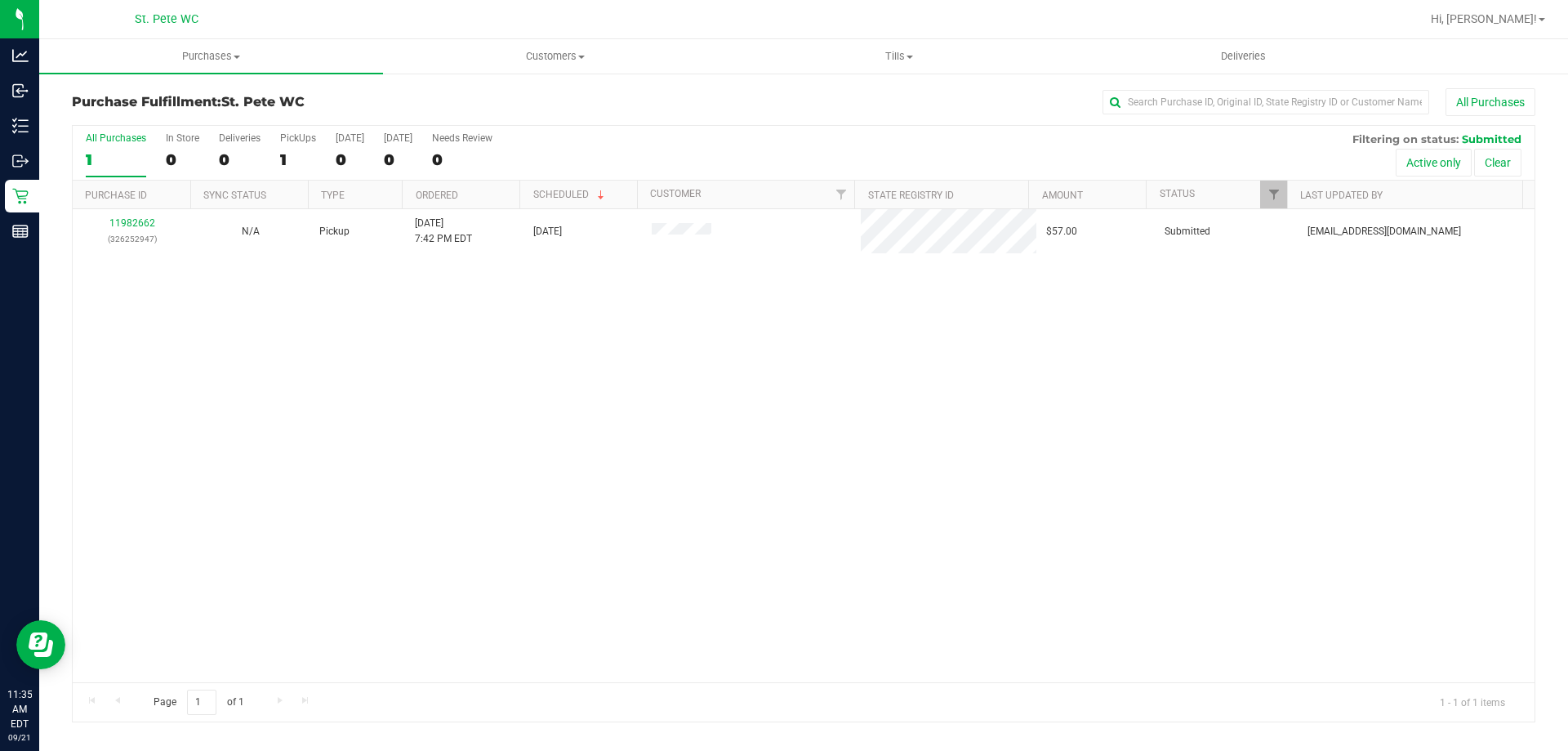
click at [380, 342] on div "11982662 (326252947) N/A Pickup [DATE] 7:42 PM EDT 9/20/2025 $57.00 Submitted […" at bounding box center [804, 445] width 1463 height 473
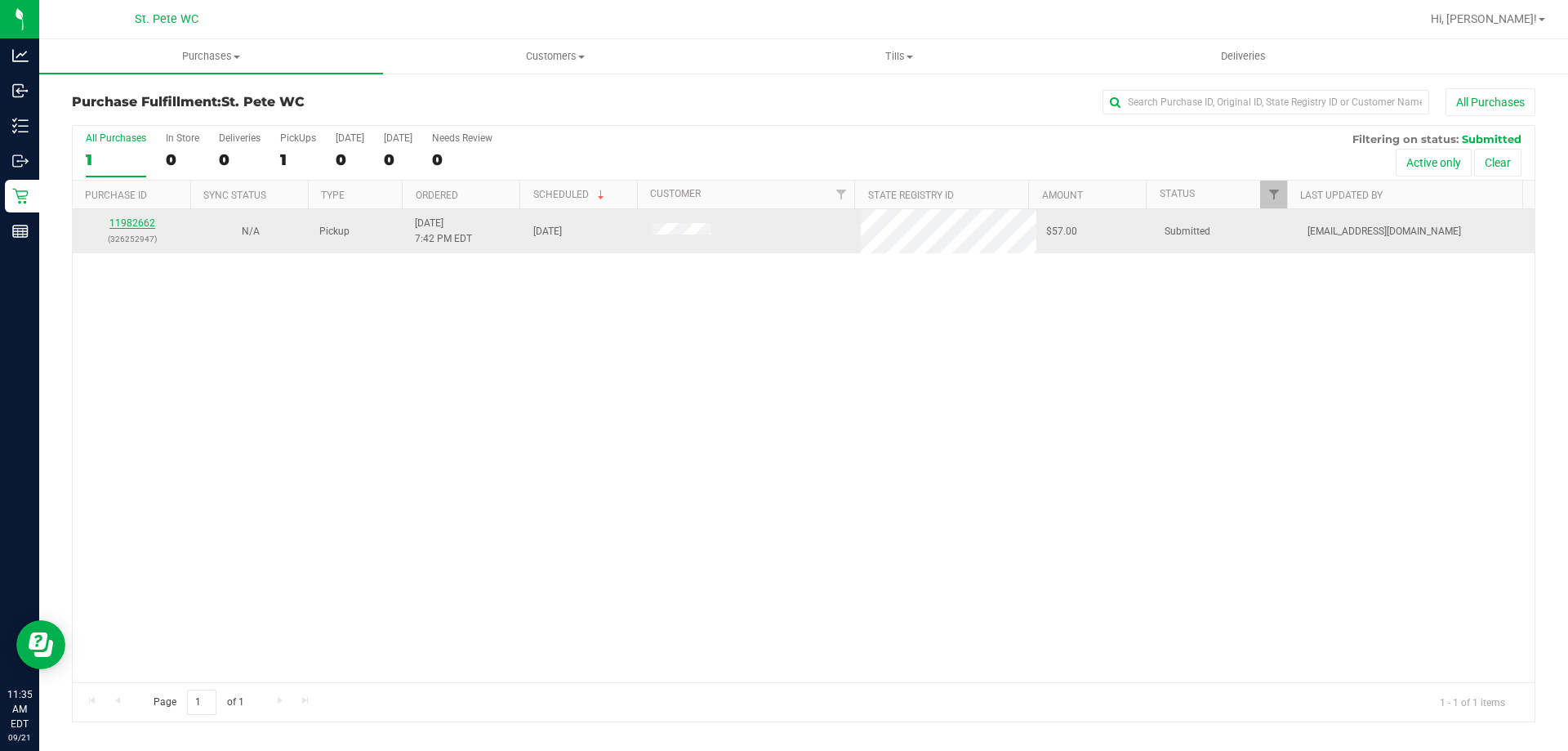
click at [132, 227] on link "11982662" at bounding box center [132, 224] width 45 height 12
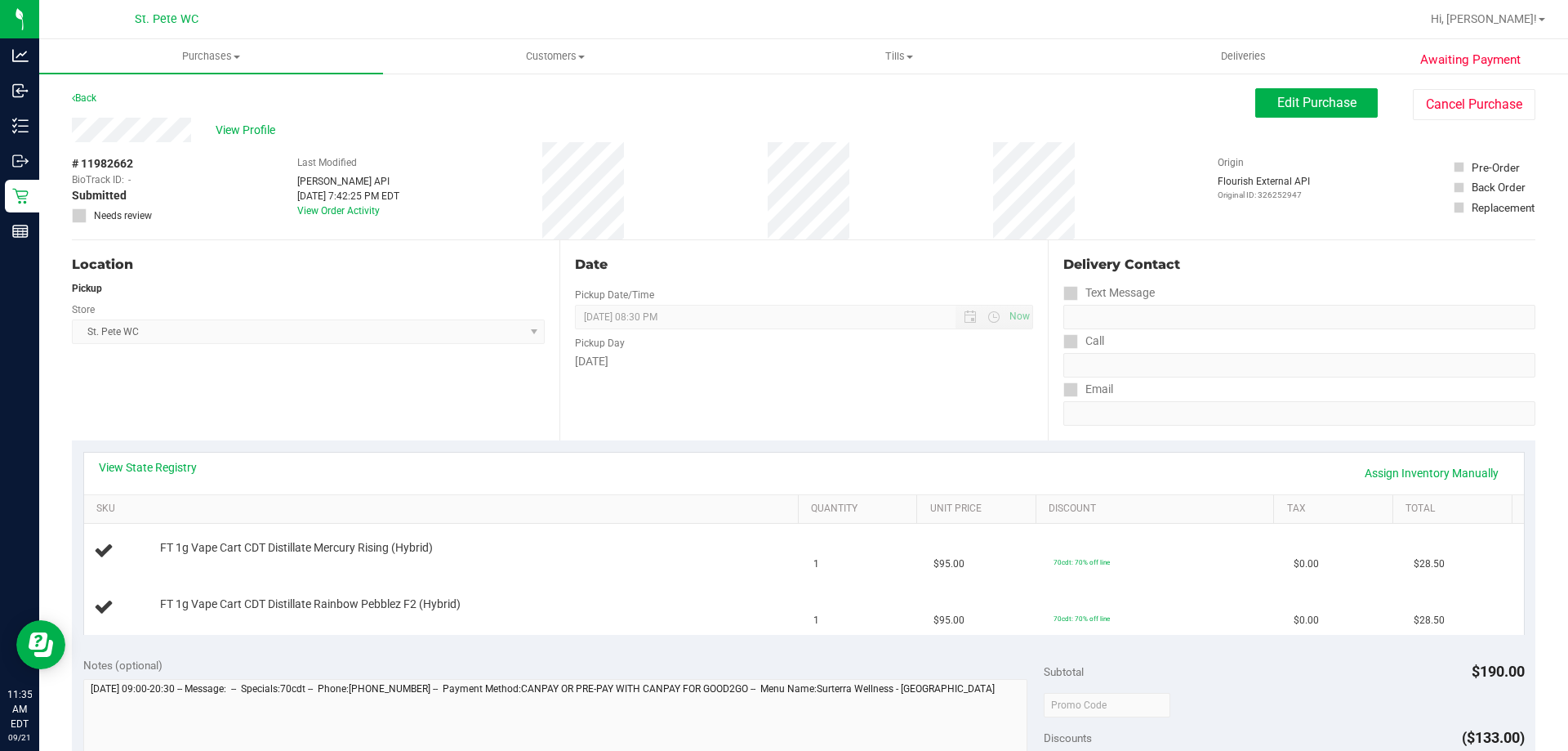
click at [435, 432] on div "Location Pickup Store [GEOGRAPHIC_DATA][PERSON_NAME] WC Select Store [PERSON_NA…" at bounding box center [315, 340] width 488 height 200
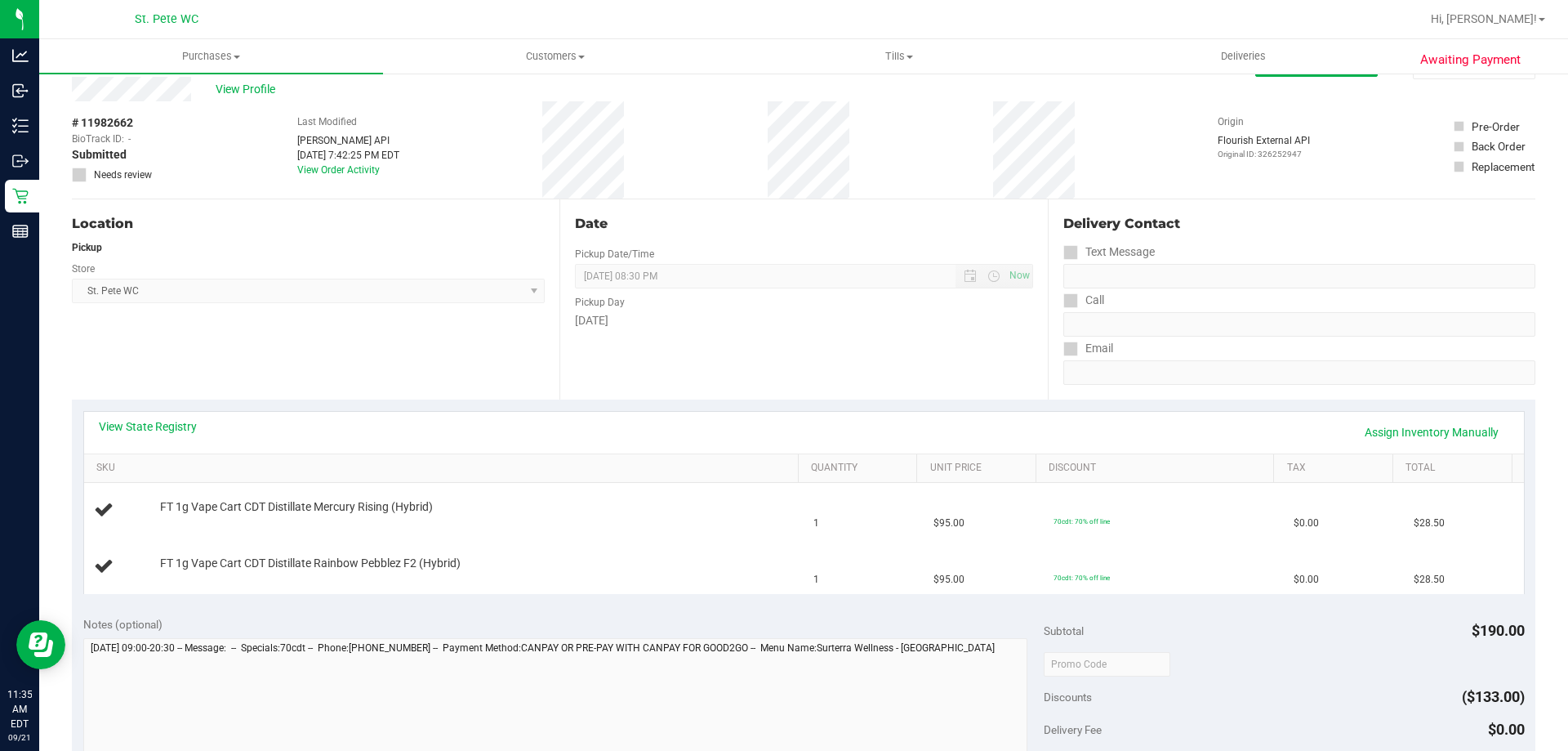
scroll to position [82, 0]
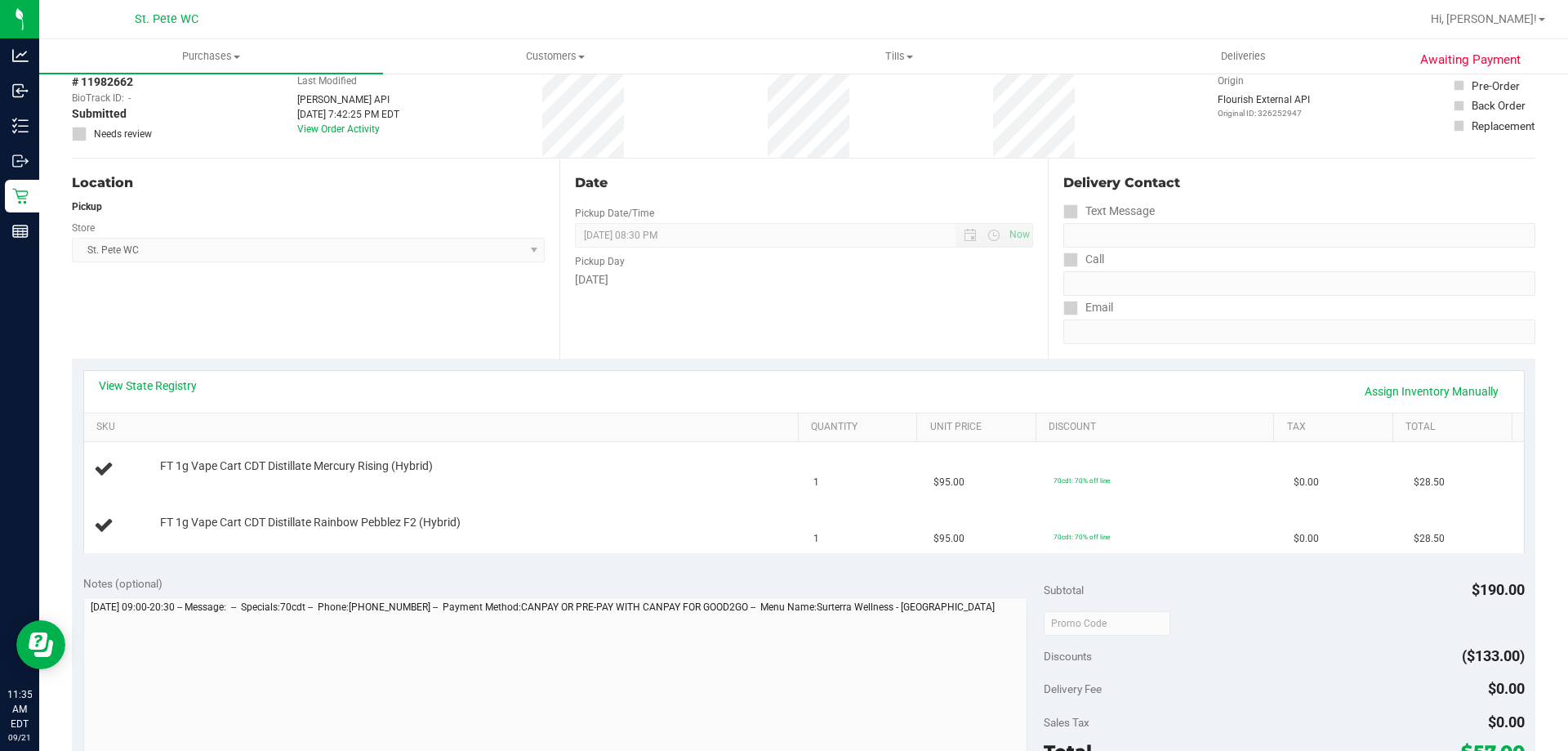
click at [380, 365] on div "View State Registry Assign Inventory Manually SKU Quantity Unit Price Discount …" at bounding box center [804, 461] width 1464 height 205
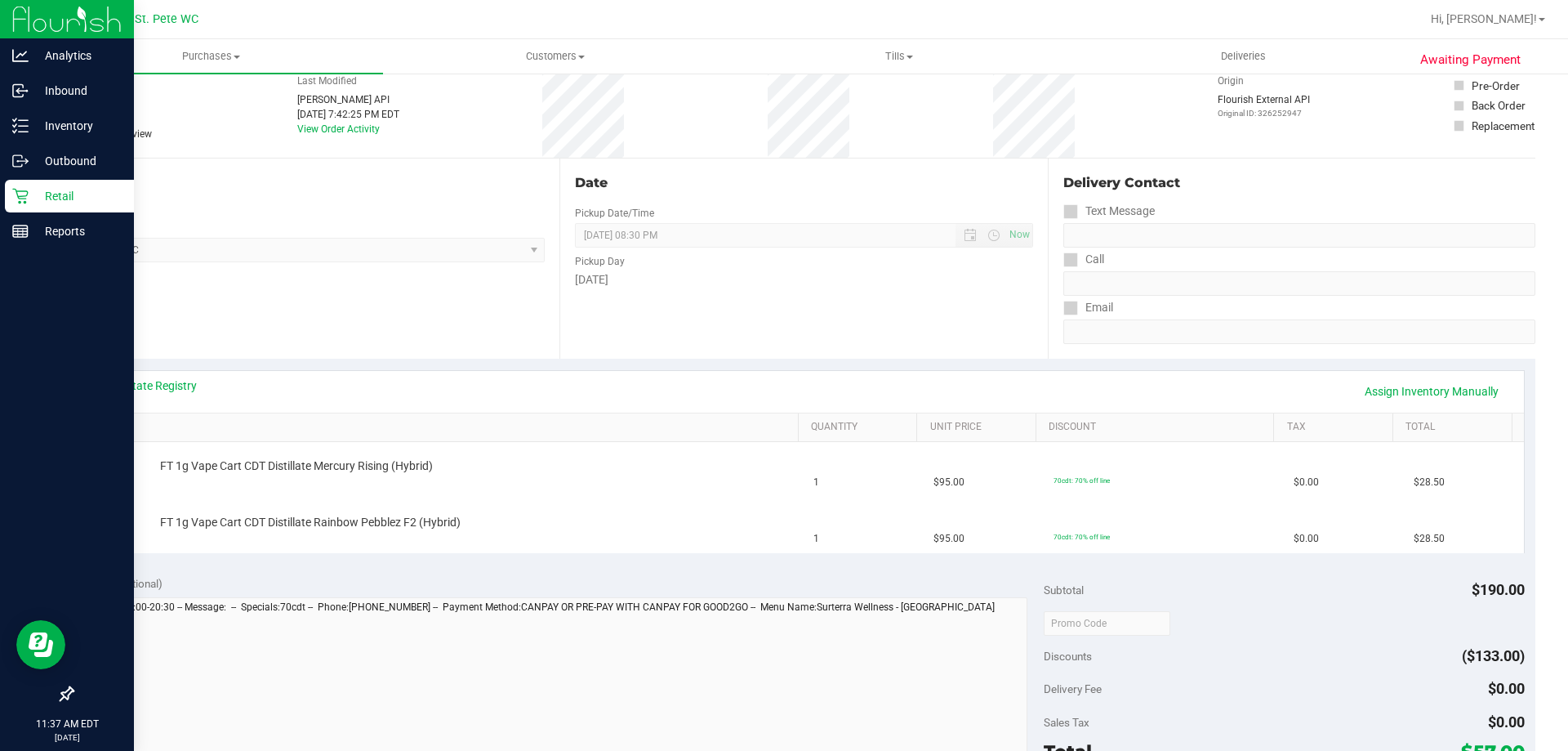
click at [36, 204] on p "Retail" at bounding box center [78, 196] width 98 height 20
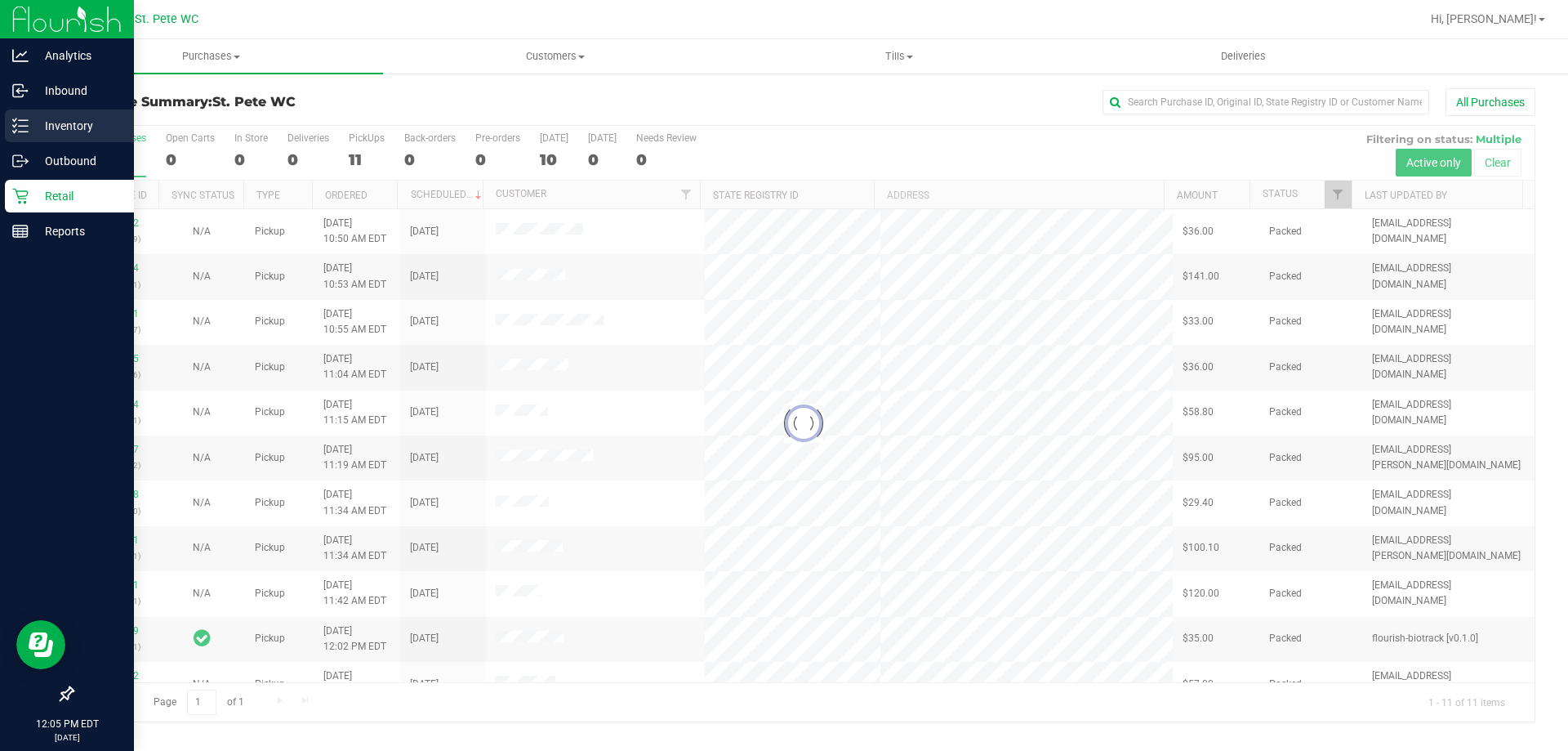
click at [23, 127] on icon at bounding box center [20, 125] width 17 height 17
click at [27, 133] on div "Inventory" at bounding box center [69, 125] width 129 height 33
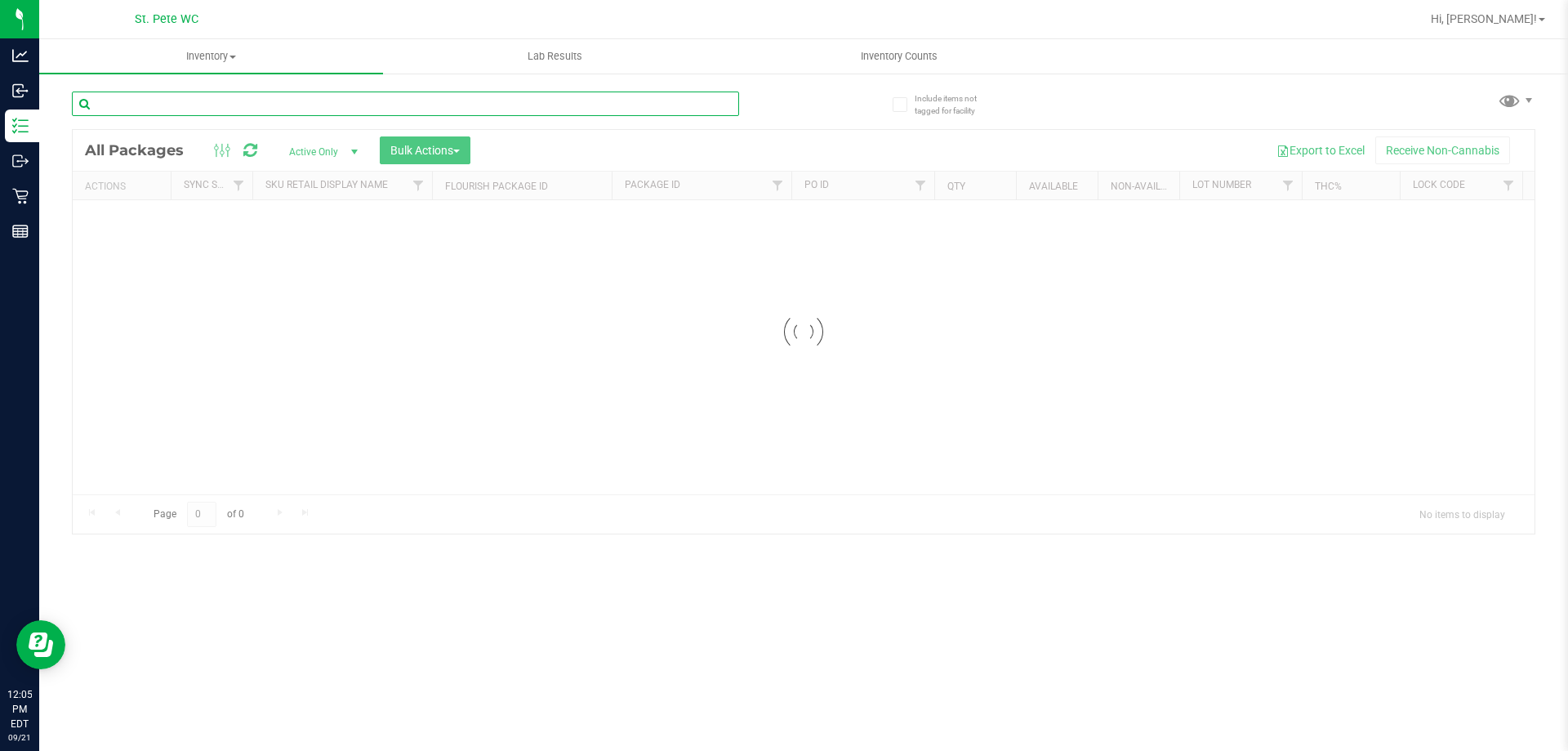
click at [555, 109] on input "text" at bounding box center [406, 103] width 668 height 25
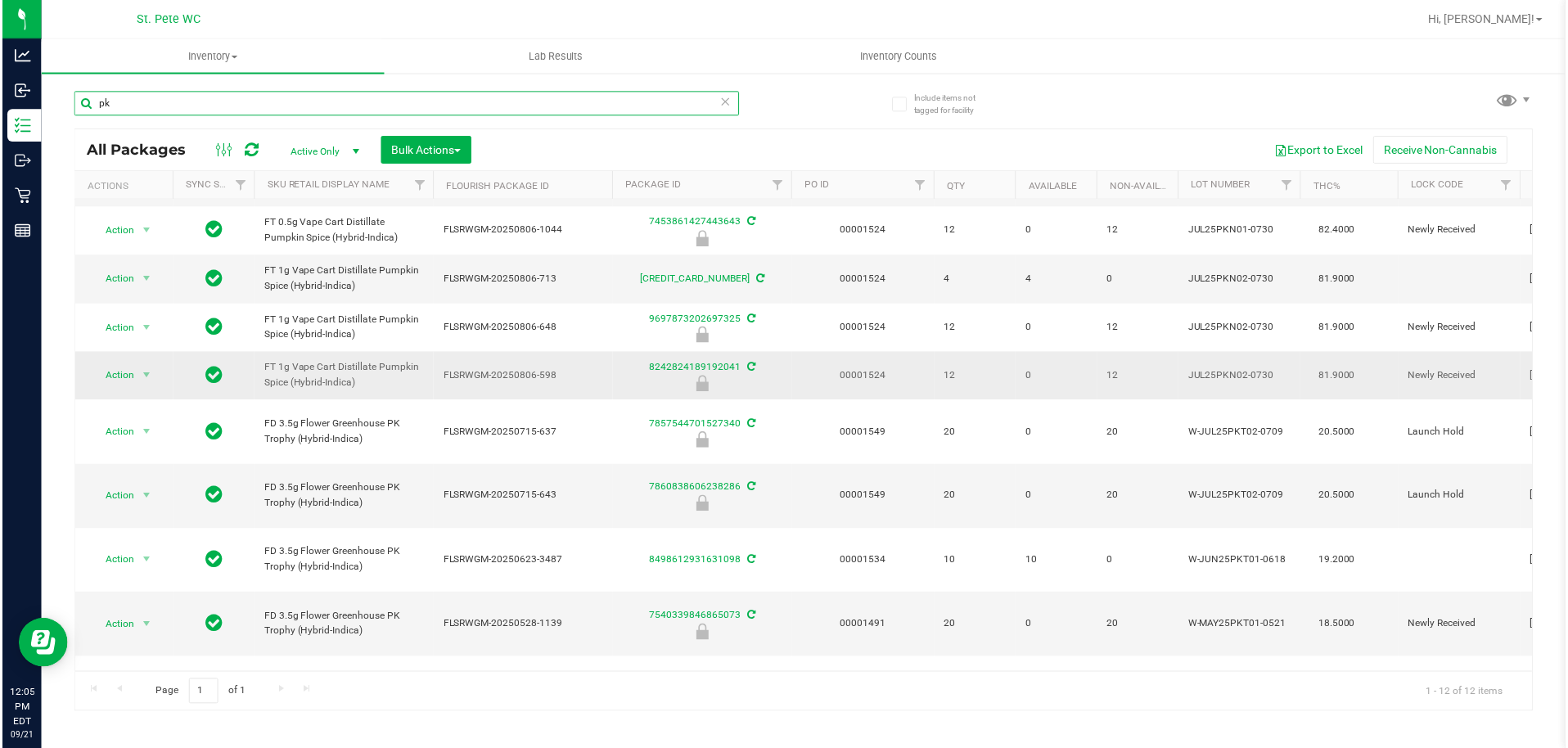
scroll to position [133, 0]
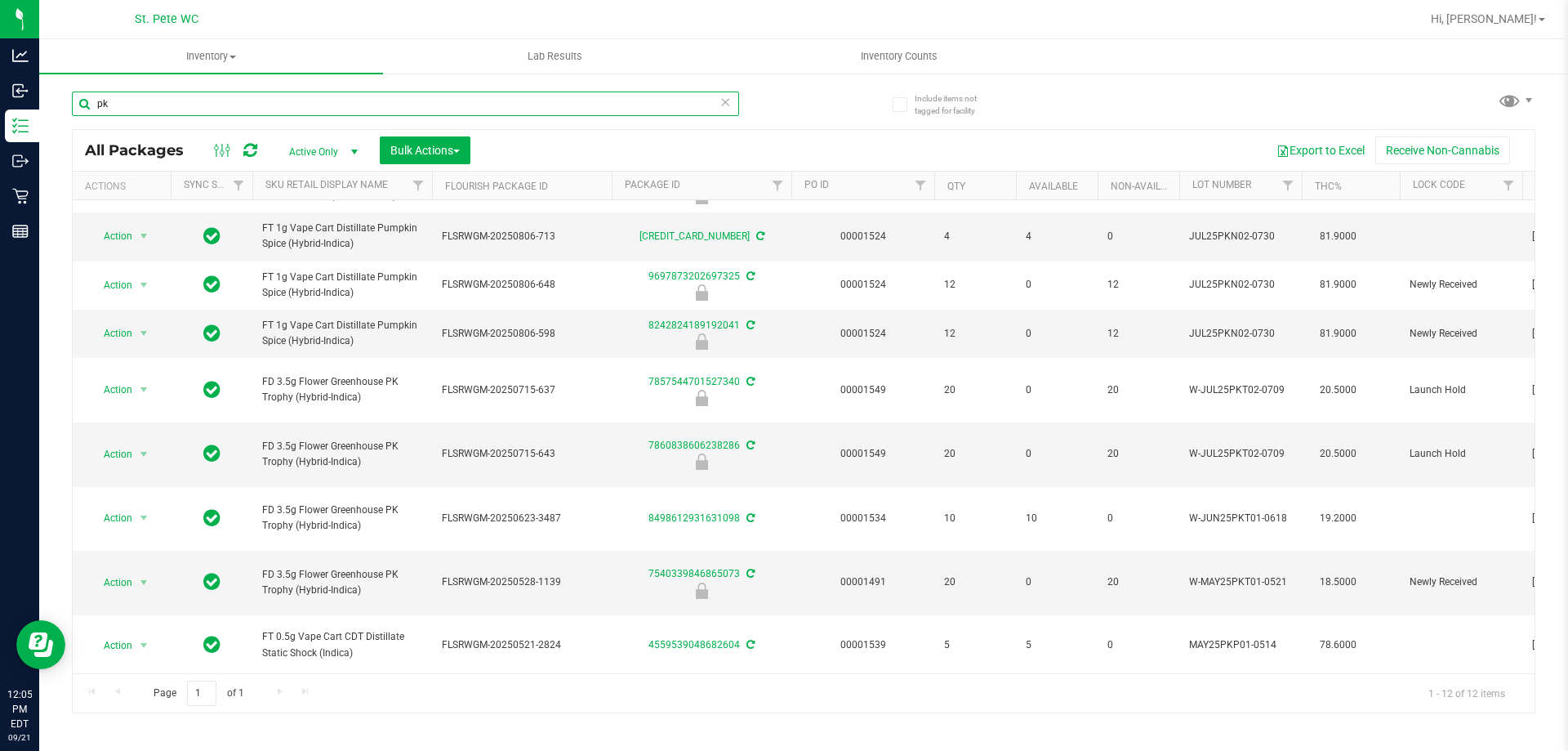
type input "pk"
click at [721, 148] on div "Export to Excel Receive Non-Cannabis" at bounding box center [1003, 151] width 1040 height 28
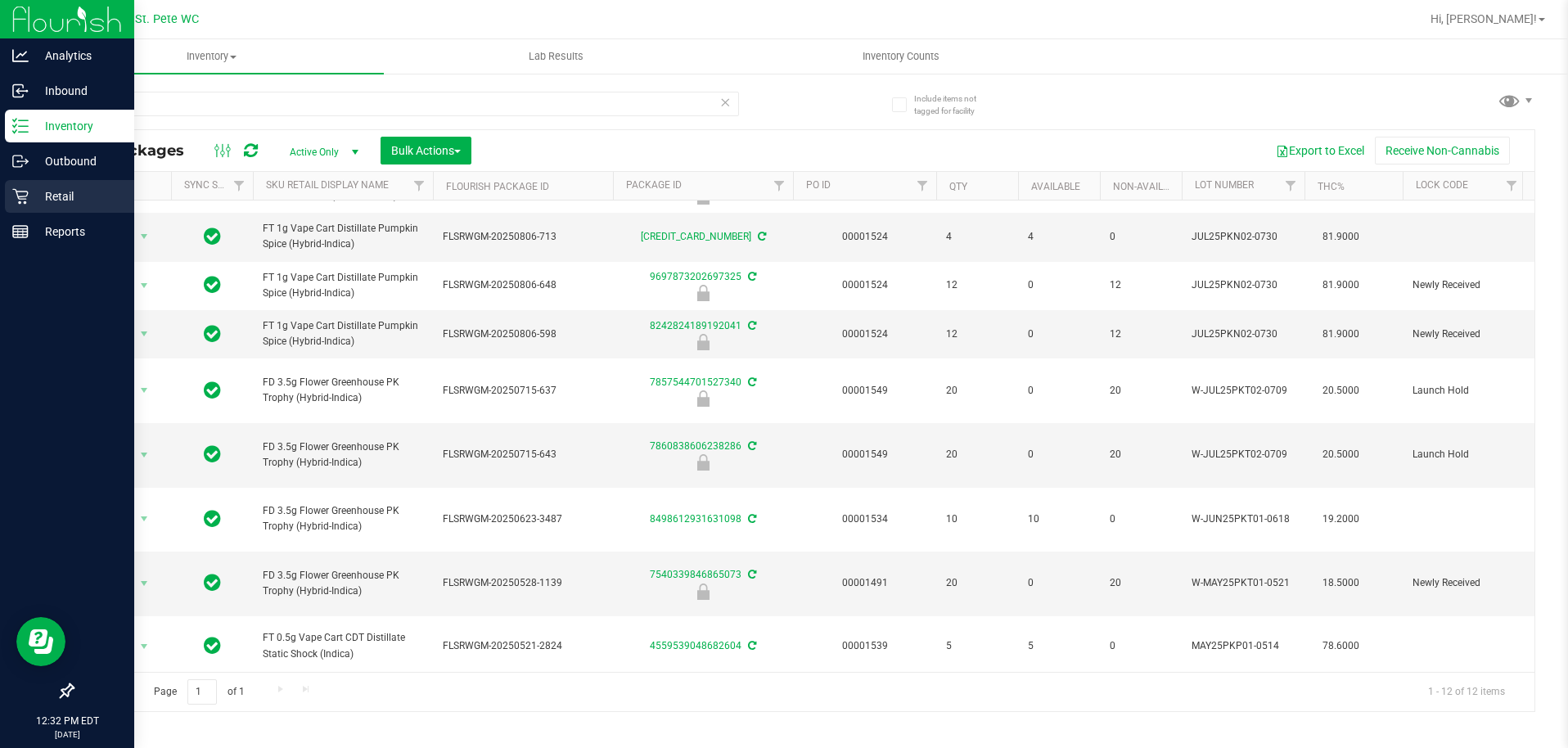
click at [16, 199] on icon at bounding box center [20, 196] width 17 height 17
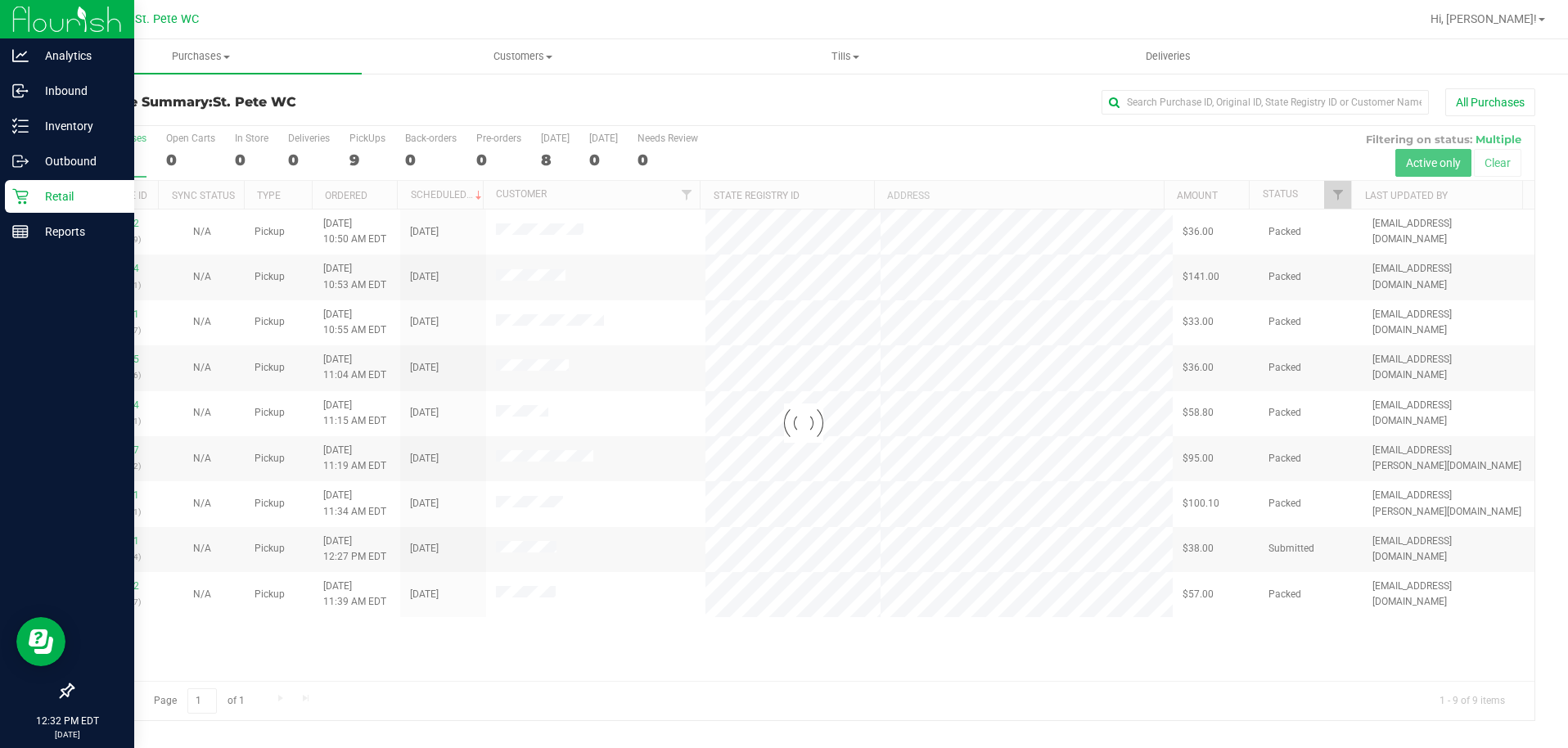
click at [269, 660] on div "Loading... 11982892 (326278849) N/A Pickup [DATE] 10:50 AM EDT 9/21/2025 $36.00…" at bounding box center [803, 445] width 1461 height 472
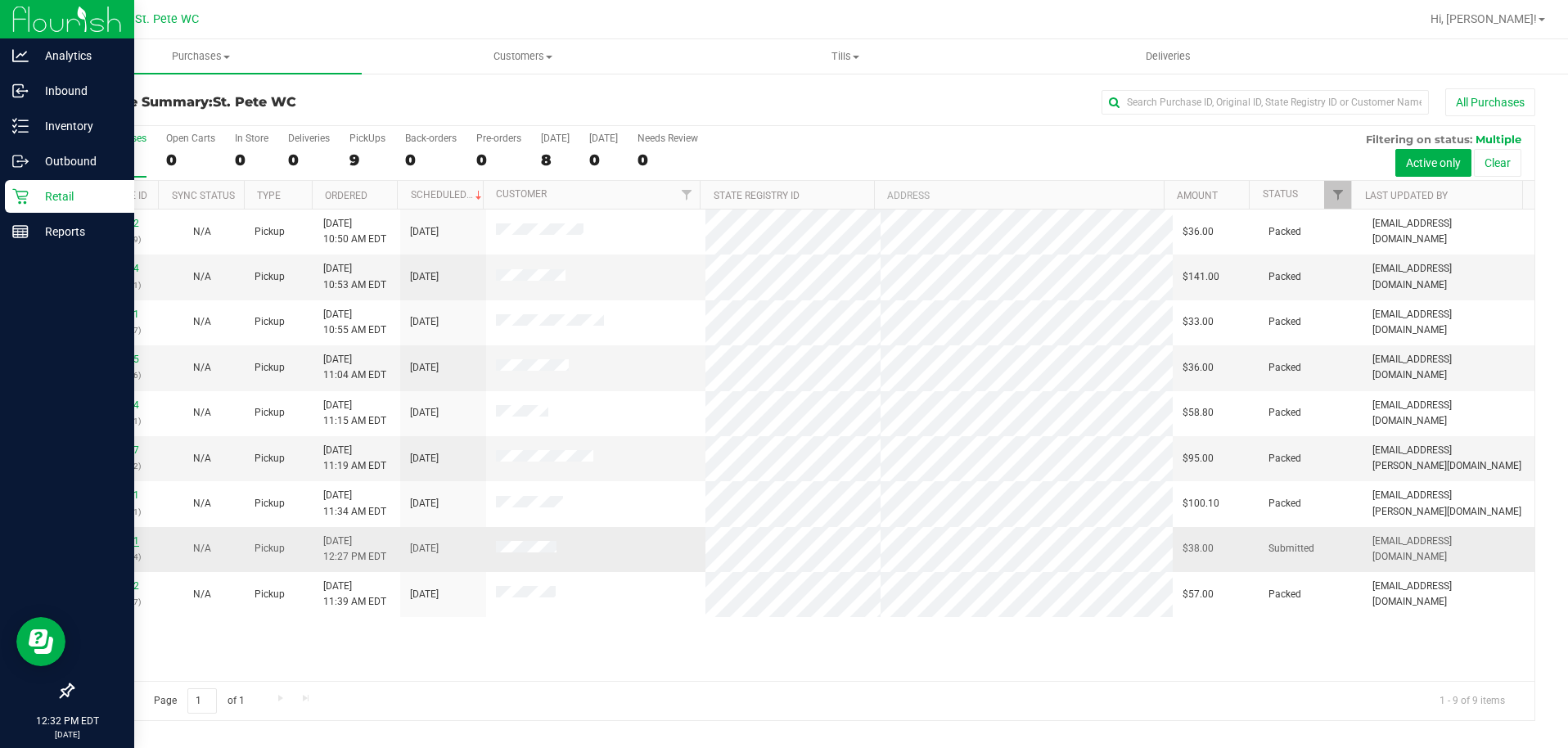
click at [116, 546] on link "11984101" at bounding box center [116, 541] width 45 height 12
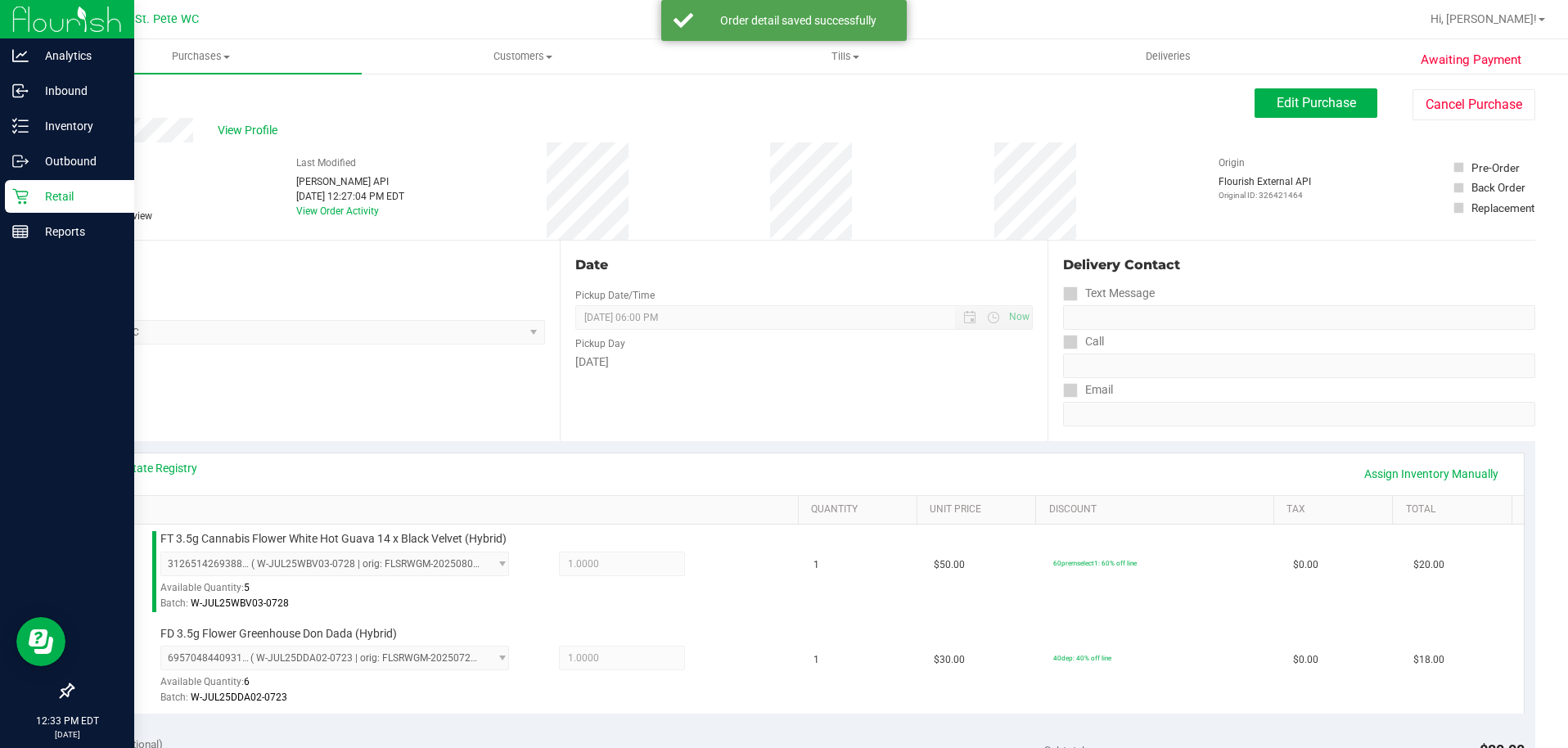
drag, startPoint x: 729, startPoint y: 470, endPoint x: 815, endPoint y: 489, distance: 88.1
click at [735, 471] on div "View State Registry Assign Inventory Manually" at bounding box center [803, 474] width 1410 height 28
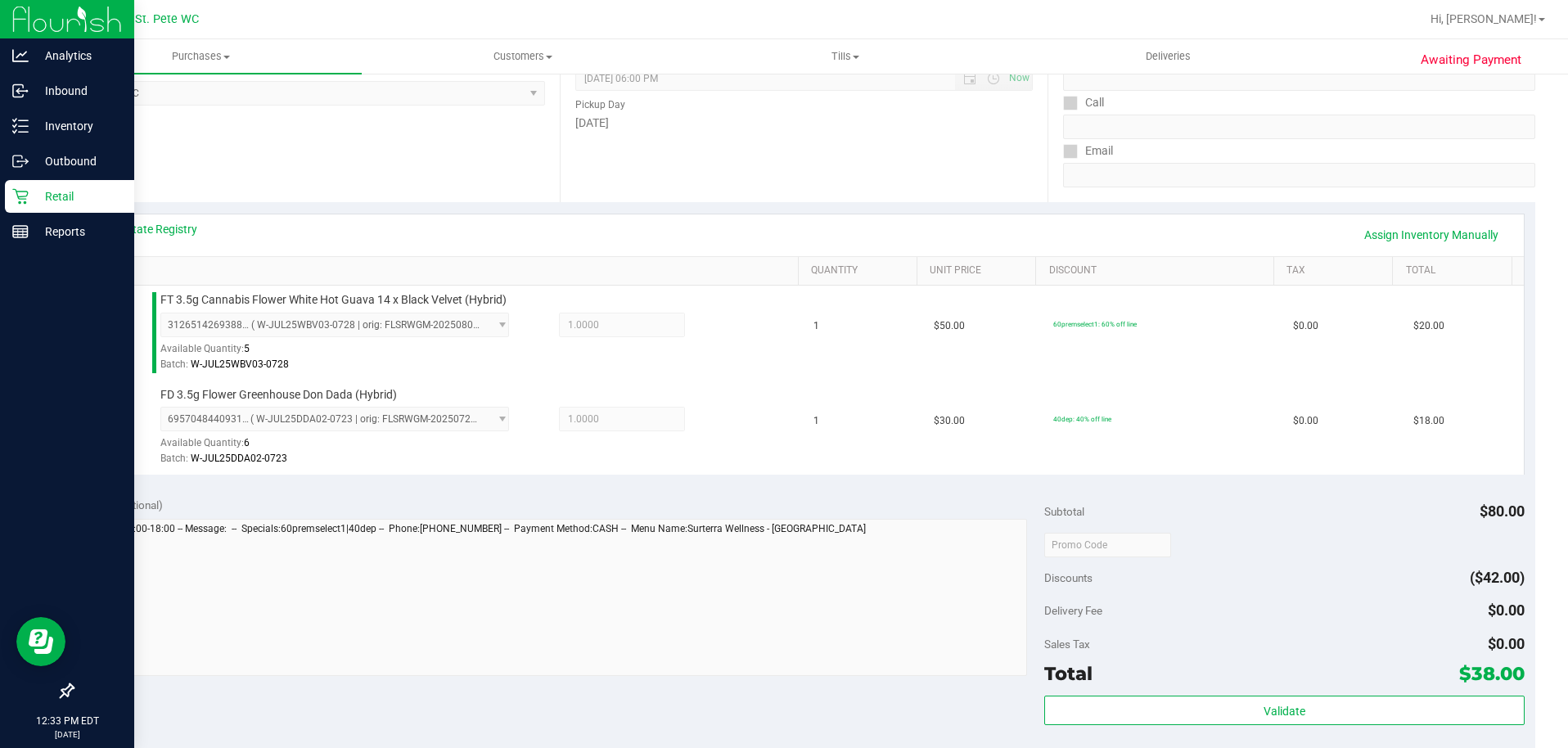
scroll to position [328, 0]
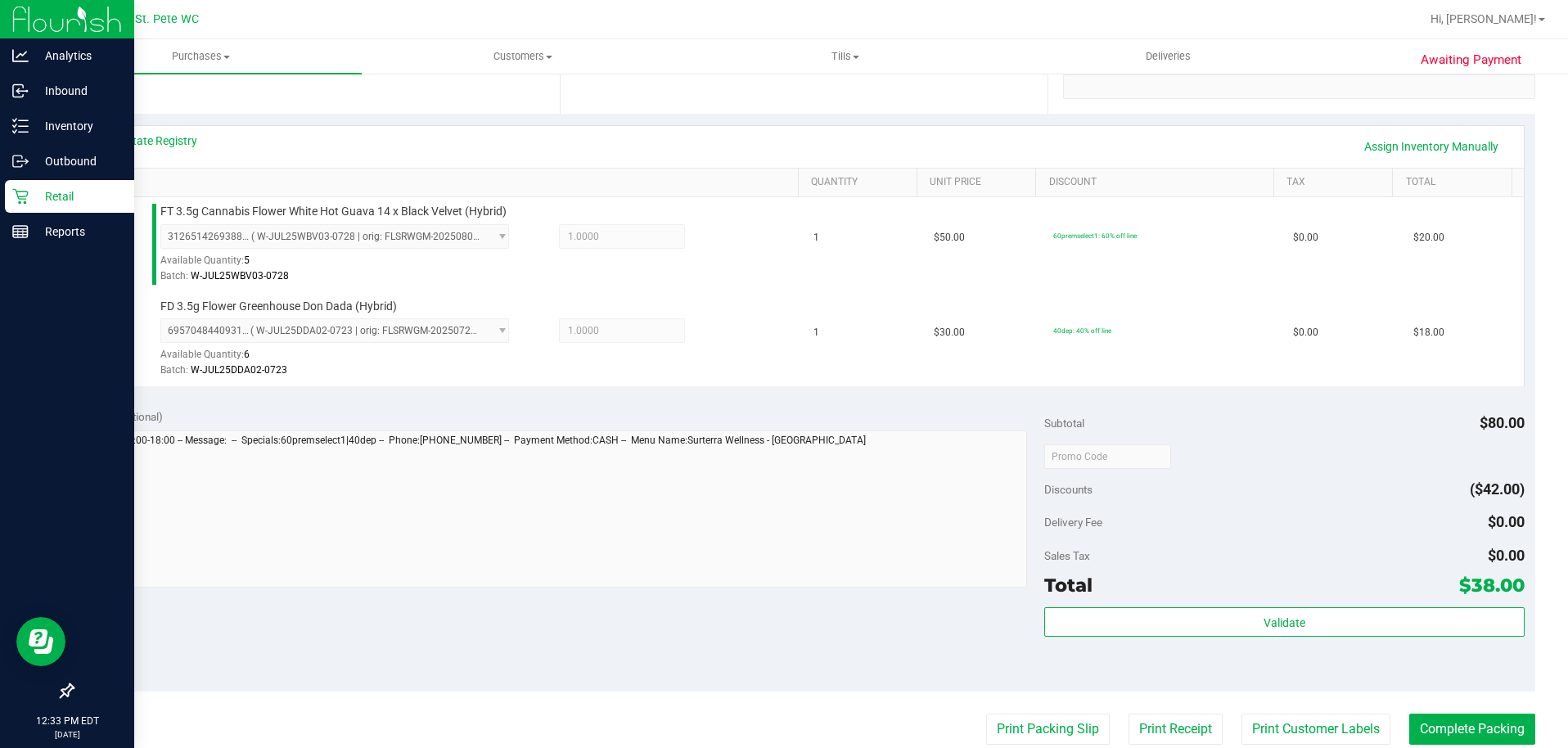
click at [1307, 649] on div "Validate" at bounding box center [1284, 643] width 481 height 74
click at [1307, 641] on div "Validate" at bounding box center [1284, 643] width 481 height 74
click at [1297, 637] on div "Validate" at bounding box center [1284, 643] width 481 height 74
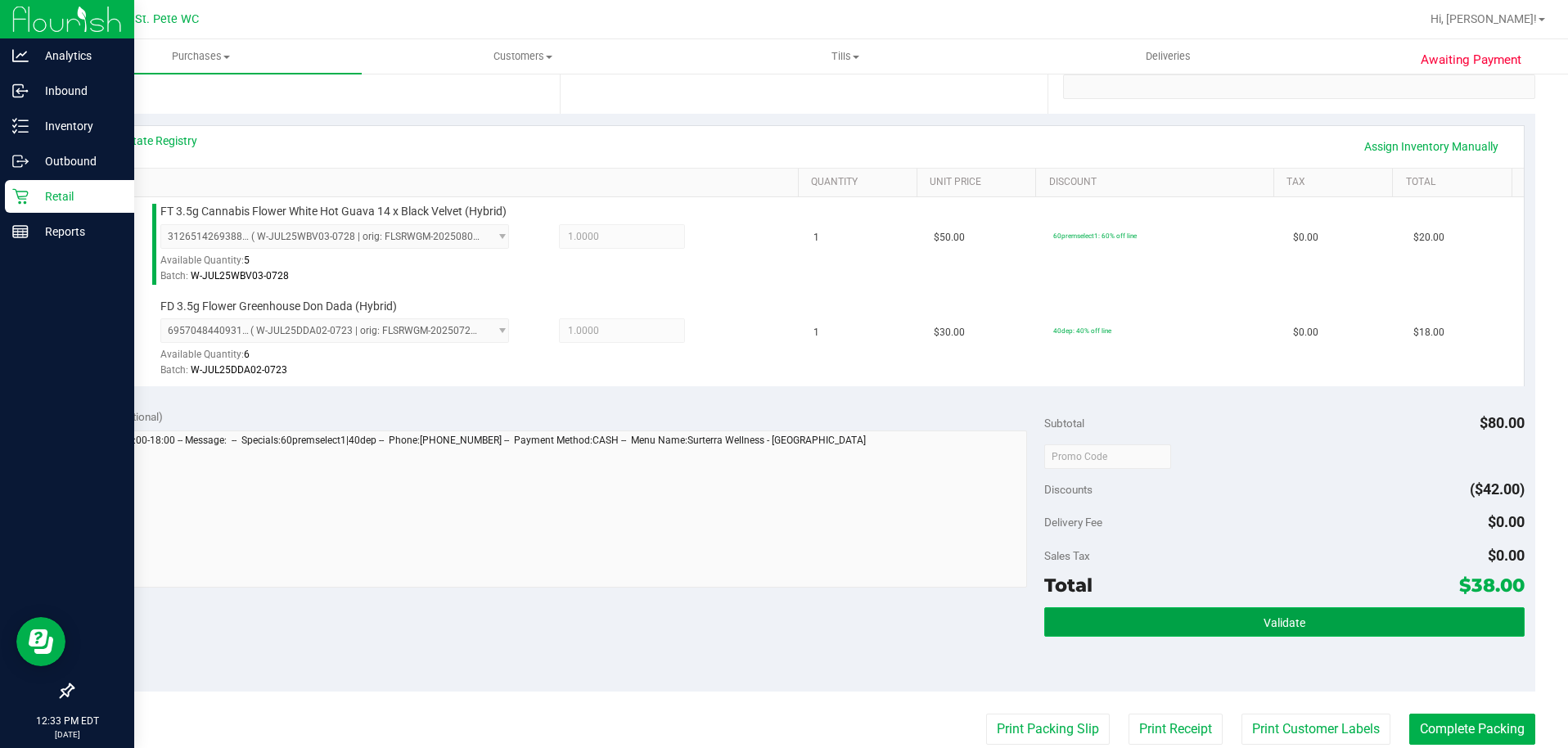
click at [1293, 627] on span "Validate" at bounding box center [1285, 623] width 41 height 13
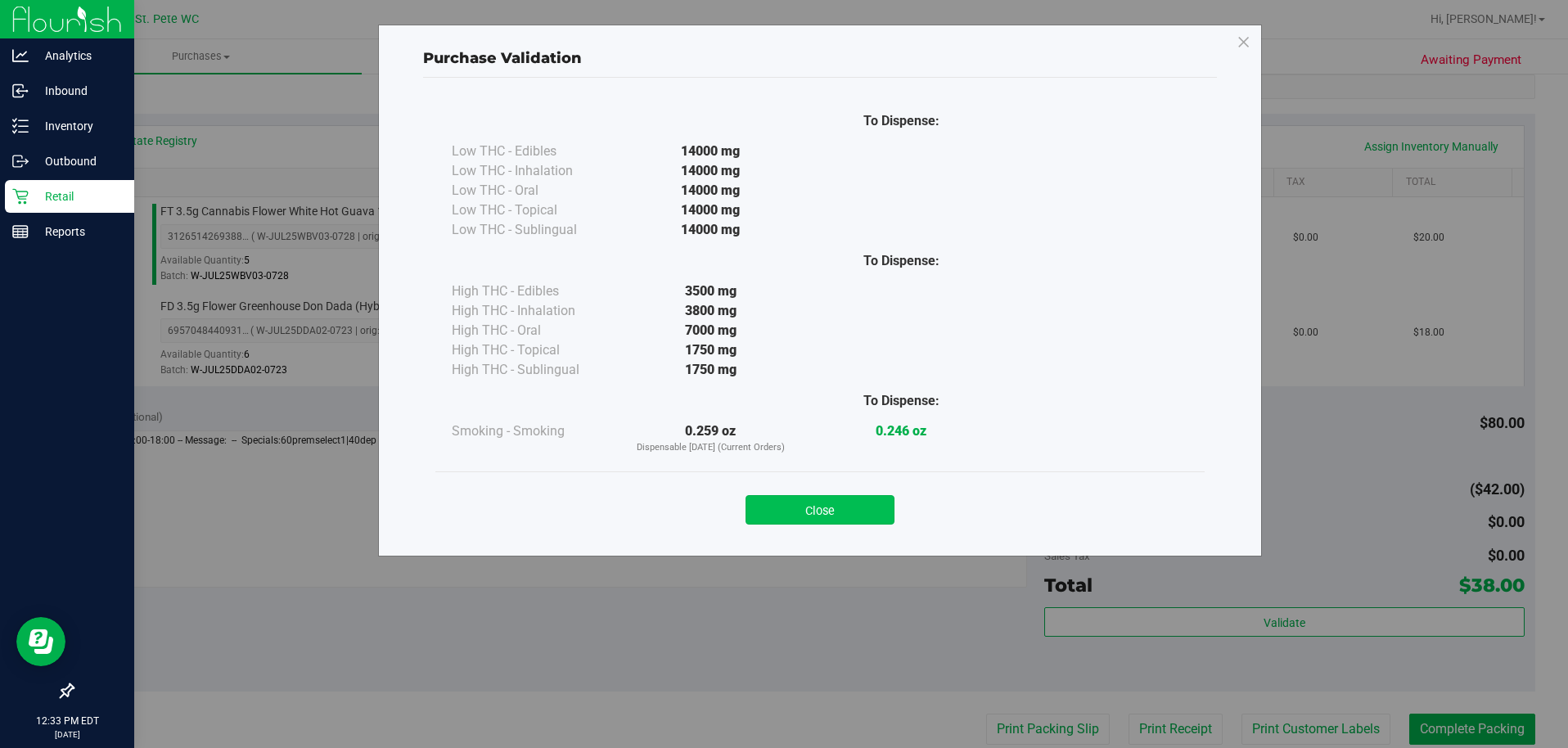
click at [830, 501] on button "Close" at bounding box center [820, 510] width 149 height 30
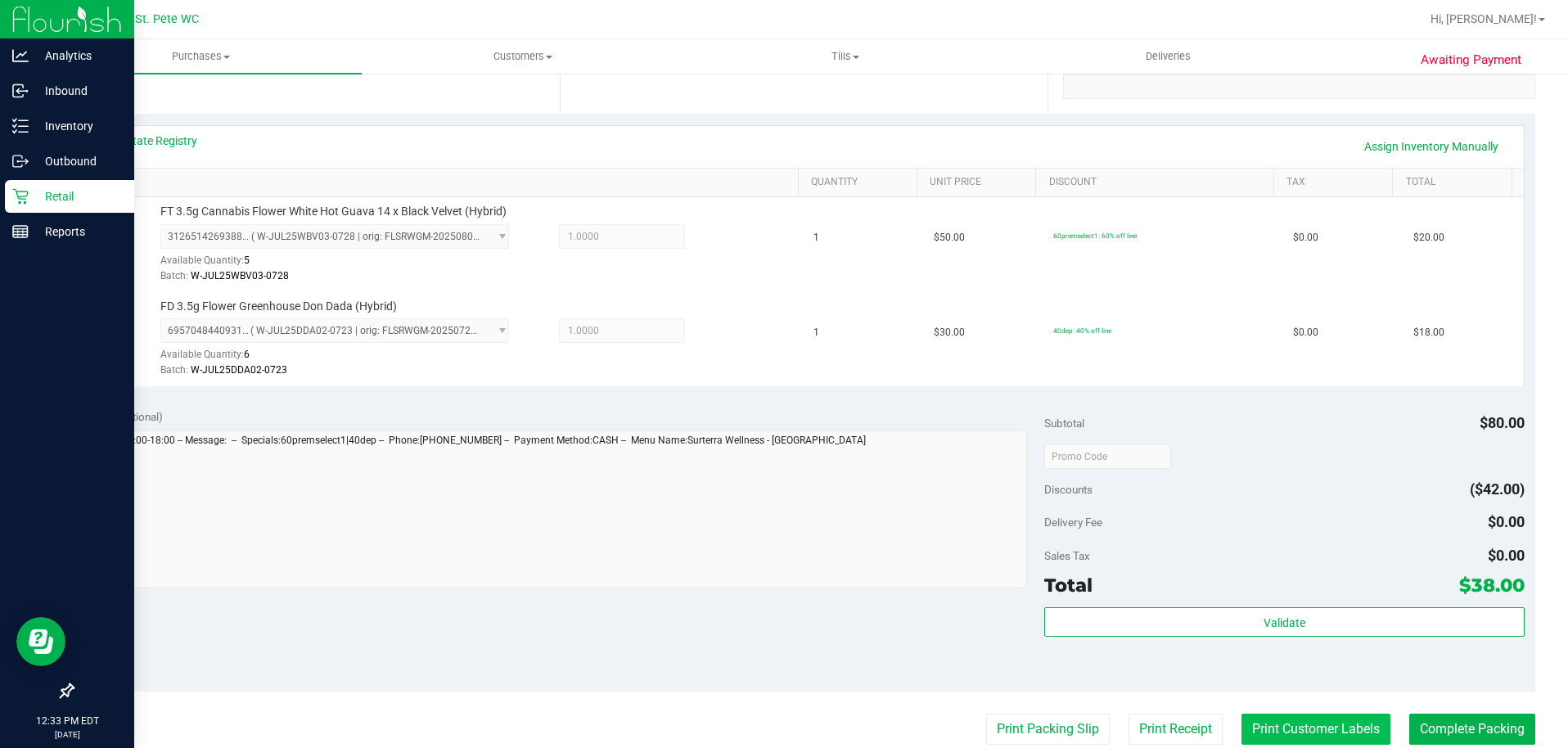
click at [1275, 731] on button "Print Customer Labels" at bounding box center [1315, 729] width 149 height 32
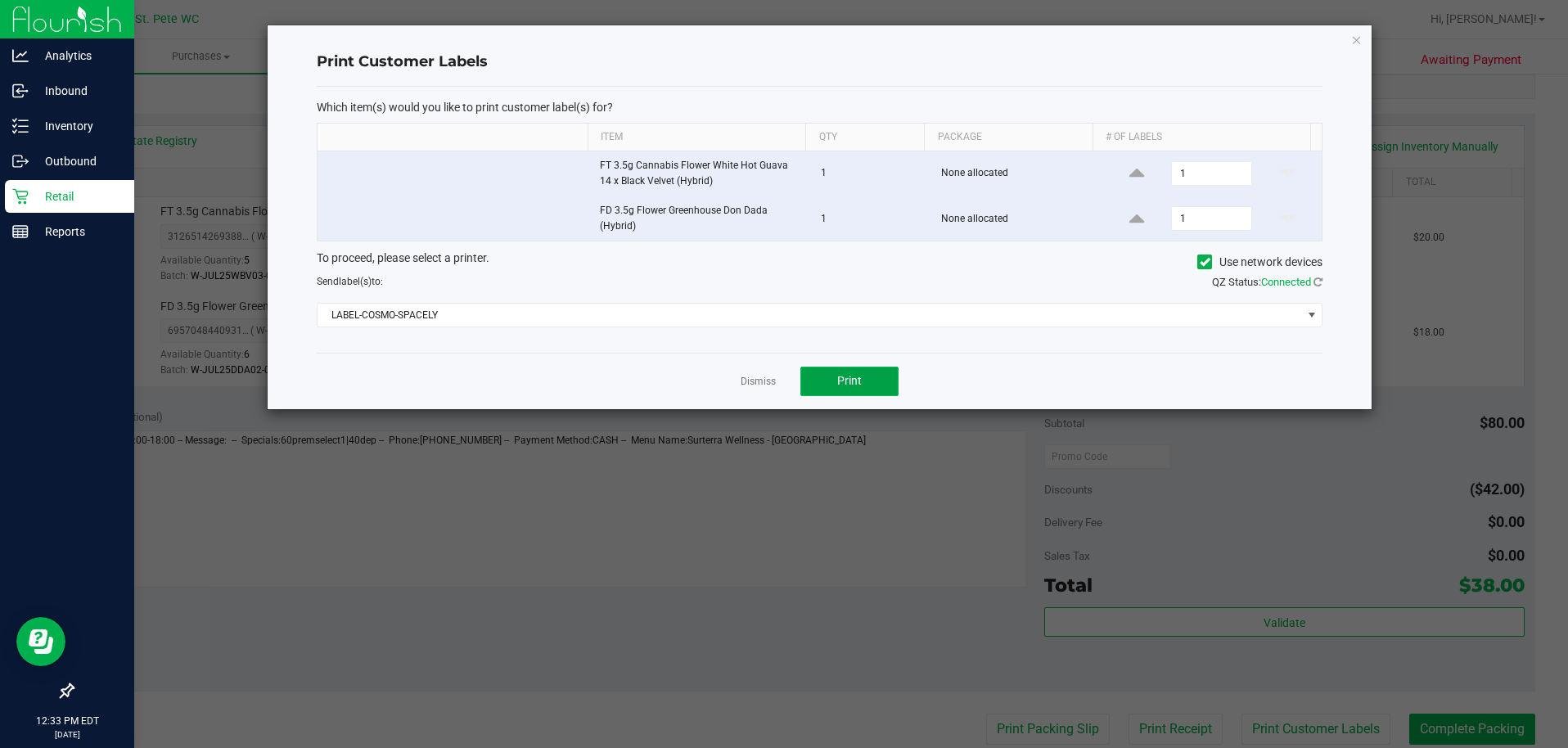
click at [857, 385] on span "Print" at bounding box center [849, 380] width 25 height 13
click at [1376, 36] on ngb-modal-window "Print Customer Labels Which item(s) would you like to print customer label(s) f…" at bounding box center [790, 374] width 1581 height 748
click at [1356, 38] on icon "button" at bounding box center [1357, 39] width 12 height 20
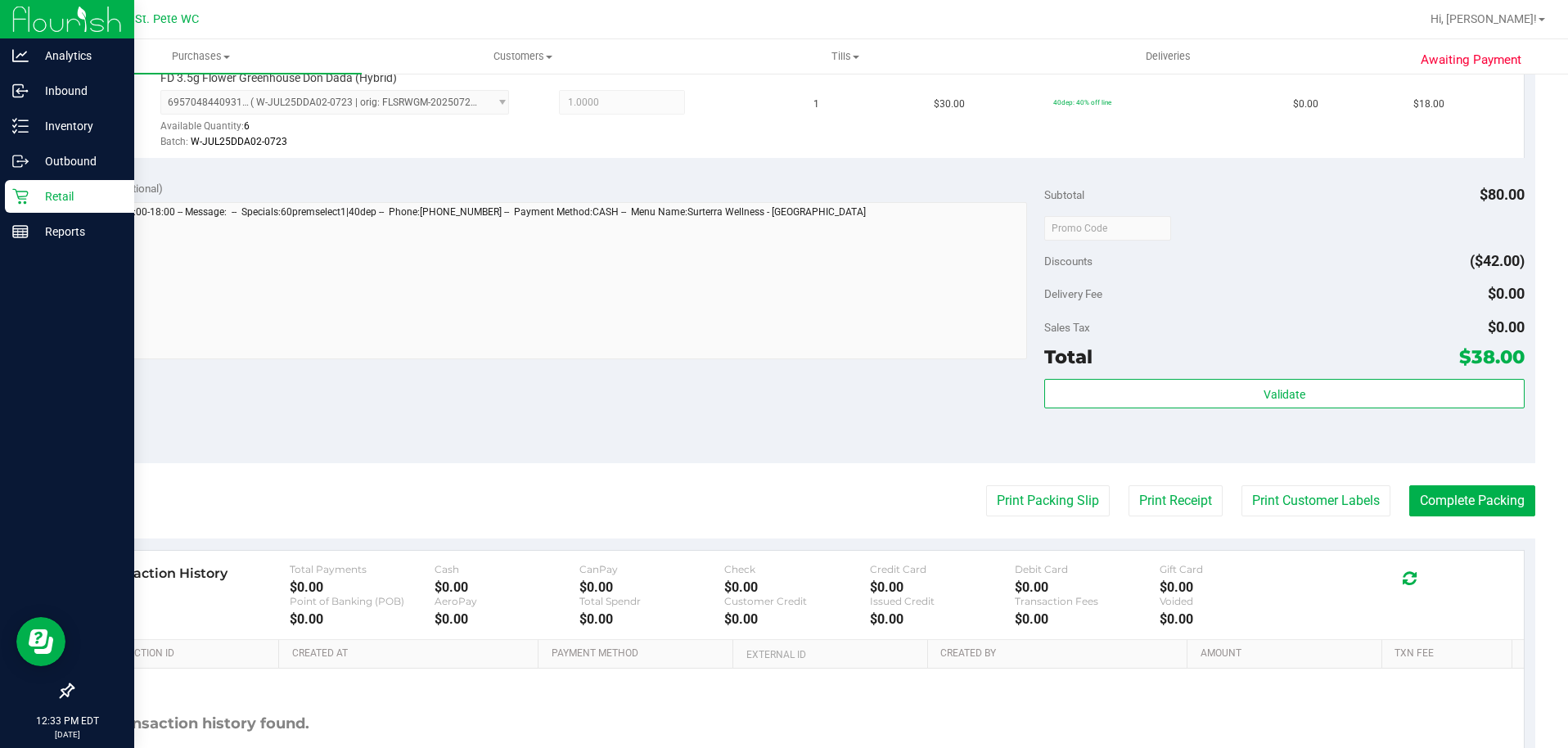
scroll to position [585, 0]
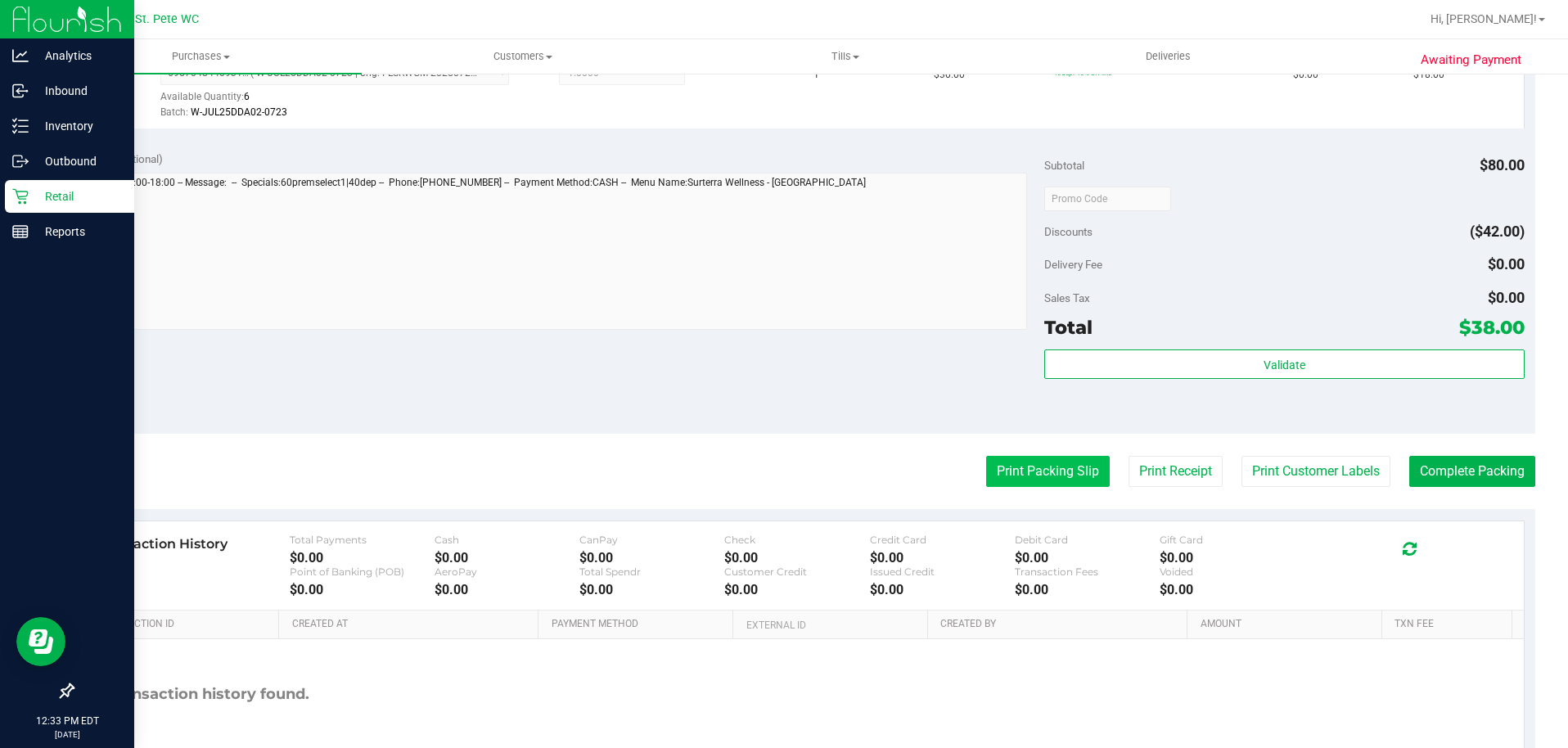
click at [1054, 486] on button "Print Packing Slip" at bounding box center [1047, 472] width 123 height 32
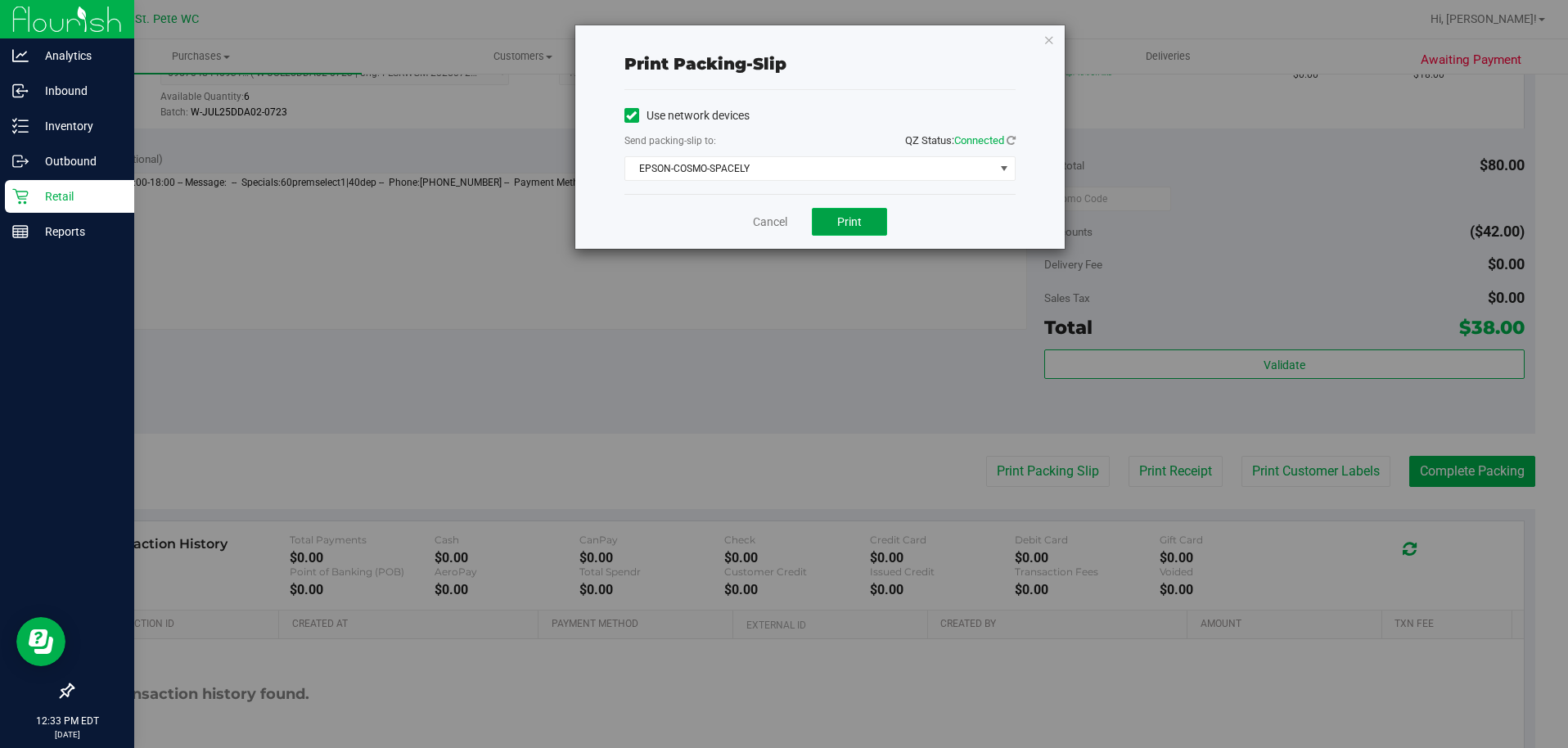
click at [823, 231] on button "Print" at bounding box center [850, 222] width 75 height 28
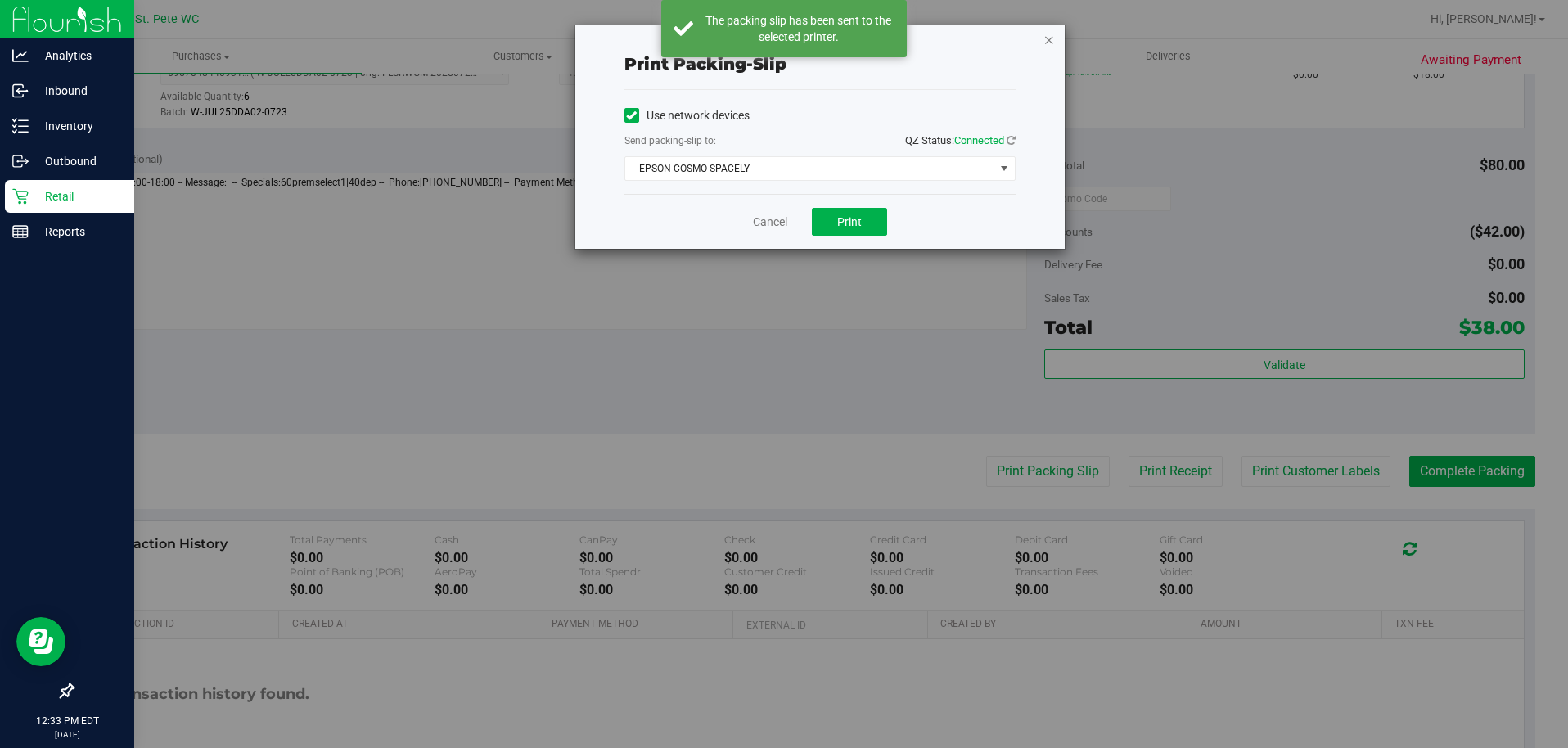
click at [1043, 45] on icon "button" at bounding box center [1049, 39] width 12 height 20
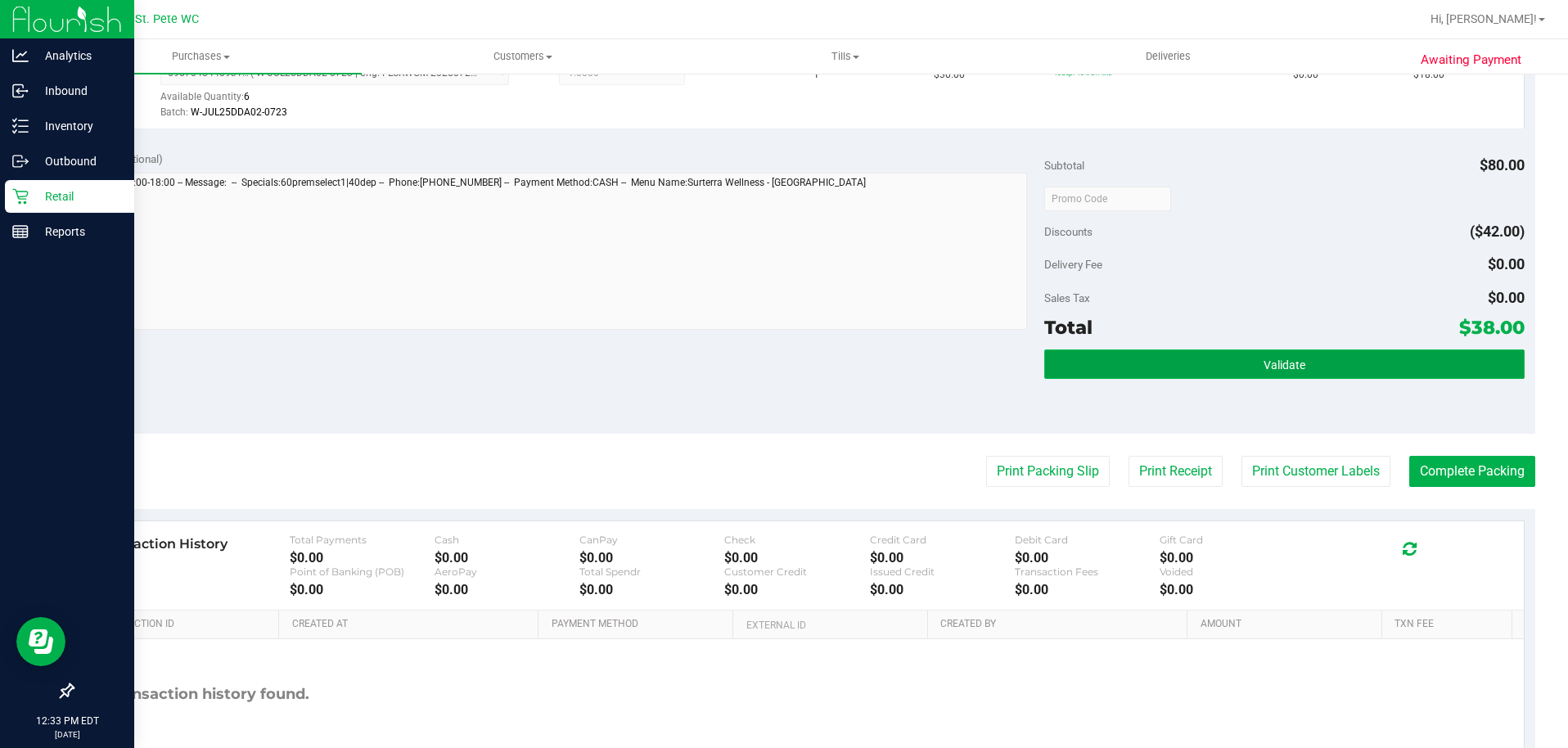
click at [1148, 372] on button "Validate" at bounding box center [1284, 364] width 481 height 30
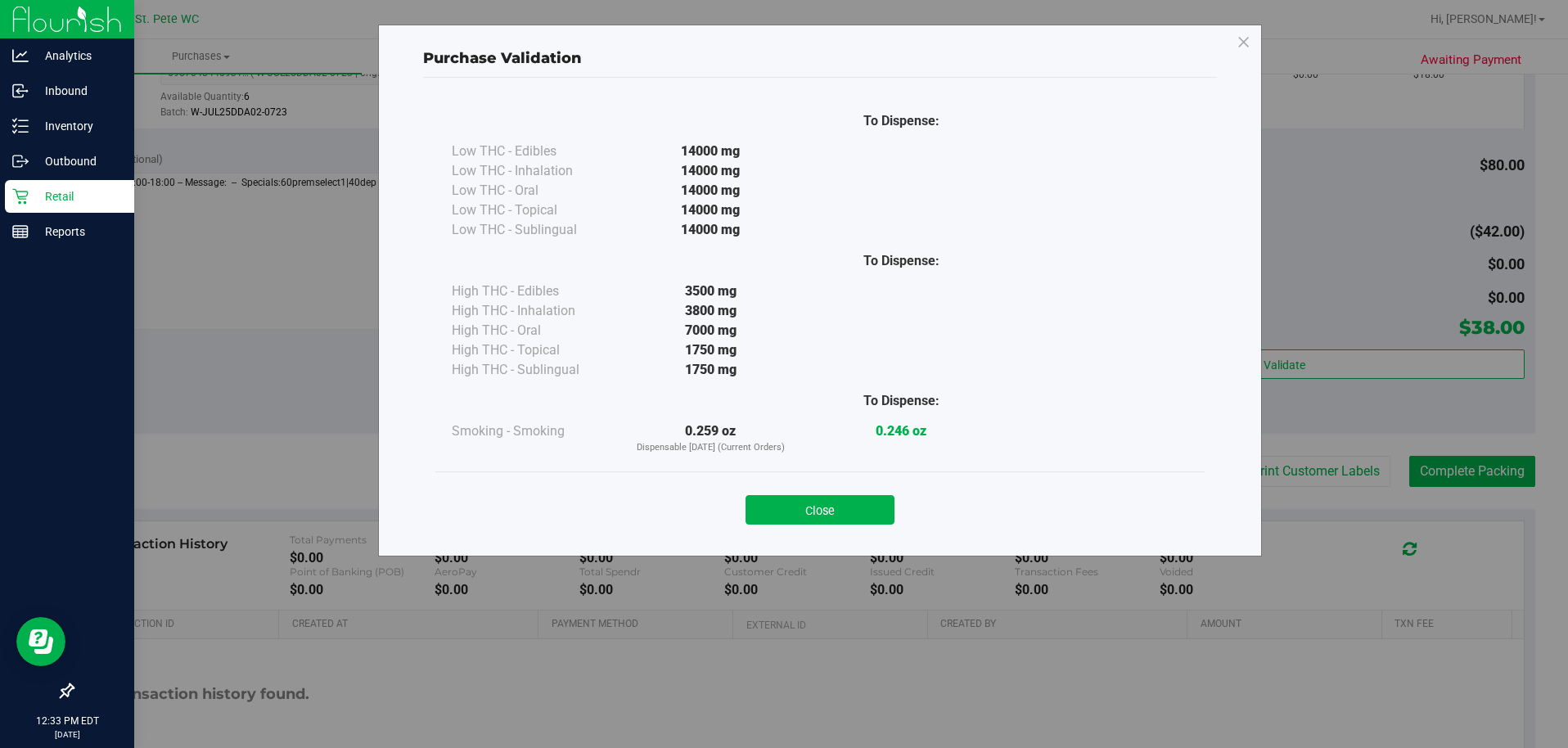
click at [804, 483] on div "Close" at bounding box center [820, 504] width 770 height 66
click at [834, 520] on button "Close" at bounding box center [820, 510] width 149 height 30
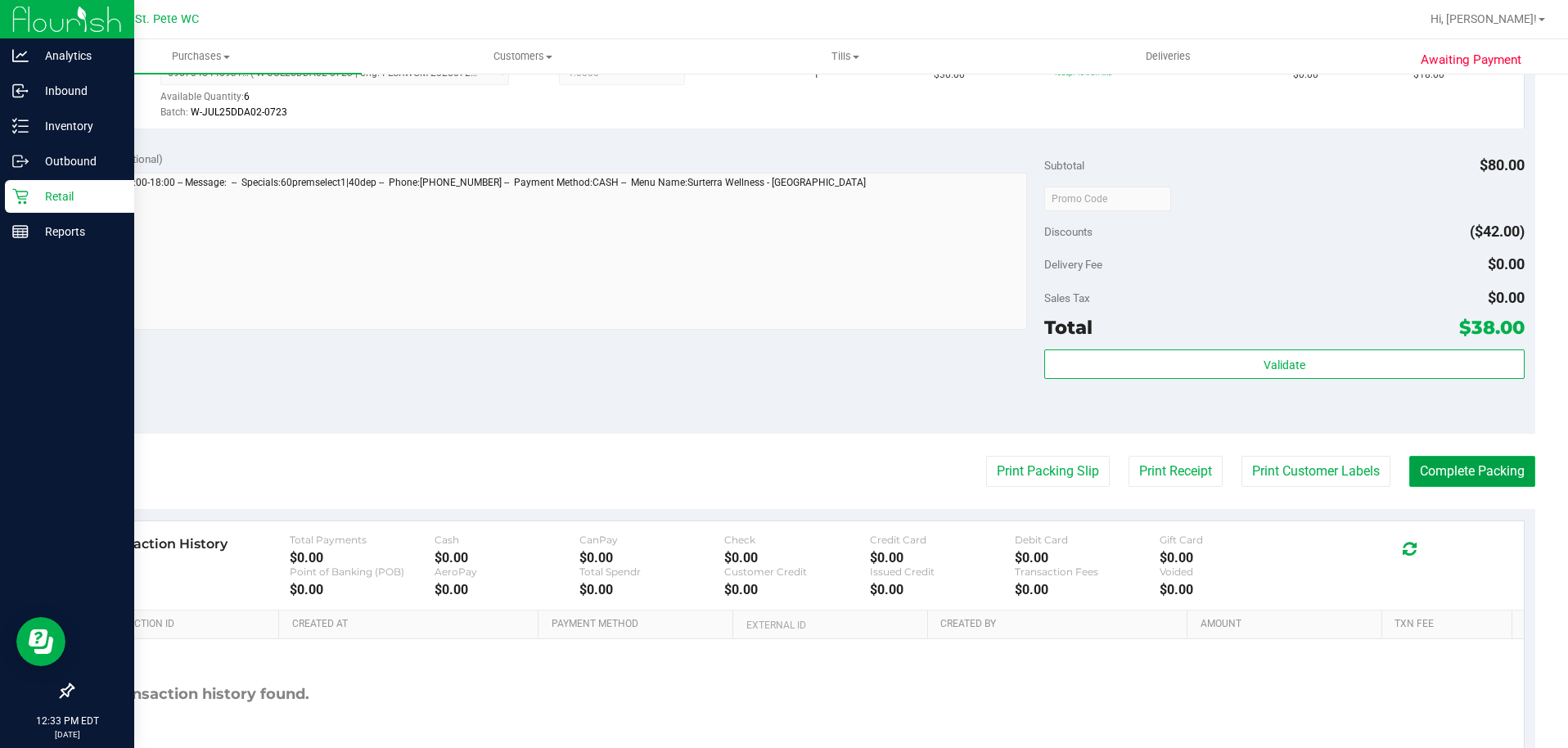
click at [1465, 485] on button "Complete Packing" at bounding box center [1472, 472] width 126 height 32
